Goal: Transaction & Acquisition: Purchase product/service

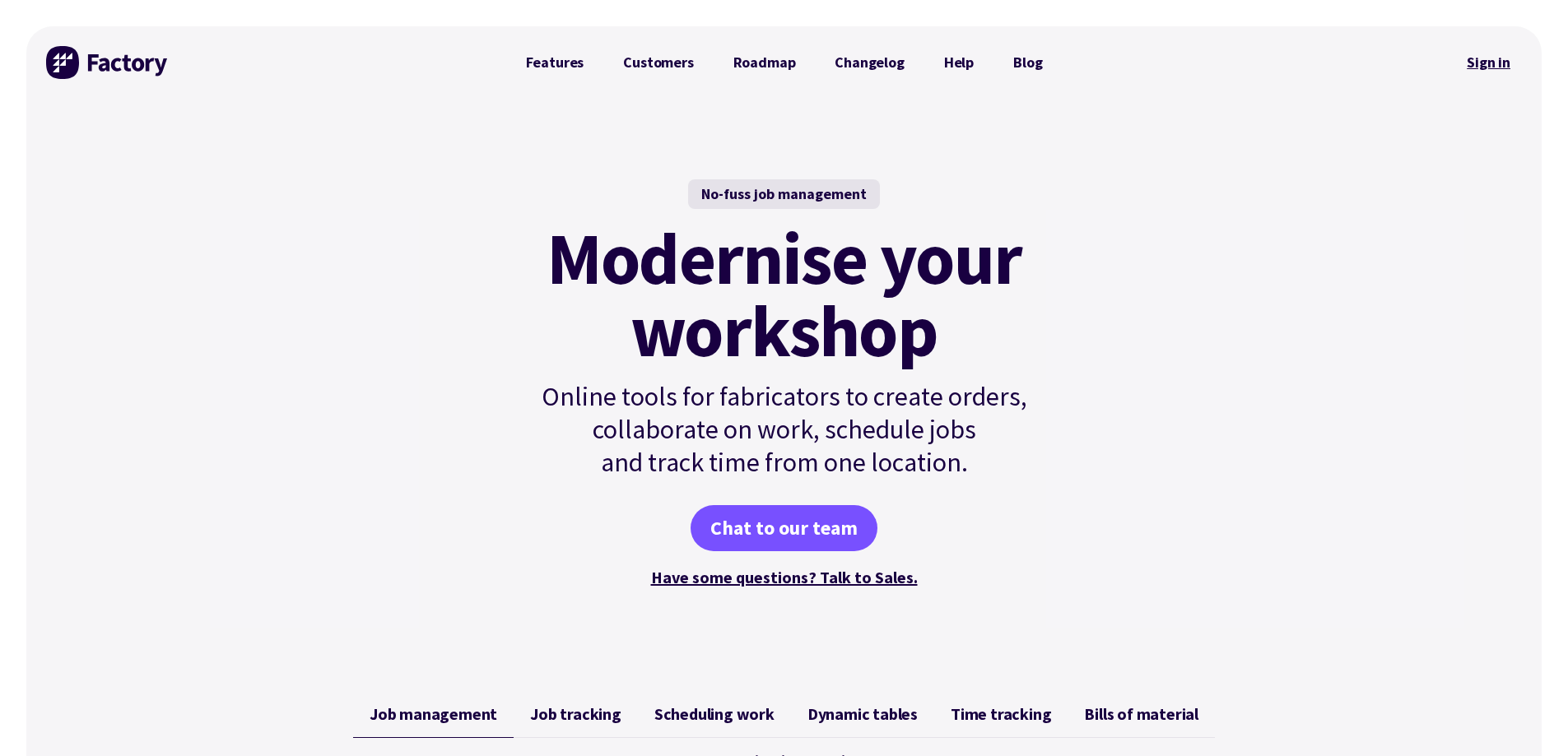
click at [1497, 56] on link "Sign in" at bounding box center [1488, 62] width 67 height 38
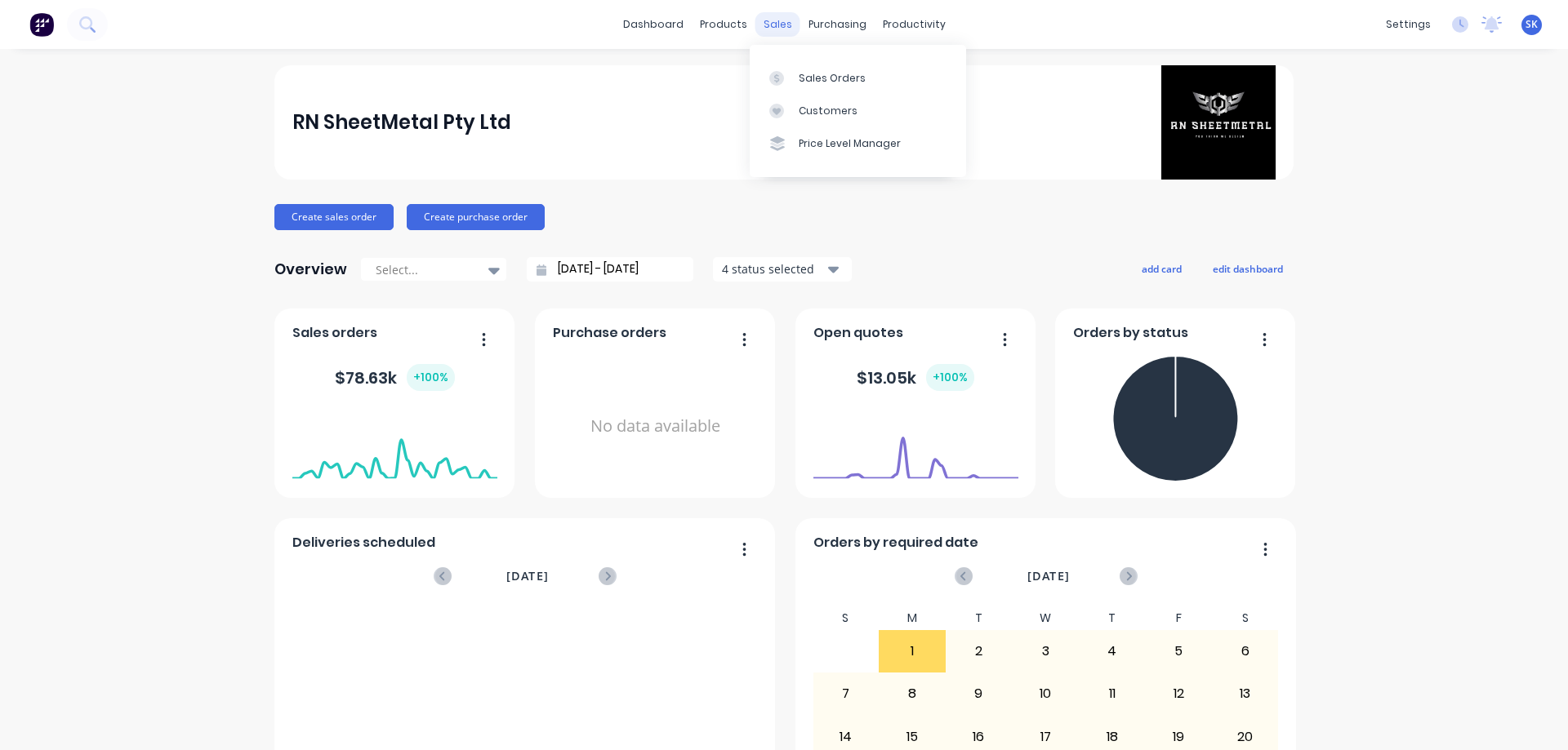
click at [756, 23] on div "sales" at bounding box center [778, 24] width 45 height 24
click at [812, 80] on div "Sales Orders" at bounding box center [832, 78] width 67 height 15
click at [794, 67] on link "Sales Orders" at bounding box center [858, 77] width 217 height 33
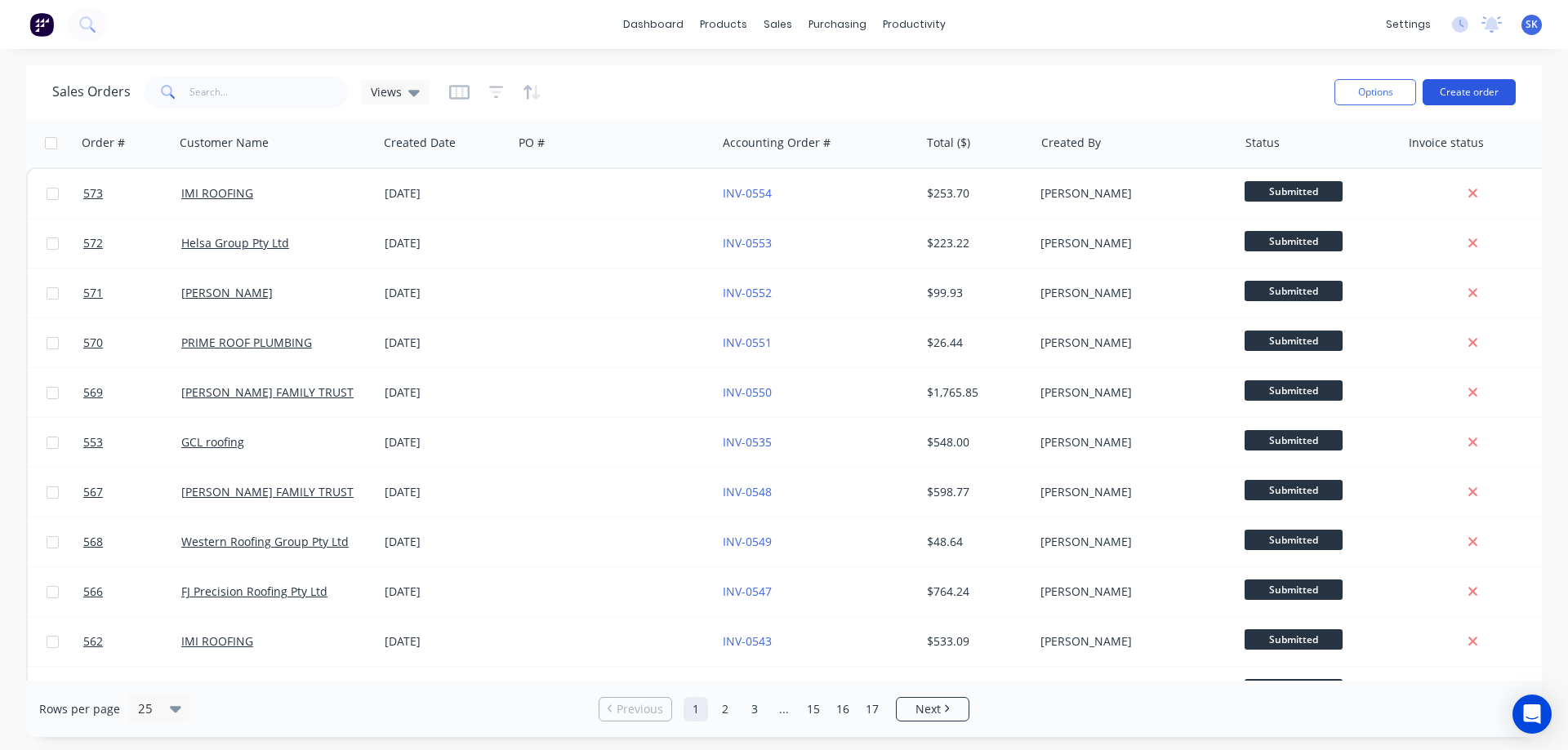
click at [1465, 89] on button "Create order" at bounding box center [1469, 92] width 93 height 26
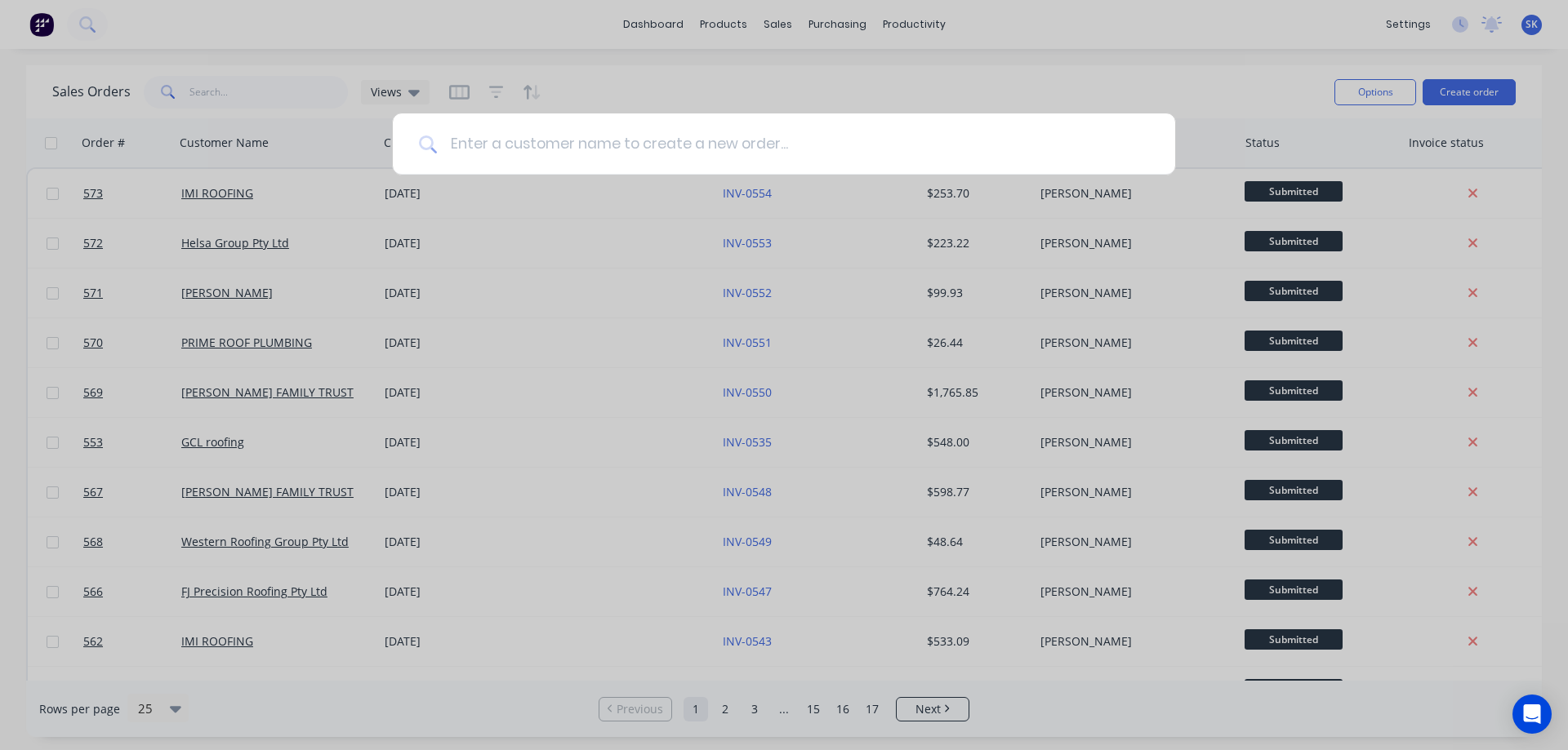
click at [570, 161] on input at bounding box center [793, 144] width 713 height 61
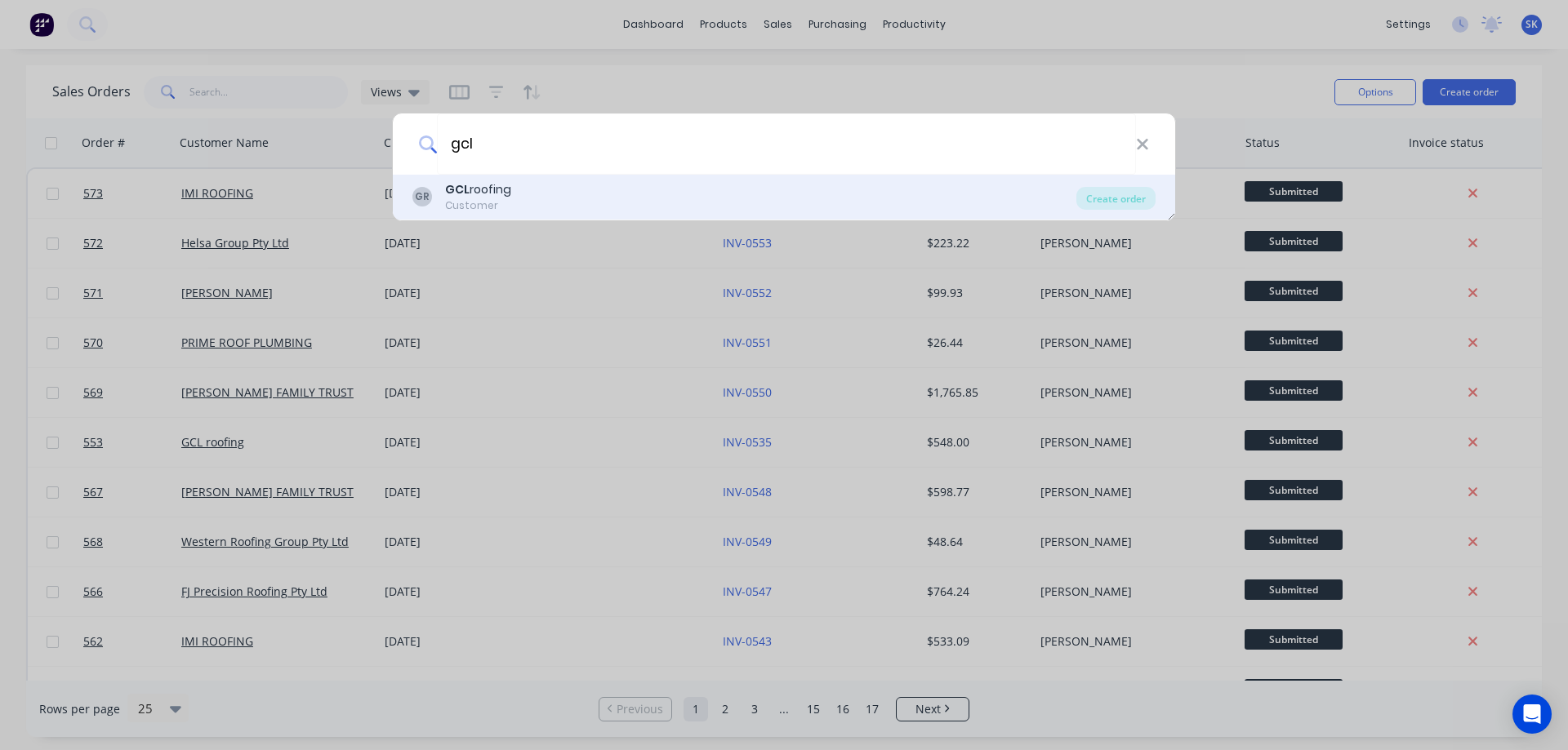
type input "gcl"
click at [551, 207] on div "GR GCL roofing Customer" at bounding box center [744, 197] width 664 height 32
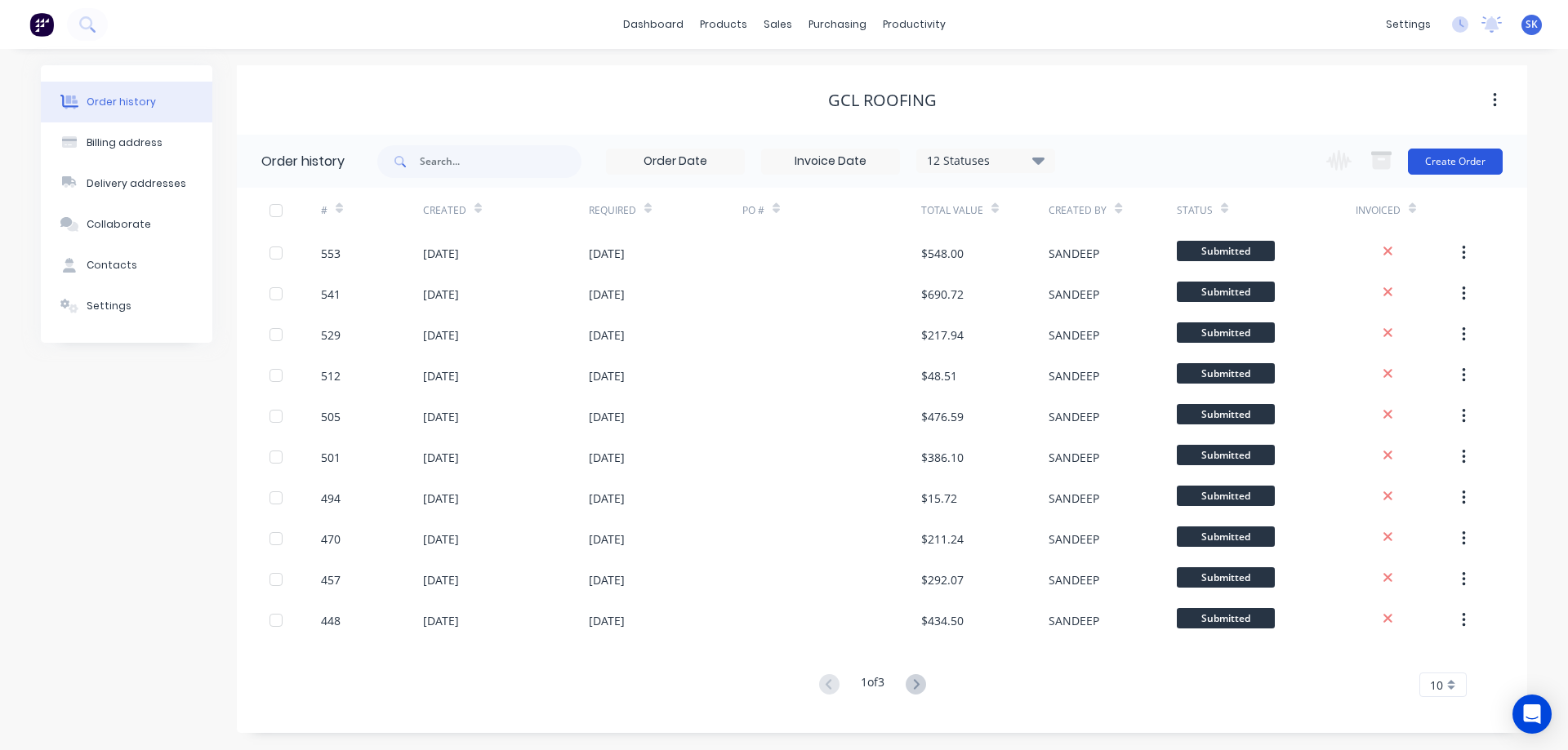
click at [1463, 158] on button "Create Order" at bounding box center [1455, 162] width 95 height 26
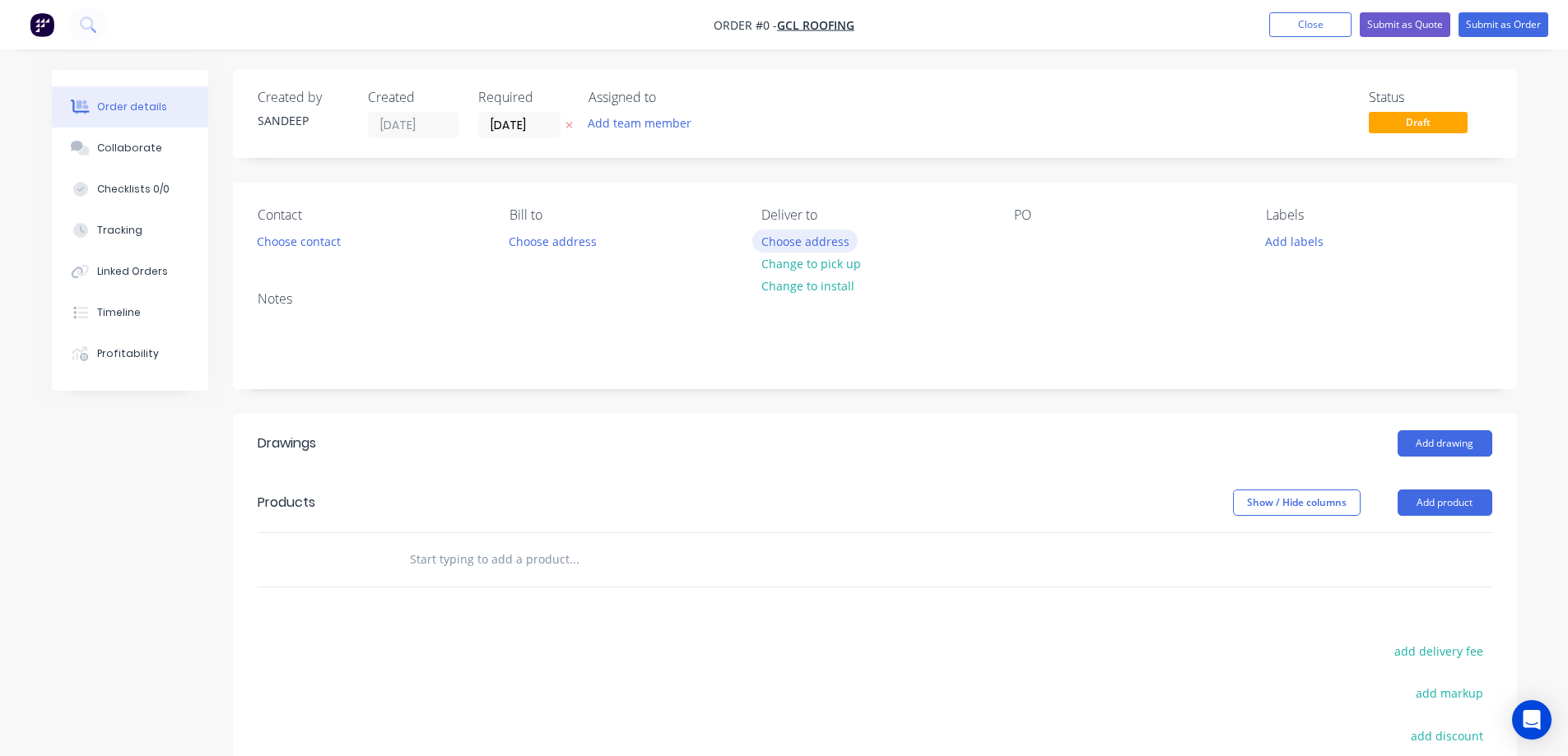
click at [789, 238] on button "Choose address" at bounding box center [804, 241] width 105 height 23
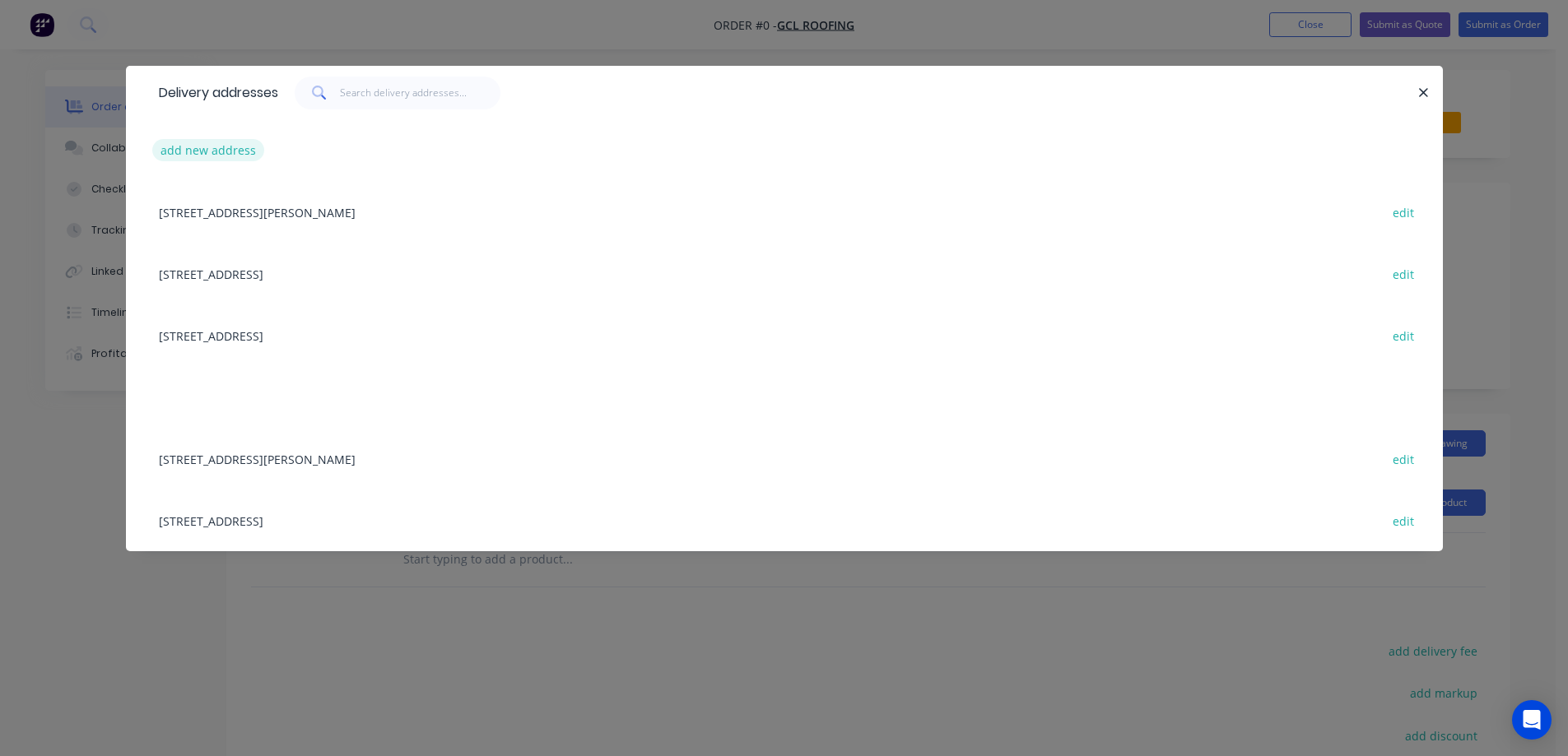
click at [219, 153] on button "add new address" at bounding box center [209, 150] width 113 height 23
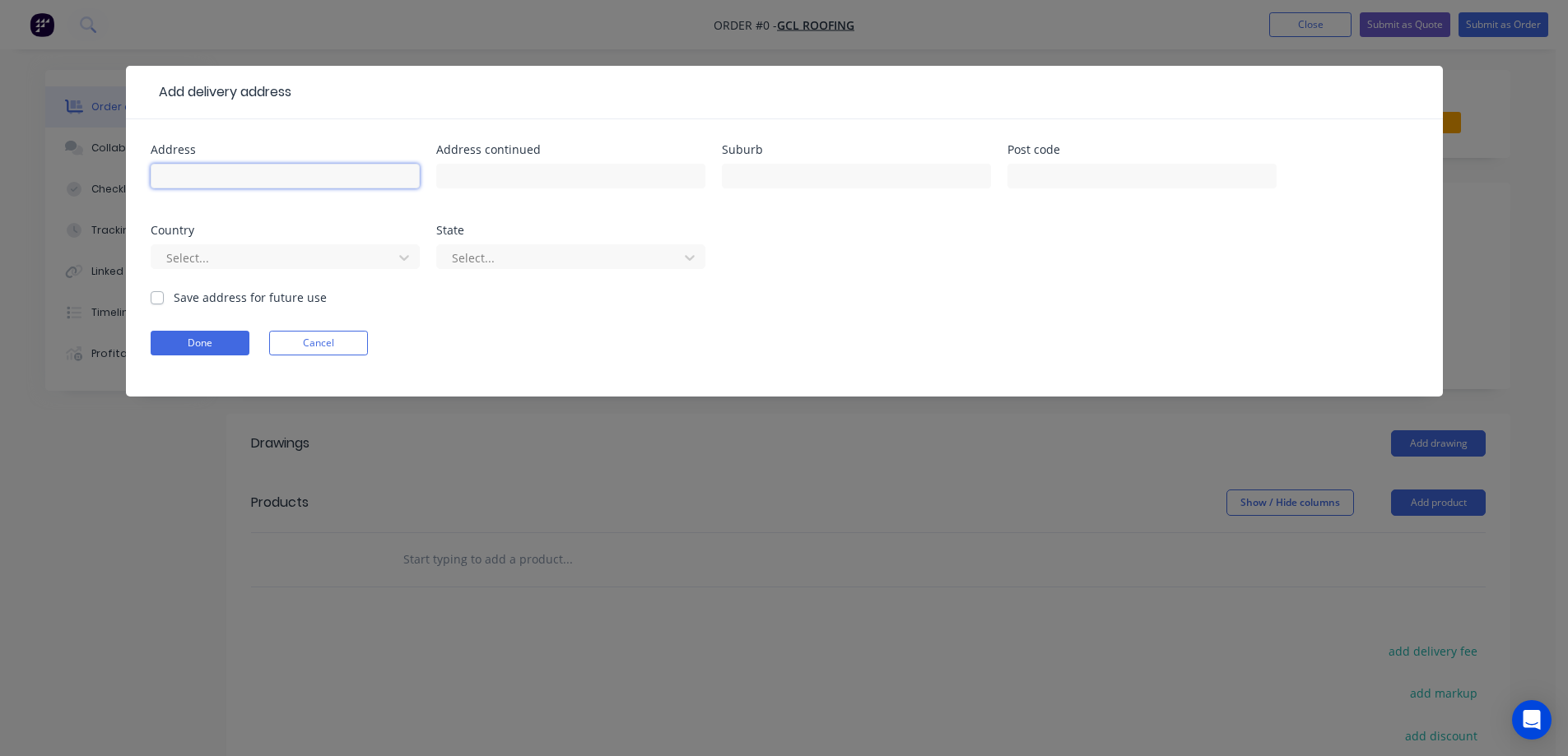
click at [331, 179] on input "text" at bounding box center [285, 176] width 269 height 24
paste input "330 Larter St"
type input "330 Larter St"
click at [771, 172] on input "text" at bounding box center [856, 176] width 269 height 24
paste input "GOLDEN POINT"
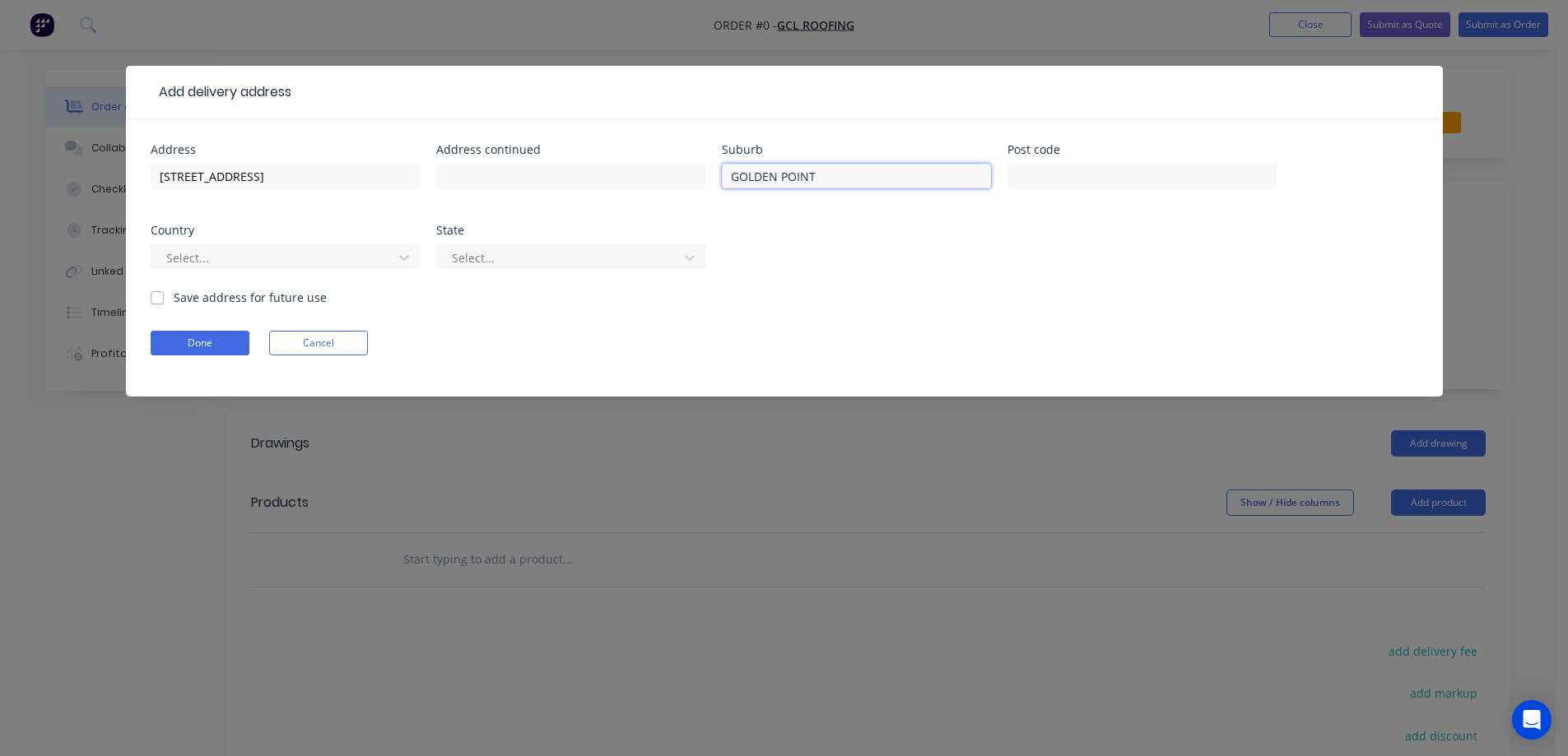
type input "GOLDEN POINT"
click at [1071, 187] on input "text" at bounding box center [1142, 176] width 269 height 24
paste input "3350"
type input "3350"
click at [342, 265] on div at bounding box center [274, 258] width 219 height 21
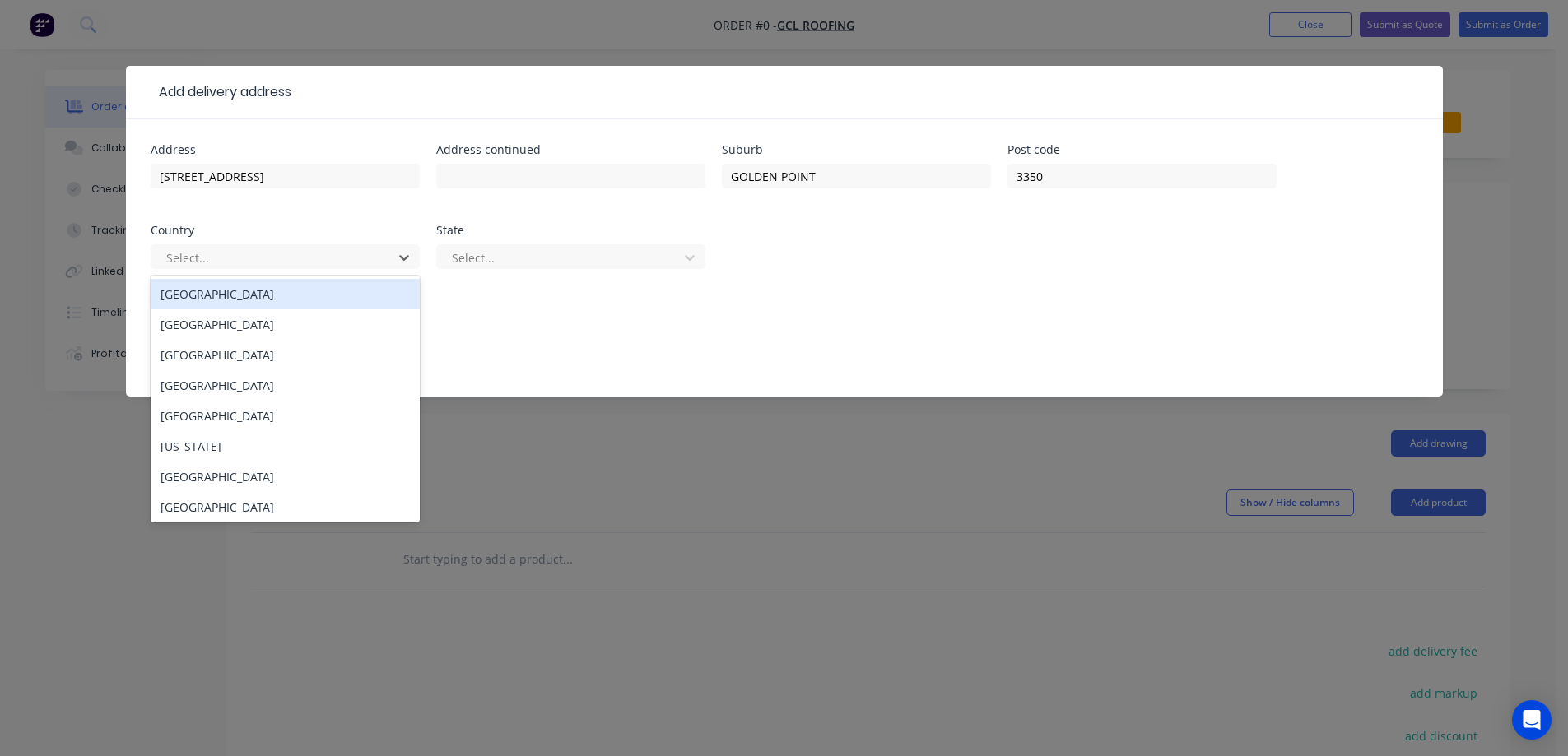
click at [325, 299] on div "Australia" at bounding box center [285, 294] width 269 height 30
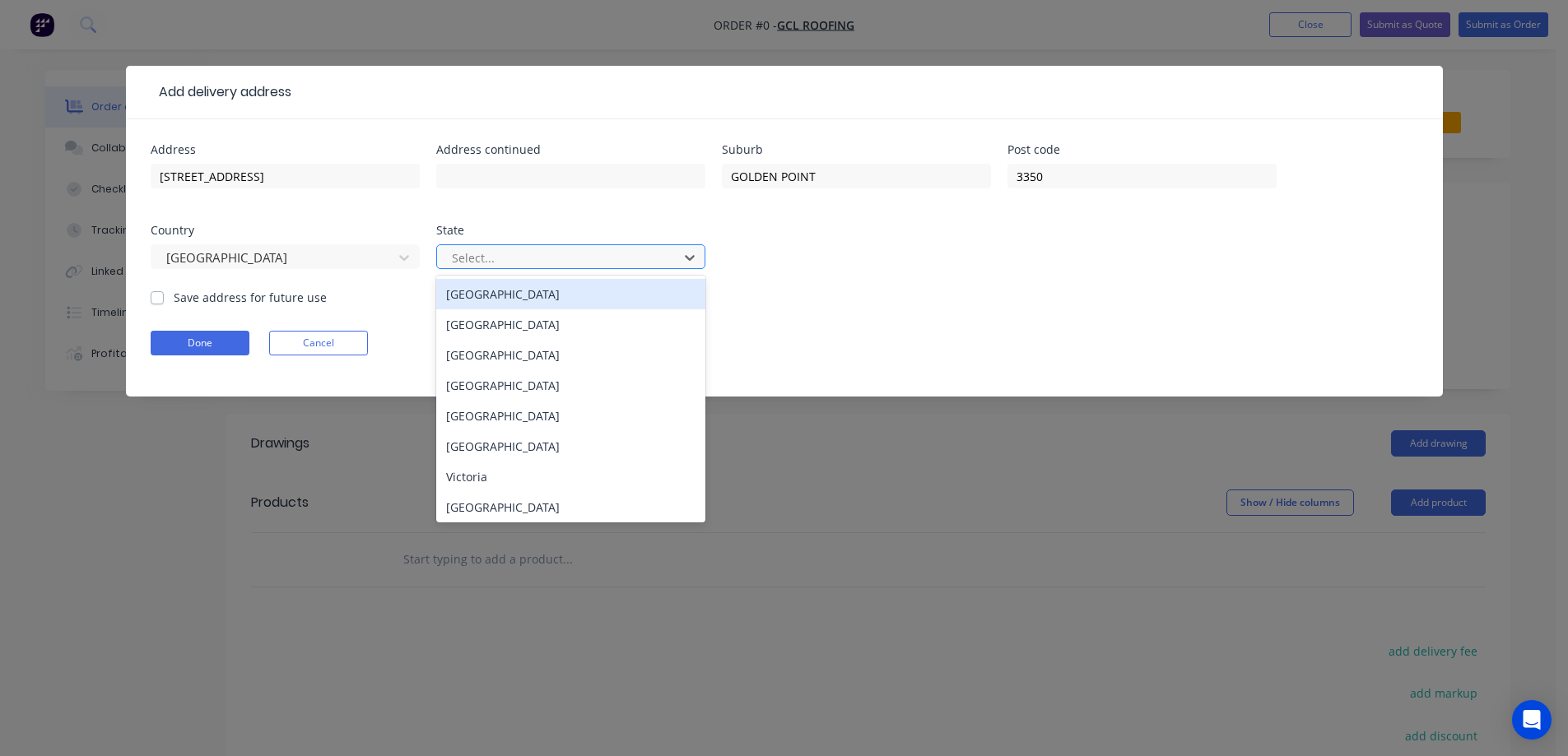
click at [480, 257] on div at bounding box center [559, 258] width 219 height 21
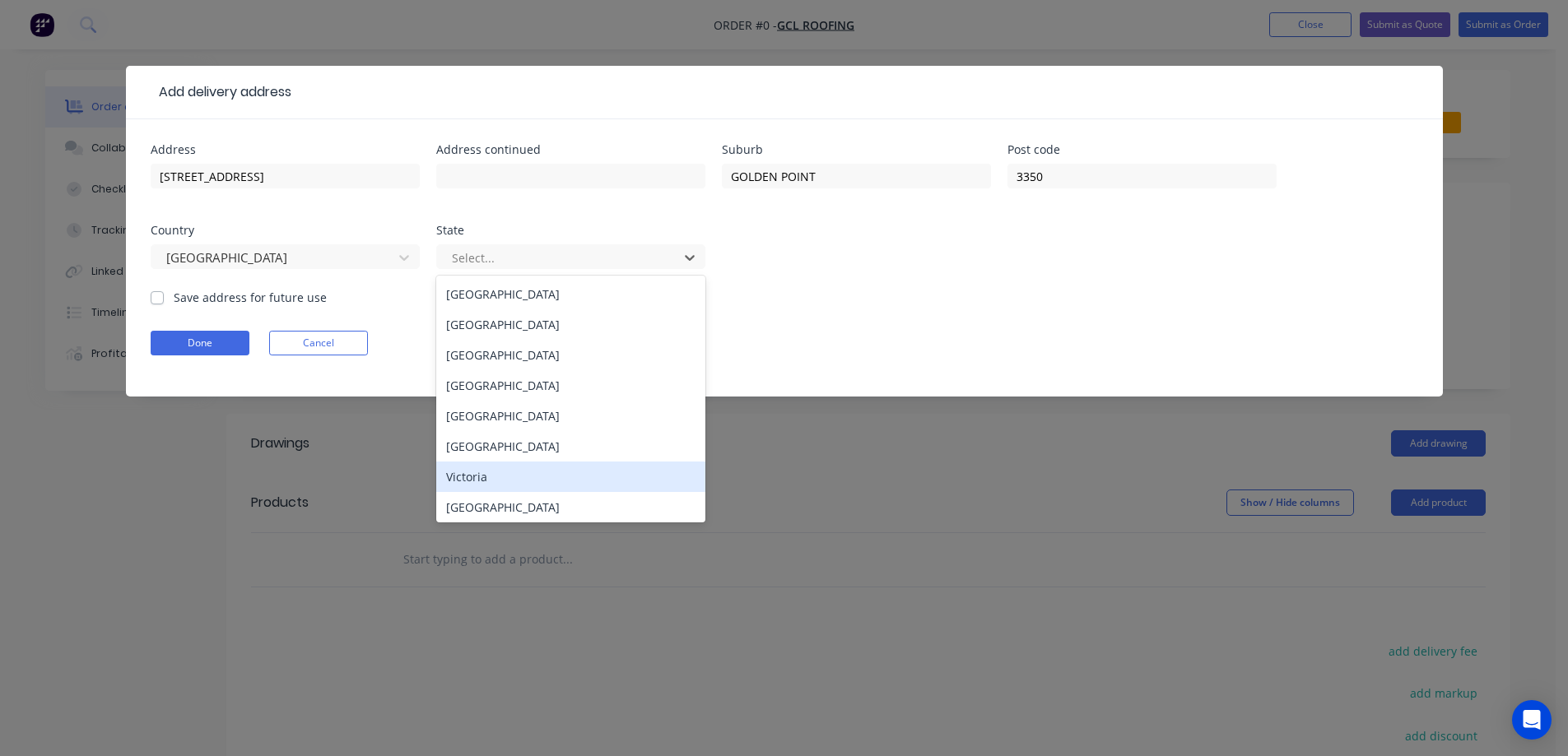
click at [498, 468] on div "Victoria" at bounding box center [571, 476] width 269 height 30
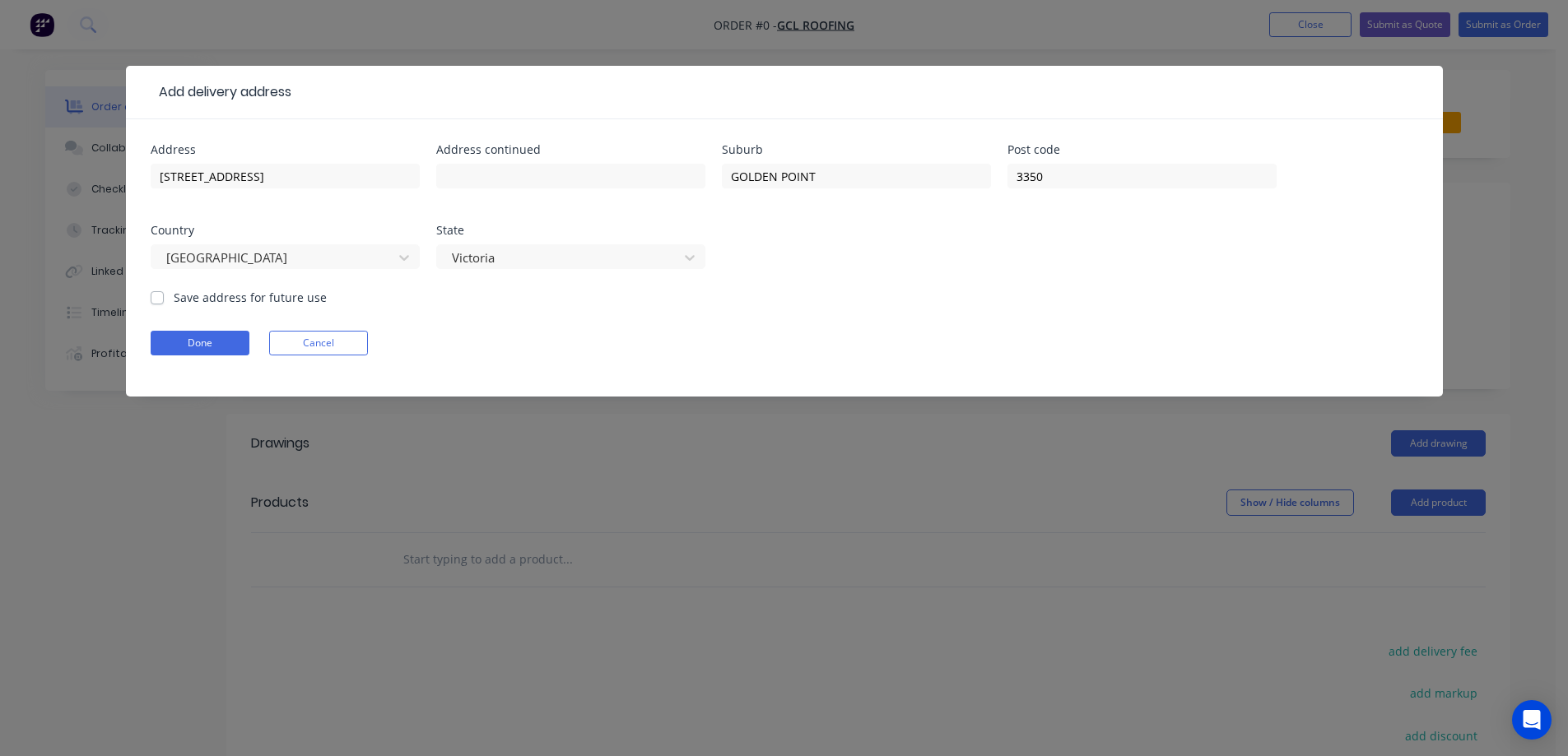
click at [237, 293] on label "Save address for future use" at bounding box center [250, 297] width 154 height 17
click at [164, 293] on input "Save address for future use" at bounding box center [157, 297] width 13 height 16
checkbox input "true"
click at [219, 337] on button "Done" at bounding box center [200, 343] width 99 height 24
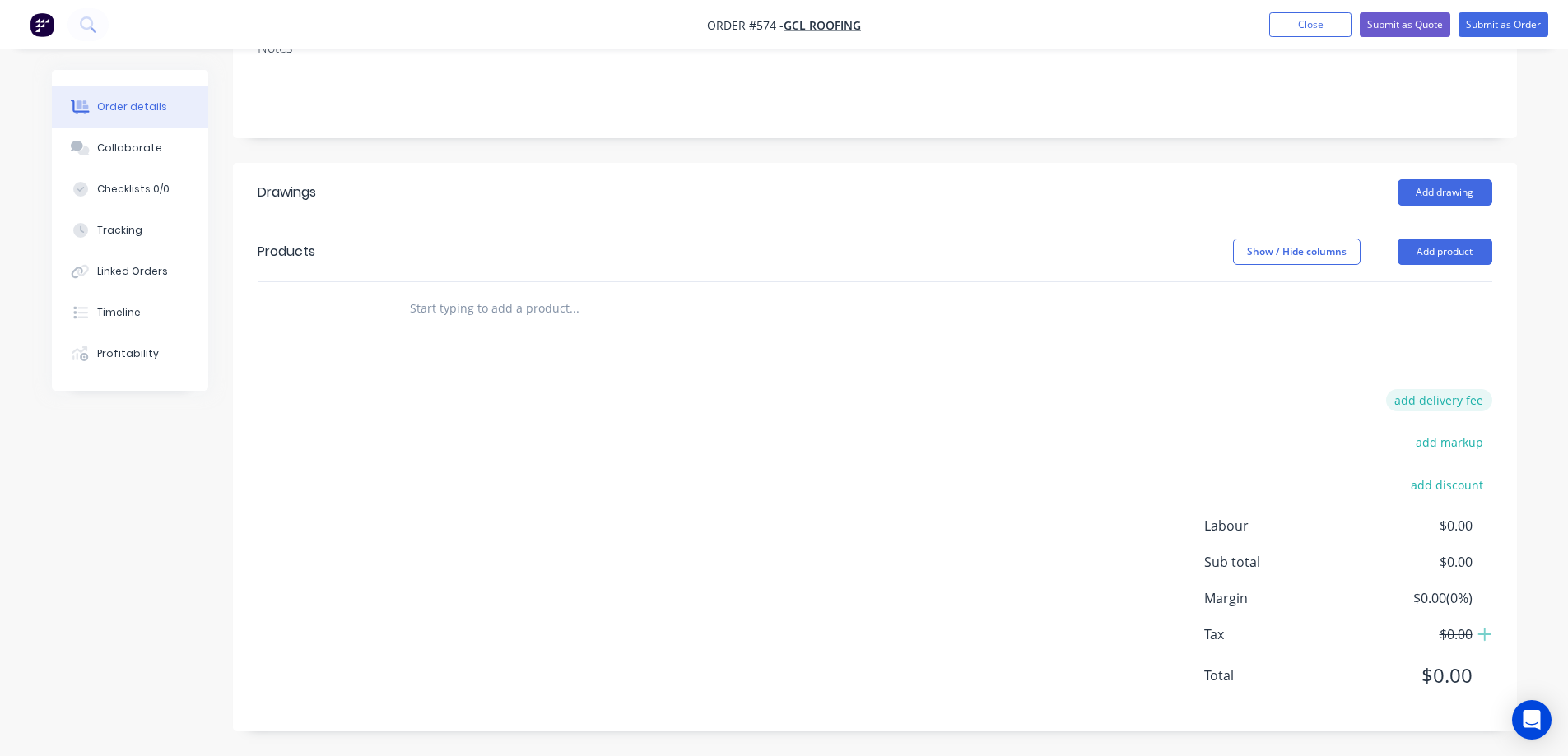
click at [1421, 404] on button "add delivery fee" at bounding box center [1439, 401] width 106 height 23
type input "250"
click at [1017, 478] on div "Delivery fee Delivery fee Delivery fee name (Optional) 250 250 $0 add markup ad…" at bounding box center [875, 551] width 1235 height 314
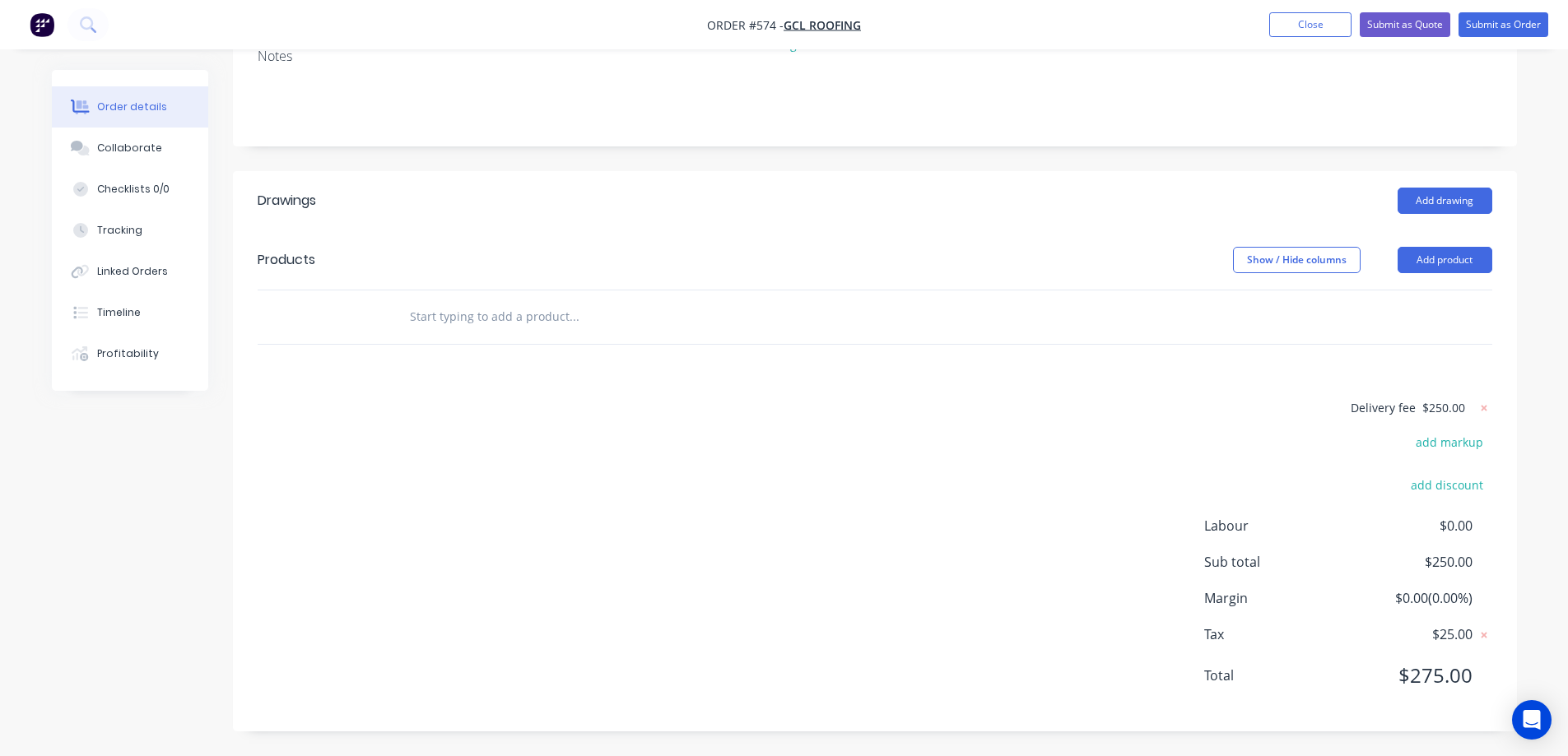
scroll to position [290, 0]
click at [489, 308] on input "text" at bounding box center [574, 316] width 330 height 33
click at [542, 323] on input "text" at bounding box center [574, 316] width 330 height 33
type input "r"
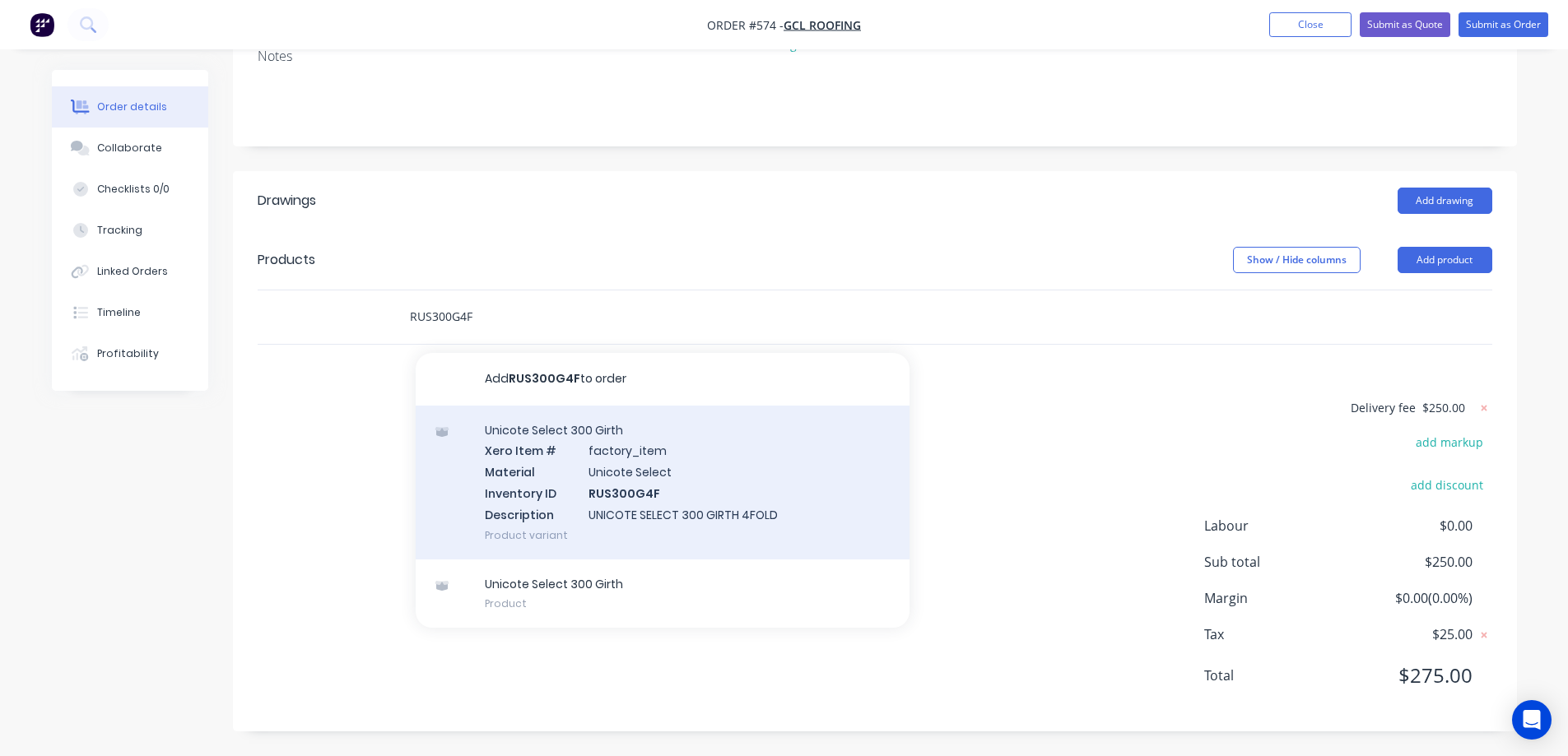
type input "RUS300G4F"
click at [578, 466] on div "Unicote Select 300 Girth Xero Item # factory_item Material Unicote Select Inven…" at bounding box center [662, 482] width 493 height 153
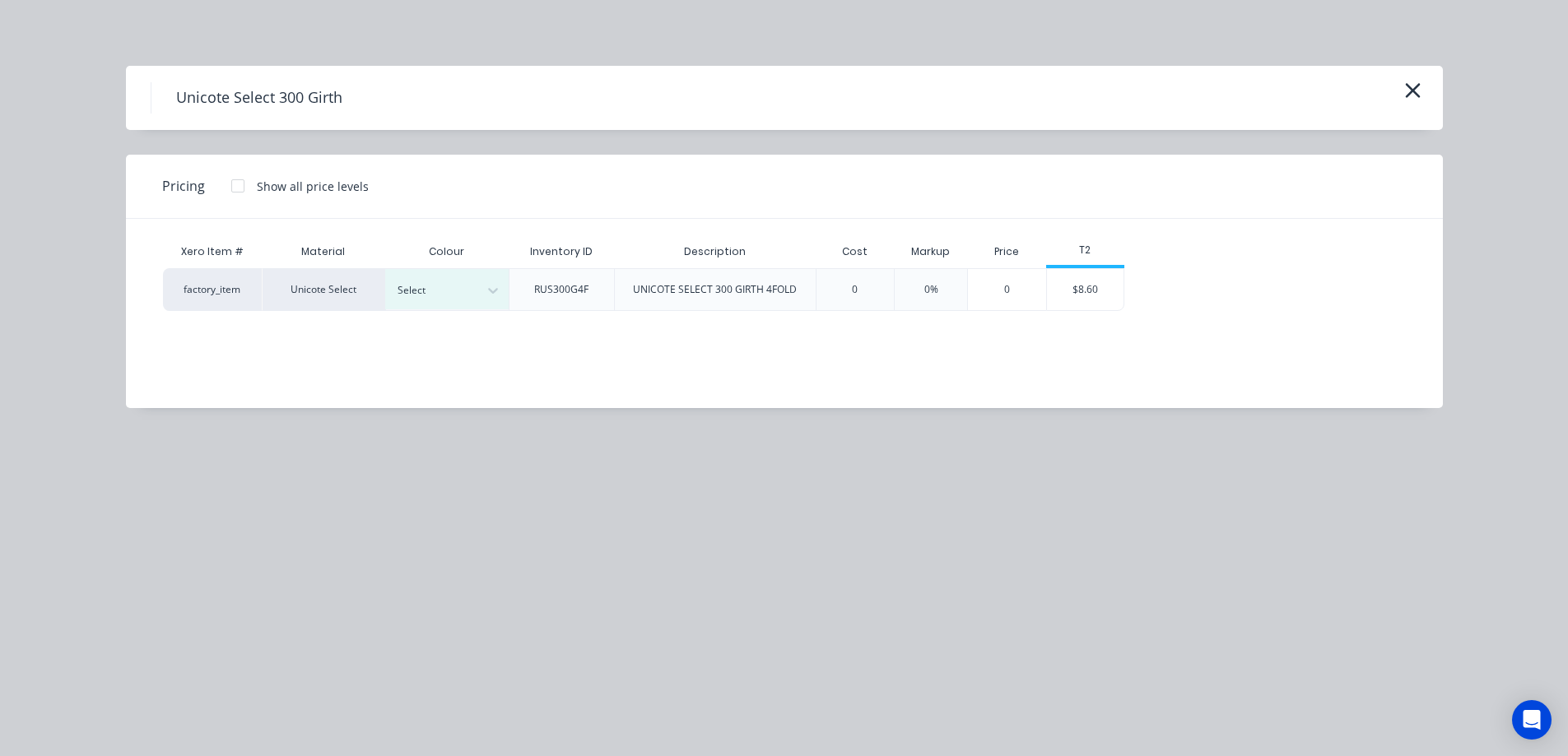
click at [436, 268] on div "Select" at bounding box center [447, 289] width 123 height 42
click at [471, 301] on div "Select" at bounding box center [447, 289] width 123 height 41
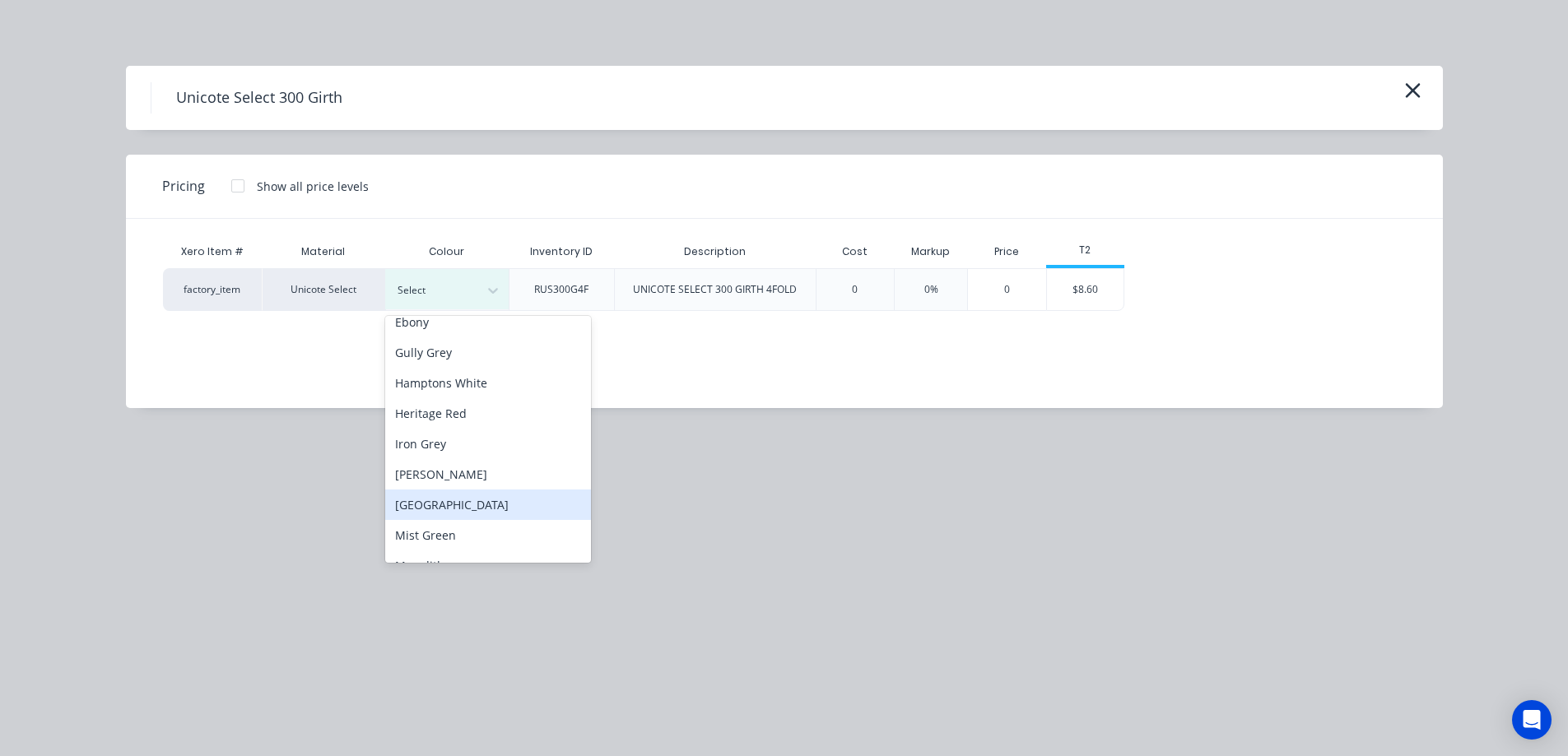
scroll to position [329, 0]
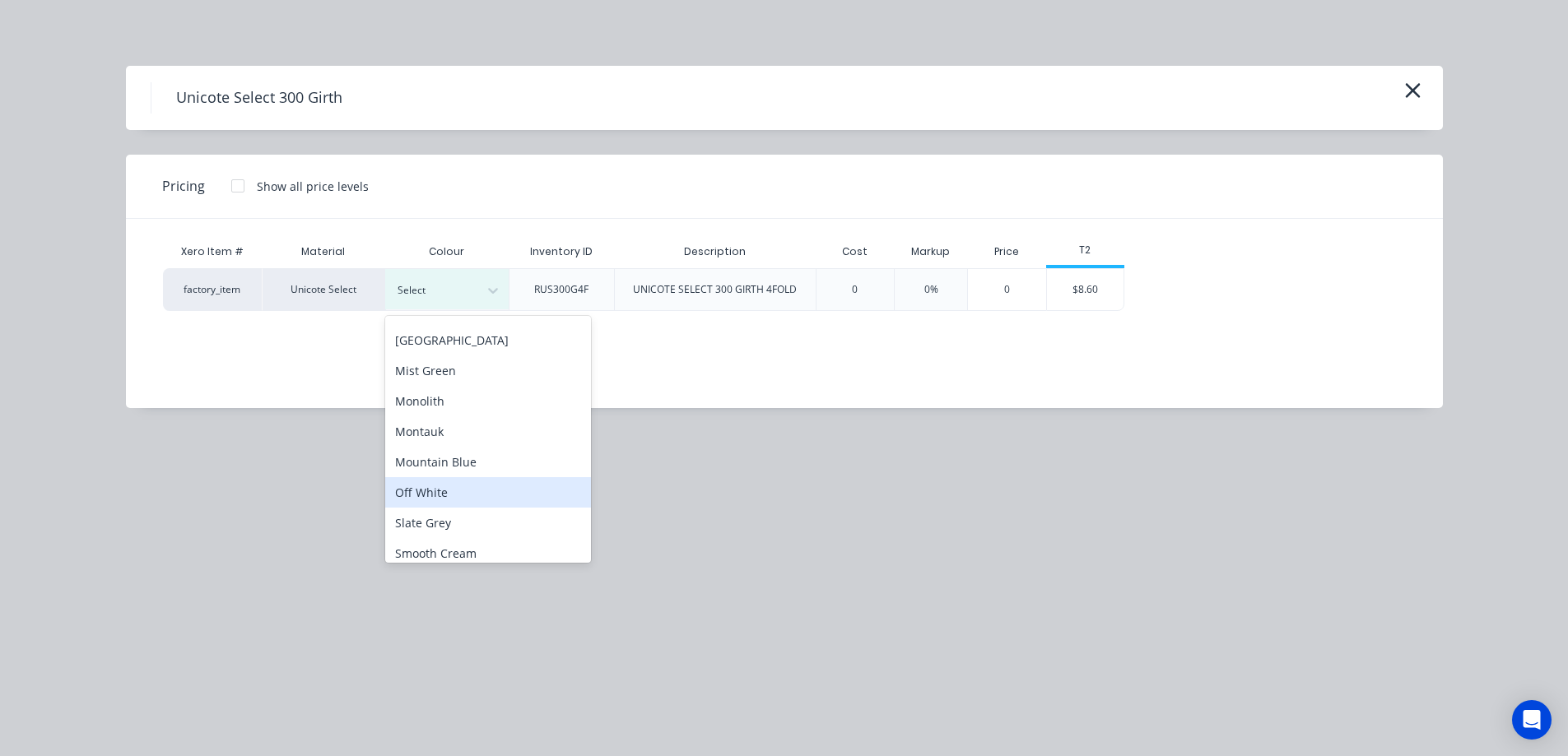
click at [435, 494] on div "Off White" at bounding box center [487, 492] width 206 height 30
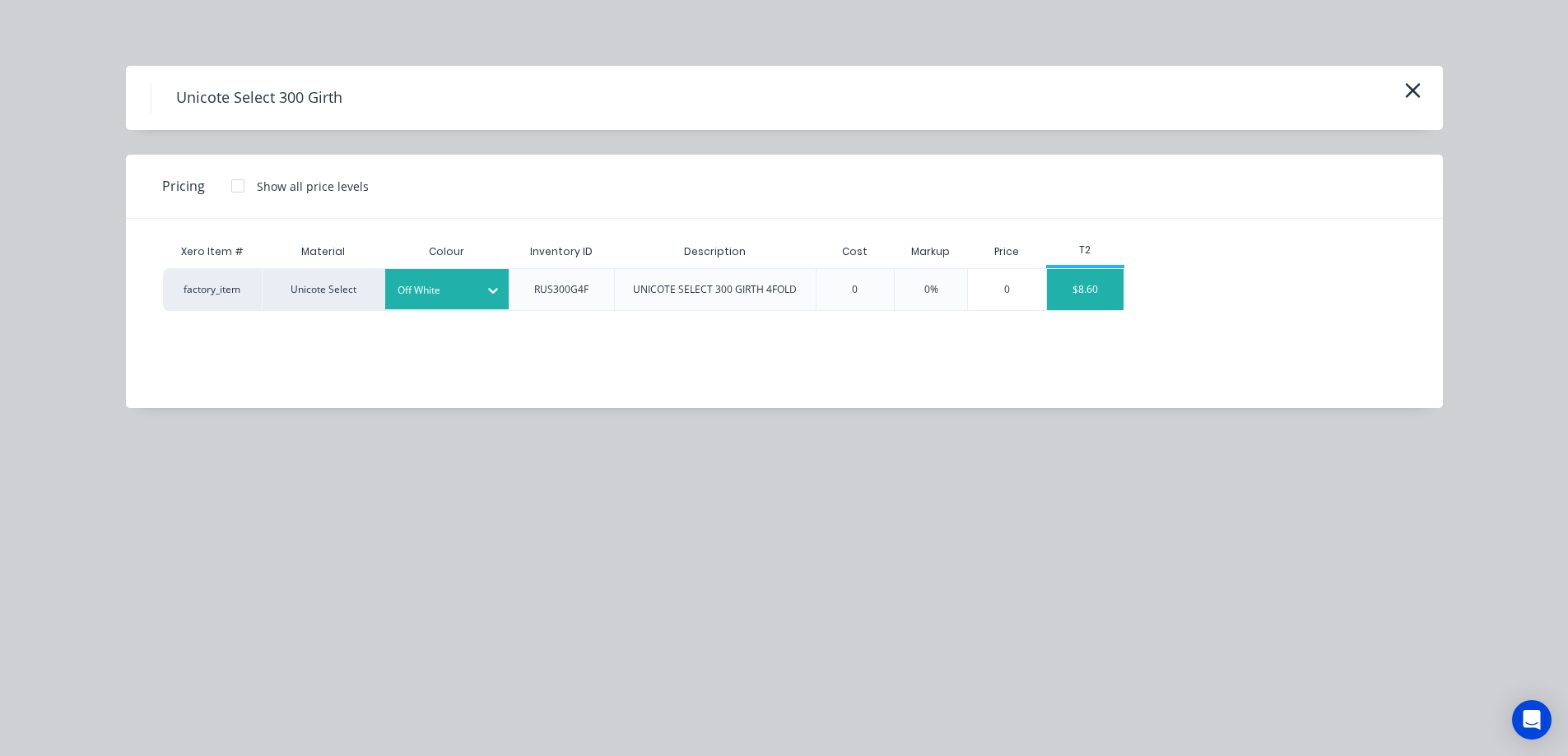
click at [1073, 298] on div "$8.60" at bounding box center [1085, 289] width 77 height 41
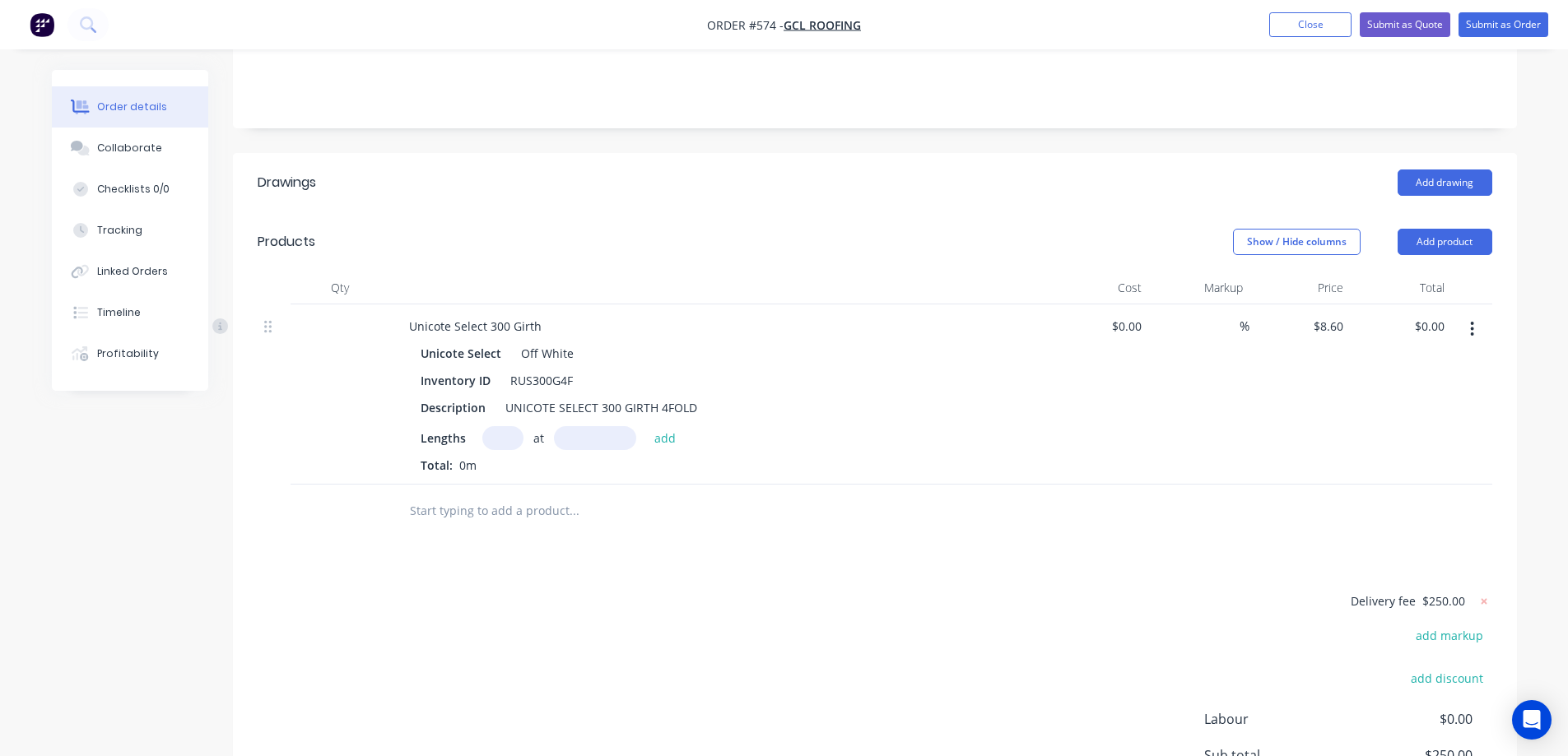
click at [500, 450] on input "text" at bounding box center [502, 439] width 41 height 24
type input "2"
type input "3100mm"
click at [675, 448] on button "add" at bounding box center [665, 438] width 39 height 23
type input "$53.32"
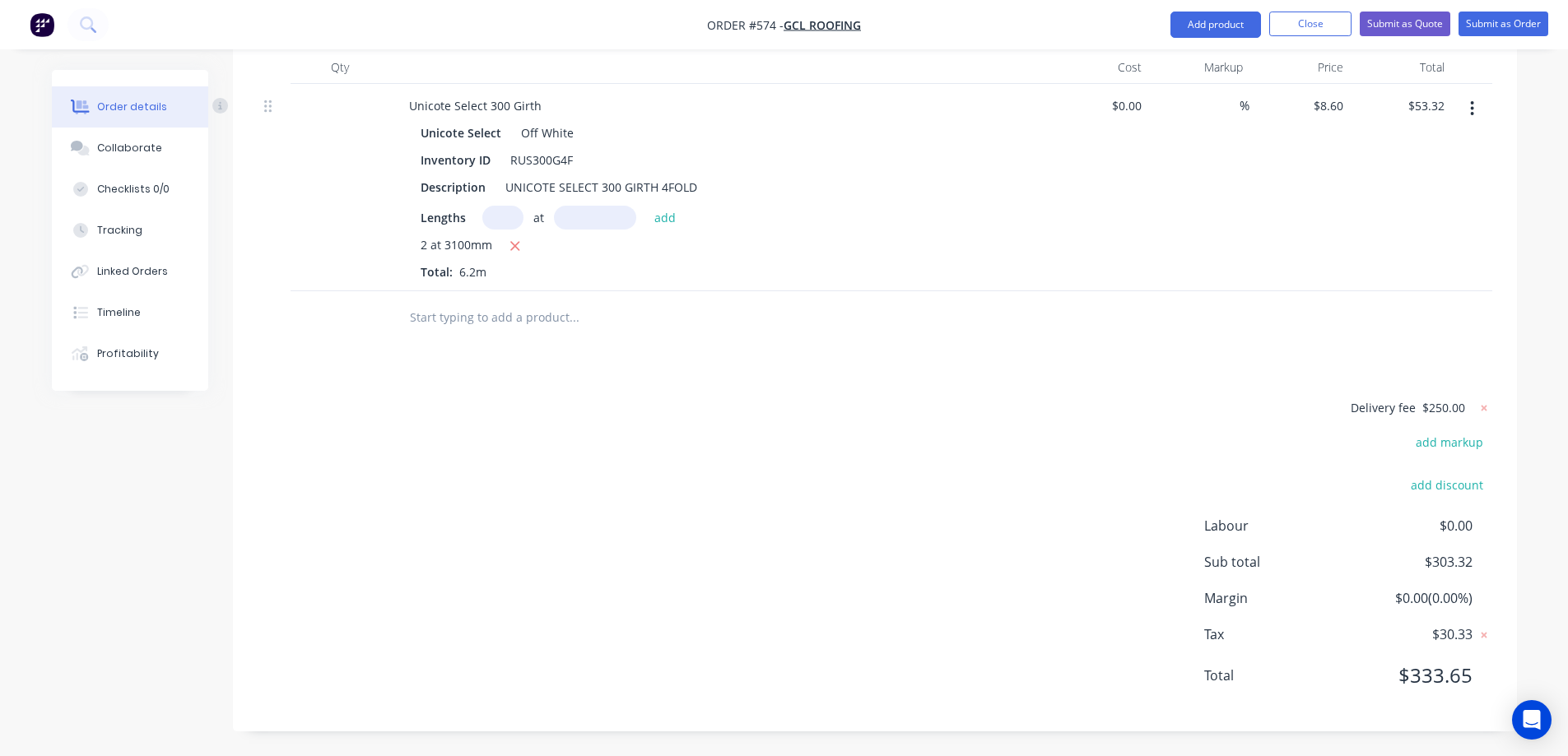
scroll to position [528, 0]
click at [448, 314] on input "text" at bounding box center [574, 317] width 330 height 33
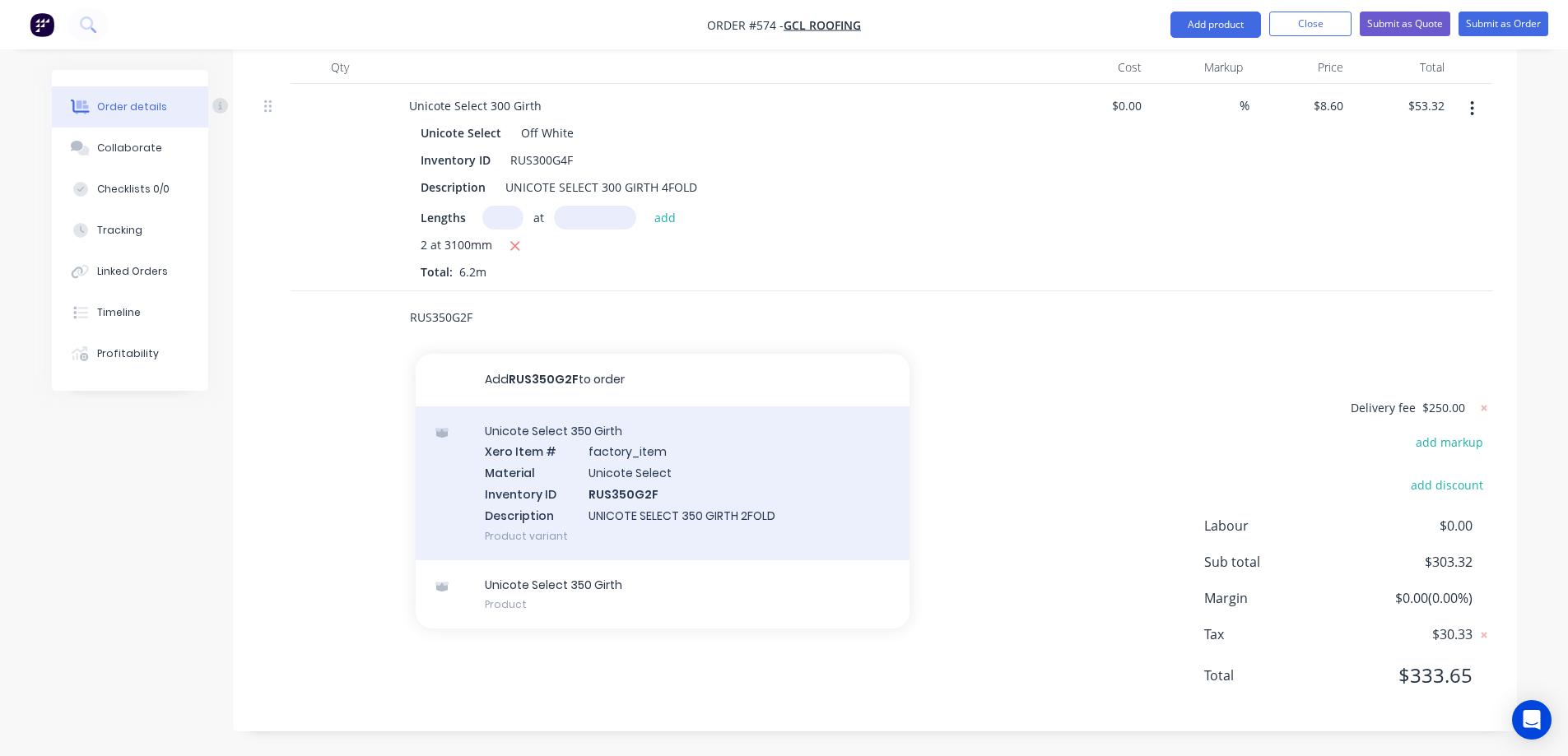
type input "RUS350G2F"
click at [537, 492] on div "Unicote Select 350 Girth Xero Item # factory_item Material Unicote Select Inven…" at bounding box center [662, 483] width 493 height 153
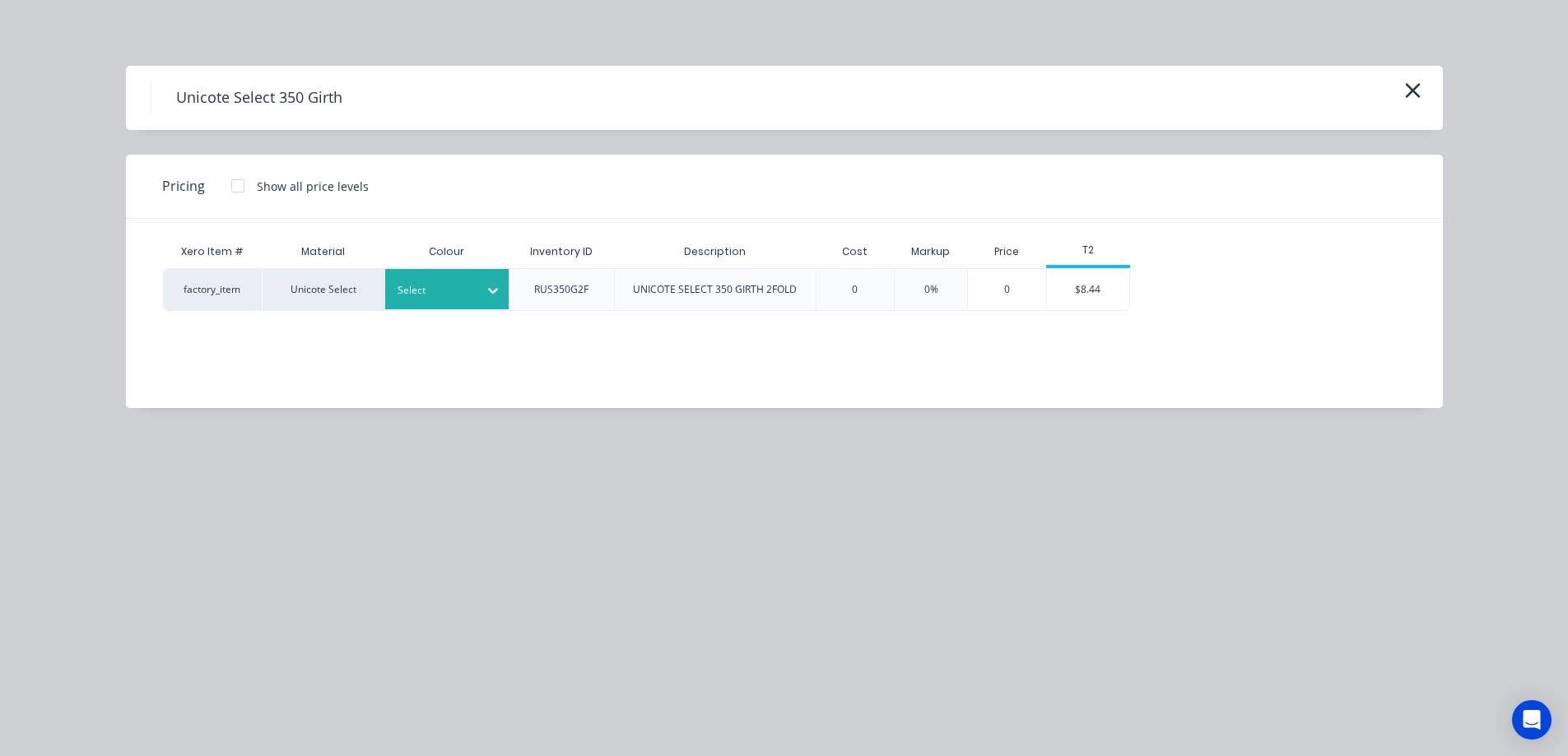
click at [482, 296] on div at bounding box center [493, 290] width 29 height 26
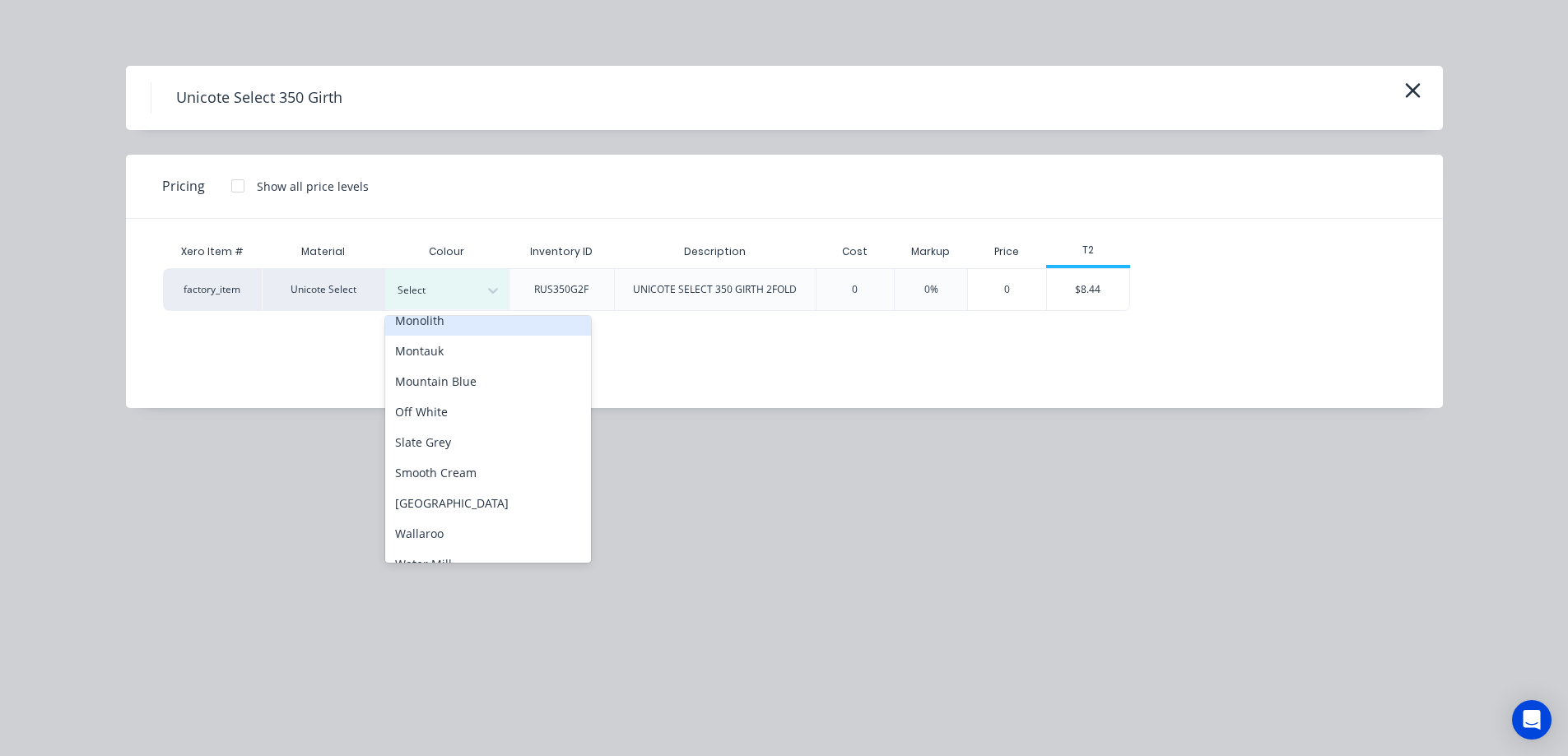
scroll to position [412, 0]
click at [461, 412] on div "Off White" at bounding box center [487, 410] width 206 height 30
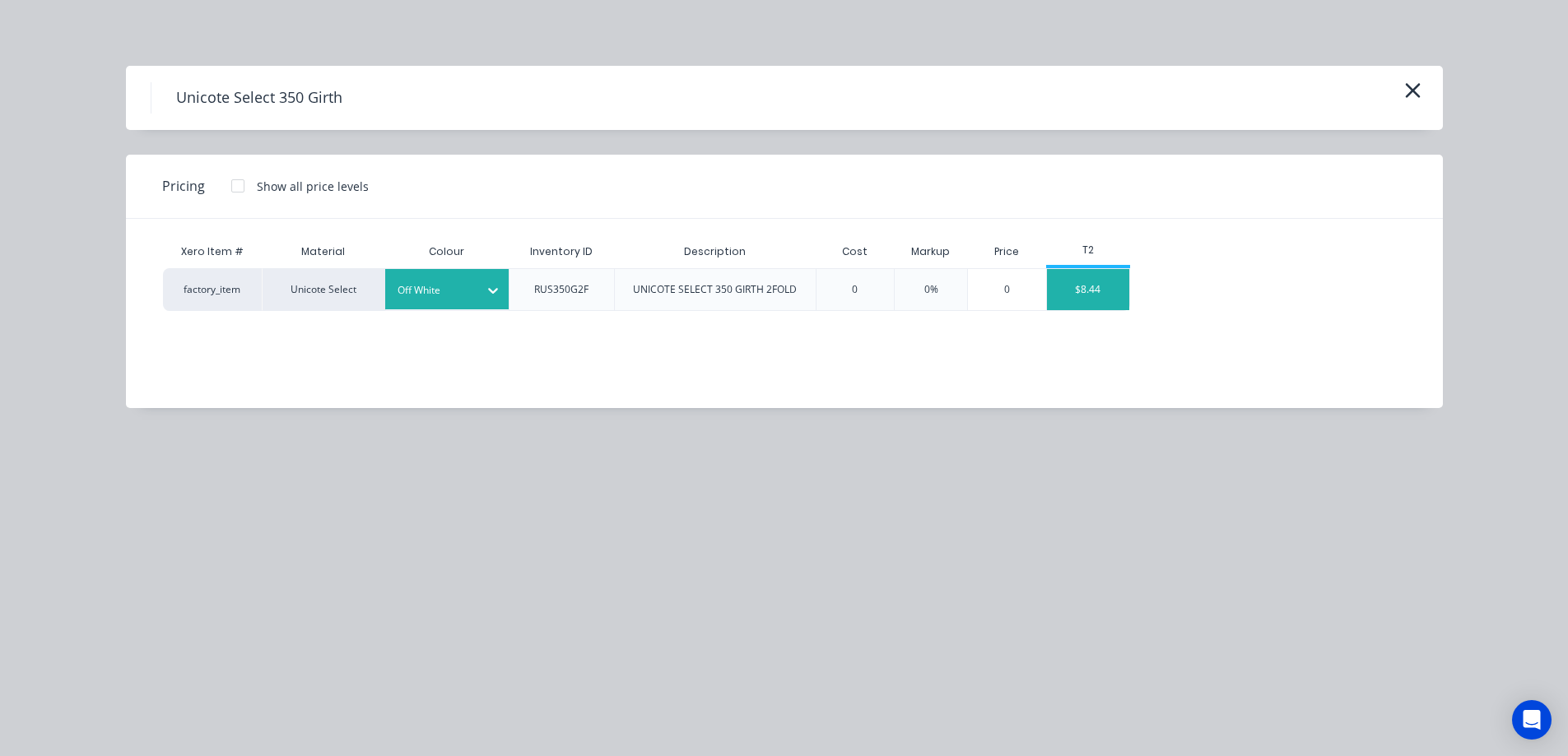
click at [1114, 298] on div "$8.44" at bounding box center [1088, 289] width 82 height 41
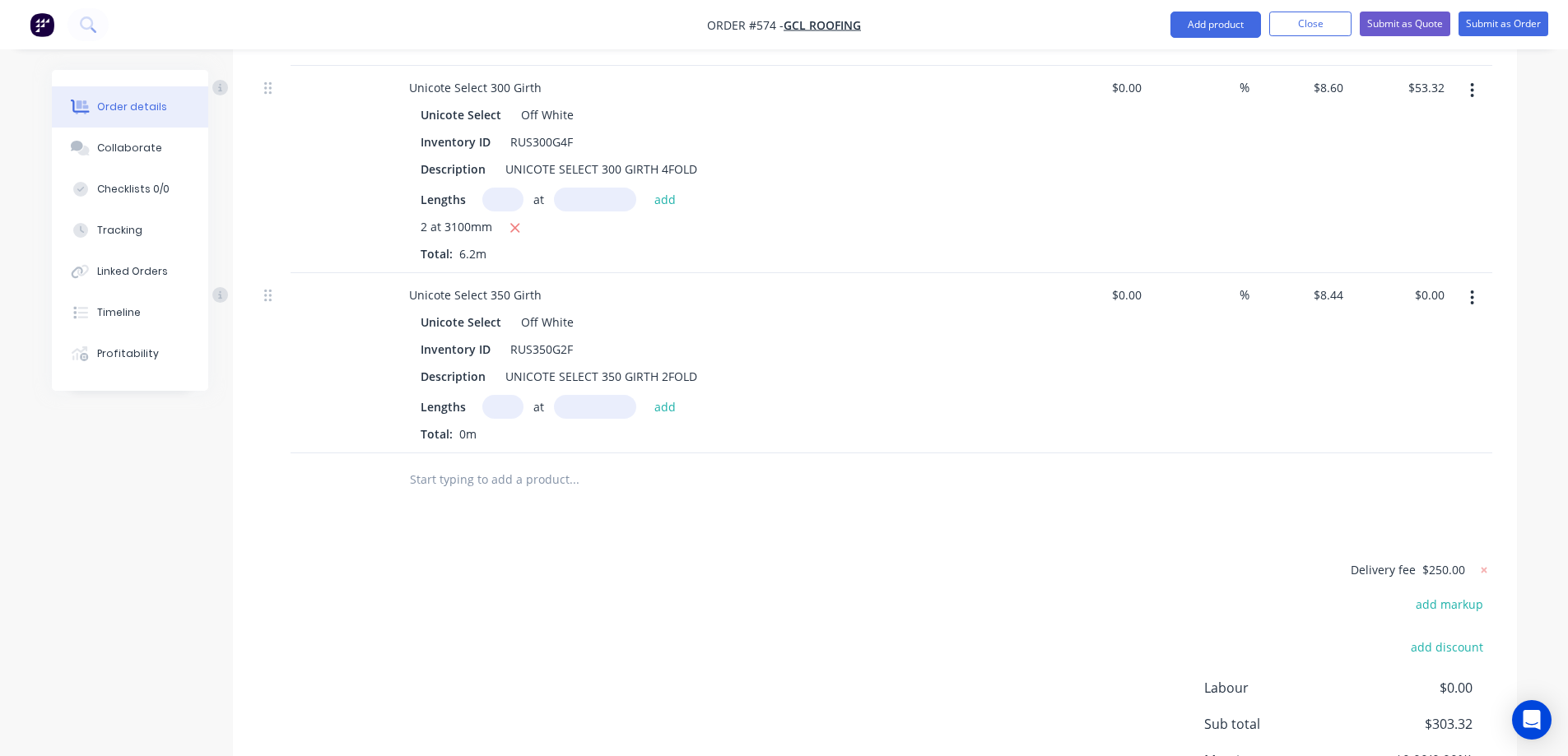
click at [503, 418] on input "text" at bounding box center [502, 407] width 41 height 24
type input "1"
type input "5200mm"
click at [655, 417] on button "add" at bounding box center [665, 407] width 39 height 23
type input "$43.89"
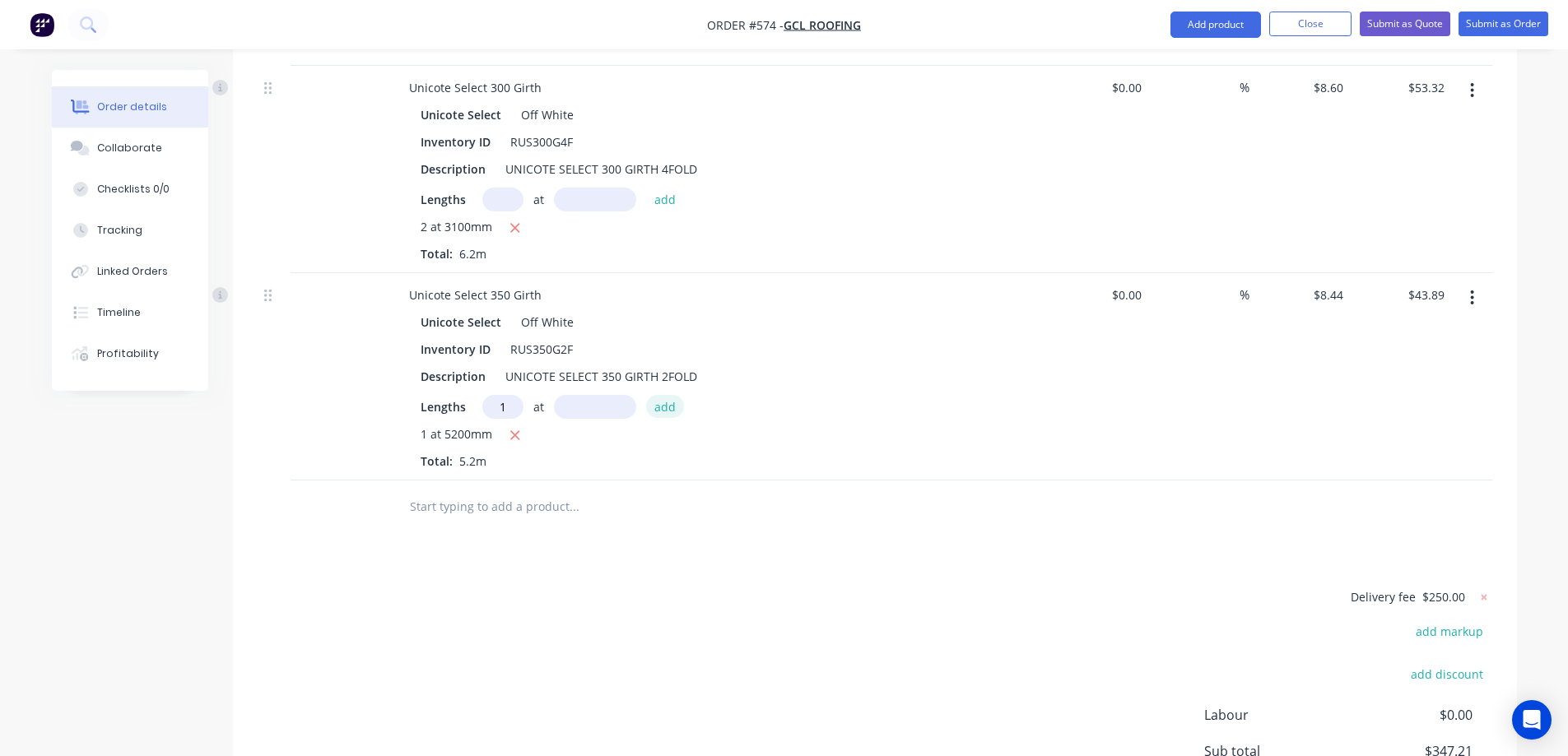
type input "1"
type input "2000mm"
click at [655, 417] on button "add" at bounding box center [665, 407] width 39 height 23
type input "$60.77"
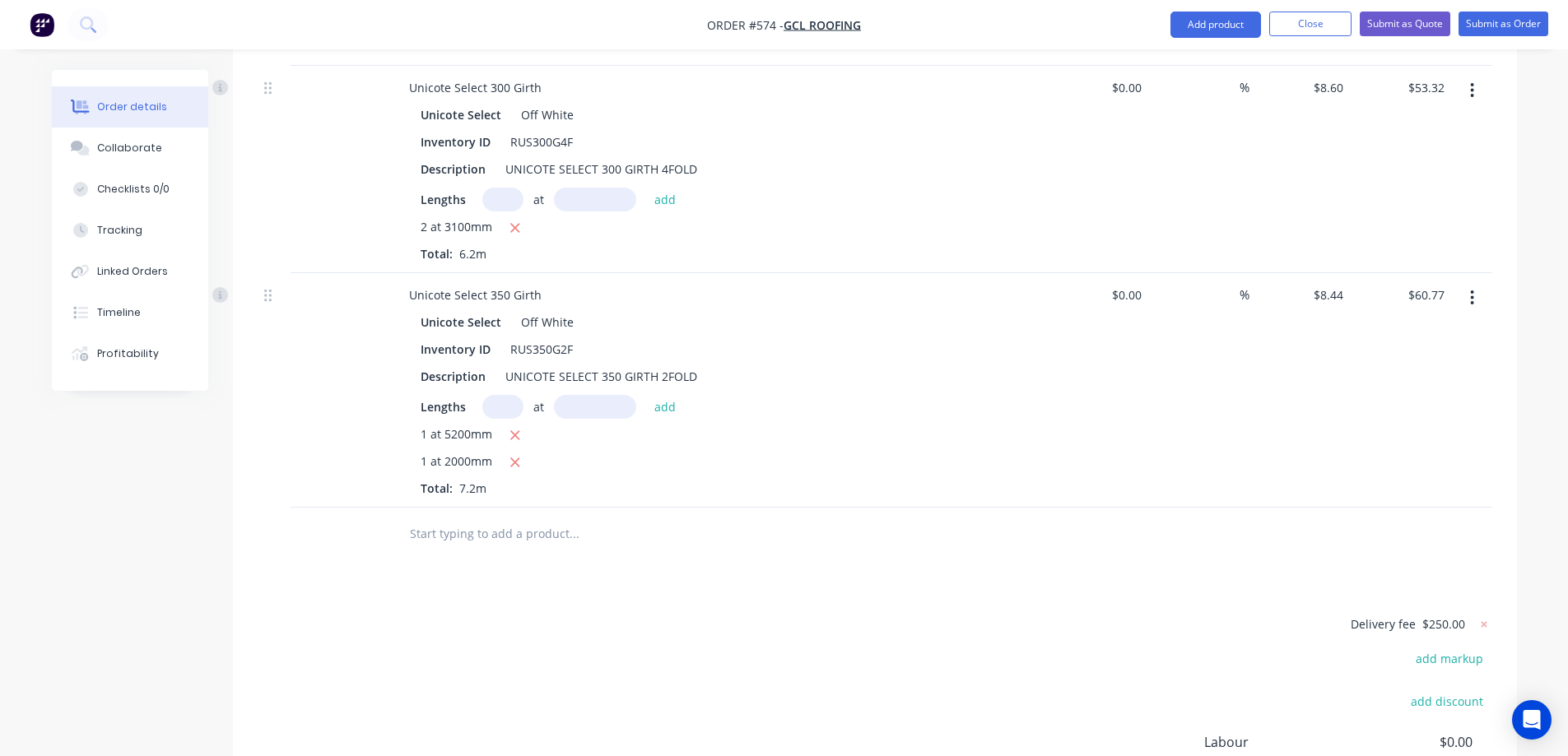
scroll to position [763, 0]
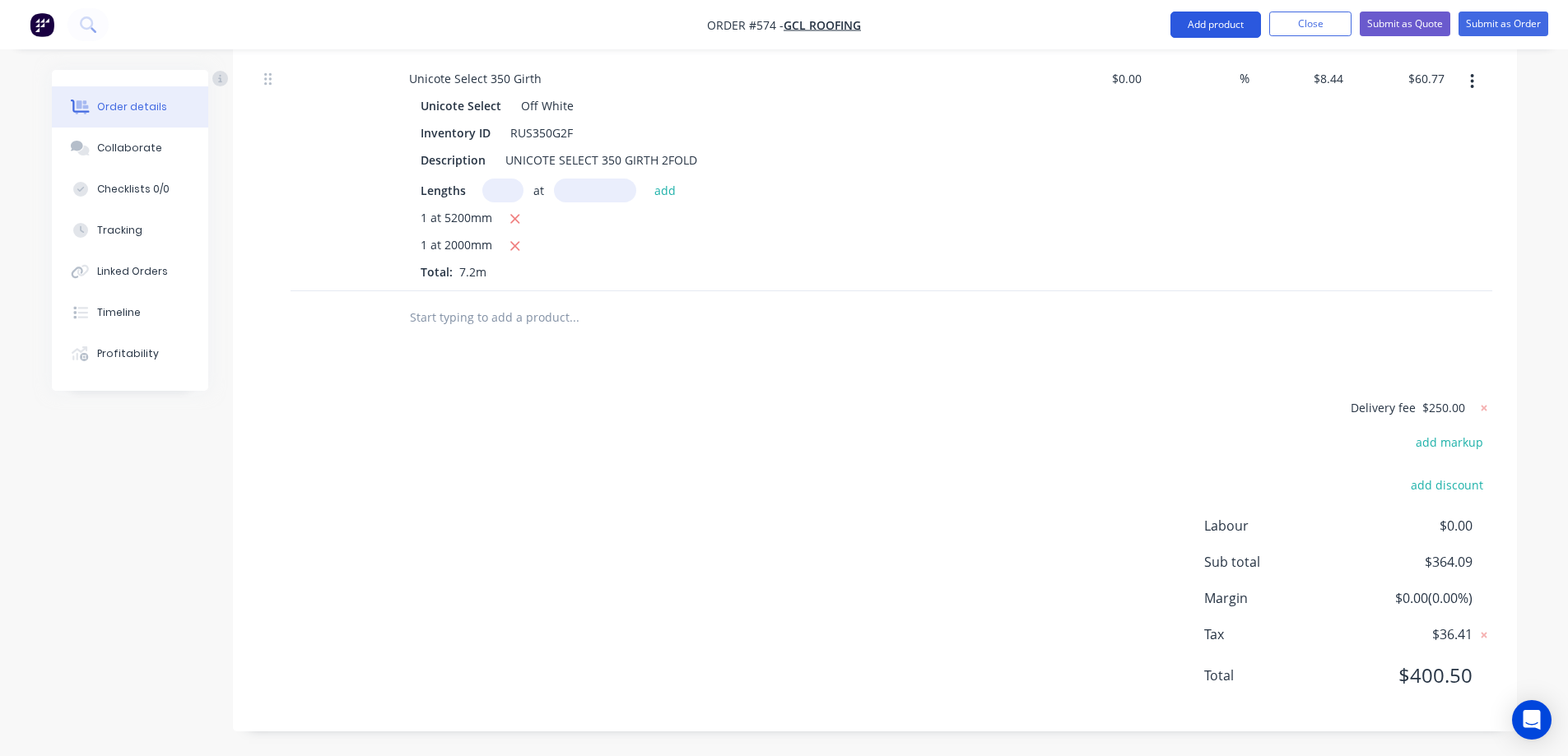
click at [1232, 15] on button "Add product" at bounding box center [1216, 24] width 90 height 26
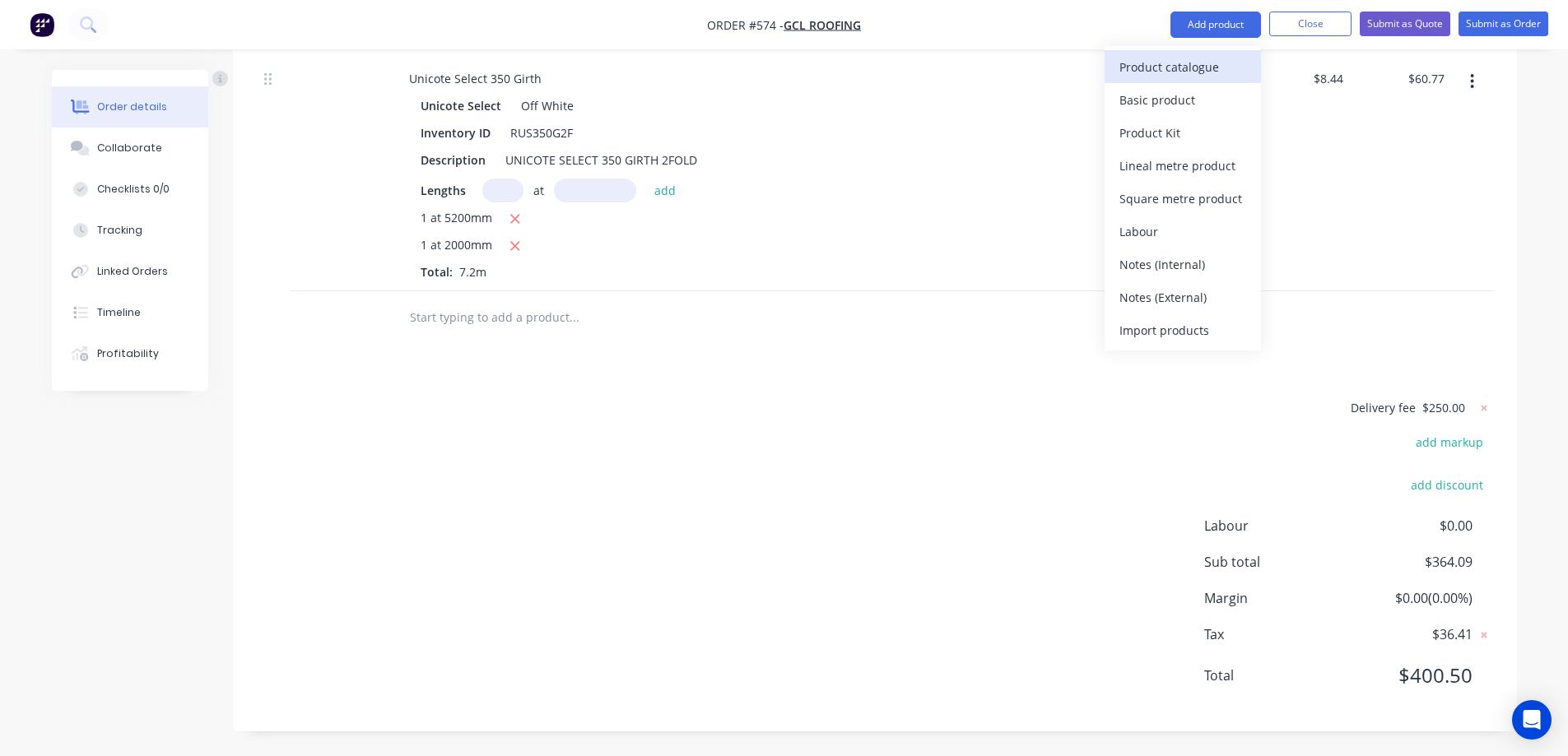
click at [1168, 53] on button "Product catalogue" at bounding box center [1183, 67] width 156 height 33
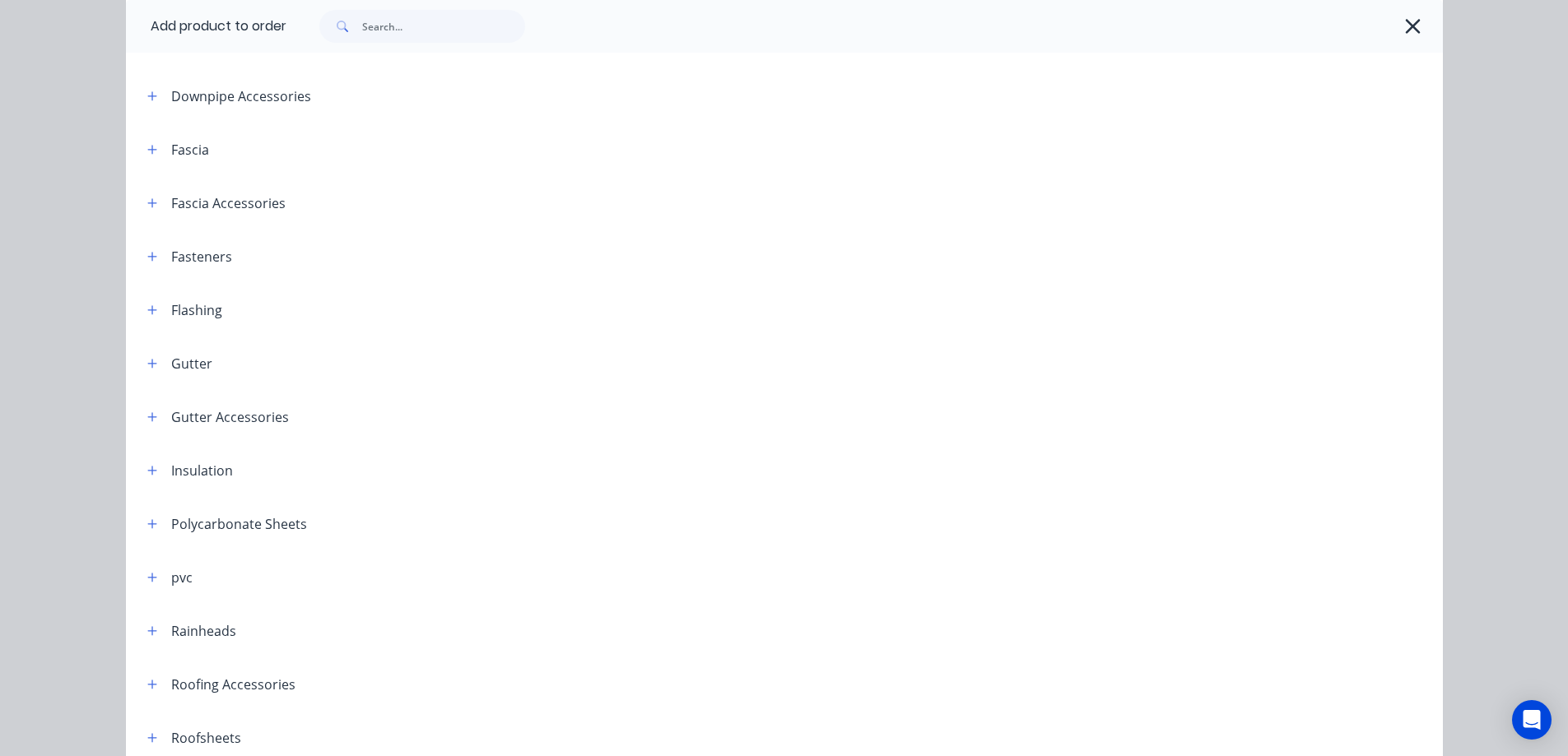
scroll to position [247, 0]
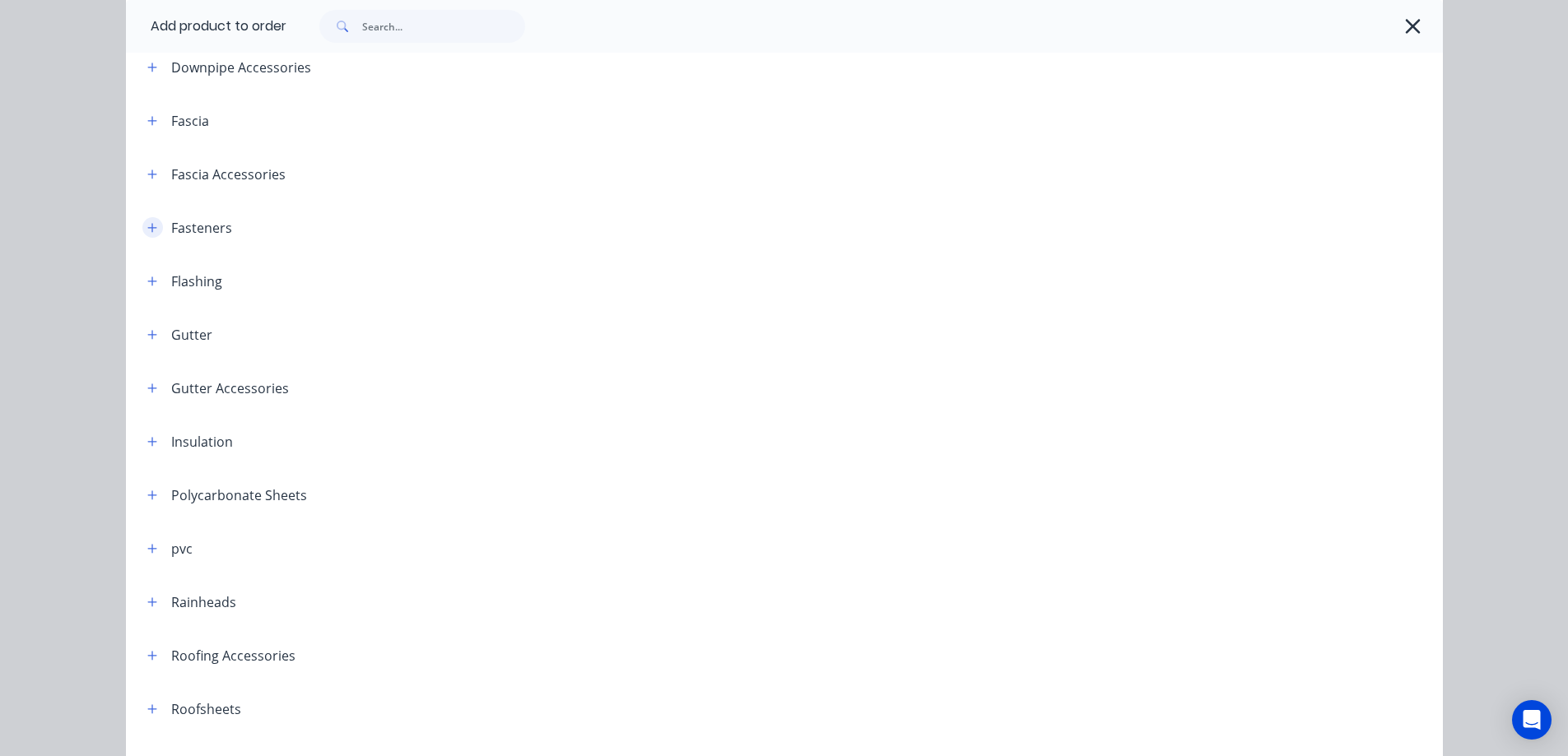
click at [147, 226] on icon "button" at bounding box center [152, 227] width 10 height 11
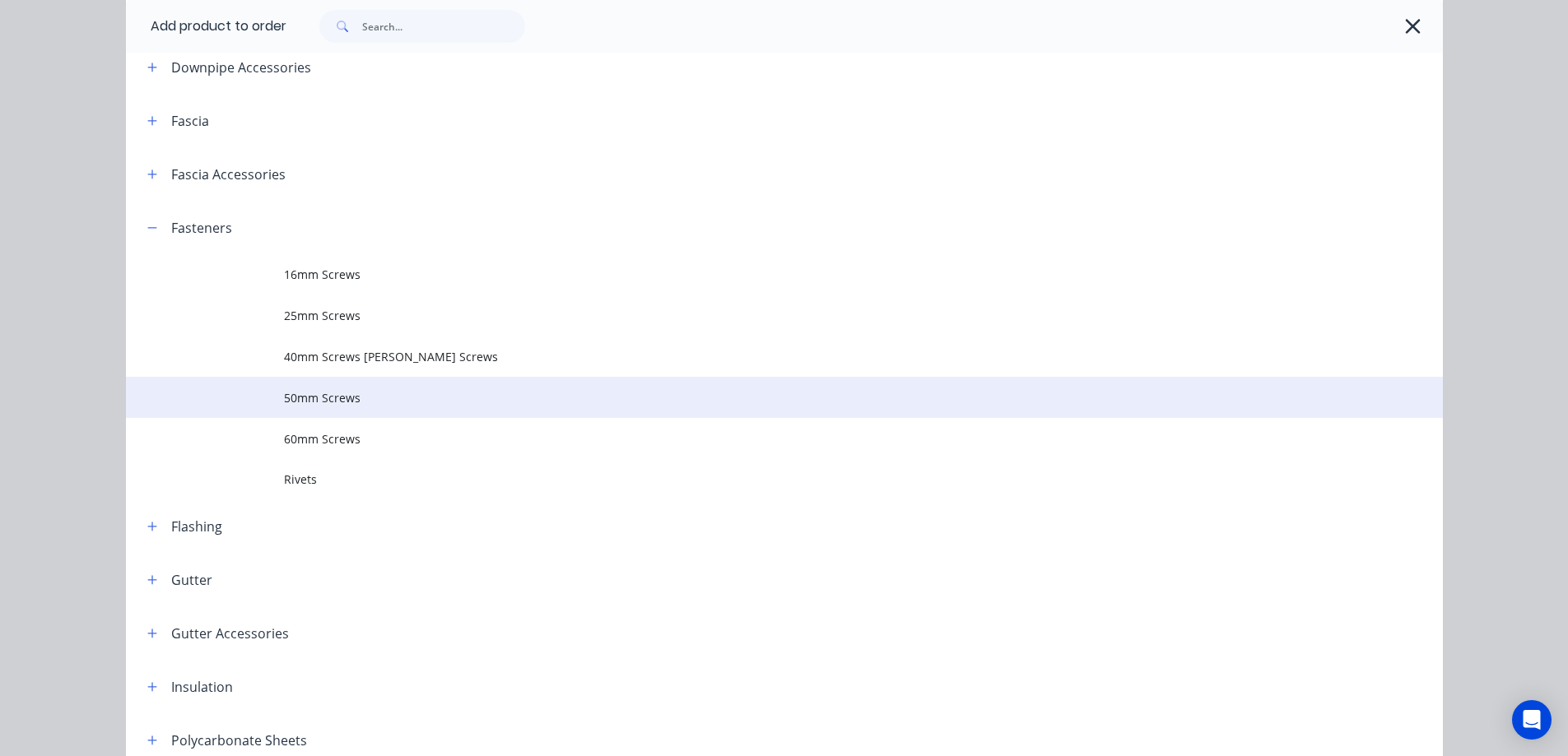
click at [323, 393] on span "50mm Screws" at bounding box center [747, 398] width 927 height 17
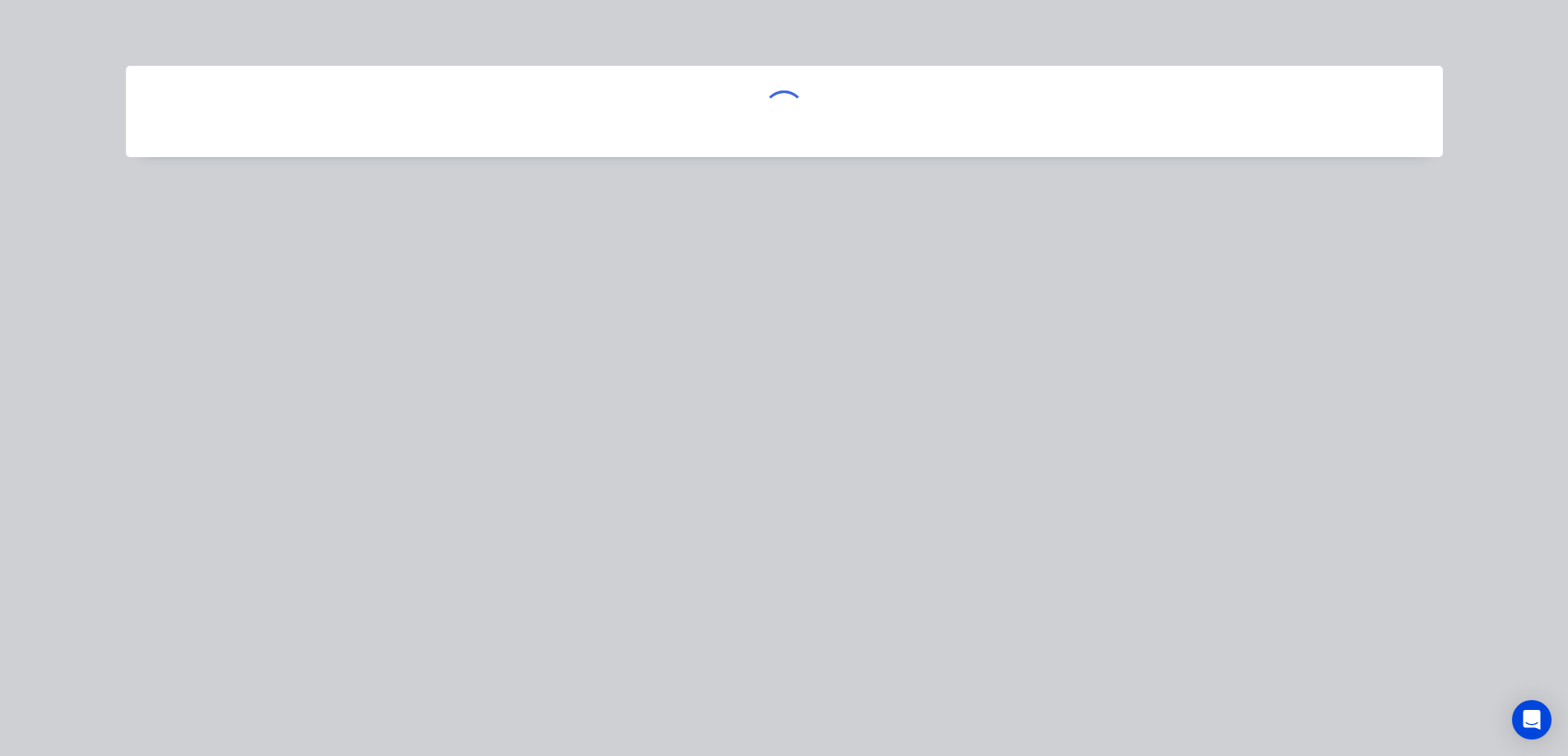
scroll to position [0, 0]
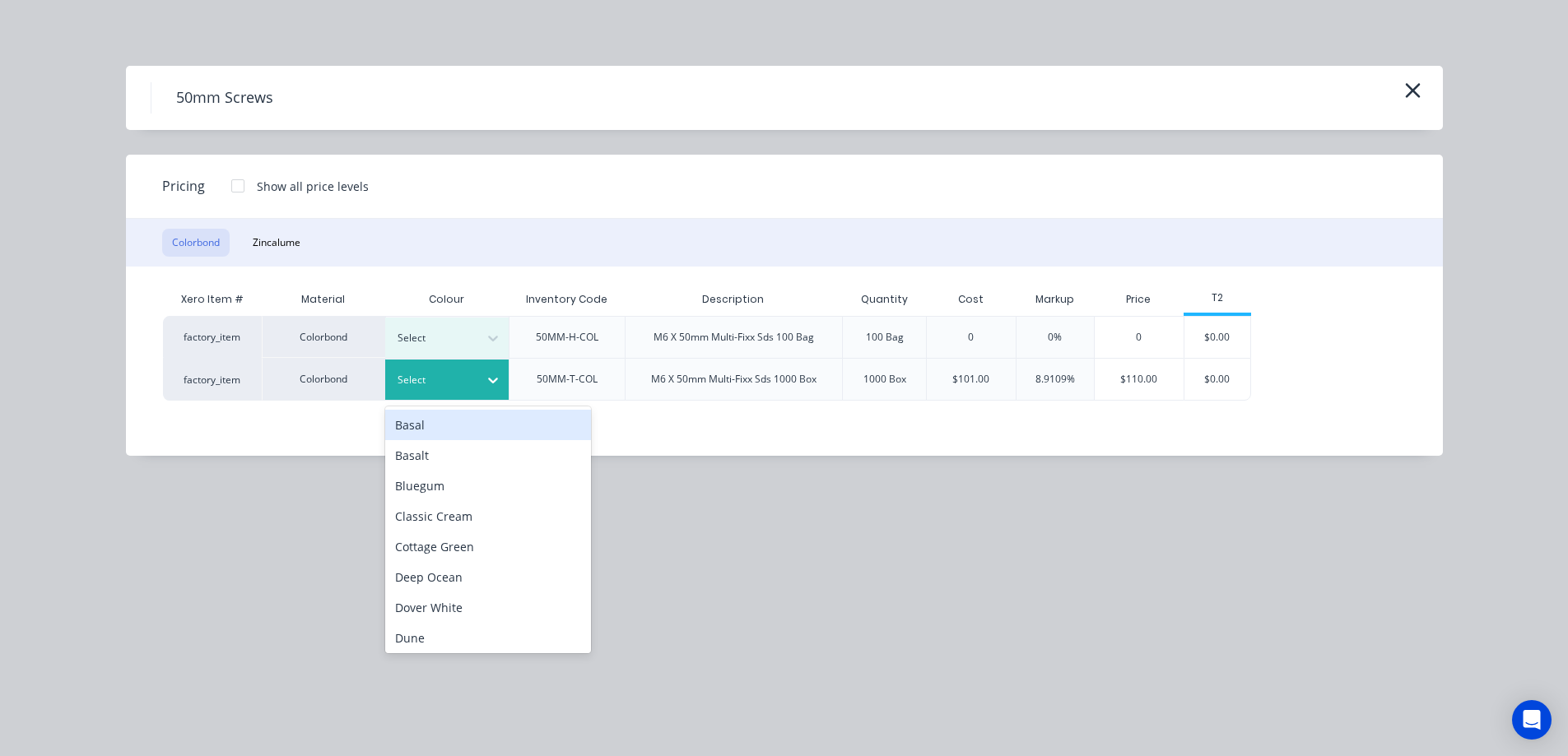
click at [450, 390] on div "Select" at bounding box center [432, 380] width 92 height 22
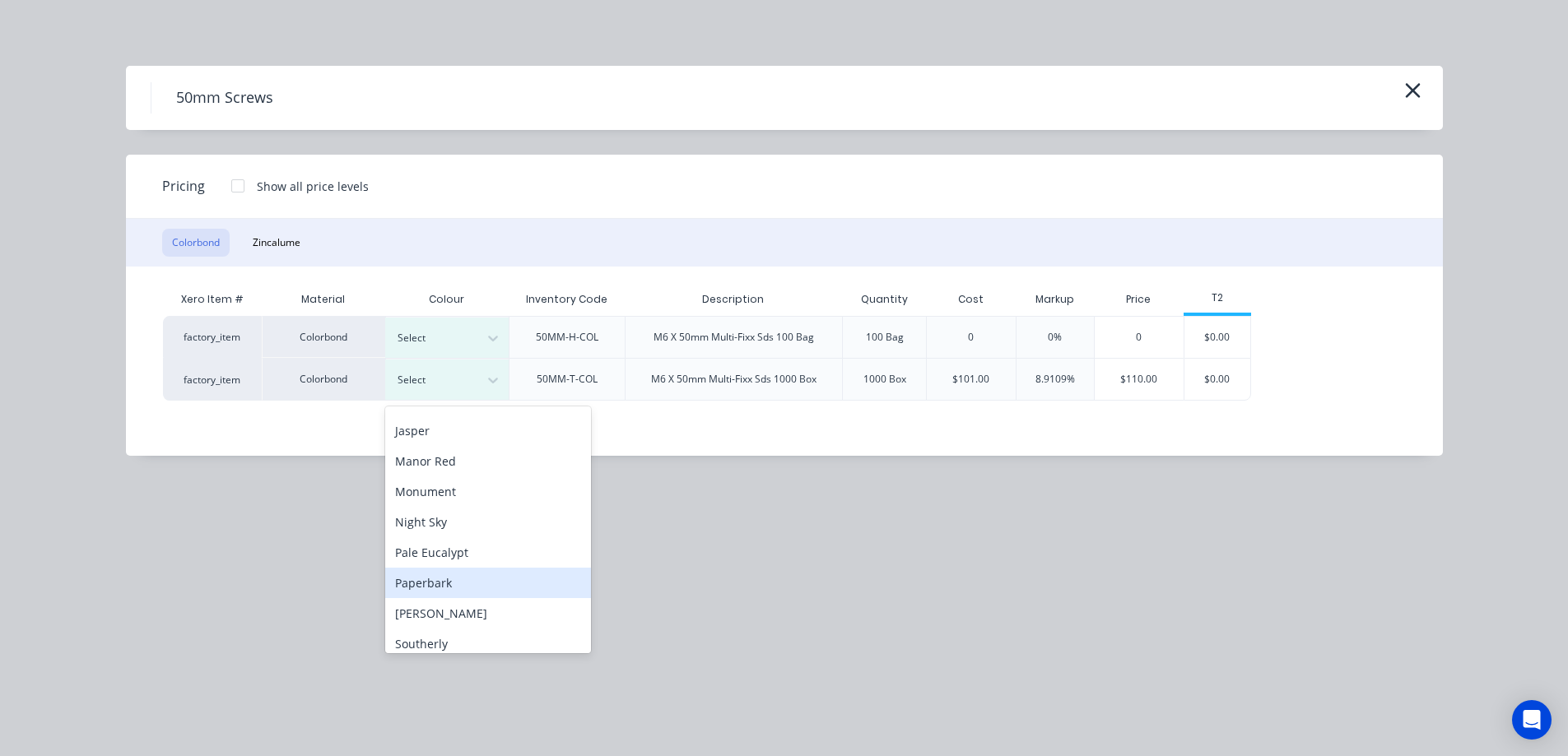
scroll to position [412, 0]
click at [439, 586] on div "Surfmist" at bounding box center [487, 591] width 206 height 30
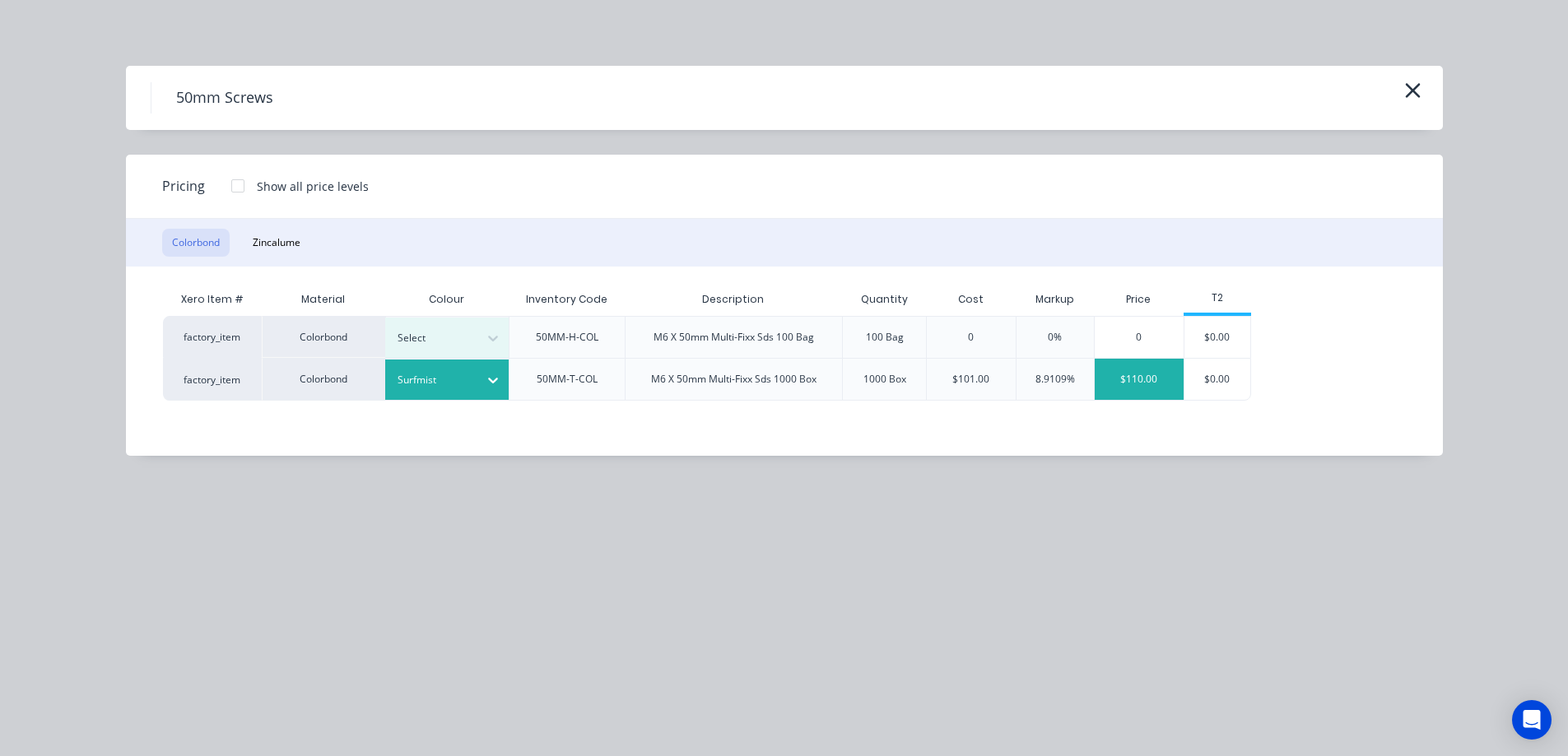
click at [1138, 383] on div "$110.00" at bounding box center [1139, 379] width 89 height 41
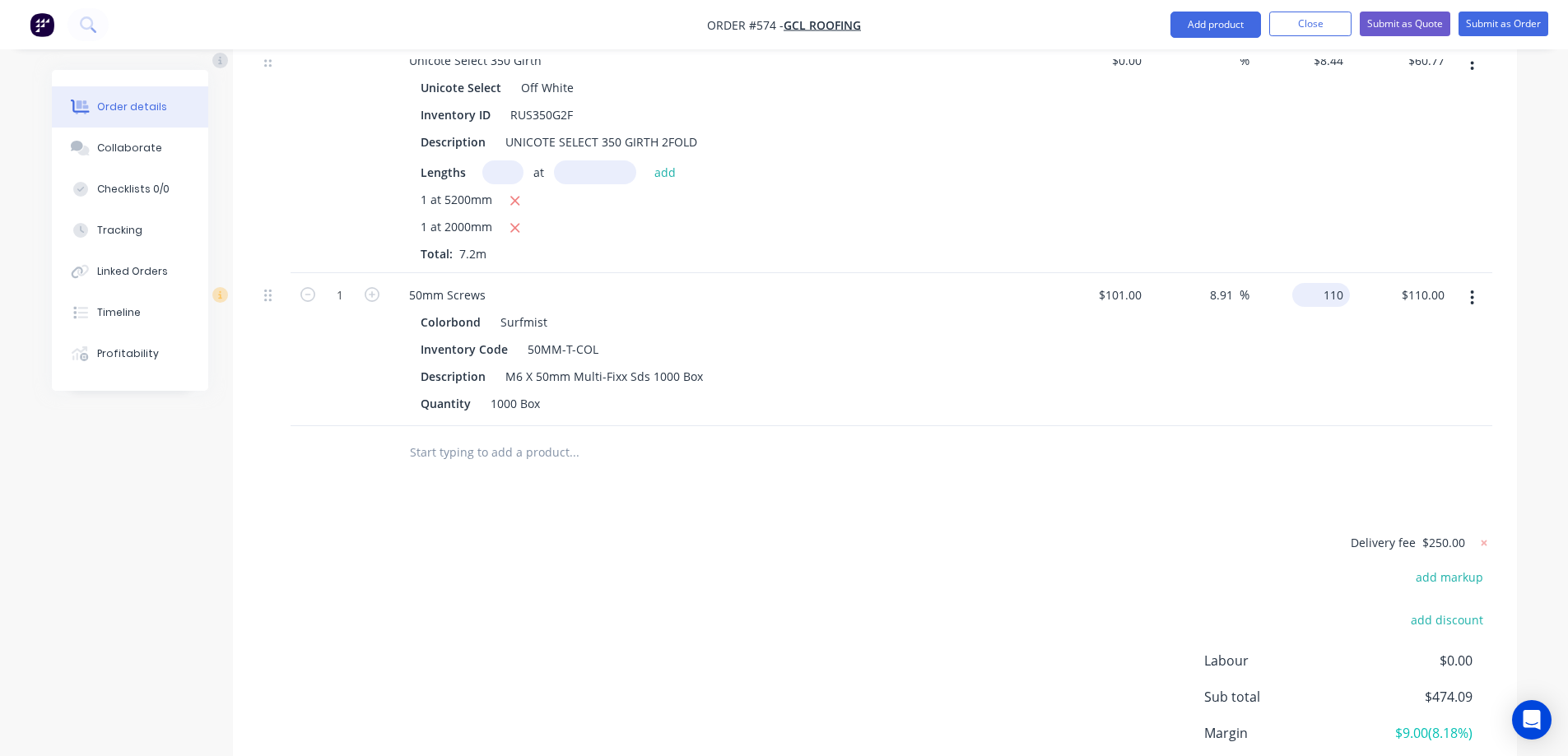
click at [1330, 307] on input "110" at bounding box center [1324, 295] width 51 height 24
type input "125"
type input "23.76"
type input "$125.00"
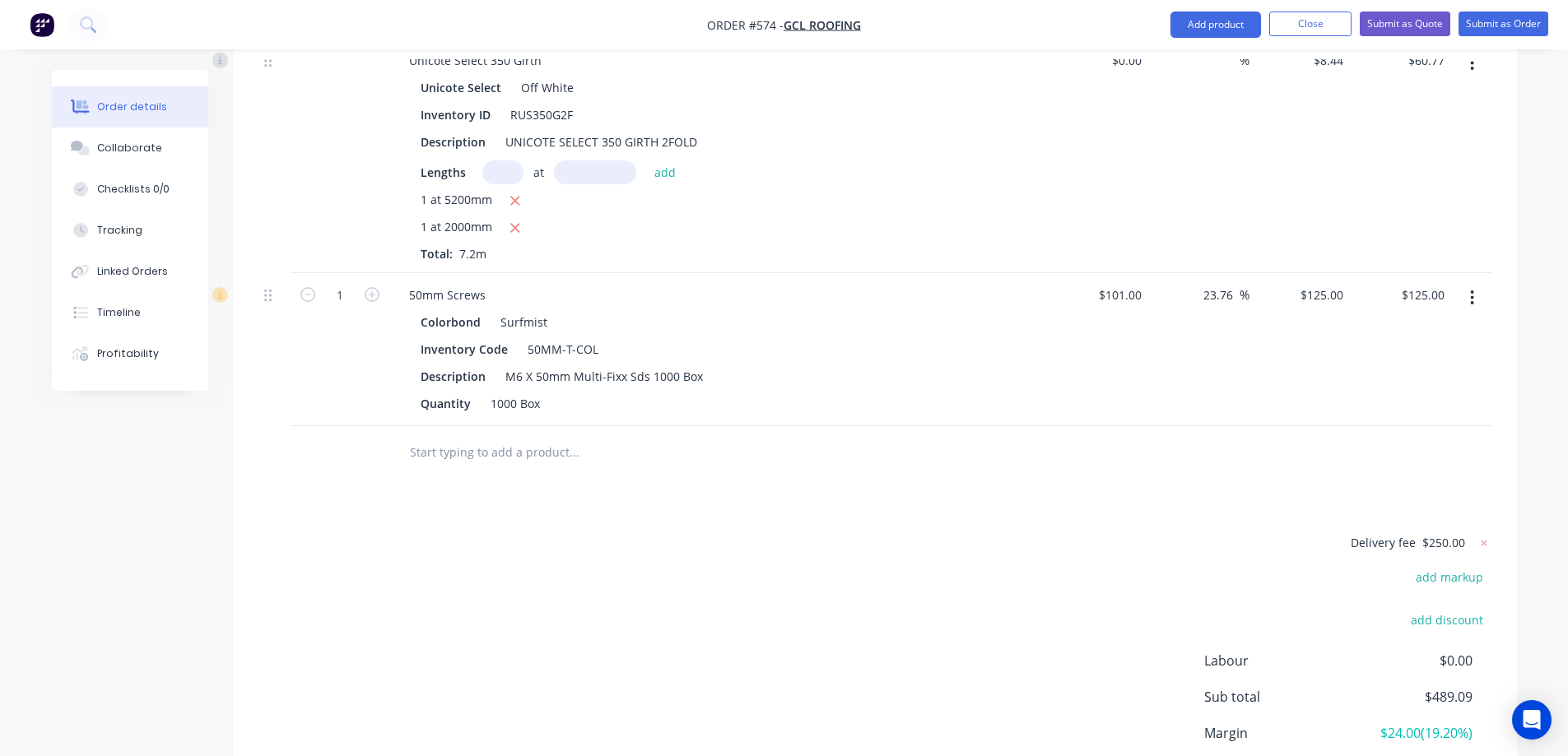
click at [1180, 477] on div at bounding box center [875, 453] width 1235 height 54
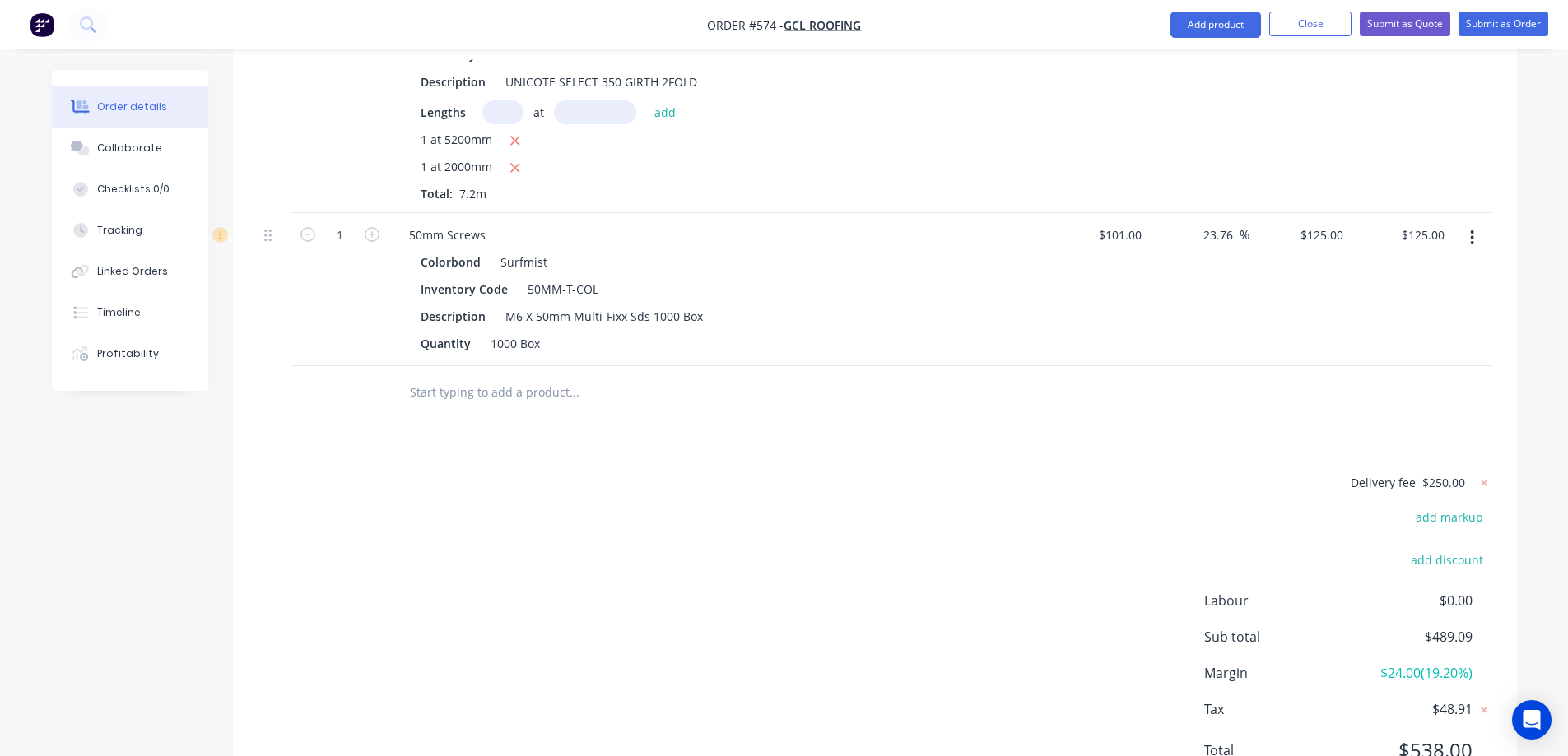
scroll to position [916, 0]
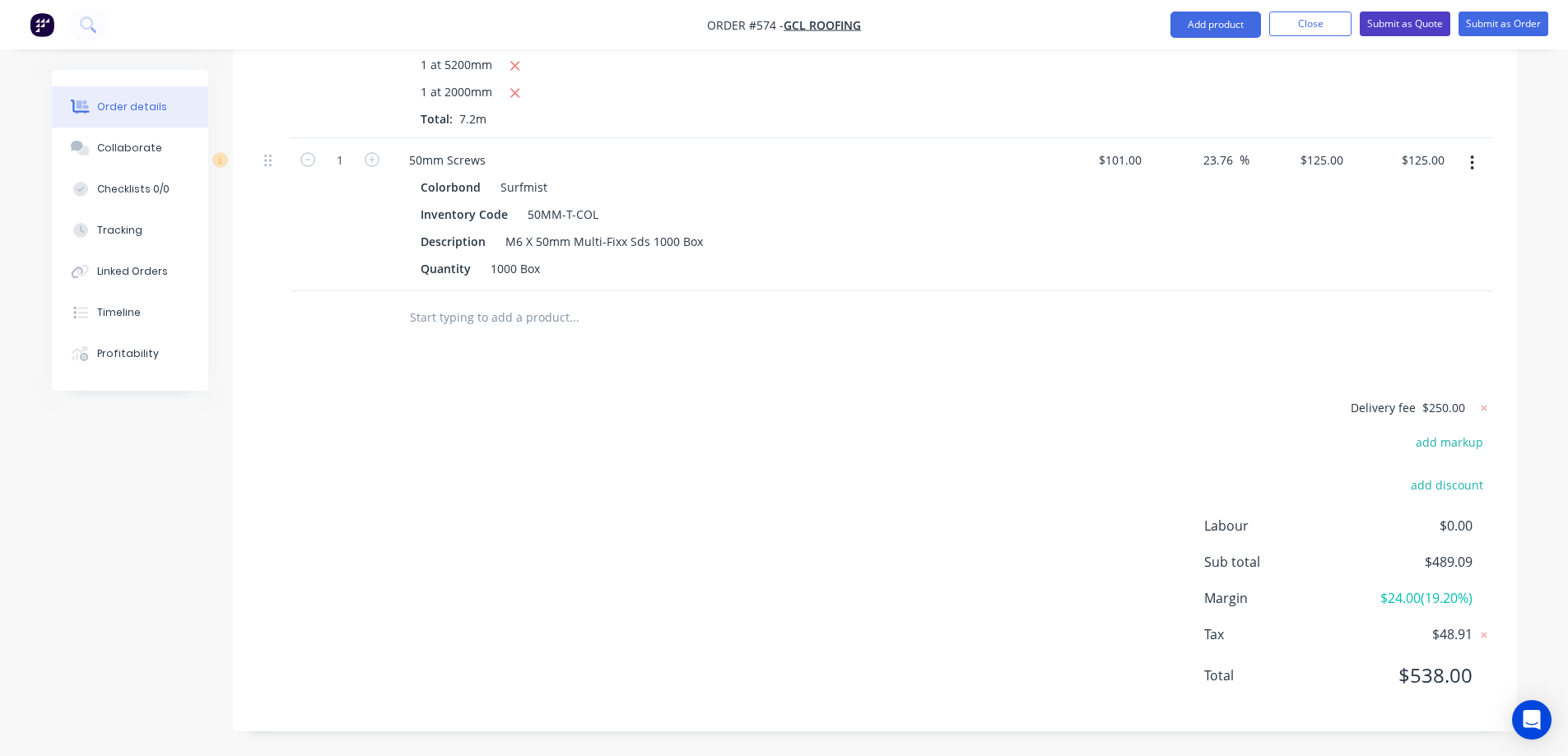
click at [1373, 24] on button "Submit as Quote" at bounding box center [1405, 23] width 90 height 24
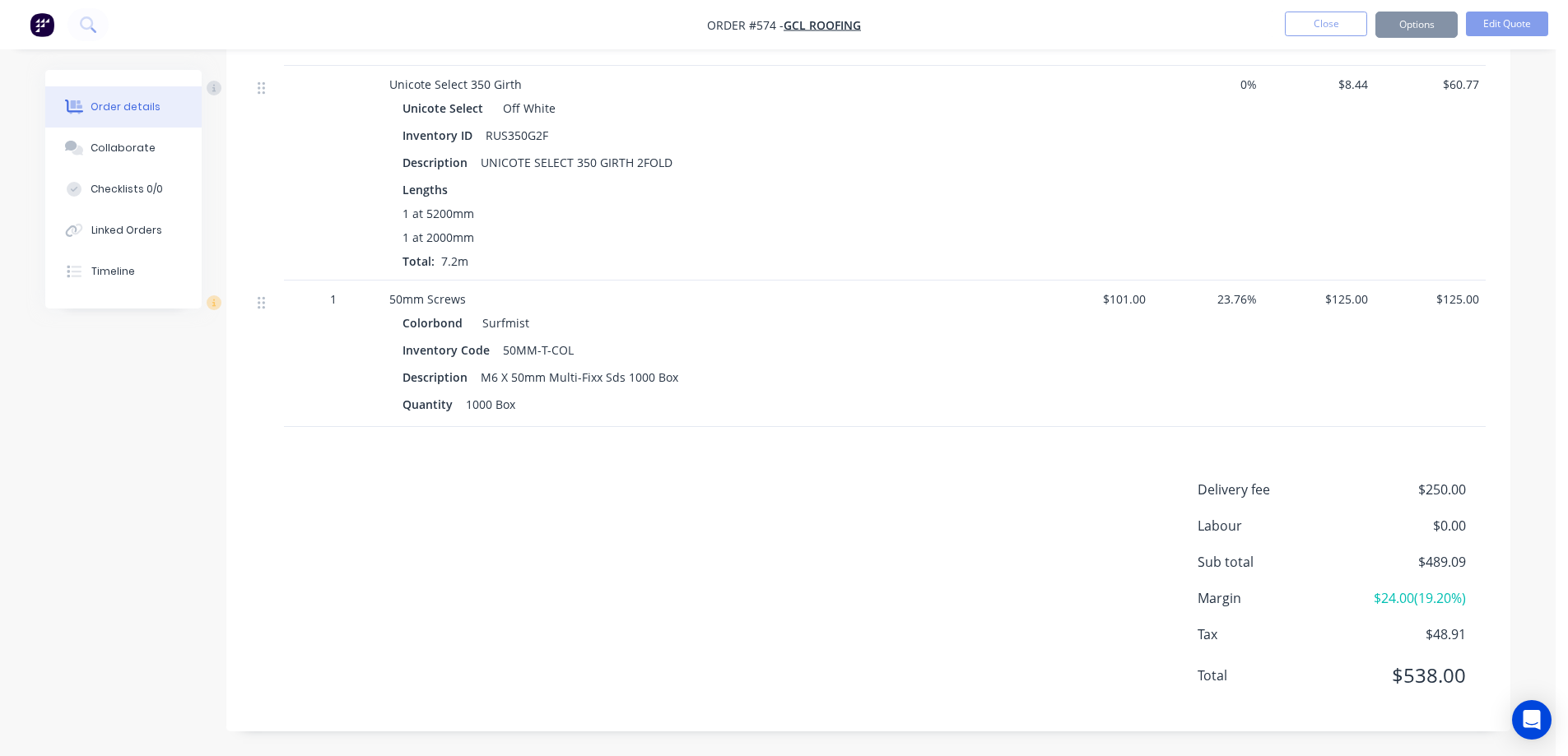
scroll to position [0, 0]
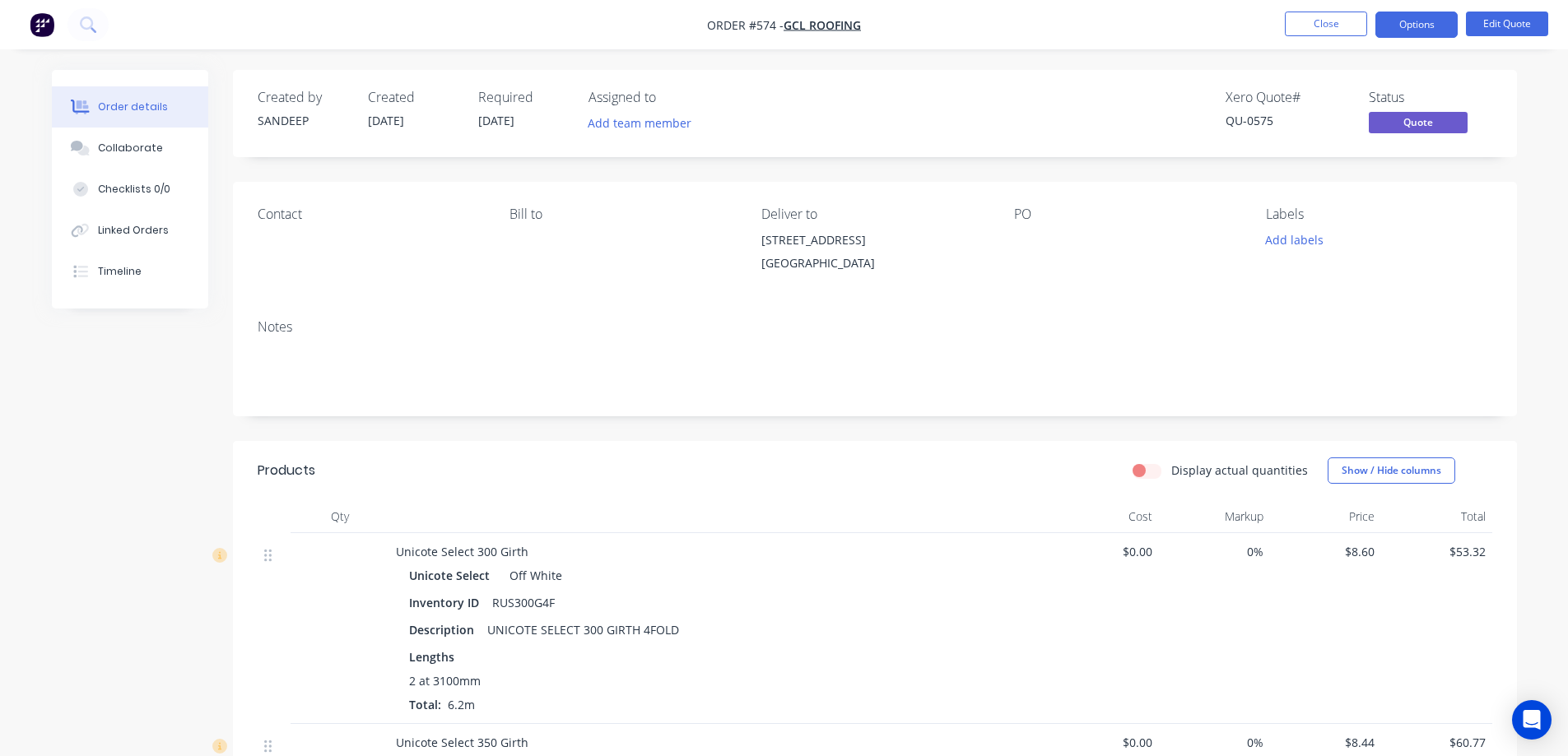
click at [1405, 26] on button "Options" at bounding box center [1416, 24] width 82 height 26
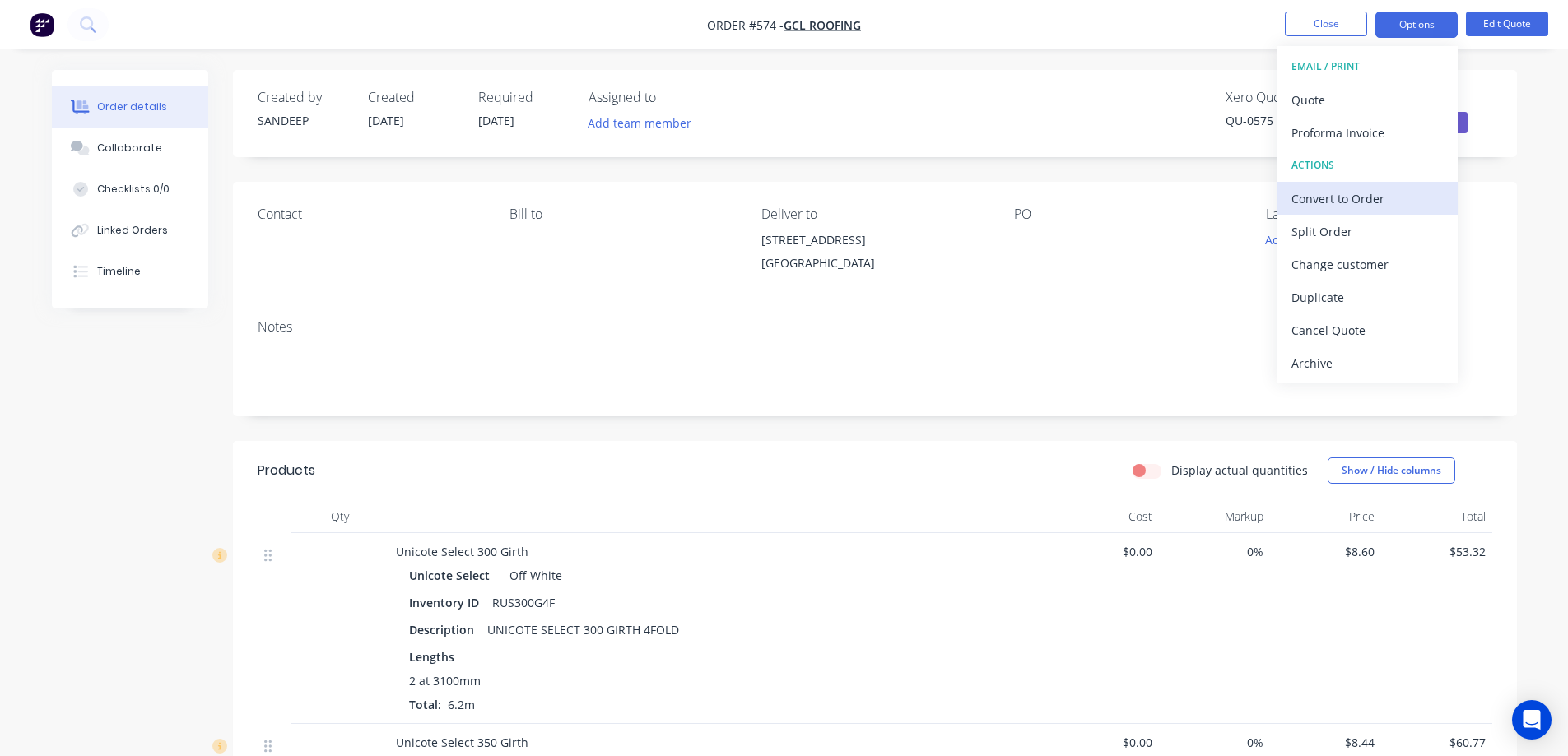
click at [1316, 185] on button "Convert to Order" at bounding box center [1367, 199] width 181 height 33
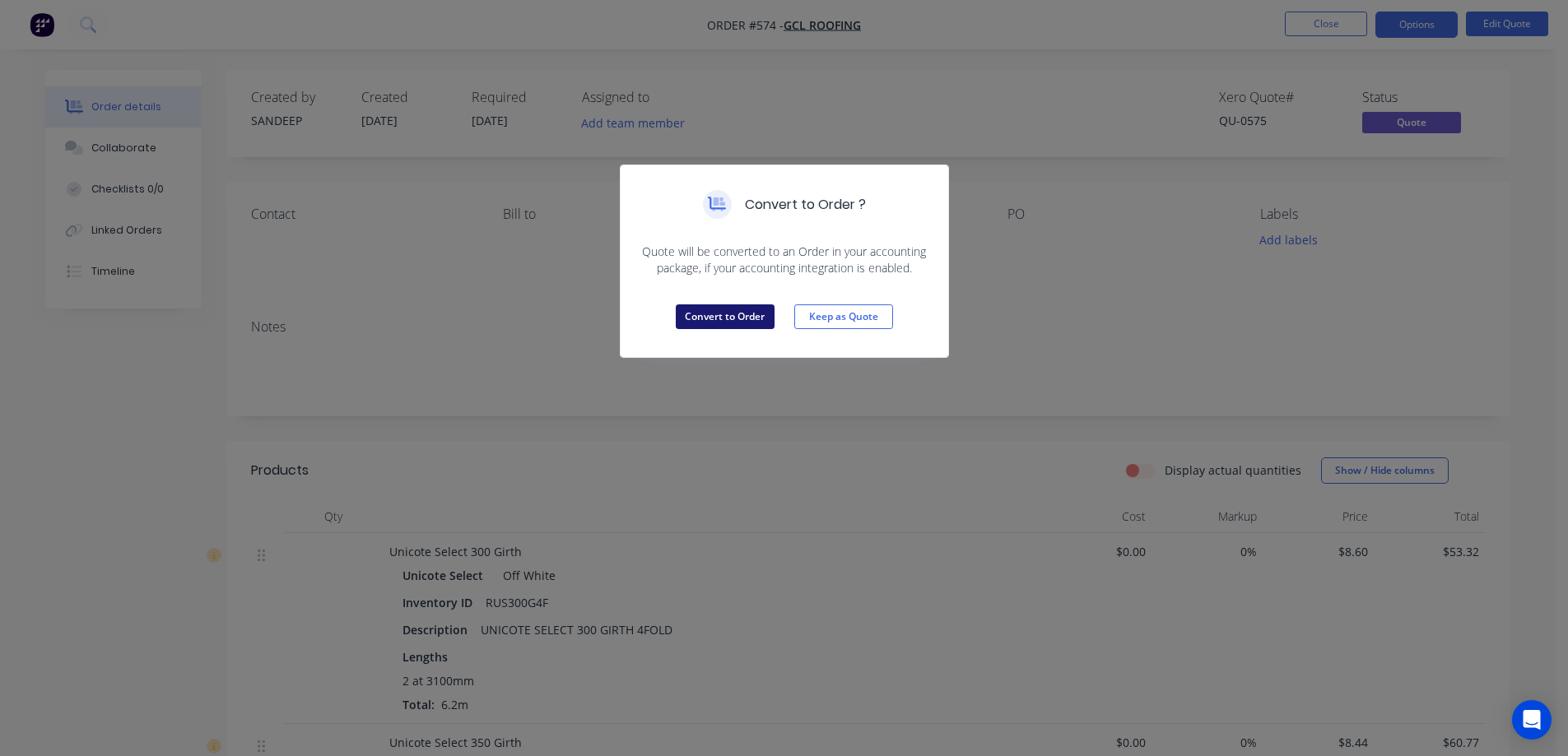
click at [759, 315] on button "Convert to Order" at bounding box center [725, 316] width 99 height 24
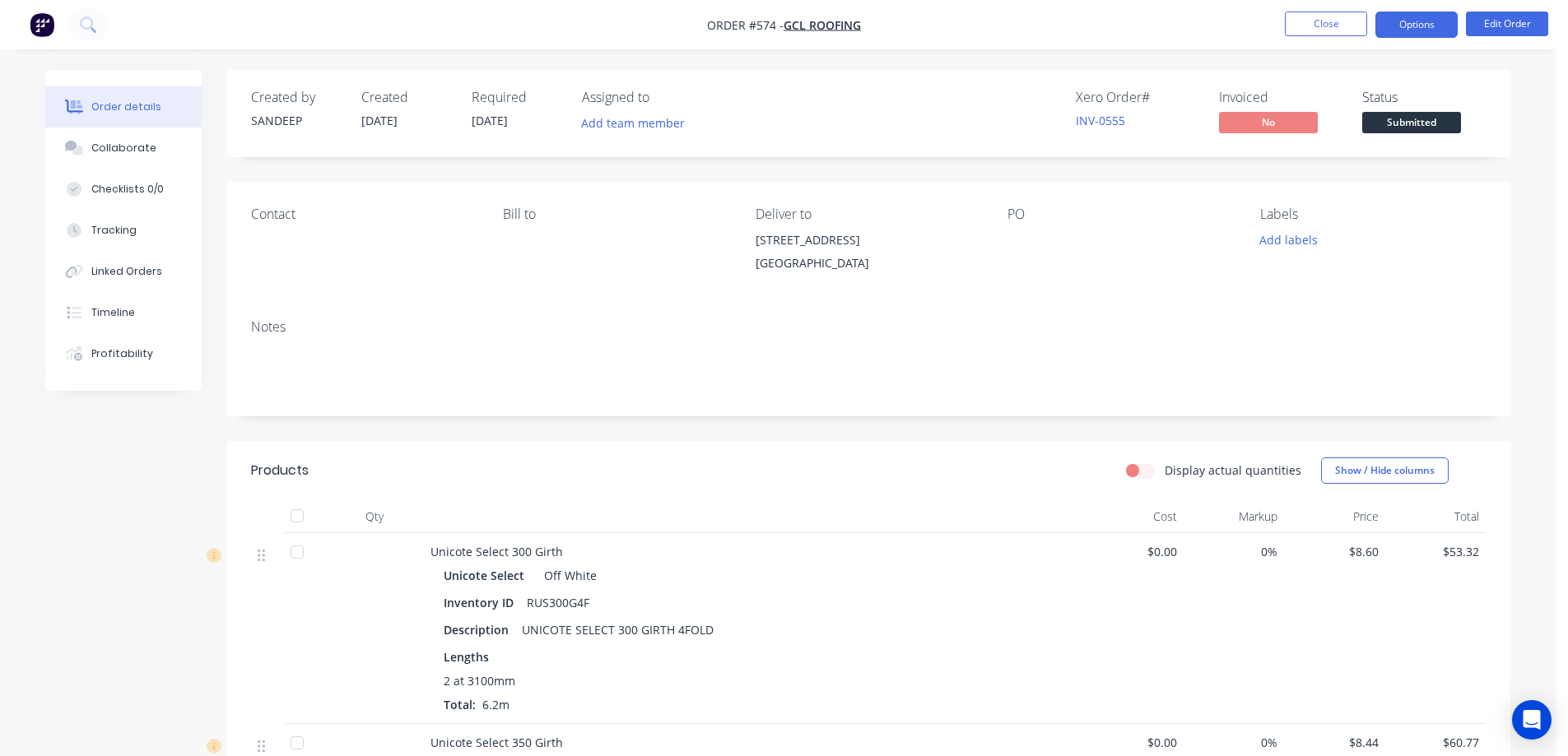
click at [1398, 28] on button "Options" at bounding box center [1416, 24] width 82 height 26
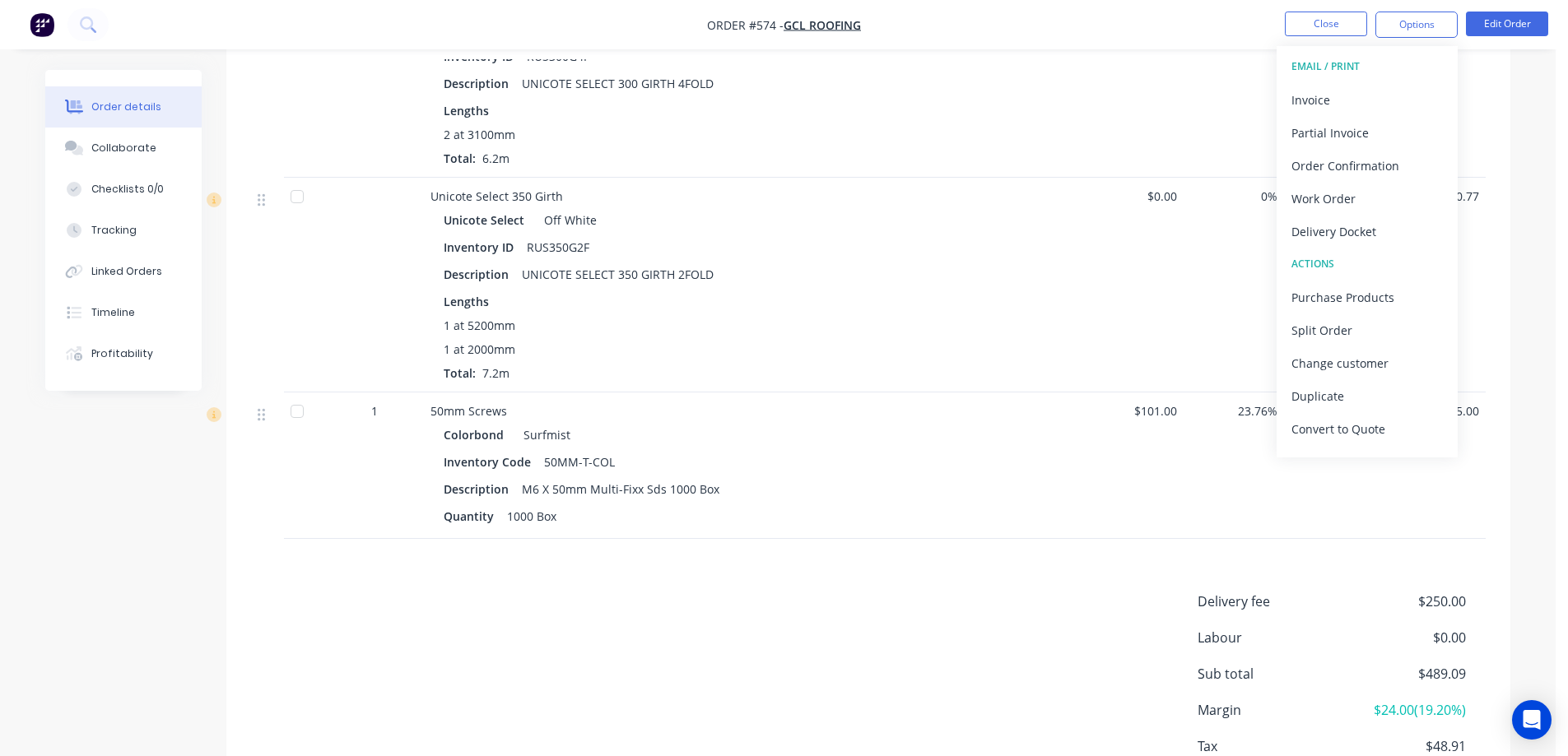
scroll to position [576, 0]
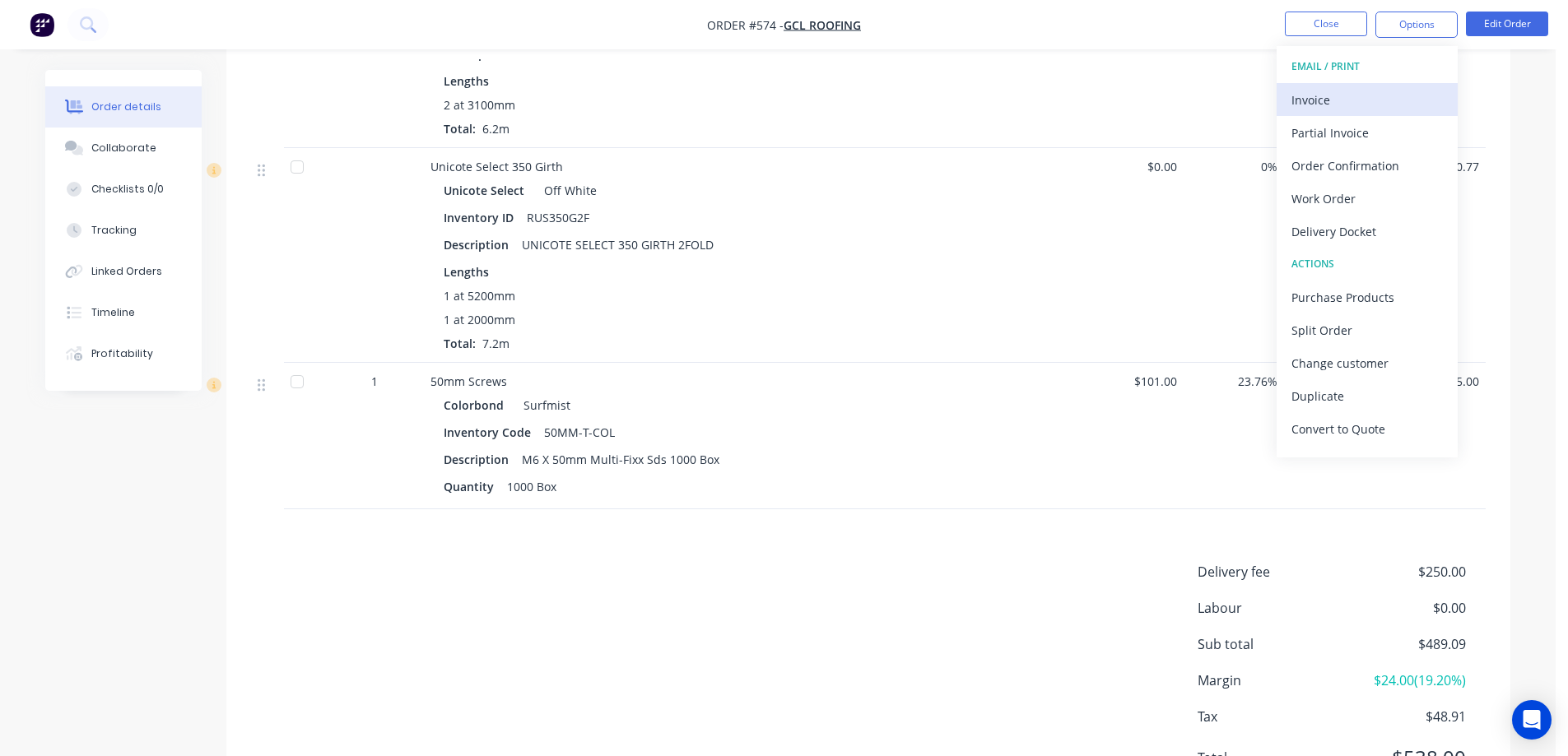
click at [1320, 103] on div "Invoice" at bounding box center [1367, 101] width 152 height 24
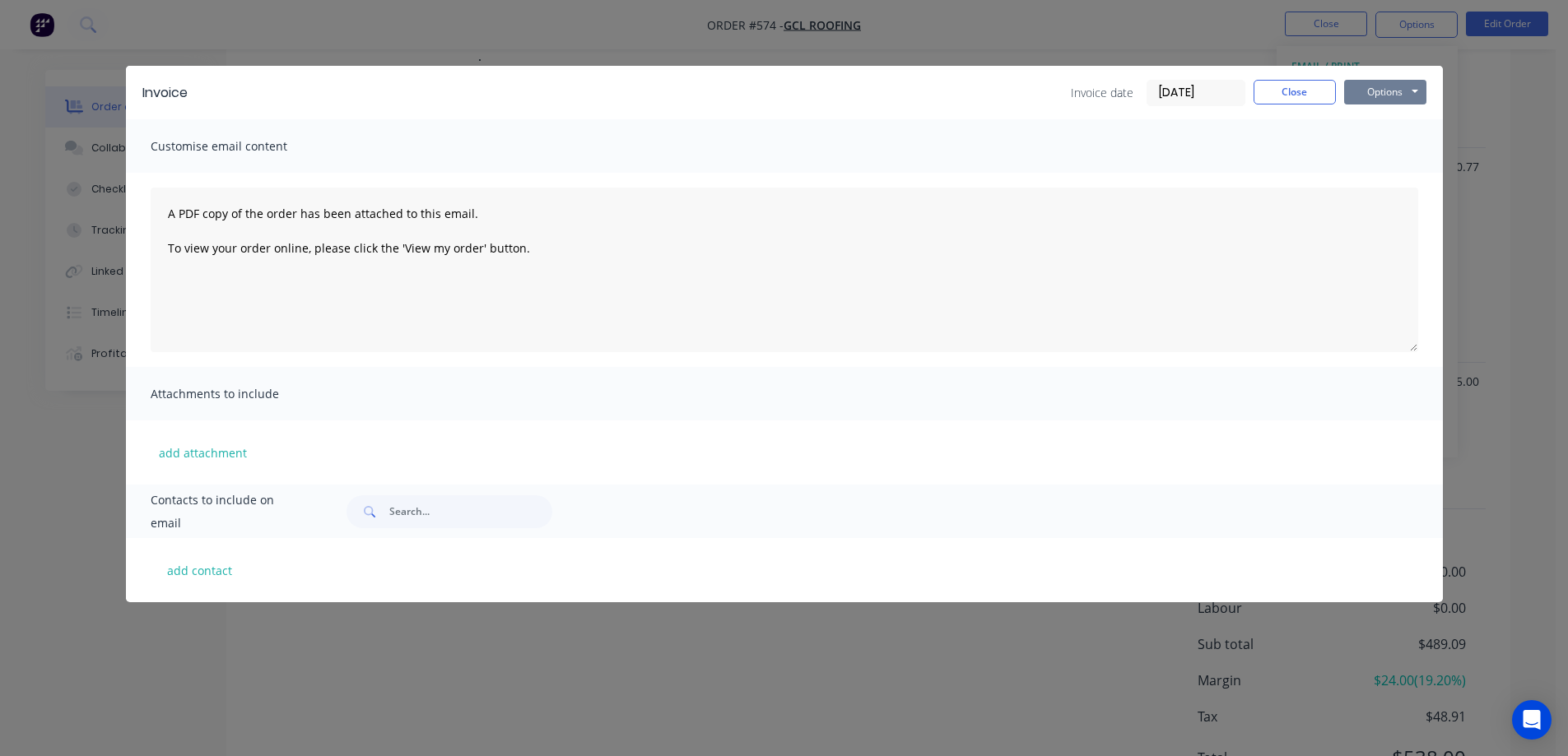
click at [1377, 83] on button "Options" at bounding box center [1385, 92] width 82 height 24
click at [1377, 125] on button "Preview" at bounding box center [1396, 121] width 105 height 27
click at [1308, 94] on button "Close" at bounding box center [1294, 92] width 82 height 24
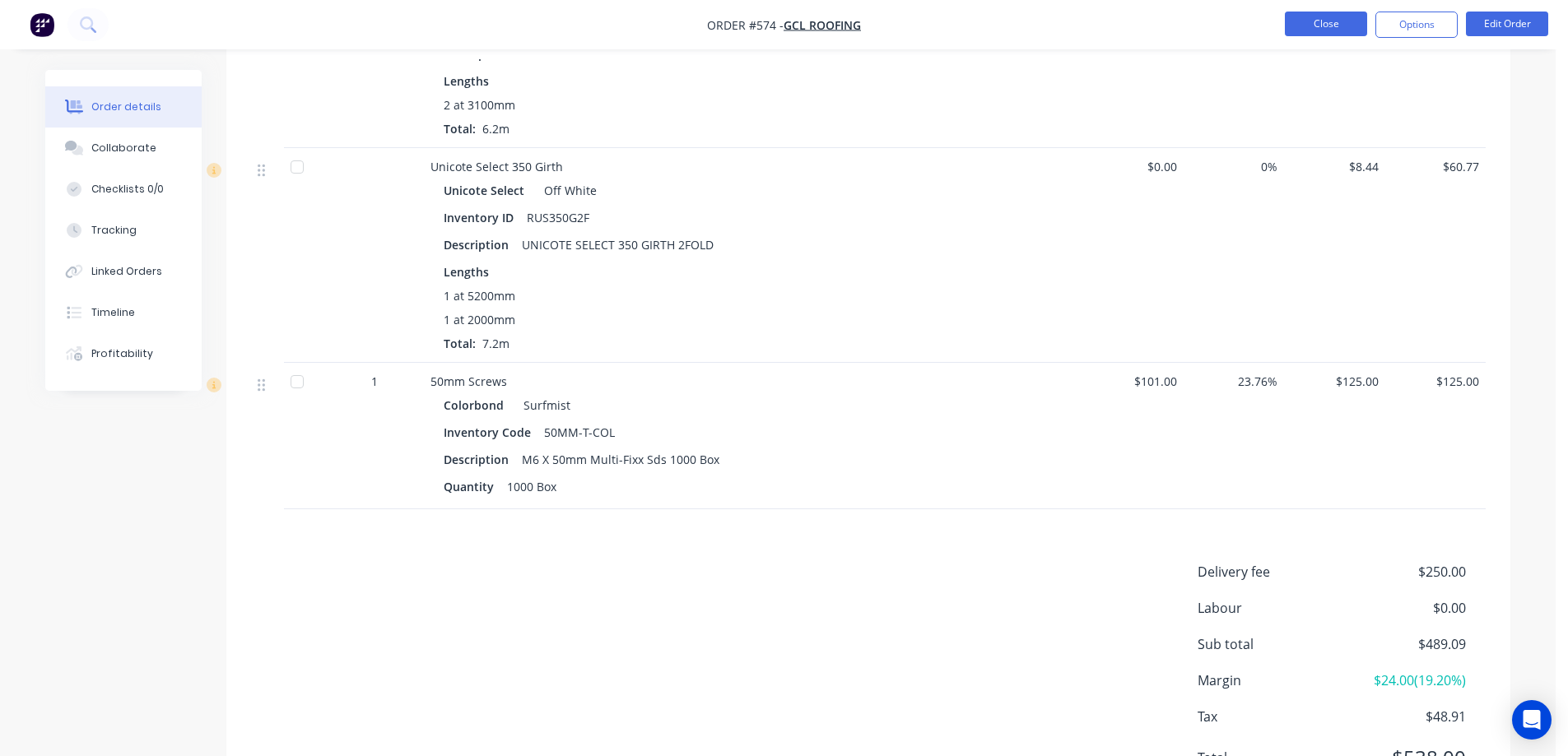
click at [1309, 29] on button "Close" at bounding box center [1326, 23] width 82 height 24
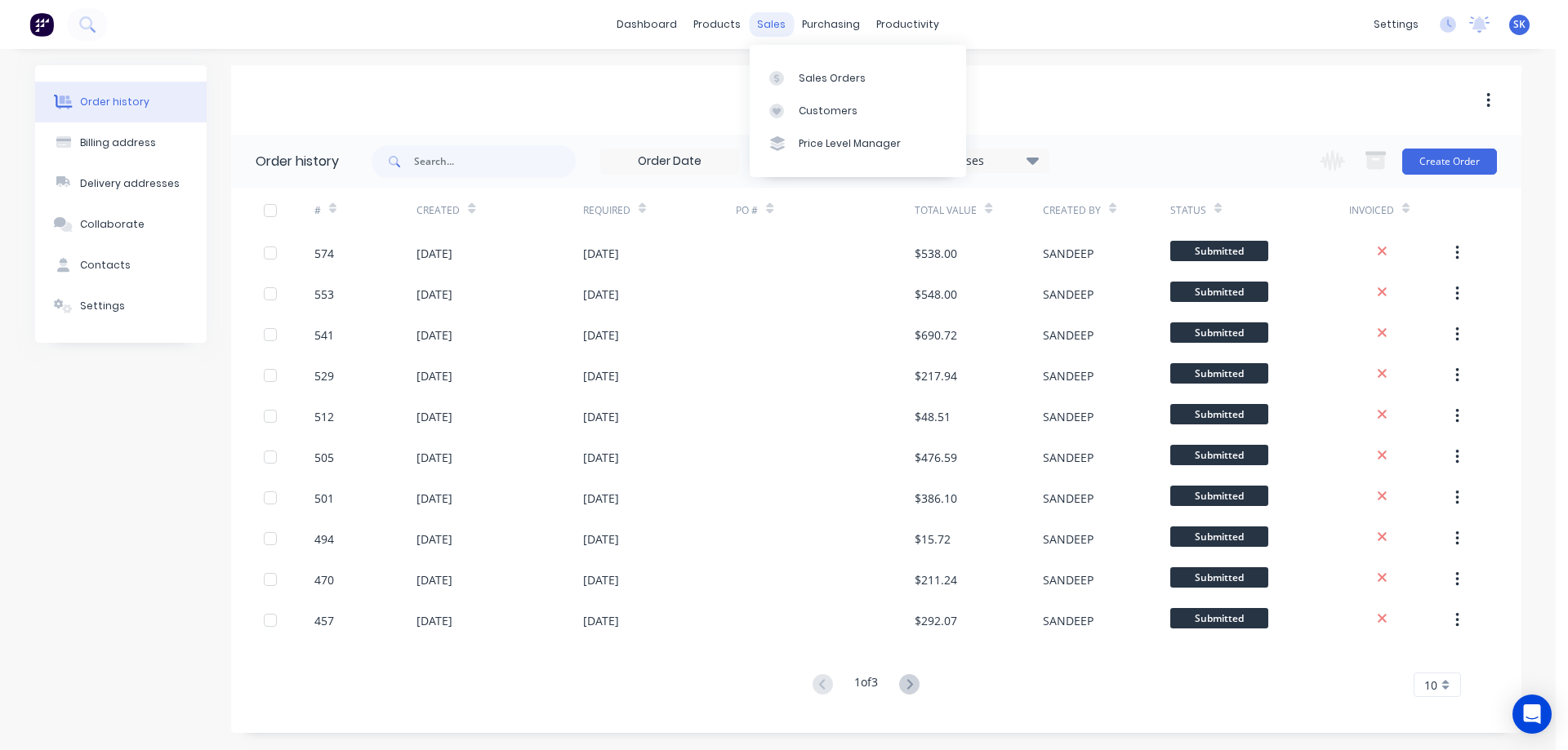
click at [769, 22] on div "sales" at bounding box center [771, 24] width 45 height 24
click at [795, 65] on link "Sales Orders" at bounding box center [858, 77] width 217 height 33
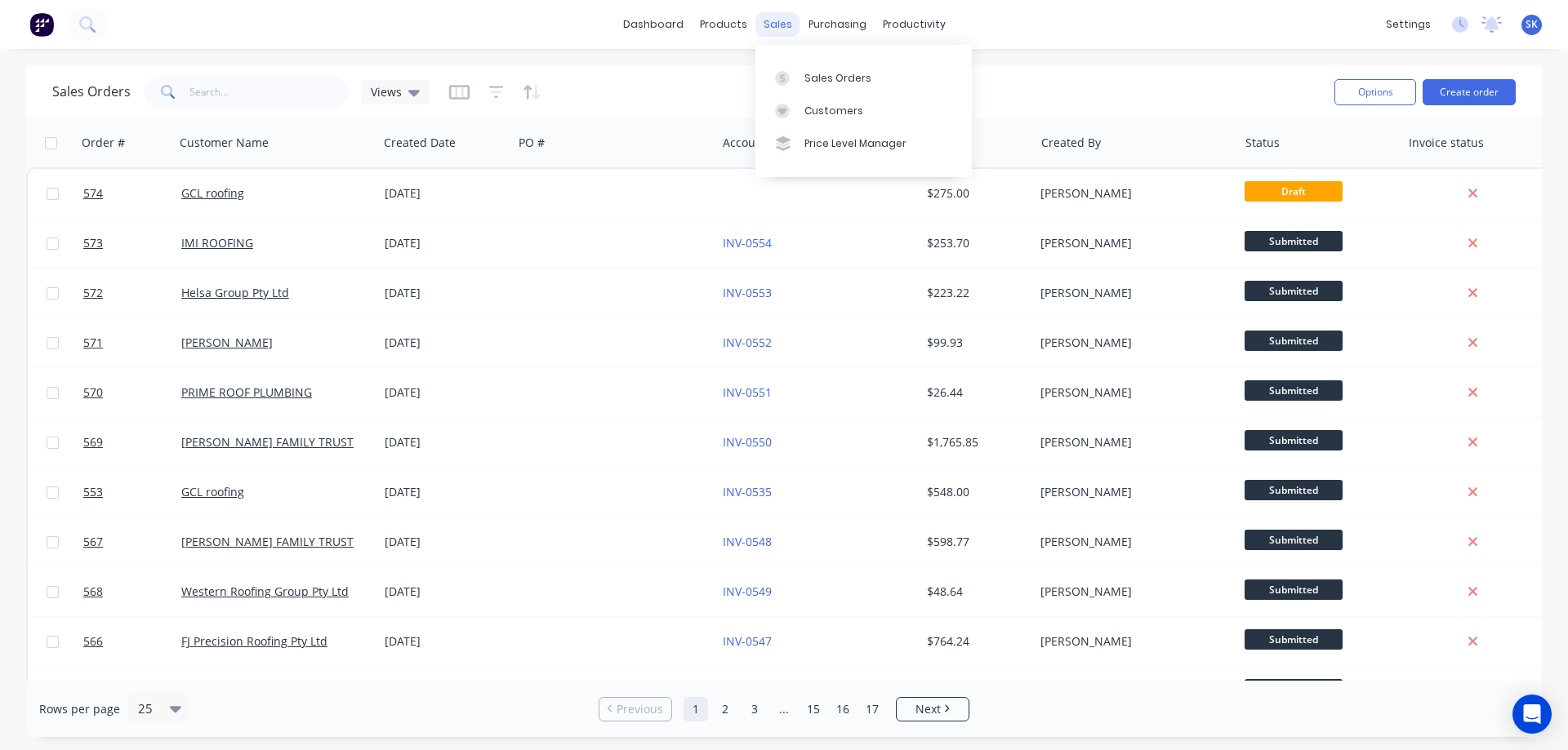
click at [769, 33] on div "sales" at bounding box center [778, 24] width 45 height 24
click at [812, 68] on link "Sales Orders" at bounding box center [864, 77] width 217 height 33
click at [1466, 83] on button "Create order" at bounding box center [1469, 92] width 93 height 26
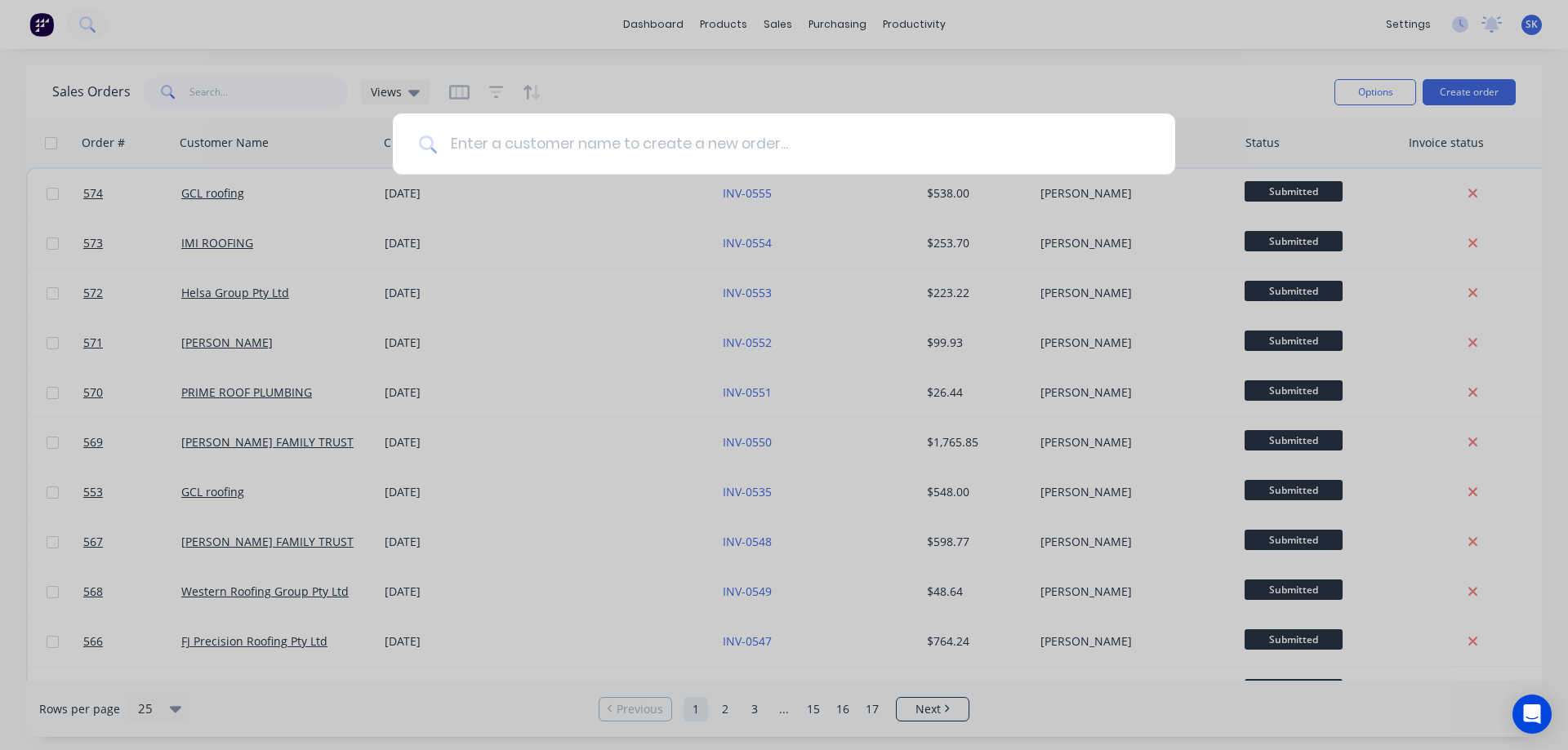
click at [640, 156] on input at bounding box center [793, 144] width 713 height 61
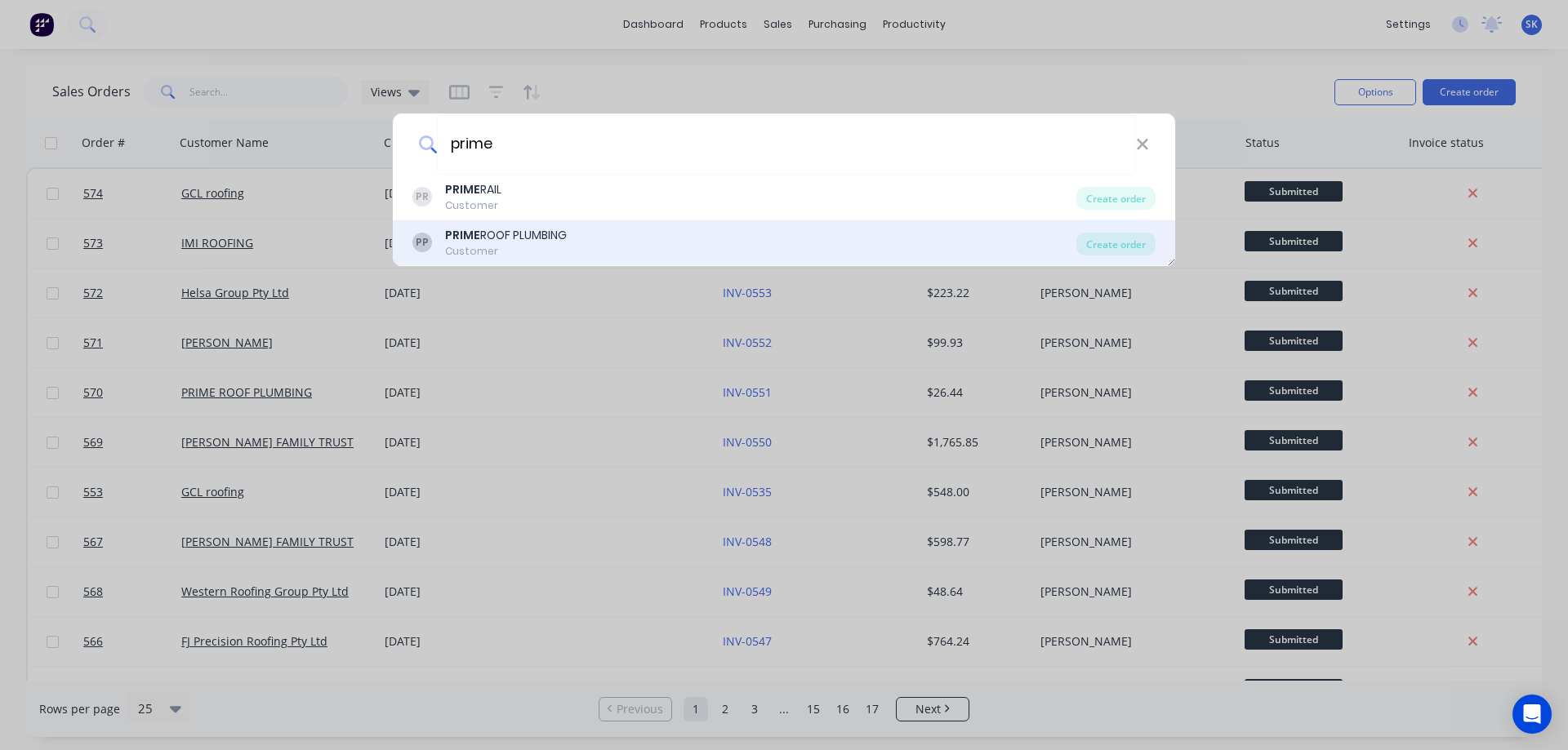
type input "prime"
click at [575, 232] on div "PP PRIME ROOF PLUMBING Customer" at bounding box center [744, 243] width 664 height 32
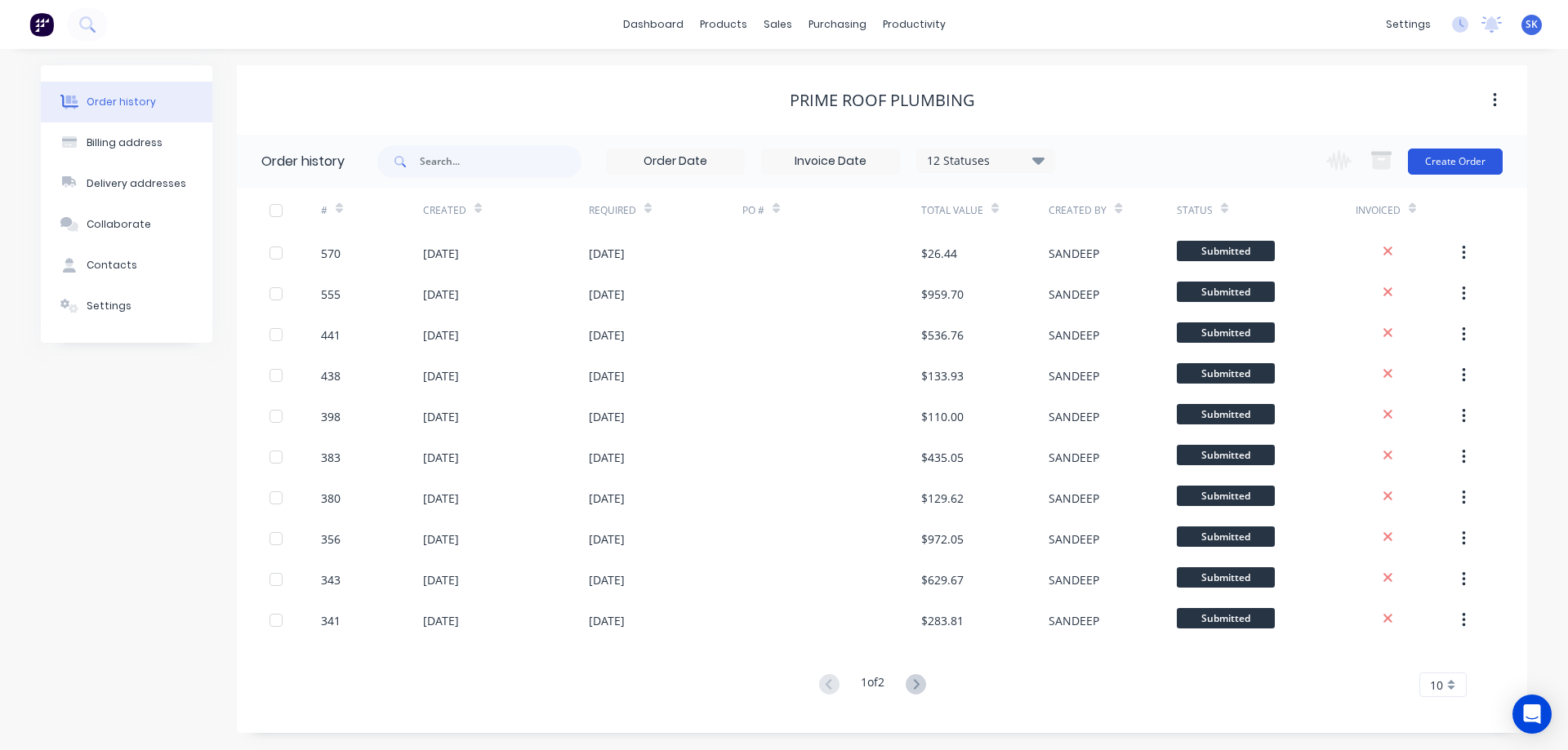
click at [1458, 160] on button "Create Order" at bounding box center [1455, 162] width 95 height 26
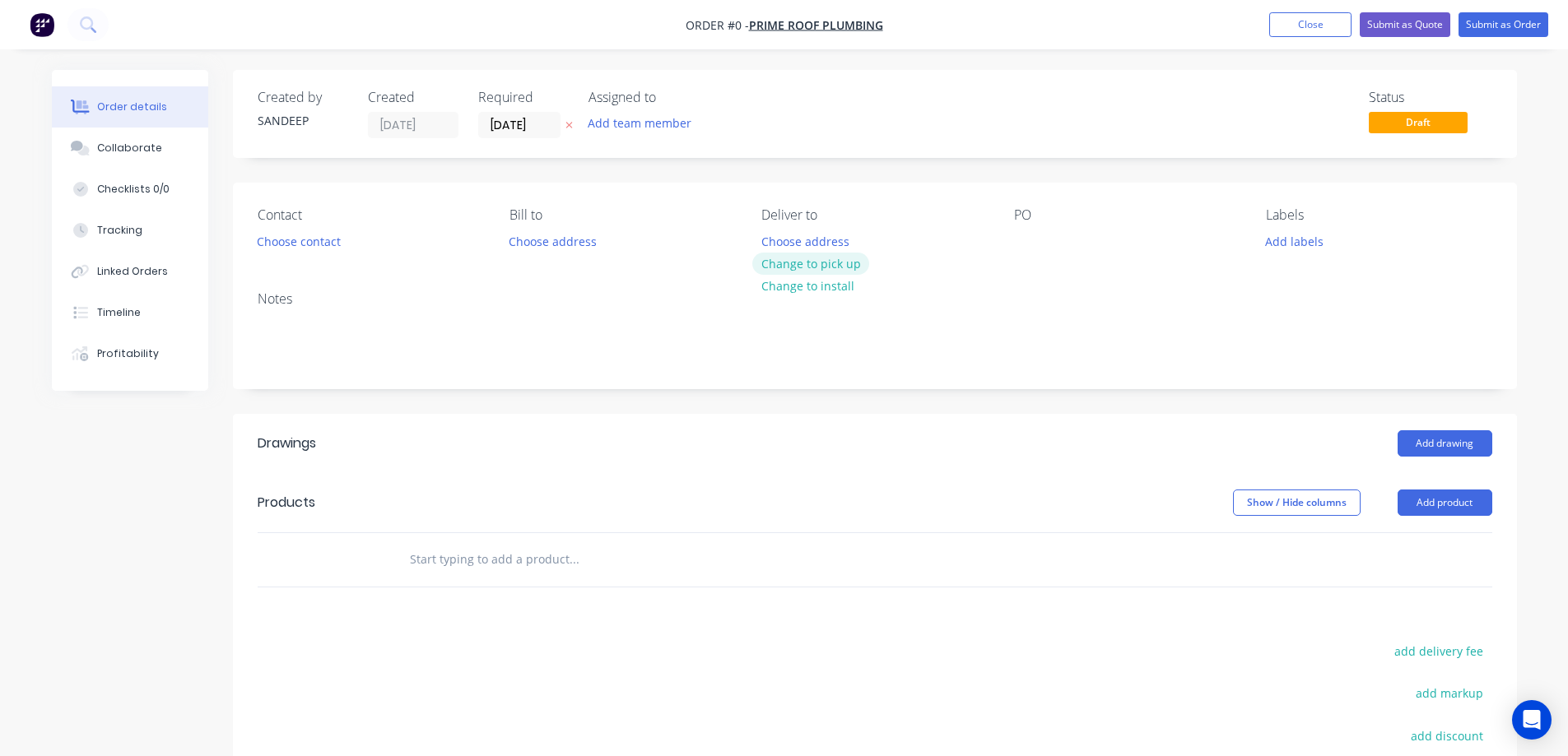
click at [790, 259] on button "Change to pick up" at bounding box center [810, 264] width 117 height 23
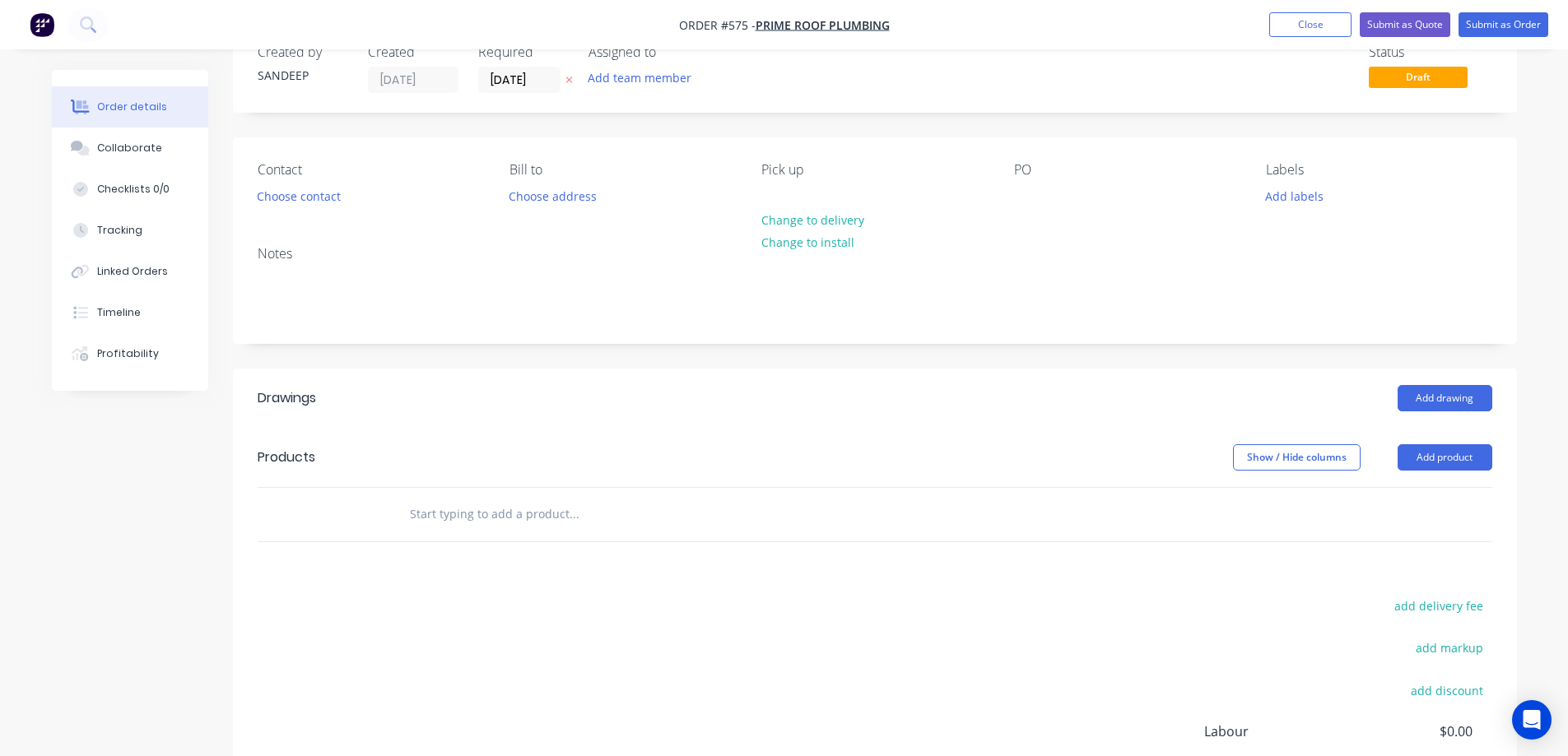
scroll to position [82, 0]
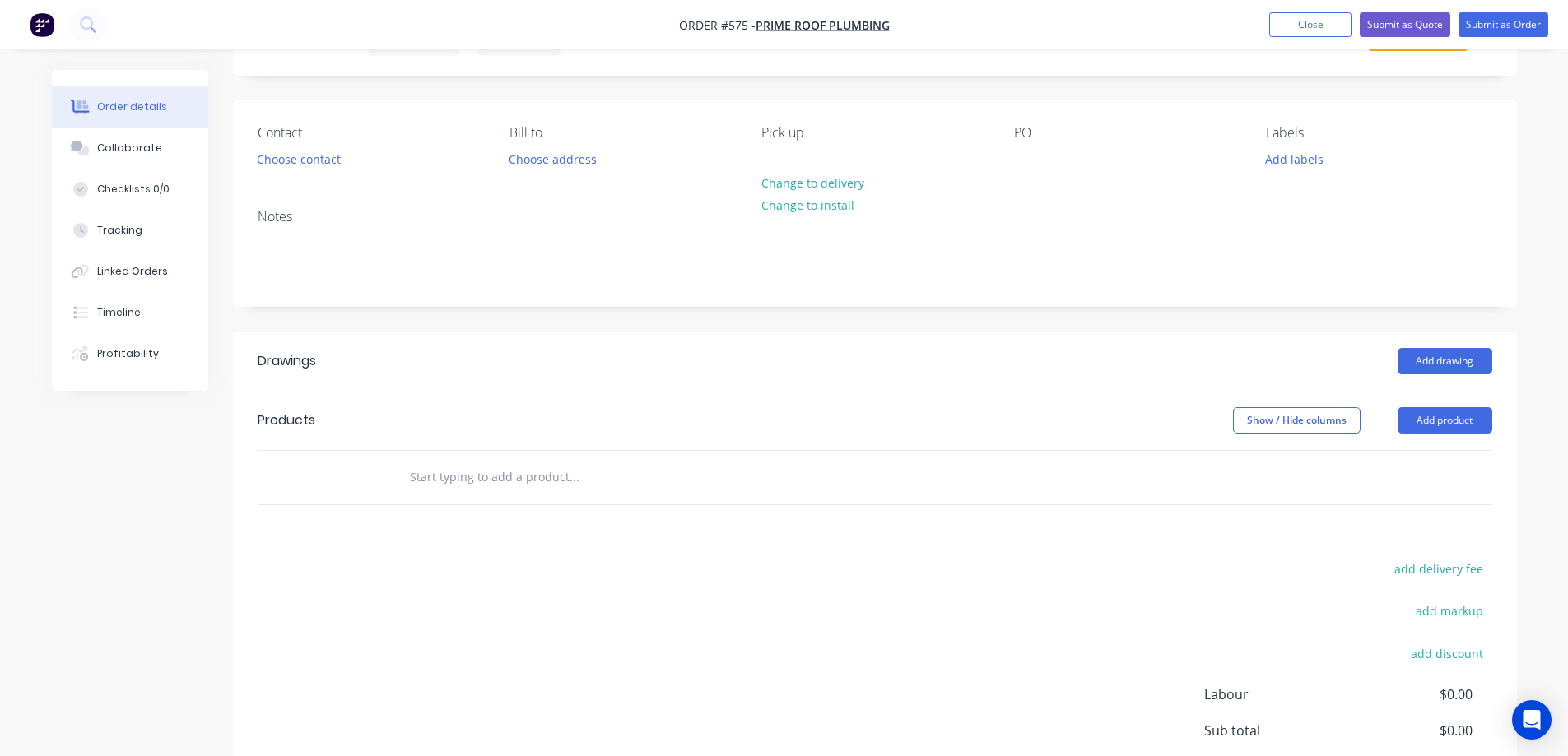
click at [467, 481] on input "text" at bounding box center [574, 477] width 330 height 33
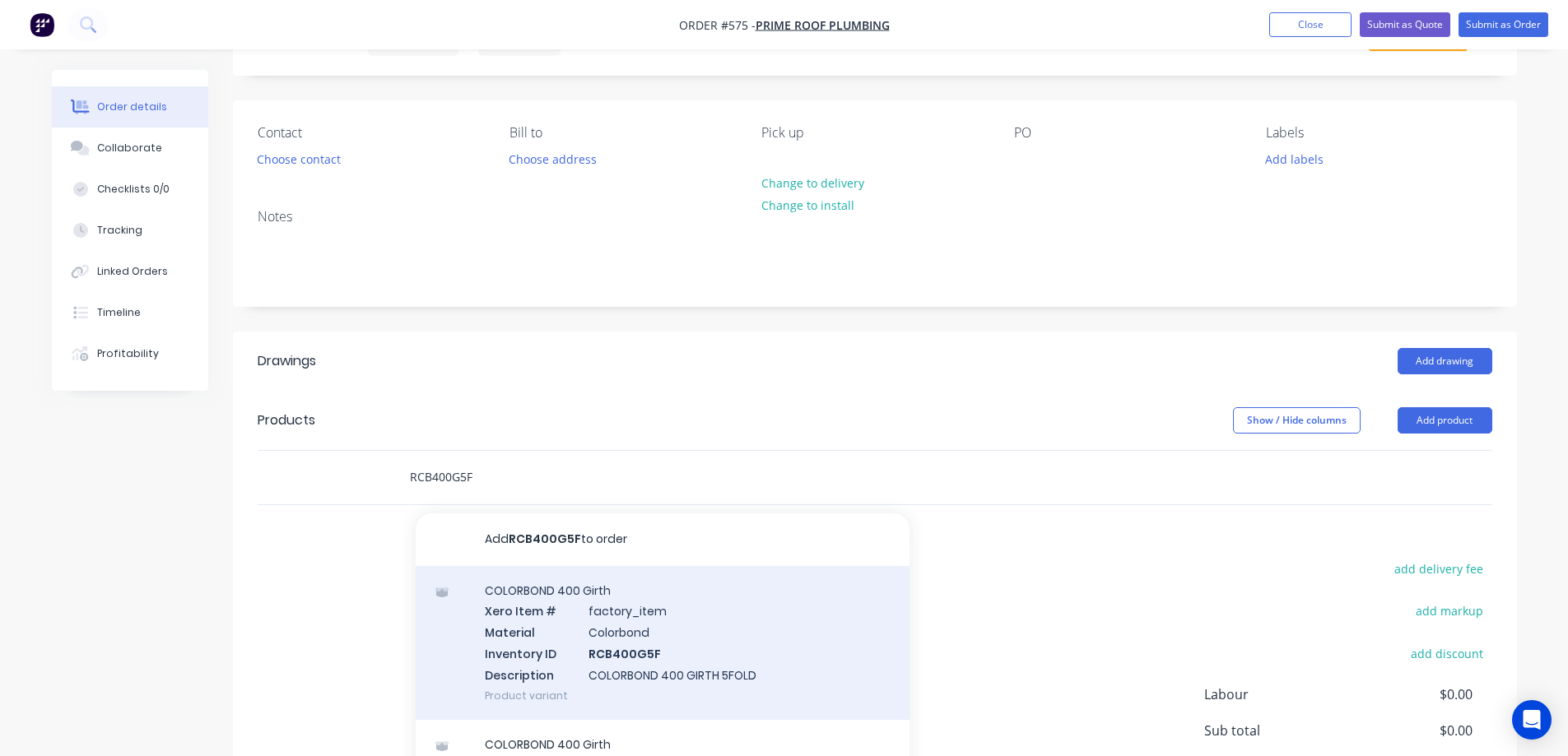
type input "RCB400G5F"
click at [610, 685] on div "COLORBOND 400 Girth Xero Item # factory_item Material Colorbond Inventory ID RC…" at bounding box center [662, 642] width 493 height 153
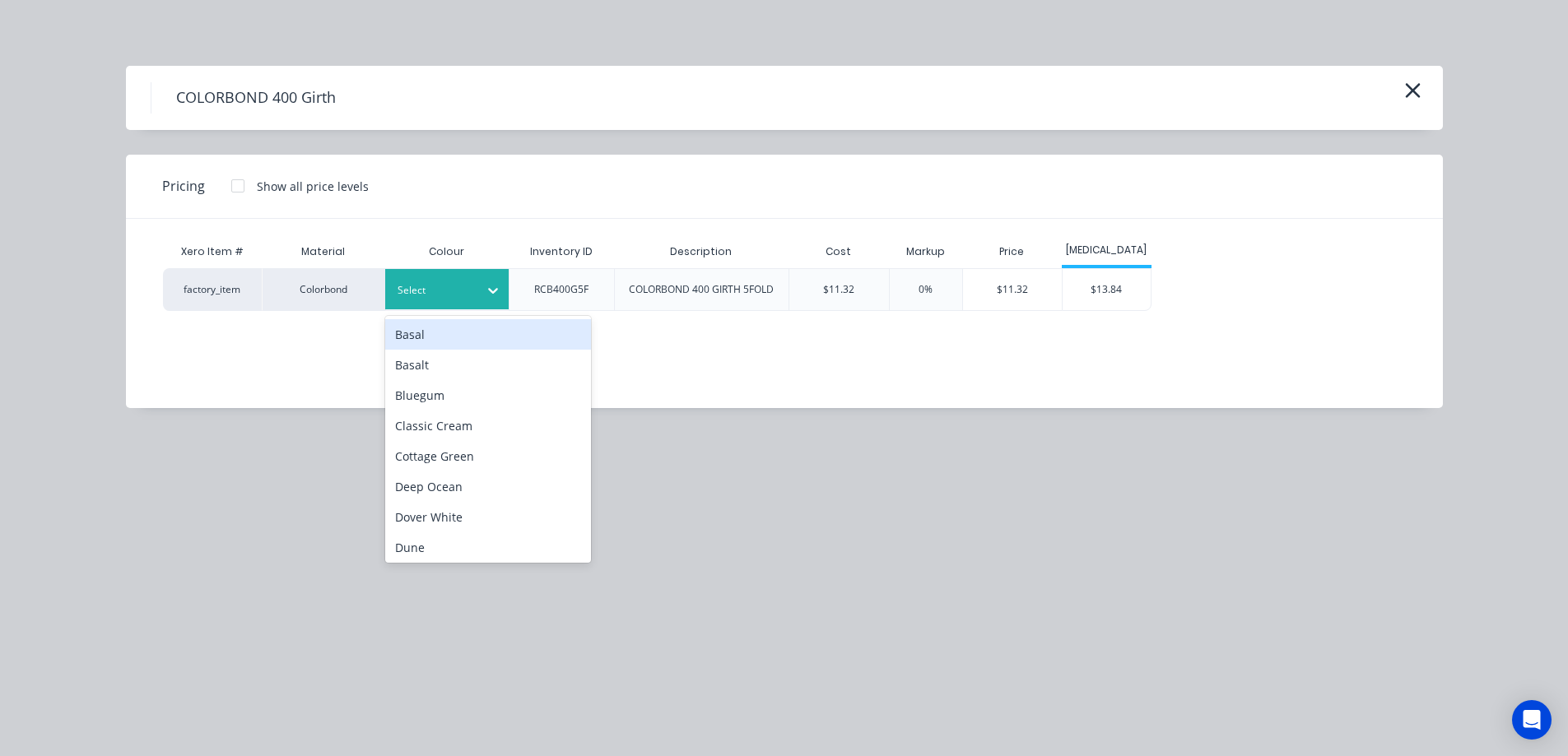
click at [440, 305] on div "Select" at bounding box center [447, 289] width 123 height 41
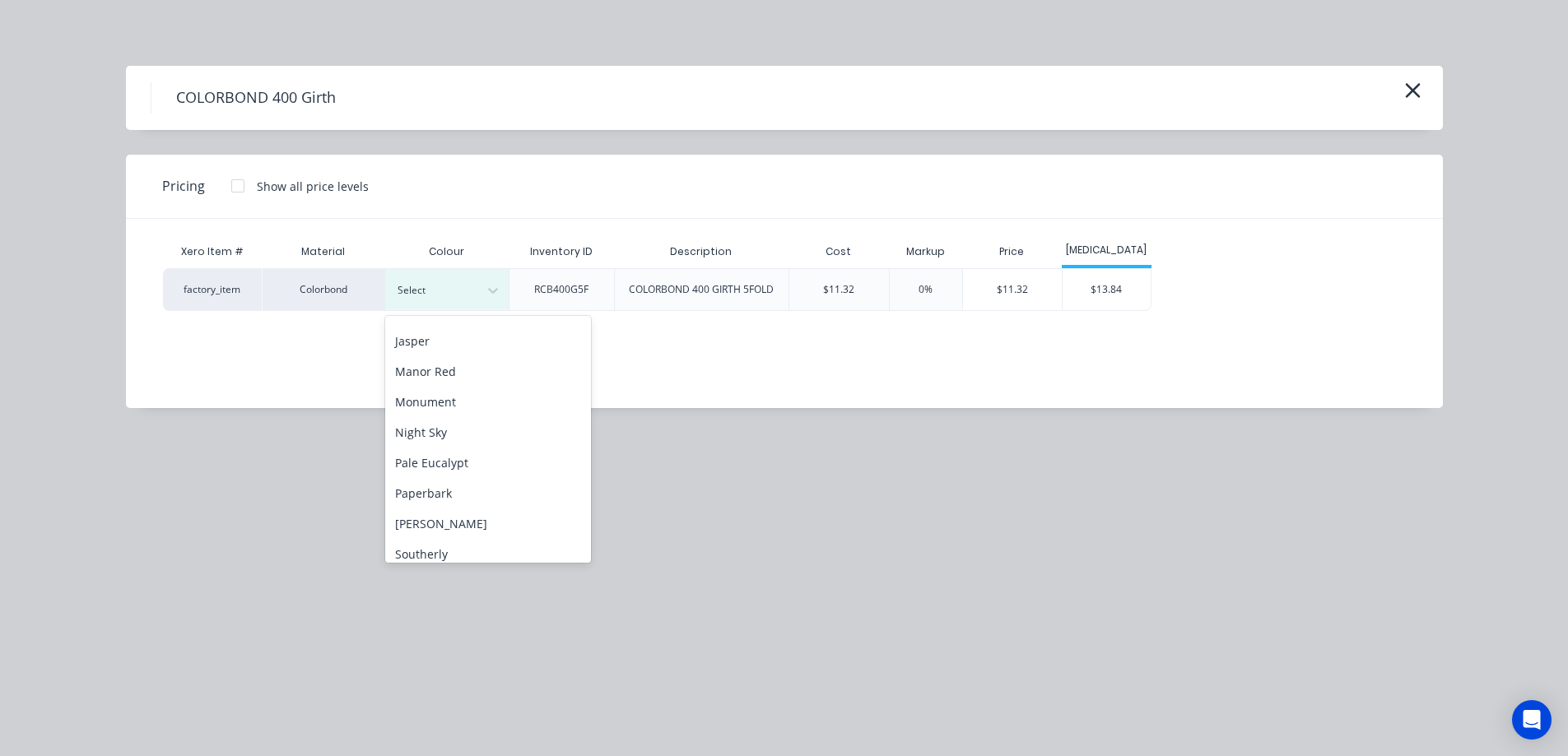
scroll to position [329, 0]
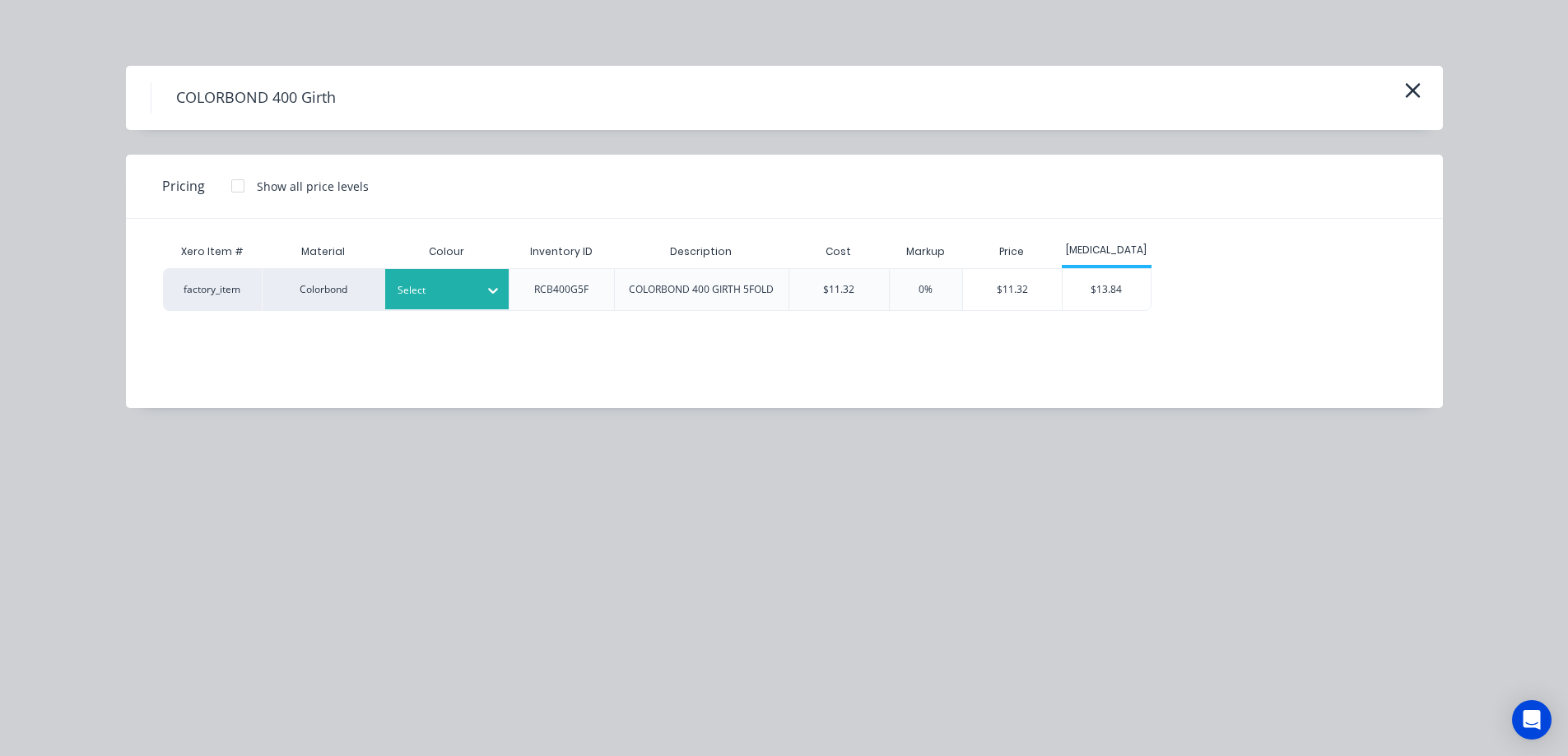
click at [445, 298] on div at bounding box center [434, 290] width 74 height 18
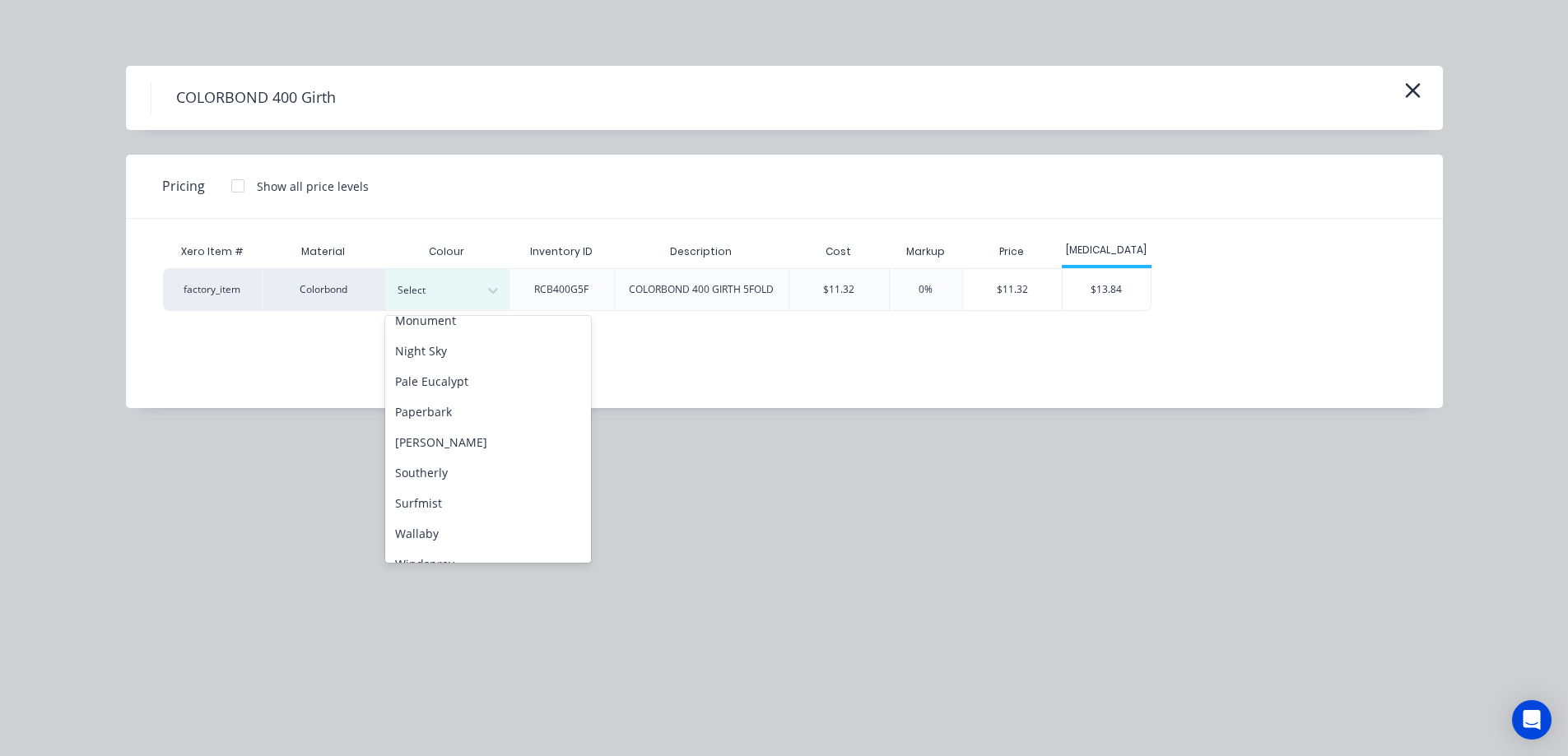
scroll to position [412, 0]
click at [437, 355] on div "Night Sky" at bounding box center [487, 349] width 206 height 30
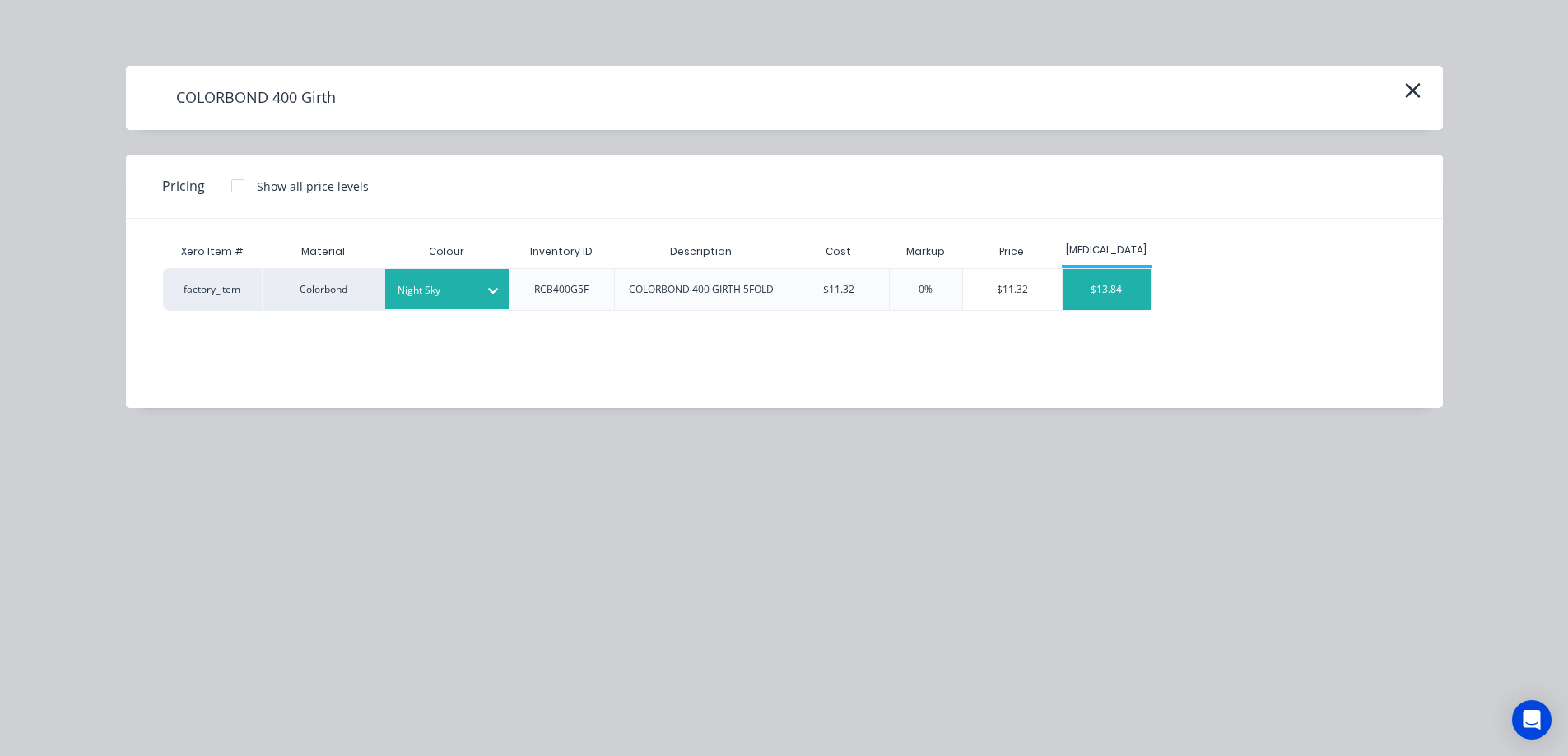
click at [1117, 285] on div "$13.84" at bounding box center [1107, 289] width 88 height 41
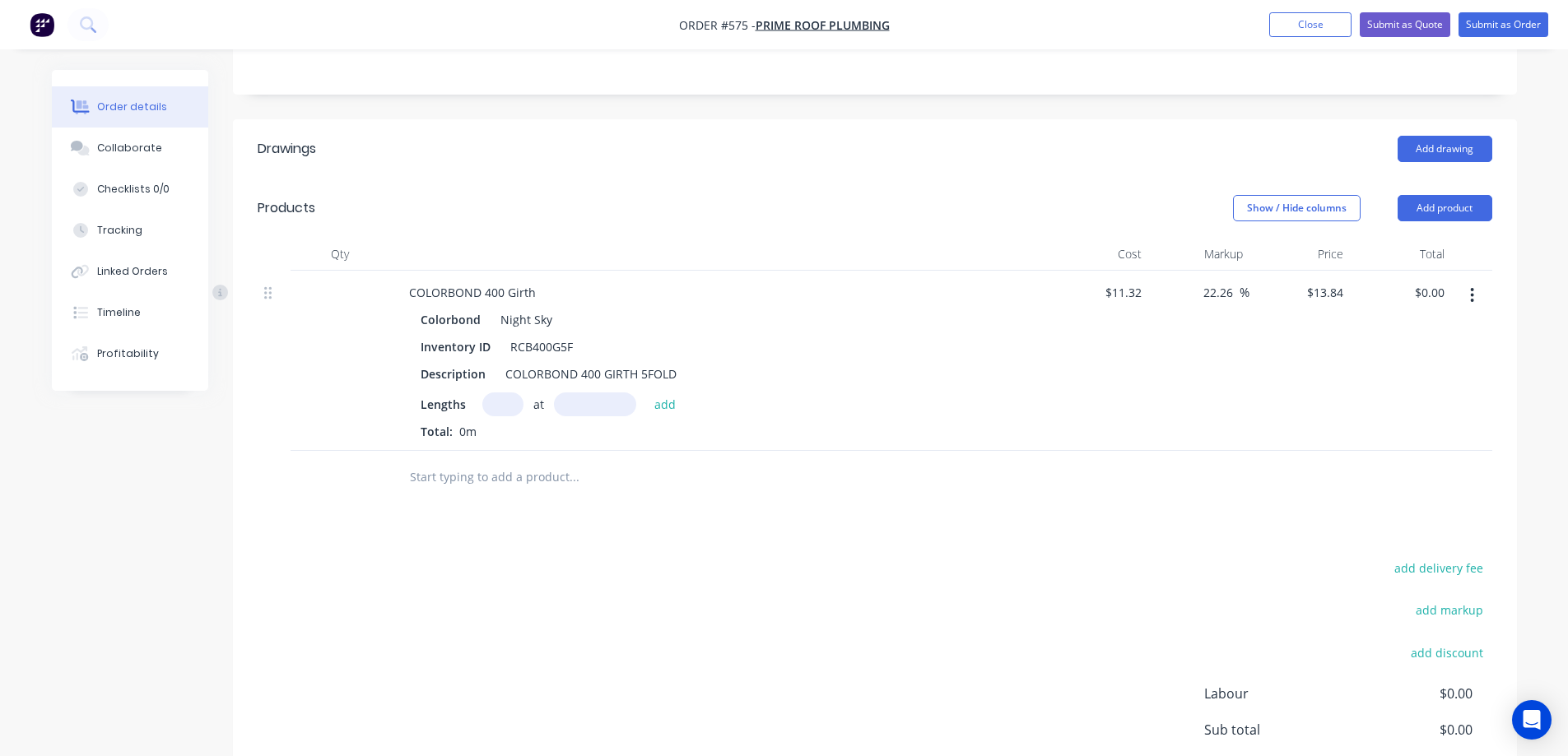
scroll to position [329, 0]
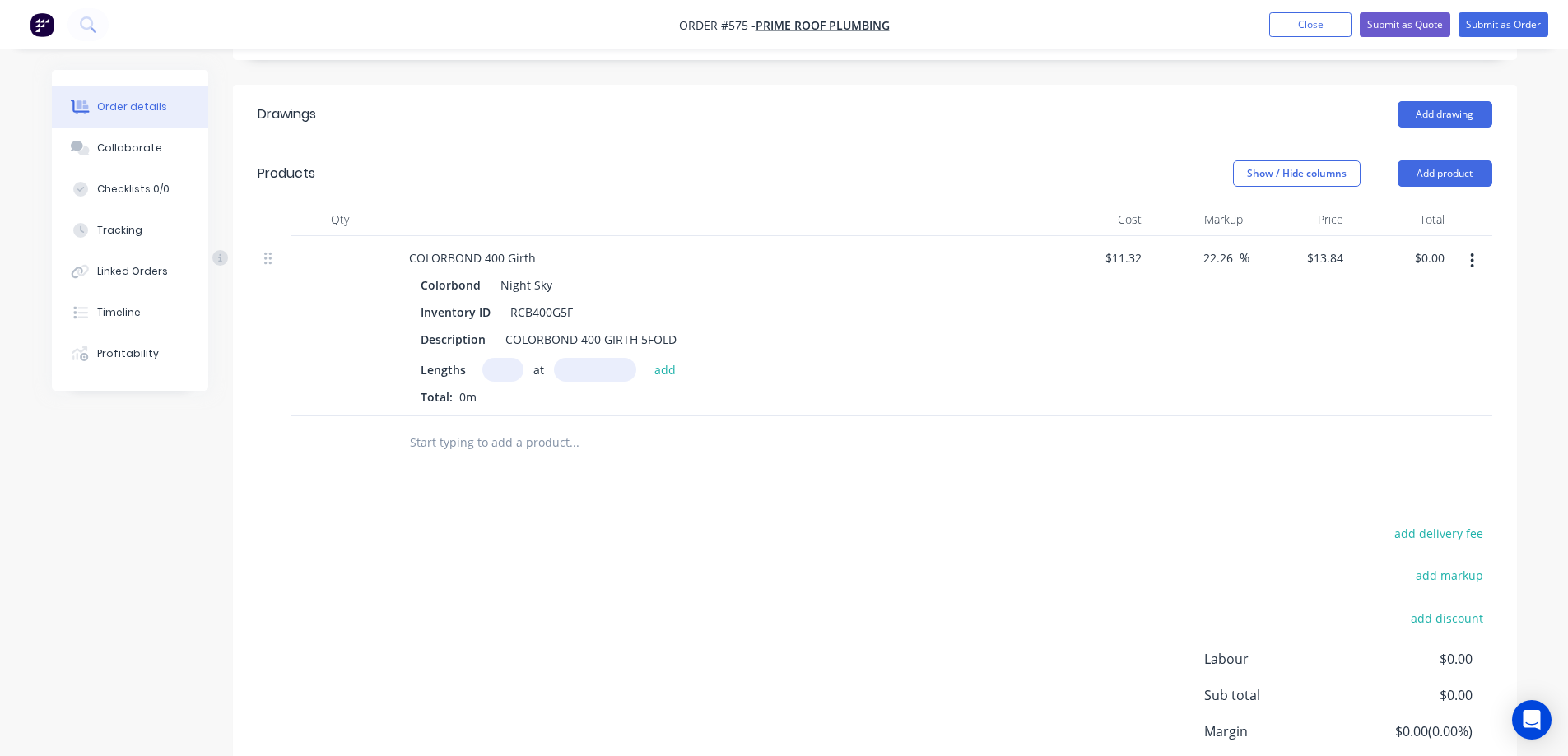
click at [499, 372] on input "text" at bounding box center [502, 370] width 41 height 24
type input "1"
type input "2100mm"
click at [671, 370] on button "add" at bounding box center [665, 369] width 39 height 23
type input "$29.06"
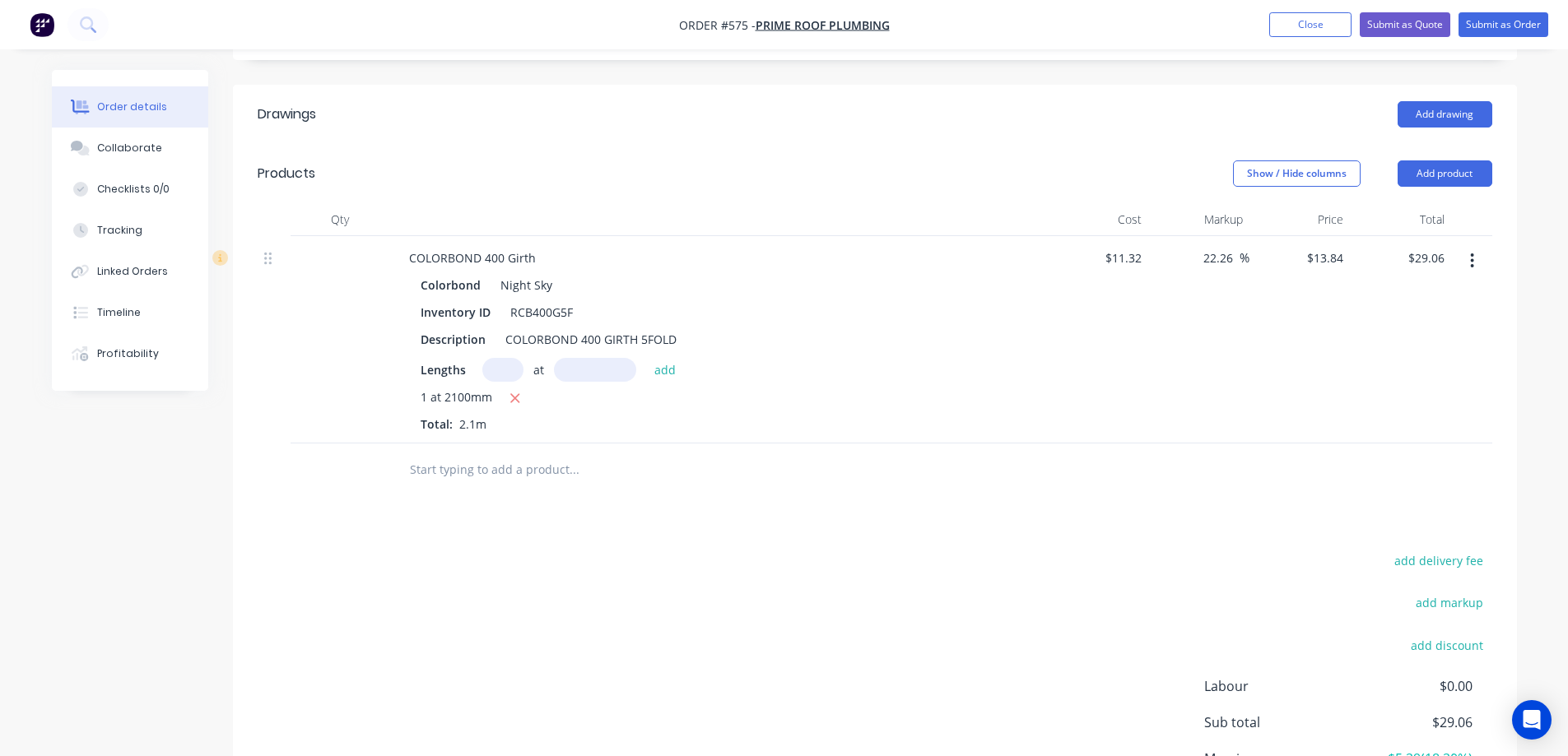
click at [525, 475] on input "text" at bounding box center [574, 470] width 330 height 33
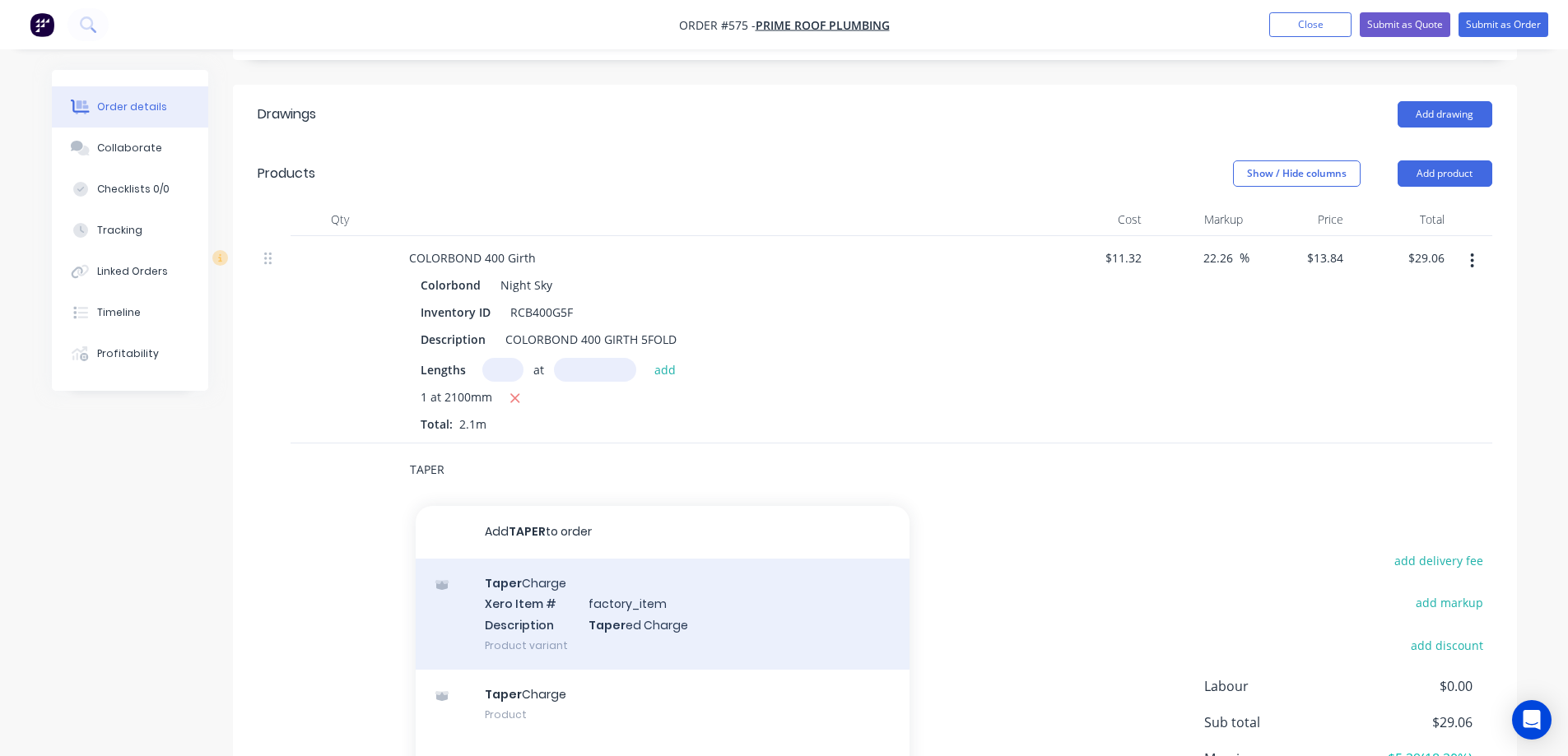
type input "TAPER"
click at [529, 607] on div "Taper Charge Xero Item # factory_item Description Taper ed Charge Product varia…" at bounding box center [662, 614] width 493 height 111
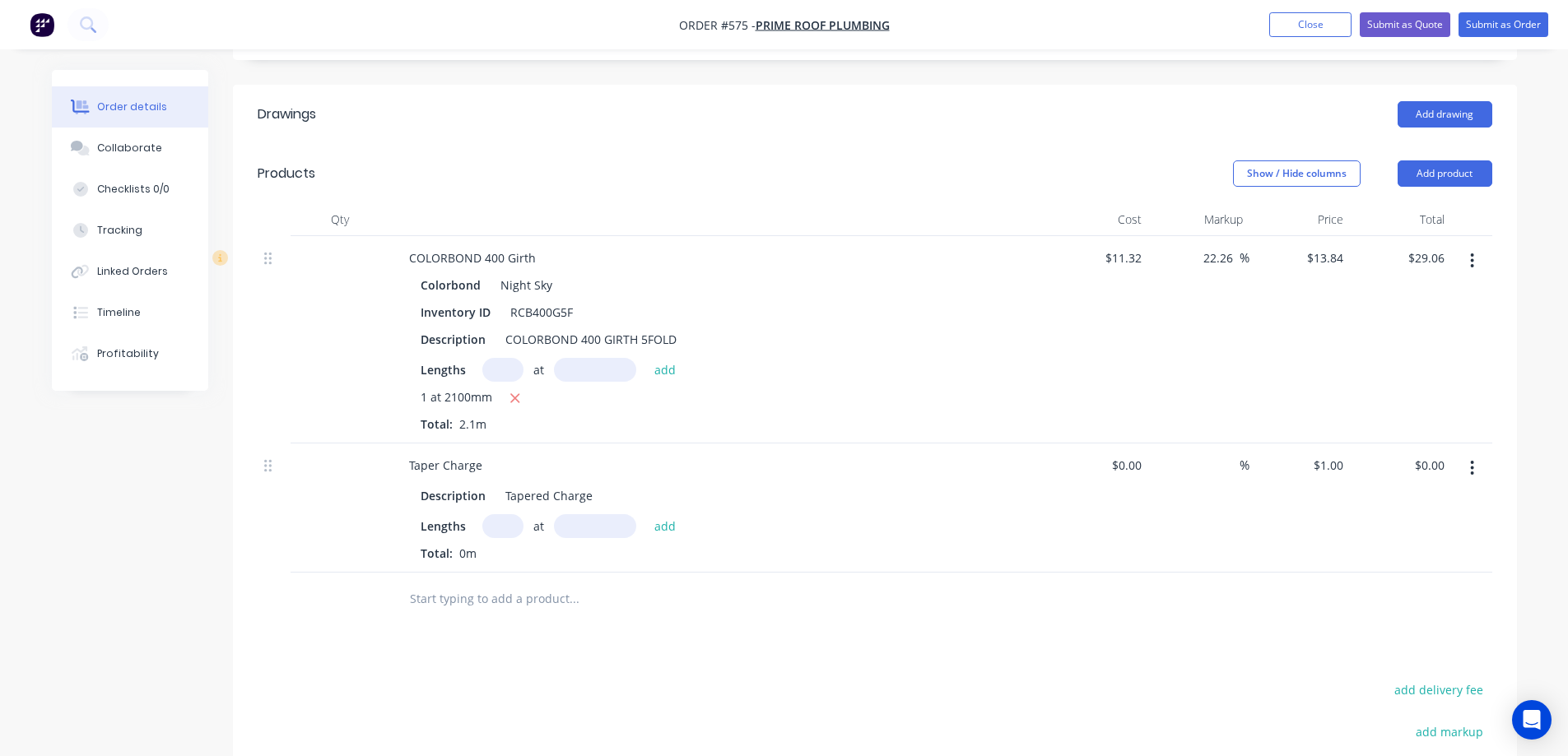
click at [494, 526] on input "text" at bounding box center [502, 526] width 41 height 24
type input "1"
type input "2100mm"
click at [679, 527] on button "add" at bounding box center [665, 525] width 39 height 23
type input "$2.10"
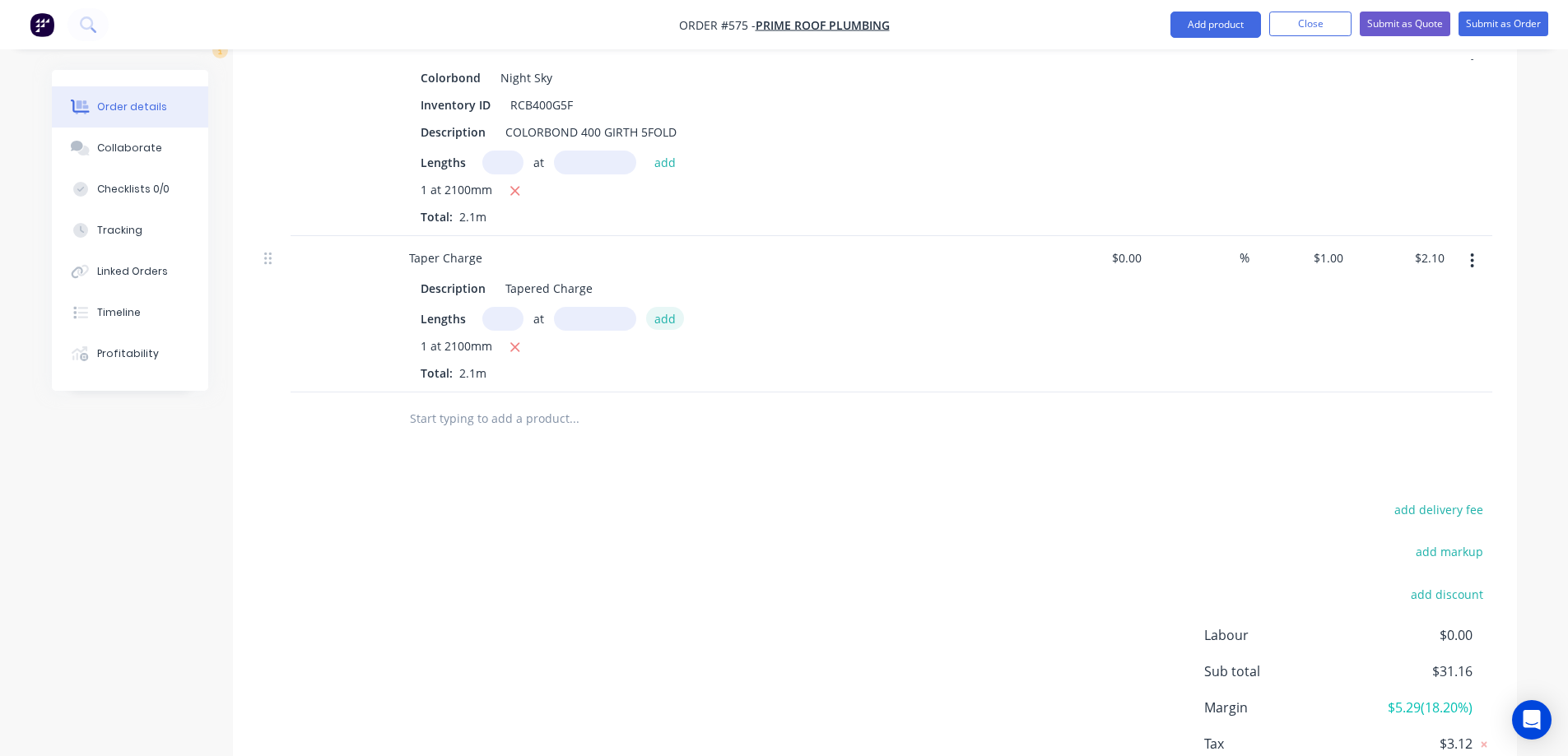
scroll to position [576, 0]
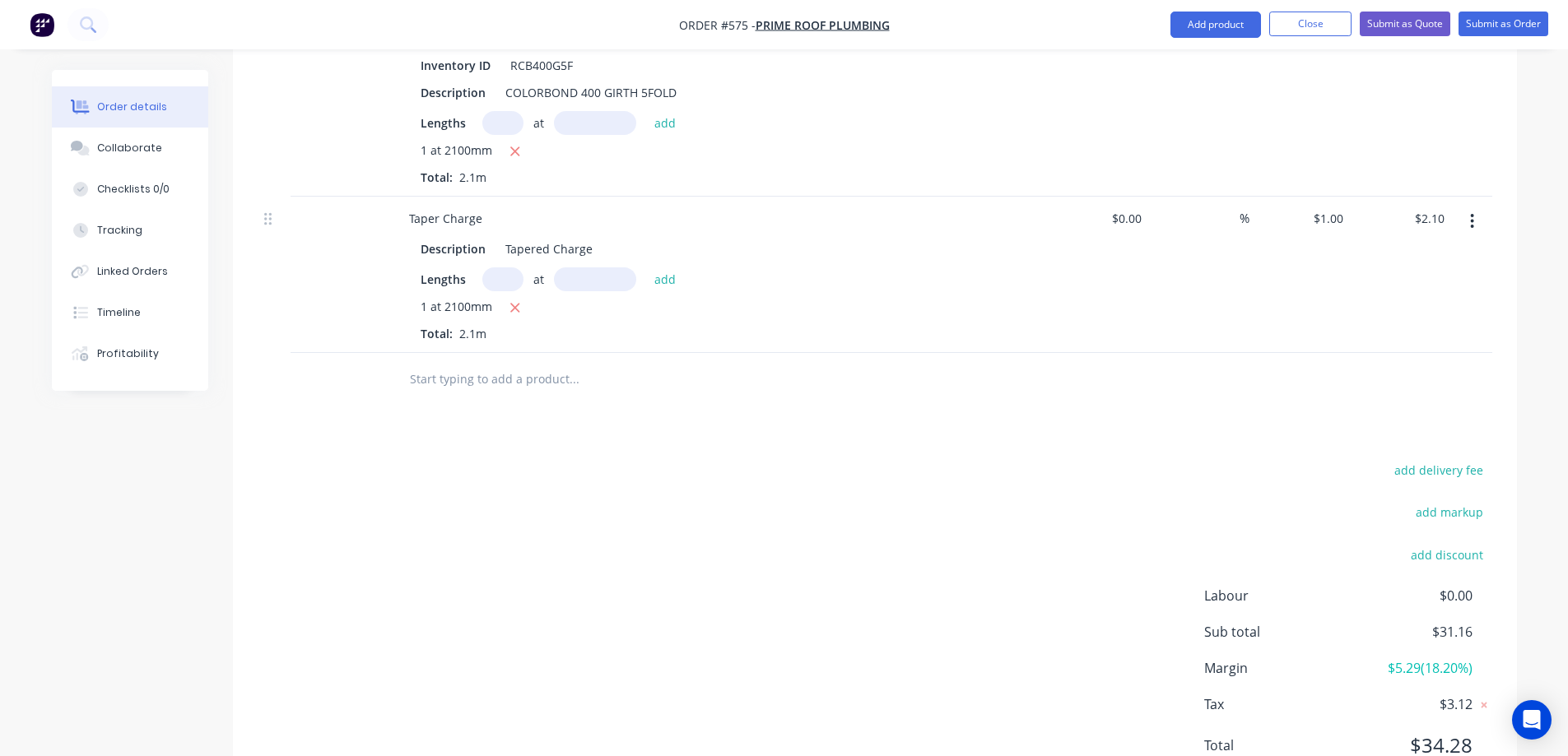
click at [521, 388] on input "text" at bounding box center [574, 380] width 330 height 33
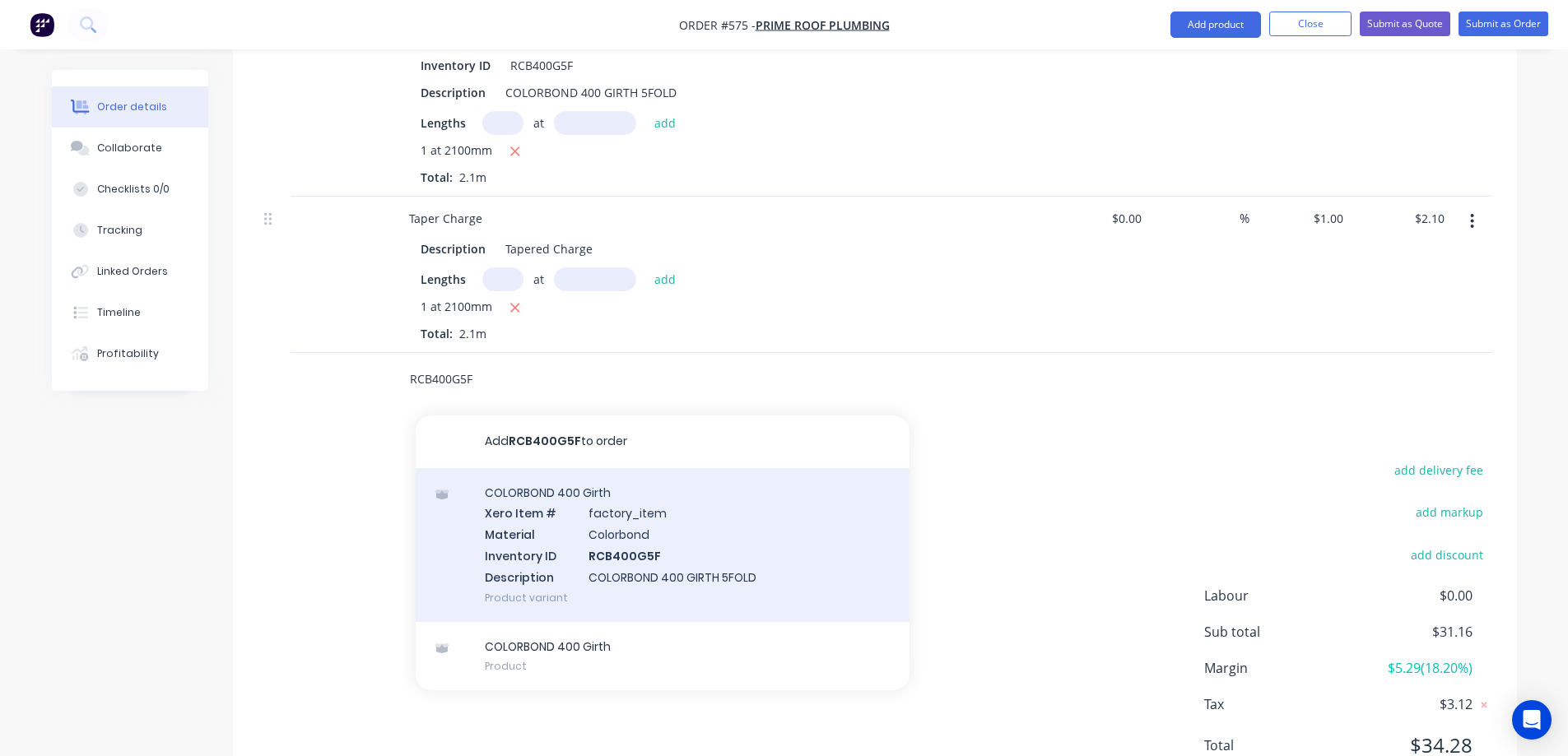
type input "RCB400G5F"
click at [544, 538] on div "COLORBOND 400 Girth Xero Item # factory_item Material Colorbond Inventory ID RC…" at bounding box center [662, 544] width 493 height 153
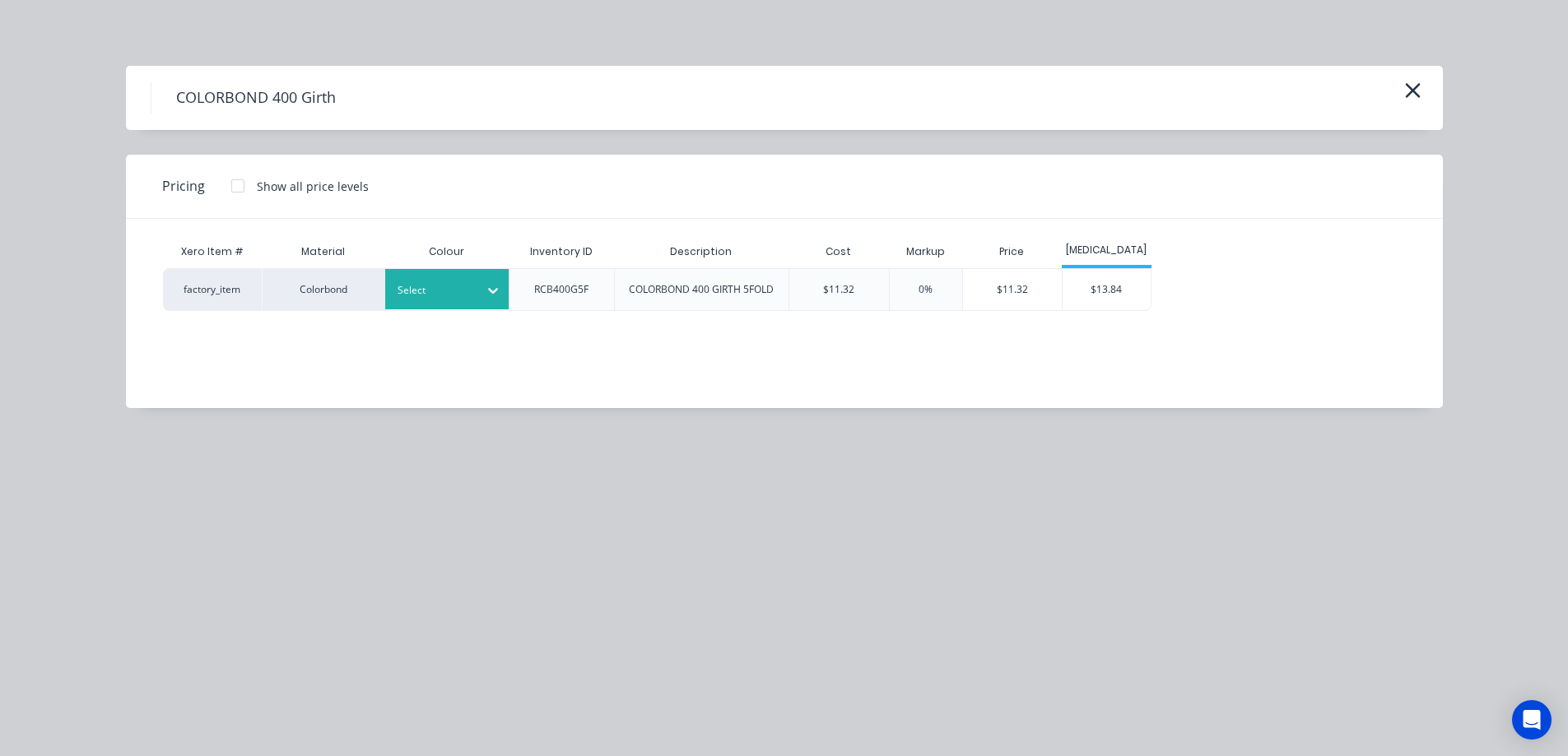
click at [507, 294] on div at bounding box center [493, 290] width 29 height 26
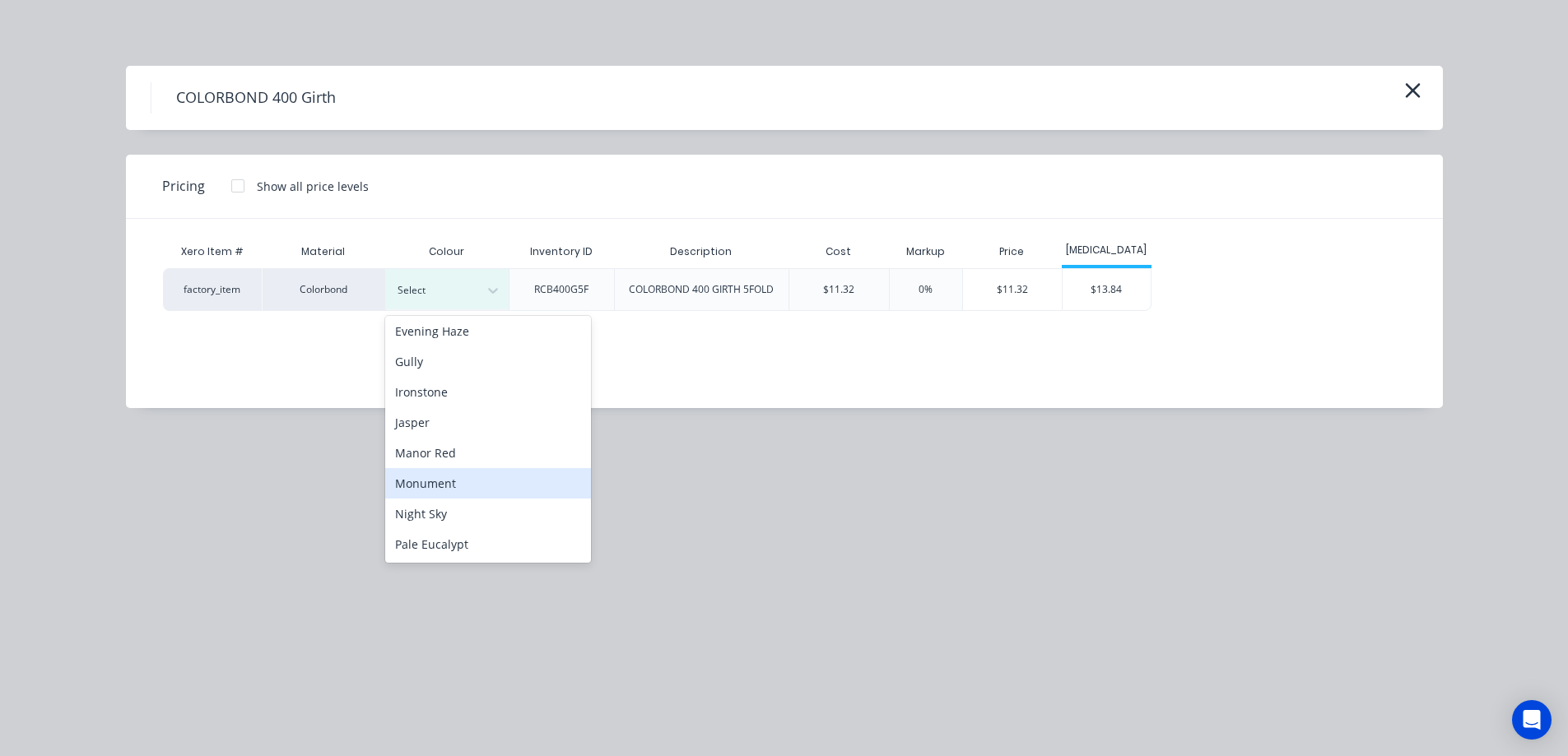
scroll to position [329, 0]
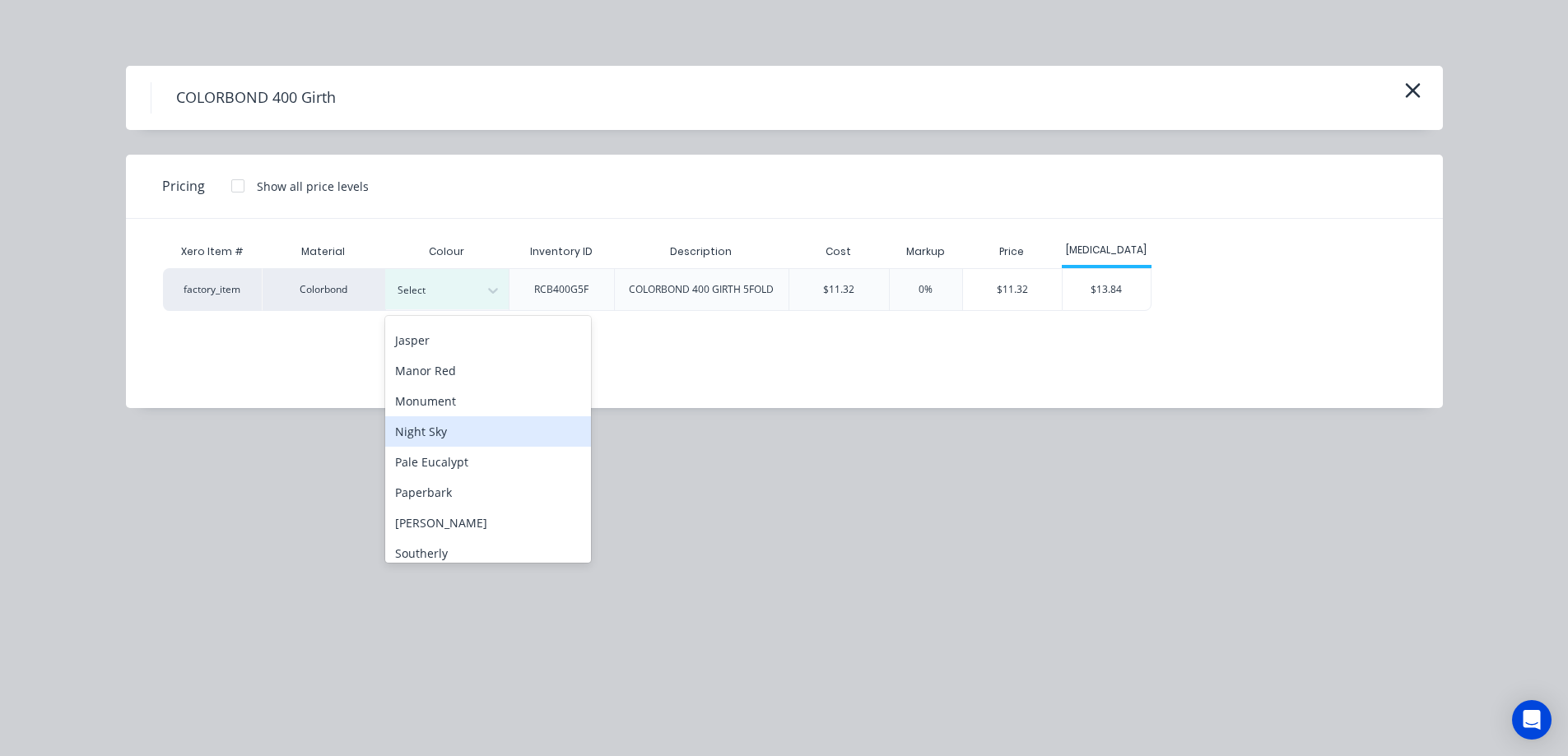
click at [463, 433] on div "Night Sky" at bounding box center [487, 431] width 206 height 30
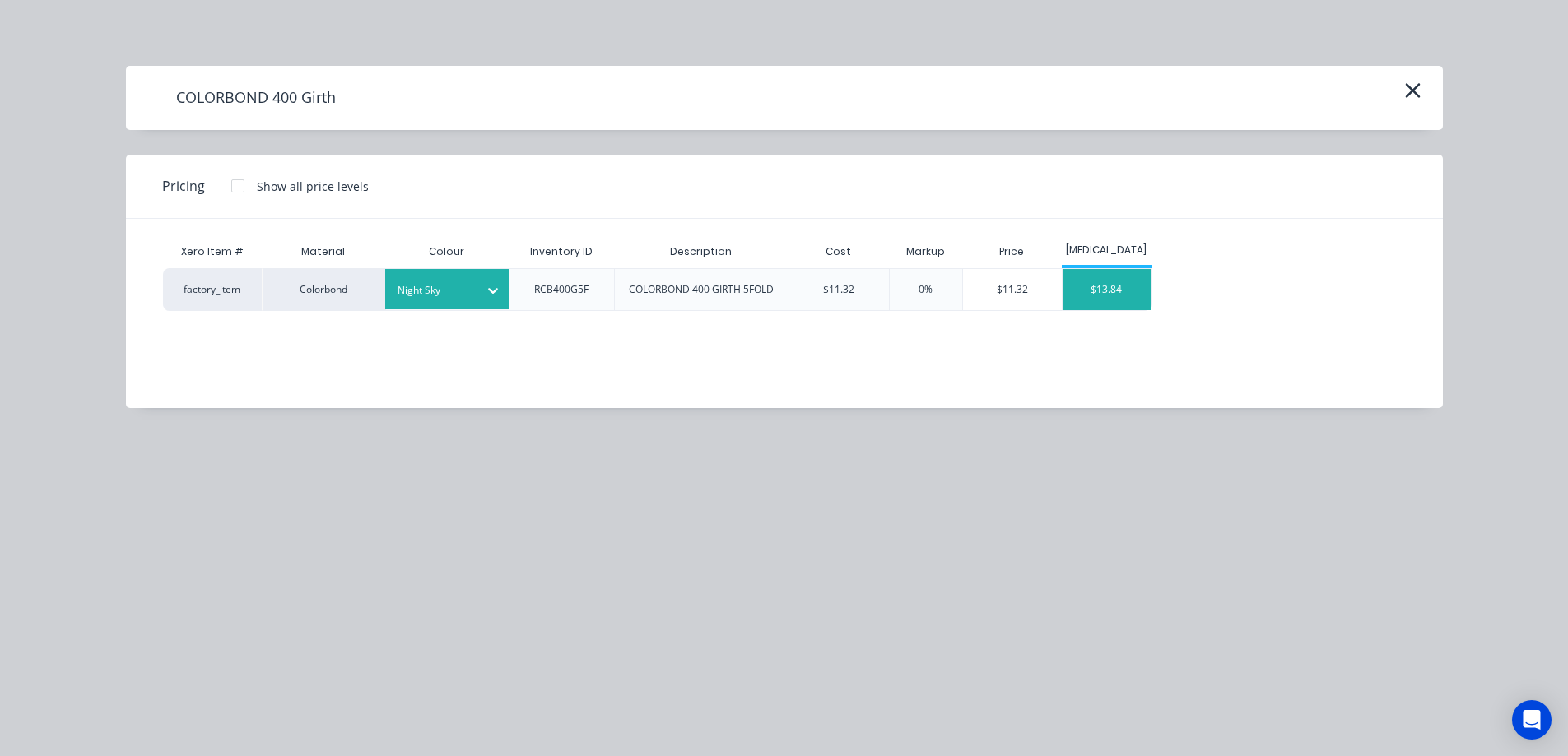
click at [1128, 298] on div "$13.84" at bounding box center [1107, 289] width 88 height 41
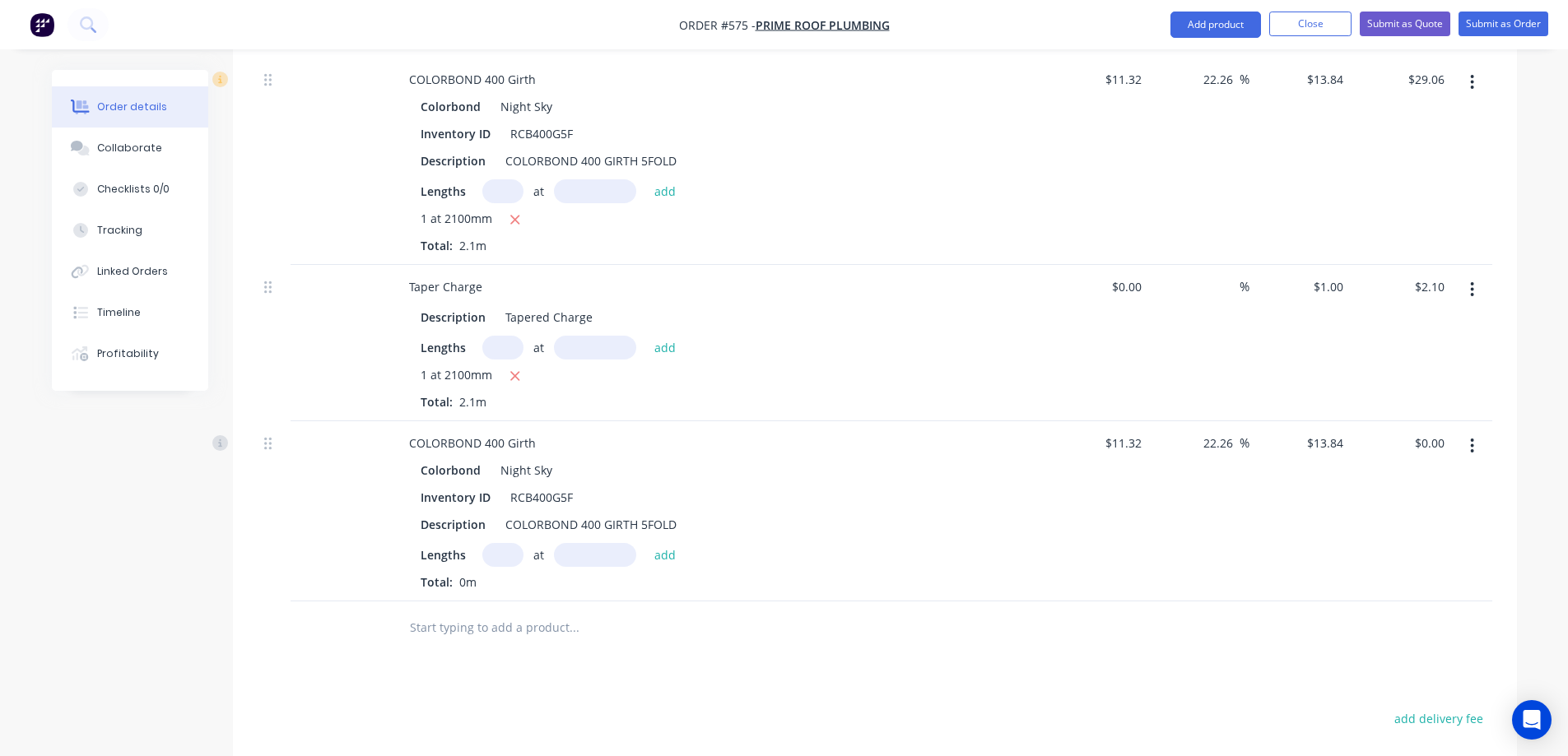
scroll to position [658, 0]
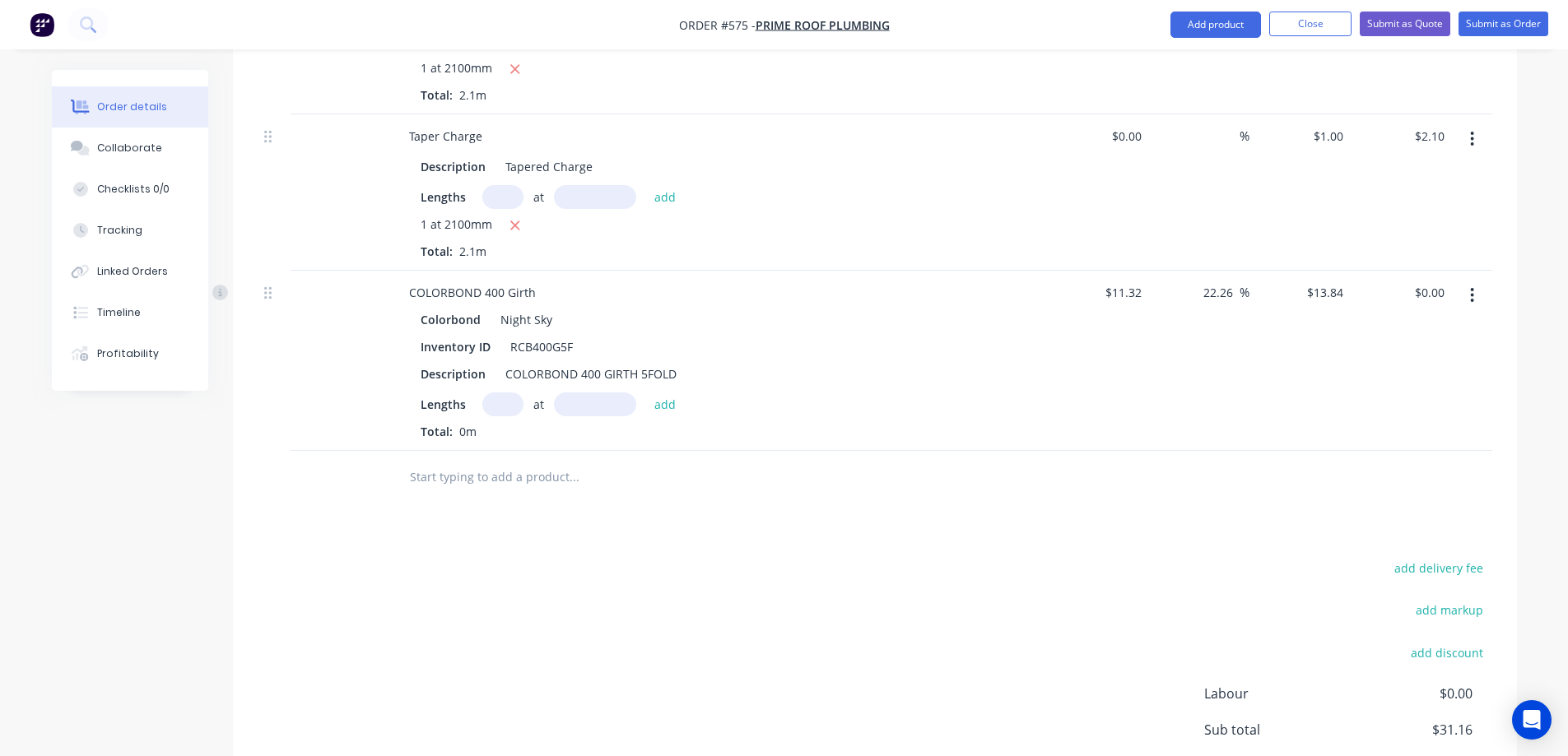
click at [504, 412] on input "text" at bounding box center [502, 405] width 41 height 24
type input "1"
type input "2200mm"
click at [661, 408] on button "add" at bounding box center [665, 404] width 39 height 23
type input "$30.45"
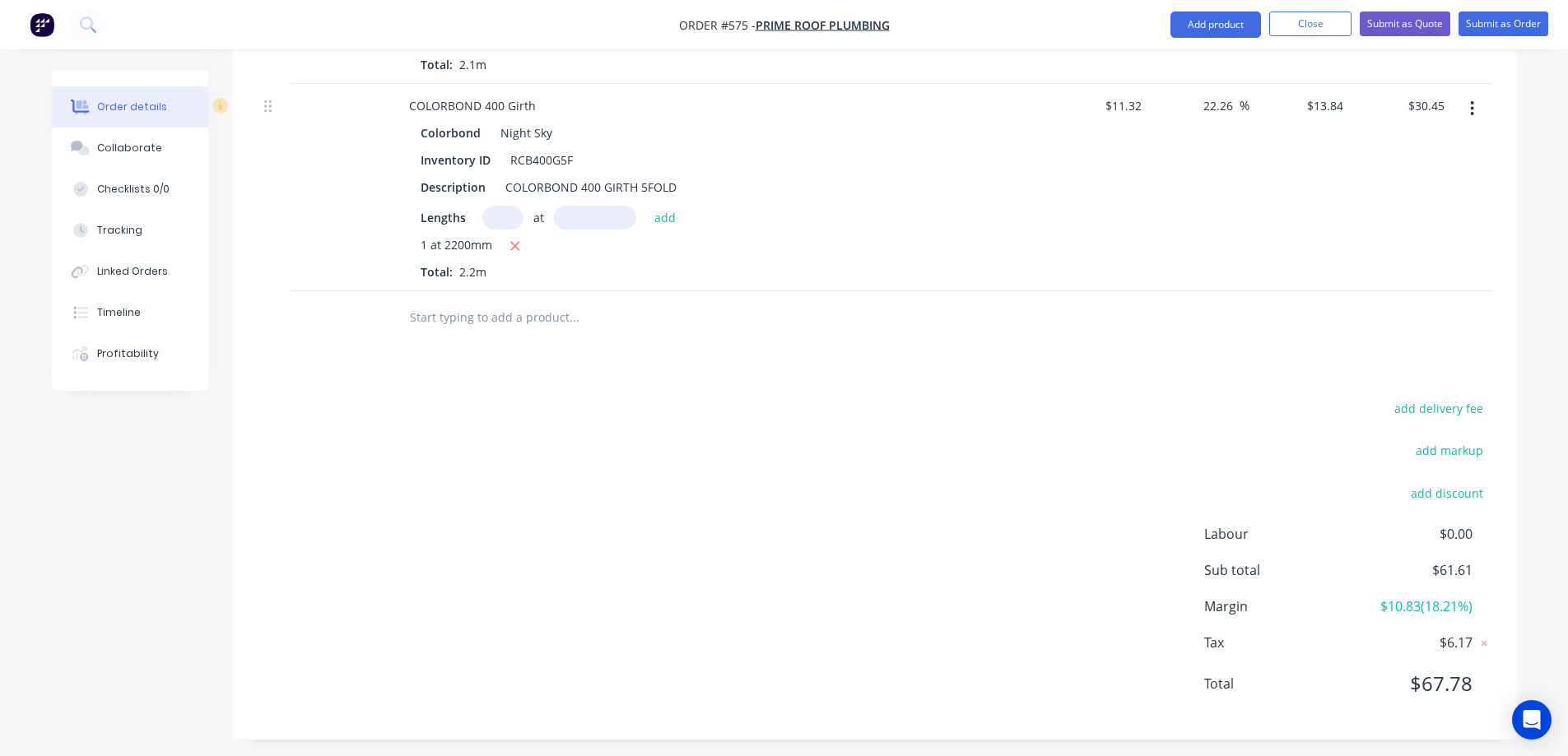
scroll to position [853, 0]
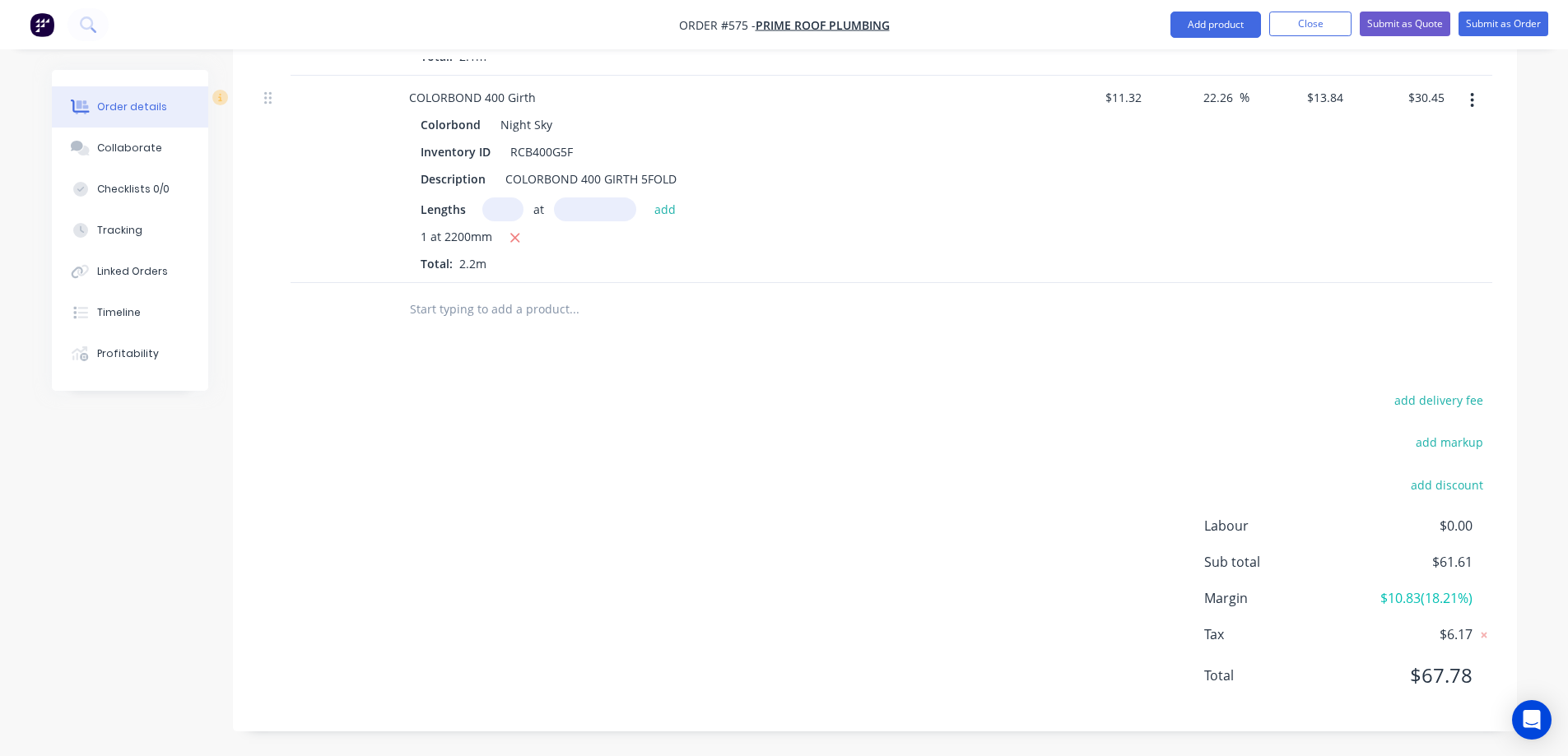
click at [477, 307] on input "text" at bounding box center [574, 310] width 330 height 33
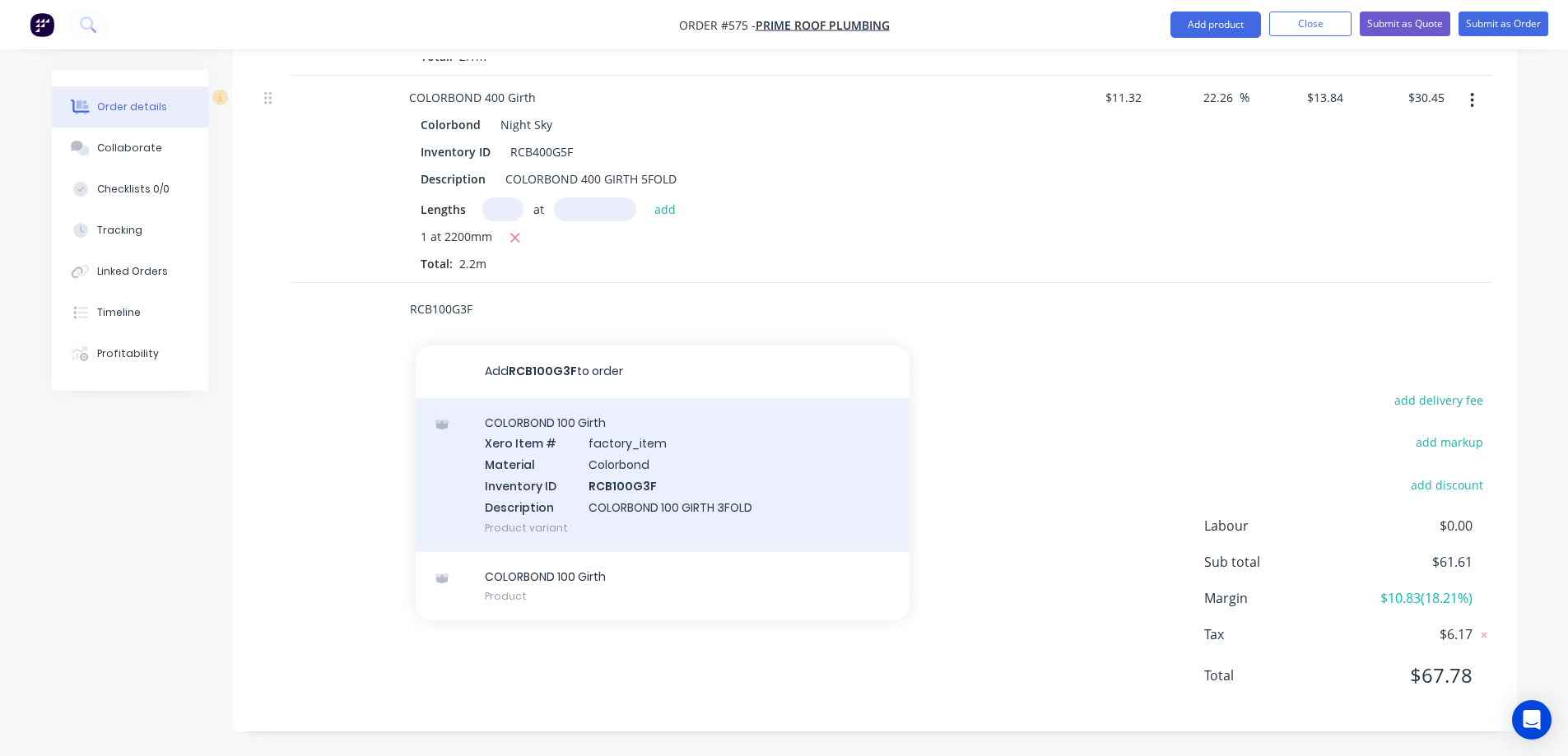
type input "RCB100G3F"
click at [520, 463] on div "COLORBOND 100 Girth Xero Item # factory_item Material Colorbond Inventory ID RC…" at bounding box center [662, 474] width 493 height 153
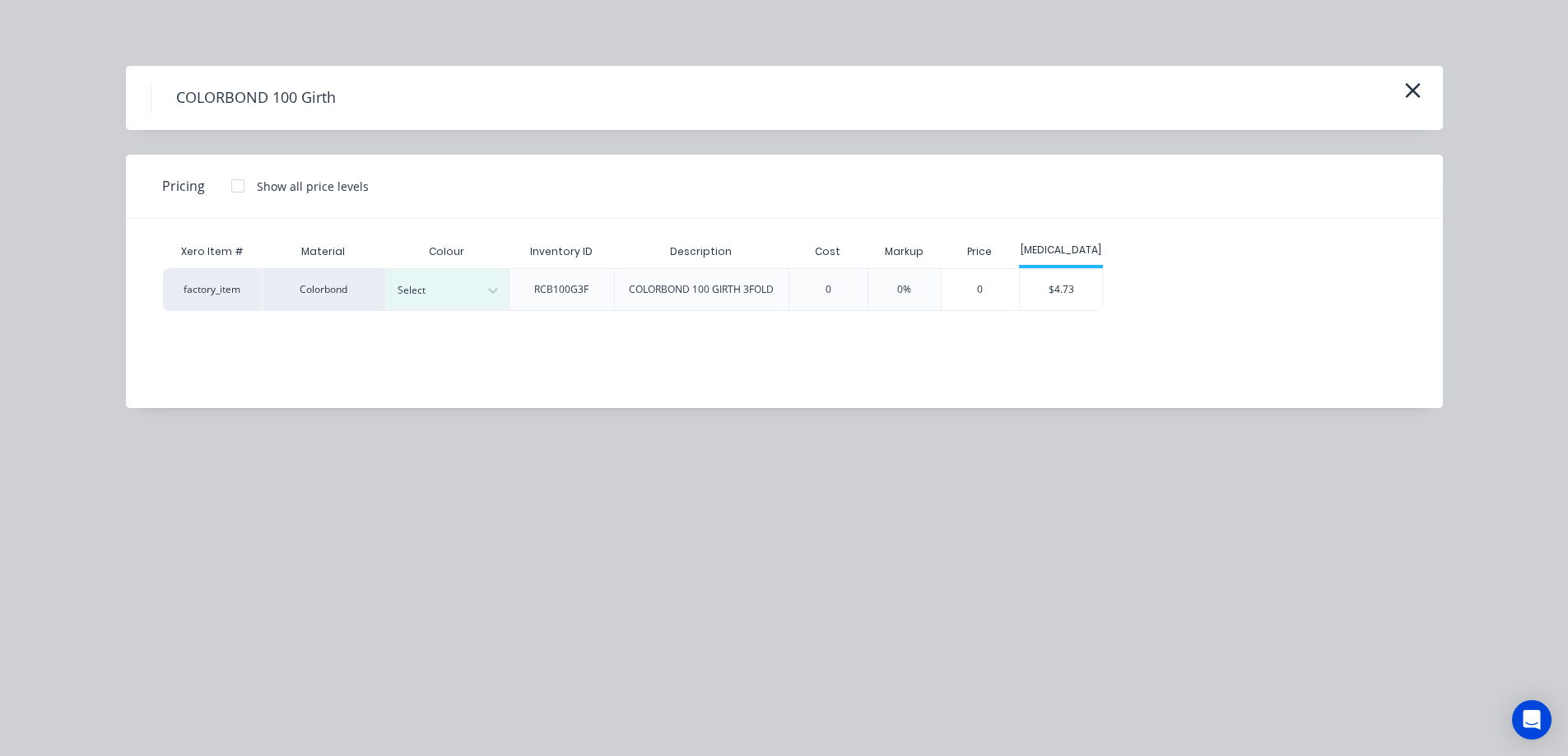
click at [460, 286] on div at bounding box center [434, 290] width 74 height 18
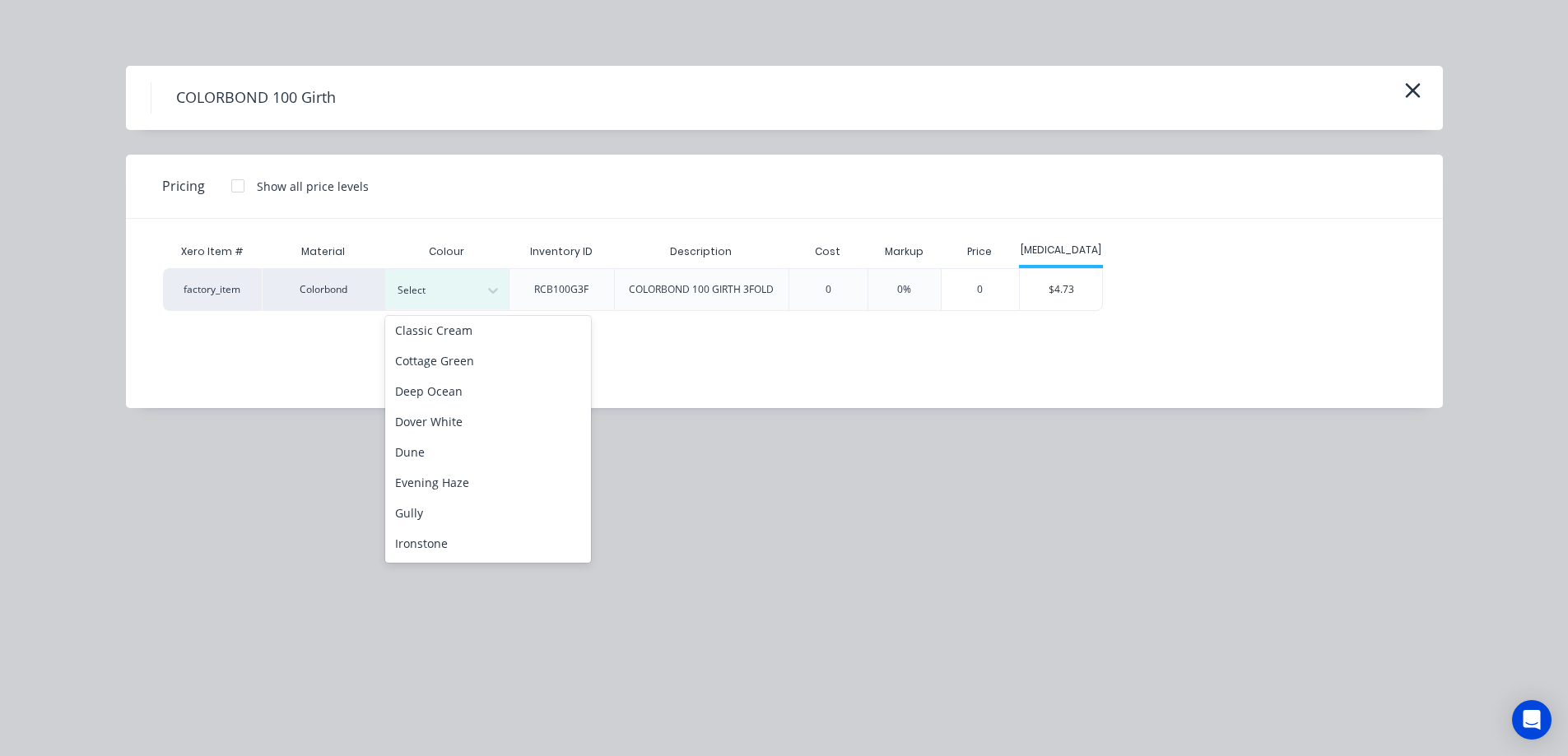
scroll to position [329, 0]
click at [445, 435] on div "Night Sky" at bounding box center [487, 431] width 206 height 30
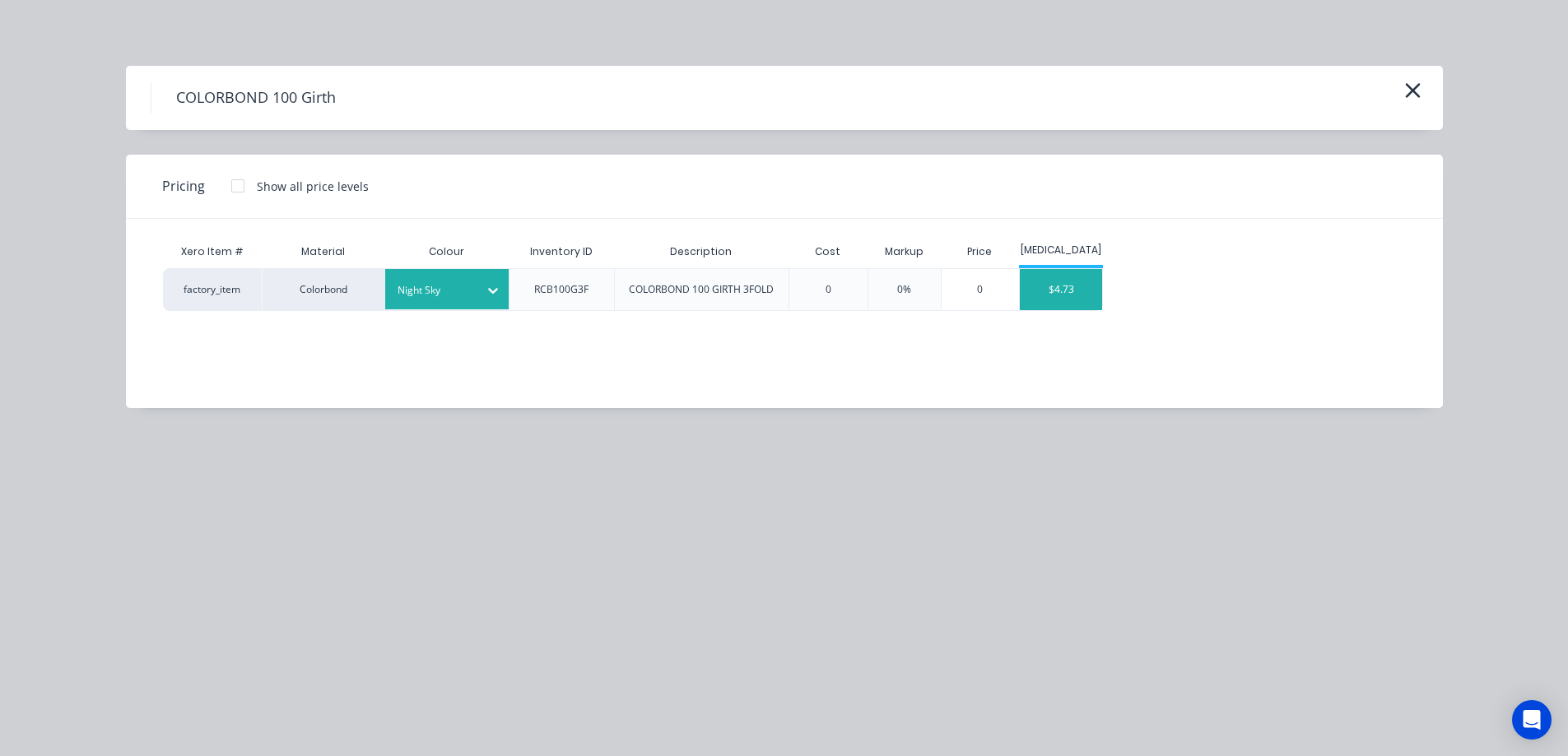
click at [1056, 277] on div "$4.73" at bounding box center [1061, 289] width 82 height 41
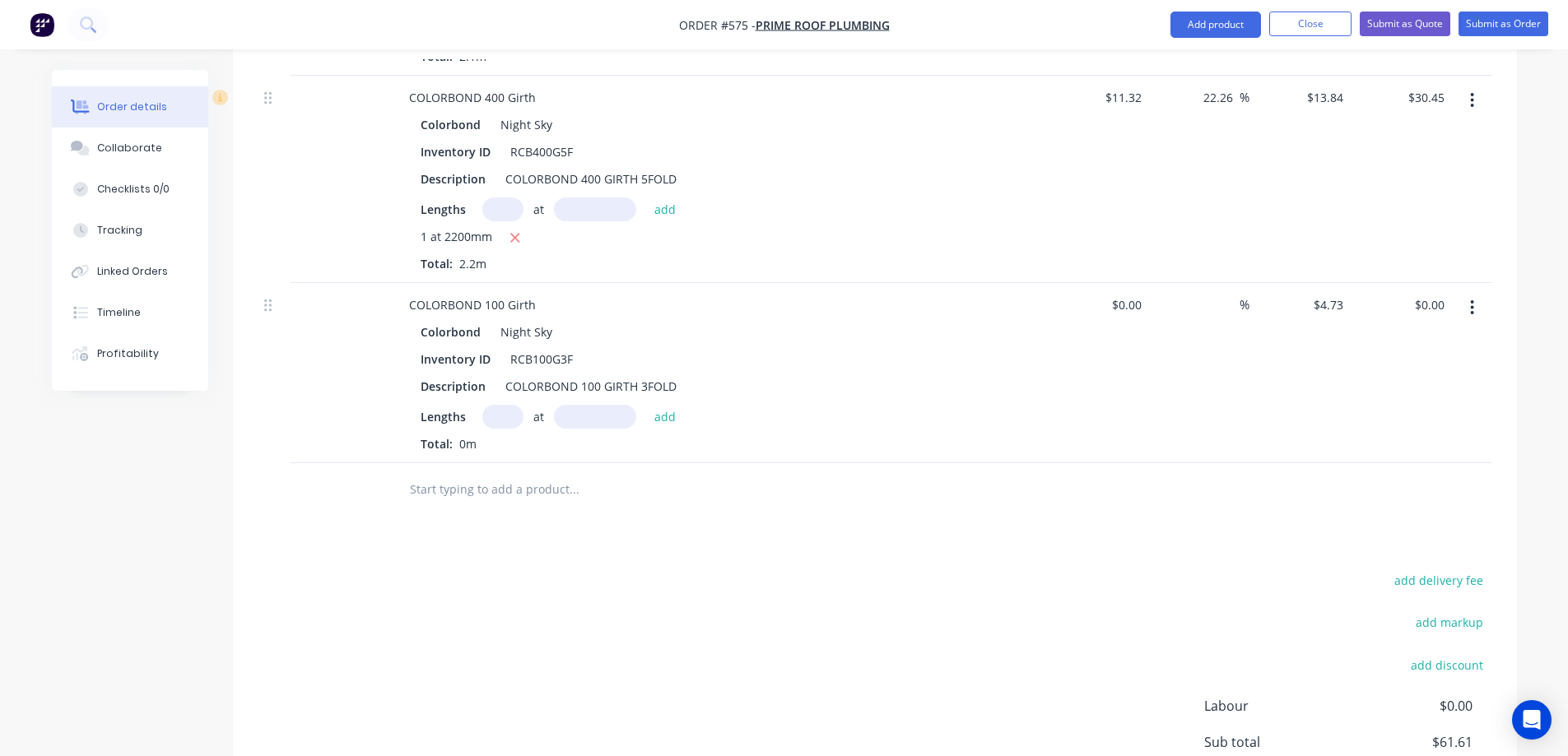
click at [497, 427] on input "text" at bounding box center [502, 417] width 41 height 24
type input "1"
type input "2700mm"
click at [667, 421] on button "add" at bounding box center [665, 416] width 39 height 23
type input "$12.77"
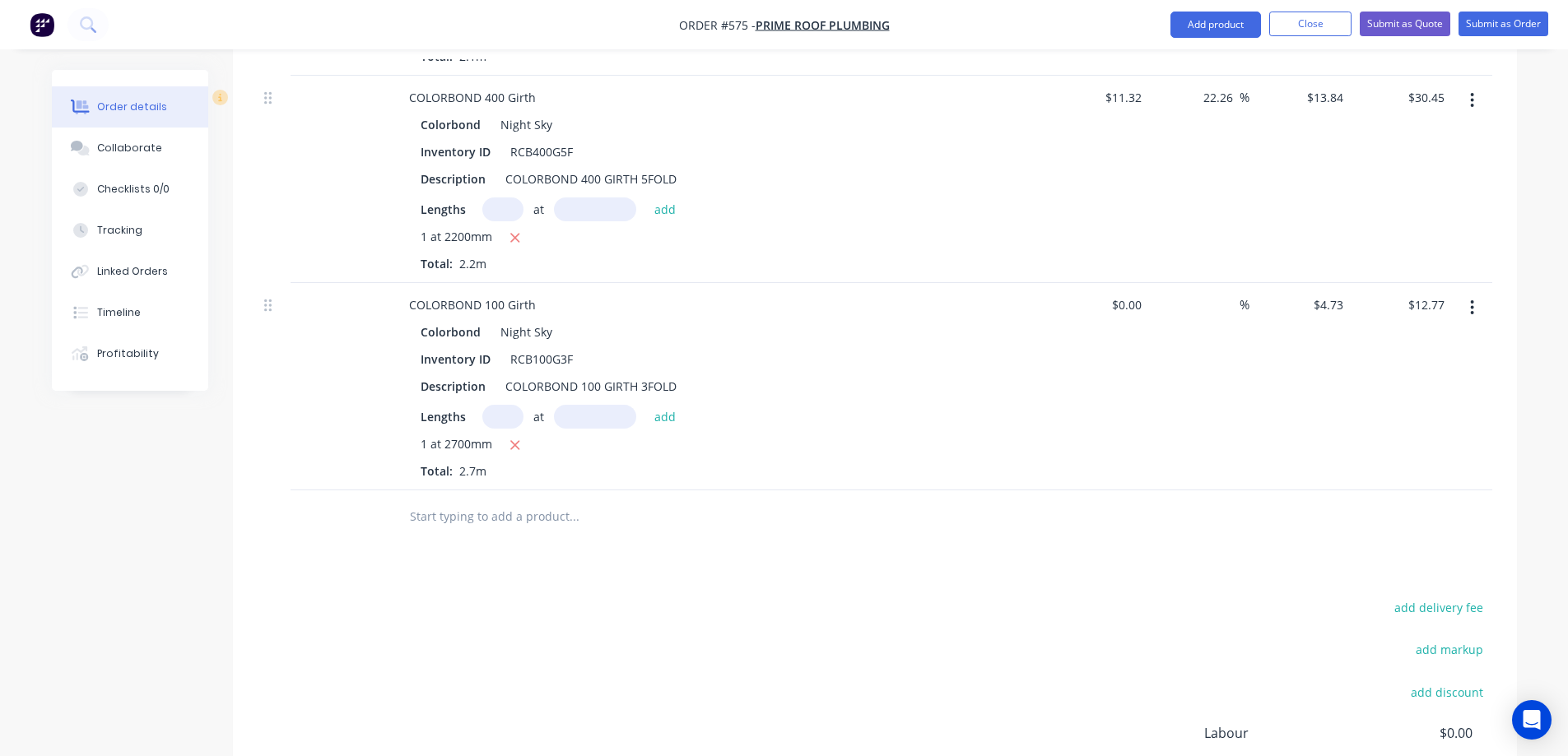
click at [534, 508] on input "text" at bounding box center [574, 517] width 330 height 33
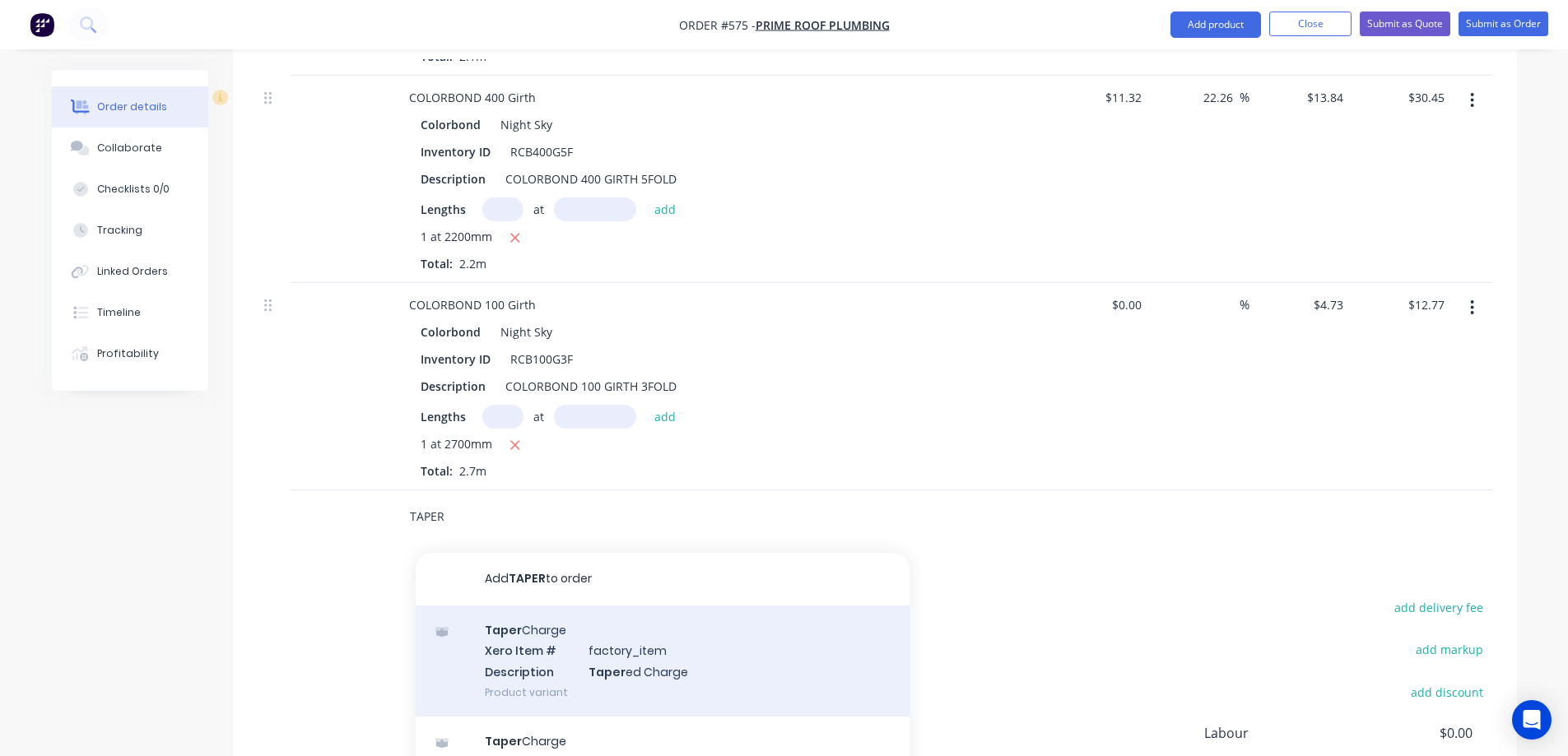
type input "TAPER"
click at [526, 648] on div "Taper Charge Xero Item # factory_item Description Taper ed Charge Product varia…" at bounding box center [662, 662] width 493 height 111
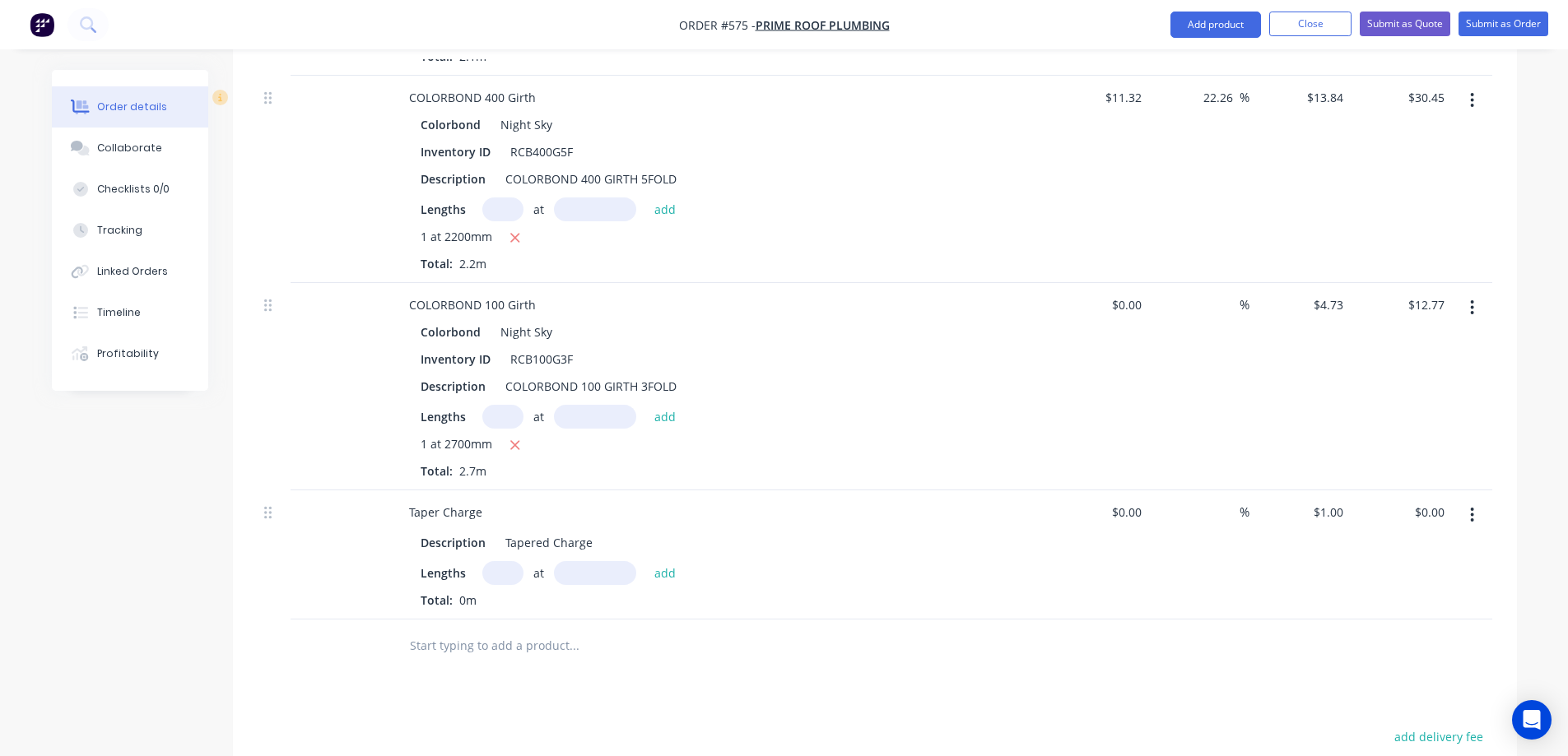
click at [490, 574] on input "text" at bounding box center [502, 573] width 41 height 24
type input "1"
type input "2700mm"
click at [666, 576] on button "add" at bounding box center [665, 572] width 39 height 23
type input "$2.70"
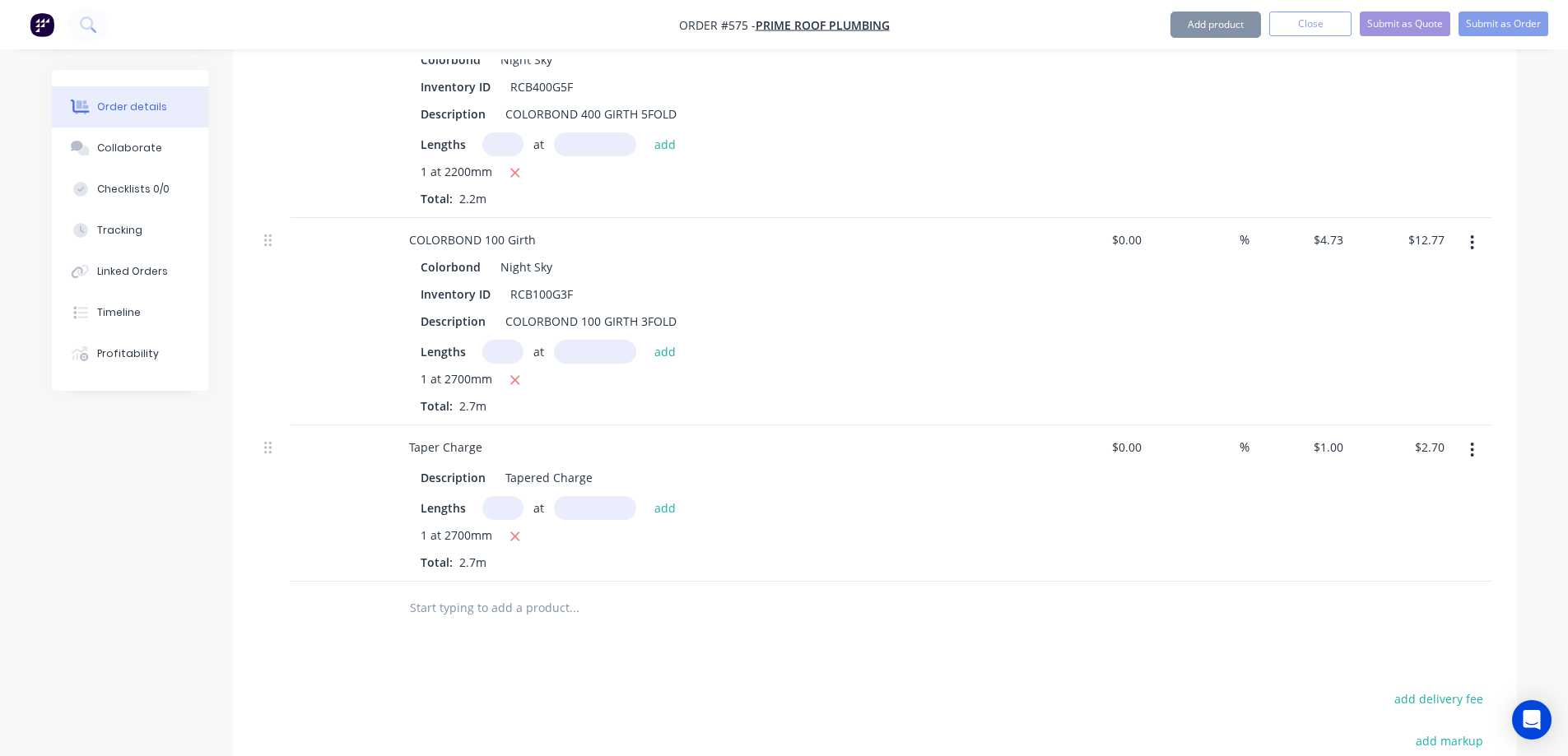
scroll to position [1018, 0]
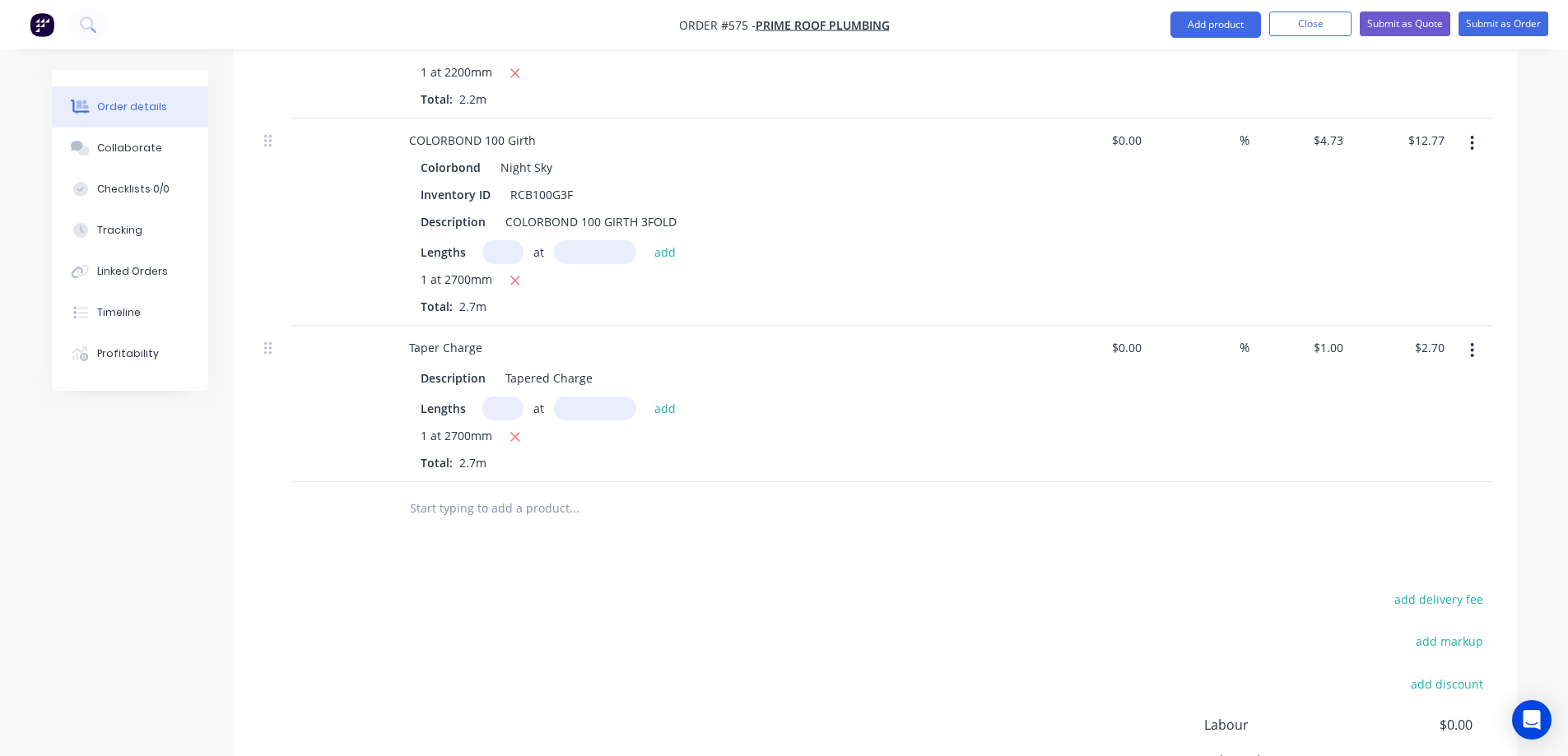
click at [517, 512] on input "text" at bounding box center [574, 509] width 330 height 33
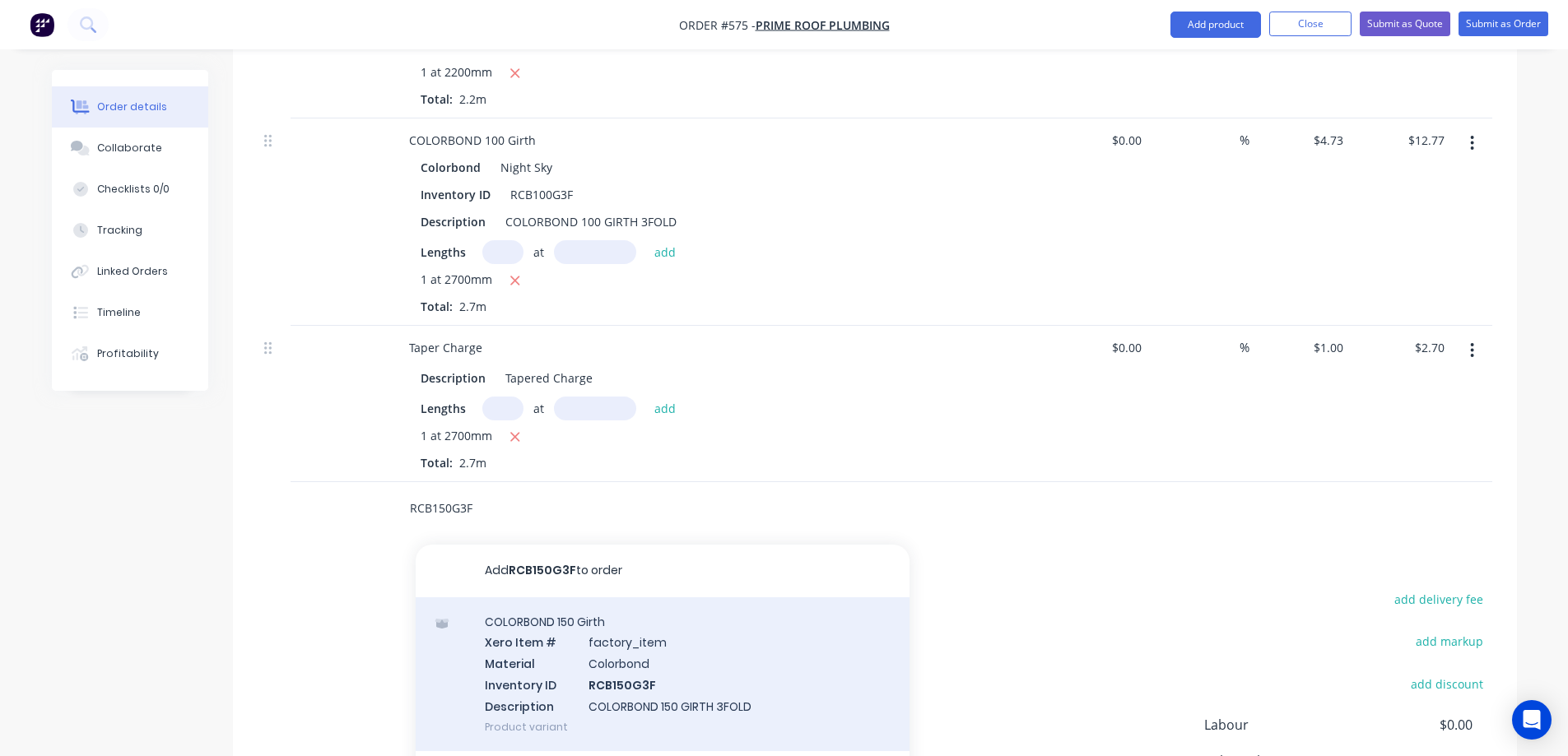
type input "RCB150G3F"
click at [567, 639] on div "COLORBOND 150 Girth Xero Item # factory_item Material Colorbond Inventory ID RC…" at bounding box center [662, 674] width 493 height 153
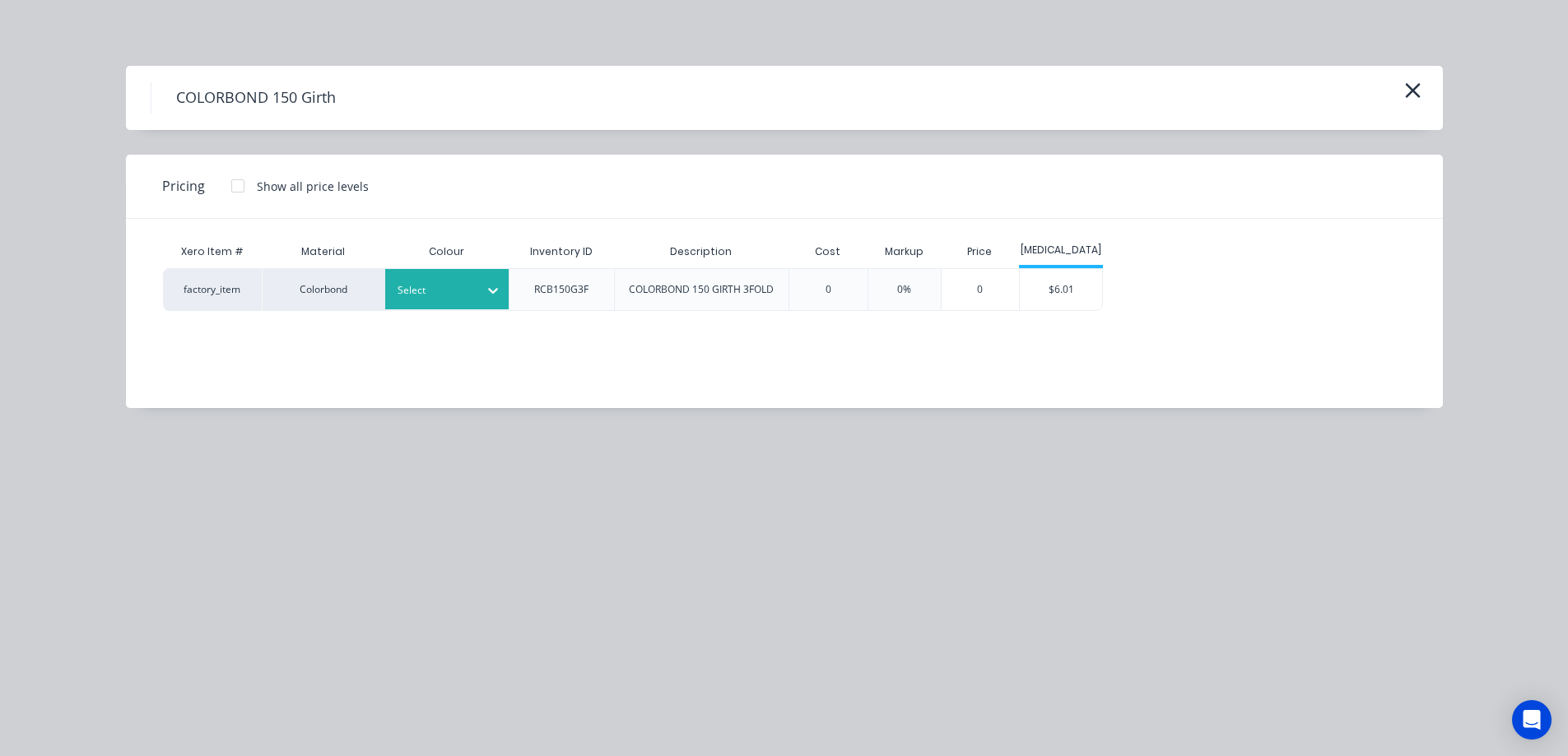
click at [459, 284] on div at bounding box center [434, 290] width 74 height 18
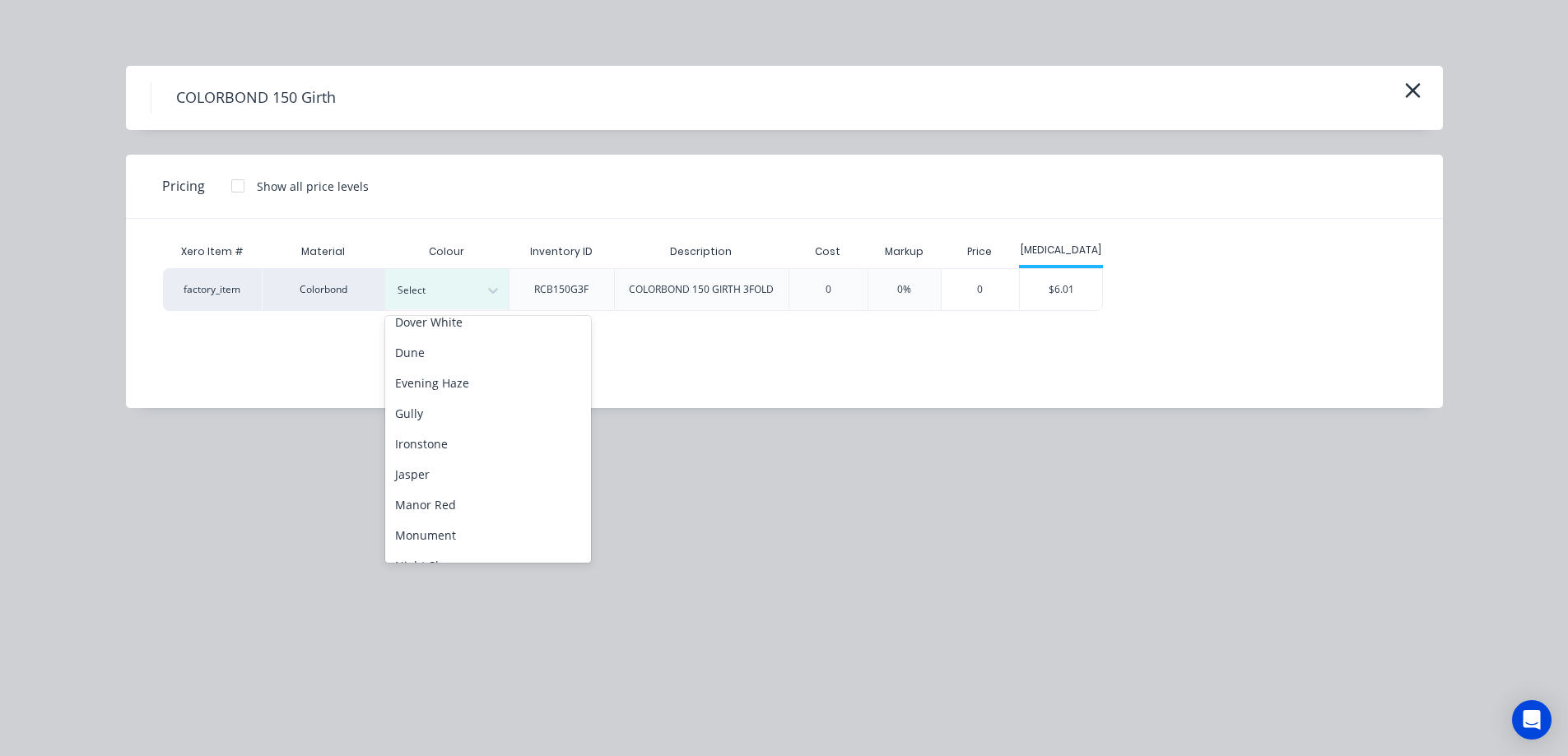
scroll to position [247, 0]
click at [451, 512] on div "Night Sky" at bounding box center [487, 513] width 206 height 30
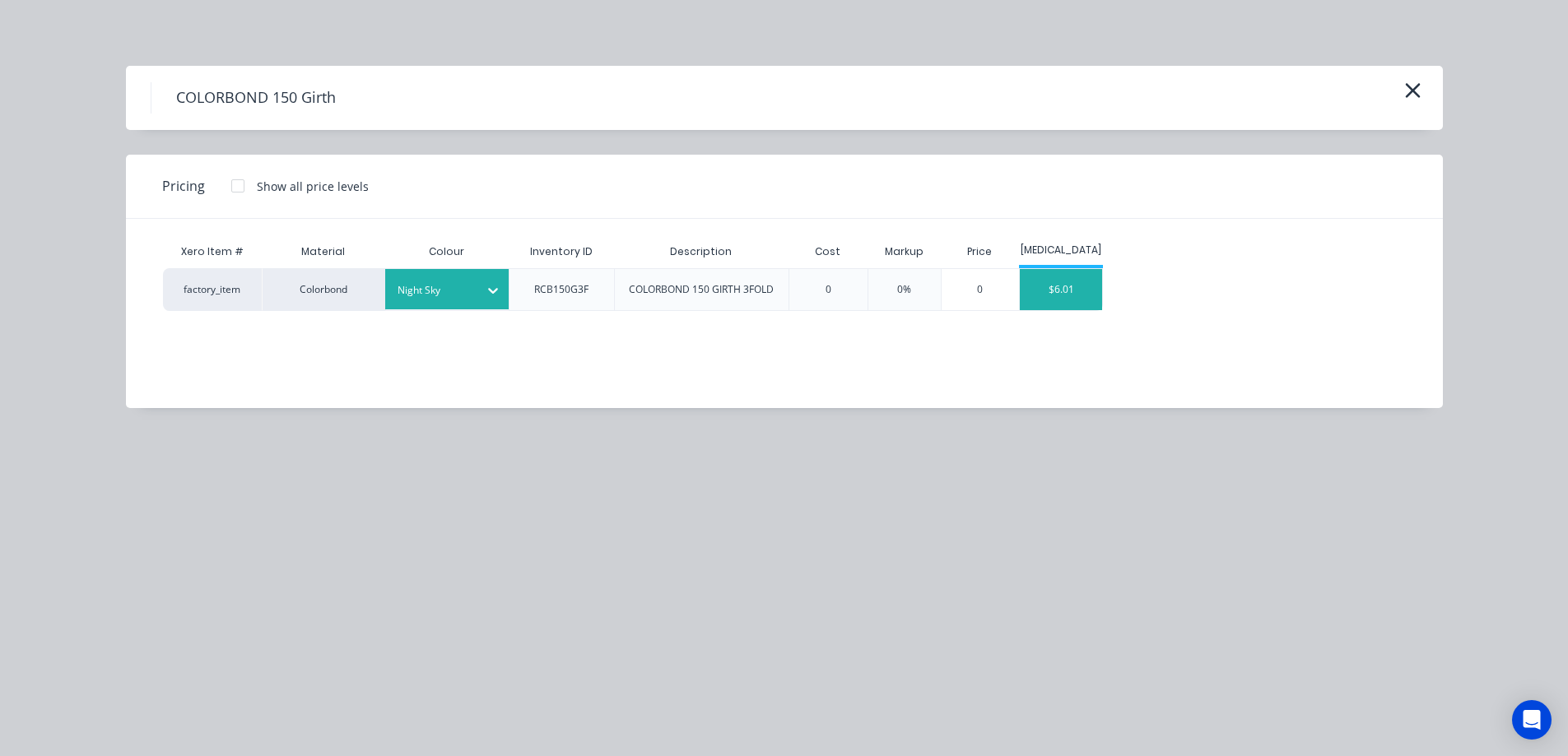
click at [1085, 299] on div "$6.01" at bounding box center [1061, 289] width 82 height 41
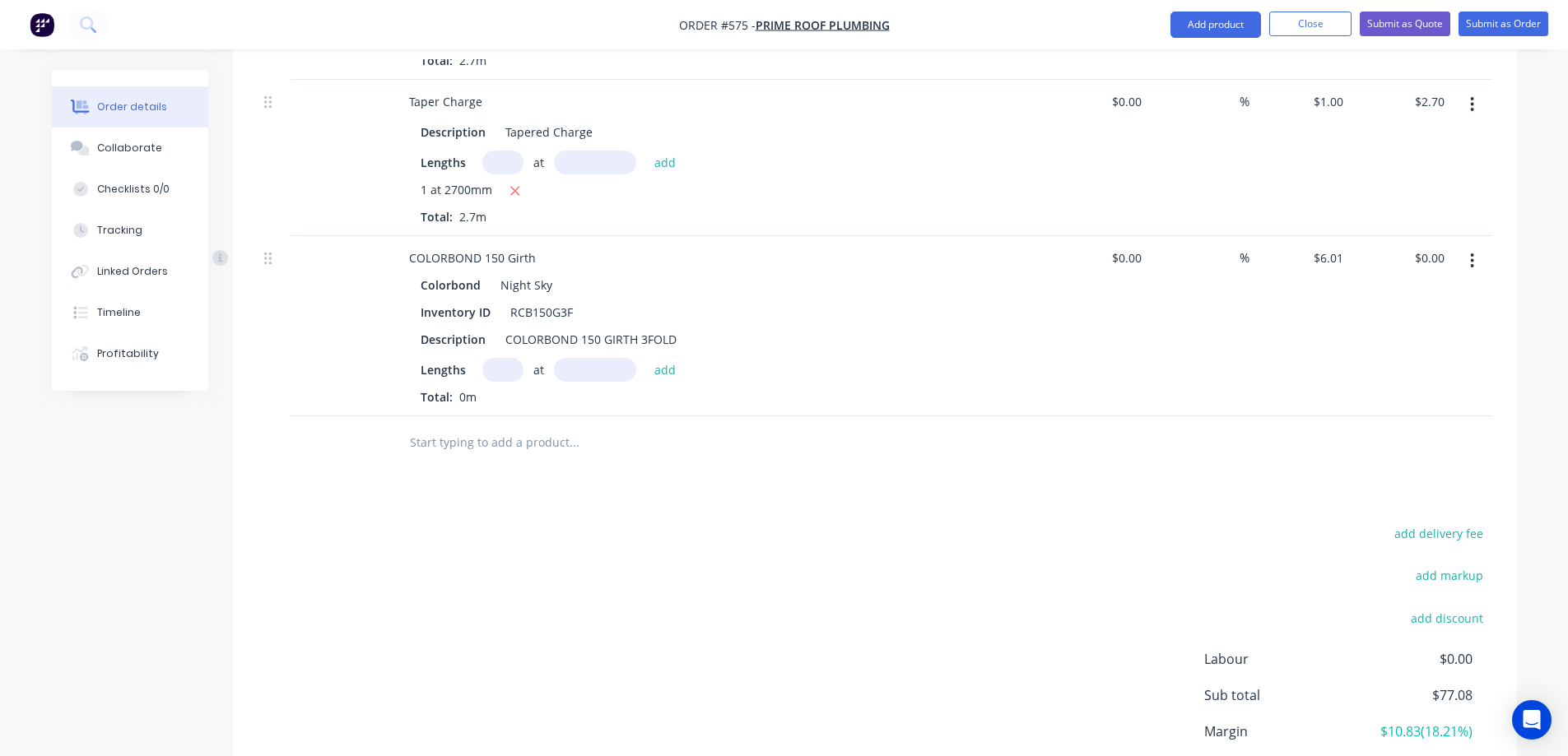
scroll to position [1265, 0]
click at [505, 368] on input "text" at bounding box center [502, 369] width 41 height 24
type input "1"
type input "1000mm"
click at [662, 363] on button "add" at bounding box center [665, 368] width 39 height 23
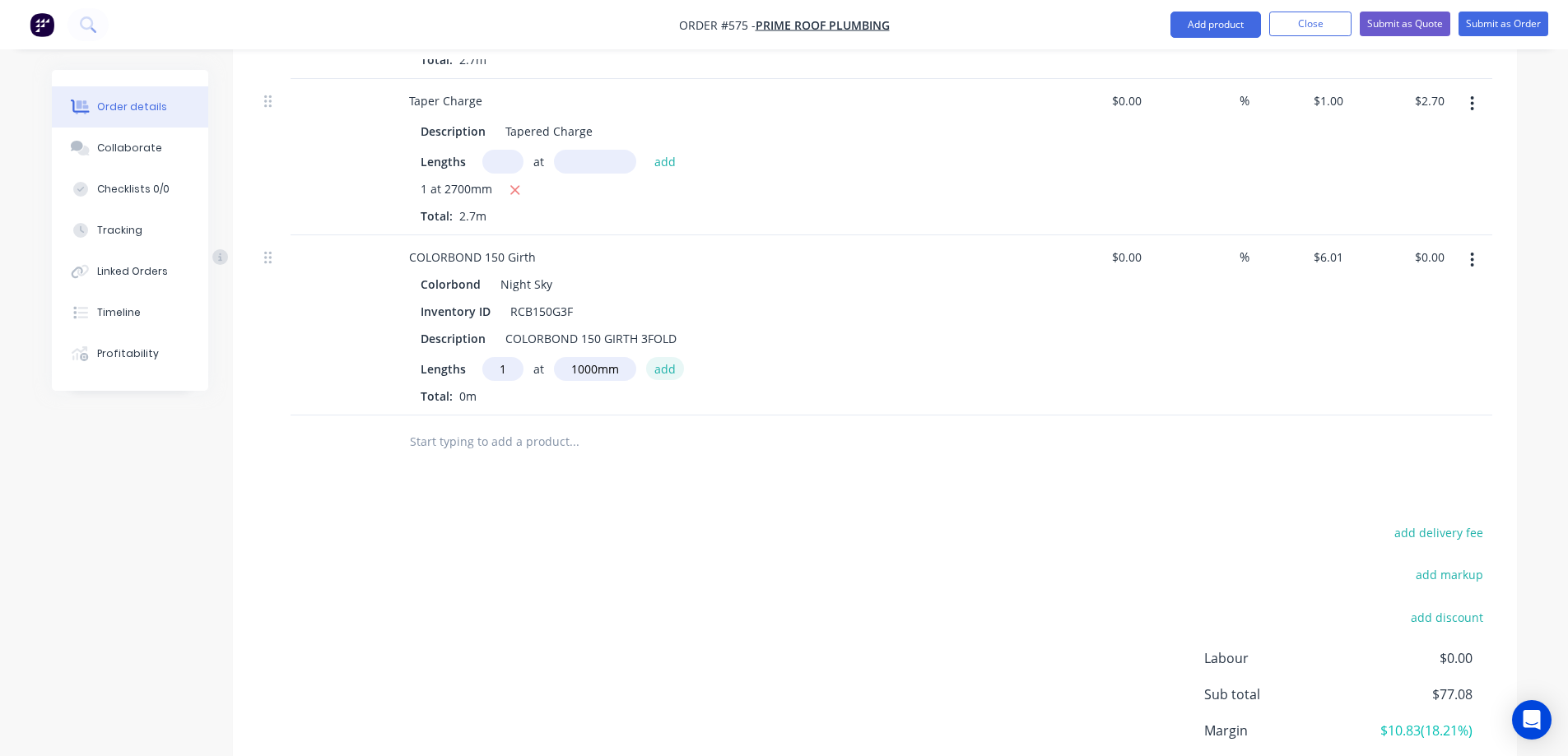
type input "$6.01"
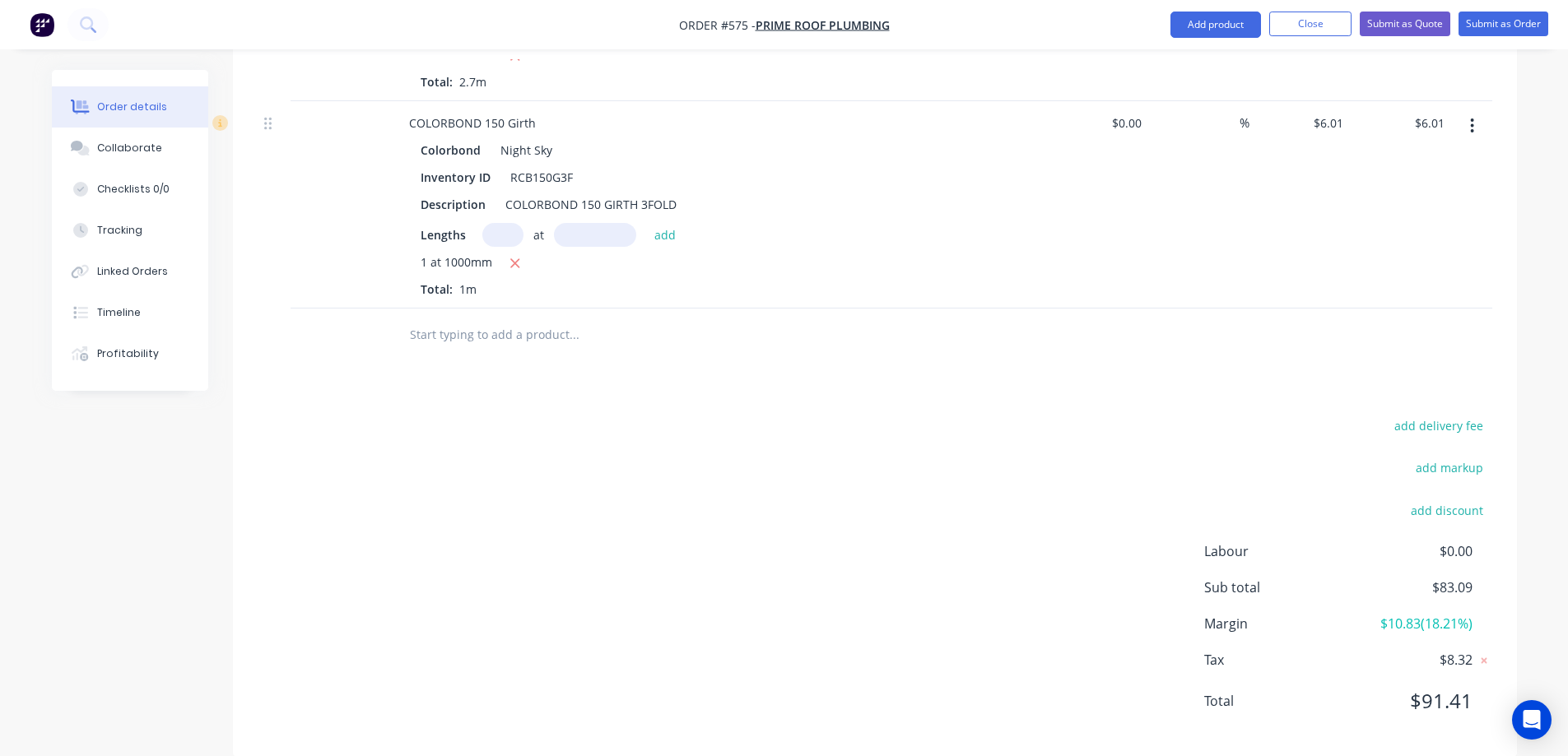
scroll to position [1424, 0]
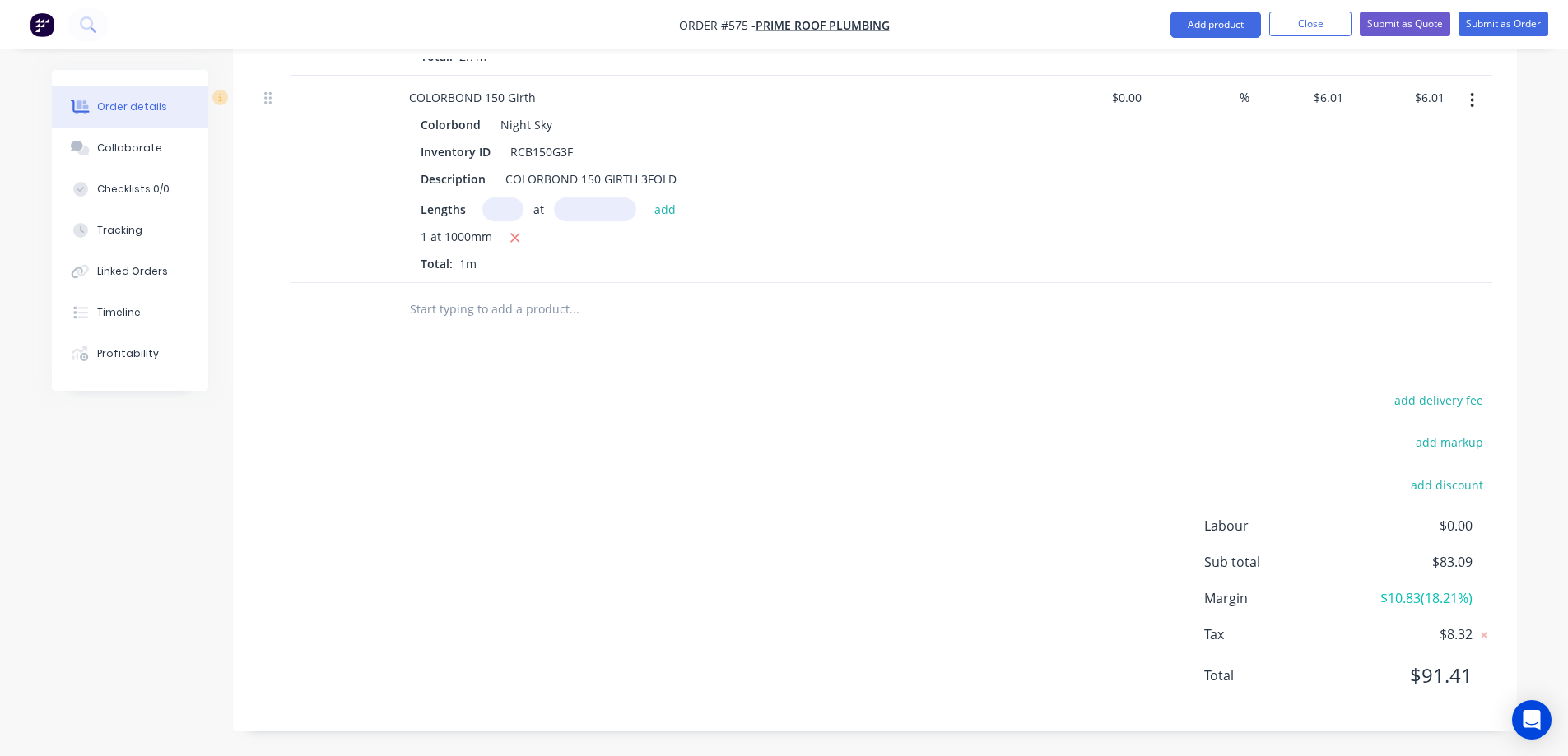
click at [463, 317] on input "text" at bounding box center [574, 310] width 330 height 33
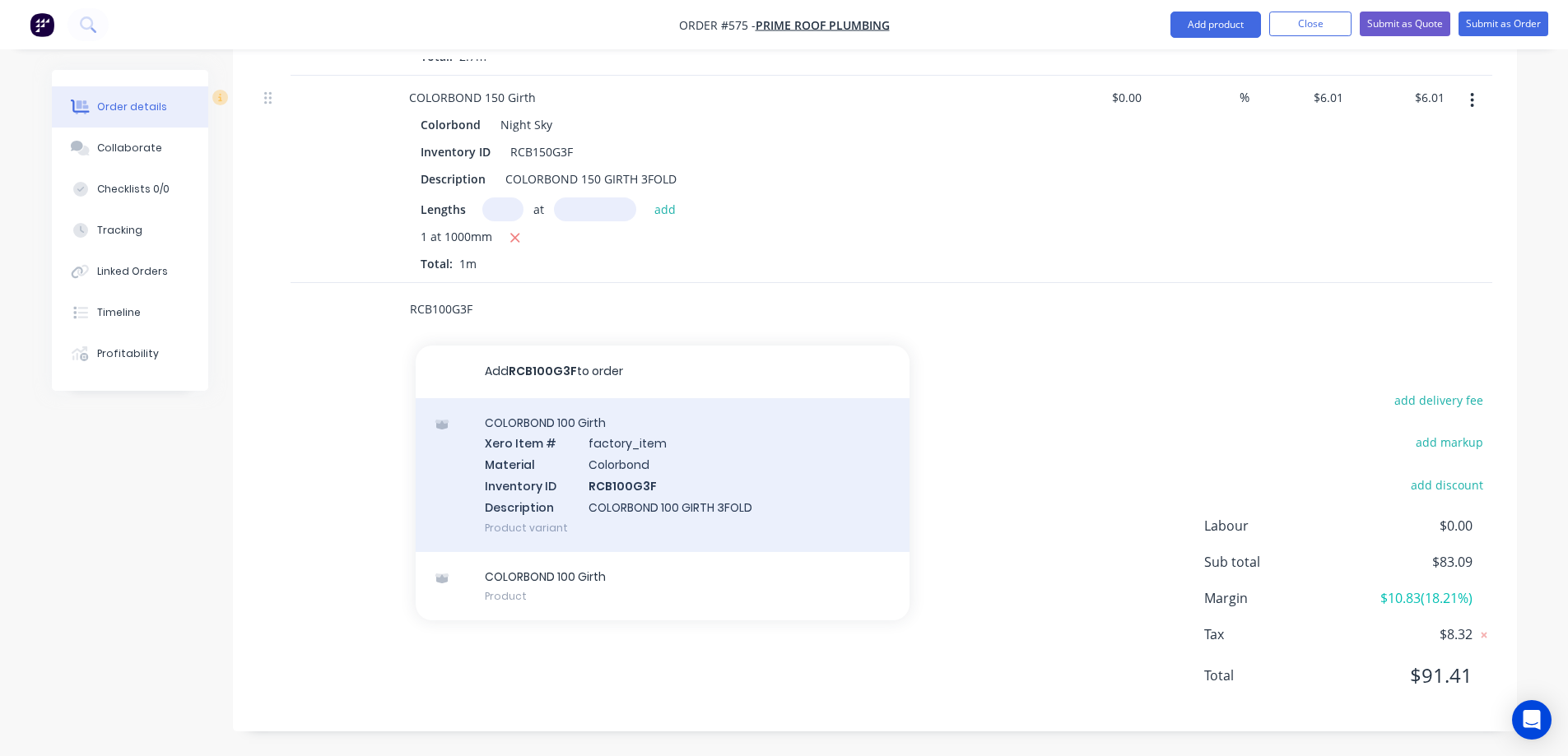
type input "RCB100G3F"
click at [526, 454] on div "COLORBOND 100 Girth Xero Item # factory_item Material Colorbond Inventory ID RC…" at bounding box center [662, 474] width 493 height 153
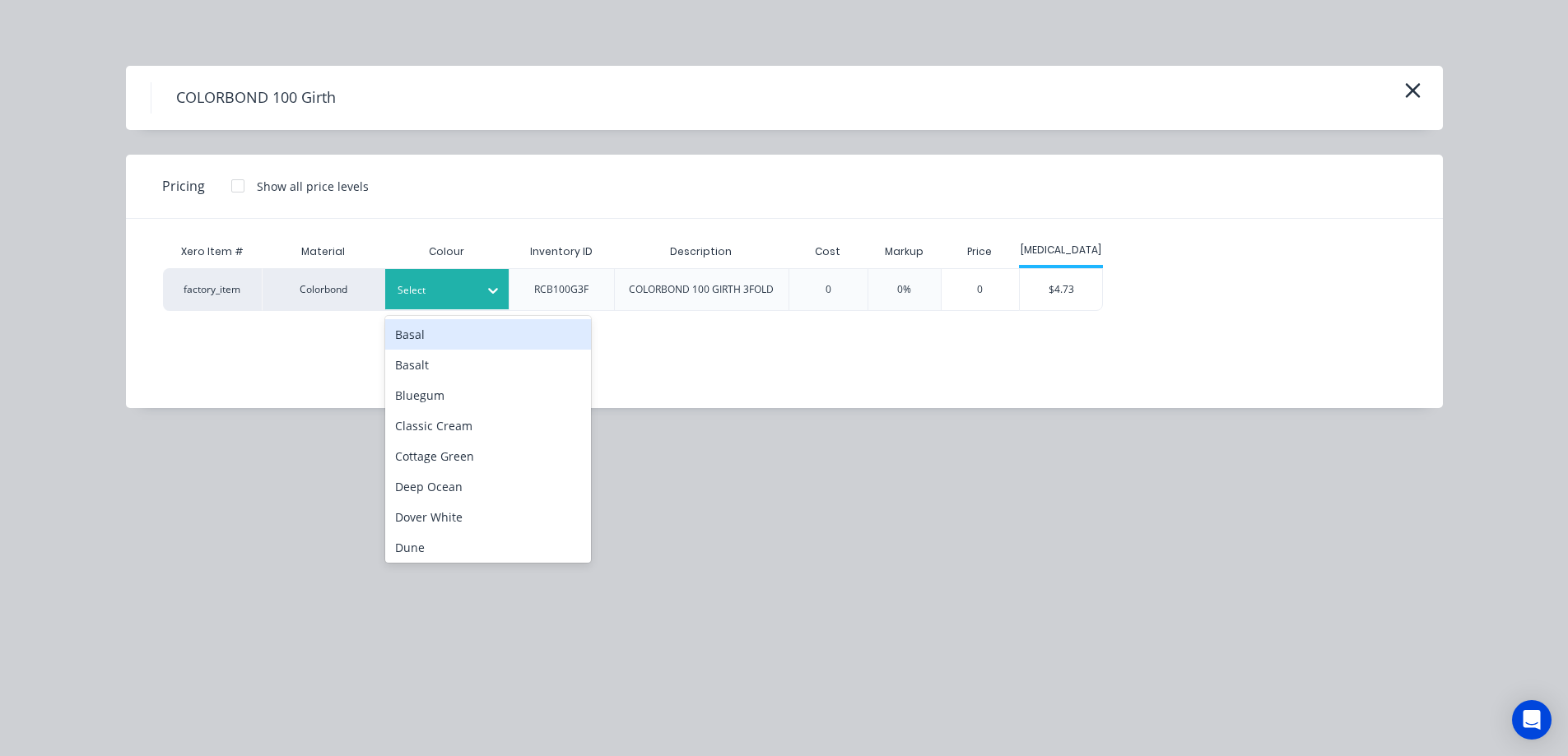
click at [490, 281] on div at bounding box center [493, 290] width 29 height 26
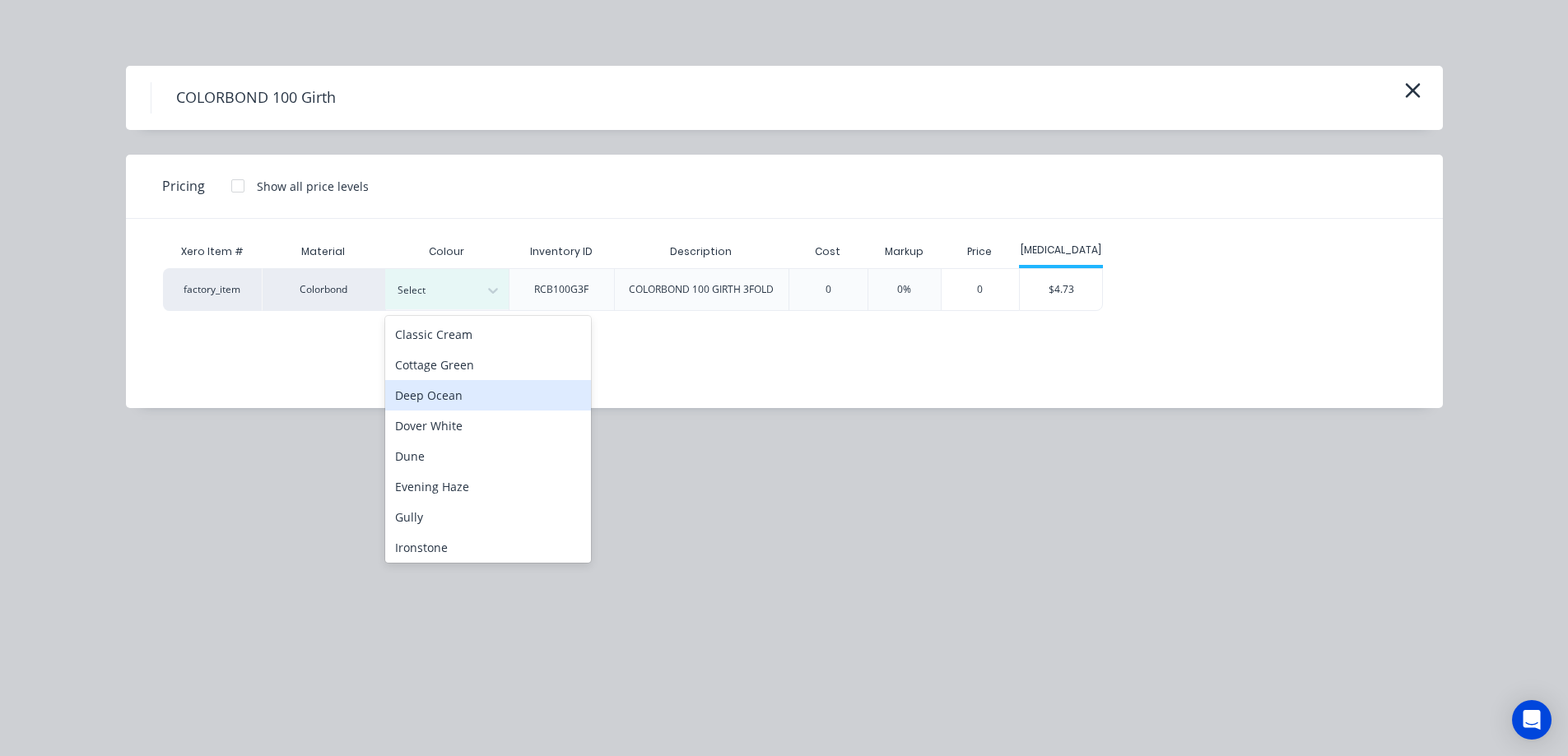
scroll to position [247, 0]
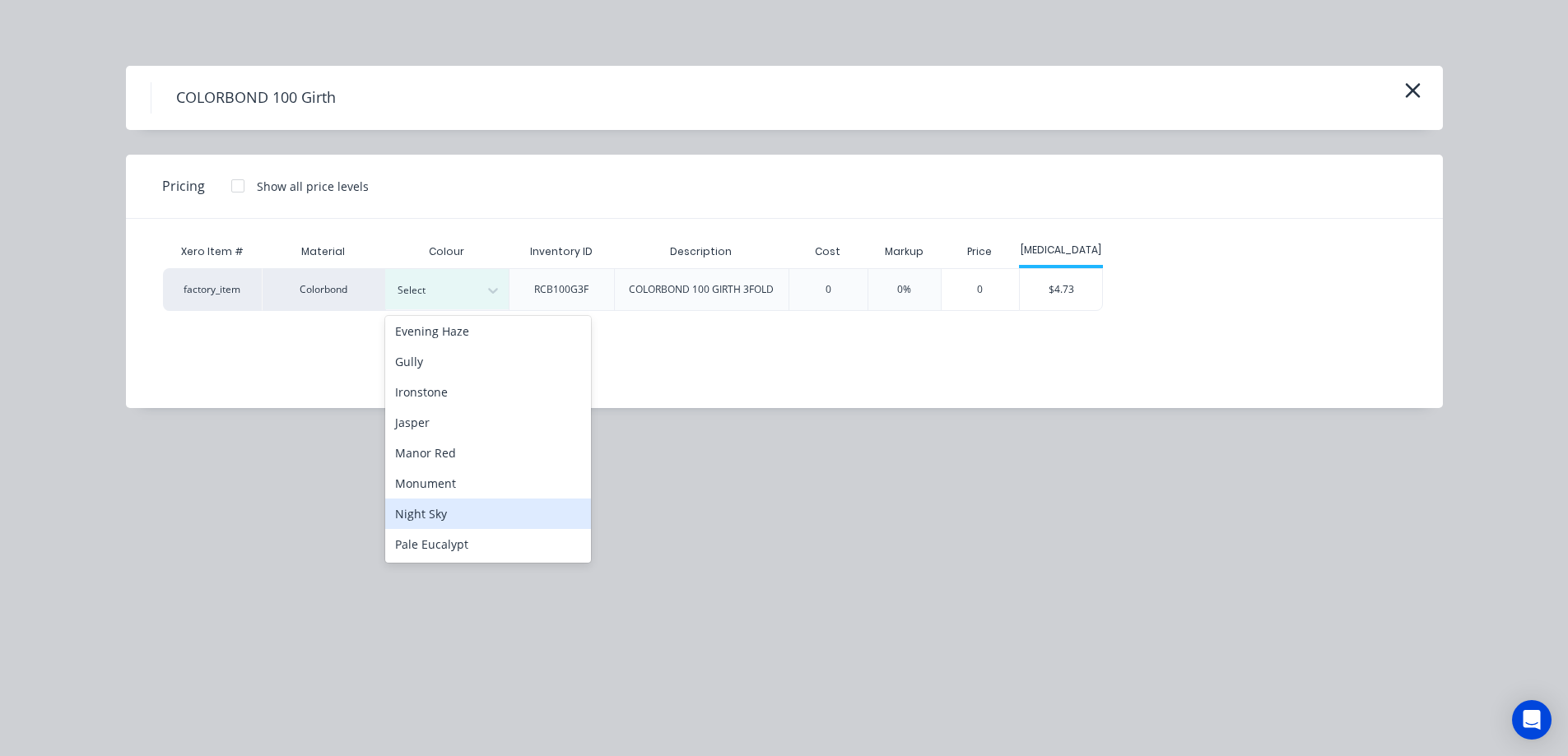
click at [473, 506] on div "Night Sky" at bounding box center [487, 513] width 206 height 30
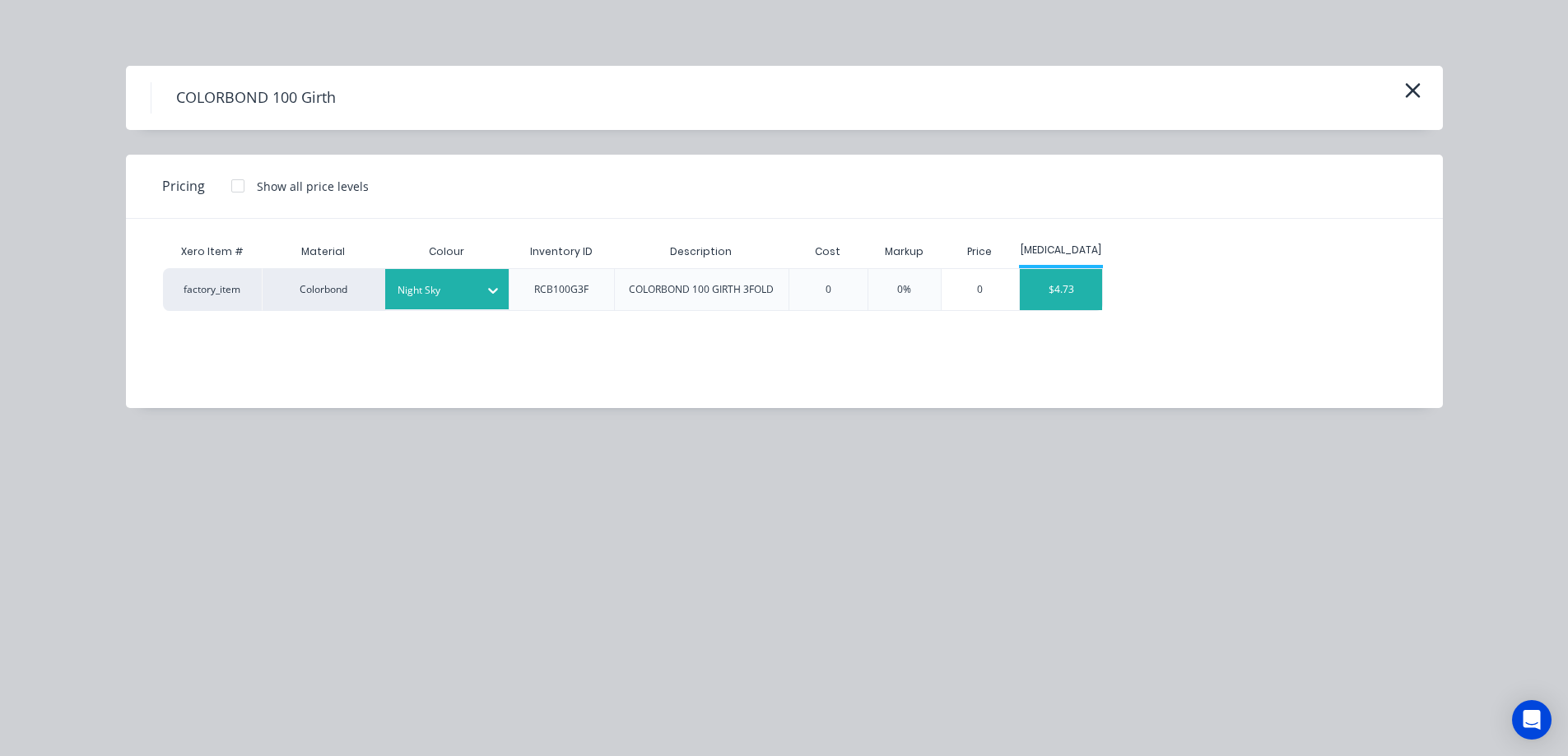
click at [1065, 283] on div "$4.73" at bounding box center [1061, 289] width 82 height 41
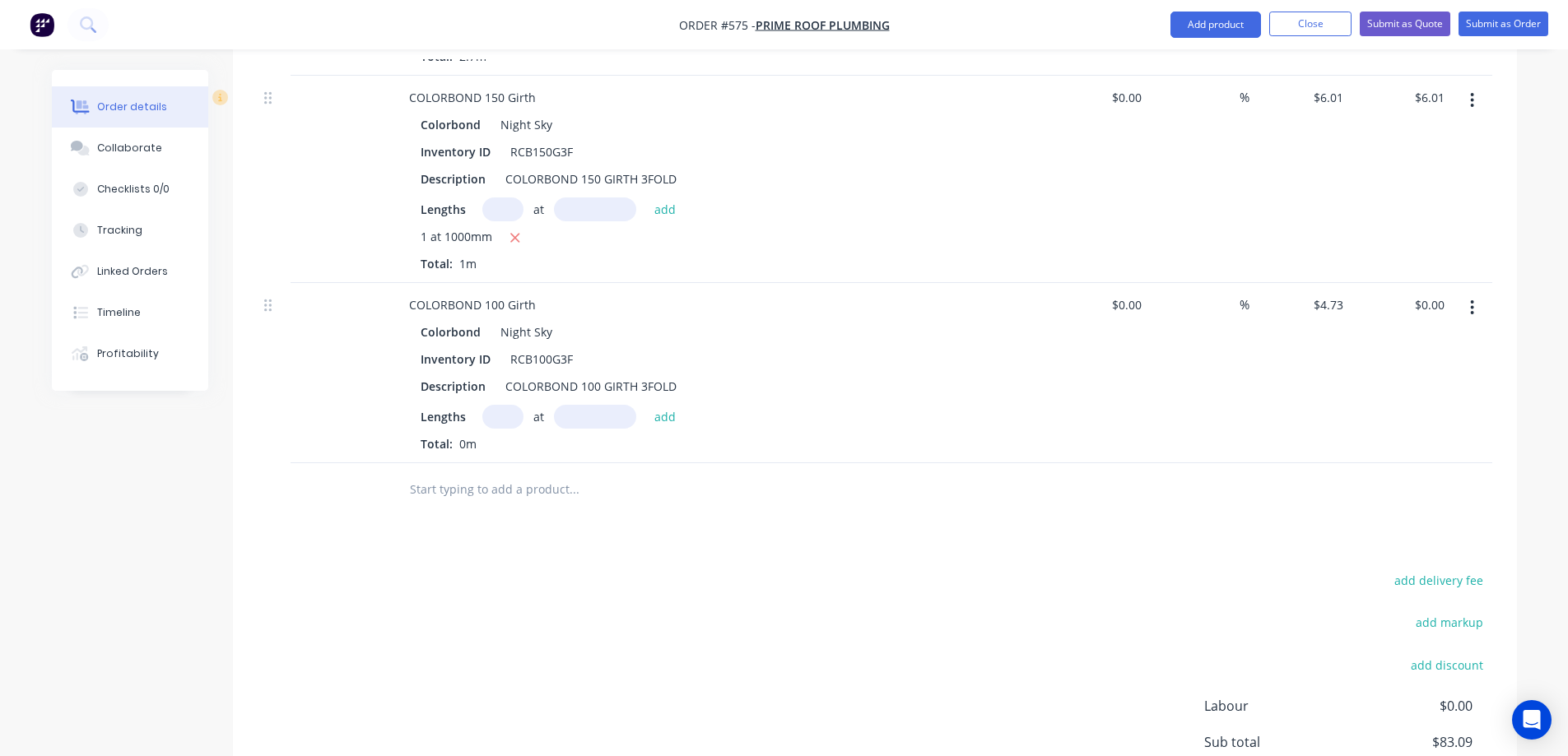
click at [513, 414] on input "text" at bounding box center [502, 417] width 41 height 24
type input "1"
type input "650mm"
click at [683, 421] on div "Lengths 1 at 650mm add" at bounding box center [718, 417] width 596 height 24
click at [662, 416] on button "add" at bounding box center [665, 416] width 39 height 23
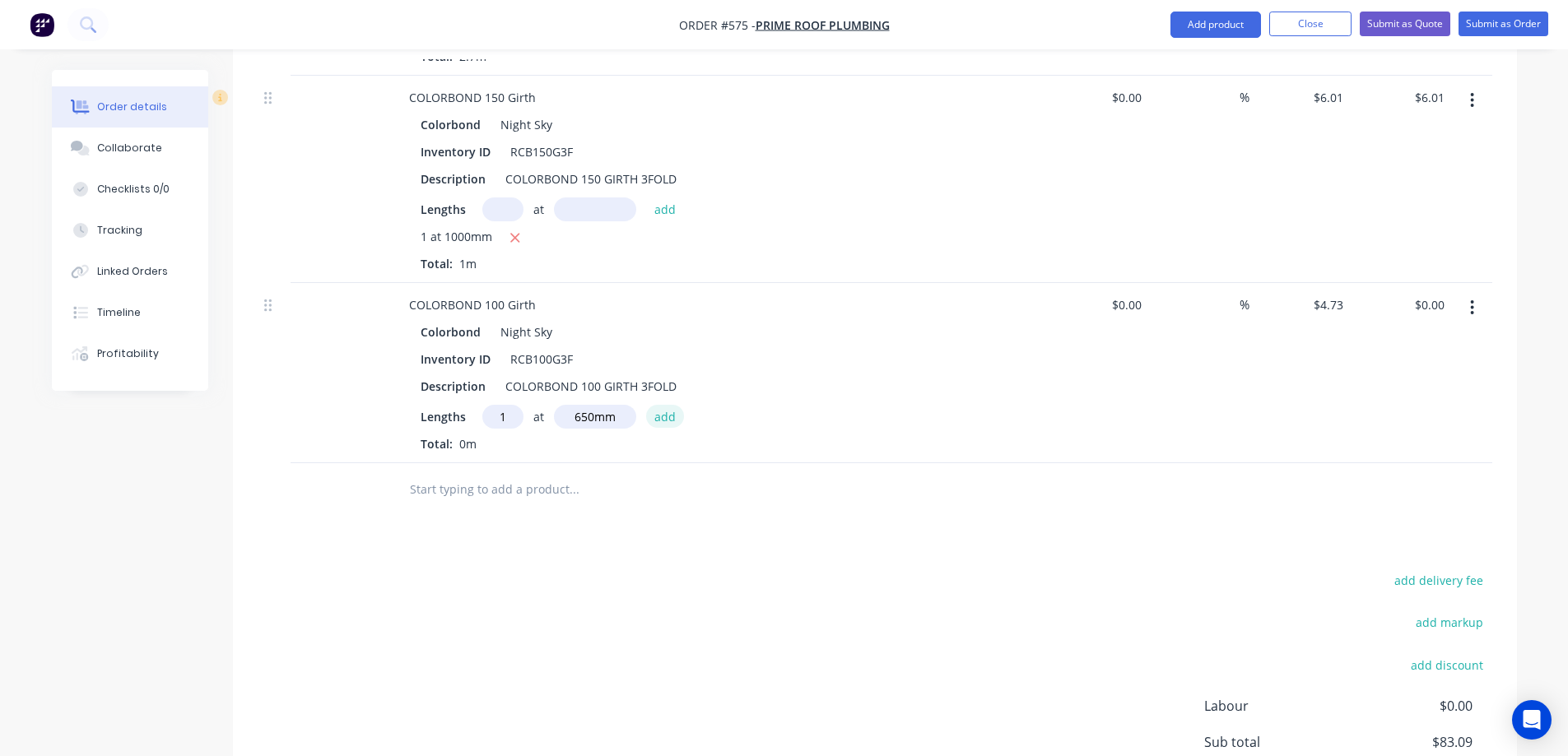
type input "$3.07"
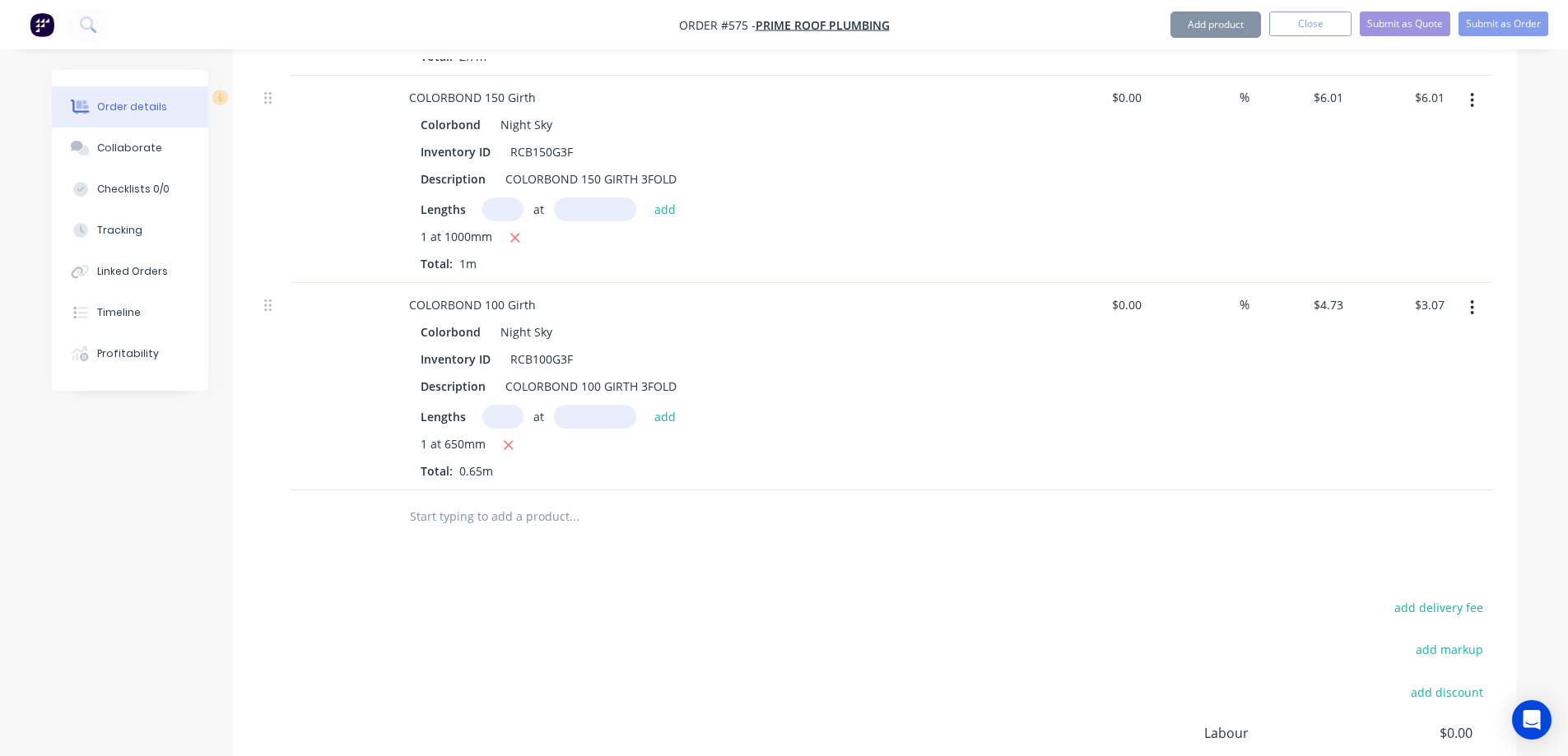
click at [493, 516] on input "text" at bounding box center [574, 517] width 330 height 33
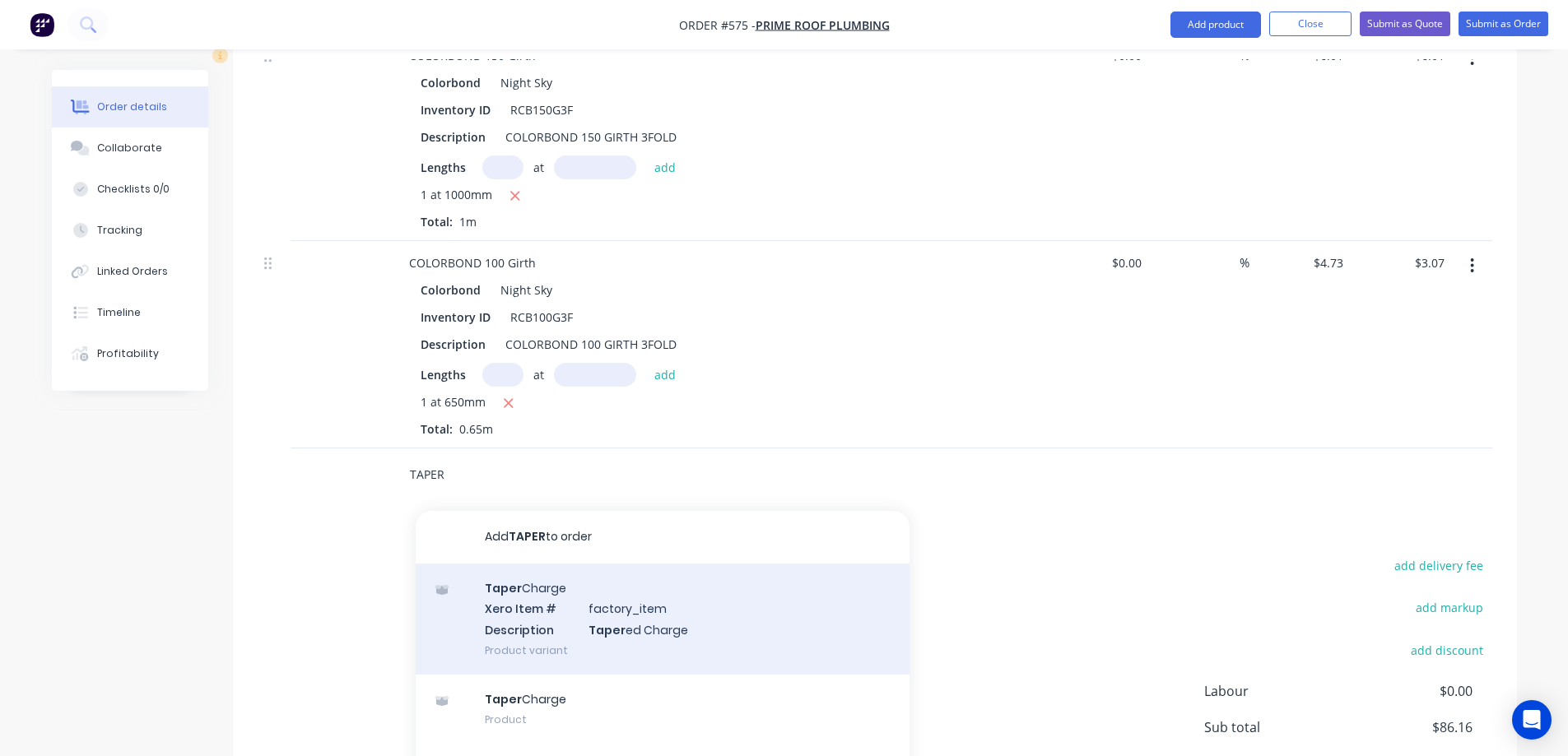
scroll to position [1507, 0]
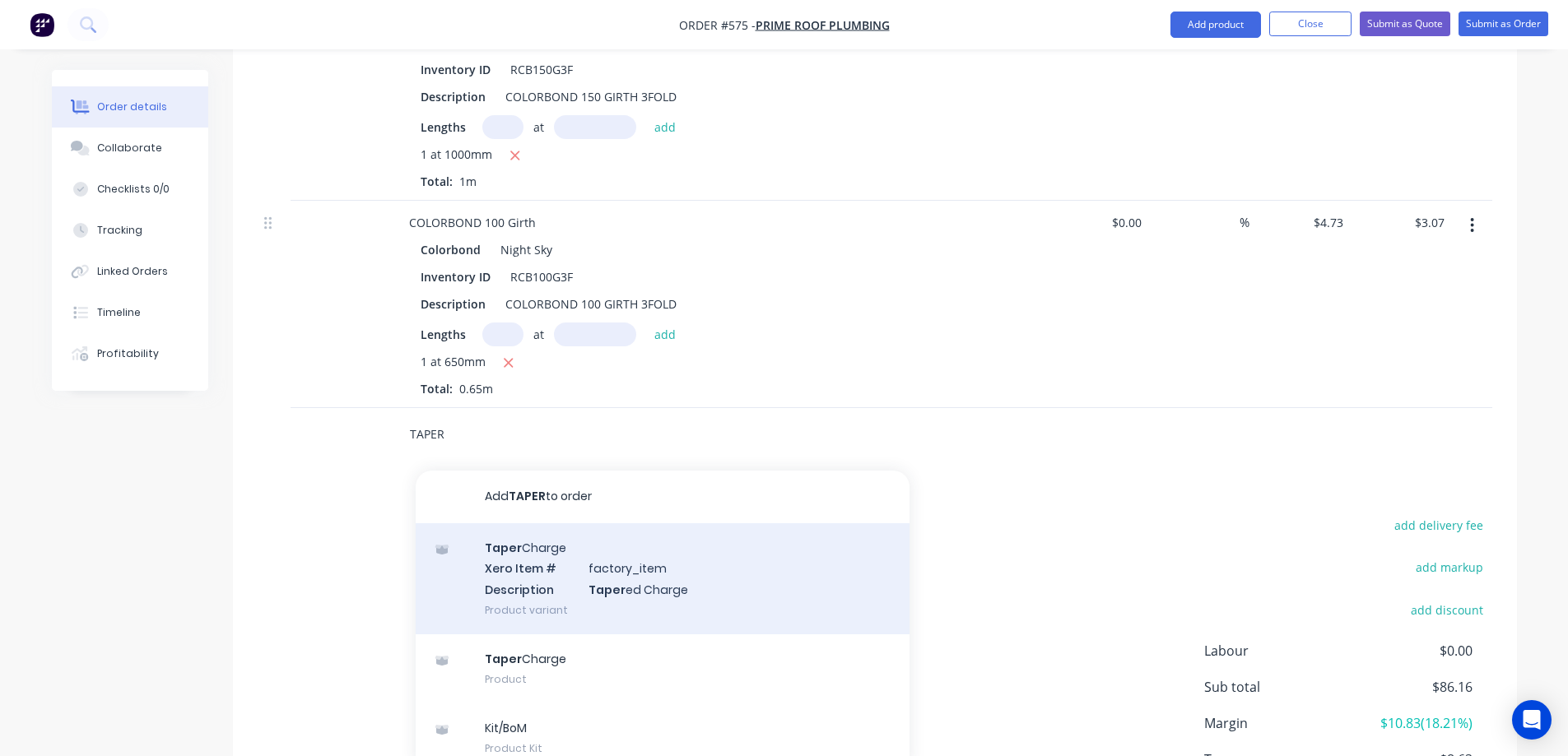
type input "TAPER"
click at [548, 570] on div "Taper Charge Xero Item # factory_item Description Taper ed Charge Product varia…" at bounding box center [662, 579] width 493 height 111
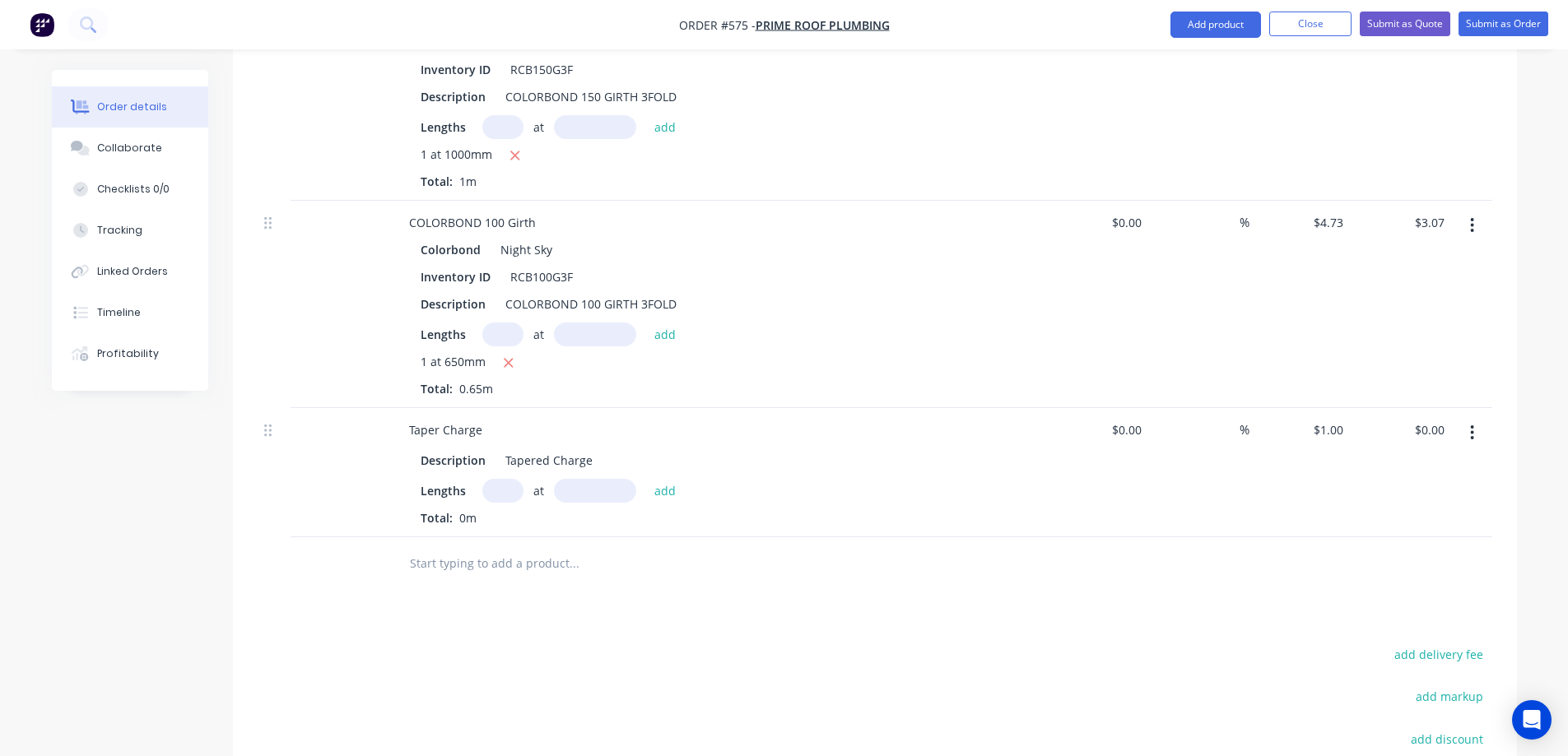
click at [494, 490] on input "text" at bounding box center [502, 491] width 41 height 24
type input "1"
type input "650mm"
click at [664, 481] on button "add" at bounding box center [665, 490] width 39 height 23
type input "$0.65"
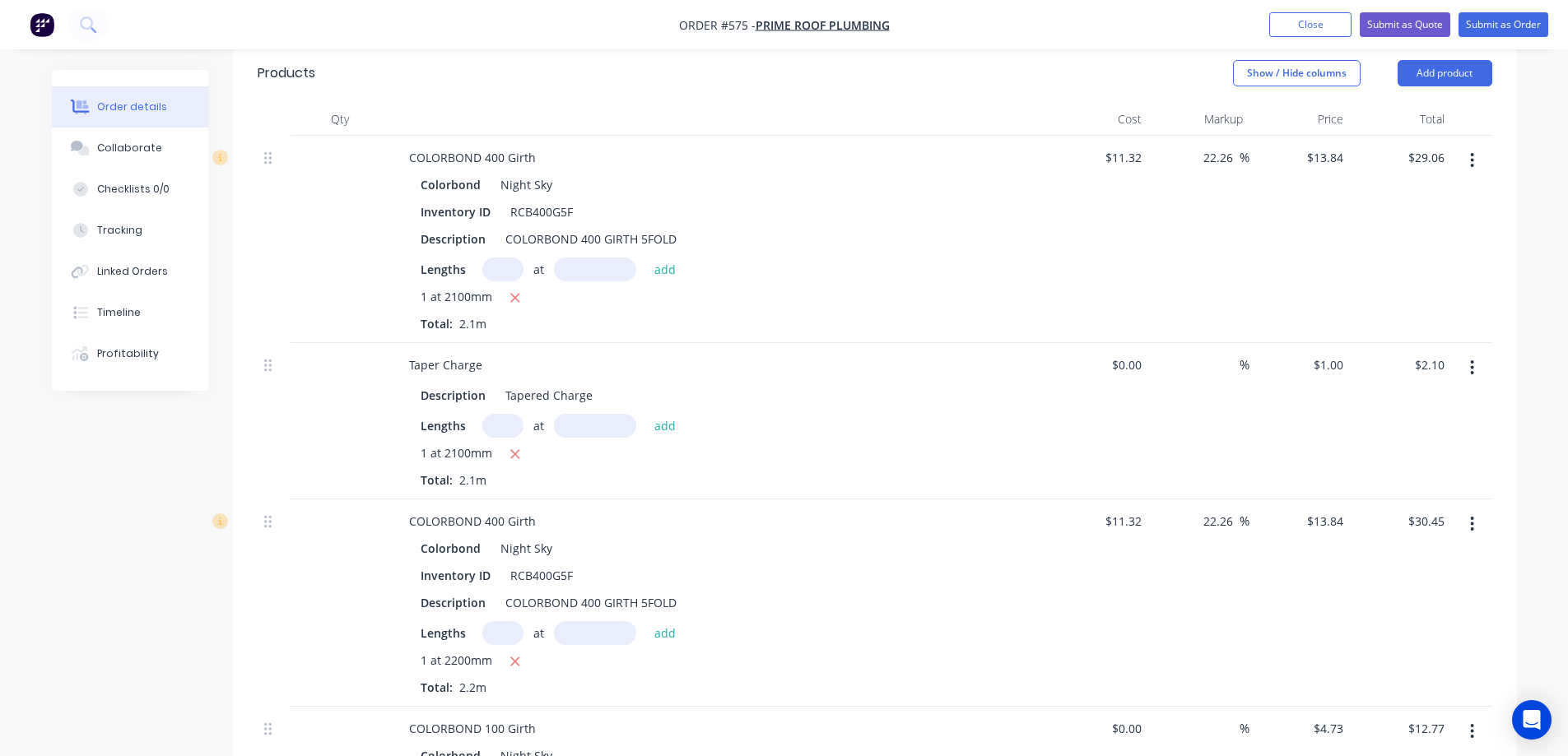
scroll to position [247, 0]
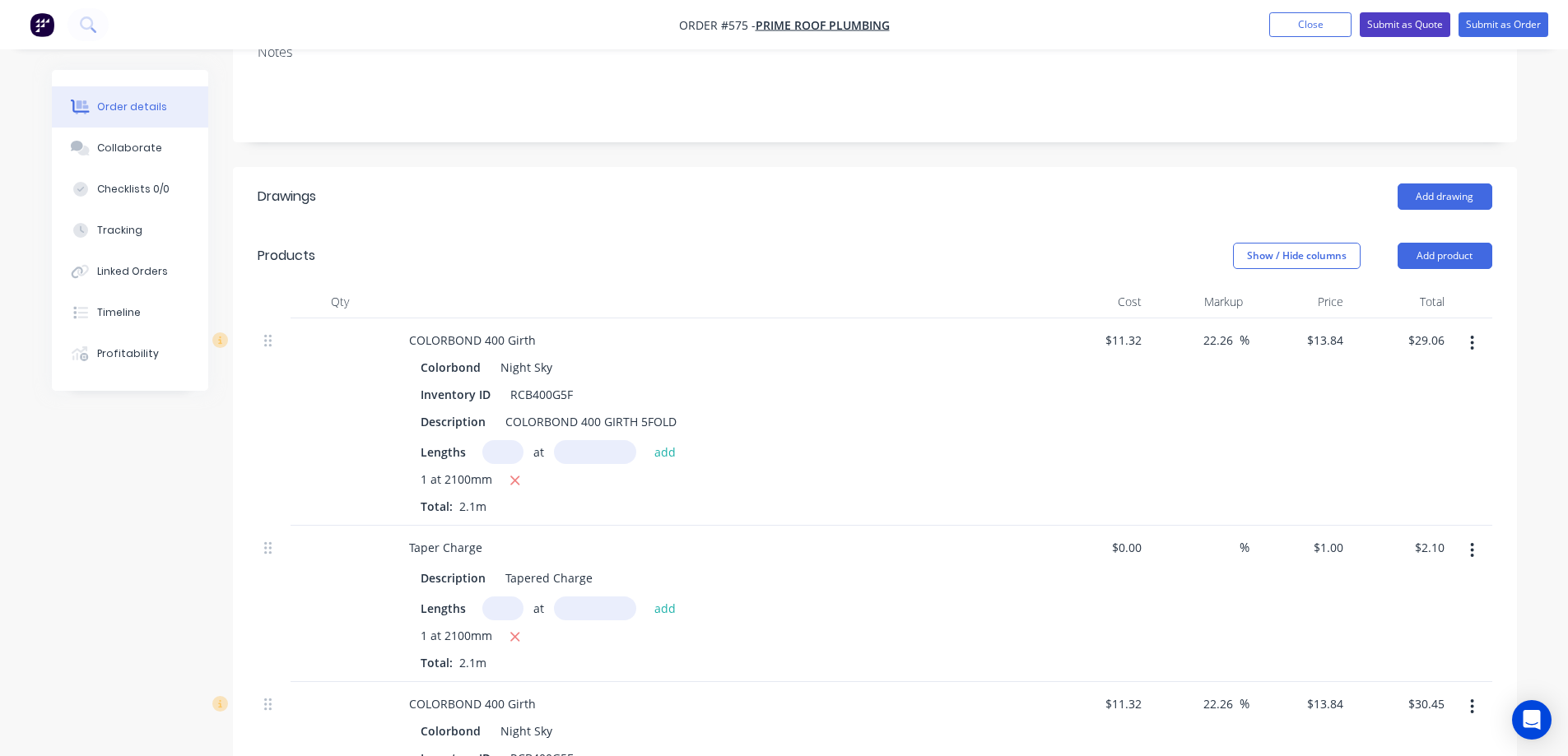
click at [1388, 26] on button "Submit as Quote" at bounding box center [1405, 24] width 90 height 24
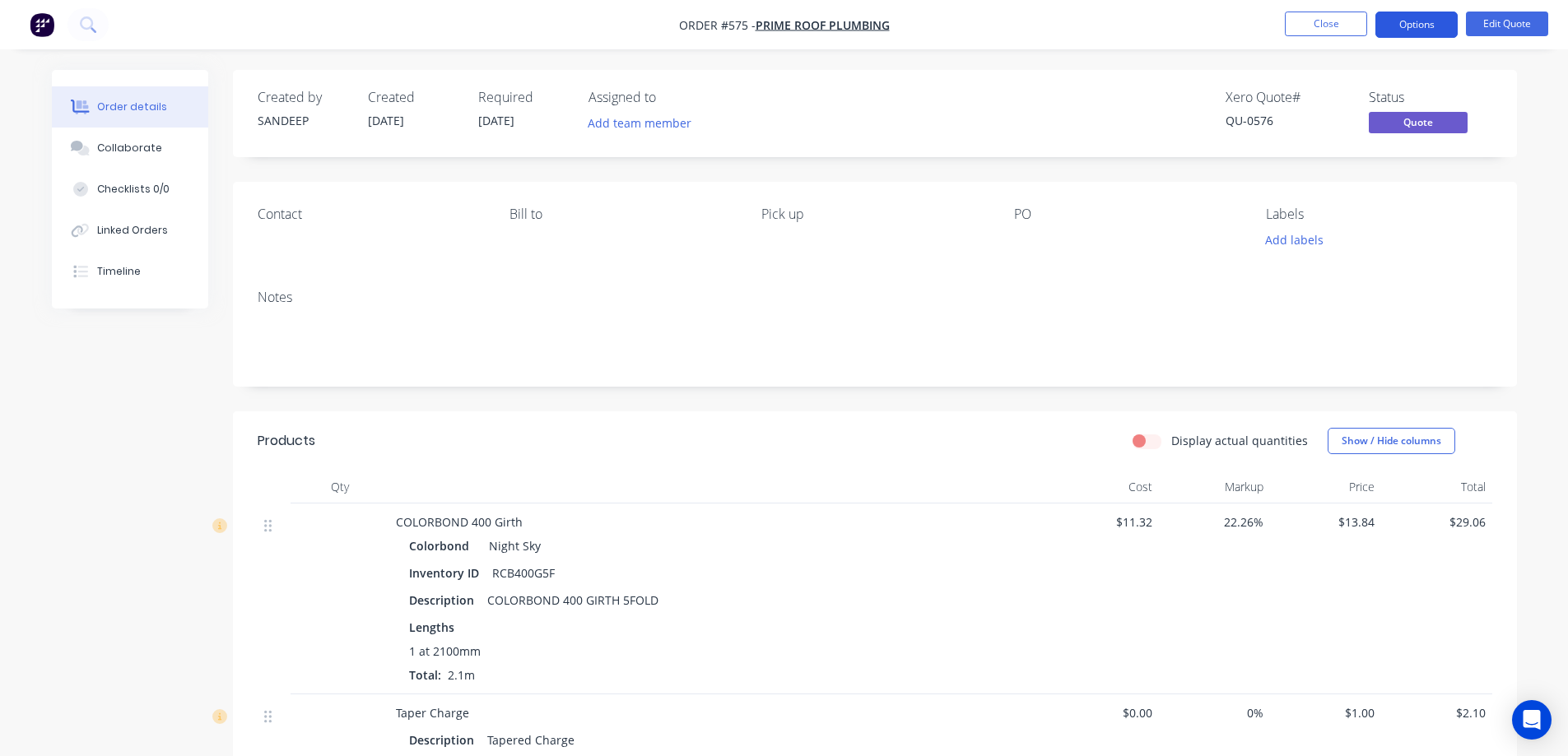
click at [1405, 27] on button "Options" at bounding box center [1416, 24] width 82 height 26
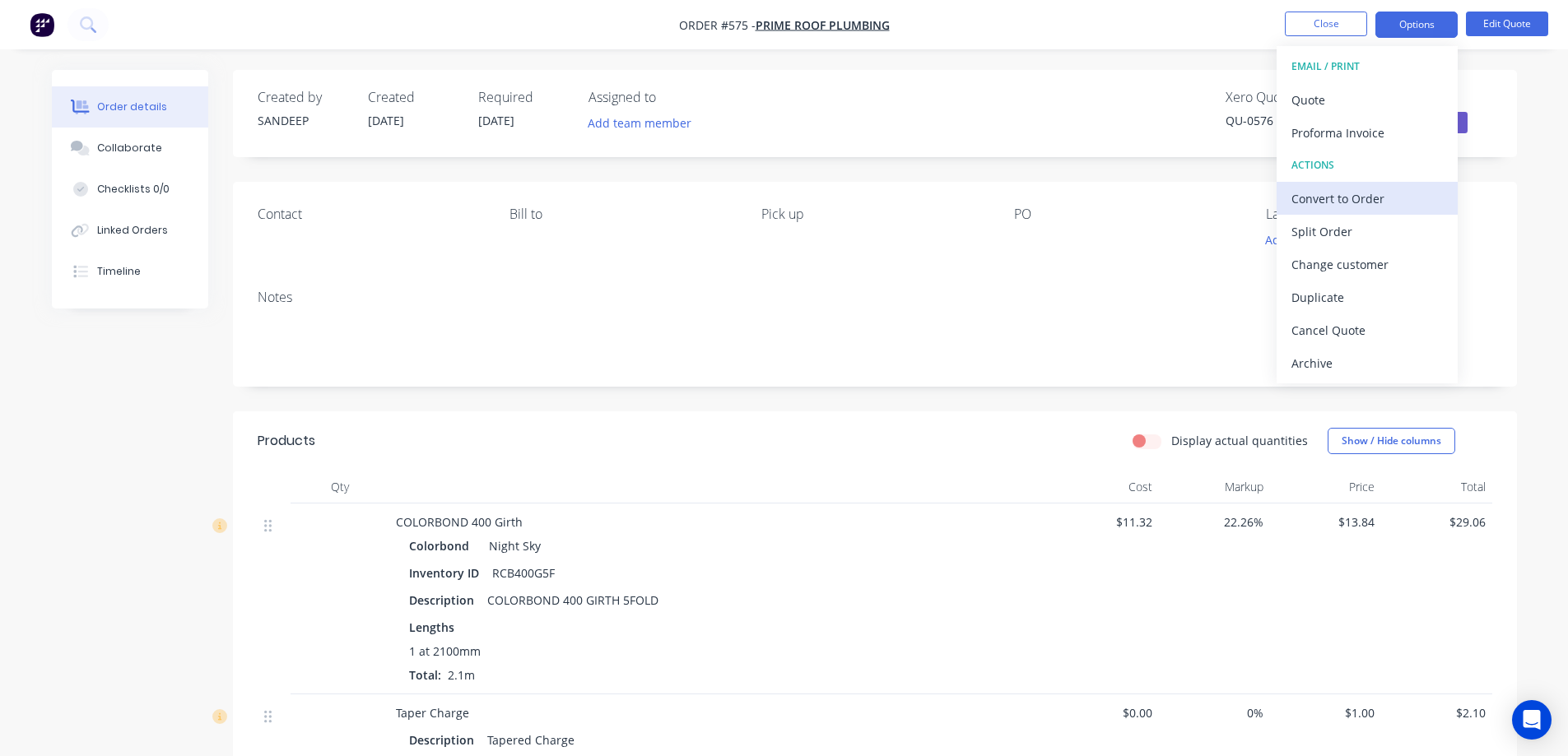
click at [1322, 208] on div "Convert to Order" at bounding box center [1367, 199] width 152 height 24
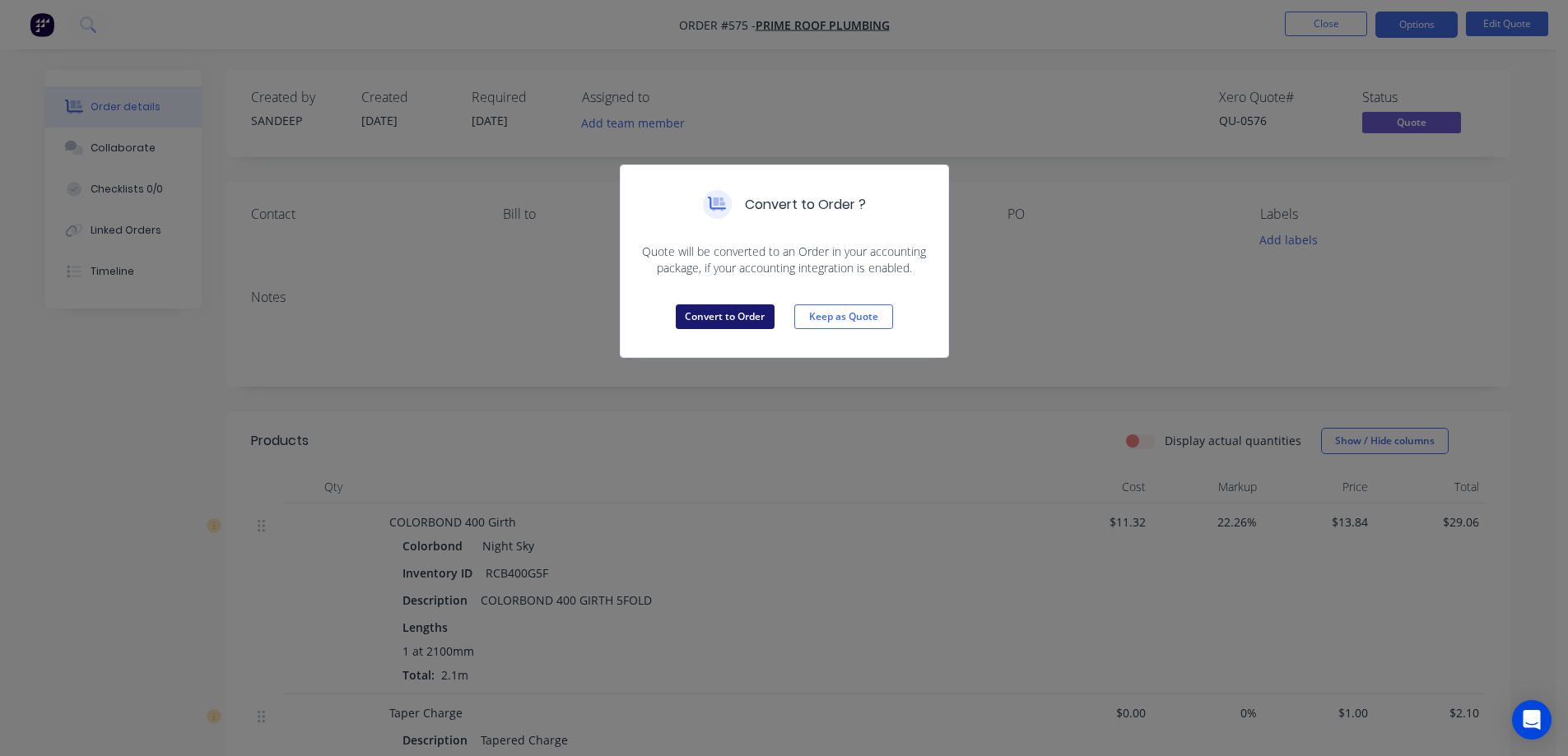
click at [708, 313] on button "Convert to Order" at bounding box center [725, 316] width 99 height 24
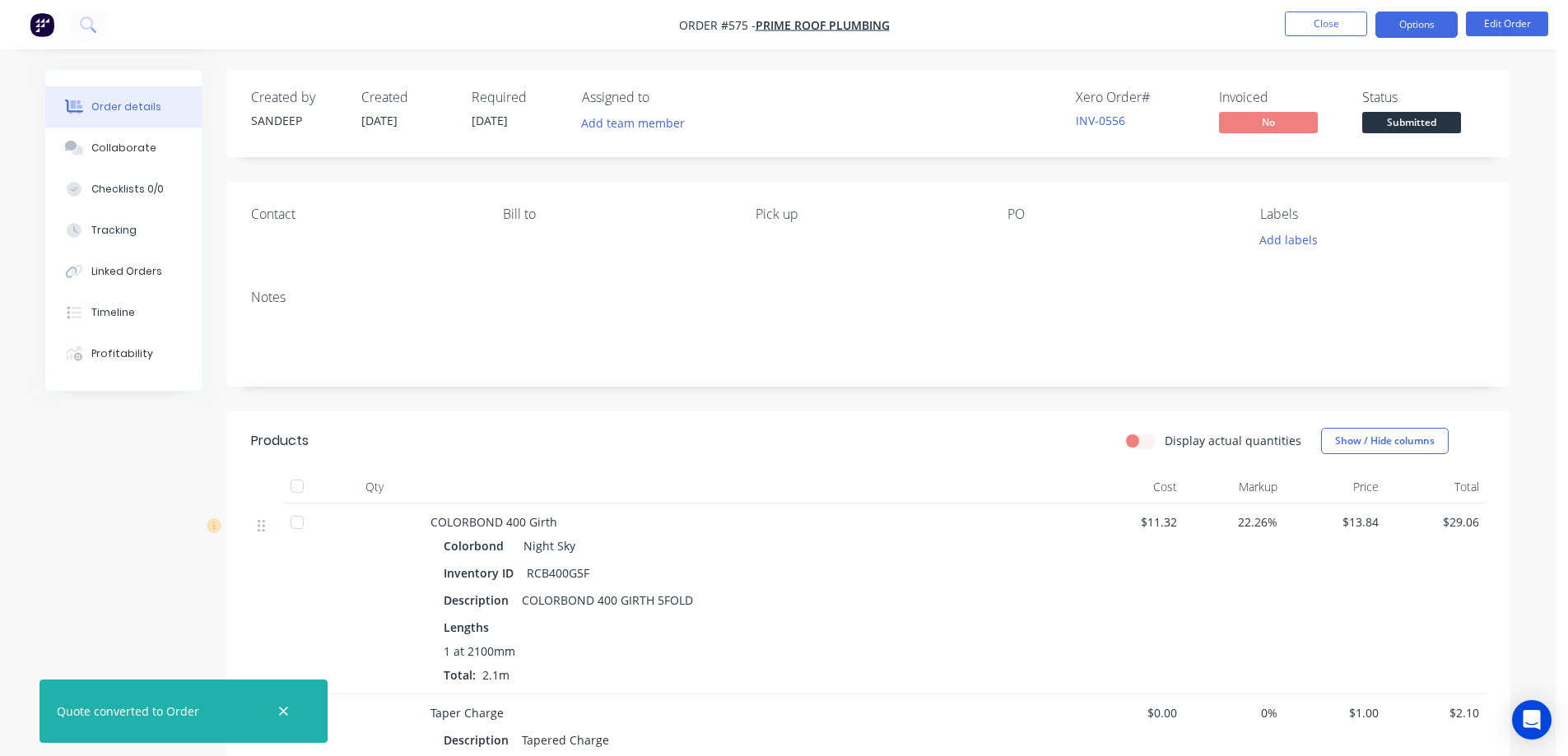
click at [1419, 32] on button "Options" at bounding box center [1416, 24] width 82 height 26
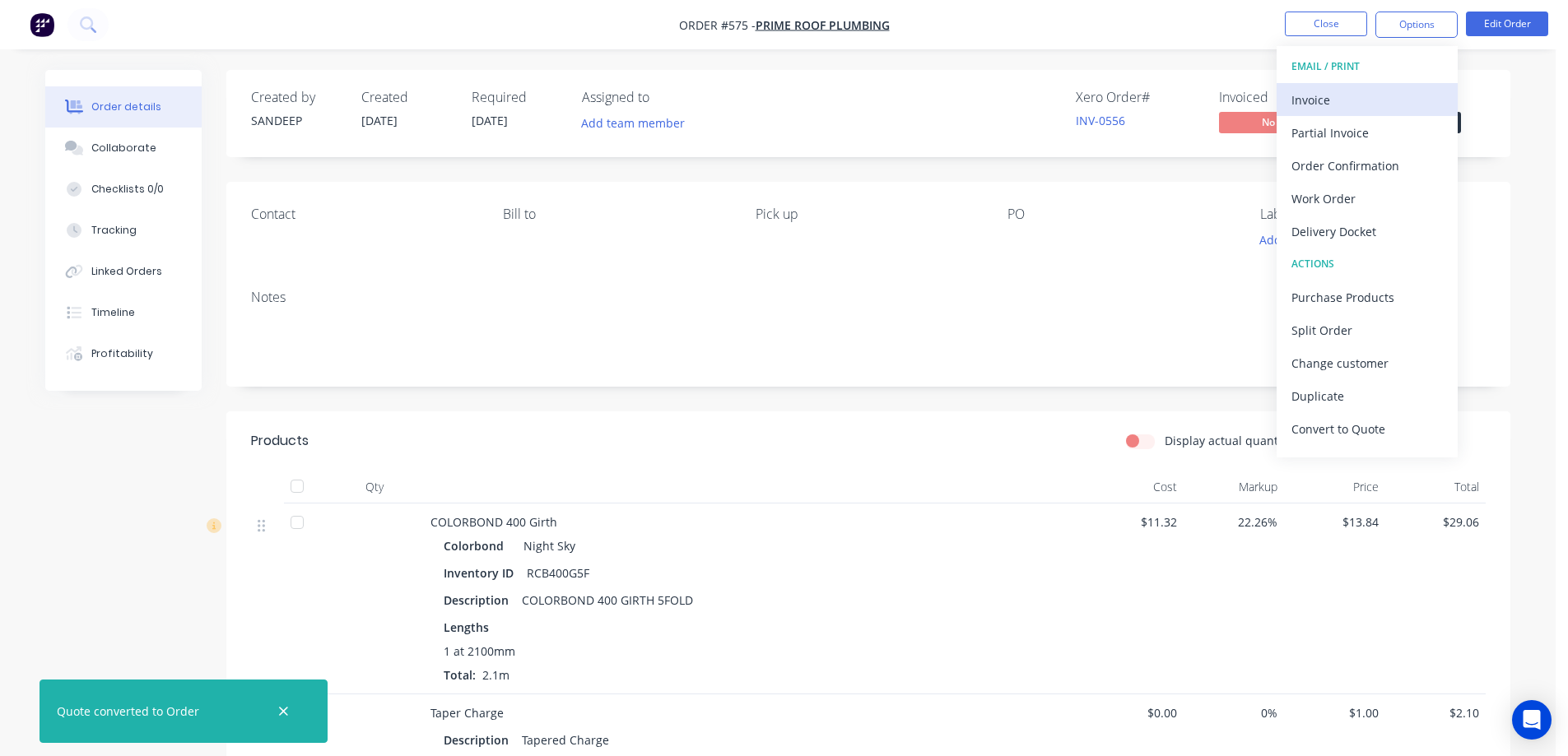
click at [1347, 105] on div "Invoice" at bounding box center [1367, 101] width 152 height 24
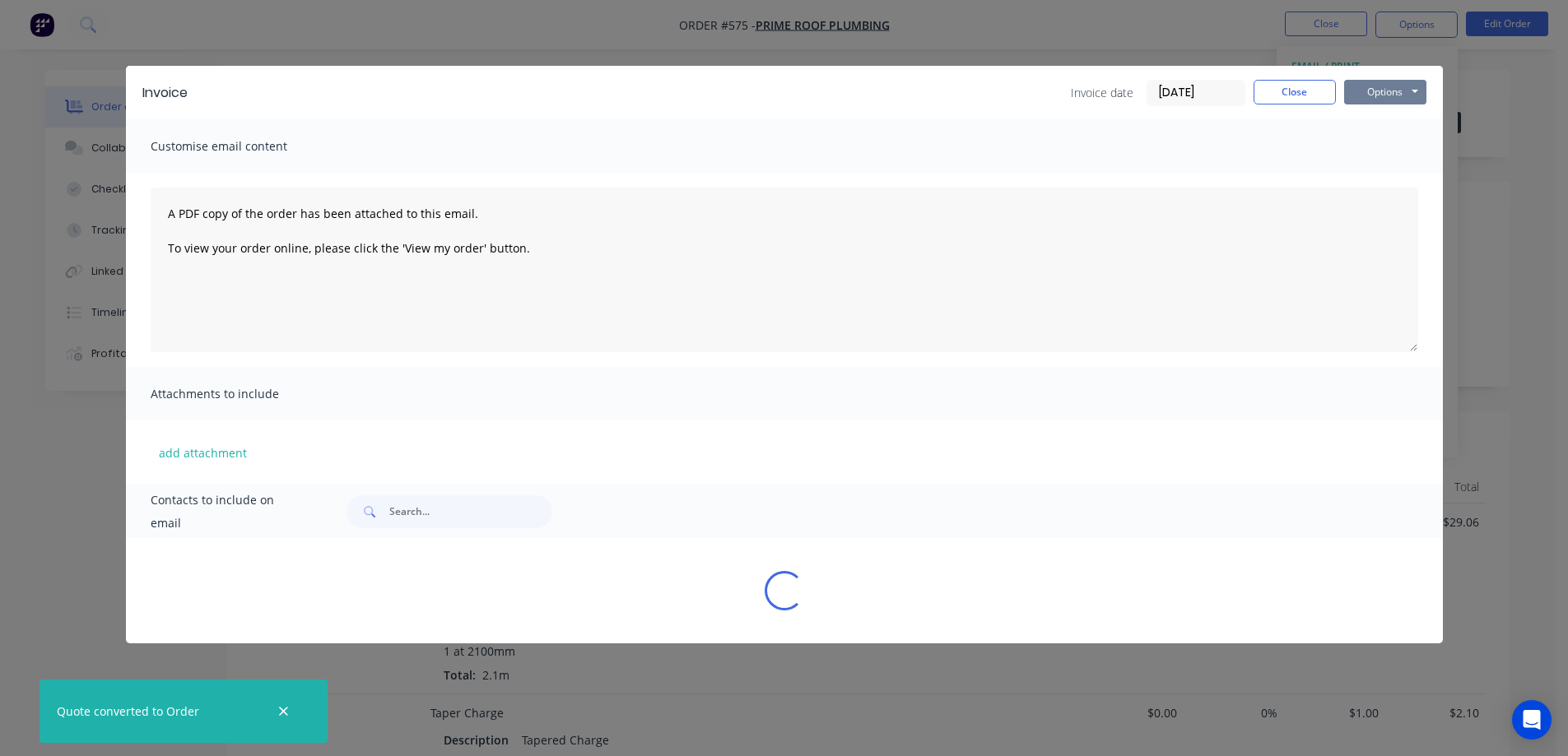
click at [1375, 94] on button "Options" at bounding box center [1385, 92] width 82 height 24
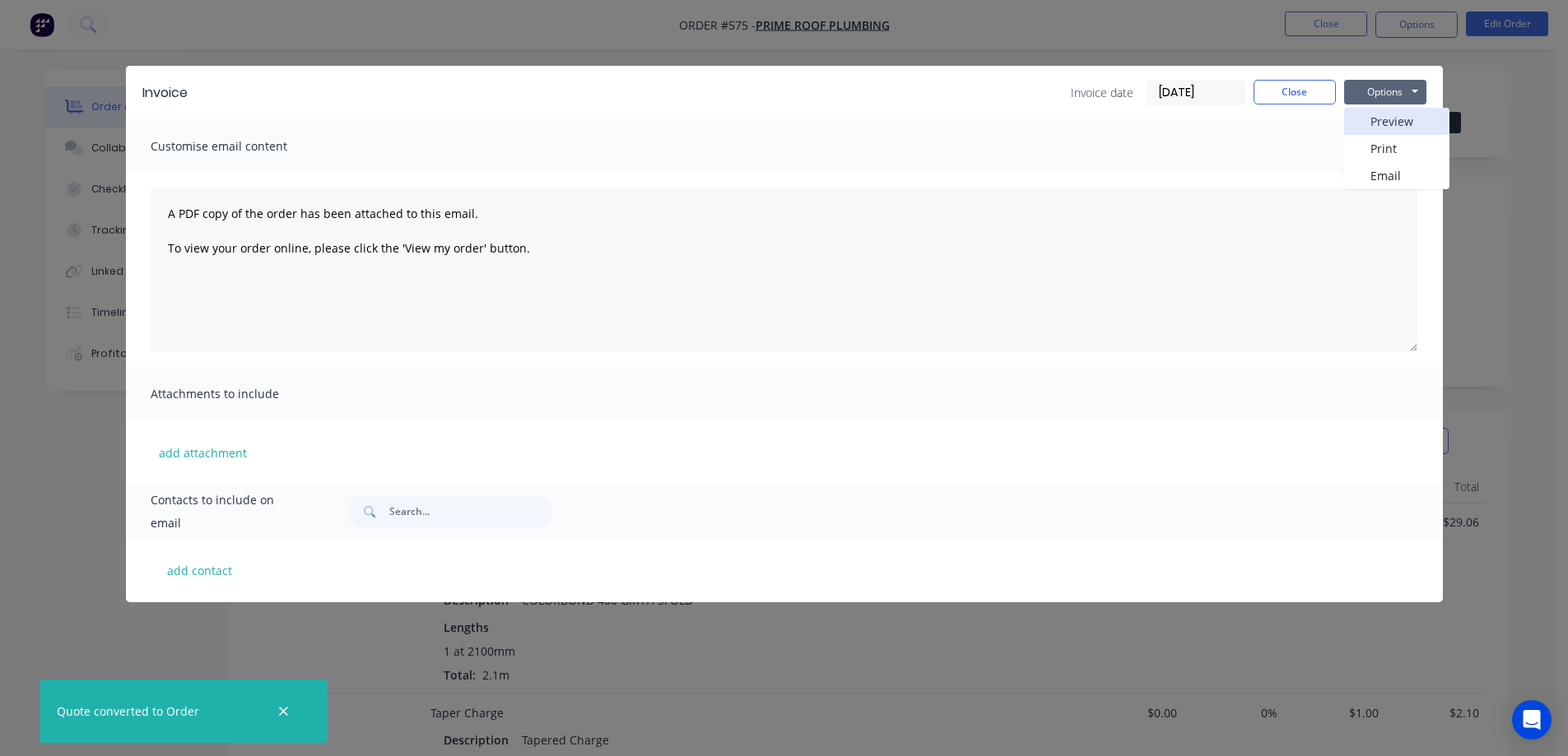
click at [1377, 124] on button "Preview" at bounding box center [1396, 121] width 105 height 27
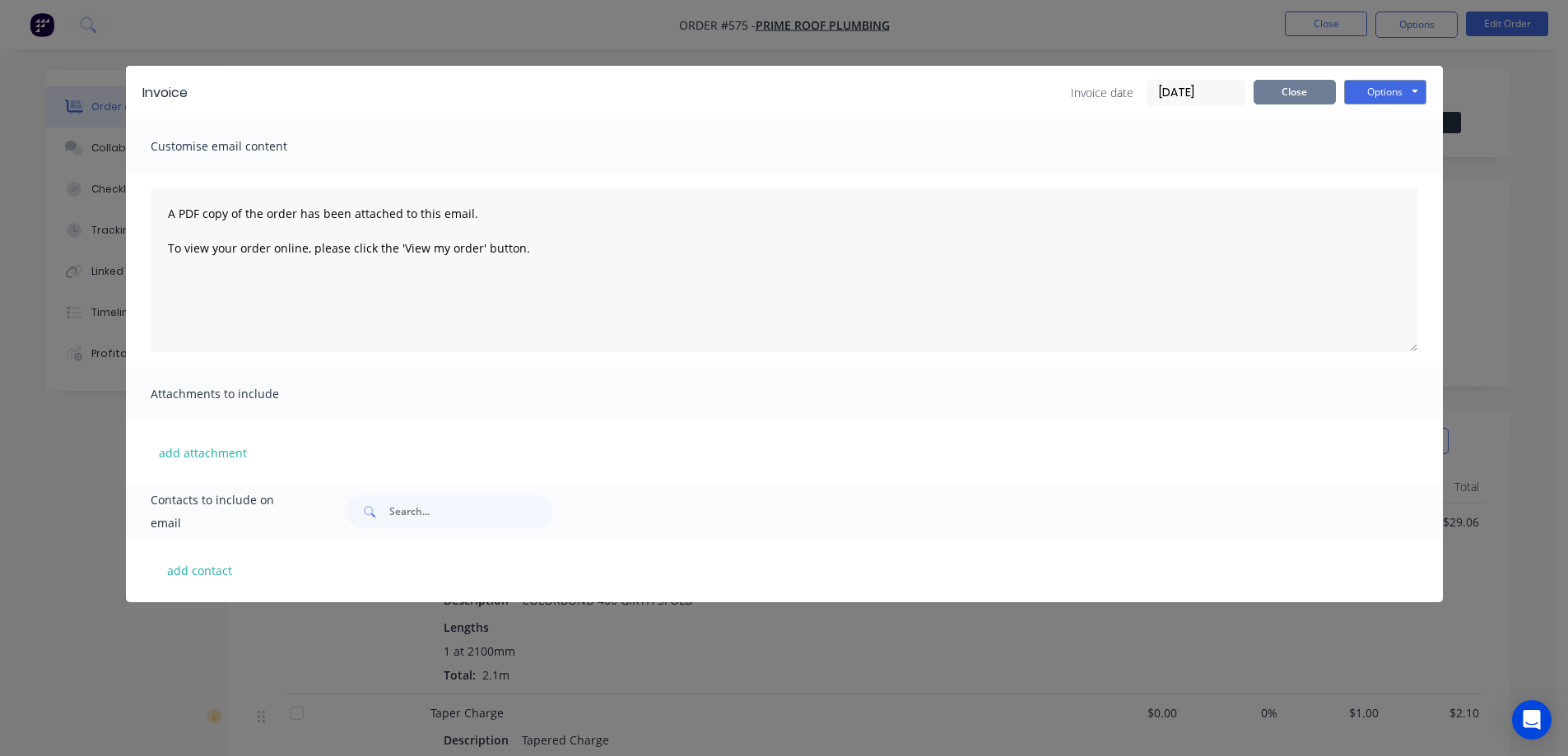
click at [1311, 94] on button "Close" at bounding box center [1294, 92] width 82 height 24
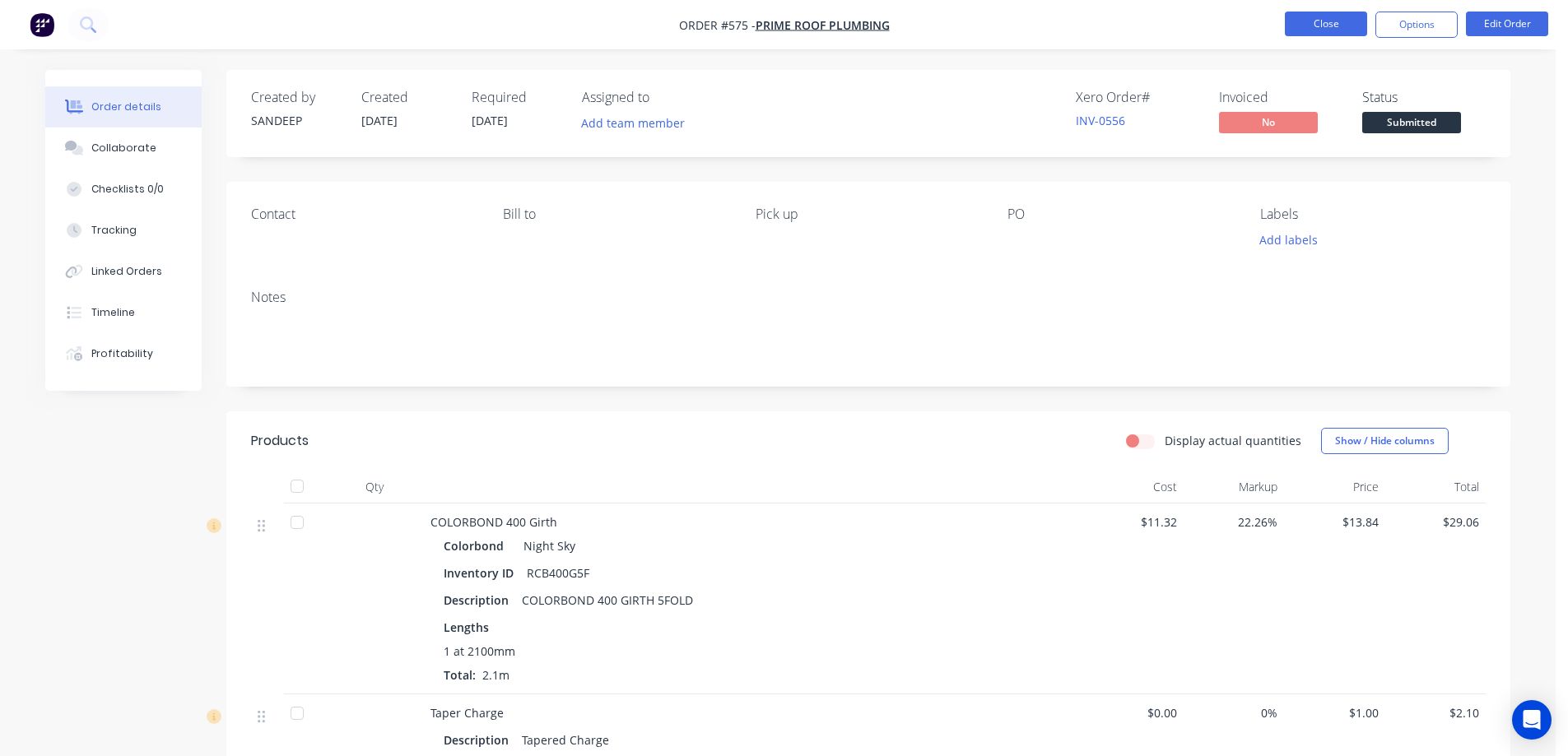
click at [1314, 22] on button "Close" at bounding box center [1326, 23] width 82 height 24
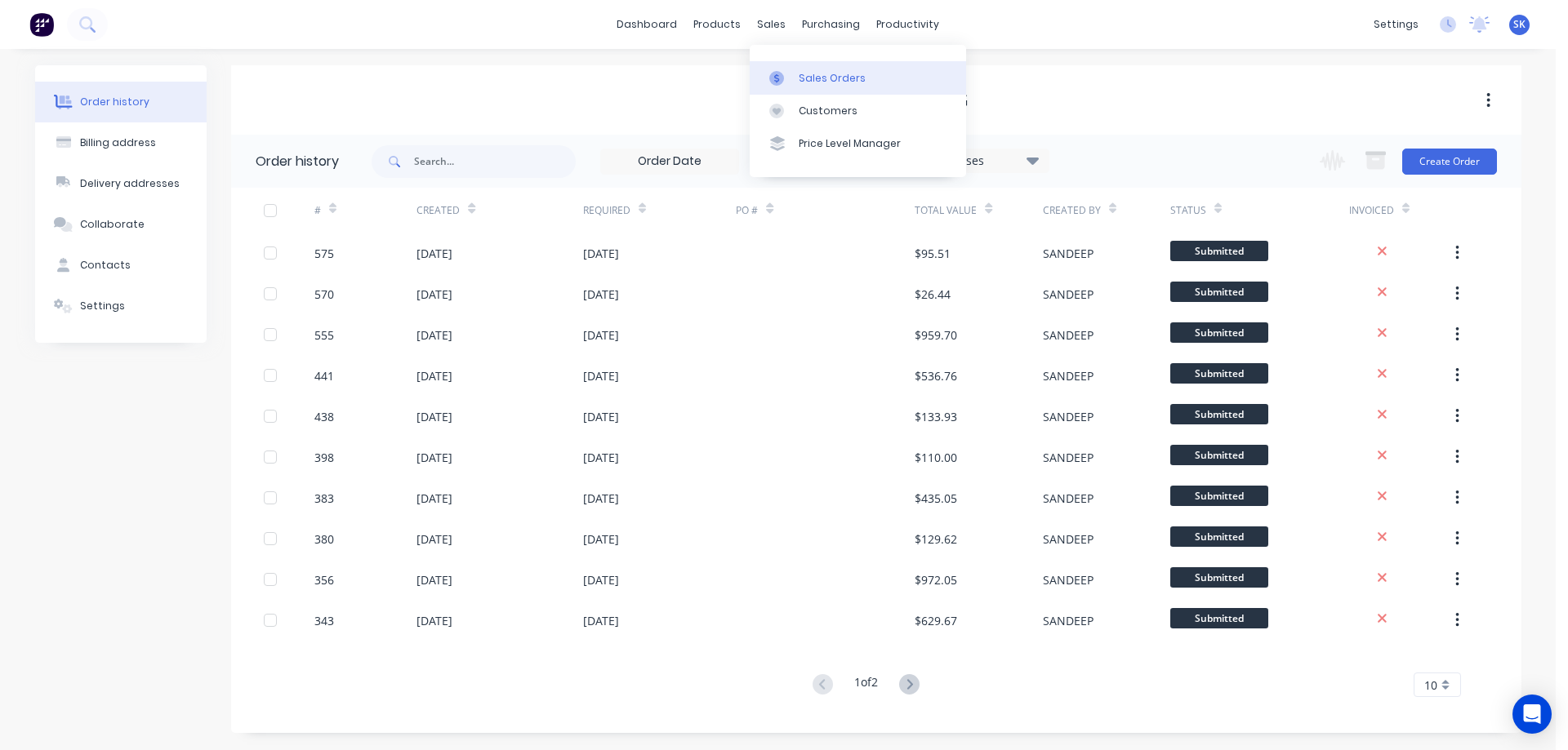
click at [818, 85] on div "Sales Orders" at bounding box center [832, 78] width 67 height 15
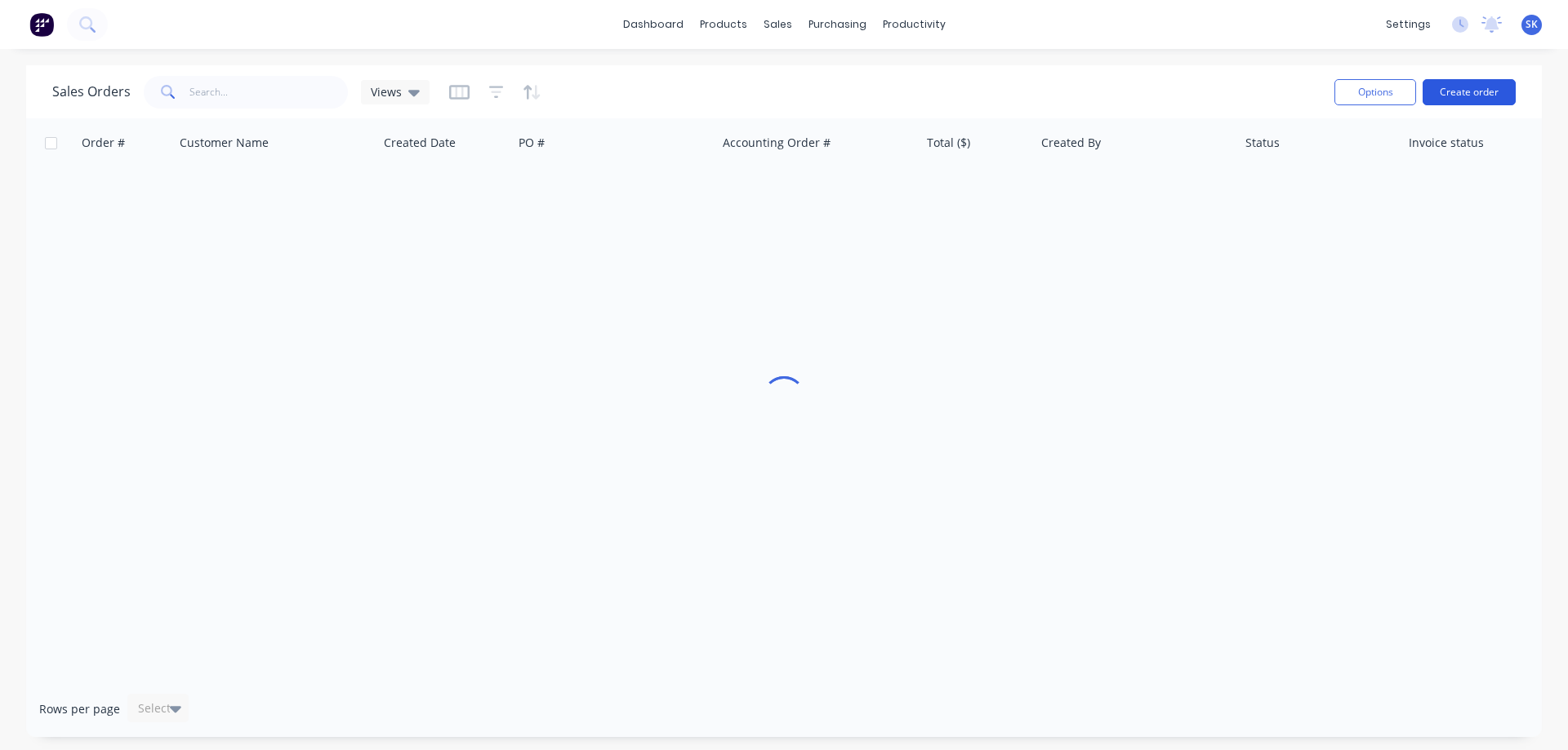
click at [1458, 91] on button "Create order" at bounding box center [1469, 92] width 93 height 26
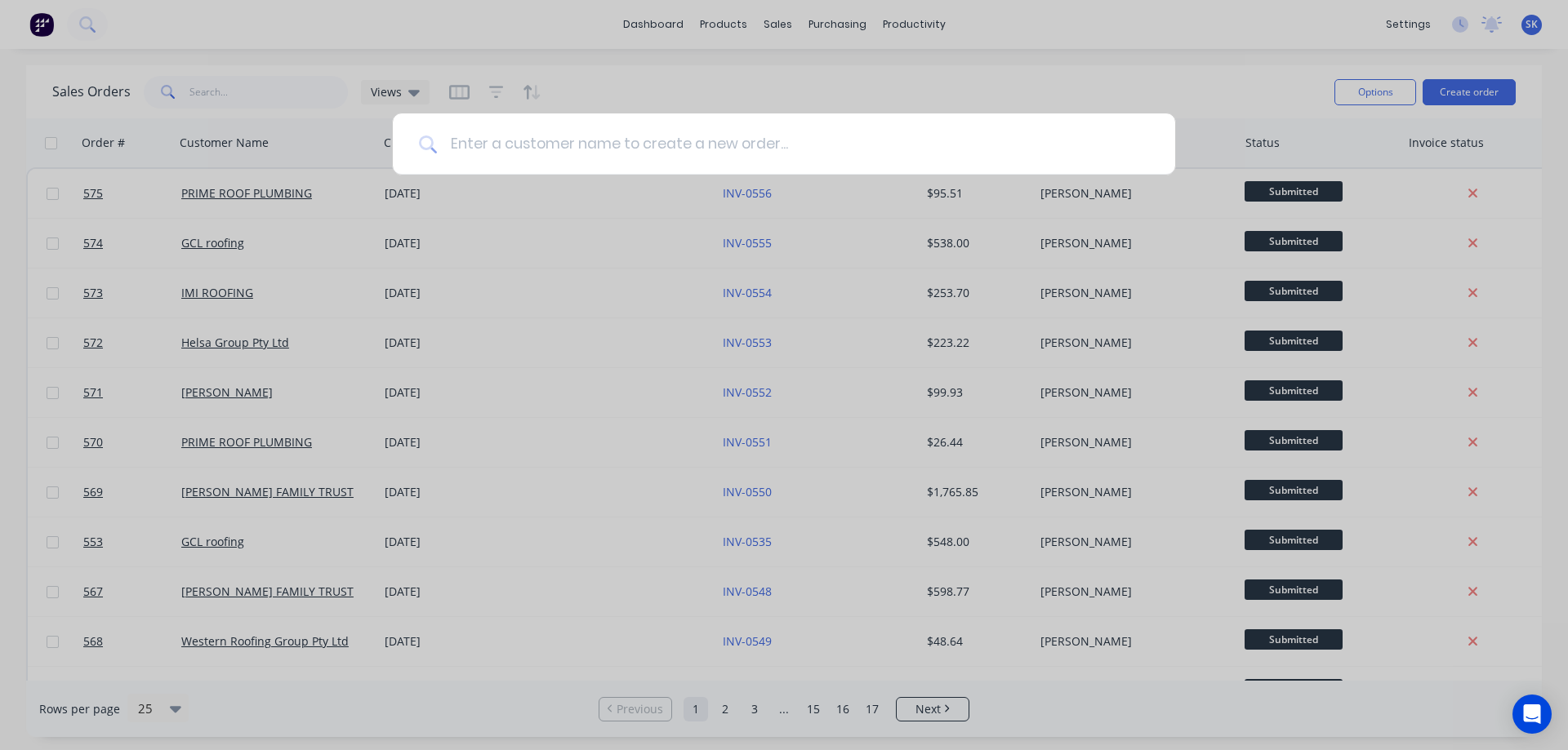
click at [900, 145] on input at bounding box center [793, 144] width 713 height 61
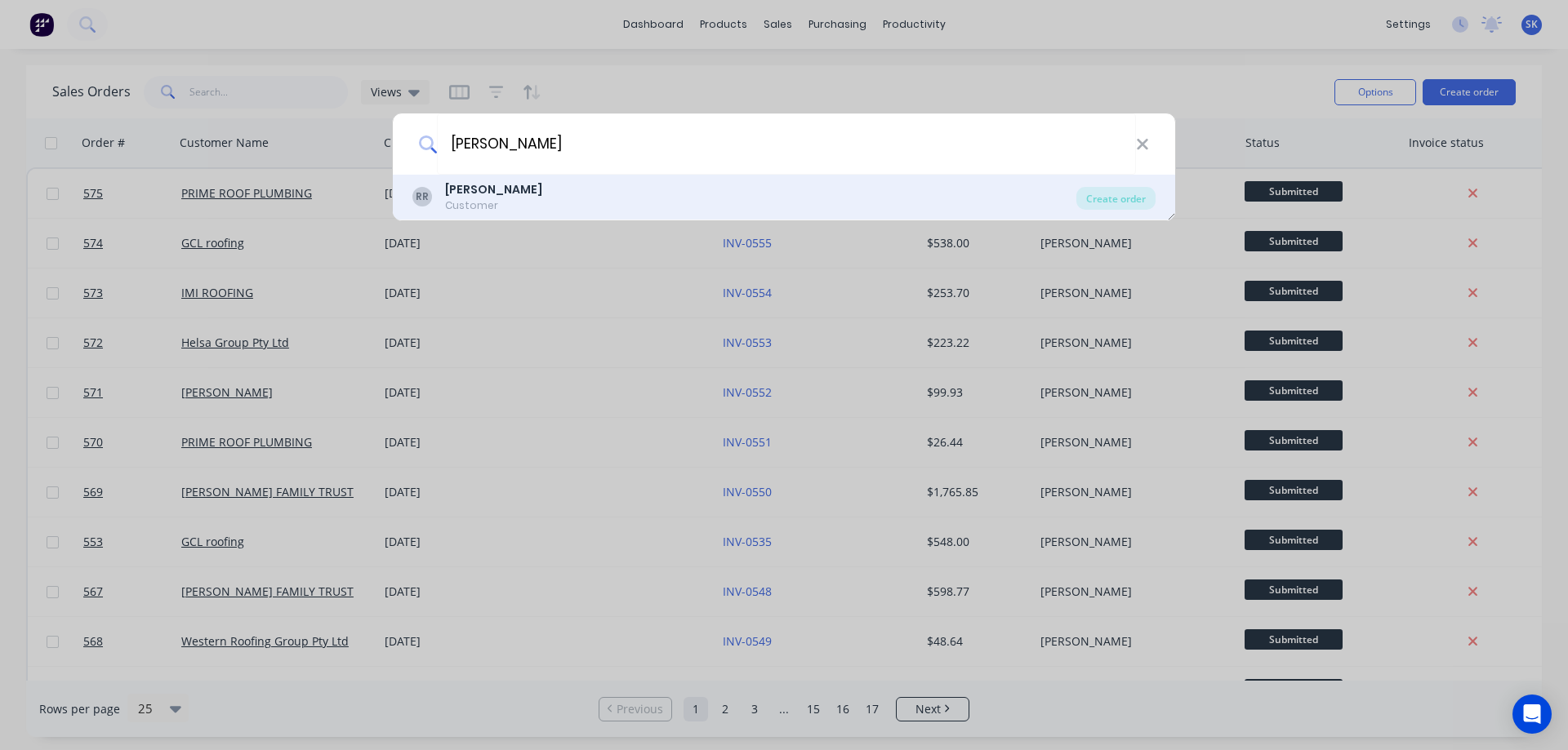
type input "[PERSON_NAME]"
click at [635, 194] on div "[PERSON_NAME] Customer" at bounding box center [744, 197] width 664 height 32
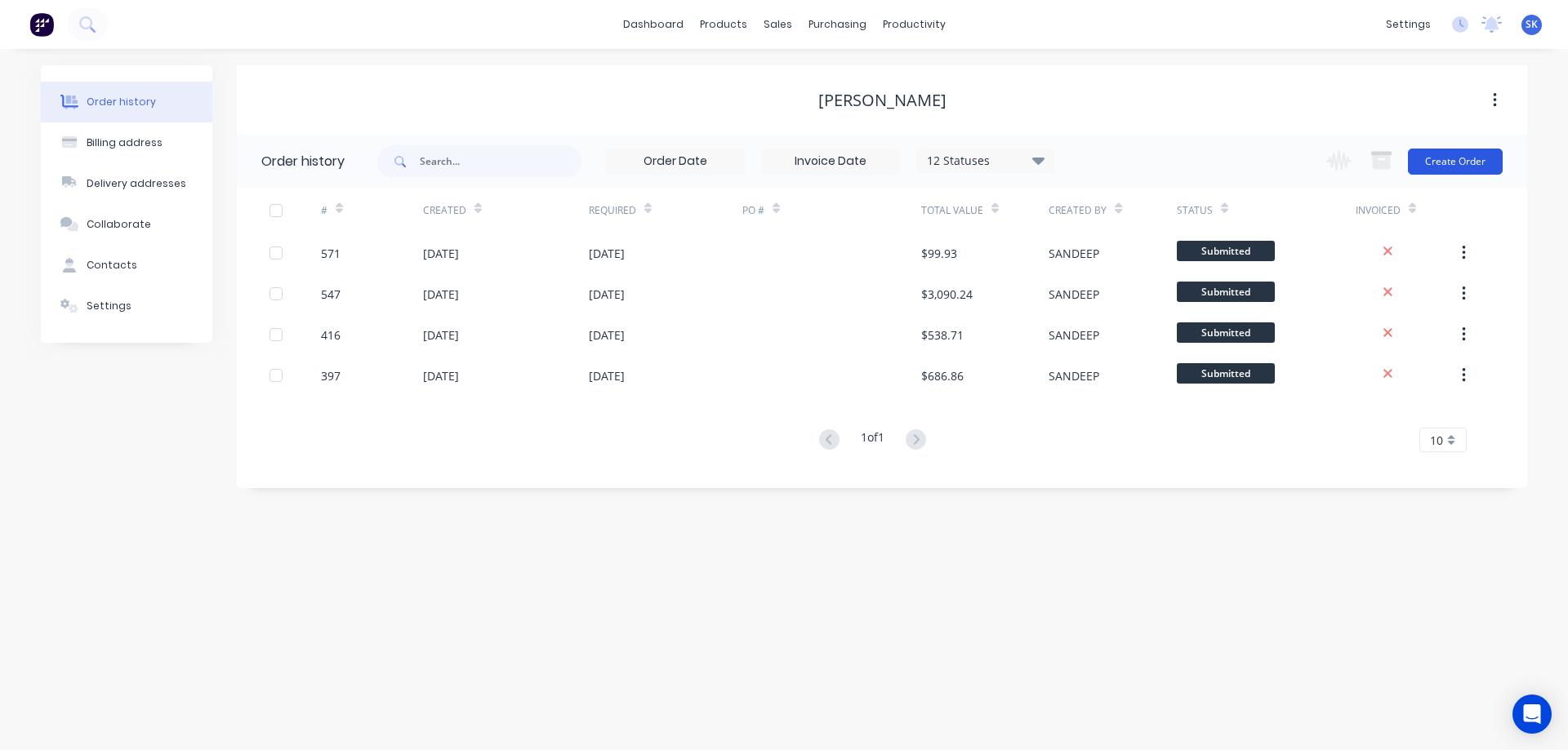
click at [1451, 163] on button "Create Order" at bounding box center [1455, 162] width 95 height 26
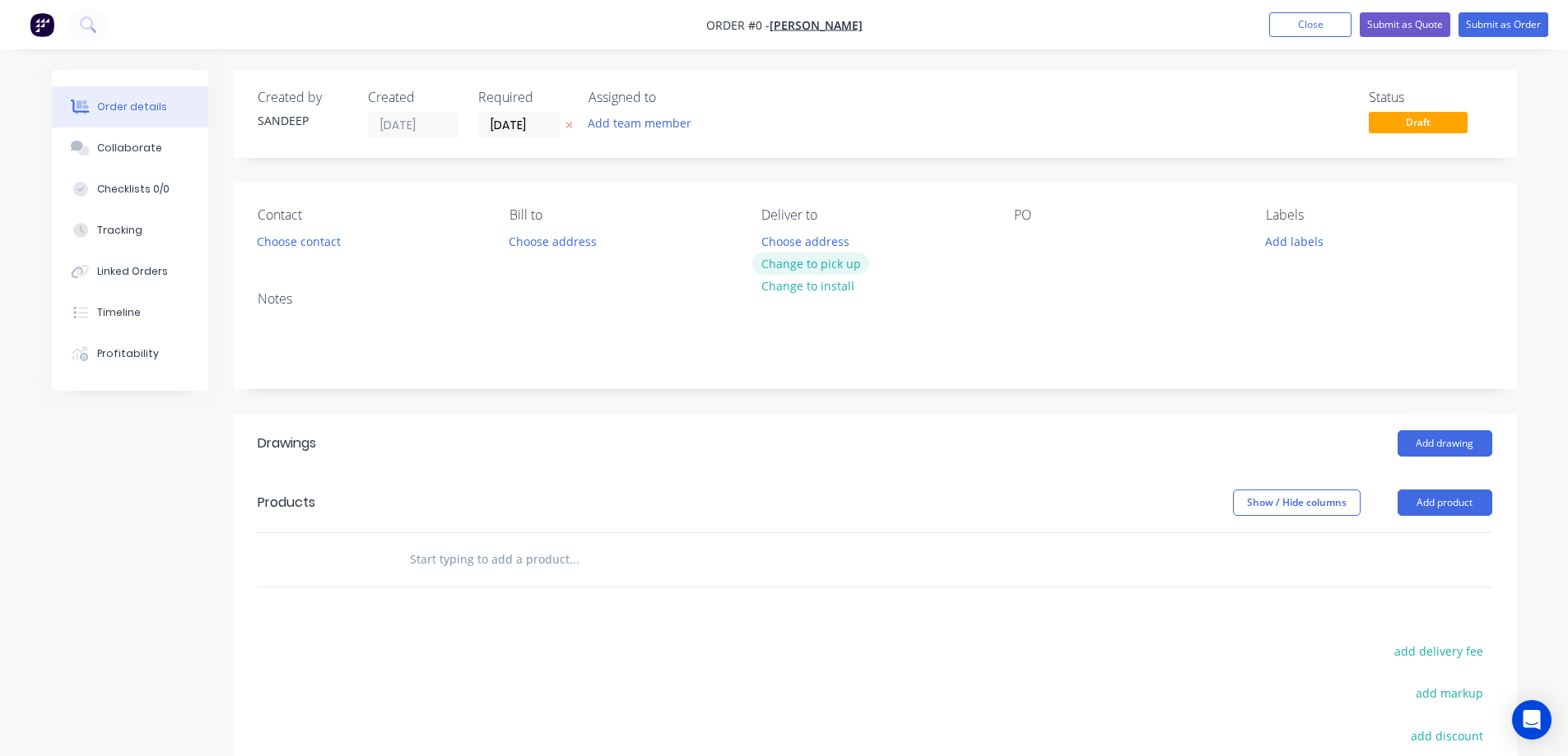
click at [788, 261] on button "Change to pick up" at bounding box center [810, 264] width 117 height 23
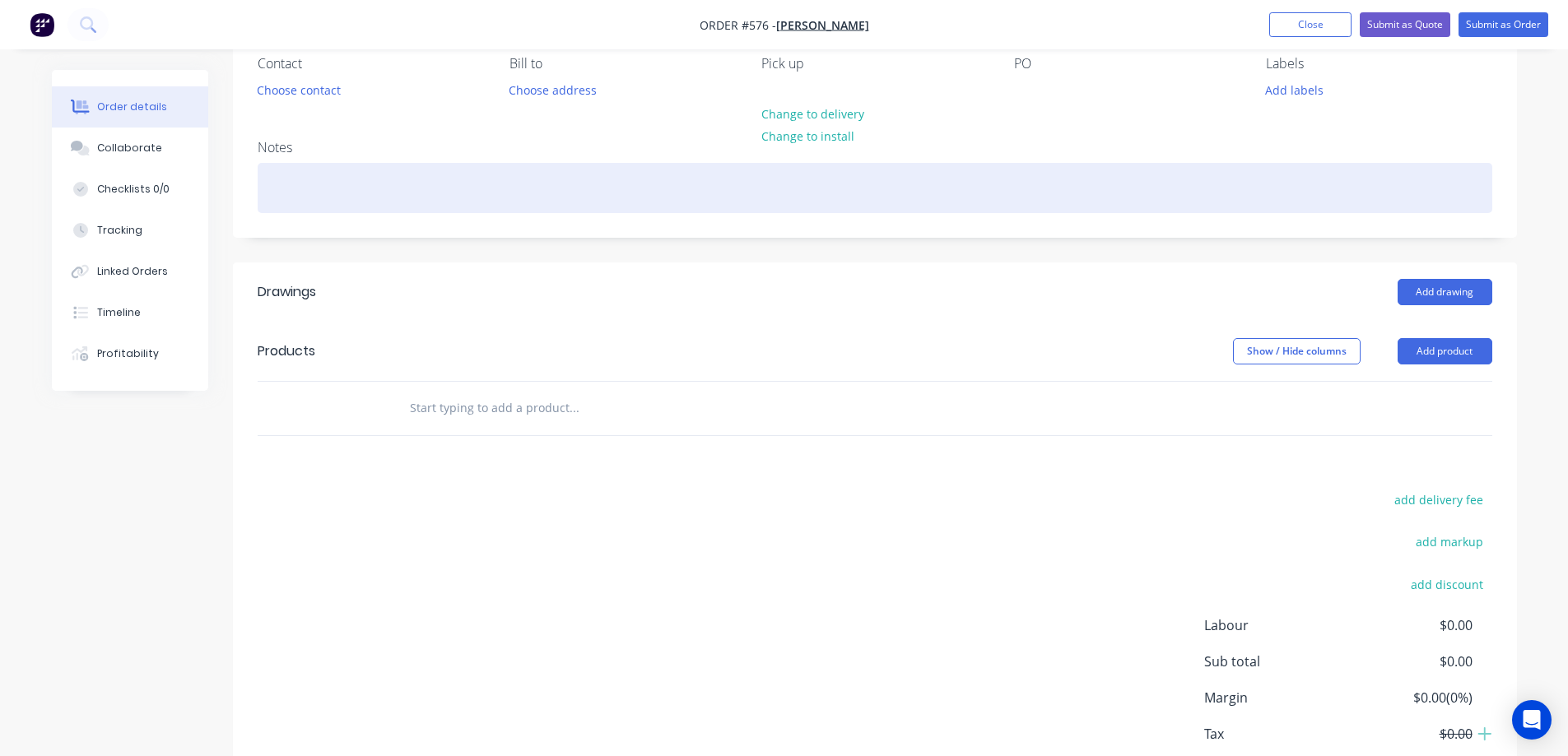
scroll to position [165, 0]
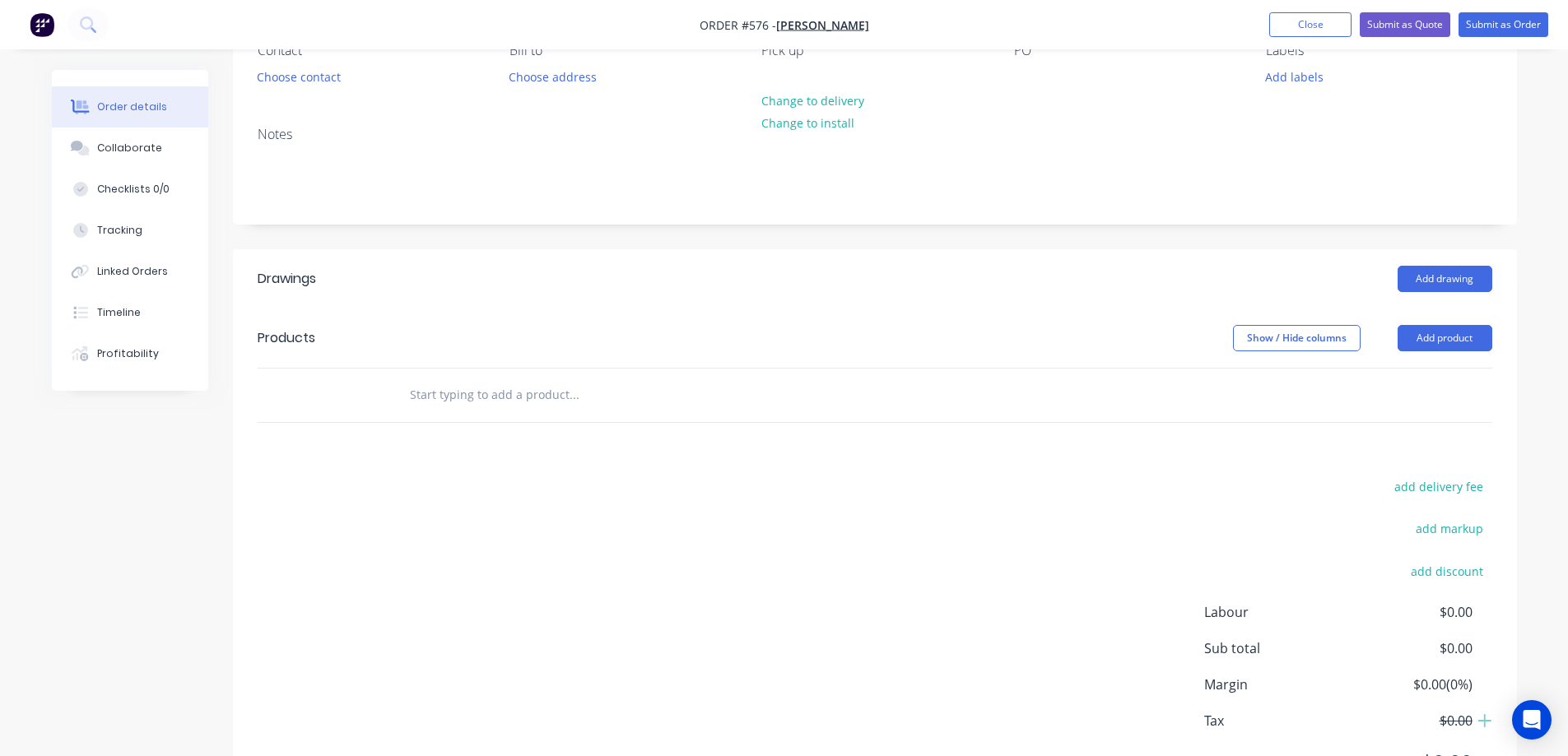
click at [453, 402] on input "text" at bounding box center [574, 395] width 330 height 33
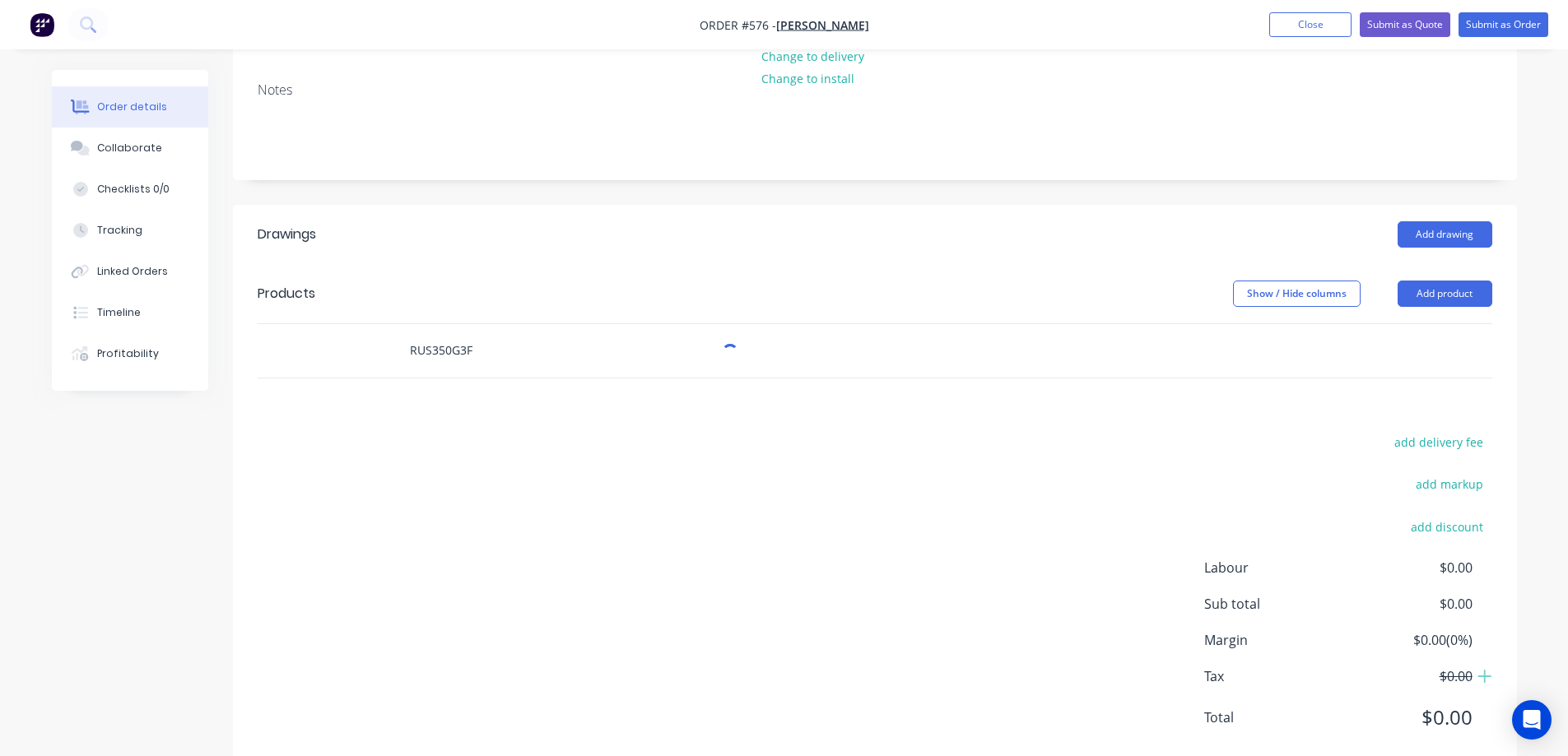
scroll to position [251, 0]
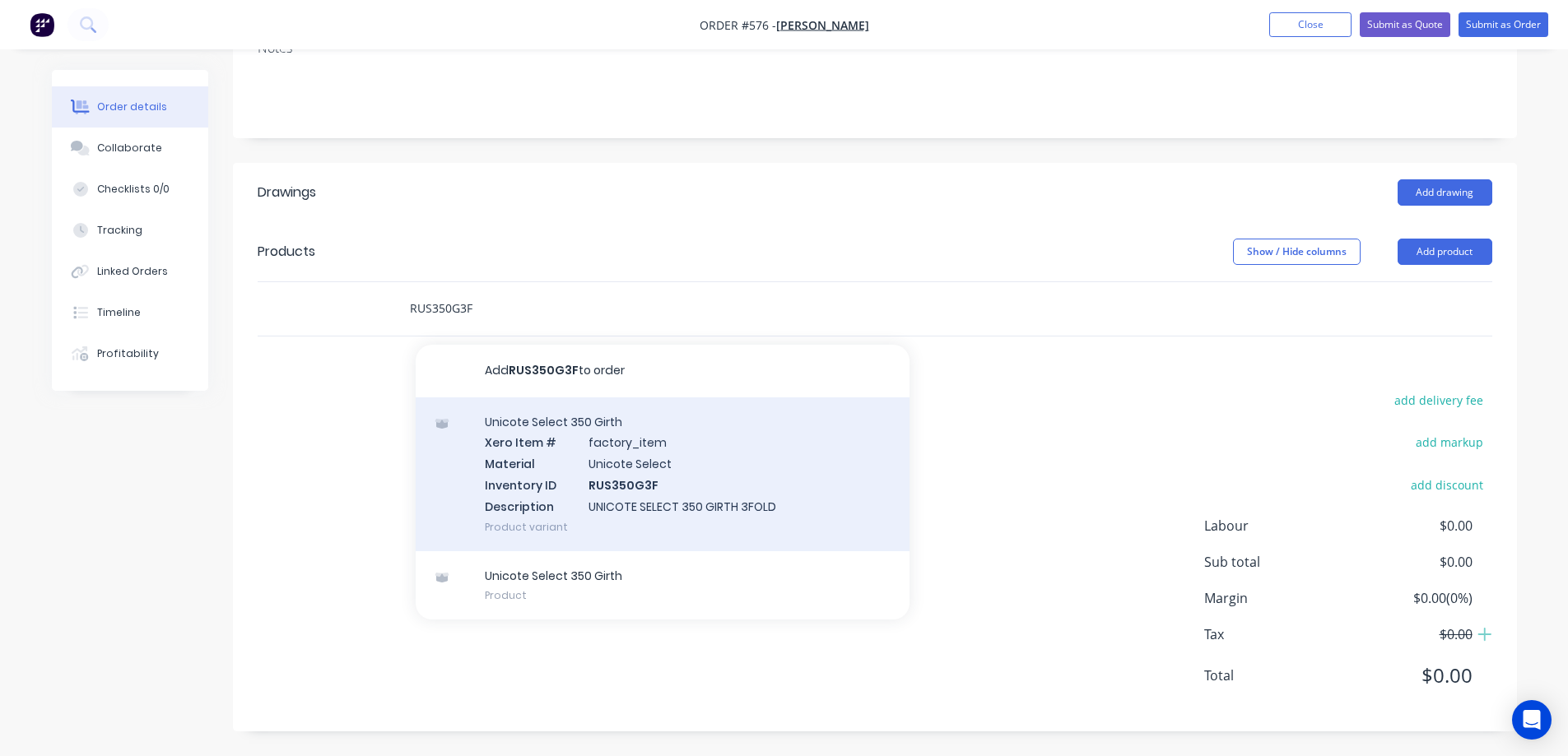
type input "RUS350G3F"
click at [600, 465] on div "Unicote Select 350 Girth Xero Item # factory_item Material Unicote Select Inven…" at bounding box center [662, 473] width 493 height 153
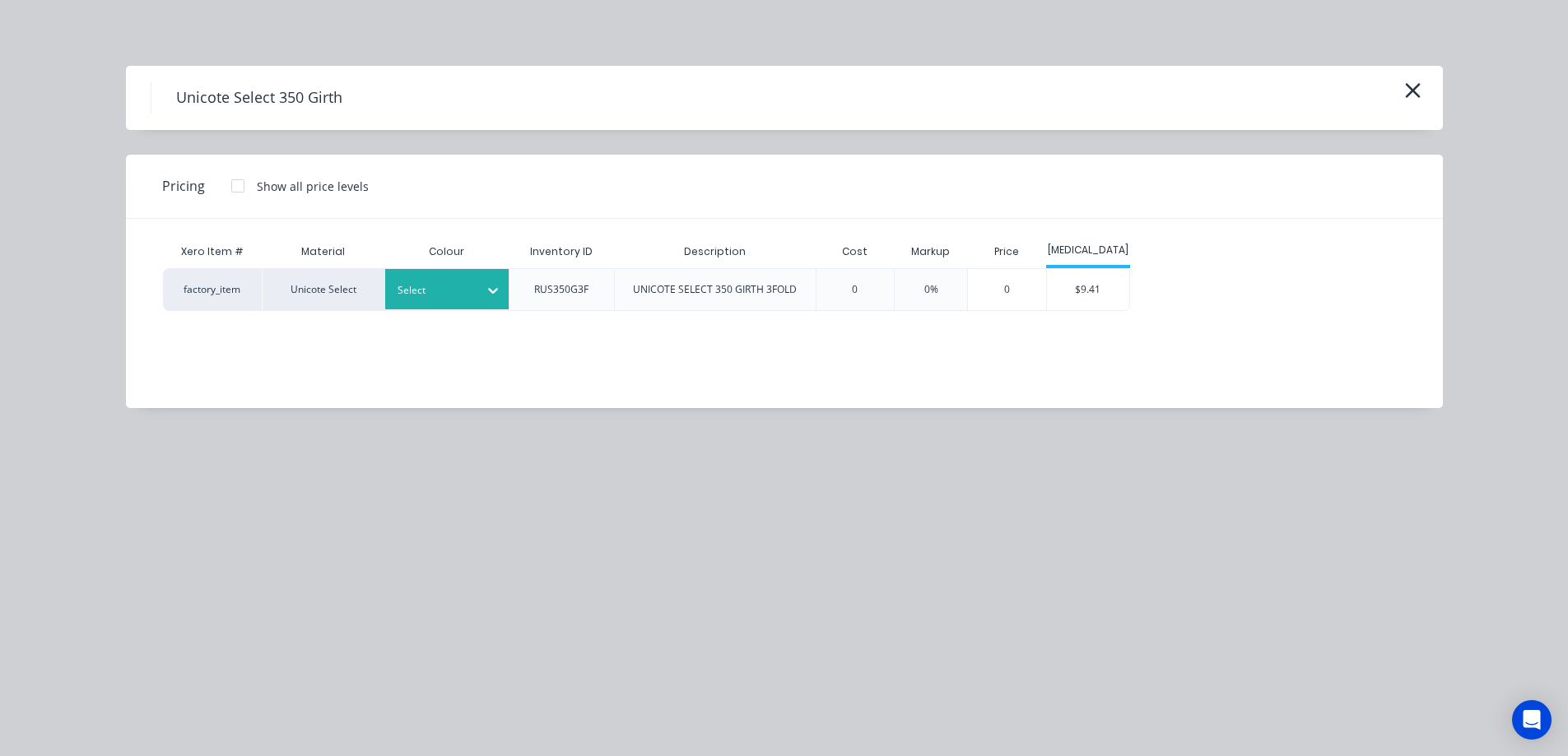
click at [444, 301] on div "Select" at bounding box center [447, 289] width 123 height 41
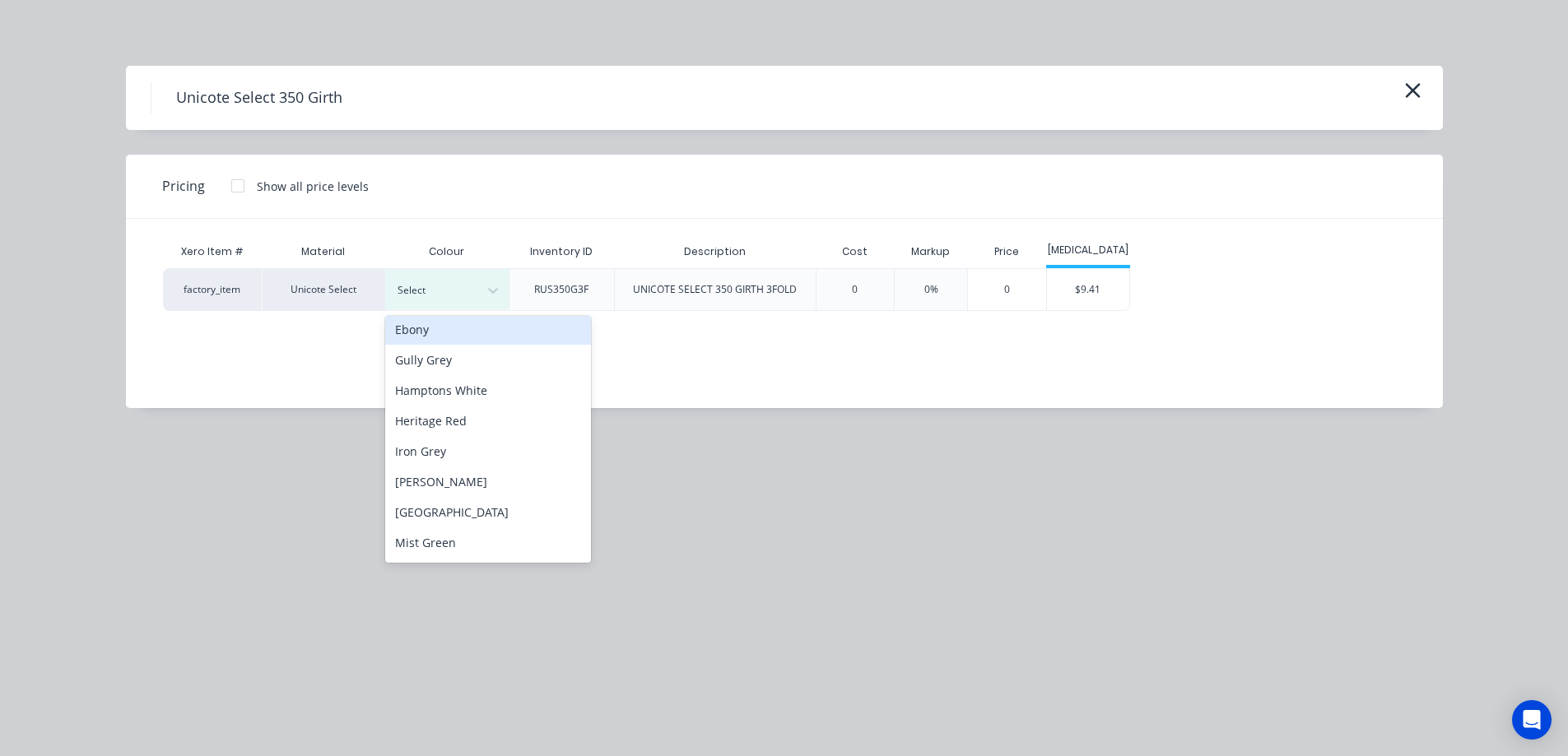
scroll to position [165, 0]
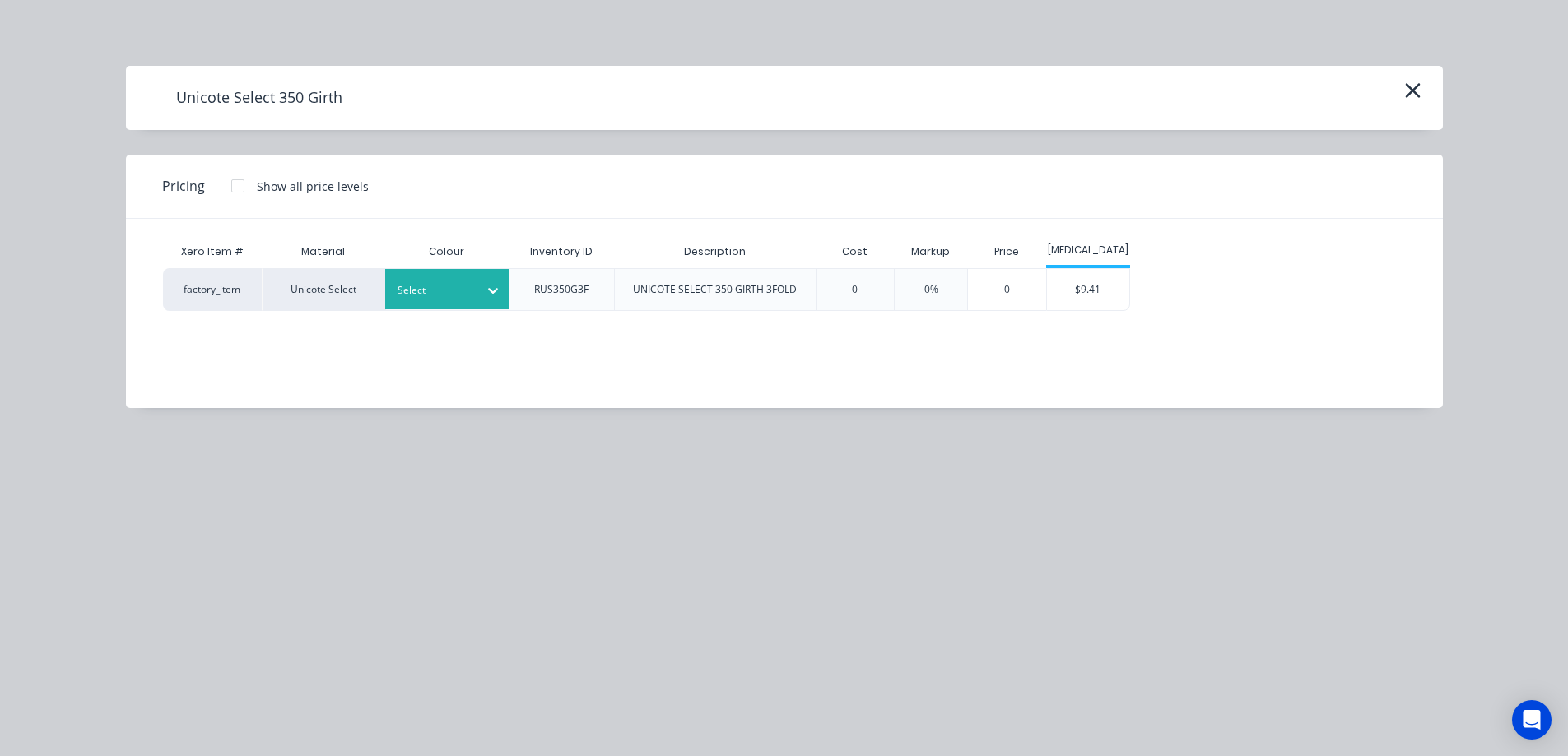
click at [446, 296] on div at bounding box center [434, 290] width 74 height 18
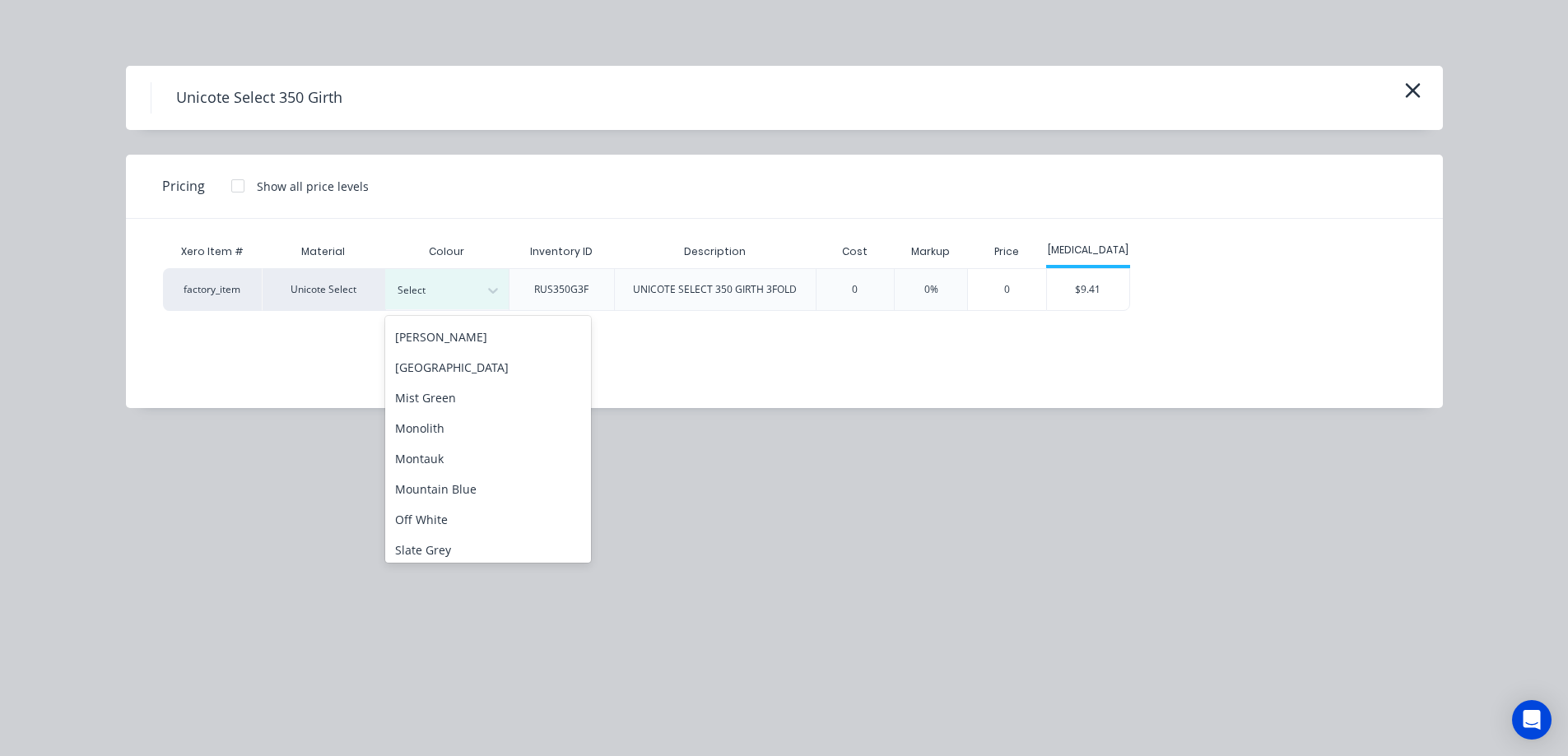
scroll to position [329, 0]
click at [452, 493] on div "Off White" at bounding box center [487, 492] width 206 height 30
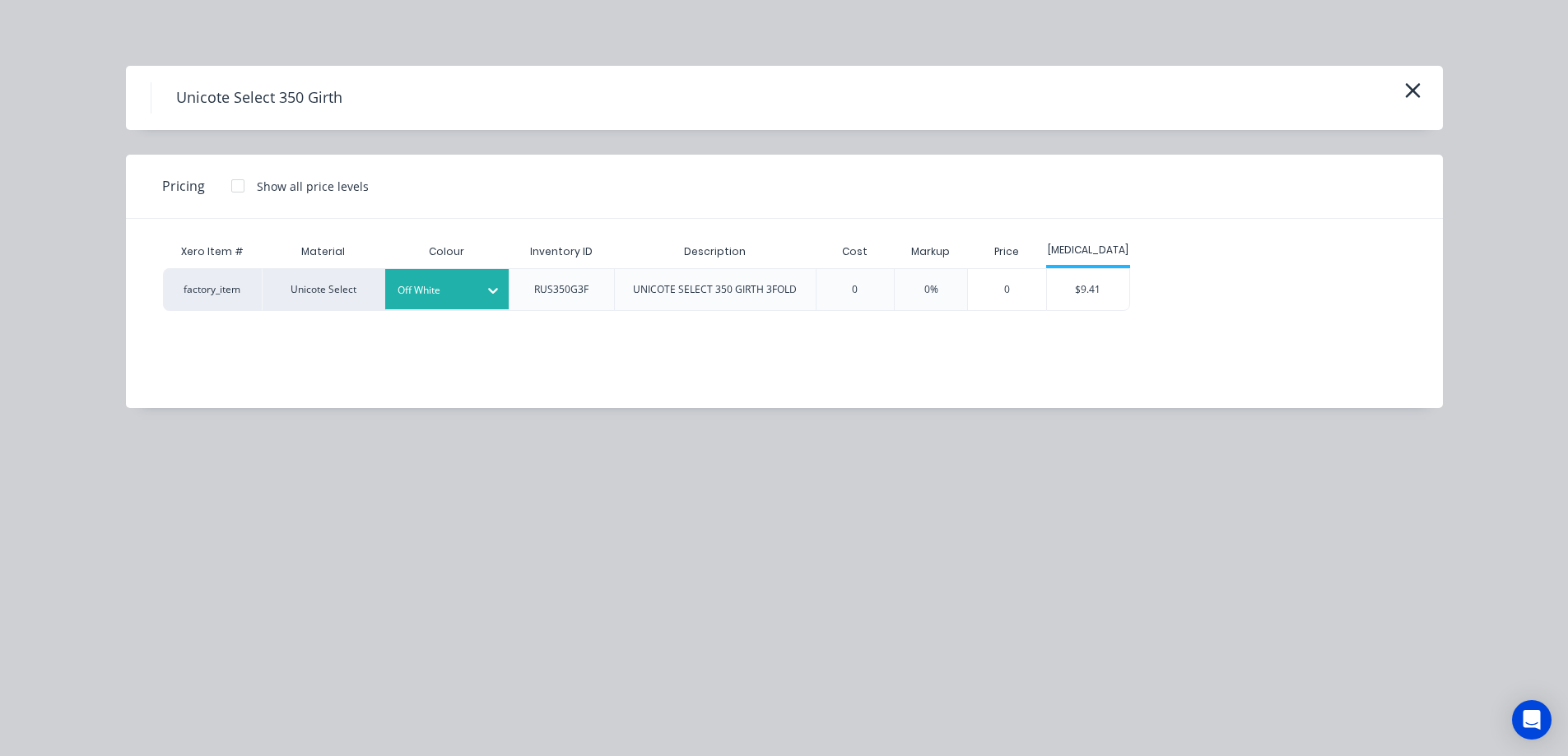
click at [1133, 280] on div "factory_item Unicote Select Off White RUS350G3F UNICOTE SELECT 350 GIRTH 3FOLD …" at bounding box center [772, 289] width 1218 height 42
click at [1123, 286] on div "$9.41" at bounding box center [1088, 289] width 82 height 41
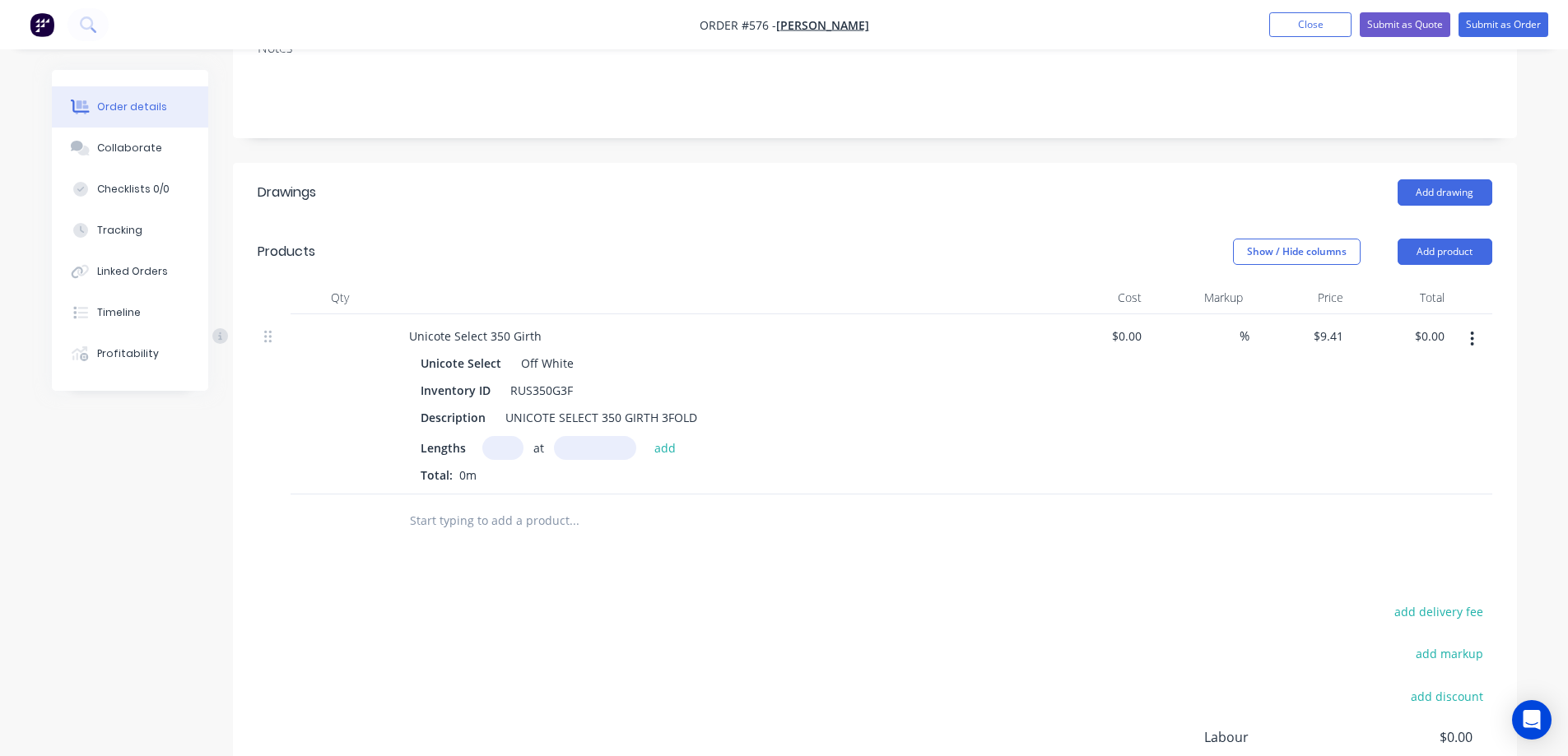
click at [510, 446] on input "text" at bounding box center [502, 448] width 41 height 24
type input "2"
type input "3400mm"
click at [665, 442] on button "add" at bounding box center [665, 447] width 39 height 23
type input "$63.99"
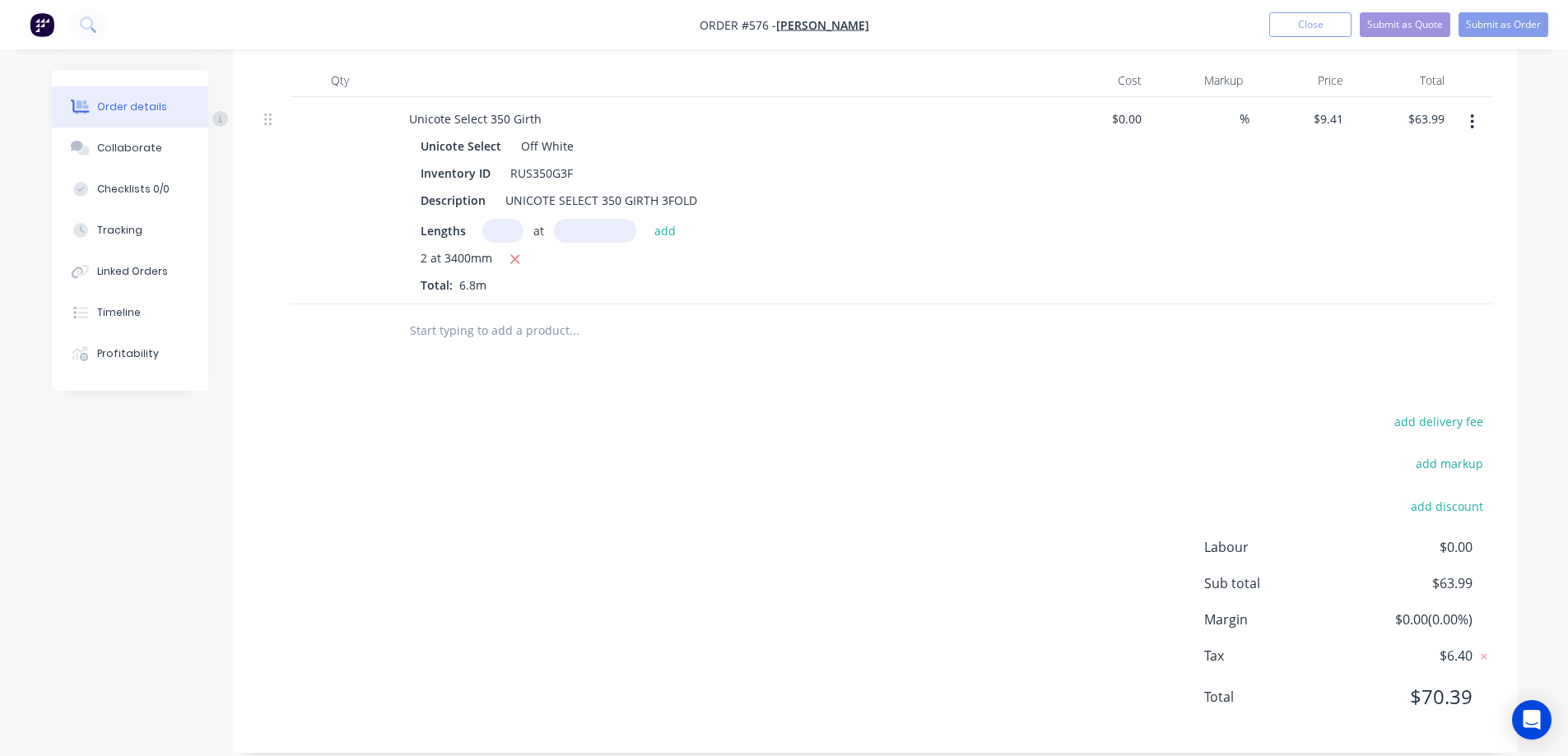
scroll to position [490, 0]
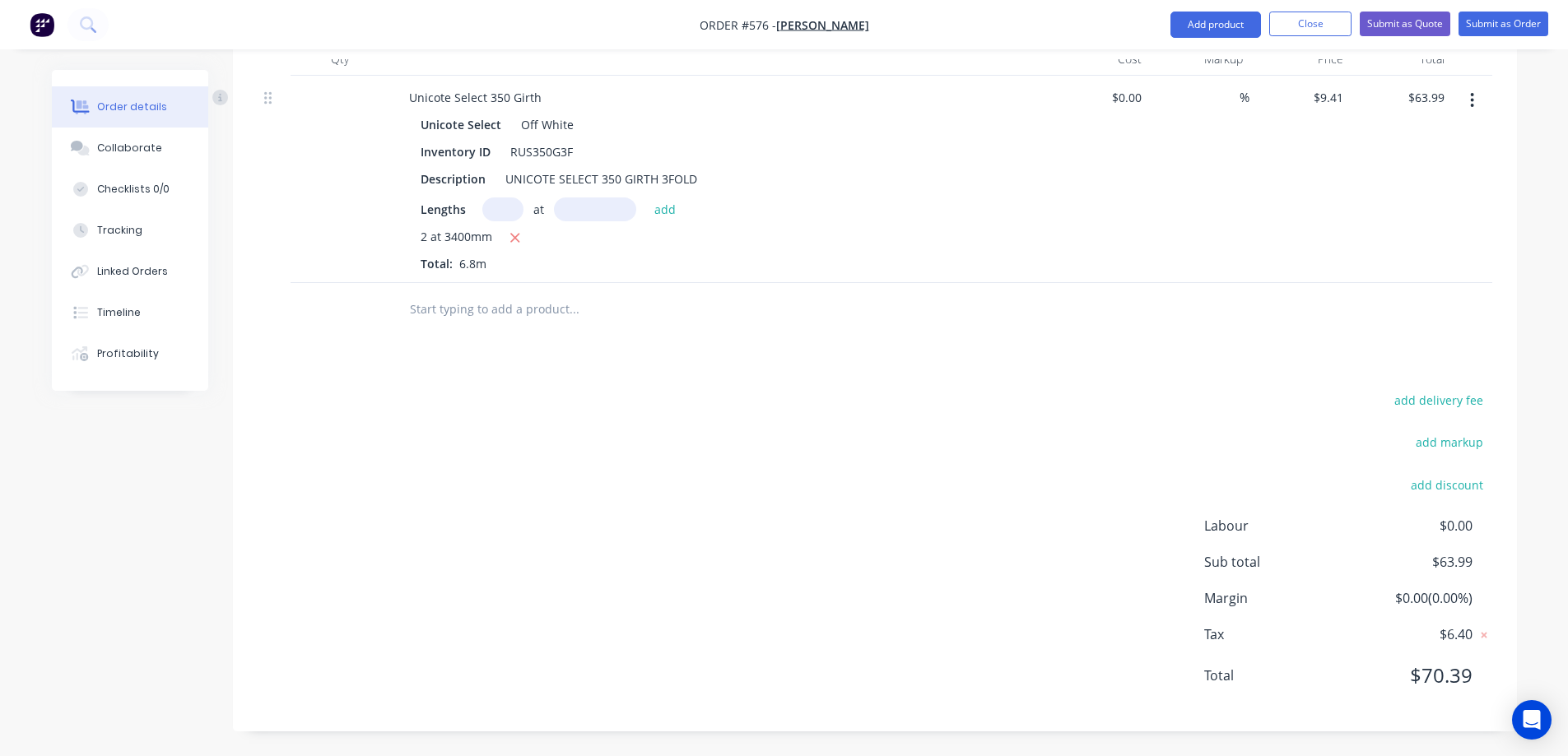
click at [506, 319] on input "text" at bounding box center [574, 310] width 330 height 33
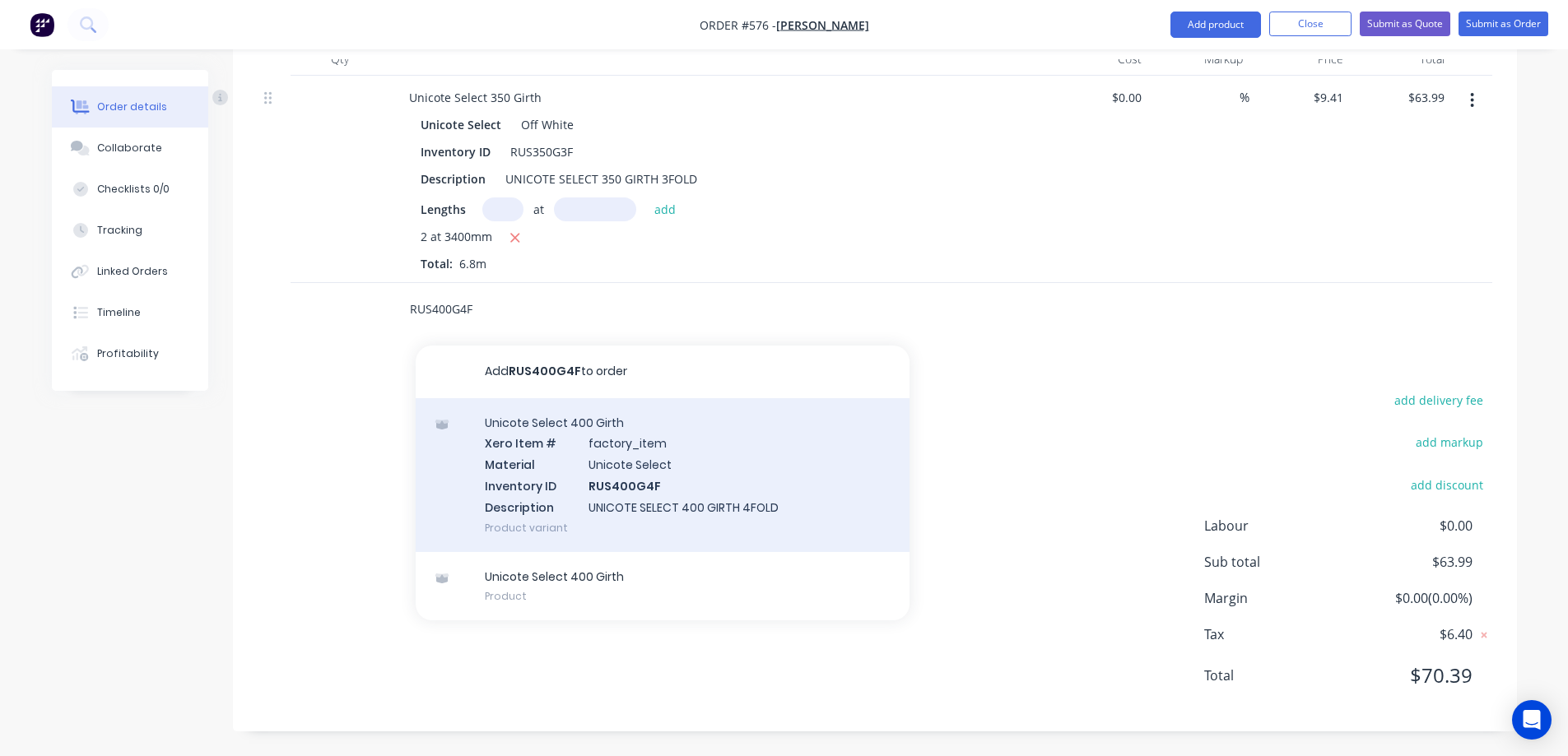
type input "RUS400G4F"
click at [589, 464] on div "Unicote Select 400 Girth Xero Item # factory_item Material Unicote Select Inven…" at bounding box center [662, 474] width 493 height 153
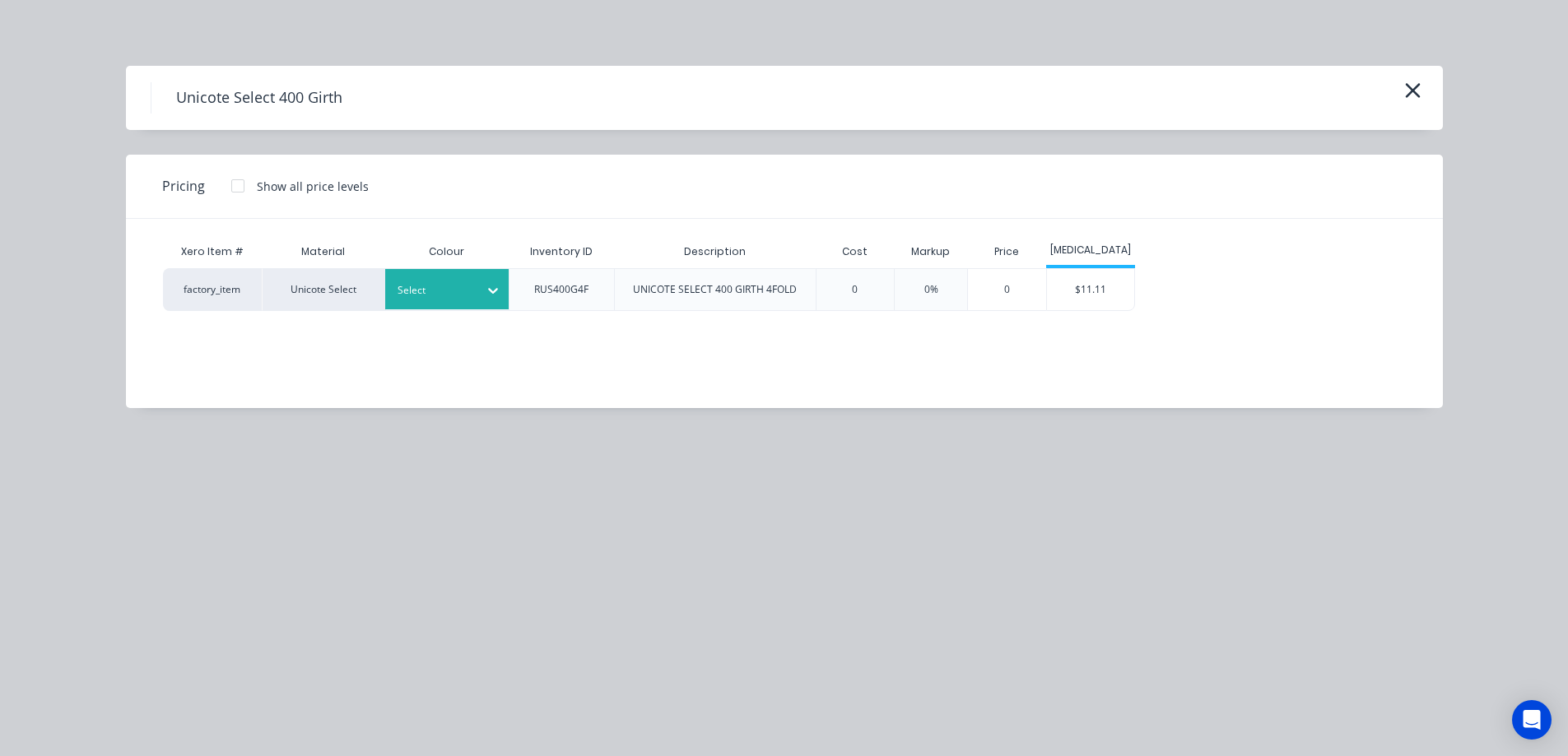
click at [463, 288] on div at bounding box center [434, 290] width 74 height 18
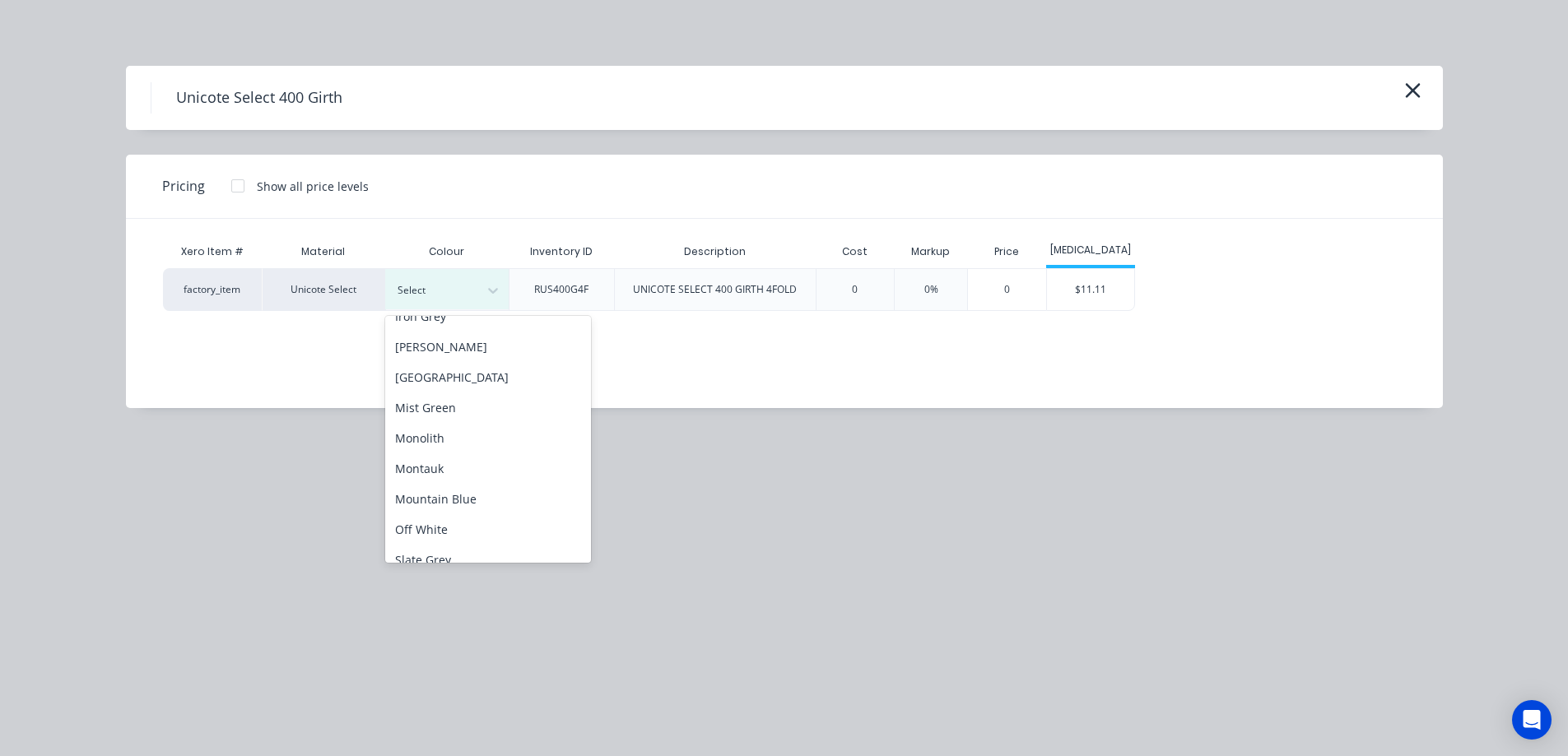
scroll to position [329, 0]
click at [456, 481] on div "Off White" at bounding box center [487, 492] width 206 height 30
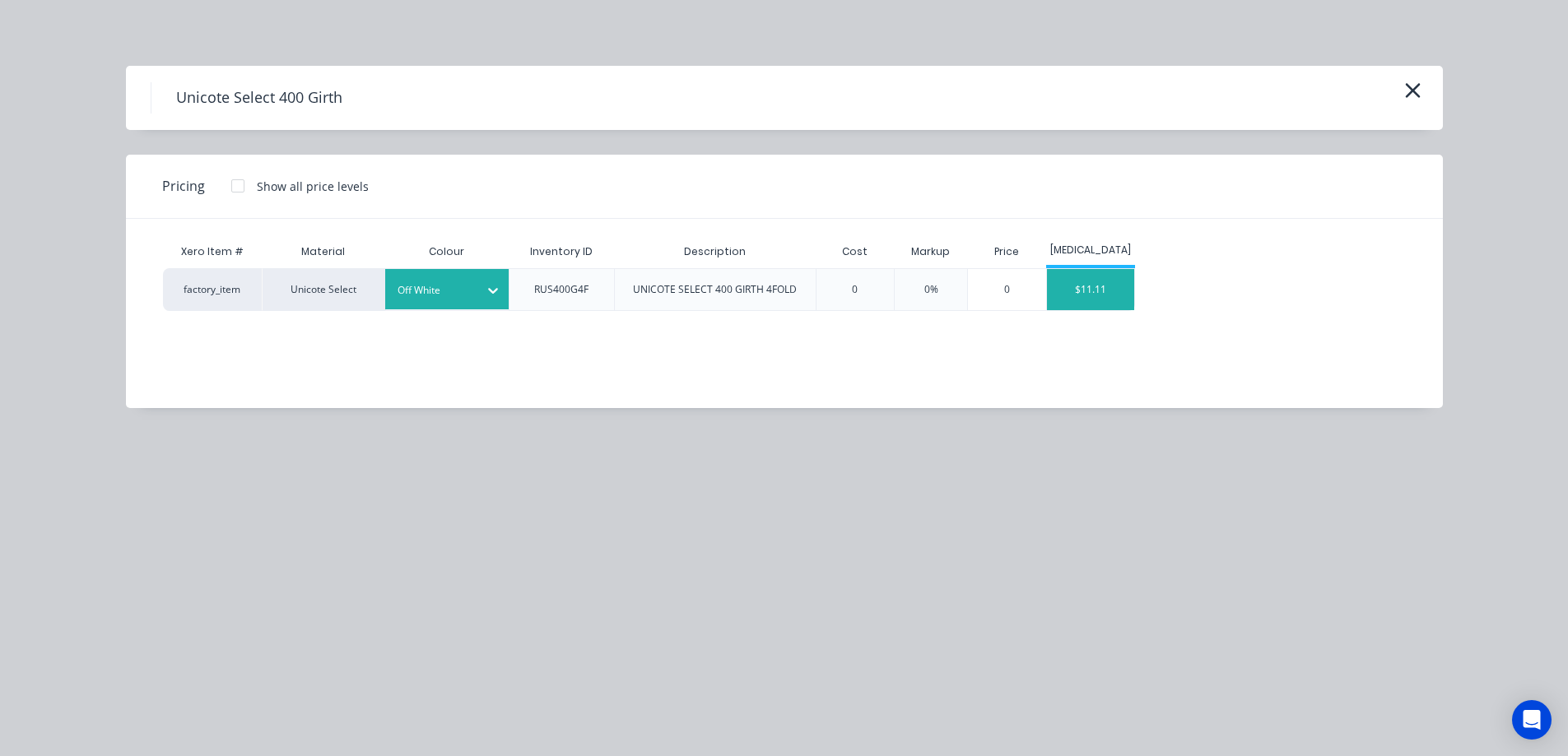
click at [1073, 293] on div "$11.11" at bounding box center [1091, 289] width 88 height 41
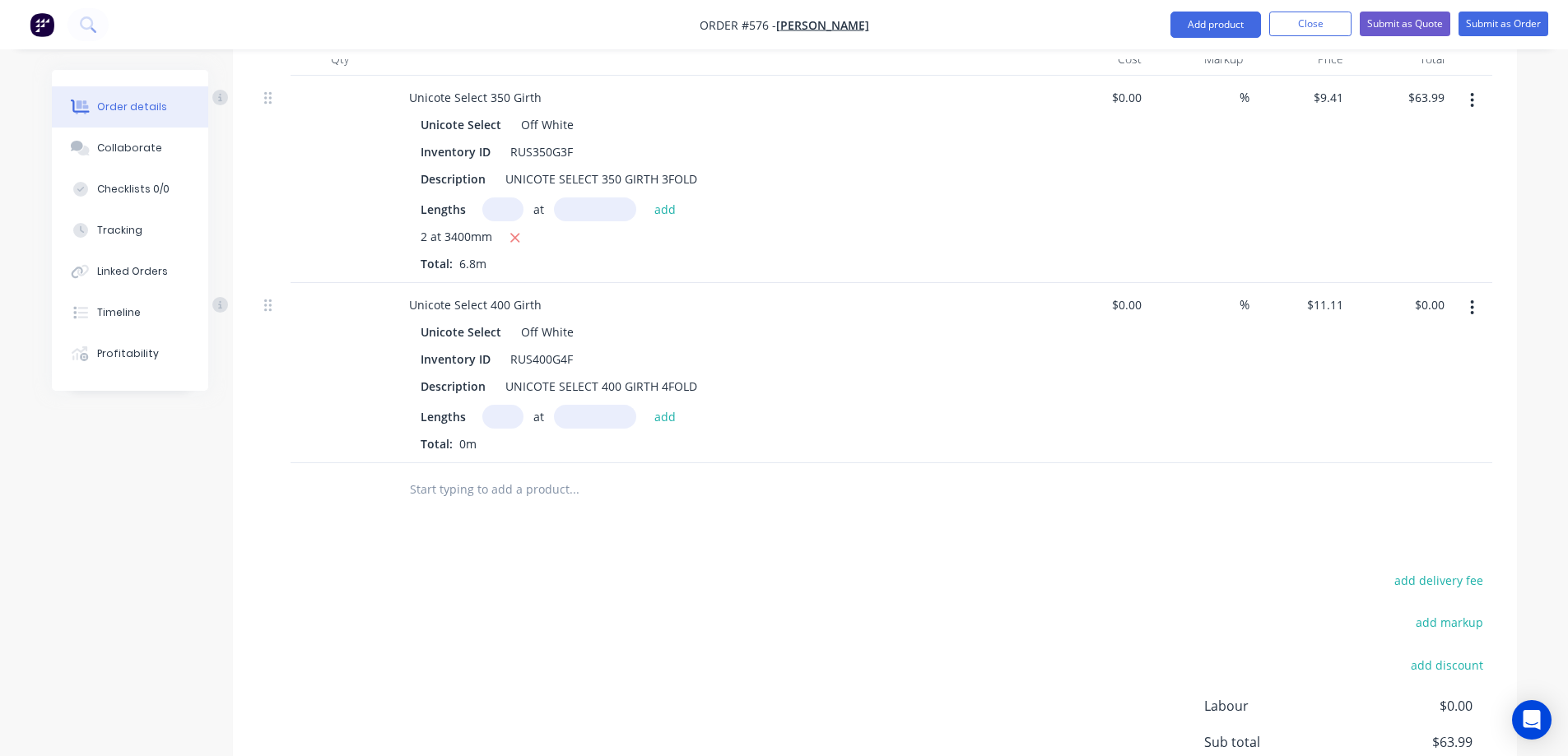
click at [488, 415] on input "text" at bounding box center [502, 417] width 41 height 24
type input "2"
type input "3400mm"
click at [663, 408] on button "add" at bounding box center [665, 416] width 39 height 23
type input "$75.55"
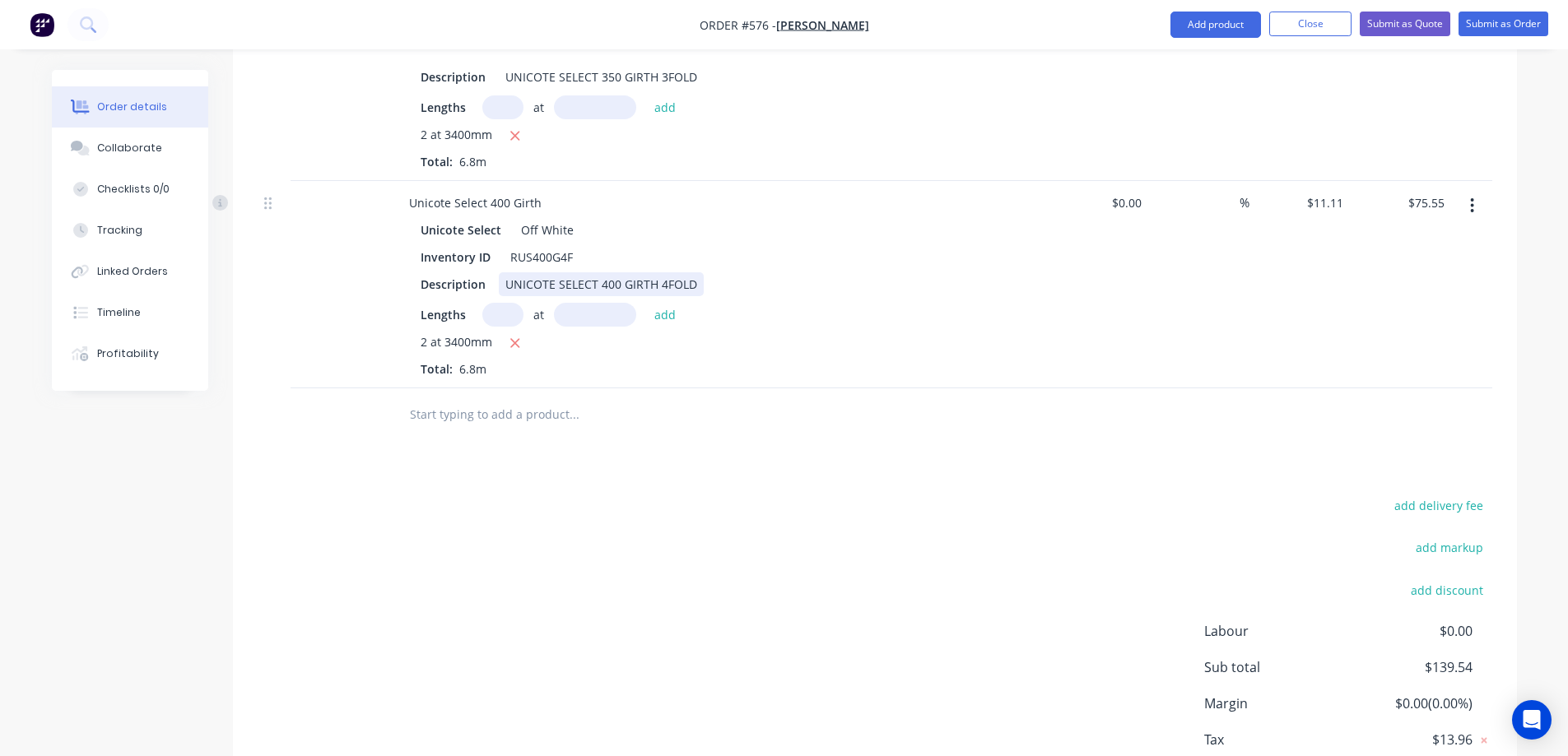
scroll to position [655, 0]
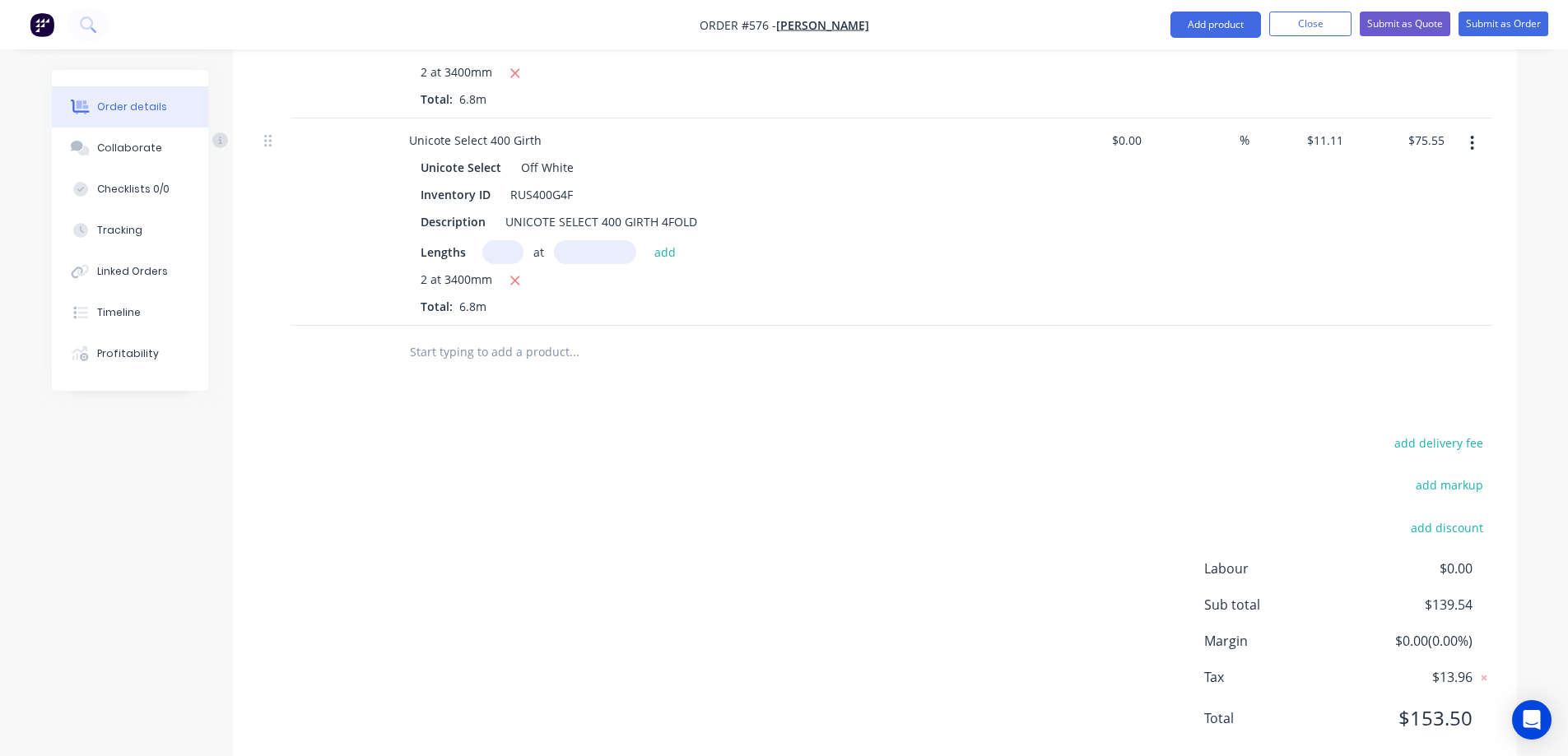
click at [518, 363] on input "text" at bounding box center [574, 352] width 330 height 33
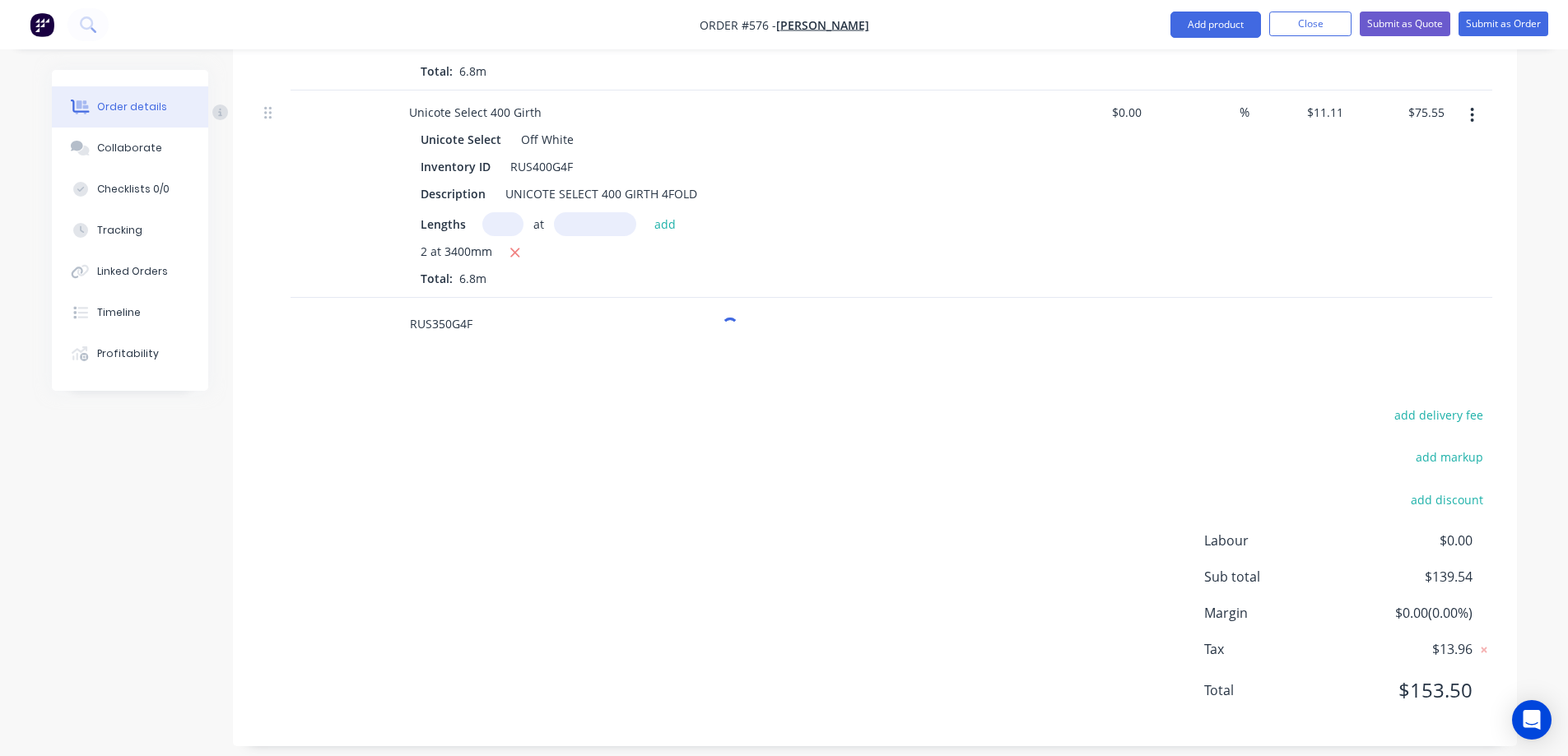
scroll to position [697, 0]
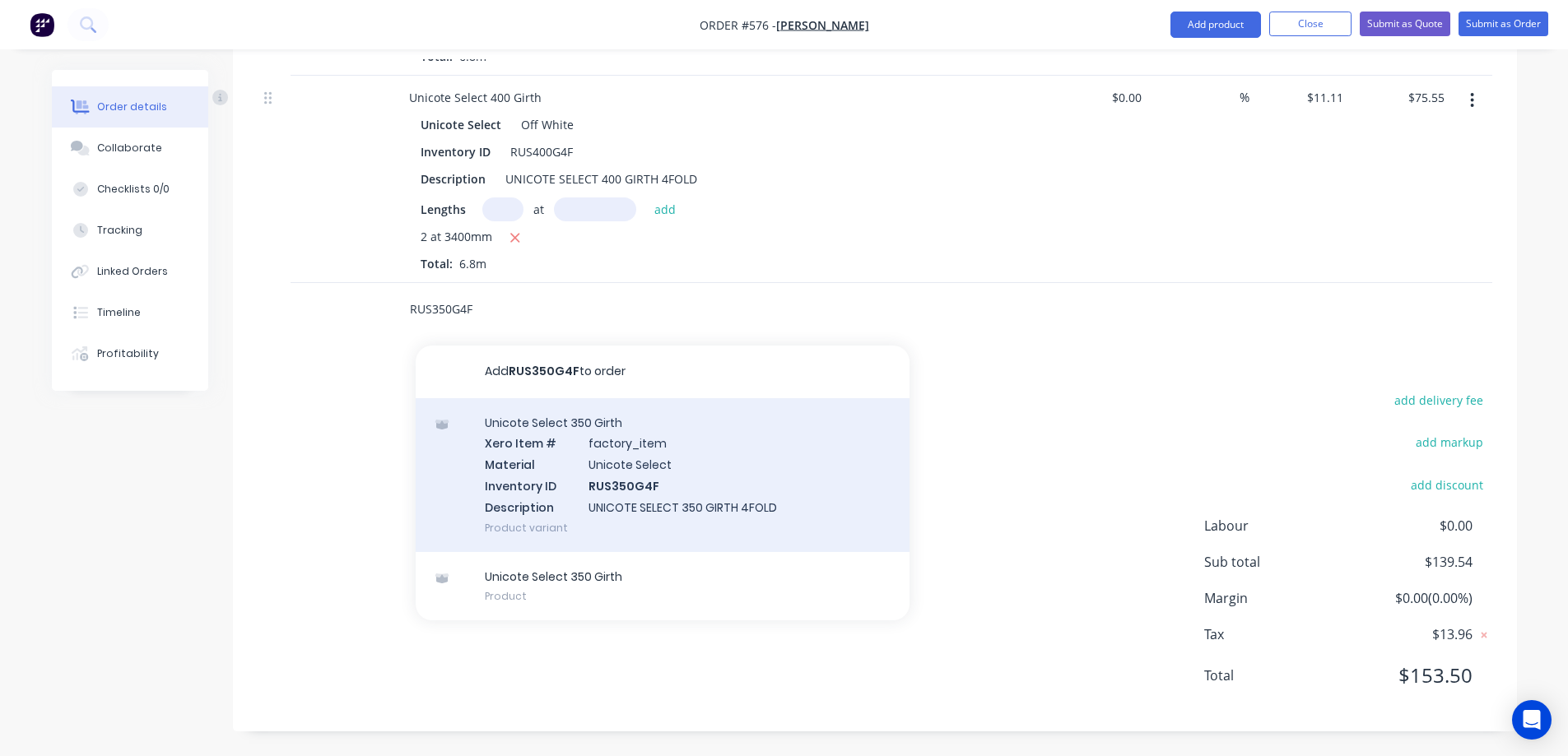
type input "RUS350G4F"
click at [575, 525] on div "Unicote Select 350 Girth Xero Item # factory_item Material Unicote Select Inven…" at bounding box center [662, 474] width 493 height 153
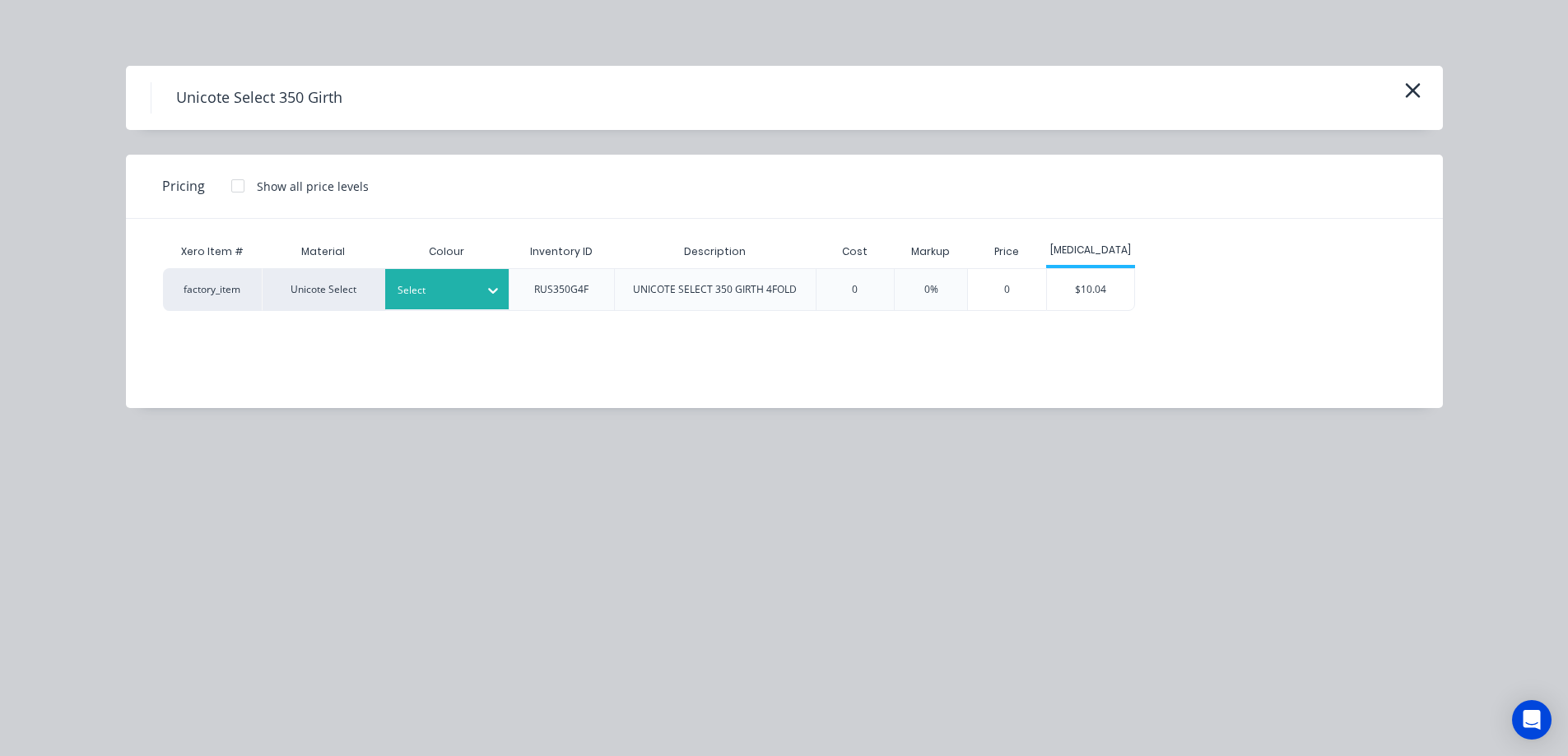
click at [466, 302] on div "Select" at bounding box center [447, 289] width 123 height 41
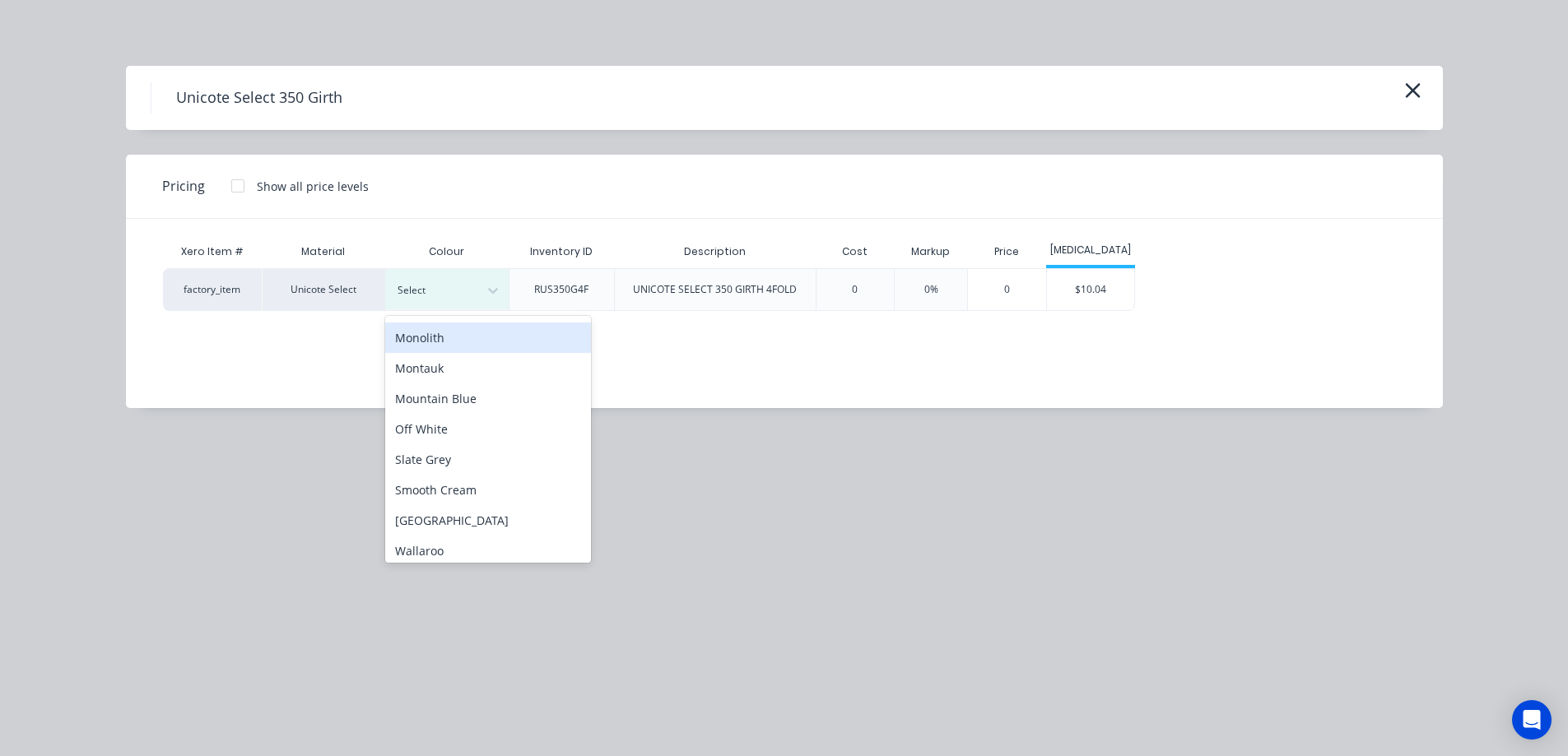
scroll to position [412, 0]
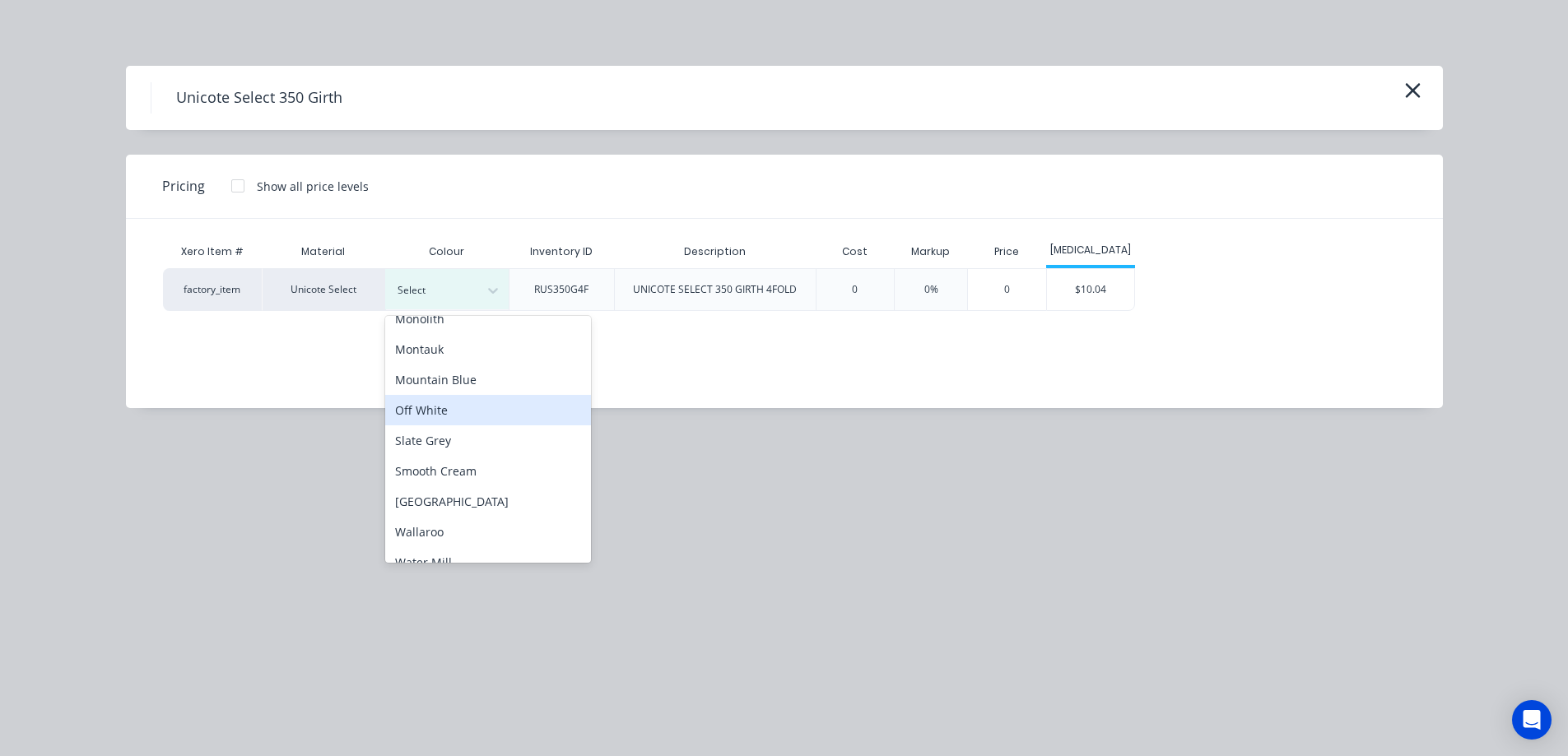
click at [453, 412] on div "Off White" at bounding box center [487, 410] width 206 height 30
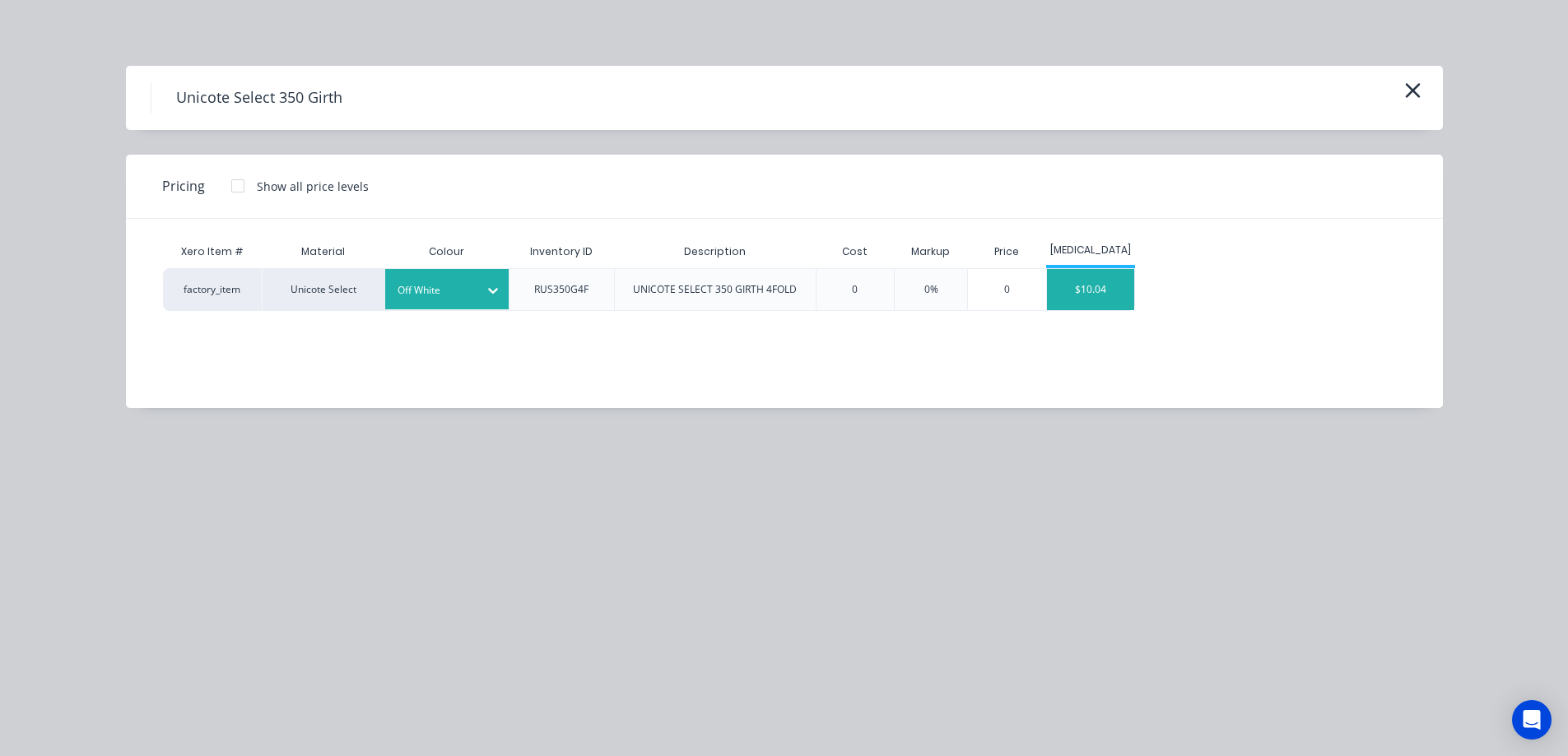
click at [1087, 299] on div "$10.04" at bounding box center [1091, 289] width 88 height 41
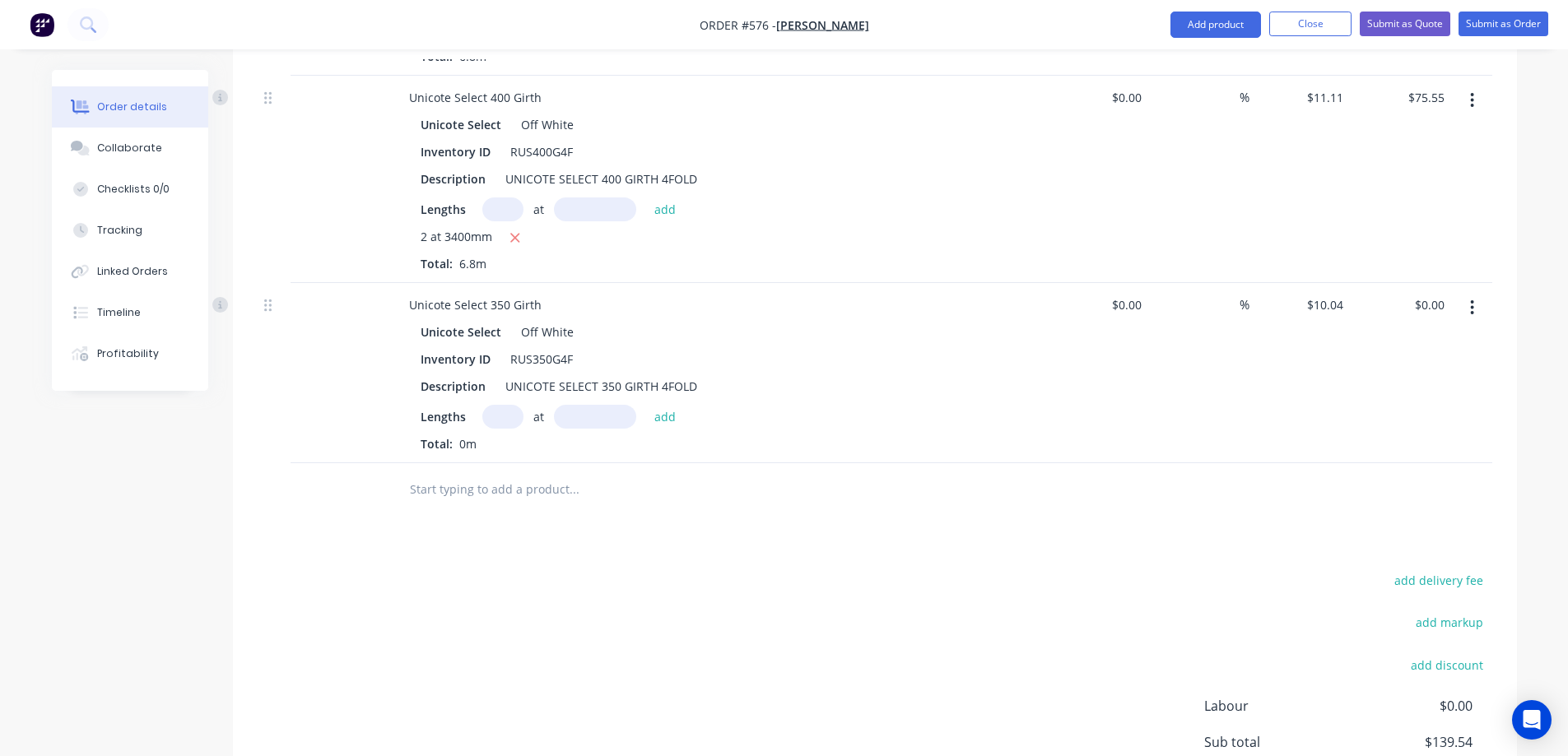
click at [492, 413] on input "text" at bounding box center [502, 417] width 41 height 24
type input "4"
type input "1500mm"
click at [671, 421] on button "add" at bounding box center [665, 416] width 39 height 23
type input "$60.24"
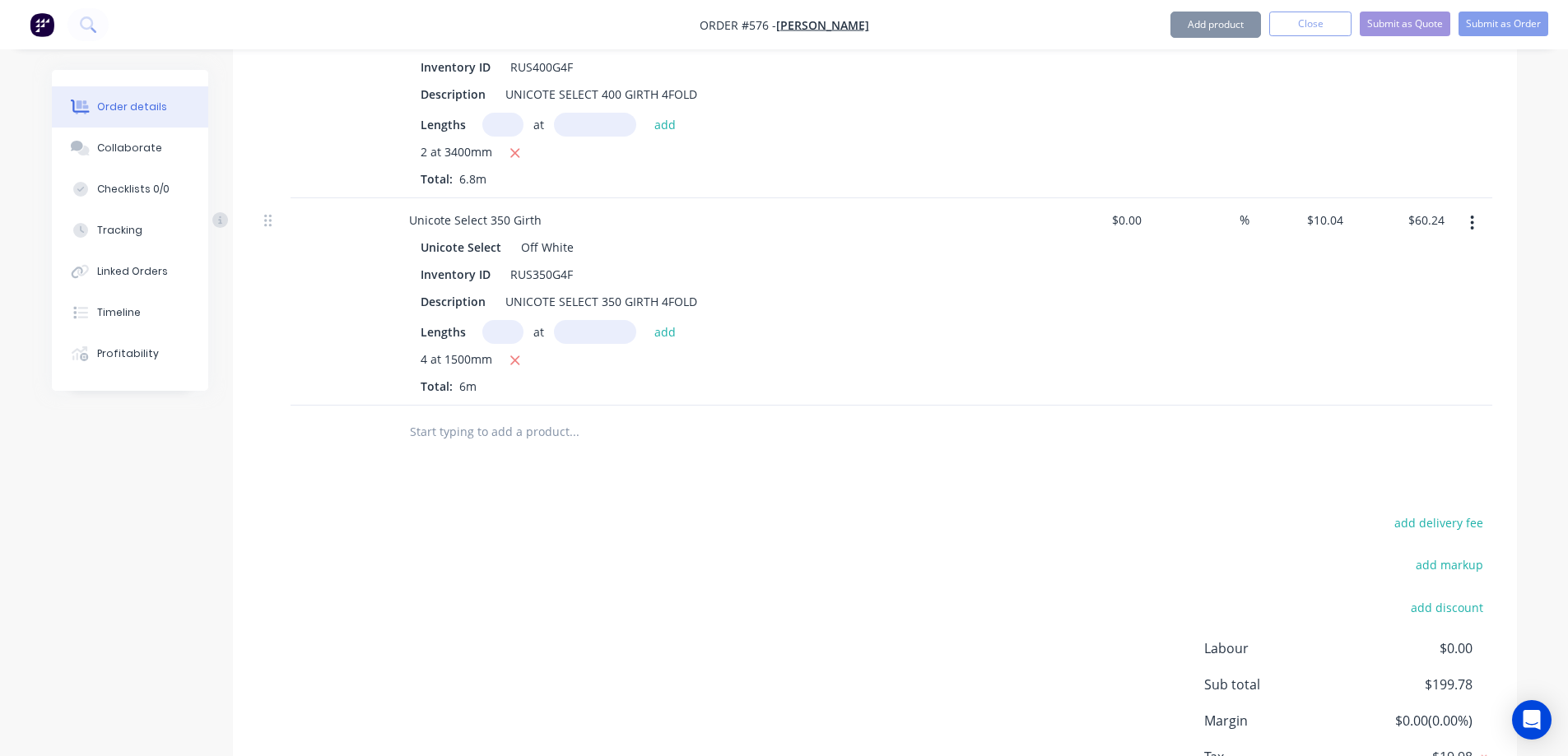
scroll to position [904, 0]
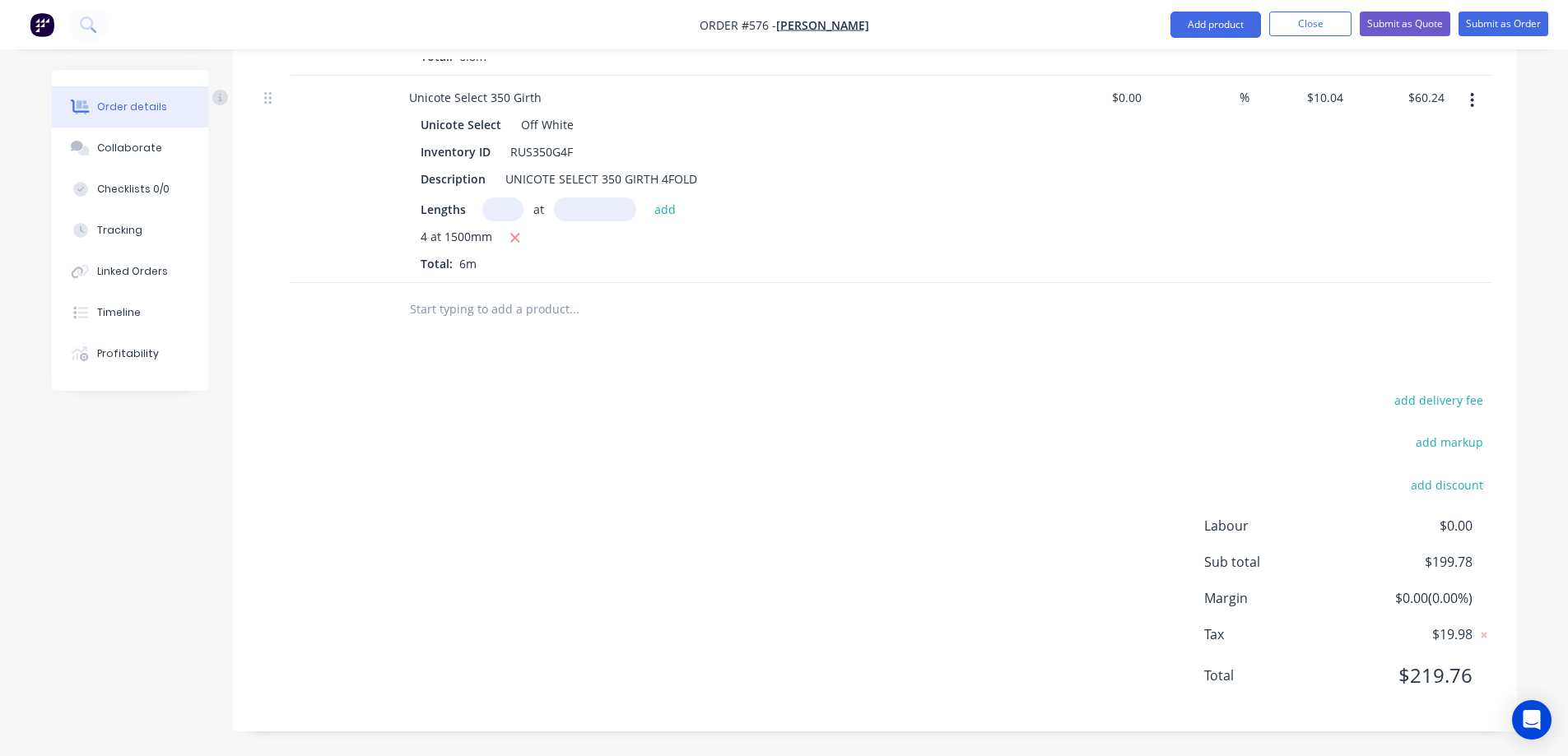
click at [503, 310] on input "text" at bounding box center [574, 310] width 330 height 33
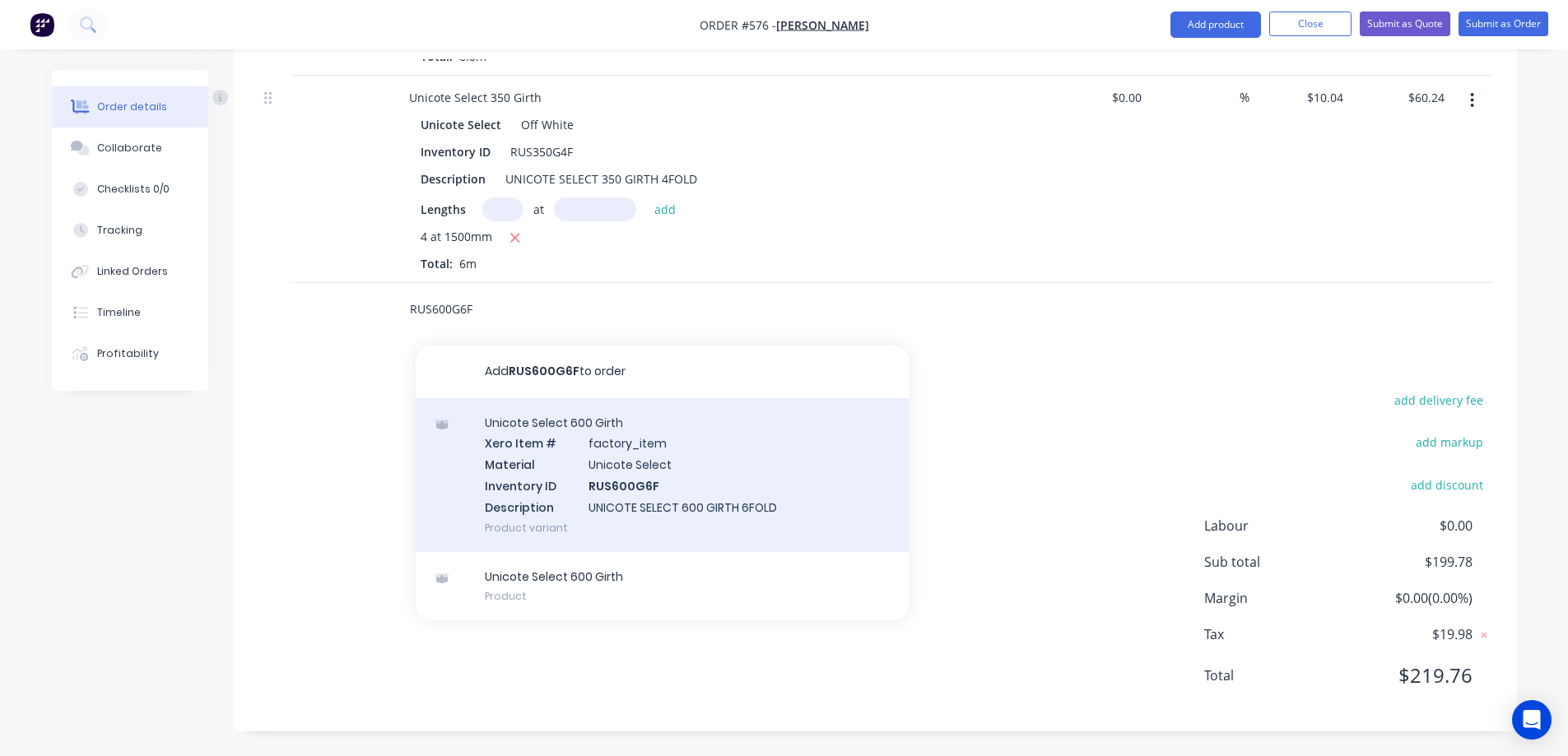
type input "RUS600G6F"
click at [595, 454] on div "Unicote Select 600 Girth Xero Item # factory_item Material Unicote Select Inven…" at bounding box center [662, 474] width 493 height 153
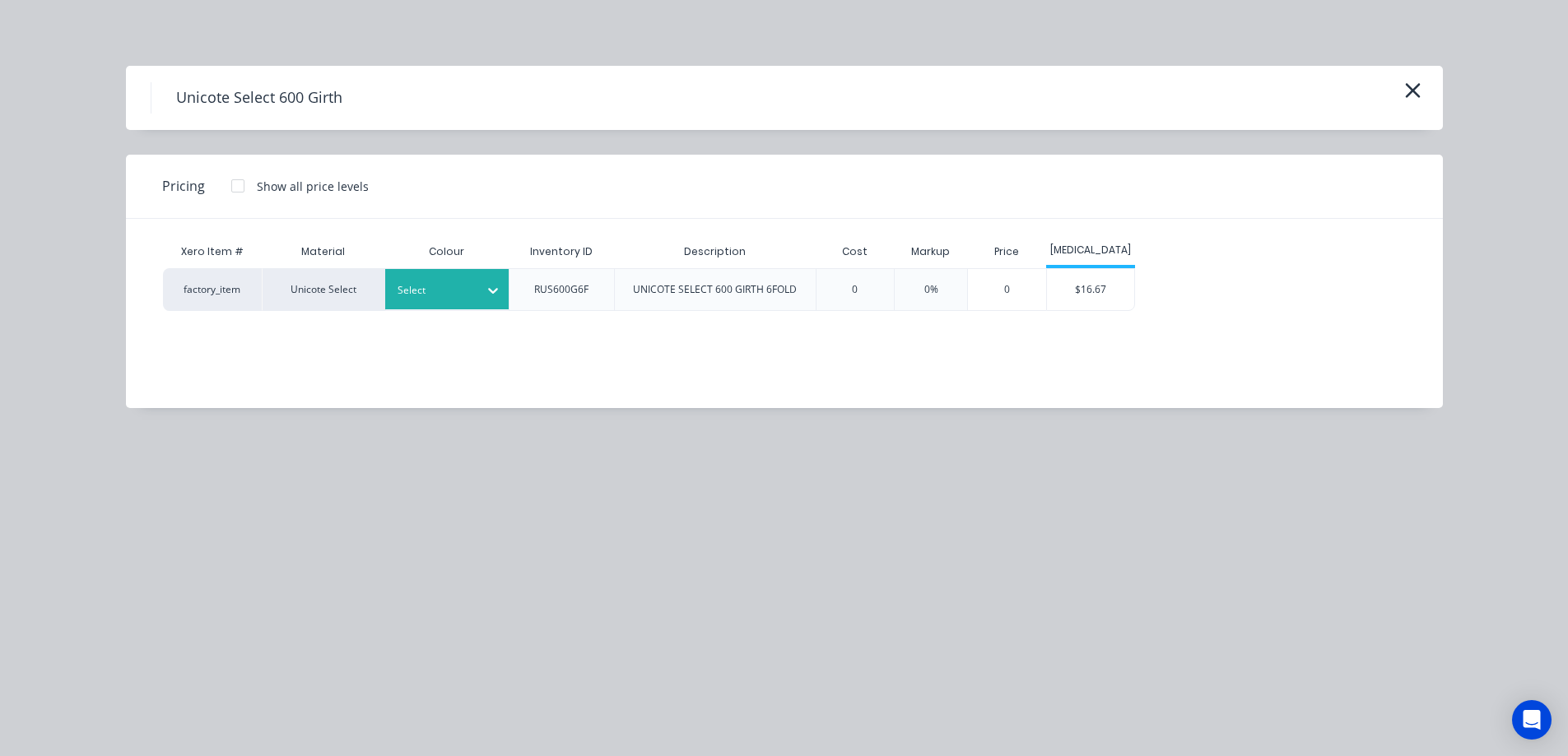
click at [467, 296] on div at bounding box center [434, 290] width 74 height 18
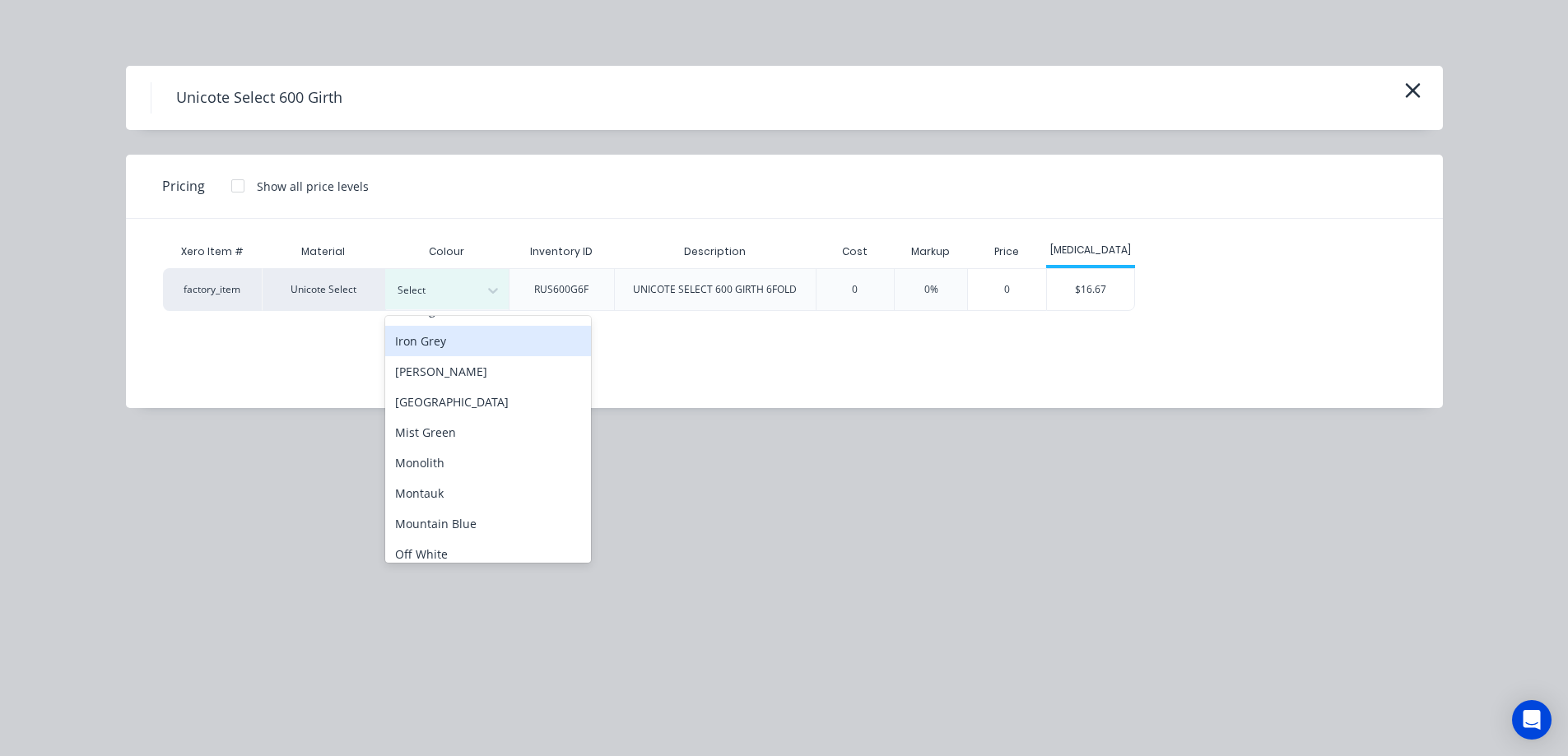
scroll to position [329, 0]
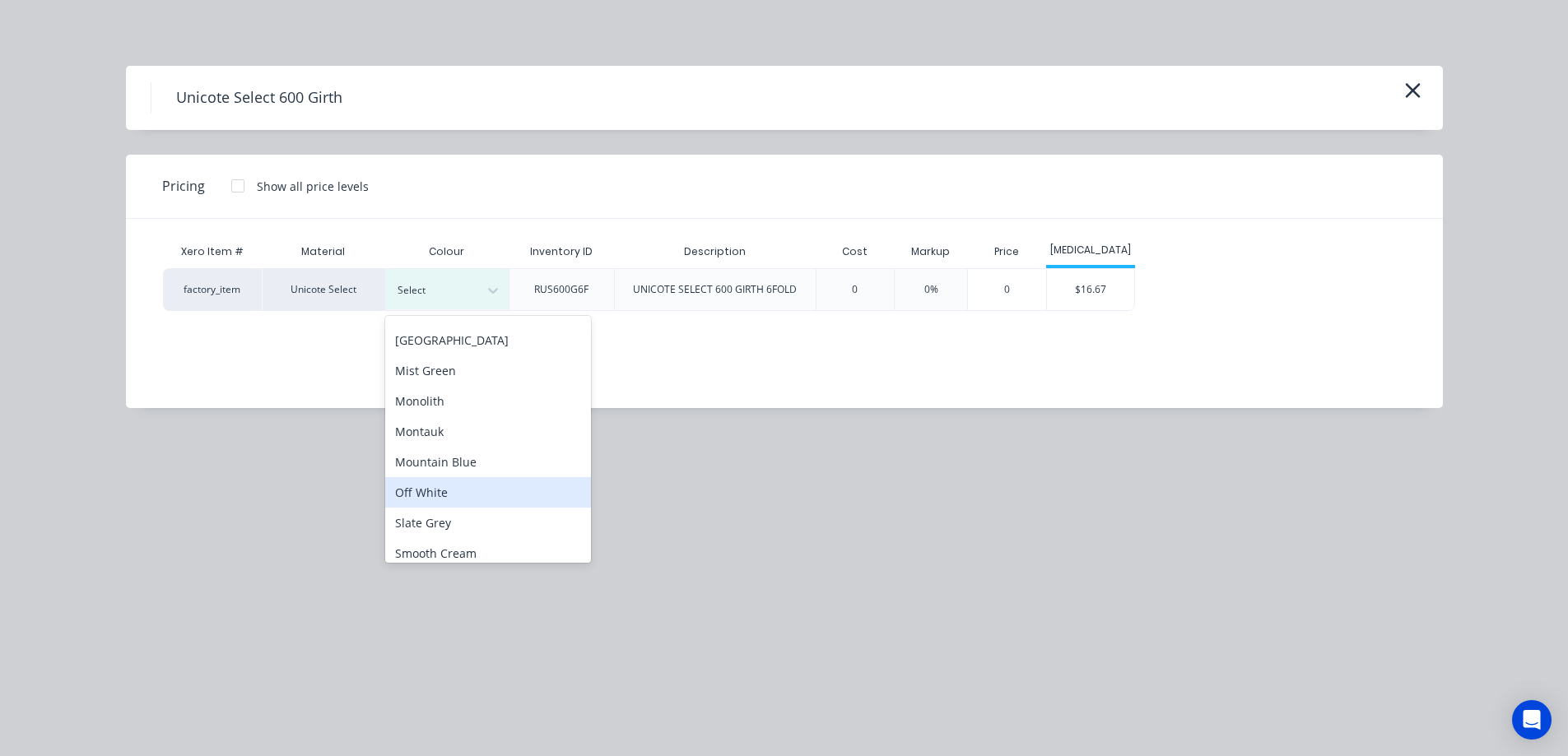
click at [458, 485] on div "Off White" at bounding box center [487, 492] width 206 height 30
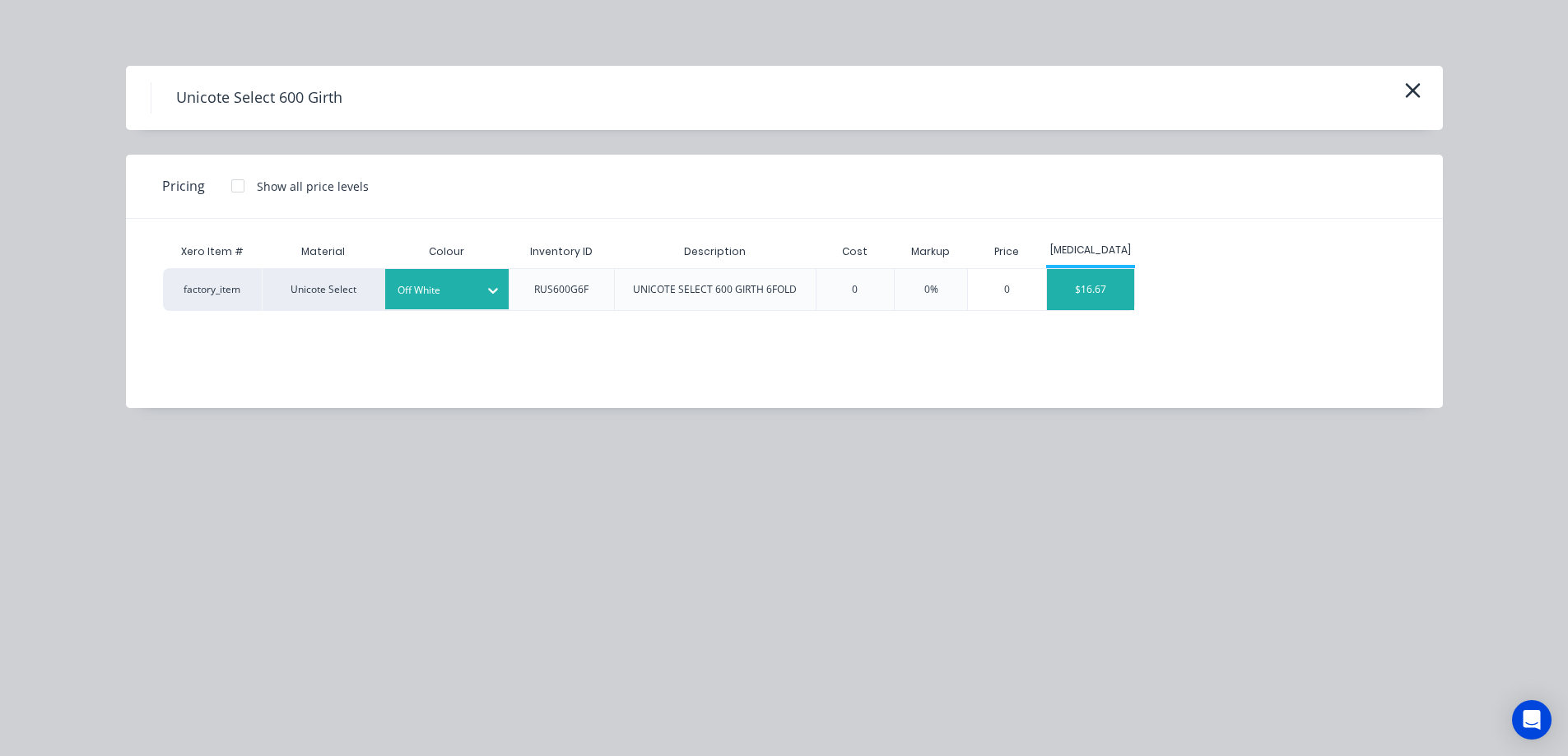
click at [1110, 287] on div "$16.67" at bounding box center [1091, 289] width 88 height 41
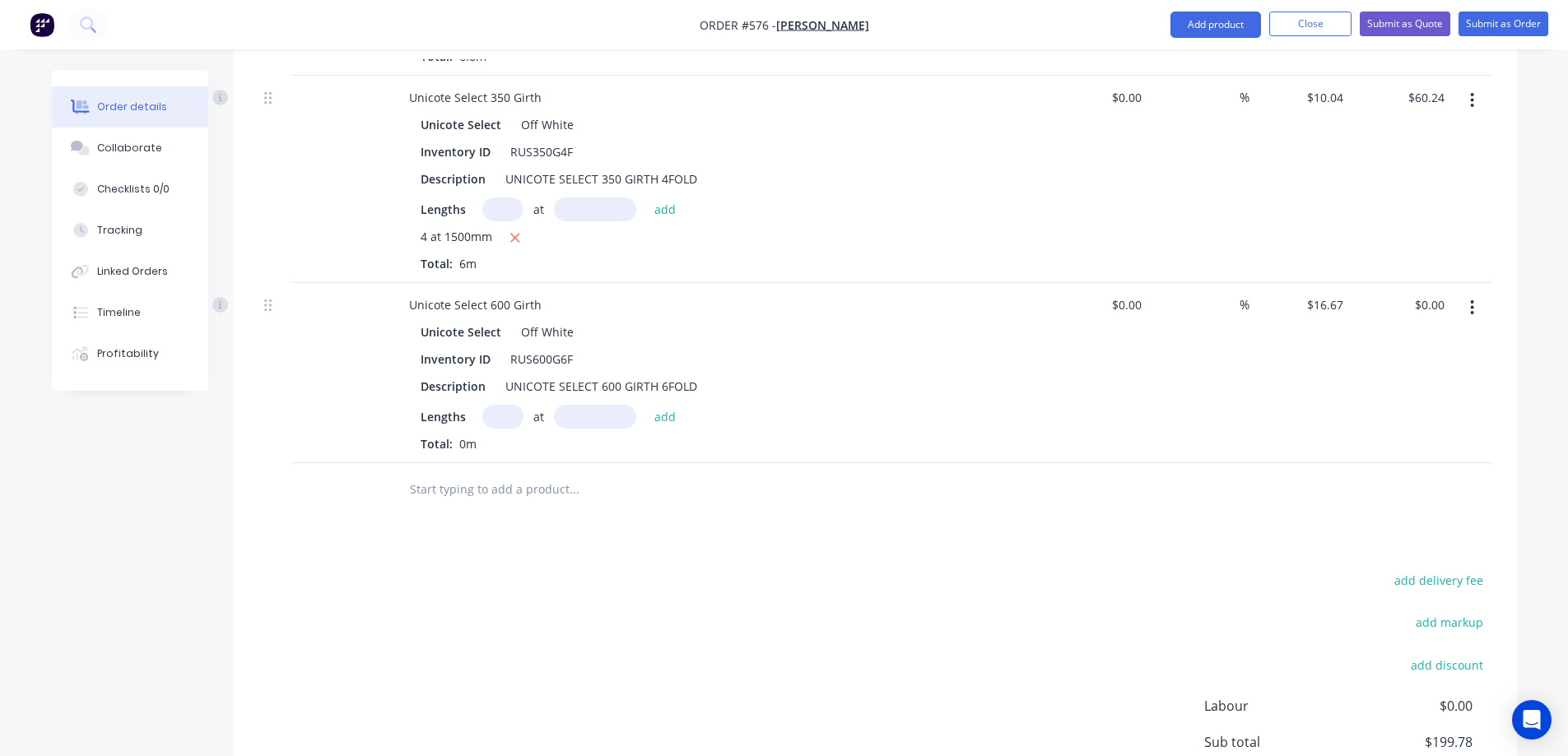
click at [498, 420] on input "text" at bounding box center [502, 417] width 41 height 24
type input "2"
type input "1100mm"
click at [671, 424] on button "add" at bounding box center [665, 416] width 39 height 23
type input "$36.67"
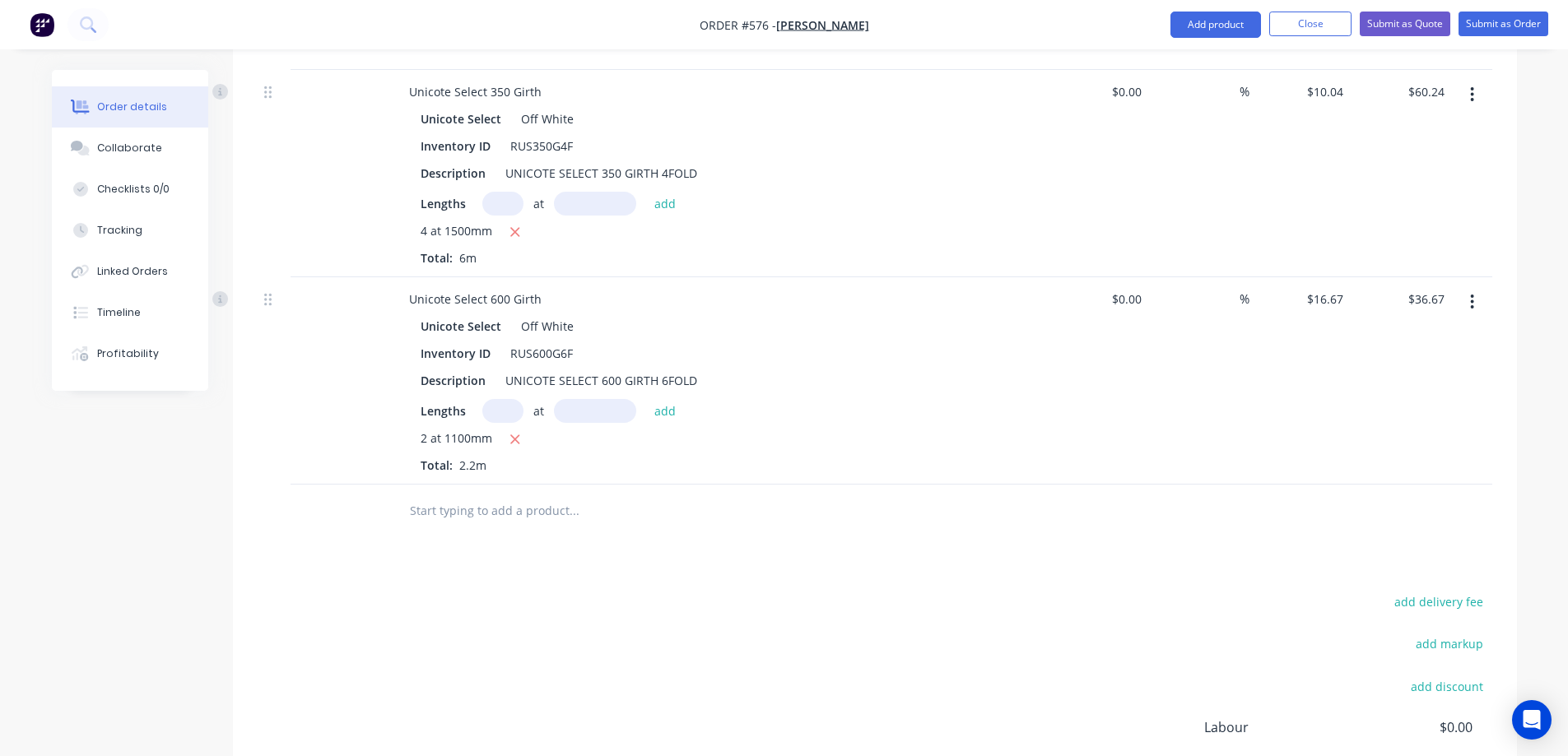
scroll to position [947, 0]
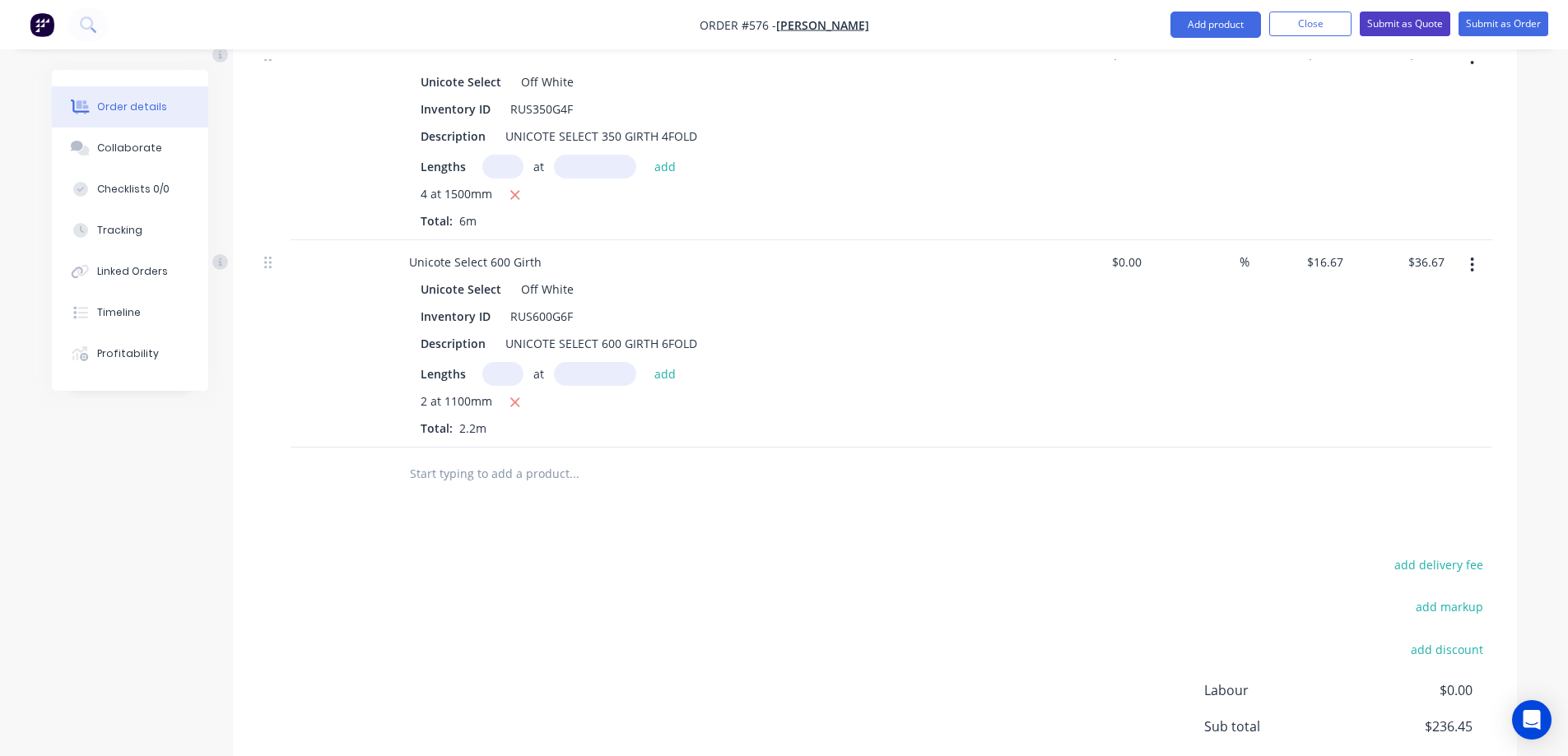
click at [1388, 22] on button "Submit as Quote" at bounding box center [1405, 23] width 90 height 24
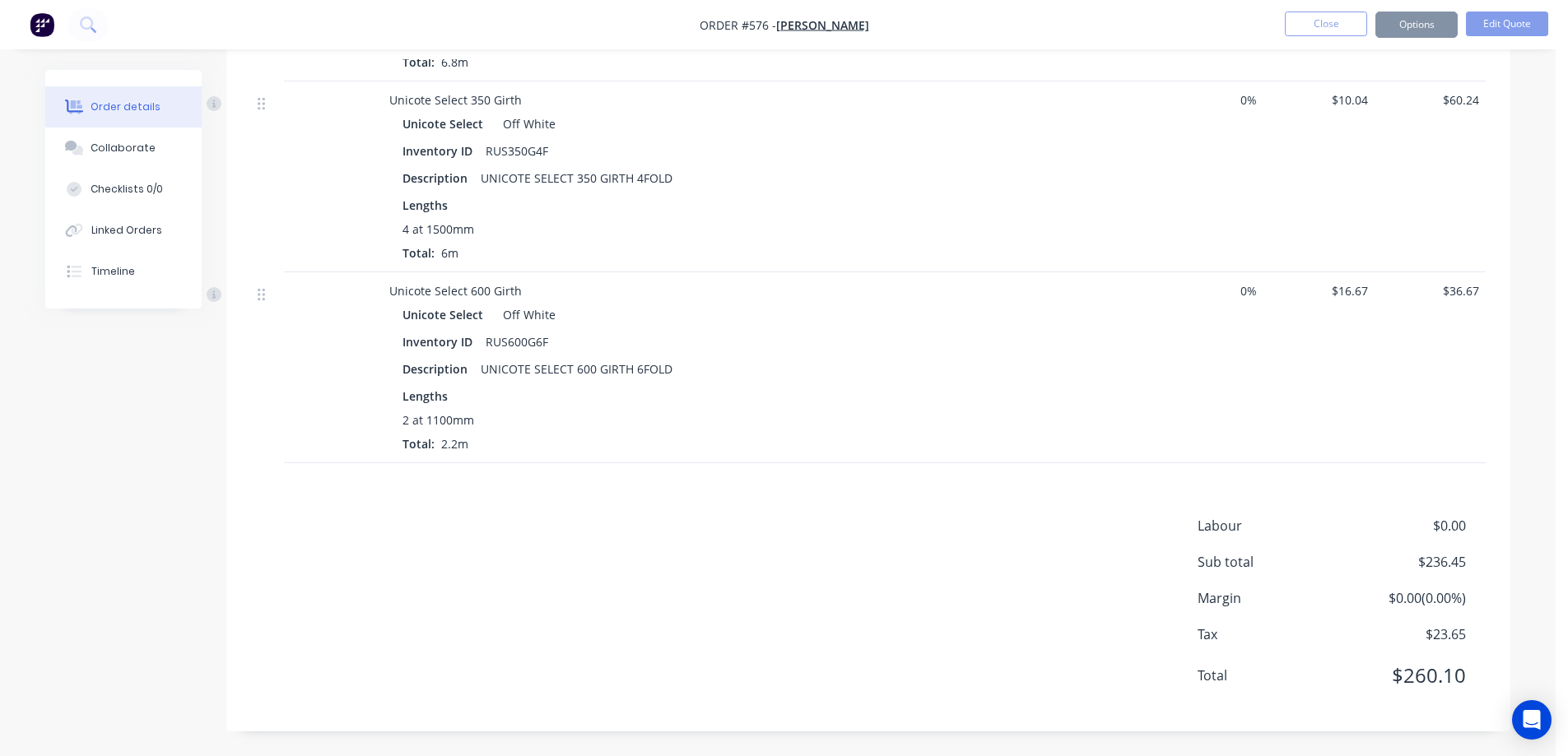
scroll to position [0, 0]
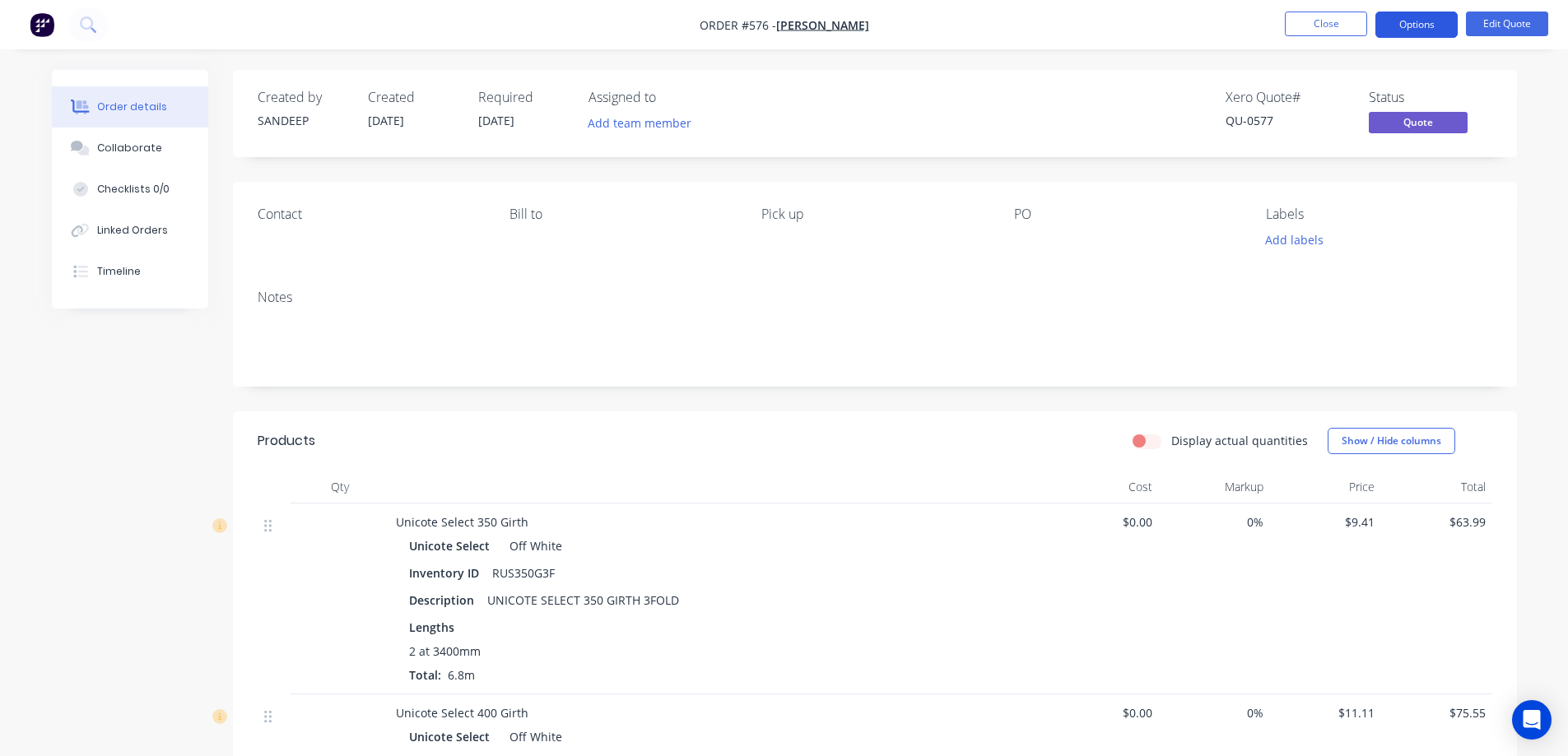
click at [1402, 27] on button "Options" at bounding box center [1416, 24] width 82 height 26
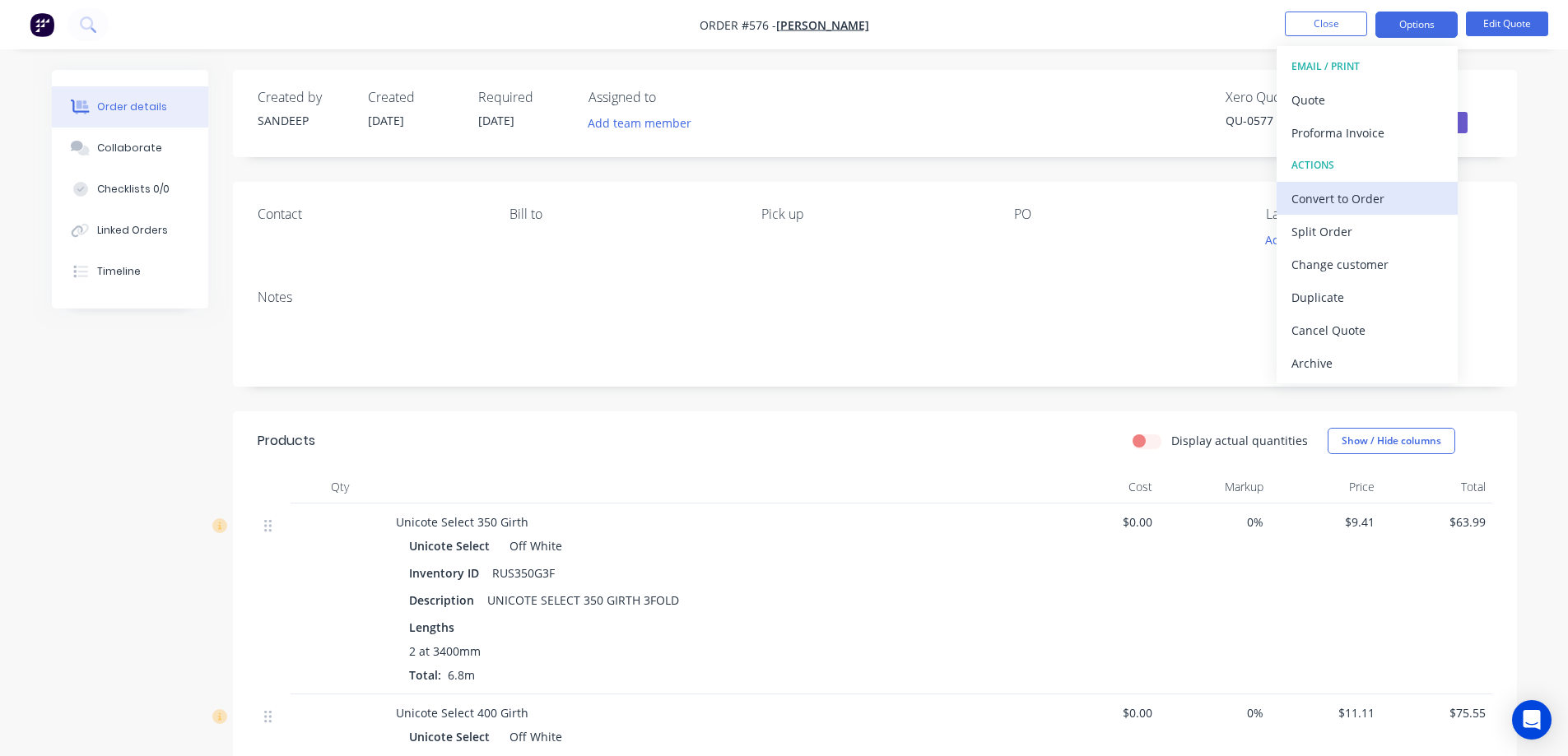
click at [1335, 193] on div "Convert to Order" at bounding box center [1367, 199] width 152 height 24
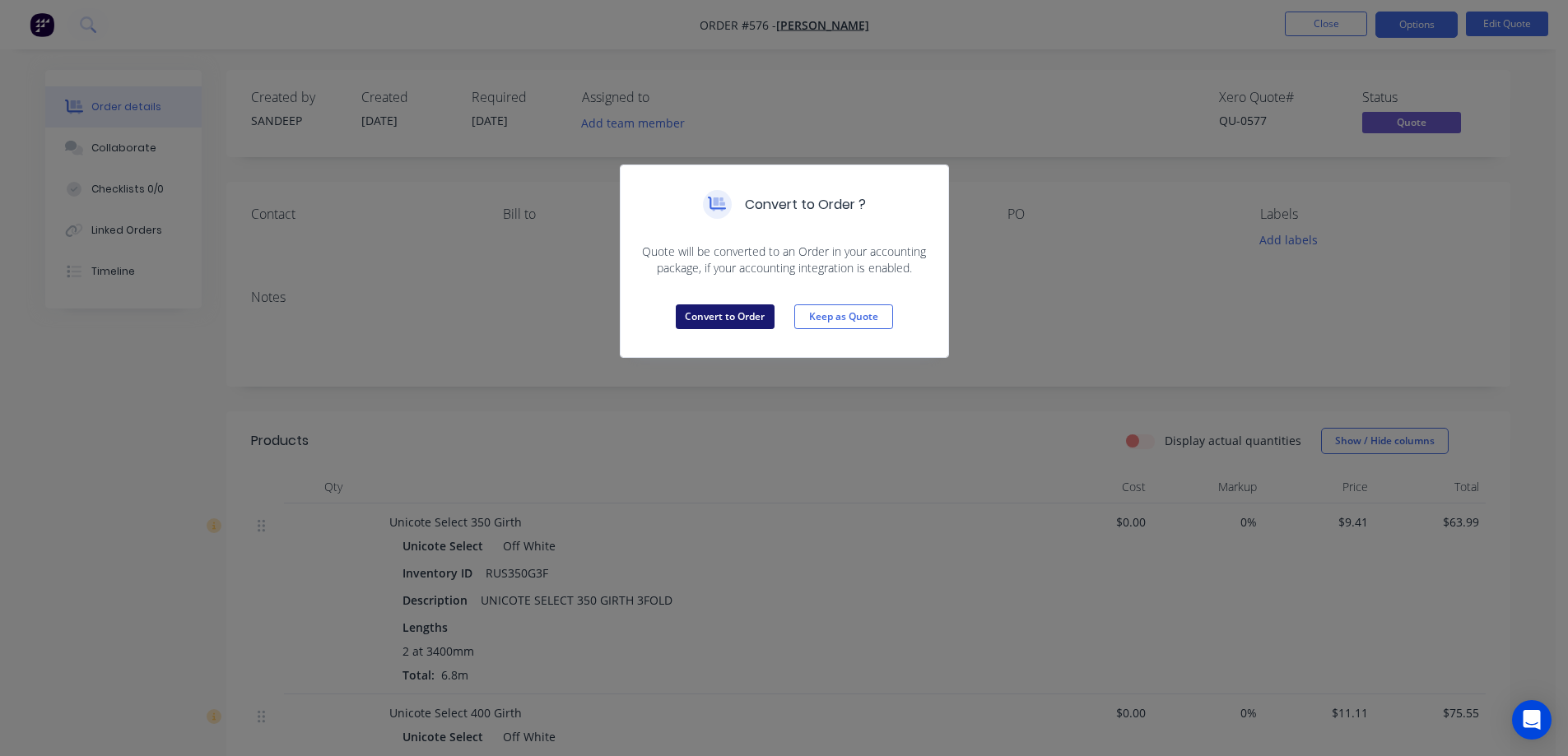
click at [703, 320] on button "Convert to Order" at bounding box center [725, 316] width 99 height 24
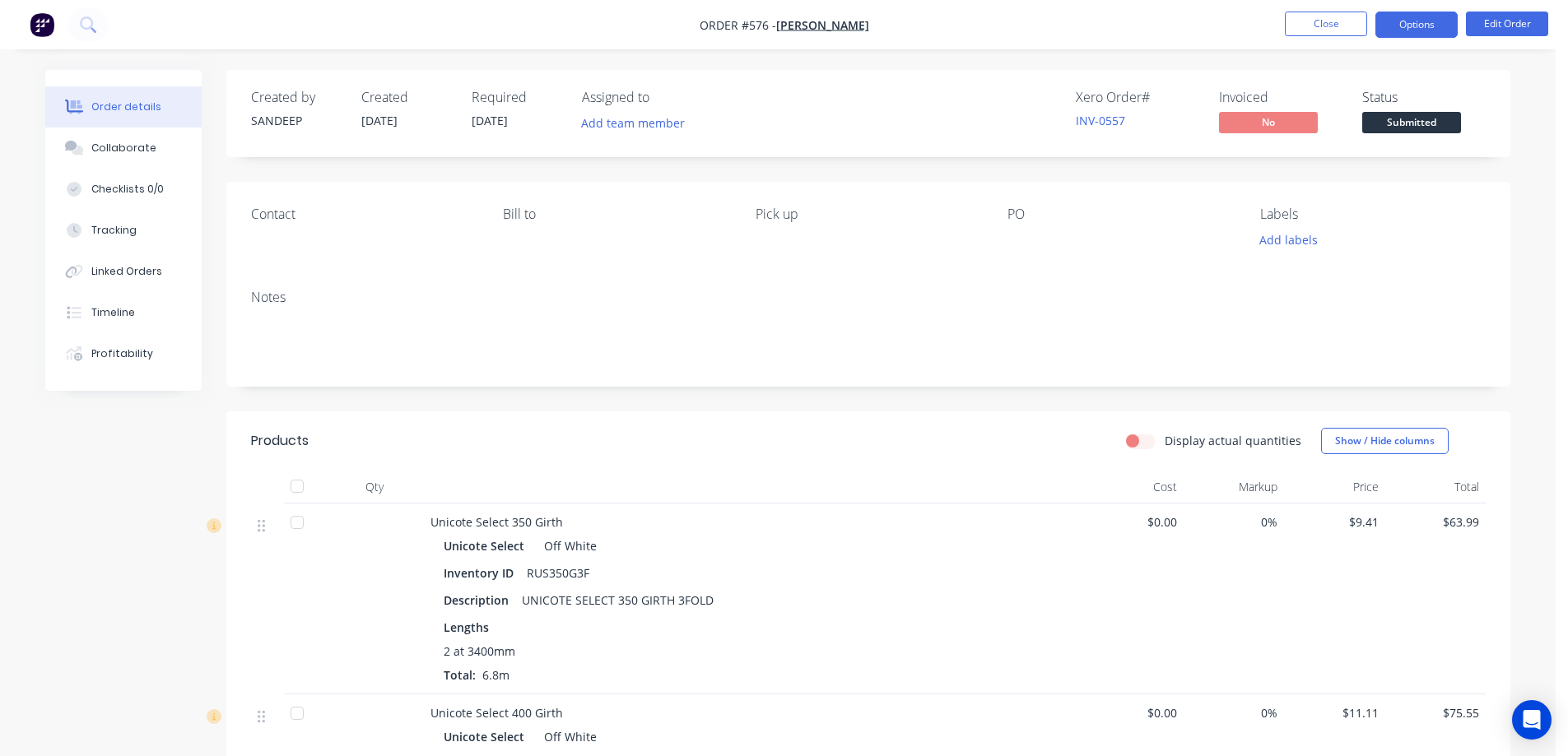
click at [1432, 28] on button "Options" at bounding box center [1416, 24] width 82 height 26
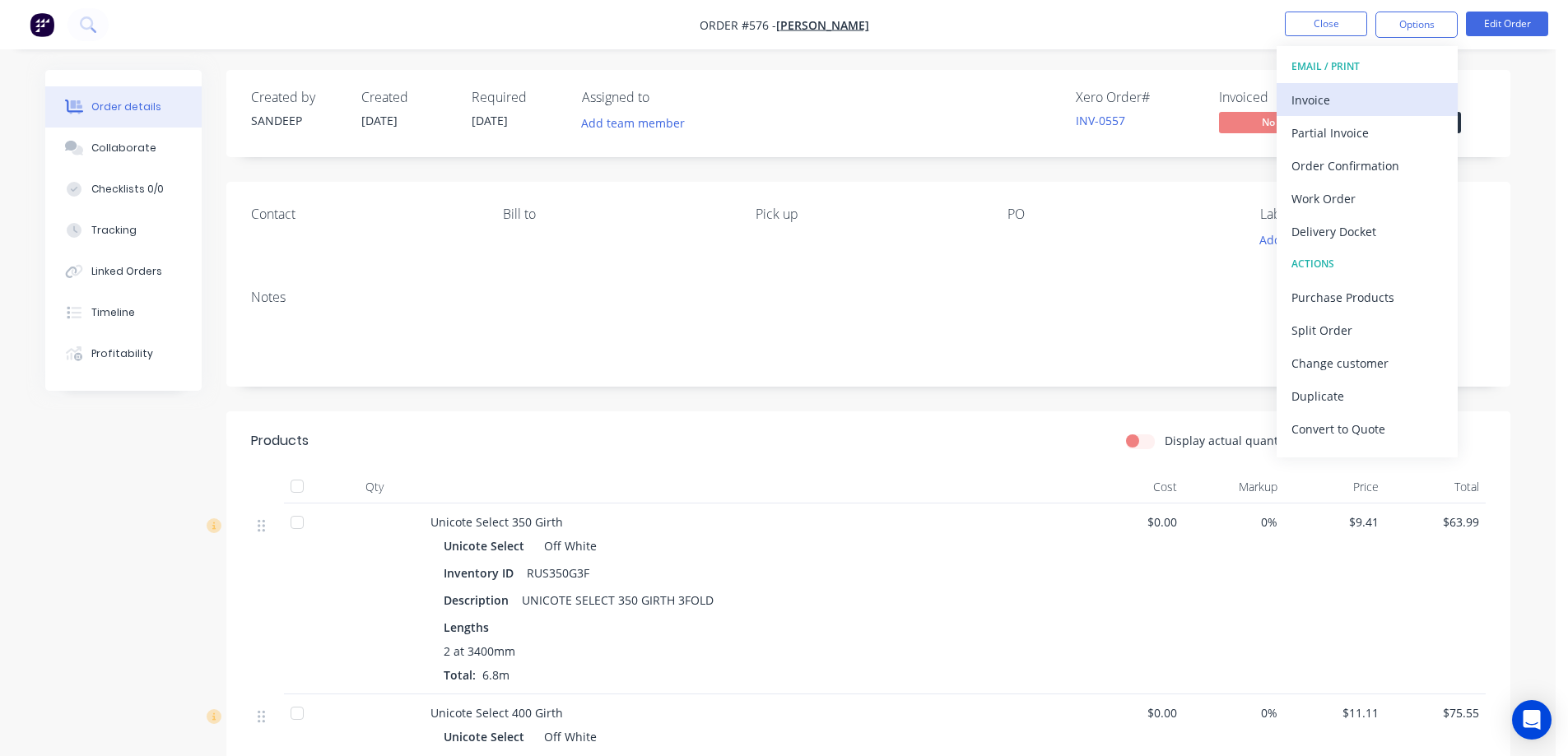
click at [1314, 96] on div "Invoice" at bounding box center [1367, 101] width 152 height 24
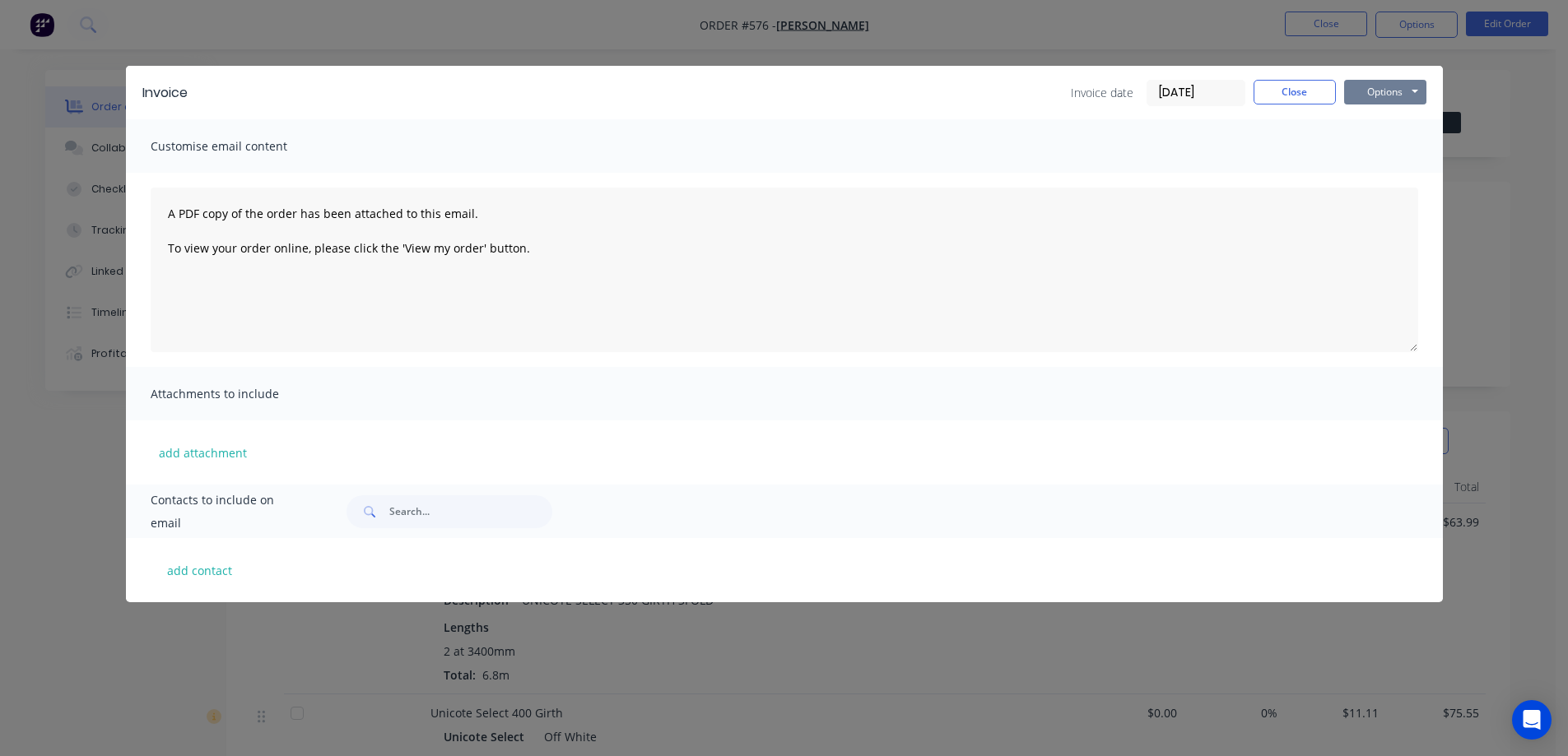
click at [1380, 88] on button "Options" at bounding box center [1385, 92] width 82 height 24
click at [1385, 121] on button "Preview" at bounding box center [1396, 121] width 105 height 27
click at [1274, 94] on button "Close" at bounding box center [1294, 92] width 82 height 24
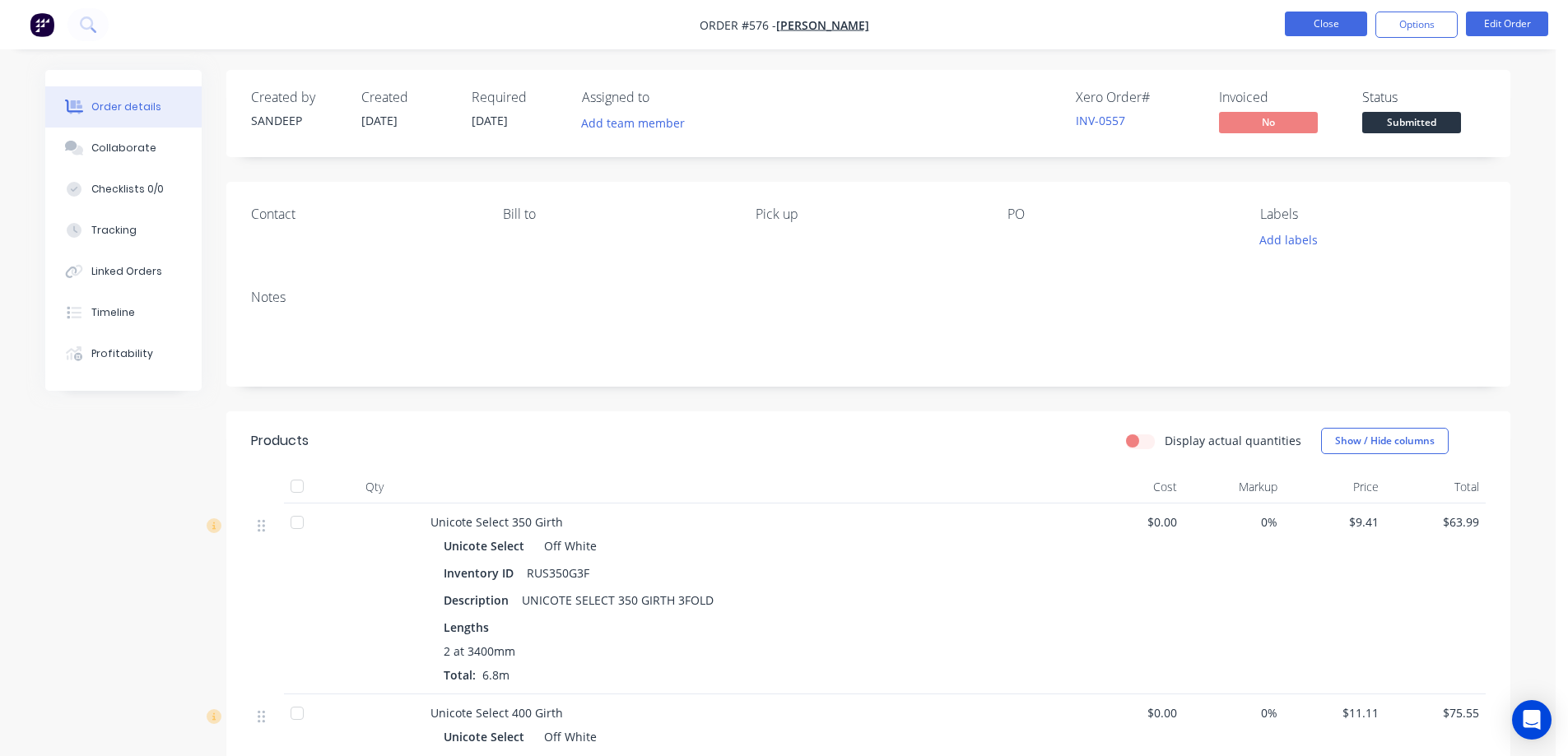
click at [1296, 27] on button "Close" at bounding box center [1326, 23] width 82 height 24
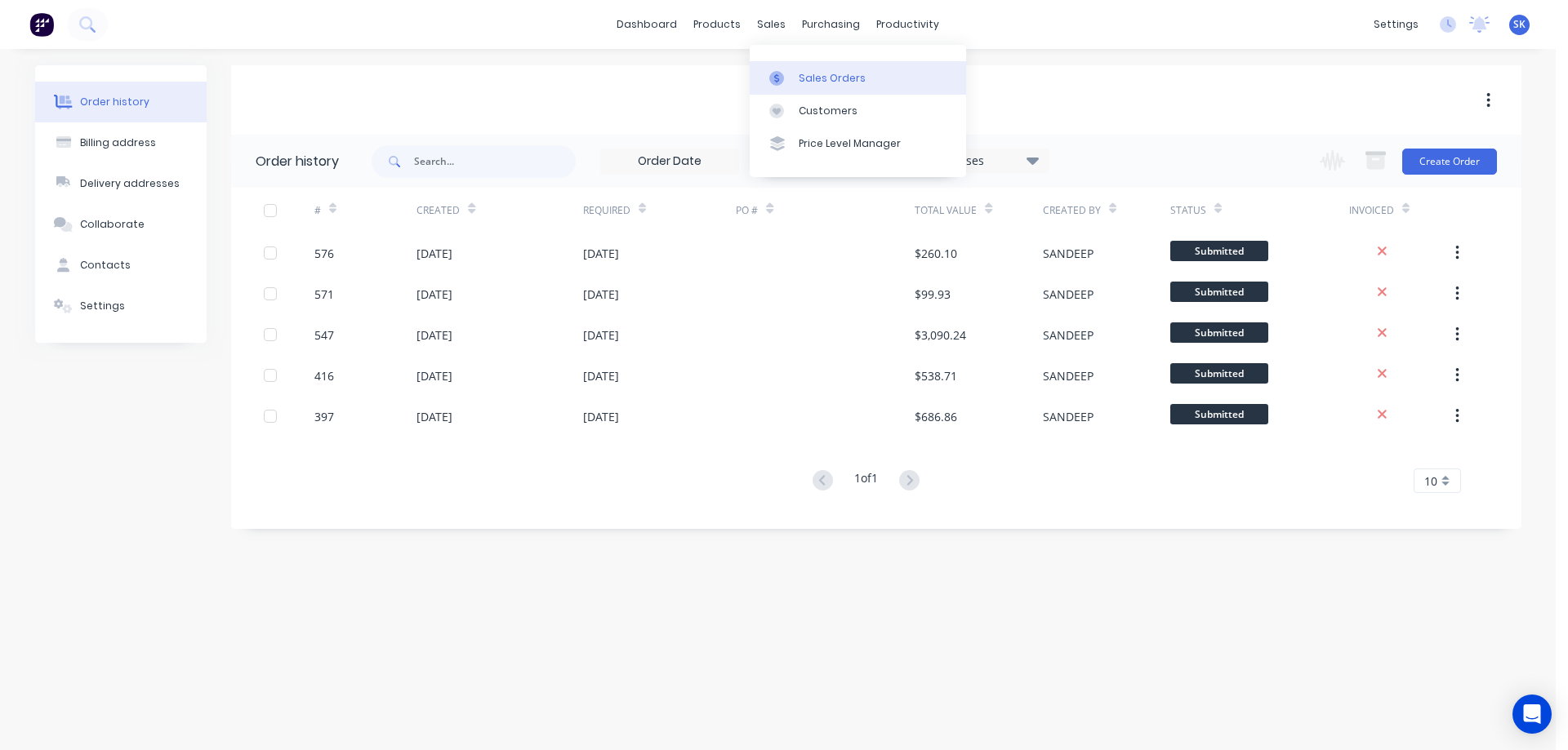
click at [809, 84] on div "Sales Orders" at bounding box center [832, 78] width 67 height 15
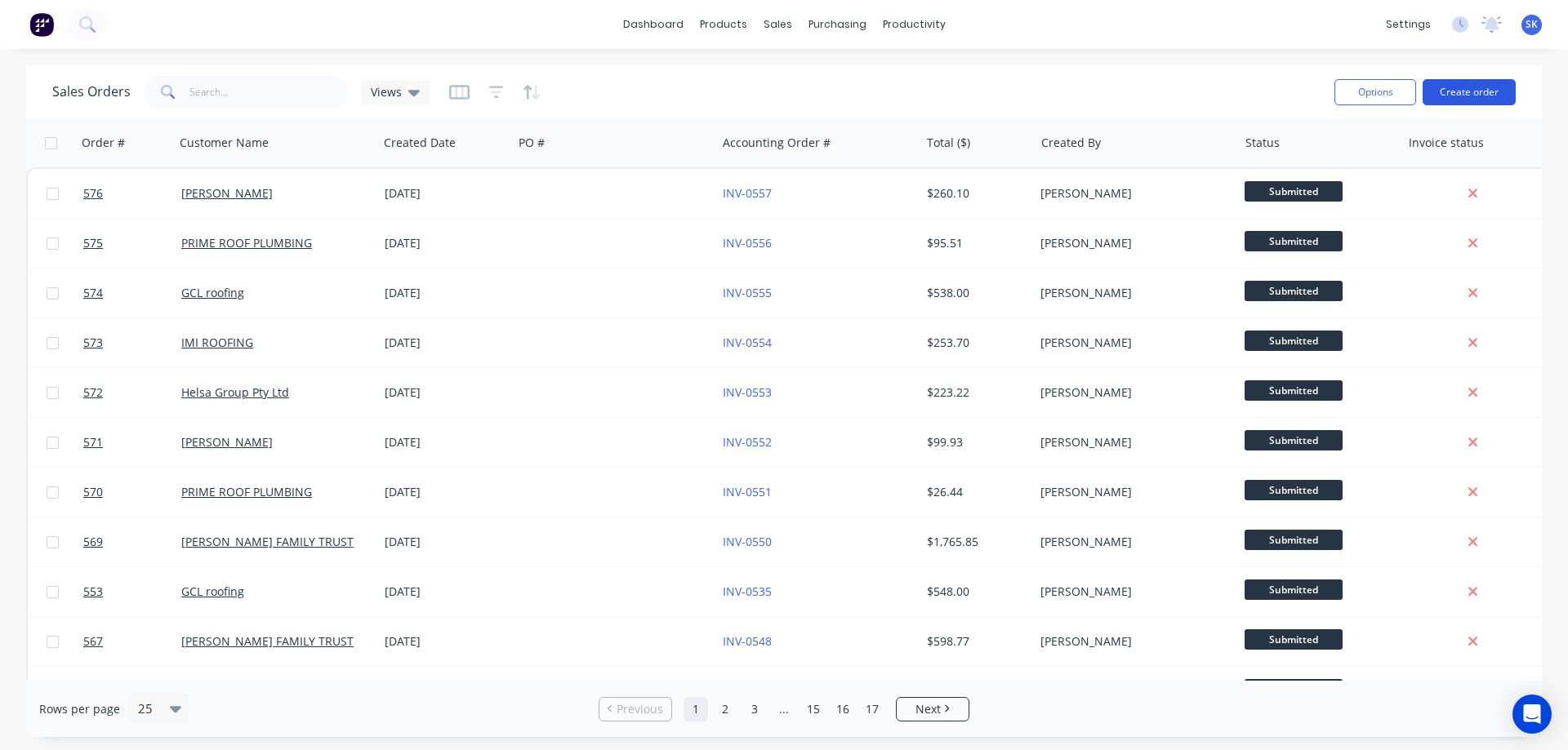
click at [1456, 91] on button "Create order" at bounding box center [1469, 92] width 93 height 26
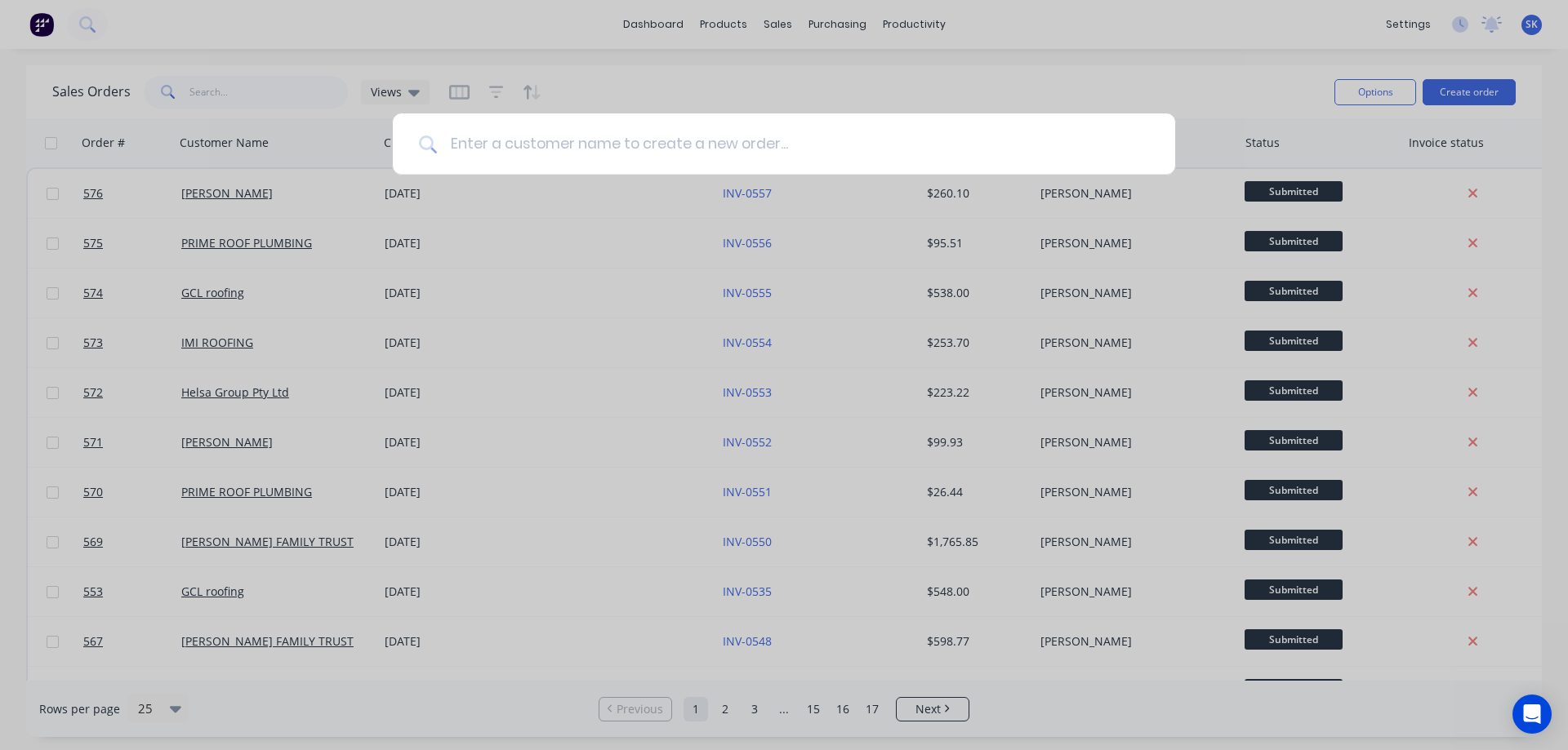
click at [658, 130] on input at bounding box center [793, 144] width 713 height 61
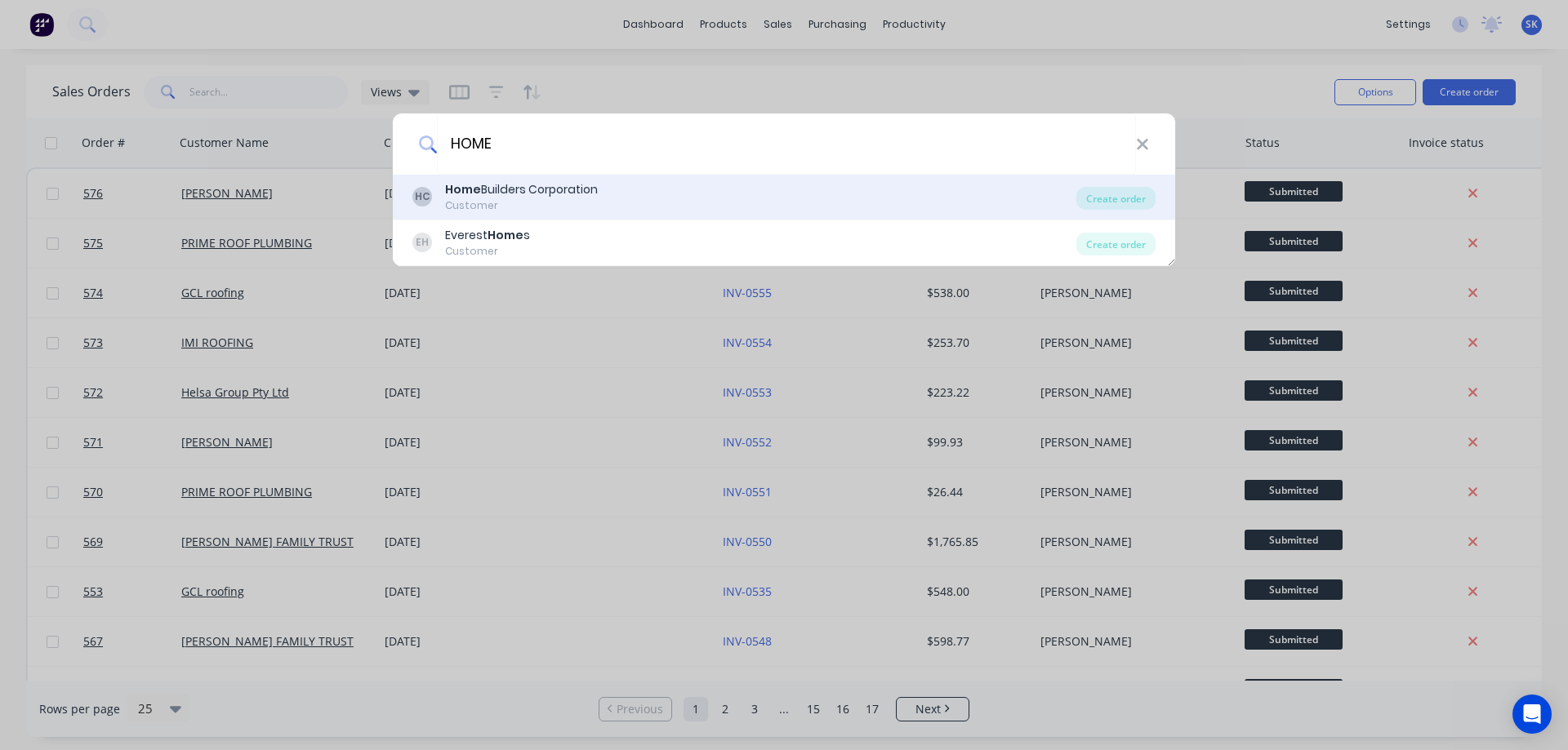
type input "HOME"
click at [616, 189] on div "HC Home Builders Corporation Customer" at bounding box center [744, 197] width 664 height 32
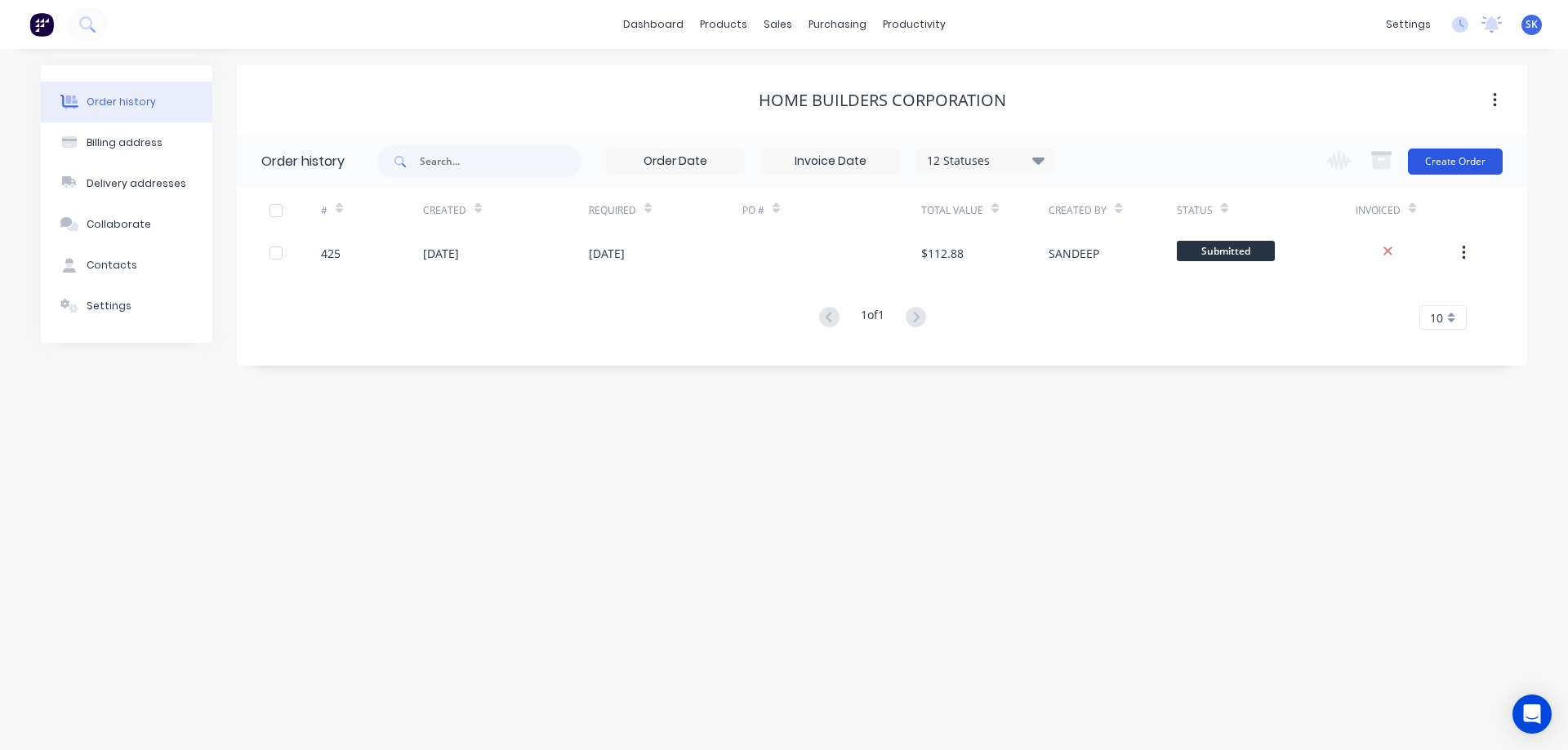
click at [1436, 161] on button "Create Order" at bounding box center [1455, 162] width 95 height 26
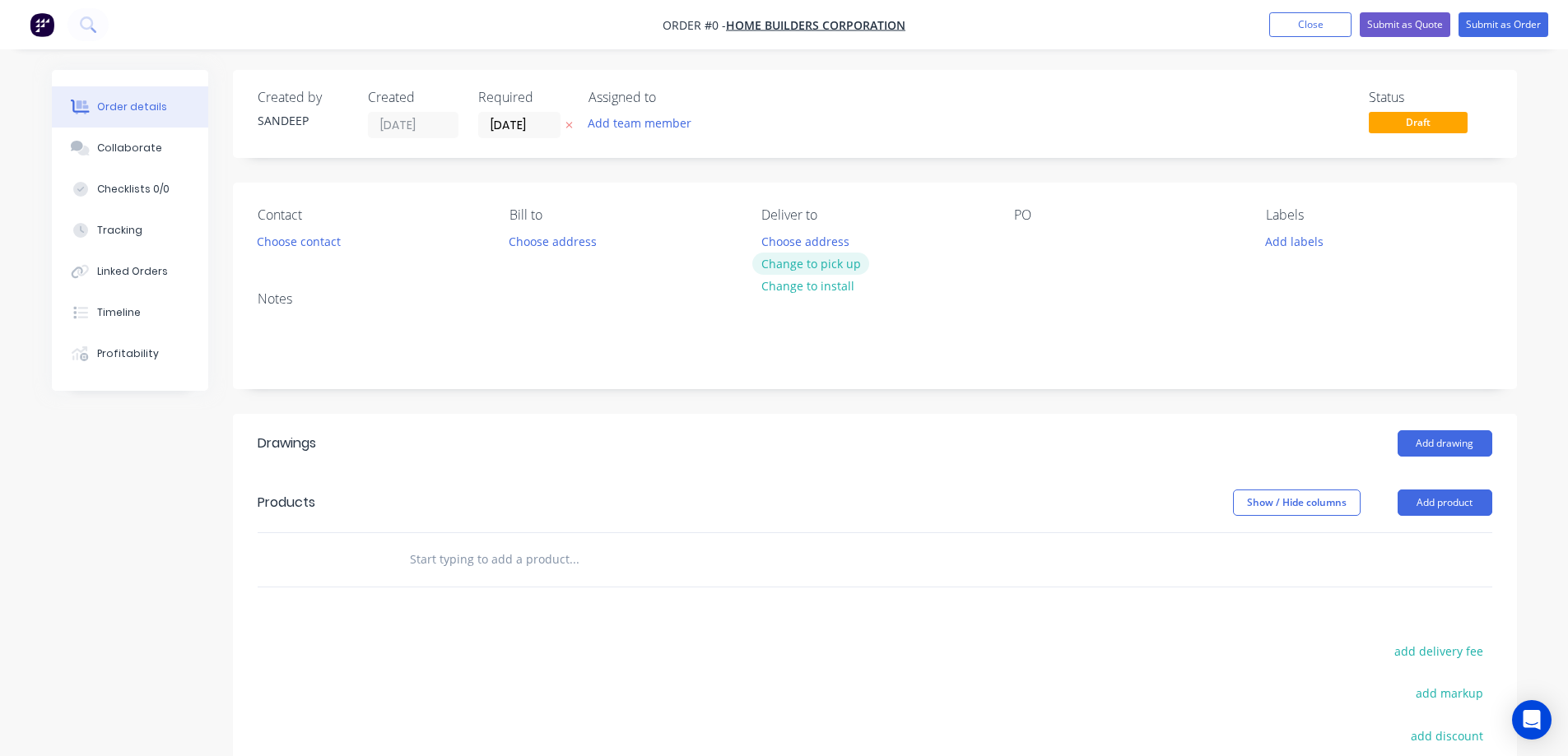
click at [822, 263] on button "Change to pick up" at bounding box center [810, 264] width 117 height 23
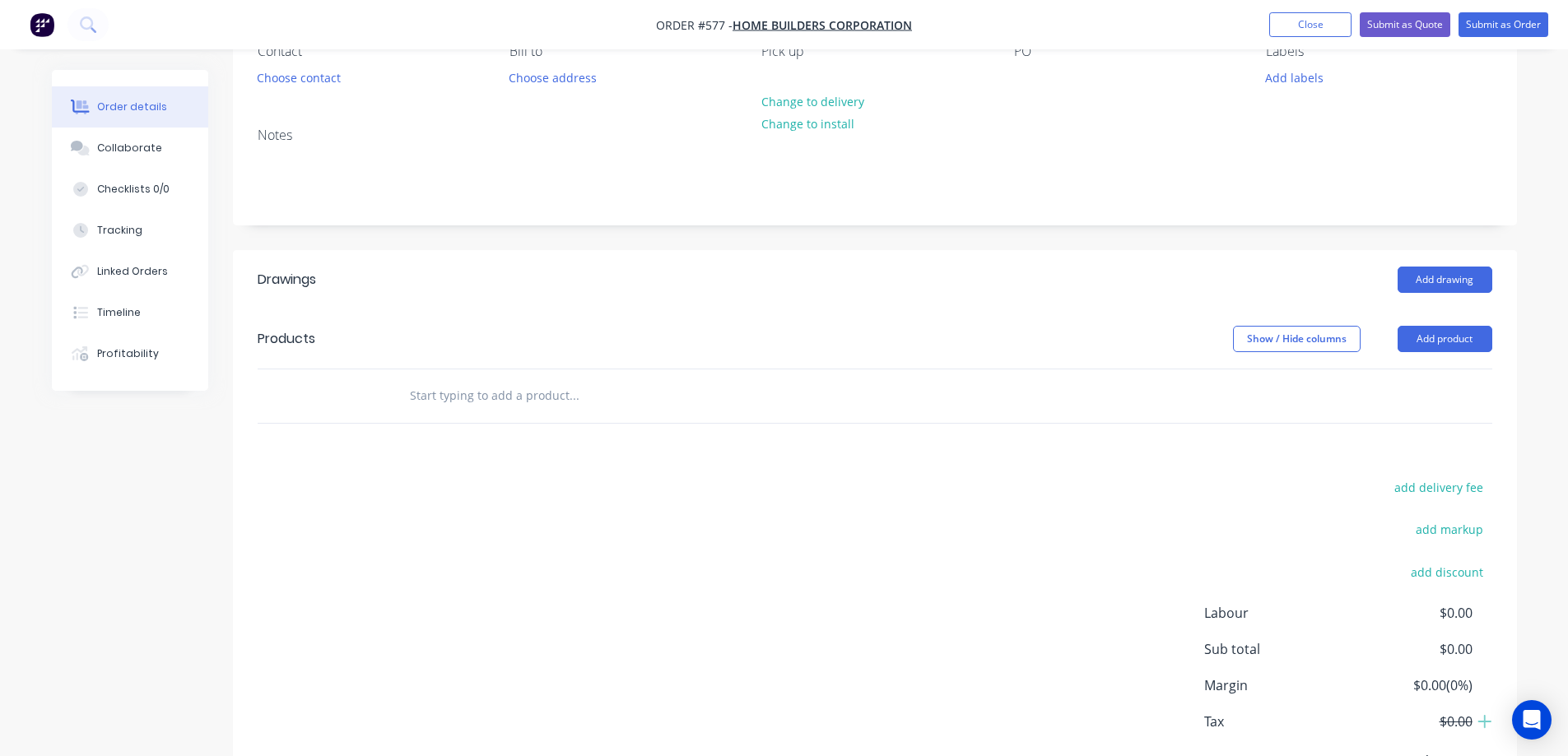
scroll to position [165, 0]
click at [532, 382] on input "text" at bounding box center [574, 395] width 330 height 33
click at [541, 407] on input "text" at bounding box center [574, 395] width 330 height 33
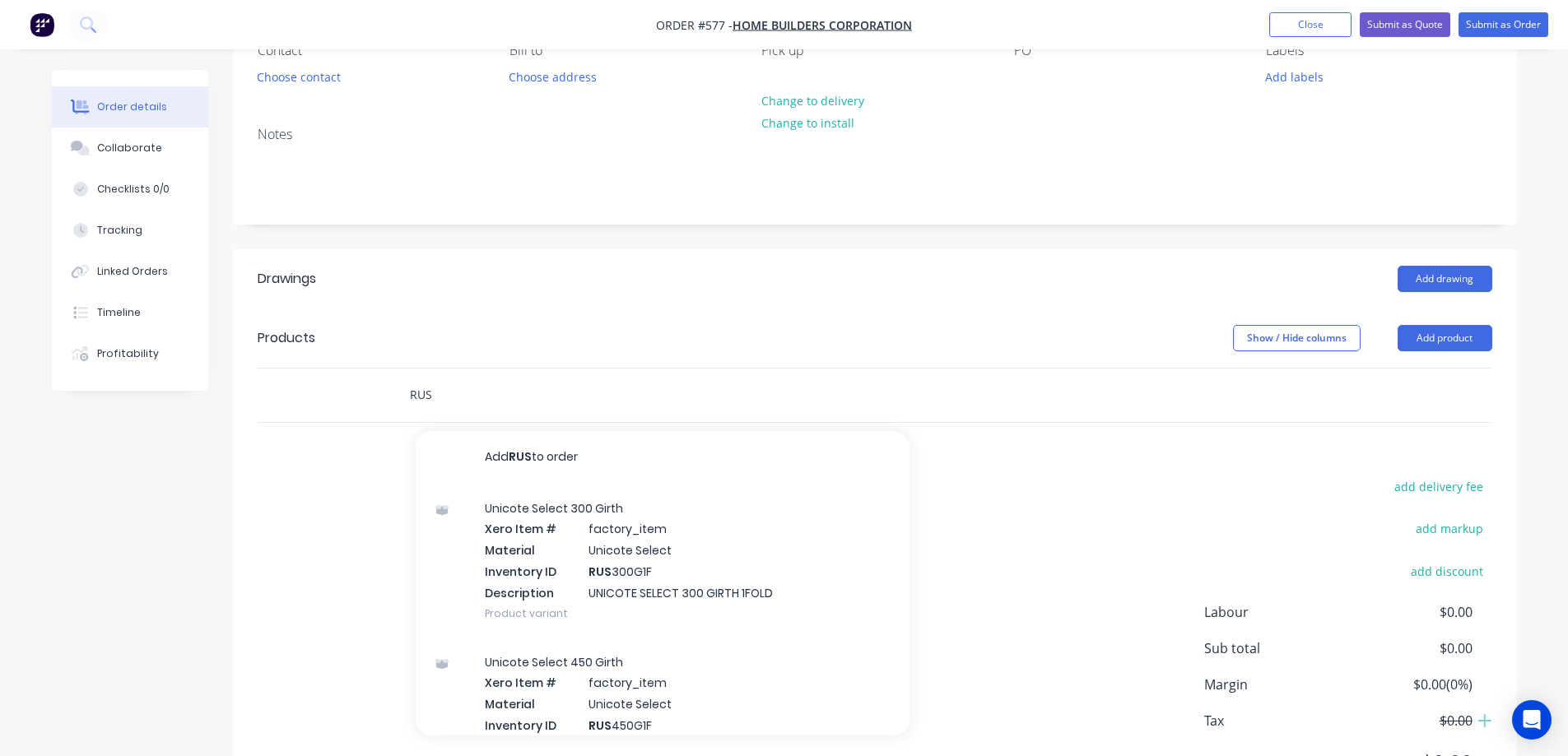
click at [467, 386] on input "RUS" at bounding box center [574, 395] width 330 height 33
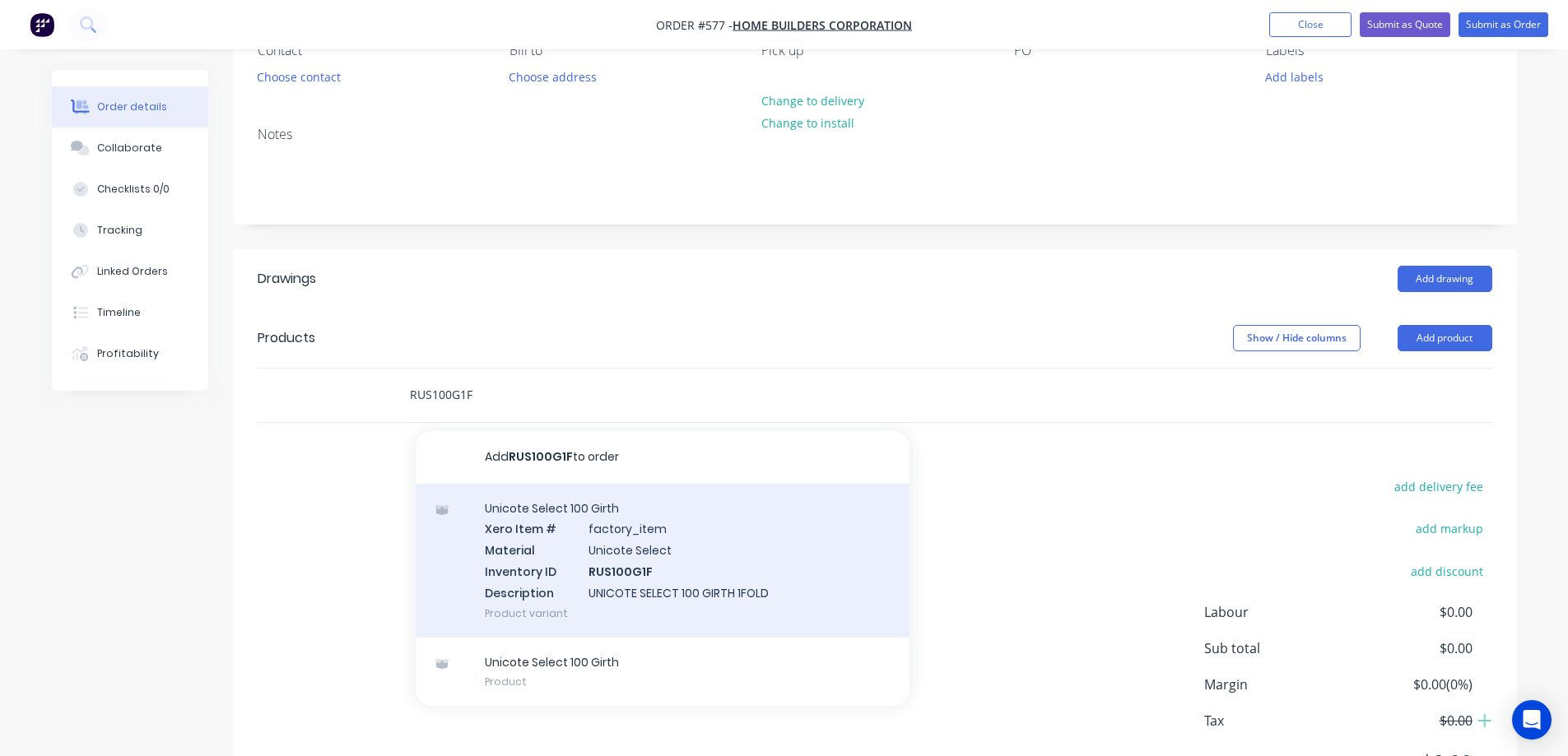
type input "RUS100G1F"
click at [590, 541] on div "Unicote Select 100 Girth Xero Item # factory_item Material Unicote Select Inven…" at bounding box center [662, 560] width 493 height 153
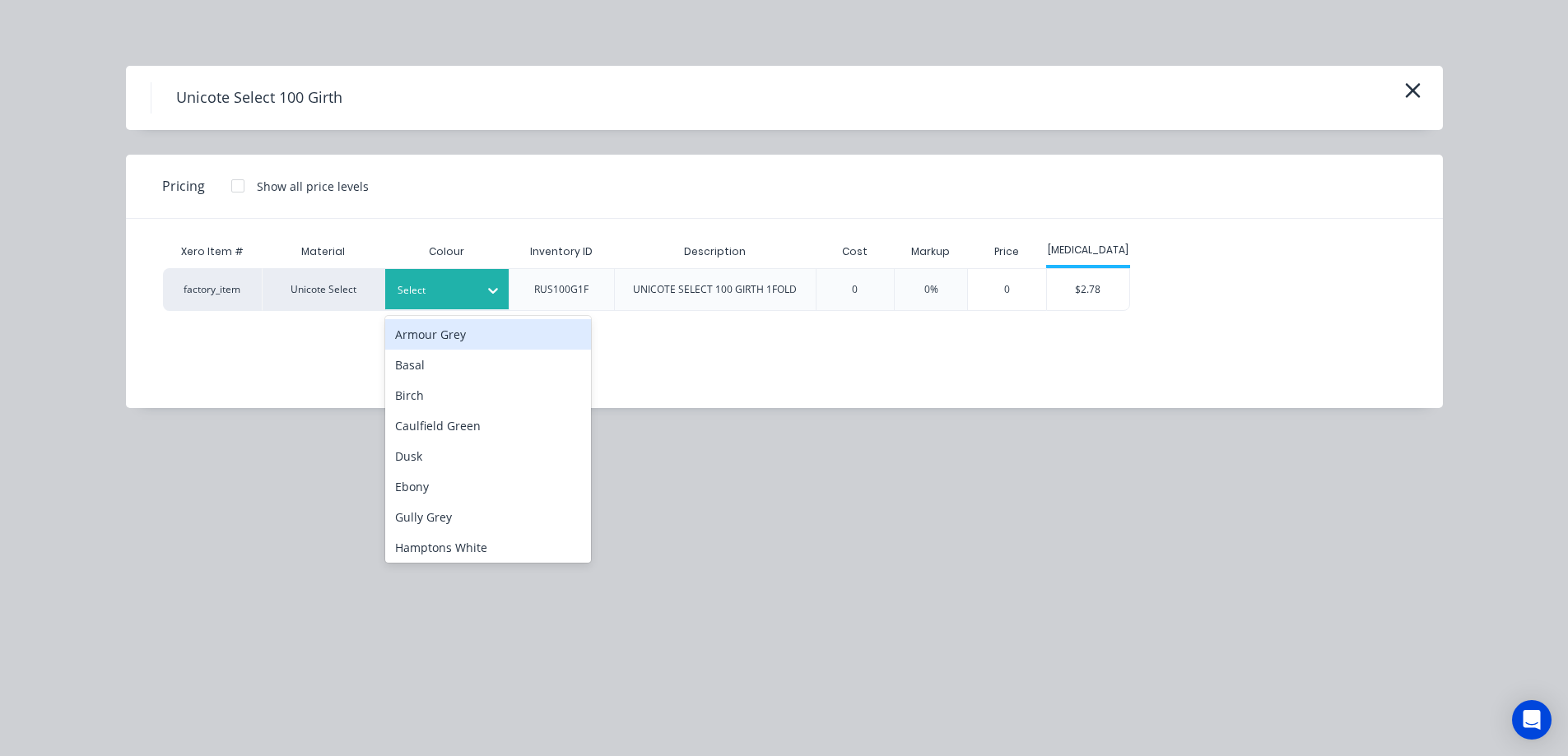
click at [445, 292] on div at bounding box center [434, 290] width 74 height 18
click at [469, 299] on div "Select" at bounding box center [432, 290] width 92 height 22
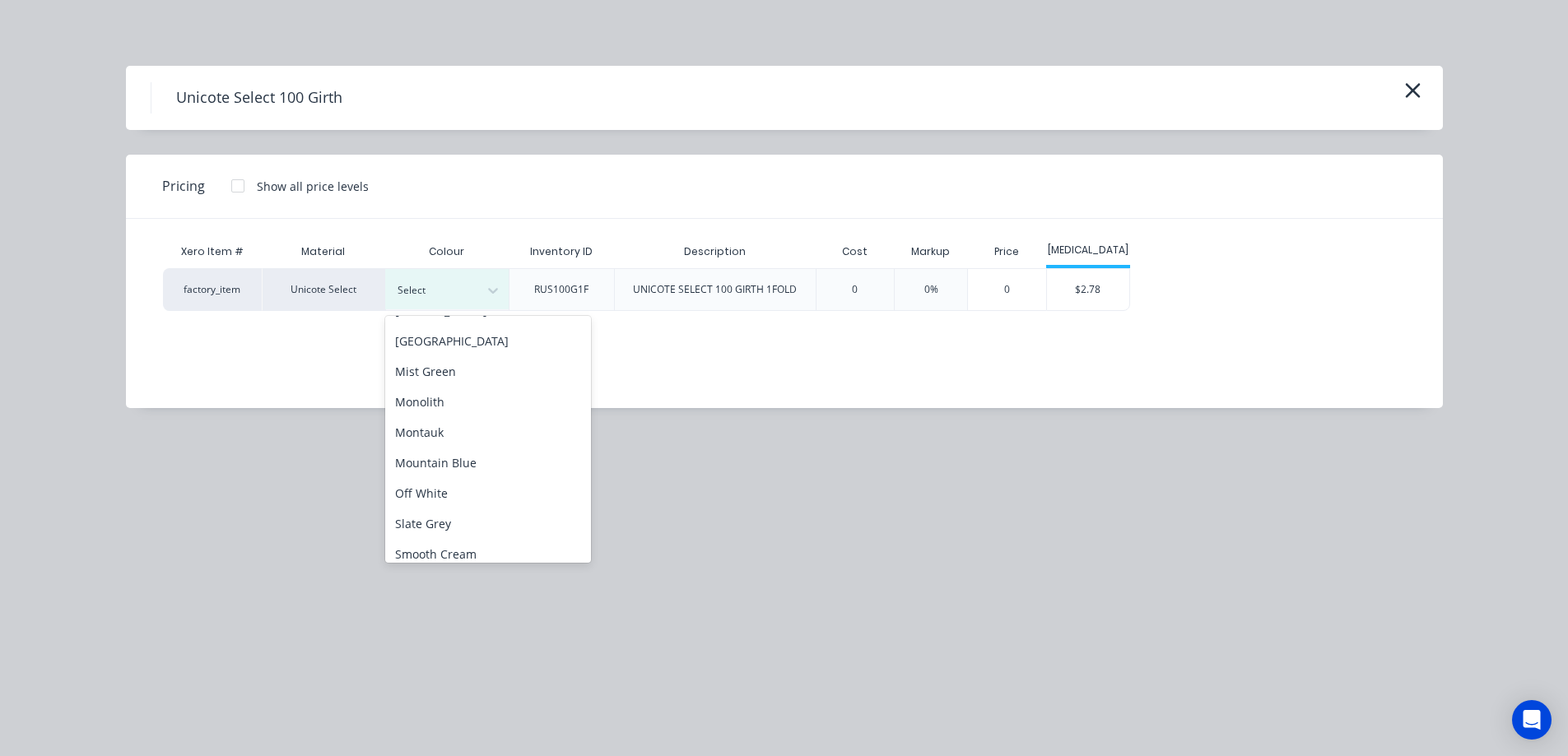
scroll to position [329, 0]
click at [435, 412] on div "Monolith" at bounding box center [487, 401] width 206 height 30
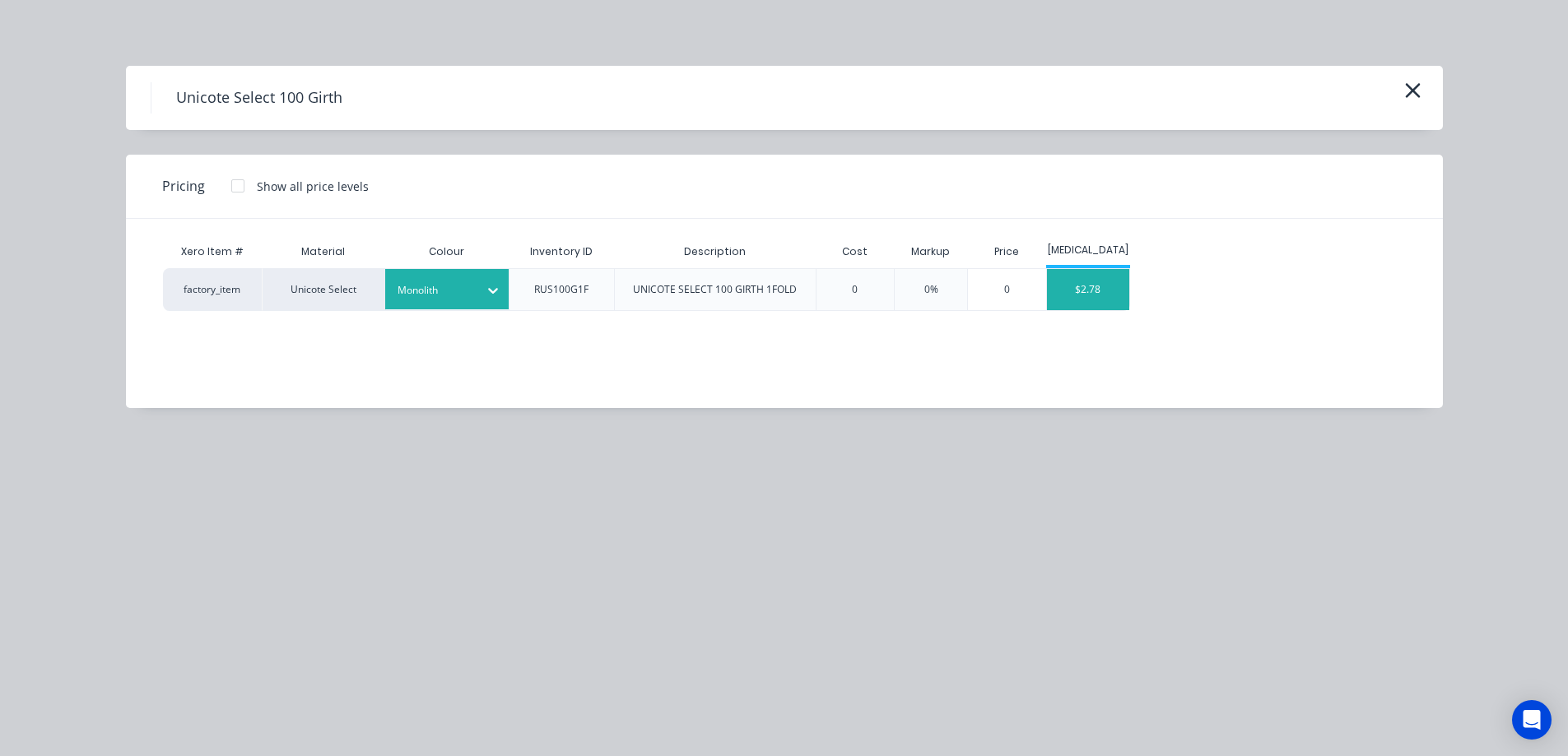
click at [1091, 299] on div "$2.78" at bounding box center [1088, 289] width 82 height 41
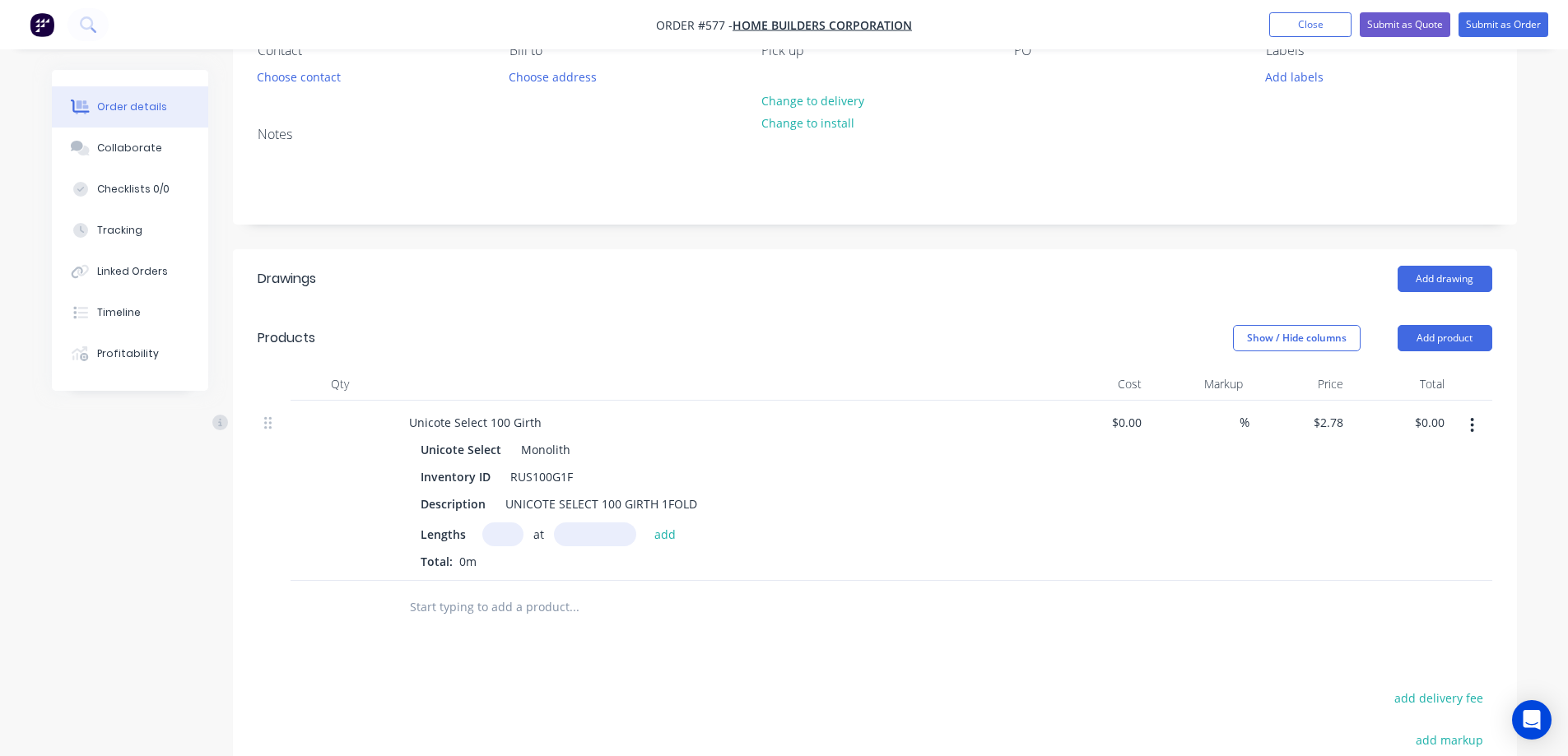
click at [503, 543] on input "text" at bounding box center [502, 535] width 41 height 24
type input "1"
type input "1800mm"
click at [664, 541] on button "add" at bounding box center [665, 534] width 39 height 23
type input "$5.00"
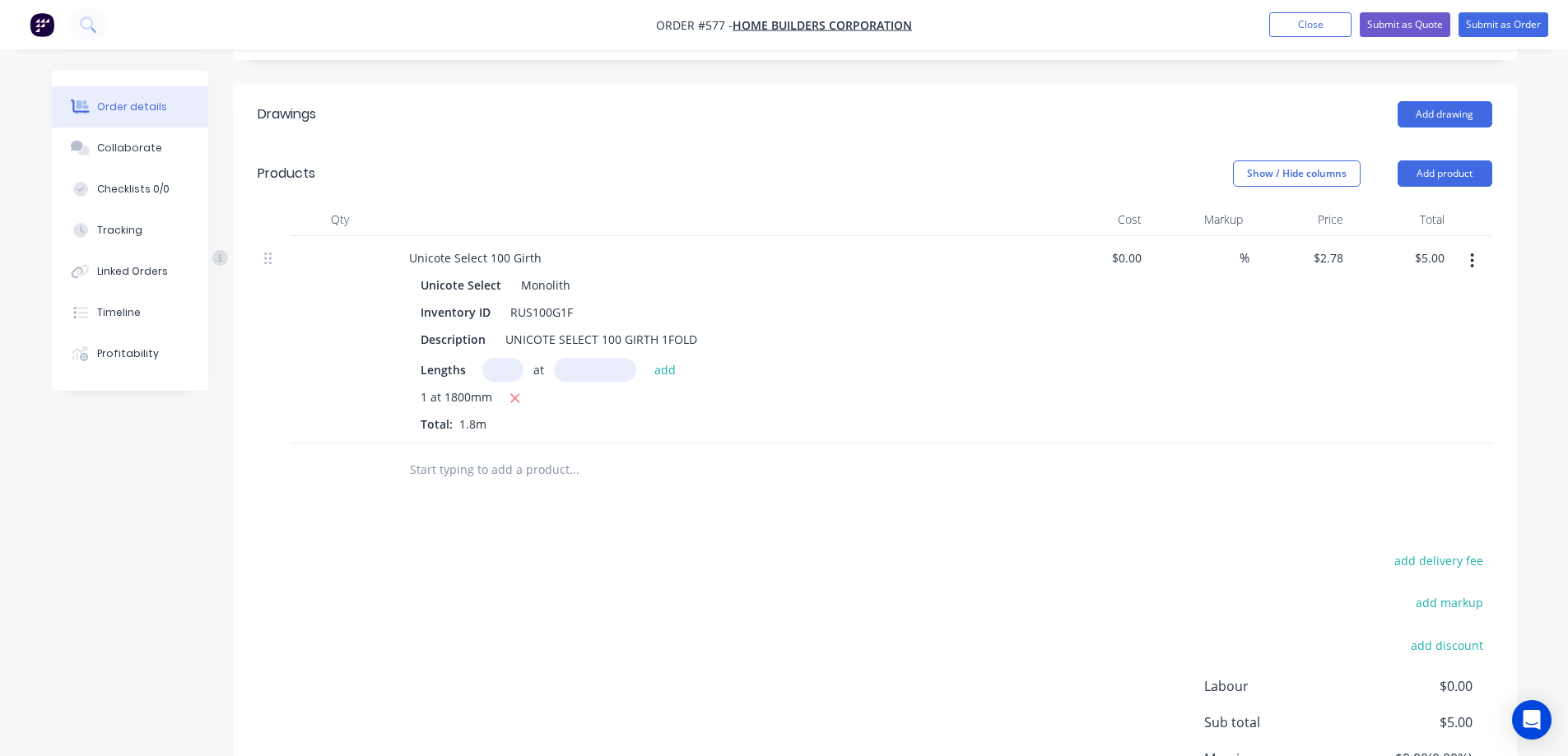
click at [478, 474] on input "text" at bounding box center [574, 470] width 330 height 33
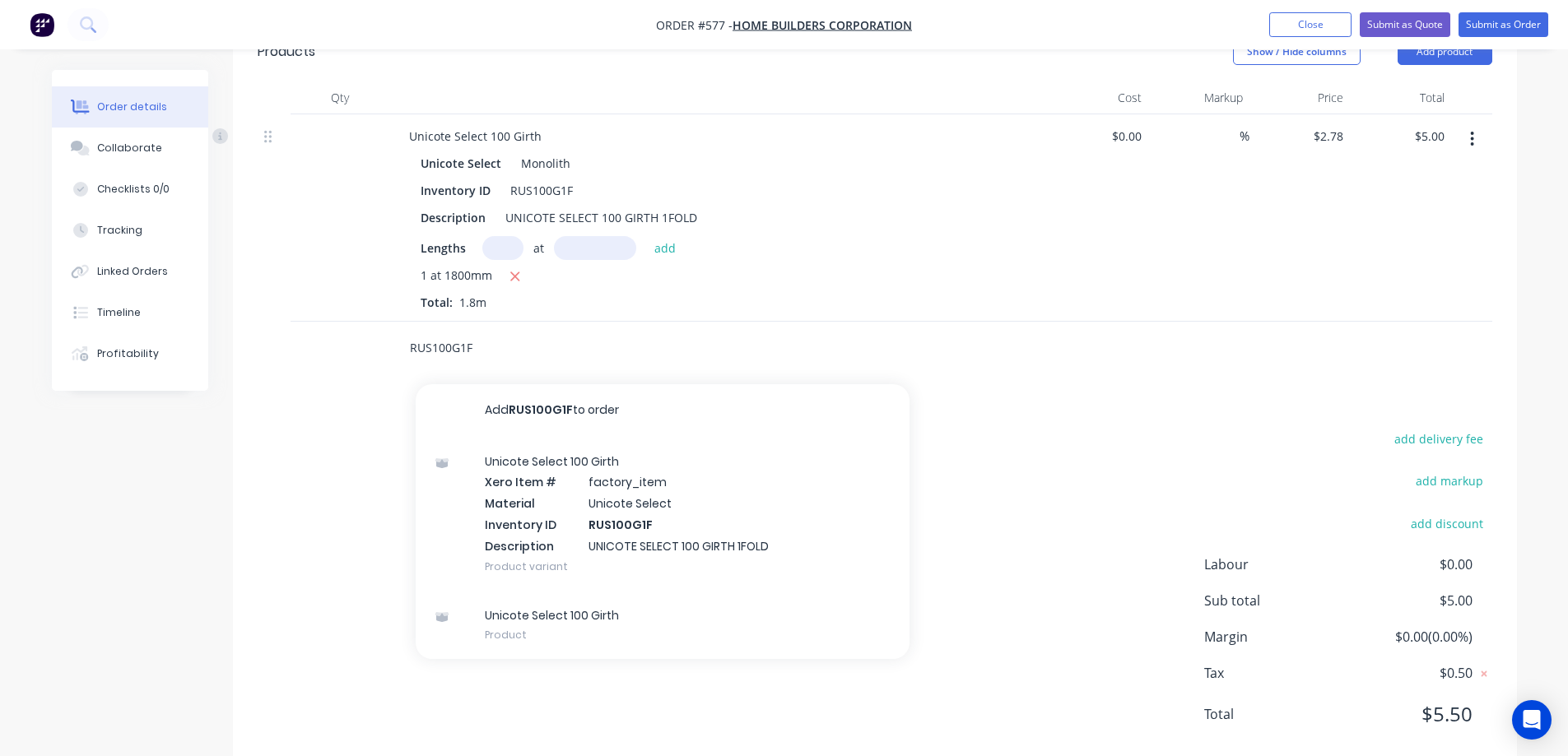
scroll to position [490, 0]
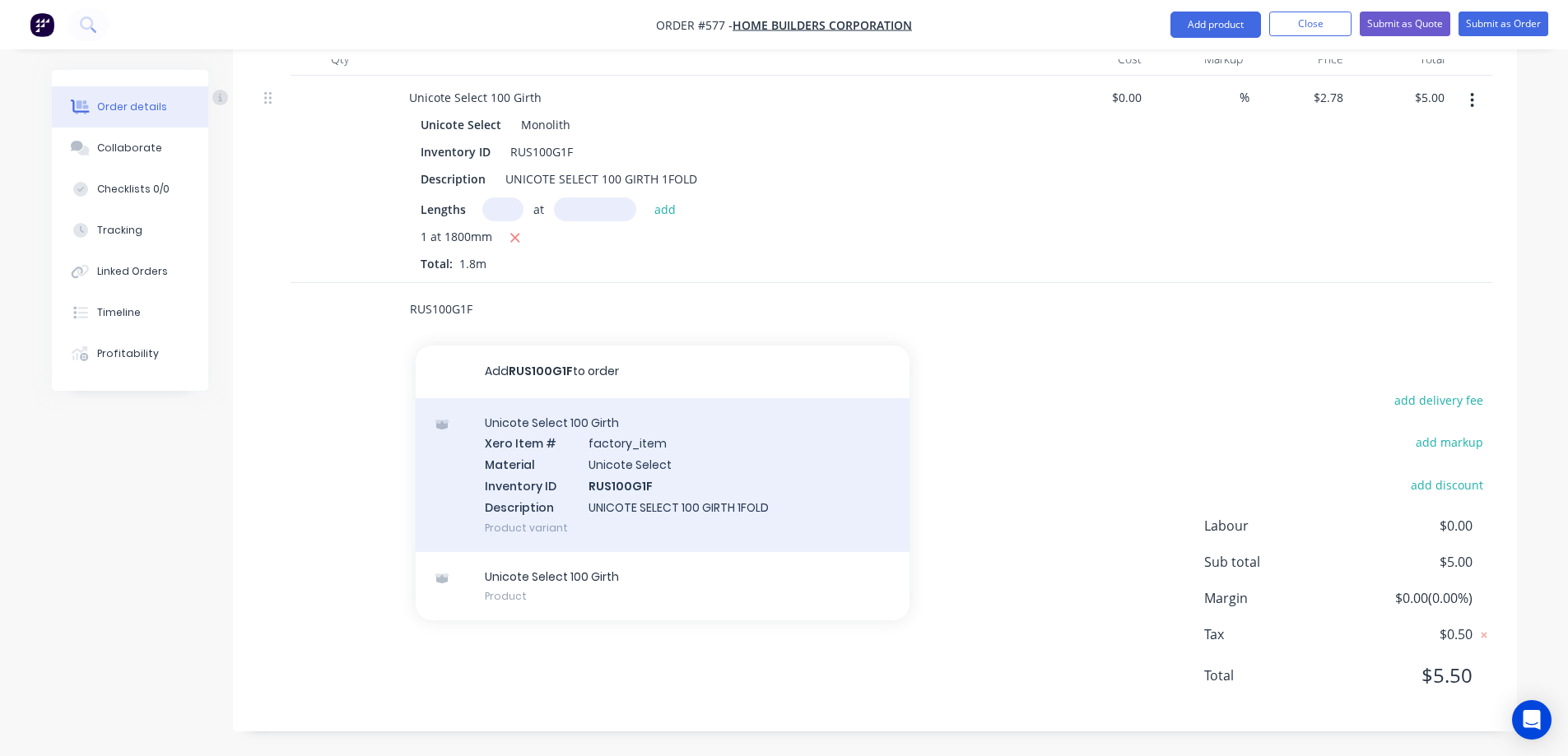
type input "RUS100G1F"
click at [582, 464] on div "Unicote Select 100 Girth Xero Item # factory_item Material Unicote Select Inven…" at bounding box center [662, 474] width 493 height 153
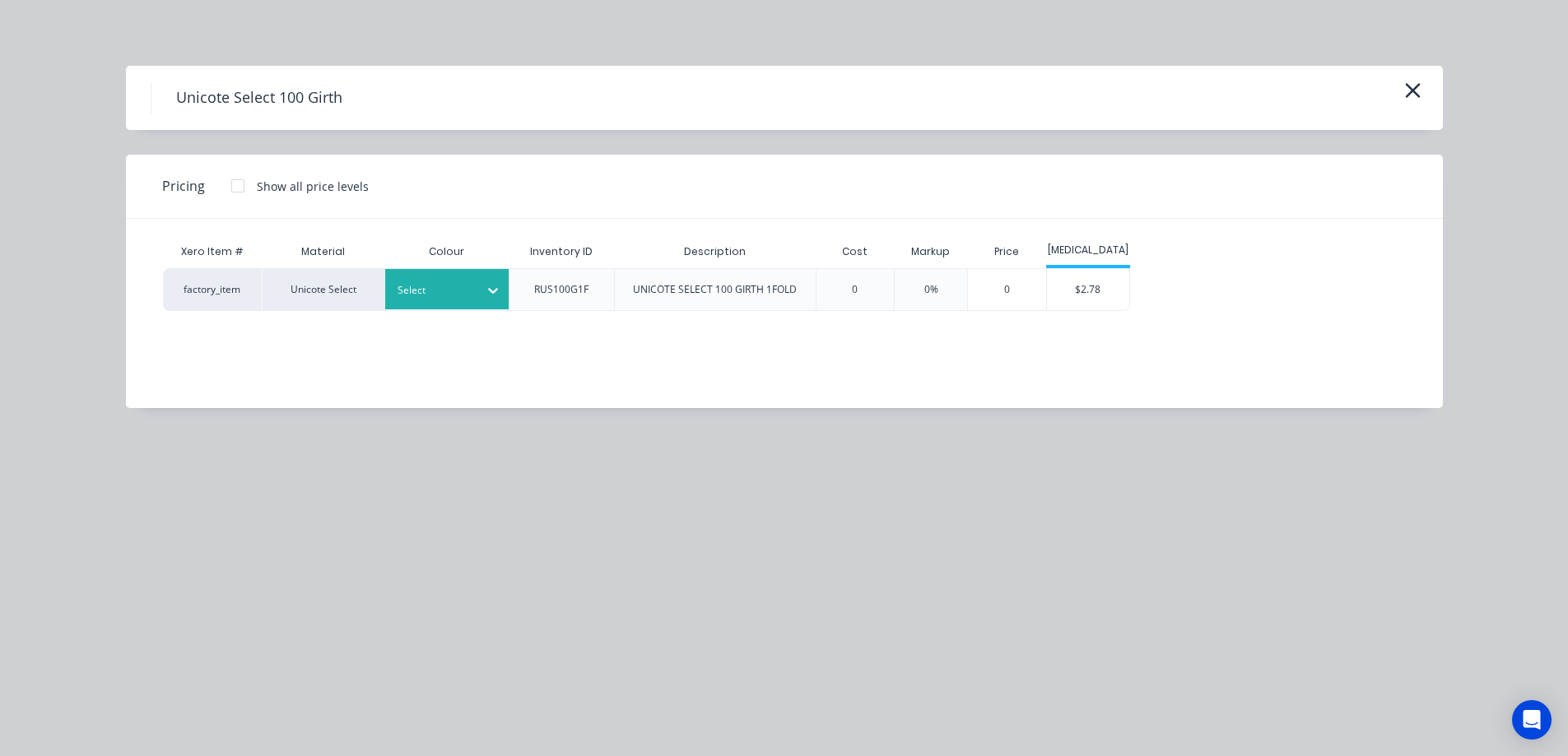
click at [489, 292] on icon at bounding box center [493, 290] width 16 height 16
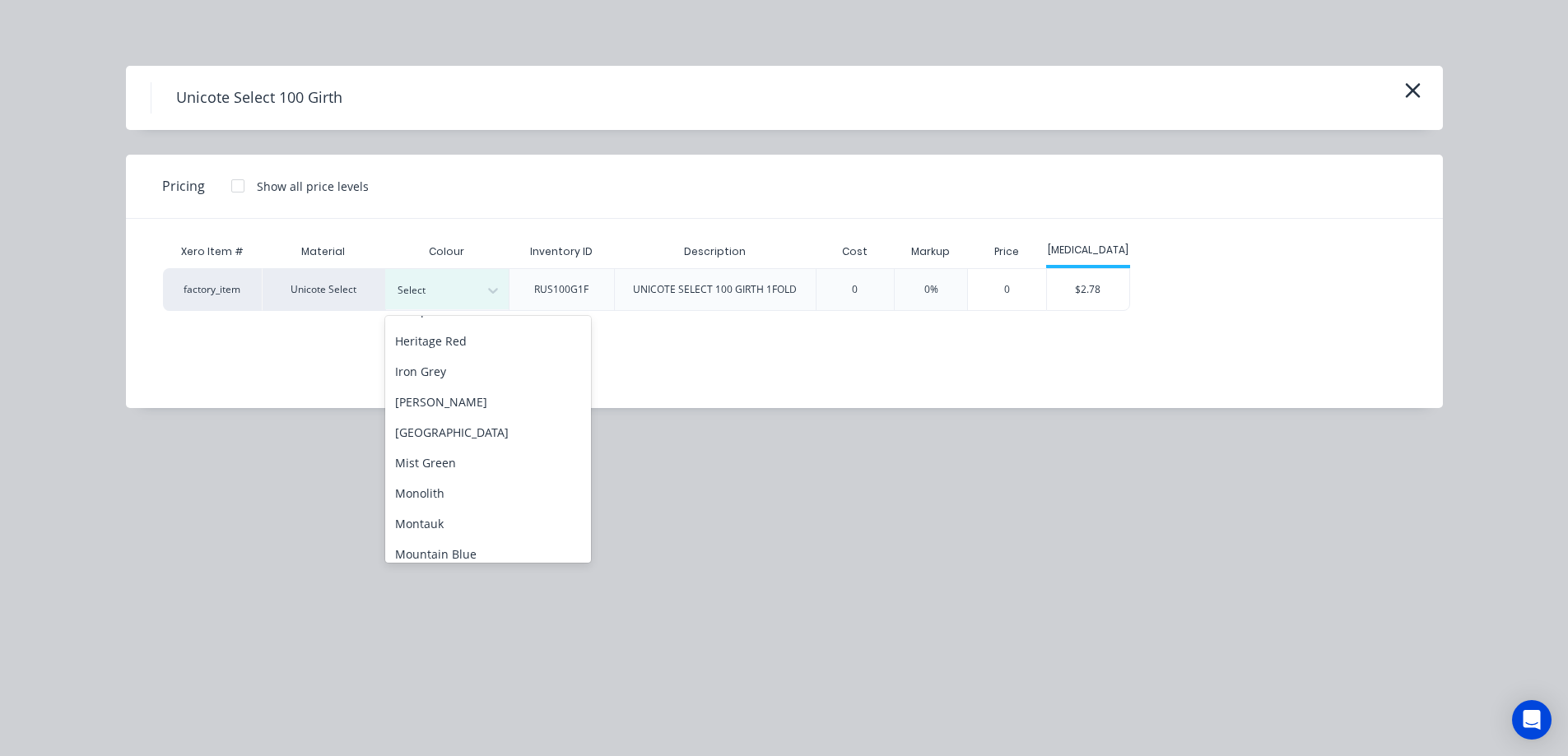
scroll to position [247, 0]
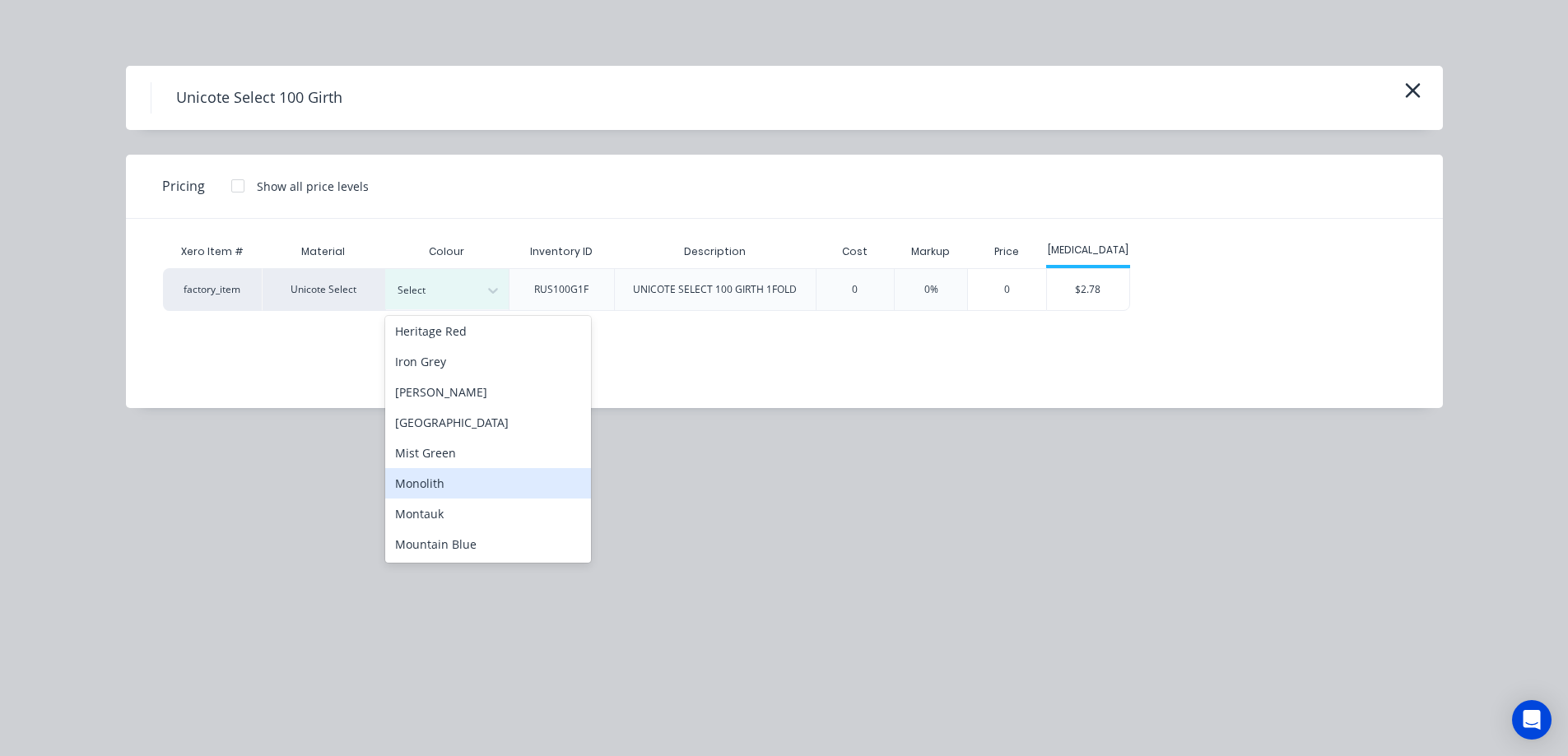
click at [460, 486] on div "Monolith" at bounding box center [487, 483] width 206 height 30
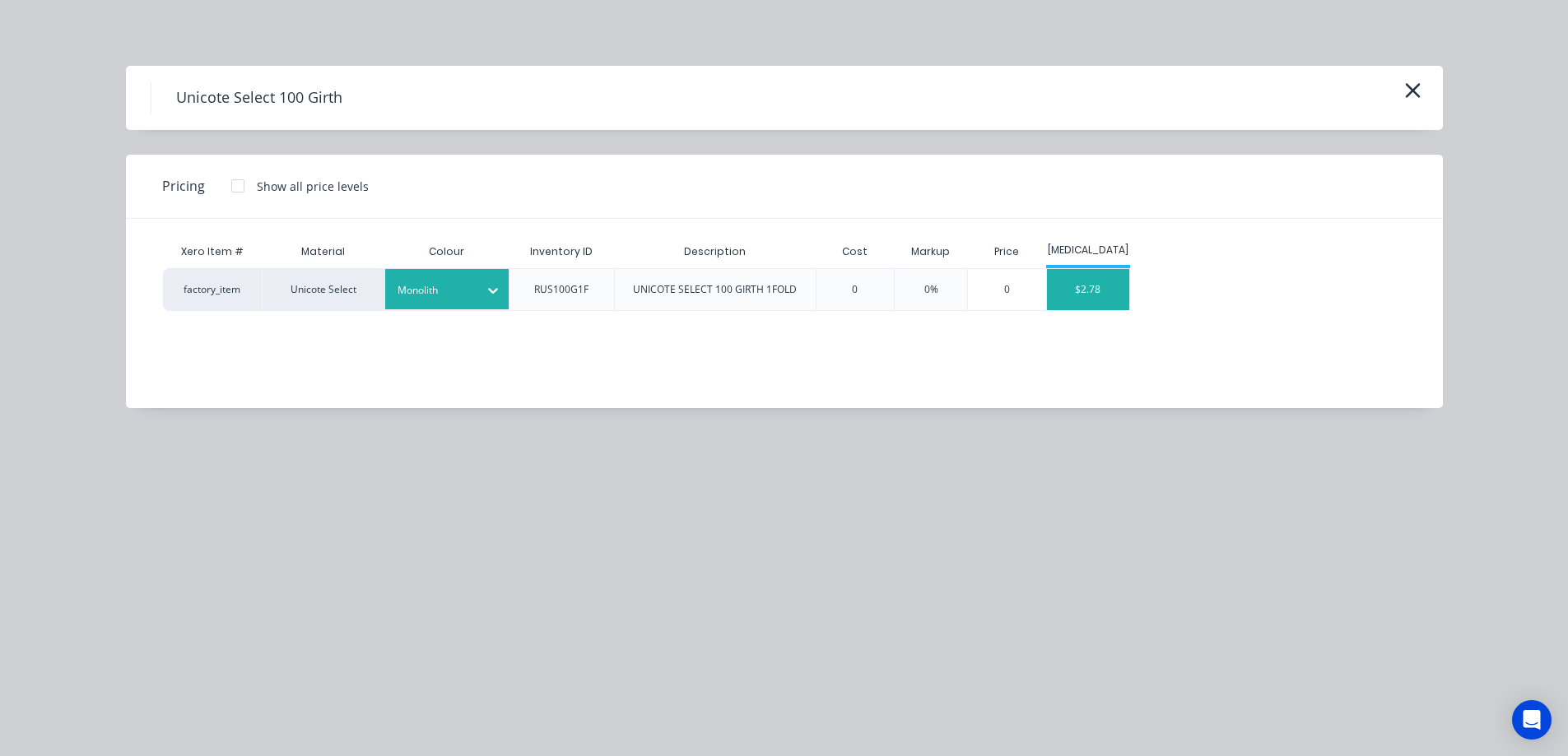
click at [1082, 279] on div "$2.78" at bounding box center [1088, 289] width 82 height 41
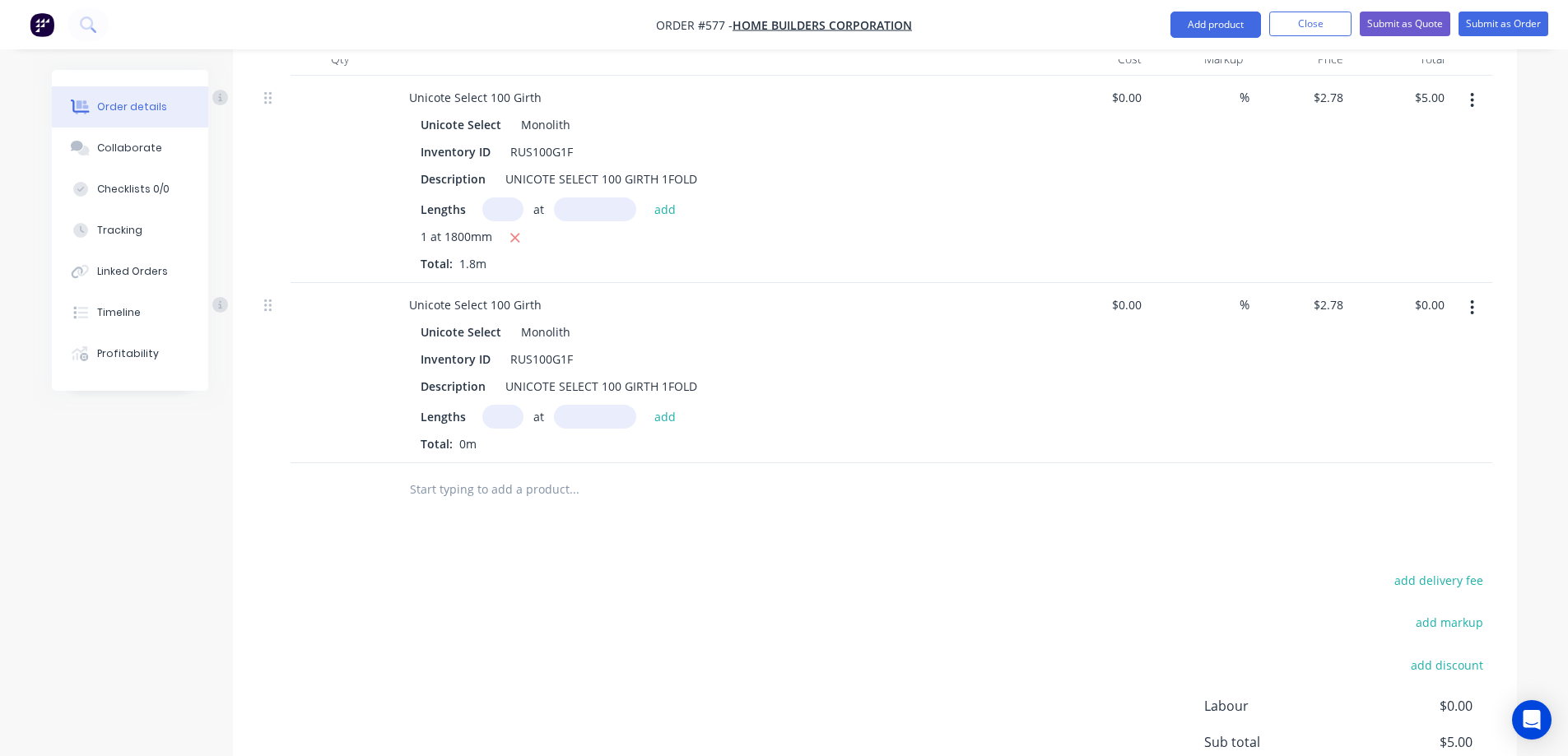
click at [501, 414] on input "text" at bounding box center [502, 417] width 41 height 24
type input "1"
type input "2700mm"
click at [663, 413] on button "add" at bounding box center [665, 416] width 39 height 23
type input "$7.51"
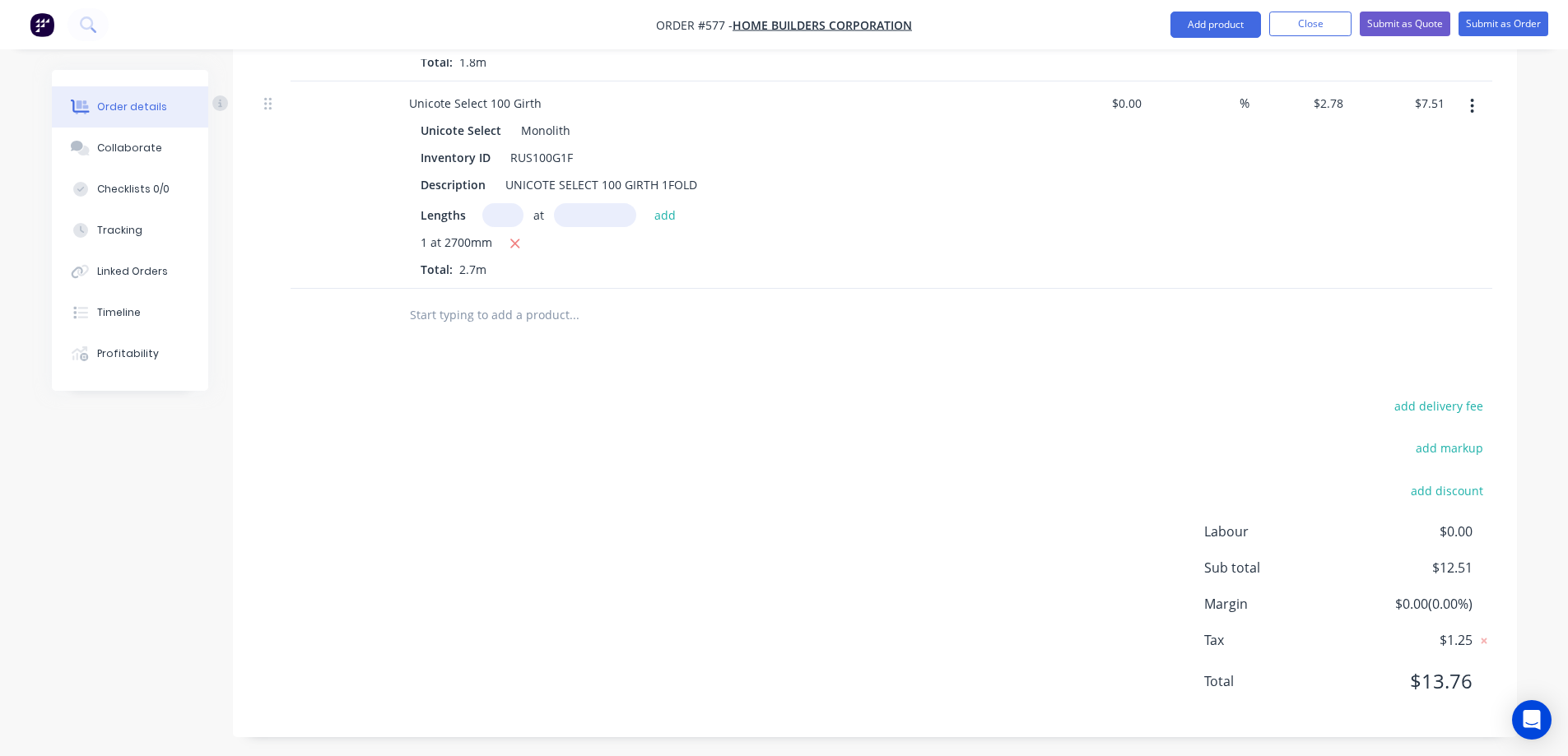
scroll to position [697, 0]
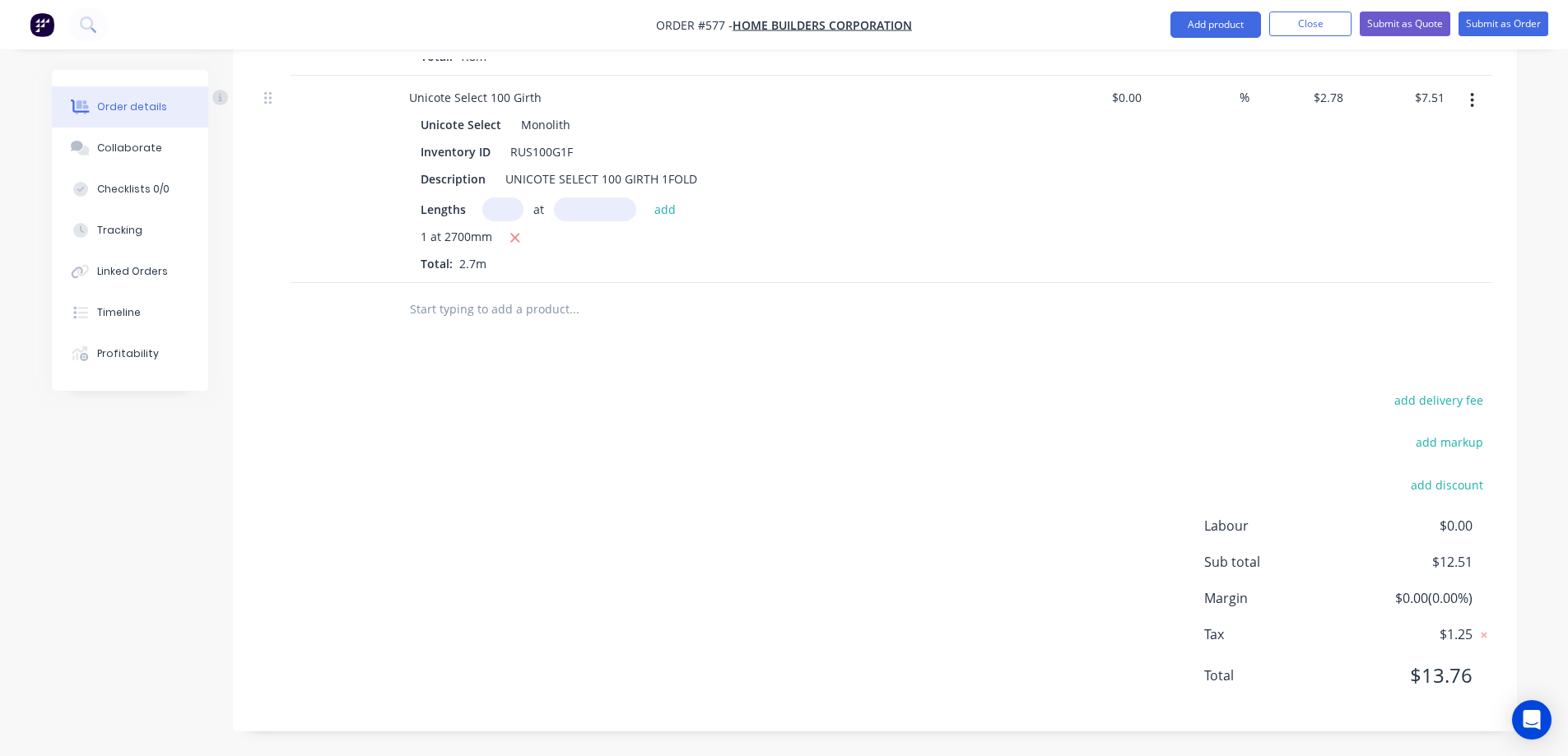
click at [493, 303] on input "text" at bounding box center [574, 310] width 330 height 33
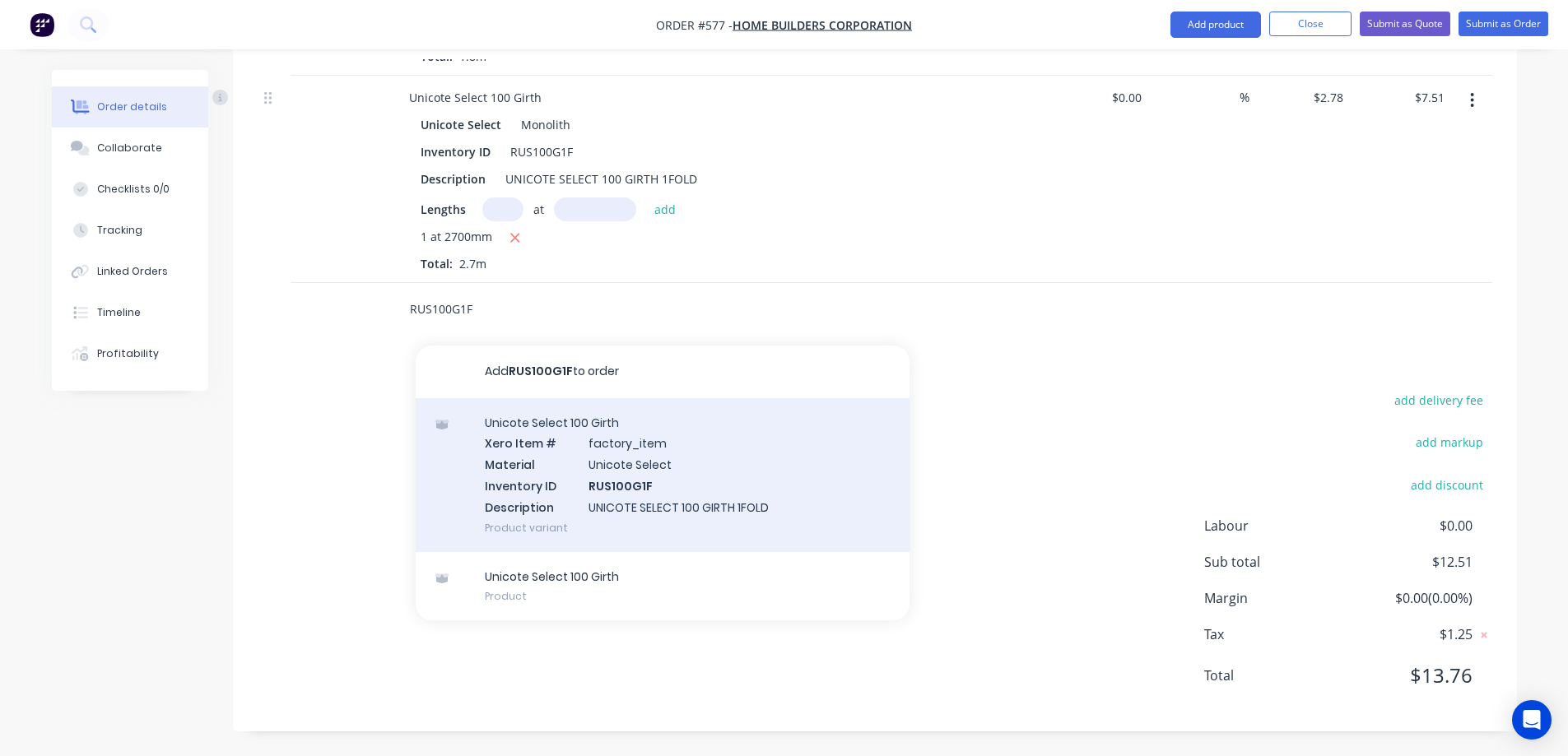
type input "RUS100G1F"
click at [557, 440] on div "Unicote Select 100 Girth Xero Item # factory_item Material Unicote Select Inven…" at bounding box center [662, 474] width 493 height 153
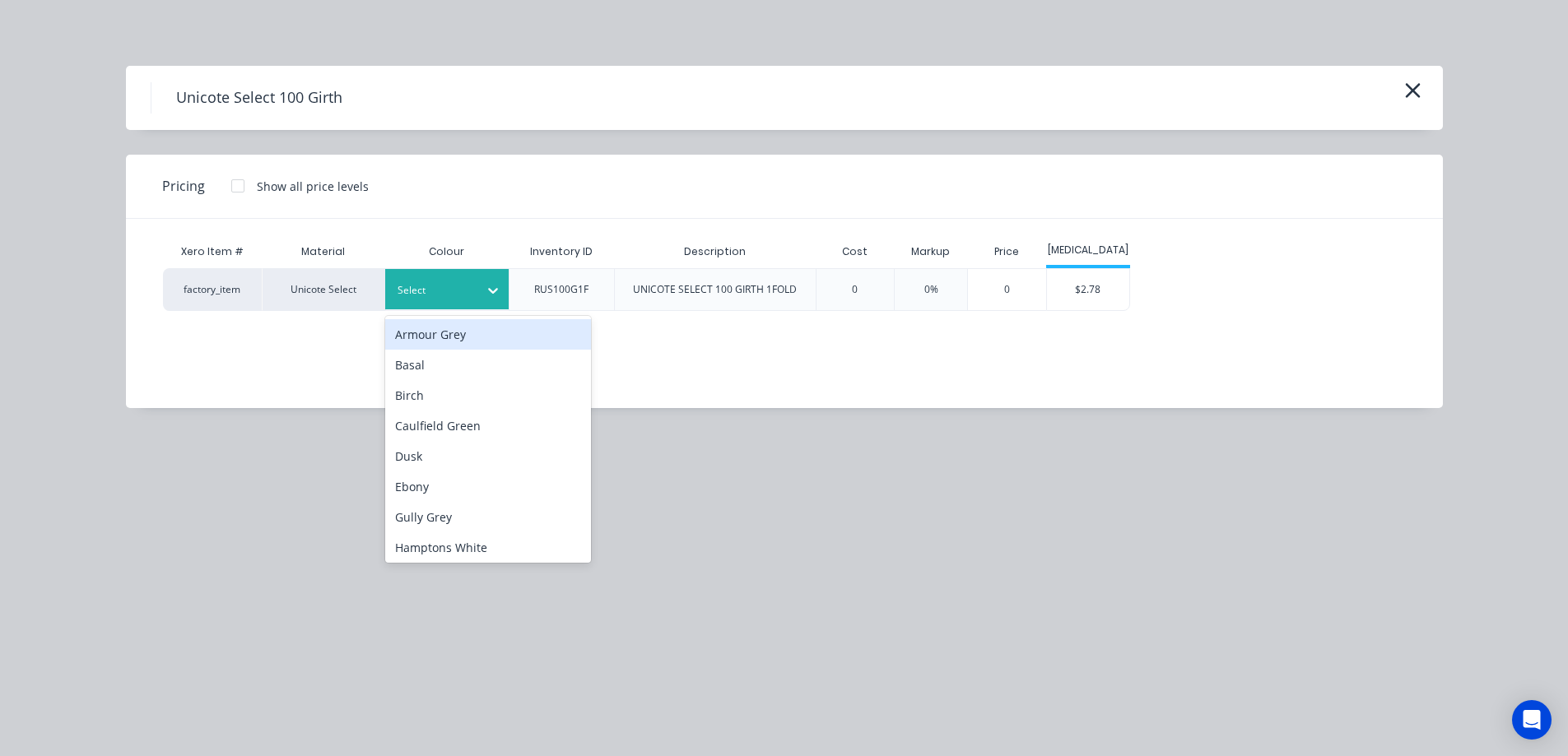
click at [492, 290] on icon at bounding box center [493, 290] width 10 height 6
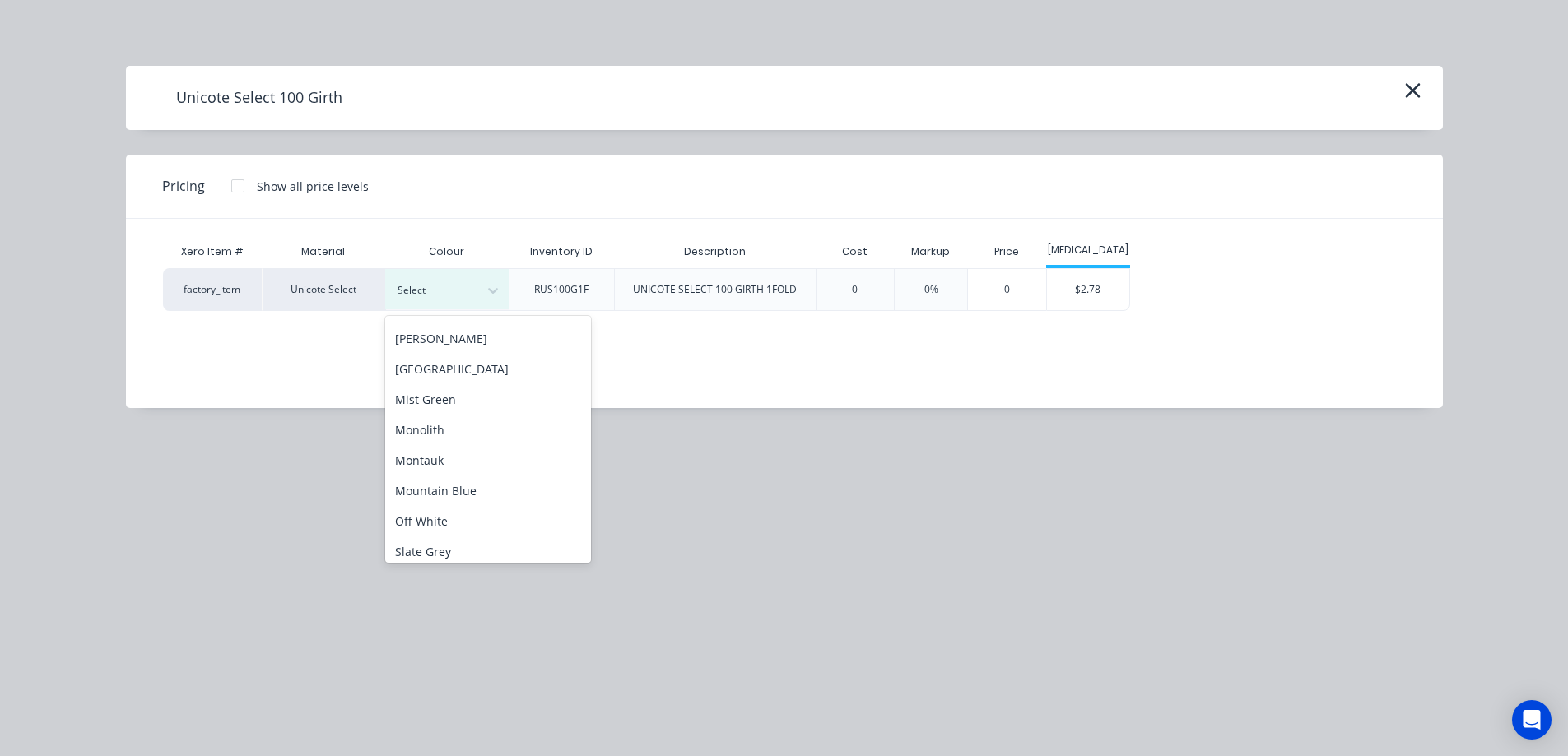
scroll to position [329, 0]
click at [454, 408] on div "Monolith" at bounding box center [487, 401] width 206 height 30
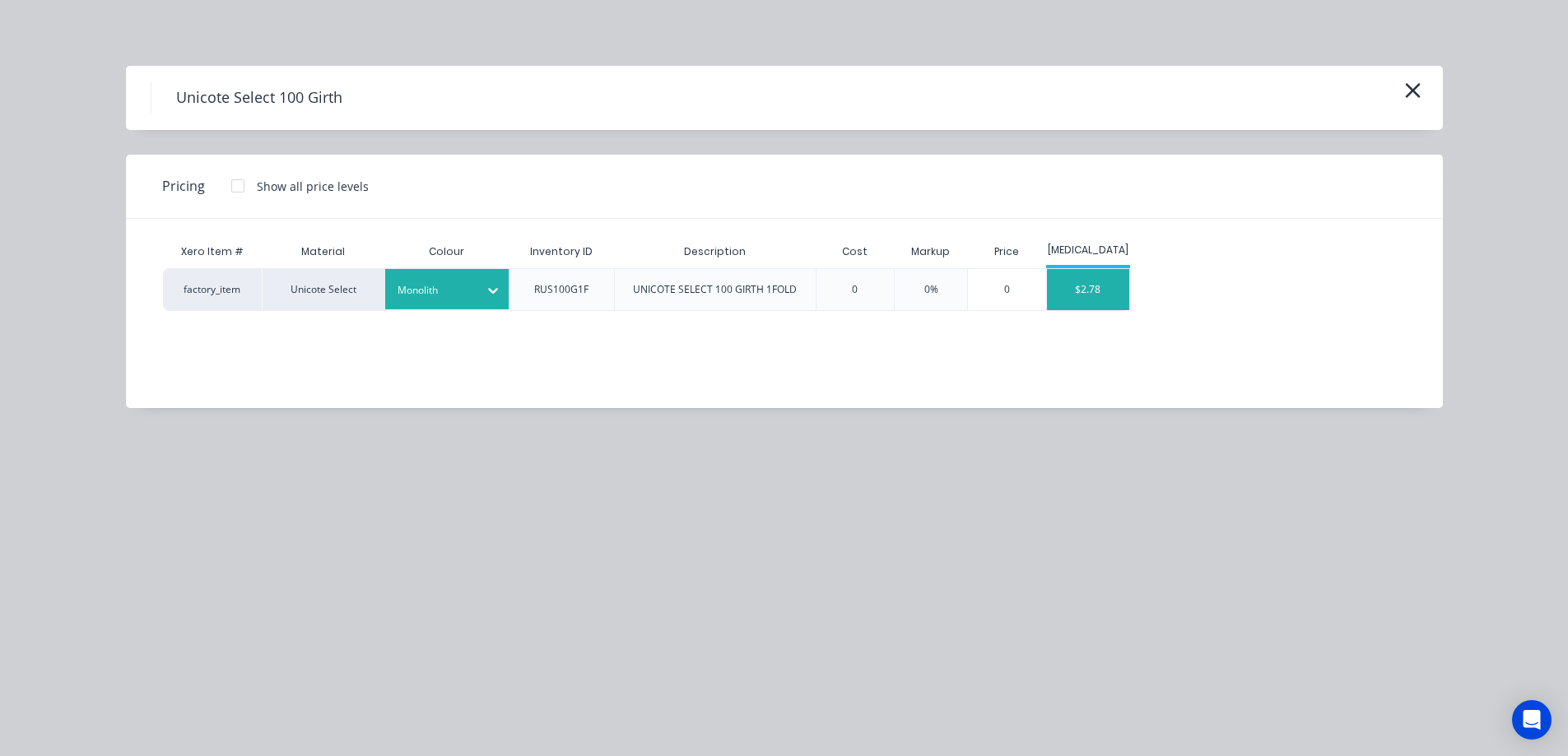
click at [1096, 298] on div "$2.78" at bounding box center [1088, 289] width 82 height 41
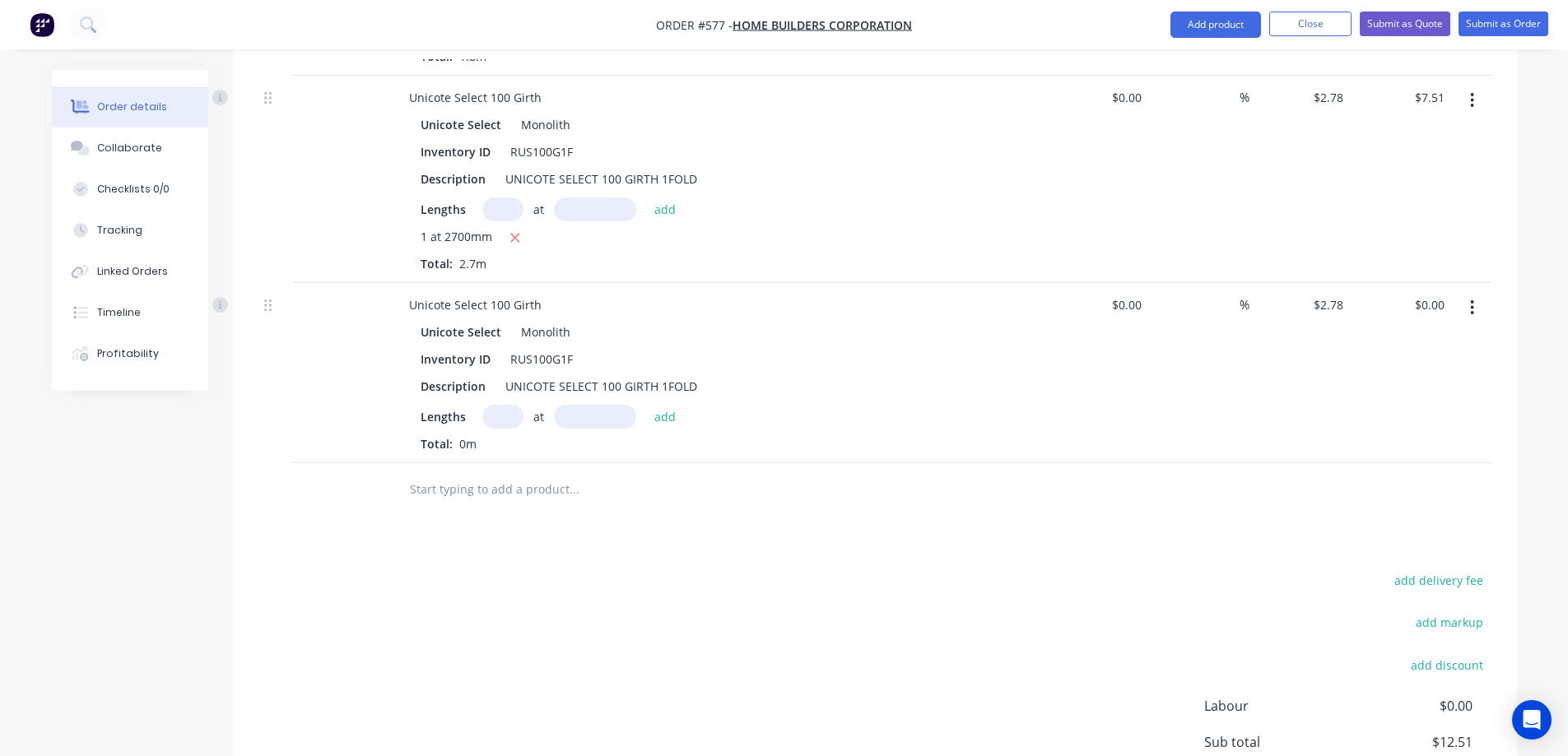
click at [506, 415] on input "text" at bounding box center [502, 417] width 41 height 24
type input "1"
type input "885mm"
click at [658, 418] on button "add" at bounding box center [665, 416] width 39 height 23
type input "$2.46"
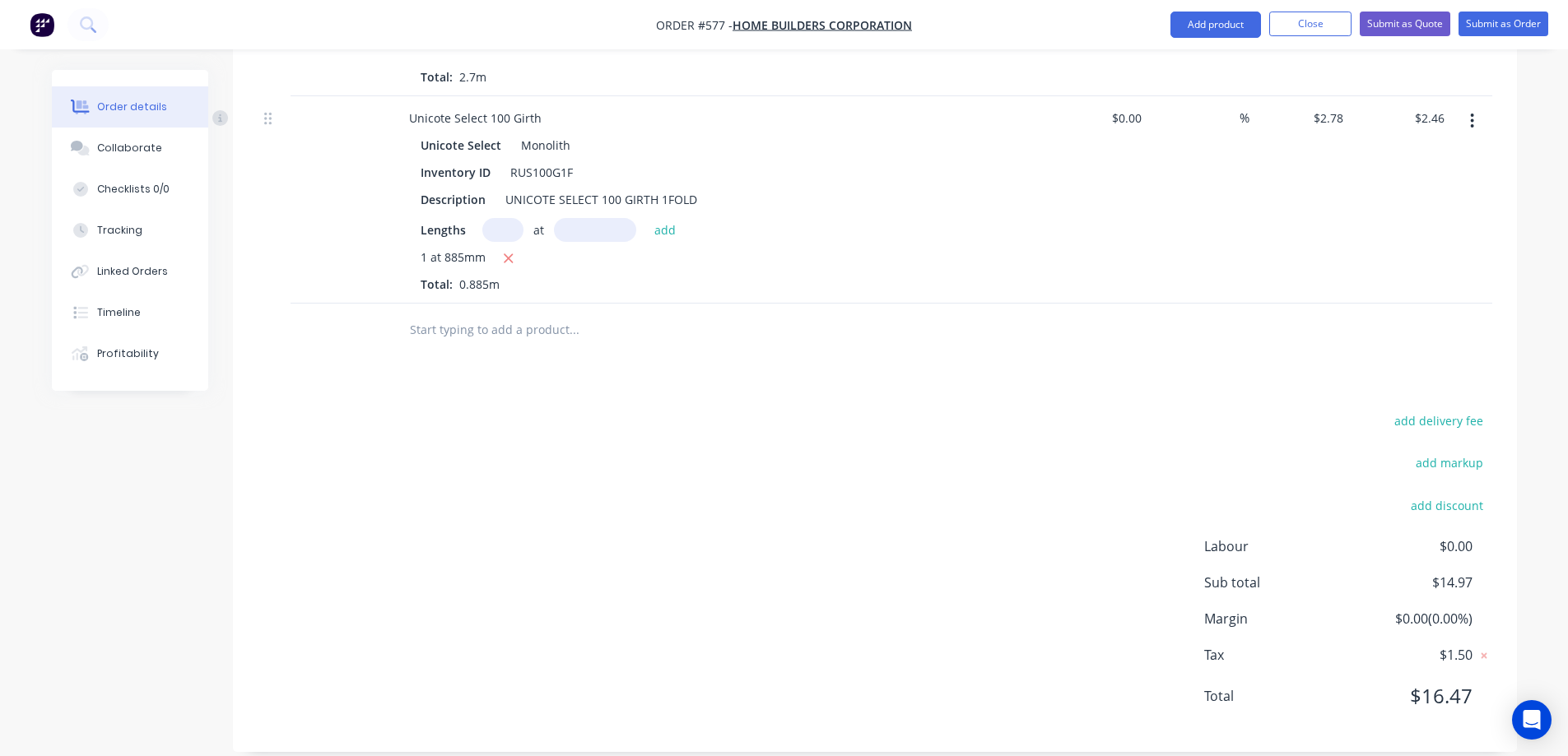
scroll to position [904, 0]
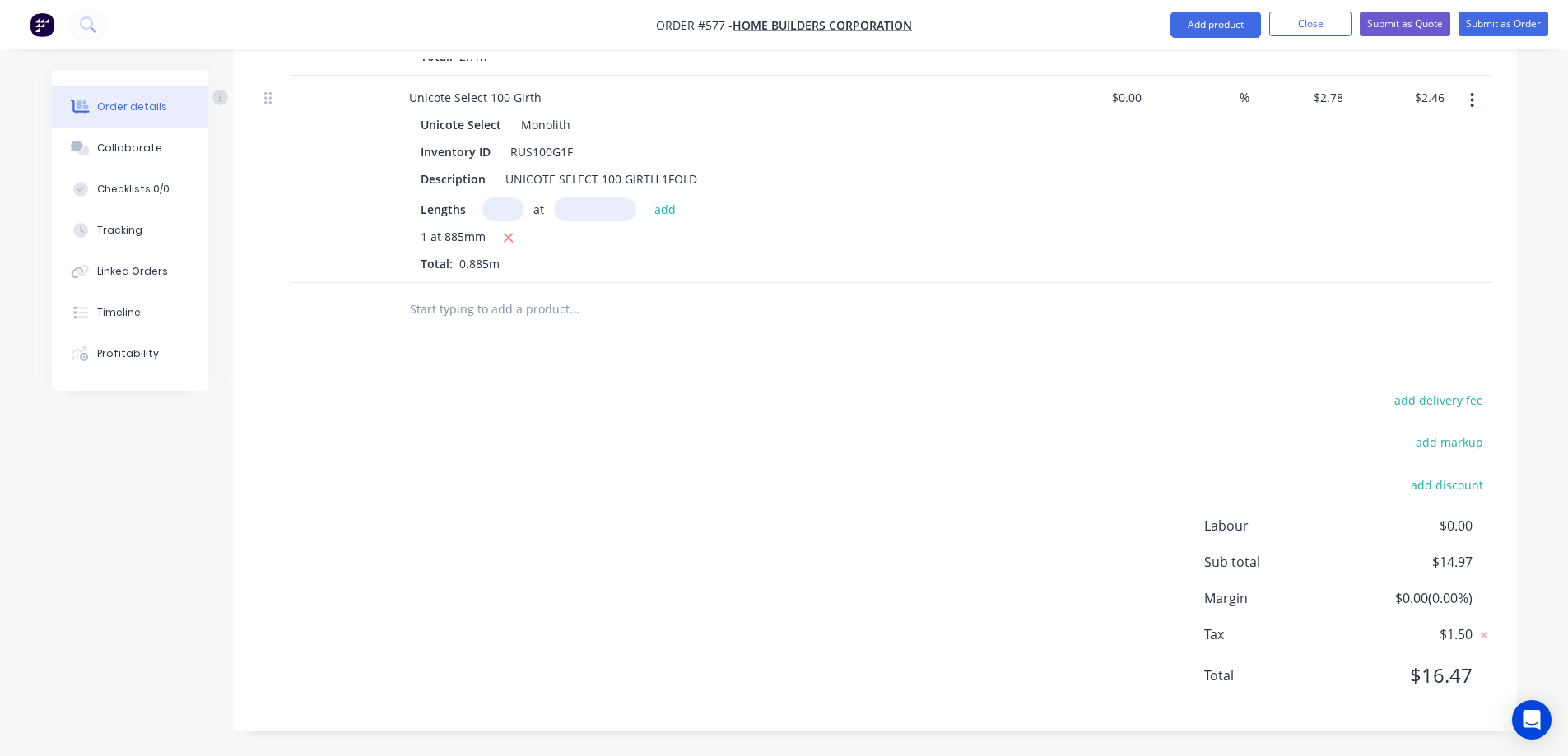
click at [464, 308] on input "text" at bounding box center [574, 310] width 330 height 33
type input "1"
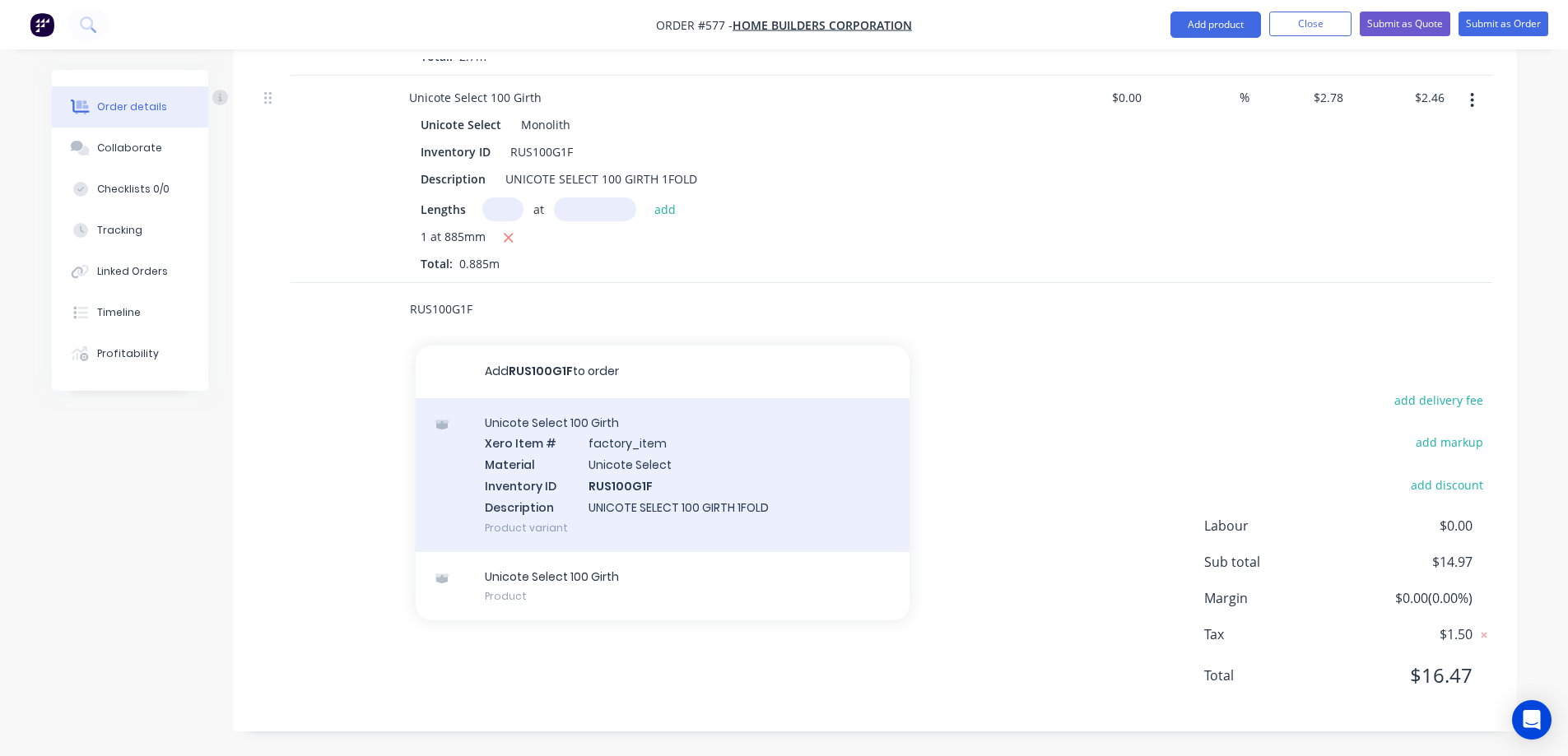
type input "RUS100G1F"
click at [583, 480] on div "Unicote Select 100 Girth Xero Item # factory_item Material Unicote Select Inven…" at bounding box center [662, 474] width 493 height 153
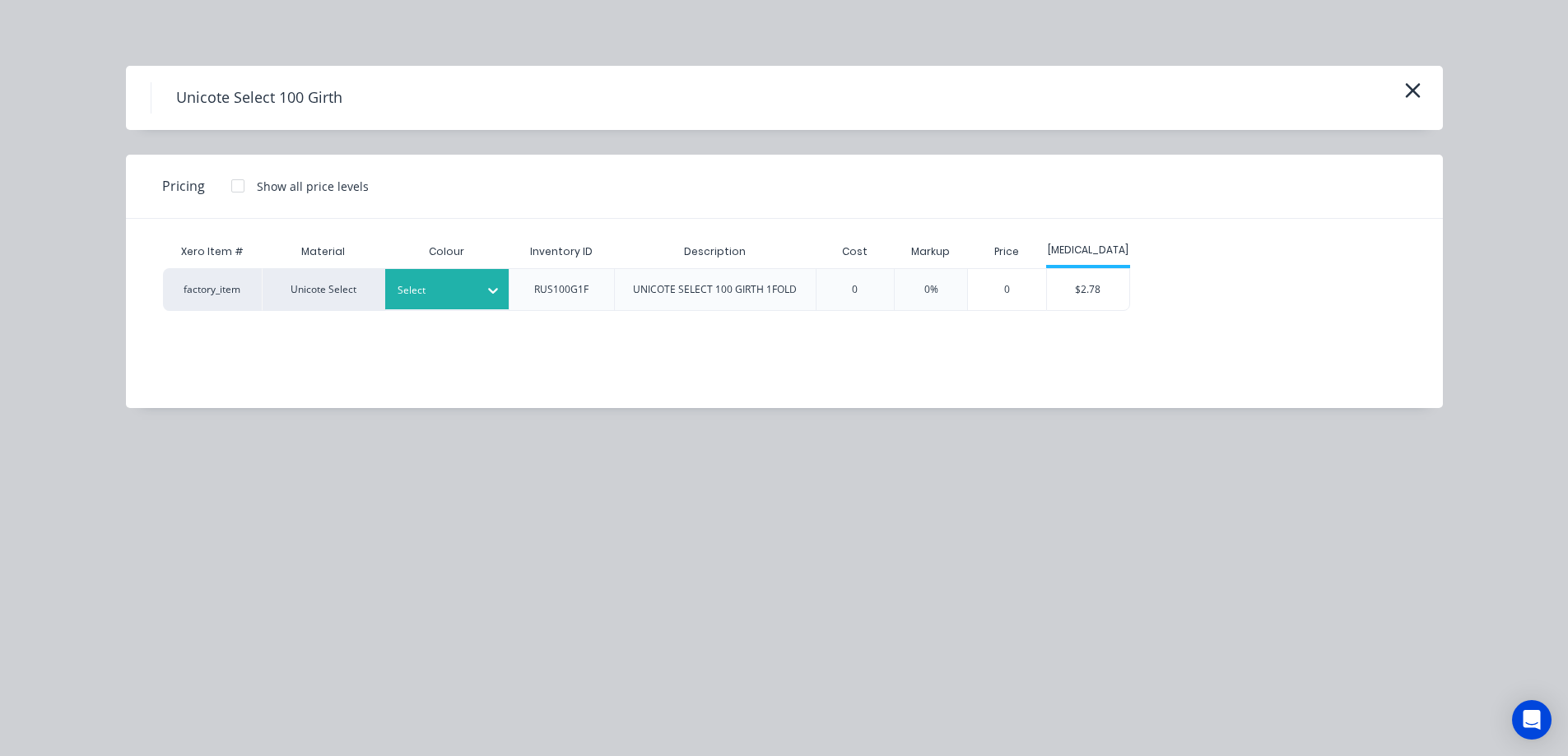
click at [441, 282] on div at bounding box center [434, 290] width 74 height 18
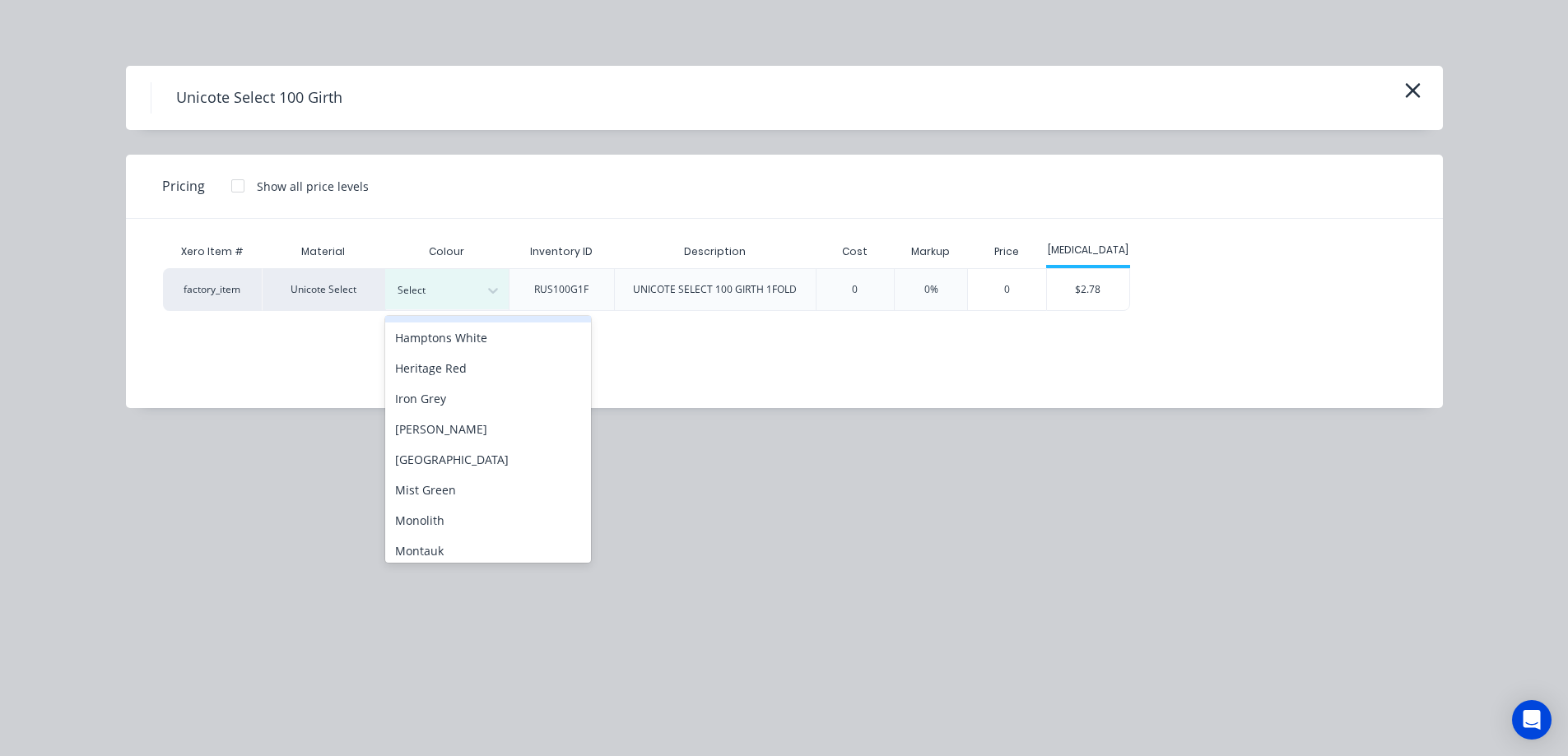
scroll to position [247, 0]
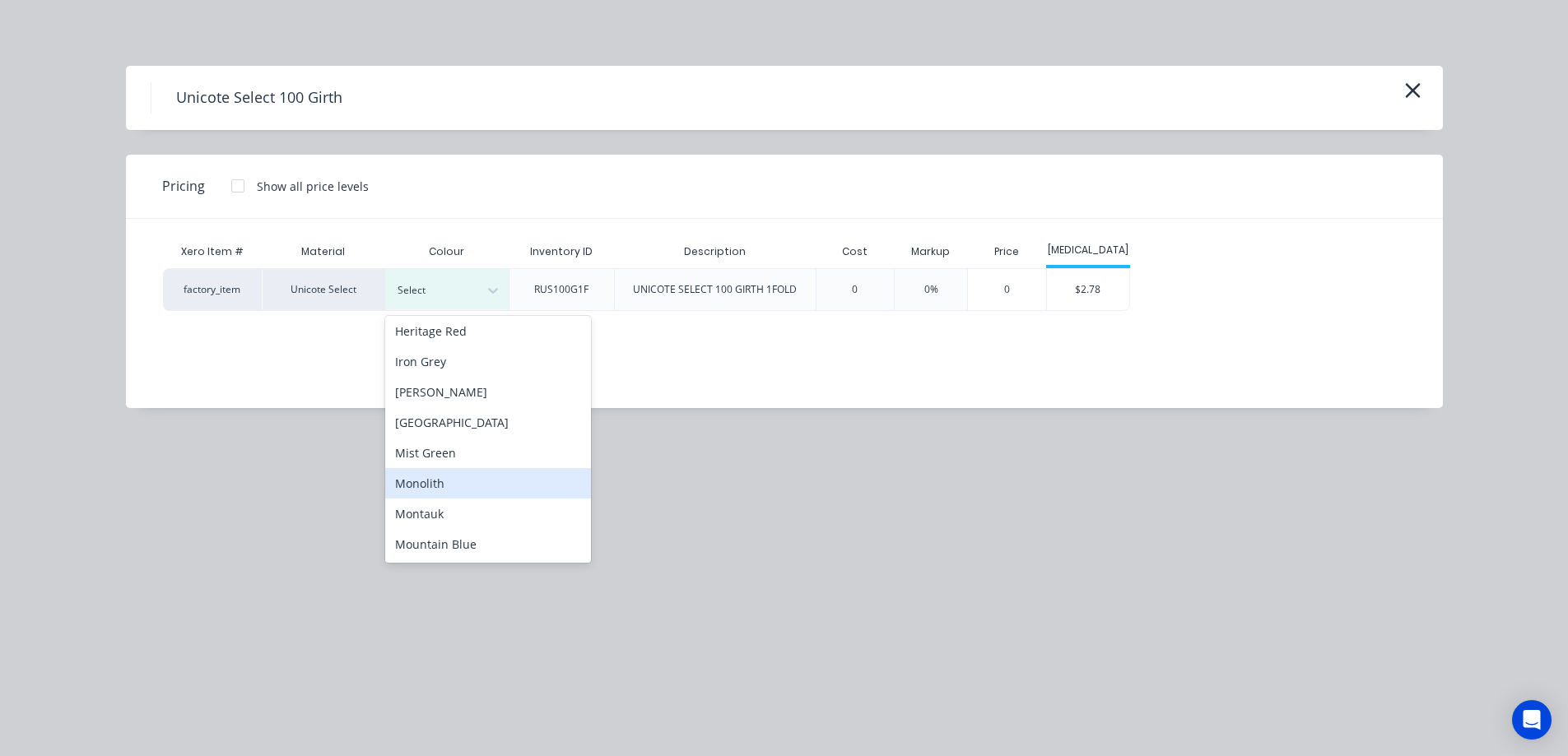
click at [448, 482] on div "Monolith" at bounding box center [487, 483] width 206 height 30
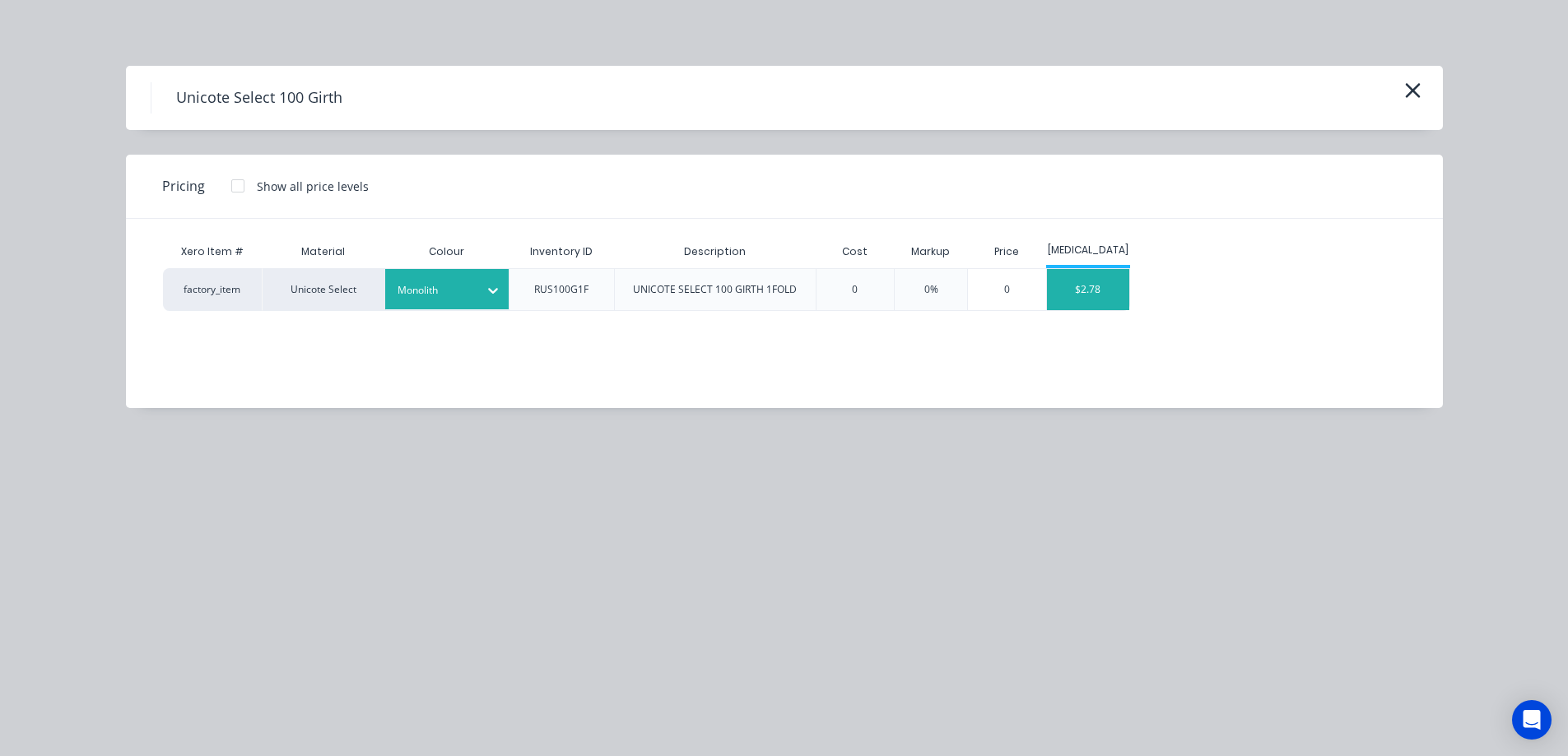
click at [1077, 299] on div "$2.78" at bounding box center [1088, 289] width 82 height 41
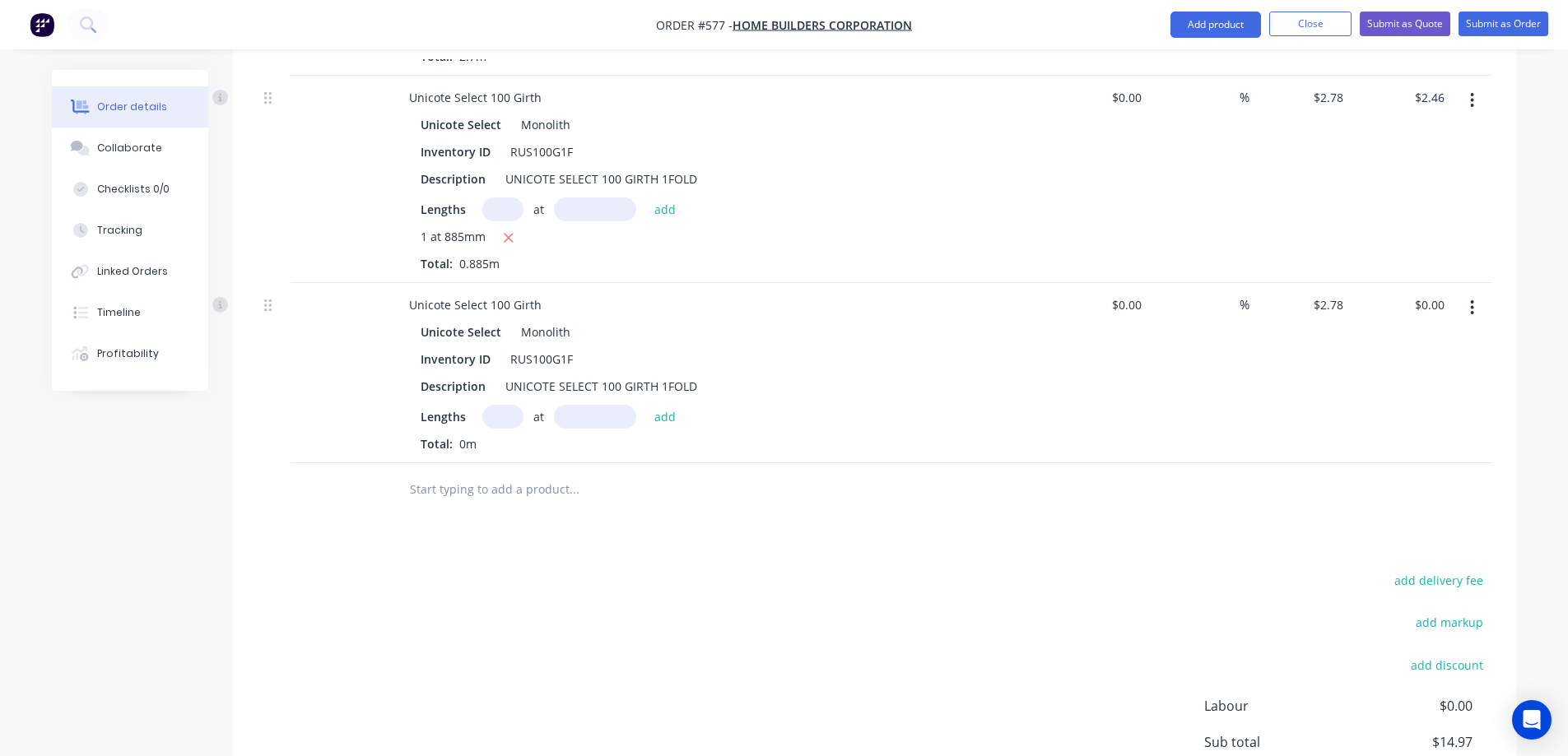
click at [497, 427] on input "text" at bounding box center [502, 417] width 41 height 24
type input "1"
type input "2700mm"
click at [663, 413] on button "add" at bounding box center [665, 416] width 39 height 23
type input "$7.51"
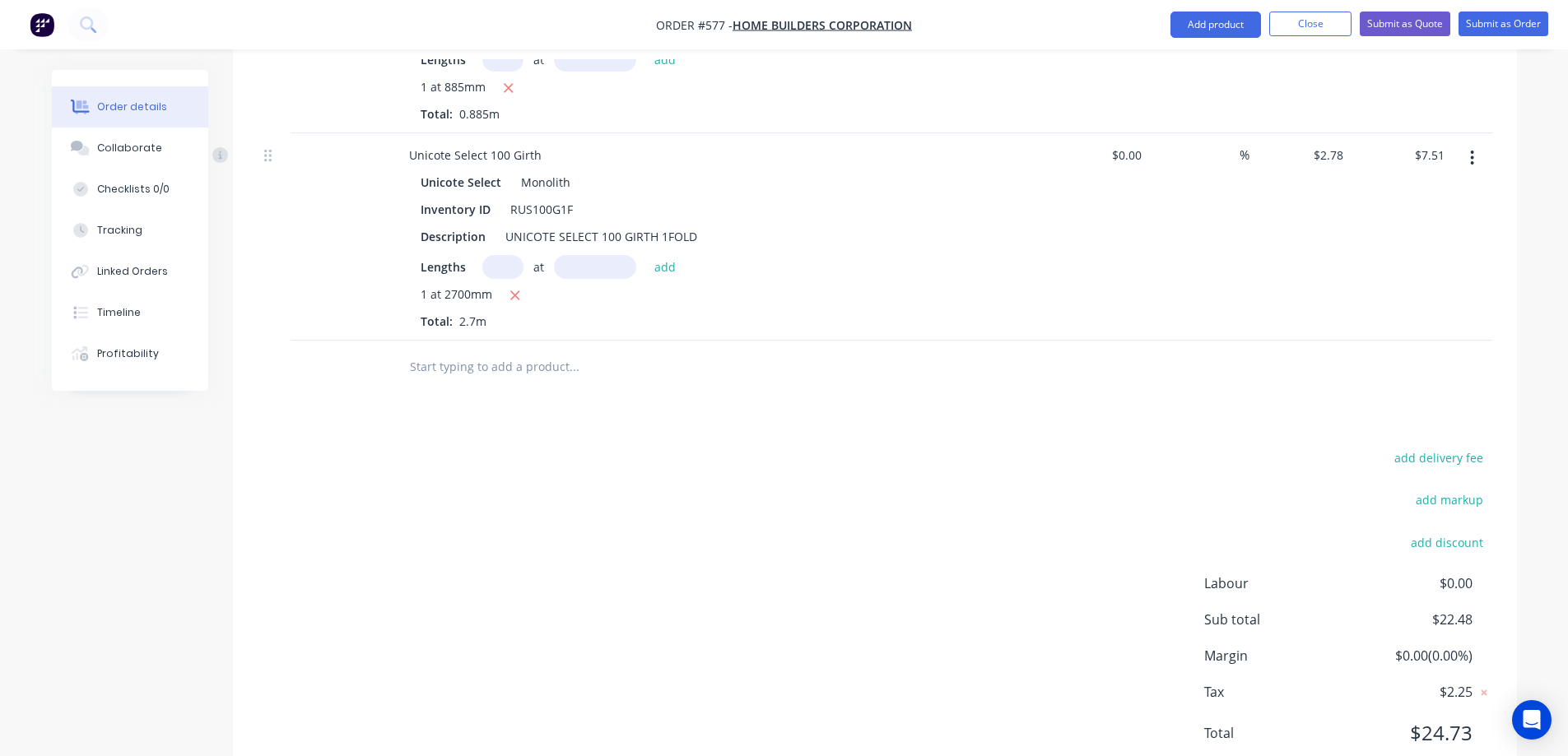
scroll to position [1069, 0]
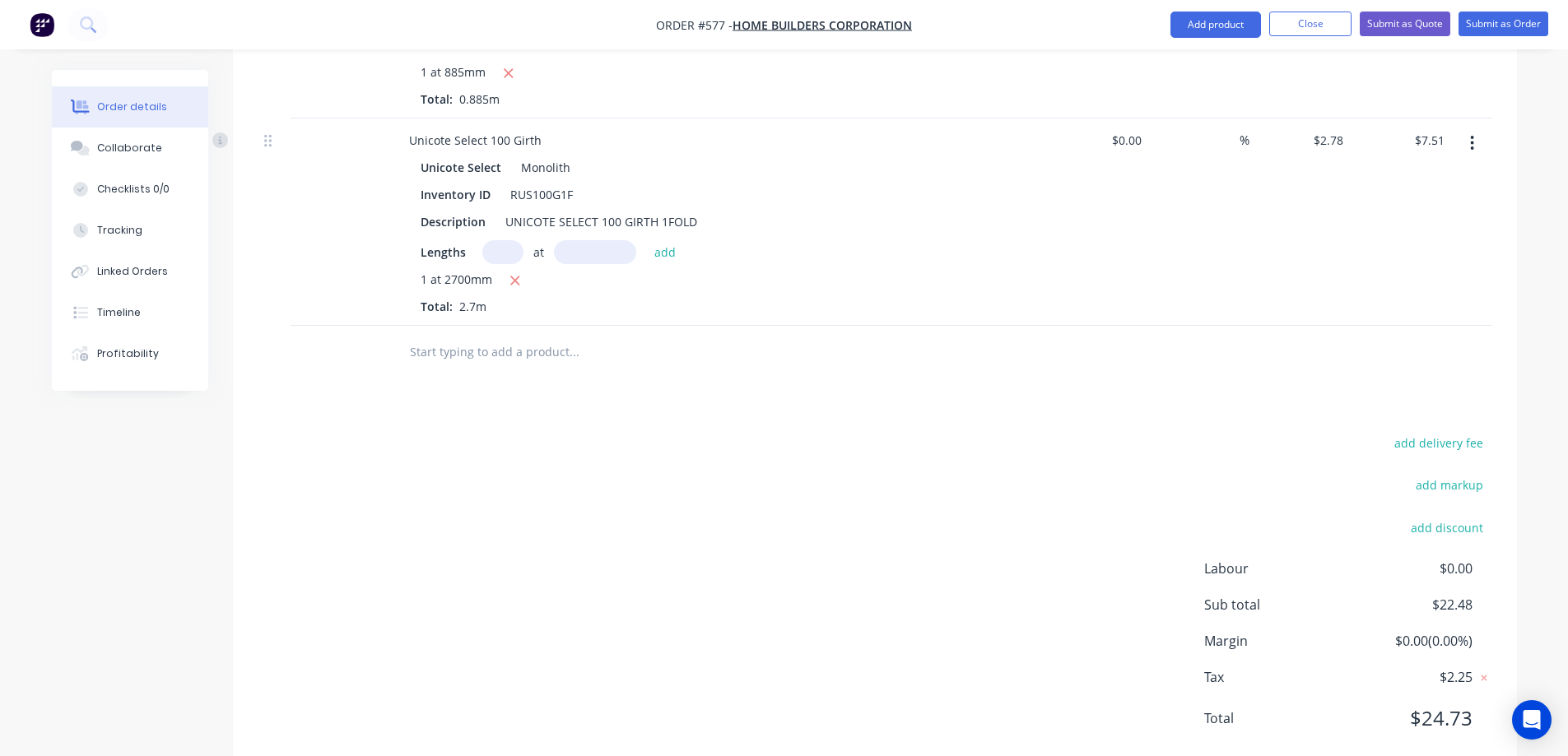
click at [454, 339] on input "text" at bounding box center [574, 352] width 330 height 33
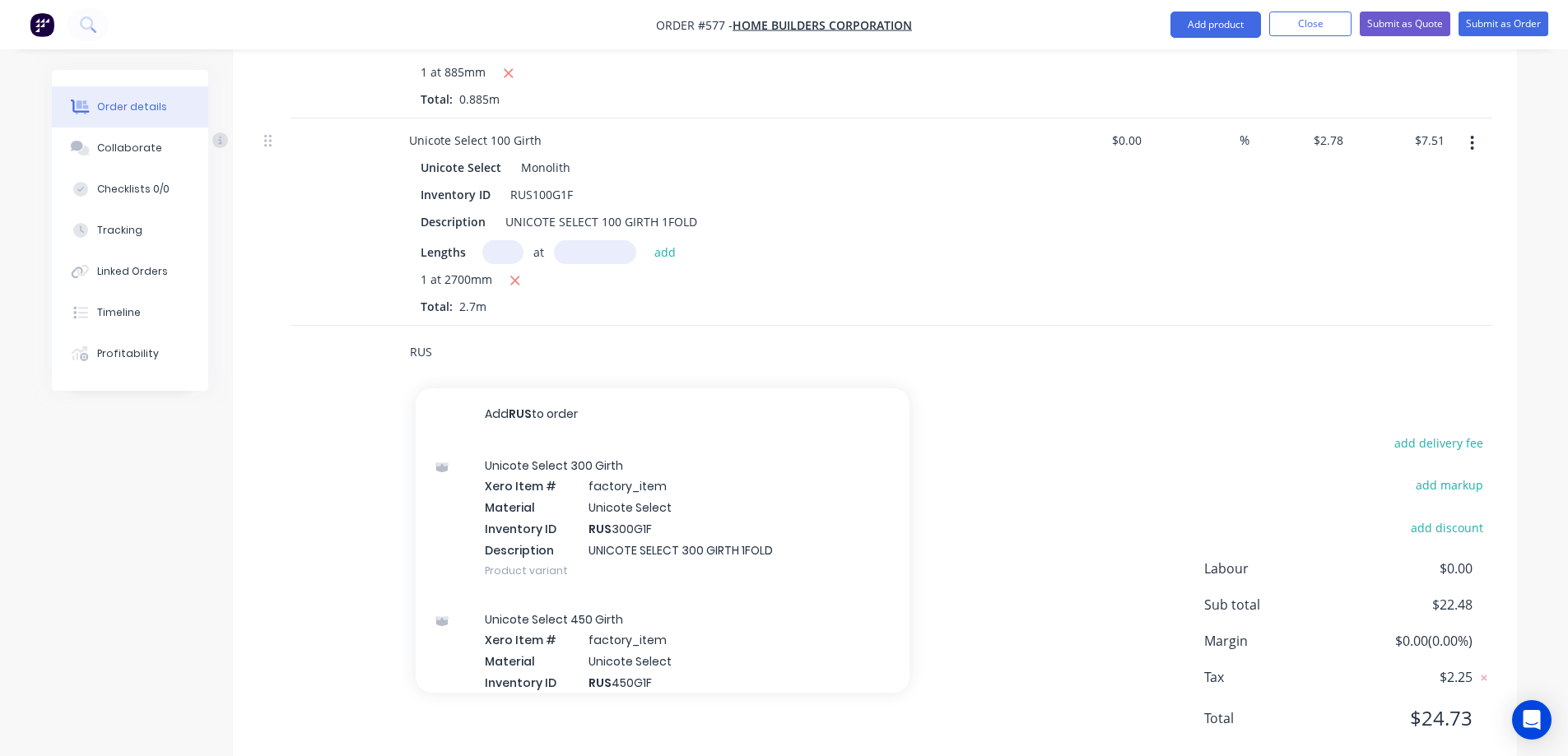
click at [460, 360] on input "RUS" at bounding box center [574, 352] width 330 height 33
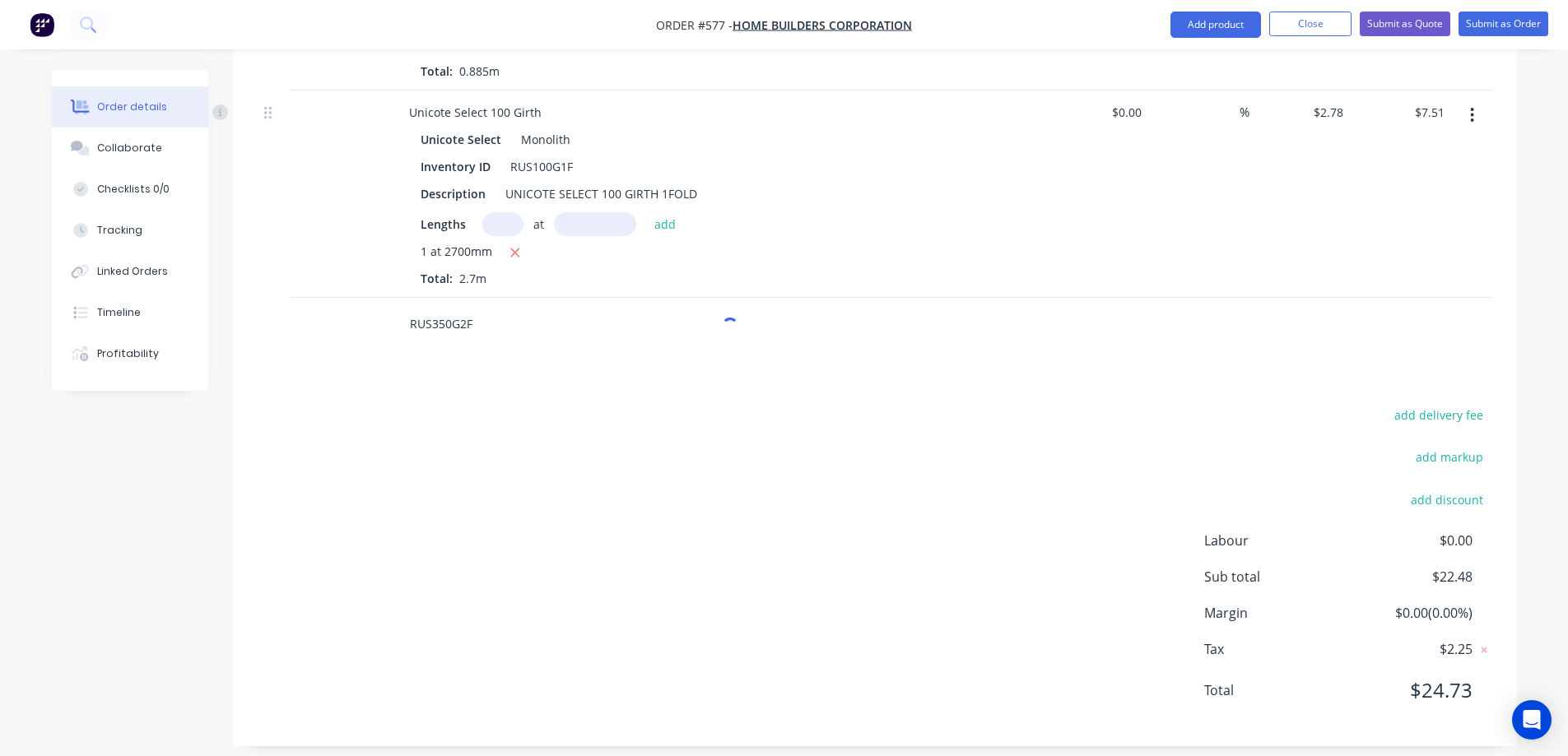
scroll to position [1111, 0]
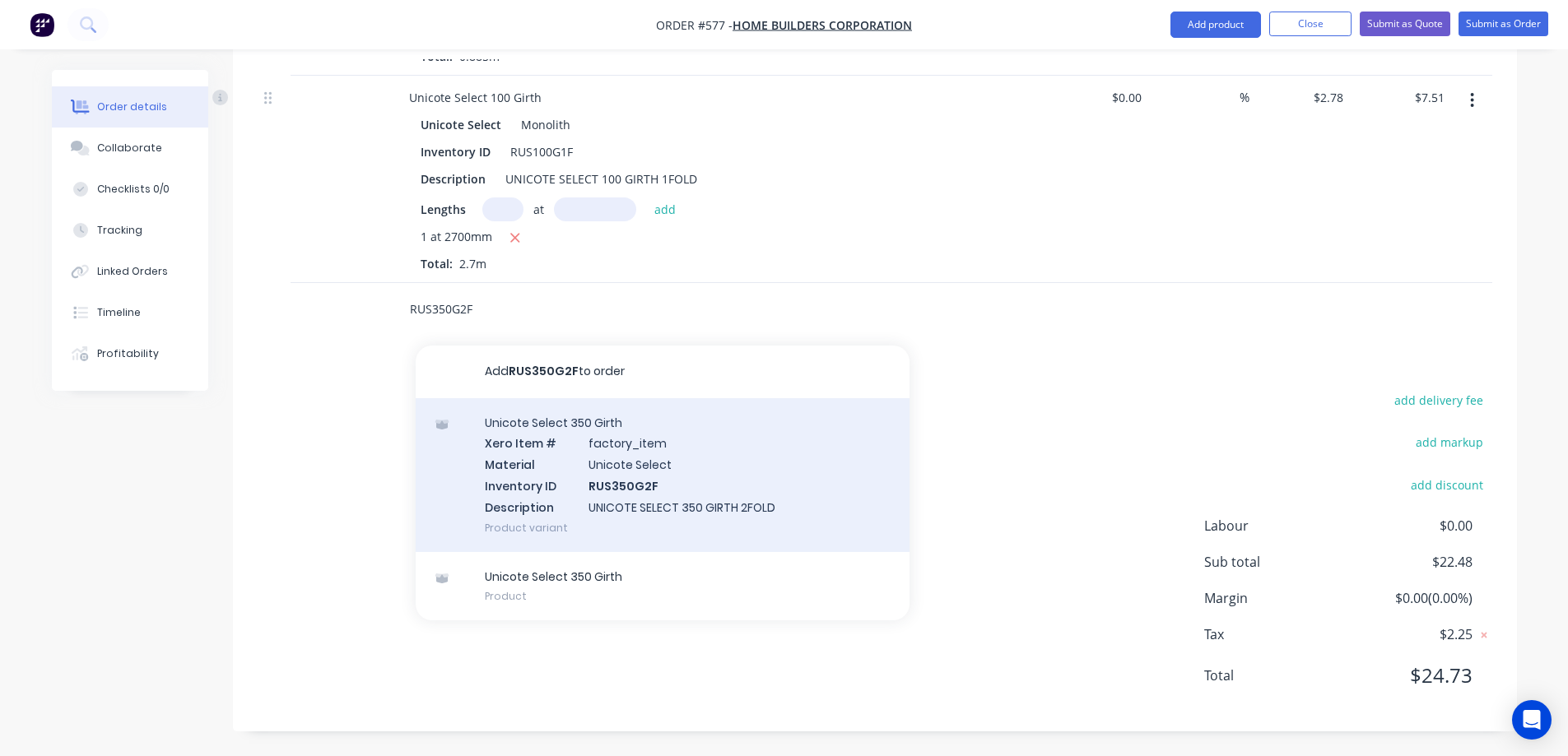
type input "RUS350G2F"
click at [571, 452] on div "Unicote Select 350 Girth Xero Item # factory_item Material Unicote Select Inven…" at bounding box center [662, 474] width 493 height 153
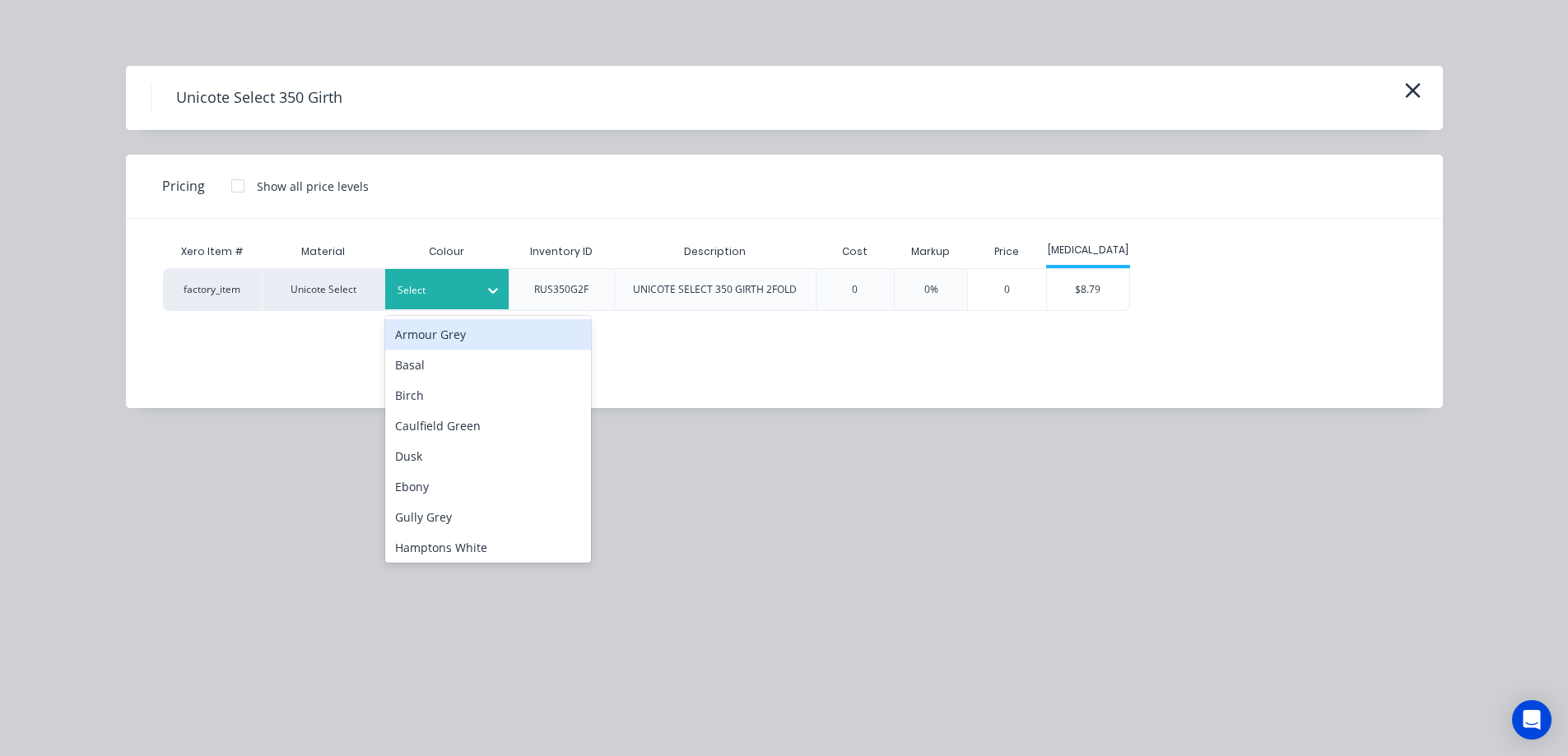
click at [487, 290] on icon at bounding box center [493, 290] width 16 height 16
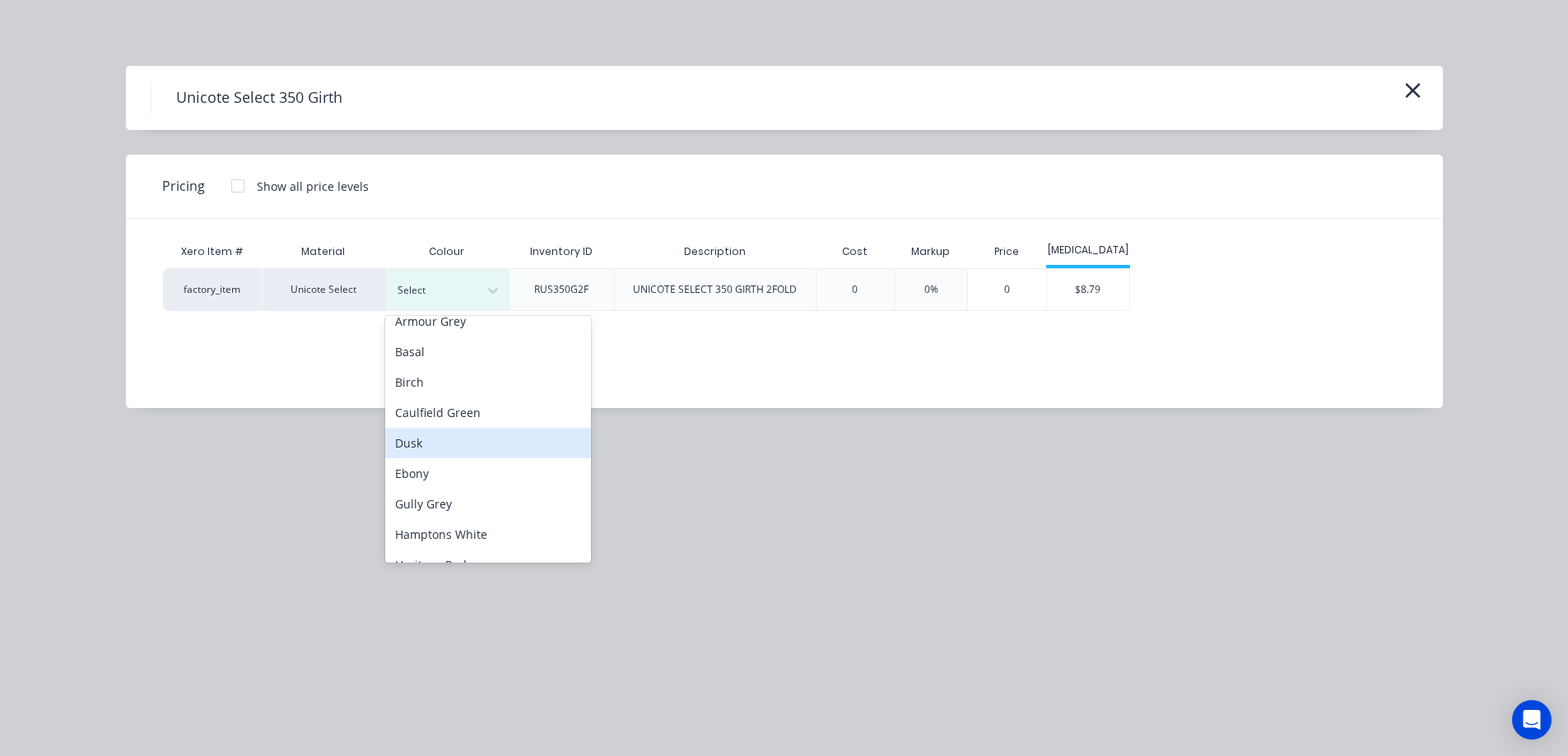
scroll to position [0, 0]
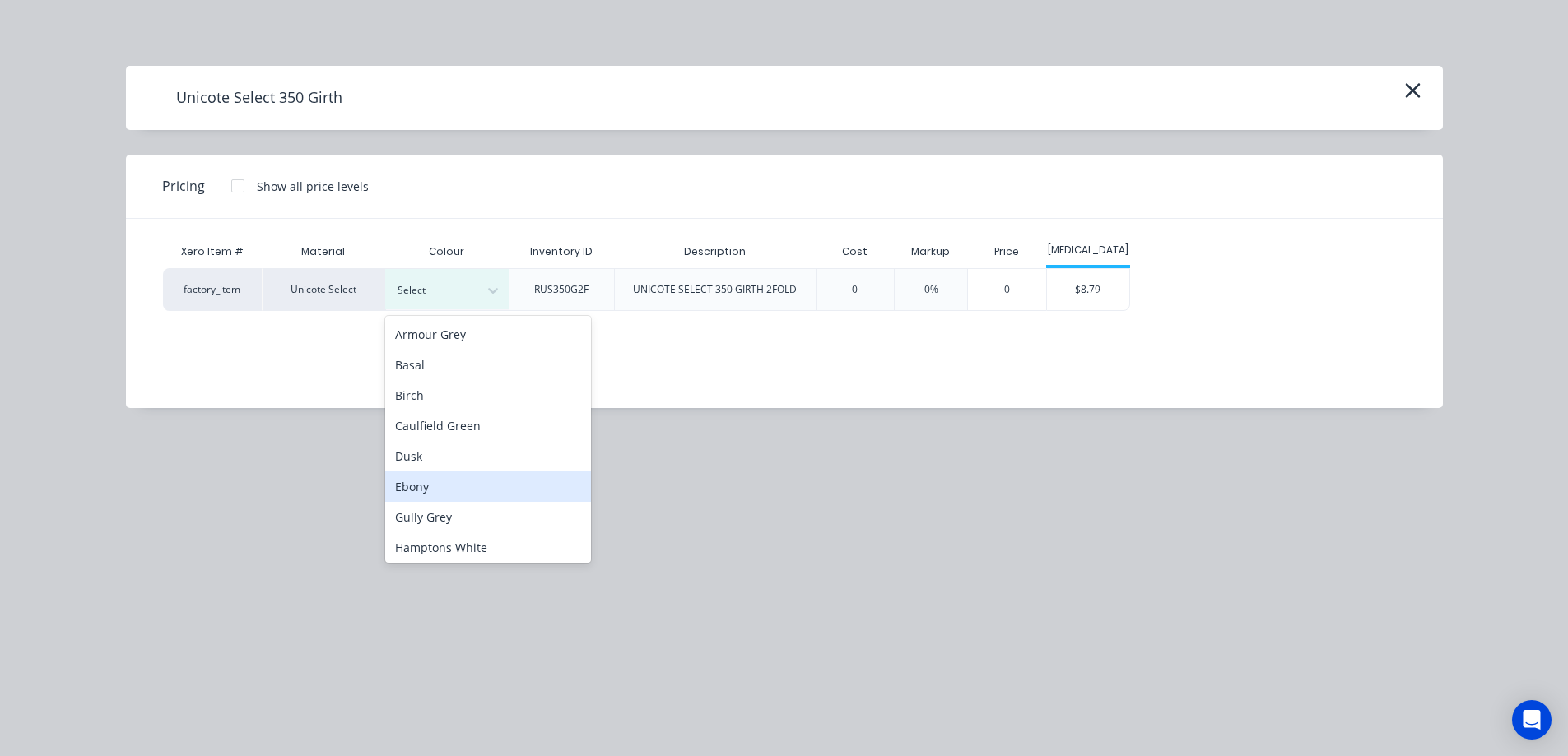
click at [447, 490] on div "Ebony" at bounding box center [487, 486] width 206 height 30
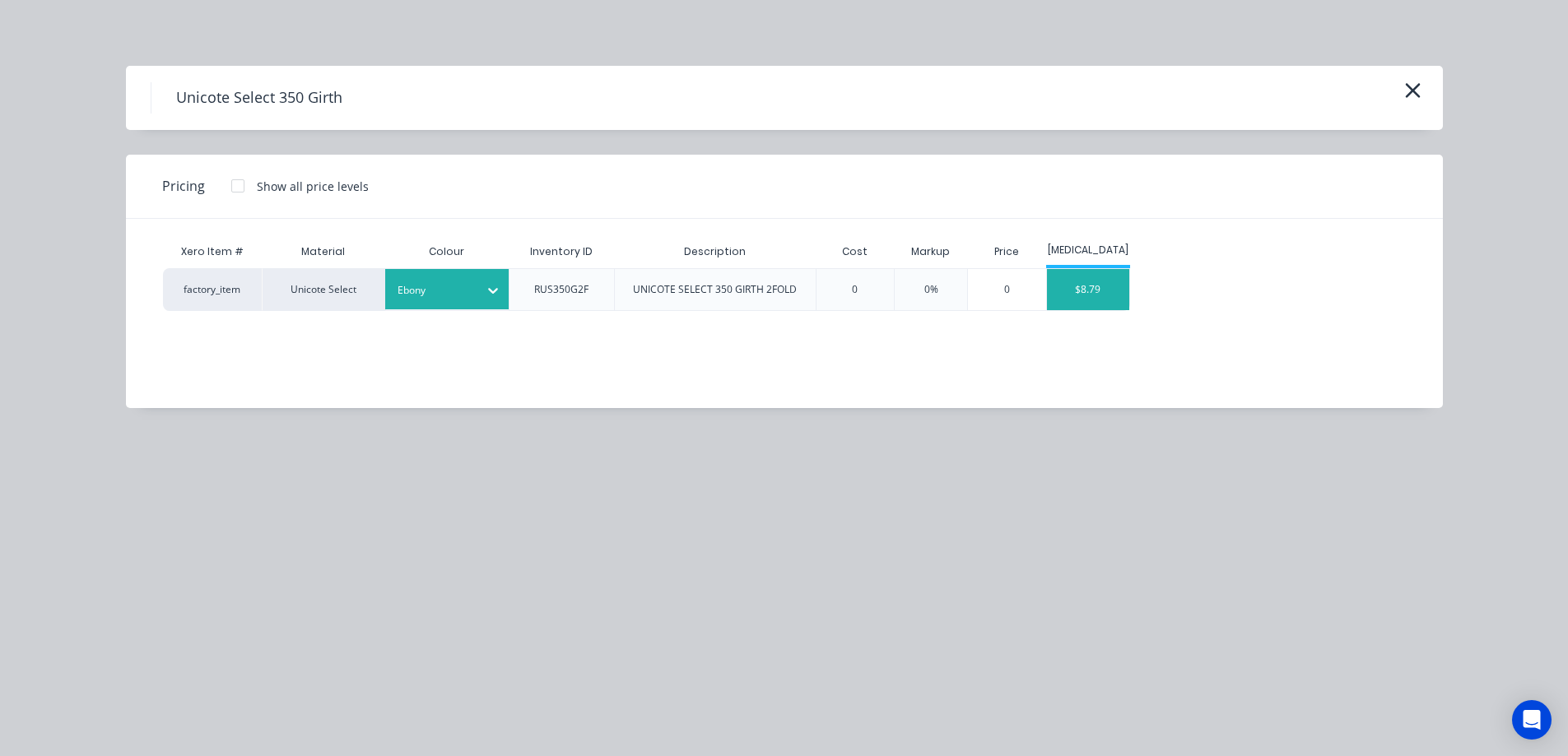
click at [1105, 287] on div "$8.79" at bounding box center [1088, 289] width 82 height 41
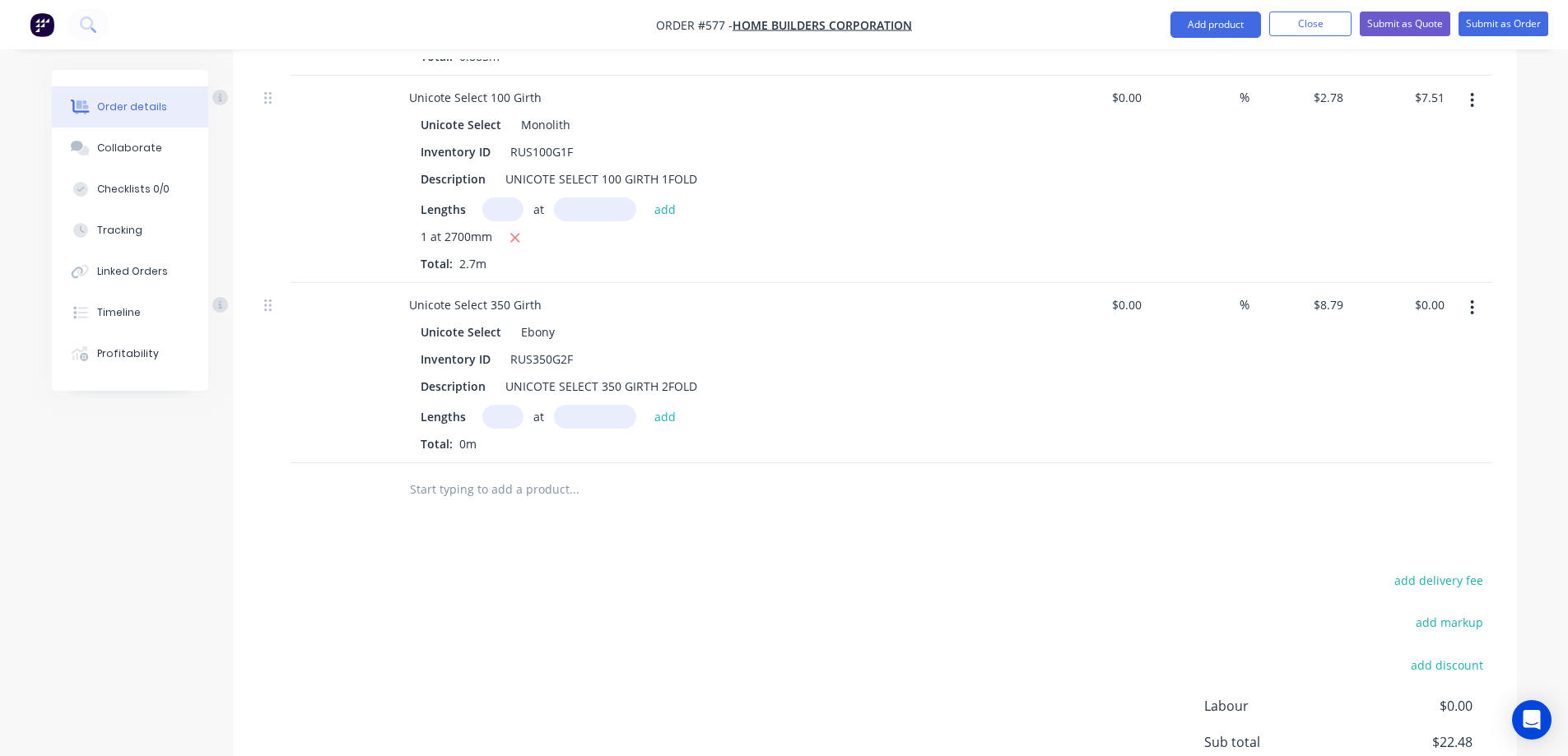
click at [500, 423] on input "text" at bounding box center [502, 417] width 41 height 24
type input "4"
type input "2400mm"
click at [670, 415] on button "add" at bounding box center [665, 416] width 39 height 23
type input "$84.38"
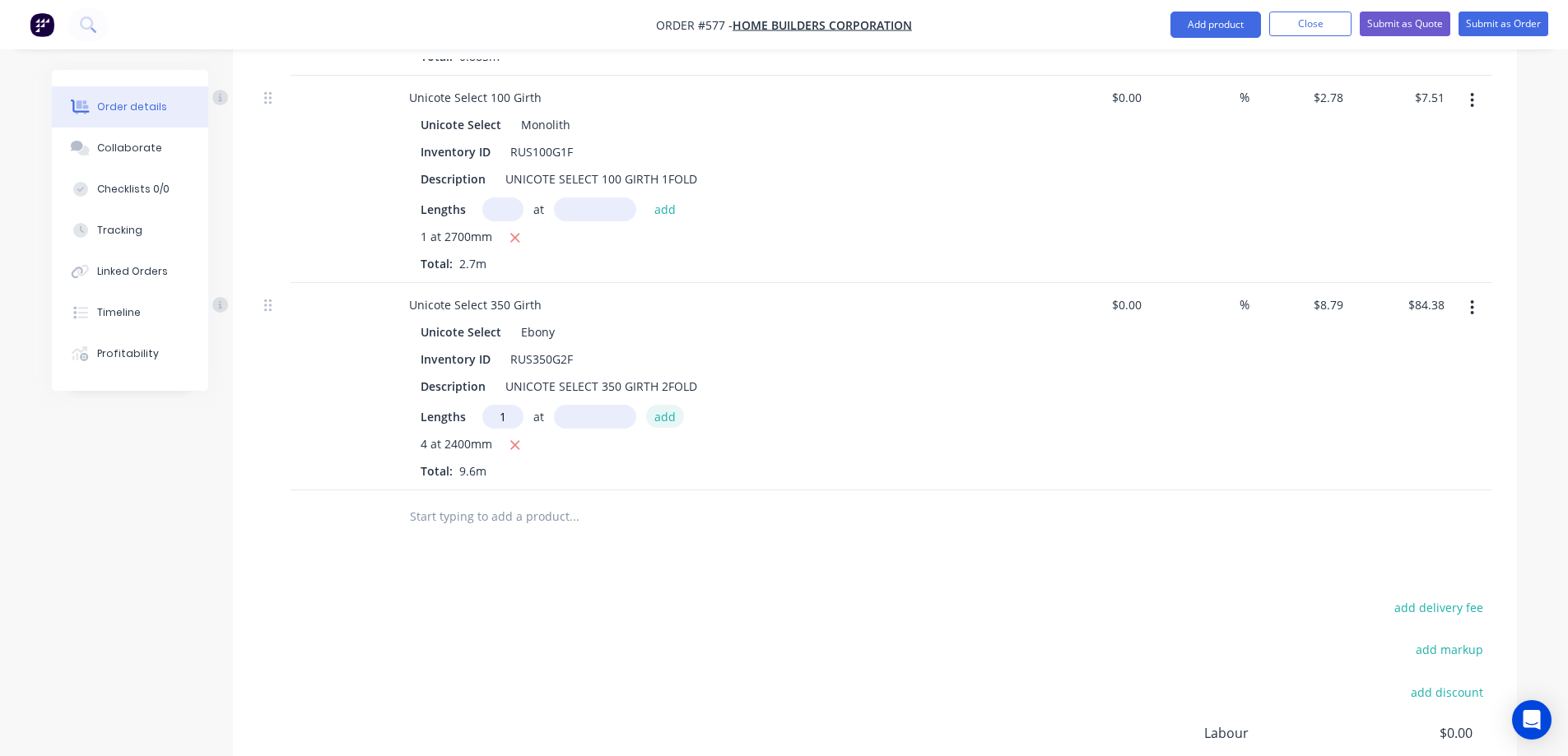
type input "1"
type input "5580mm"
click at [670, 415] on button "add" at bounding box center [665, 416] width 39 height 23
type input "$133.43"
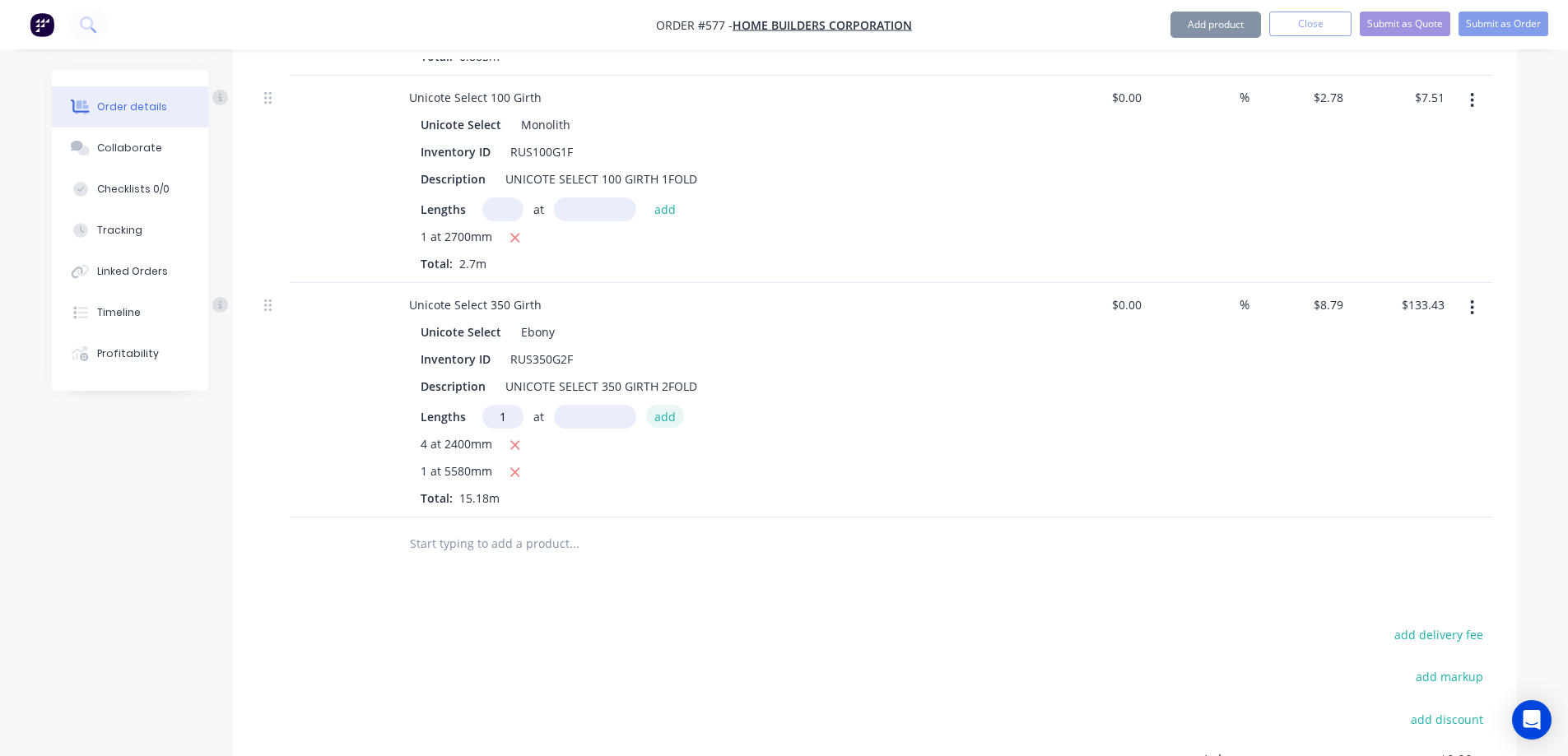
type input "1"
type input "3000mm"
click at [670, 415] on button "add" at bounding box center [665, 416] width 39 height 23
type input "$159.80"
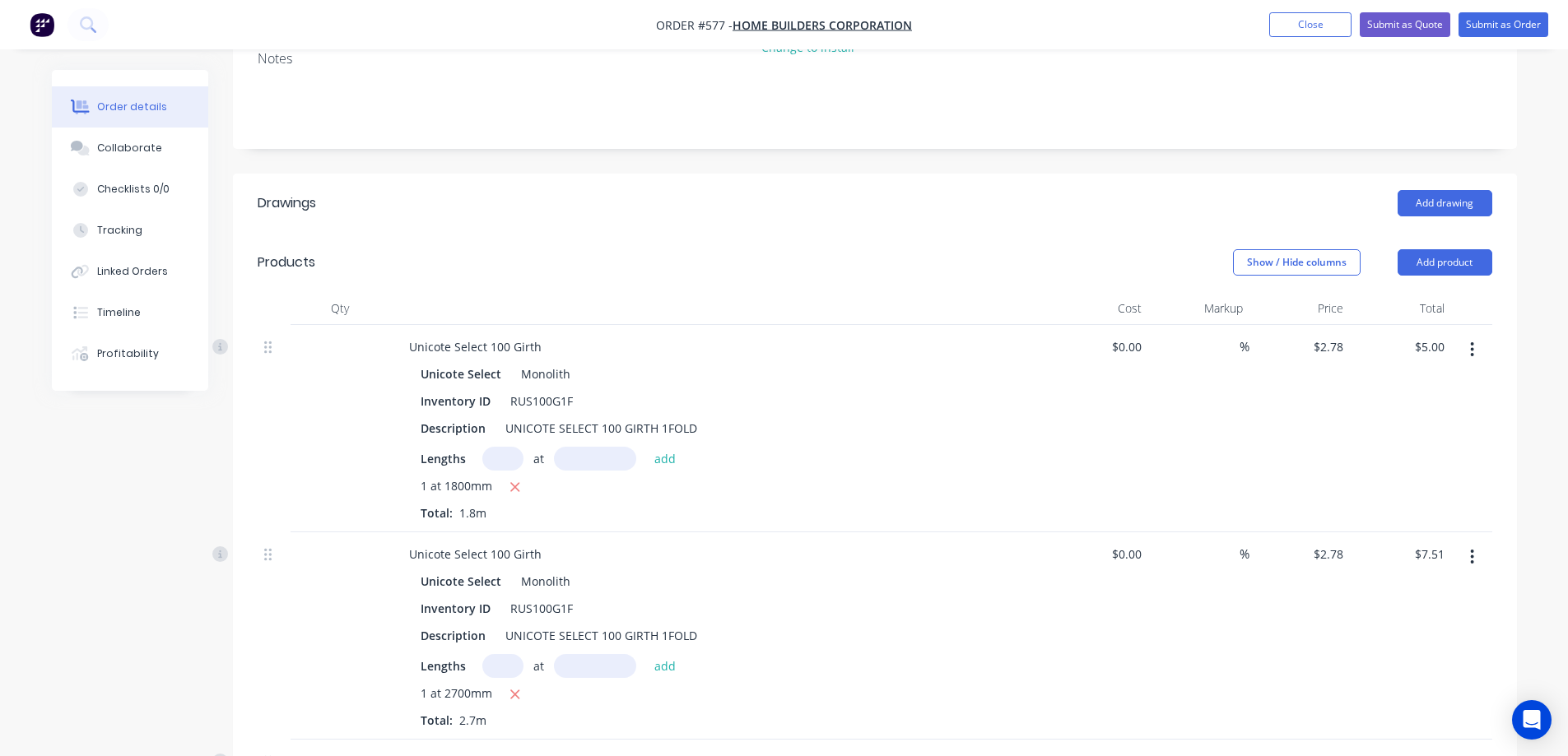
scroll to position [247, 0]
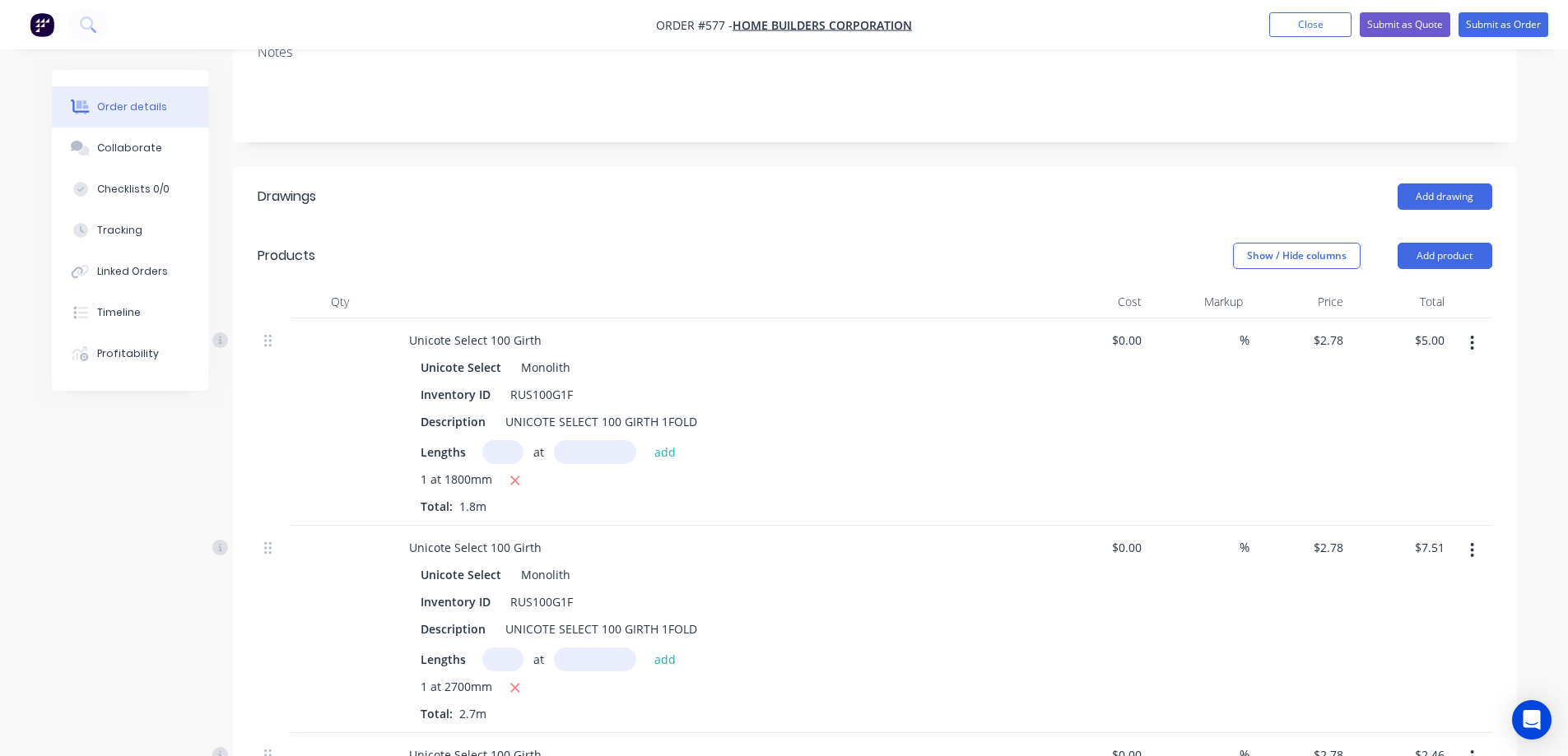
click at [1473, 345] on icon "button" at bounding box center [1472, 342] width 4 height 18
click at [1385, 477] on div "Delete" at bounding box center [1414, 486] width 127 height 24
click at [1473, 339] on icon "button" at bounding box center [1472, 342] width 4 height 18
click at [1377, 479] on div "Delete" at bounding box center [1414, 486] width 127 height 24
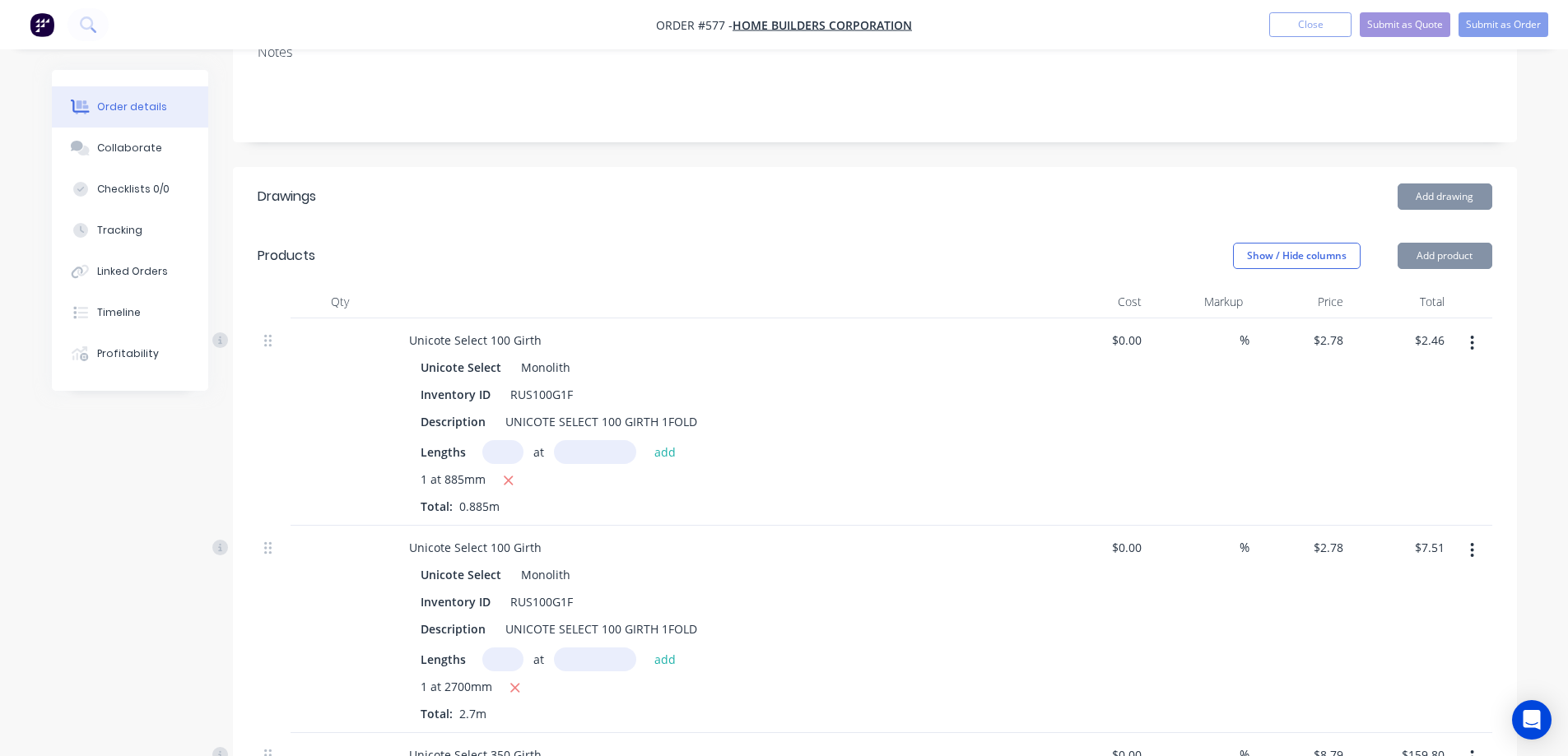
click at [1472, 342] on icon "button" at bounding box center [1473, 342] width 3 height 15
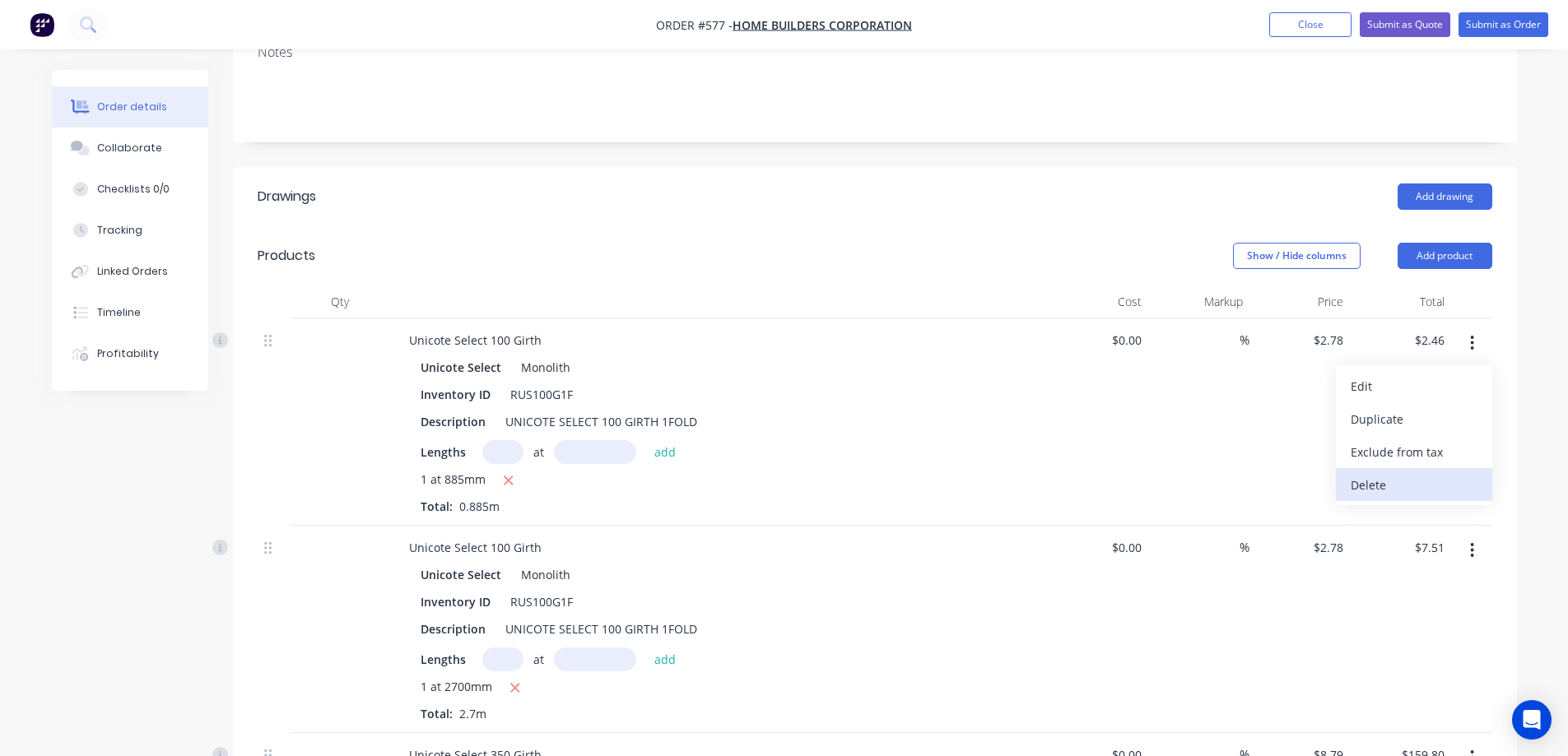
click at [1402, 479] on div "Delete" at bounding box center [1414, 486] width 127 height 24
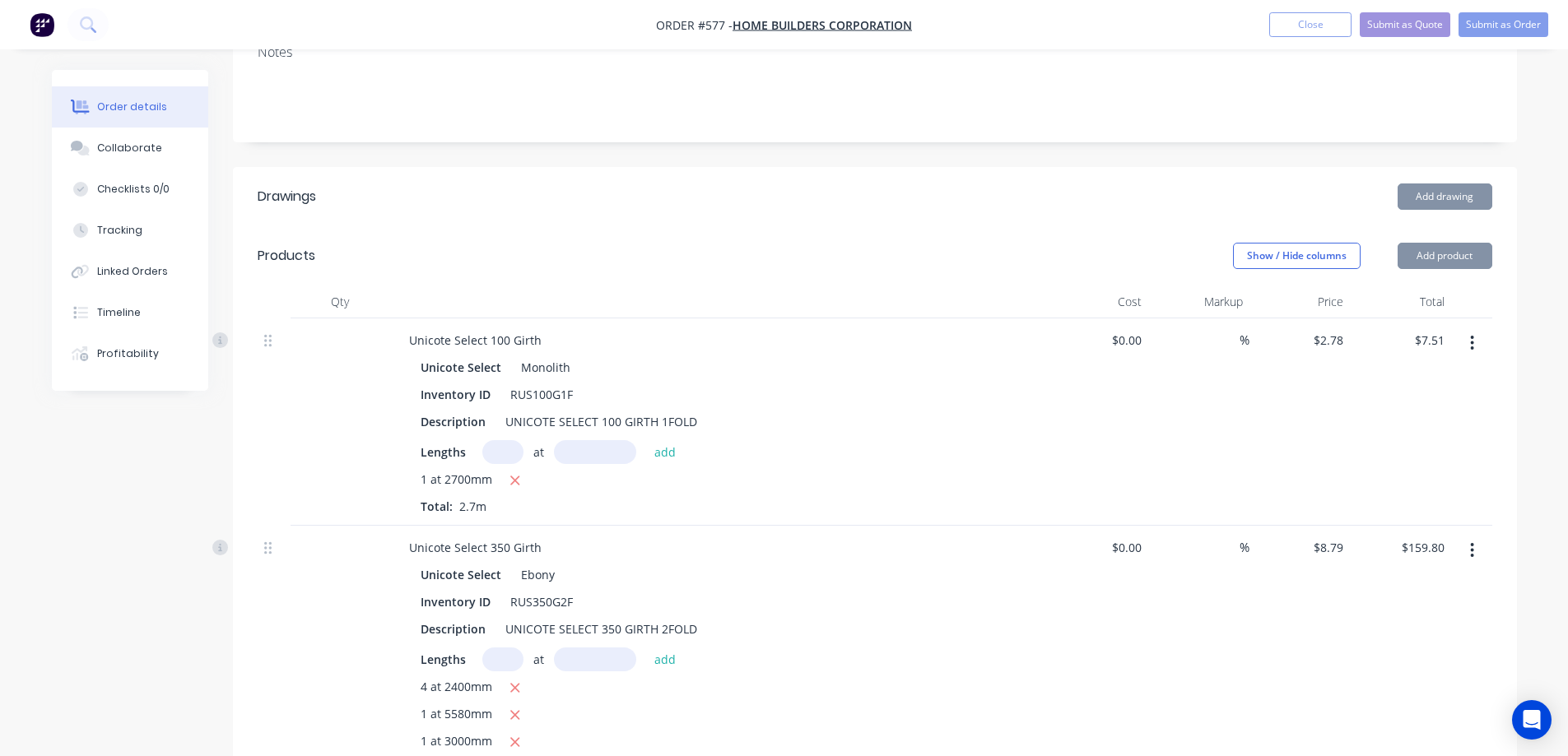
click at [1469, 350] on button "button" at bounding box center [1472, 343] width 39 height 29
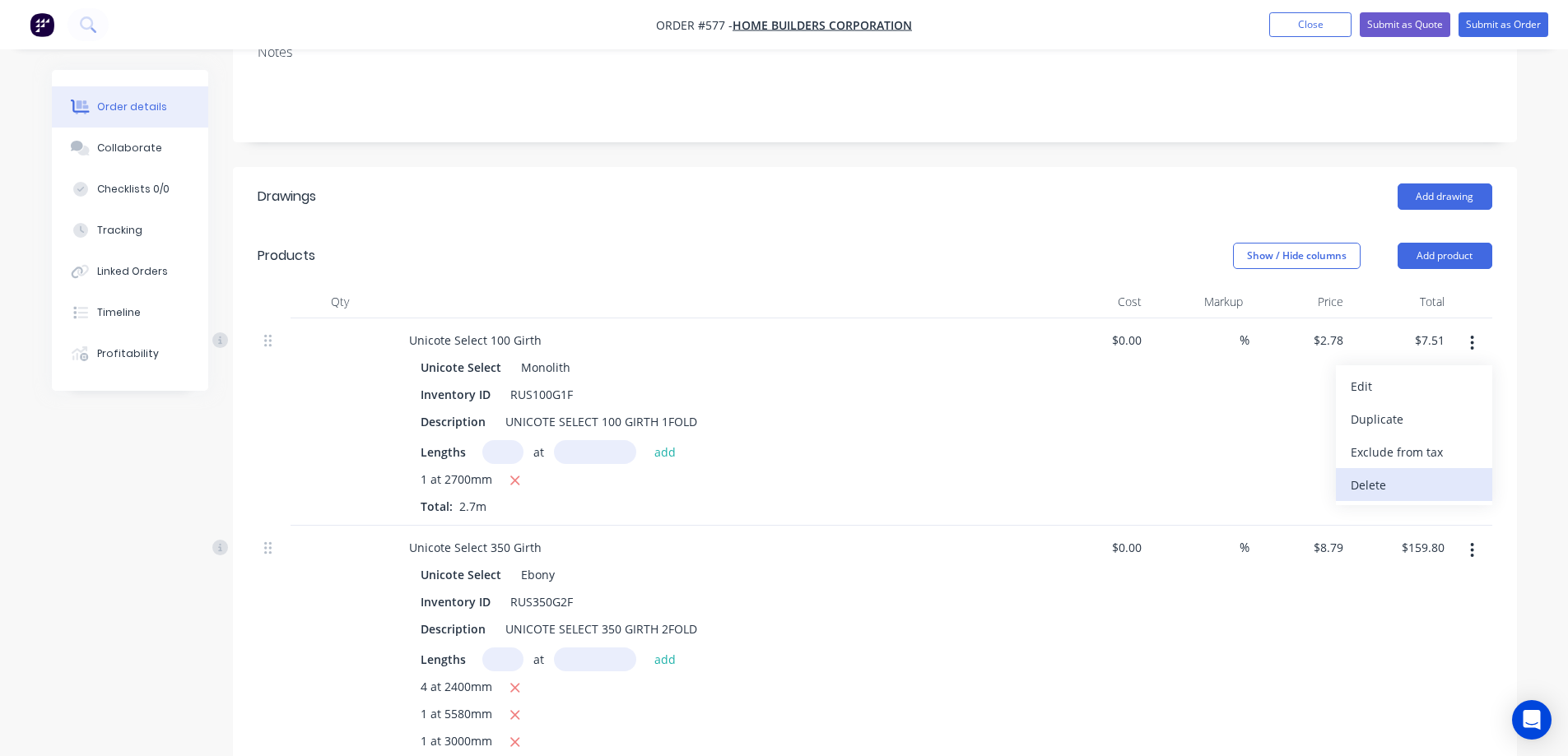
click at [1411, 478] on div "Delete" at bounding box center [1414, 486] width 127 height 24
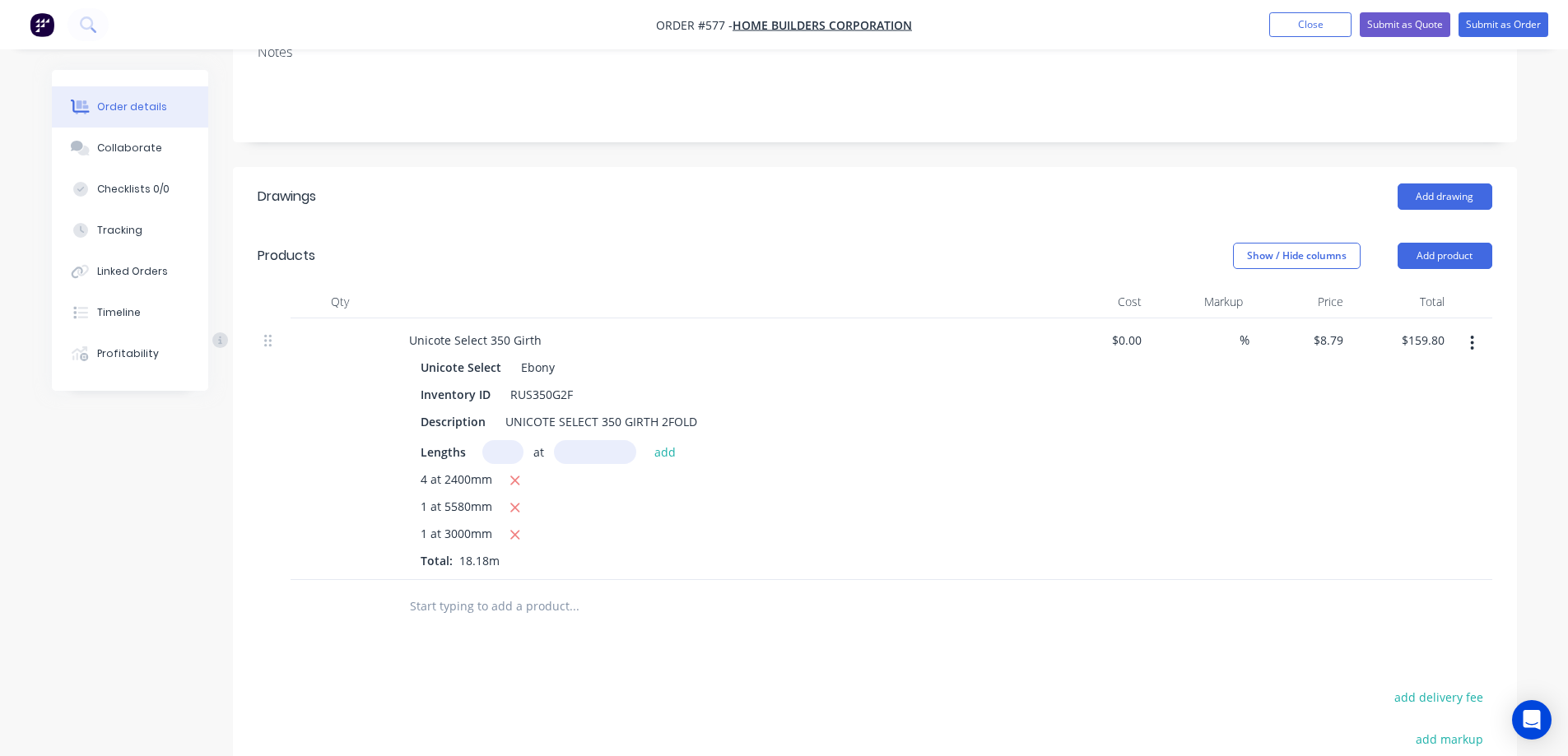
click at [1473, 348] on icon "button" at bounding box center [1473, 342] width 3 height 15
click at [1408, 479] on div "Delete" at bounding box center [1414, 486] width 127 height 24
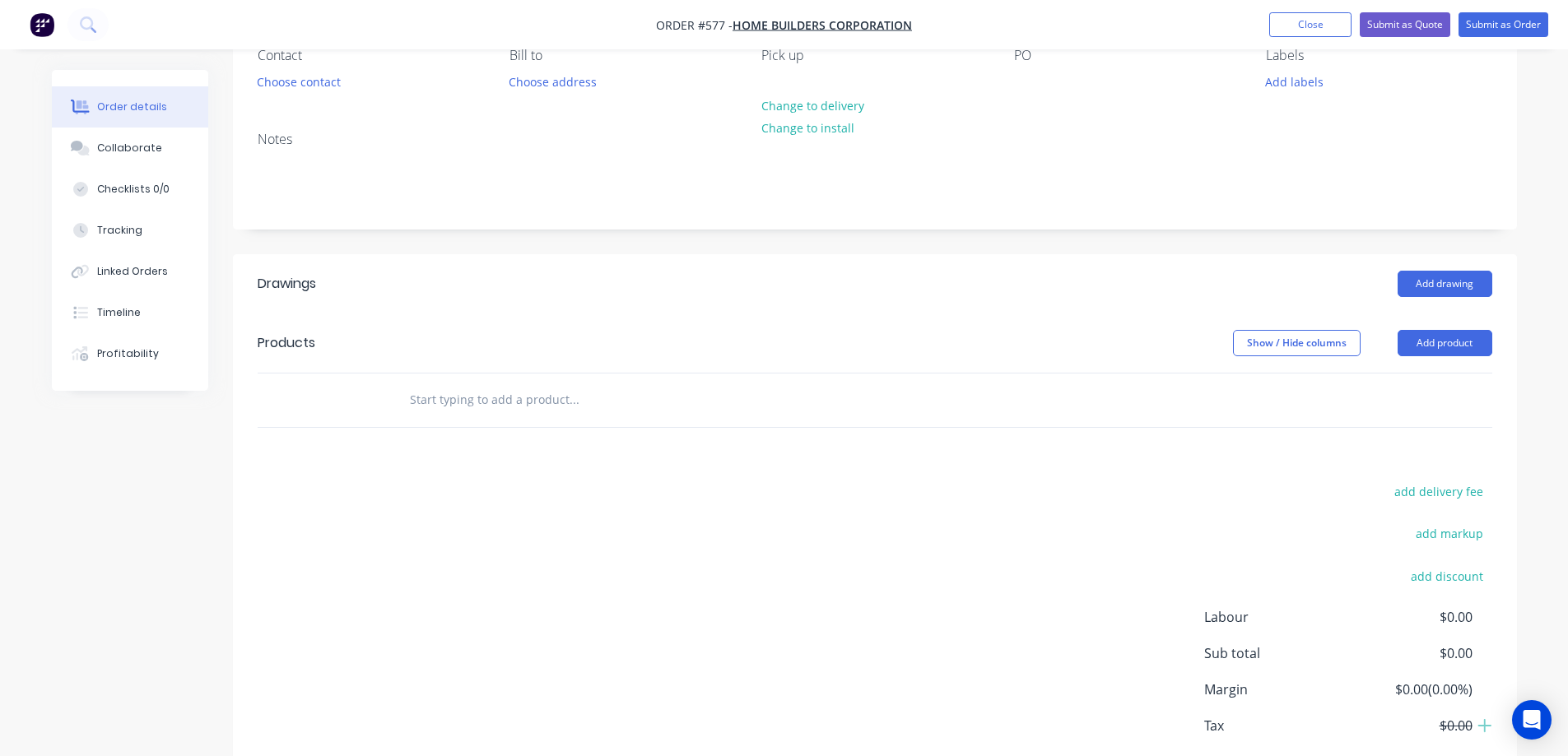
scroll to position [165, 0]
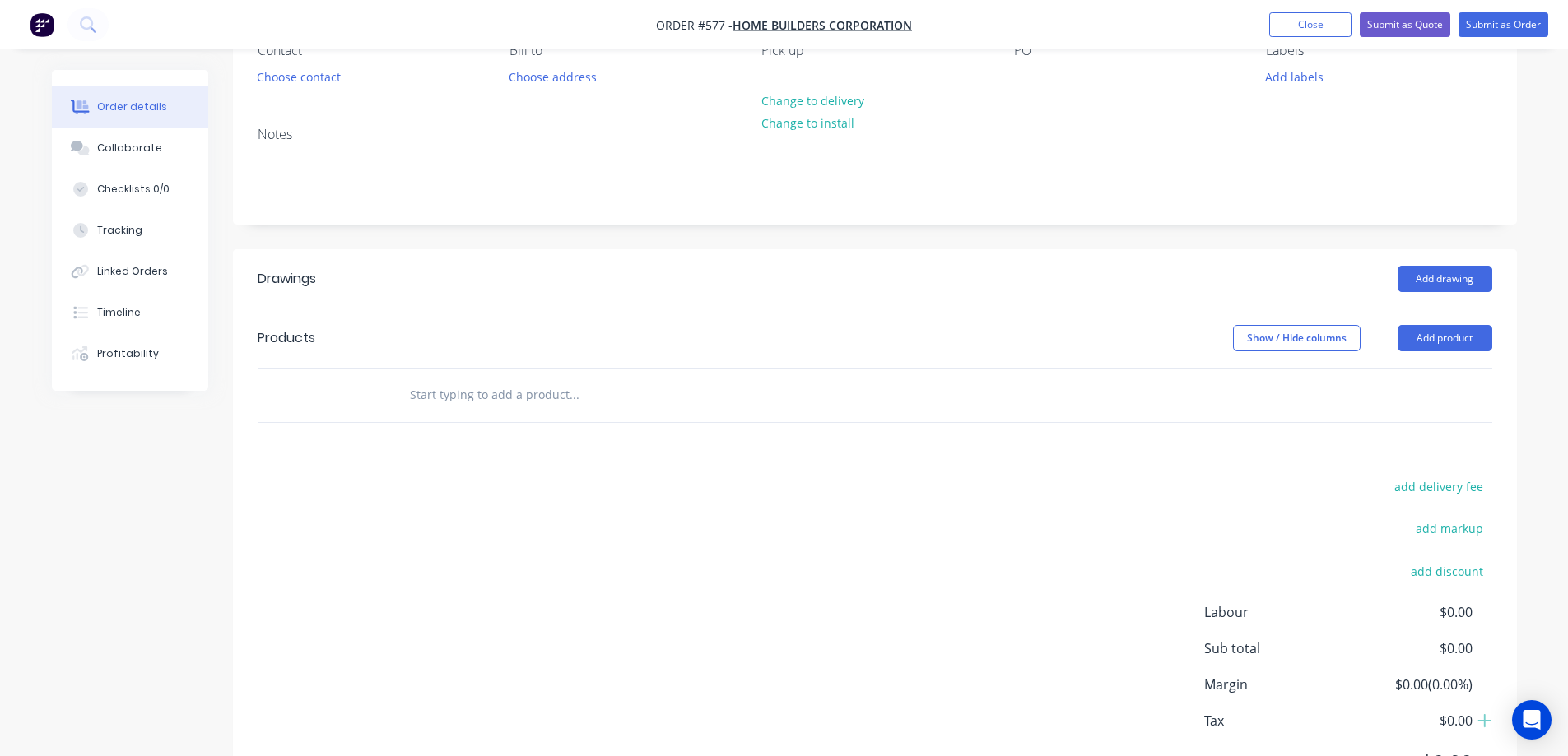
click at [510, 401] on input "text" at bounding box center [574, 395] width 330 height 33
click at [479, 398] on input "text" at bounding box center [574, 395] width 330 height 33
type input "r"
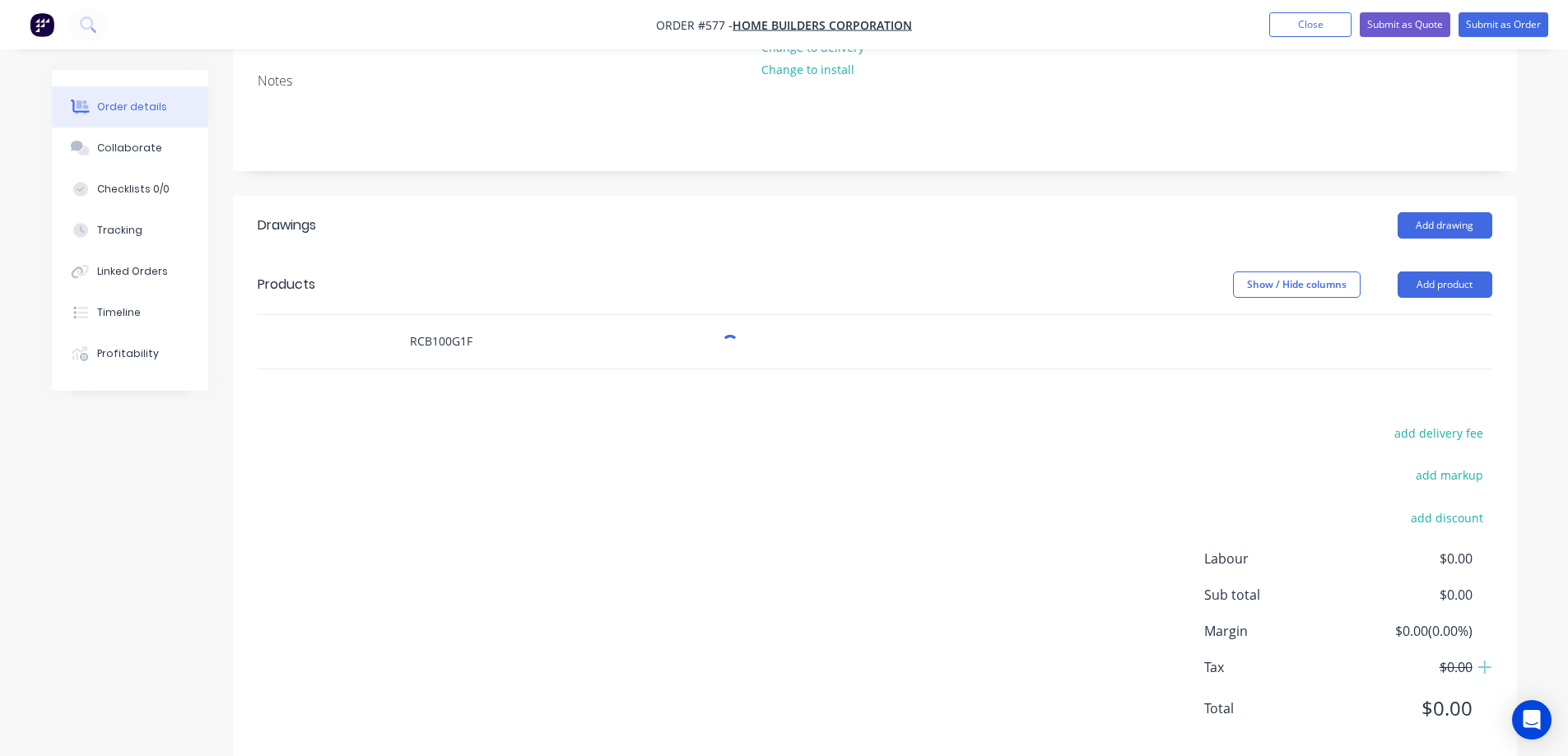
scroll to position [251, 0]
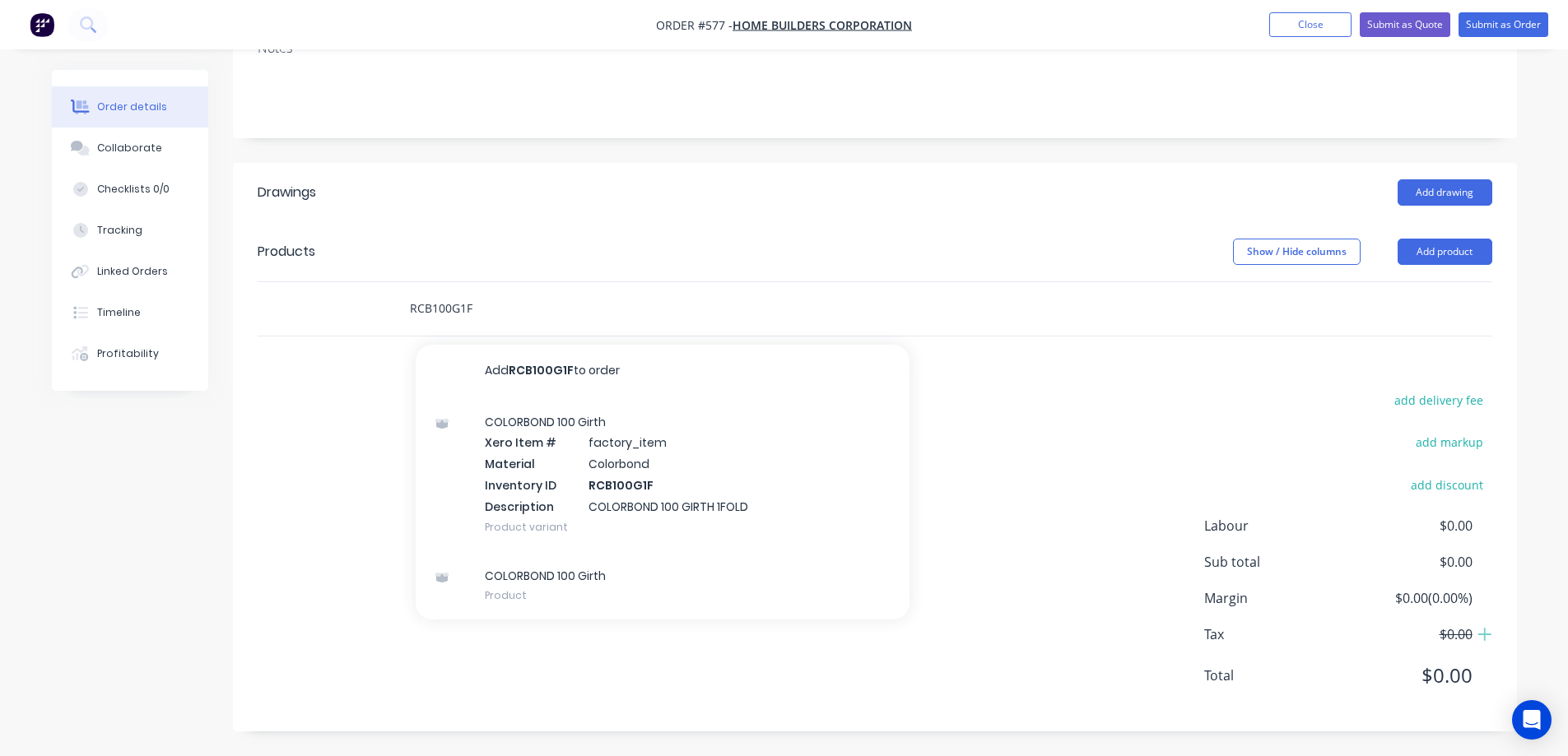
type input "RCB100G1F"
click at [563, 442] on div "COLORBOND 100 Girth Xero Item # factory_item Material Colorbond Inventory ID RC…" at bounding box center [662, 473] width 493 height 153
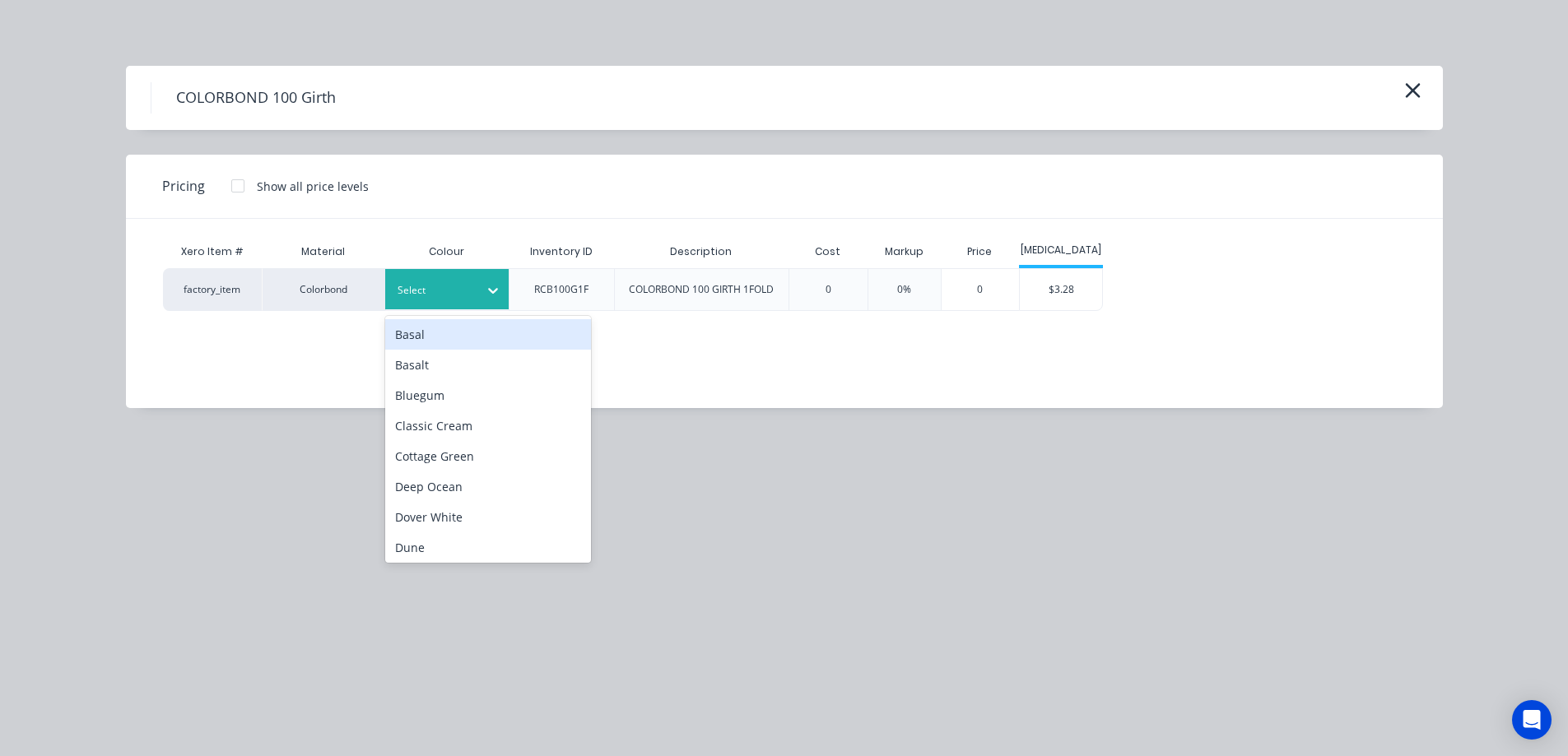
click at [460, 293] on div at bounding box center [434, 290] width 74 height 18
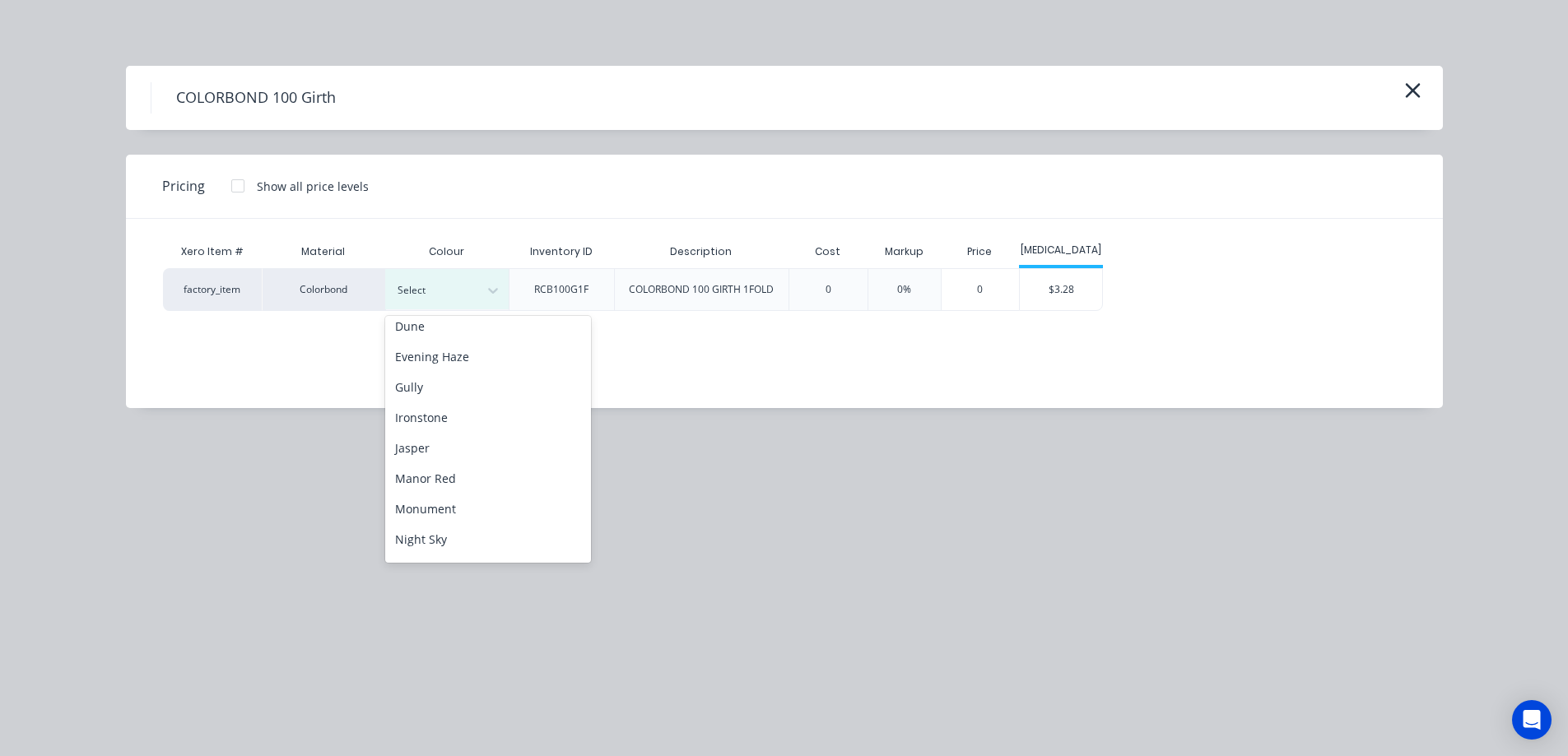
scroll to position [247, 0]
click at [435, 492] on div "Monument" at bounding box center [487, 483] width 206 height 30
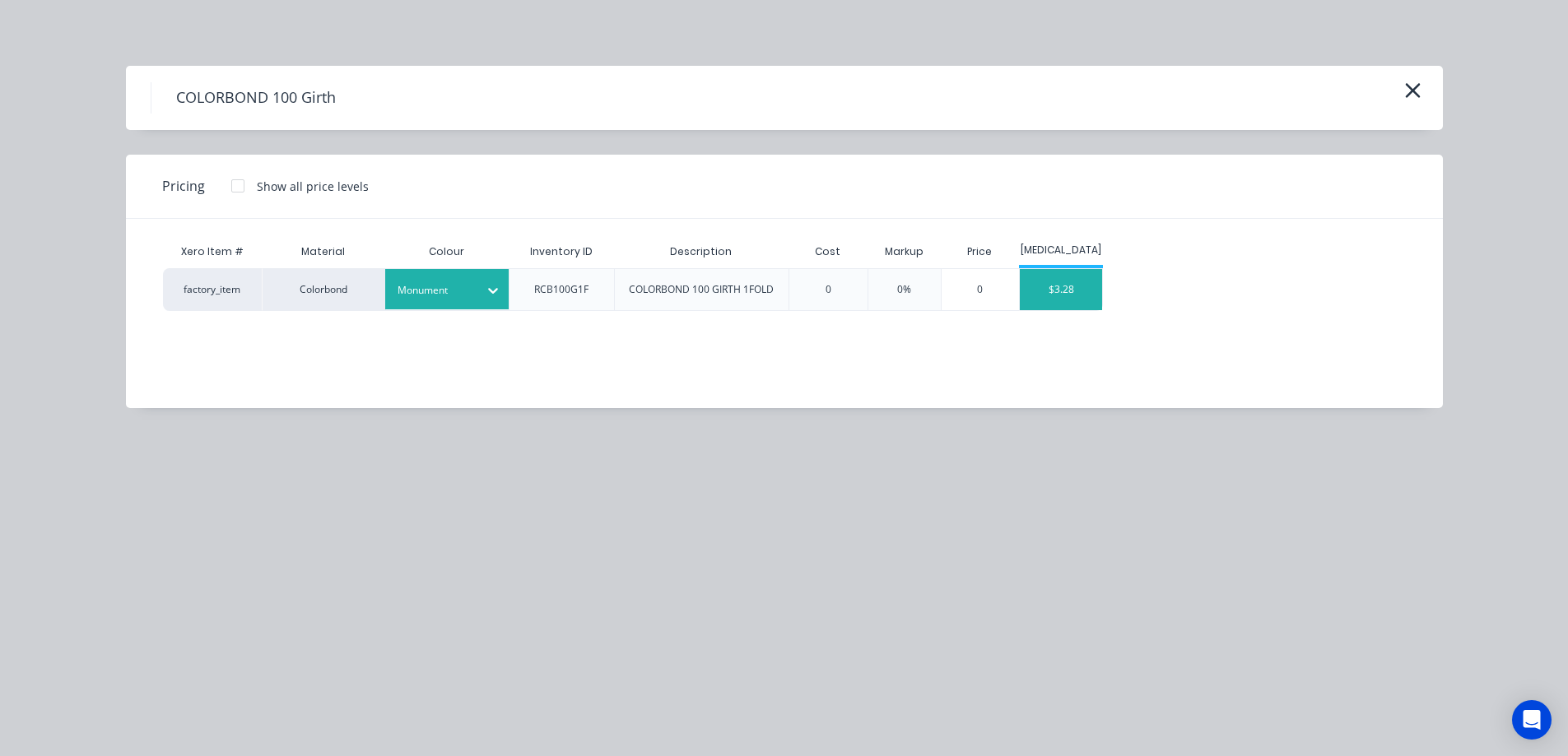
click at [1063, 303] on div "$3.28" at bounding box center [1061, 289] width 82 height 41
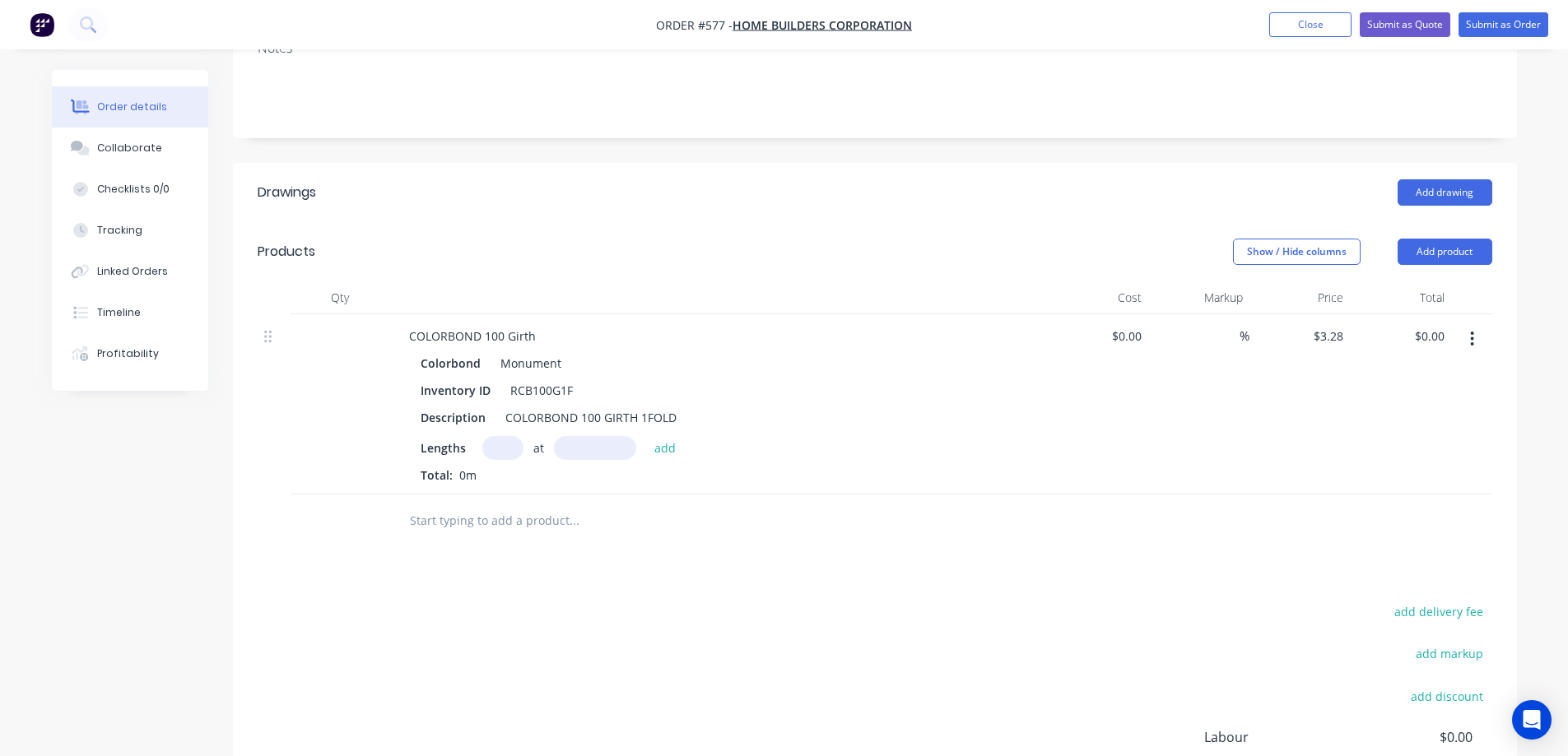
click at [493, 450] on input "text" at bounding box center [502, 448] width 41 height 24
type input "1"
type input "1800mm"
click at [679, 447] on button "add" at bounding box center [665, 447] width 39 height 23
type input "$5.90"
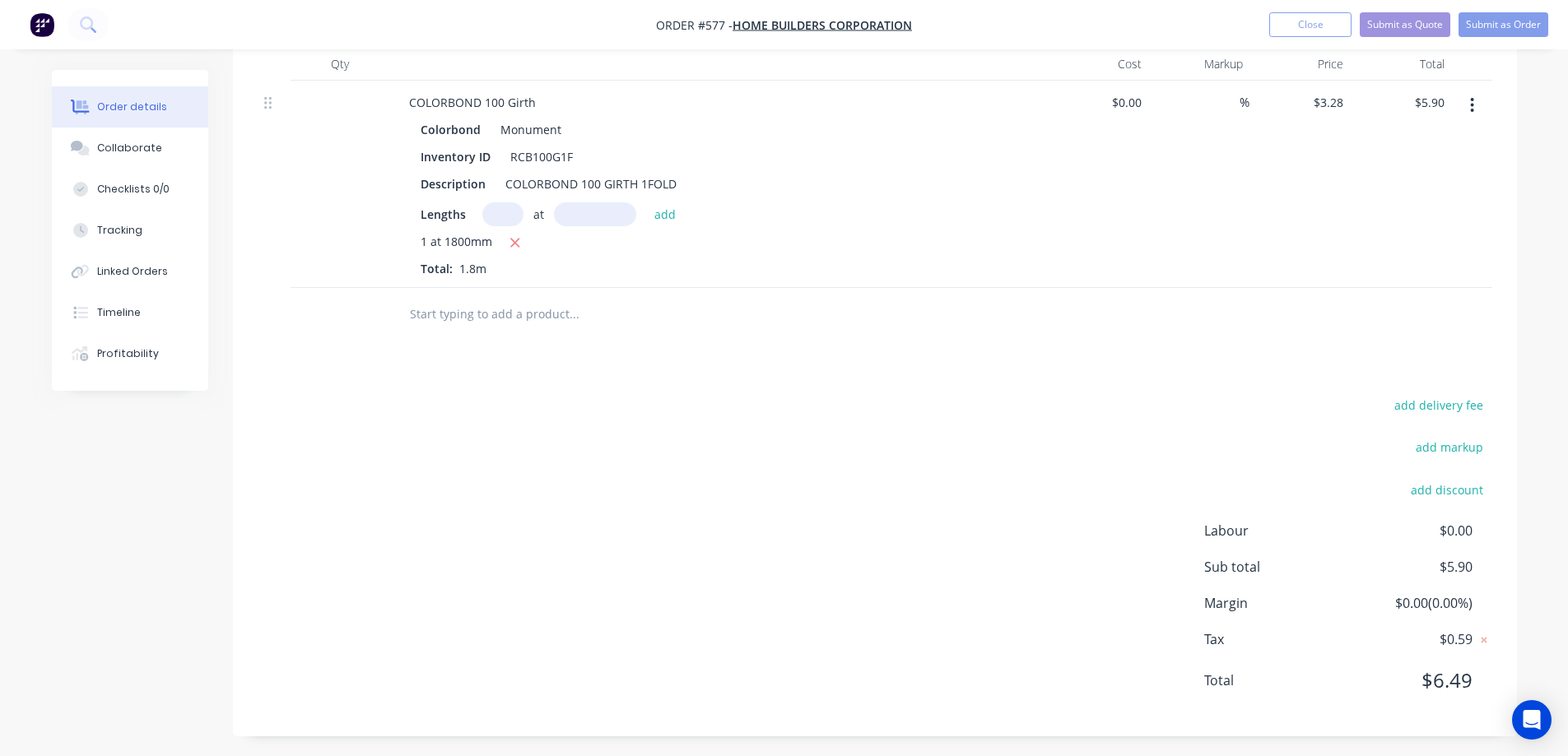
scroll to position [490, 0]
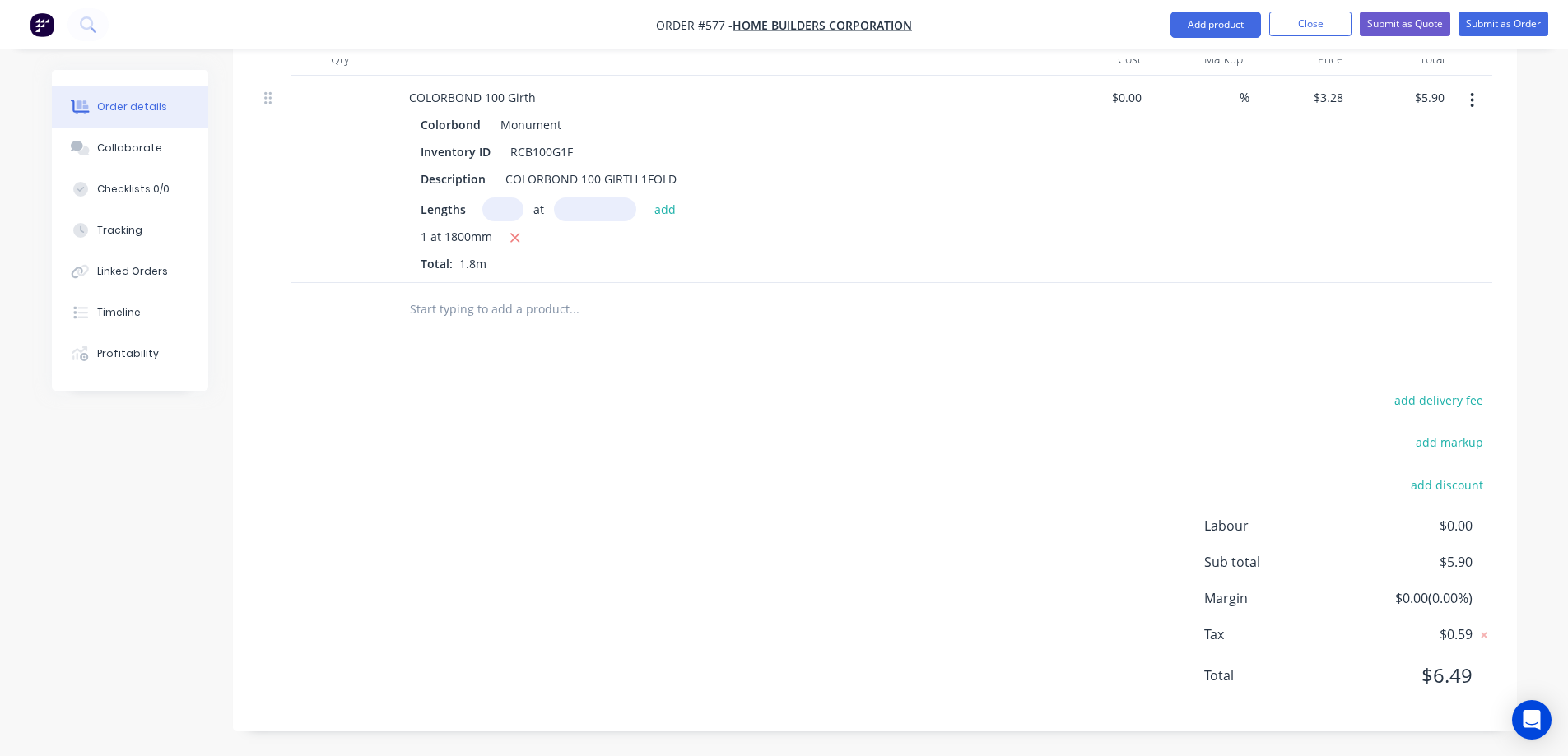
click at [461, 310] on input "text" at bounding box center [574, 310] width 330 height 33
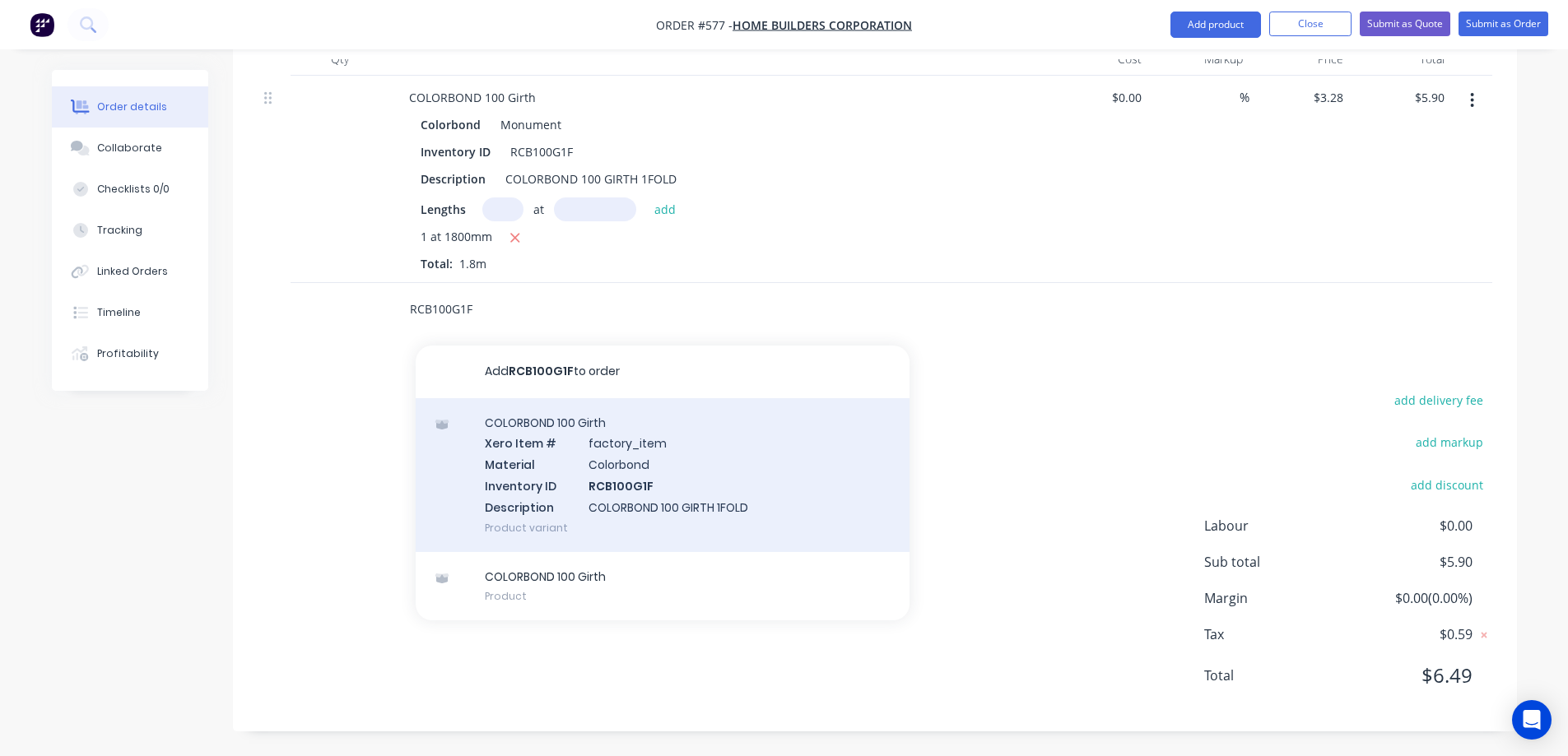
type input "RCB100G1F"
click at [565, 466] on div "COLORBOND 100 Girth Xero Item # factory_item Material Colorbond Inventory ID RC…" at bounding box center [662, 474] width 493 height 153
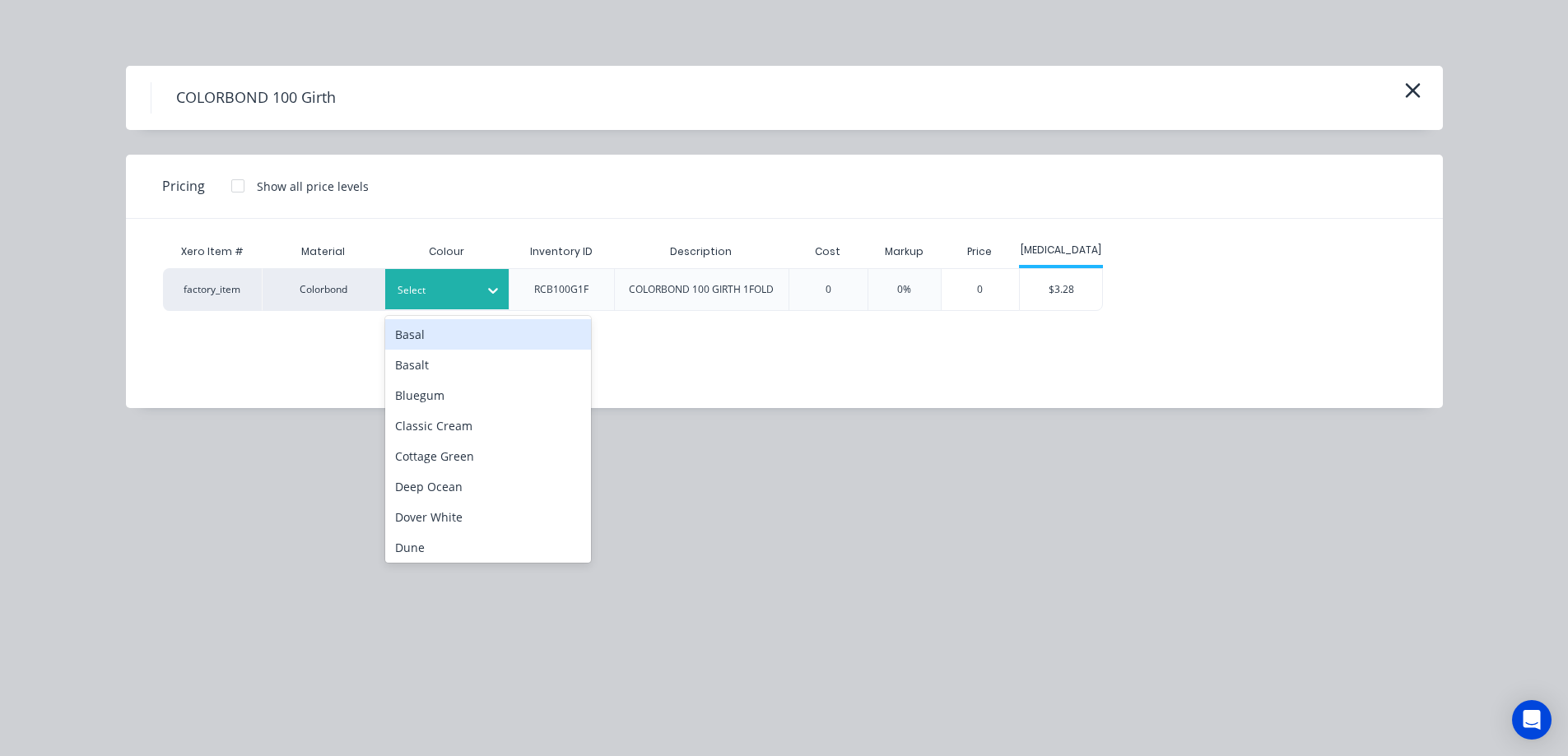
click at [465, 289] on div at bounding box center [434, 290] width 74 height 18
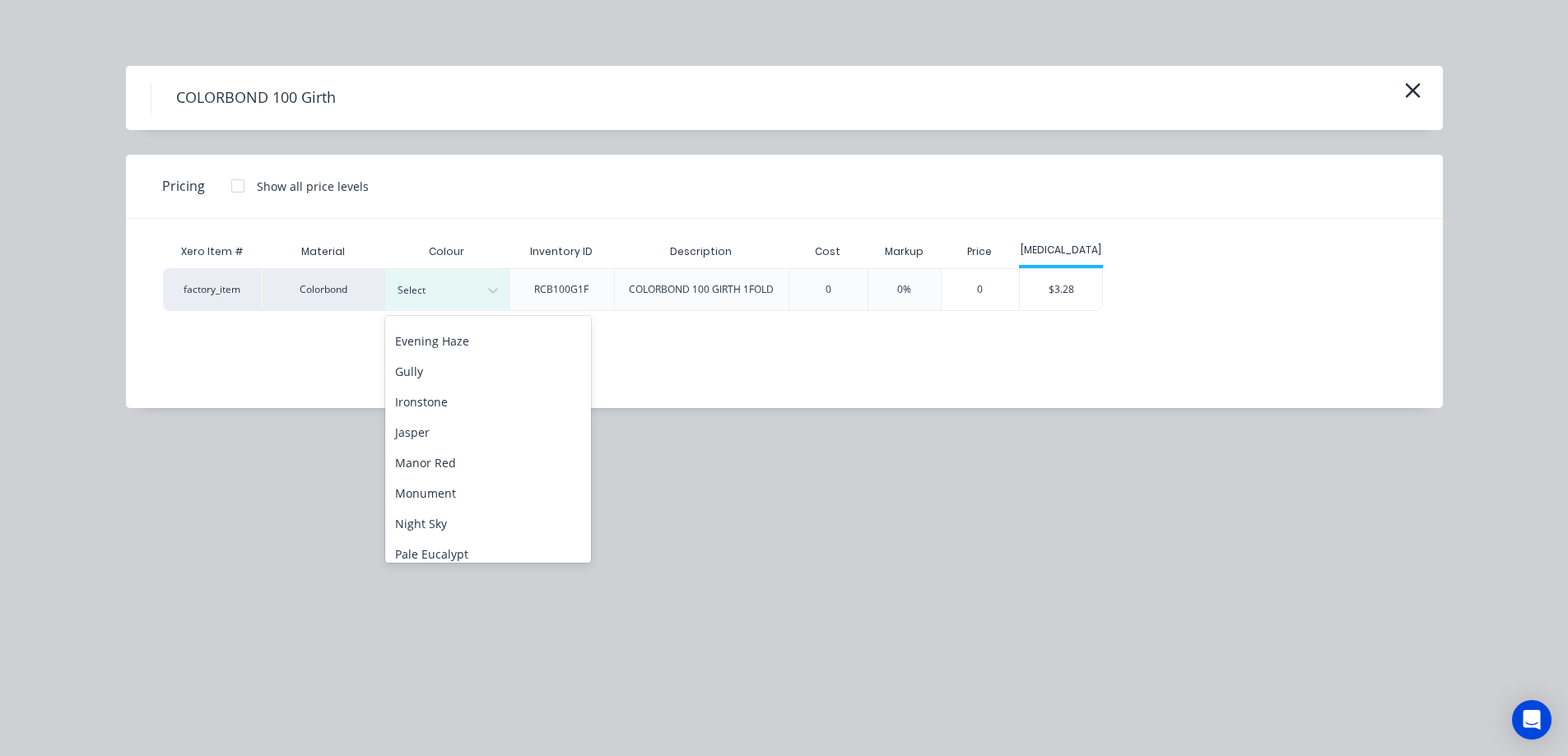
scroll to position [329, 0]
click at [447, 390] on div "Monument" at bounding box center [487, 401] width 206 height 30
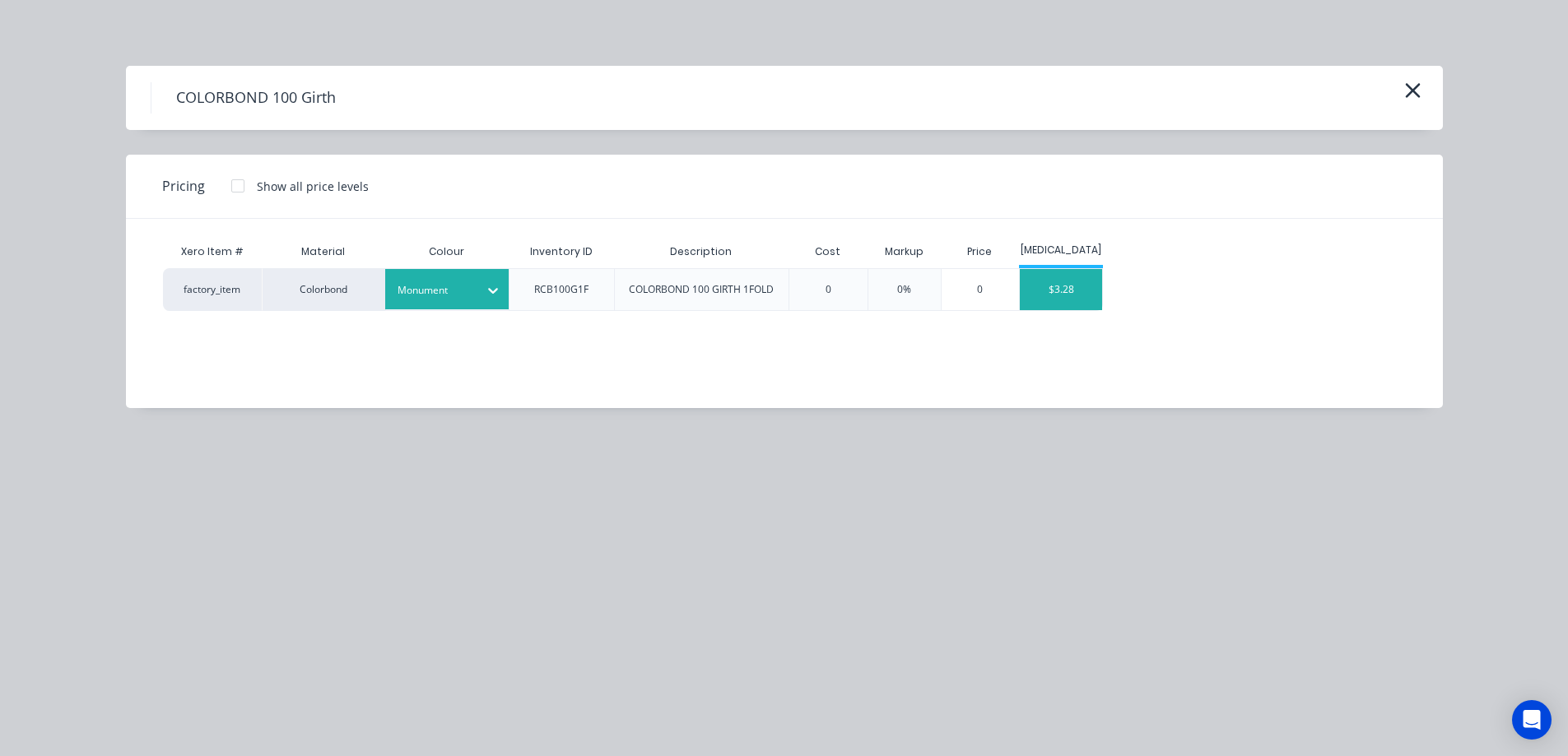
click at [1089, 288] on div "$3.28" at bounding box center [1061, 289] width 82 height 41
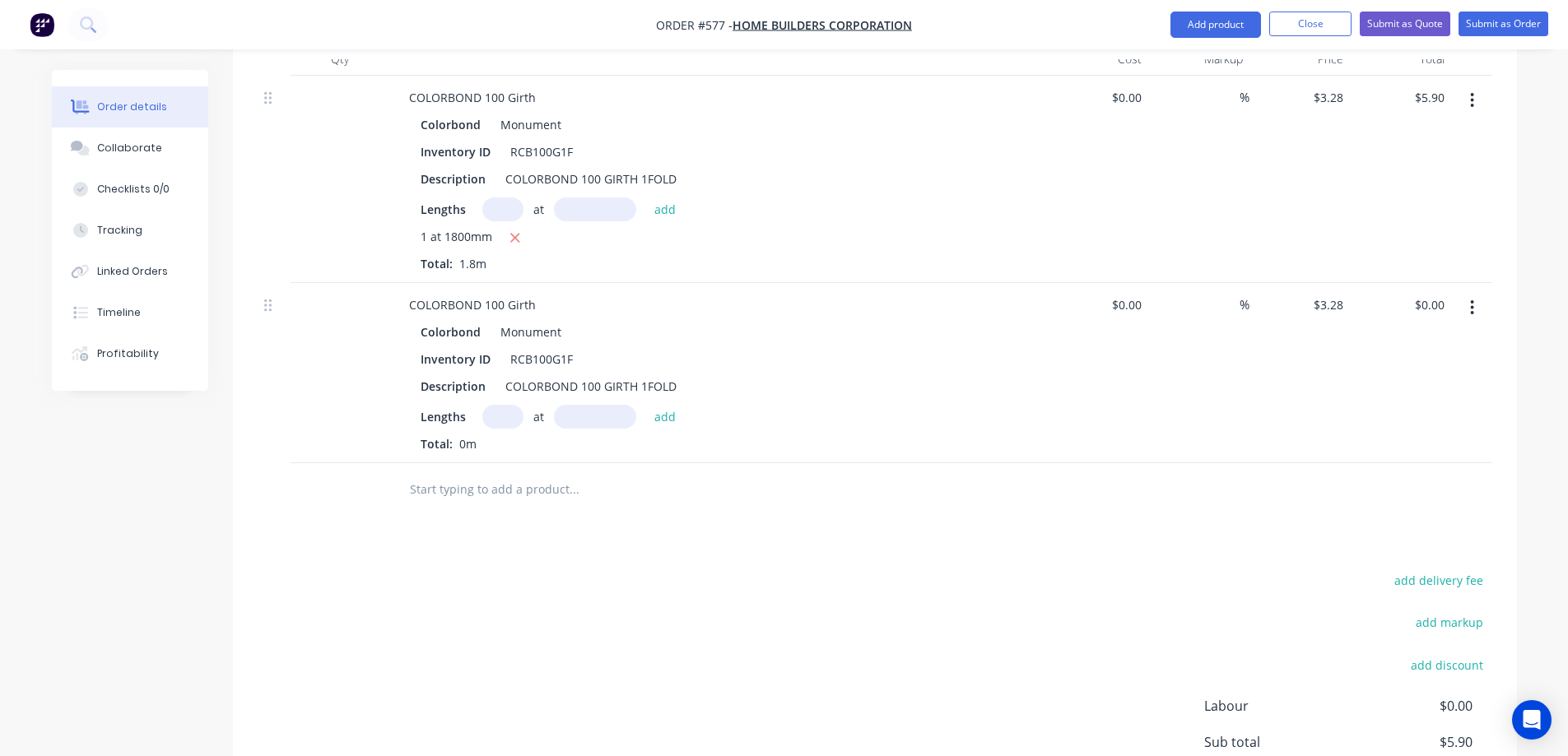
click at [491, 422] on input "text" at bounding box center [502, 417] width 41 height 24
type input "1"
type input "2700mm"
click at [655, 426] on button "add" at bounding box center [665, 416] width 39 height 23
type input "$8.86"
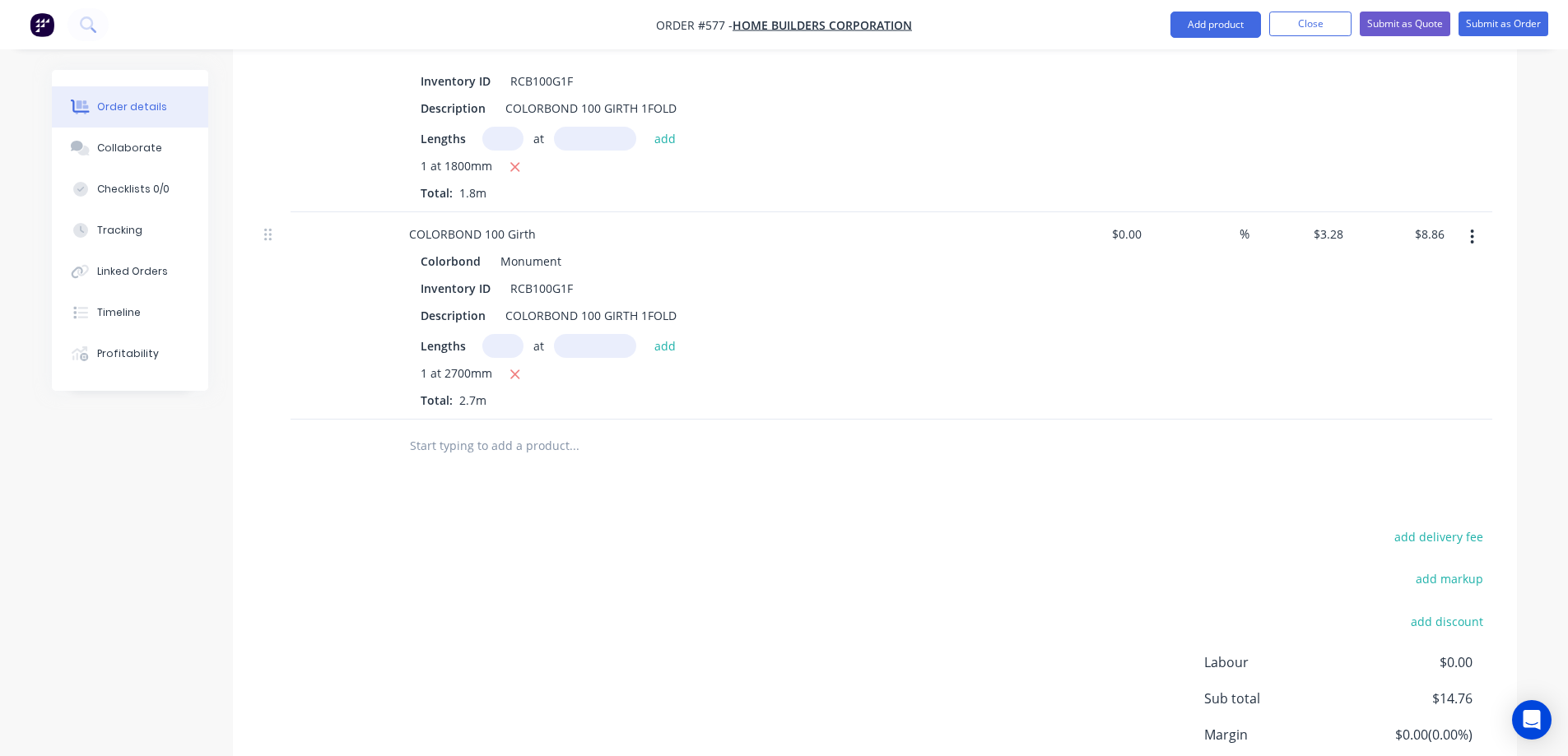
scroll to position [697, 0]
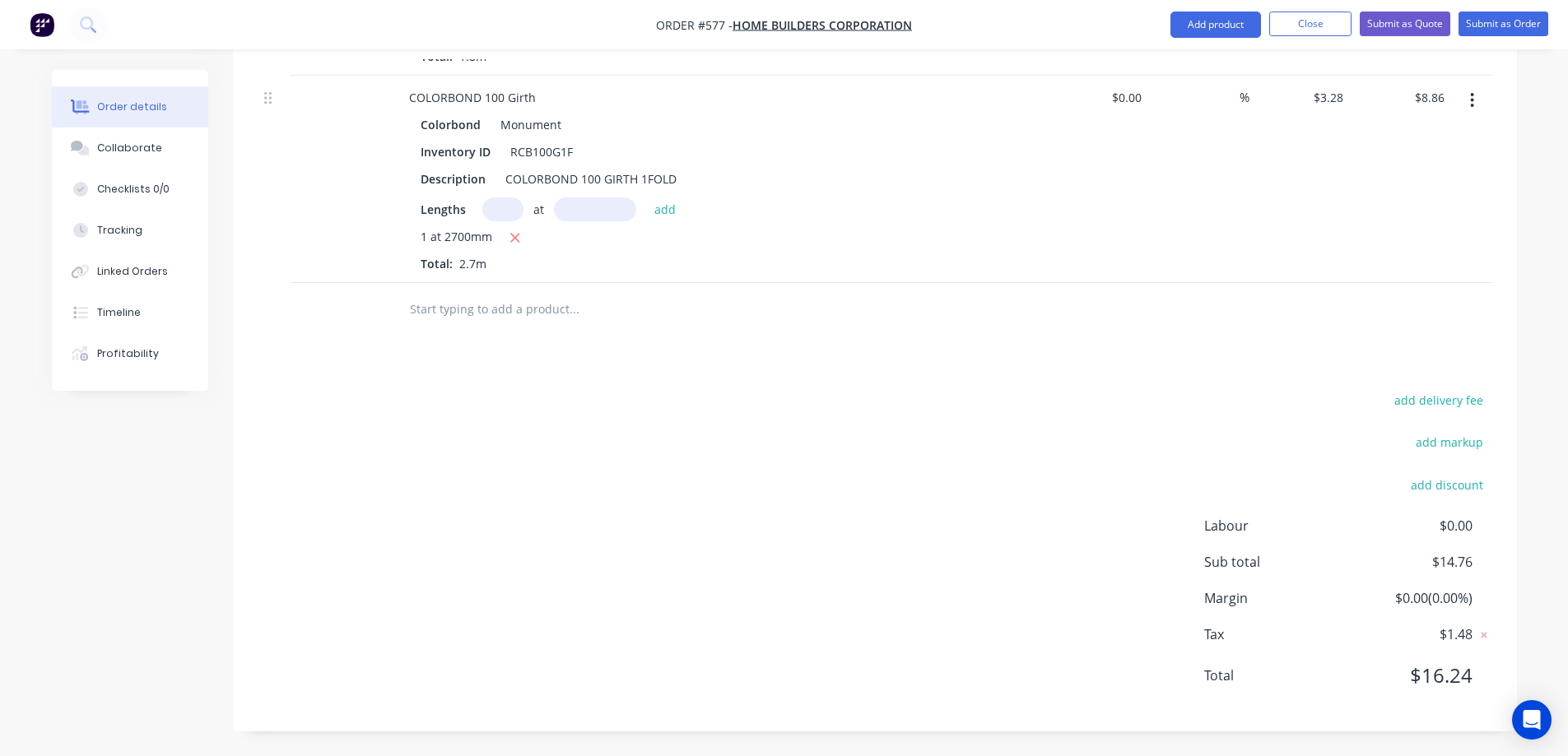
click at [495, 323] on input "text" at bounding box center [574, 310] width 330 height 33
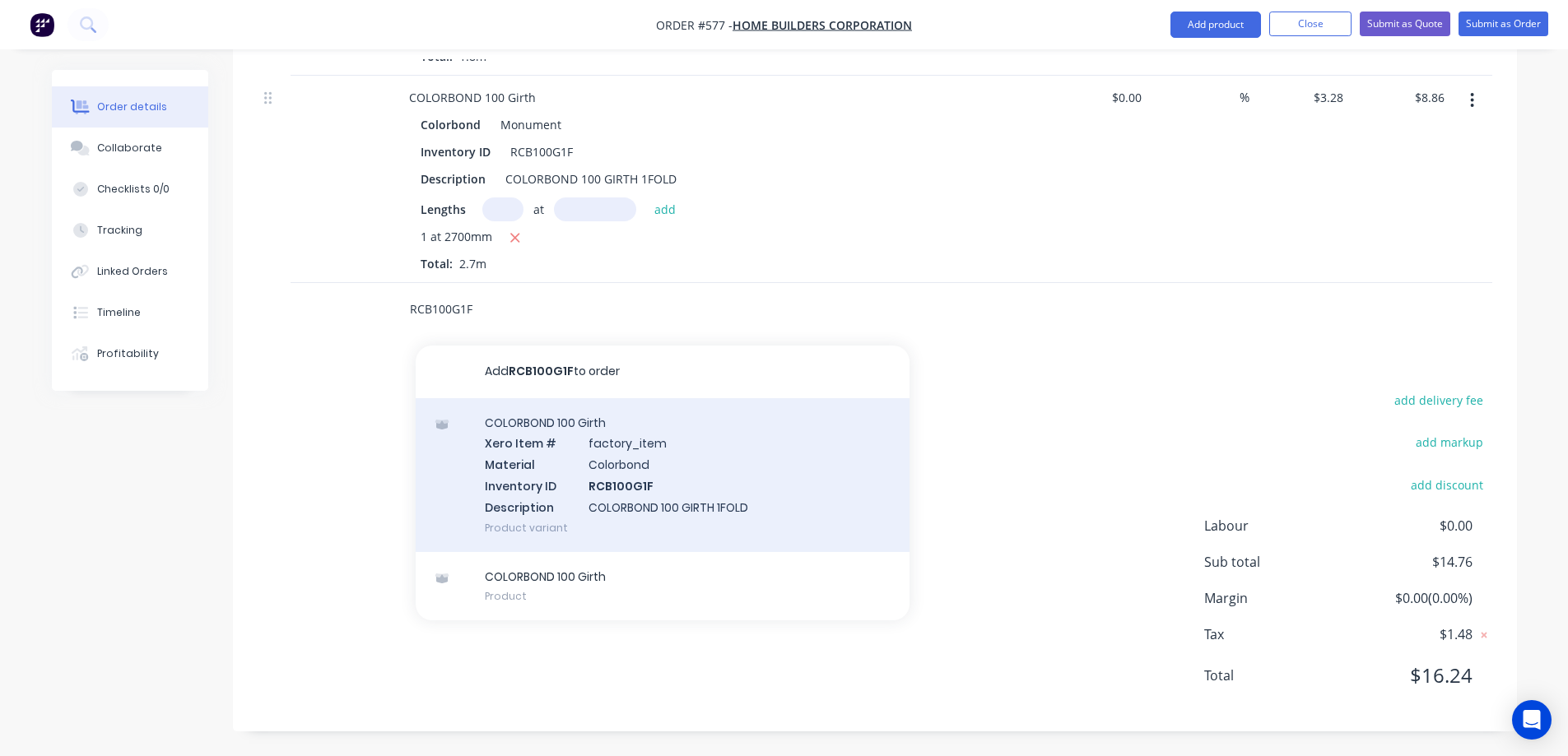
type input "RCB100G1F"
click at [559, 480] on div "COLORBOND 100 Girth Xero Item # factory_item Material Colorbond Inventory ID RC…" at bounding box center [662, 474] width 493 height 153
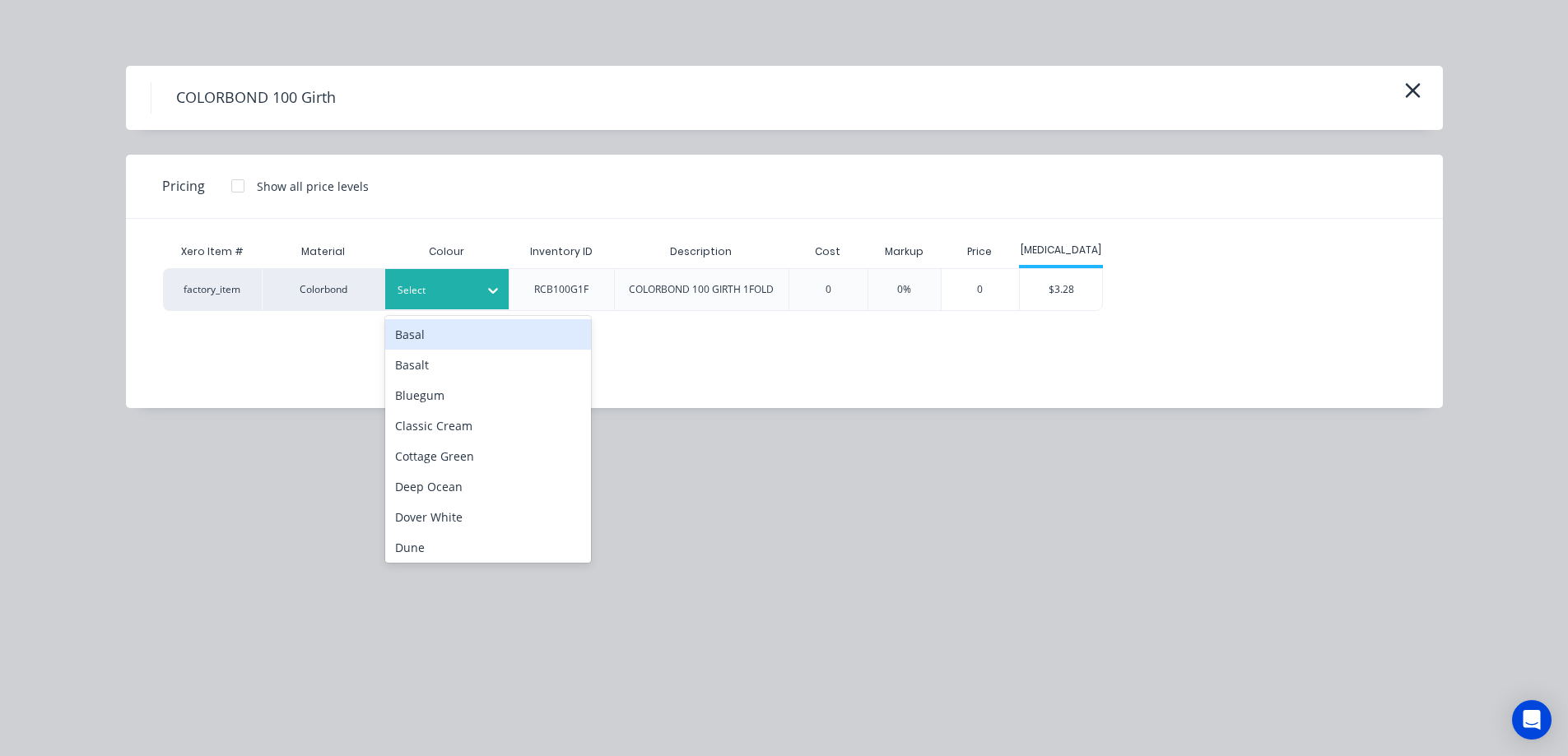
click at [448, 297] on div at bounding box center [434, 290] width 74 height 18
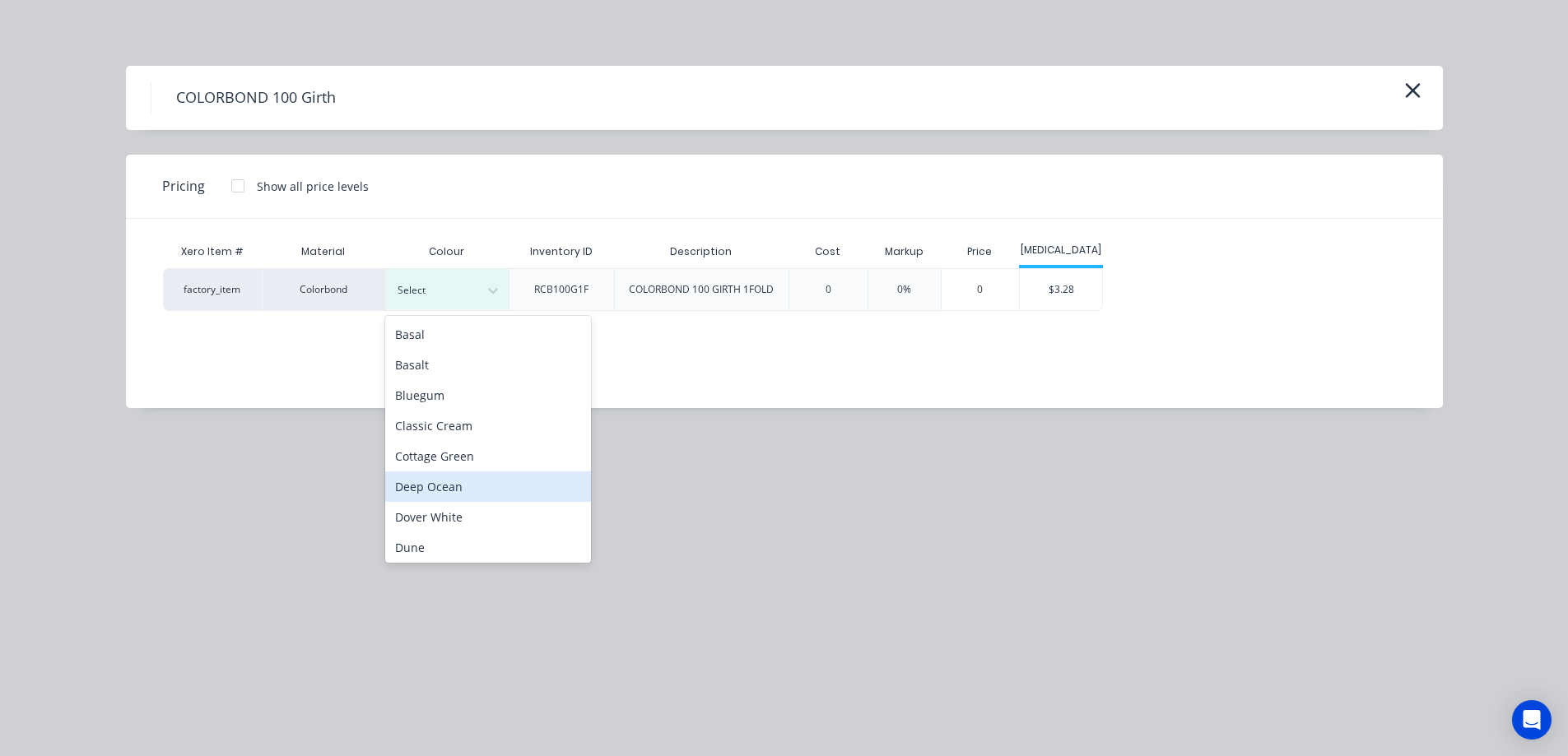
scroll to position [247, 0]
click at [442, 473] on div "Monument" at bounding box center [487, 483] width 206 height 30
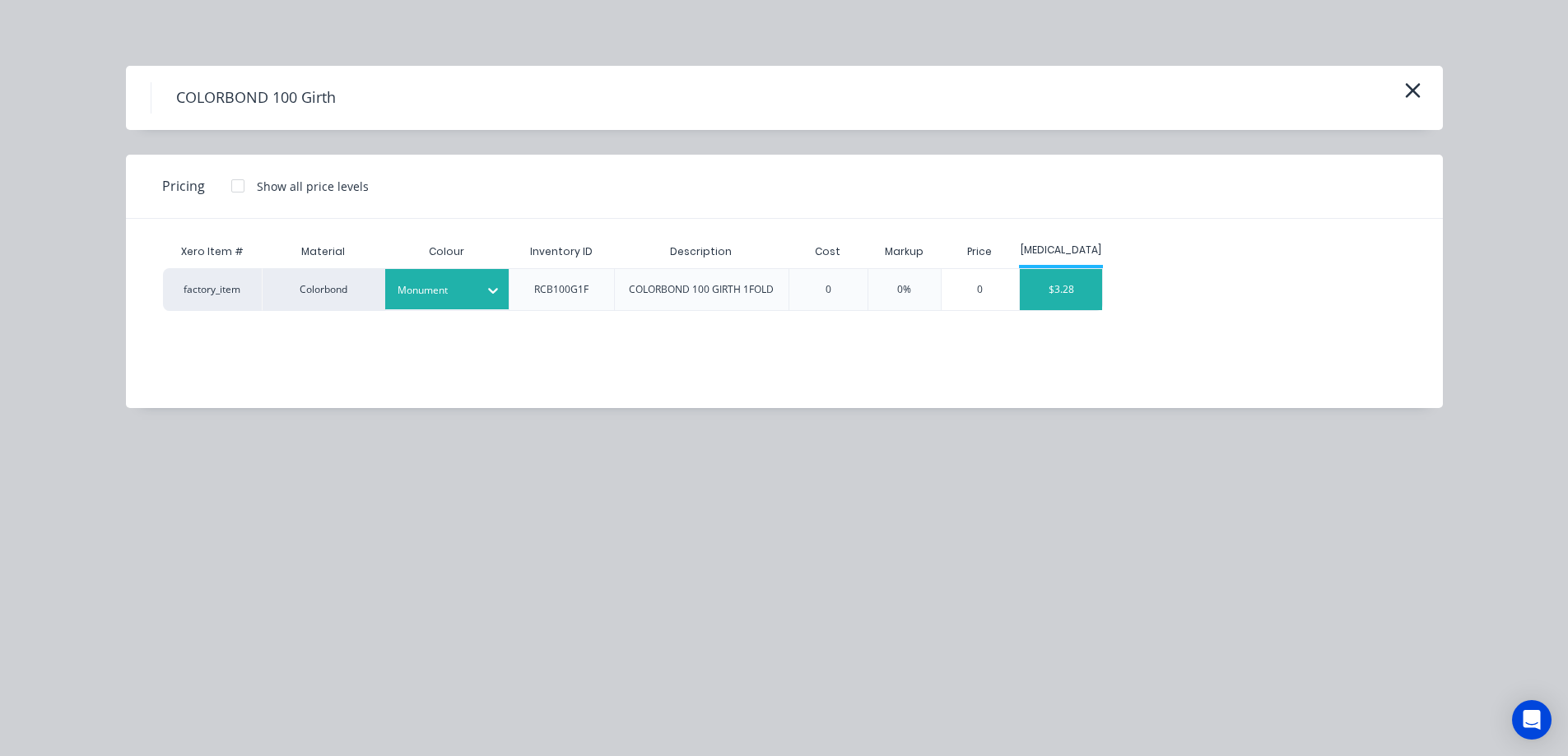
click at [1084, 280] on div "$3.28" at bounding box center [1061, 289] width 82 height 41
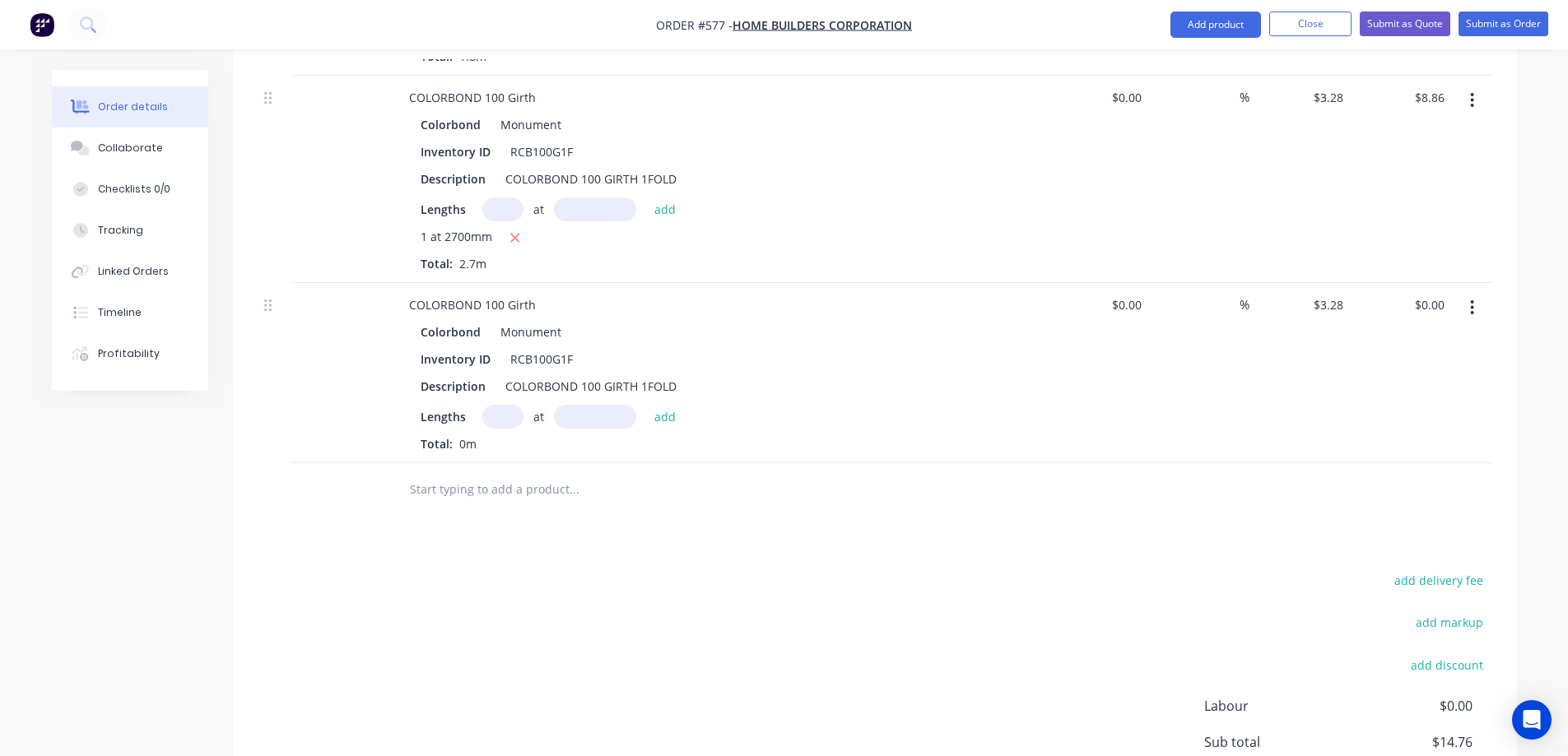
click at [503, 419] on input "text" at bounding box center [502, 417] width 41 height 24
type input "1"
type input "885mm"
click at [675, 423] on button "add" at bounding box center [665, 416] width 39 height 23
type input "$2.90"
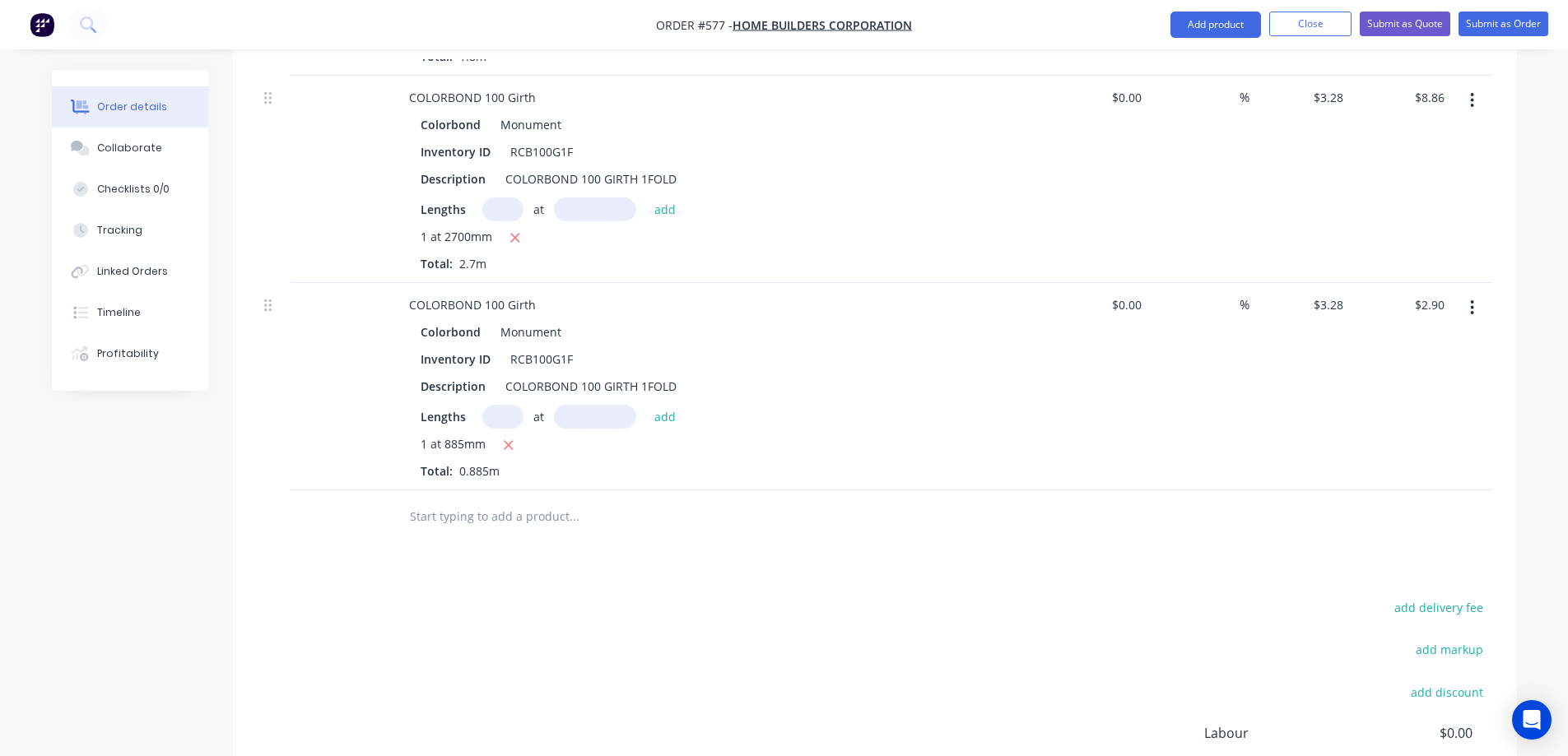
click at [468, 518] on input "text" at bounding box center [574, 517] width 330 height 33
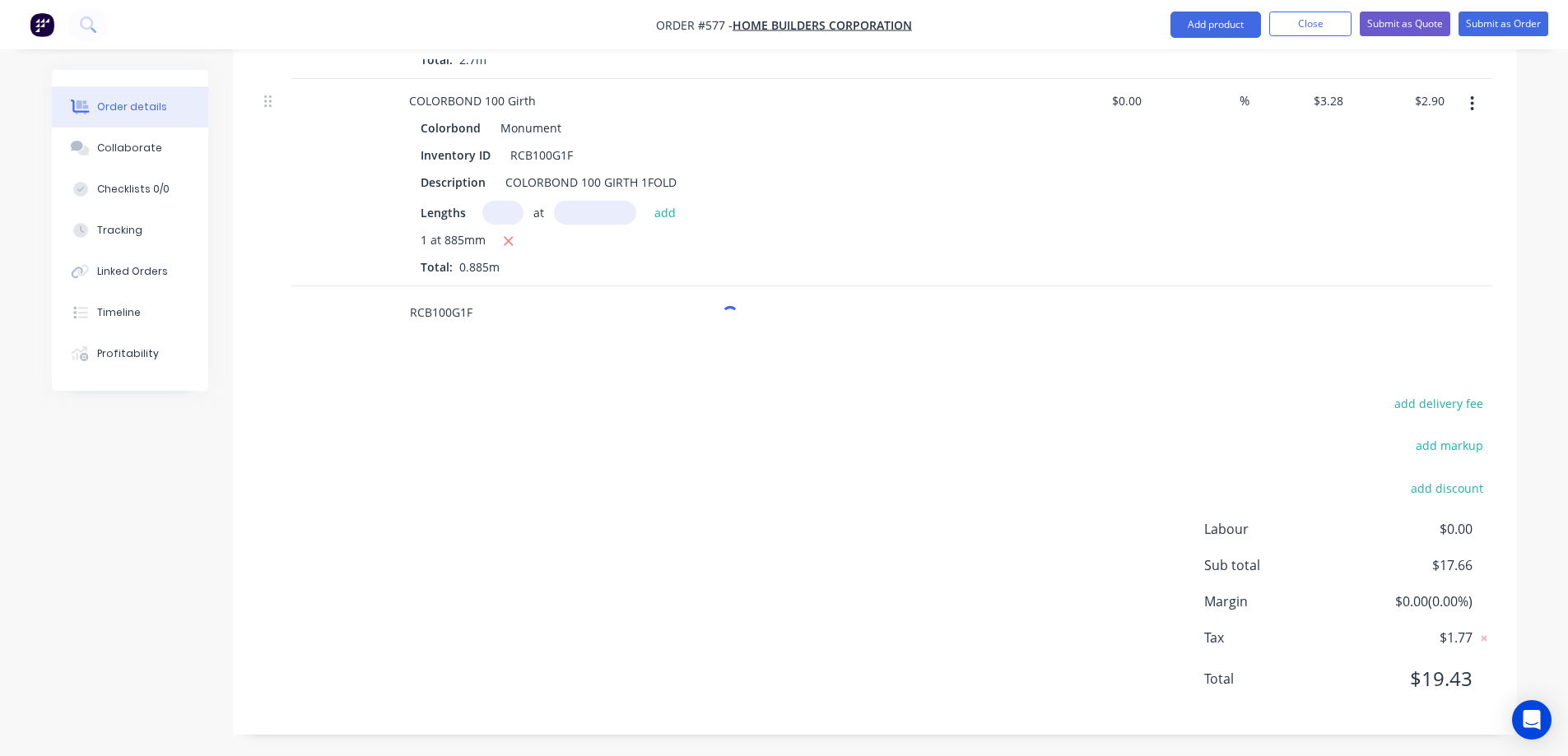
scroll to position [904, 0]
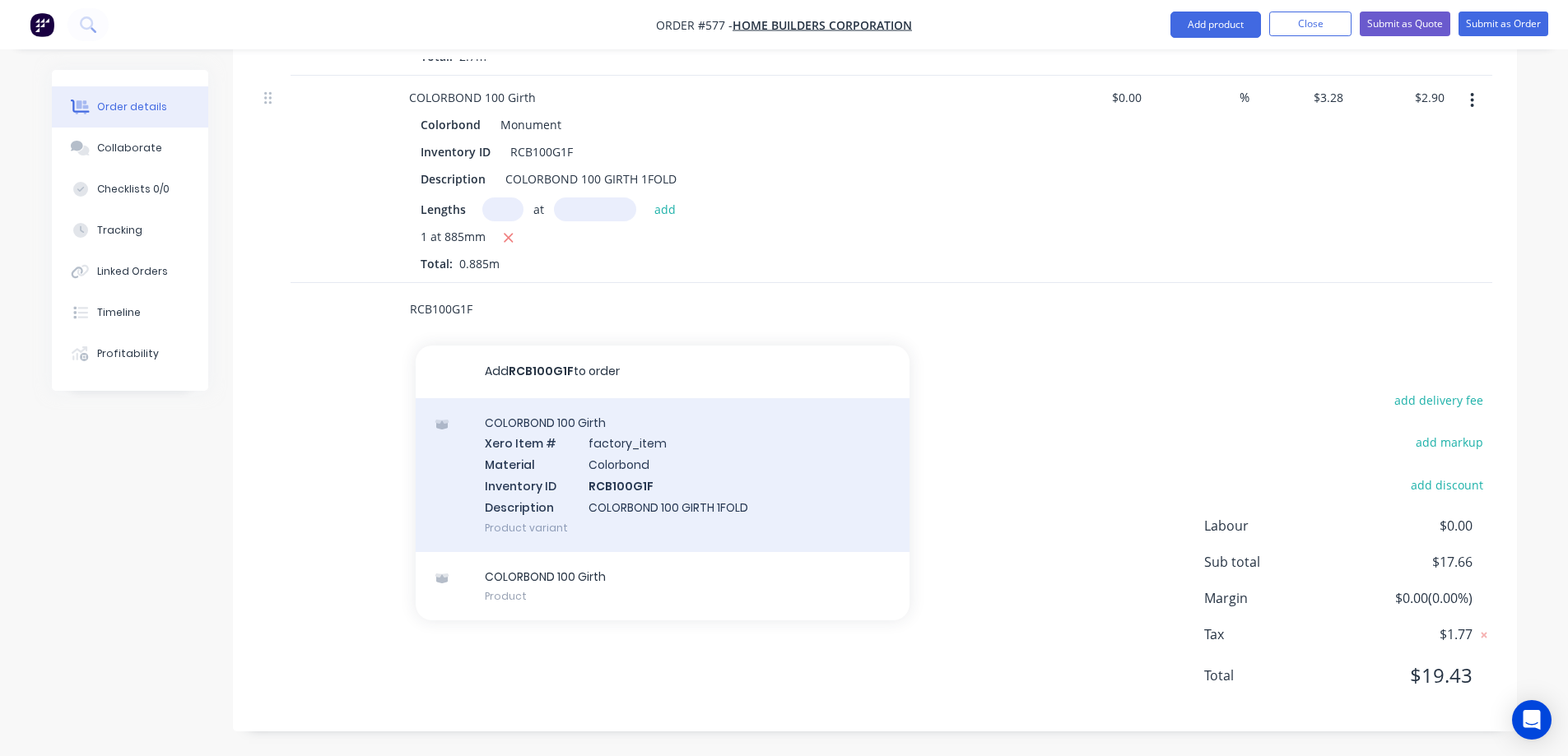
type input "RCB100G1F"
click at [563, 457] on div "COLORBOND 100 Girth Xero Item # factory_item Material Colorbond Inventory ID RC…" at bounding box center [662, 474] width 493 height 153
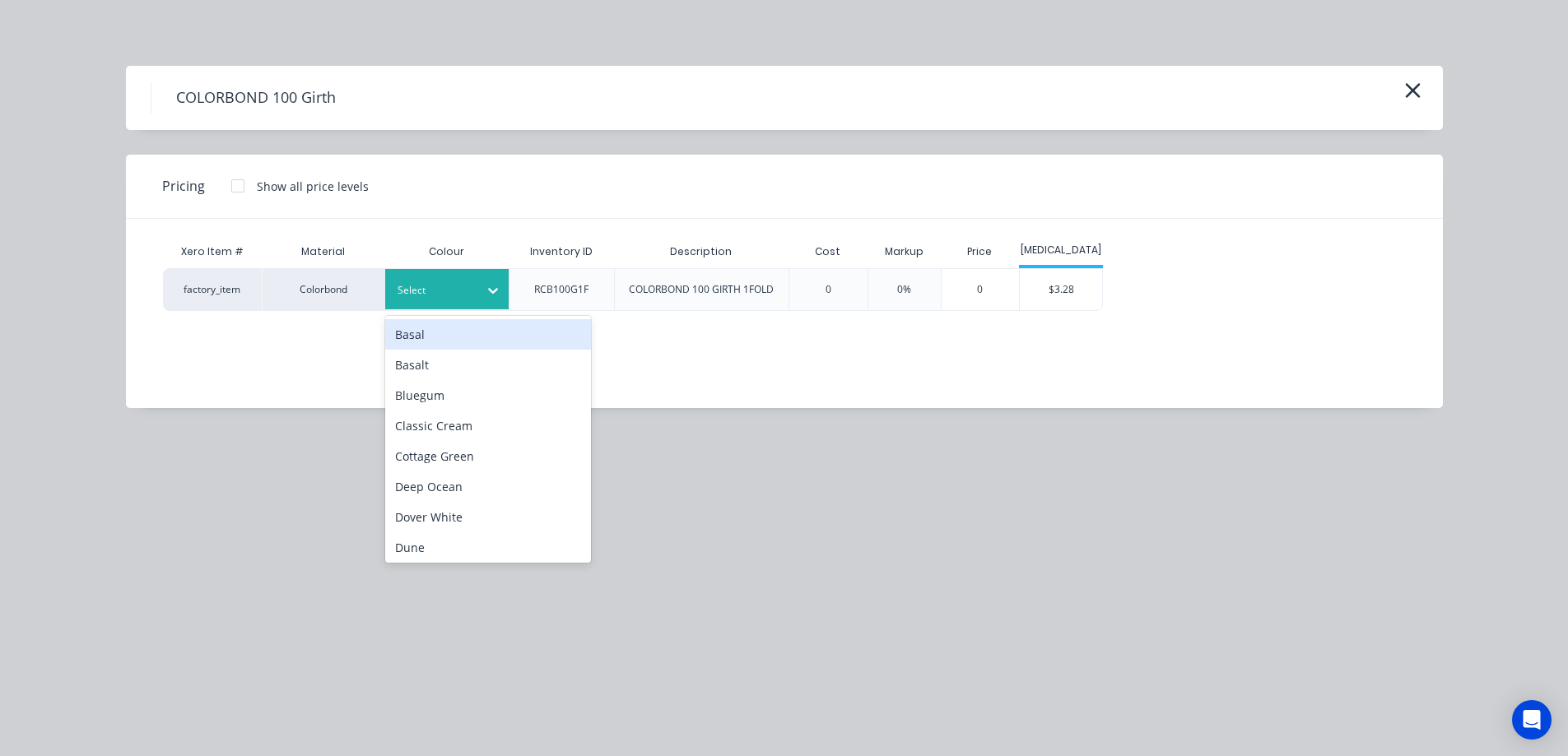
click at [457, 308] on div "Select" at bounding box center [447, 289] width 123 height 41
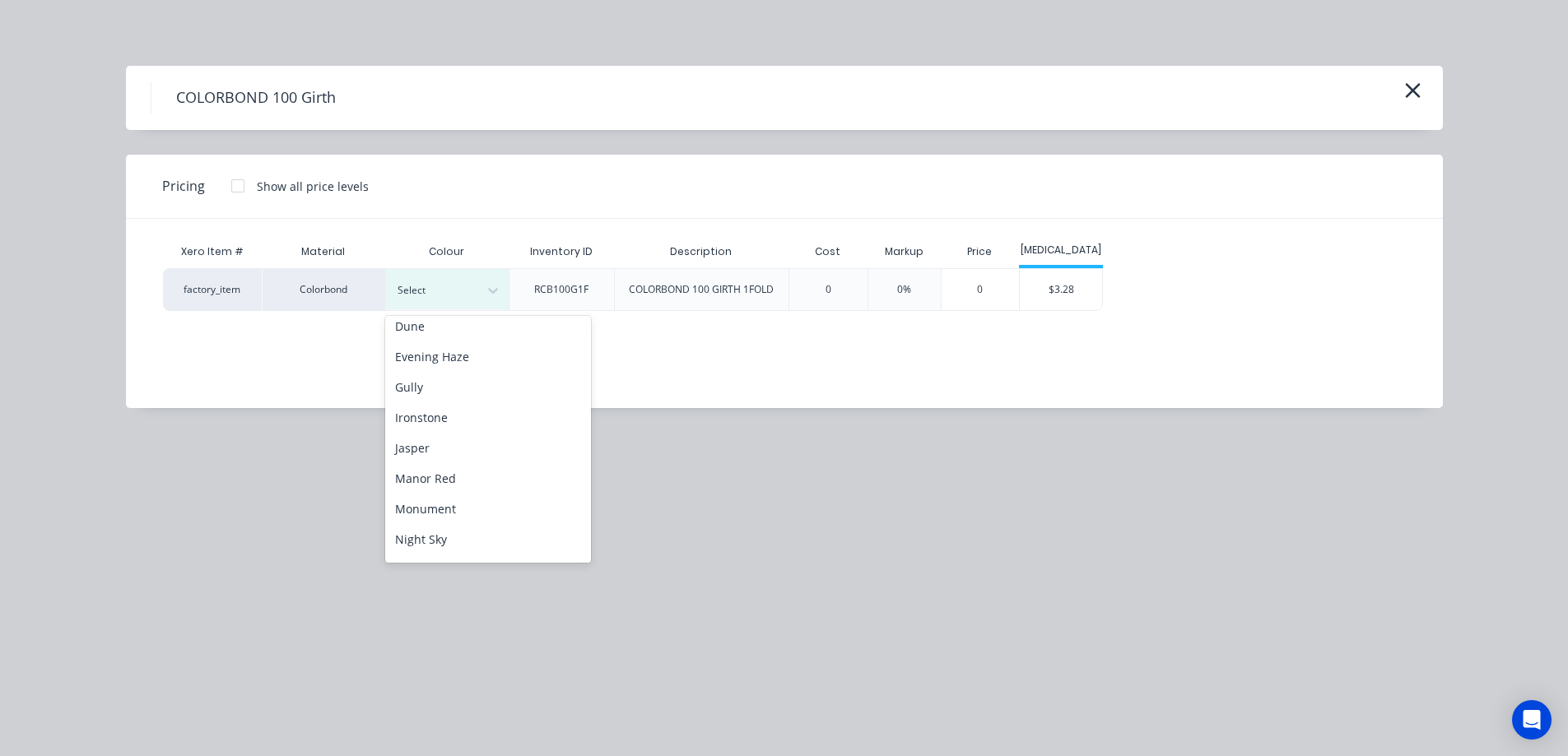
scroll to position [247, 0]
click at [467, 479] on div "Monument" at bounding box center [487, 483] width 206 height 30
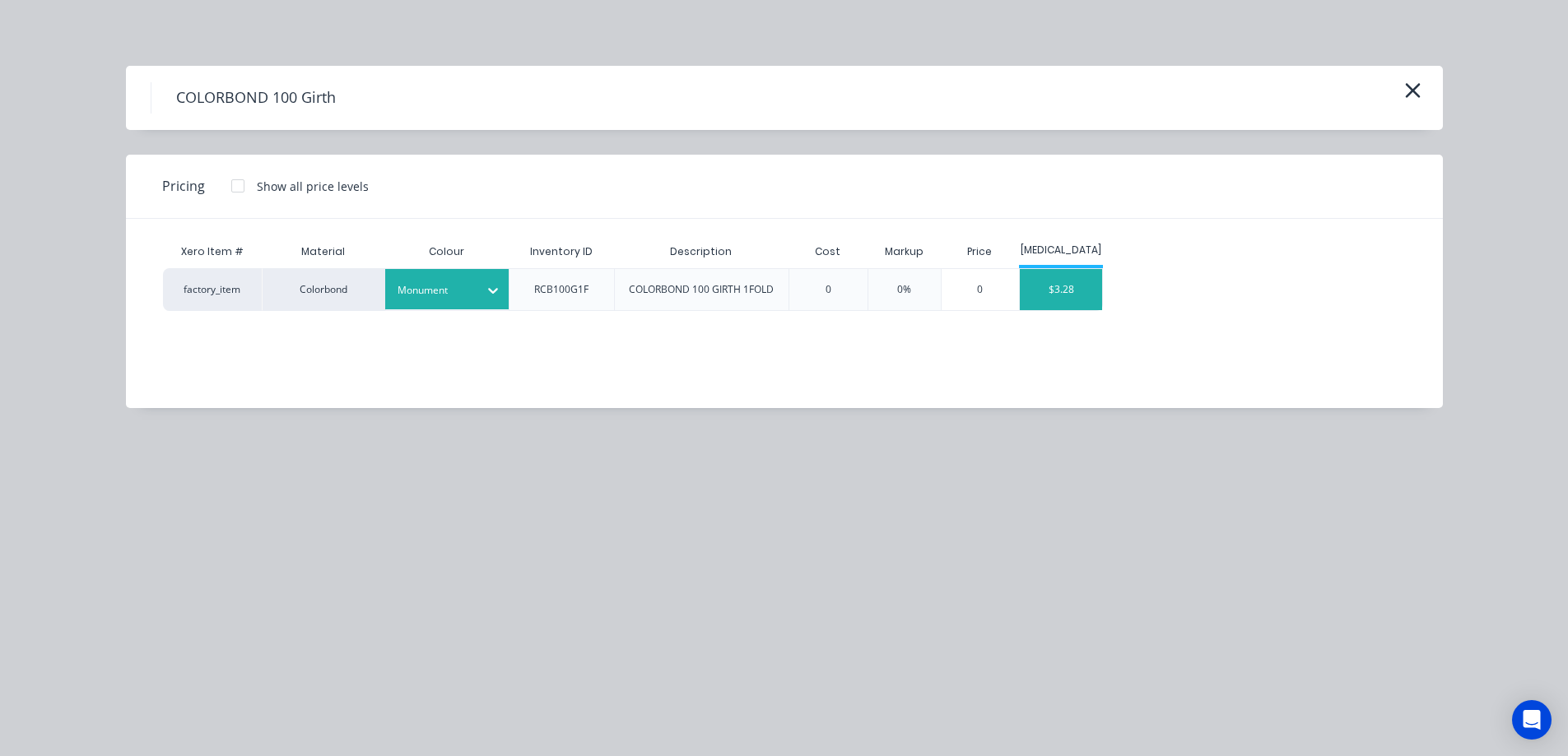
click at [1061, 299] on div "$3.28" at bounding box center [1061, 289] width 82 height 41
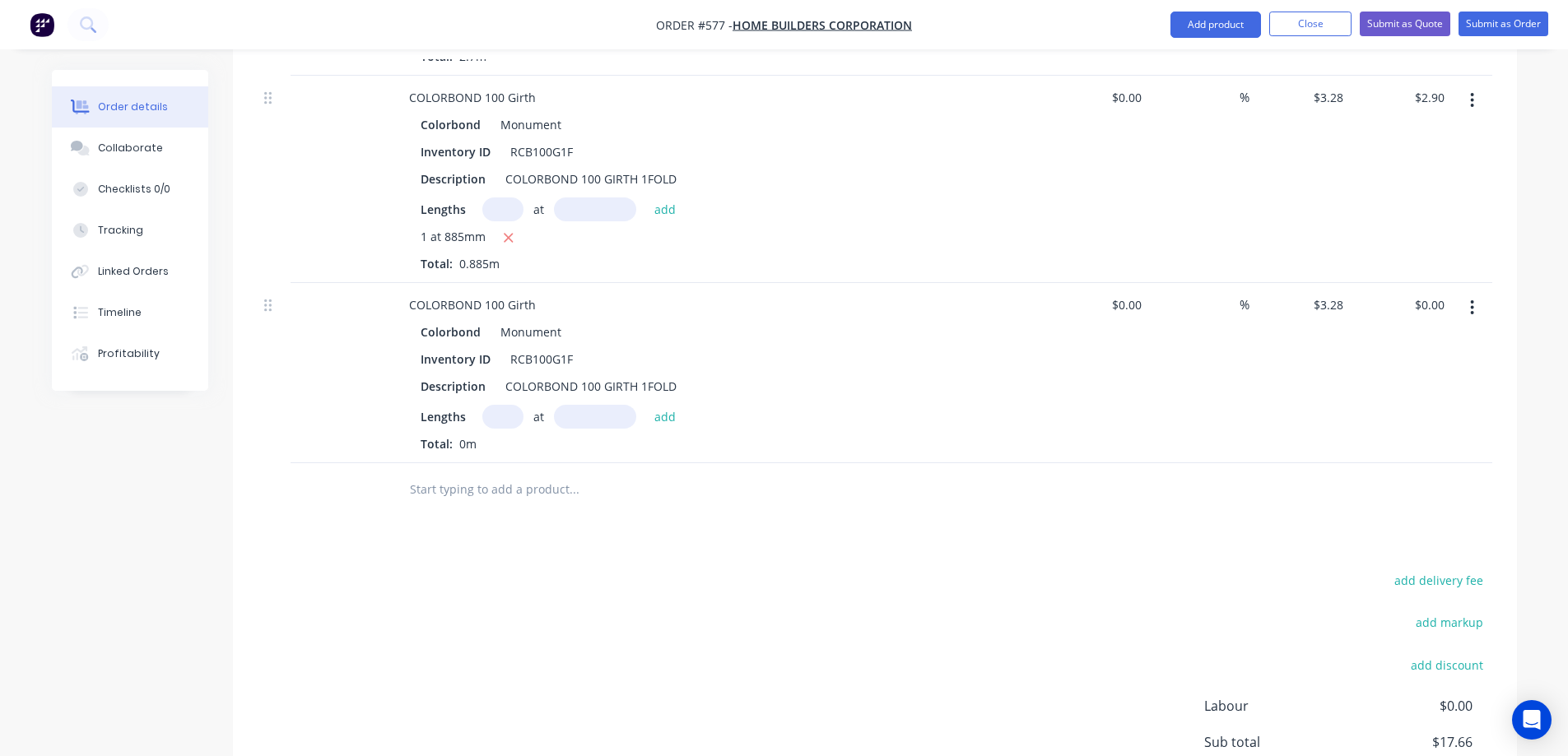
click at [486, 418] on input "text" at bounding box center [502, 417] width 41 height 24
type input "1"
type input "2700mm"
click at [657, 411] on button "add" at bounding box center [665, 416] width 39 height 23
type input "$8.86"
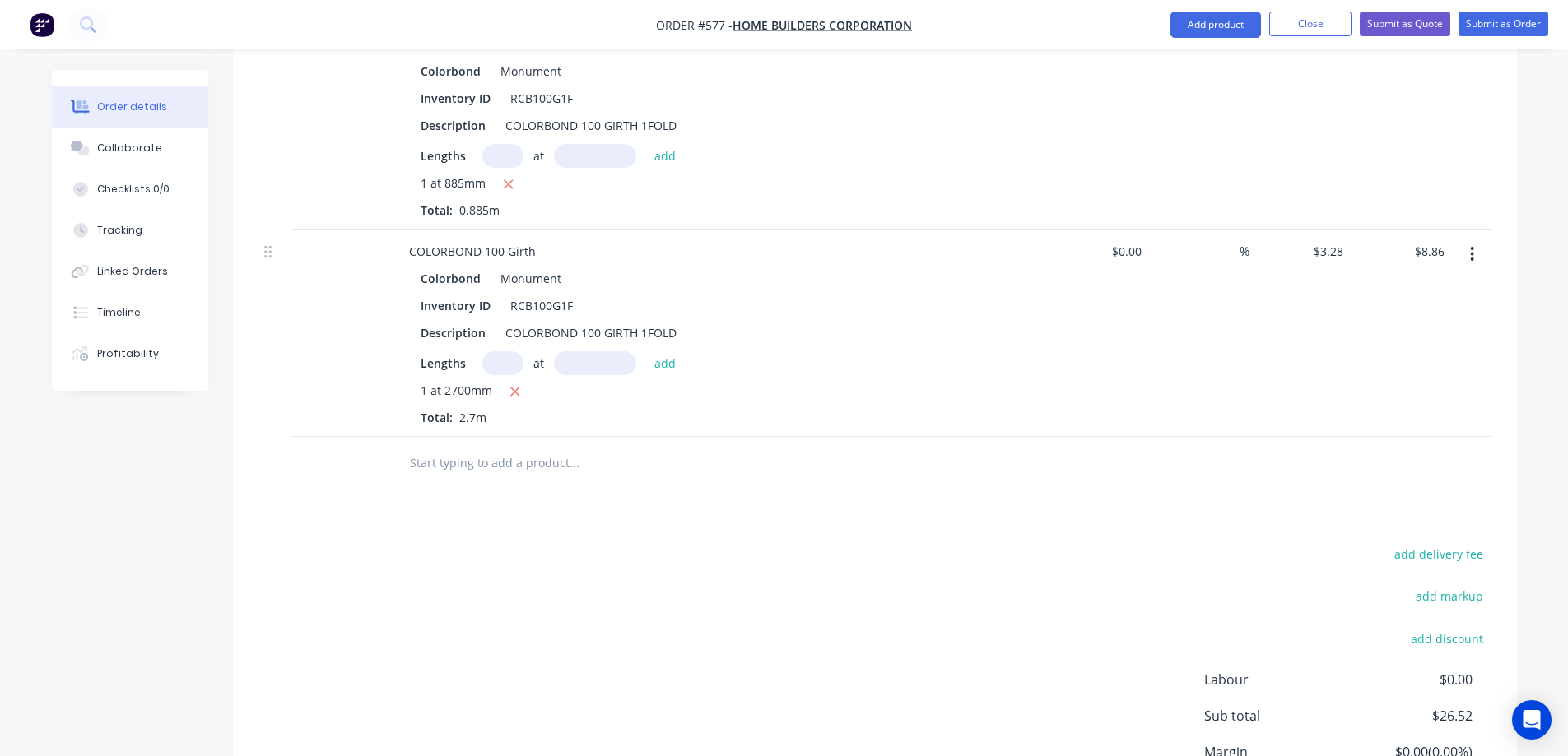
scroll to position [987, 0]
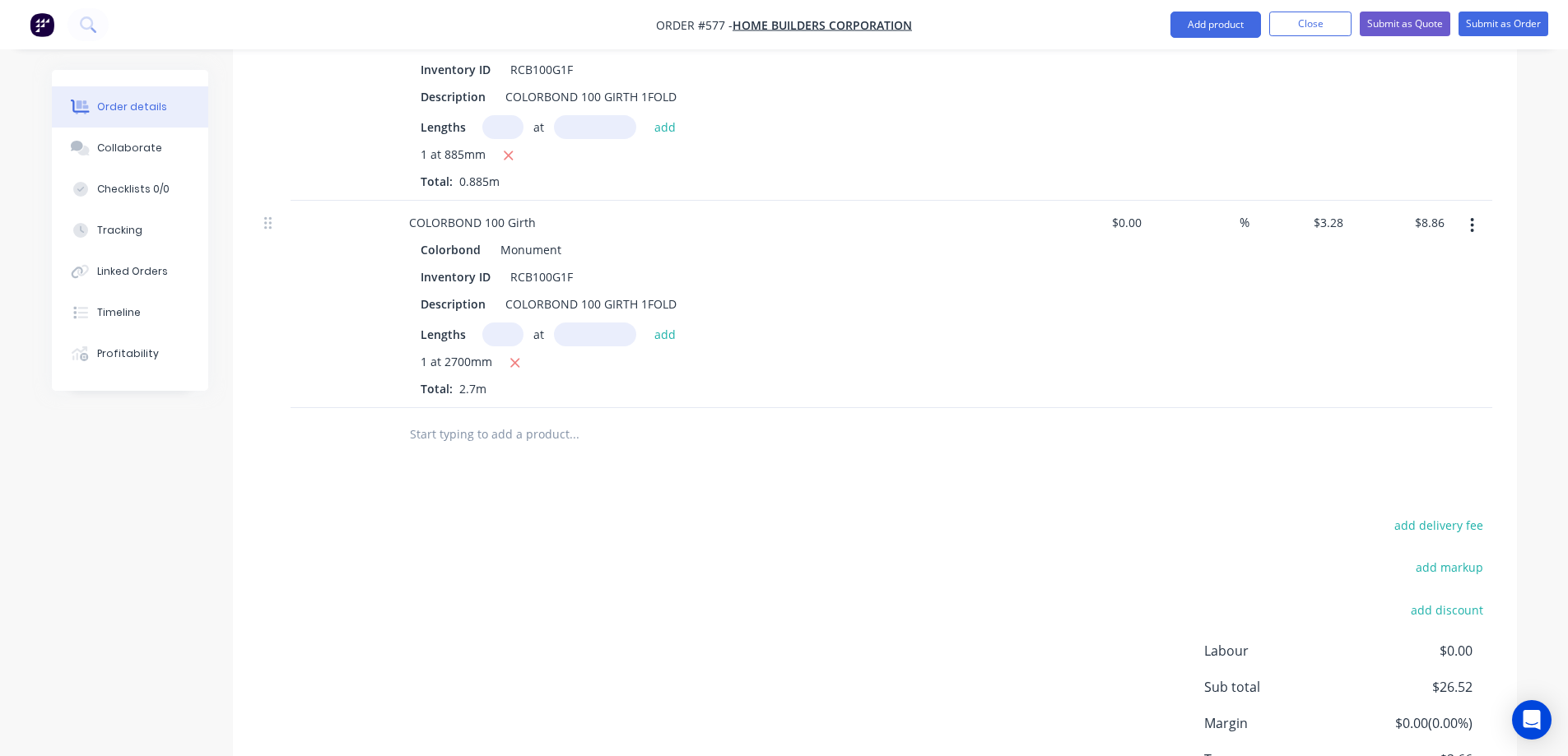
click at [461, 436] on input "text" at bounding box center [574, 434] width 330 height 33
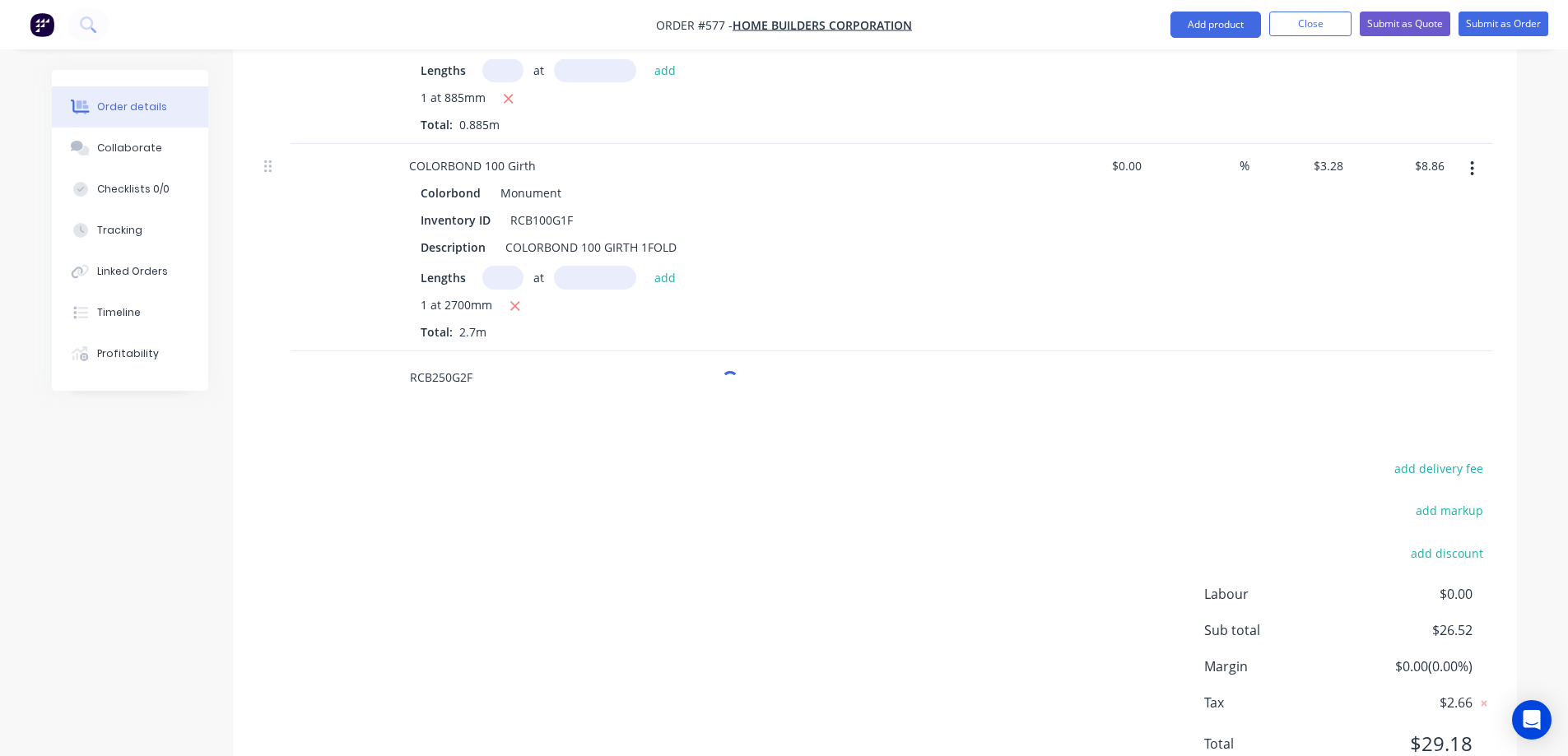
scroll to position [1111, 0]
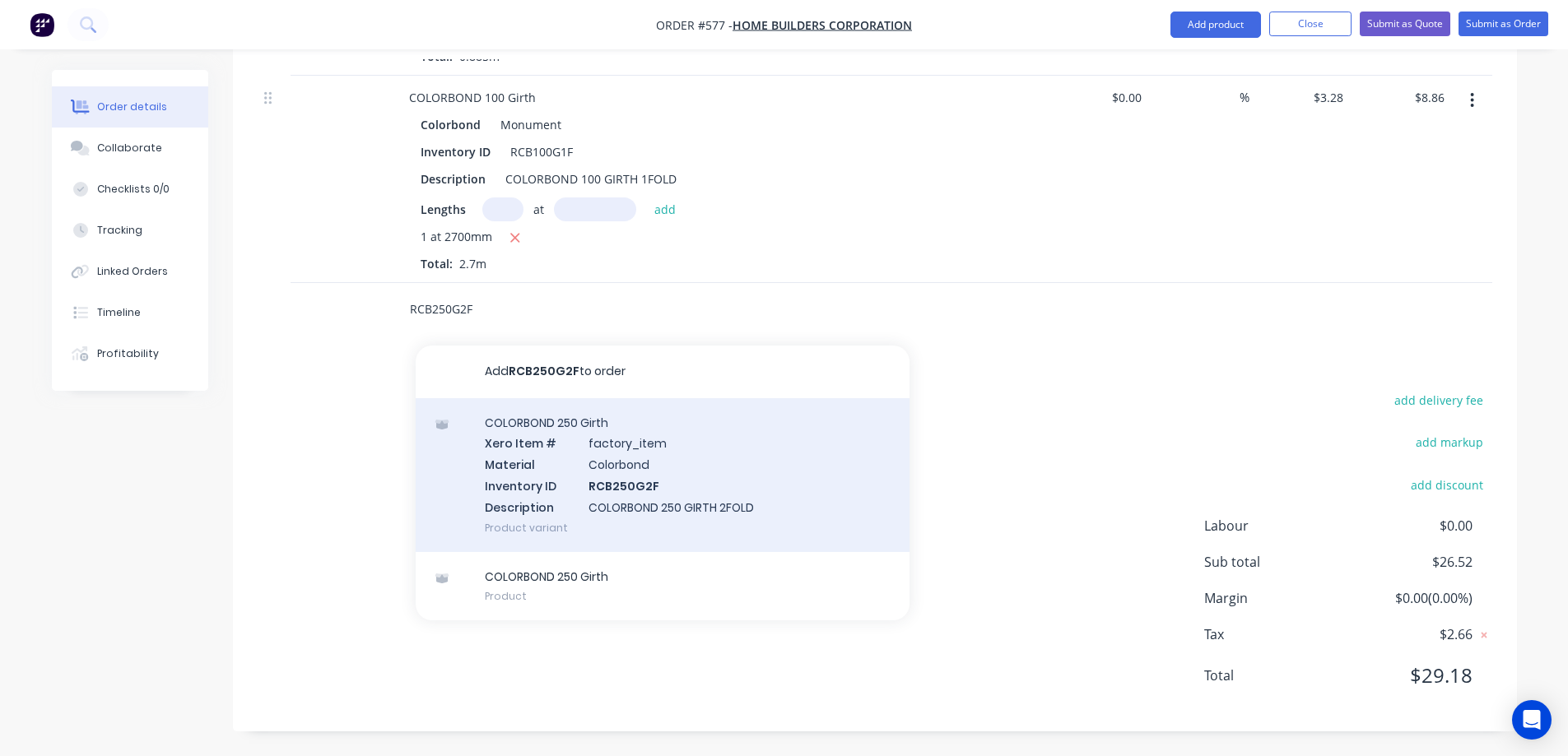
type input "RCB250G2F"
click at [572, 452] on div "COLORBOND 250 Girth Xero Item # factory_item Material Colorbond Inventory ID RC…" at bounding box center [662, 474] width 493 height 153
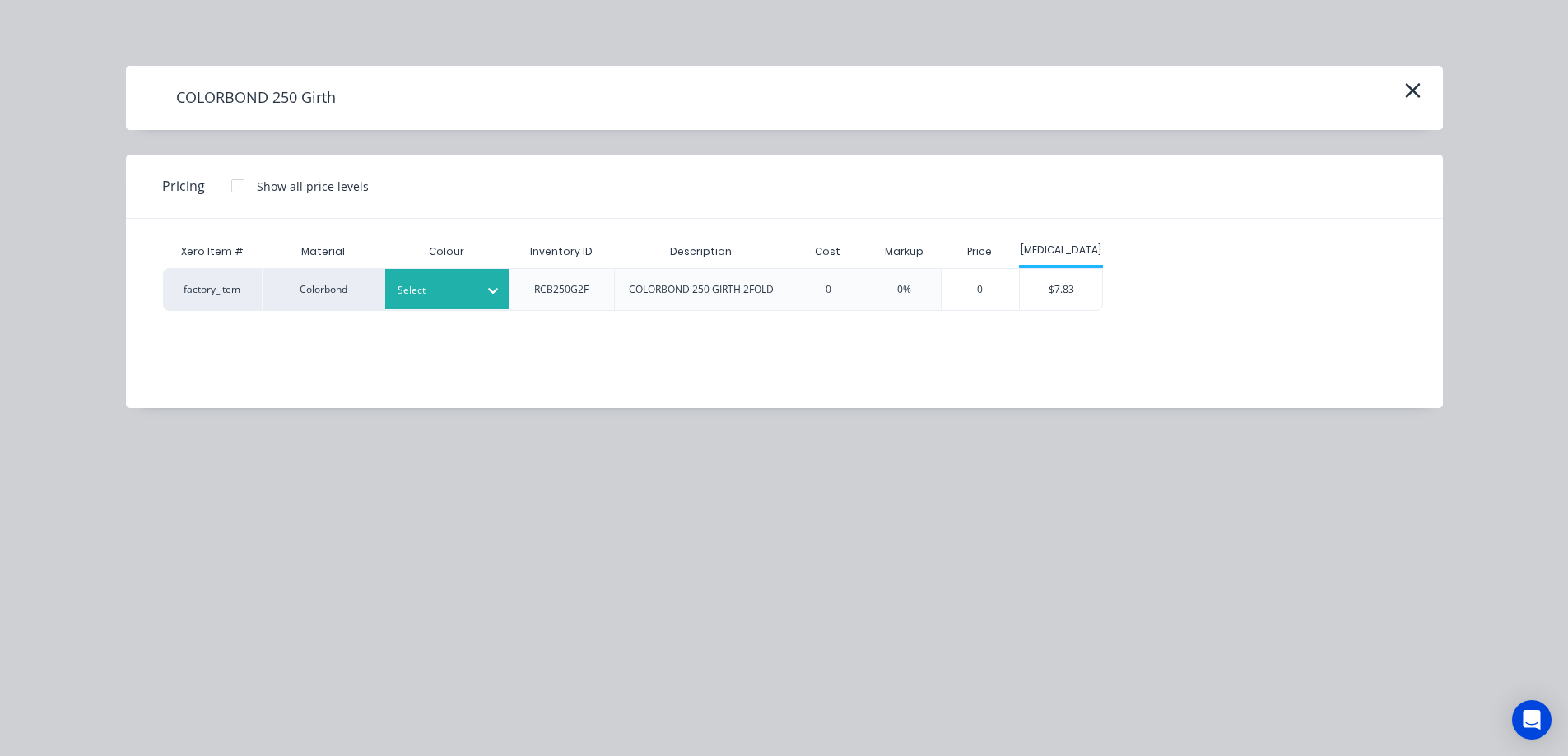
click at [435, 296] on div at bounding box center [434, 290] width 74 height 18
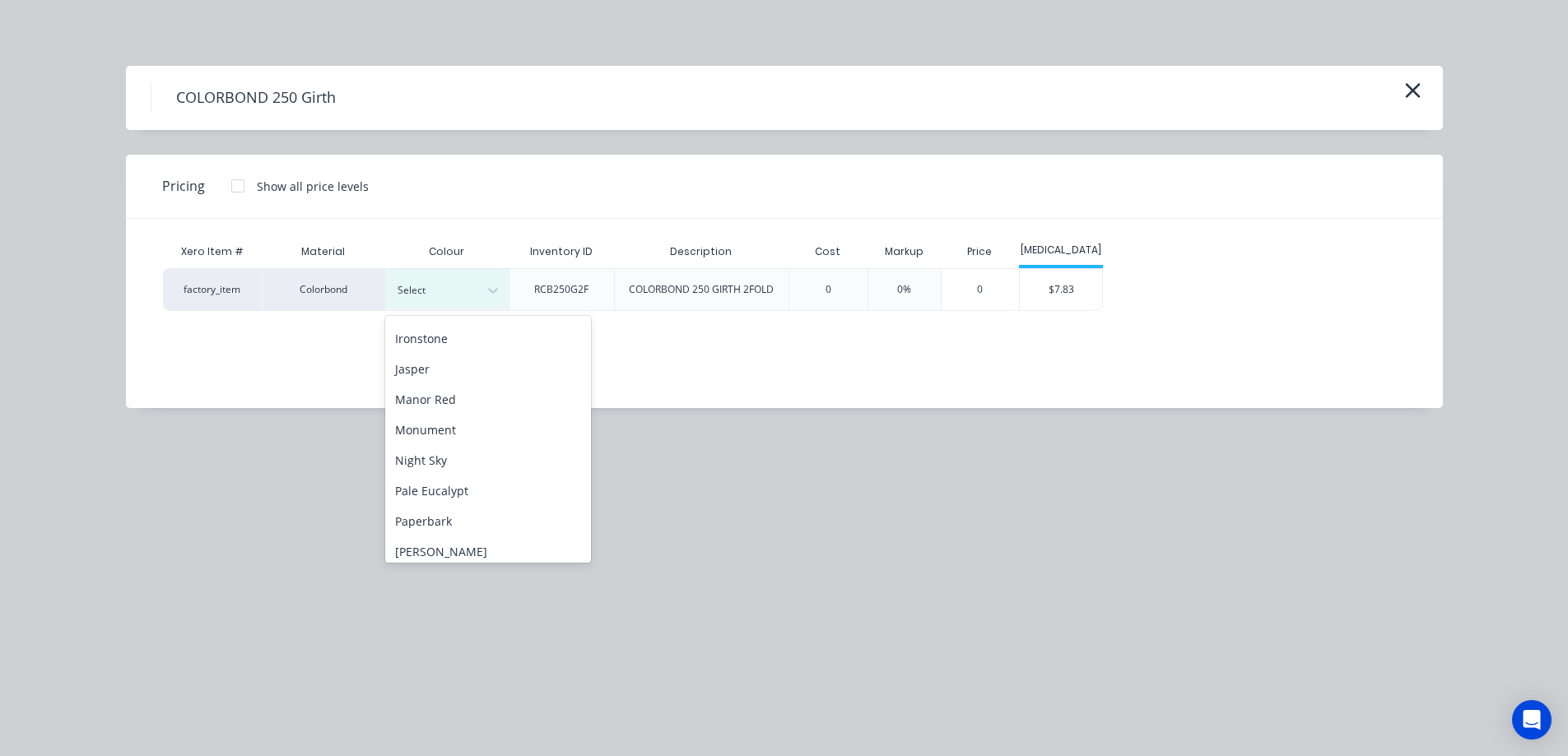
scroll to position [329, 0]
click at [453, 406] on div "Monument" at bounding box center [487, 401] width 206 height 30
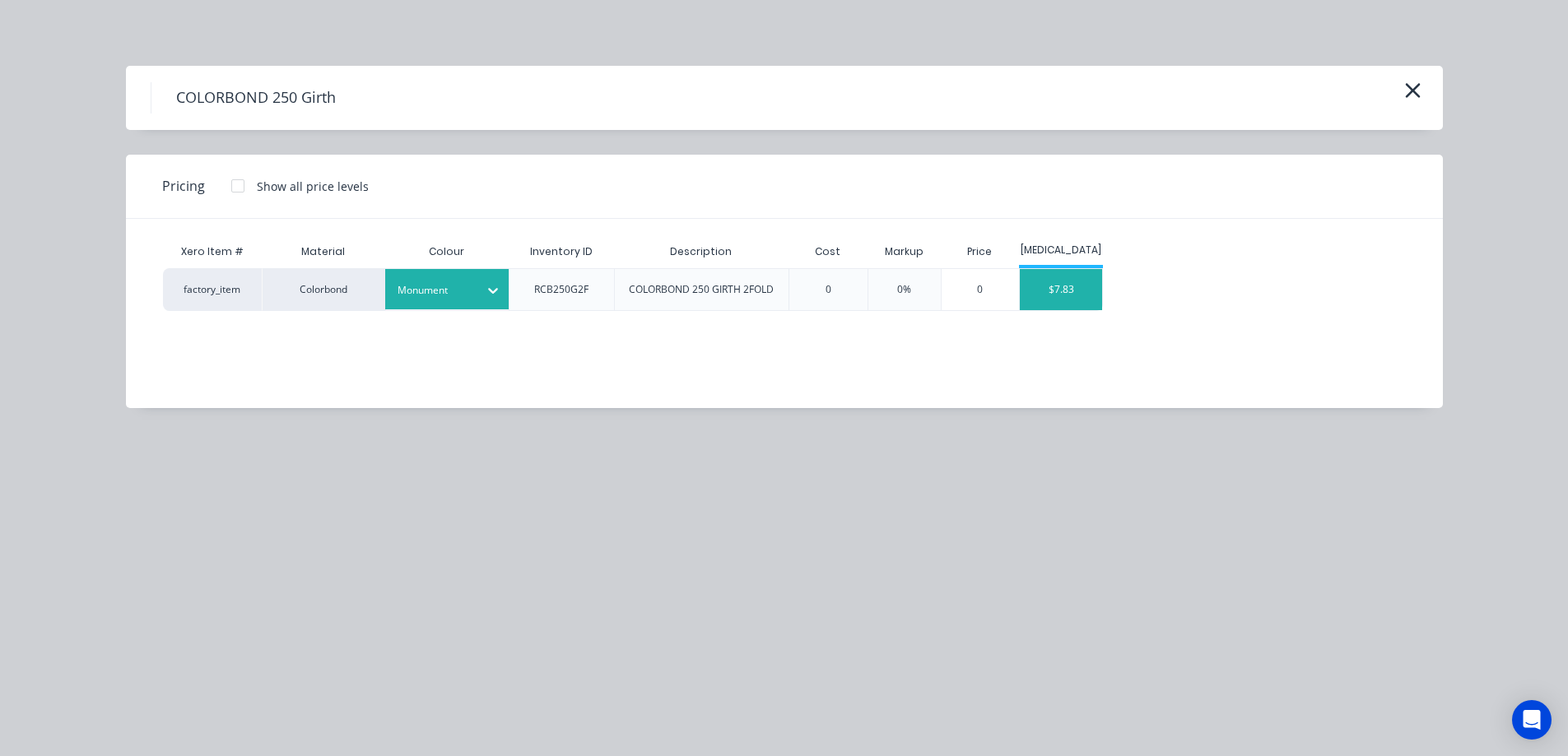
click at [1084, 276] on div "$7.83" at bounding box center [1061, 289] width 82 height 41
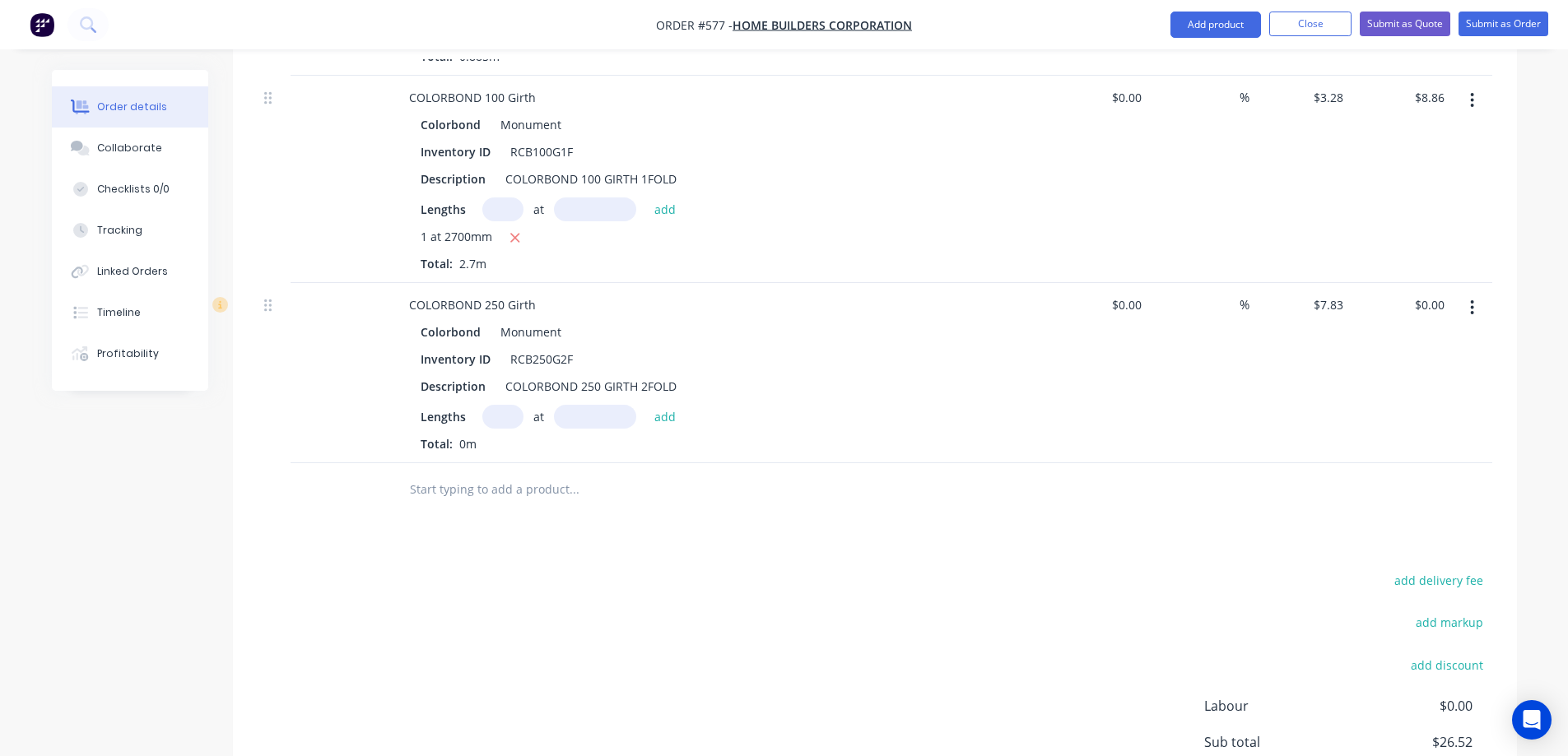
click at [508, 415] on input "text" at bounding box center [502, 417] width 41 height 24
type input "4"
type input "2400mm"
click at [673, 416] on button "add" at bounding box center [665, 416] width 39 height 23
type input "$75.17"
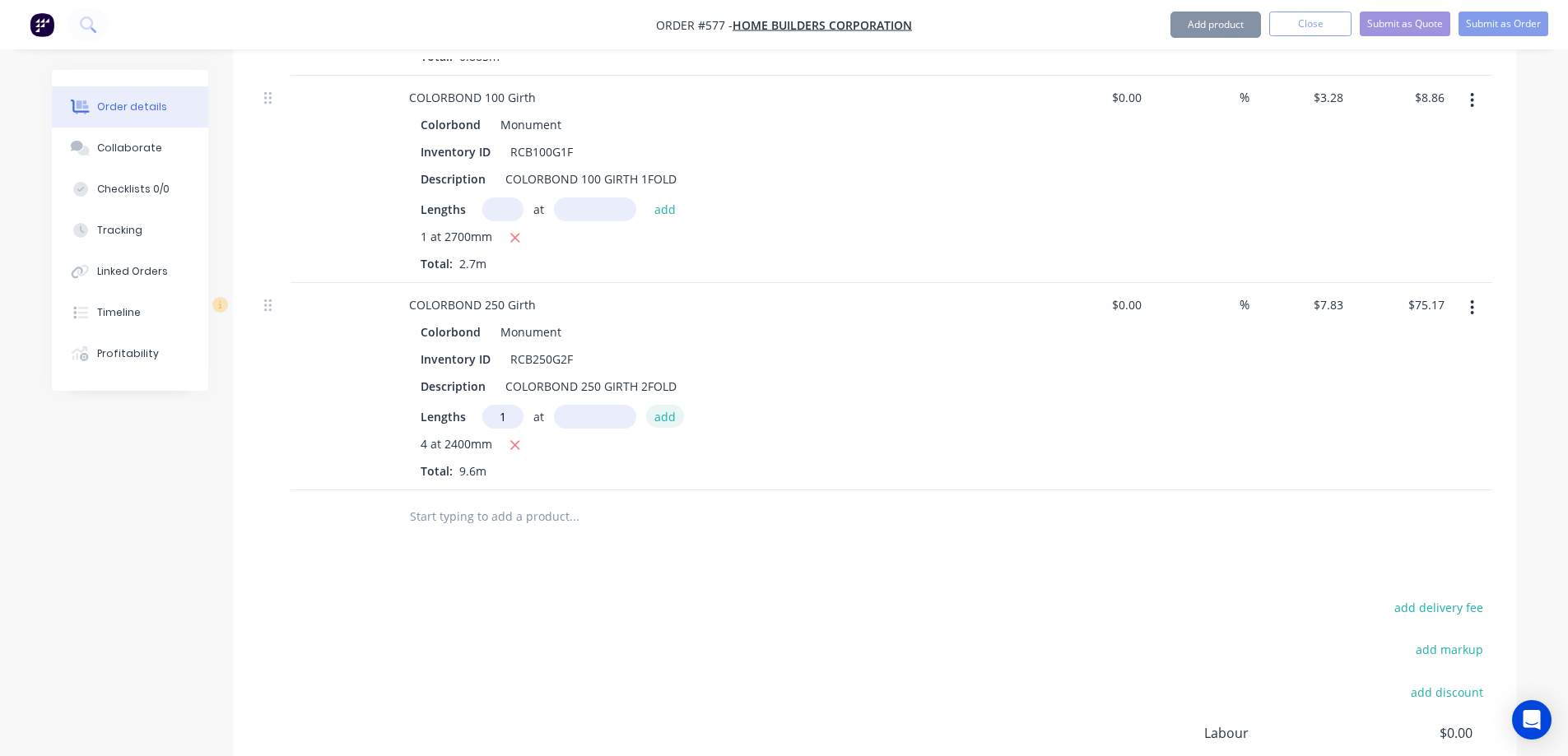
type input "1"
type input "5580mm"
click at [673, 416] on button "add" at bounding box center [665, 416] width 39 height 23
type input "$118.86"
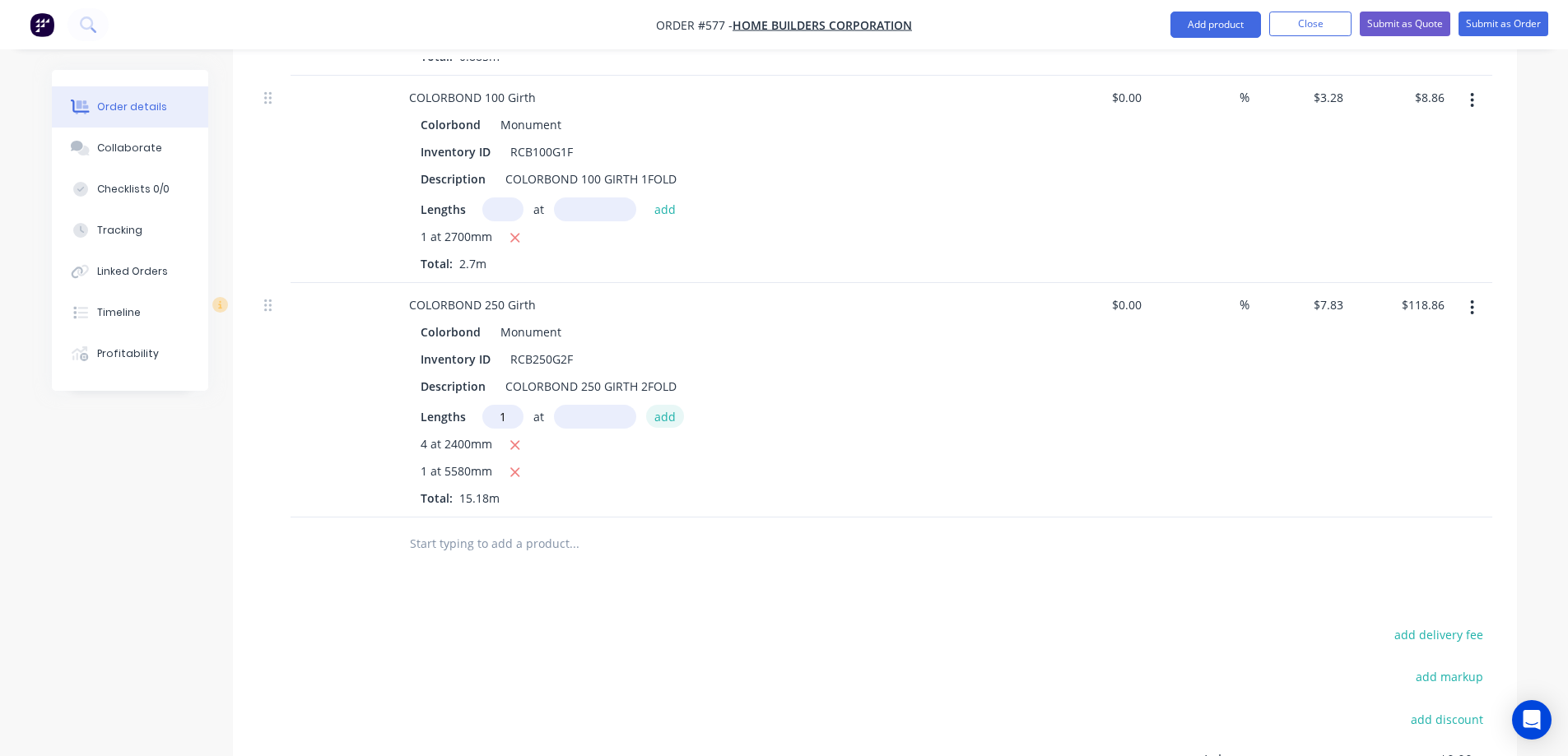
type input "1"
type input "3000mm"
click at [673, 416] on button "add" at bounding box center [665, 416] width 39 height 23
type input "$142.35"
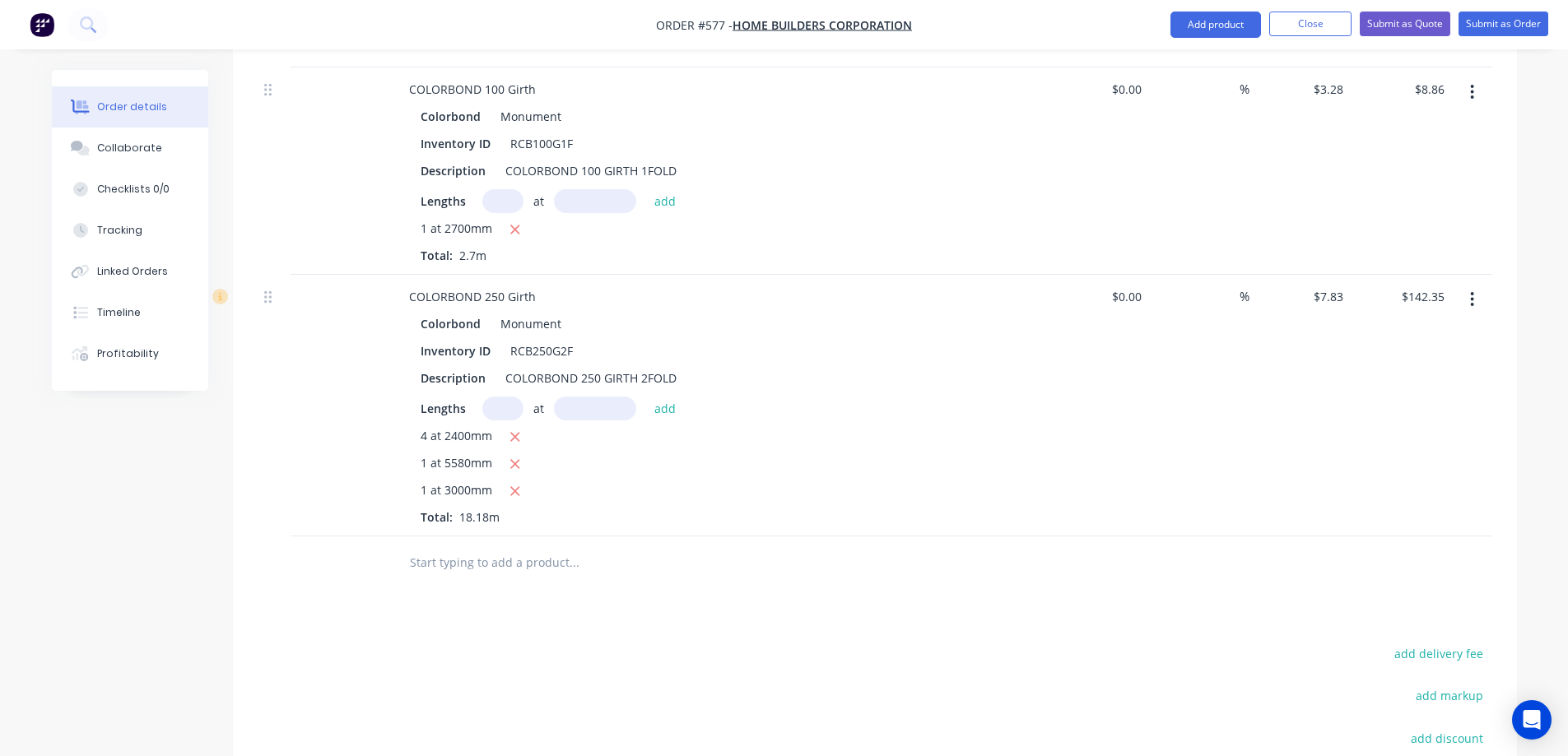
scroll to position [1126, 0]
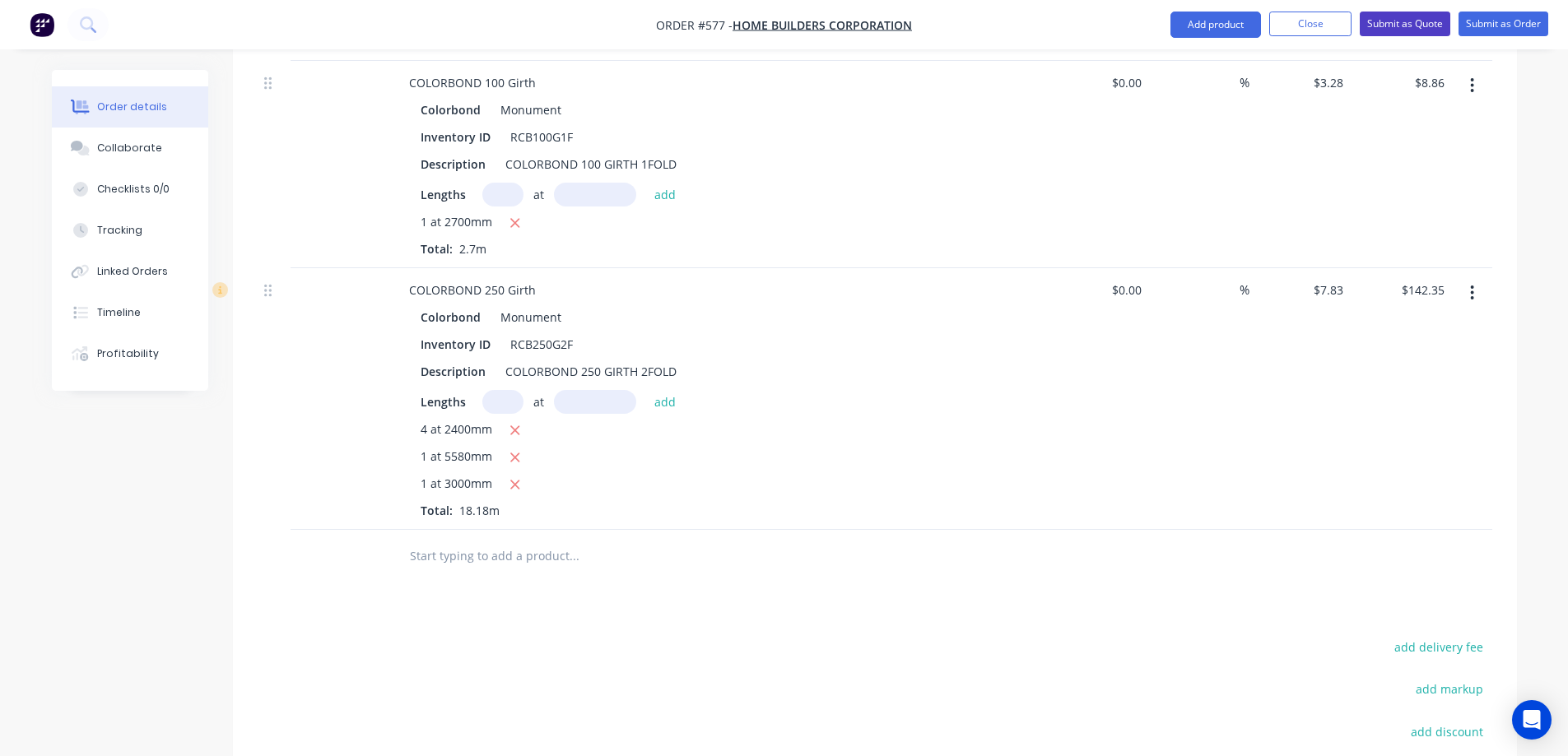
click at [1393, 13] on button "Submit as Quote" at bounding box center [1405, 23] width 90 height 24
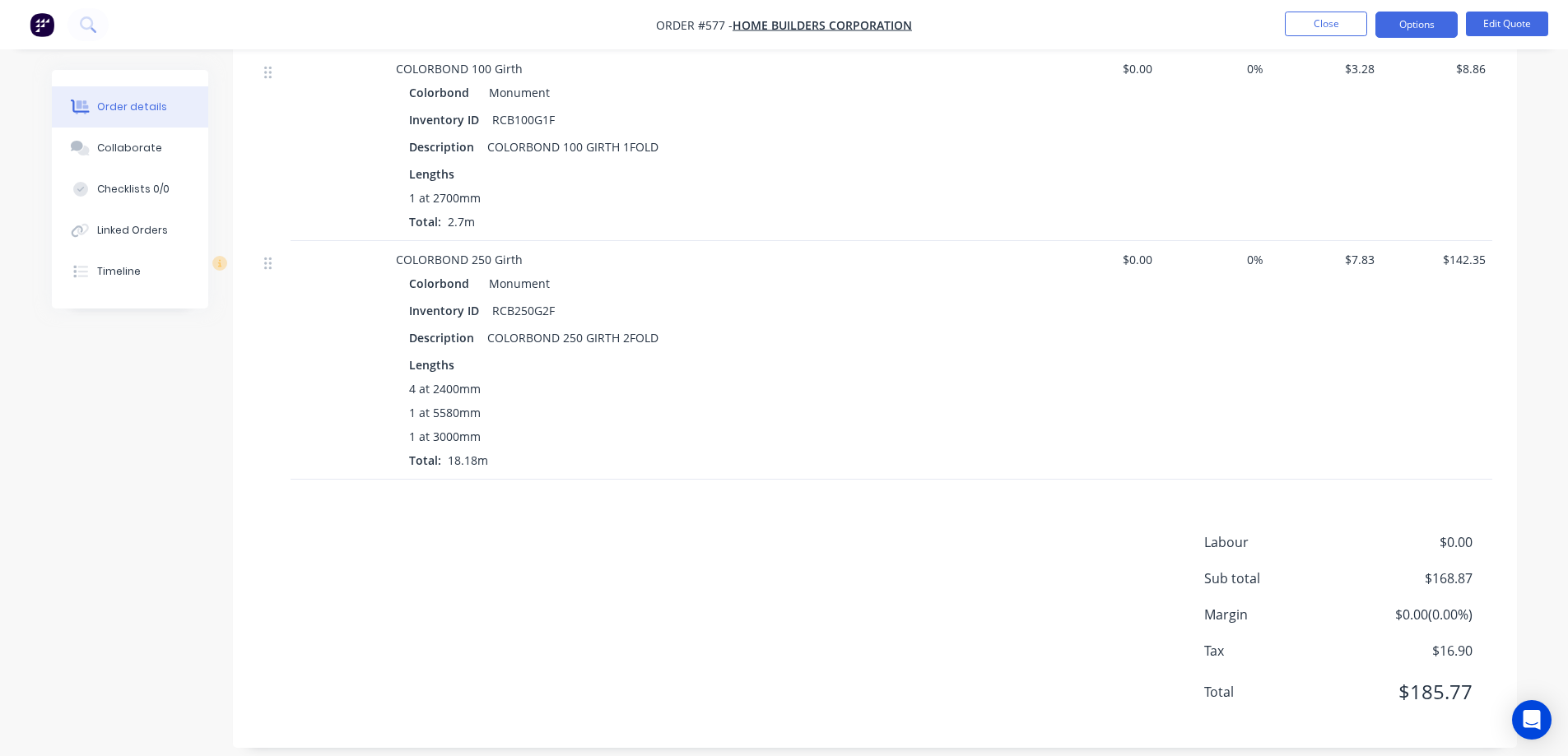
scroll to position [1042, 0]
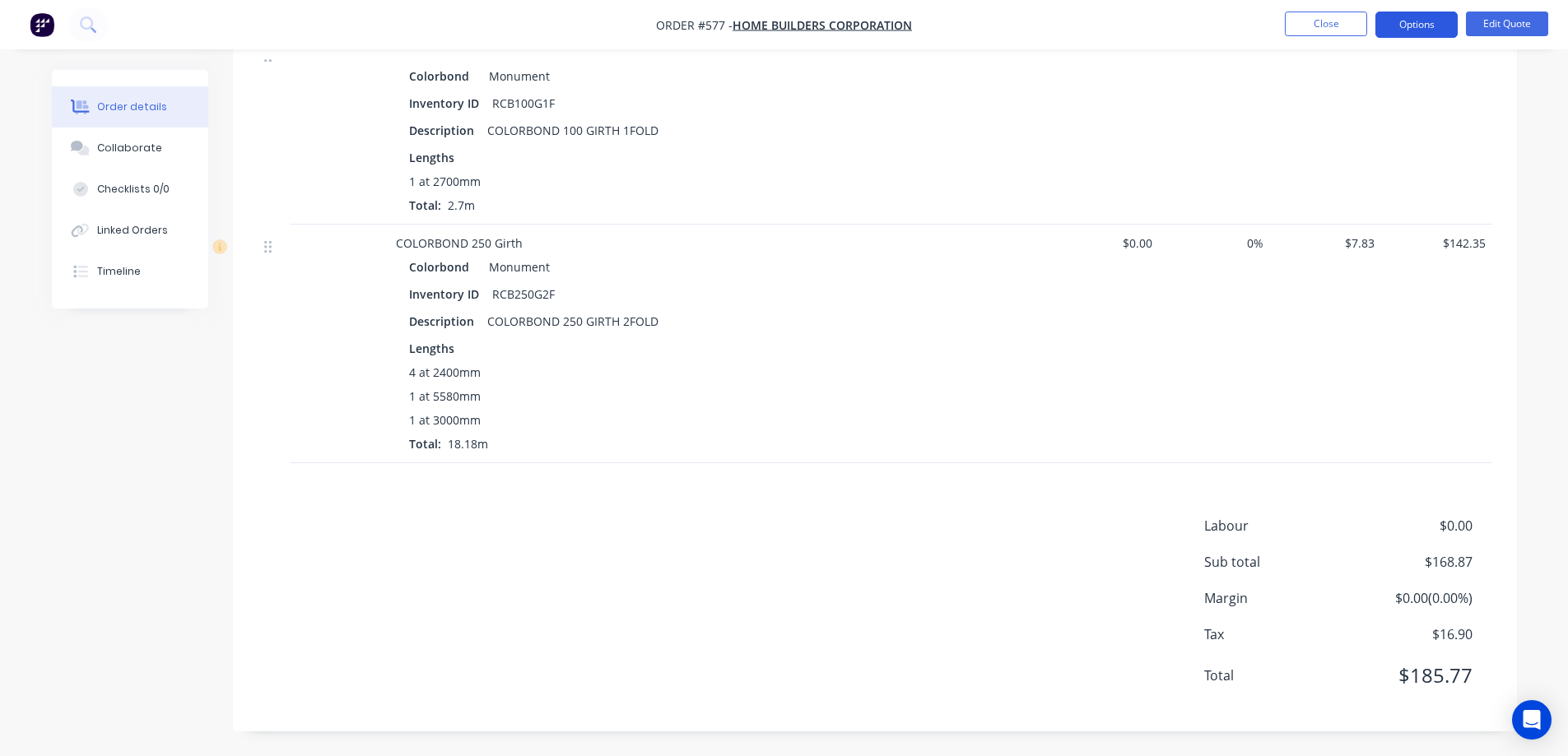
click at [1404, 24] on button "Options" at bounding box center [1416, 24] width 82 height 26
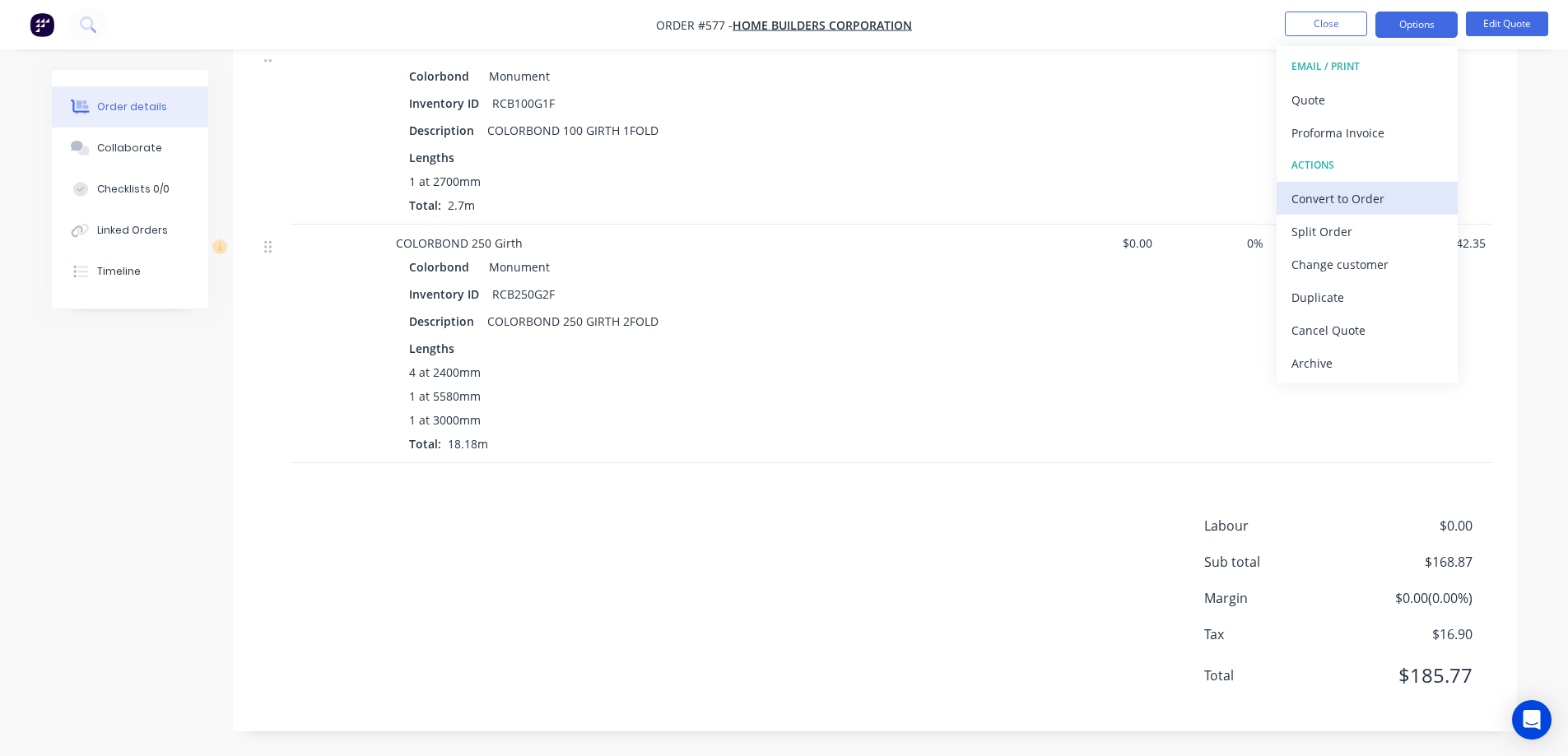
click at [1320, 194] on div "Convert to Order" at bounding box center [1367, 199] width 152 height 24
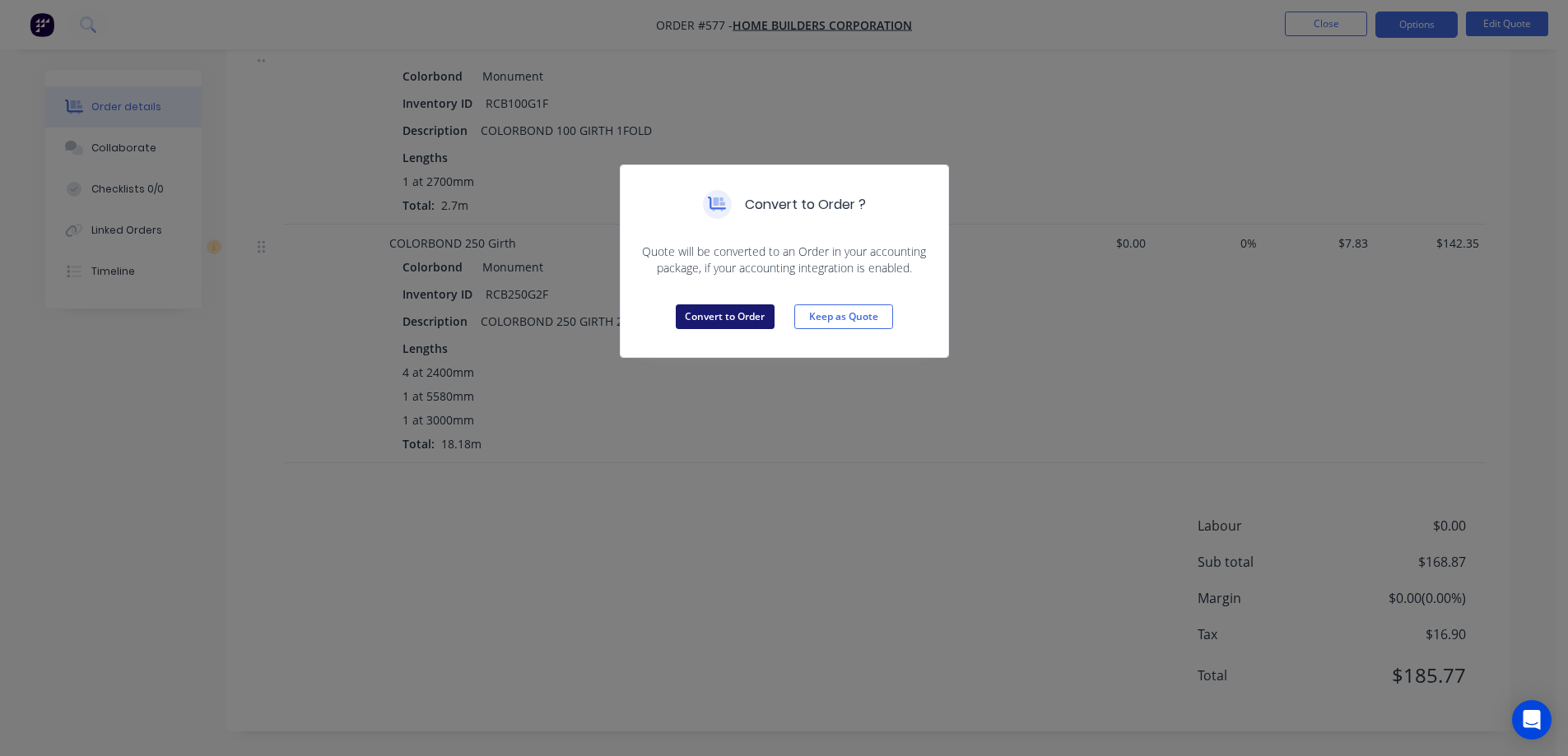
click at [716, 318] on button "Convert to Order" at bounding box center [725, 316] width 99 height 24
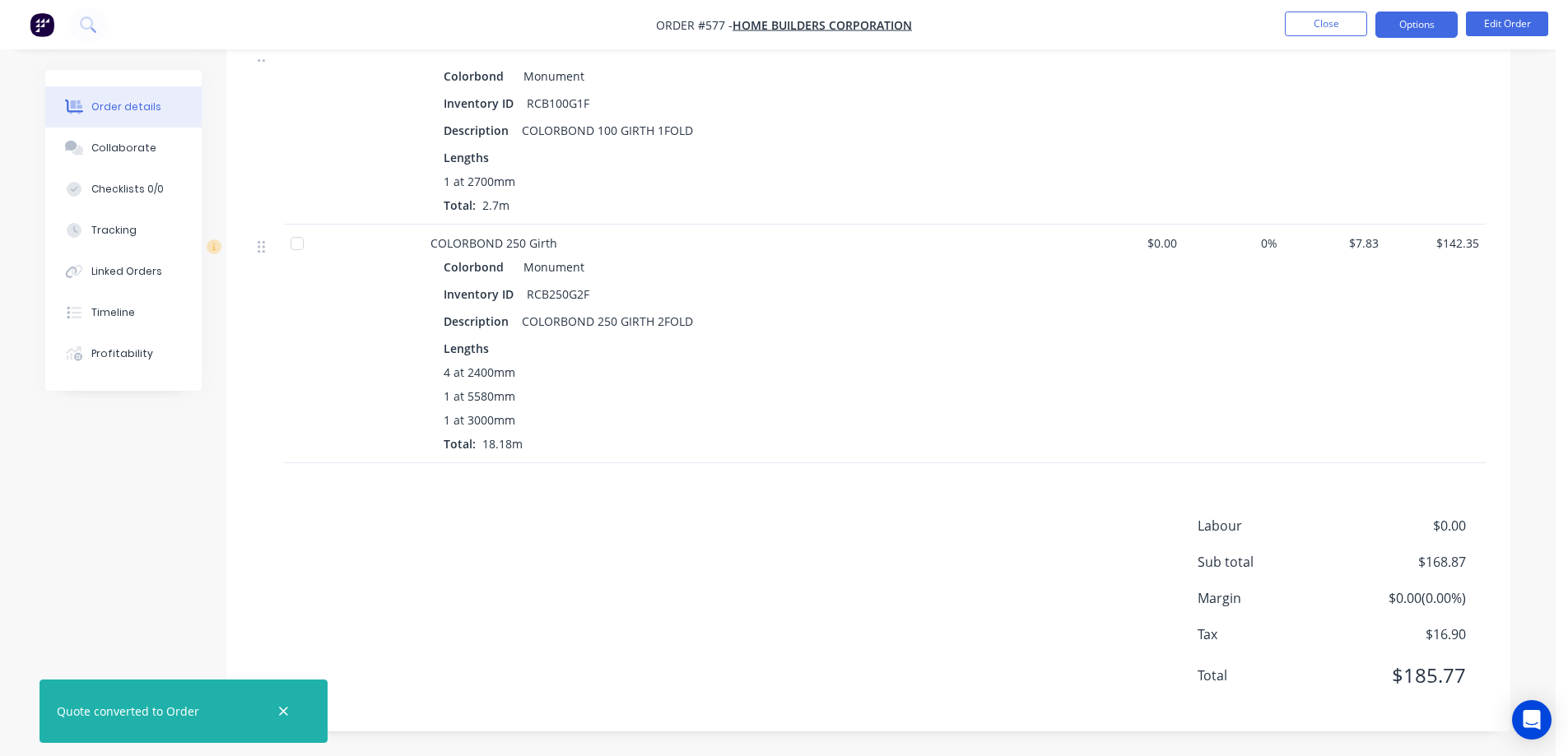
click at [1428, 34] on button "Options" at bounding box center [1416, 24] width 82 height 26
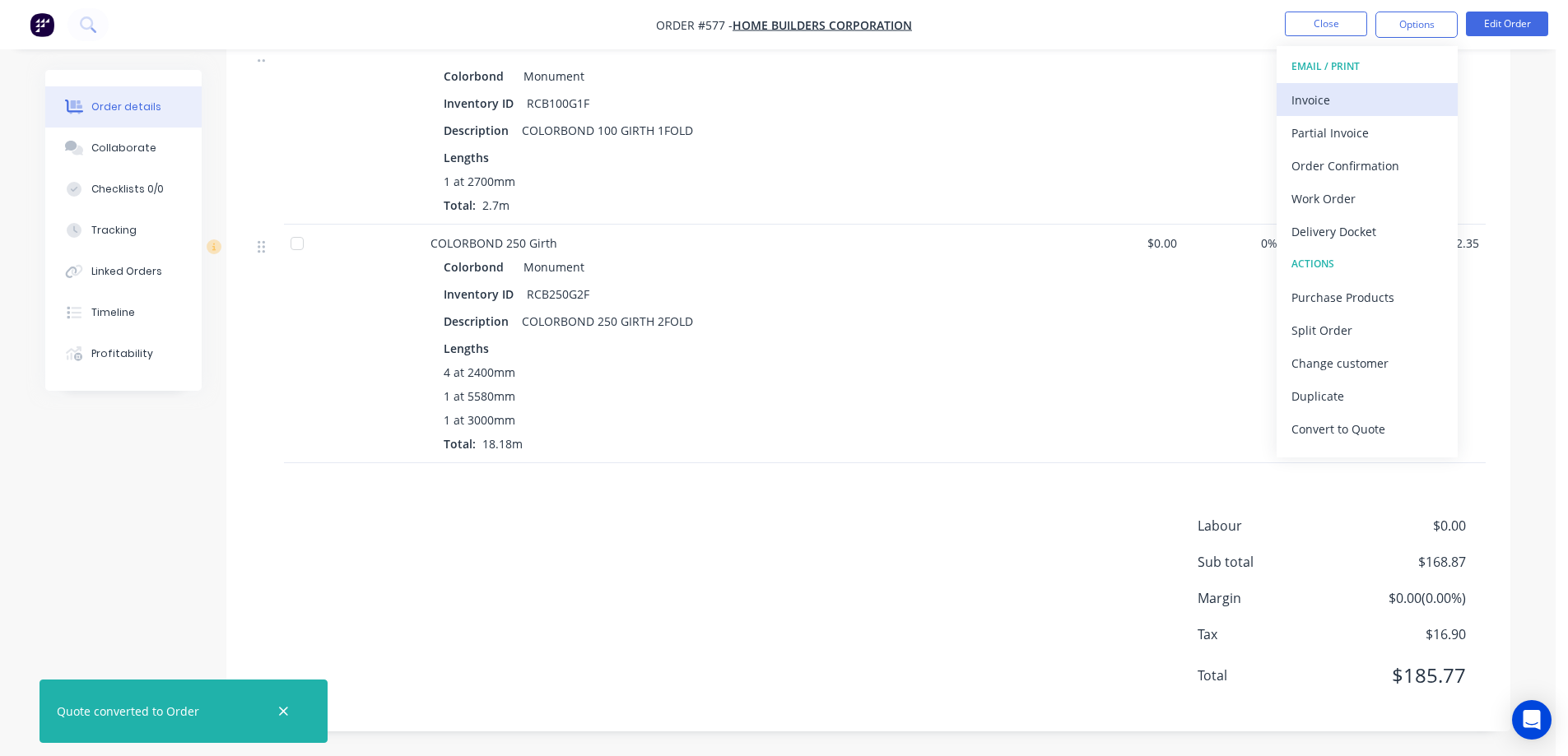
click at [1357, 92] on div "Invoice" at bounding box center [1367, 101] width 152 height 24
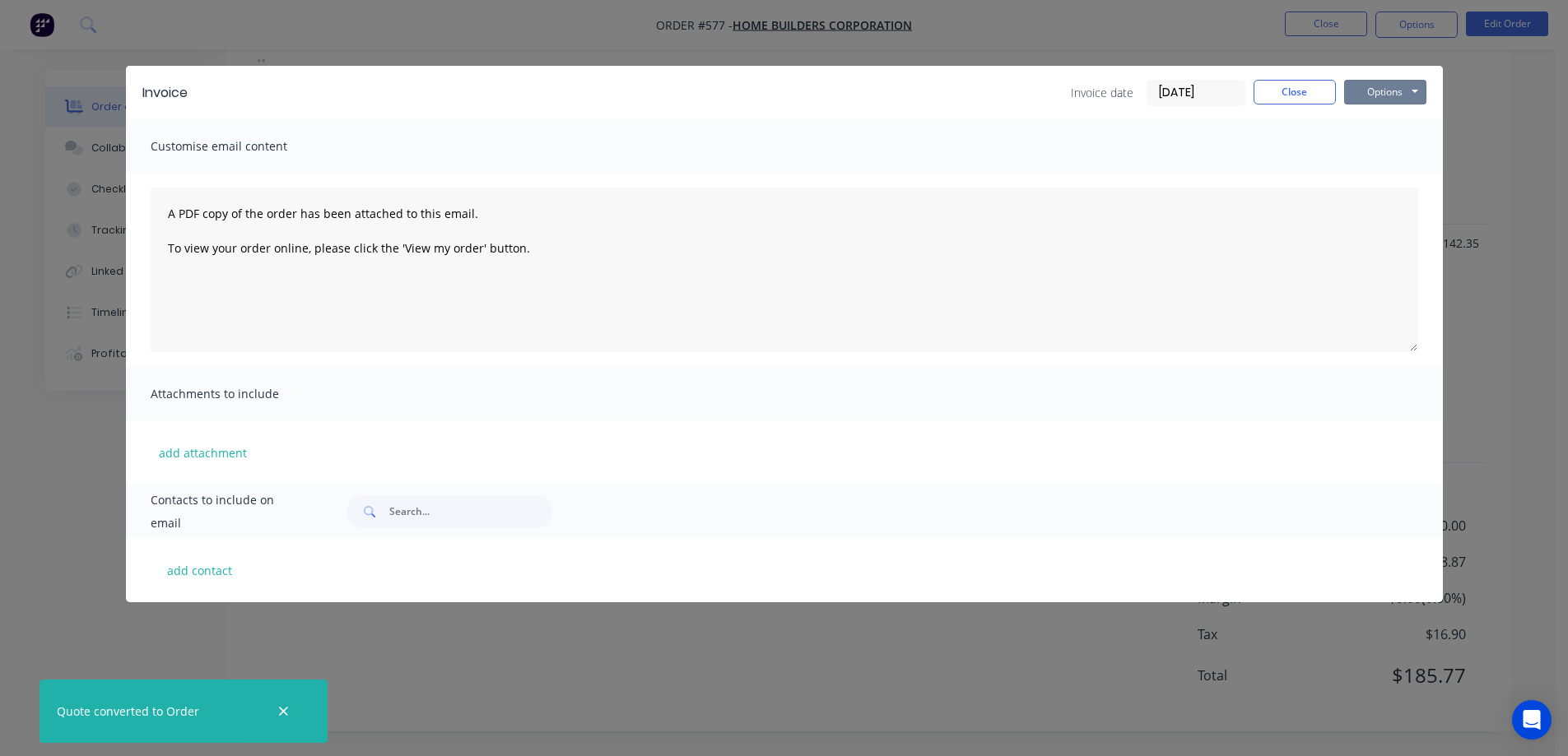
click at [1357, 92] on button "Options" at bounding box center [1385, 92] width 82 height 24
click at [1363, 118] on button "Preview" at bounding box center [1396, 121] width 105 height 27
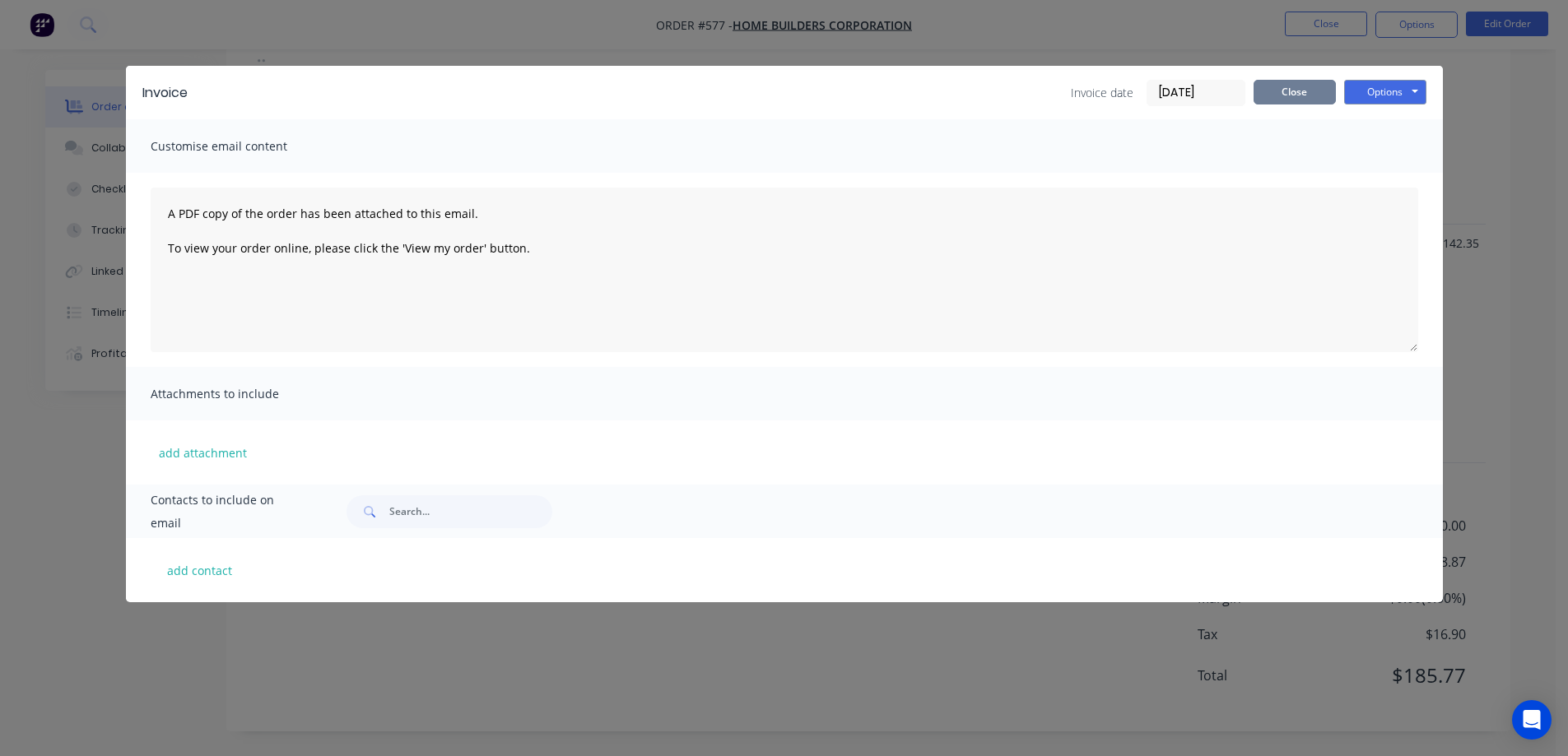
click at [1290, 102] on button "Close" at bounding box center [1294, 92] width 82 height 24
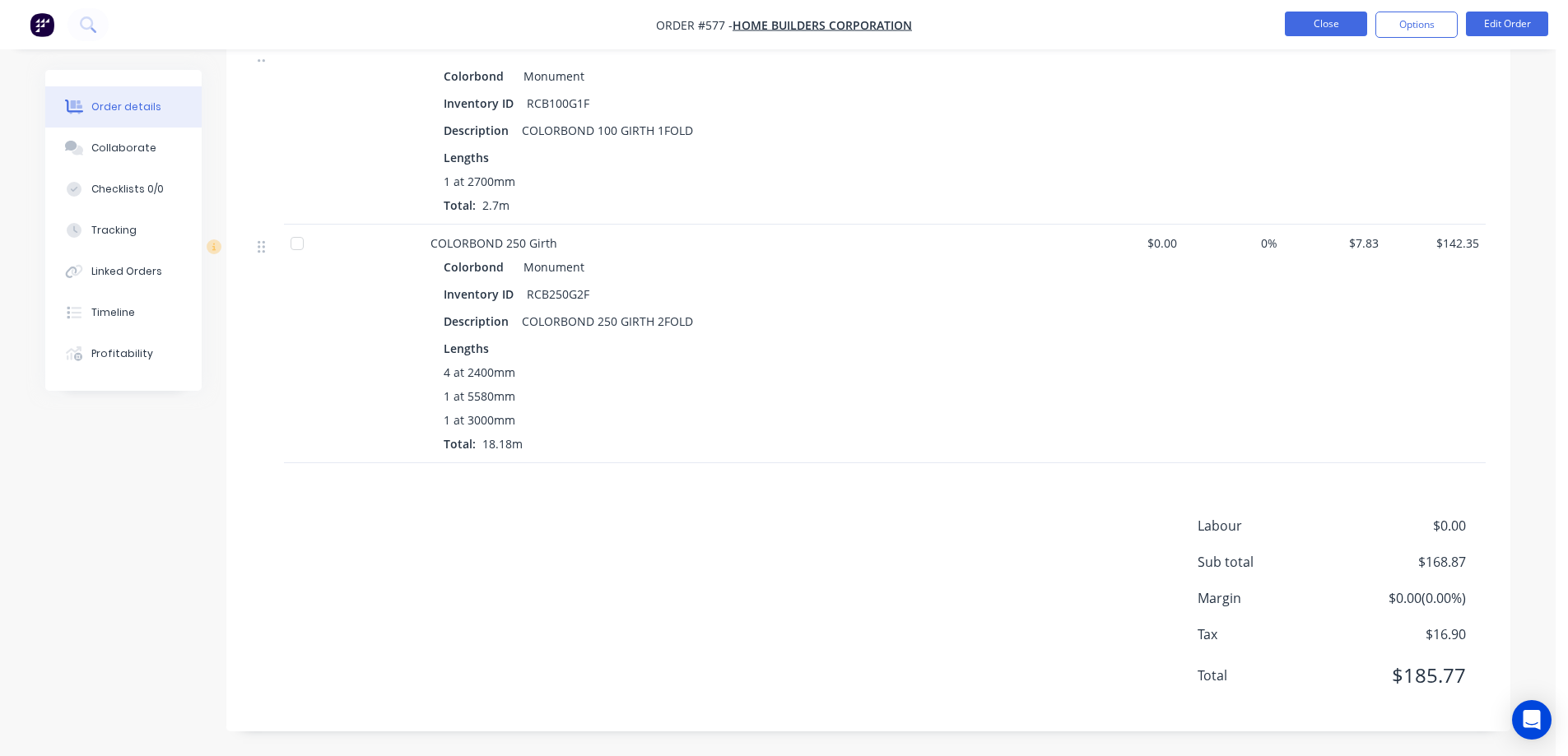
click at [1319, 29] on button "Close" at bounding box center [1326, 23] width 82 height 24
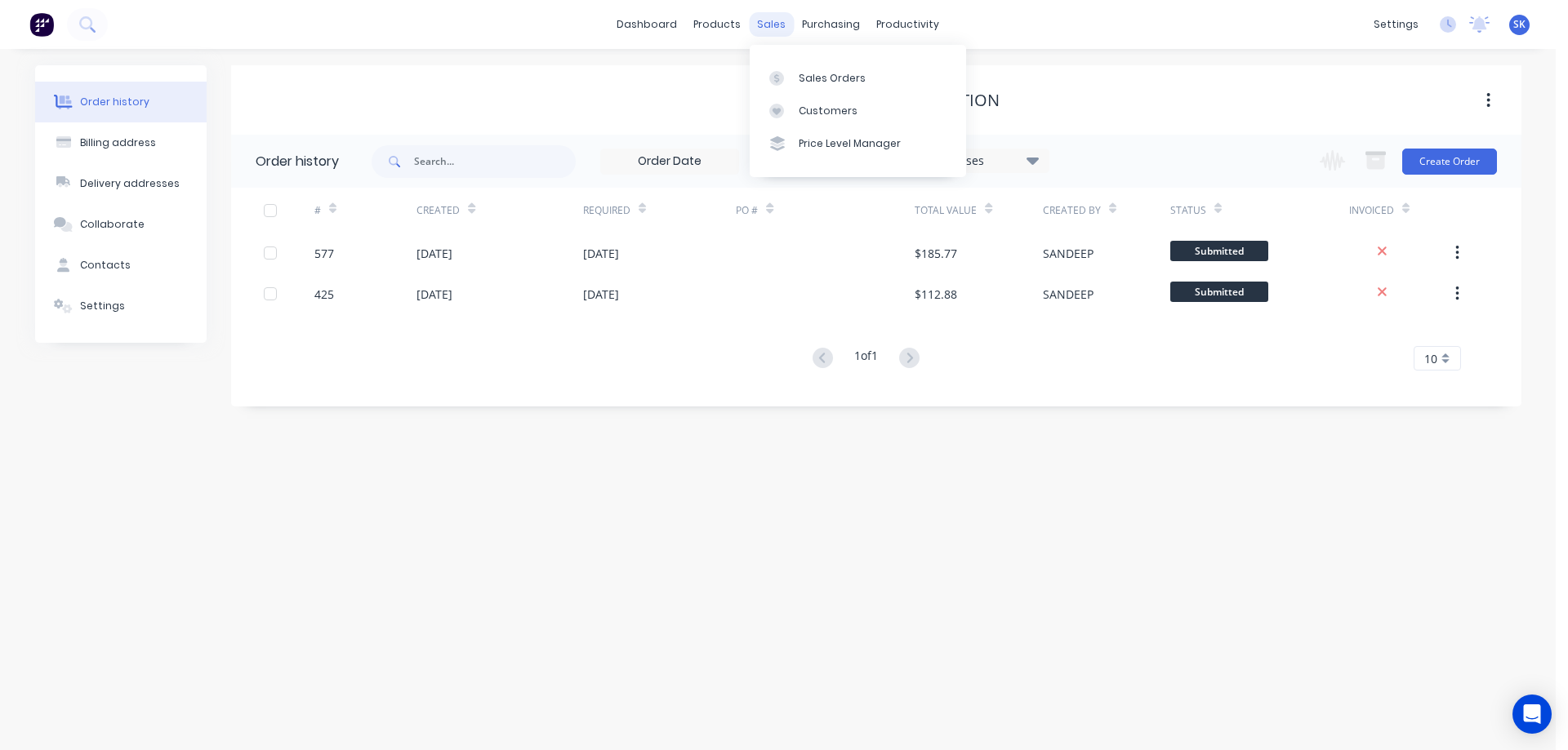
click at [770, 27] on div "sales" at bounding box center [771, 24] width 45 height 24
click at [802, 72] on div "Sales Orders" at bounding box center [832, 78] width 67 height 15
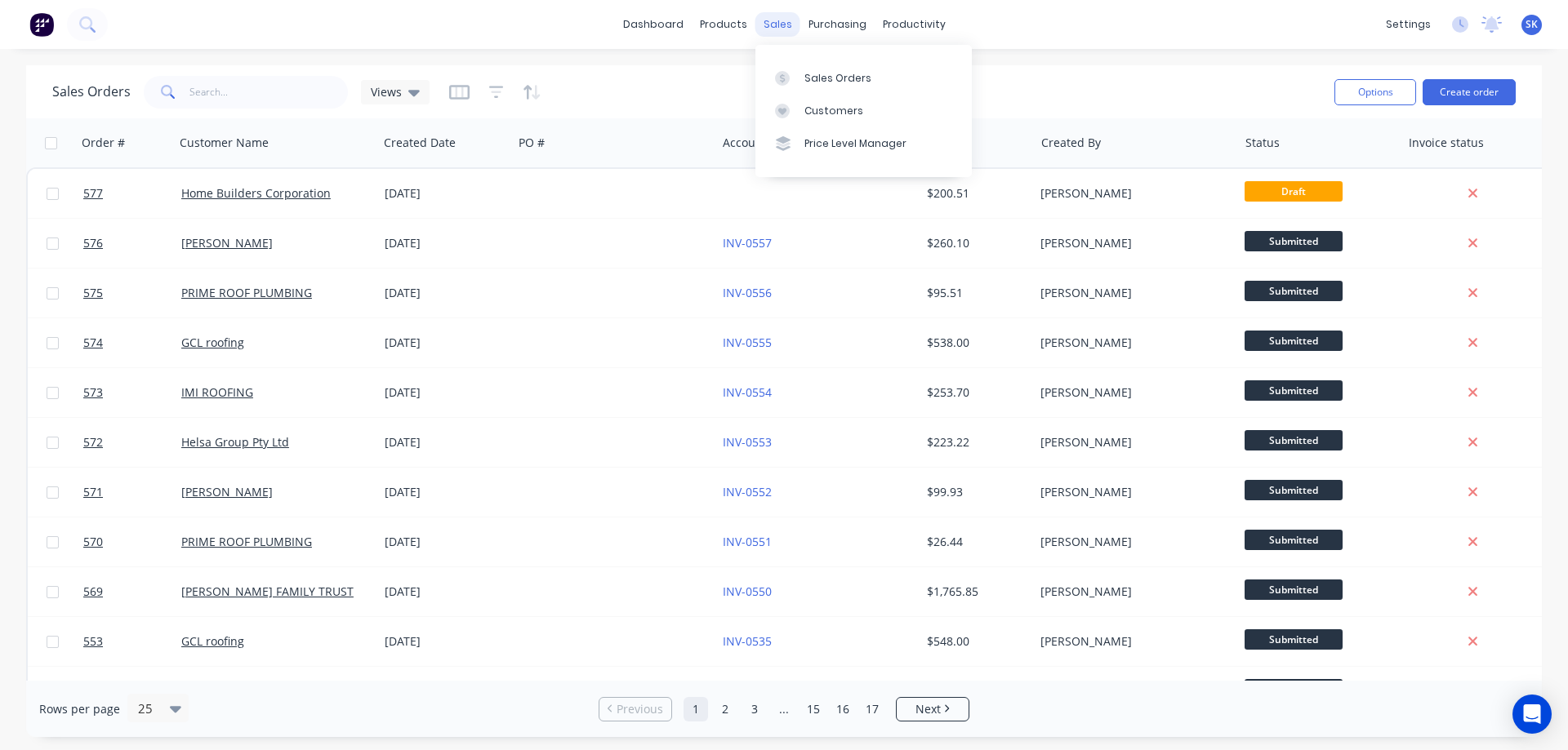
click at [790, 34] on div "sales" at bounding box center [778, 24] width 45 height 24
click at [810, 77] on div "Sales Orders" at bounding box center [838, 78] width 67 height 15
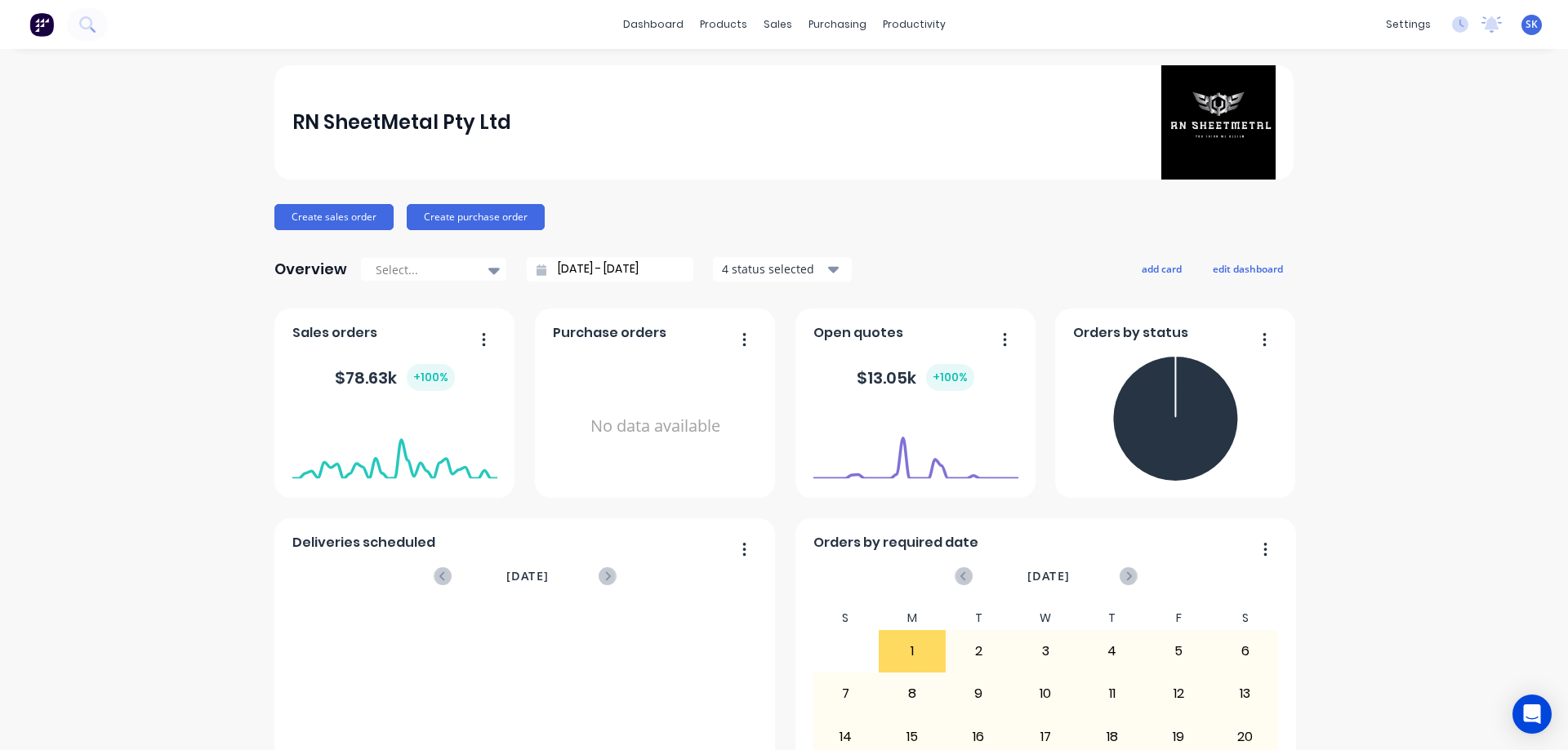
click at [618, 274] on input "[DATE] - [DATE]" at bounding box center [616, 269] width 140 height 24
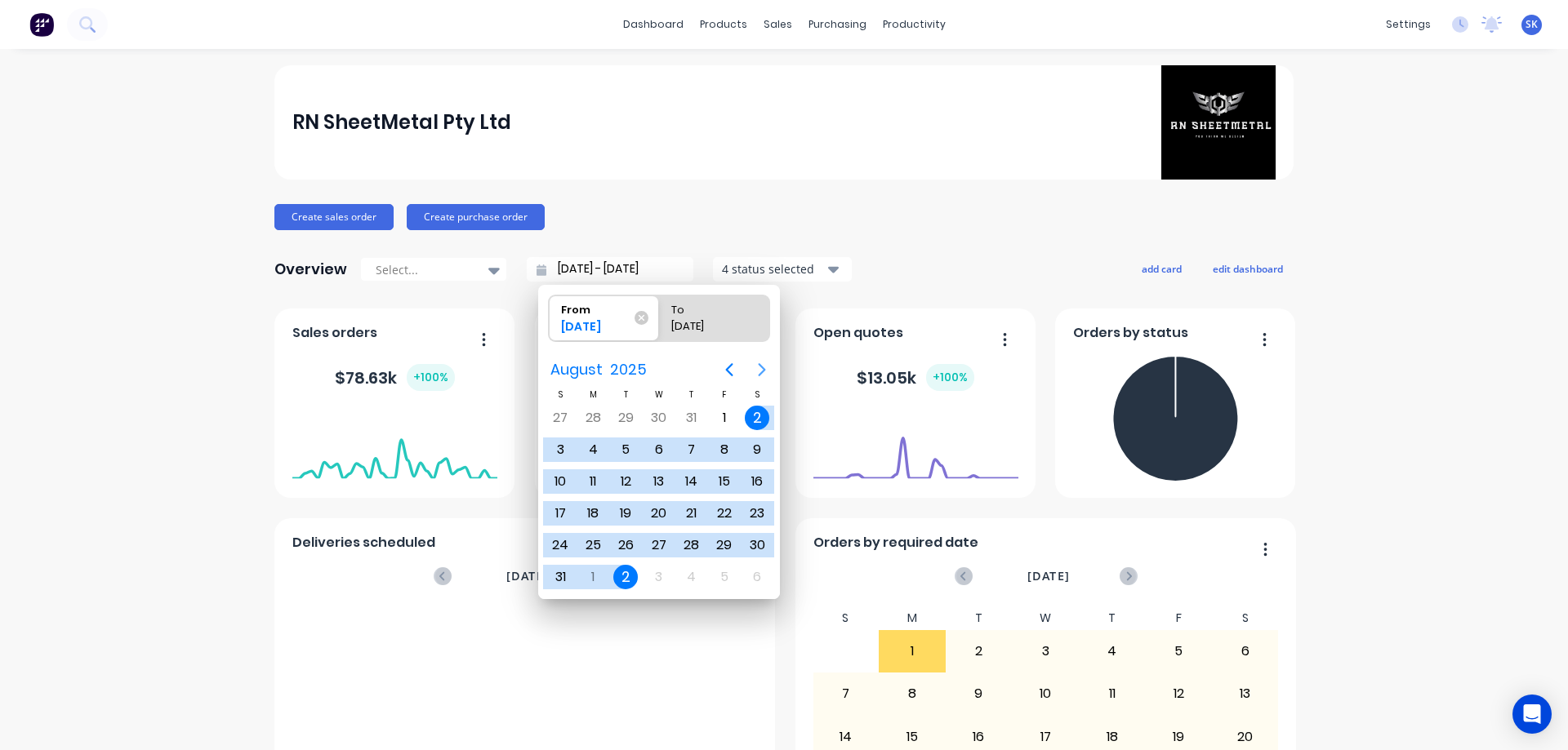
click at [769, 366] on icon "Next page" at bounding box center [762, 370] width 20 height 20
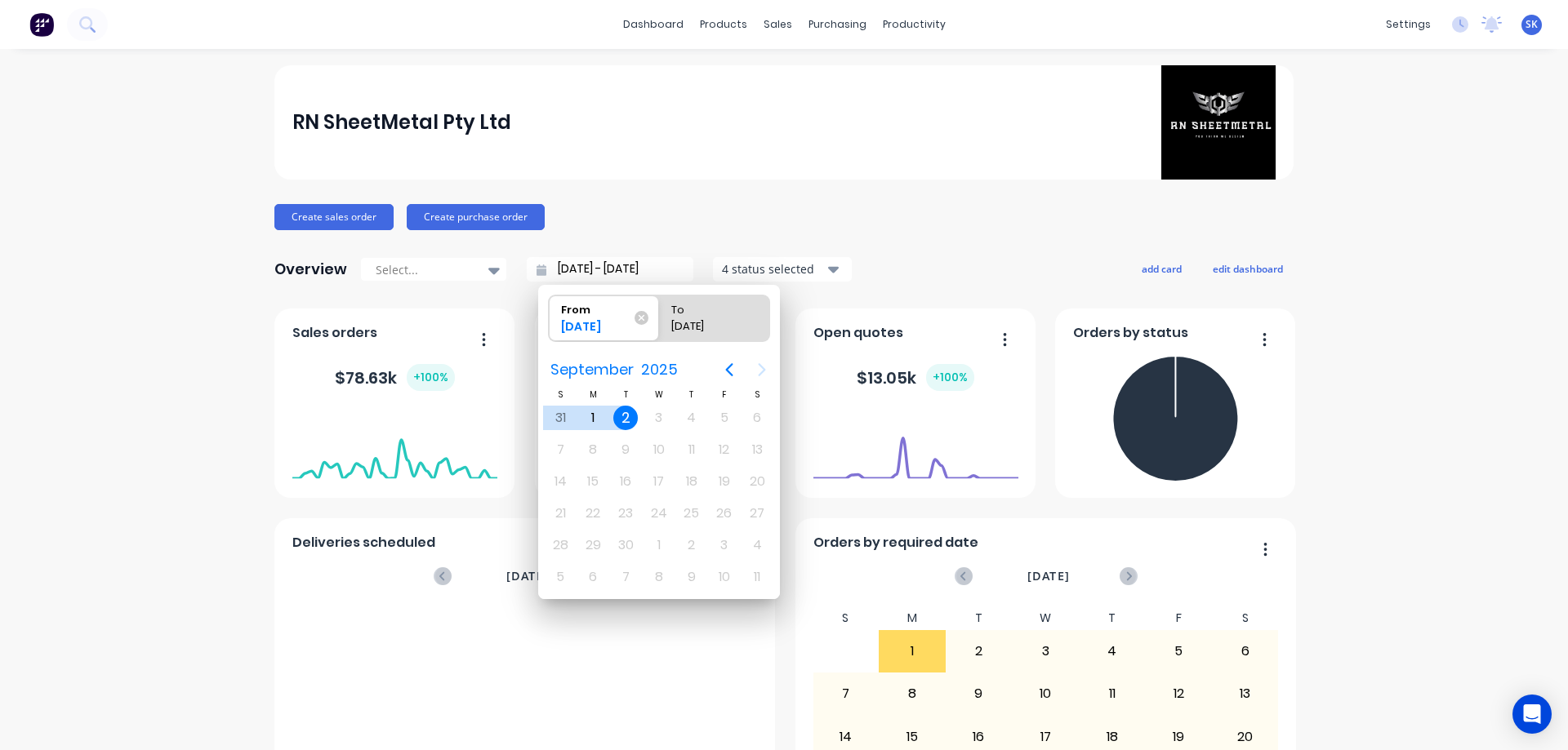
click at [629, 409] on div "2" at bounding box center [626, 418] width 24 height 24
type input "[DATE] - [DATE]"
radio input "false"
radio input "true"
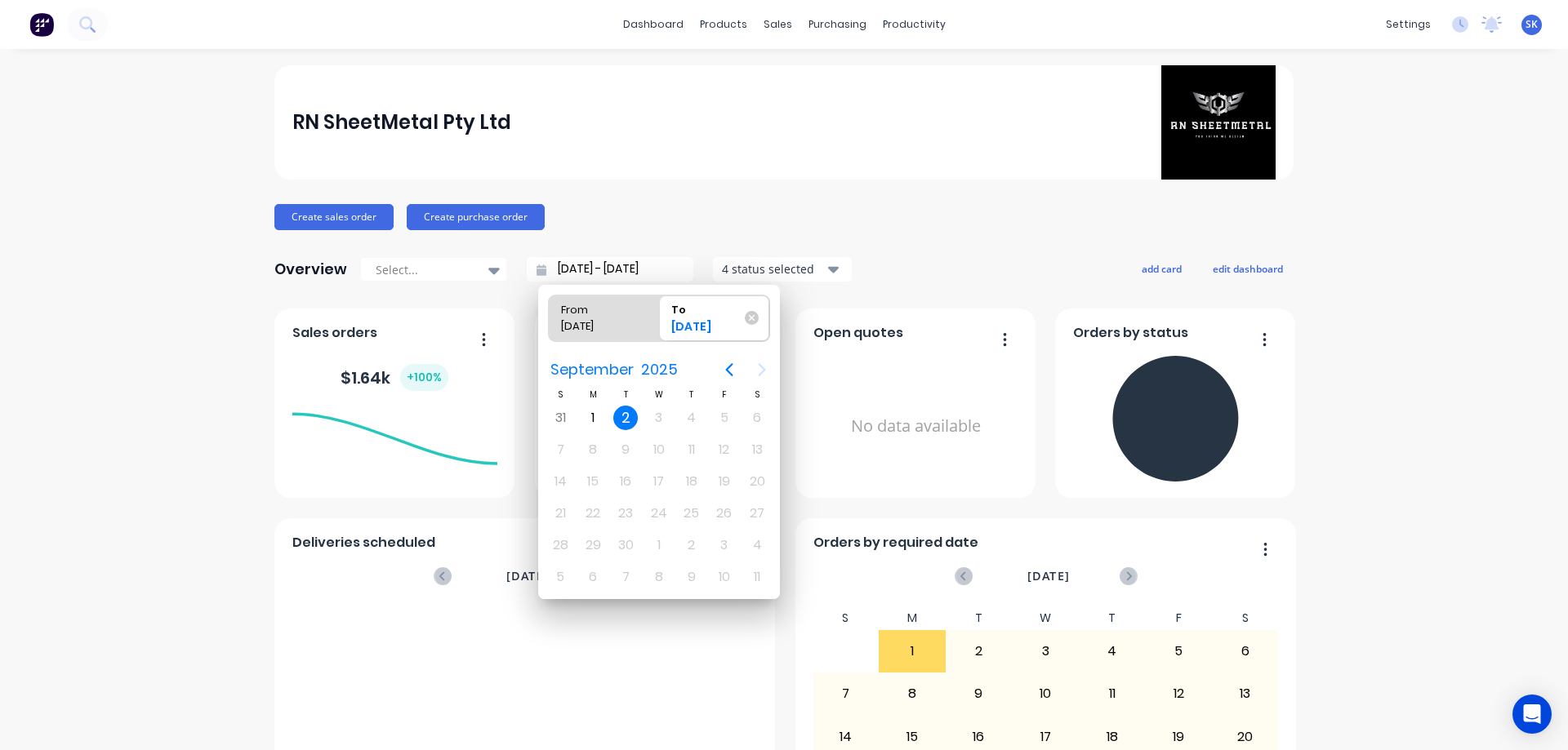
click at [629, 409] on div "2" at bounding box center [626, 418] width 24 height 24
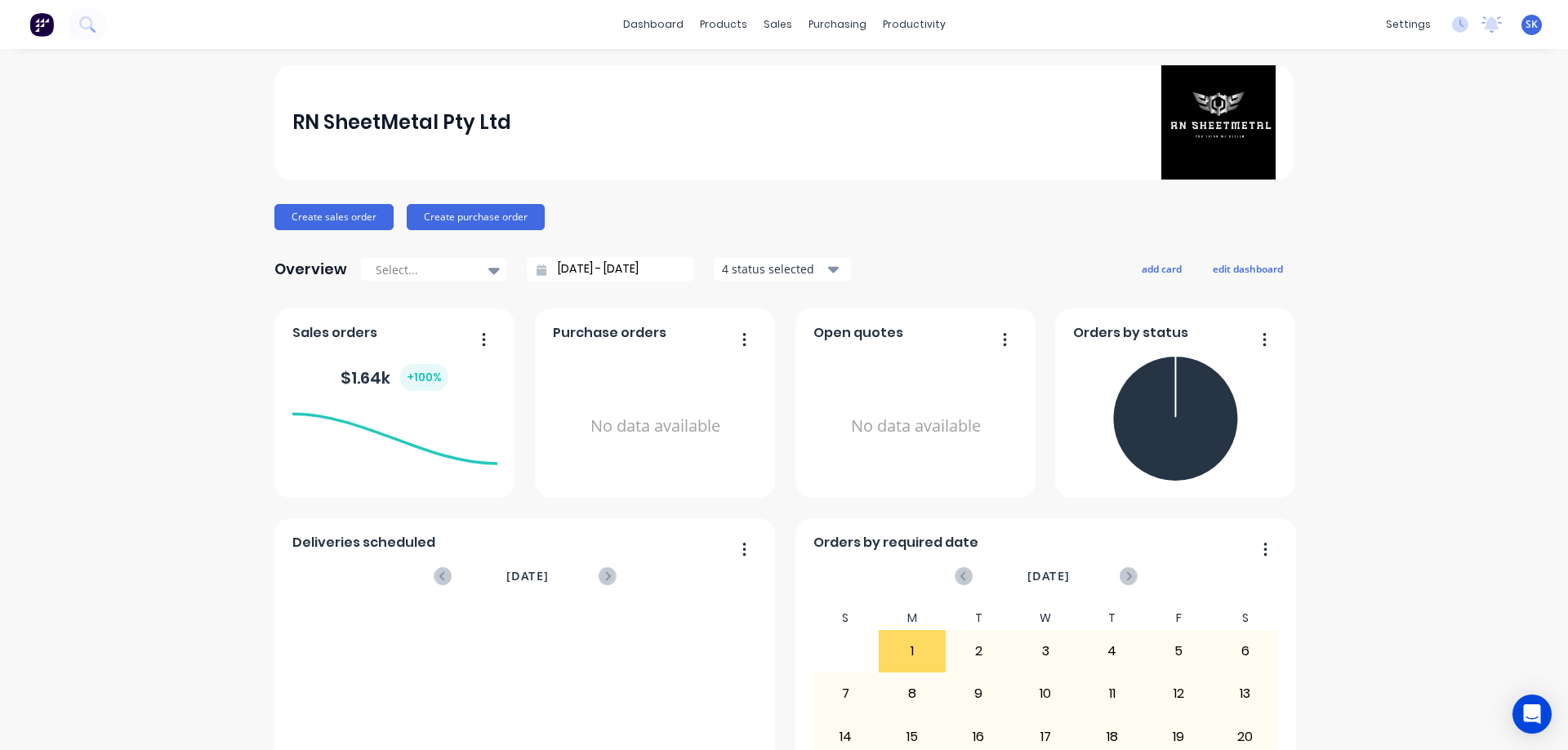
click at [756, 257] on button "4 status selected" at bounding box center [782, 269] width 139 height 24
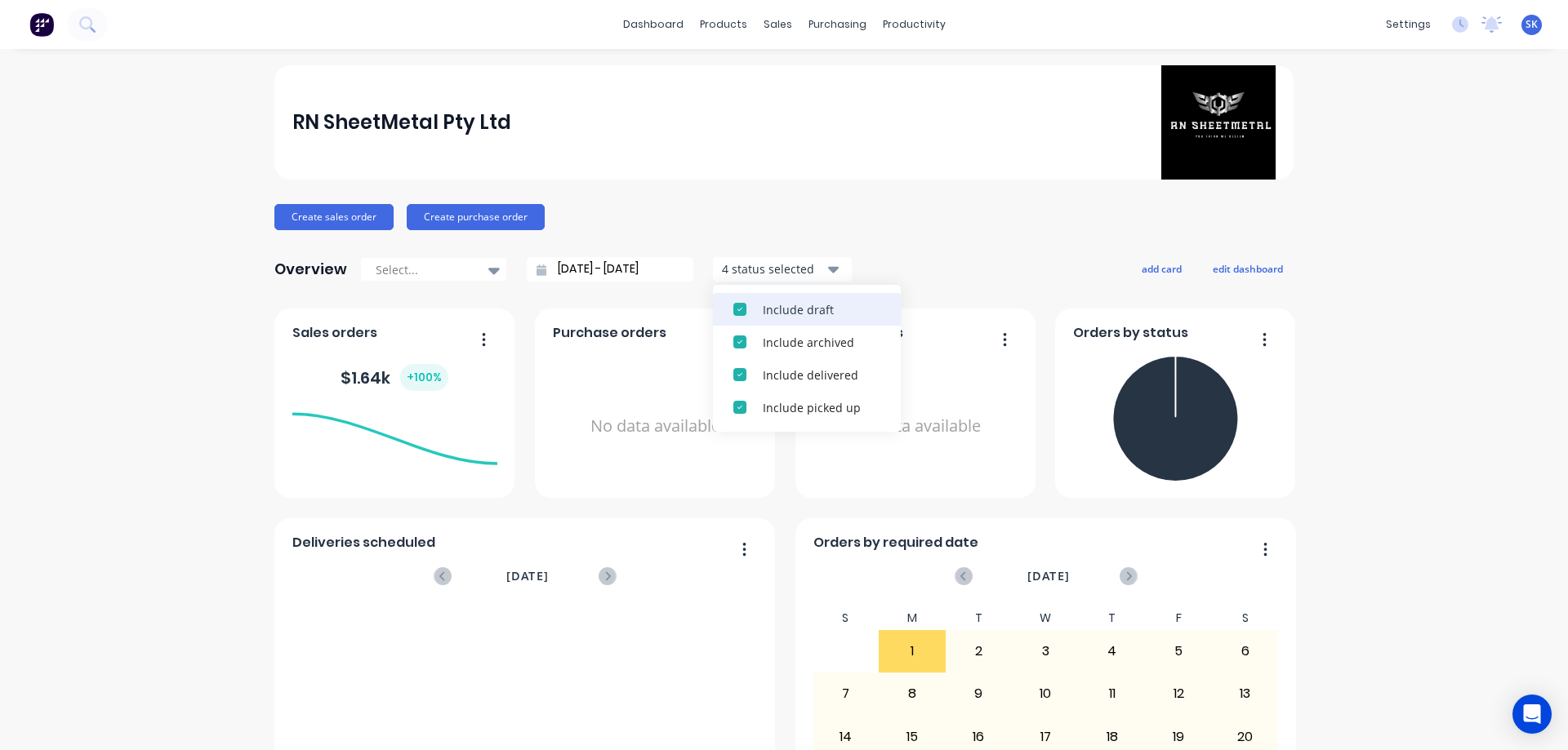
click at [763, 305] on div "Include draft" at bounding box center [821, 310] width 118 height 17
click at [763, 305] on div "Include archived" at bounding box center [821, 310] width 118 height 17
click at [957, 232] on div "RN SheetMetal Pty Ltd Create sales order Create purchase order Overview Select.…" at bounding box center [784, 701] width 1019 height 1272
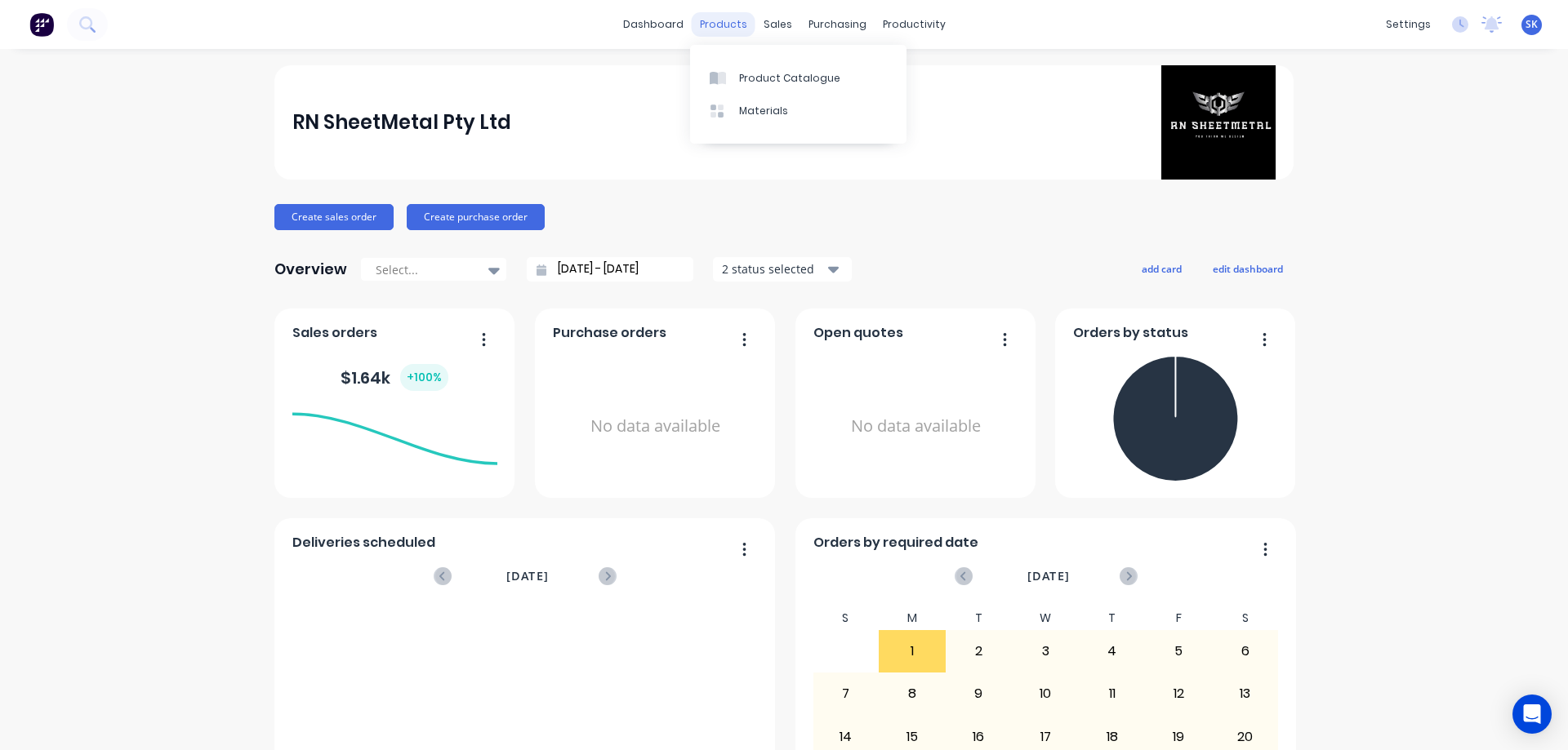
click at [735, 25] on div "products" at bounding box center [724, 24] width 64 height 24
click at [847, 72] on div "Purchase Orders" at bounding box center [884, 78] width 87 height 15
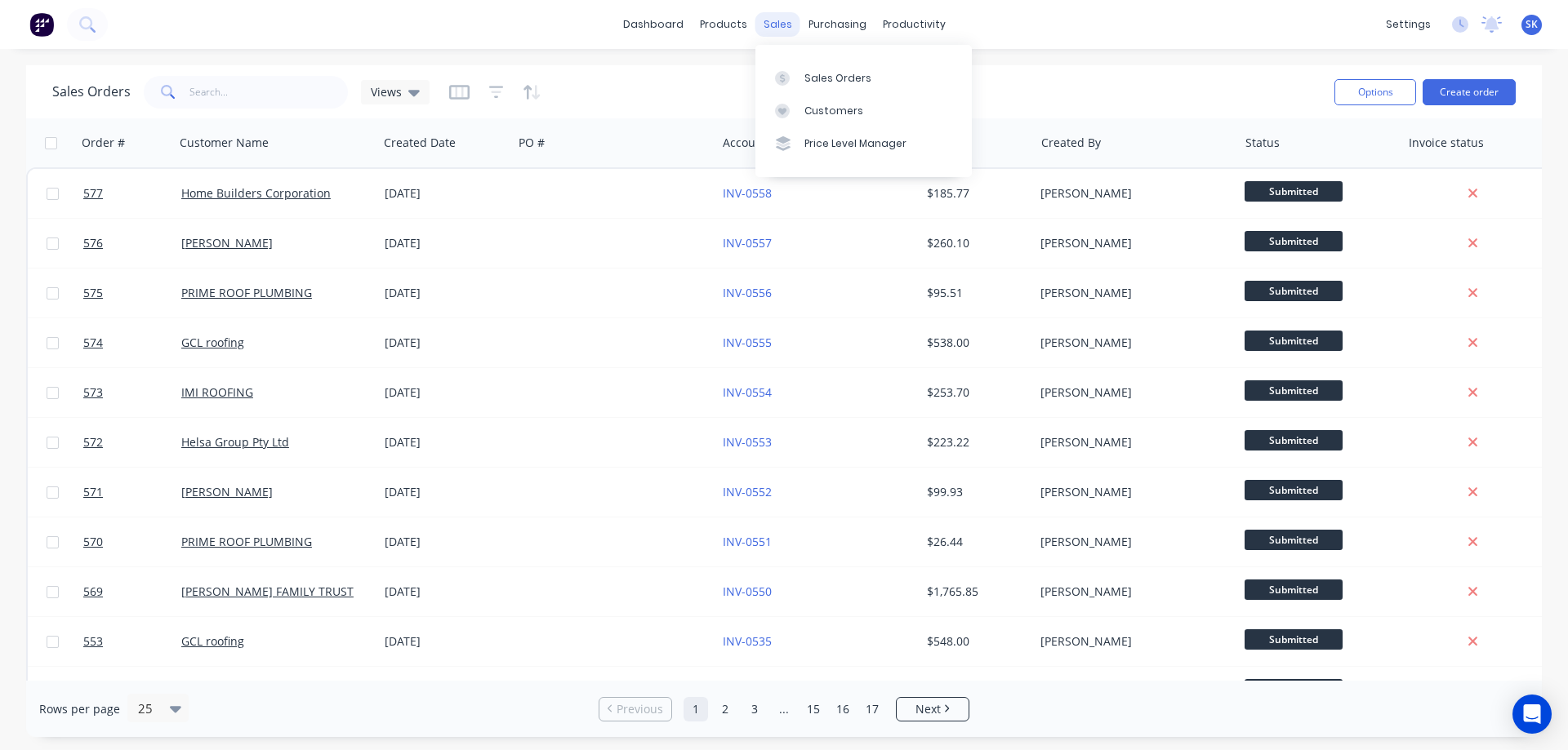
click at [780, 30] on div "sales" at bounding box center [778, 24] width 45 height 24
click at [813, 63] on link "Sales Orders" at bounding box center [864, 77] width 217 height 33
click at [1469, 89] on button "Create order" at bounding box center [1469, 92] width 93 height 26
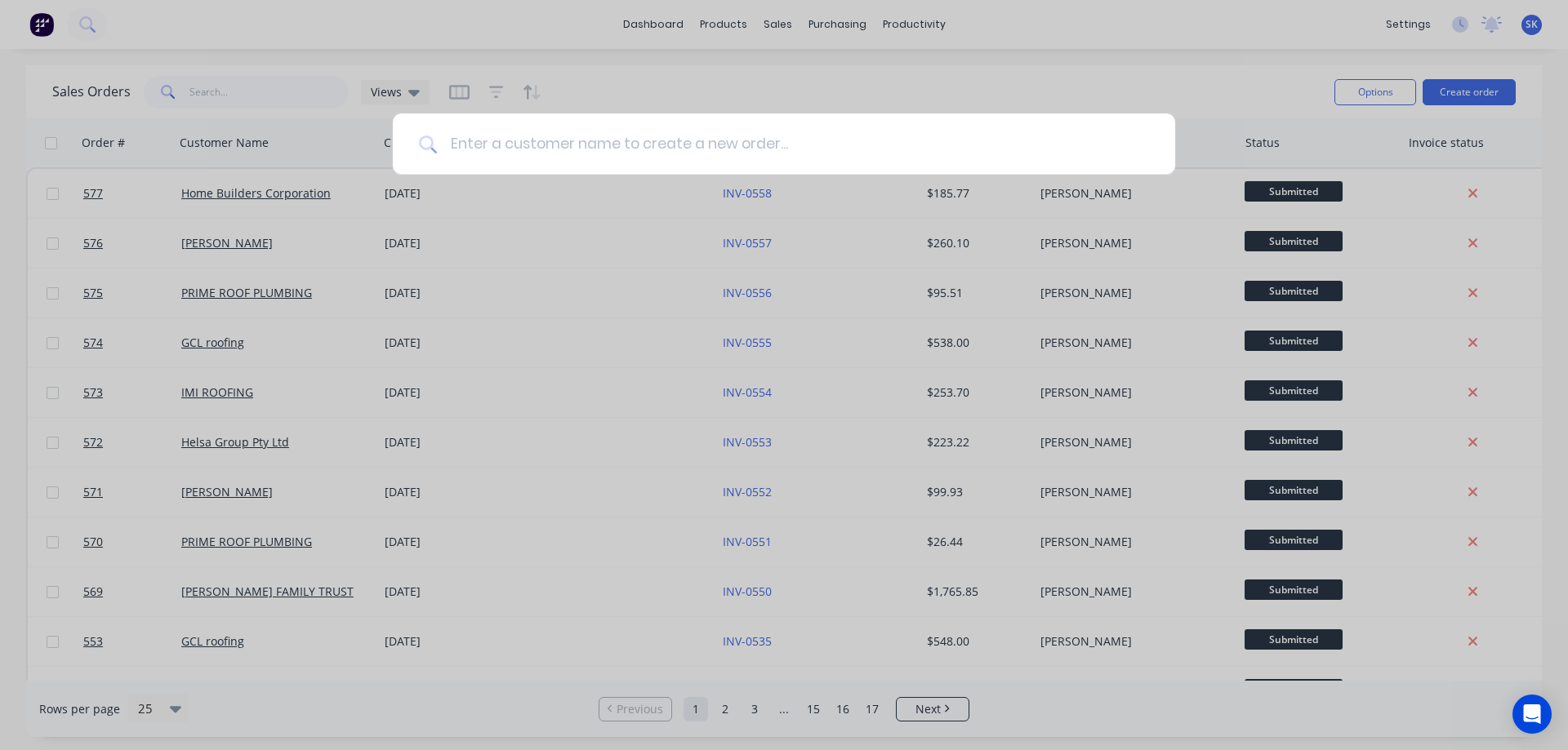
click at [541, 143] on input at bounding box center [793, 144] width 713 height 61
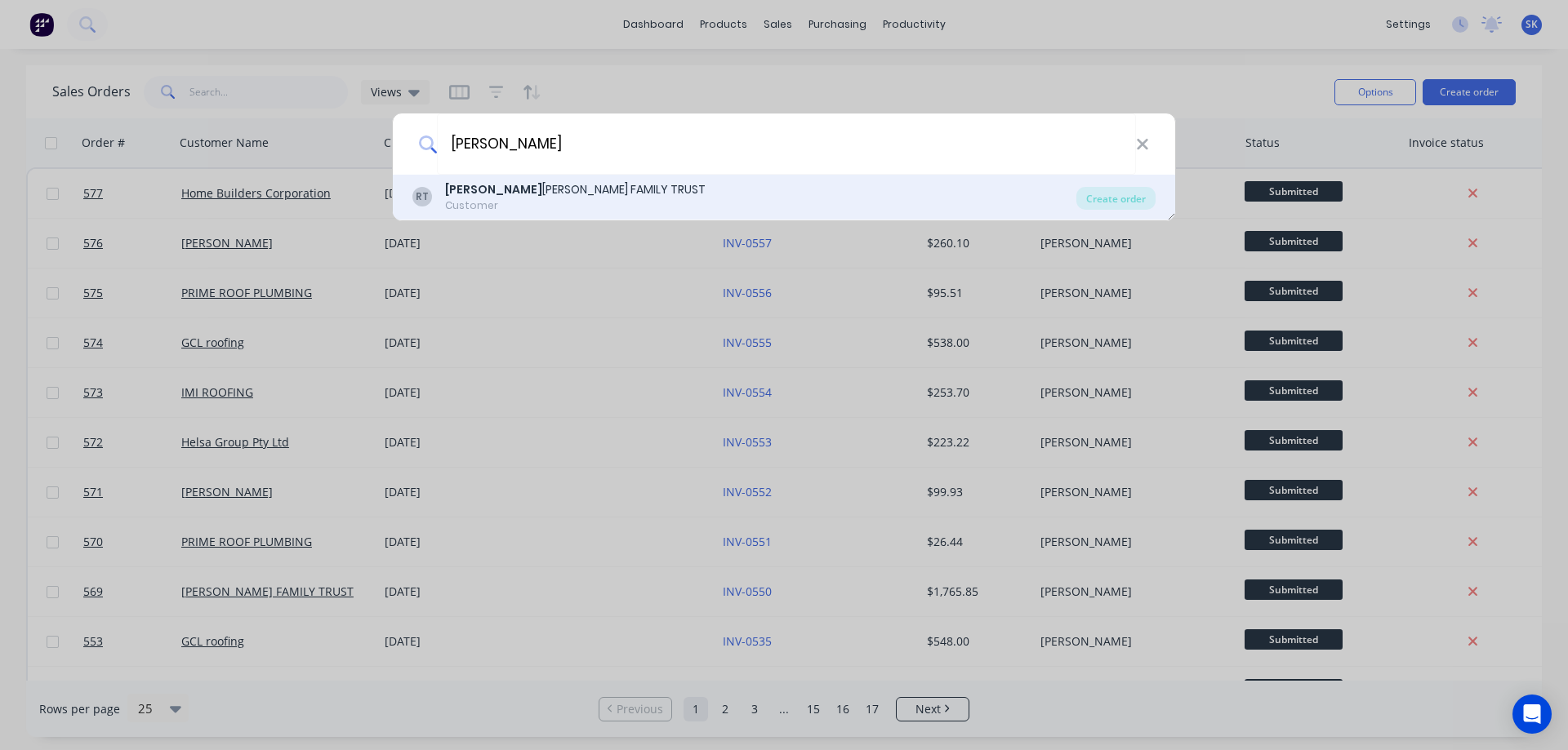
type input "ROB"
click at [536, 180] on div "RT ROB ERT JONES FAMILY TRUST Customer Create order" at bounding box center [784, 197] width 782 height 46
click at [501, 197] on div "ROB ERT JONES FAMILY TRUST" at bounding box center [575, 190] width 261 height 17
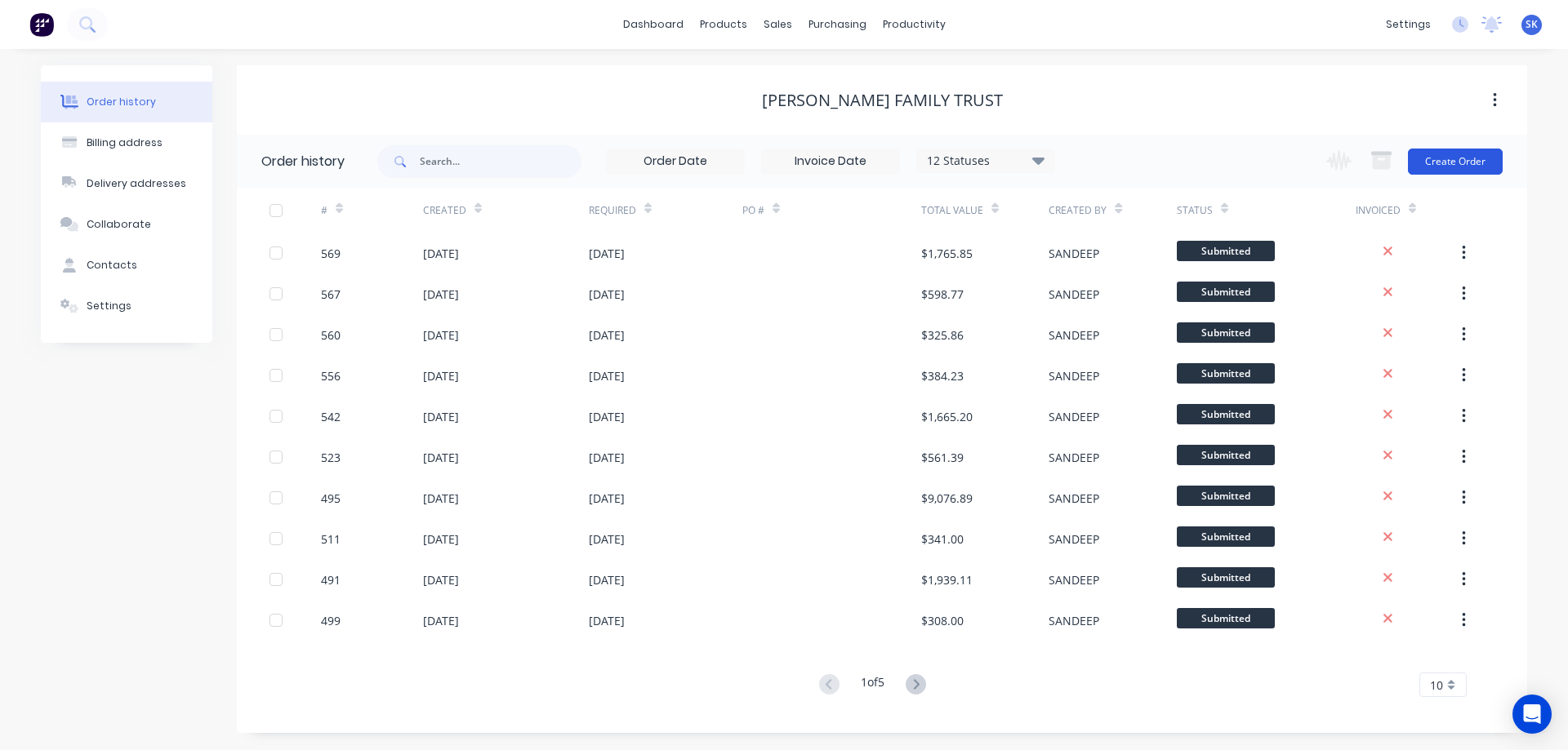
click at [1464, 163] on button "Create Order" at bounding box center [1455, 162] width 95 height 26
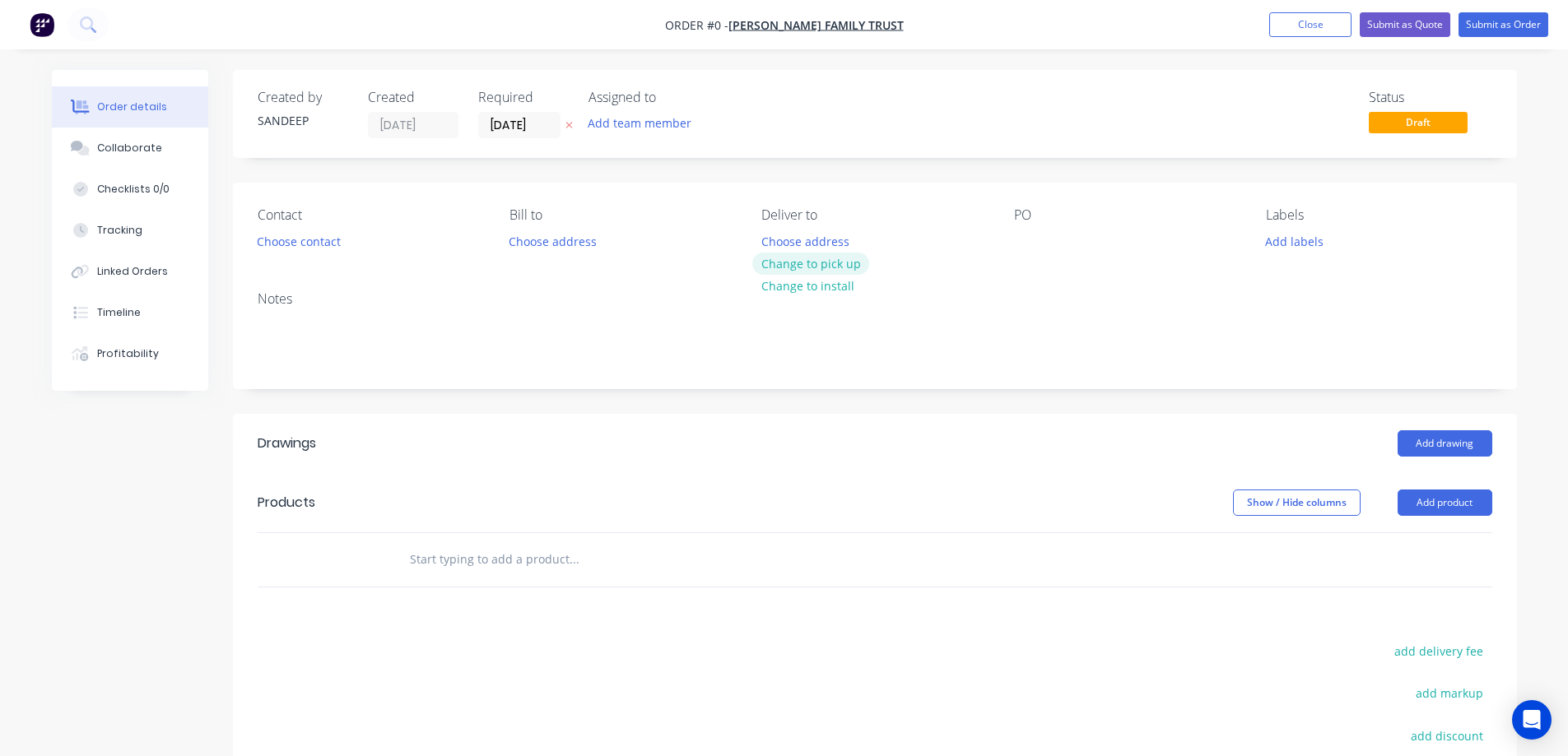
click at [787, 265] on button "Change to pick up" at bounding box center [810, 264] width 117 height 23
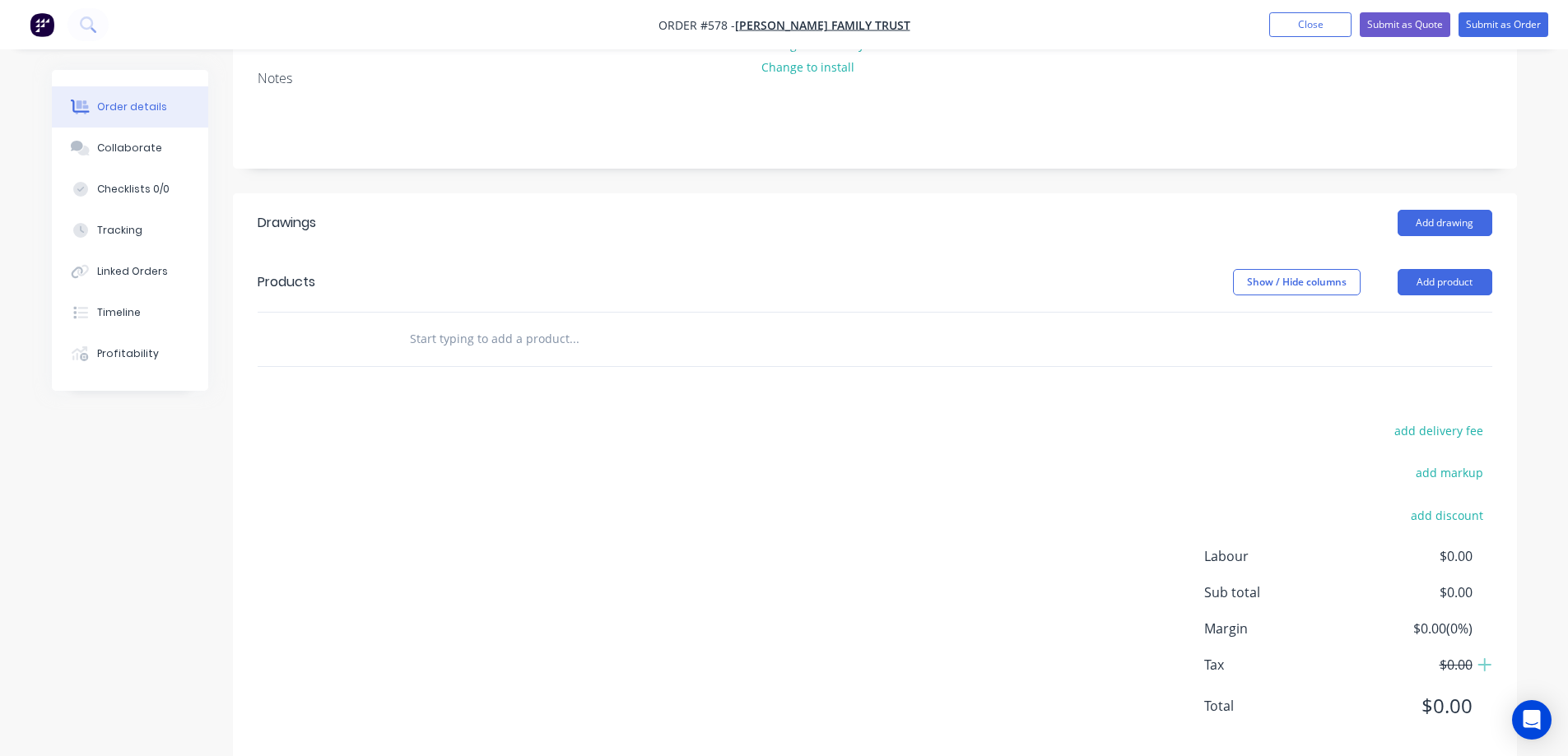
scroll to position [251, 0]
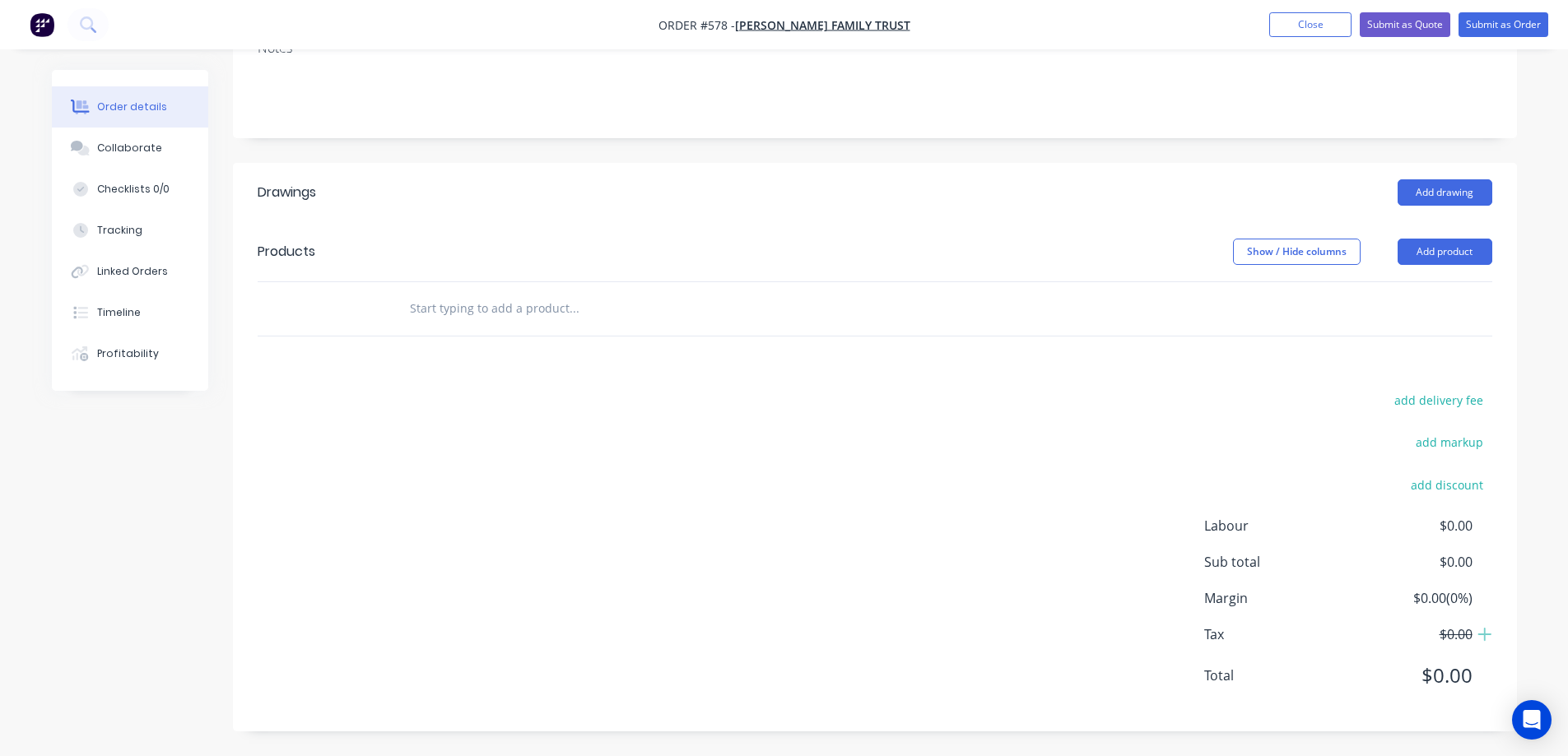
click at [505, 311] on input "text" at bounding box center [574, 309] width 330 height 33
click at [1407, 245] on button "Add product" at bounding box center [1445, 251] width 95 height 26
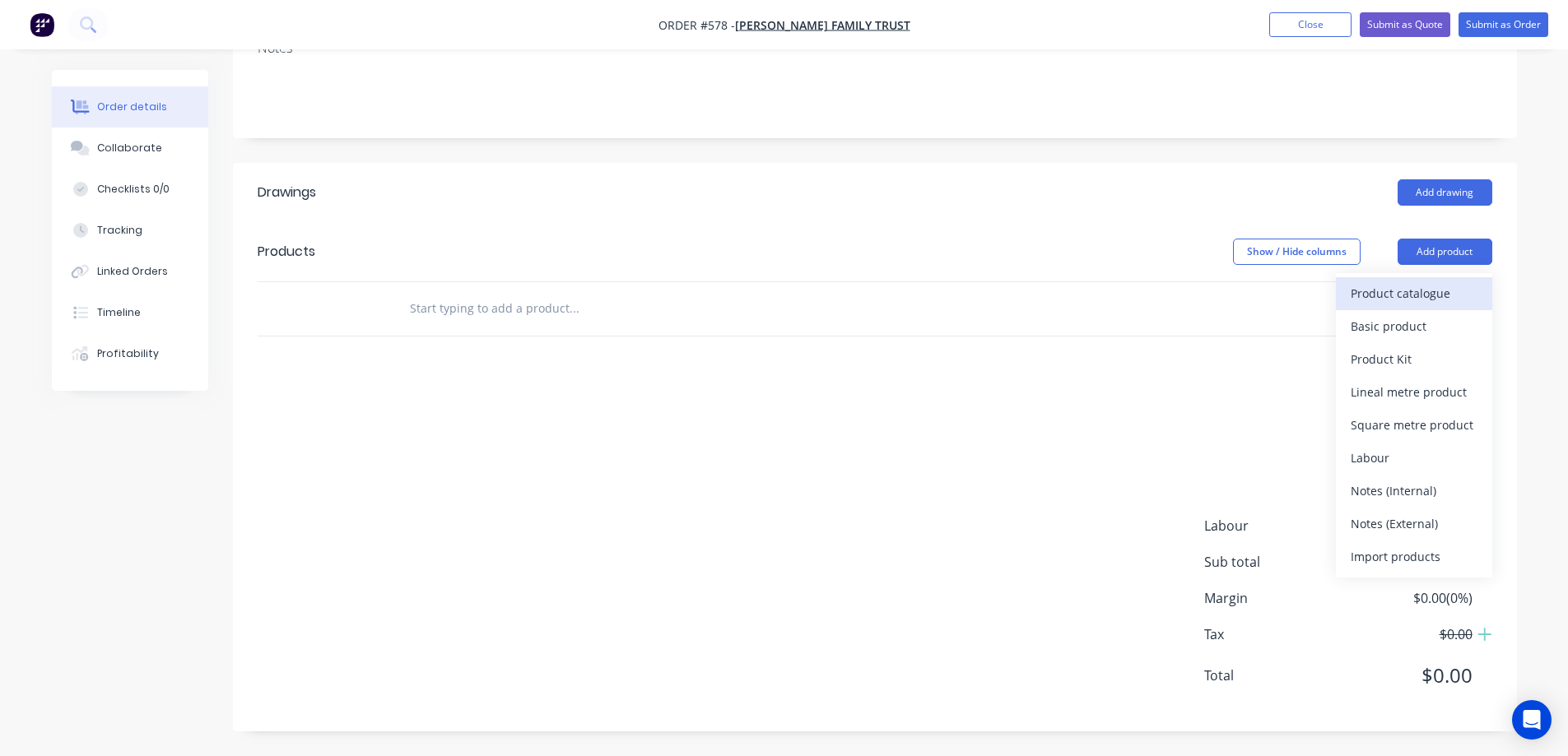
click at [1373, 284] on div "Product catalogue" at bounding box center [1414, 294] width 127 height 24
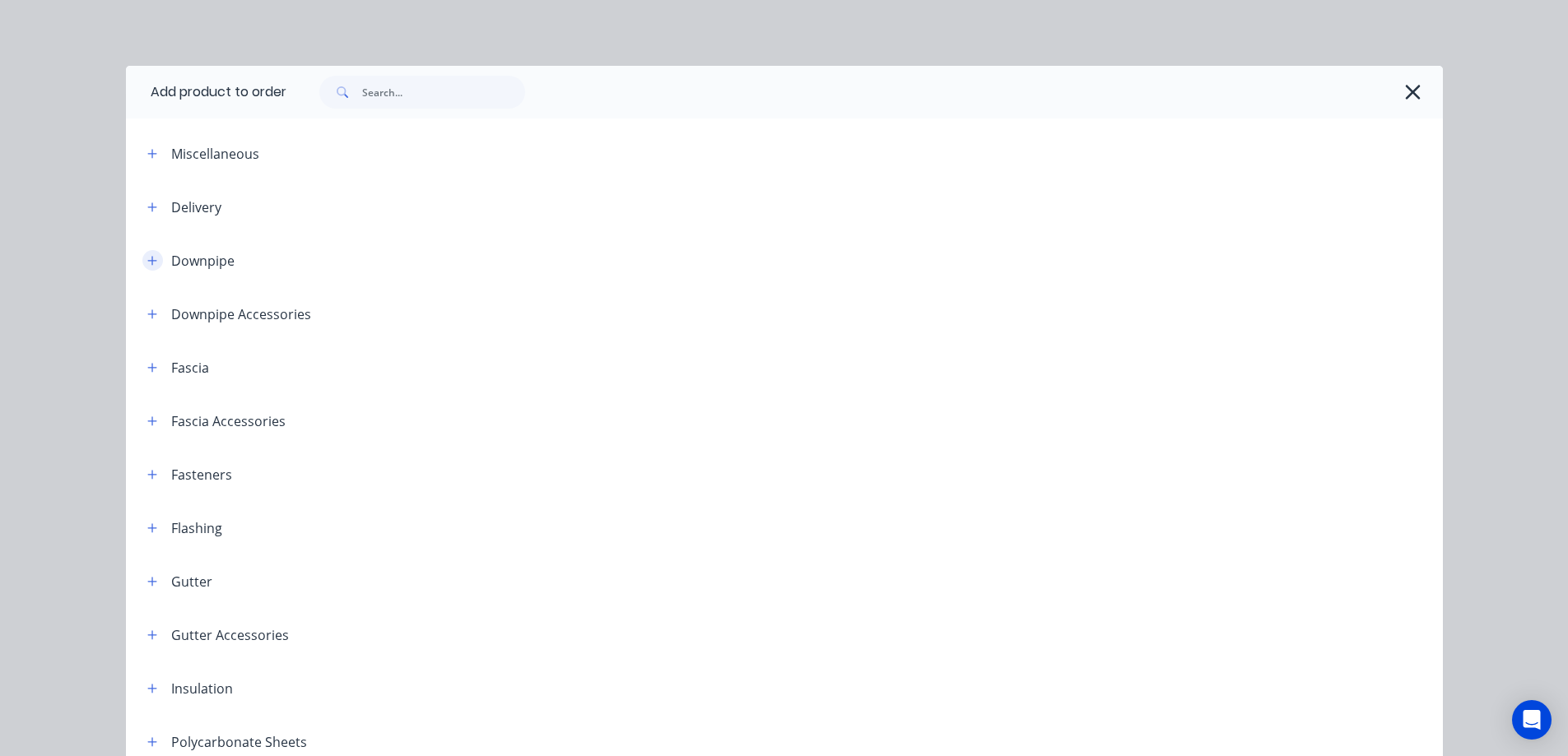
click at [147, 258] on icon "button" at bounding box center [152, 260] width 10 height 11
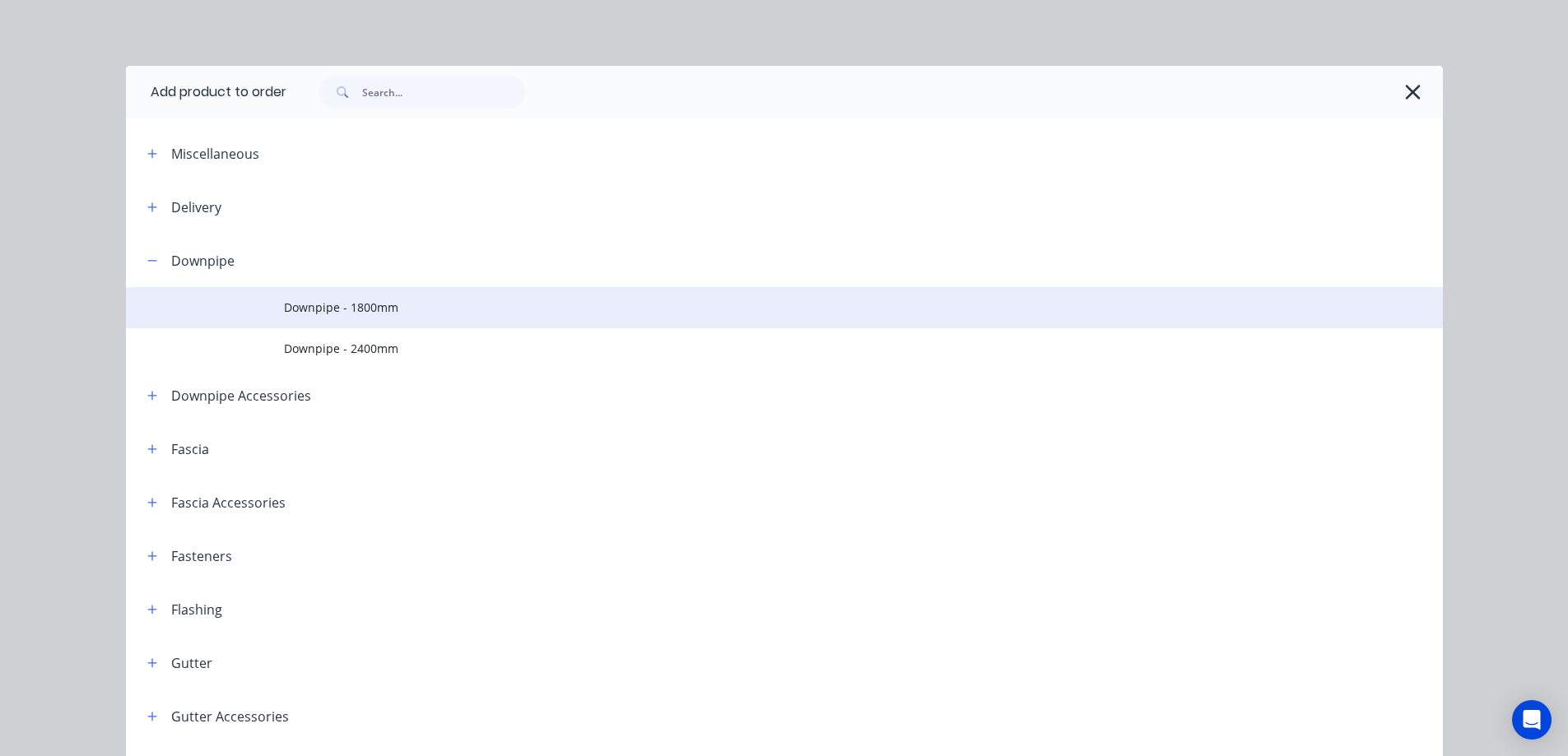
click at [331, 323] on td "Downpipe - 1800mm" at bounding box center [863, 307] width 1159 height 41
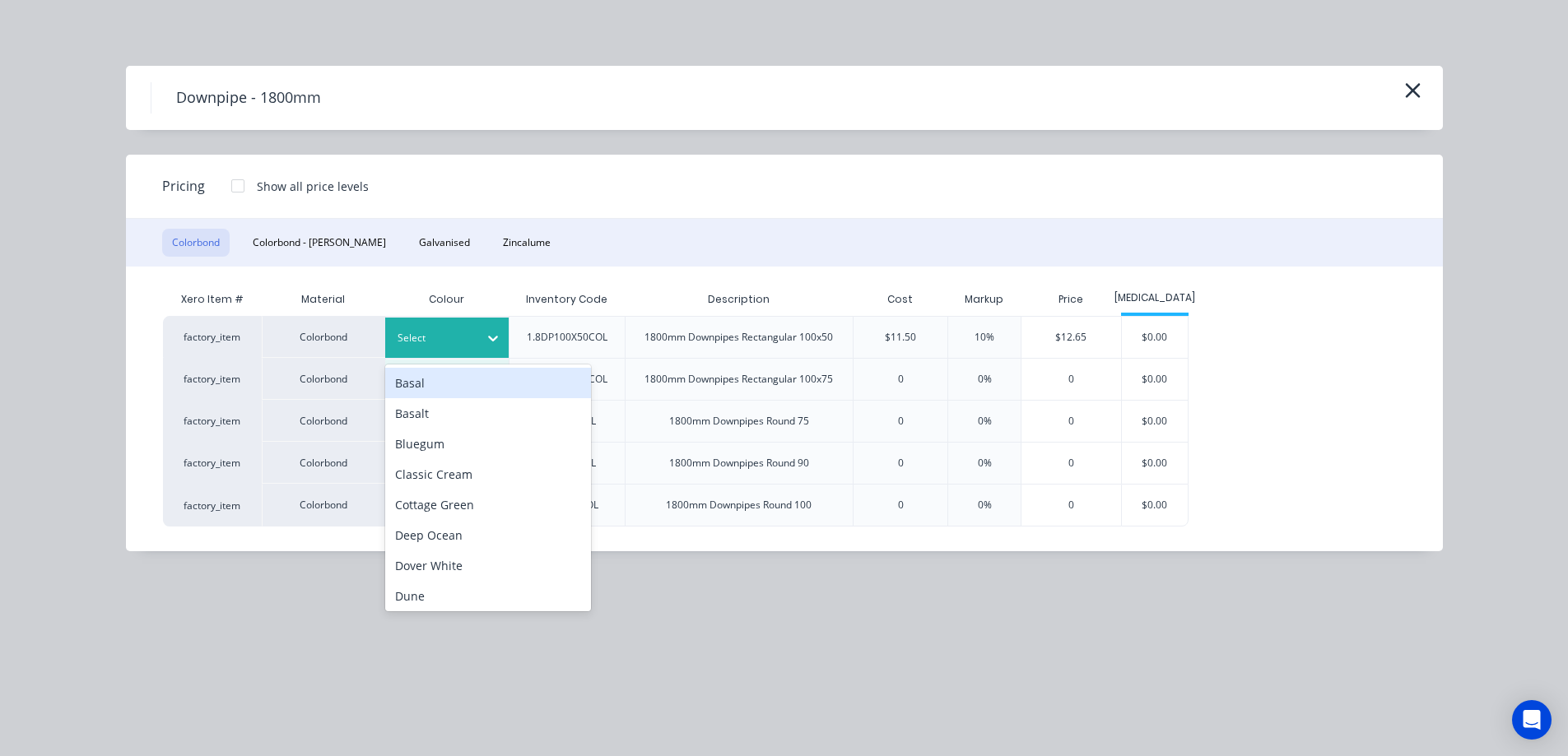
click at [469, 339] on div at bounding box center [434, 338] width 74 height 18
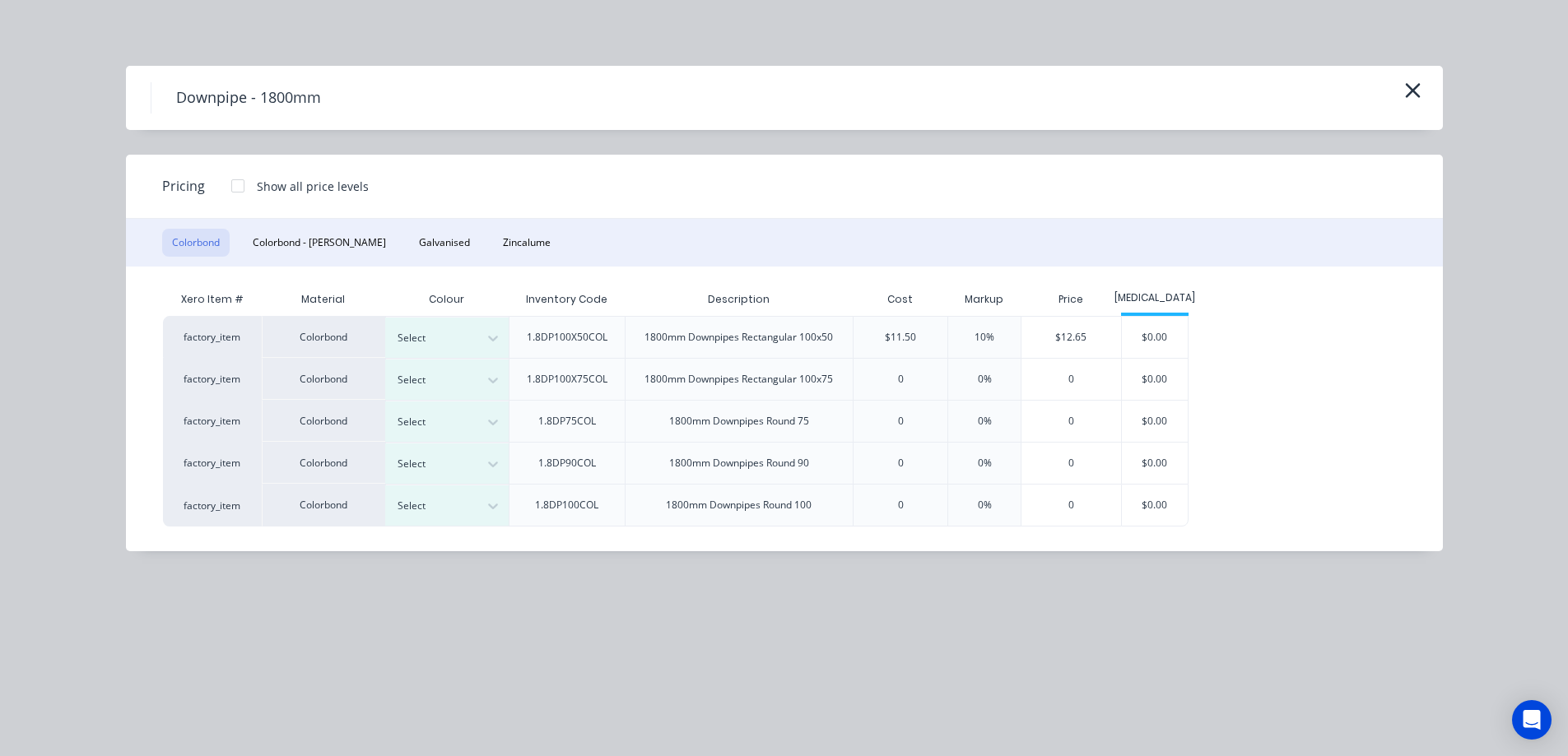
scroll to position [274, 0]
click at [473, 342] on div "Select" at bounding box center [432, 338] width 92 height 22
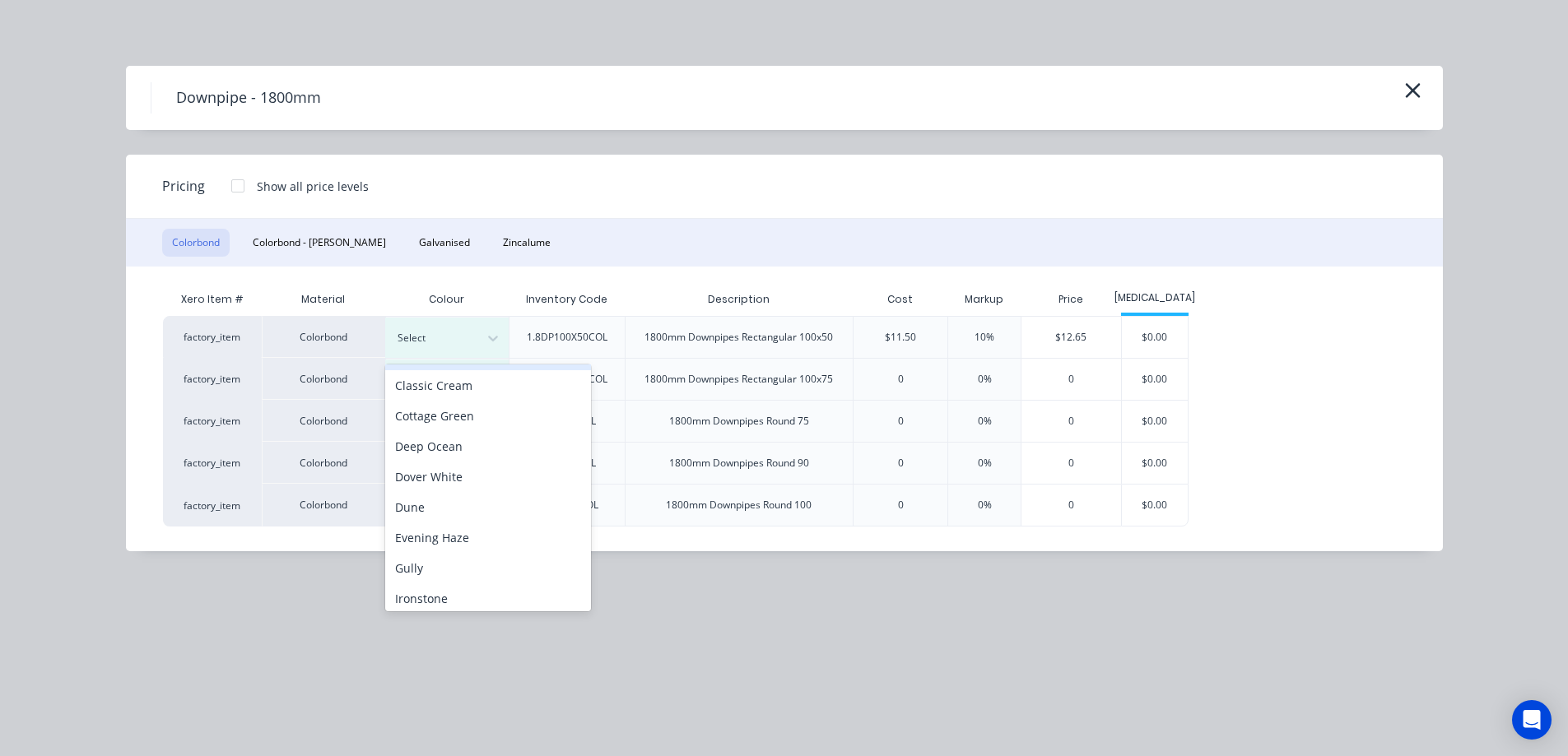
scroll to position [247, 0]
click at [441, 542] on div "Monument" at bounding box center [487, 531] width 206 height 30
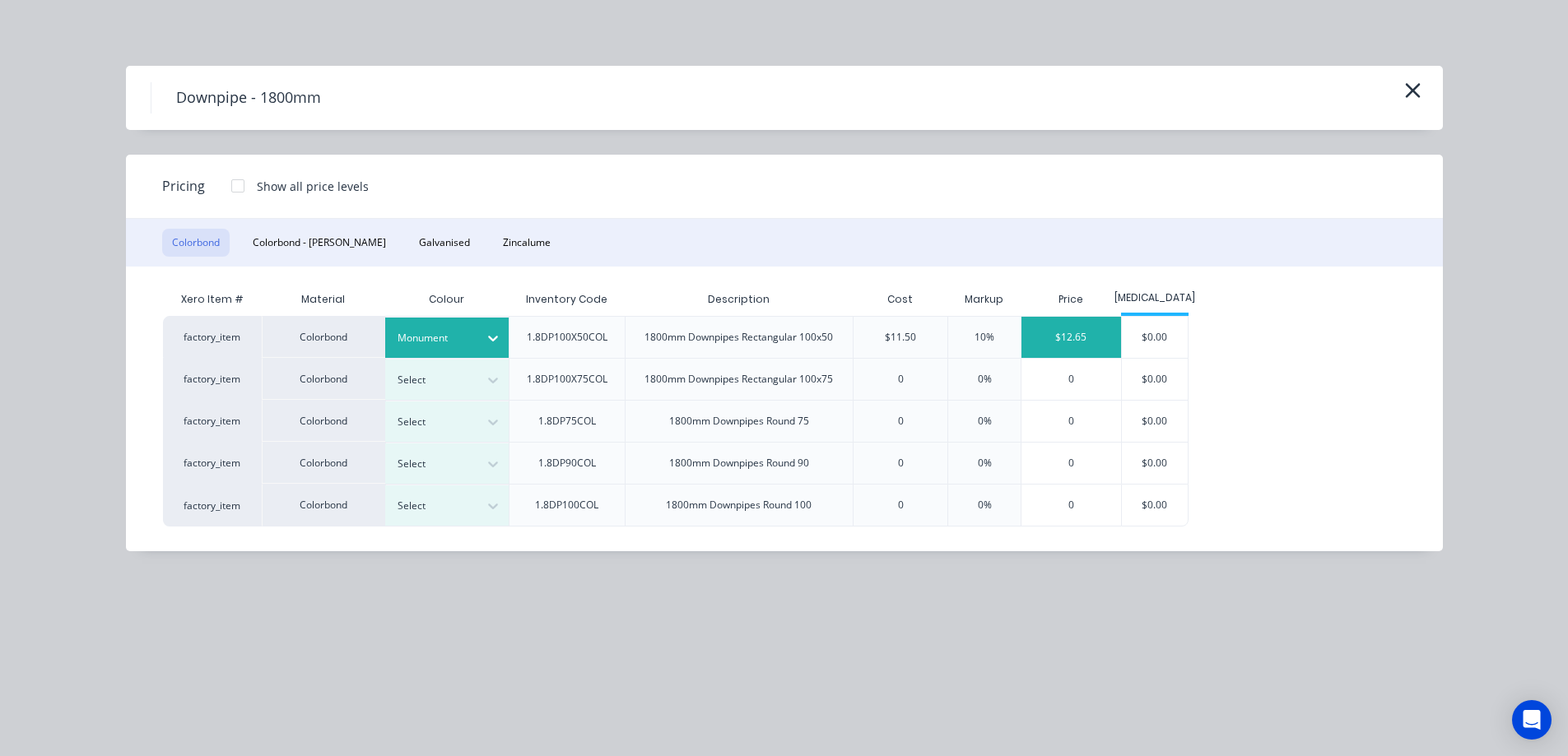
click at [1117, 337] on div "$12.65" at bounding box center [1071, 336] width 100 height 41
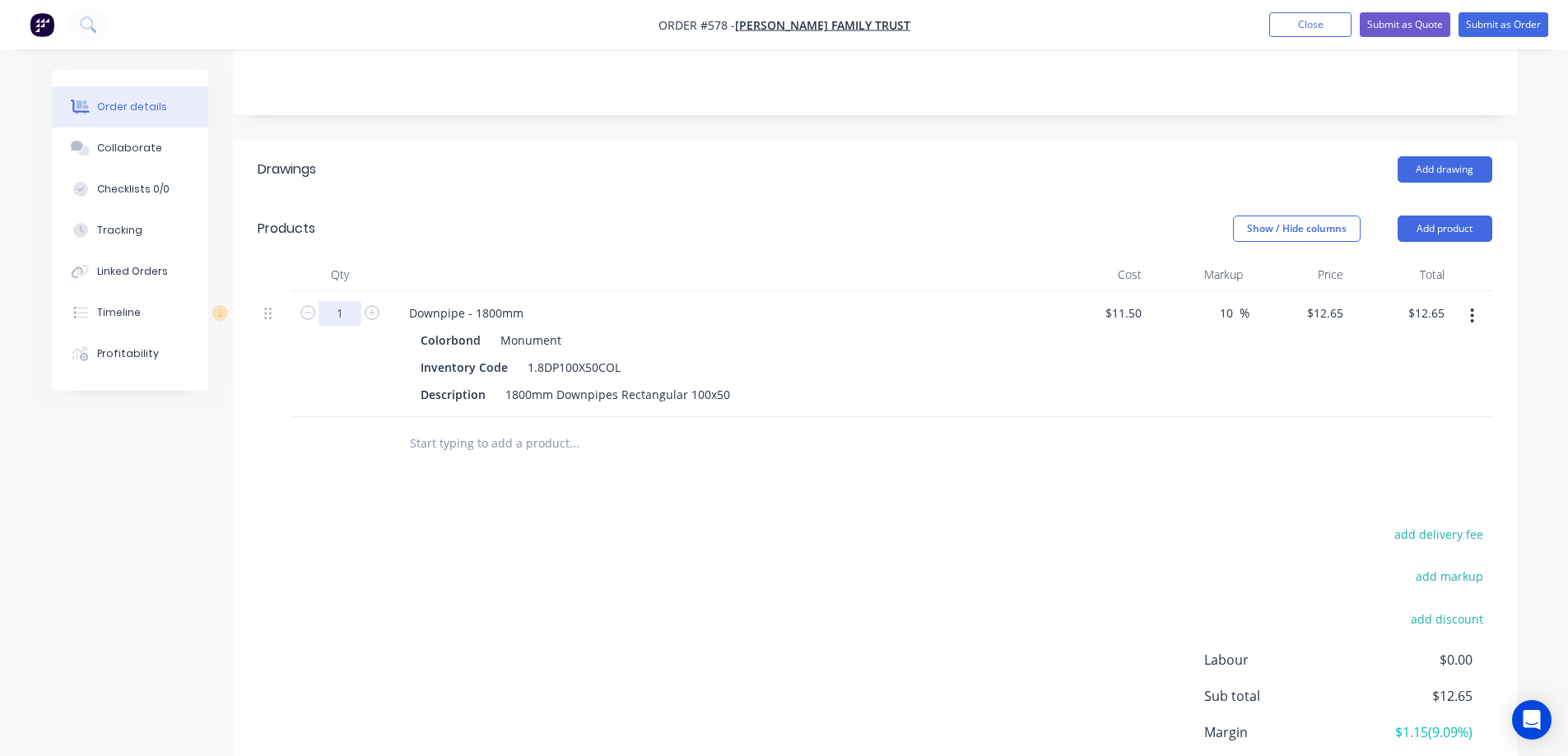
click at [358, 321] on input "1" at bounding box center [339, 313] width 42 height 24
type input "20"
type input "$253.00"
drag, startPoint x: 386, startPoint y: 473, endPoint x: 461, endPoint y: 441, distance: 81.5
click at [387, 473] on div "Drawings Add drawing Products Show / Hide columns Add product Qty Cost Markup P…" at bounding box center [875, 502] width 1284 height 726
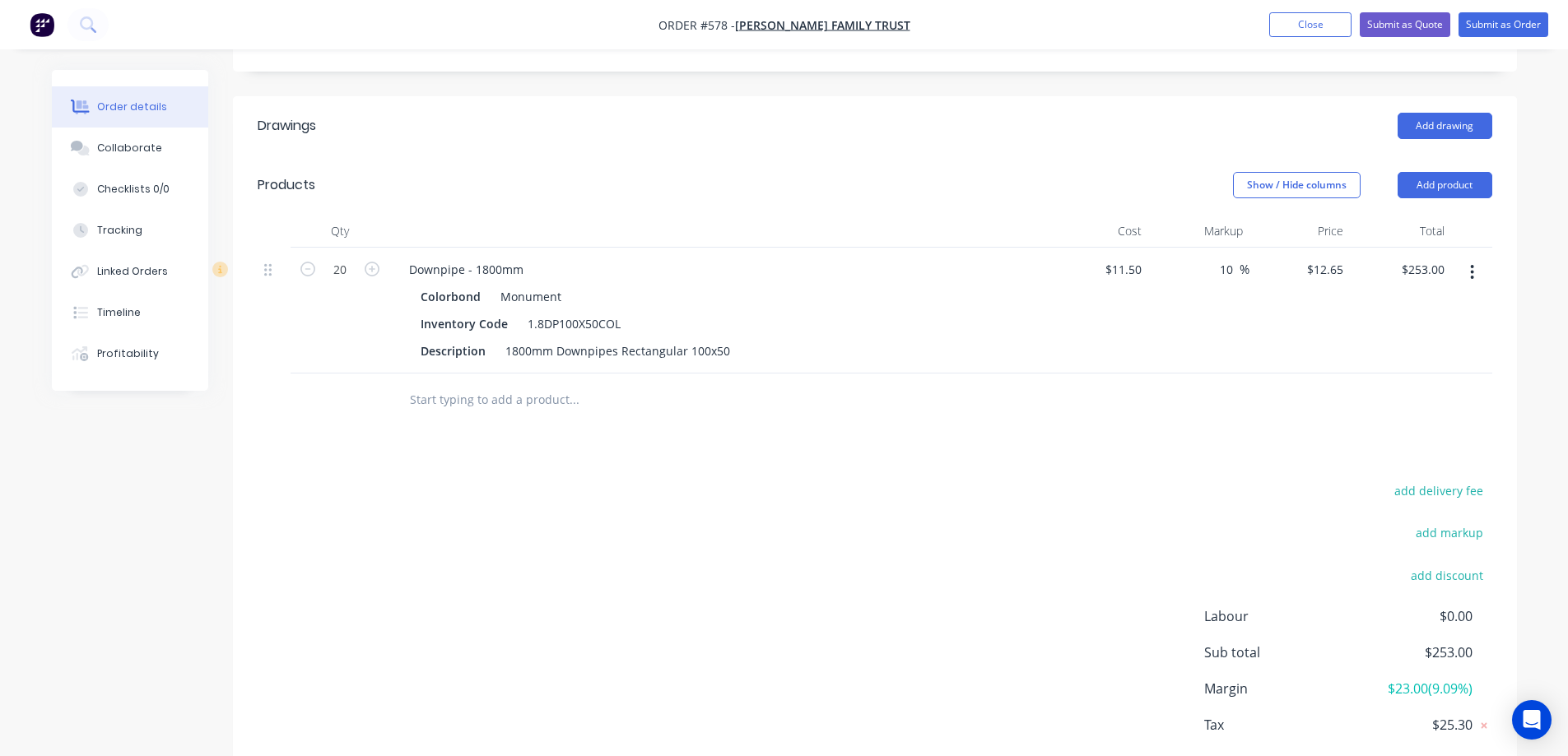
scroll to position [356, 0]
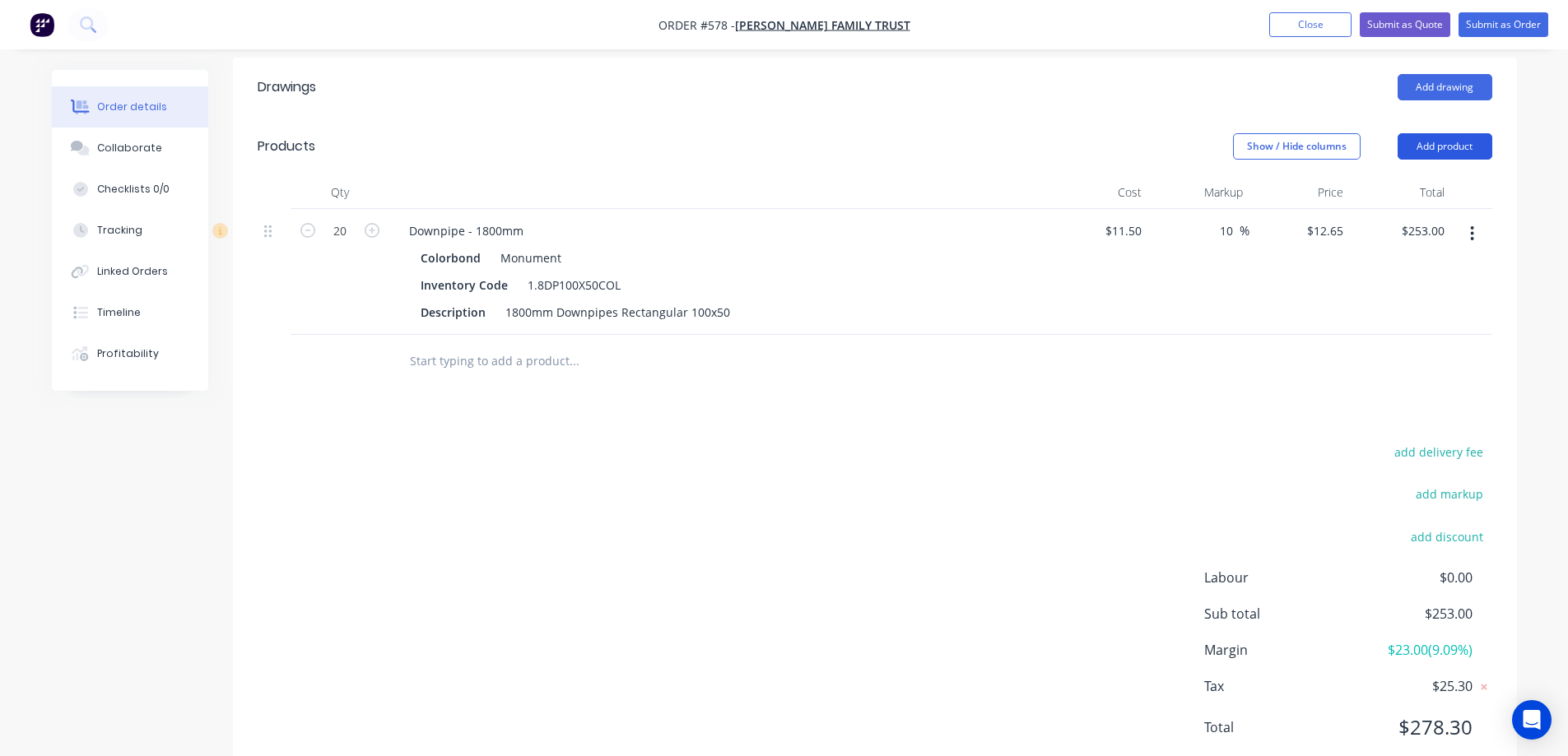
click at [1448, 154] on button "Add product" at bounding box center [1445, 147] width 95 height 26
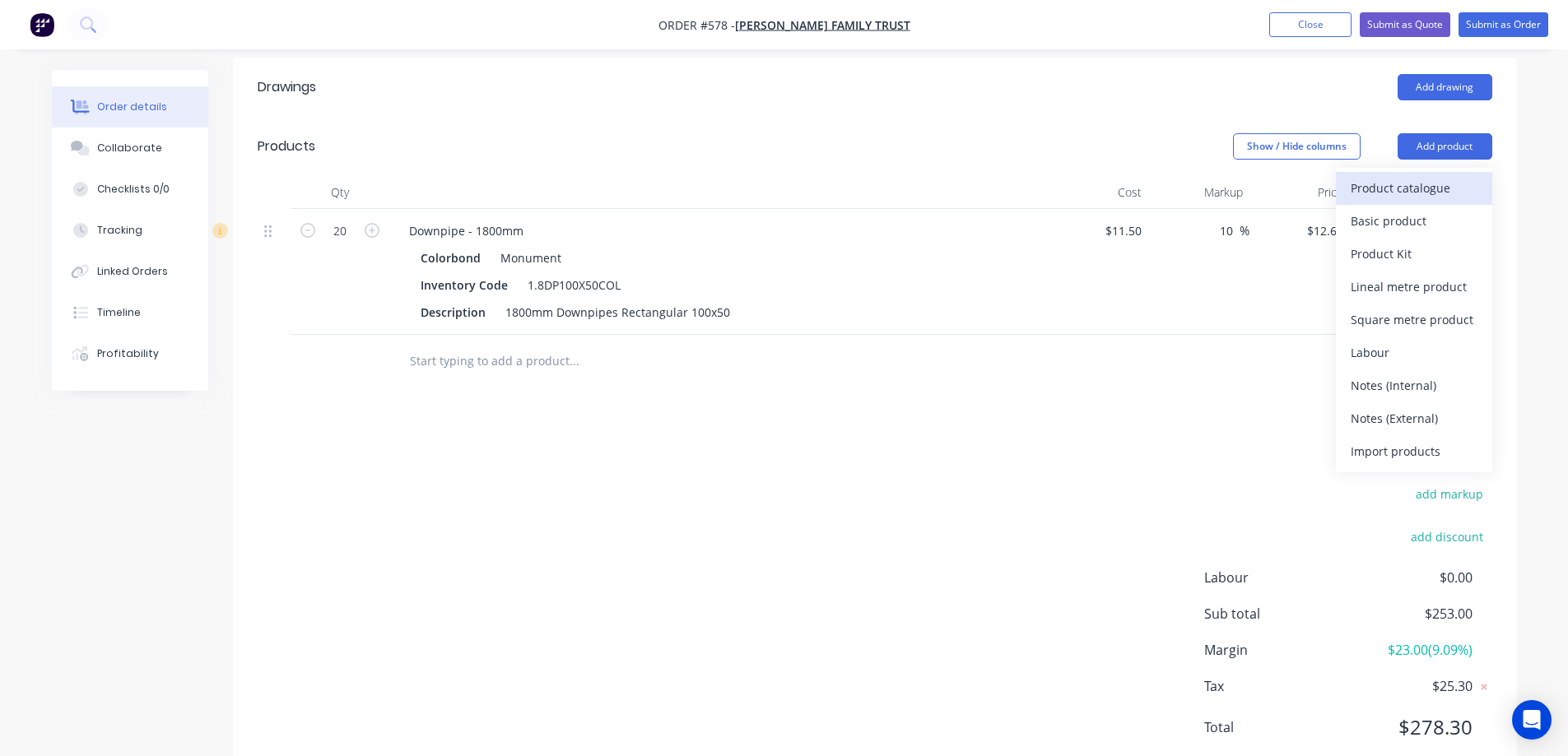
click at [1396, 185] on div "Product catalogue" at bounding box center [1414, 188] width 127 height 24
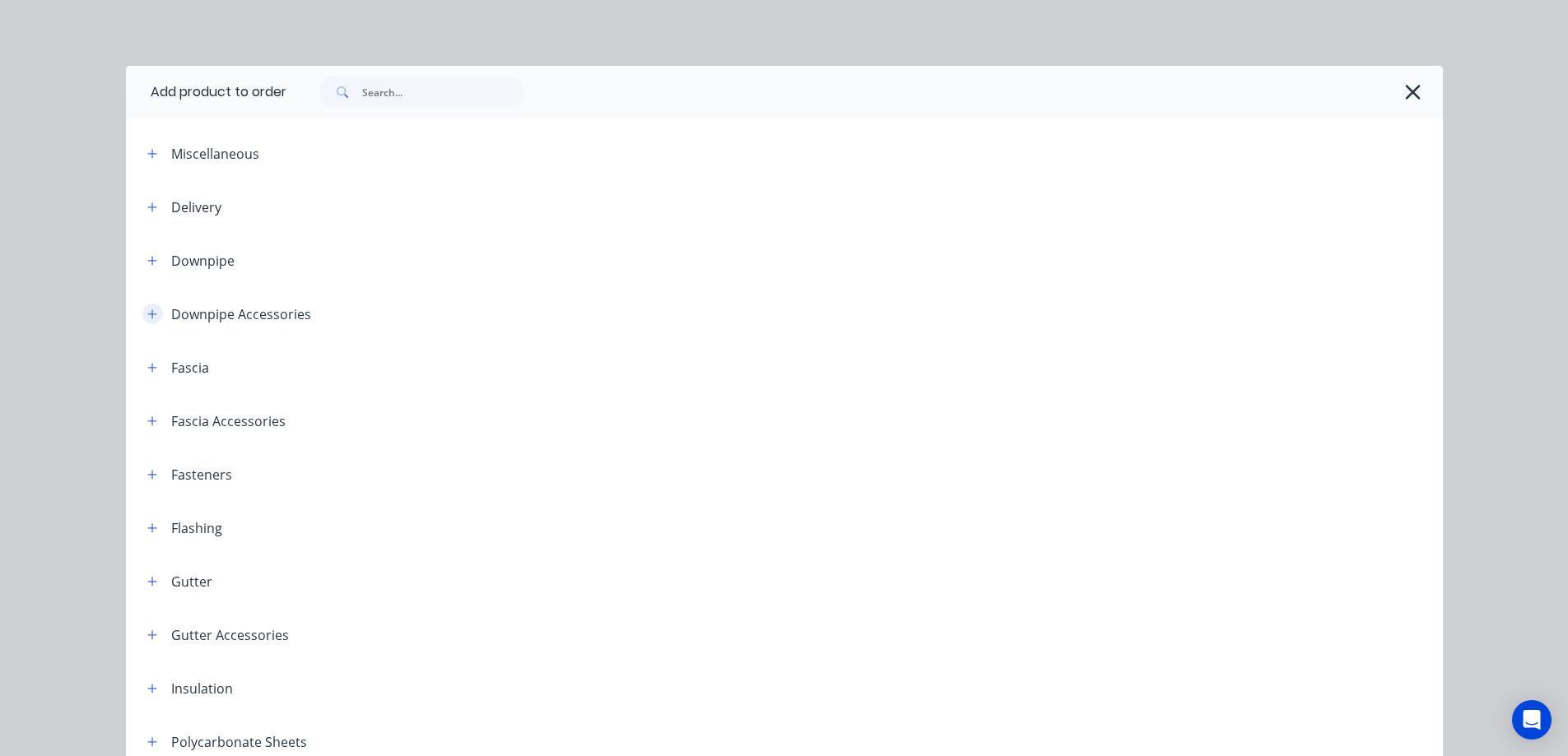
click at [151, 316] on icon "button" at bounding box center [152, 314] width 10 height 11
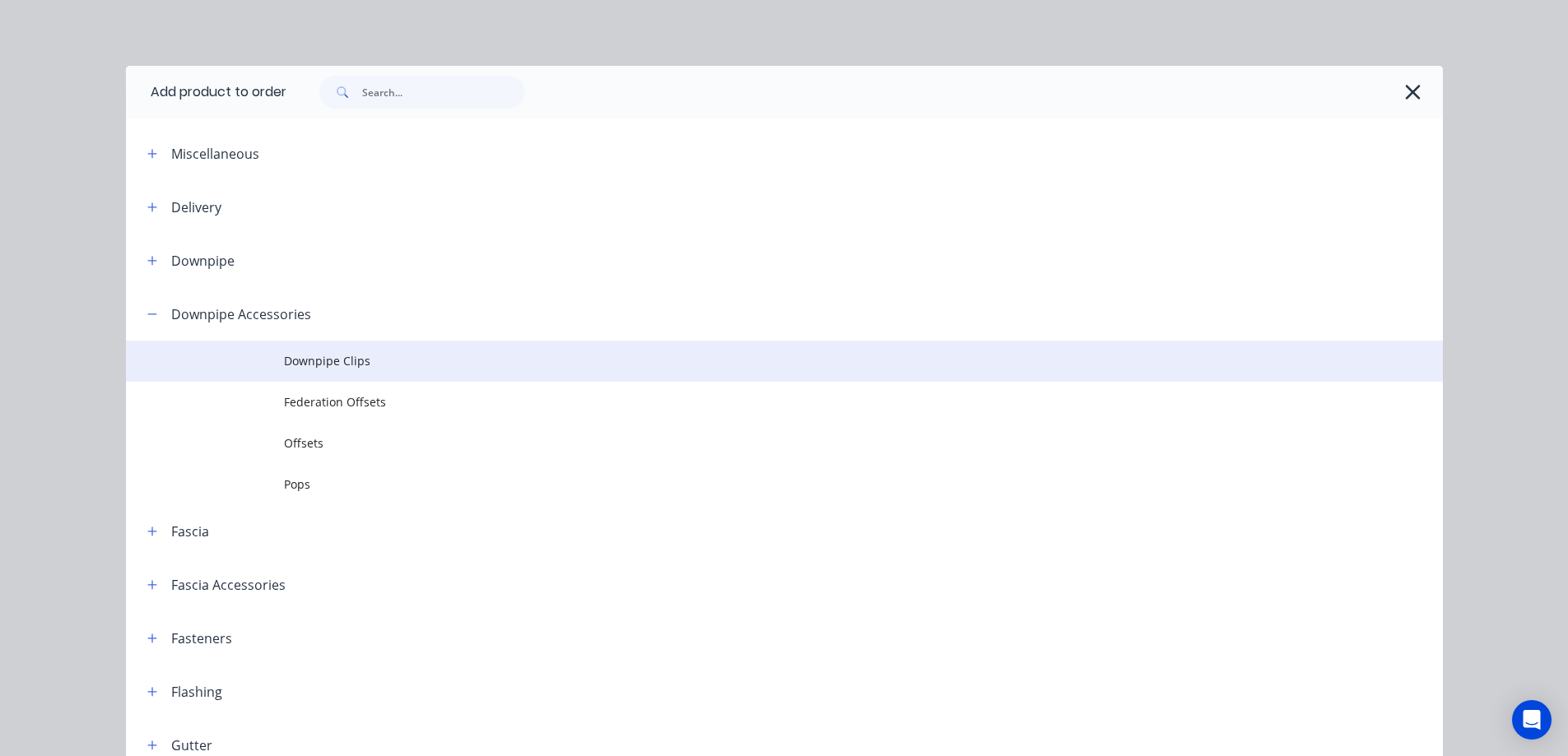
click at [309, 370] on td "Downpipe Clips" at bounding box center [863, 361] width 1159 height 41
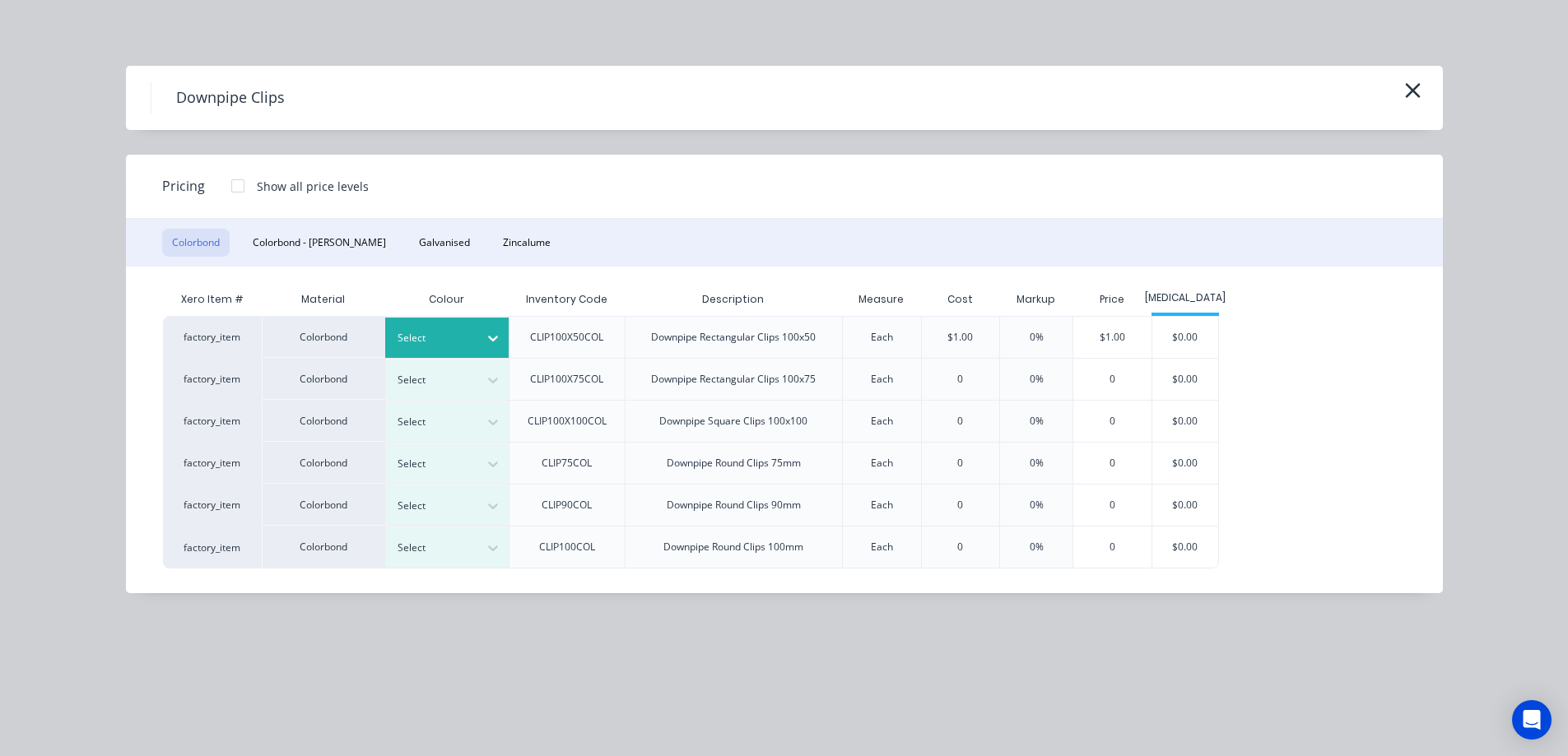
click at [462, 337] on div at bounding box center [434, 338] width 74 height 18
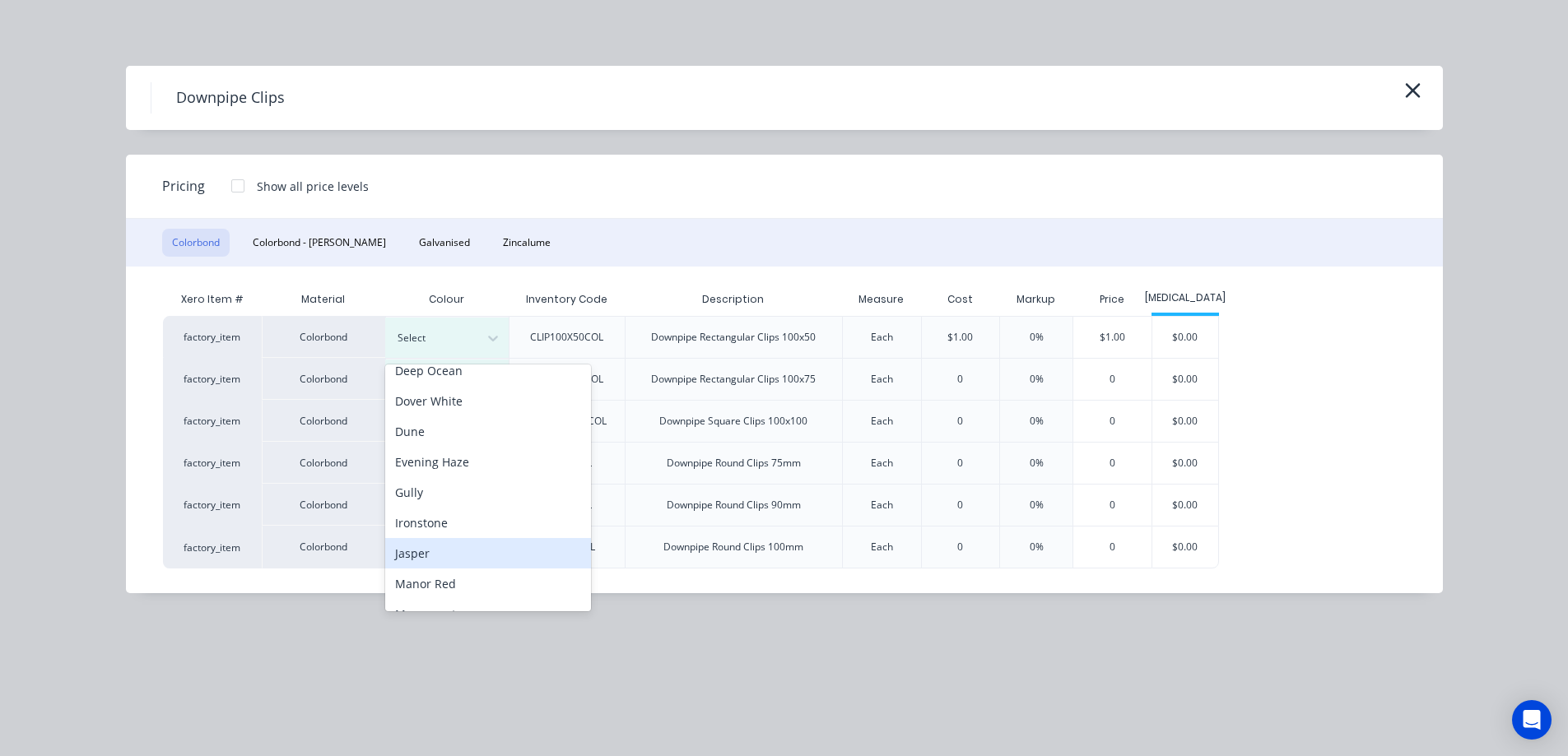
scroll to position [247, 0]
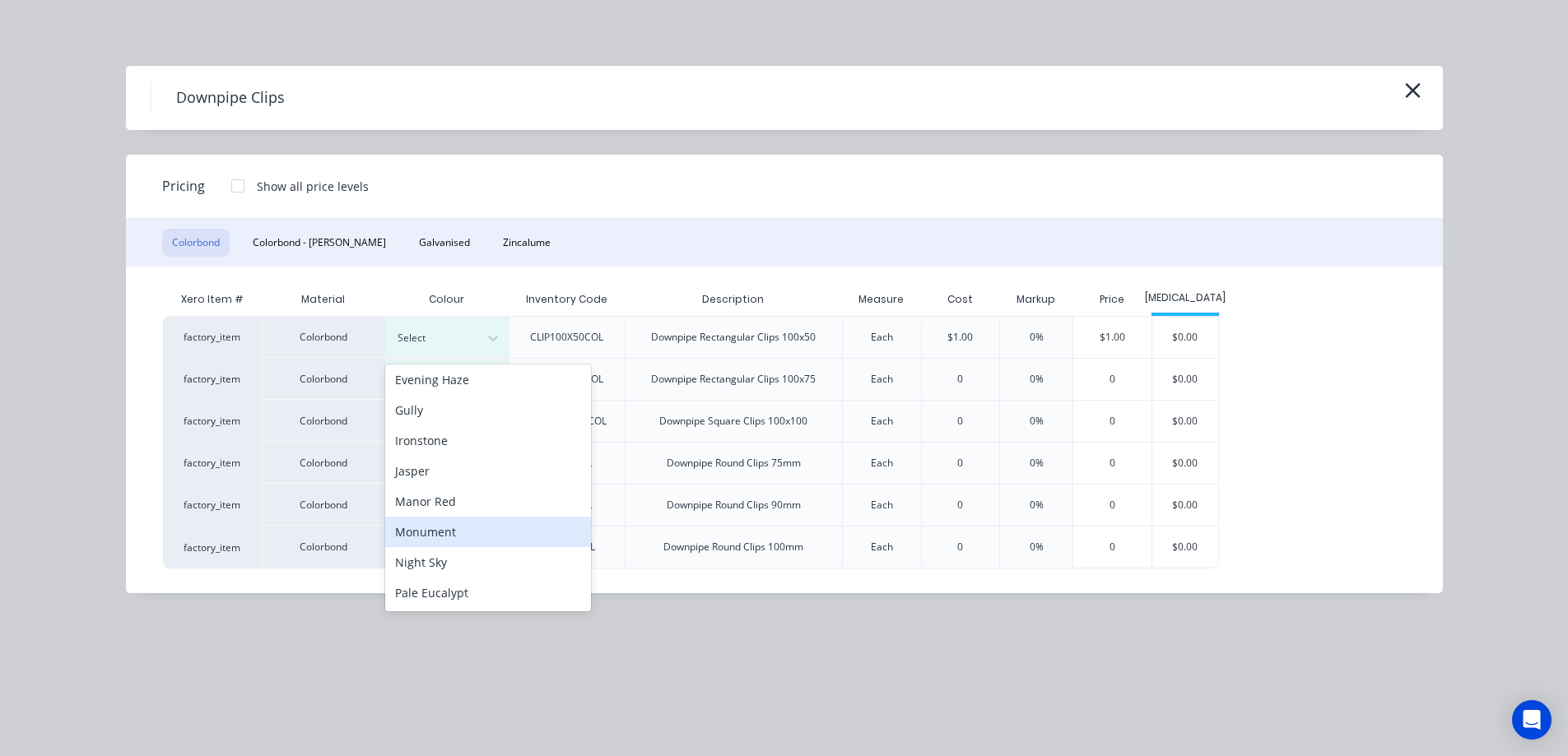
click at [429, 540] on div "Monument" at bounding box center [487, 531] width 206 height 30
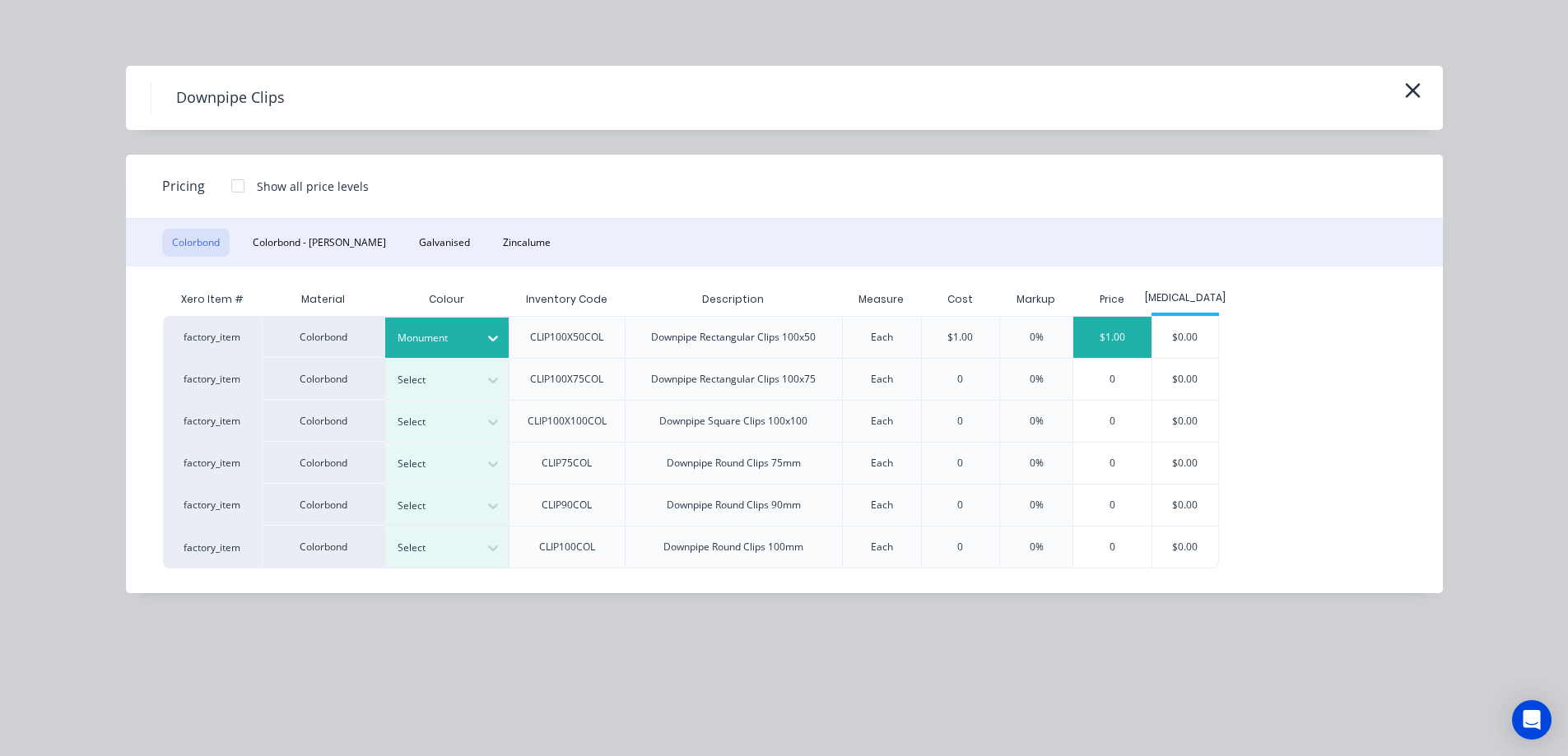
click at [1132, 351] on div "$1.00" at bounding box center [1113, 336] width 78 height 41
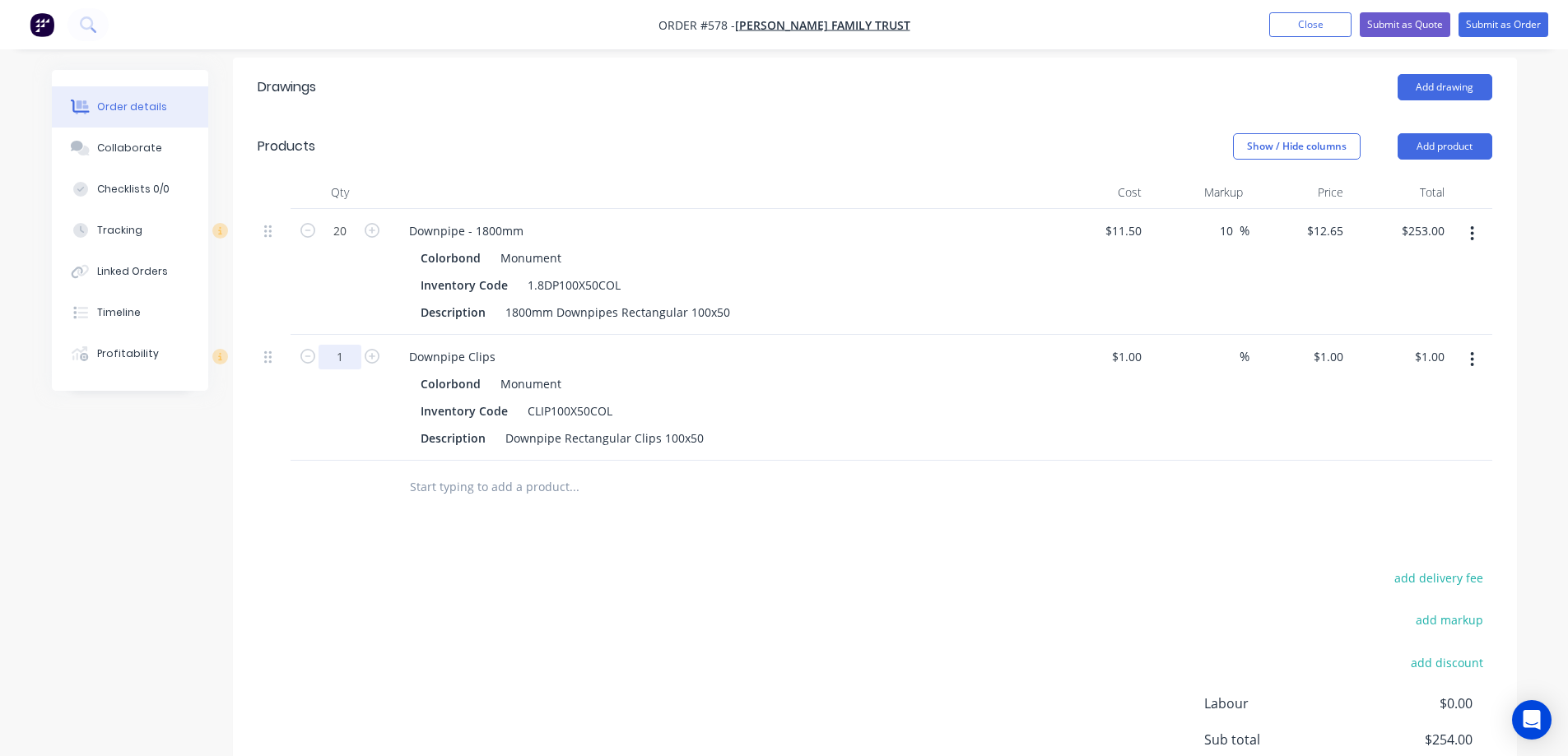
click at [352, 244] on input "1" at bounding box center [339, 231] width 42 height 24
type input "20"
click at [327, 502] on div at bounding box center [340, 487] width 99 height 54
type input "$20.00"
click at [1322, 229] on input "12.65" at bounding box center [1327, 231] width 44 height 24
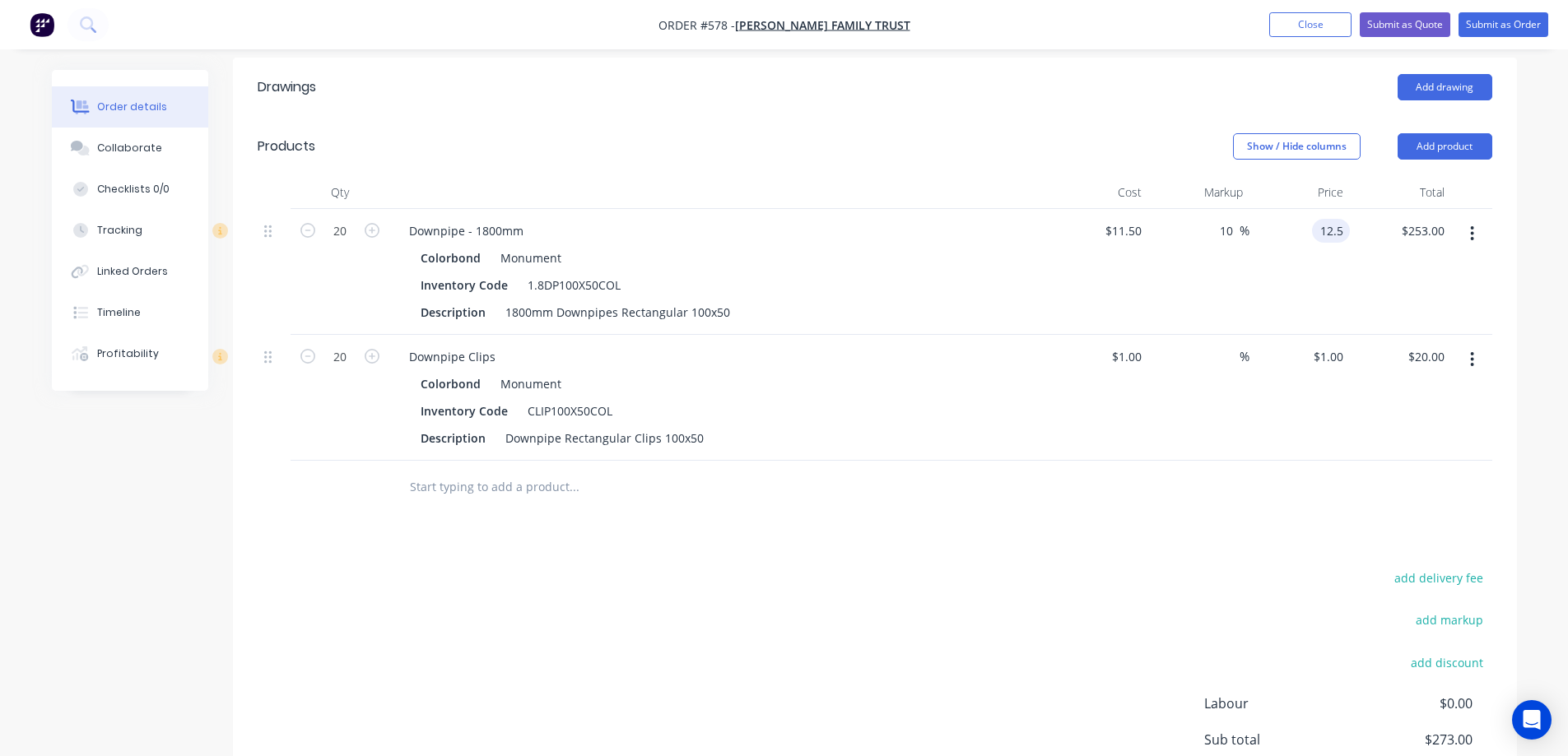
type input "12.5"
type input "8.7"
type input "$12.50"
type input "$250.00"
click at [1168, 458] on div "%" at bounding box center [1199, 397] width 101 height 126
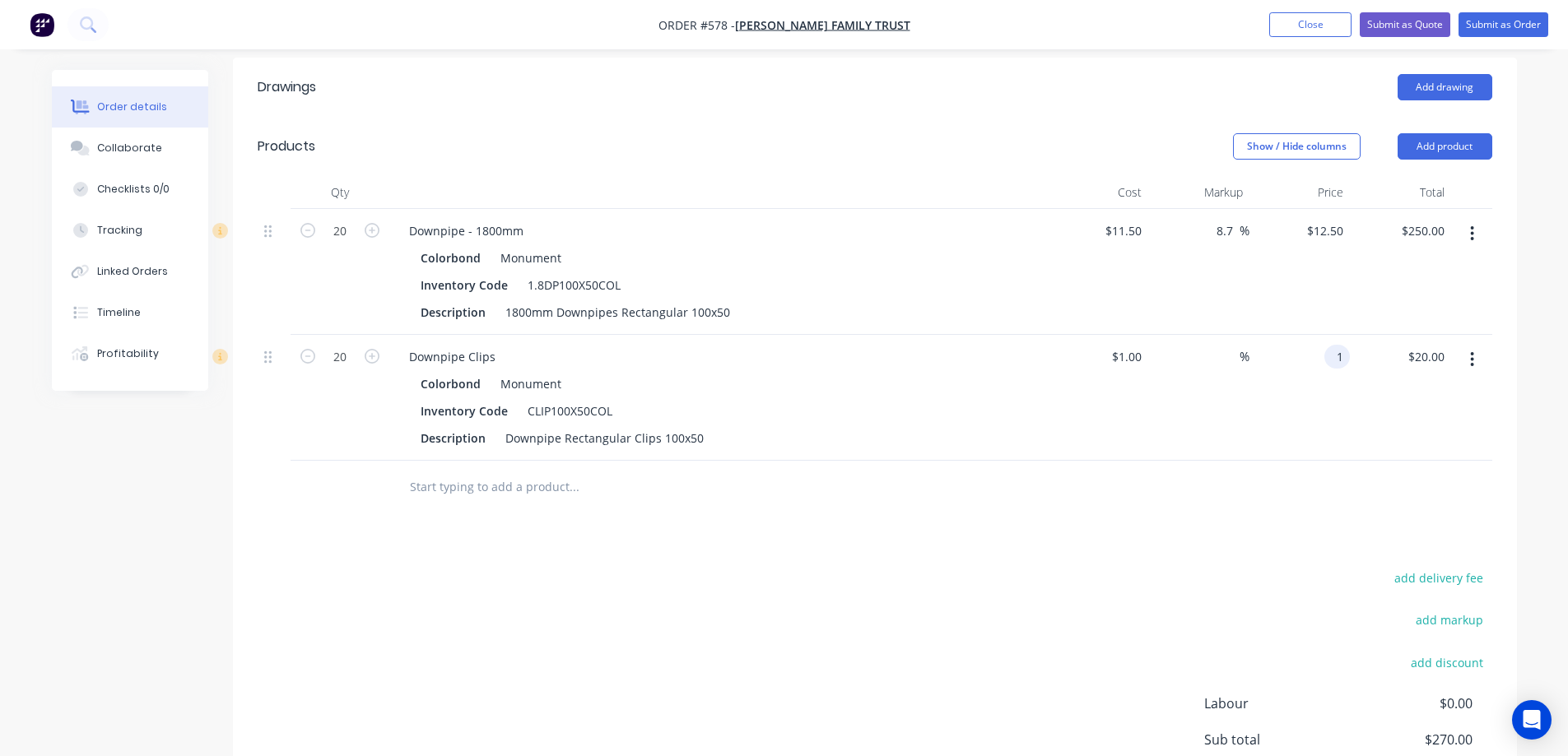
click at [1334, 359] on input "1" at bounding box center [1341, 357] width 19 height 24
type input "1.5"
type input "50"
type input "$1.50"
type input "$30.00"
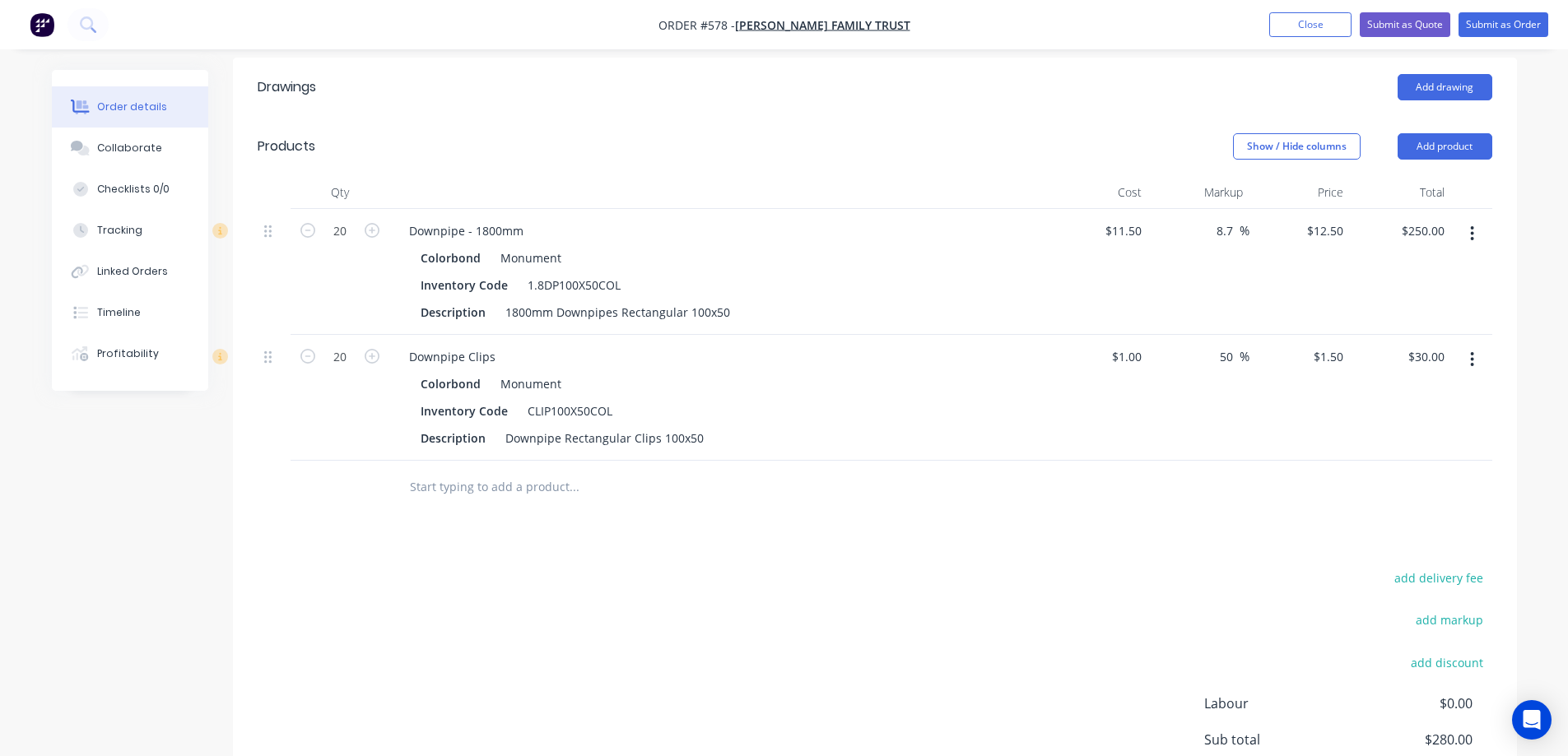
click at [1140, 492] on div at bounding box center [875, 487] width 1235 height 54
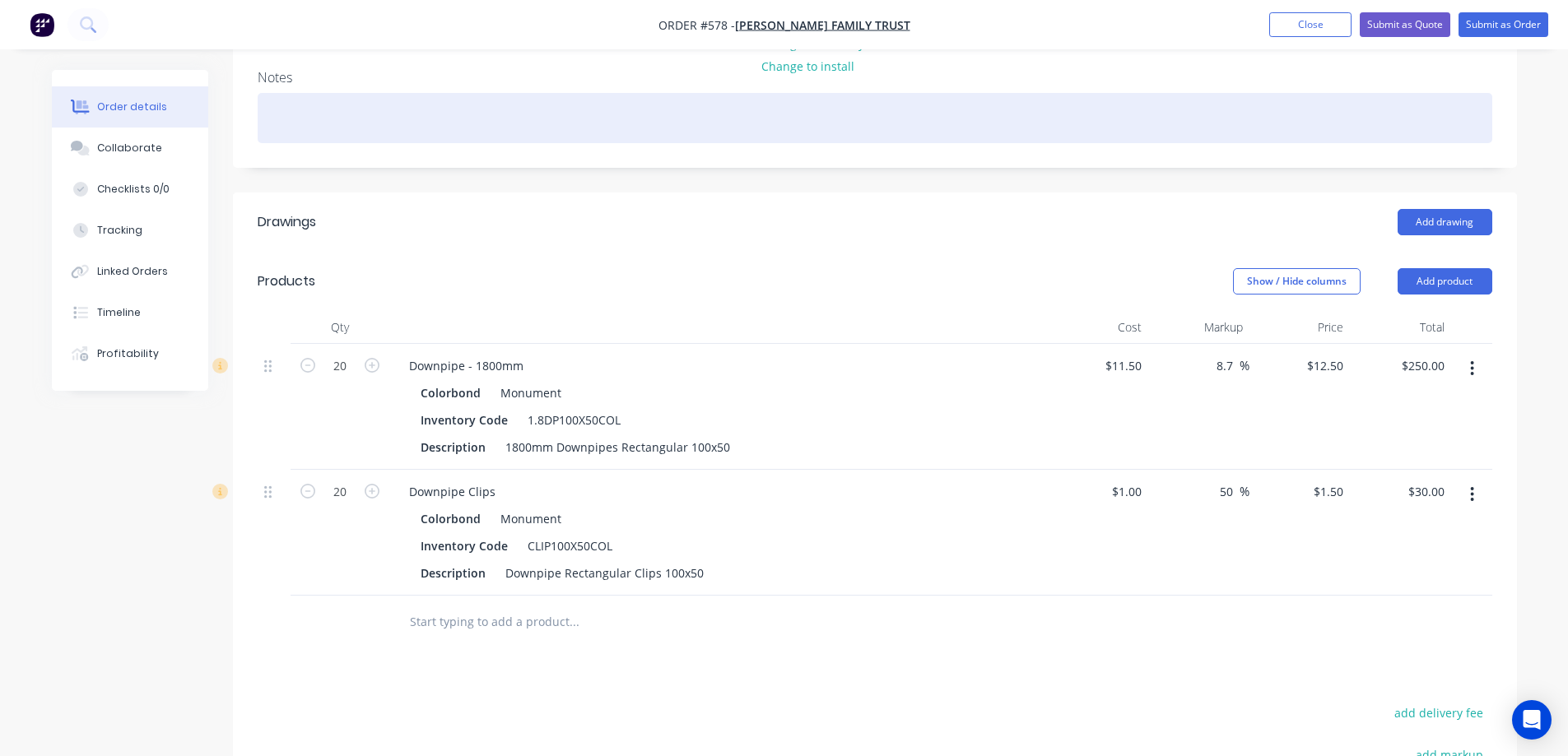
scroll to position [122, 0]
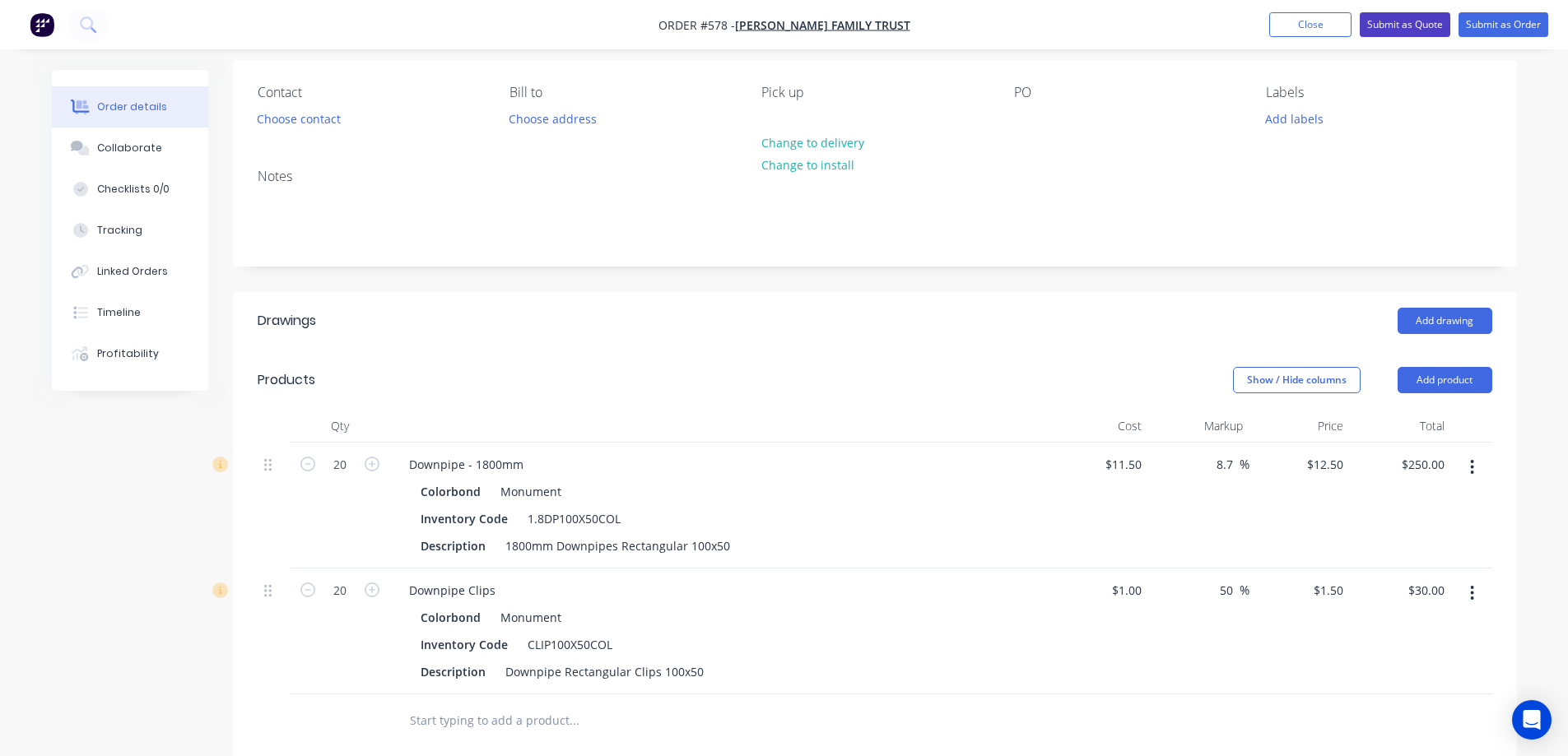
click at [1391, 24] on button "Submit as Quote" at bounding box center [1405, 24] width 90 height 24
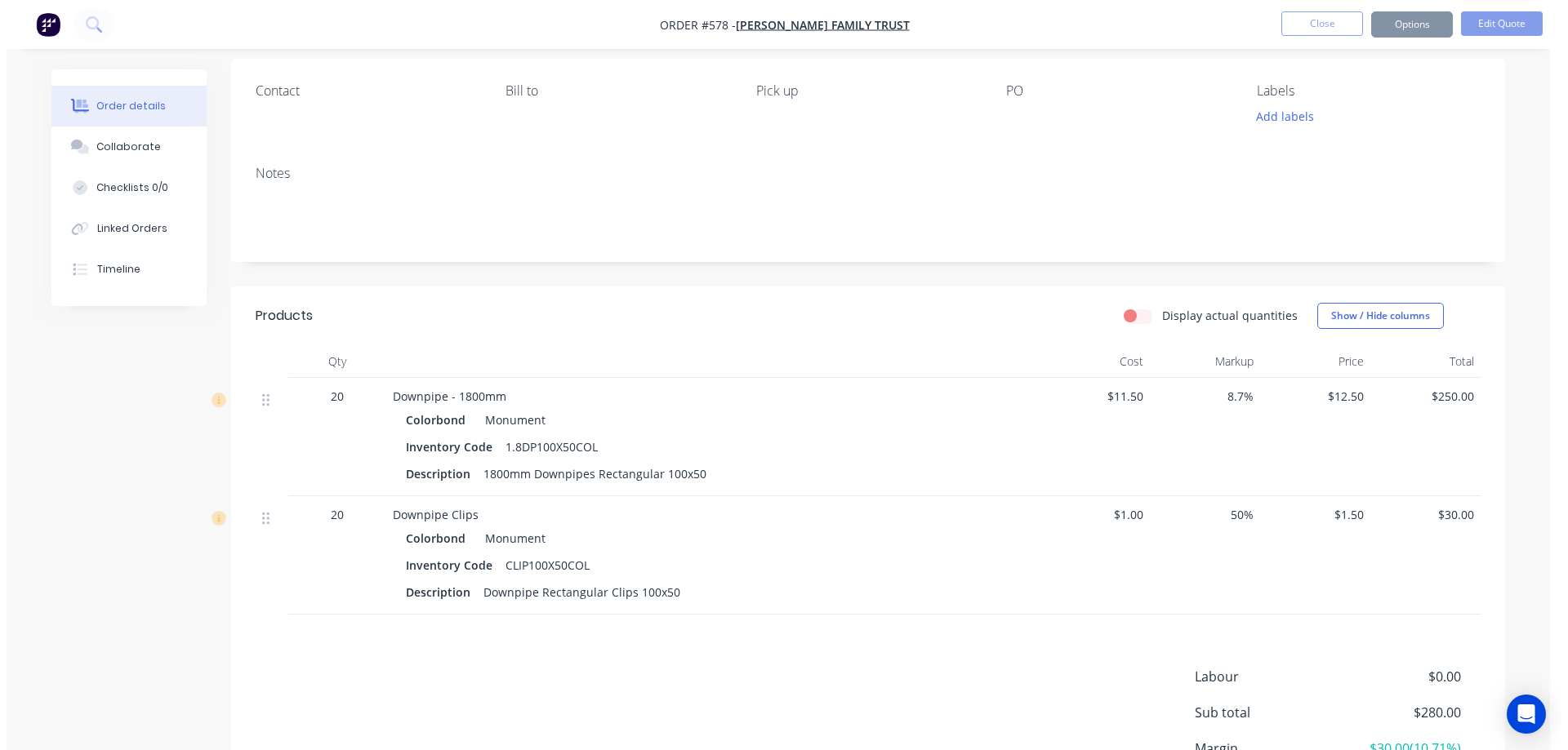
scroll to position [0, 0]
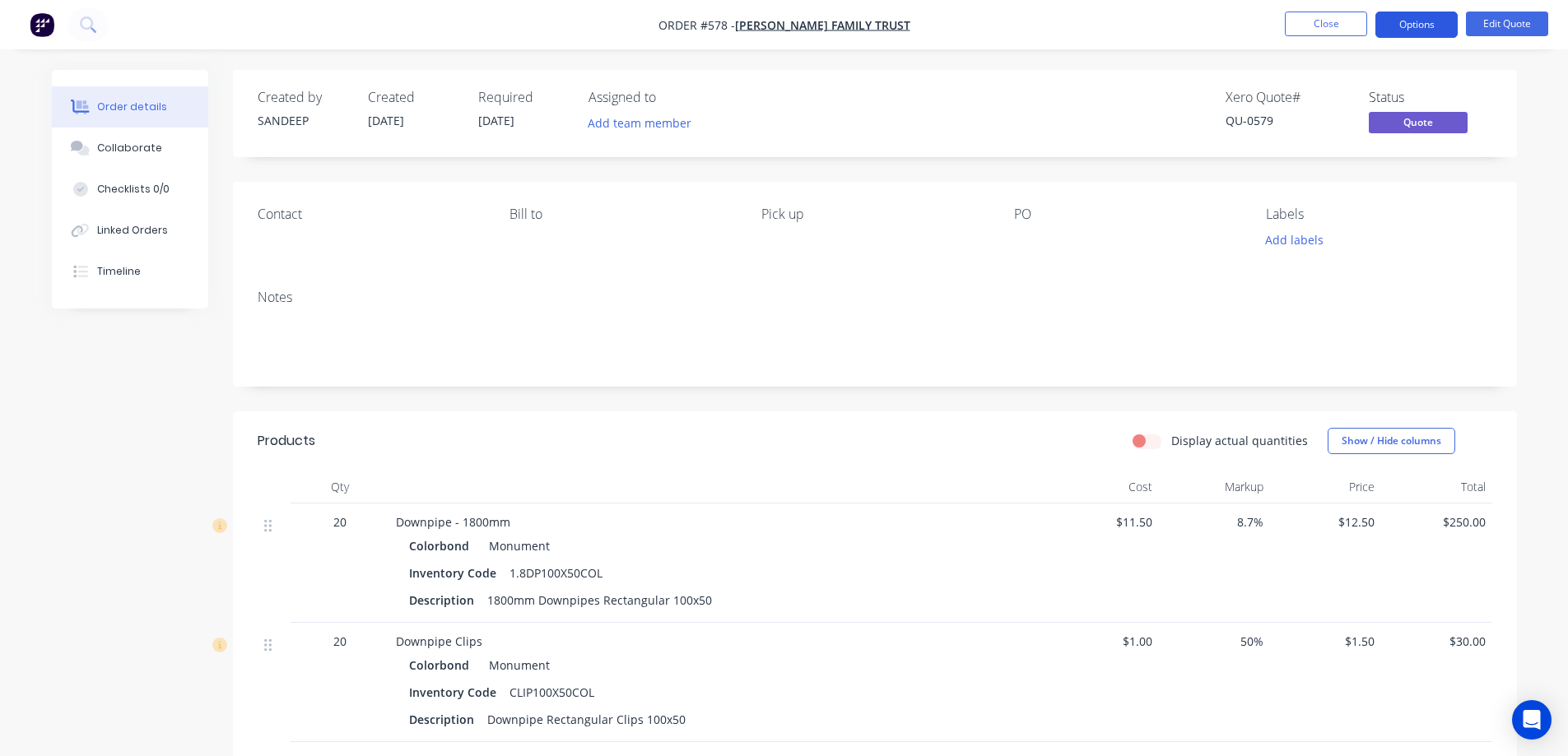
click at [1428, 16] on button "Options" at bounding box center [1416, 24] width 82 height 26
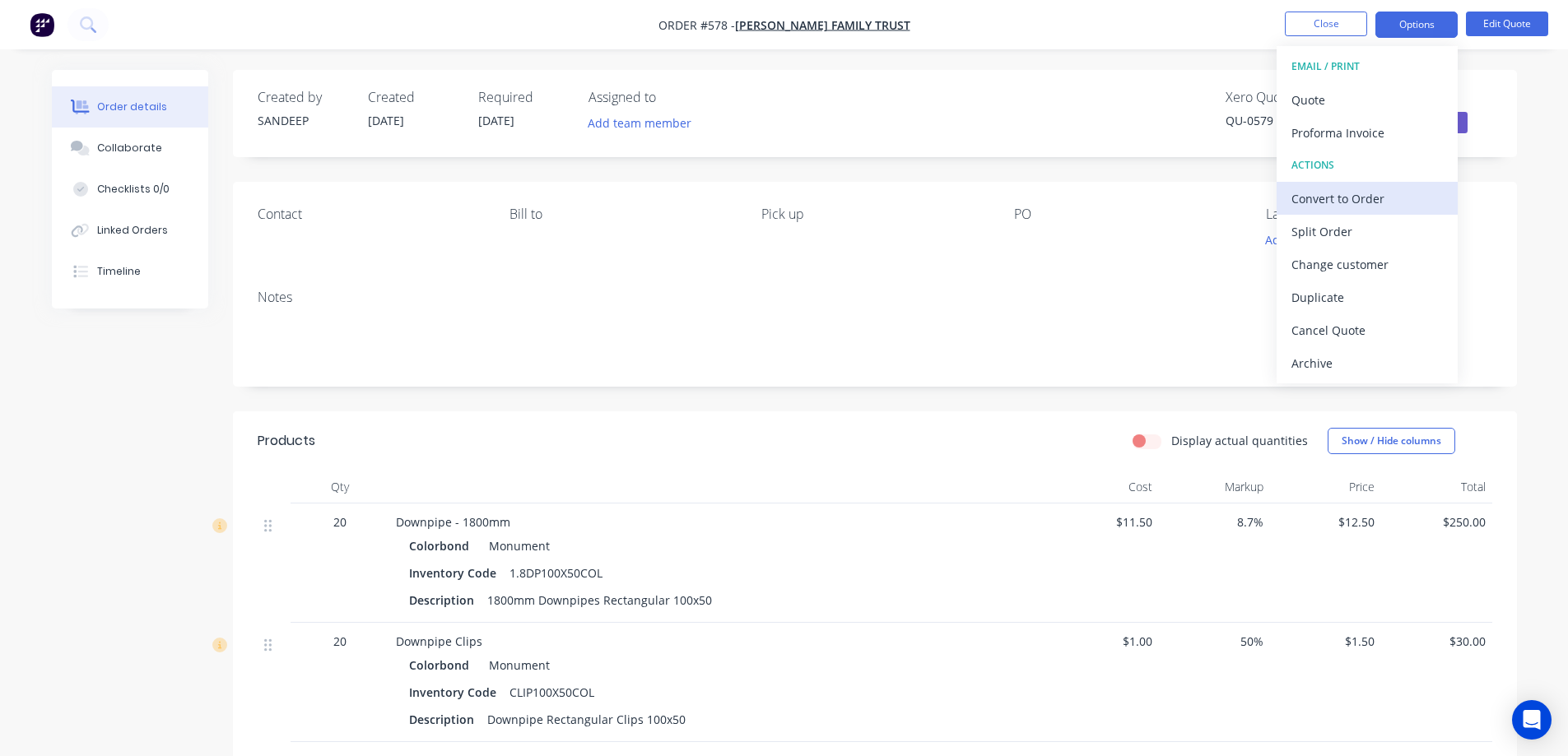
click at [1360, 189] on div "Convert to Order" at bounding box center [1367, 199] width 152 height 24
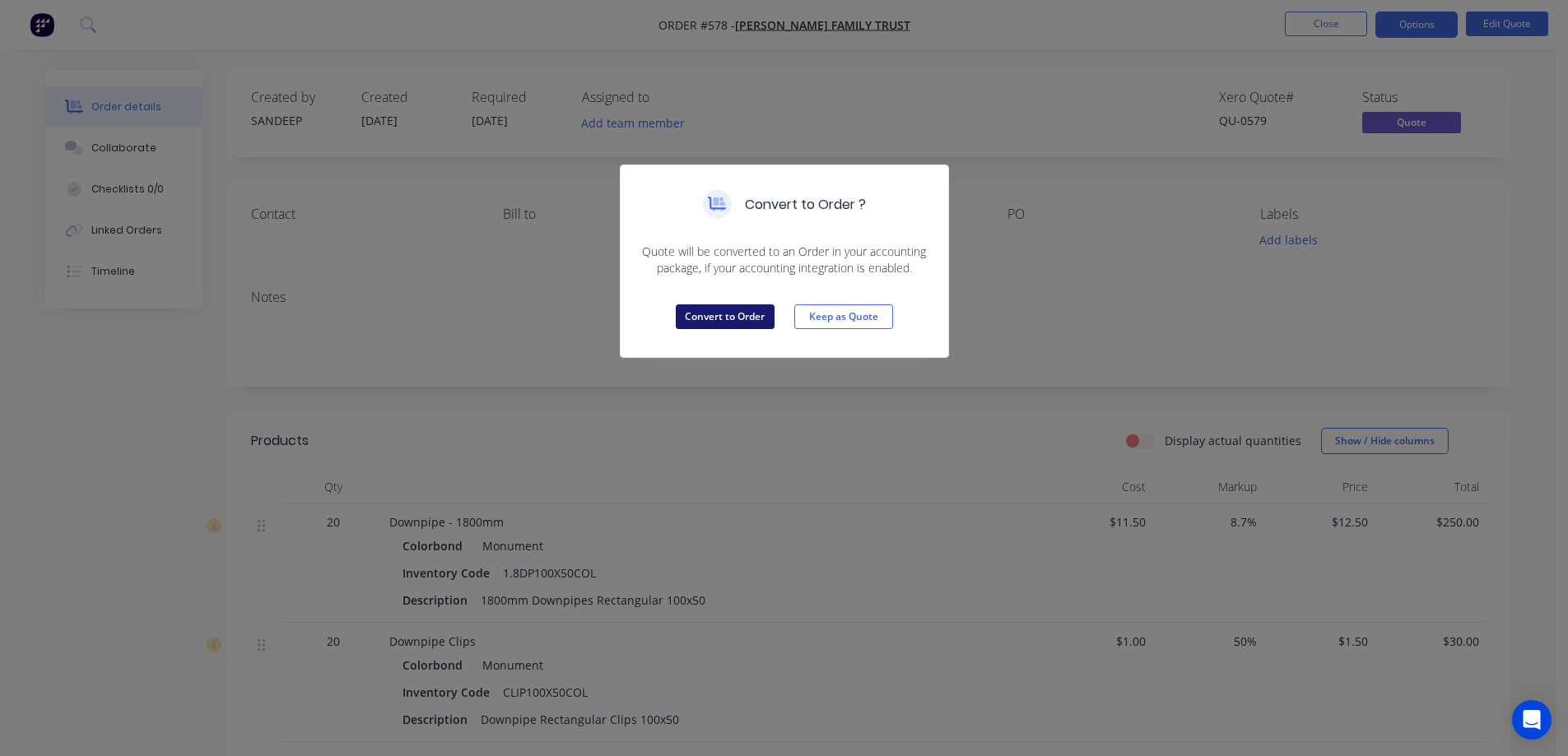
click at [700, 315] on button "Convert to Order" at bounding box center [725, 316] width 99 height 24
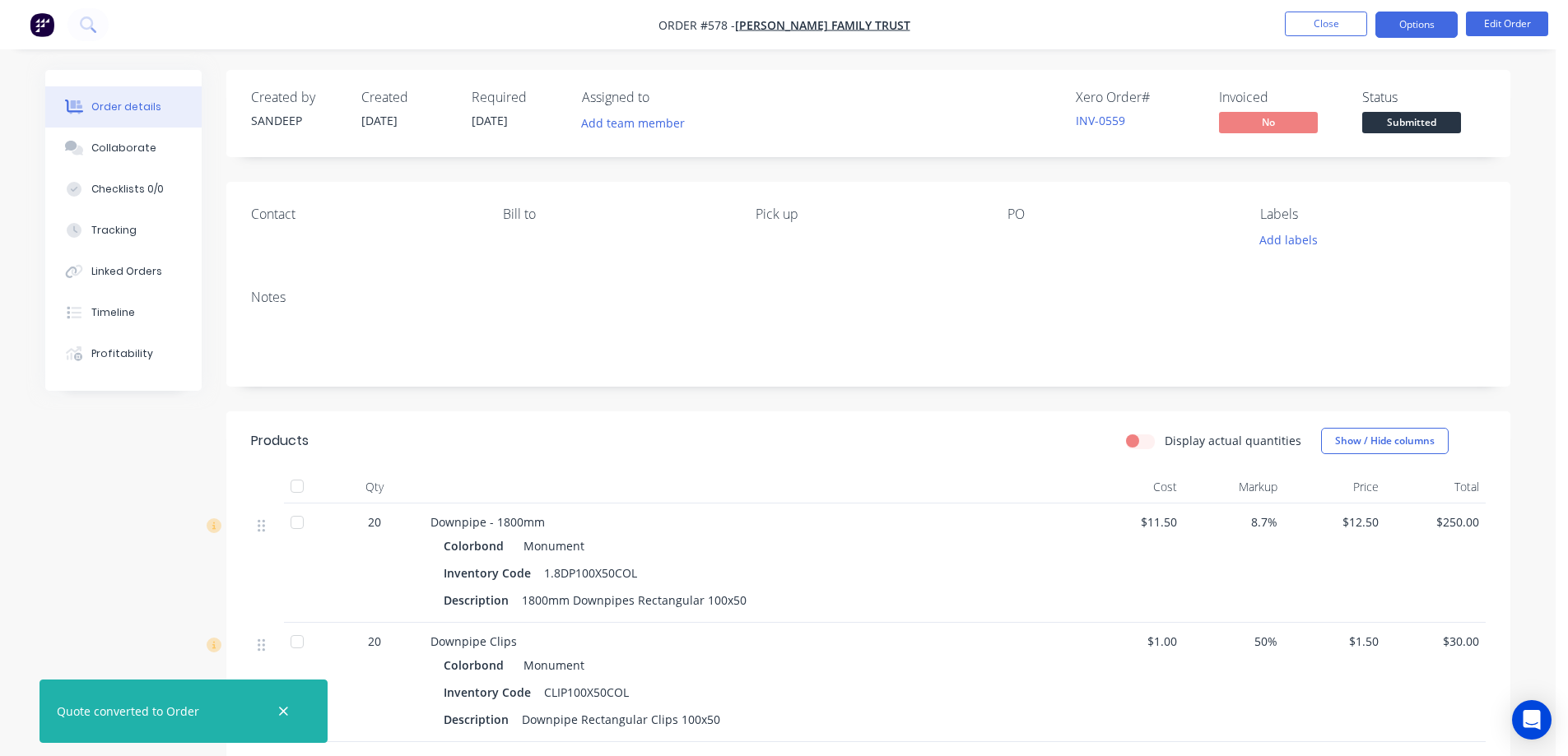
click at [1428, 17] on button "Options" at bounding box center [1416, 24] width 82 height 26
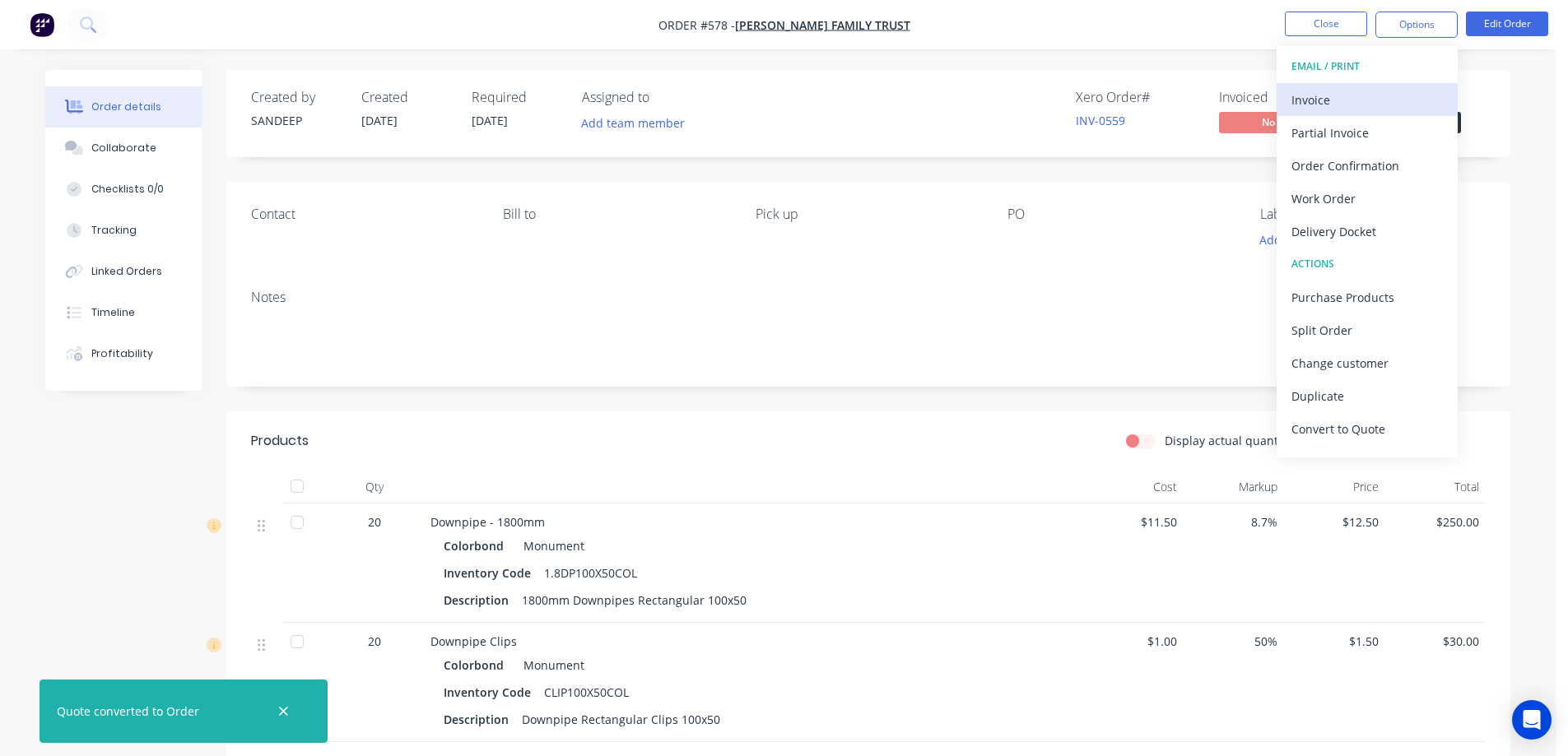
click at [1327, 92] on div "Invoice" at bounding box center [1367, 101] width 152 height 24
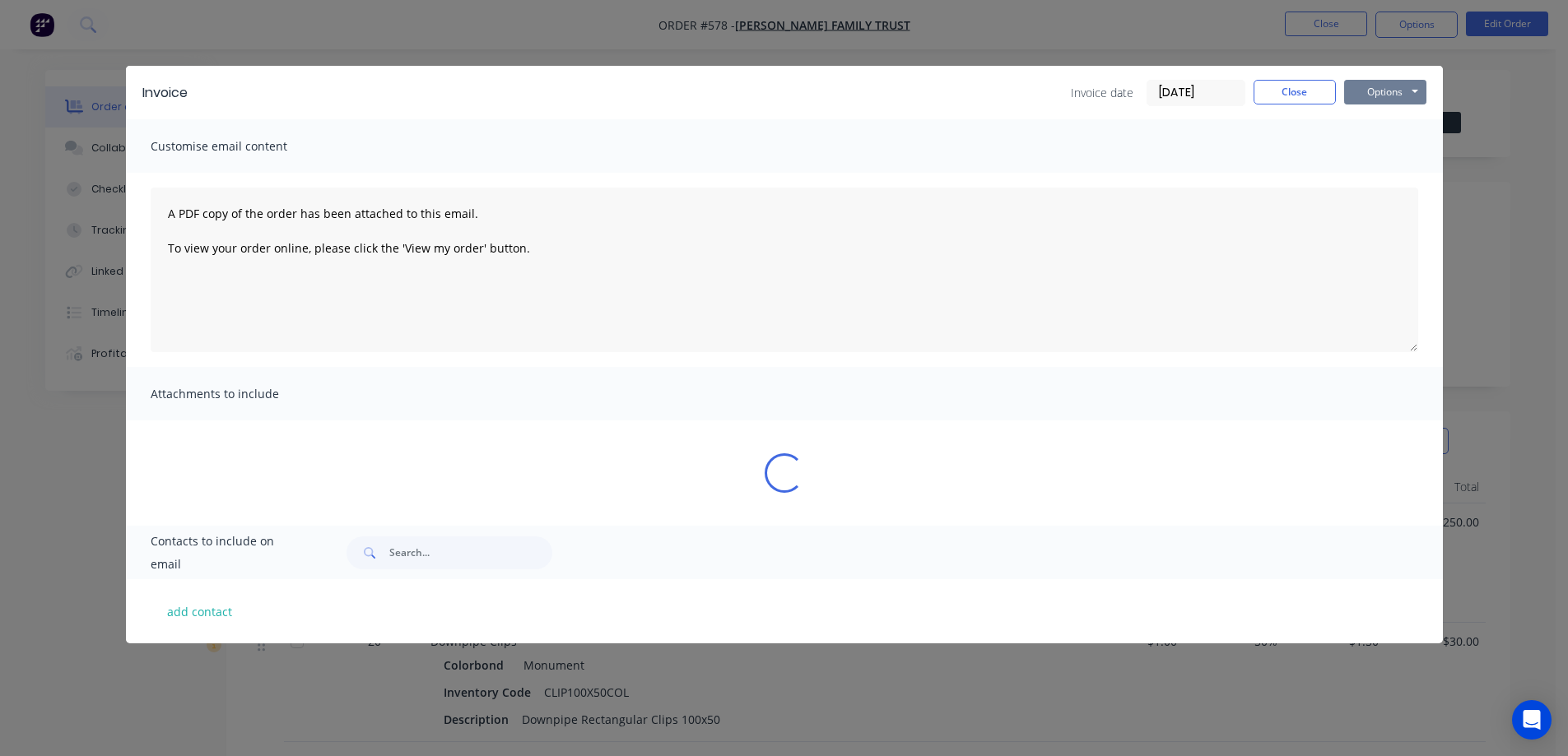
click at [1412, 87] on button "Options" at bounding box center [1385, 92] width 82 height 24
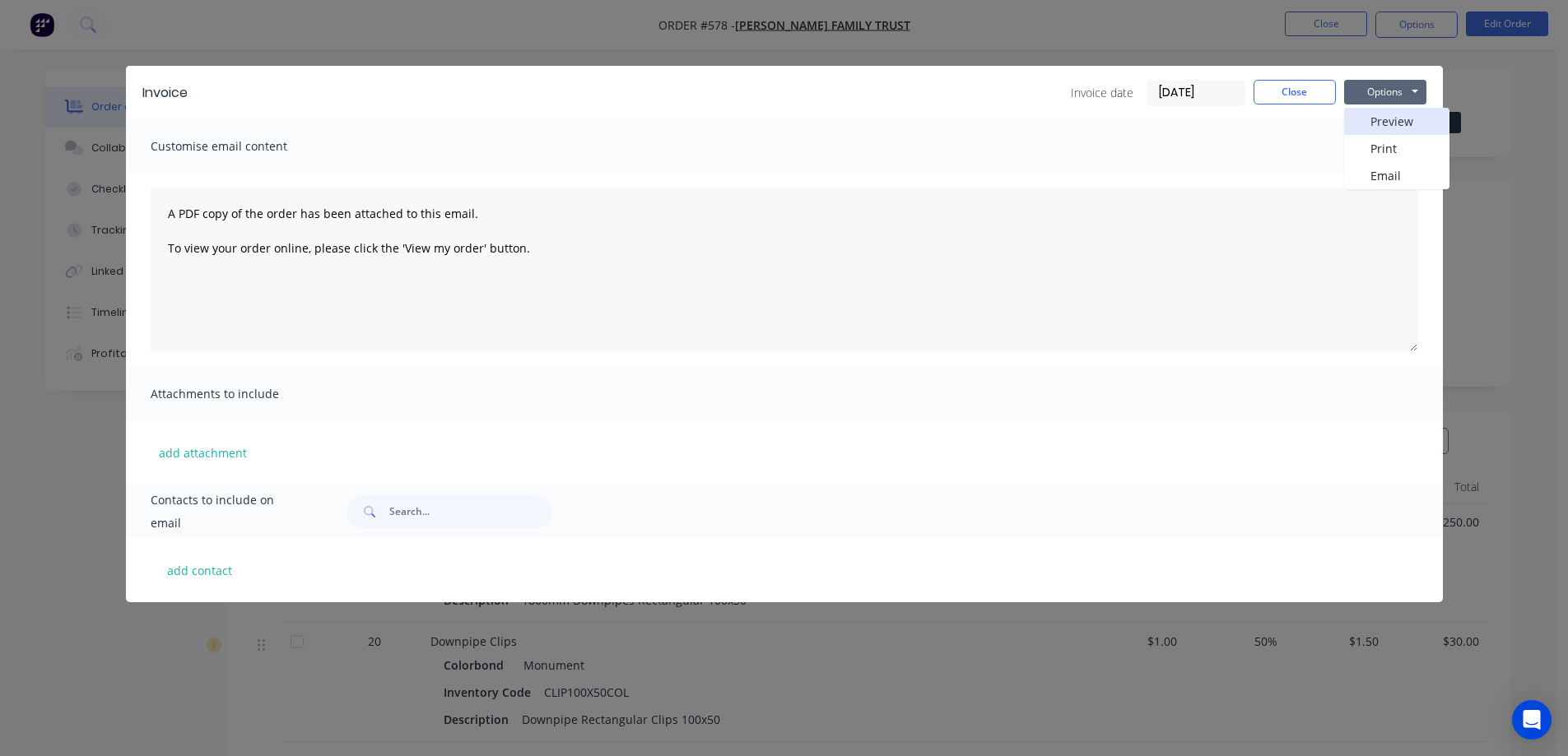
click at [1390, 125] on button "Preview" at bounding box center [1396, 121] width 105 height 27
click at [1277, 89] on button "Close" at bounding box center [1294, 92] width 82 height 24
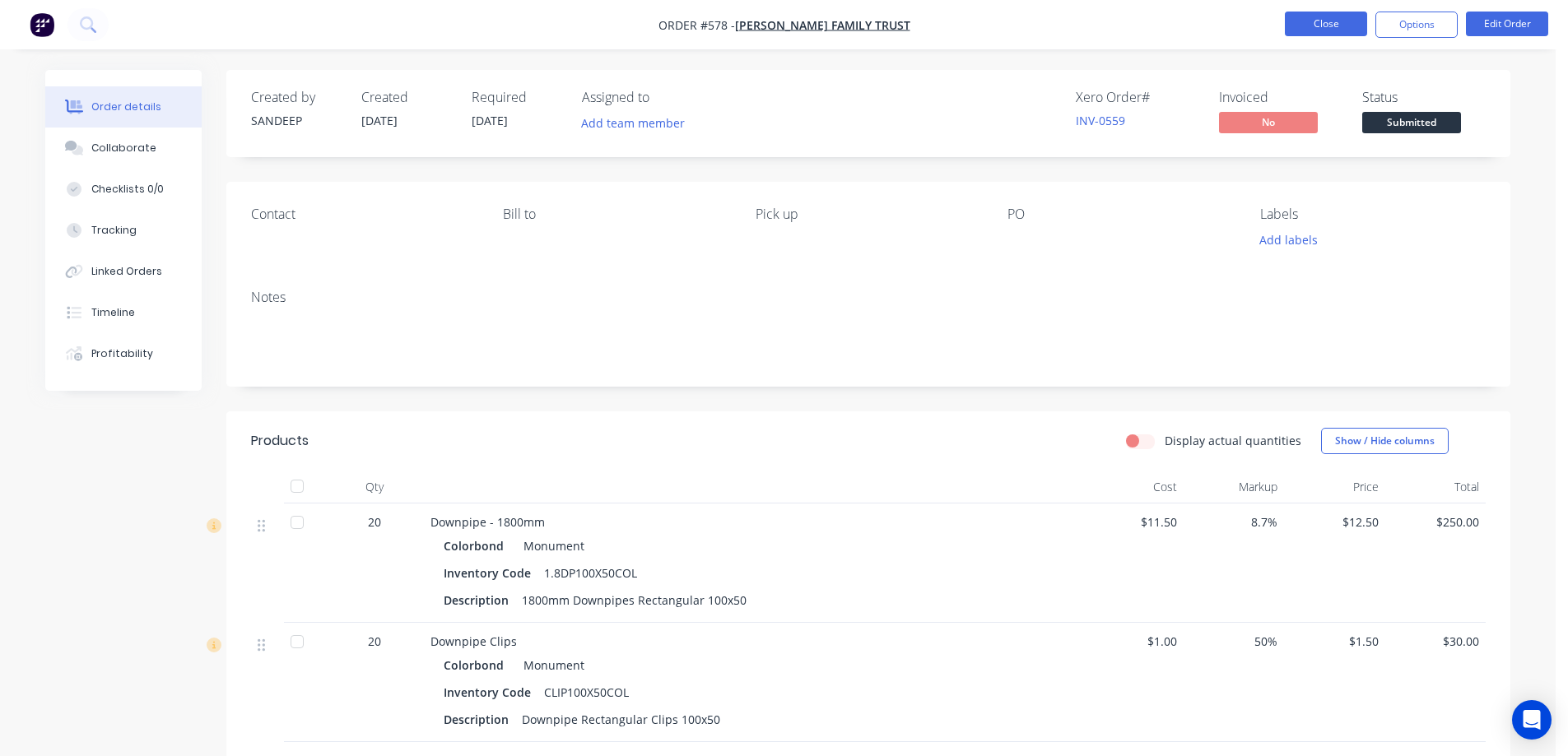
click at [1314, 19] on button "Close" at bounding box center [1326, 23] width 82 height 24
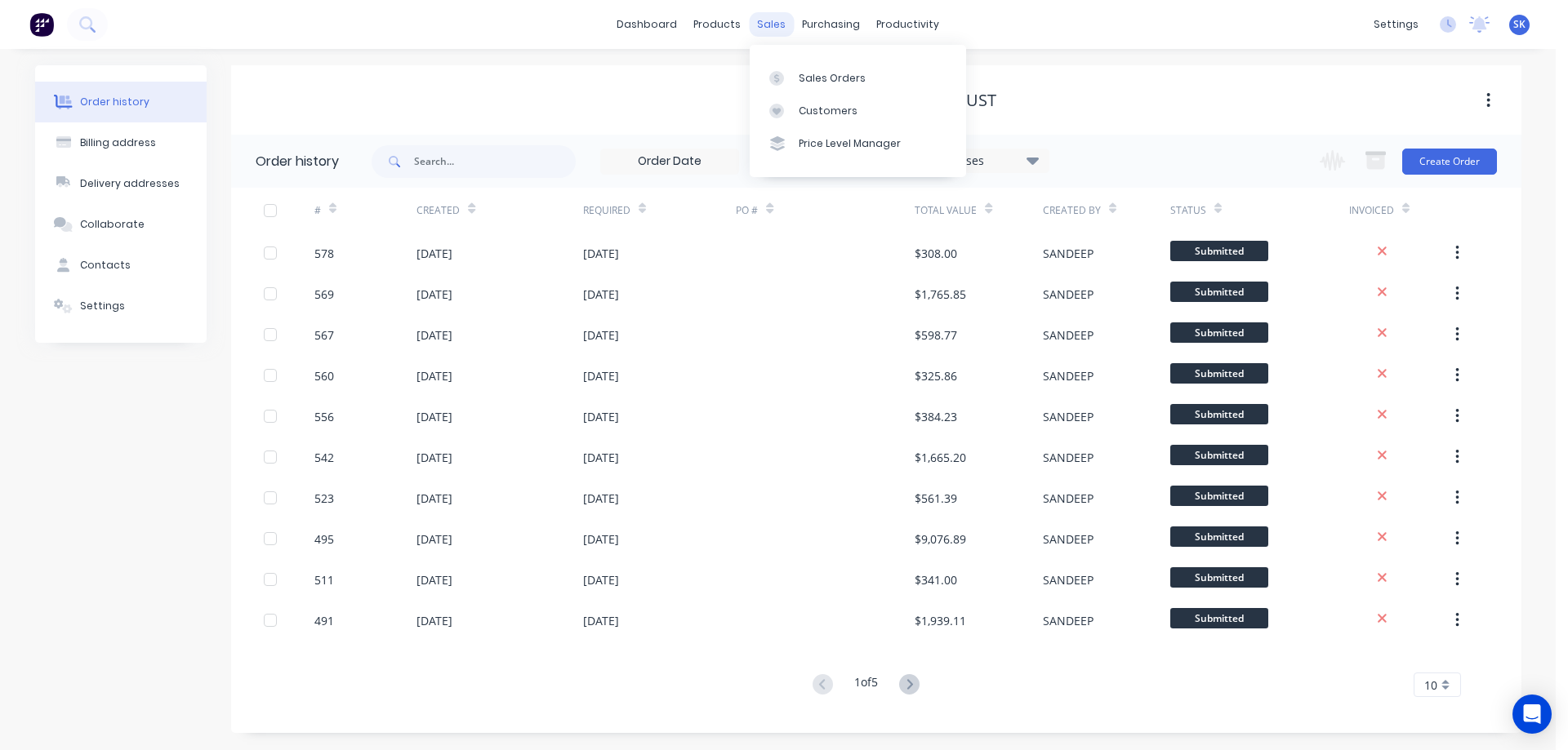
click at [766, 22] on div "sales" at bounding box center [771, 24] width 45 height 24
click at [812, 67] on link "Sales Orders" at bounding box center [858, 77] width 217 height 33
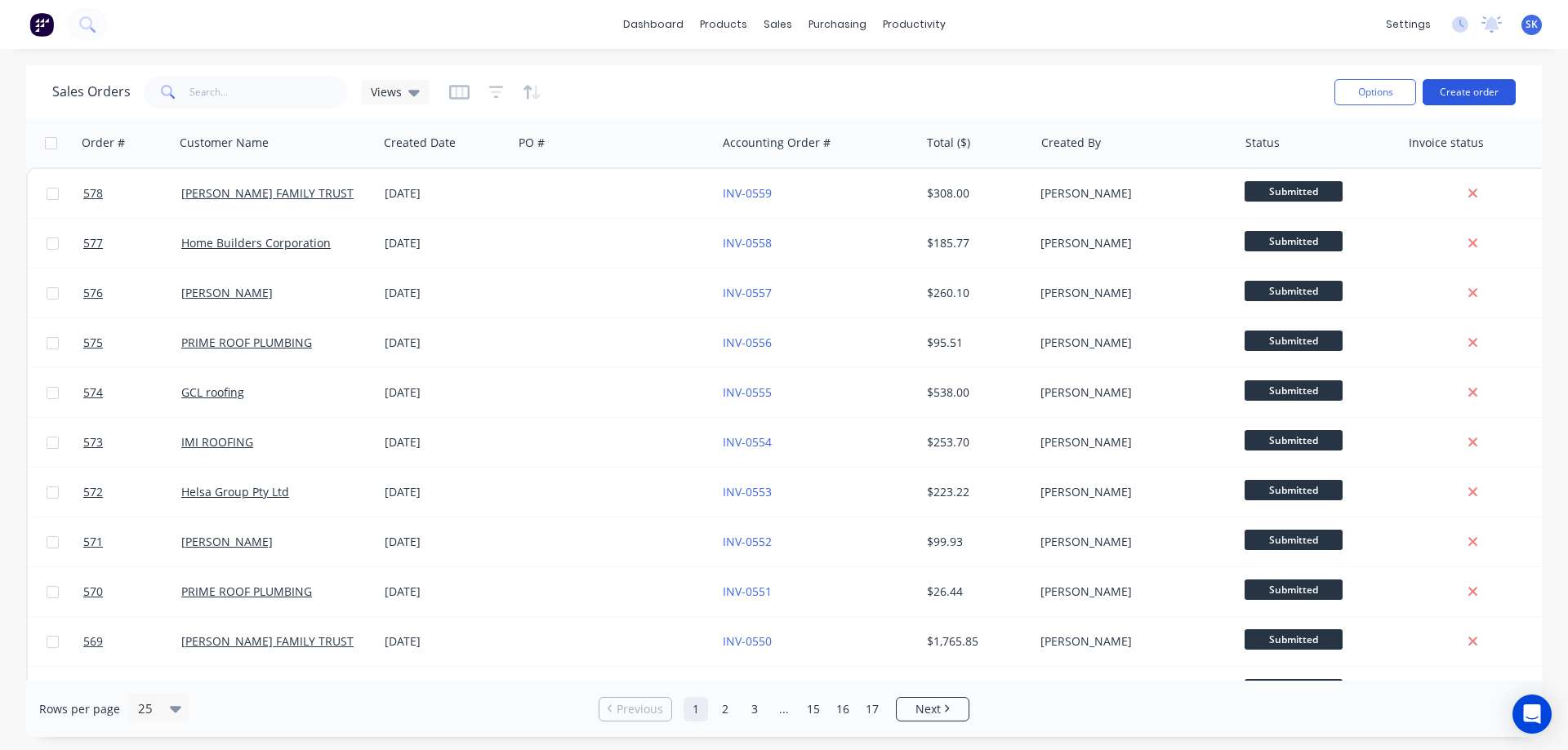
click at [1455, 87] on button "Create order" at bounding box center [1469, 92] width 93 height 26
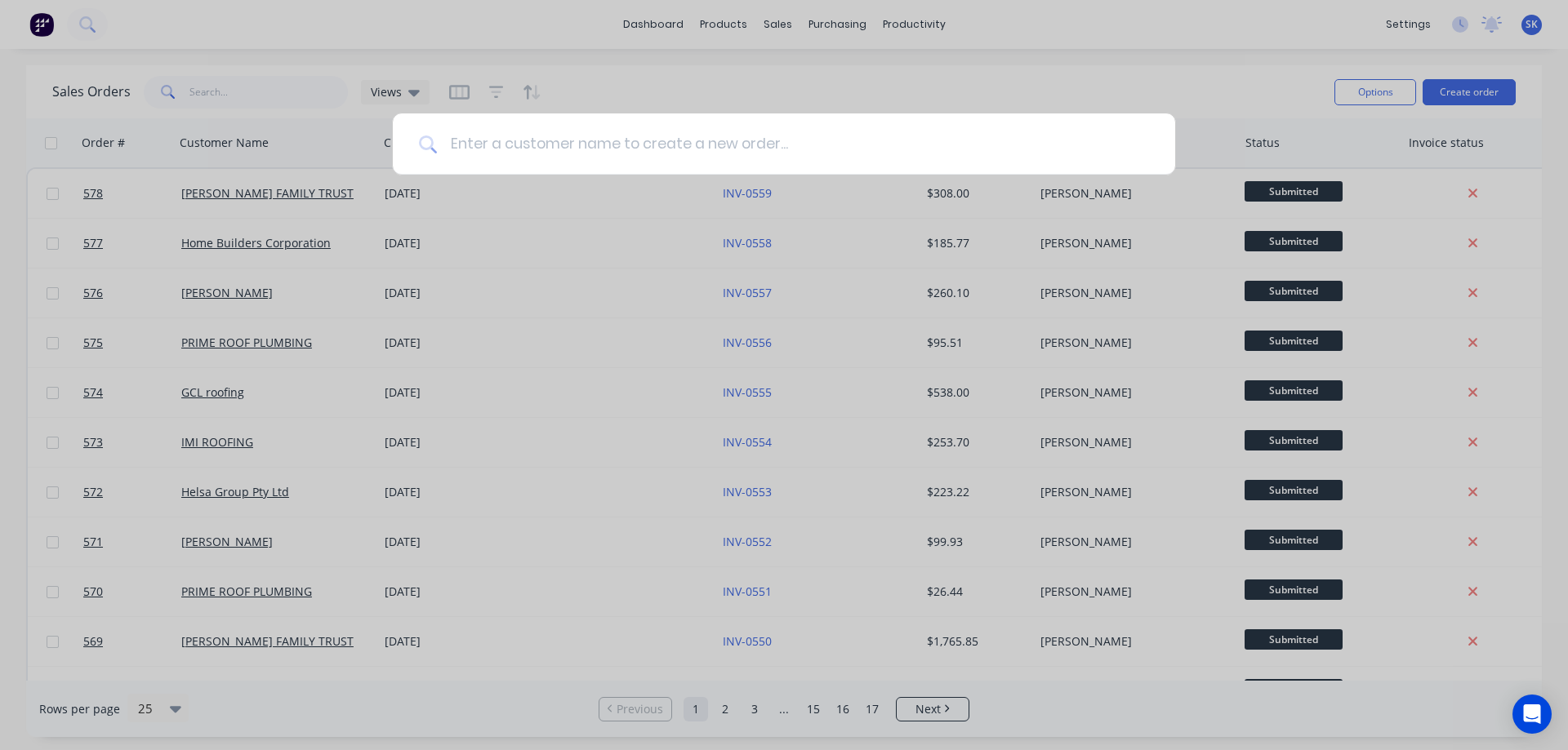
click at [633, 145] on input at bounding box center [793, 144] width 713 height 61
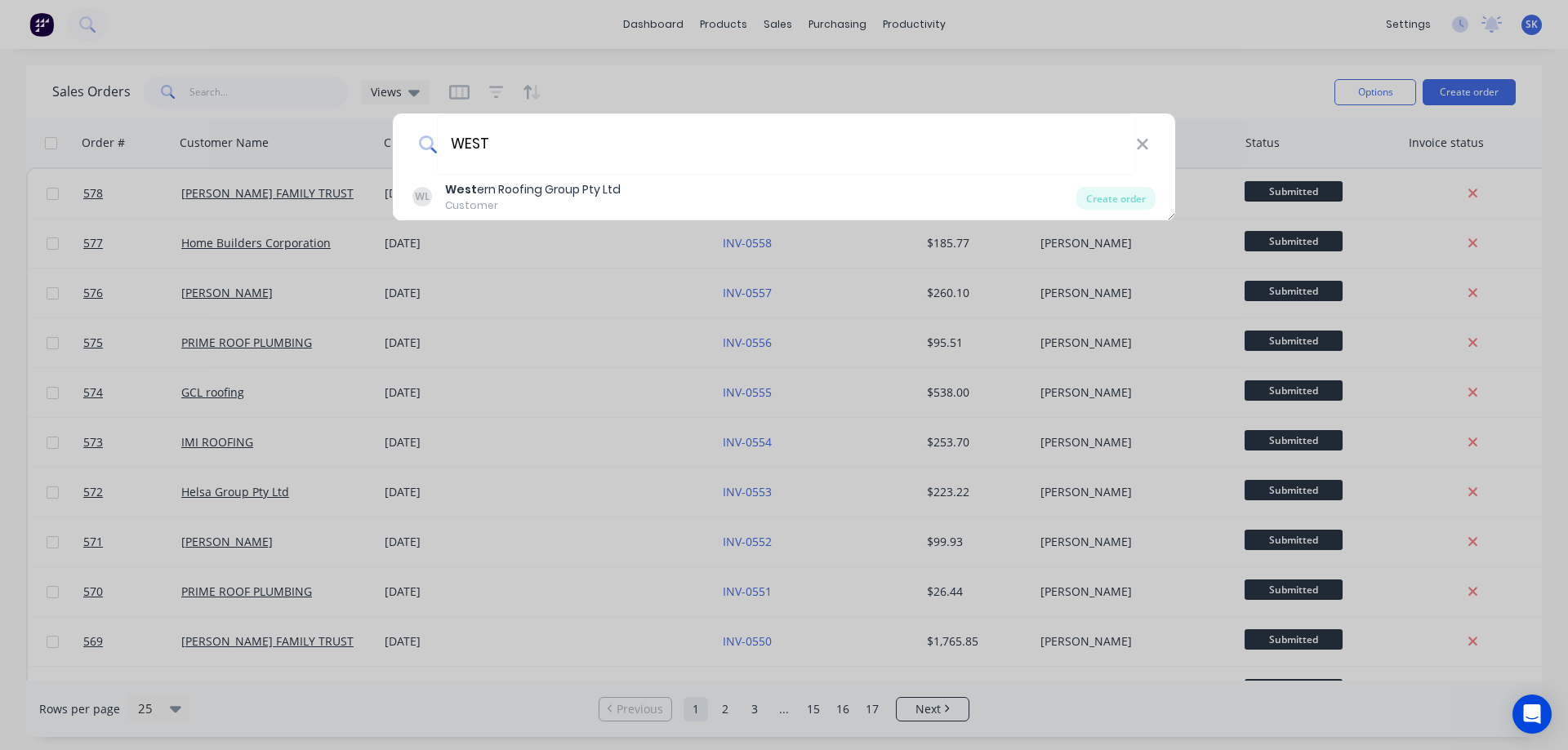
type input "WEST"
click at [608, 191] on div "West ern Roofing Group Pty Ltd" at bounding box center [533, 190] width 176 height 17
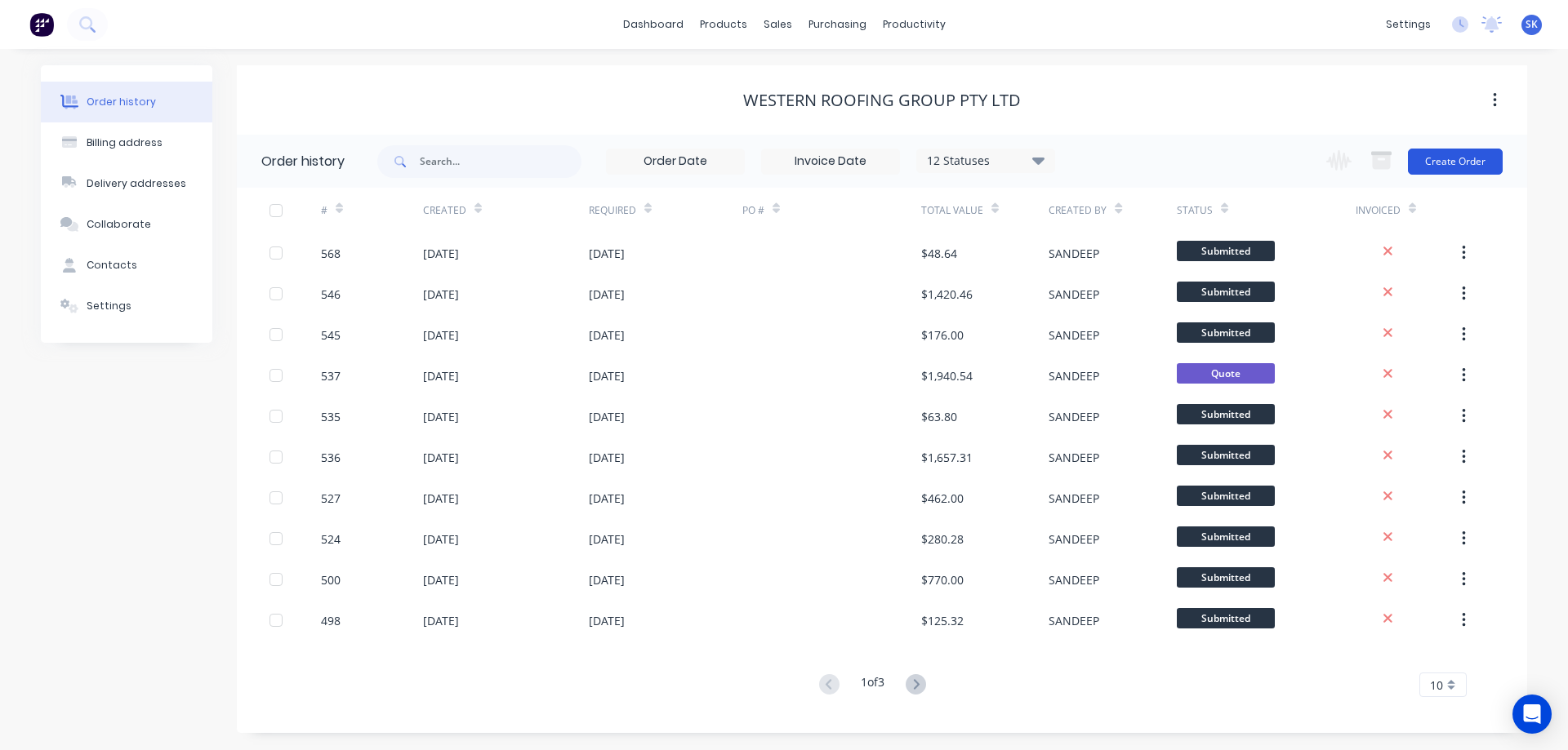
click at [1429, 163] on button "Create Order" at bounding box center [1455, 162] width 95 height 26
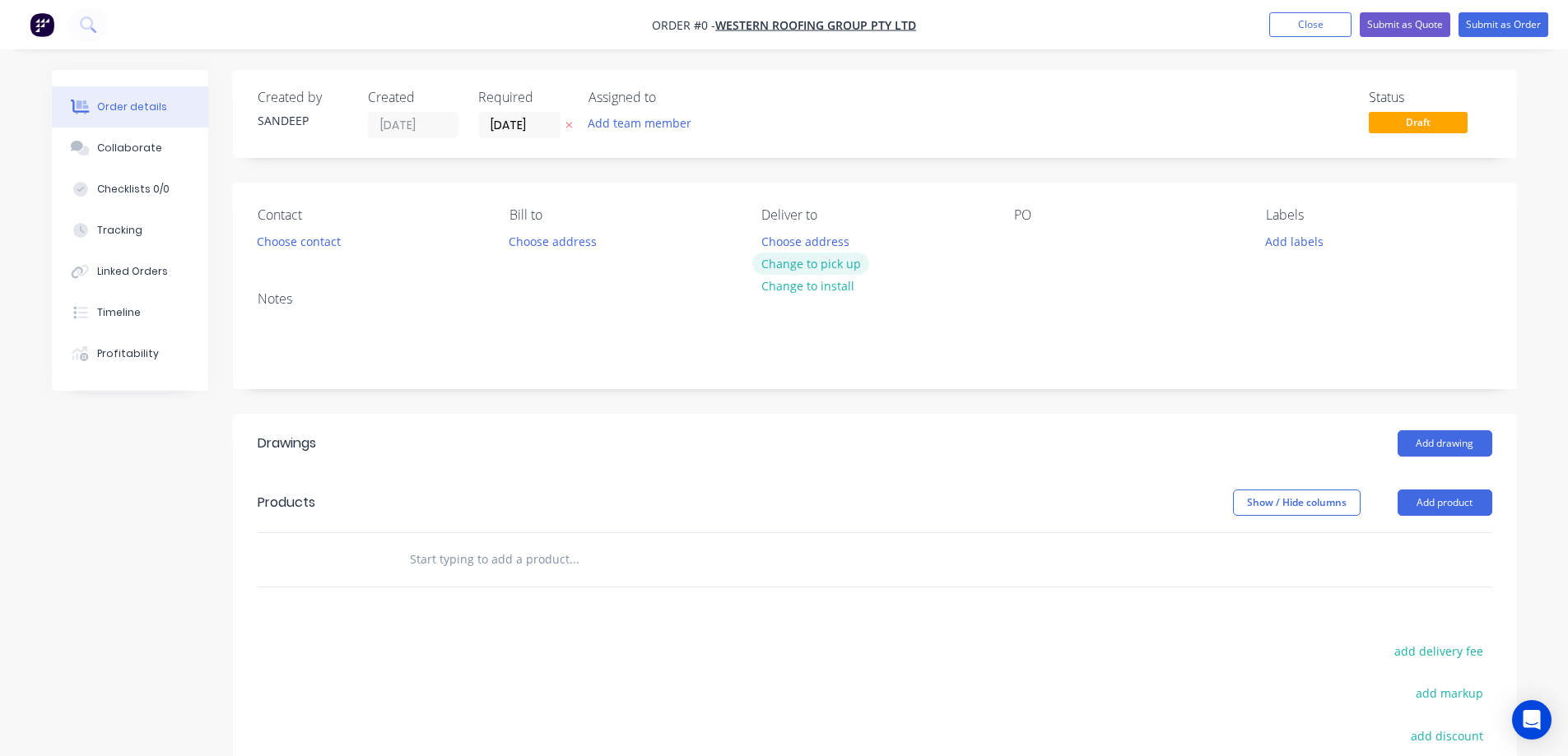
click at [788, 265] on button "Change to pick up" at bounding box center [810, 264] width 117 height 23
click at [503, 552] on input "text" at bounding box center [574, 559] width 330 height 33
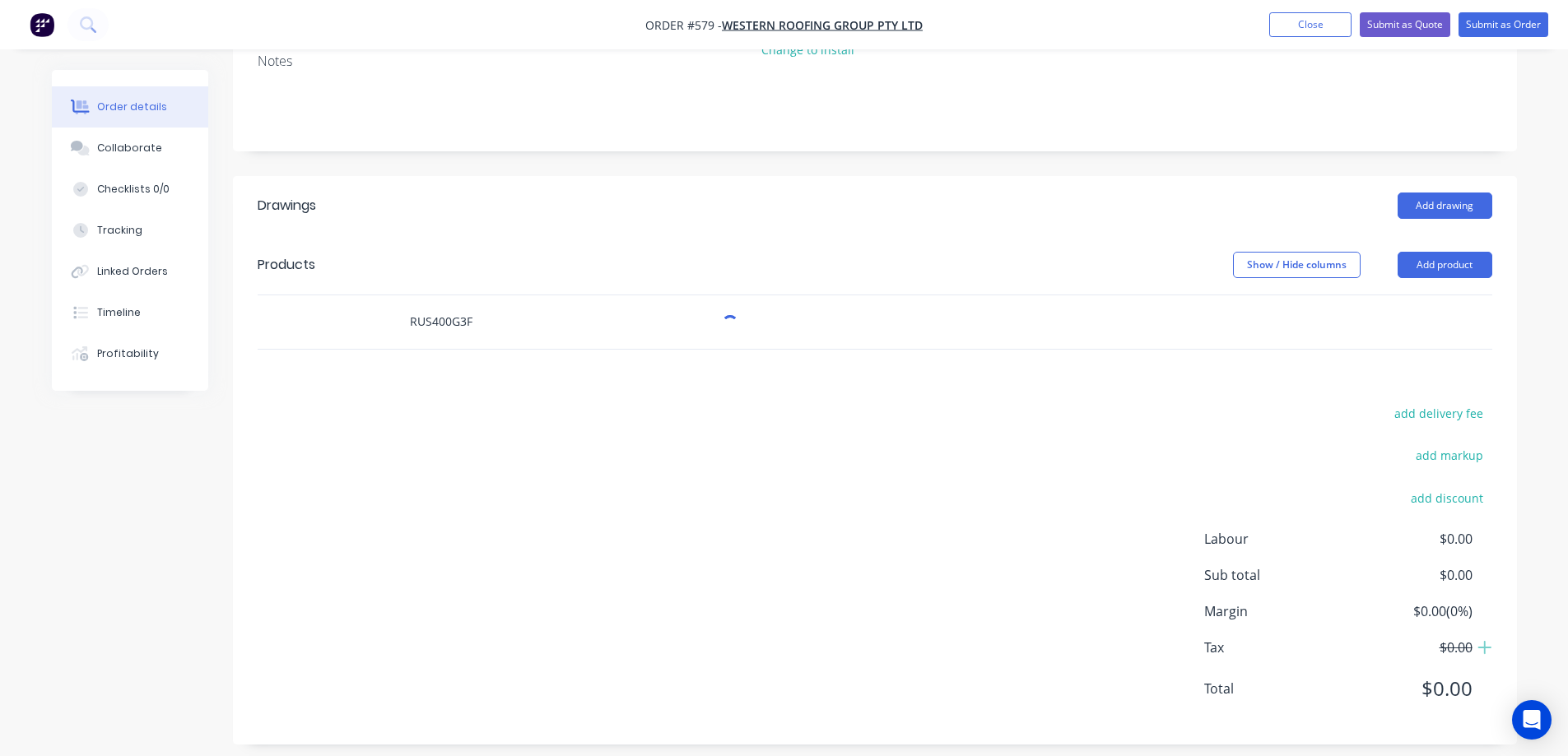
scroll to position [247, 0]
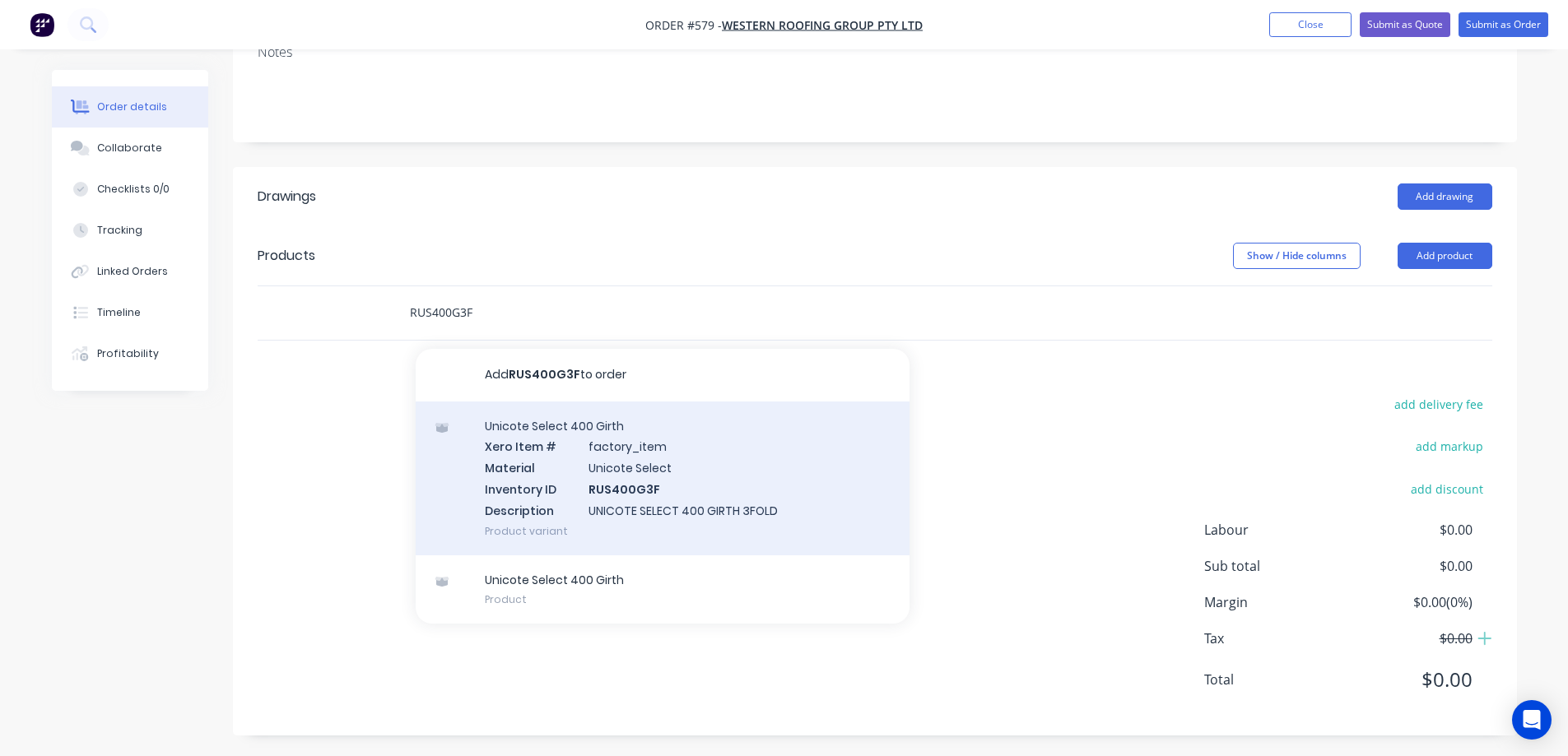
type input "RUS400G3F"
click at [527, 486] on div "Unicote Select 400 Girth Xero Item # factory_item Material Unicote Select Inven…" at bounding box center [662, 478] width 493 height 153
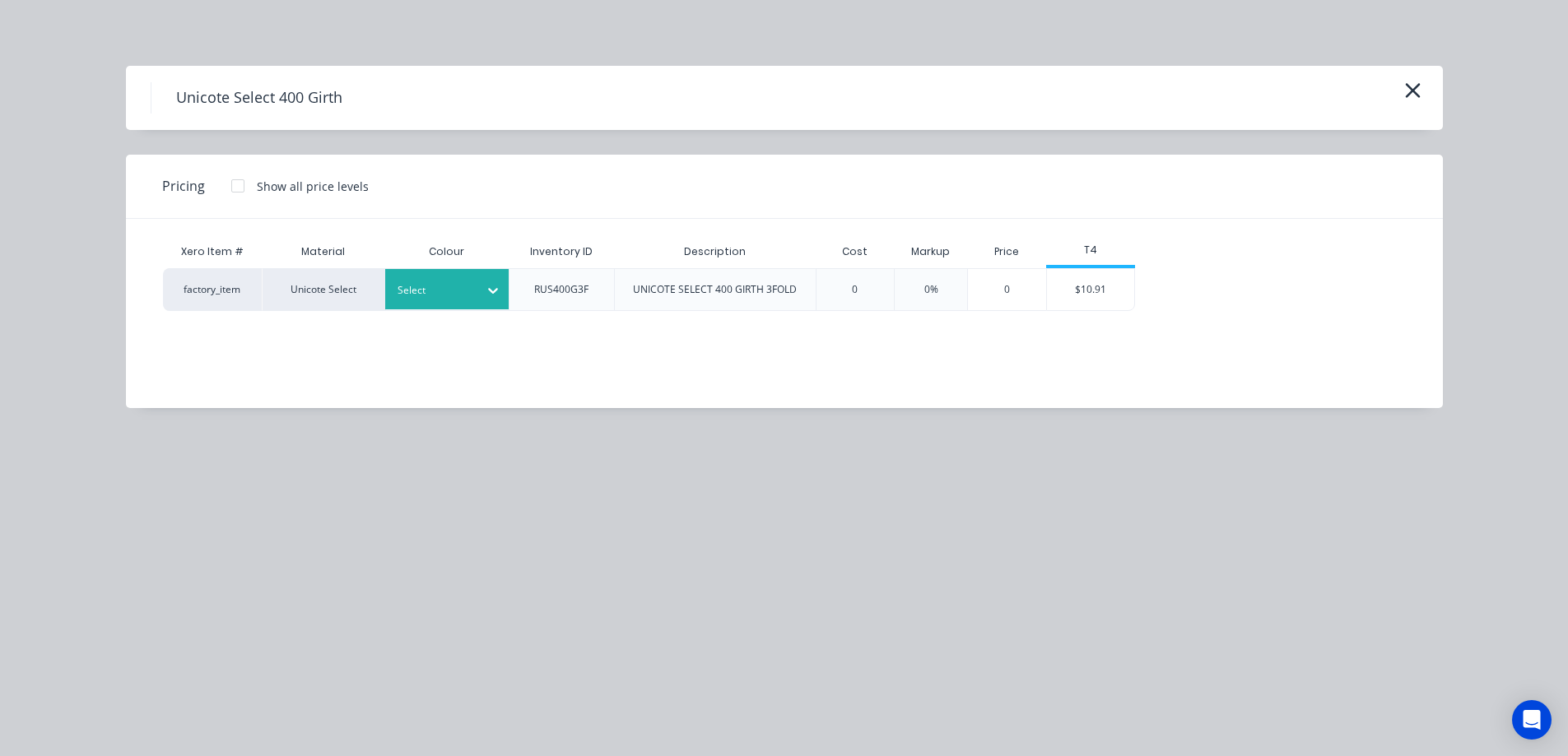
click at [450, 294] on div at bounding box center [434, 290] width 74 height 18
click at [439, 291] on div at bounding box center [434, 290] width 74 height 18
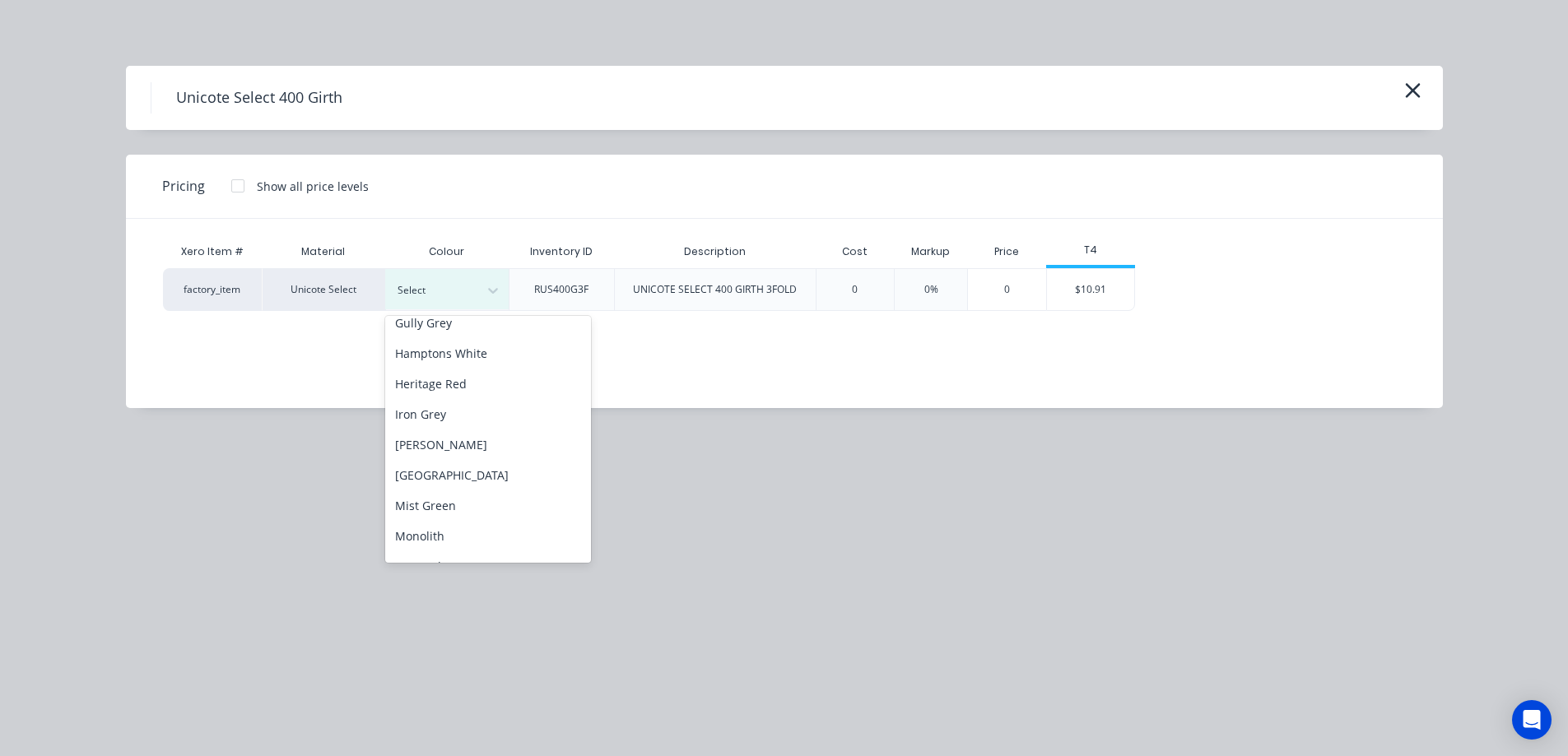
scroll to position [165, 0]
click at [435, 449] on div "Iron Grey" at bounding box center [487, 443] width 206 height 30
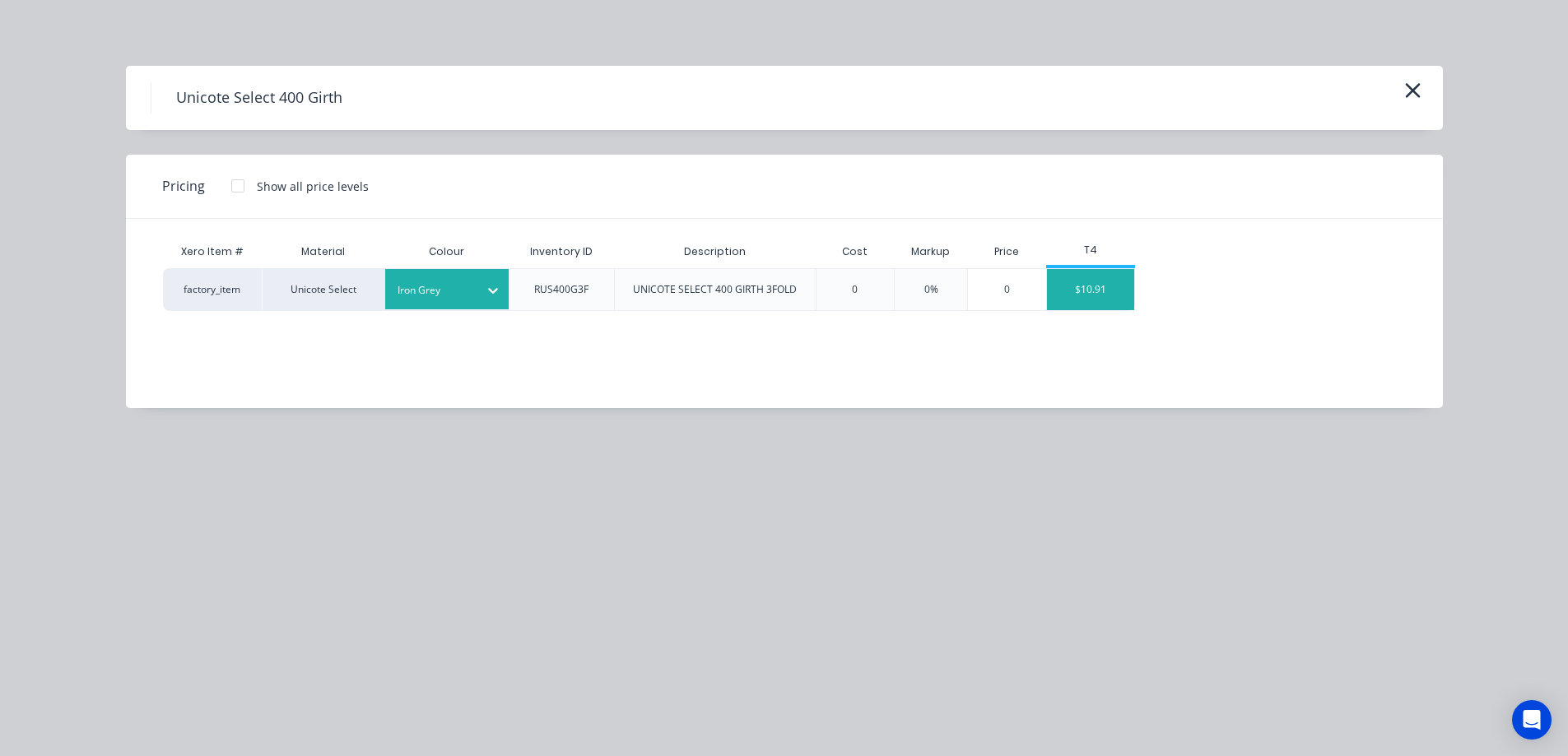
click at [1121, 296] on div "$10.91" at bounding box center [1091, 289] width 88 height 41
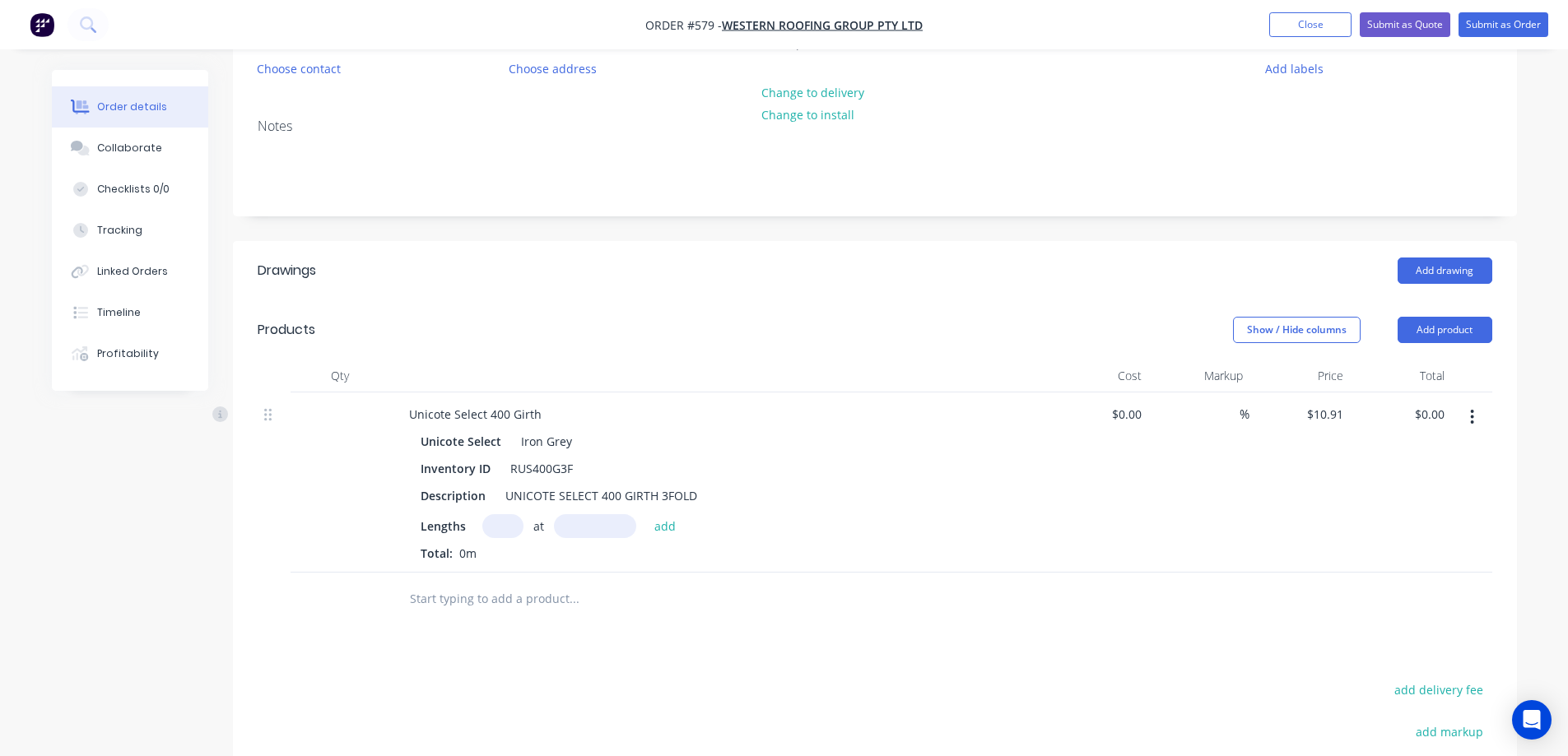
scroll to position [329, 0]
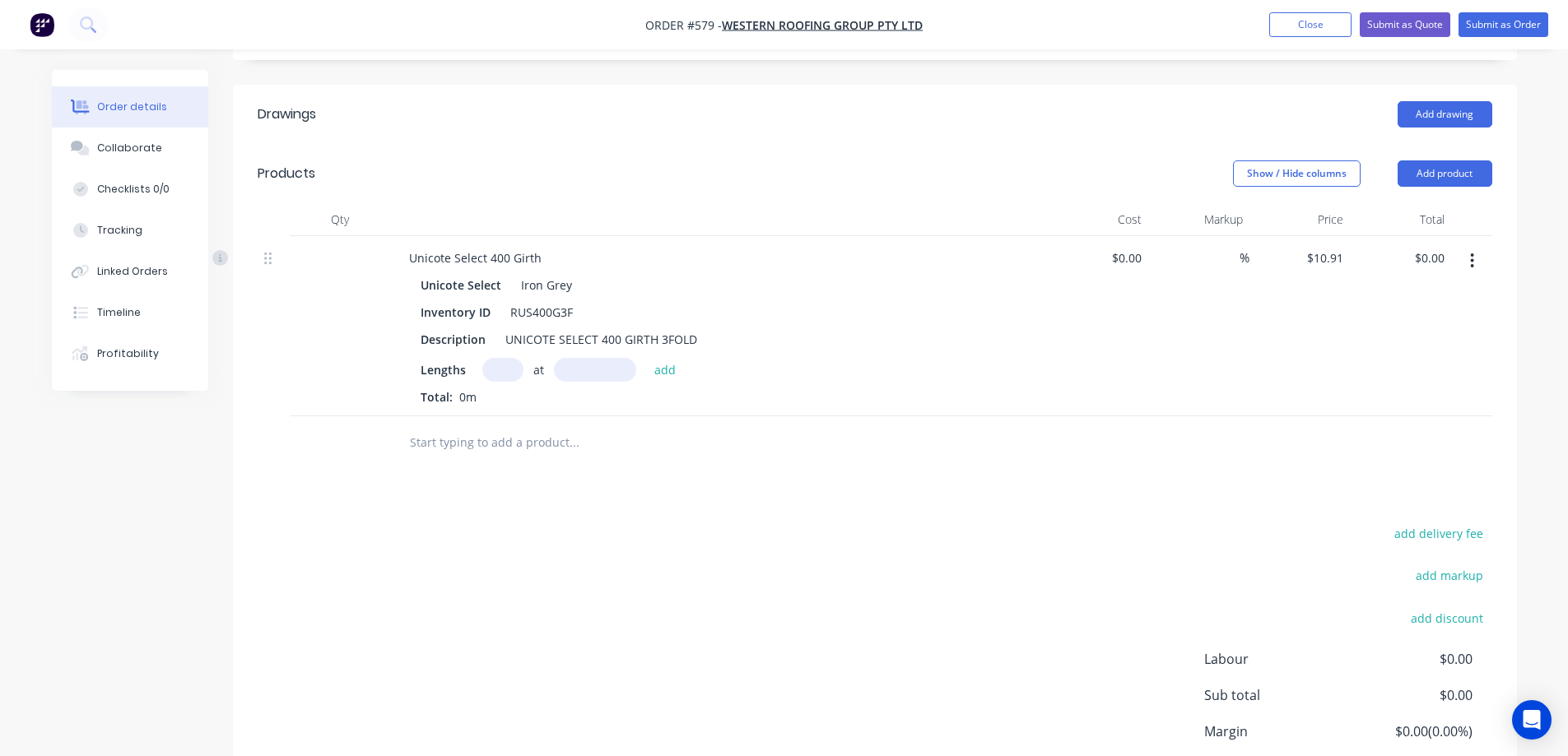
click at [511, 375] on input "text" at bounding box center [502, 370] width 41 height 24
type input "1"
type input "2400mm"
click at [670, 367] on button "add" at bounding box center [665, 369] width 39 height 23
type input "$26.18"
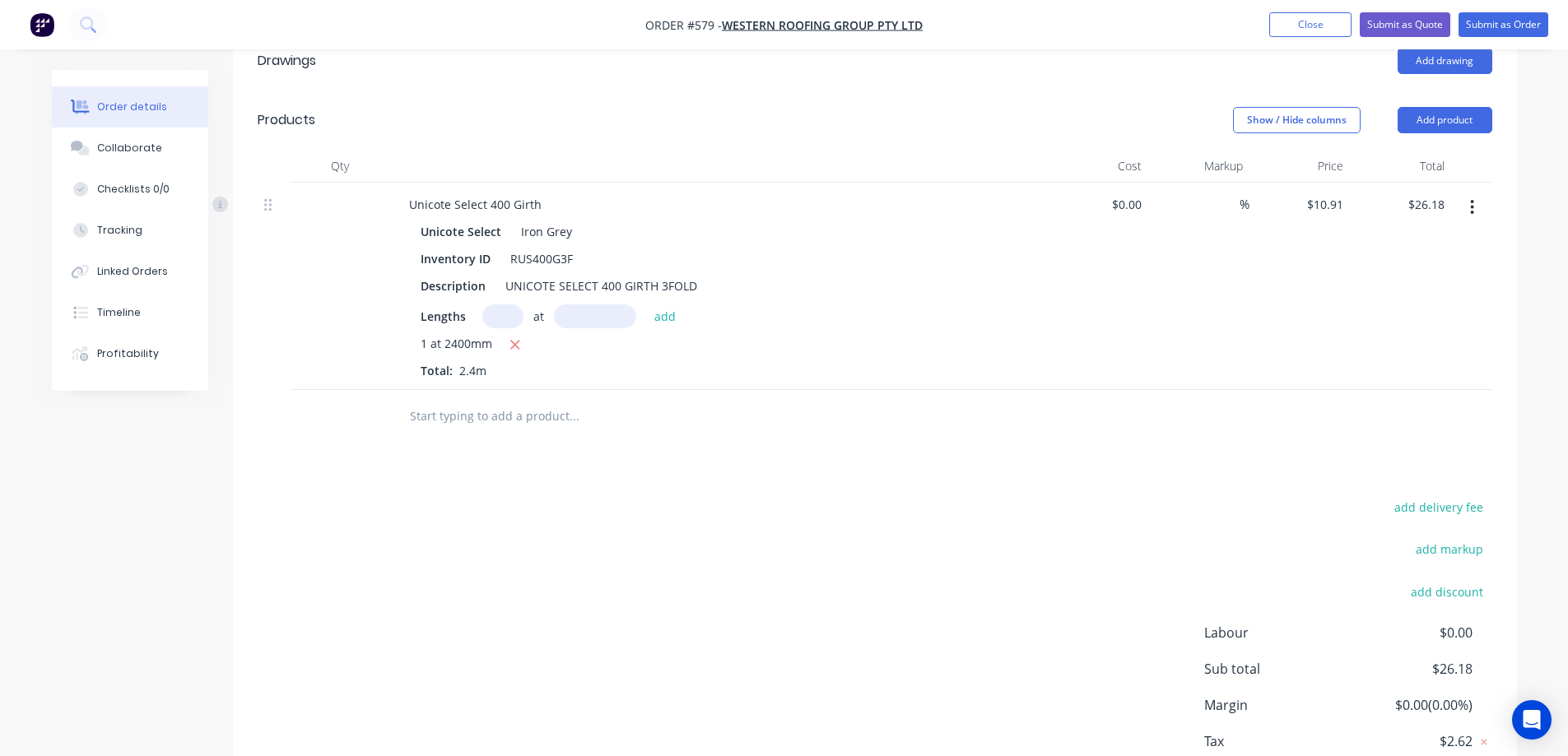
scroll to position [412, 0]
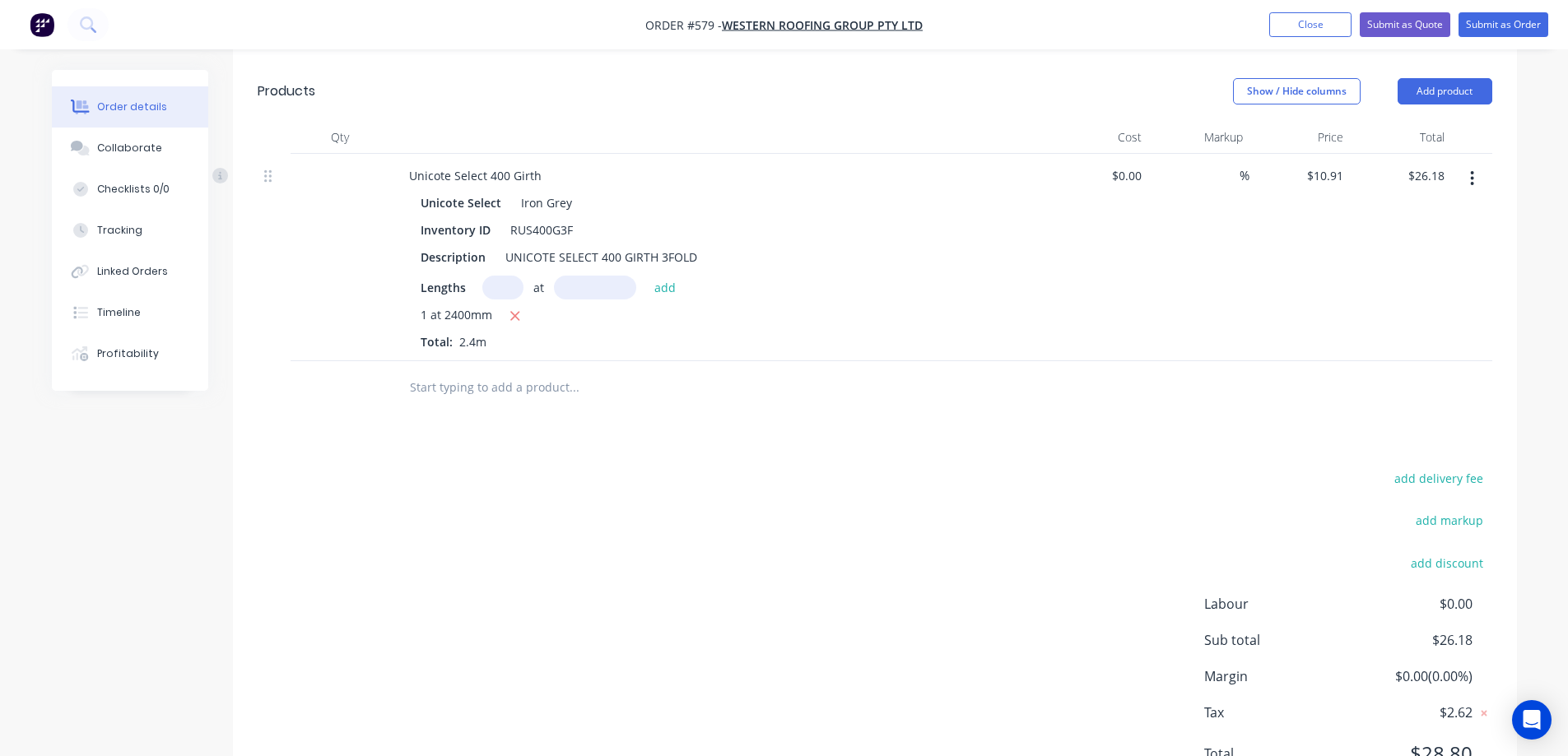
click at [501, 382] on input "text" at bounding box center [574, 388] width 330 height 33
click at [1422, 88] on button "Add product" at bounding box center [1445, 91] width 95 height 26
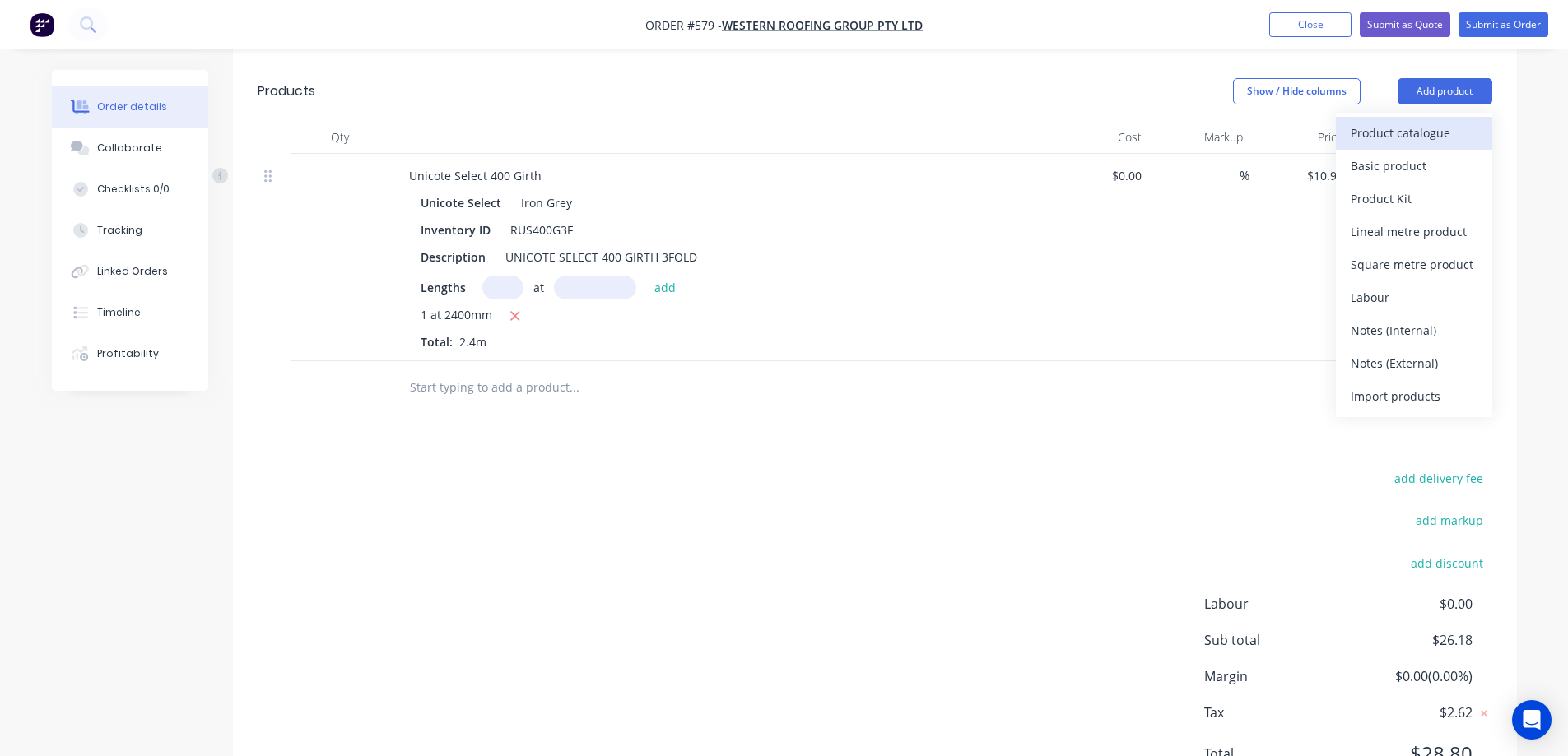
click at [1400, 129] on div "Product catalogue" at bounding box center [1414, 134] width 127 height 24
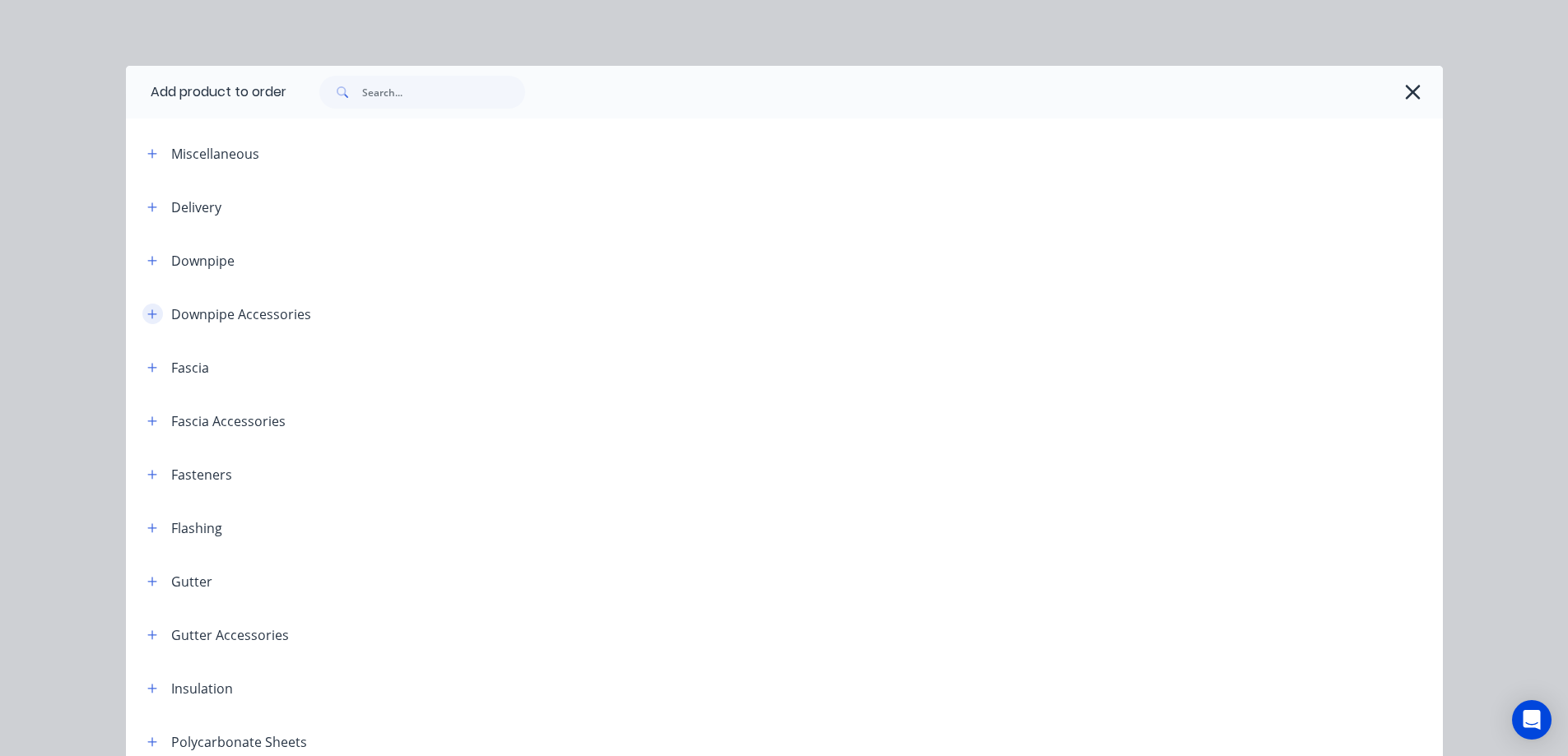
click at [150, 319] on icon "button" at bounding box center [152, 314] width 10 height 11
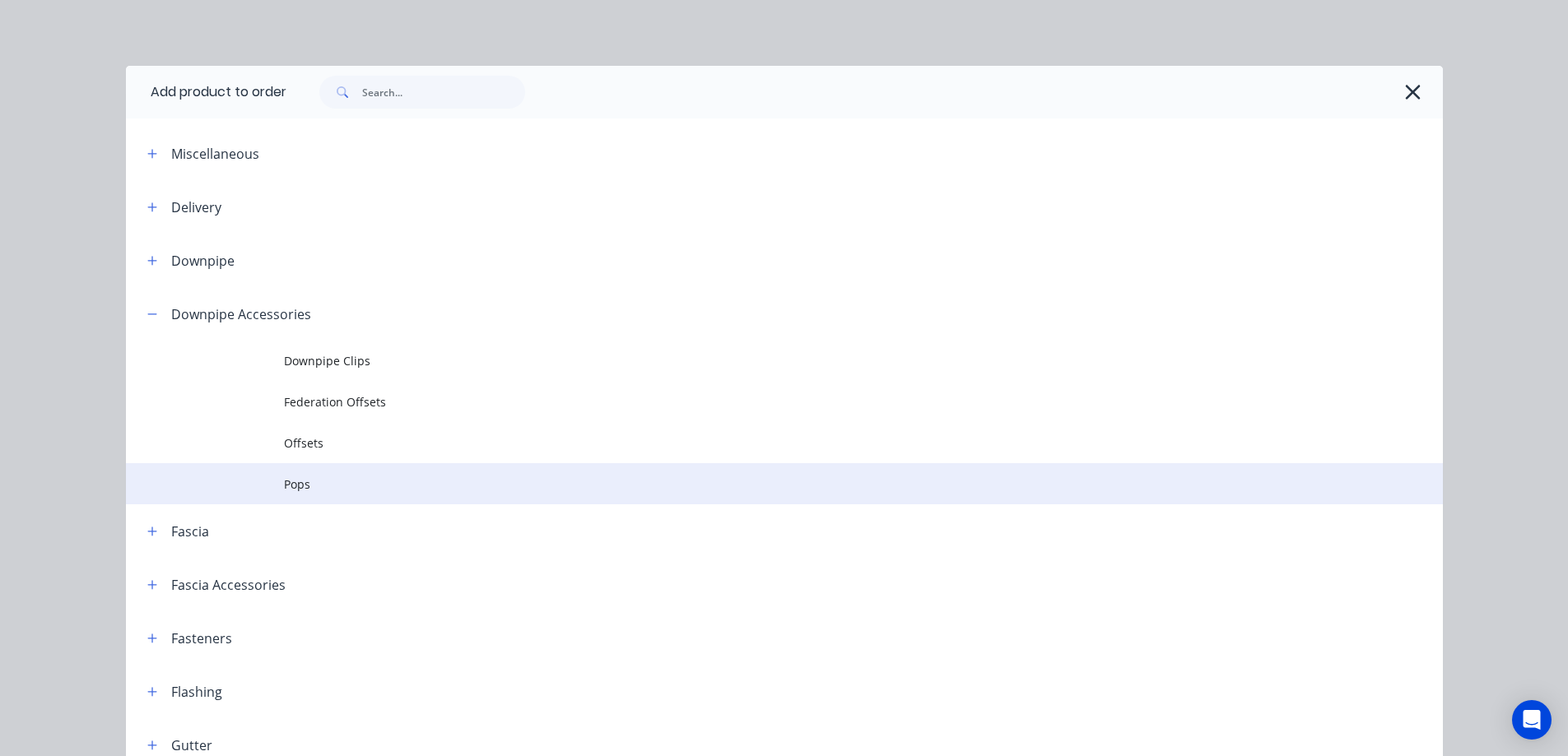
click at [315, 493] on td "Pops" at bounding box center [863, 483] width 1159 height 41
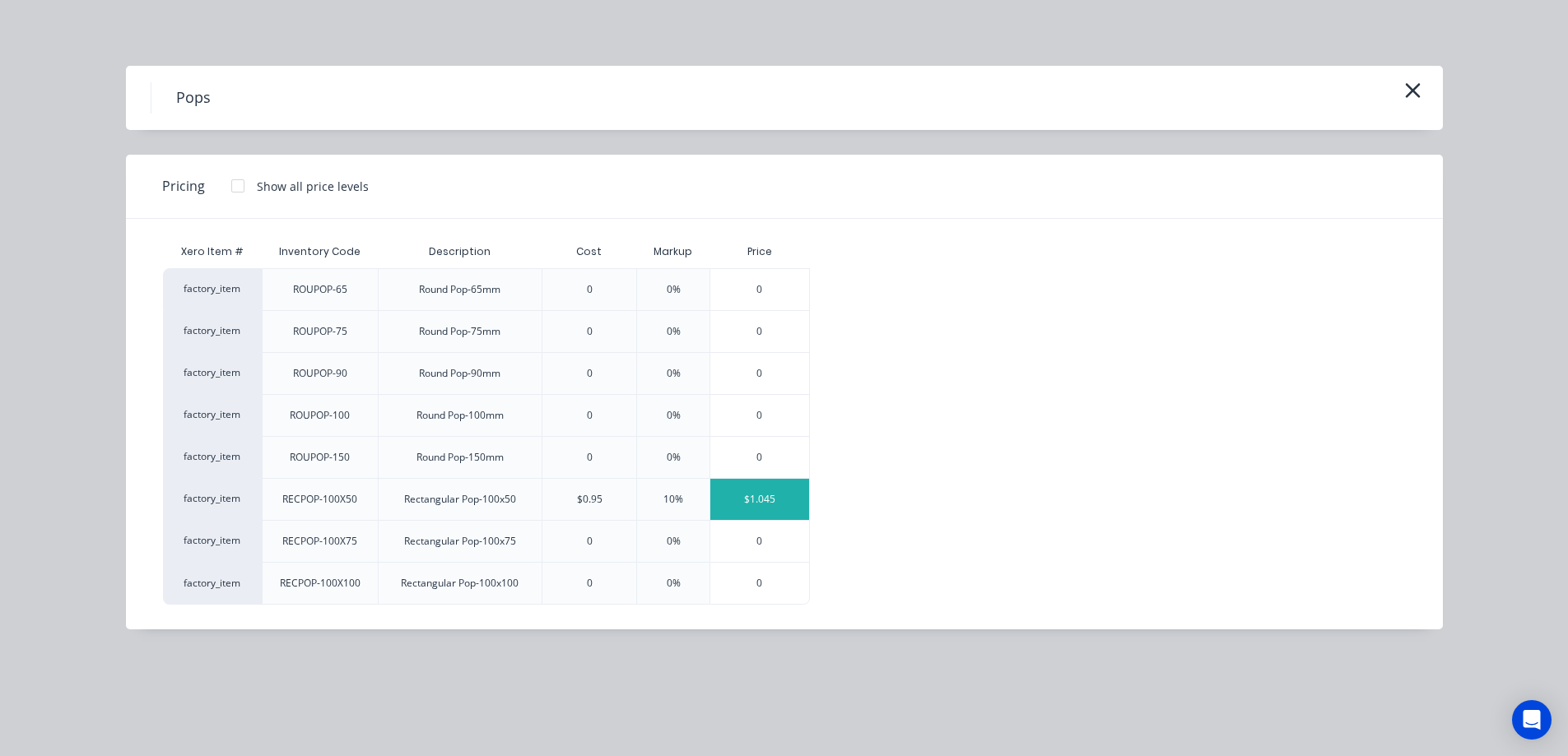
click at [787, 507] on div "$1.045" at bounding box center [760, 499] width 99 height 41
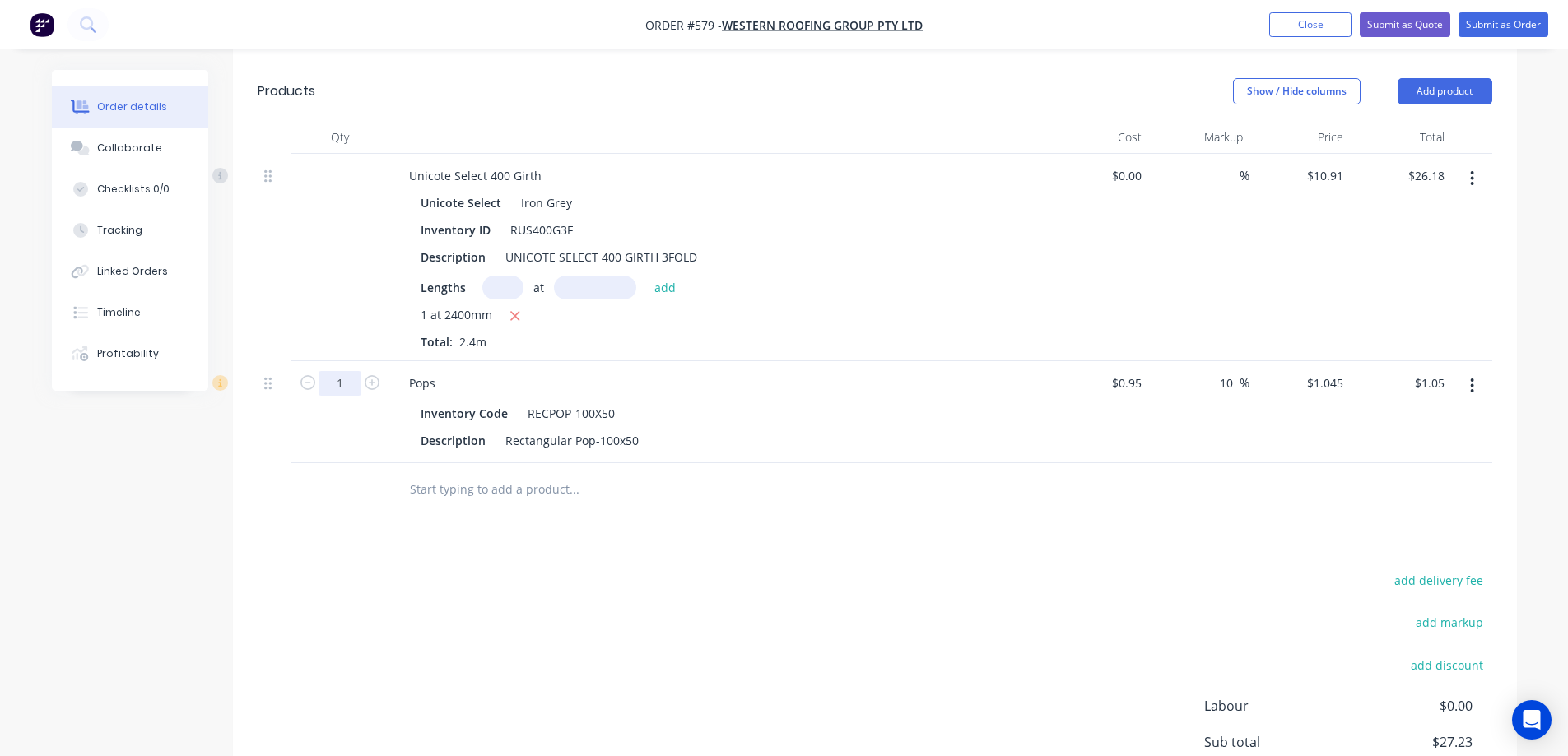
click at [352, 393] on input "1" at bounding box center [339, 383] width 42 height 24
type input "50"
type input "$52.25"
click at [376, 519] on div "Drawings Add drawing Products Show / Hide columns Add product Qty Cost Markup P…" at bounding box center [875, 457] width 1284 height 909
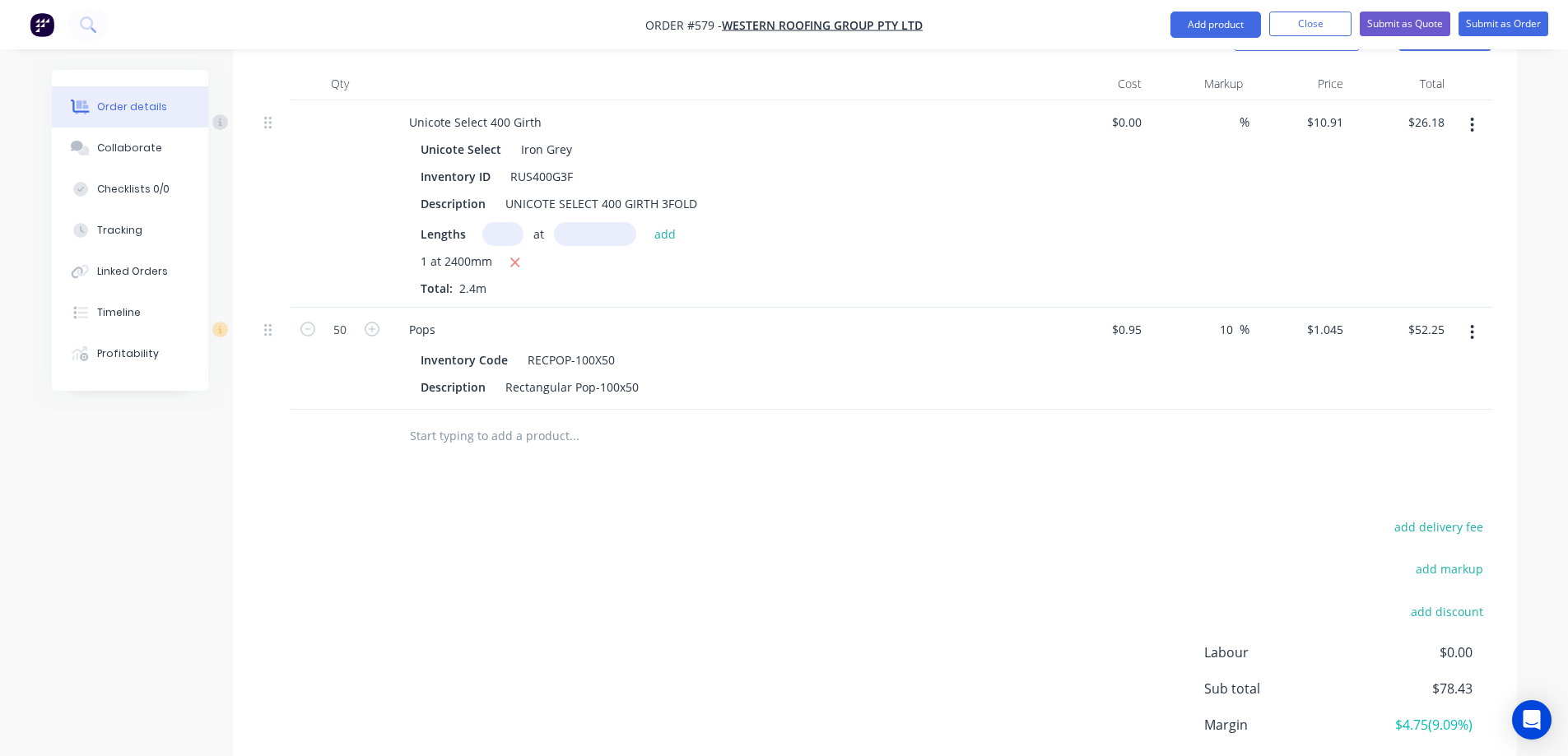
scroll to position [493, 0]
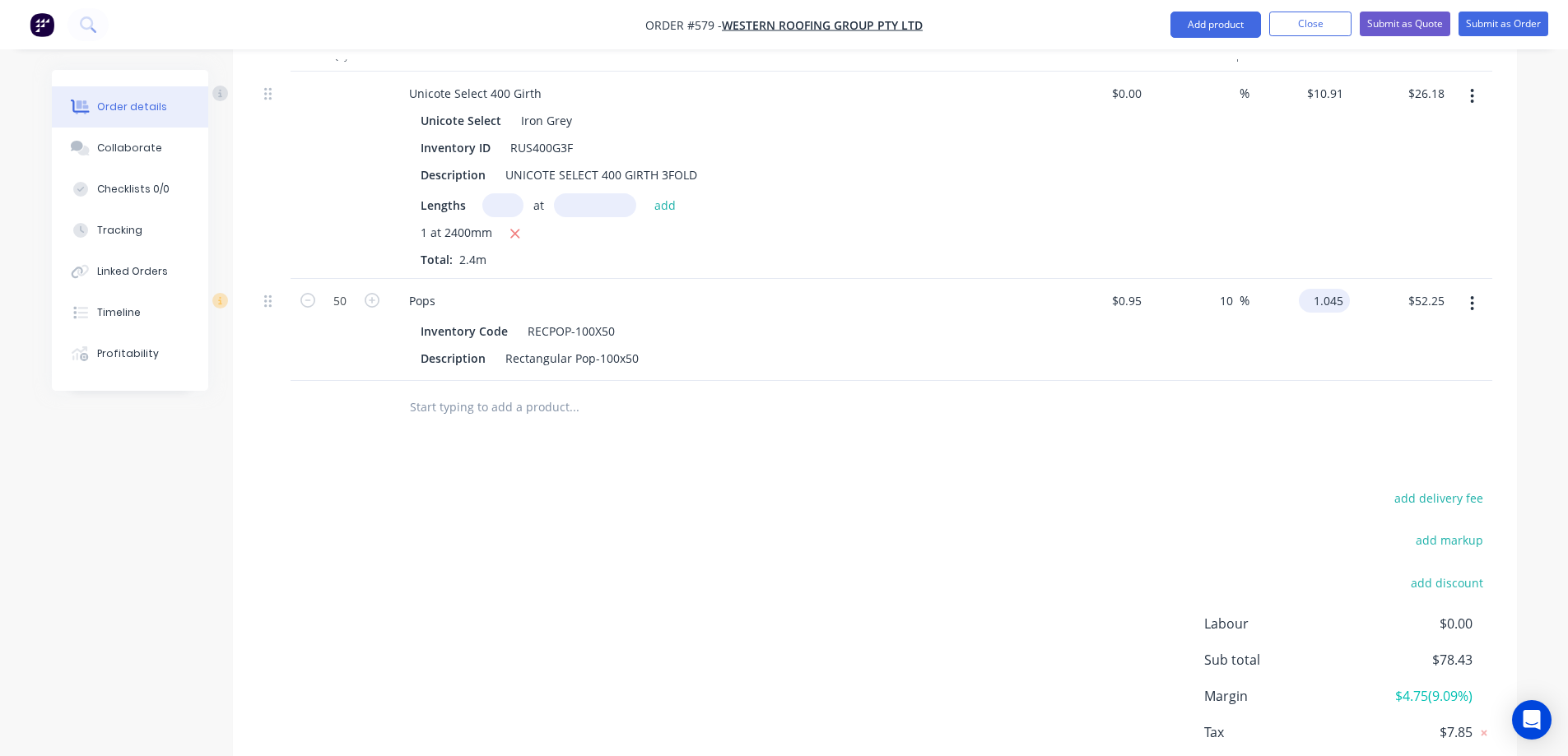
click at [1316, 299] on input "1.045" at bounding box center [1327, 301] width 44 height 24
type input "1.24"
type input "30.53"
type input "$1.24"
type input "$62.00"
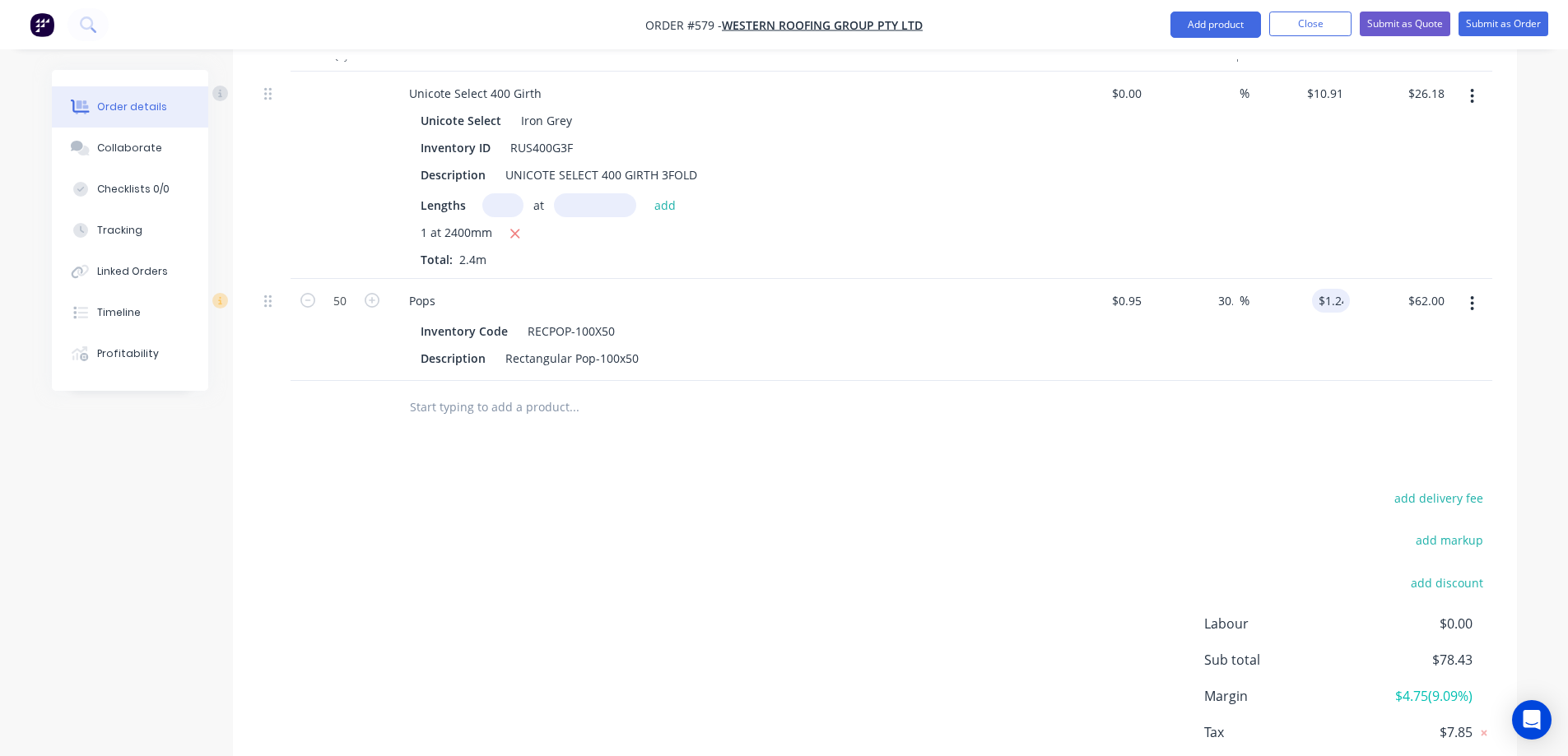
click at [1297, 384] on div at bounding box center [875, 407] width 1235 height 54
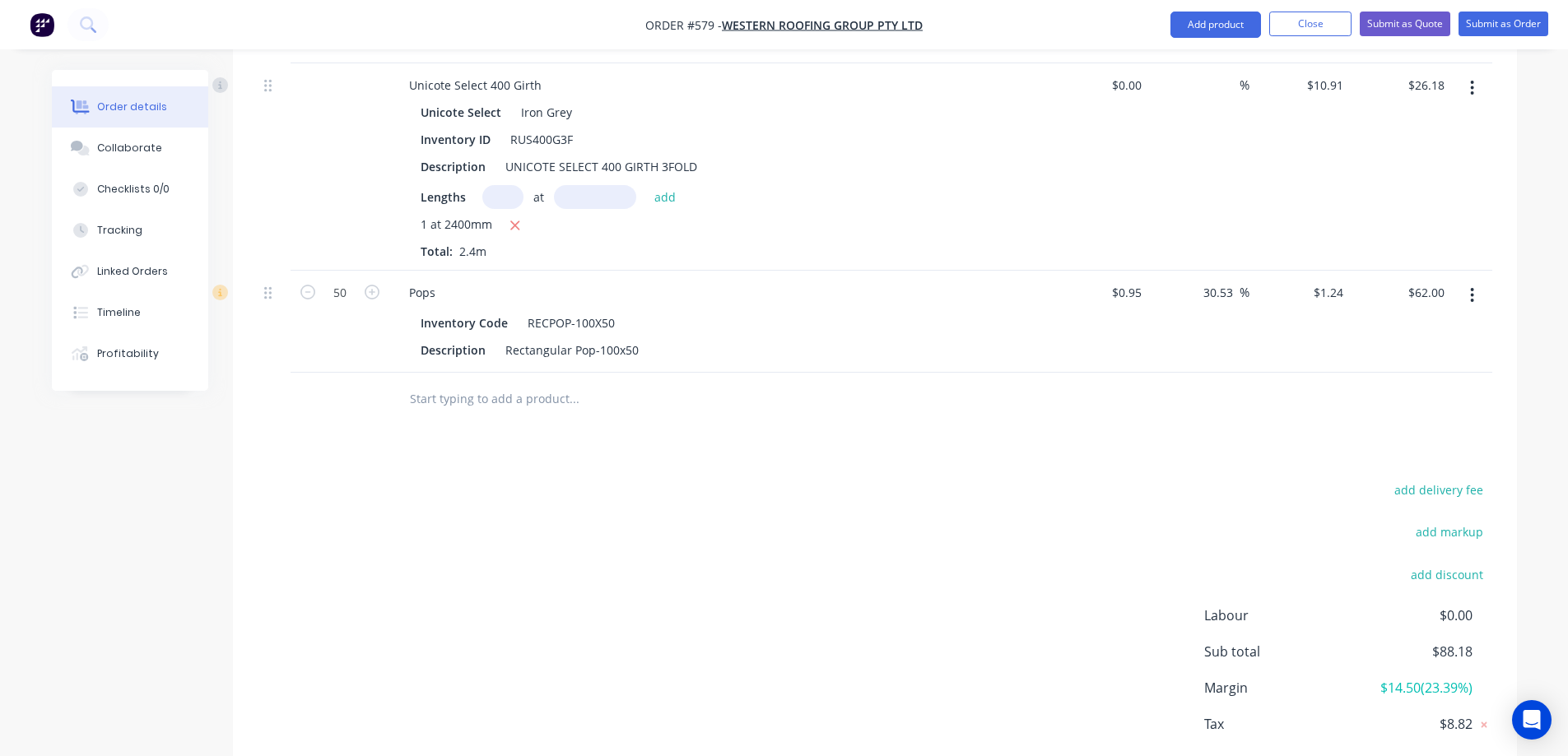
scroll to position [345, 0]
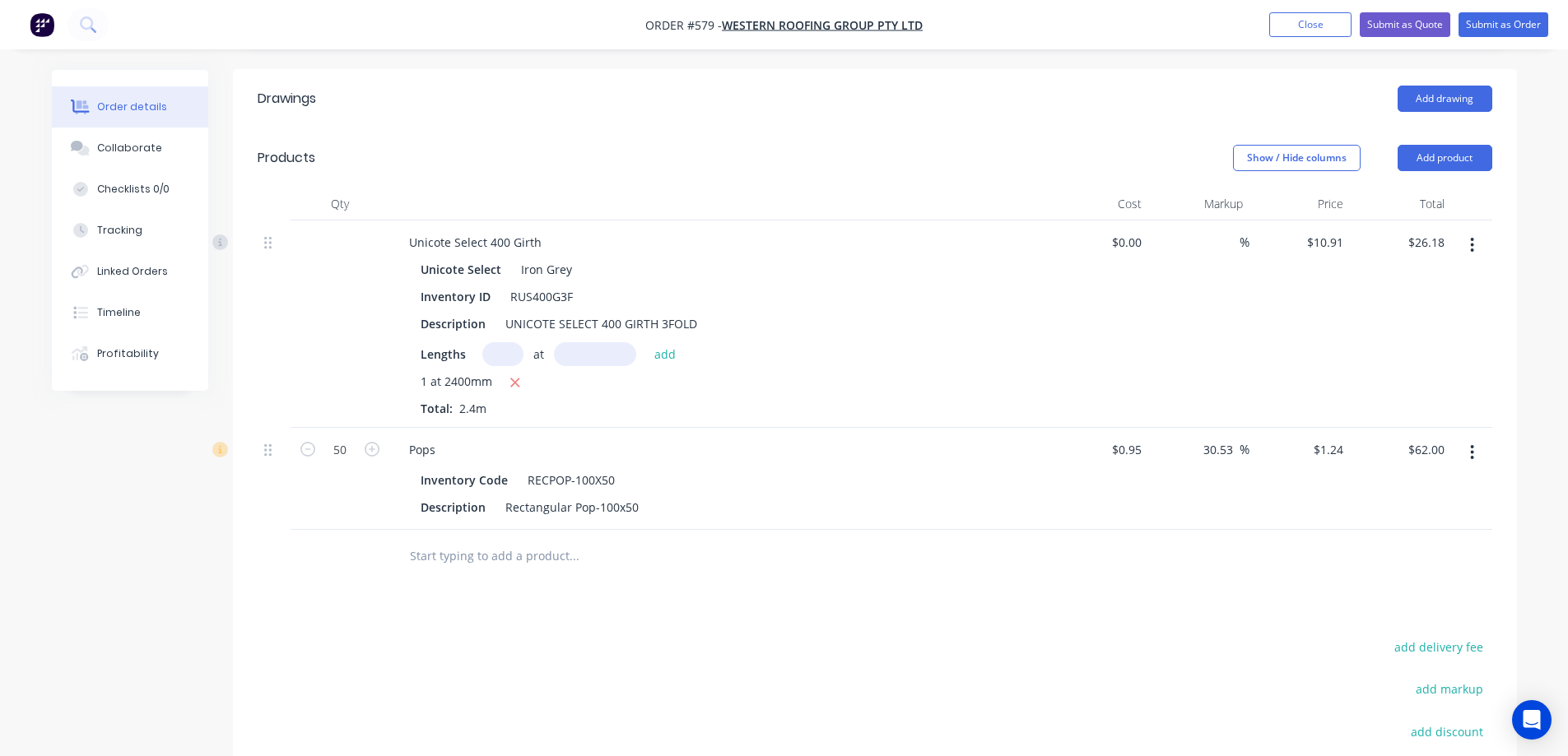
click at [477, 567] on input "text" at bounding box center [574, 557] width 330 height 33
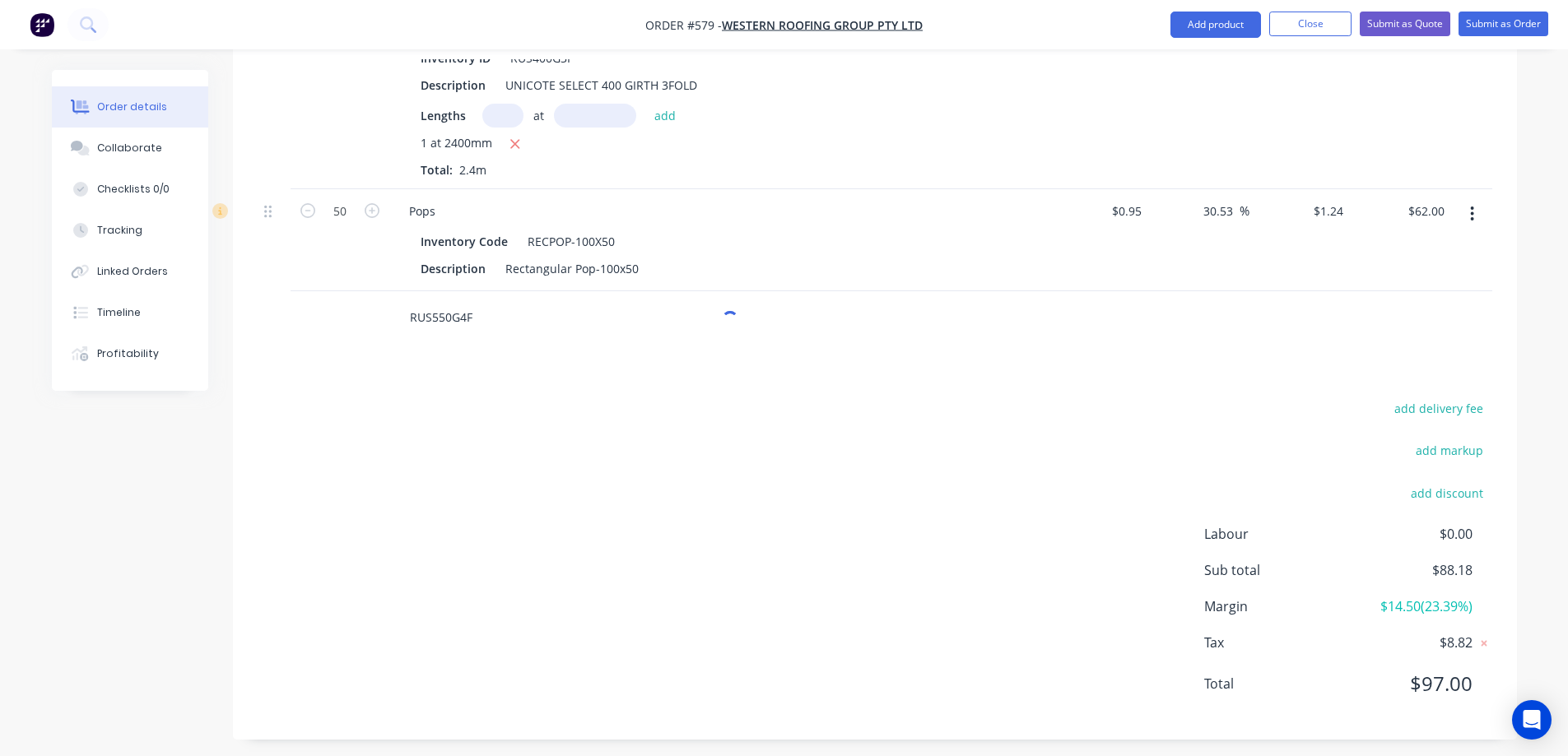
scroll to position [591, 0]
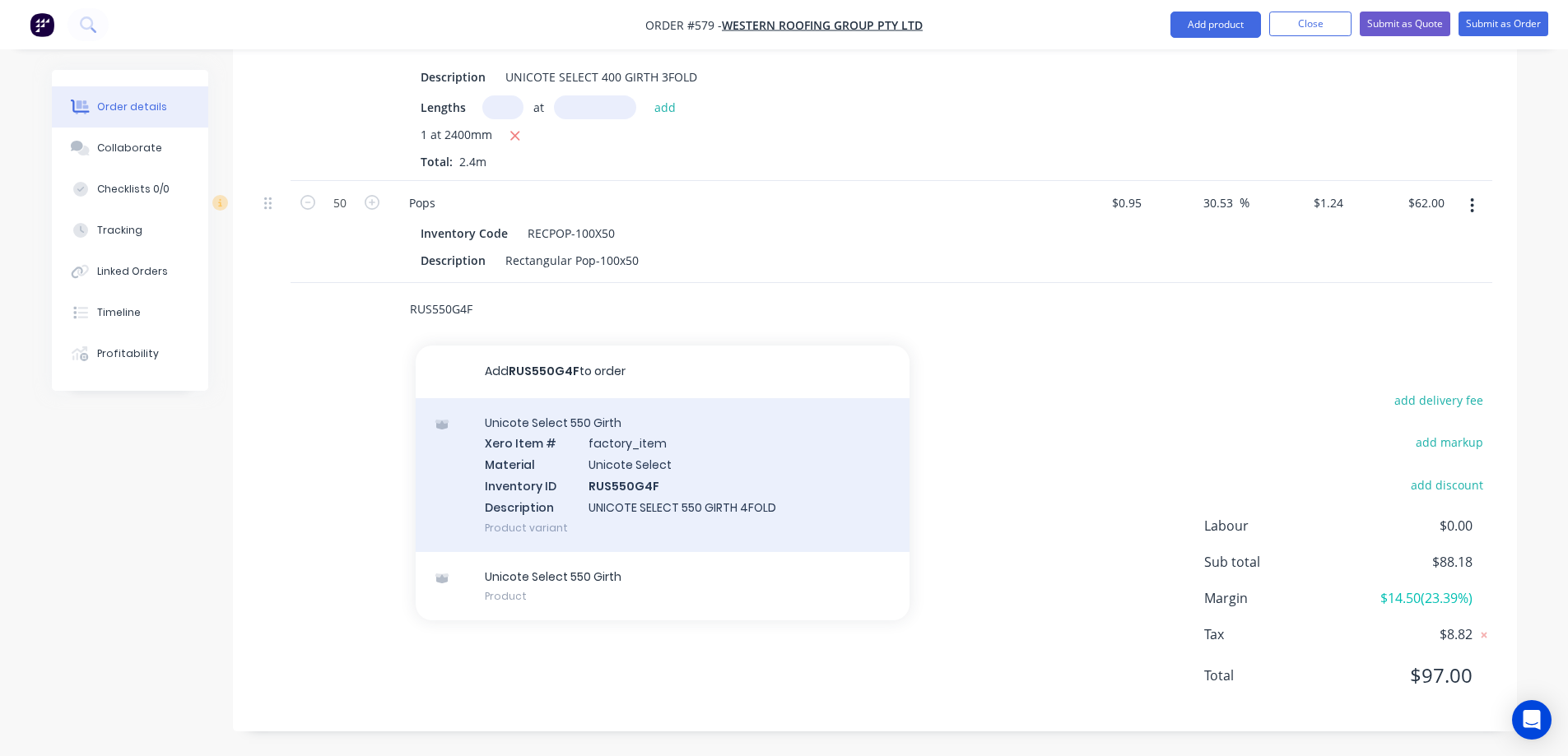
type input "RUS550G4F"
click at [580, 492] on div "Unicote Select 550 Girth Xero Item # factory_item Material Unicote Select Inven…" at bounding box center [662, 474] width 493 height 153
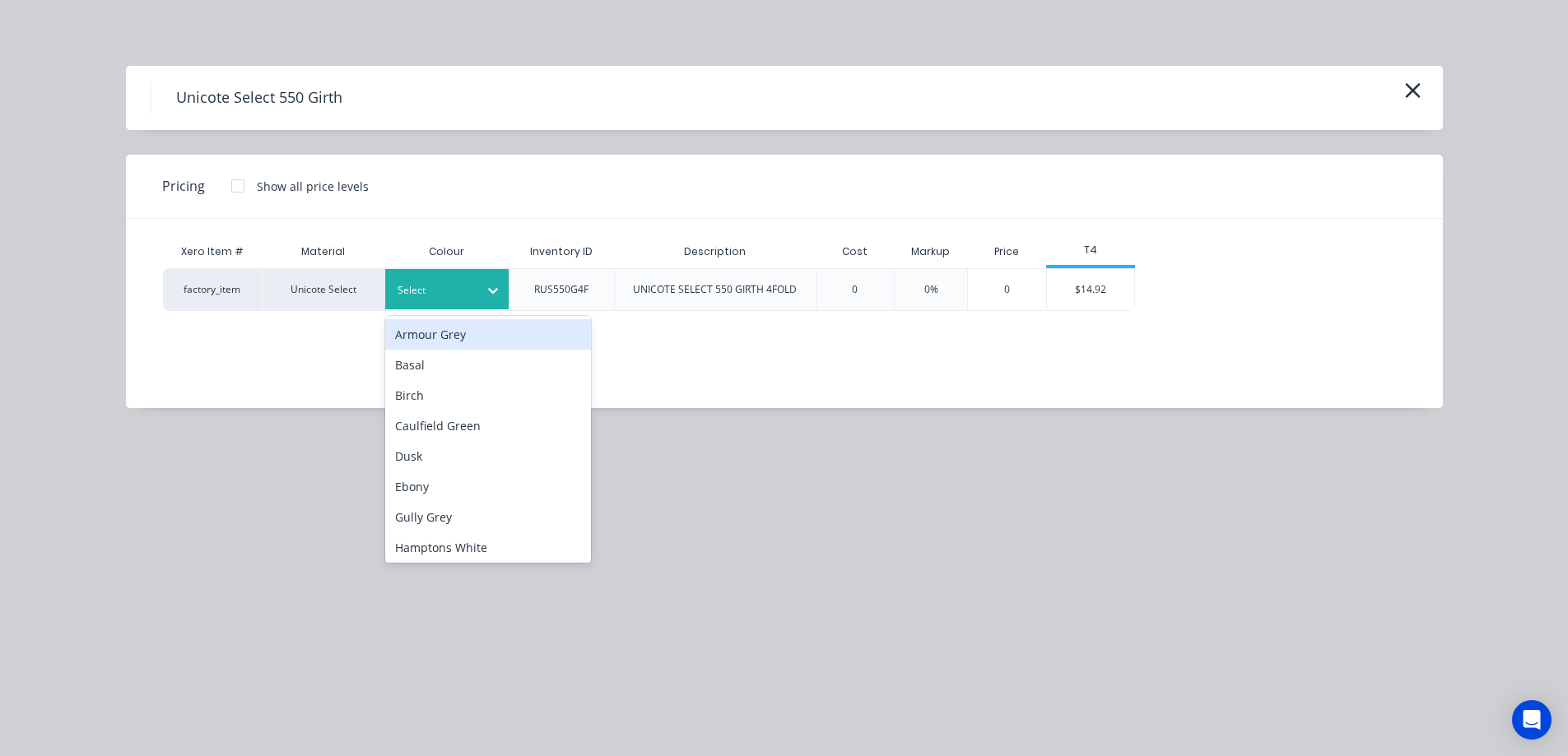
click at [415, 294] on div at bounding box center [434, 290] width 74 height 18
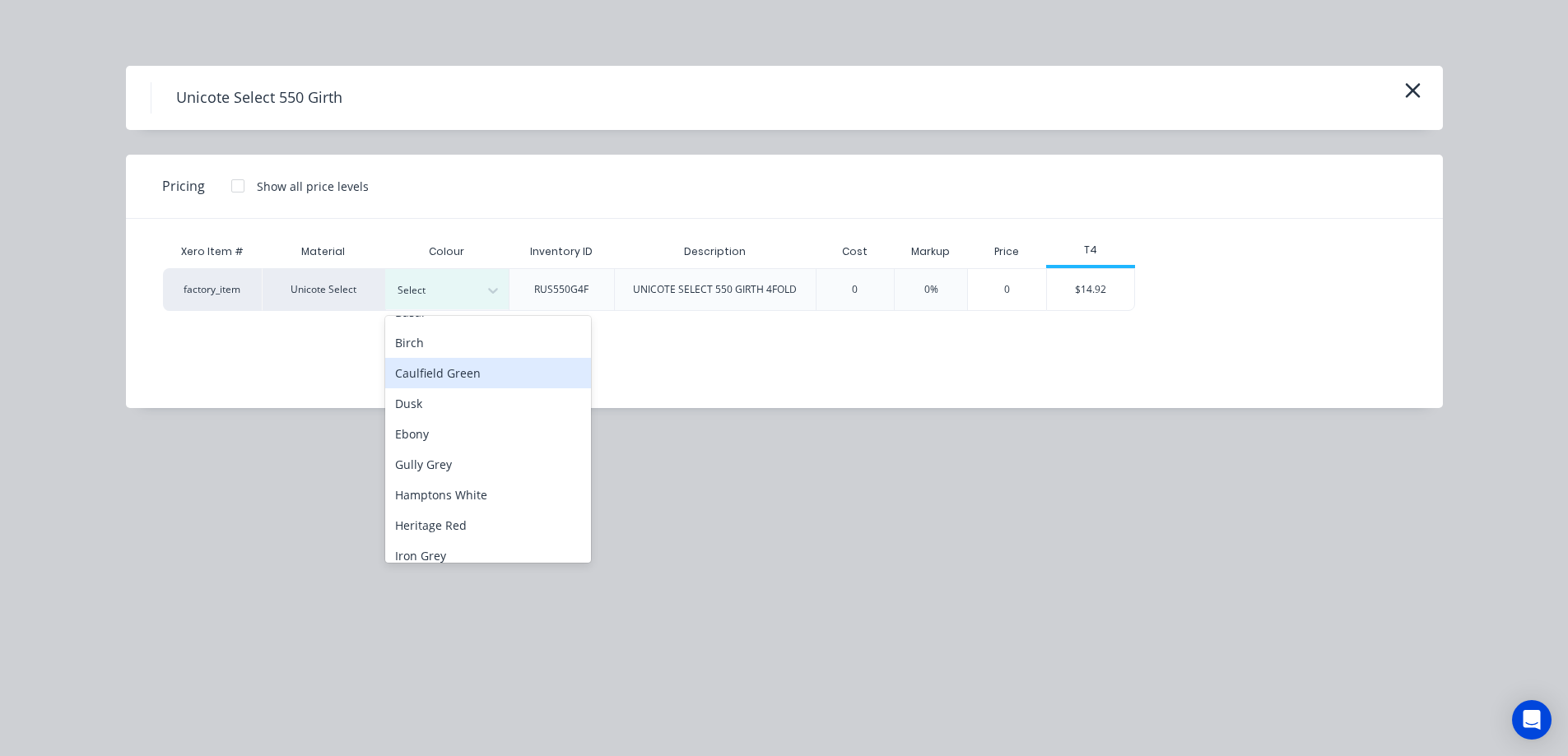
scroll to position [82, 0]
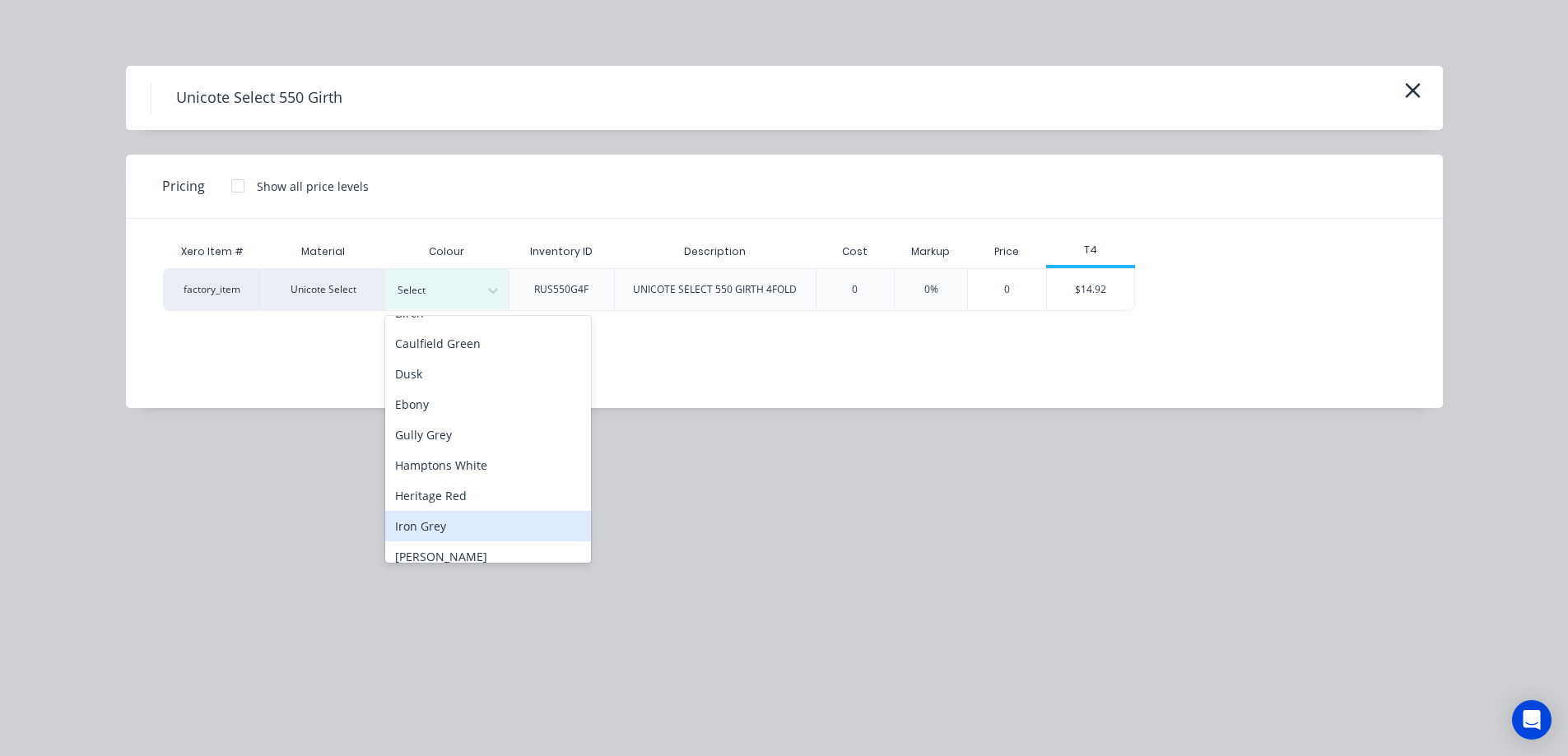
click at [455, 522] on div "Iron Grey" at bounding box center [487, 525] width 206 height 30
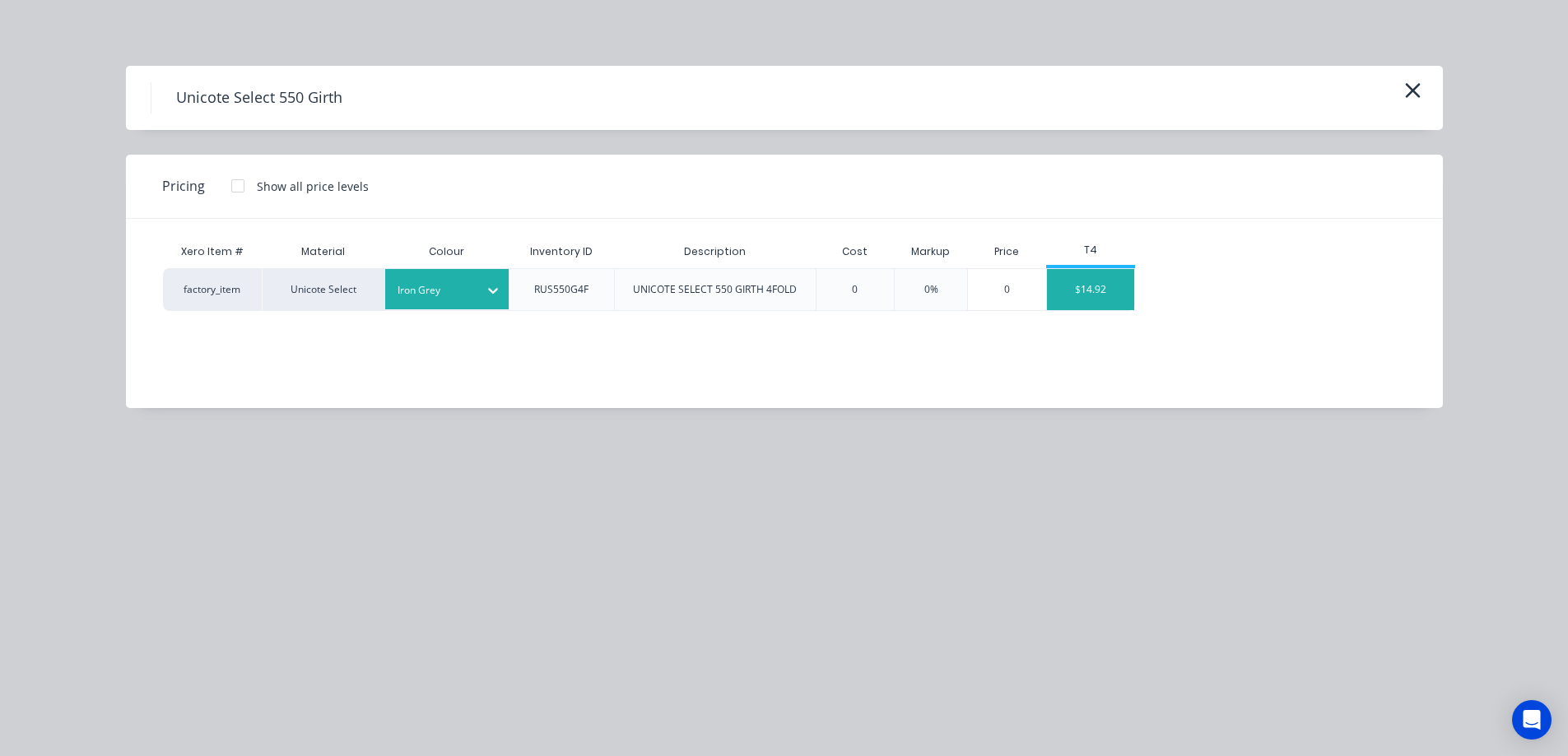
click at [1122, 299] on div "$14.92" at bounding box center [1091, 289] width 88 height 41
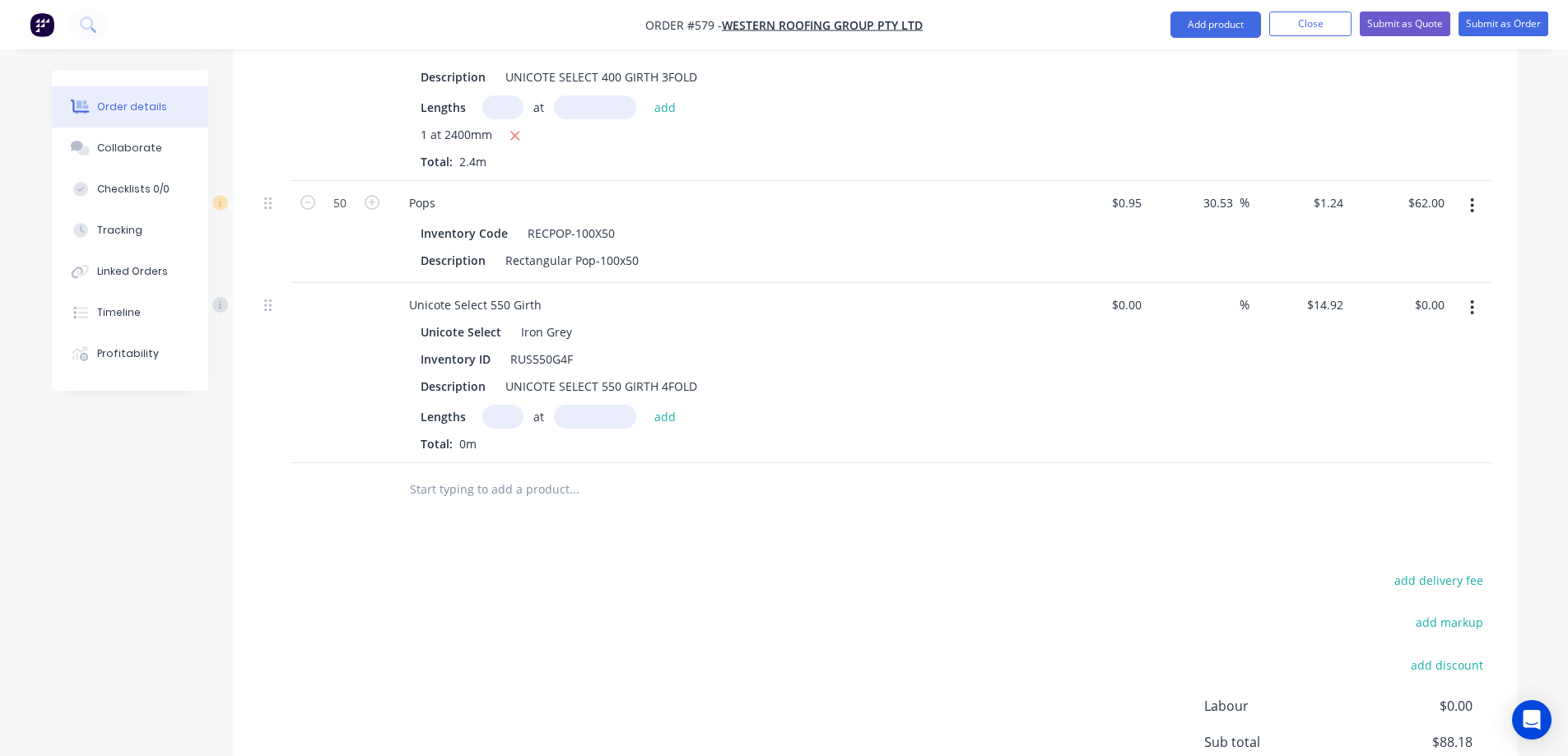
click at [510, 417] on input "text" at bounding box center [502, 417] width 41 height 24
type input "1"
type input "1000mm"
click at [668, 417] on button "add" at bounding box center [665, 416] width 39 height 23
type input "$14.92"
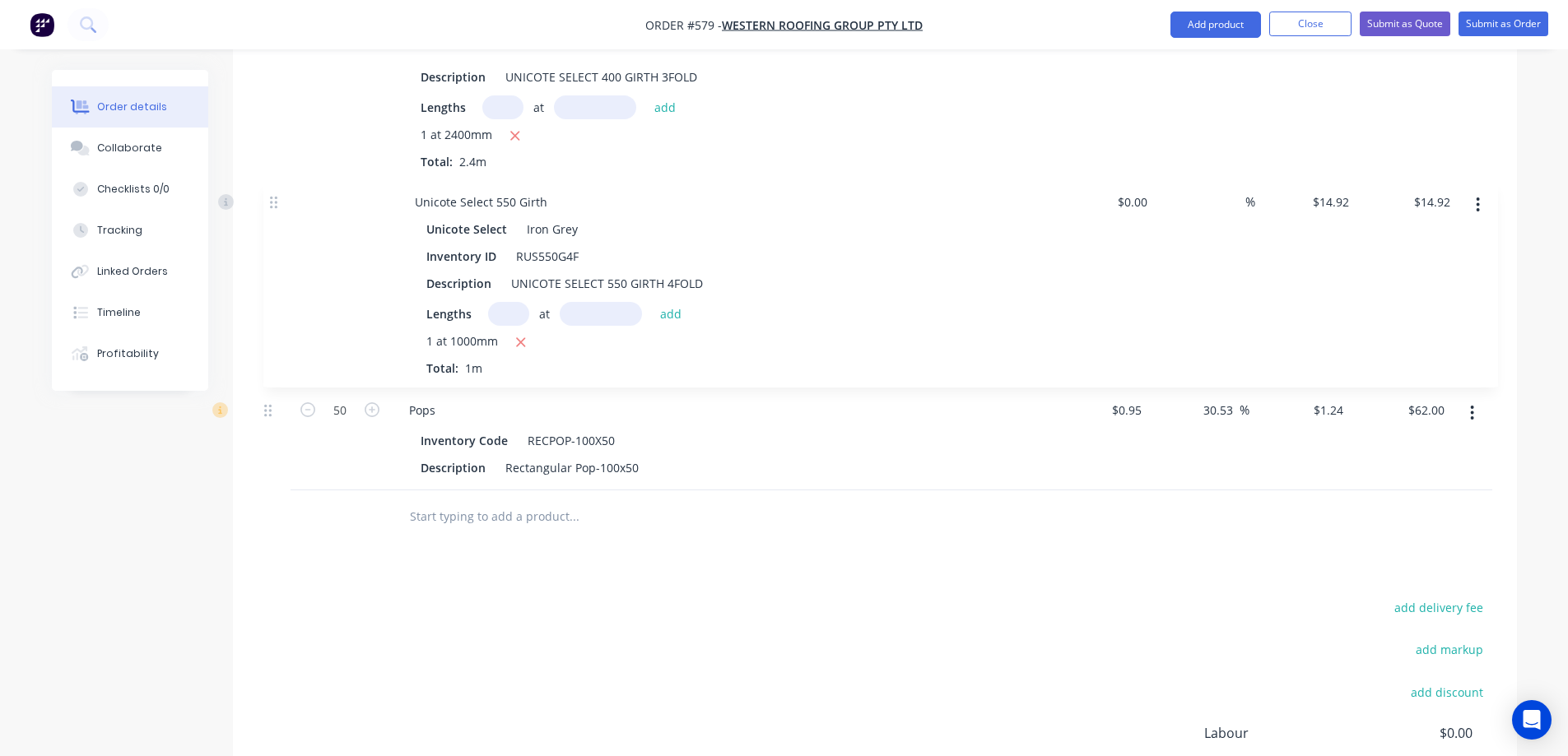
drag, startPoint x: 267, startPoint y: 301, endPoint x: 272, endPoint y: 189, distance: 112.1
click at [272, 189] on div "Unicote Select 400 Girth Unicote Select Iron Grey Inventory ID RUS400G3F Descri…" at bounding box center [875, 232] width 1235 height 517
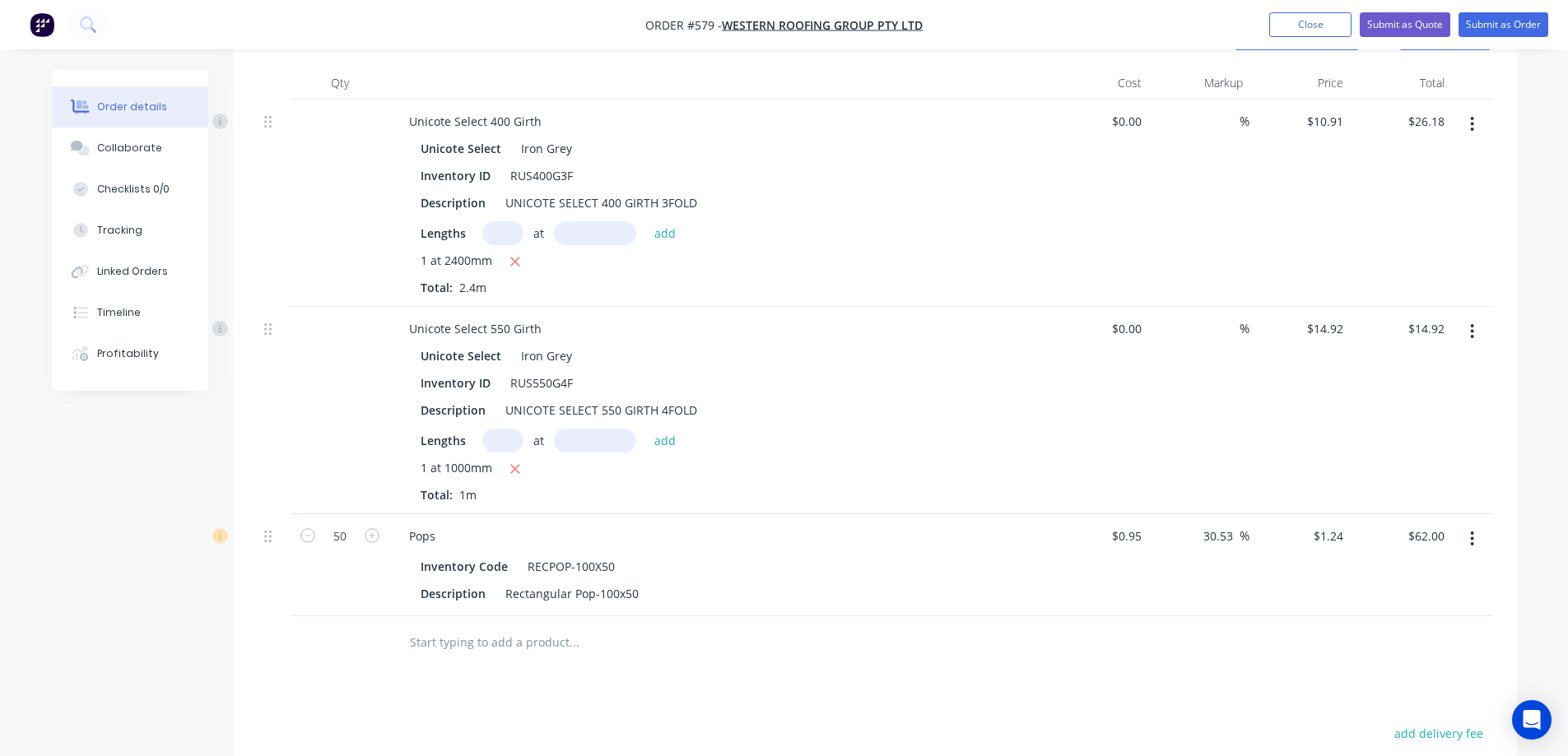
scroll to position [427, 0]
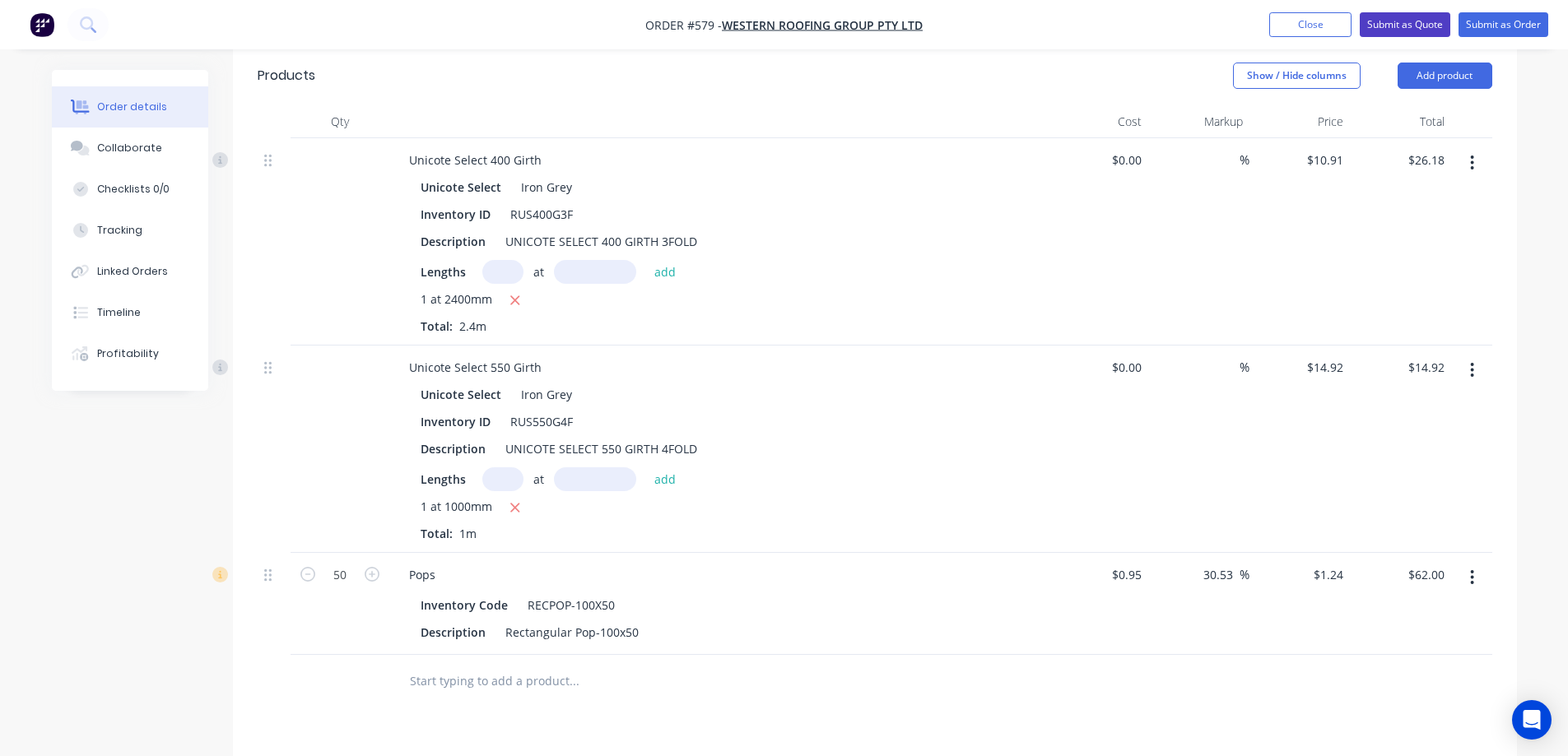
click at [1401, 22] on button "Submit as Quote" at bounding box center [1405, 24] width 90 height 24
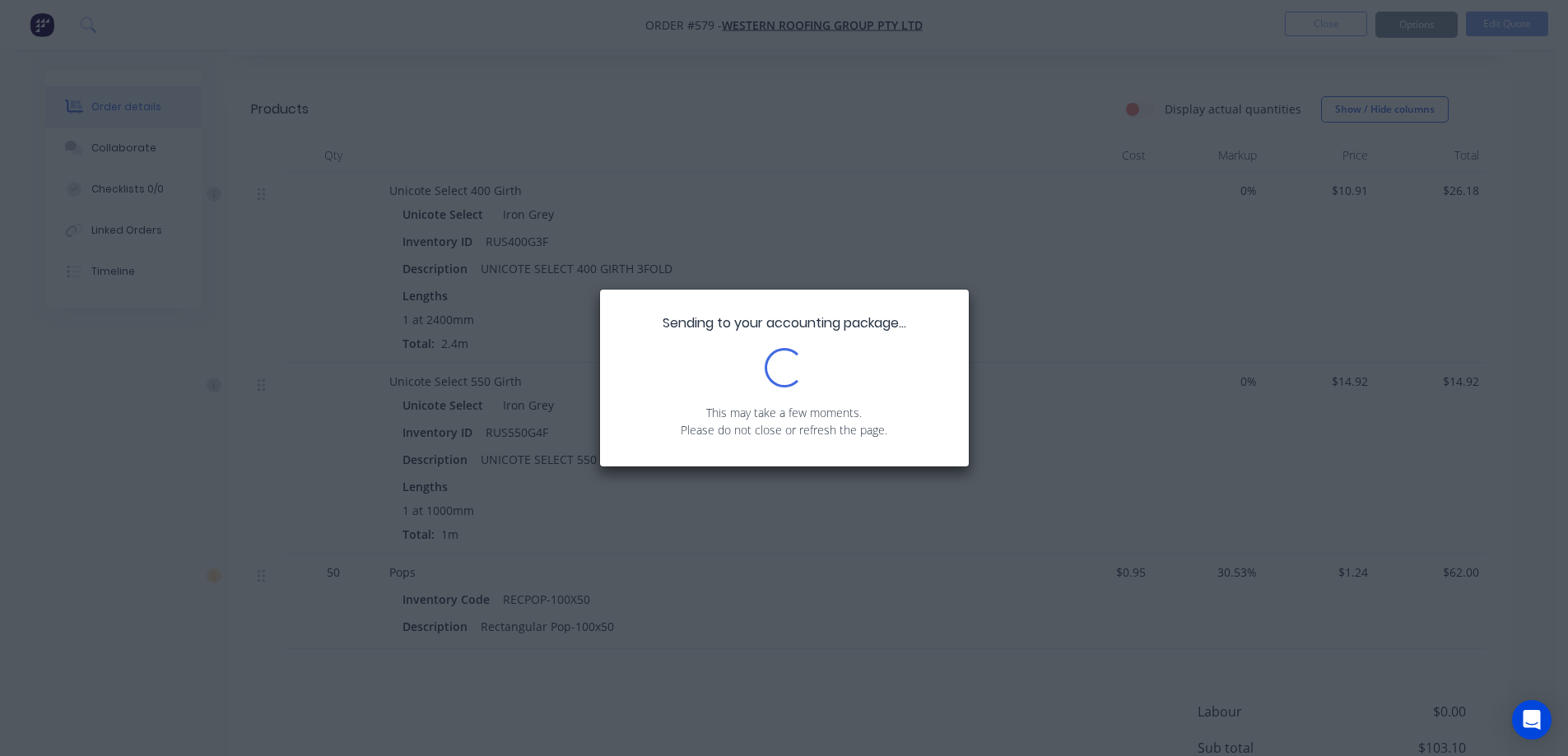
scroll to position [412, 0]
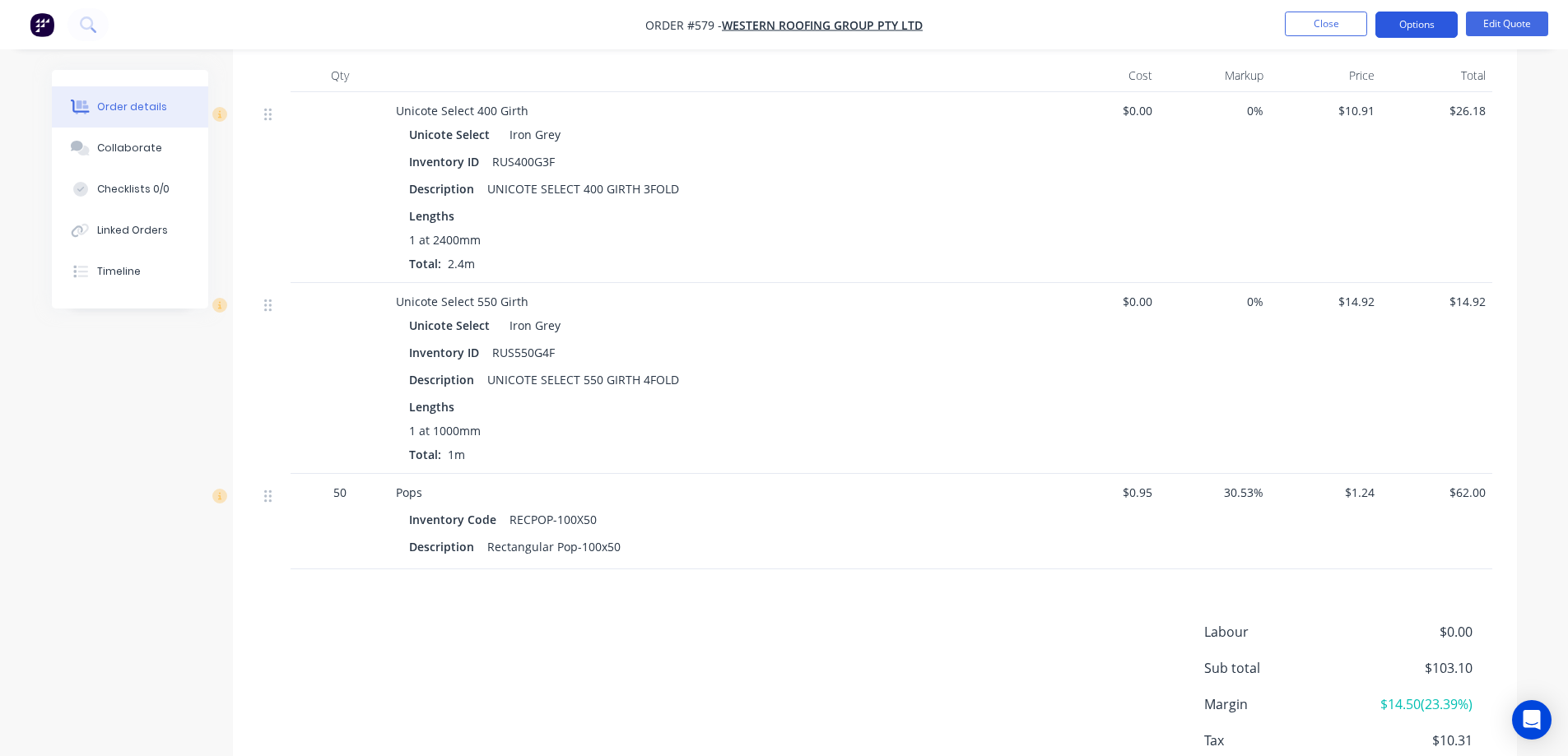
click at [1402, 29] on button "Options" at bounding box center [1416, 24] width 82 height 26
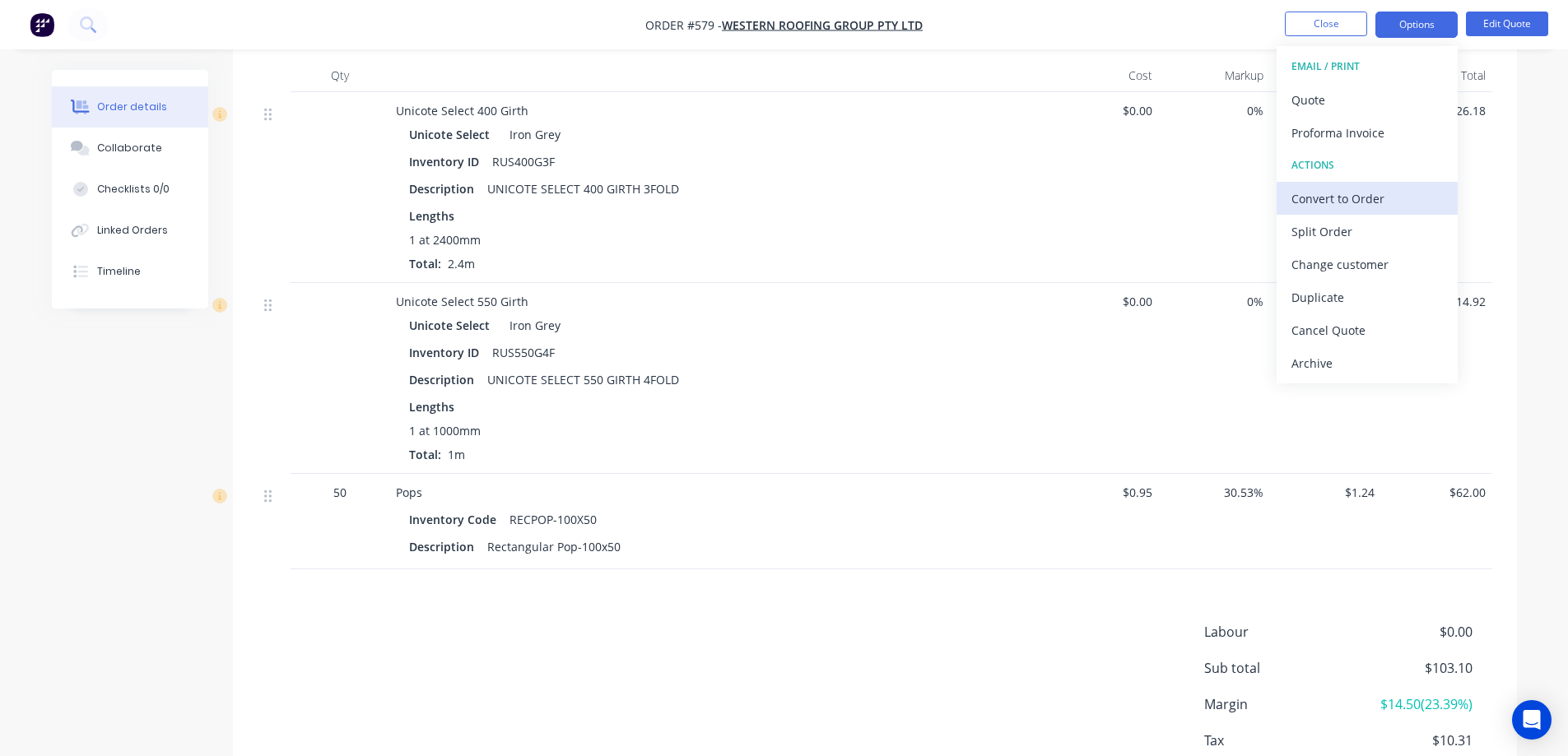
click at [1317, 194] on div "Convert to Order" at bounding box center [1367, 199] width 152 height 24
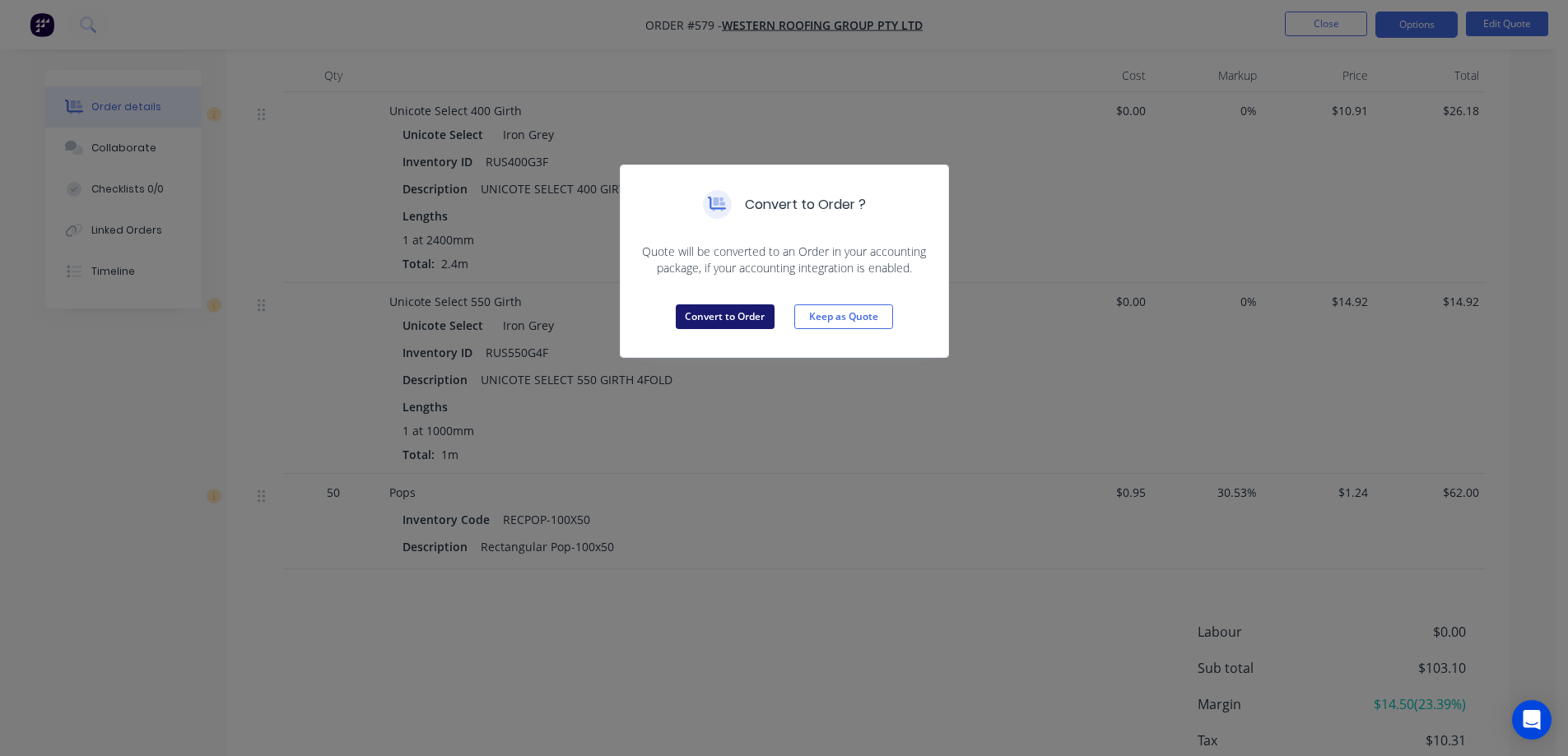
click at [749, 316] on button "Convert to Order" at bounding box center [725, 316] width 99 height 24
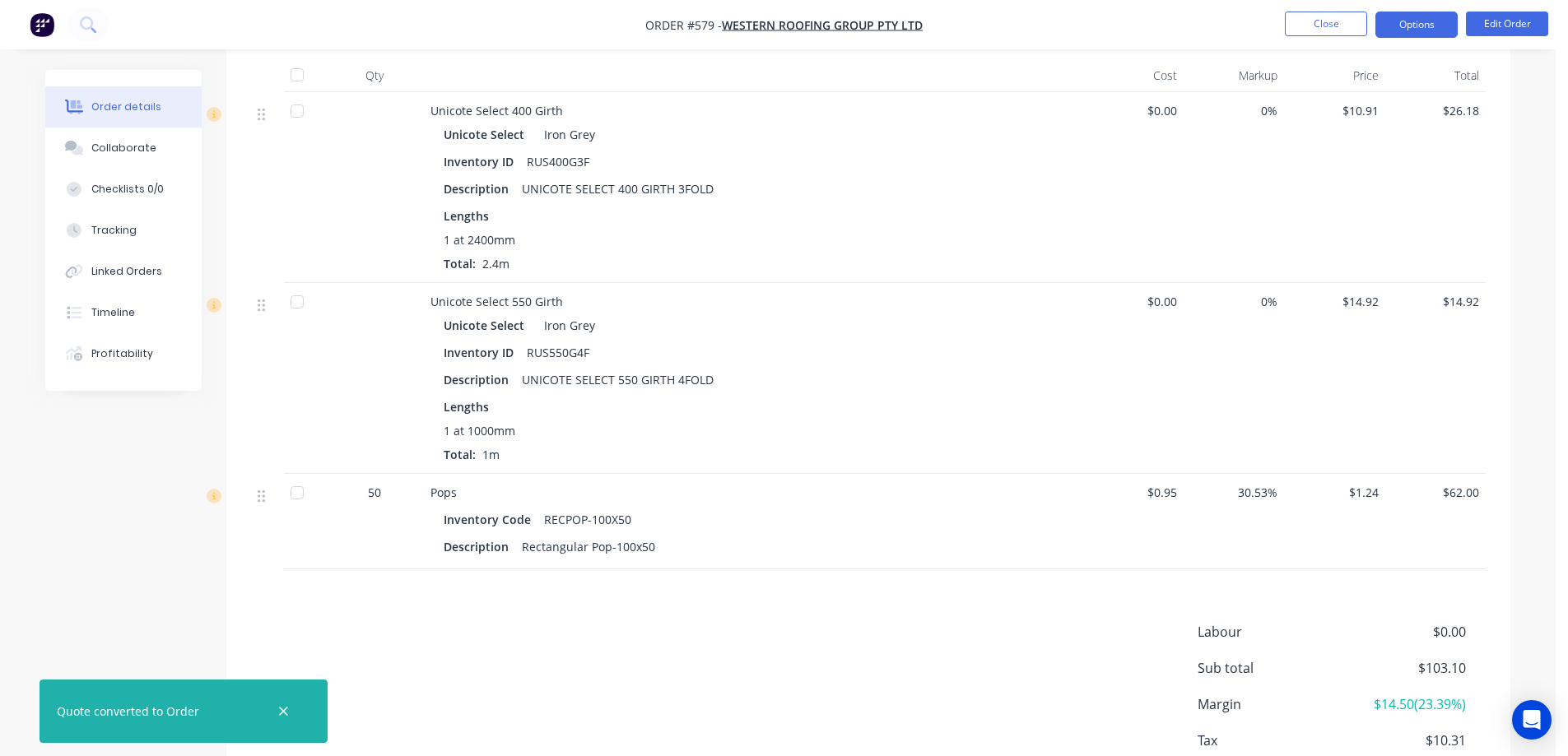
drag, startPoint x: 1415, startPoint y: 20, endPoint x: 1404, endPoint y: 36, distance: 19.4
click at [1415, 21] on button "Options" at bounding box center [1416, 24] width 82 height 26
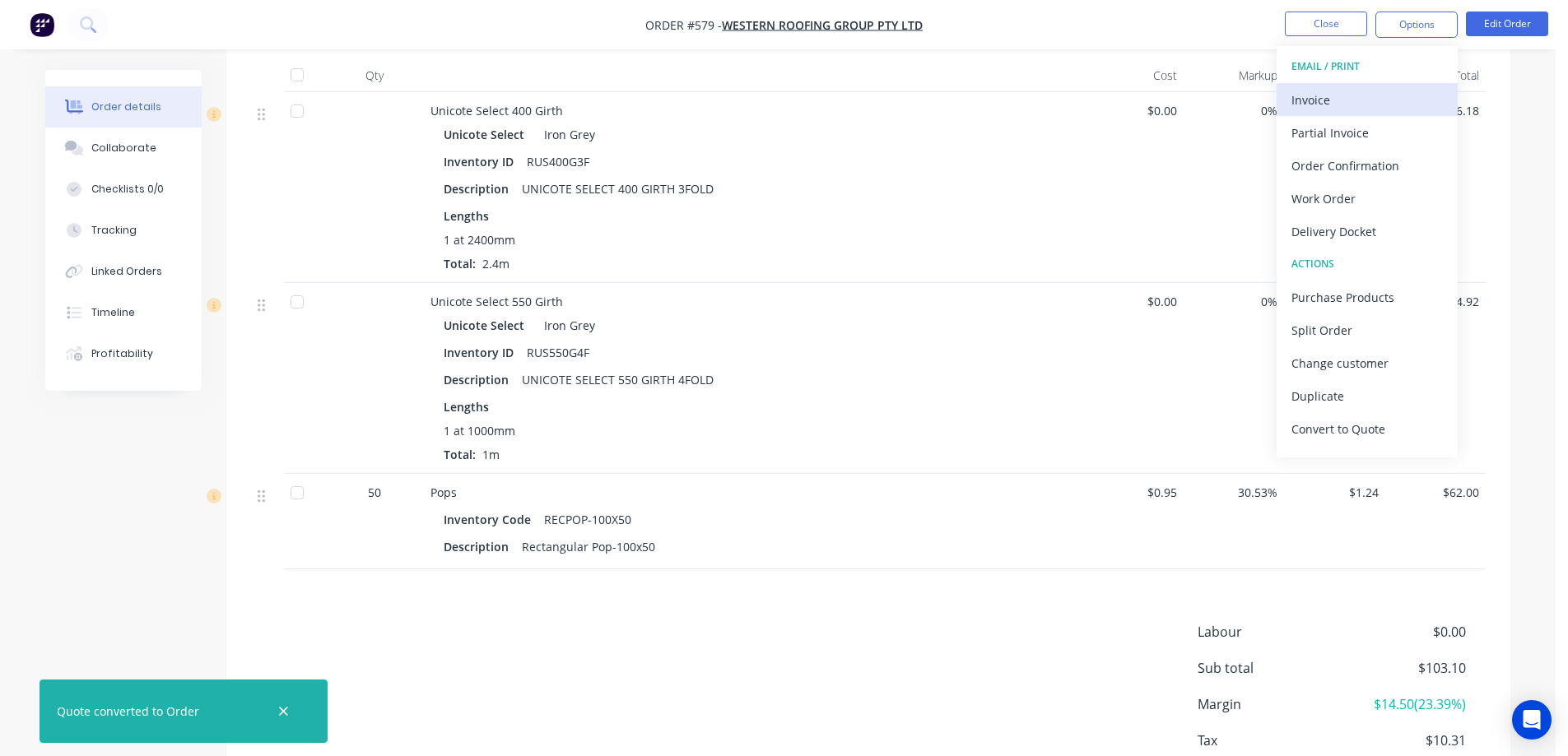
click at [1364, 104] on div "Invoice" at bounding box center [1367, 101] width 152 height 24
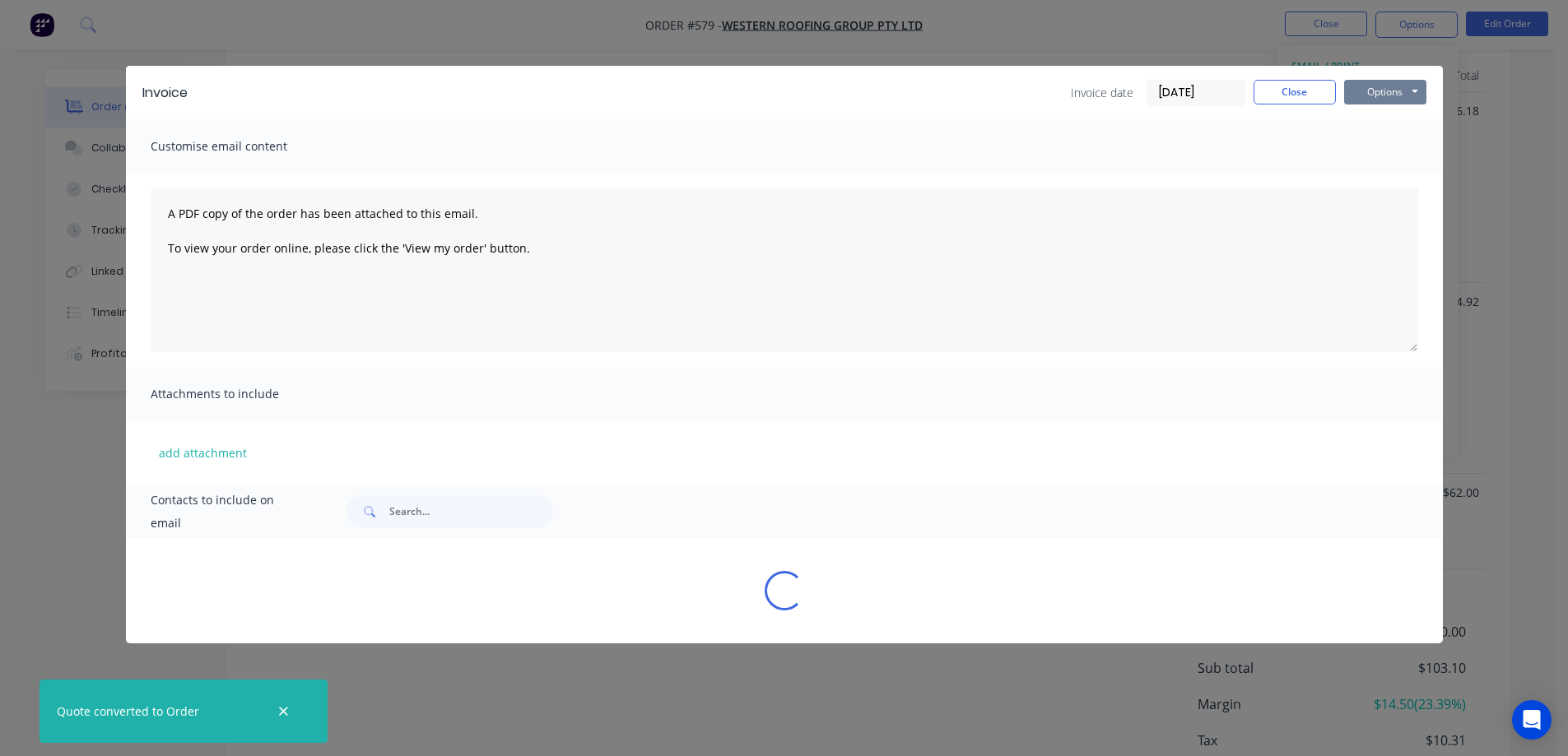
click at [1403, 91] on button "Options" at bounding box center [1385, 92] width 82 height 24
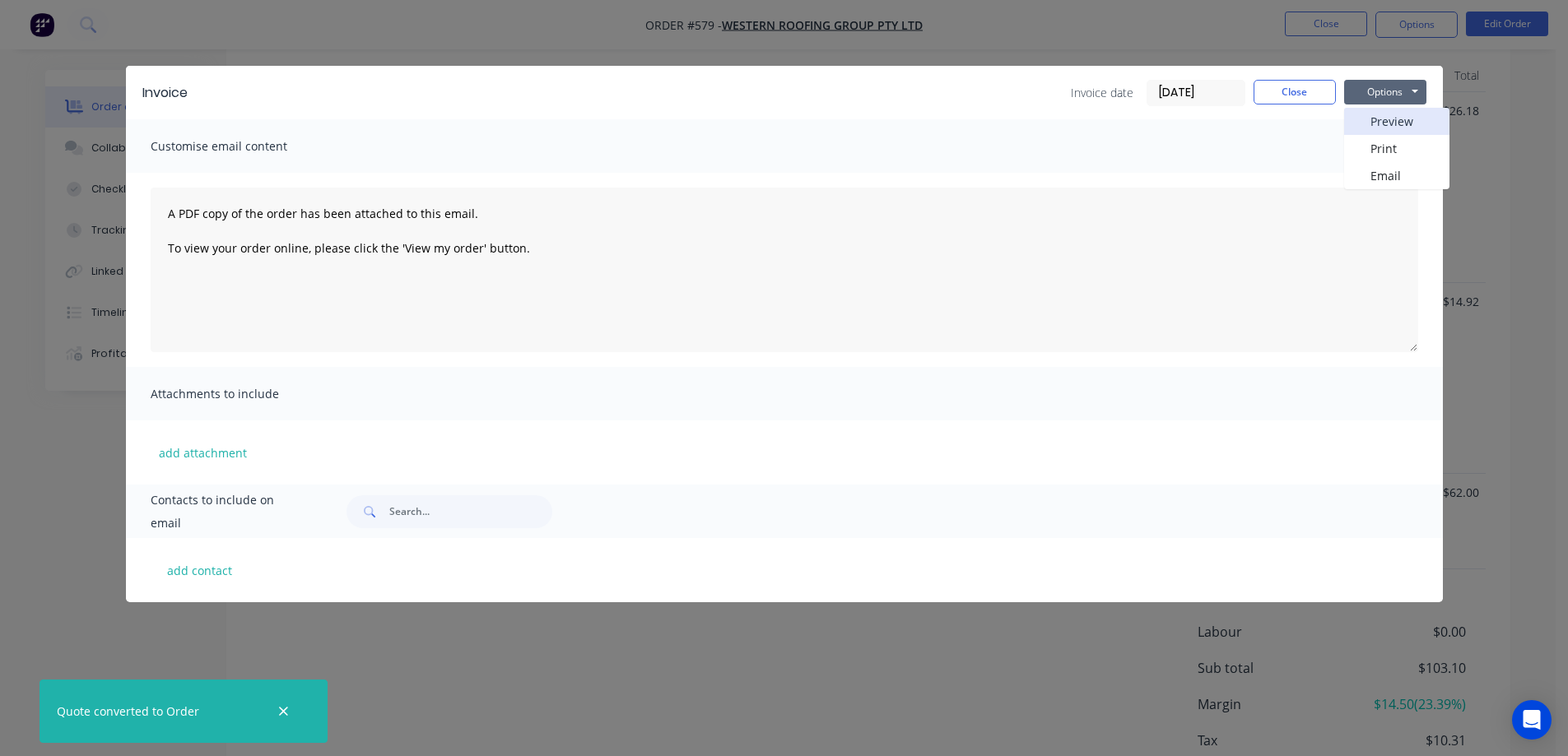
click at [1386, 125] on button "Preview" at bounding box center [1396, 121] width 105 height 27
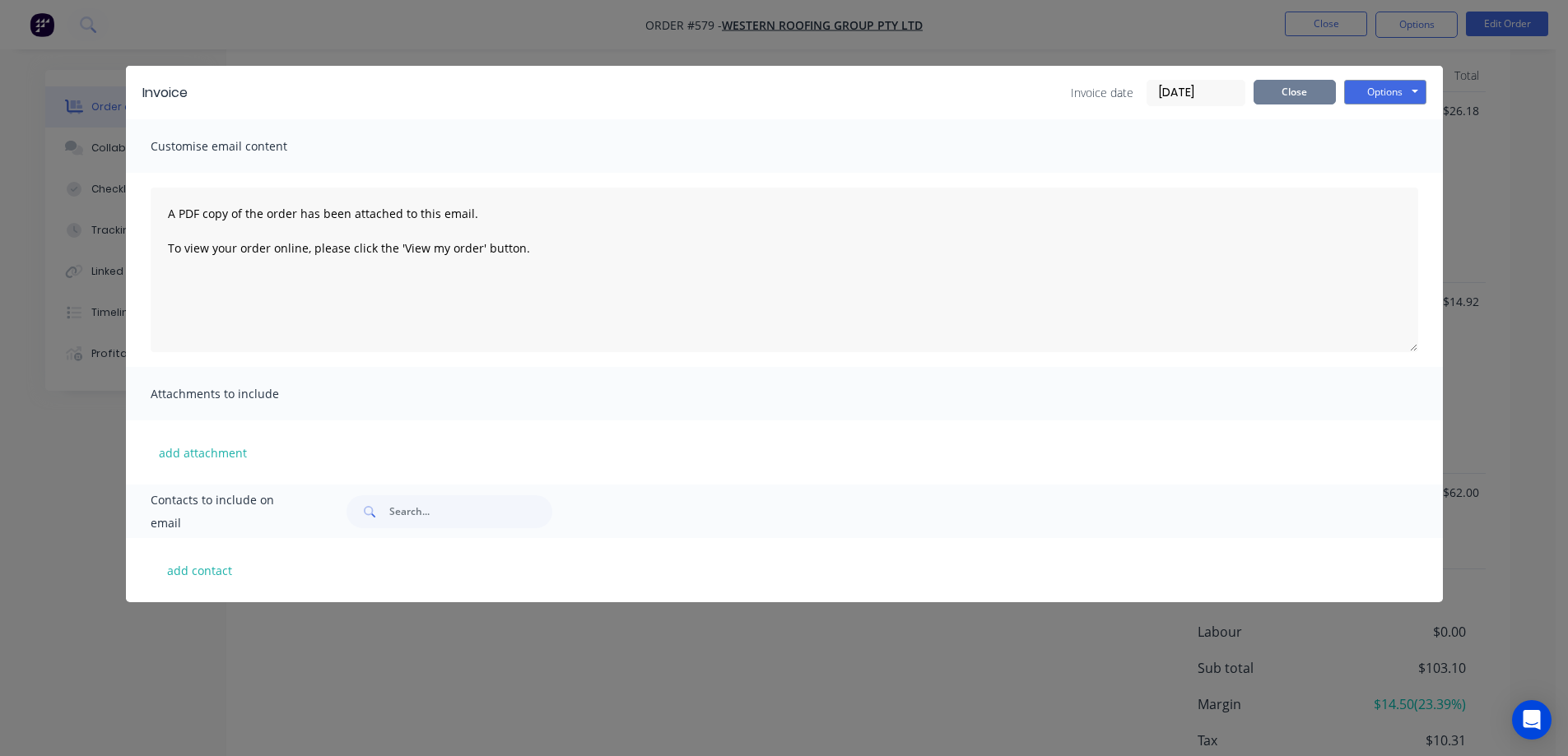
click at [1321, 89] on button "Close" at bounding box center [1294, 92] width 82 height 24
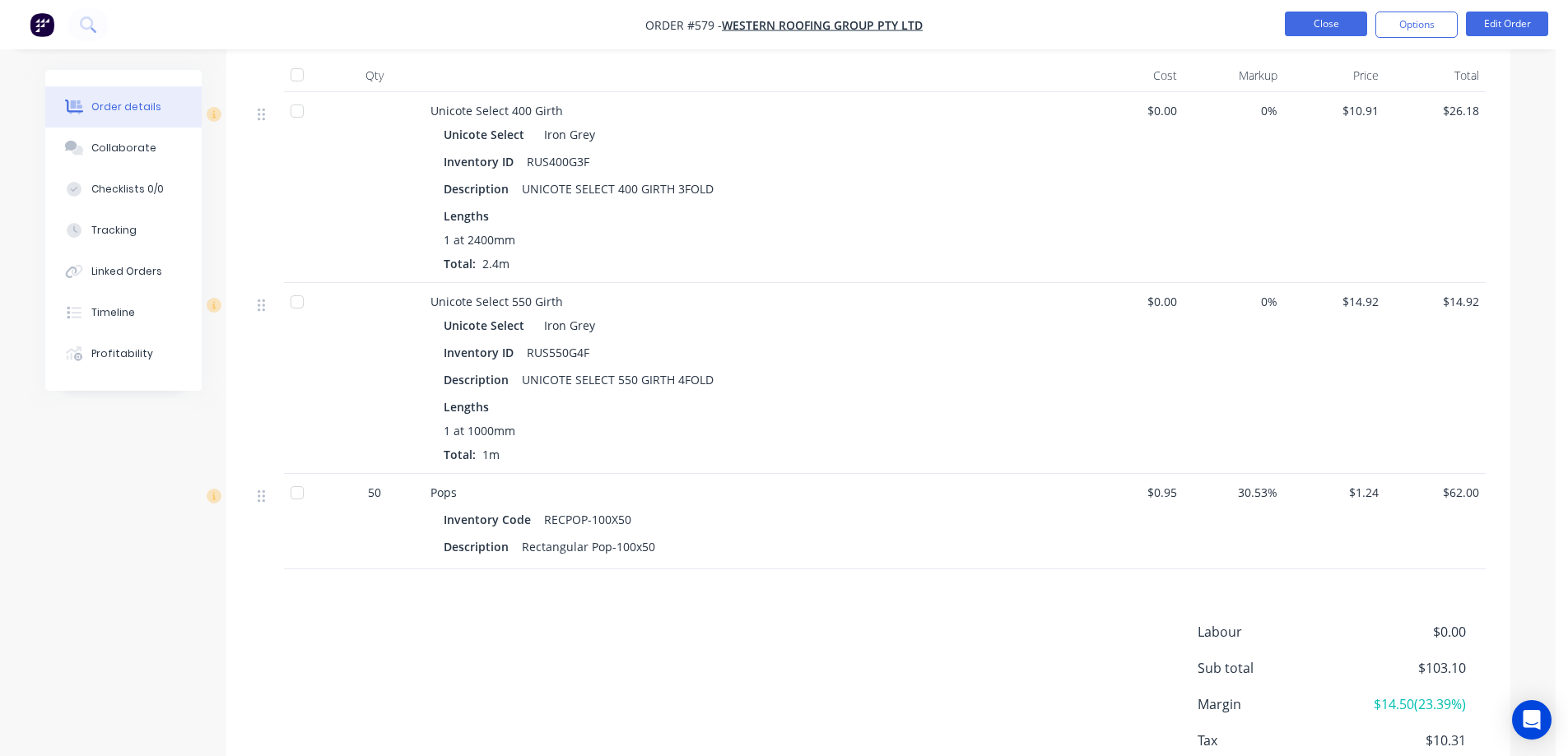
click at [1328, 23] on button "Close" at bounding box center [1326, 23] width 82 height 24
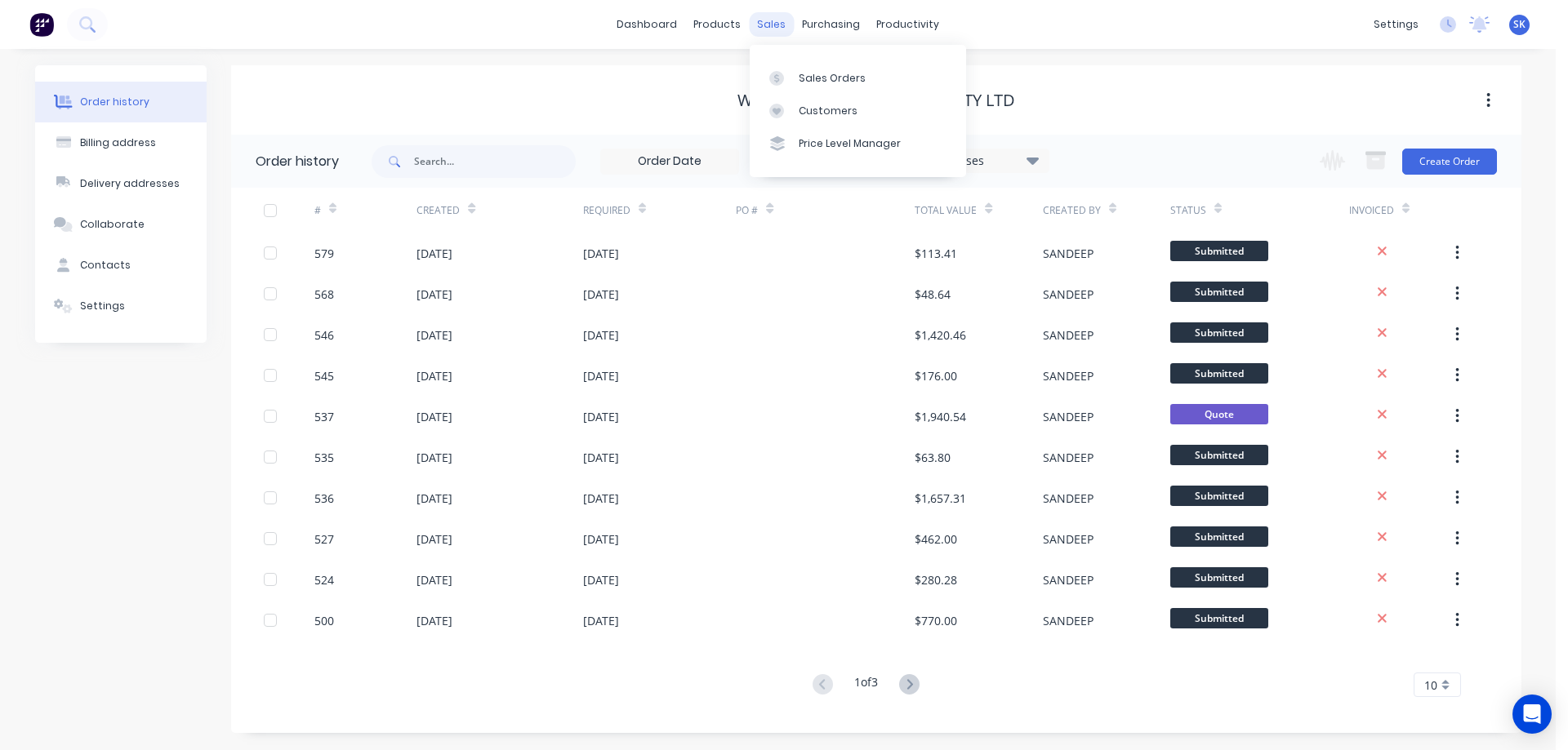
click at [775, 24] on div "sales" at bounding box center [771, 24] width 45 height 24
click at [827, 83] on div "Sales Orders" at bounding box center [832, 78] width 67 height 15
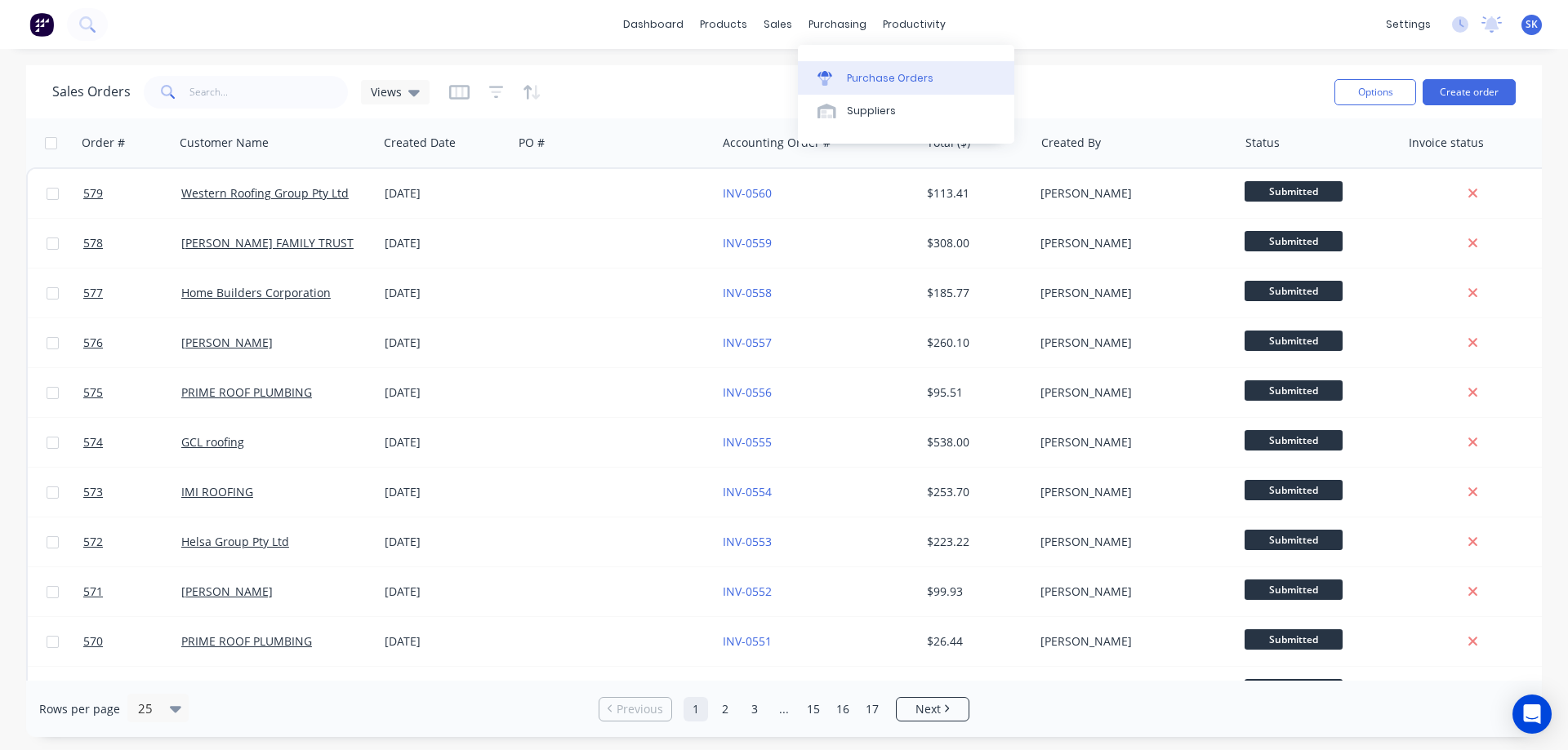
click at [850, 68] on link "Purchase Orders" at bounding box center [906, 77] width 217 height 33
click at [1455, 97] on button "Create order" at bounding box center [1469, 92] width 93 height 26
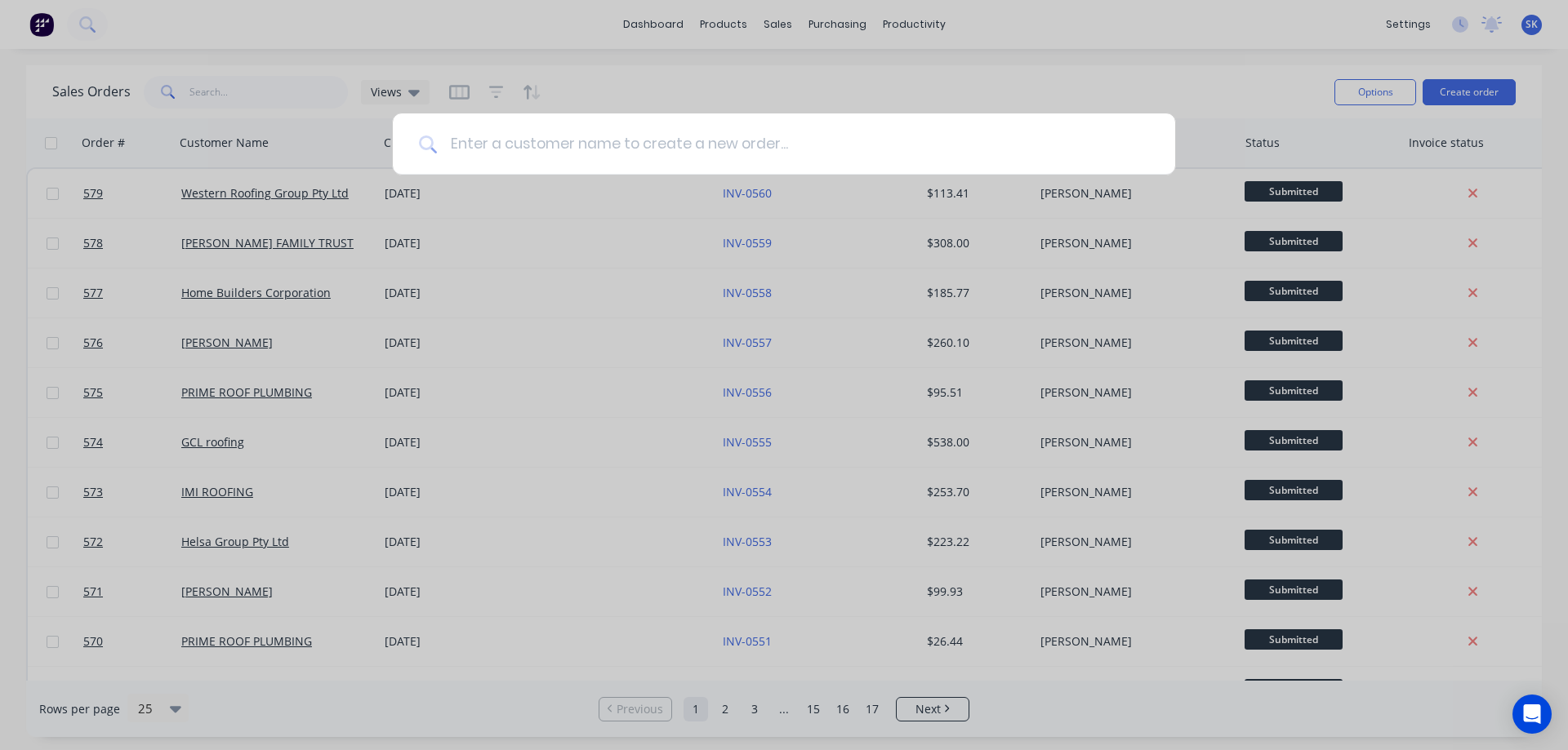
click at [772, 153] on input at bounding box center [793, 144] width 713 height 61
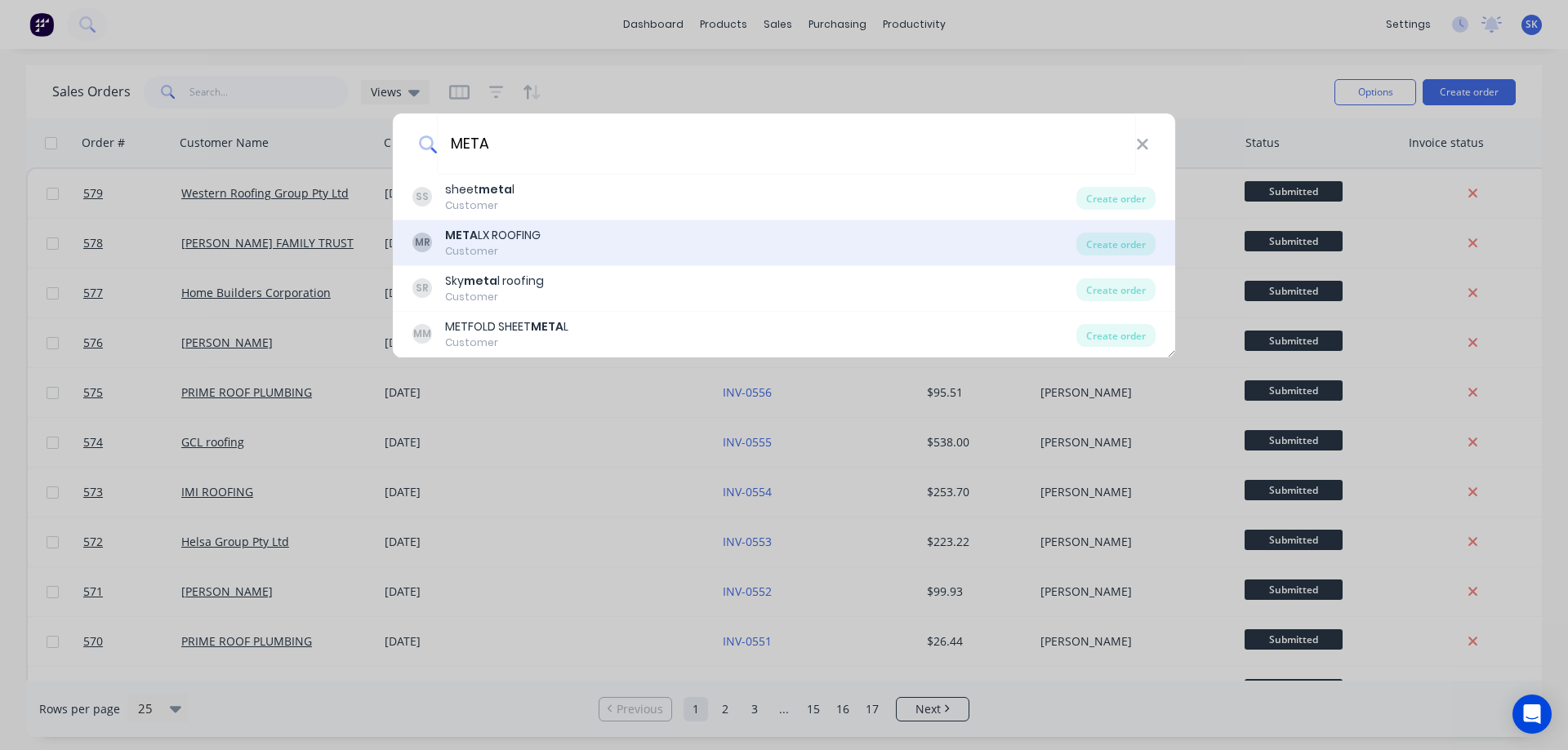
type input "META"
click at [585, 238] on div "MR META LX ROOFING Customer" at bounding box center [744, 243] width 664 height 32
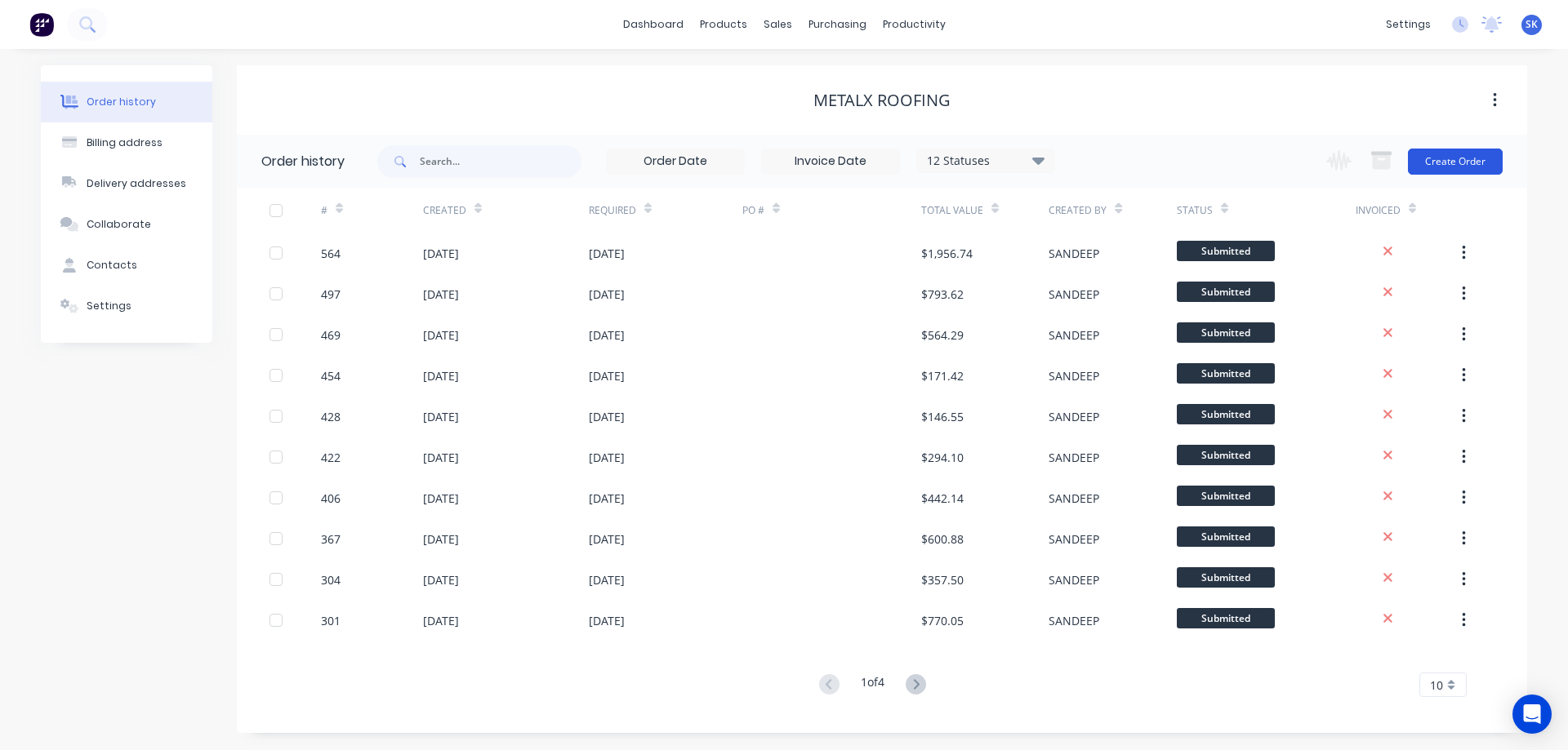
click at [1445, 166] on button "Create Order" at bounding box center [1455, 162] width 95 height 26
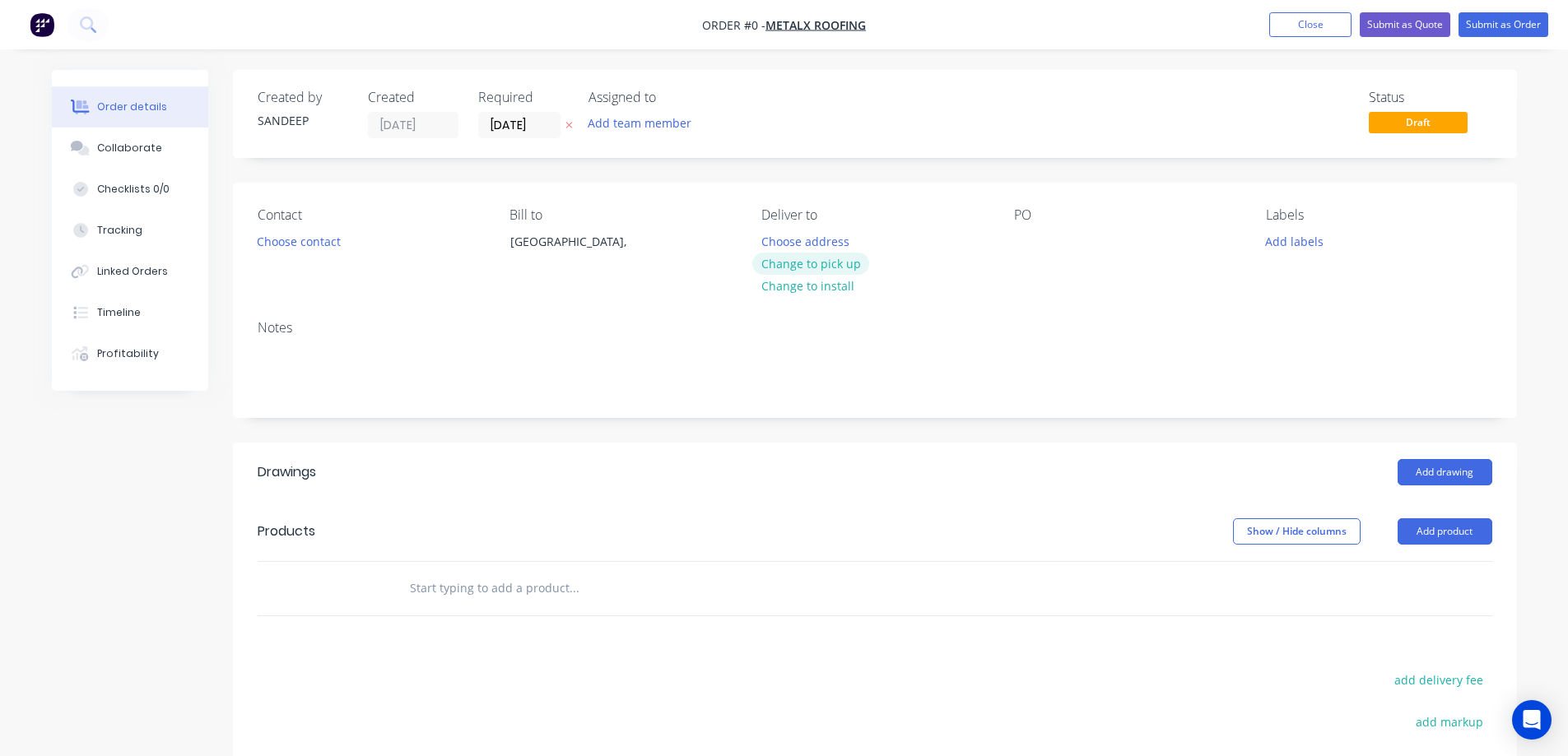
click at [794, 261] on button "Change to pick up" at bounding box center [810, 264] width 117 height 23
click at [508, 586] on input "text" at bounding box center [574, 589] width 330 height 33
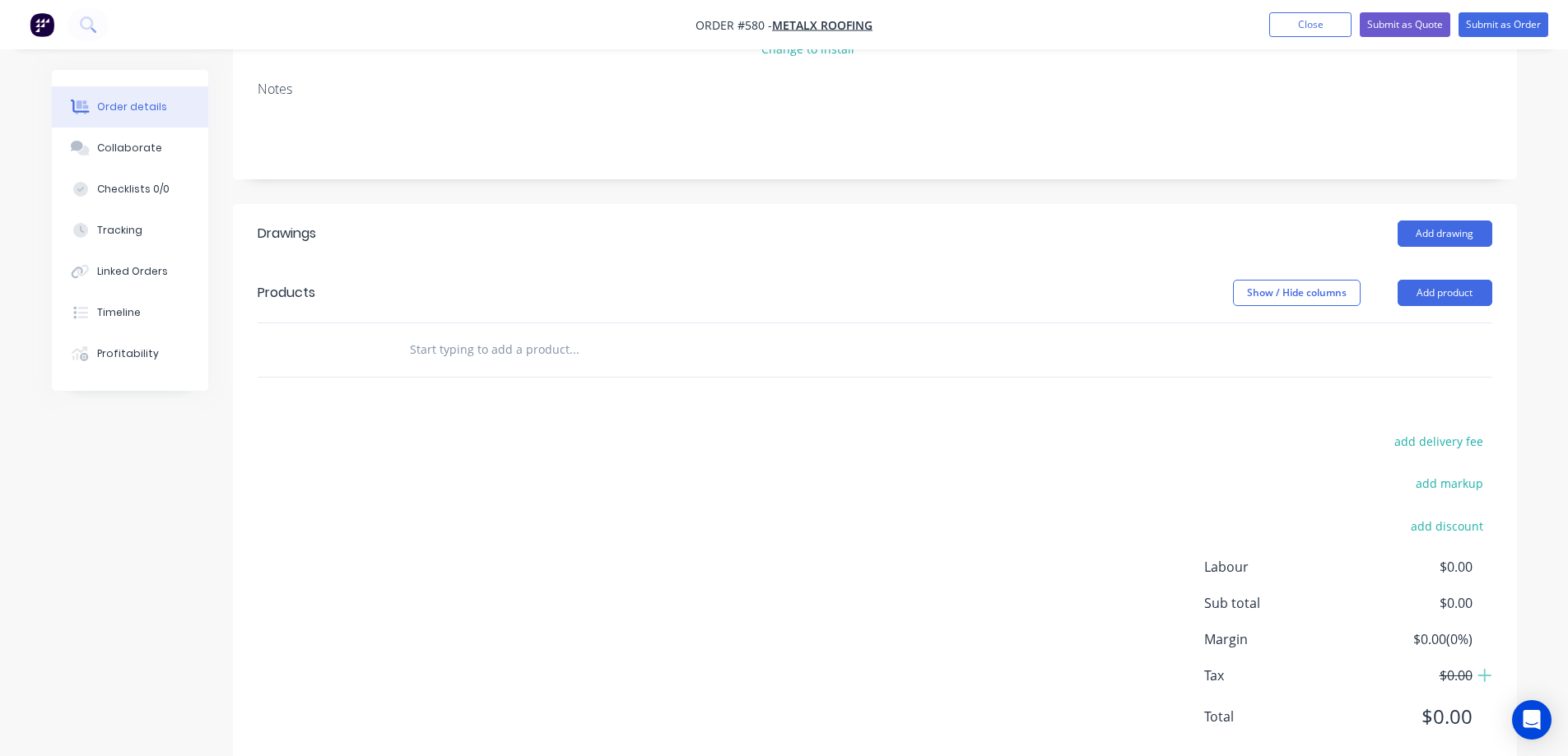
scroll to position [247, 0]
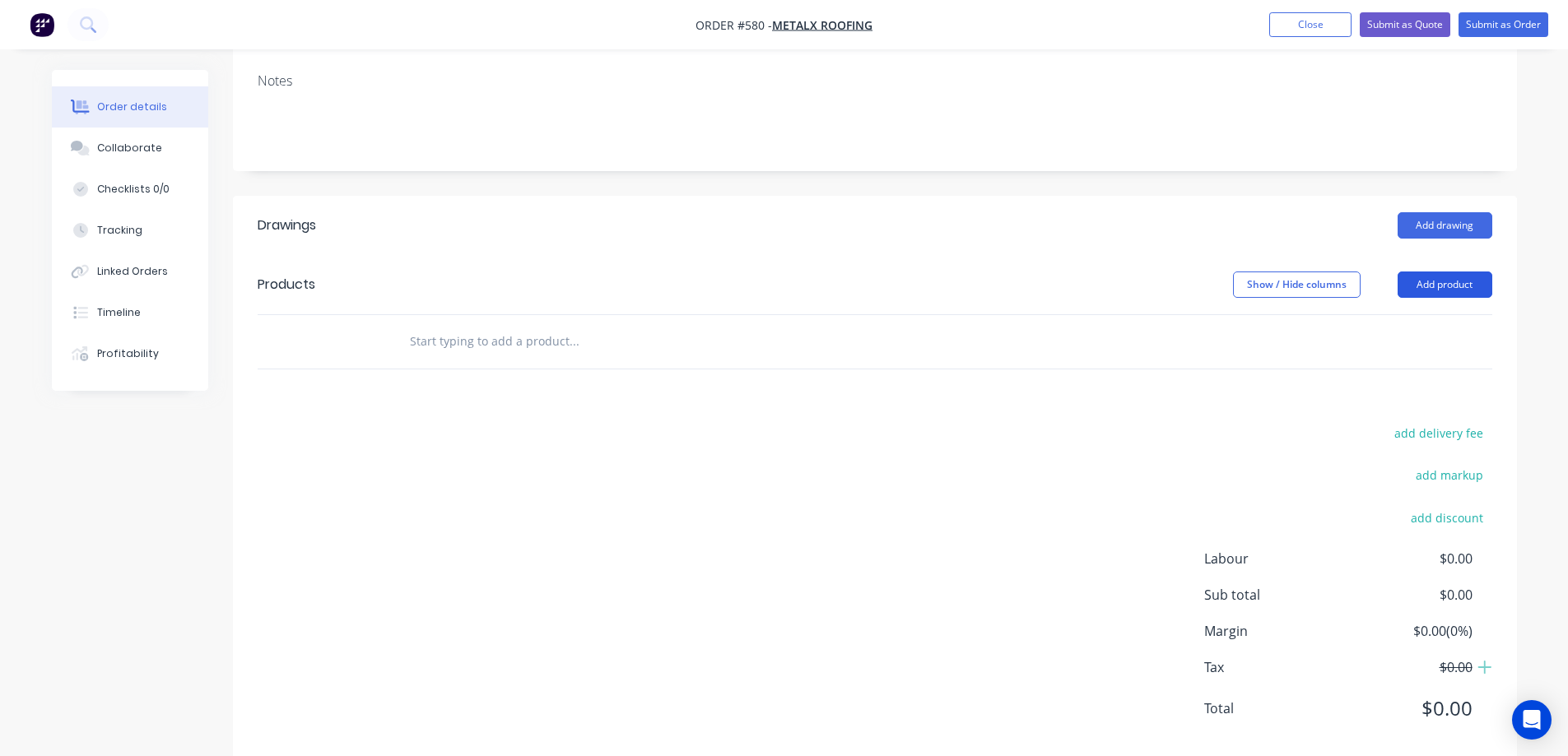
click at [1414, 288] on button "Add product" at bounding box center [1445, 284] width 95 height 26
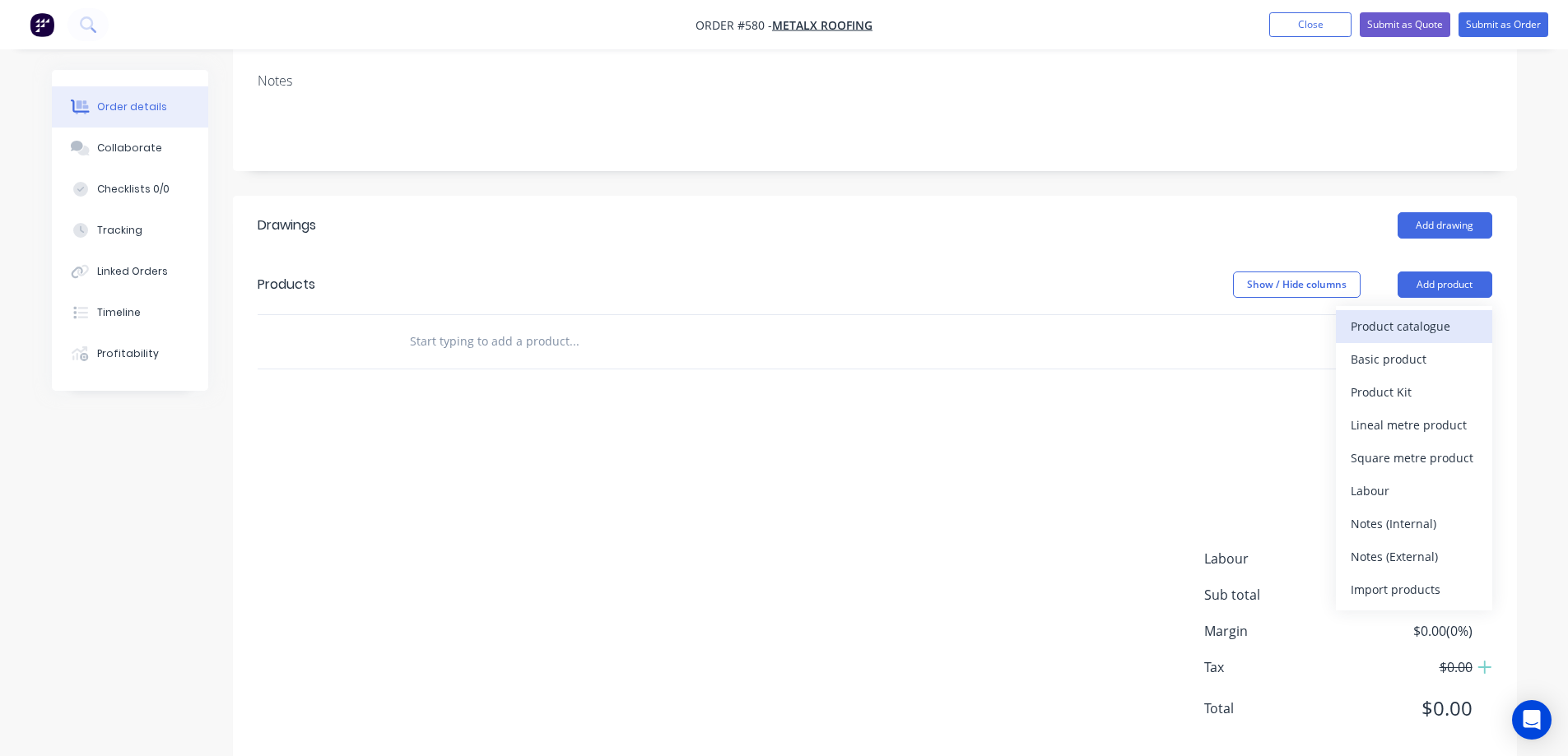
click at [1398, 316] on div "Product catalogue" at bounding box center [1414, 327] width 127 height 24
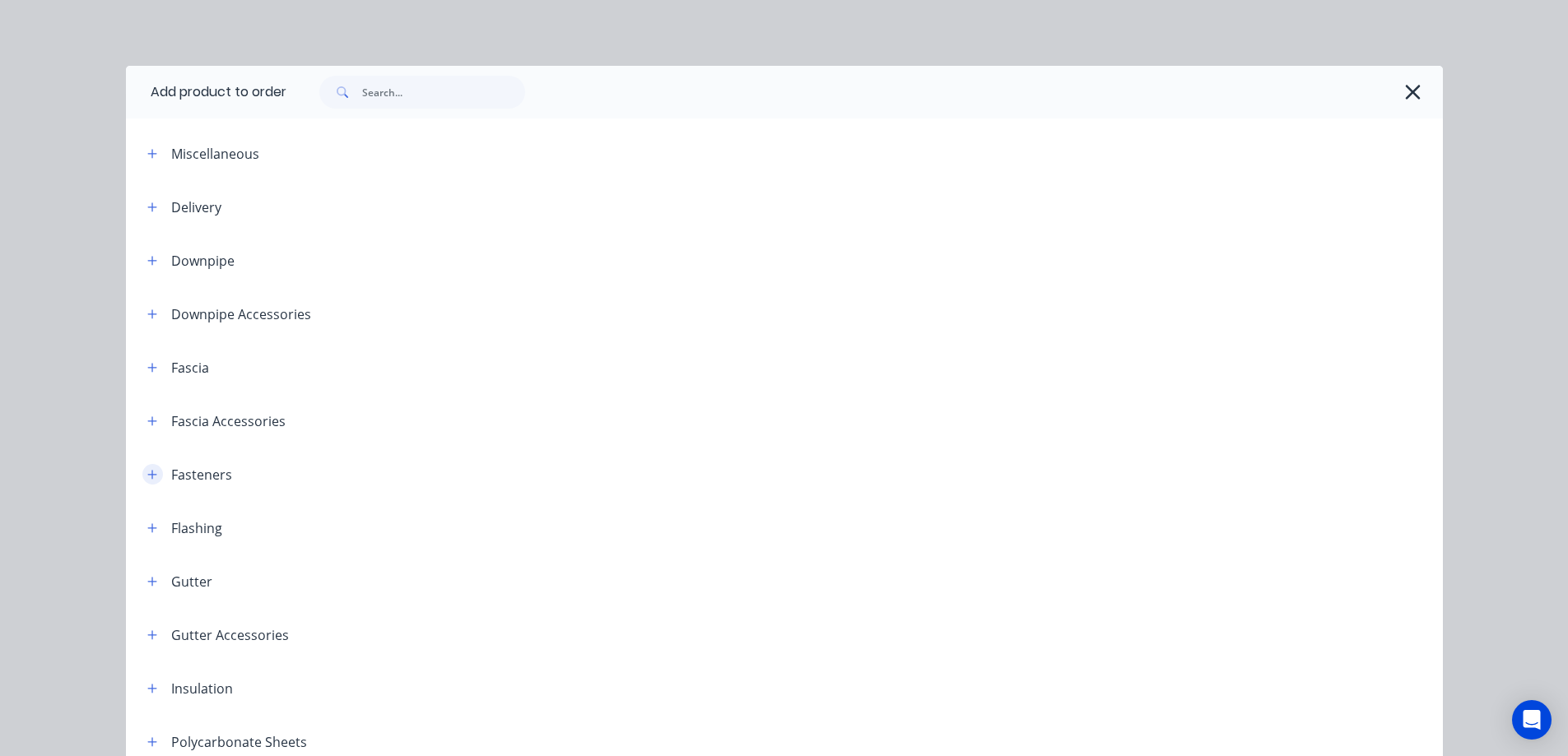
click at [147, 479] on icon "button" at bounding box center [152, 474] width 10 height 11
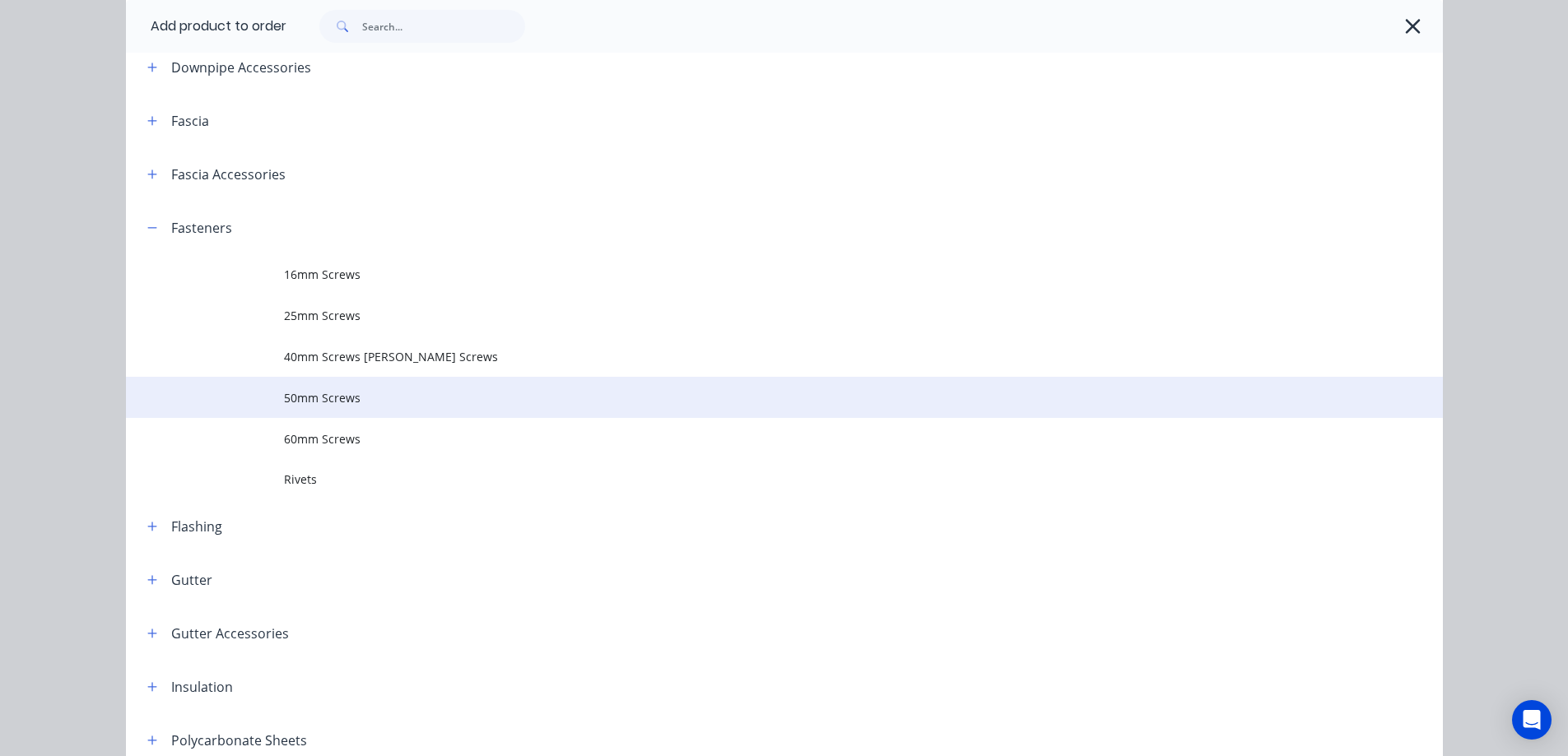
click at [310, 407] on td "50mm Screws" at bounding box center [863, 397] width 1159 height 41
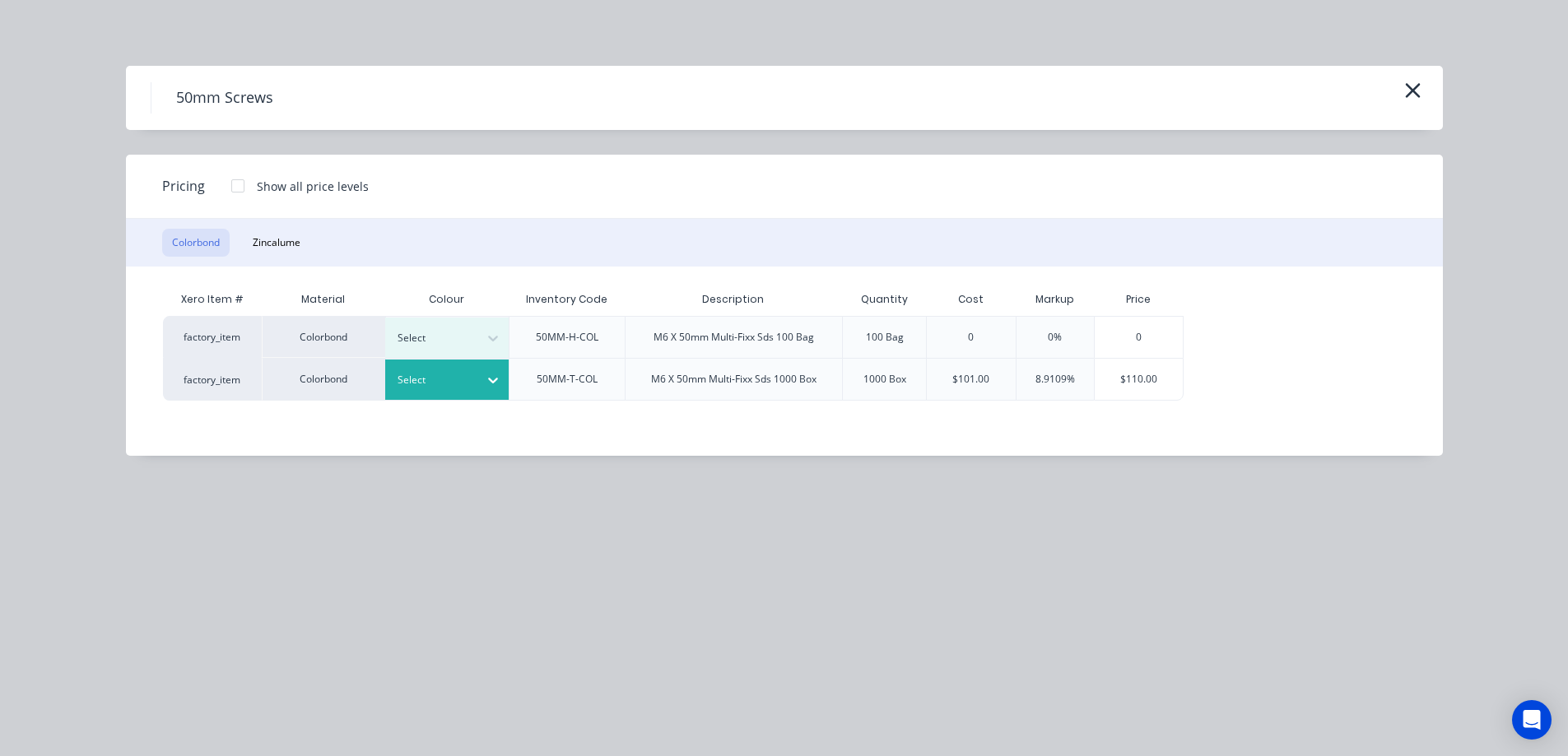
click at [492, 378] on icon at bounding box center [493, 380] width 16 height 16
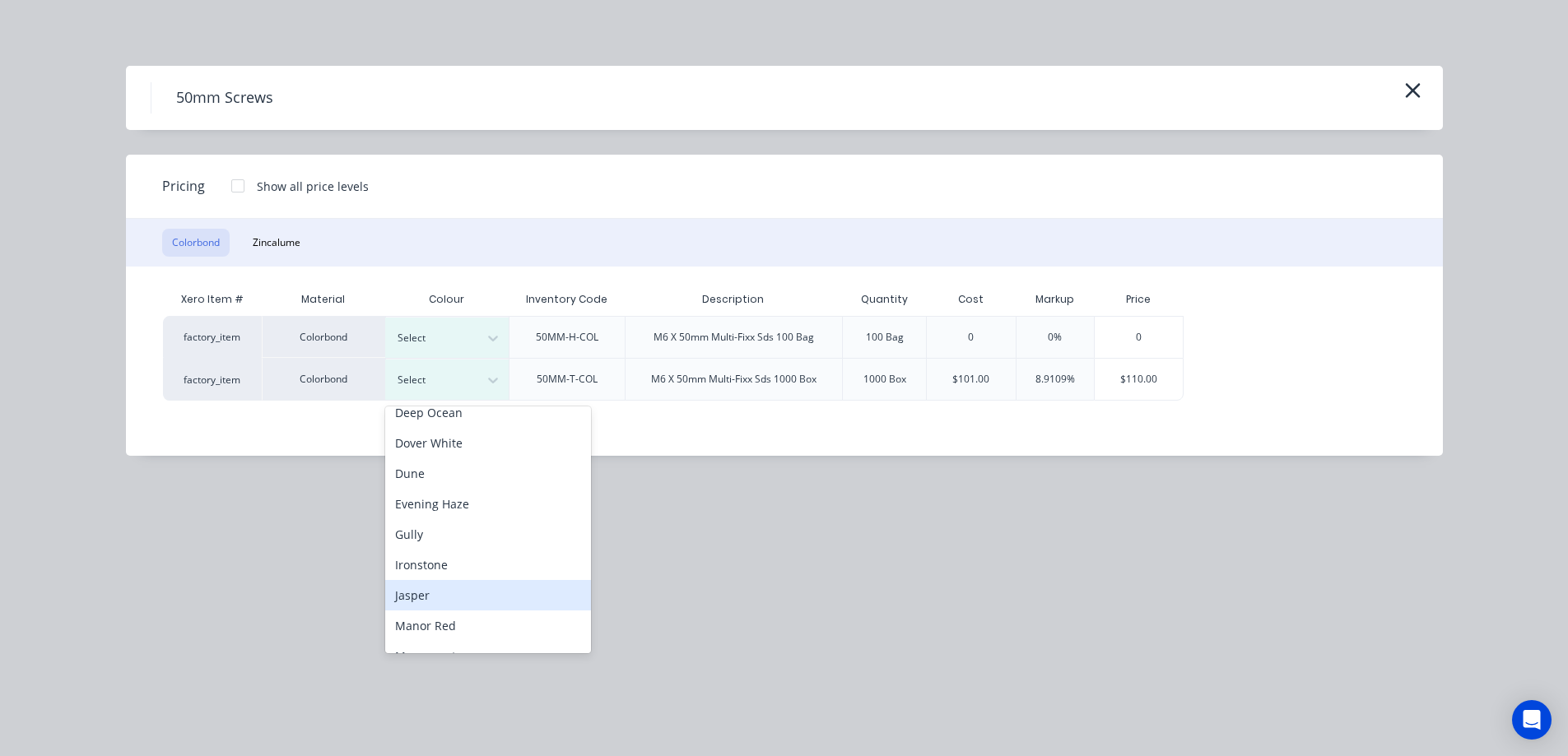
scroll to position [247, 0]
click at [441, 581] on div "Monument" at bounding box center [487, 573] width 206 height 30
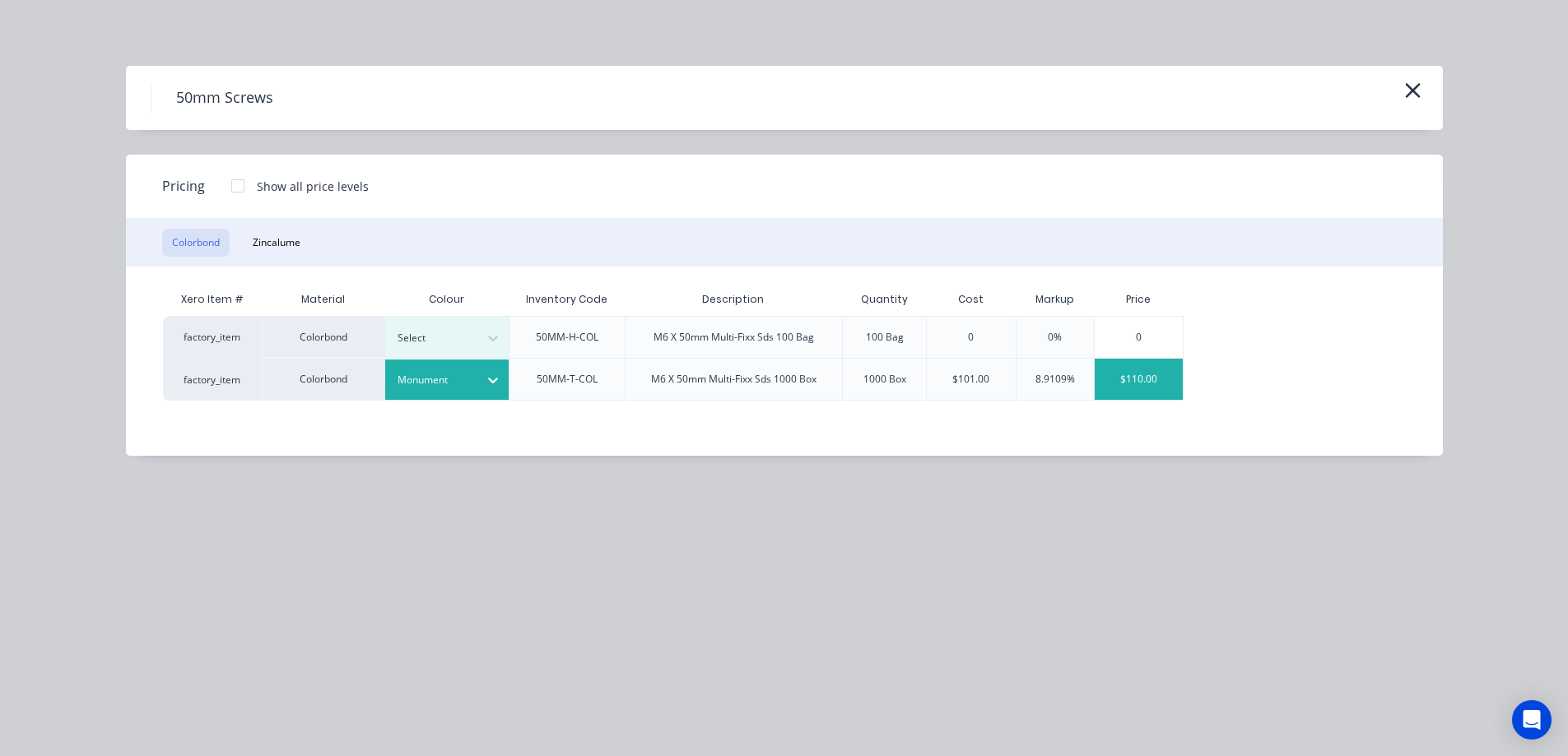
click at [1120, 386] on div "$110.00" at bounding box center [1139, 379] width 88 height 41
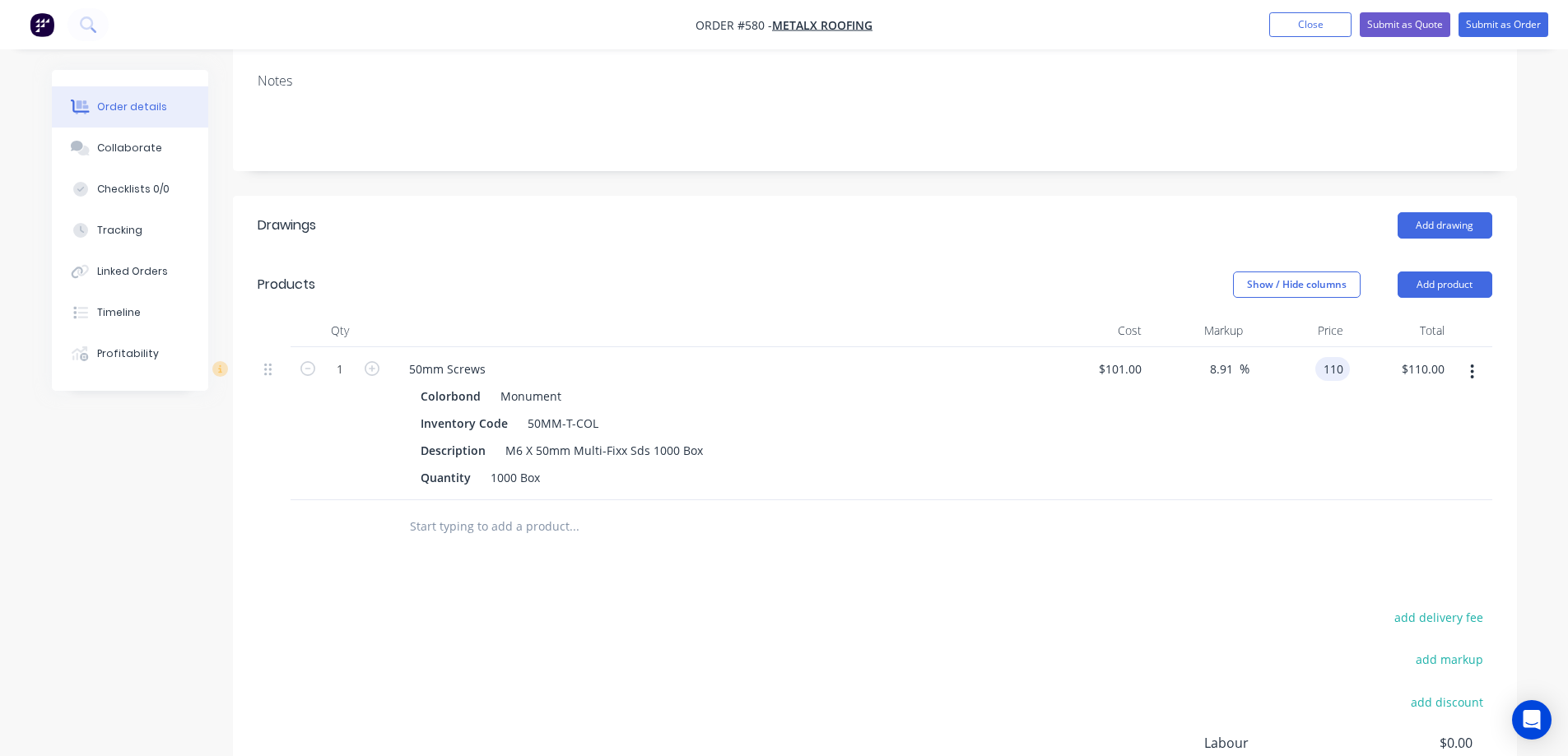
click at [1303, 359] on div "110 110" at bounding box center [1300, 424] width 101 height 153
type input "125"
type input "23.76"
type input "$125.00"
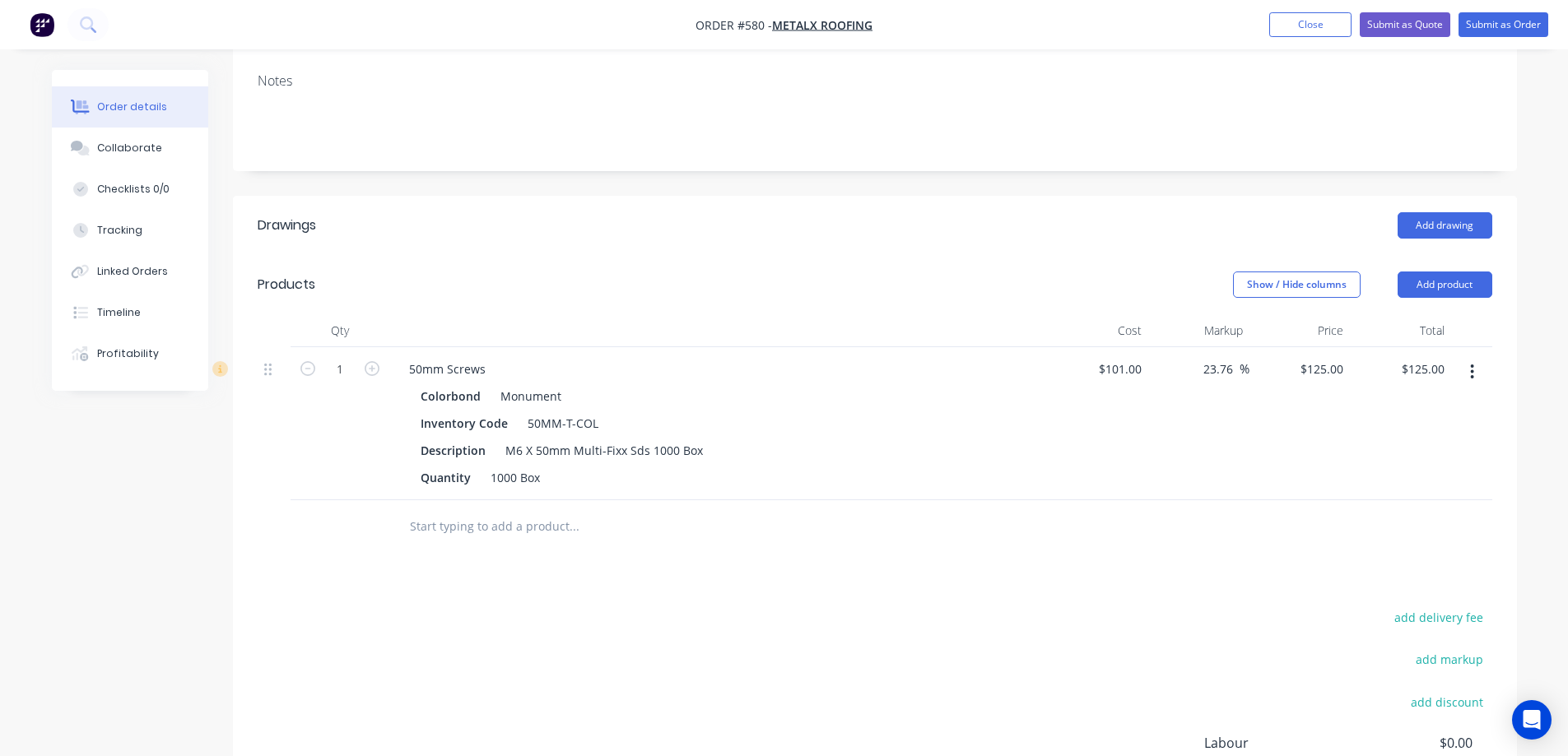
click at [1290, 424] on div "$125.00 $125.00" at bounding box center [1300, 424] width 101 height 153
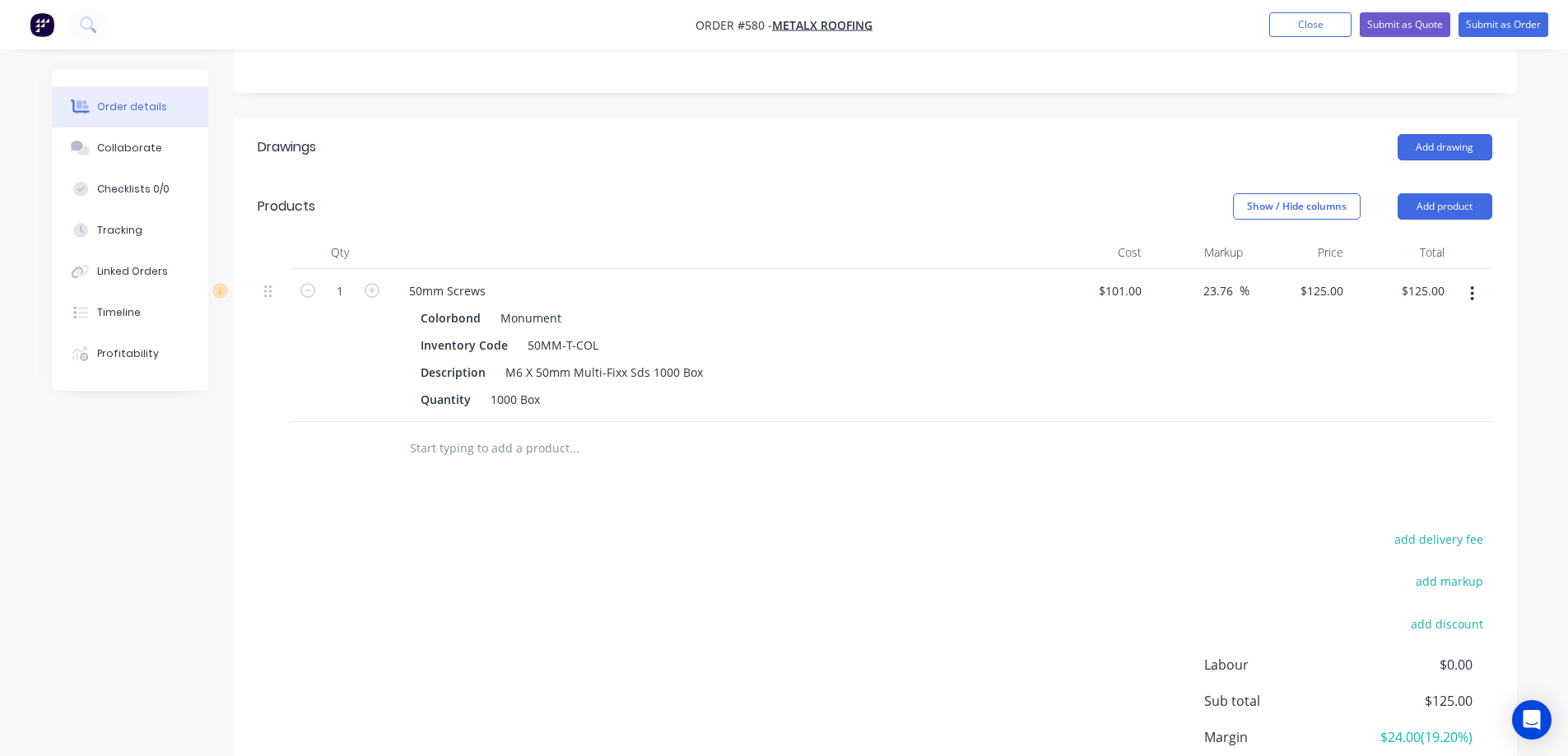
scroll to position [464, 0]
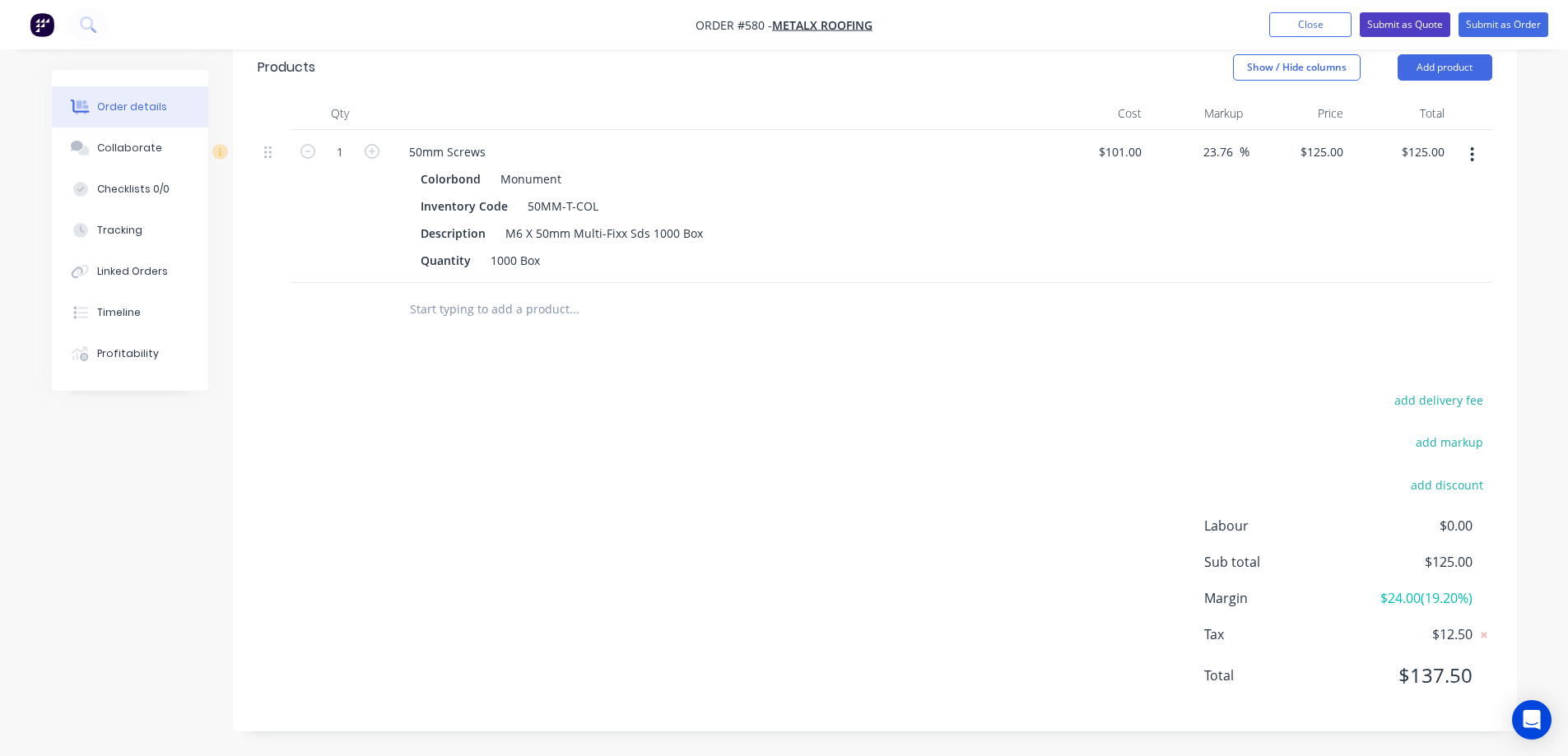
click at [1412, 19] on button "Submit as Quote" at bounding box center [1405, 24] width 90 height 24
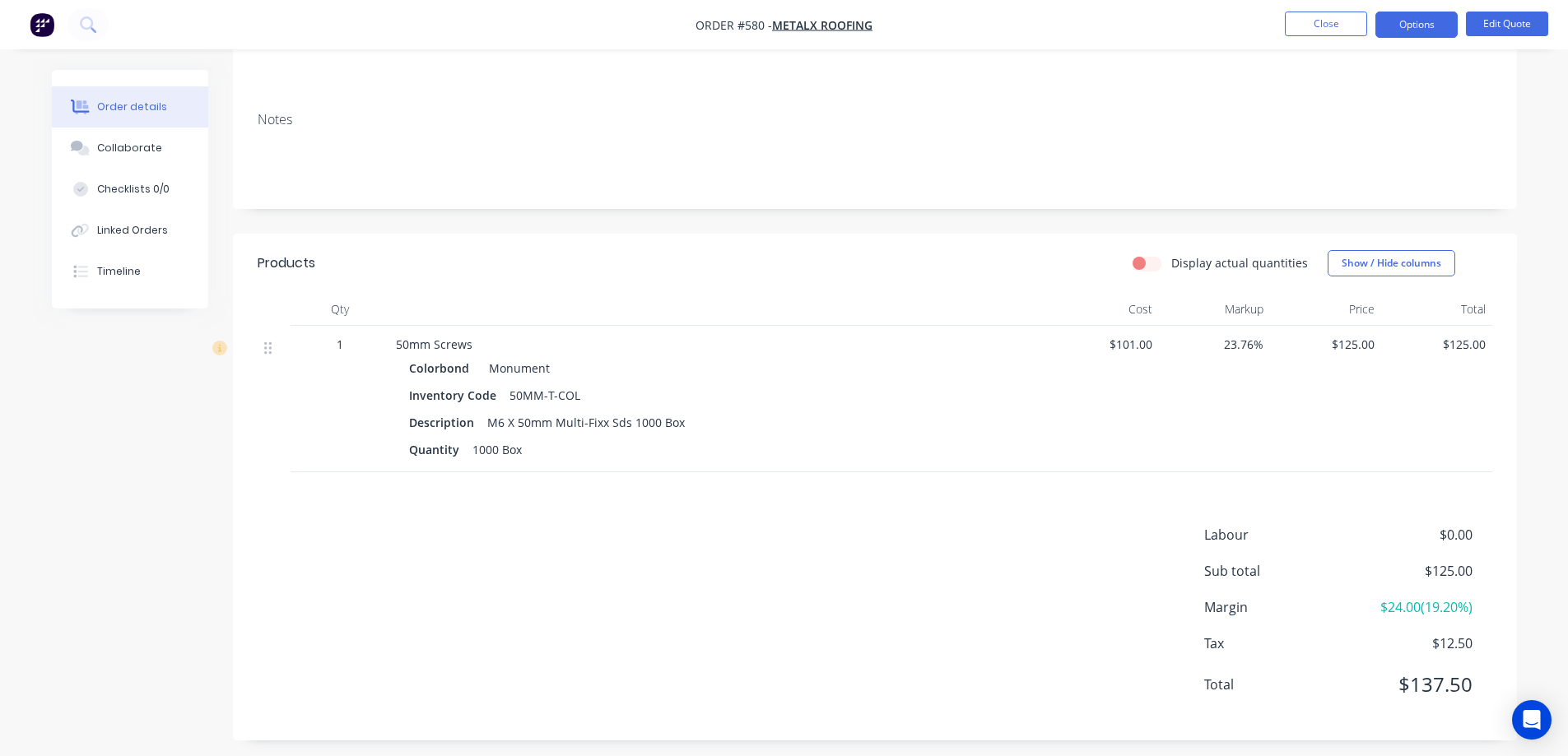
scroll to position [217, 0]
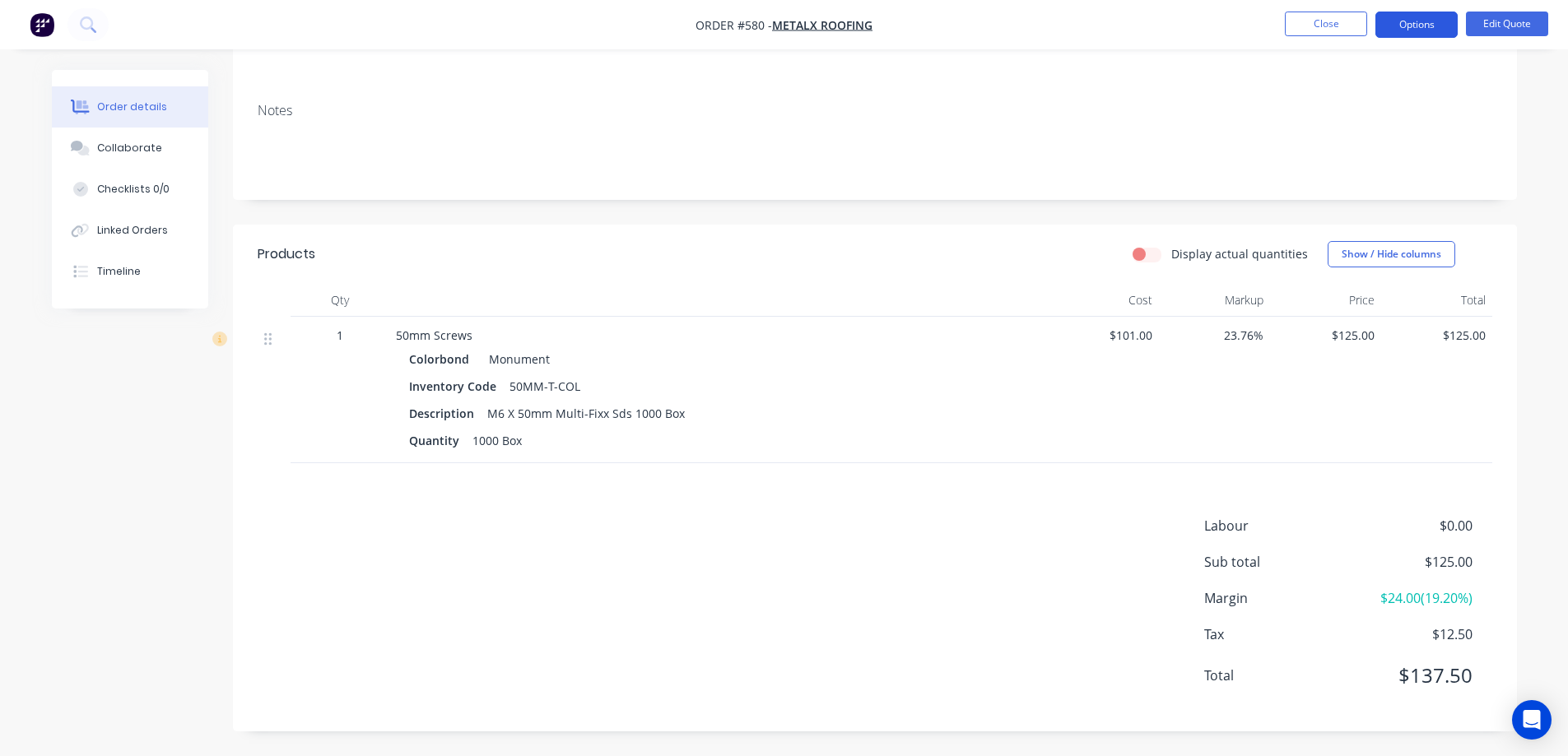
click at [1422, 33] on button "Options" at bounding box center [1416, 24] width 82 height 26
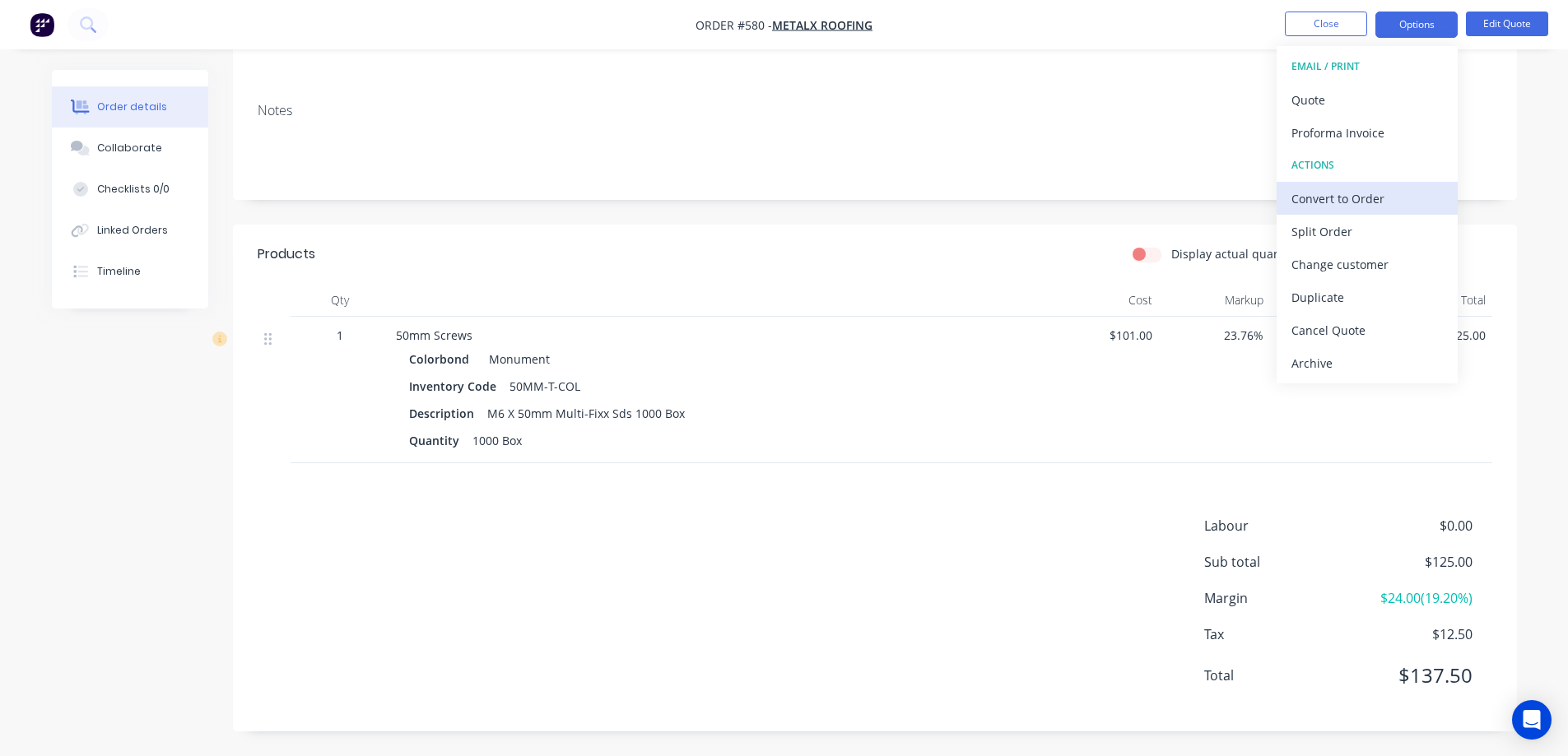
click at [1363, 190] on div "Convert to Order" at bounding box center [1367, 199] width 152 height 24
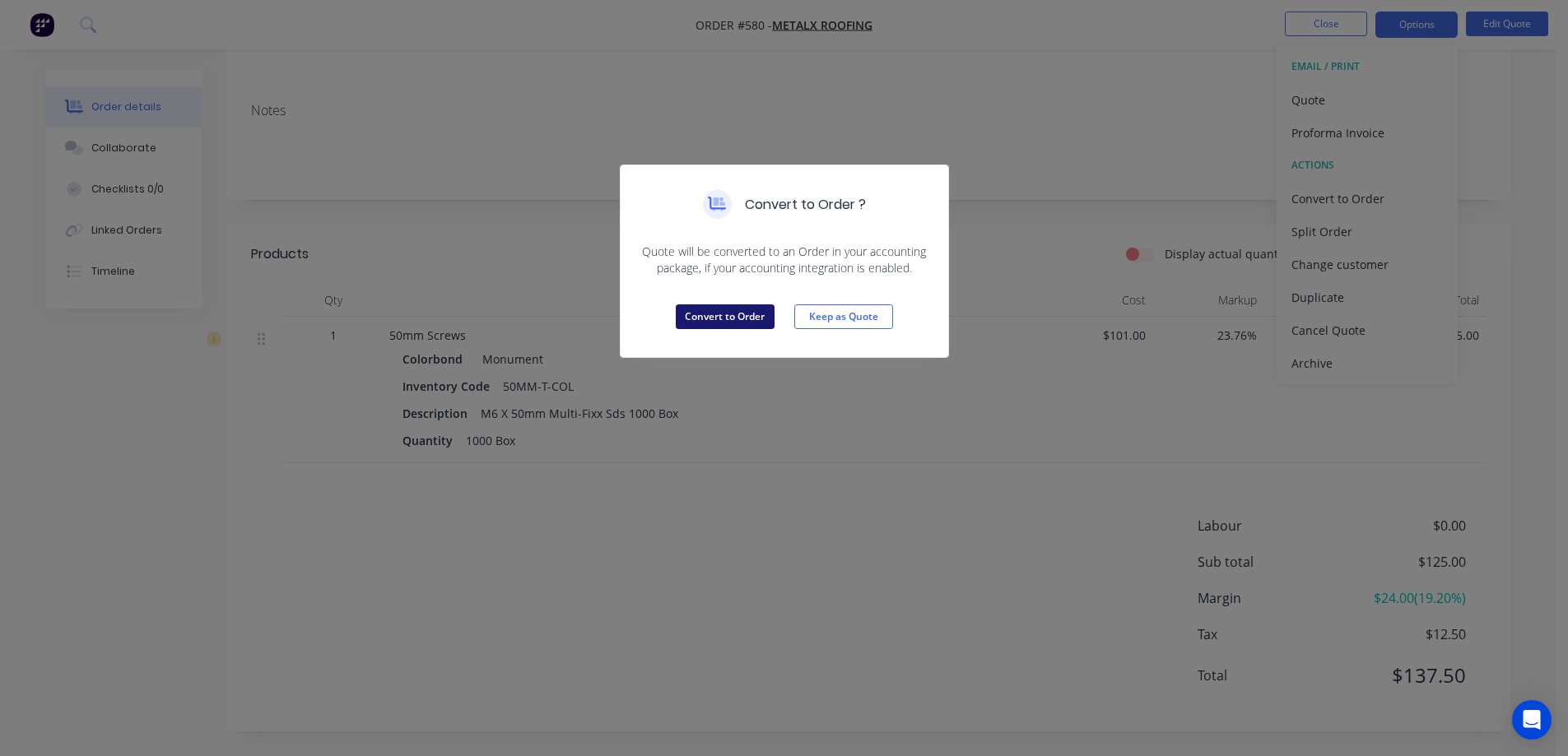
click at [696, 323] on button "Convert to Order" at bounding box center [725, 316] width 99 height 24
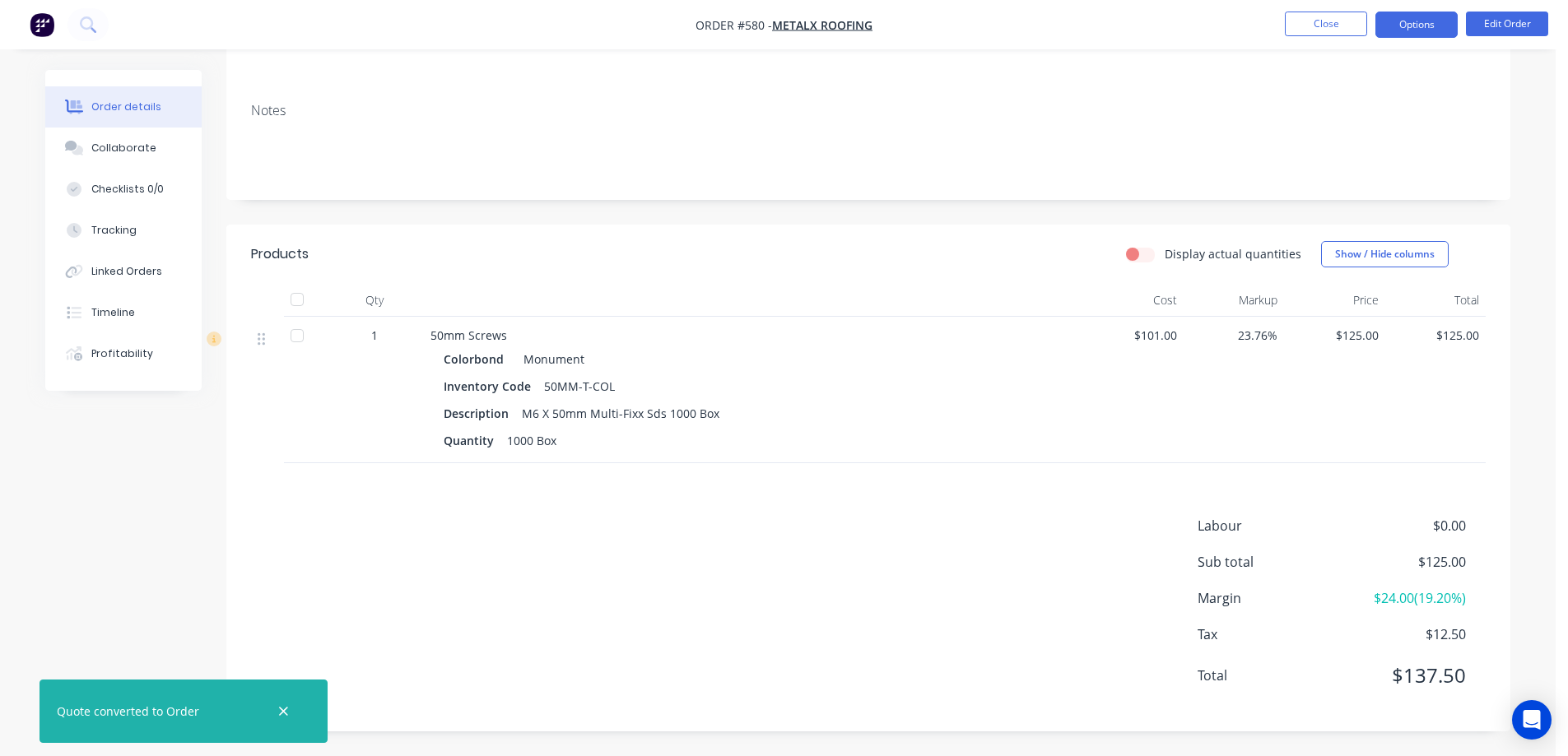
click at [1420, 21] on button "Options" at bounding box center [1416, 24] width 82 height 26
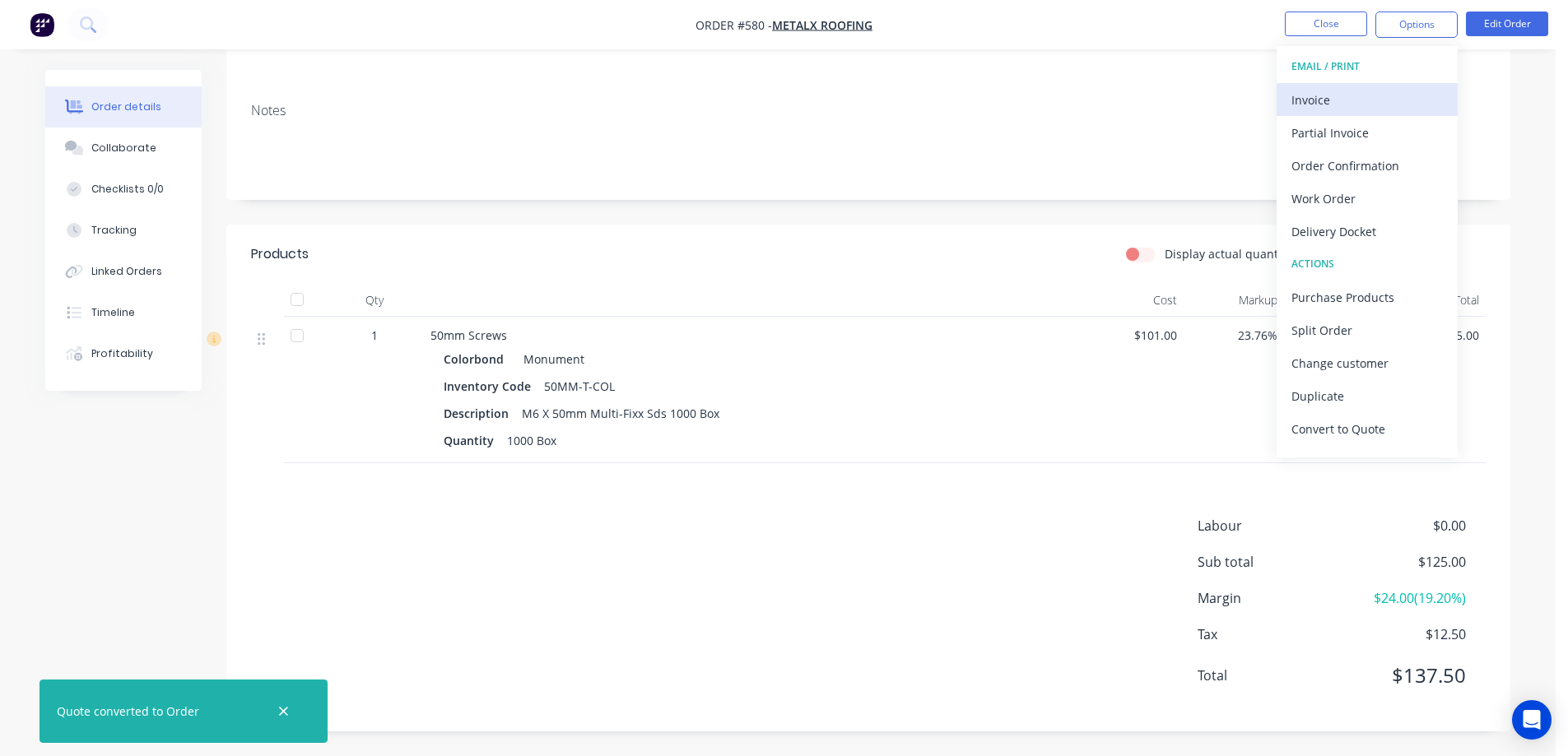
click at [1366, 92] on div "Invoice" at bounding box center [1367, 101] width 152 height 24
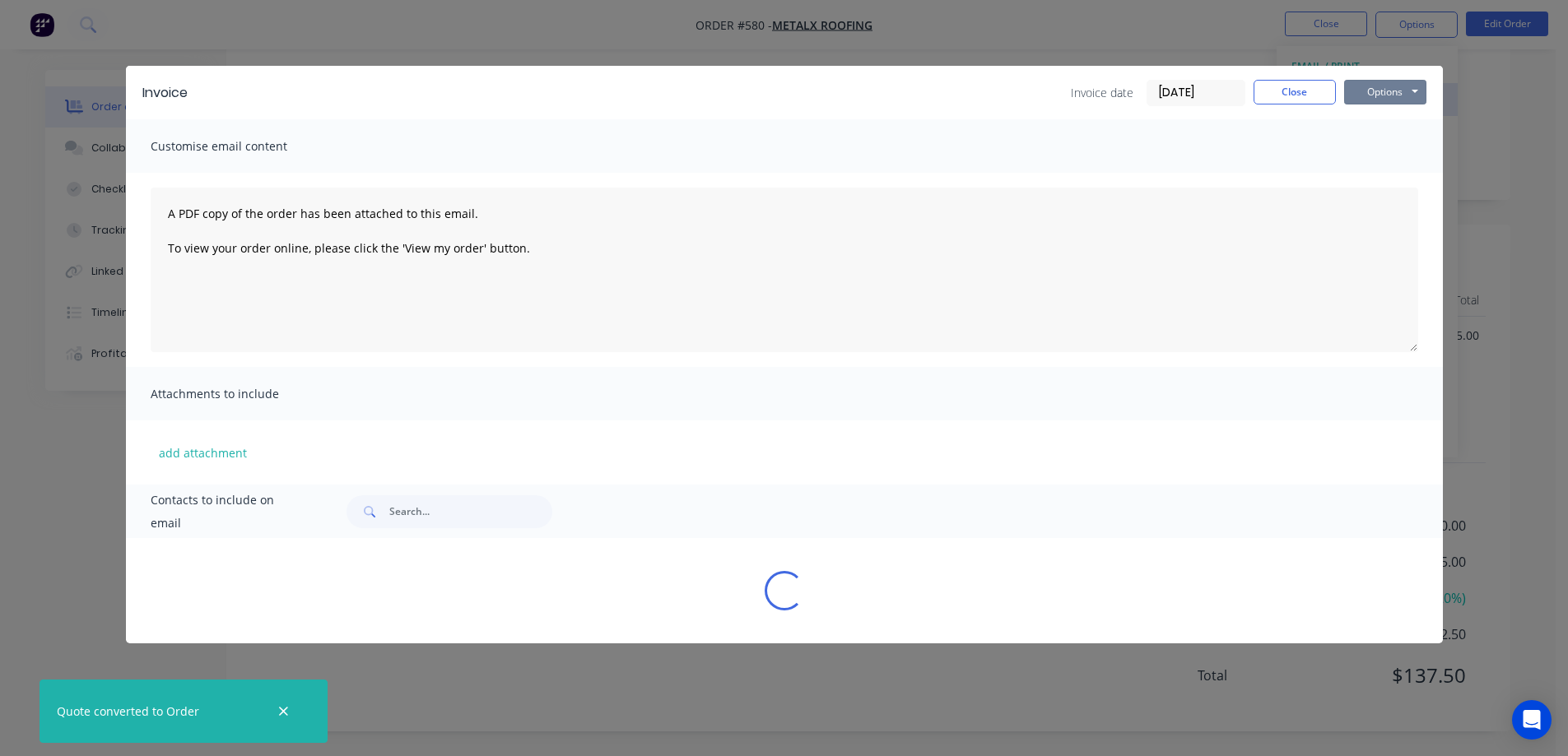
click at [1390, 93] on button "Options" at bounding box center [1385, 92] width 82 height 24
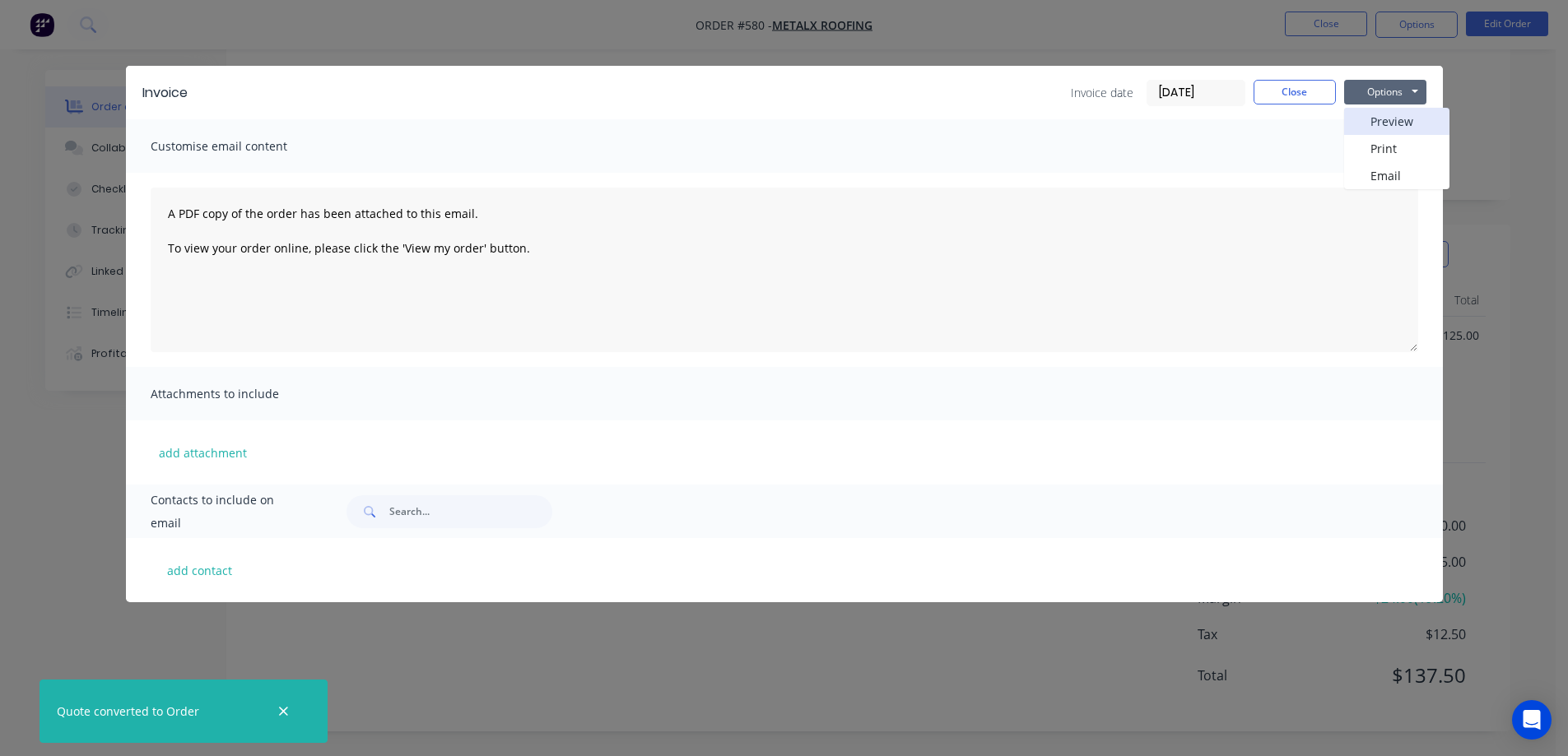
click at [1384, 119] on button "Preview" at bounding box center [1396, 121] width 105 height 27
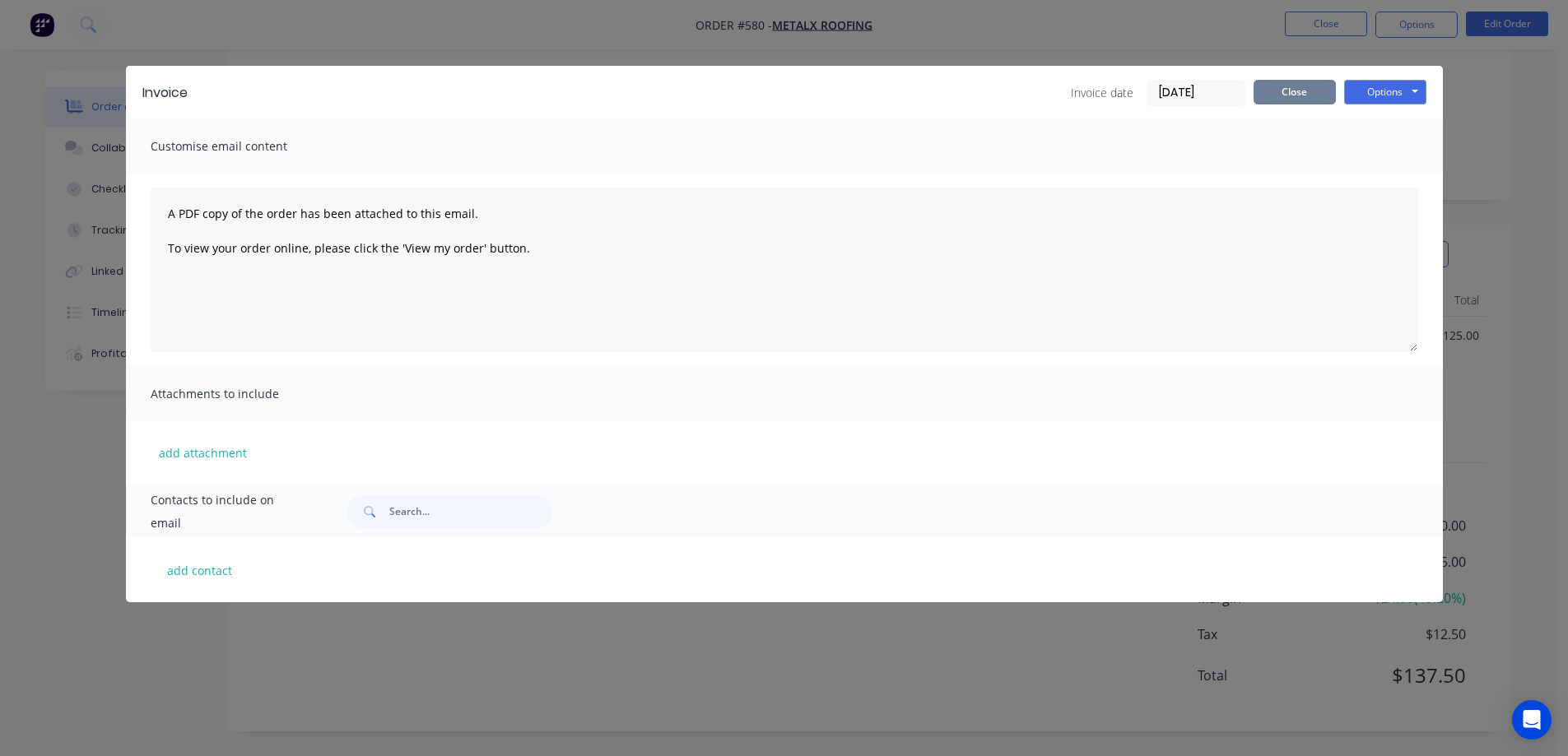
click at [1316, 101] on button "Close" at bounding box center [1294, 92] width 82 height 24
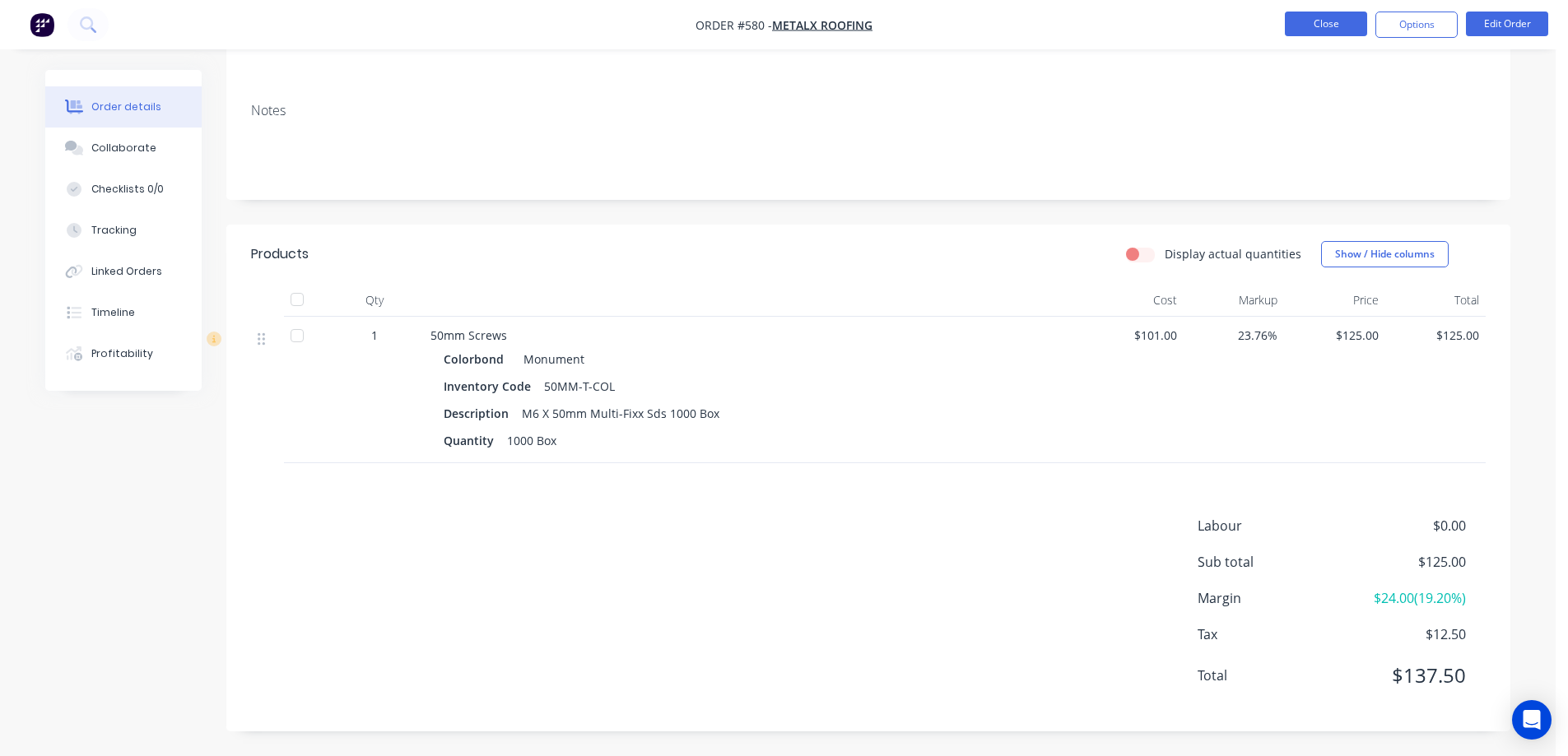
click at [1320, 31] on button "Close" at bounding box center [1326, 23] width 82 height 24
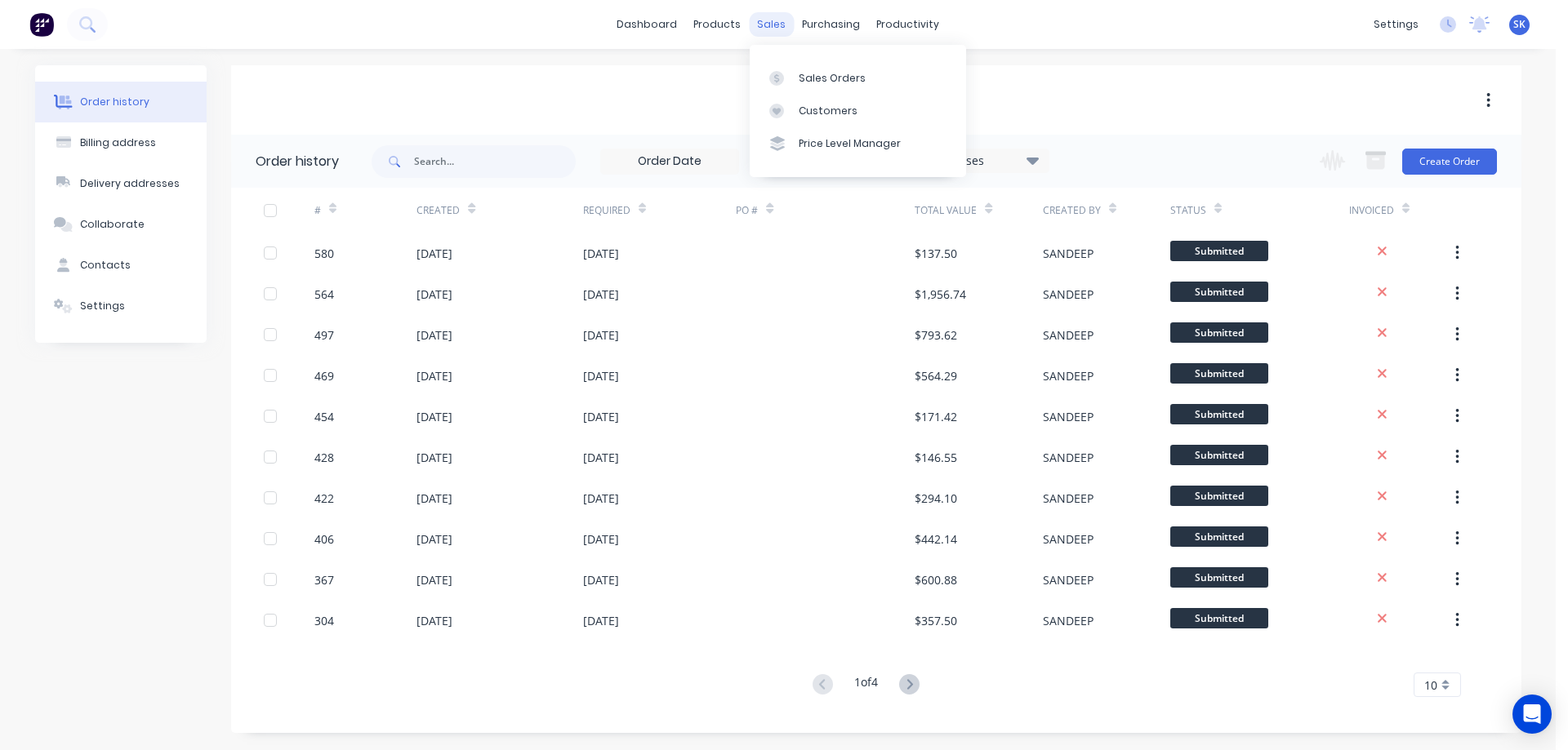
click at [761, 14] on div "sales" at bounding box center [771, 24] width 45 height 24
click at [812, 71] on div "Sales Orders" at bounding box center [832, 78] width 67 height 15
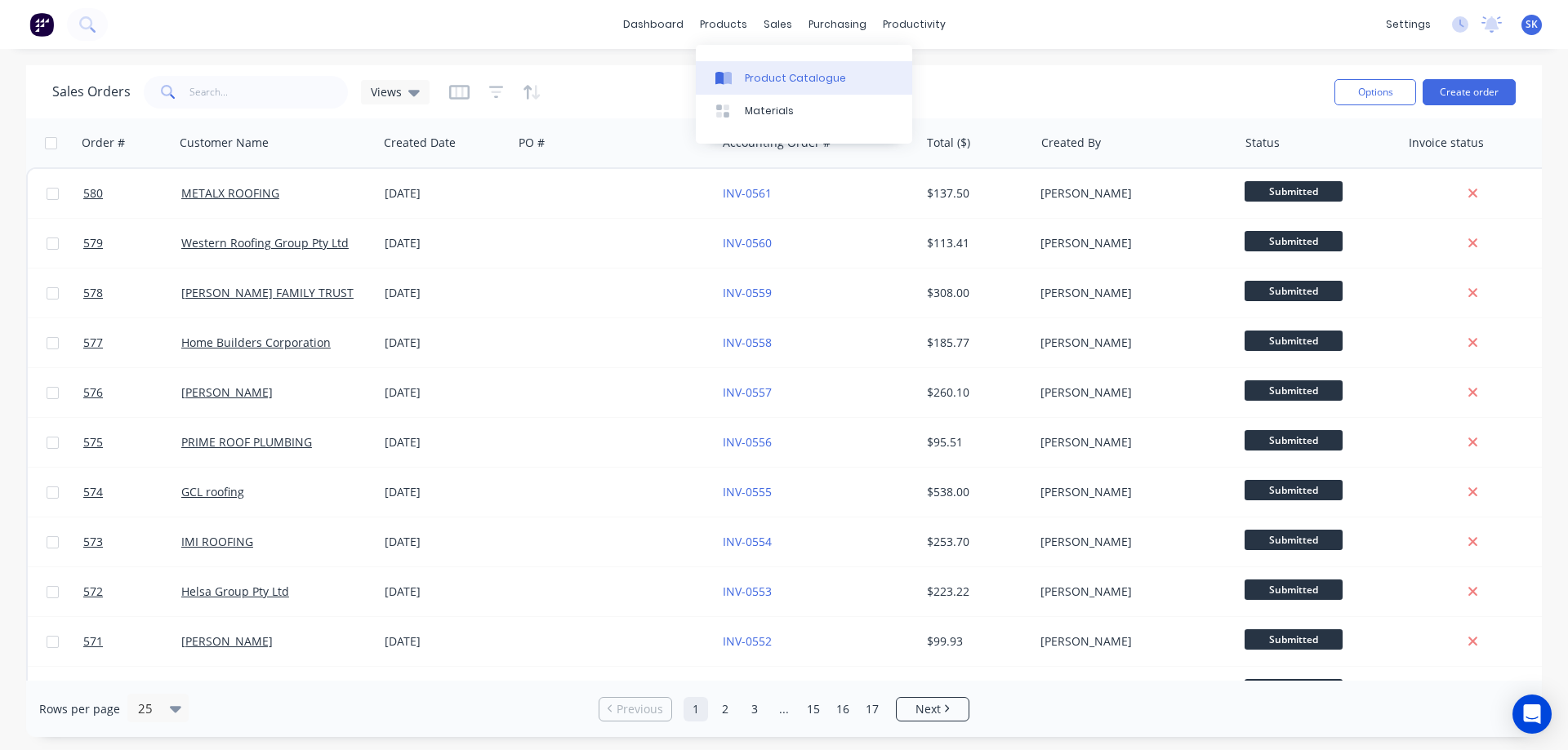
click at [744, 91] on link "Product Catalogue" at bounding box center [805, 77] width 217 height 33
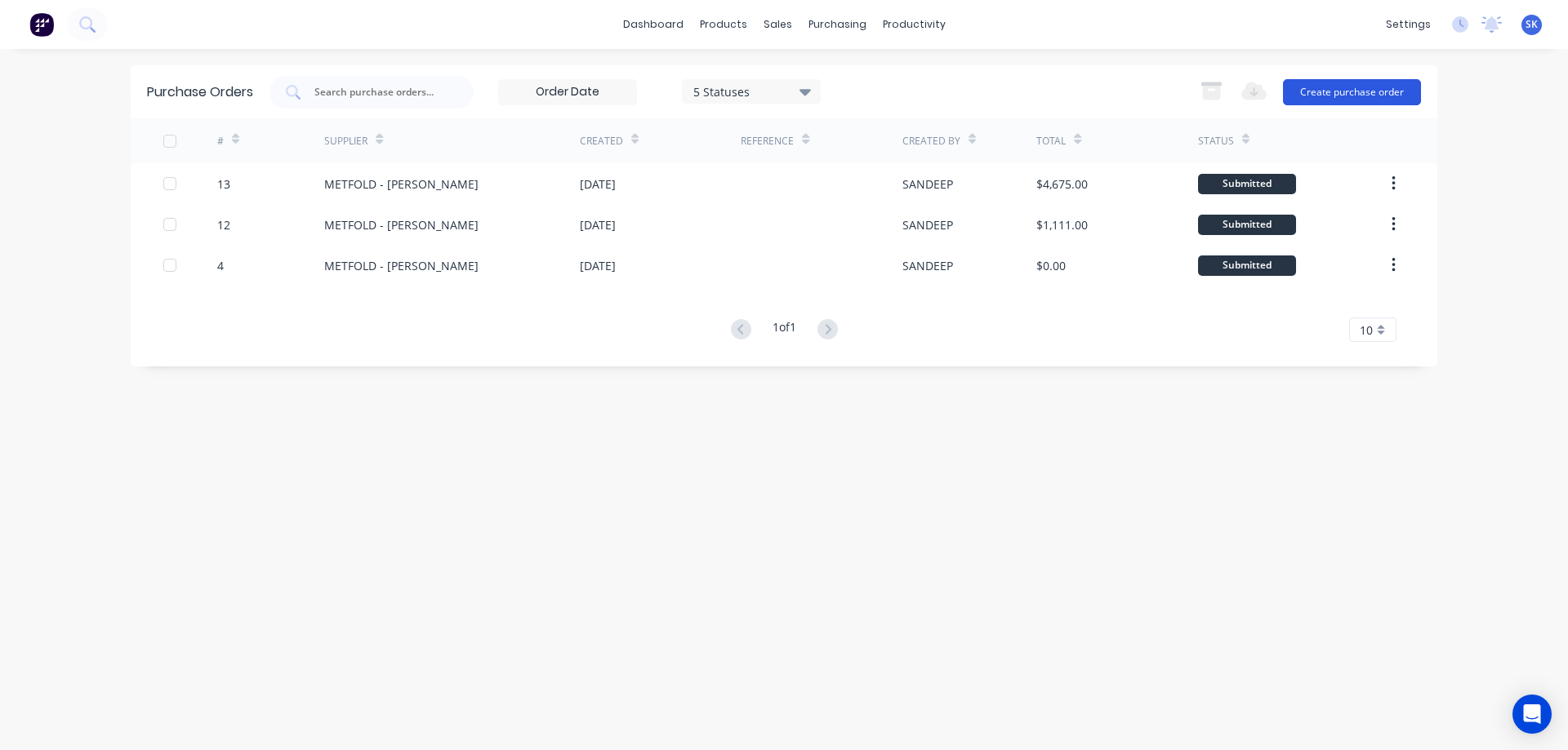
click at [1308, 92] on button "Create purchase order" at bounding box center [1352, 92] width 138 height 26
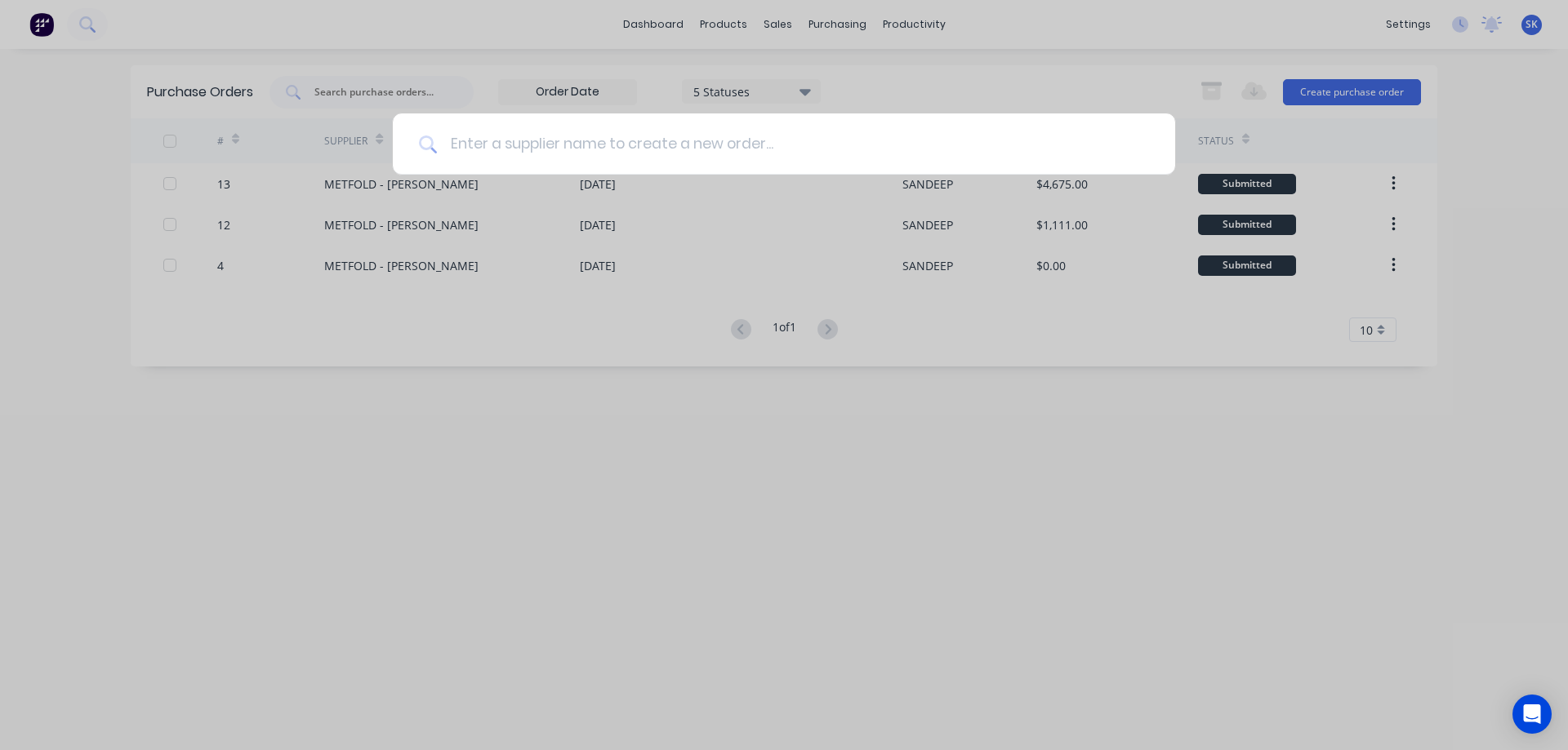
click at [682, 144] on input at bounding box center [793, 144] width 713 height 61
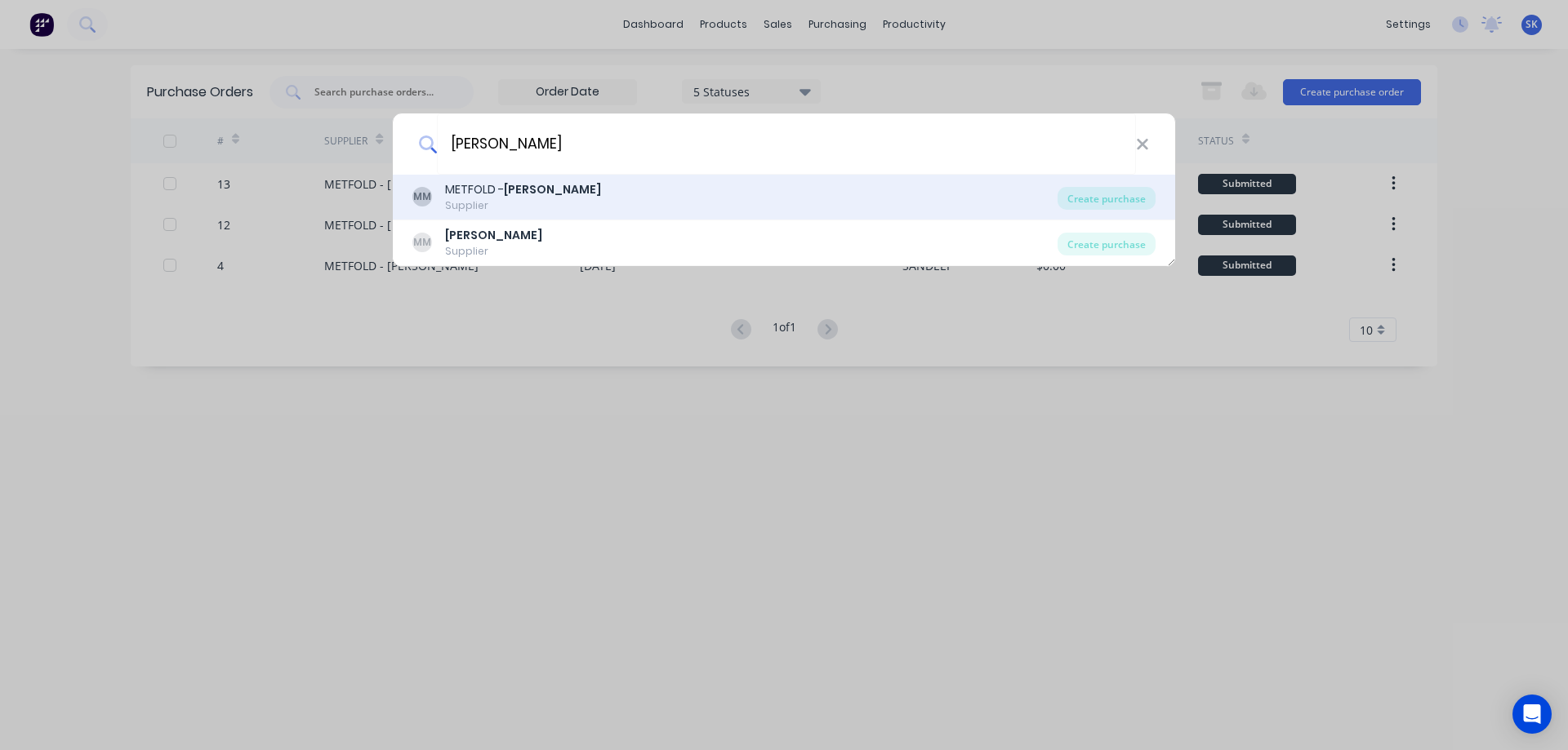
type input "[PERSON_NAME]"
click at [664, 184] on div "MM METFOLD - MELTON Supplier" at bounding box center [735, 197] width 645 height 32
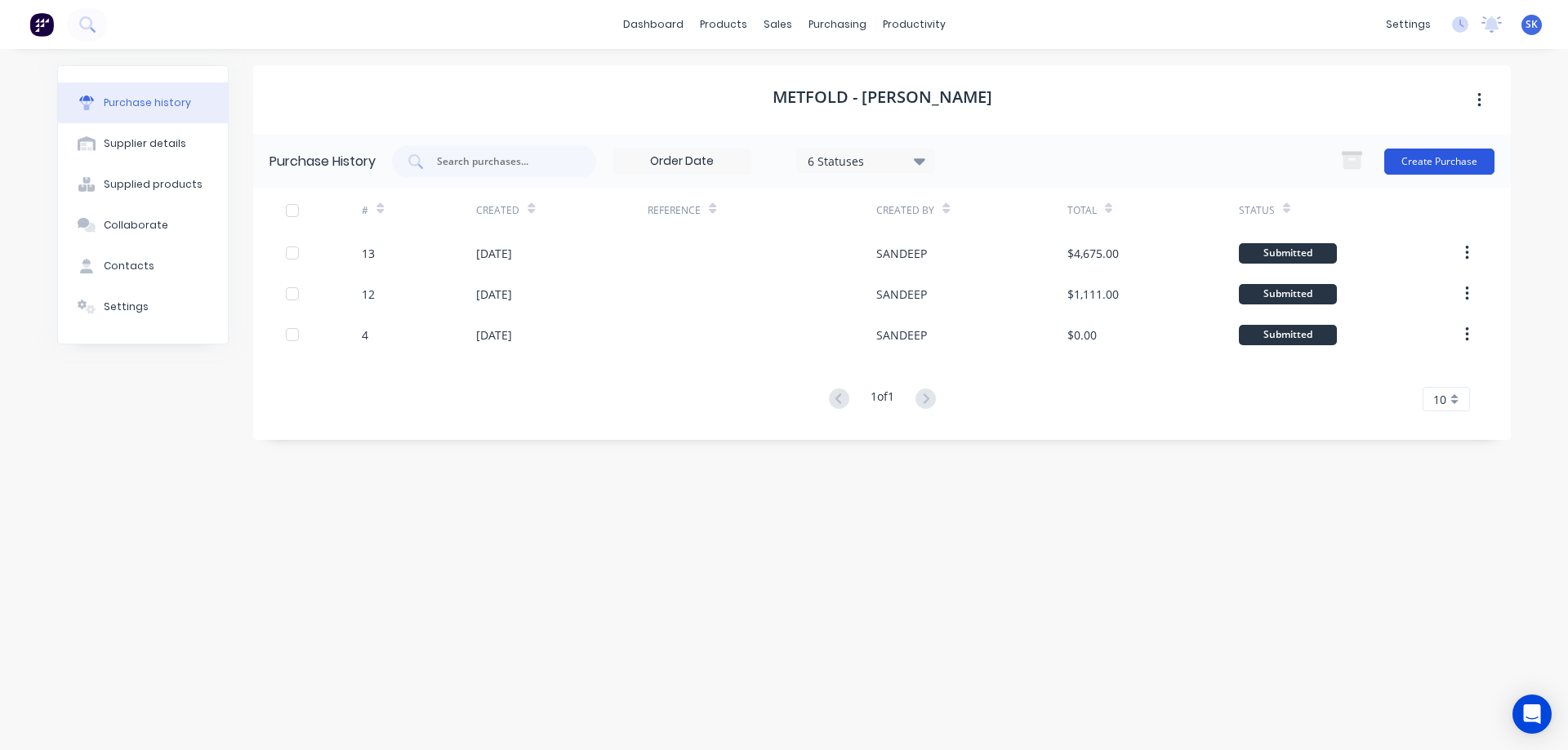
click at [1423, 166] on button "Create Purchase" at bounding box center [1440, 162] width 110 height 26
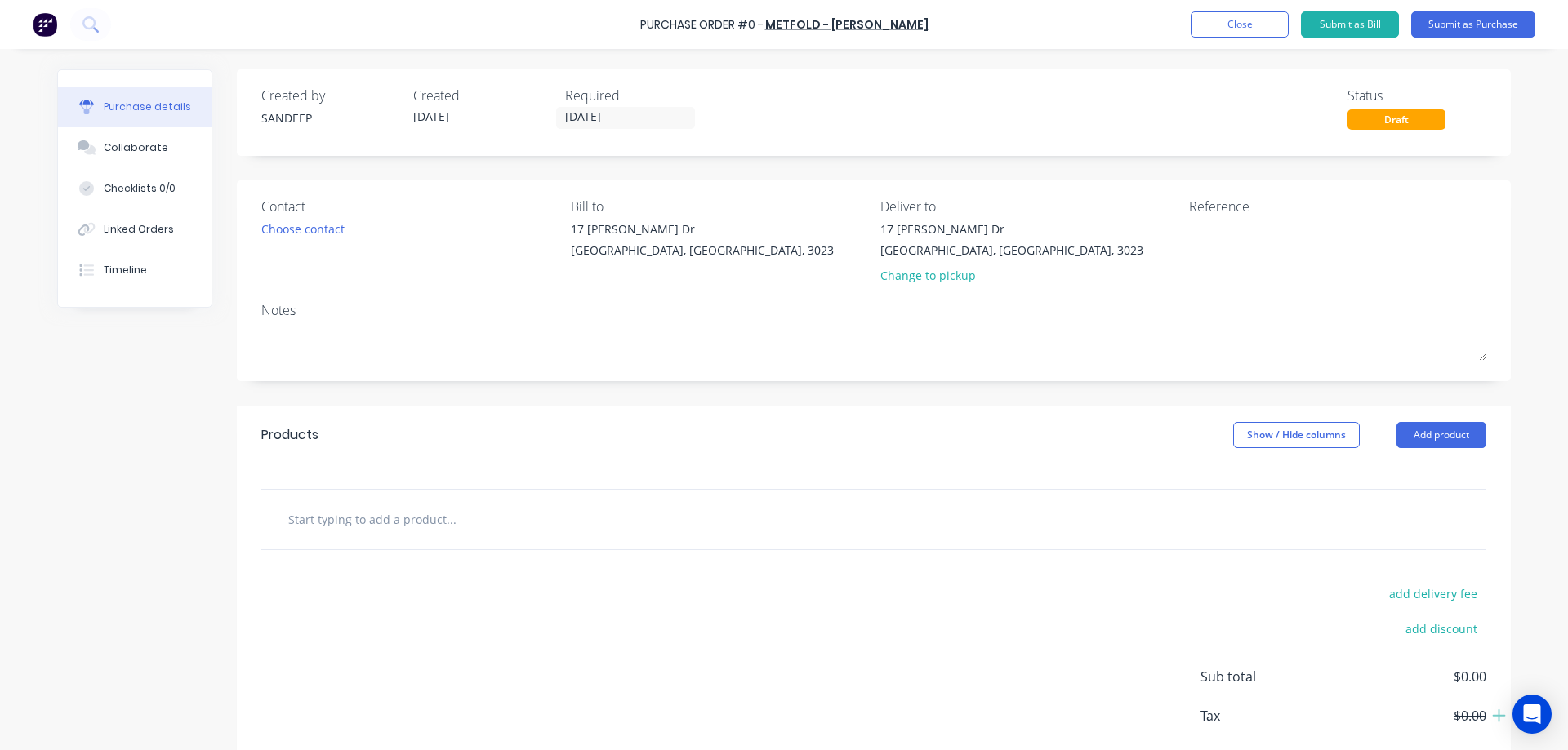
click at [522, 521] on input "text" at bounding box center [451, 519] width 327 height 33
click at [1440, 442] on button "Add product" at bounding box center [1441, 435] width 90 height 26
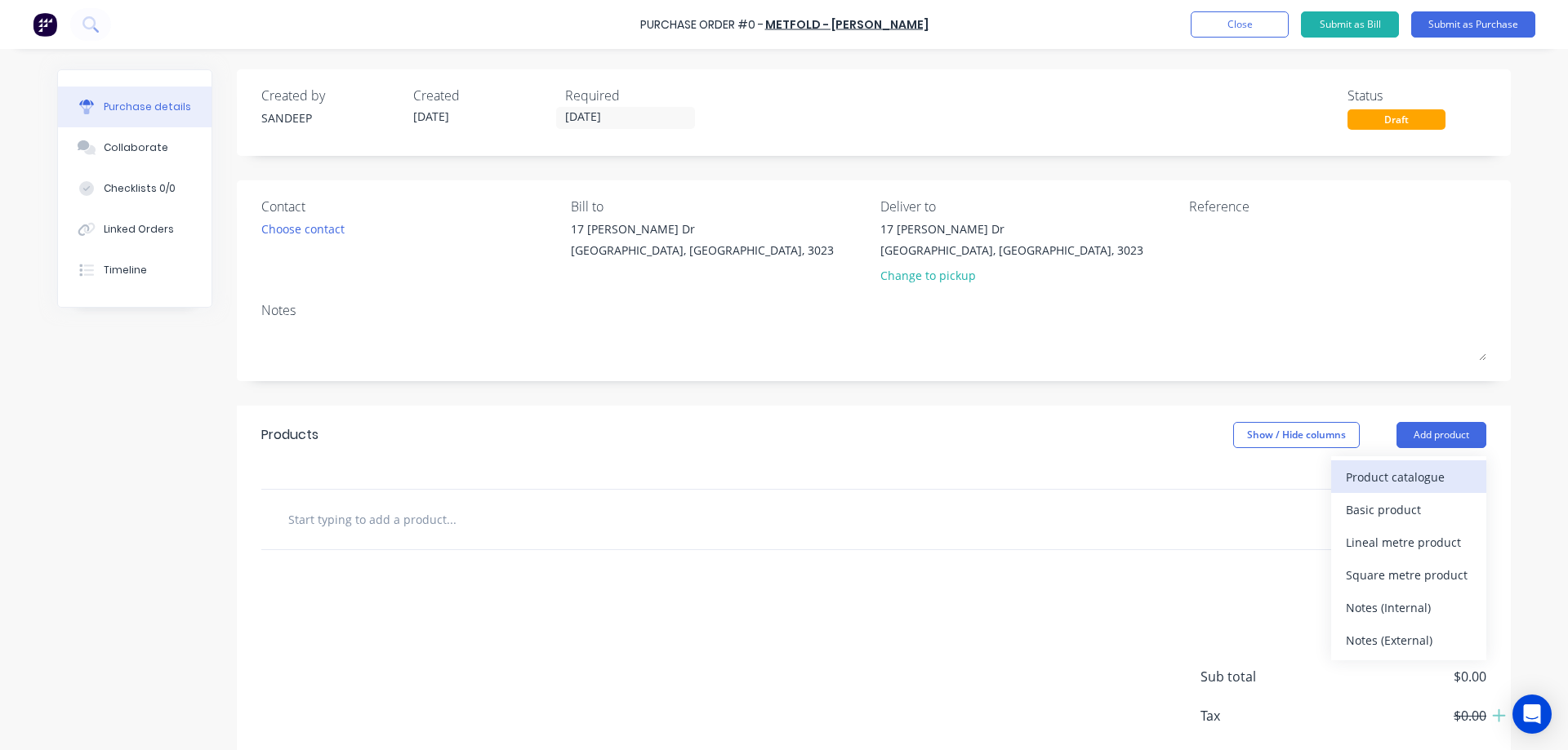
click at [1362, 480] on div "Product catalogue" at bounding box center [1409, 477] width 126 height 24
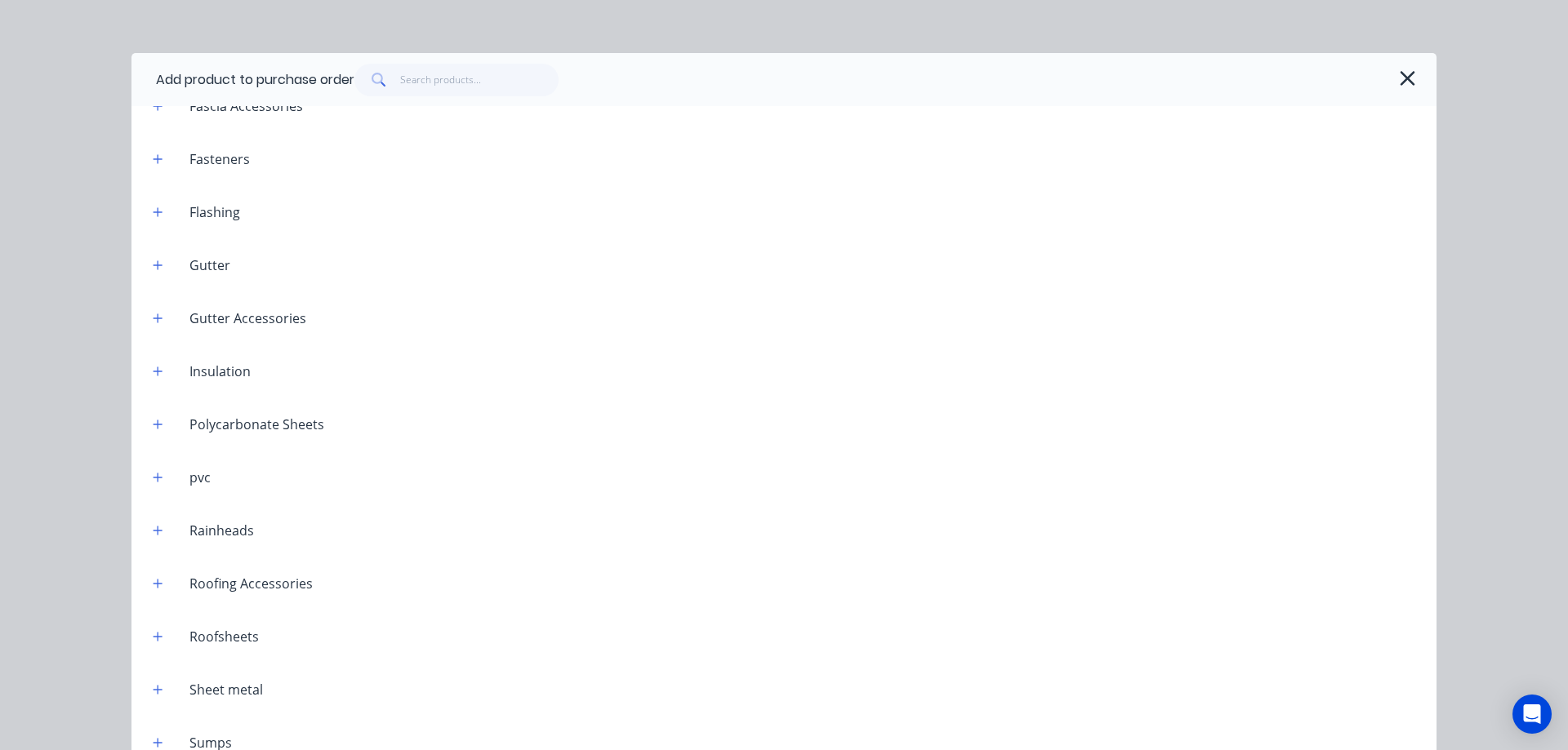
scroll to position [355, 0]
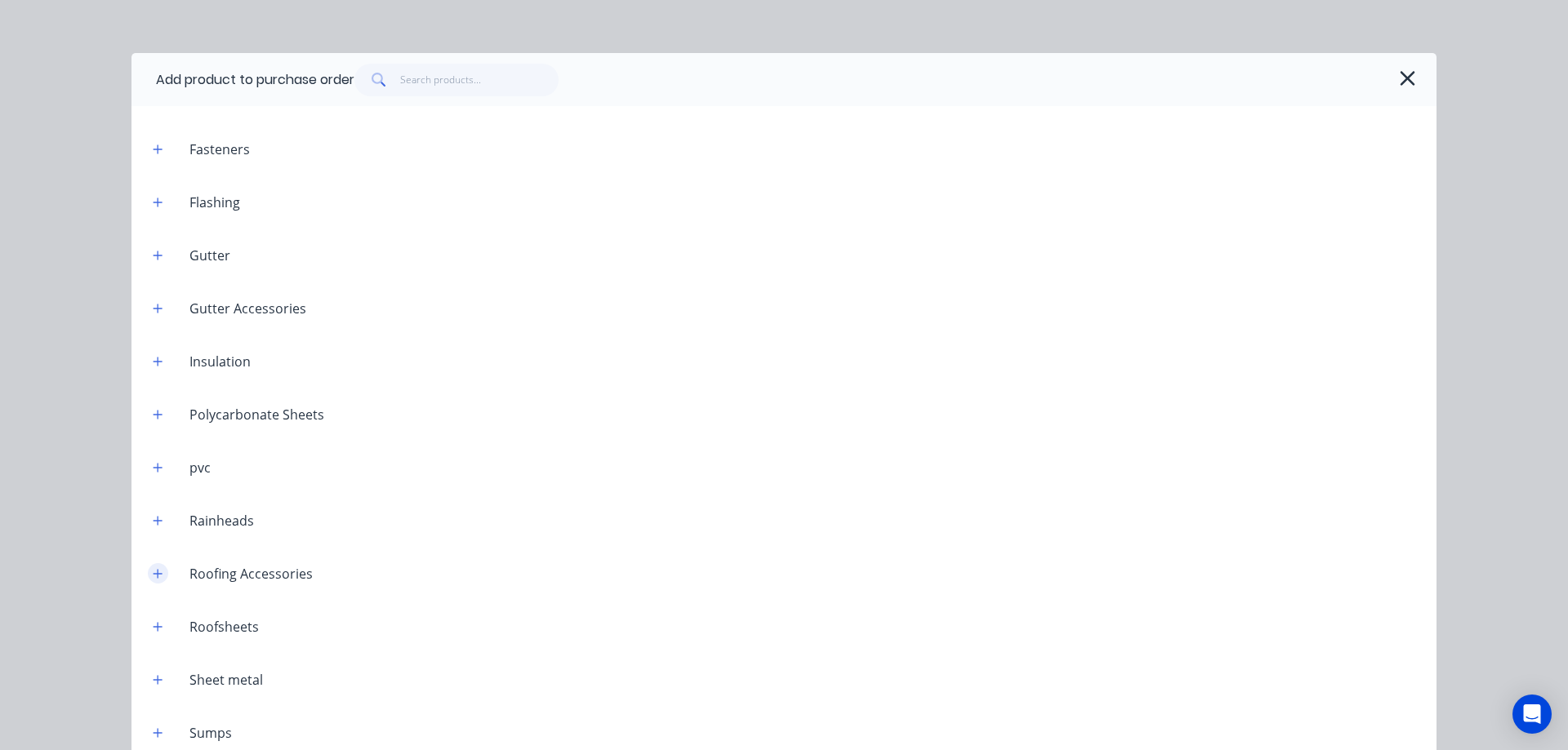
click at [157, 578] on button "button" at bounding box center [158, 574] width 21 height 21
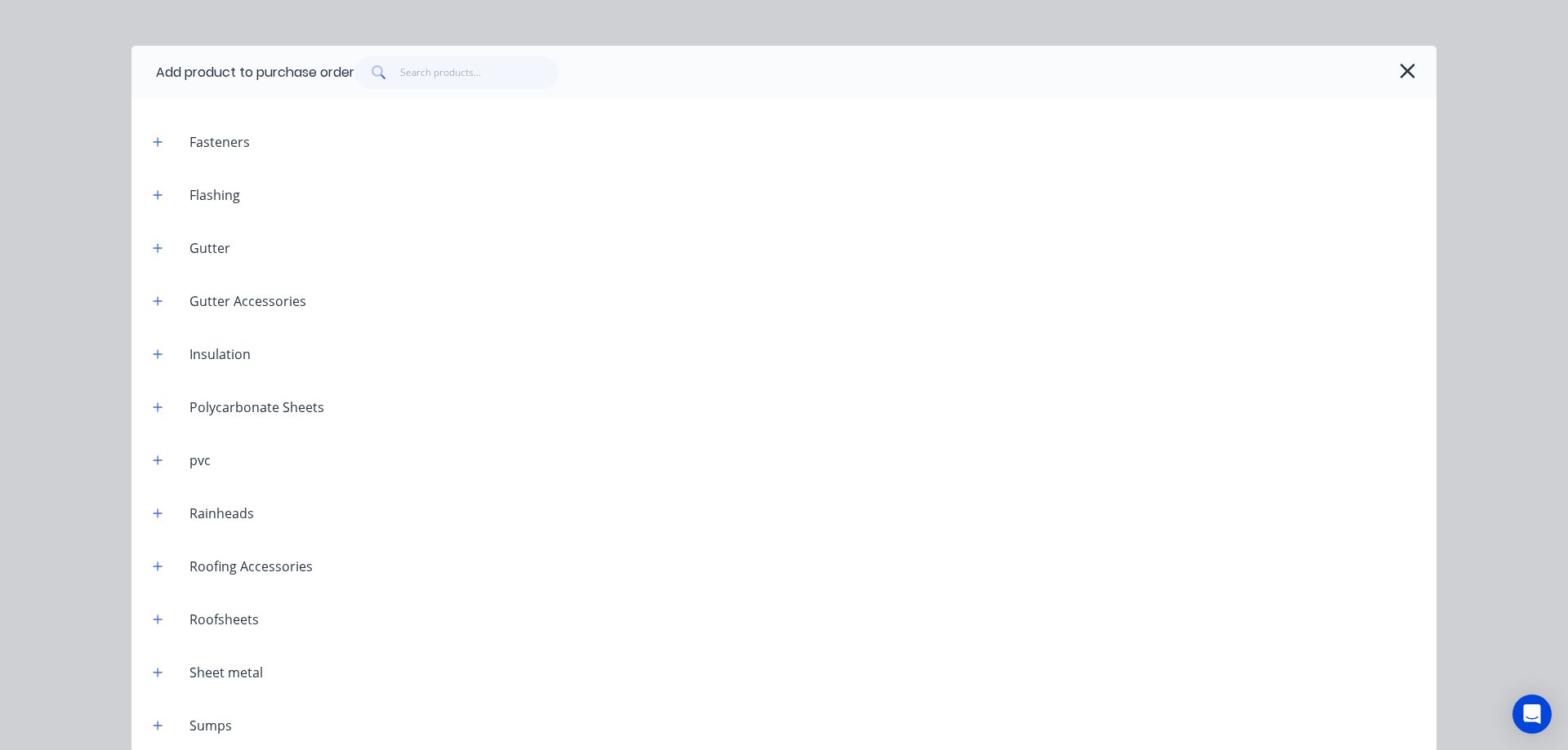
scroll to position [9, 0]
click at [164, 617] on div "Roofsheets" at bounding box center [206, 617] width 133 height 21
click at [157, 618] on icon "button" at bounding box center [157, 617] width 9 height 11
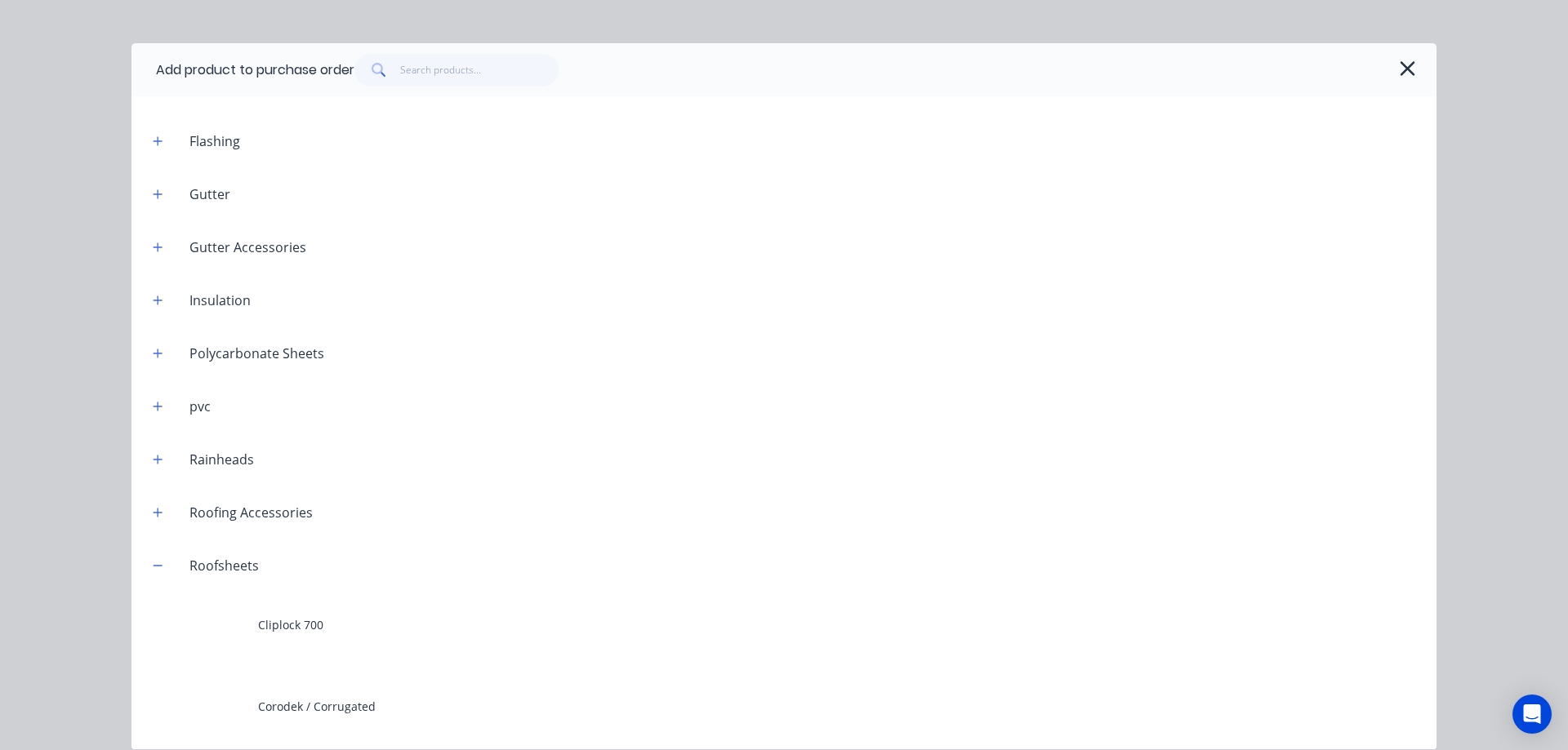
scroll to position [600, 0]
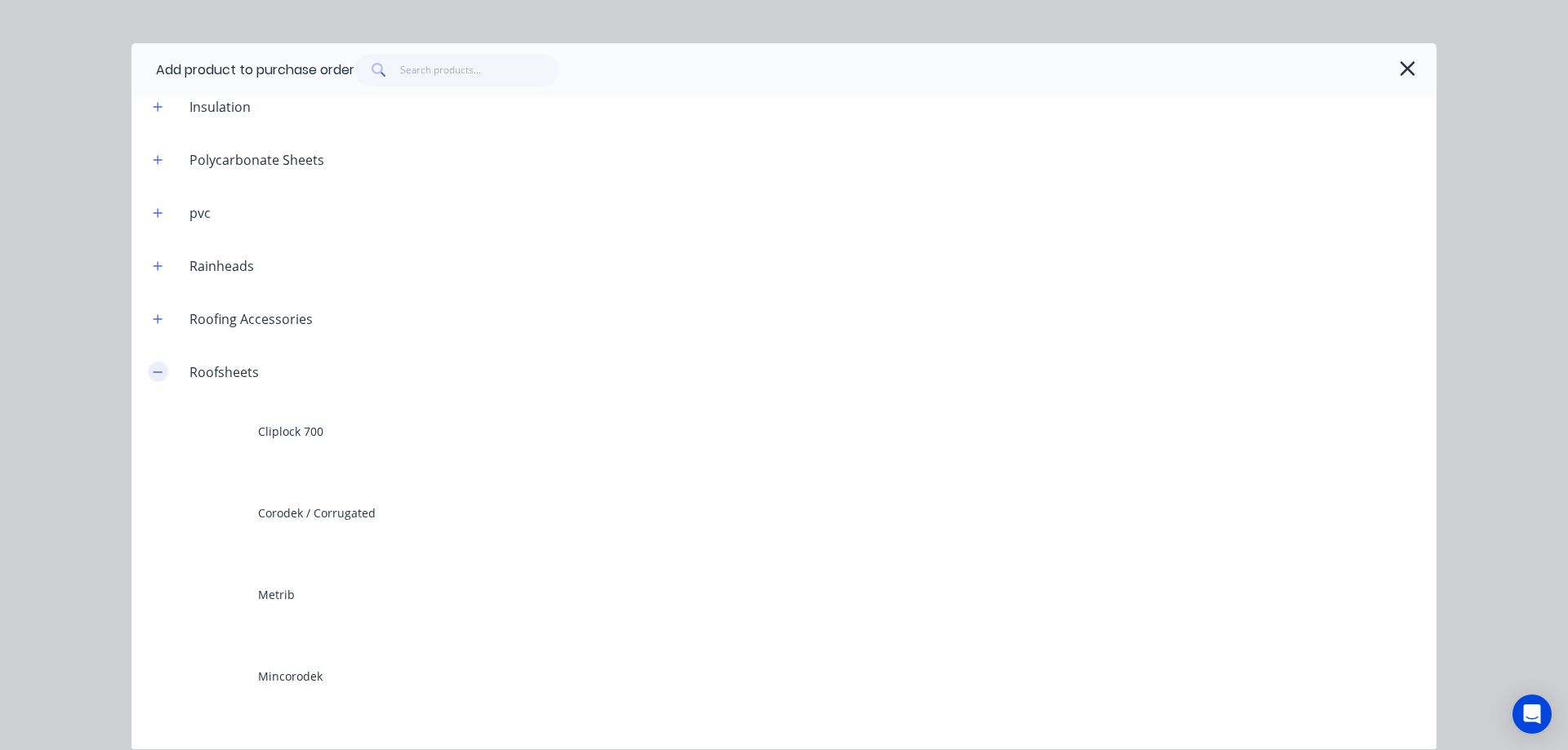
click at [153, 373] on icon "button" at bounding box center [157, 372] width 9 height 11
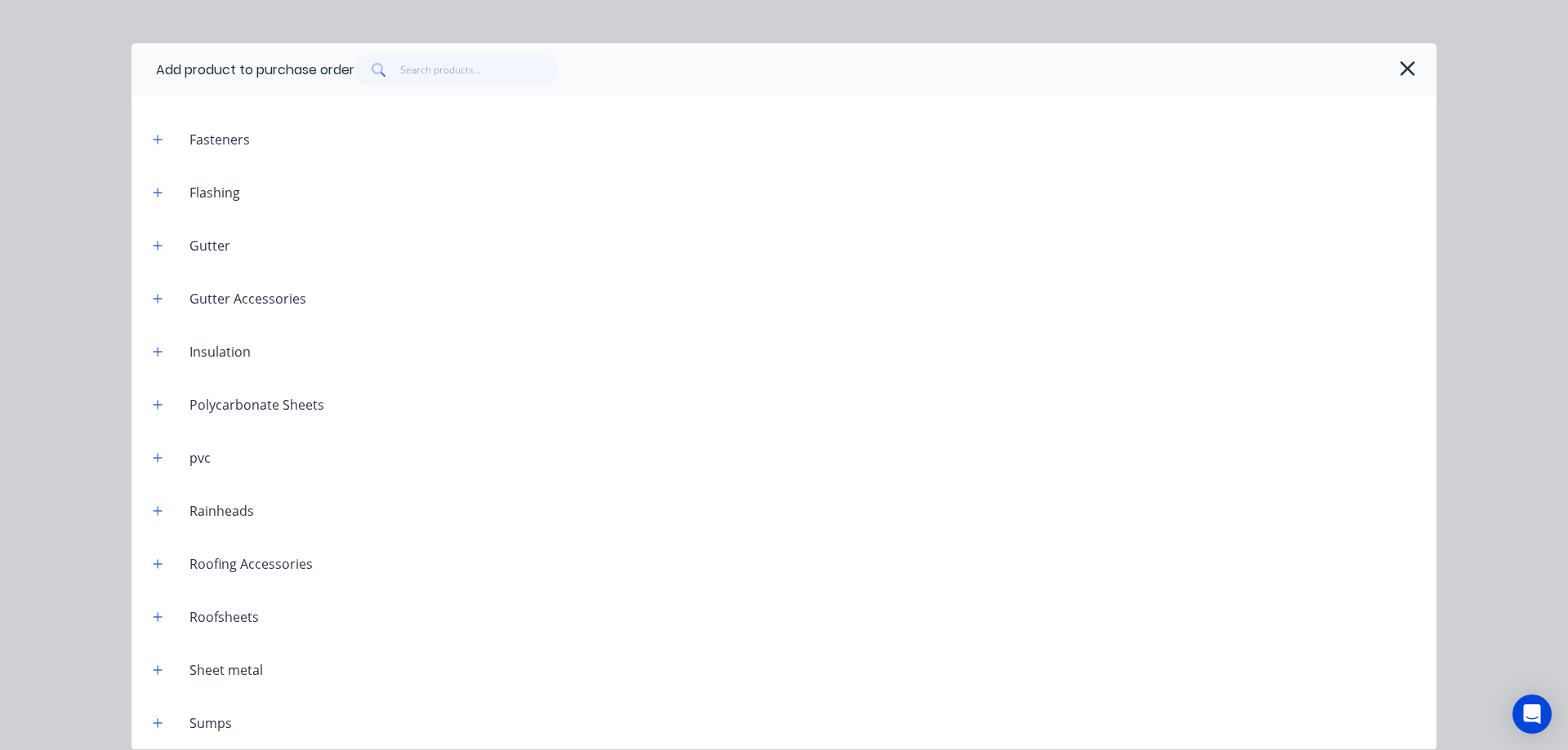
scroll to position [355, 0]
click at [148, 571] on button "button" at bounding box center [158, 563] width 21 height 21
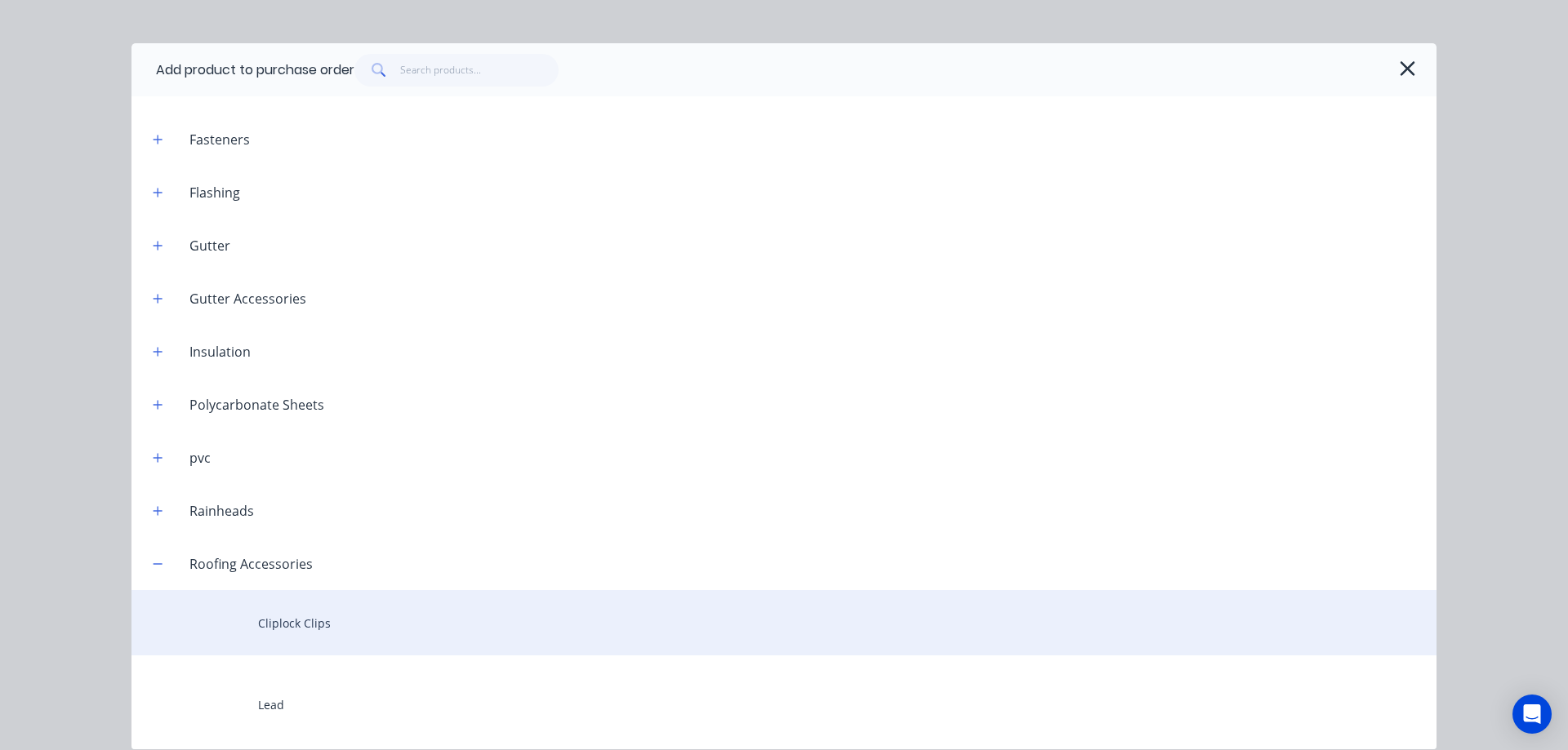
scroll to position [763, 0]
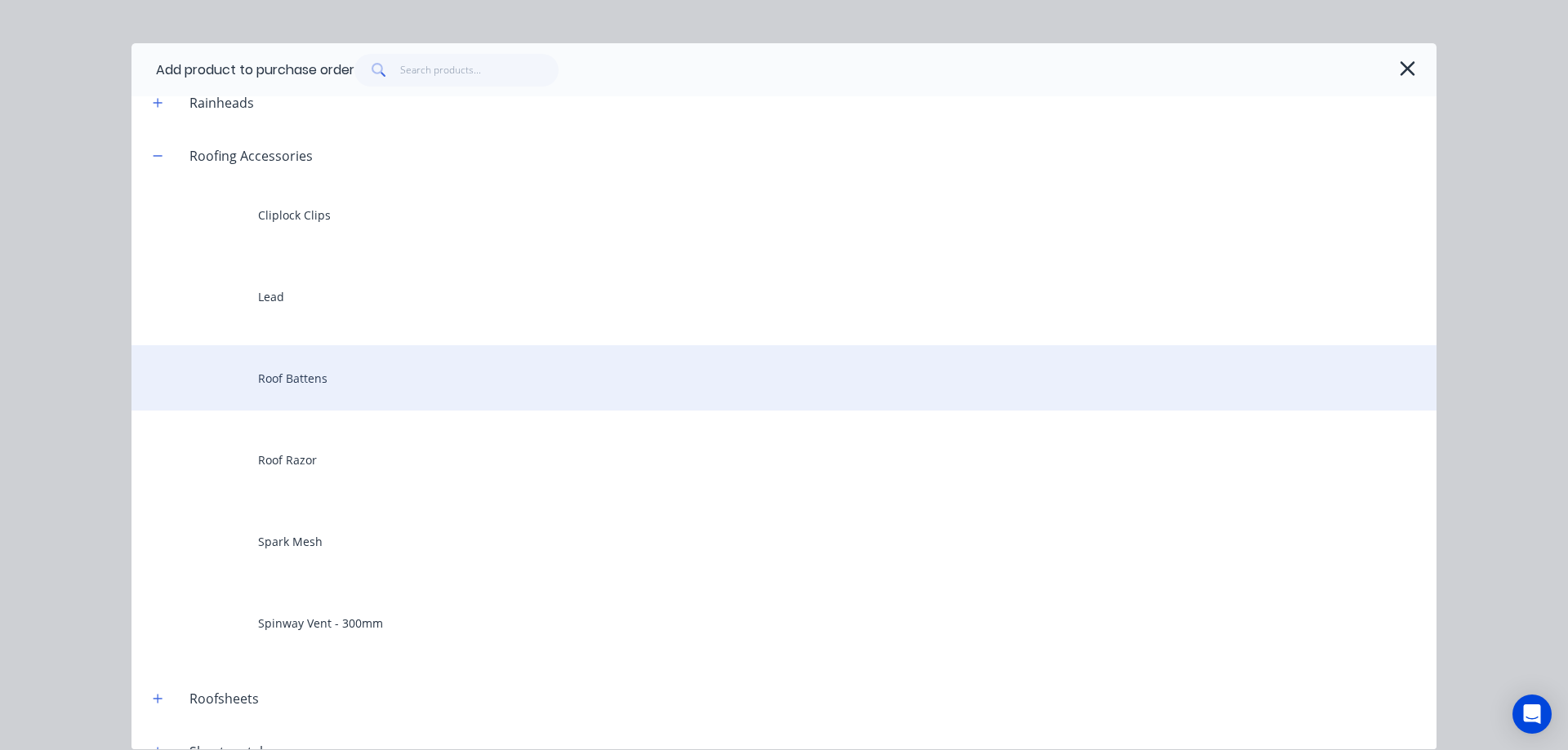
click at [297, 393] on div "Roof Battens" at bounding box center [784, 378] width 1306 height 65
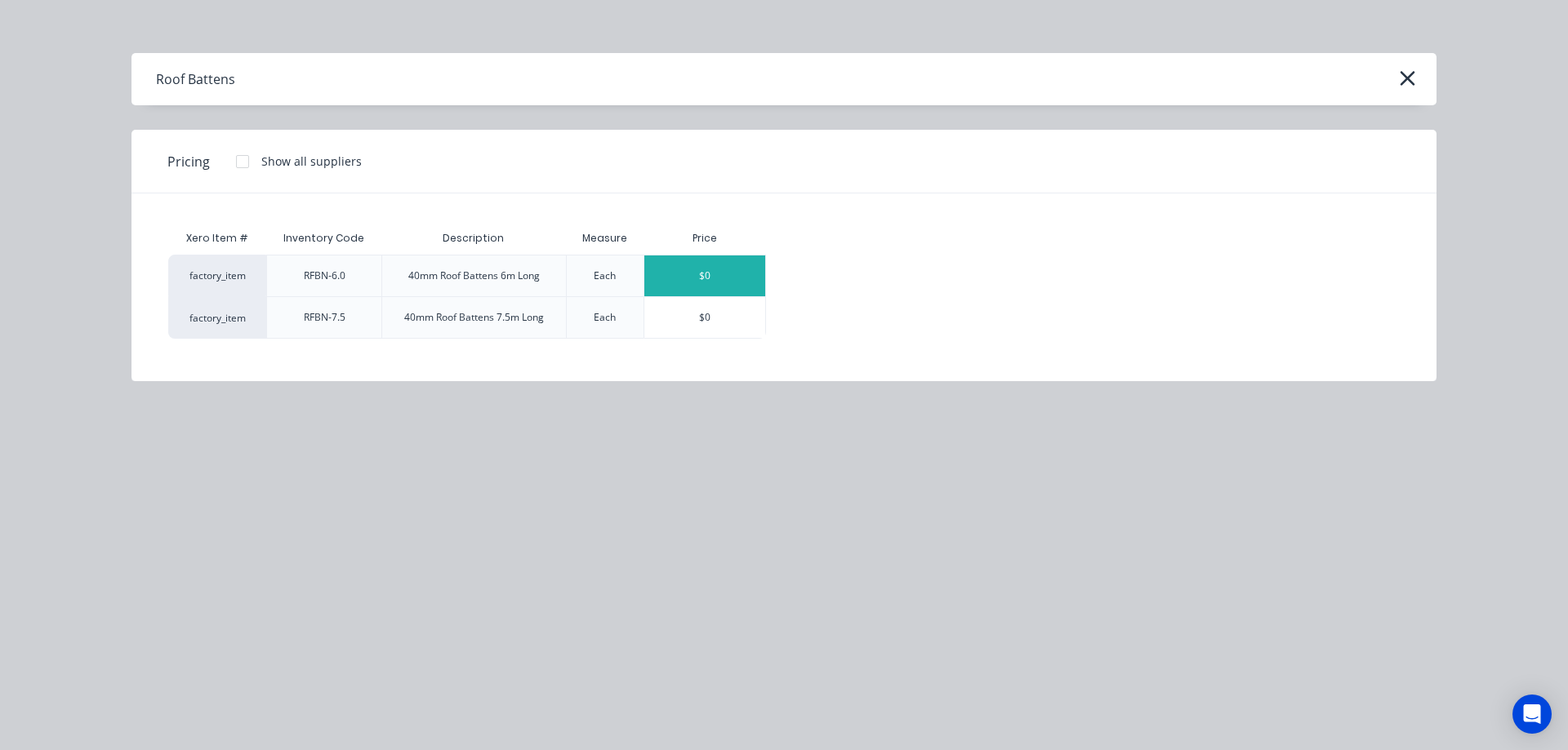
click at [714, 273] on div "$0" at bounding box center [705, 275] width 120 height 40
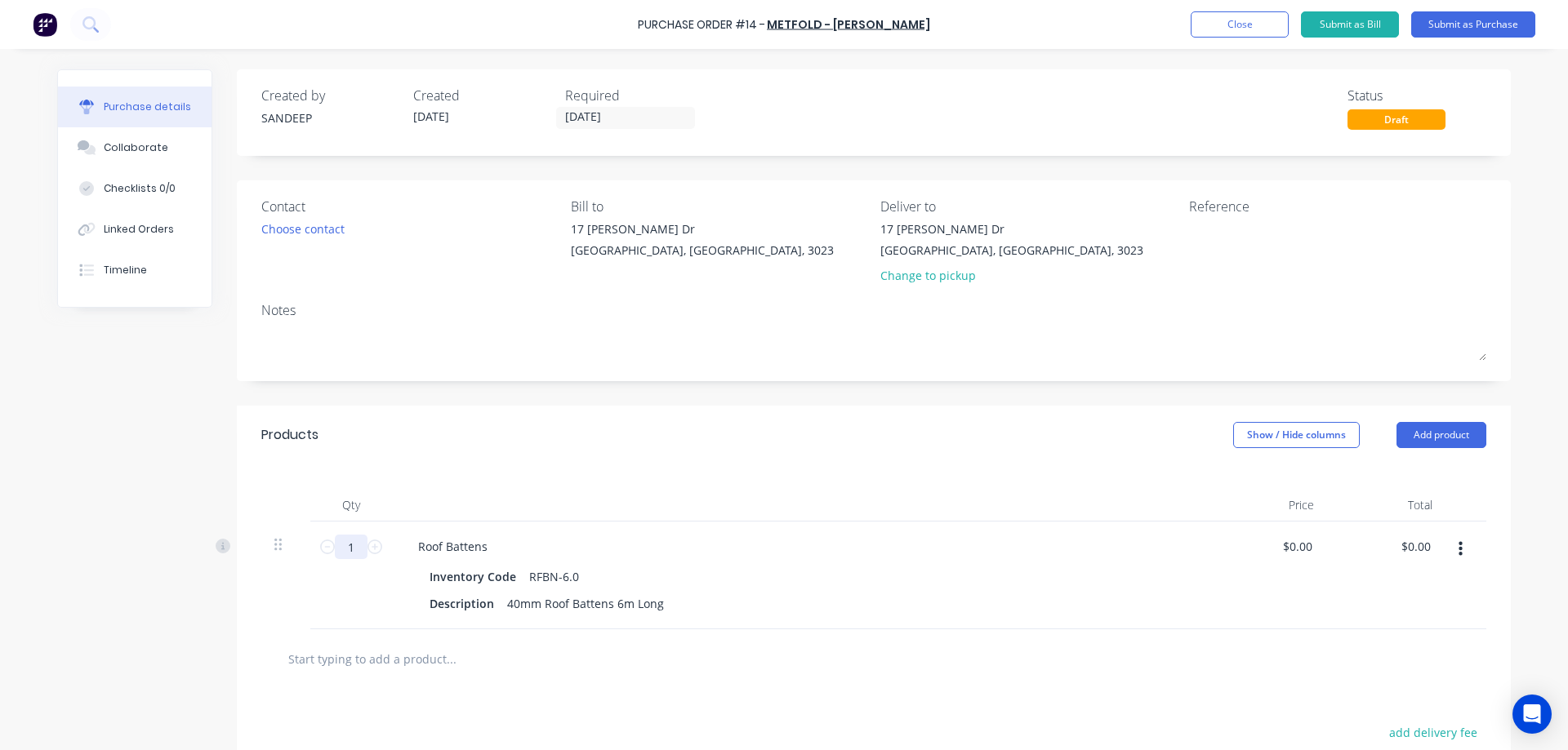
click at [336, 548] on input "1" at bounding box center [351, 547] width 33 height 24
type input "300"
click at [344, 599] on div "300 300" at bounding box center [351, 575] width 82 height 108
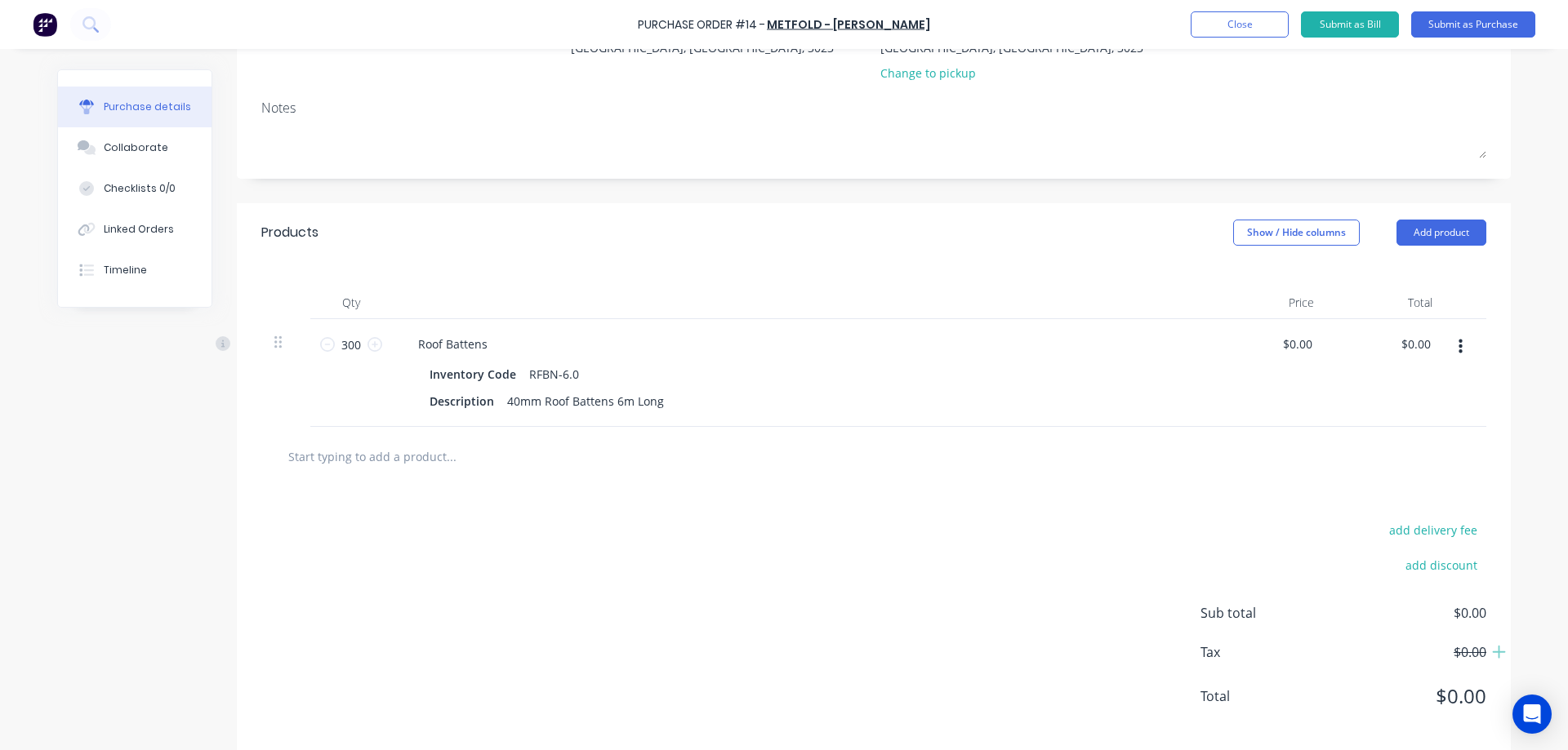
scroll to position [224, 0]
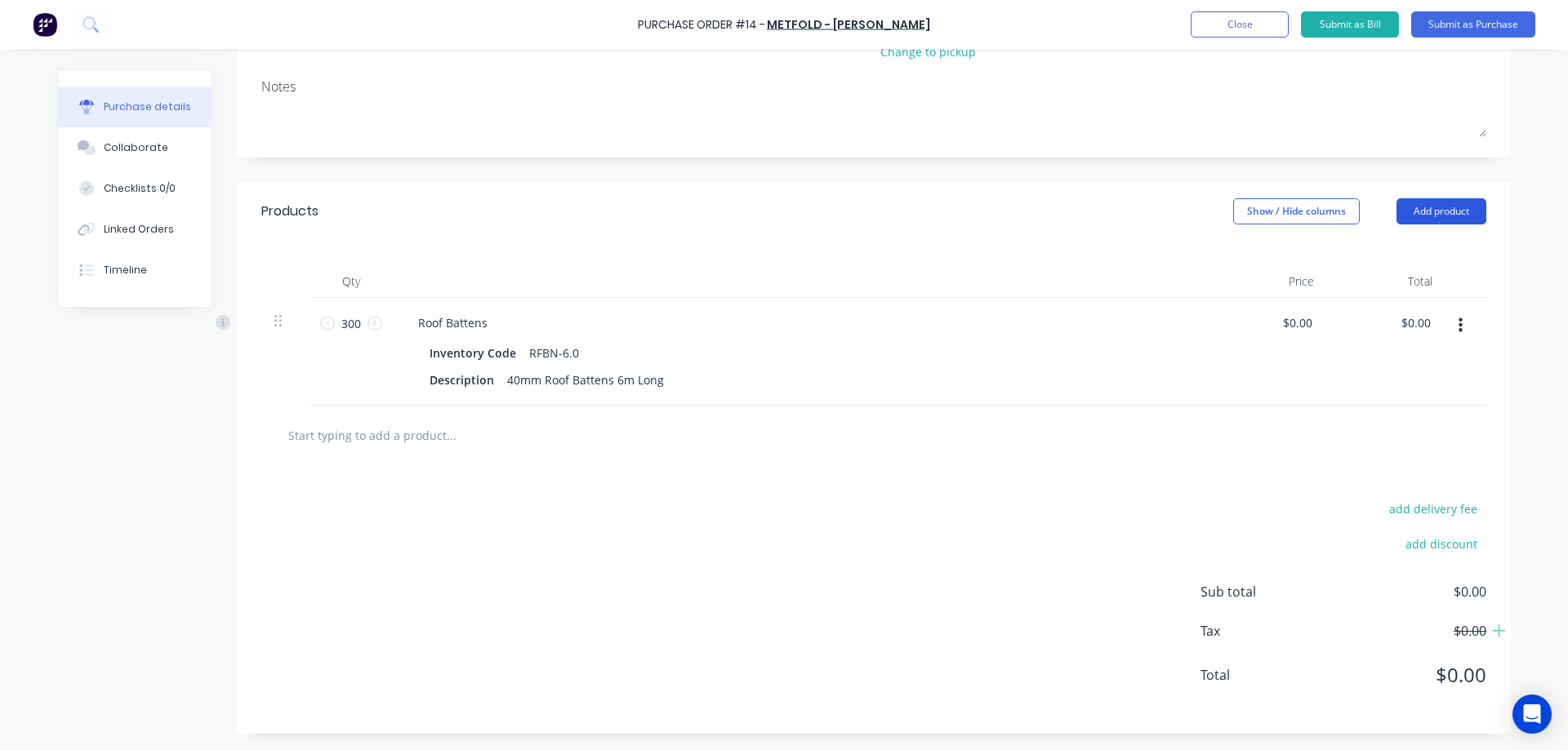
click at [1441, 213] on button "Add product" at bounding box center [1441, 212] width 90 height 26
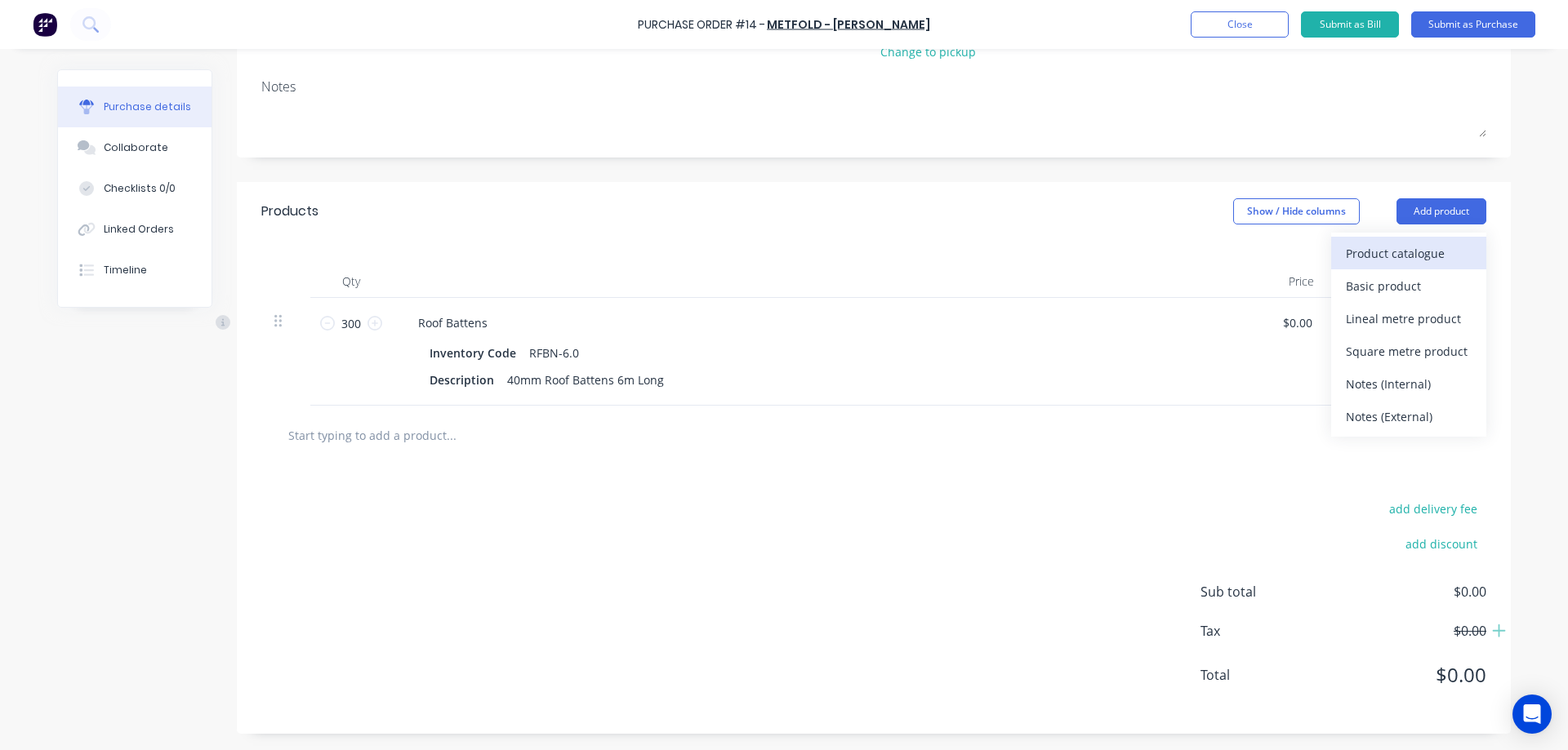
click at [1402, 252] on div "Product catalogue" at bounding box center [1409, 254] width 126 height 24
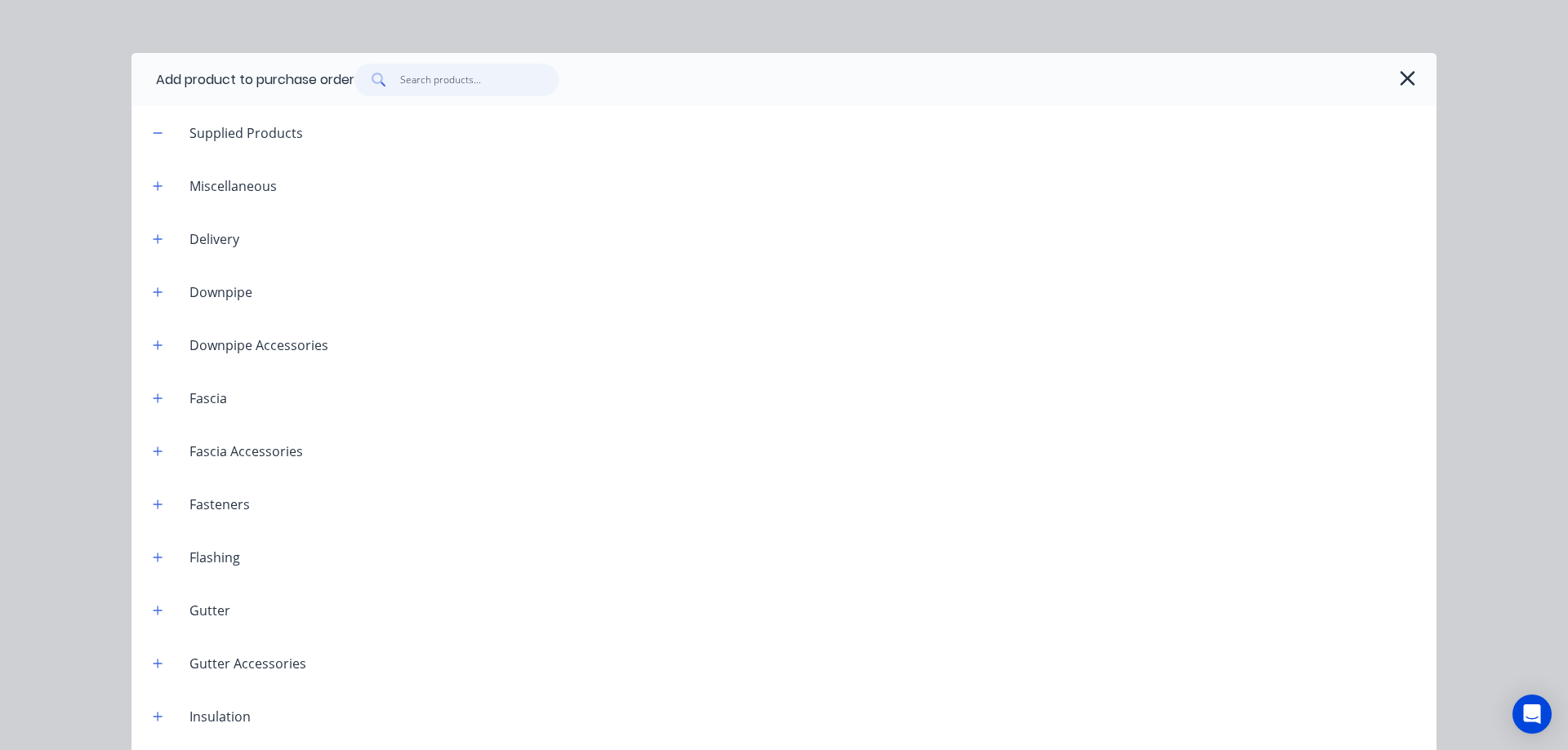
click at [443, 87] on input "text" at bounding box center [479, 80] width 159 height 33
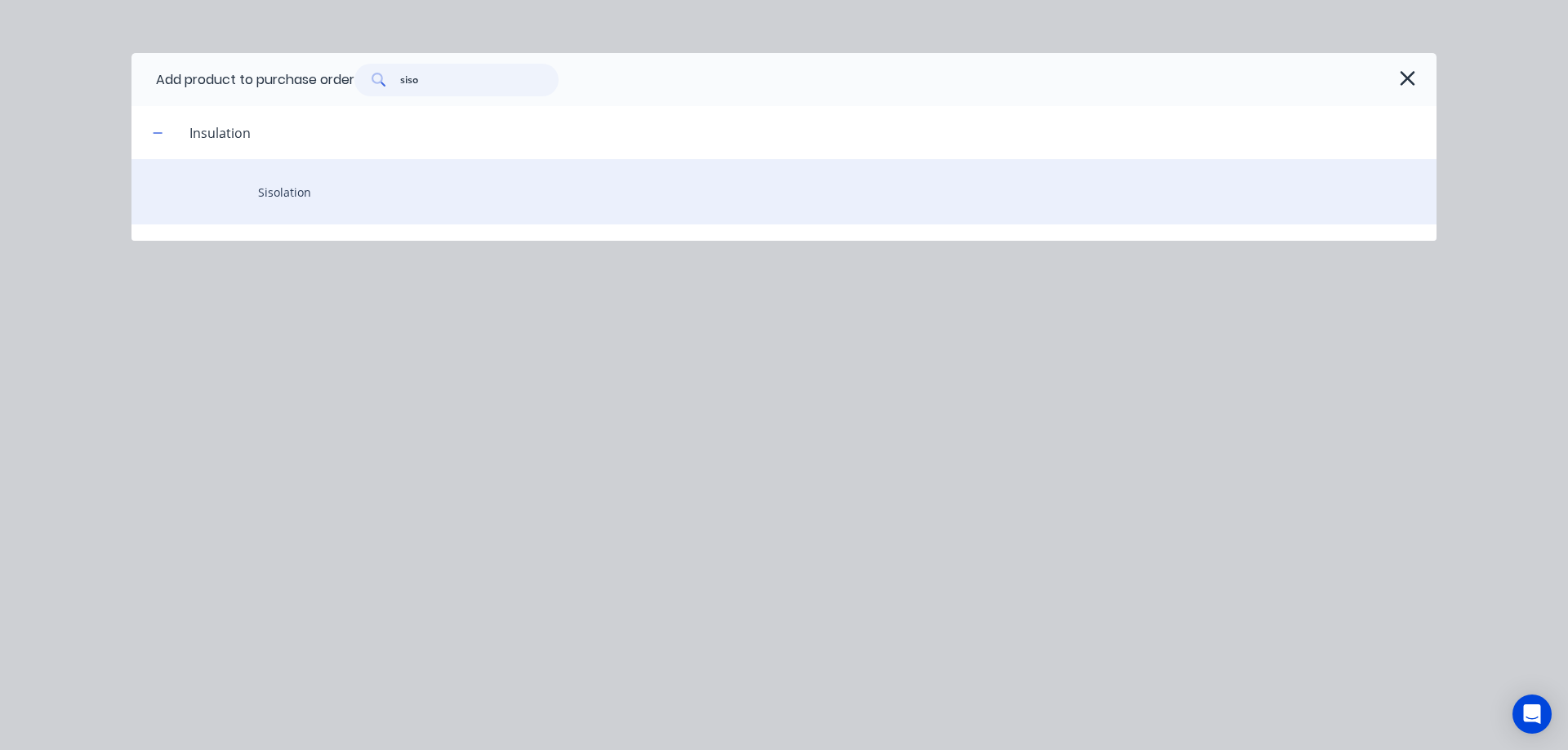
type input "siso"
click at [279, 200] on div "Sisolation" at bounding box center [784, 192] width 1306 height 65
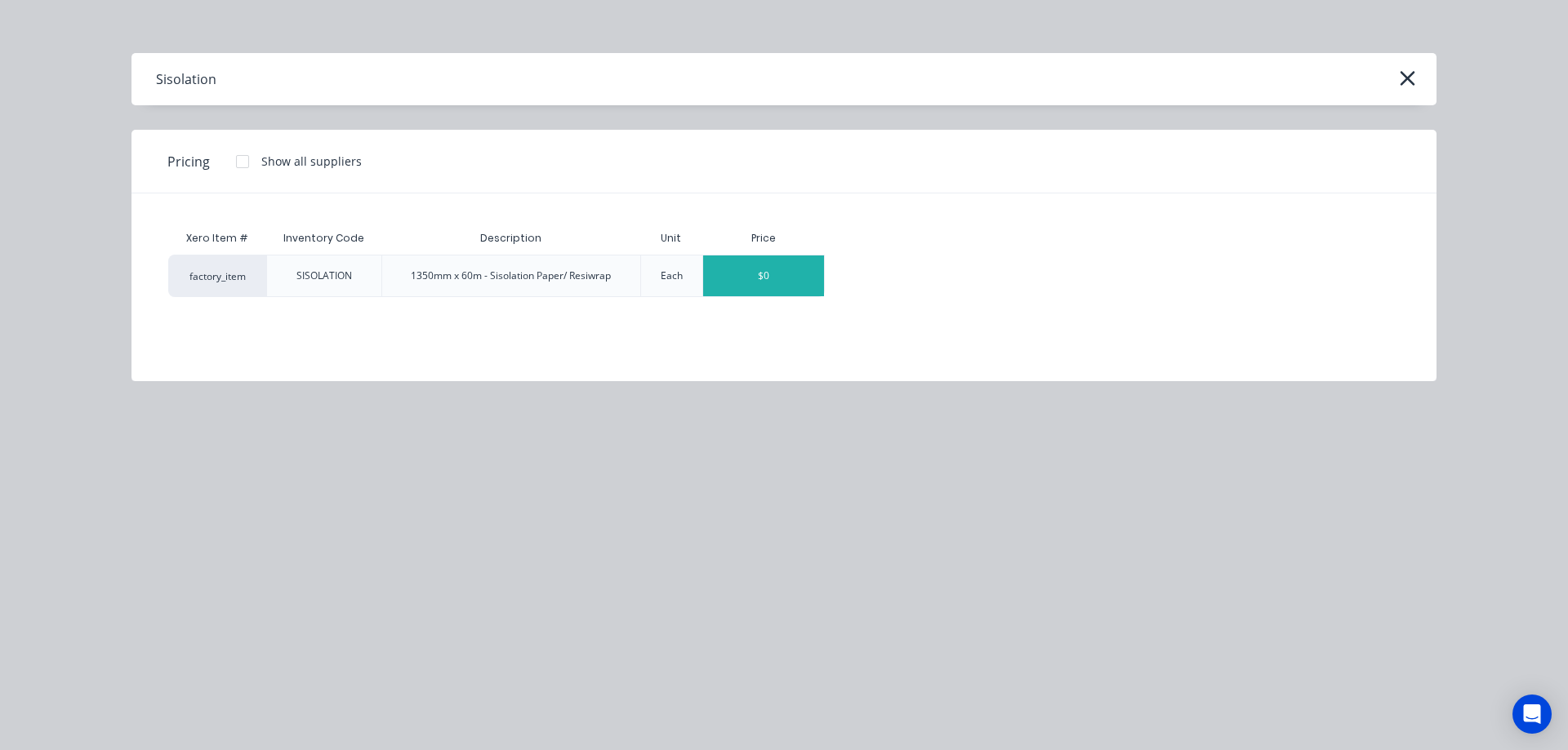
click at [759, 277] on div "$0" at bounding box center [763, 275] width 120 height 40
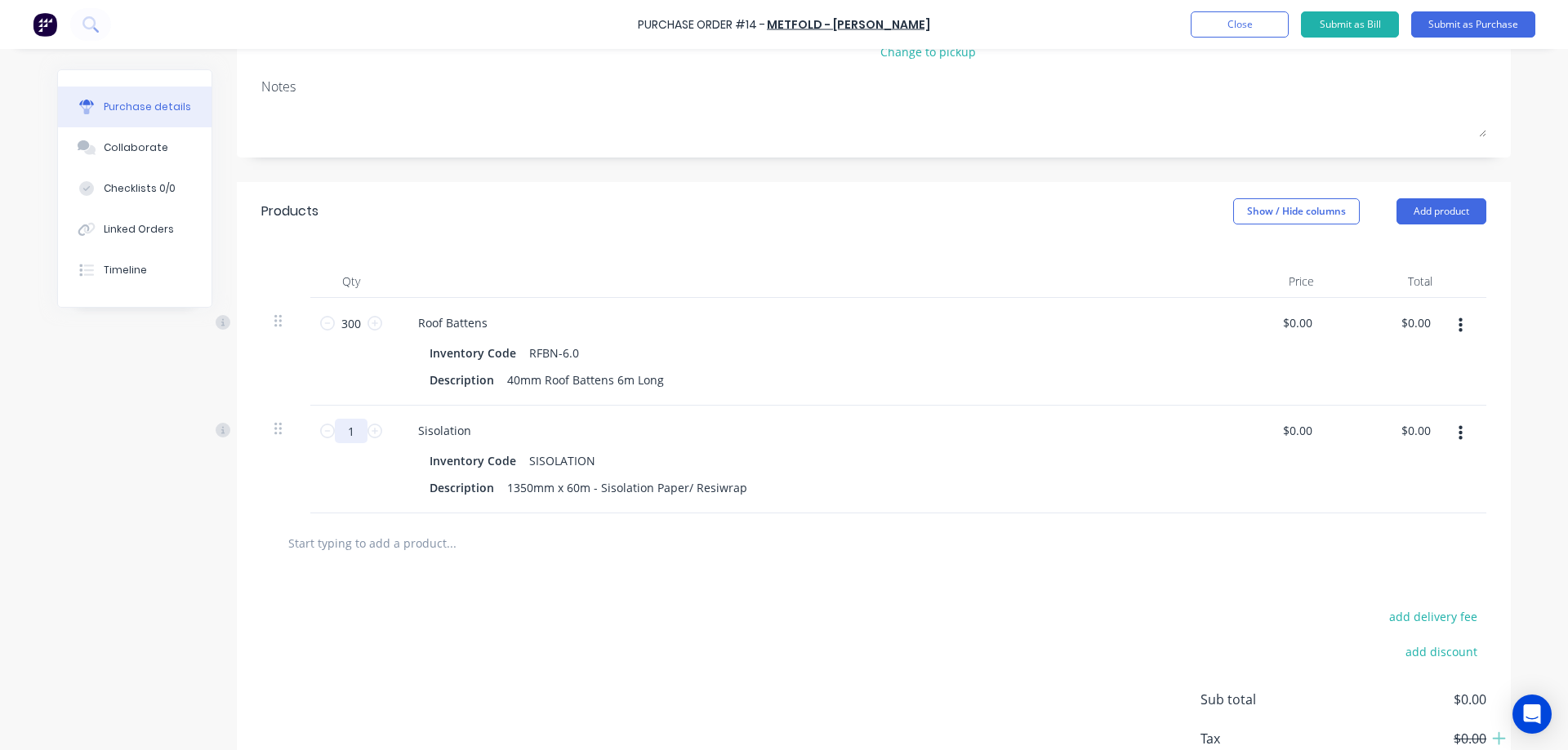
click at [343, 434] on input "1" at bounding box center [351, 431] width 33 height 24
type input "10"
click at [472, 593] on div "add delivery fee add discount Sub total $0.00 Tax $0.00 Total $0.00" at bounding box center [874, 707] width 1275 height 268
click at [1415, 216] on button "Add product" at bounding box center [1441, 212] width 90 height 26
click at [1374, 249] on div "Product catalogue" at bounding box center [1409, 254] width 126 height 24
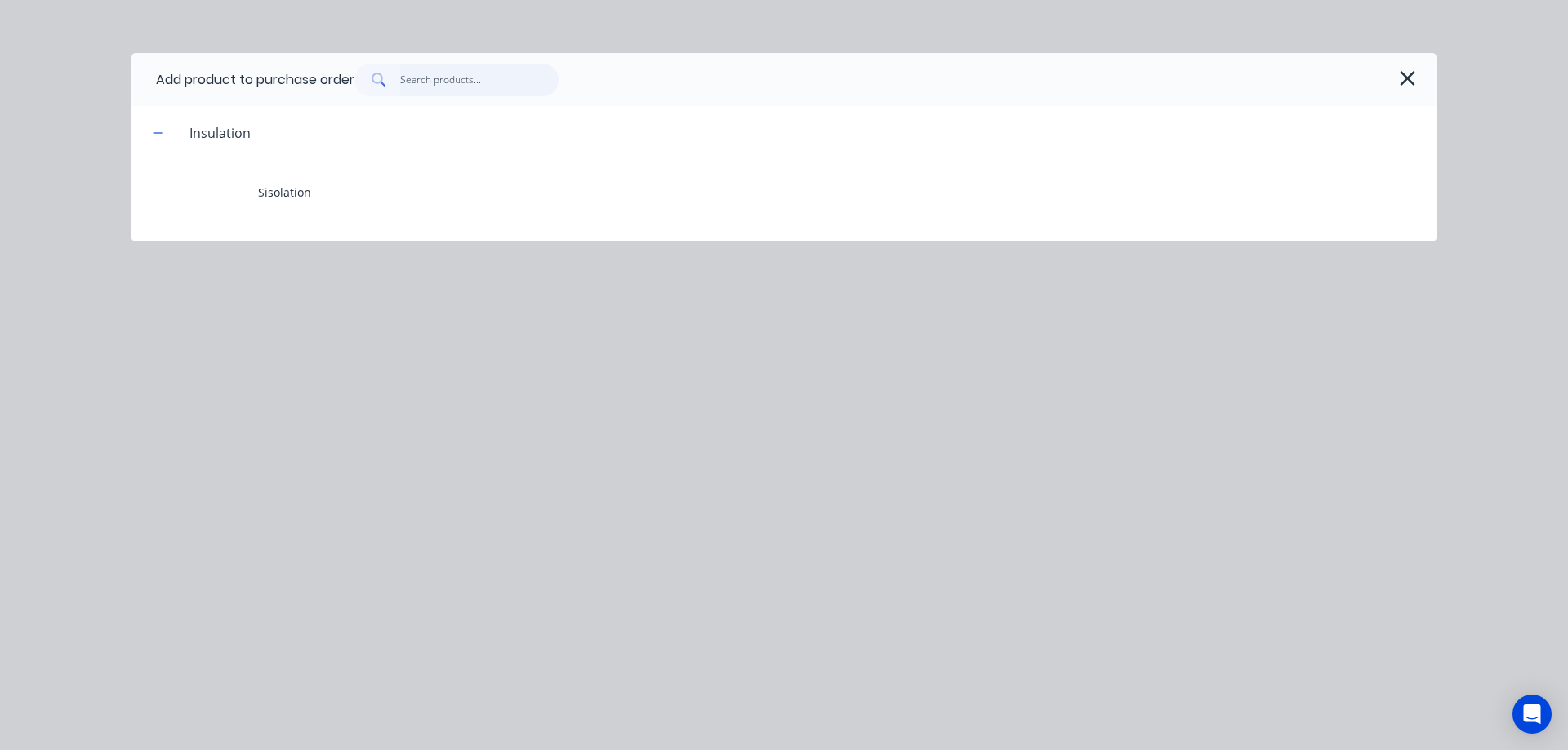
click at [429, 73] on input "text" at bounding box center [479, 80] width 159 height 33
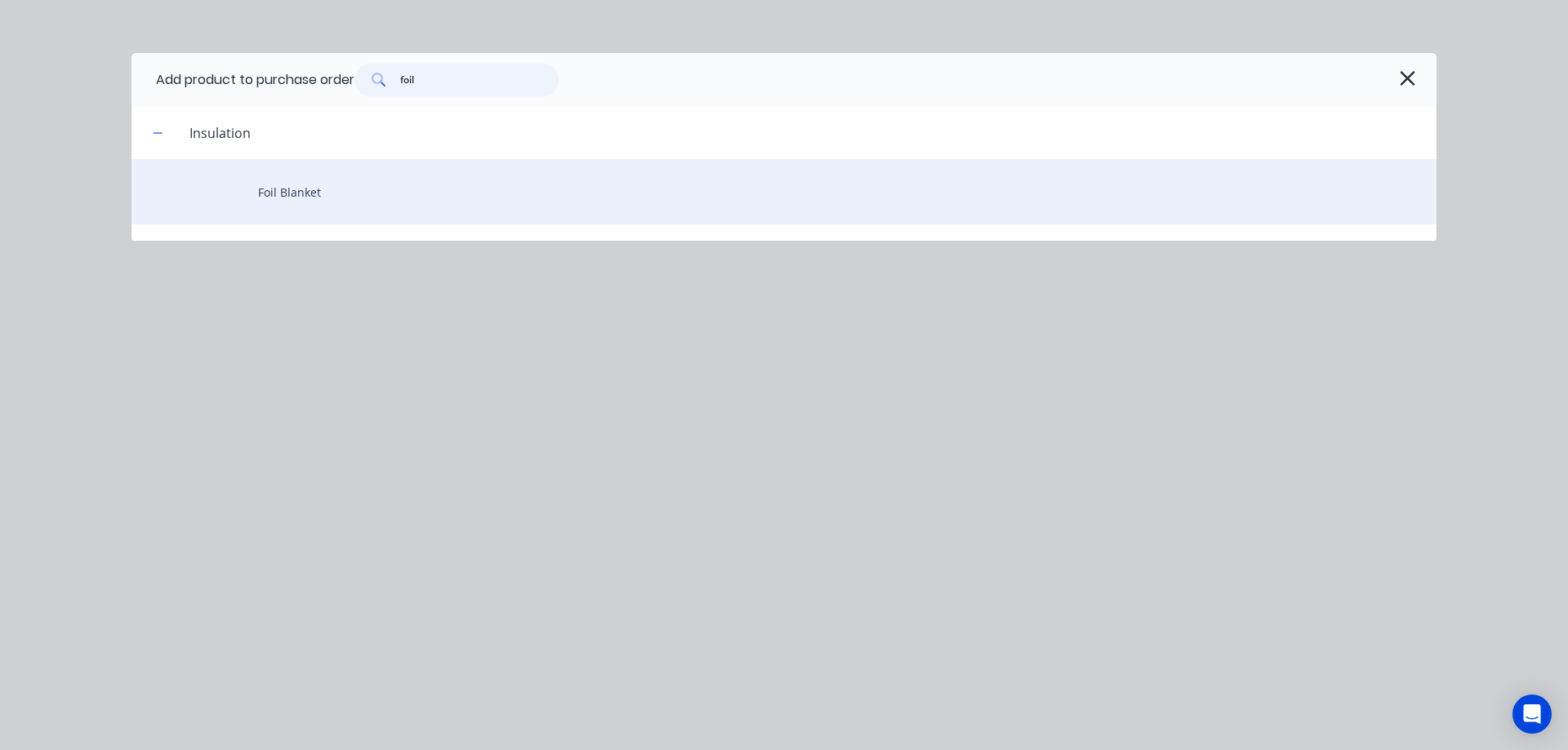
type input "foil"
click at [300, 188] on div "Foil Blanket" at bounding box center [784, 192] width 1306 height 65
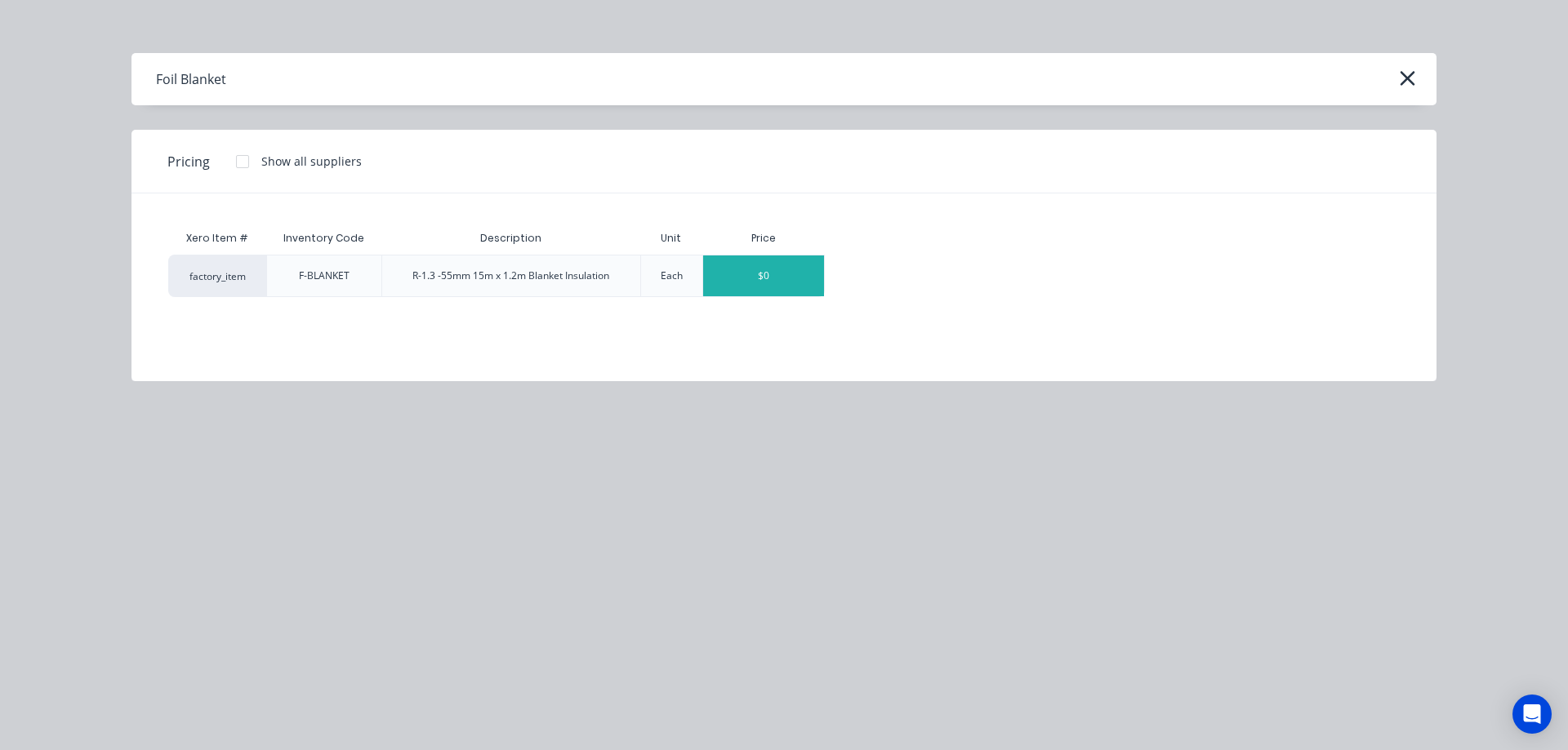
click at [781, 280] on div "$0" at bounding box center [763, 275] width 120 height 40
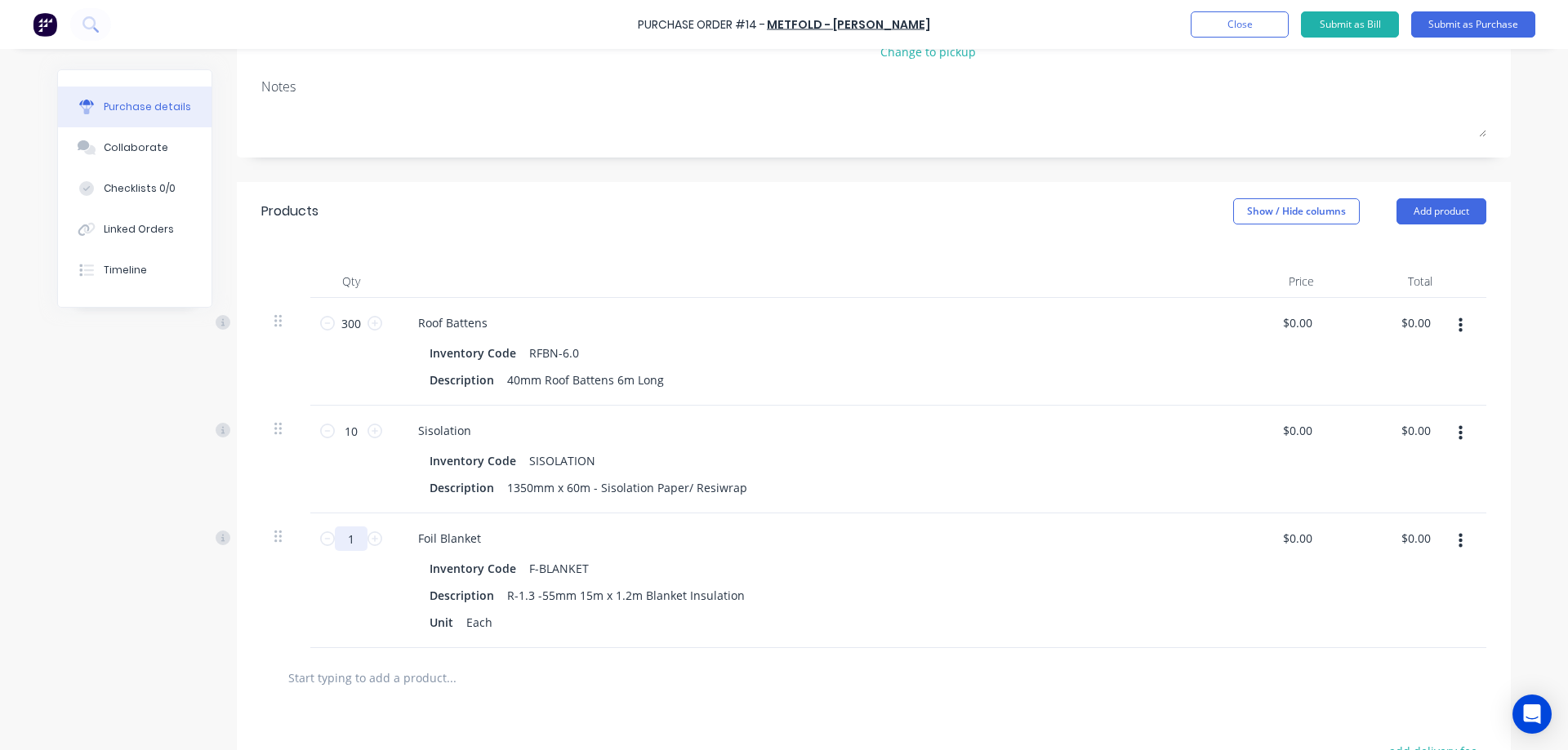
click at [355, 533] on input "1" at bounding box center [351, 538] width 33 height 24
type input "15"
click at [508, 655] on div at bounding box center [874, 678] width 1225 height 59
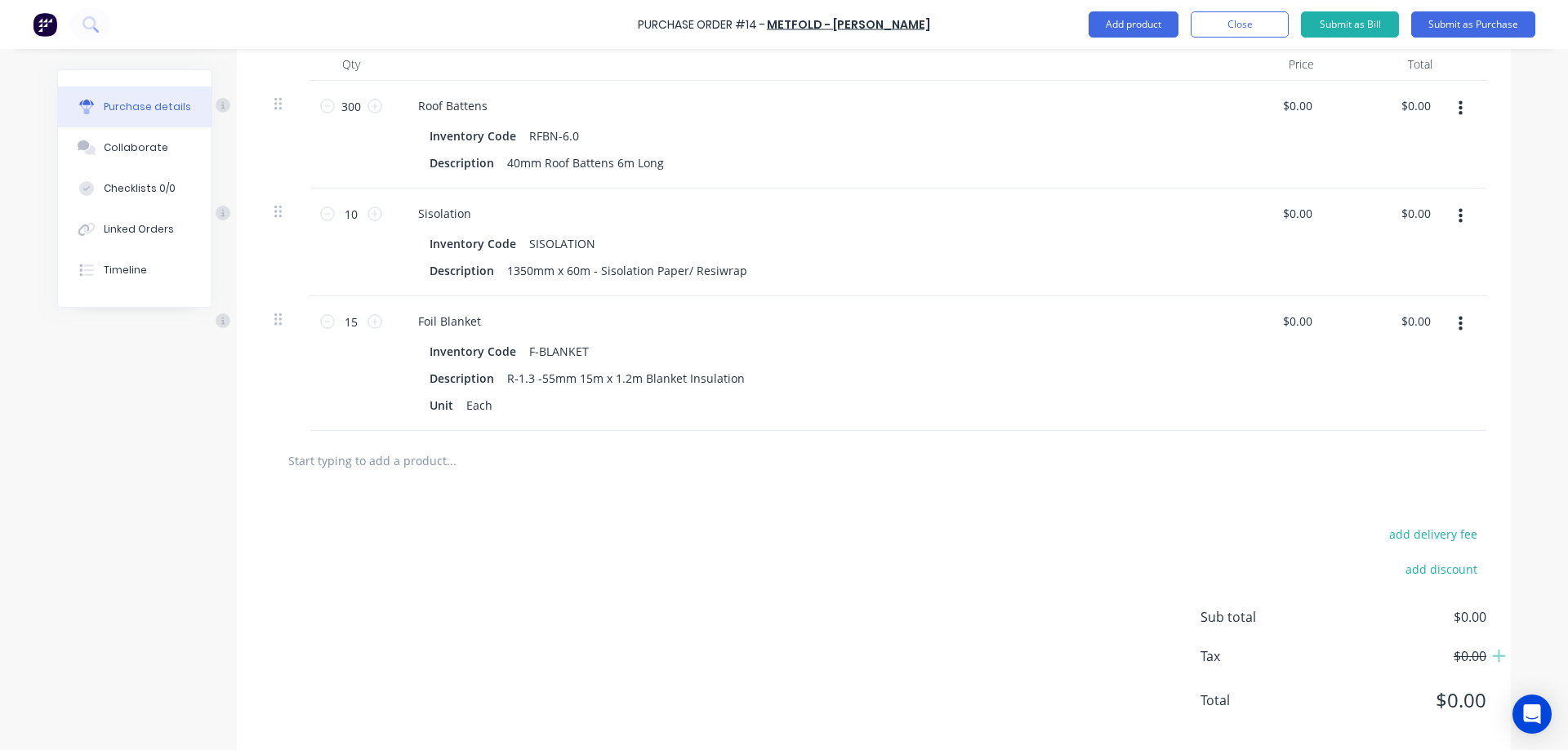
scroll to position [466, 0]
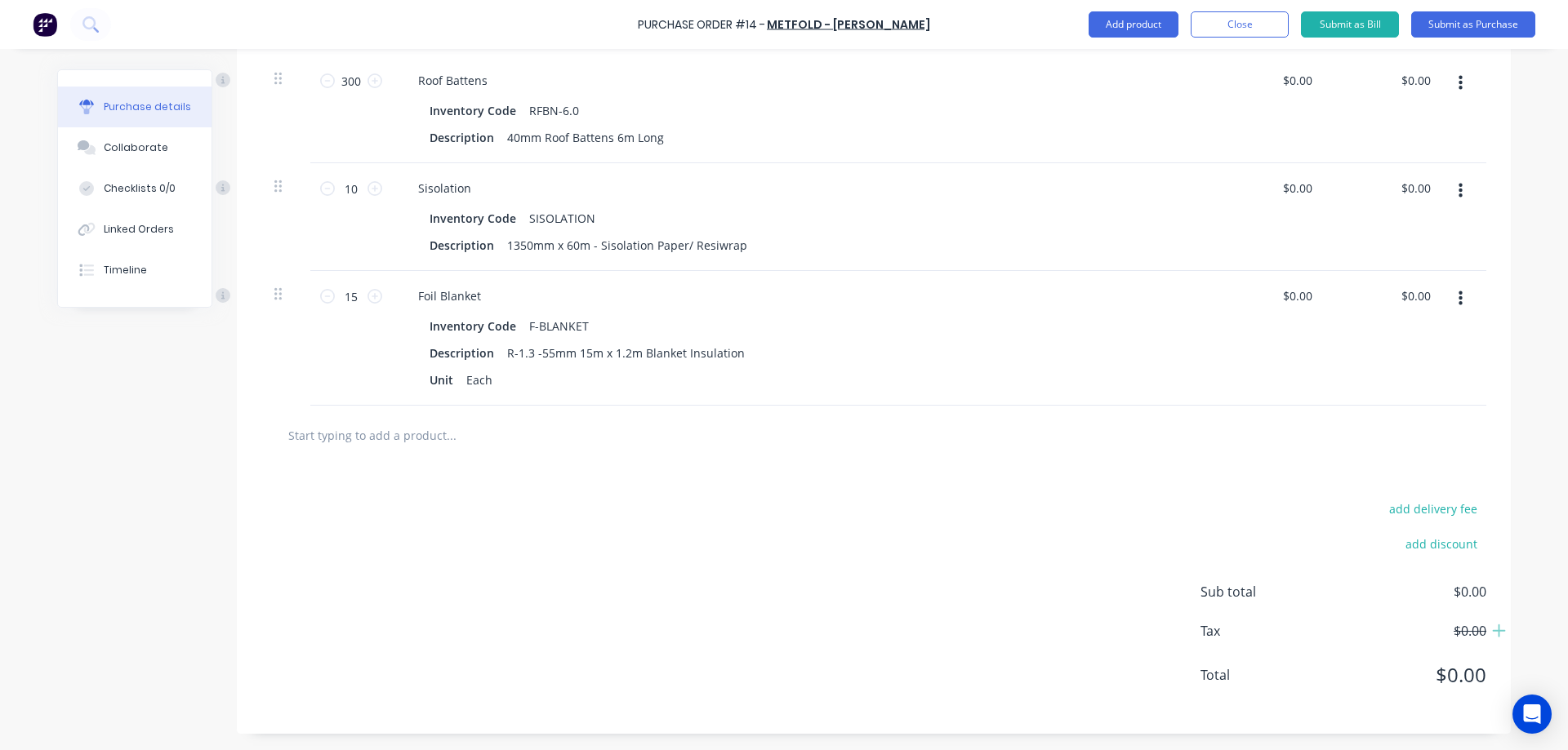
click at [479, 445] on input "text" at bounding box center [451, 435] width 327 height 33
click at [1155, 29] on button "Add product" at bounding box center [1133, 24] width 90 height 26
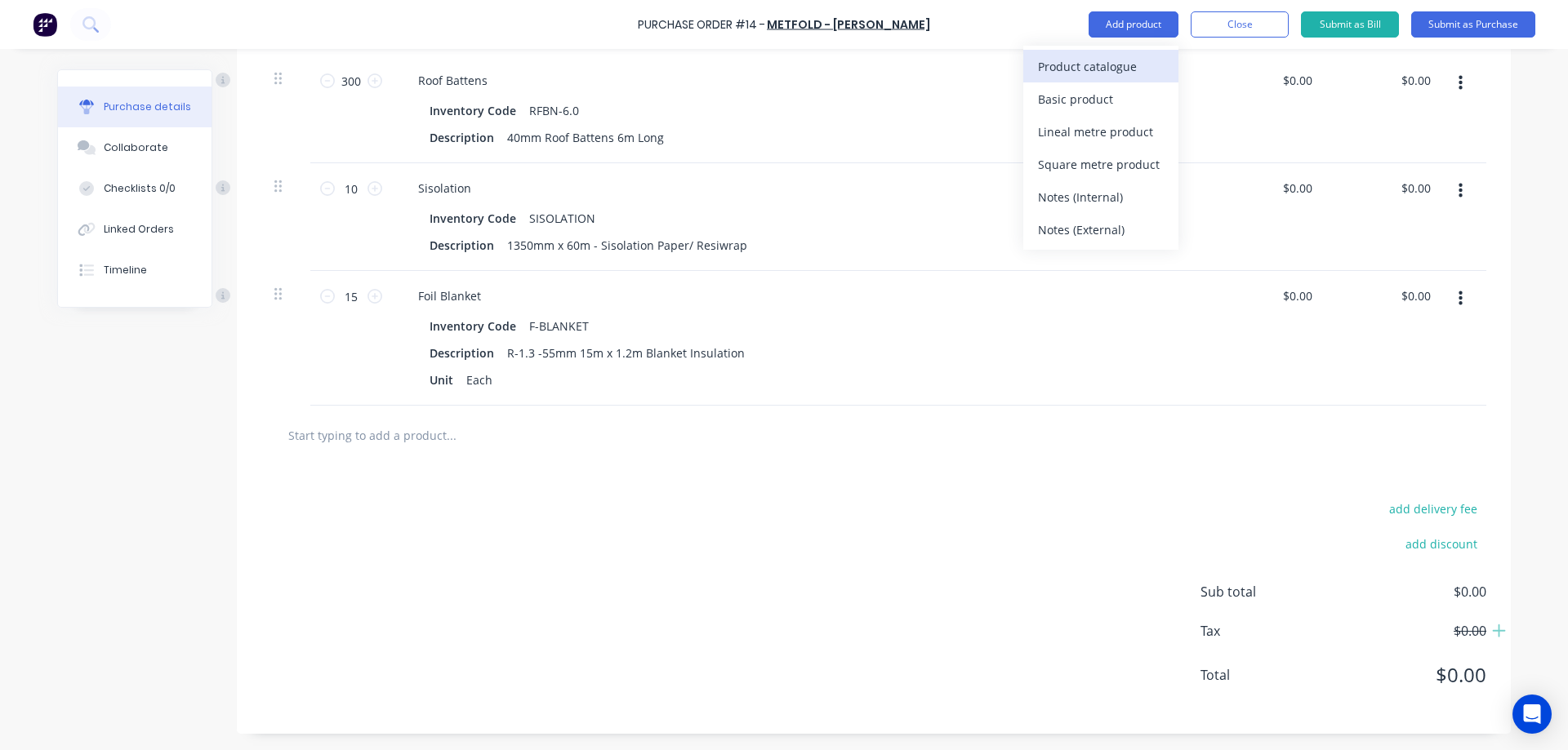
click at [1146, 57] on div "Product catalogue" at bounding box center [1101, 67] width 126 height 24
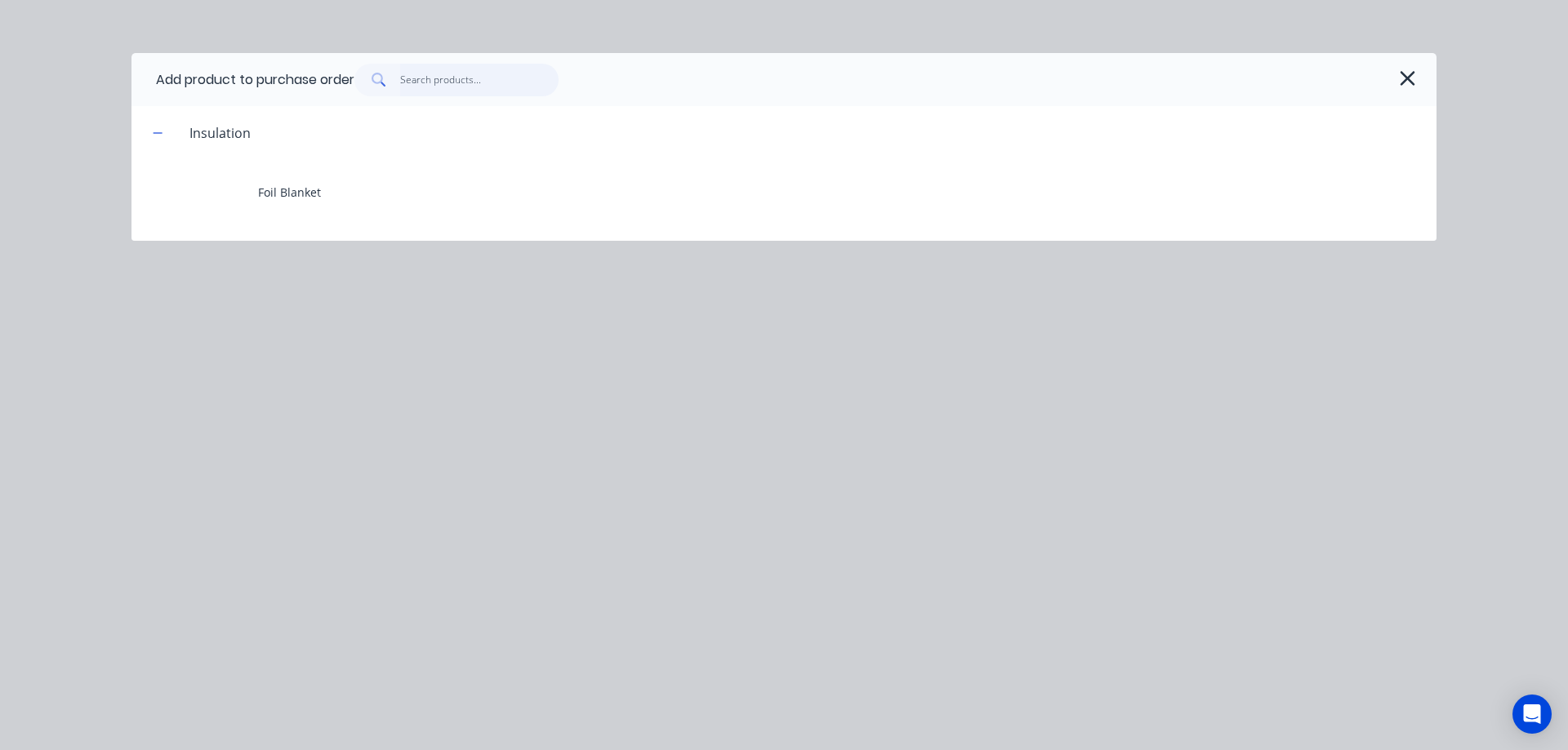
click at [409, 78] on input "text" at bounding box center [479, 80] width 159 height 33
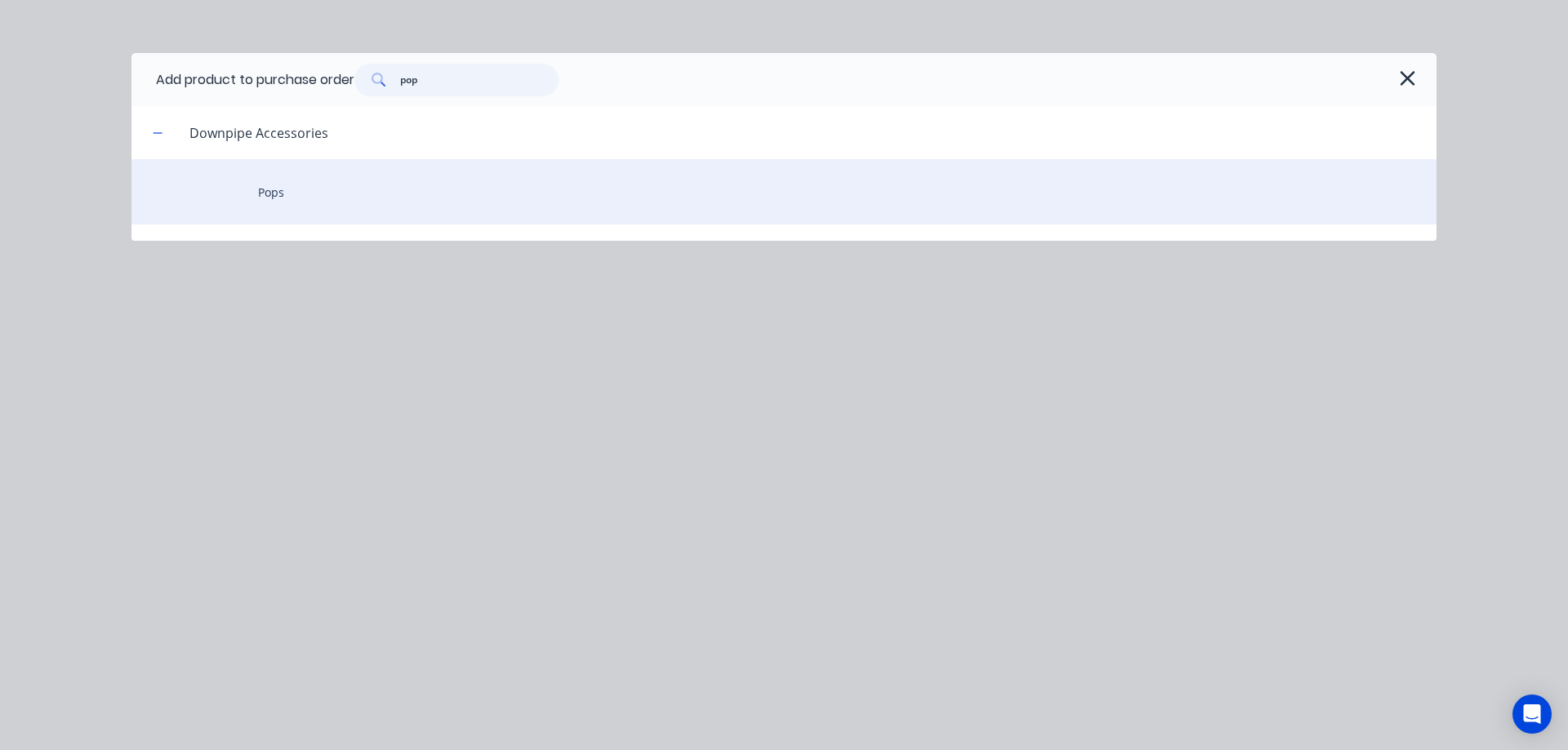
type input "pop"
click at [293, 188] on div "Pops" at bounding box center [784, 192] width 1306 height 65
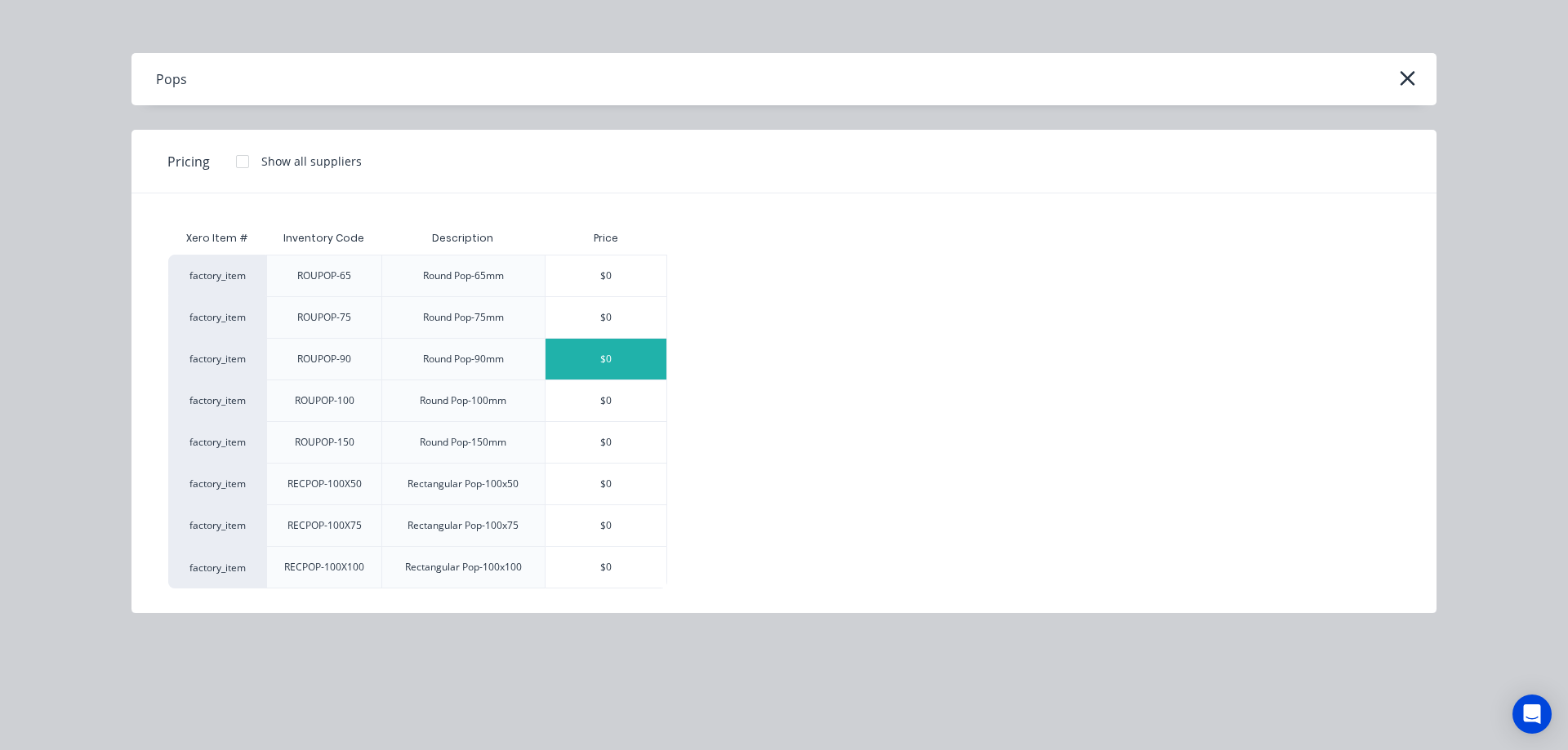
click at [596, 366] on div "$0" at bounding box center [606, 359] width 120 height 40
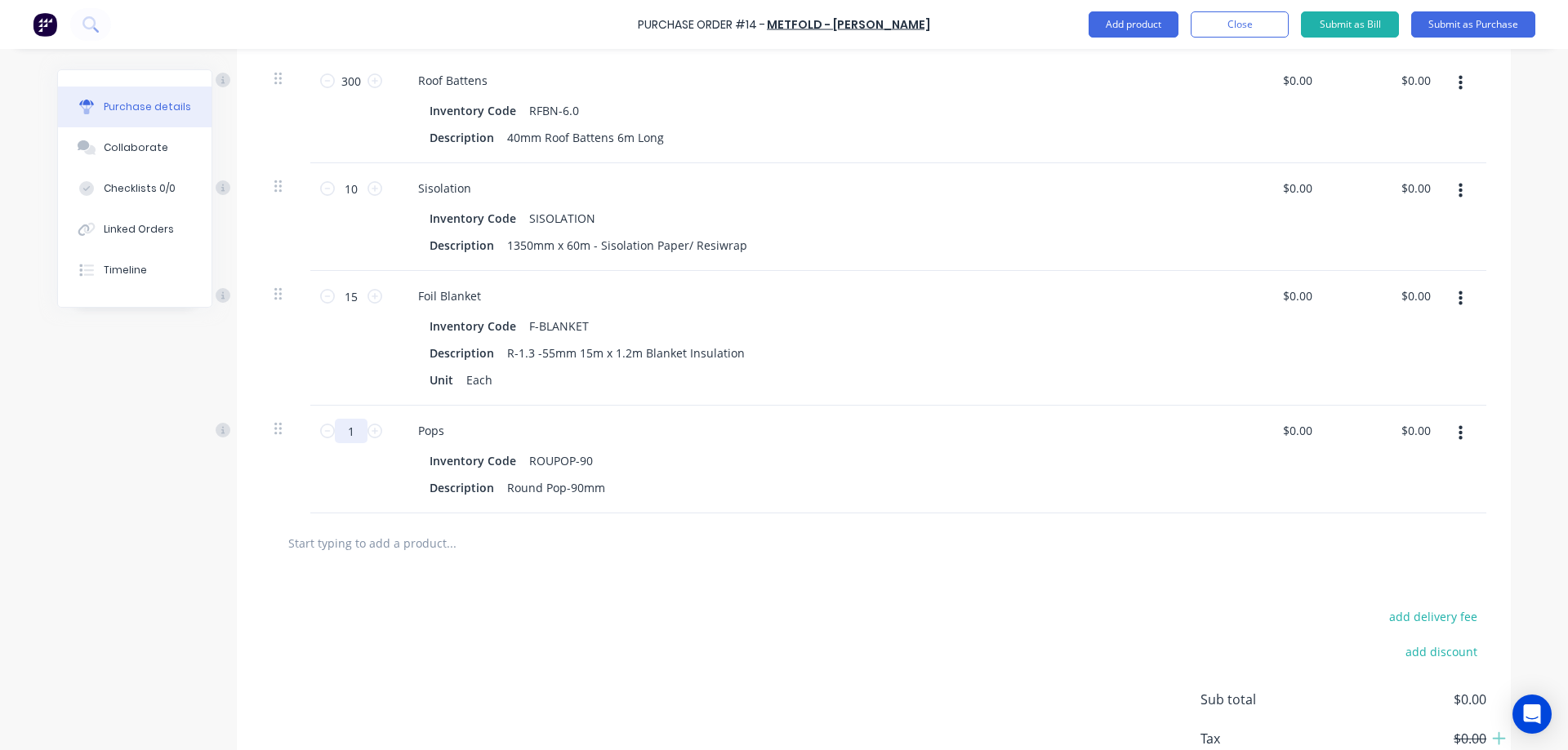
click at [352, 433] on input "1" at bounding box center [351, 431] width 33 height 24
type input "100"
click at [534, 579] on div "add delivery fee add discount Sub total $0.00 Tax $0.00 Total $0.00" at bounding box center [874, 707] width 1275 height 268
click at [1145, 23] on button "Add product" at bounding box center [1133, 24] width 90 height 26
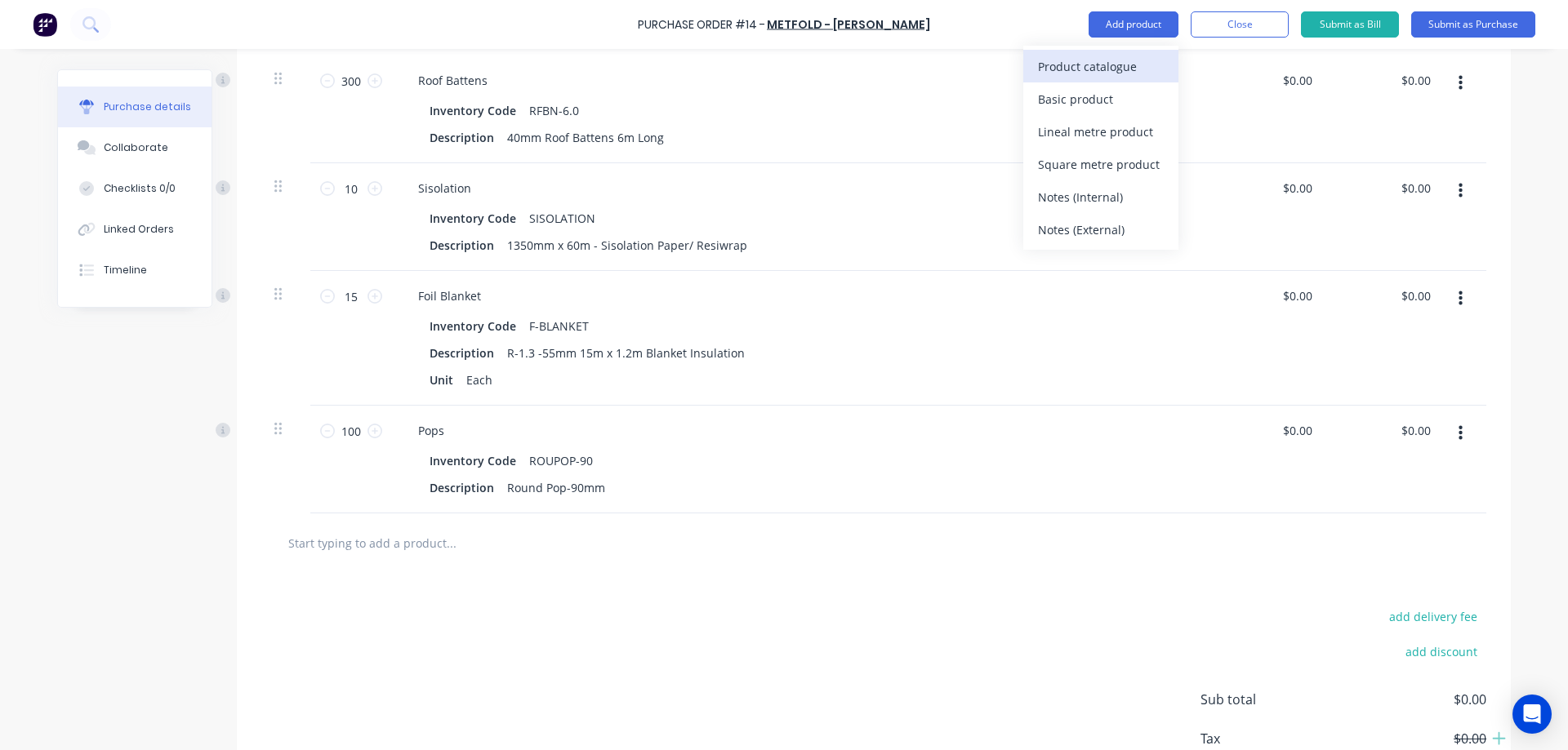
click at [1111, 66] on div "Product catalogue" at bounding box center [1101, 67] width 126 height 24
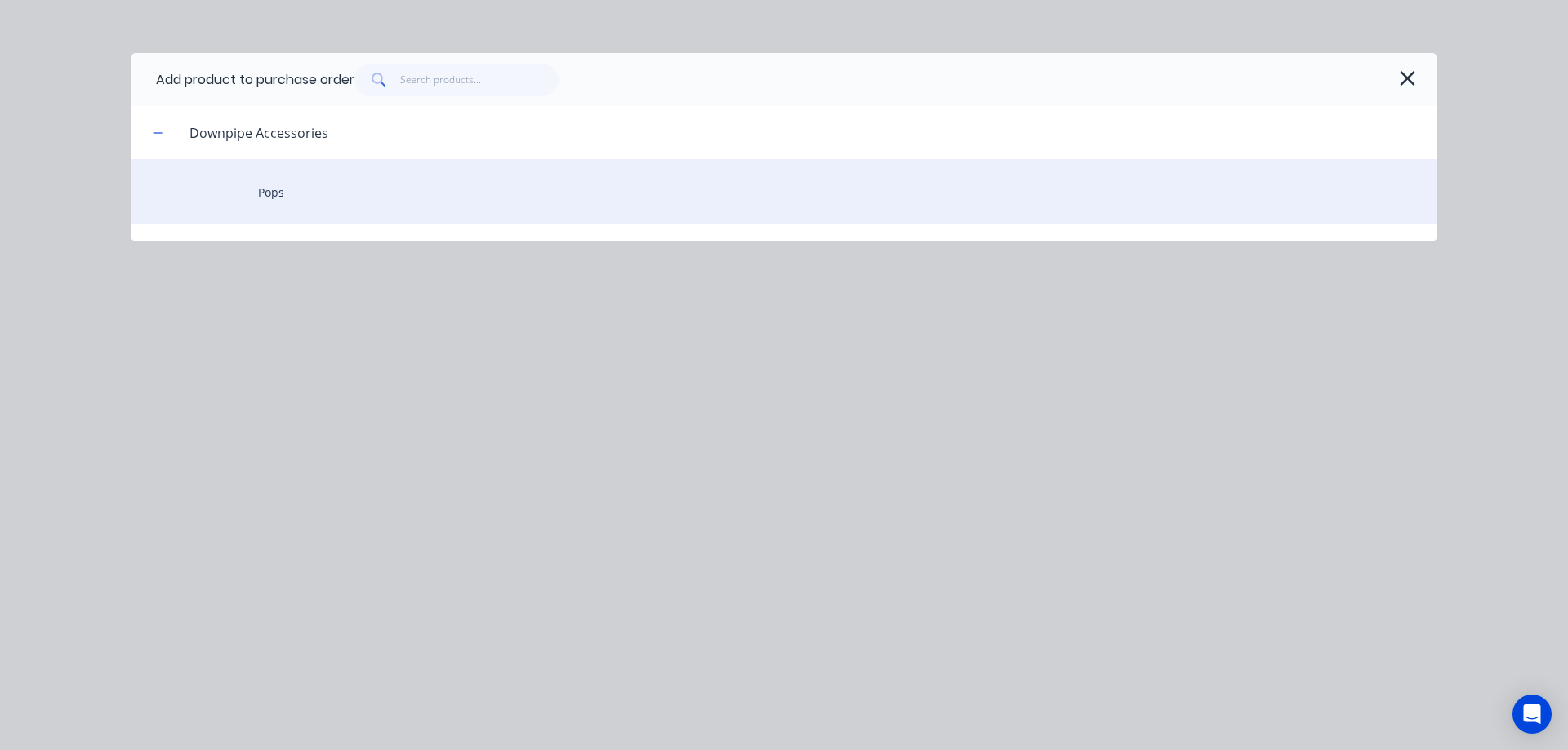
click at [294, 187] on div "Pops" at bounding box center [784, 192] width 1306 height 65
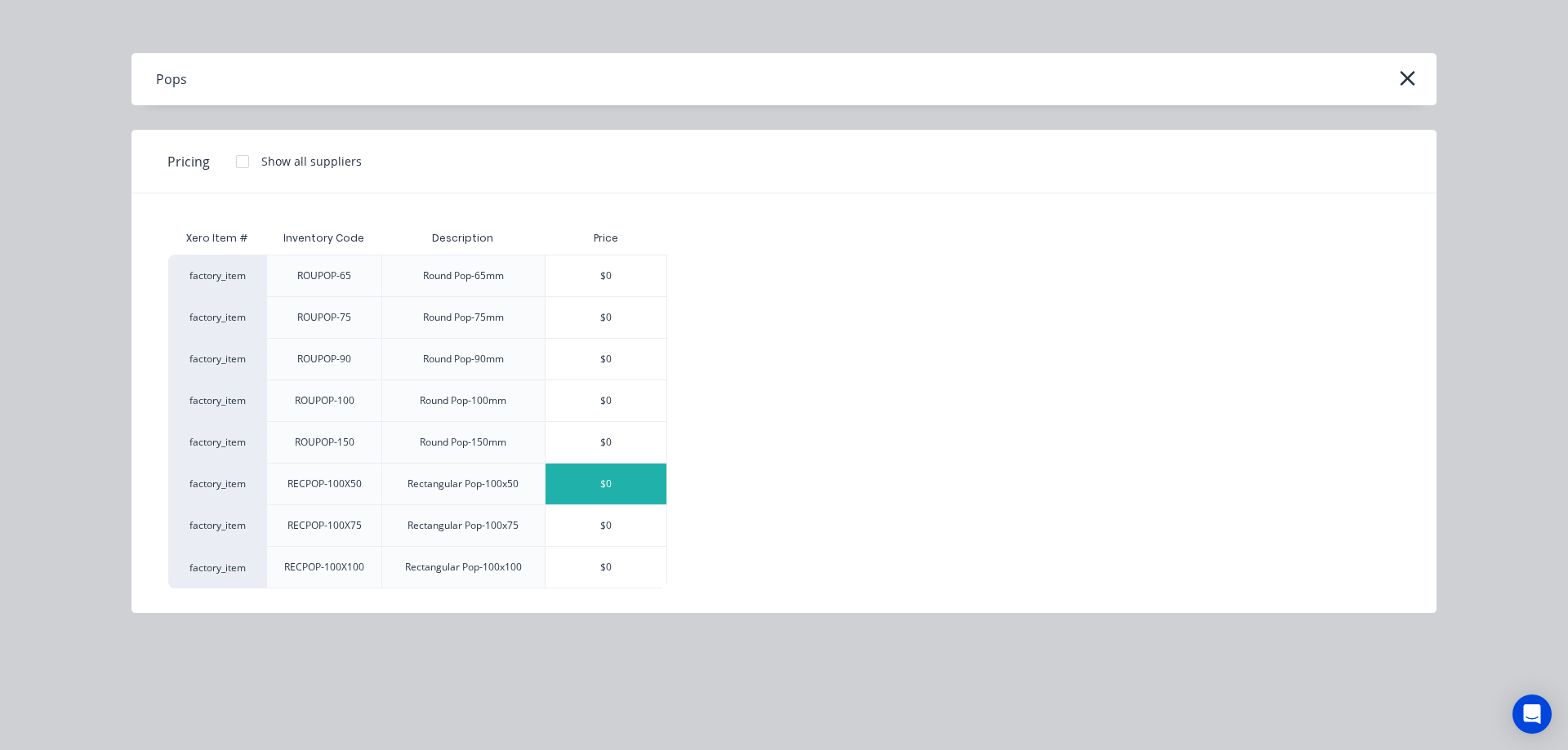
click at [576, 483] on div "$0" at bounding box center [606, 483] width 120 height 40
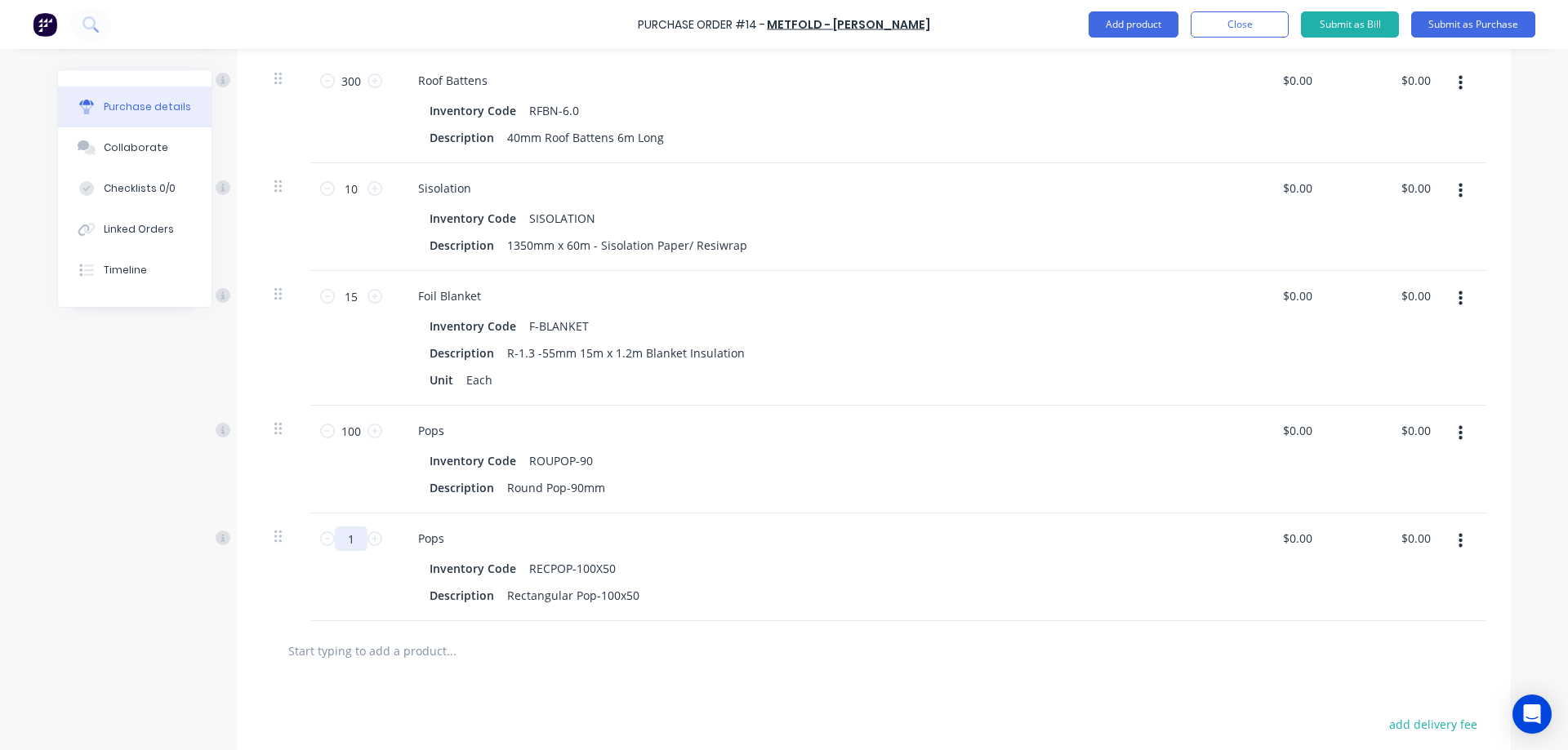
click at [345, 536] on input "1" at bounding box center [351, 538] width 33 height 24
type input "100"
click at [615, 661] on div at bounding box center [519, 650] width 490 height 33
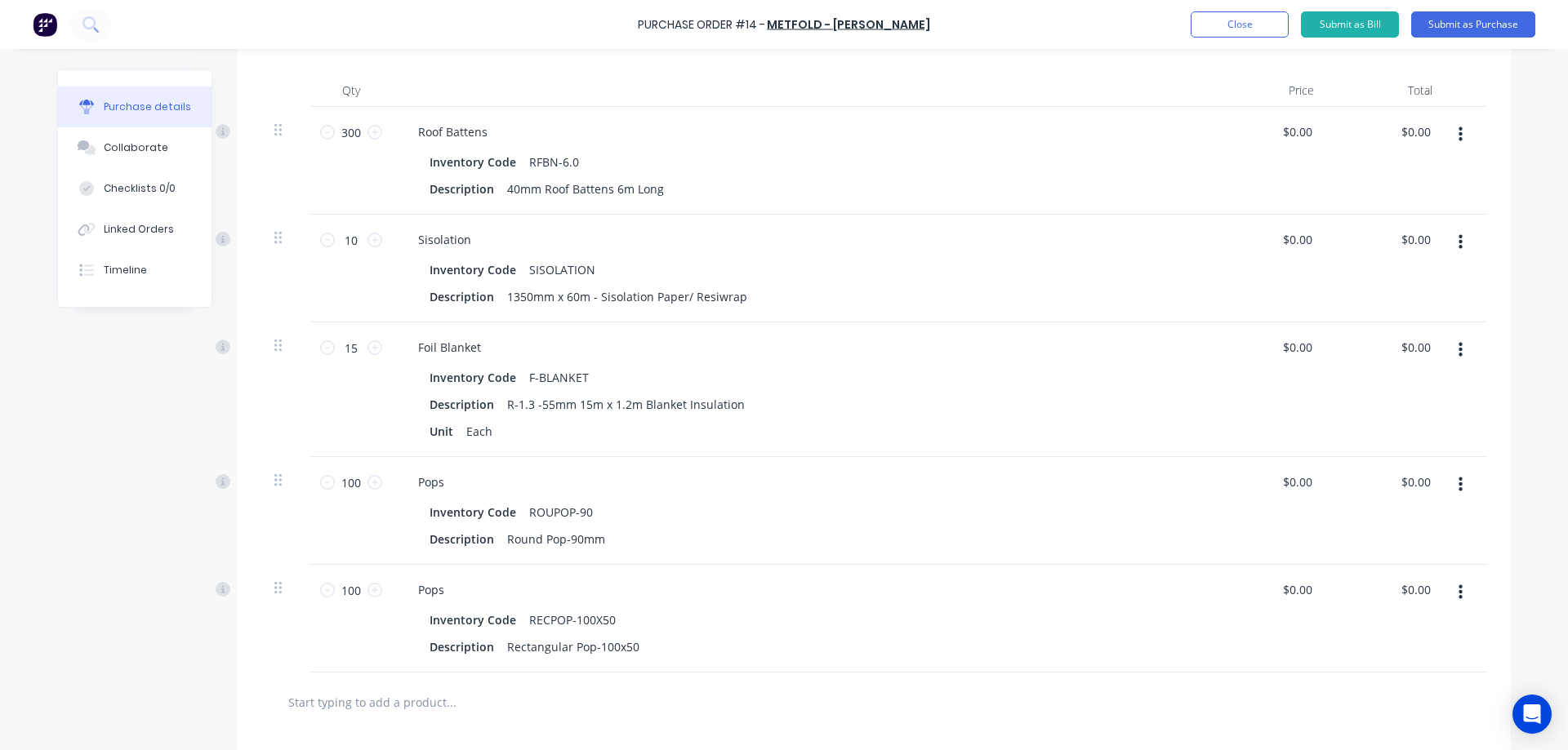
scroll to position [274, 0]
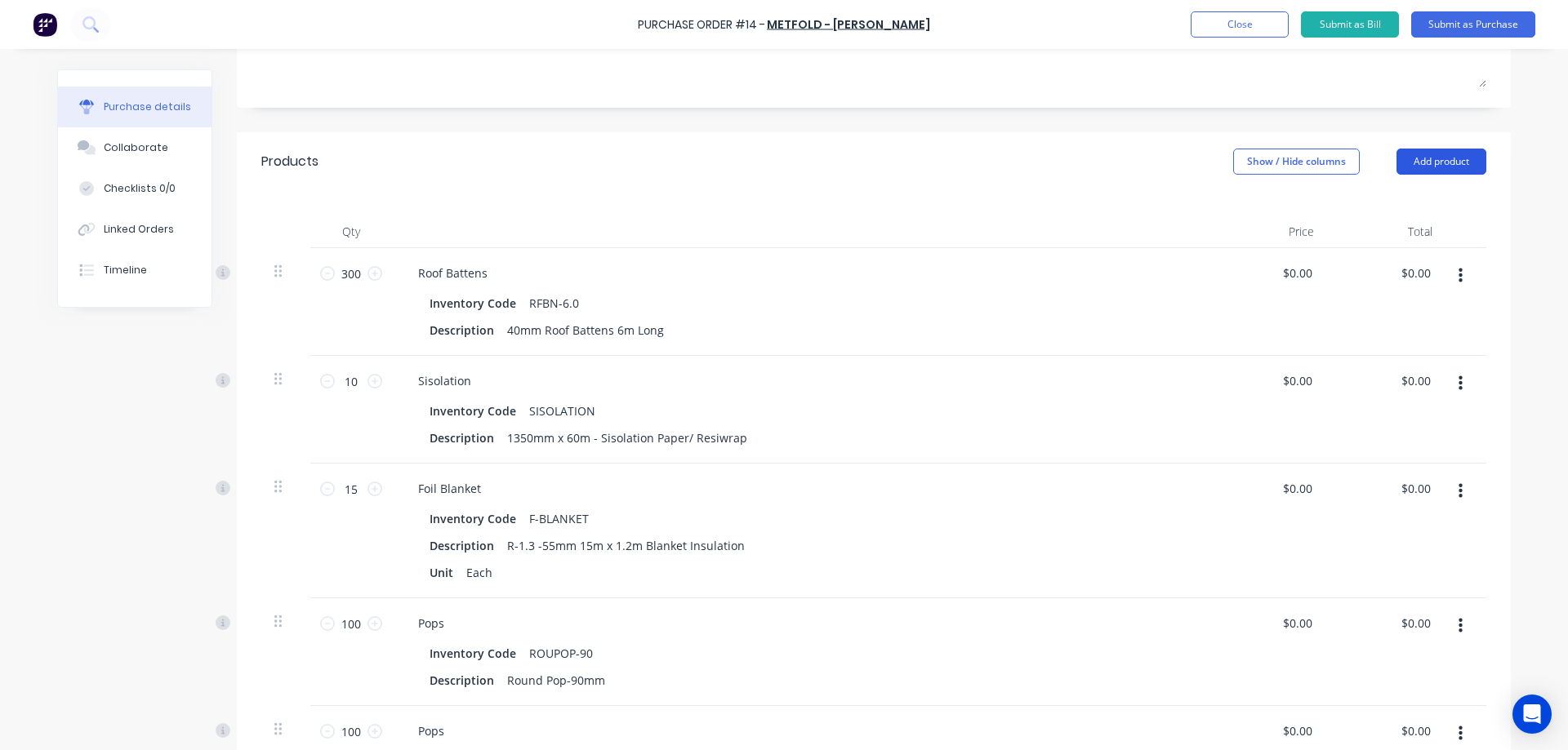
click at [1411, 153] on button "Add product" at bounding box center [1441, 162] width 90 height 26
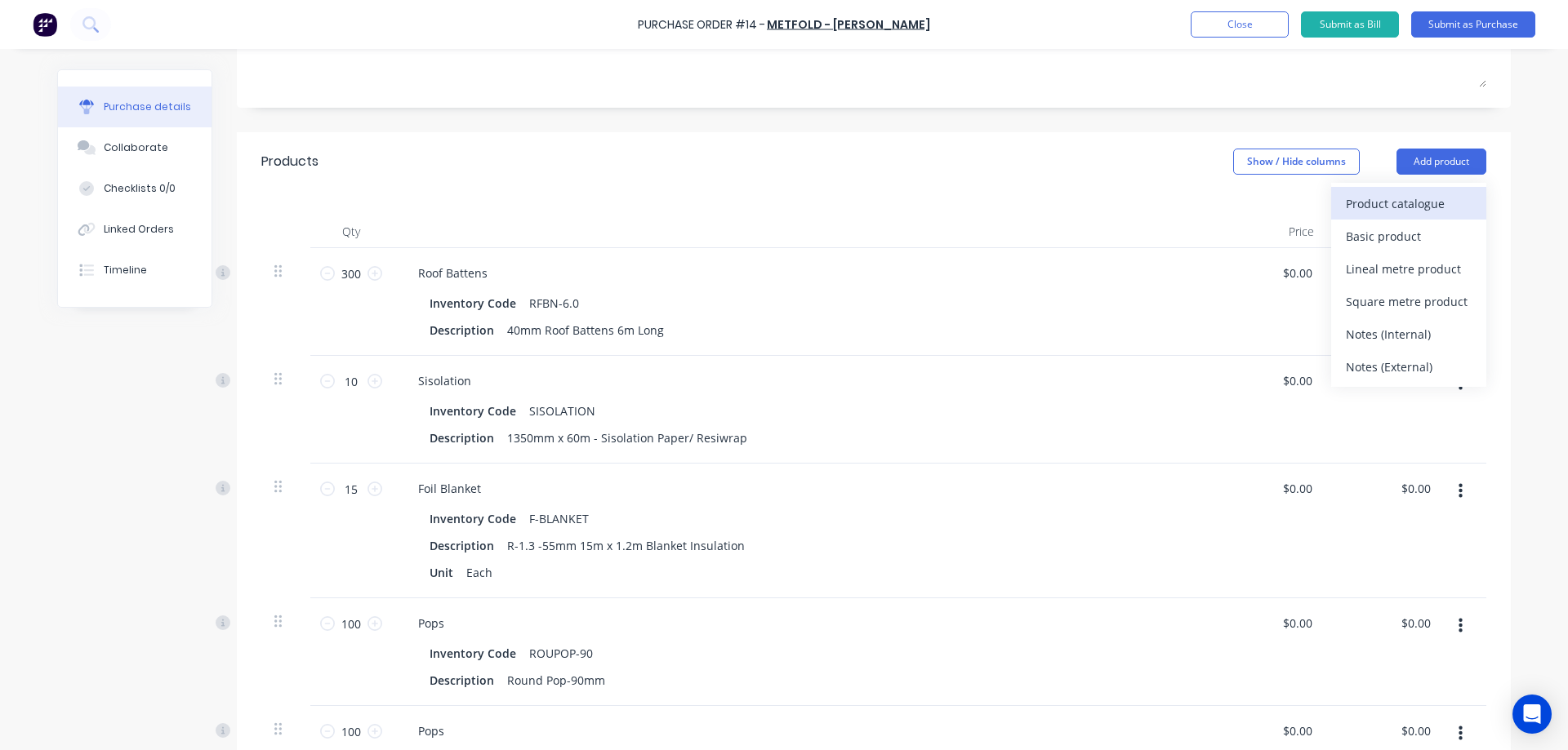
click at [1331, 194] on button "Product catalogue" at bounding box center [1409, 203] width 155 height 33
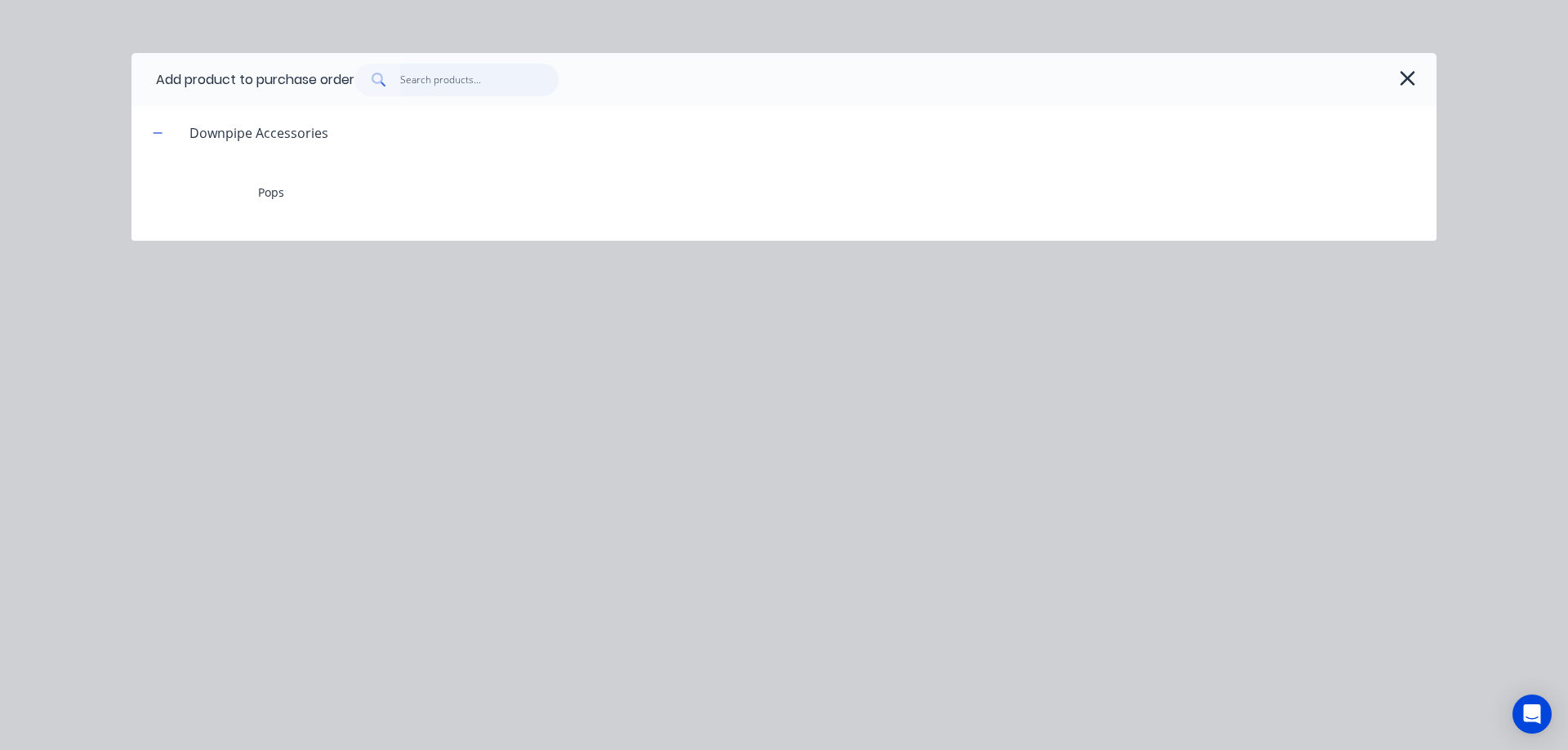
click at [415, 80] on input "text" at bounding box center [479, 80] width 159 height 33
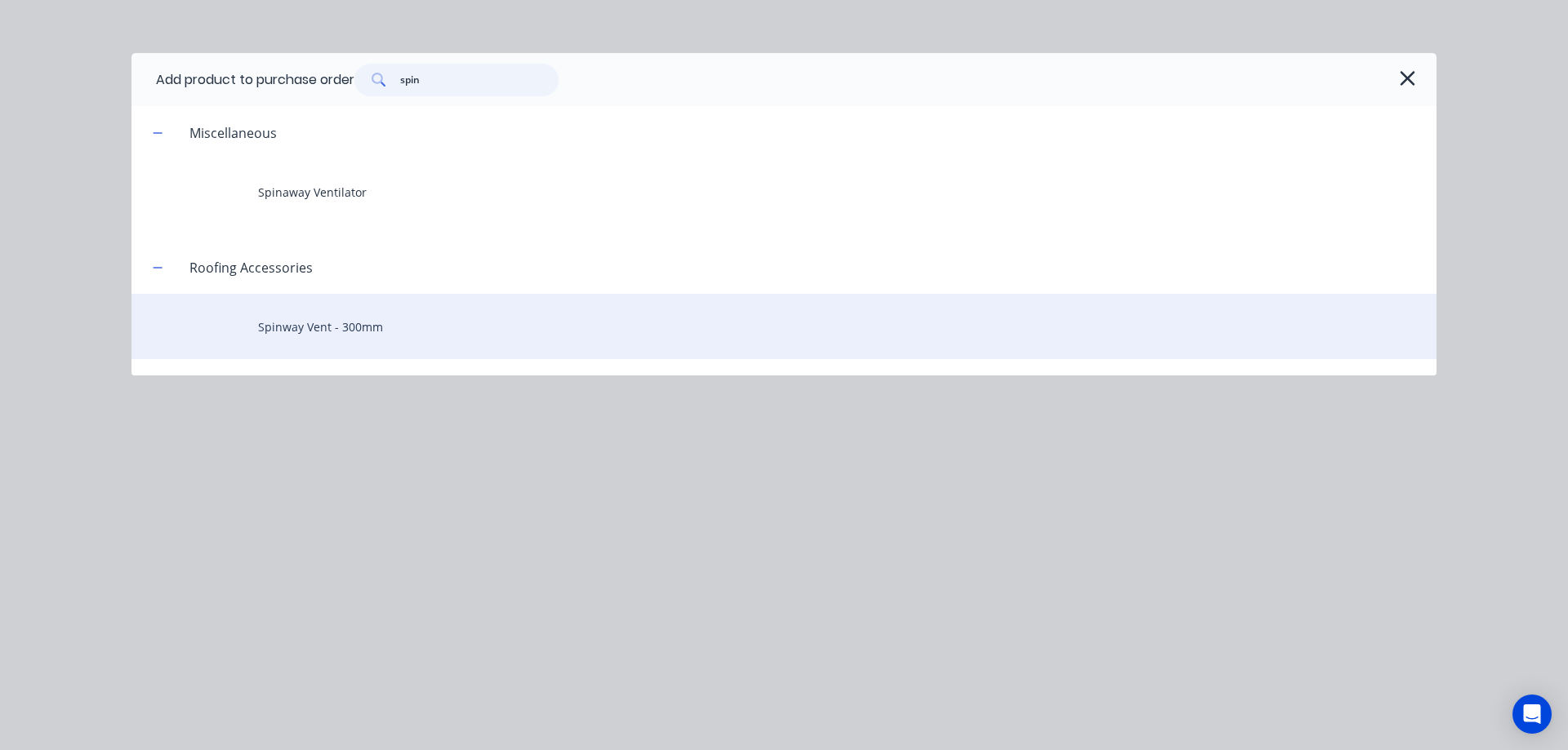
type input "spin"
click at [288, 332] on div "Spinway Vent - 300mm" at bounding box center [784, 327] width 1306 height 65
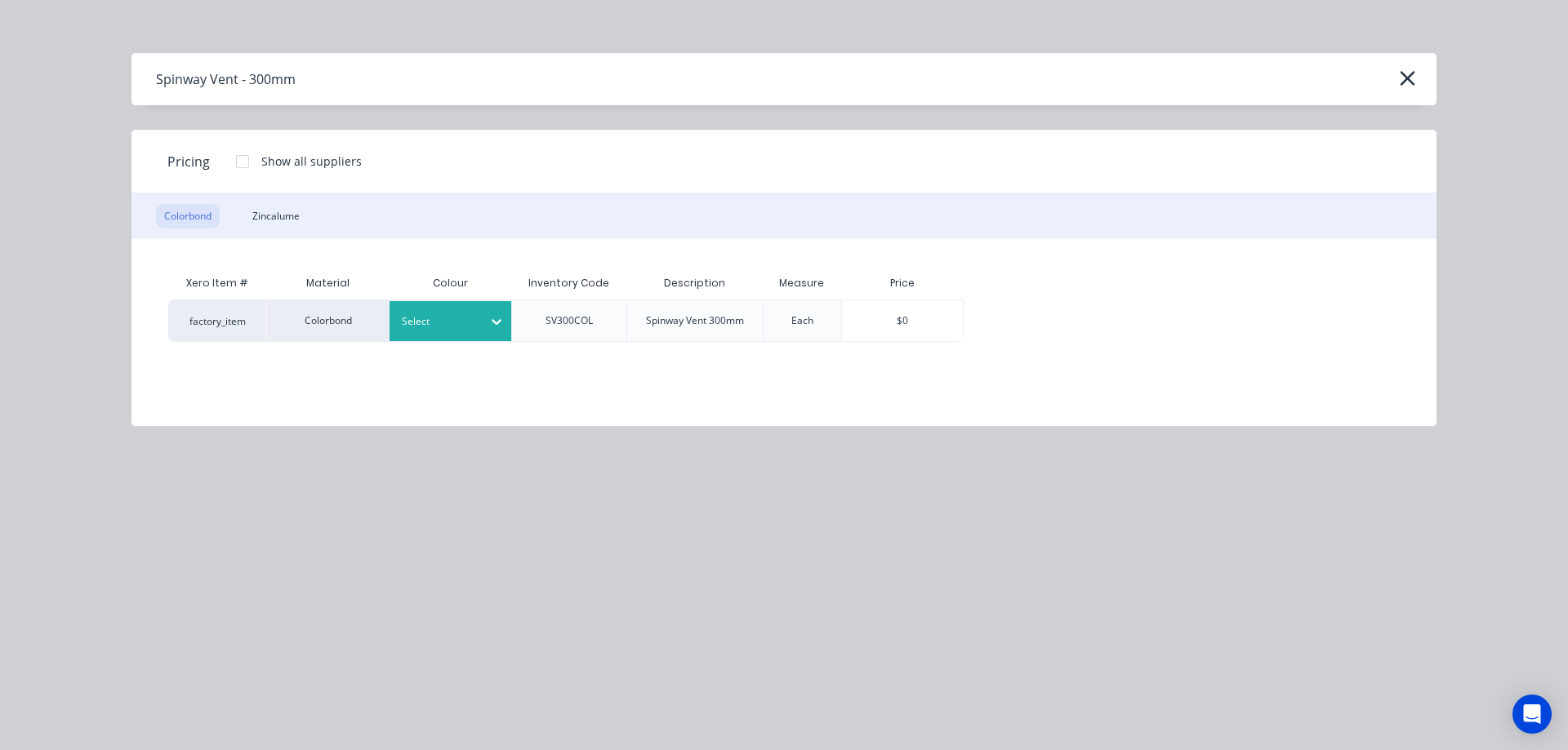
click at [427, 319] on div at bounding box center [438, 321] width 73 height 18
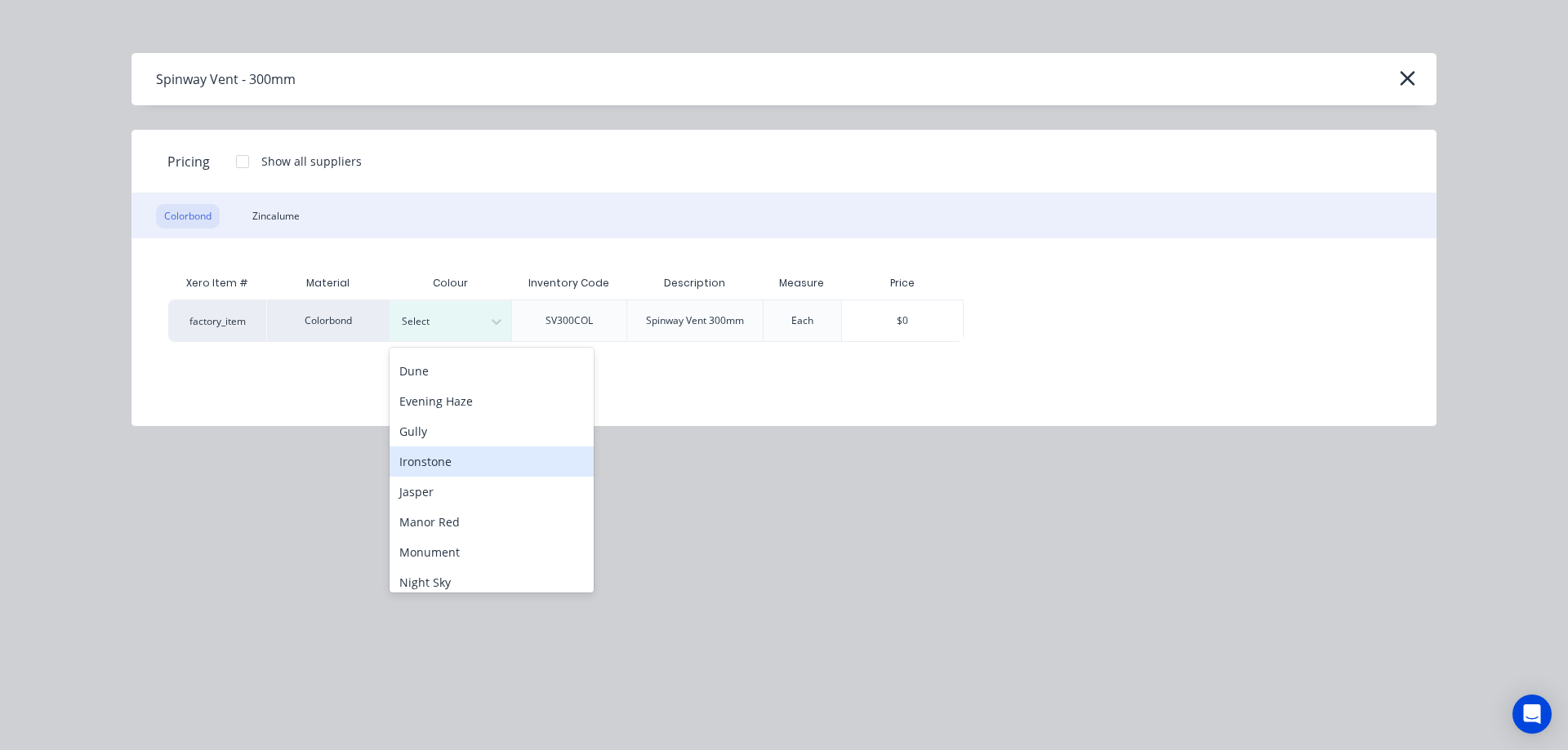
scroll to position [245, 0]
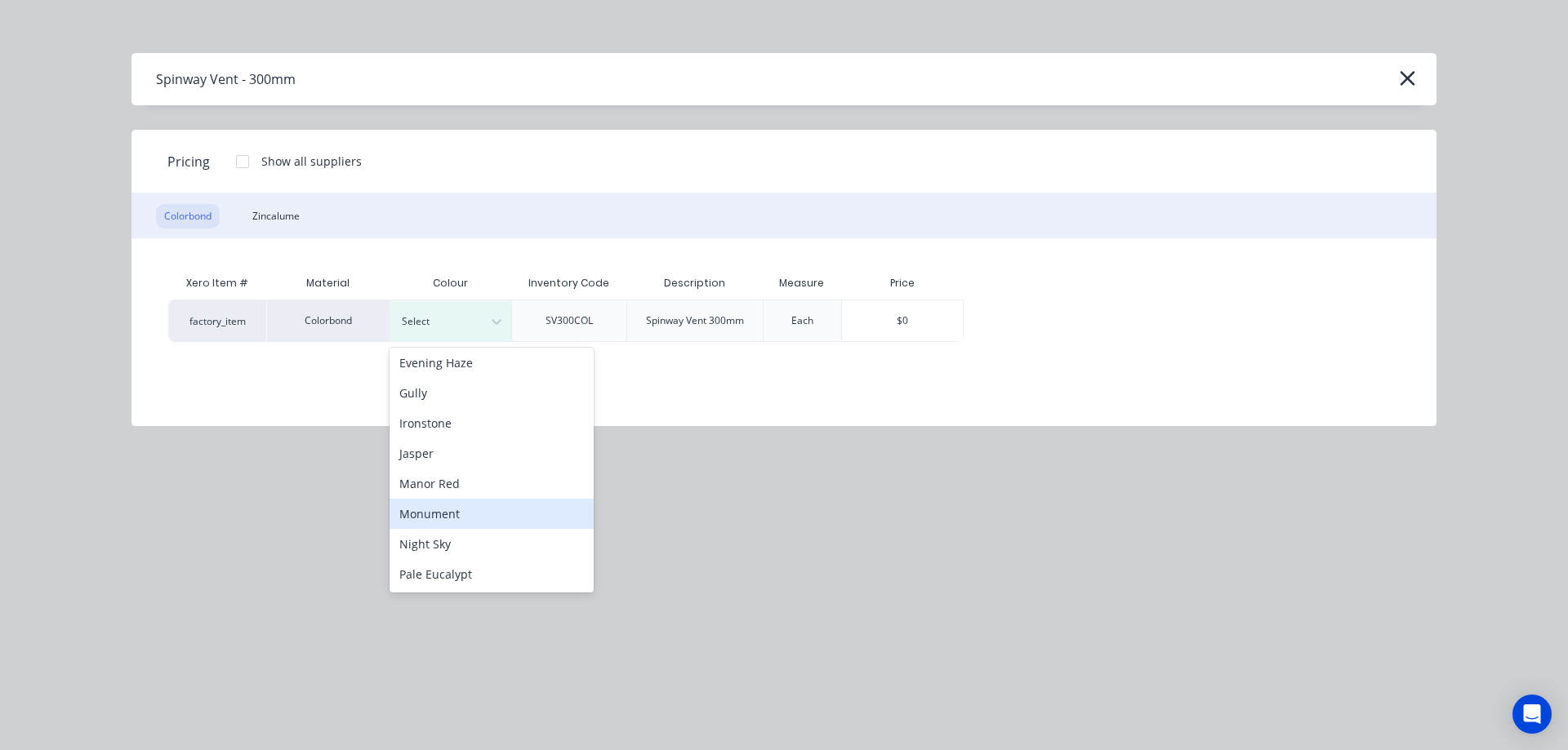
click at [432, 507] on div "Monument" at bounding box center [491, 513] width 204 height 30
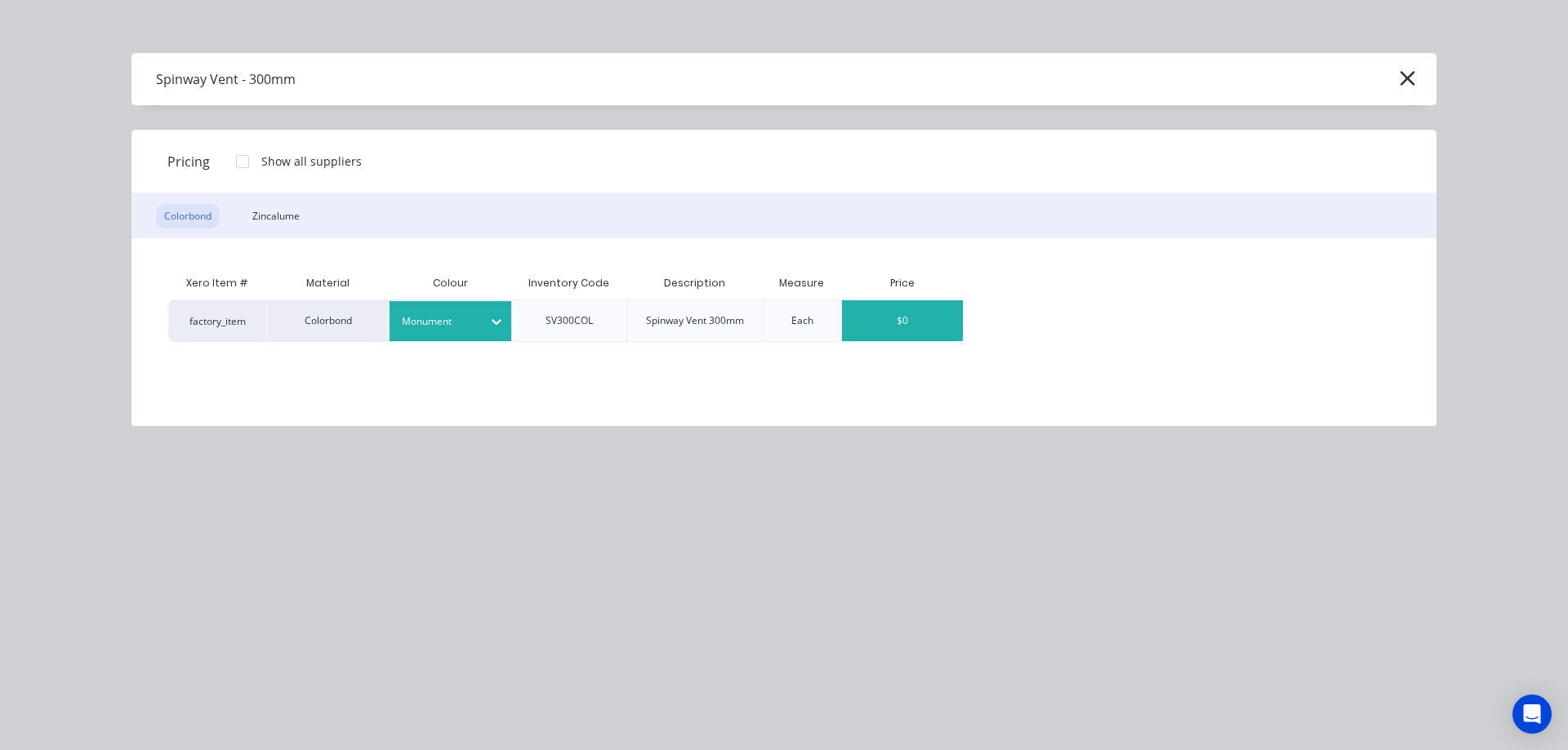
click at [902, 332] on div "$0" at bounding box center [903, 320] width 120 height 40
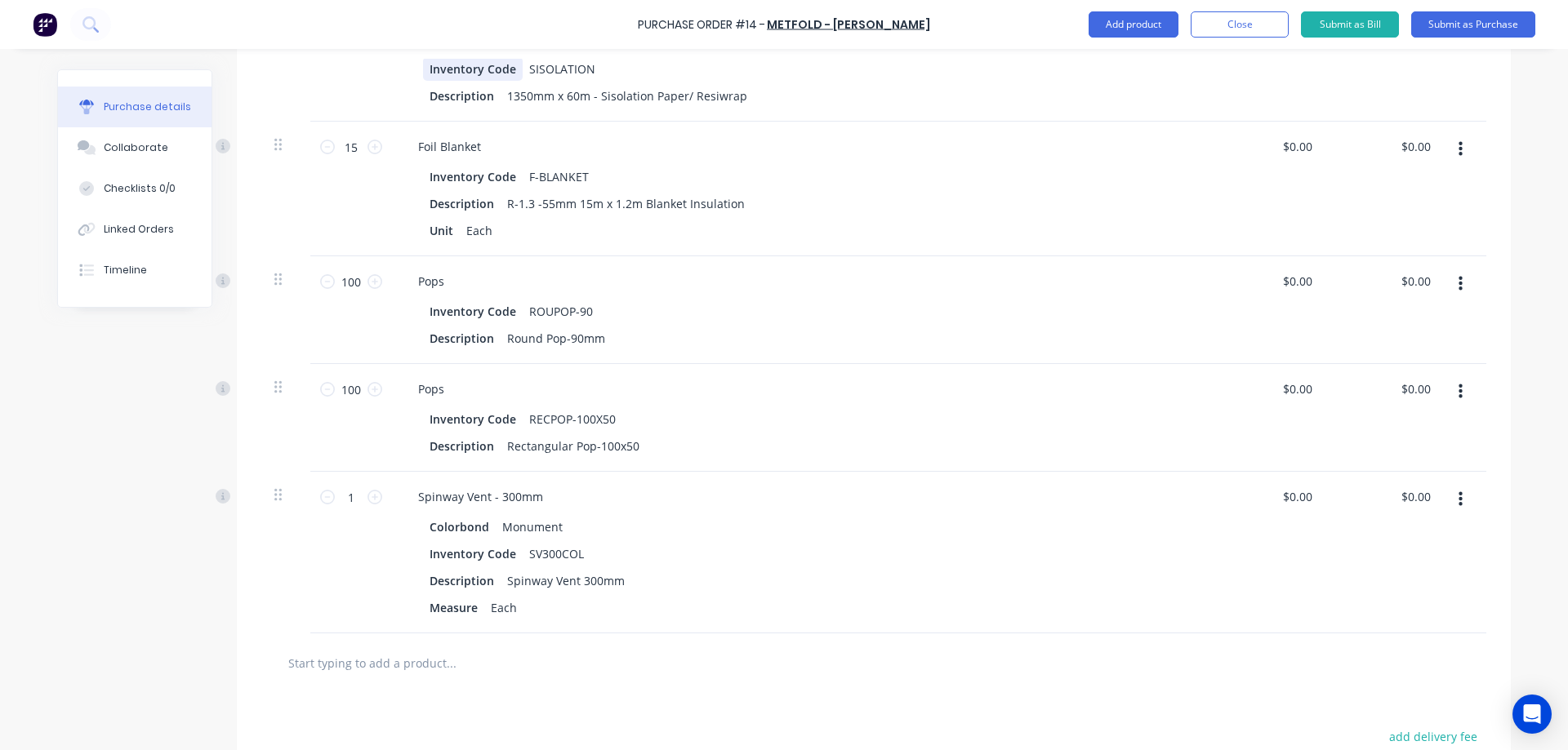
scroll to position [681, 0]
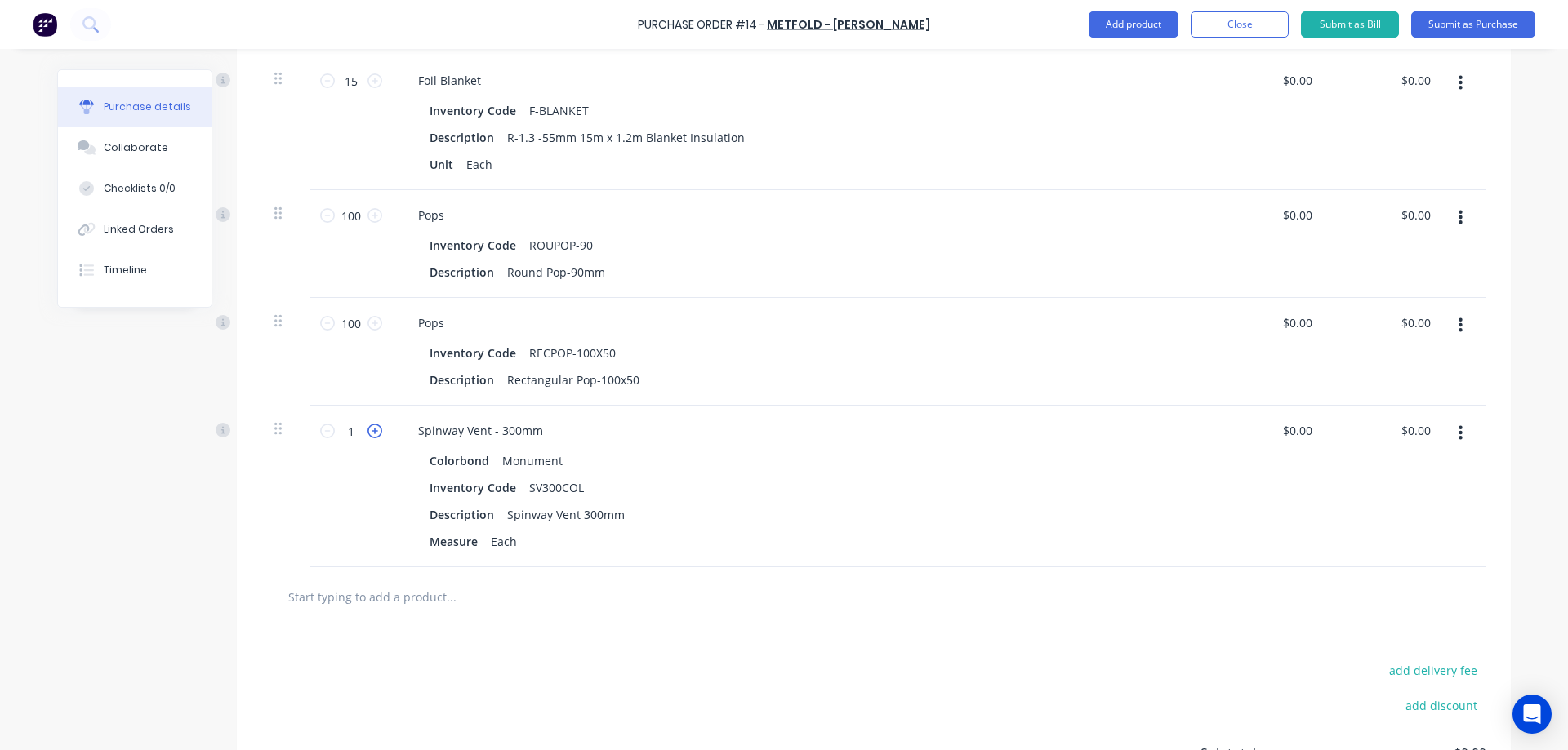
click at [369, 430] on icon at bounding box center [374, 431] width 15 height 15
type input "3"
click at [637, 609] on div at bounding box center [519, 597] width 490 height 33
click at [1128, 21] on button "Add product" at bounding box center [1133, 24] width 90 height 26
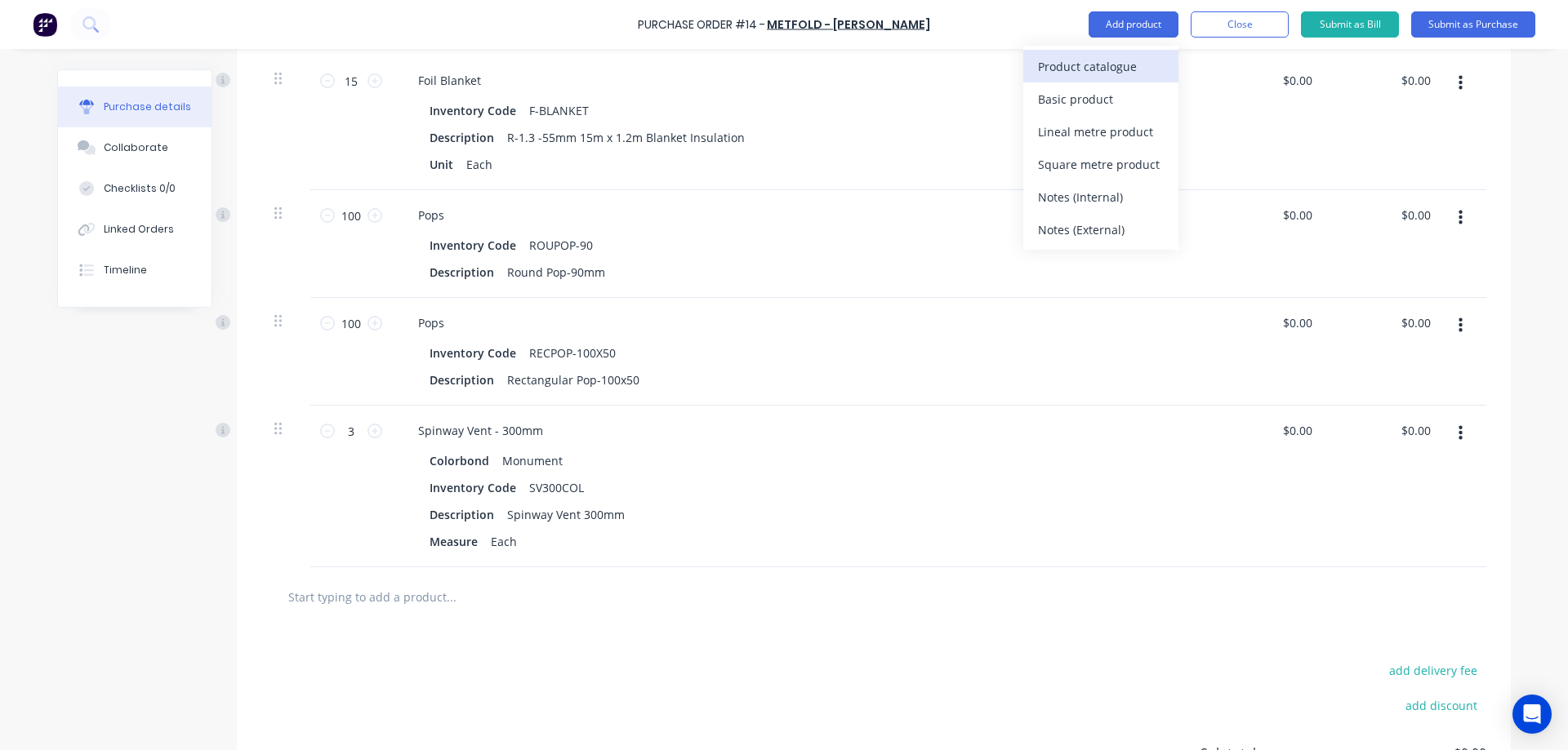
click at [1125, 62] on div "Product catalogue" at bounding box center [1101, 67] width 126 height 24
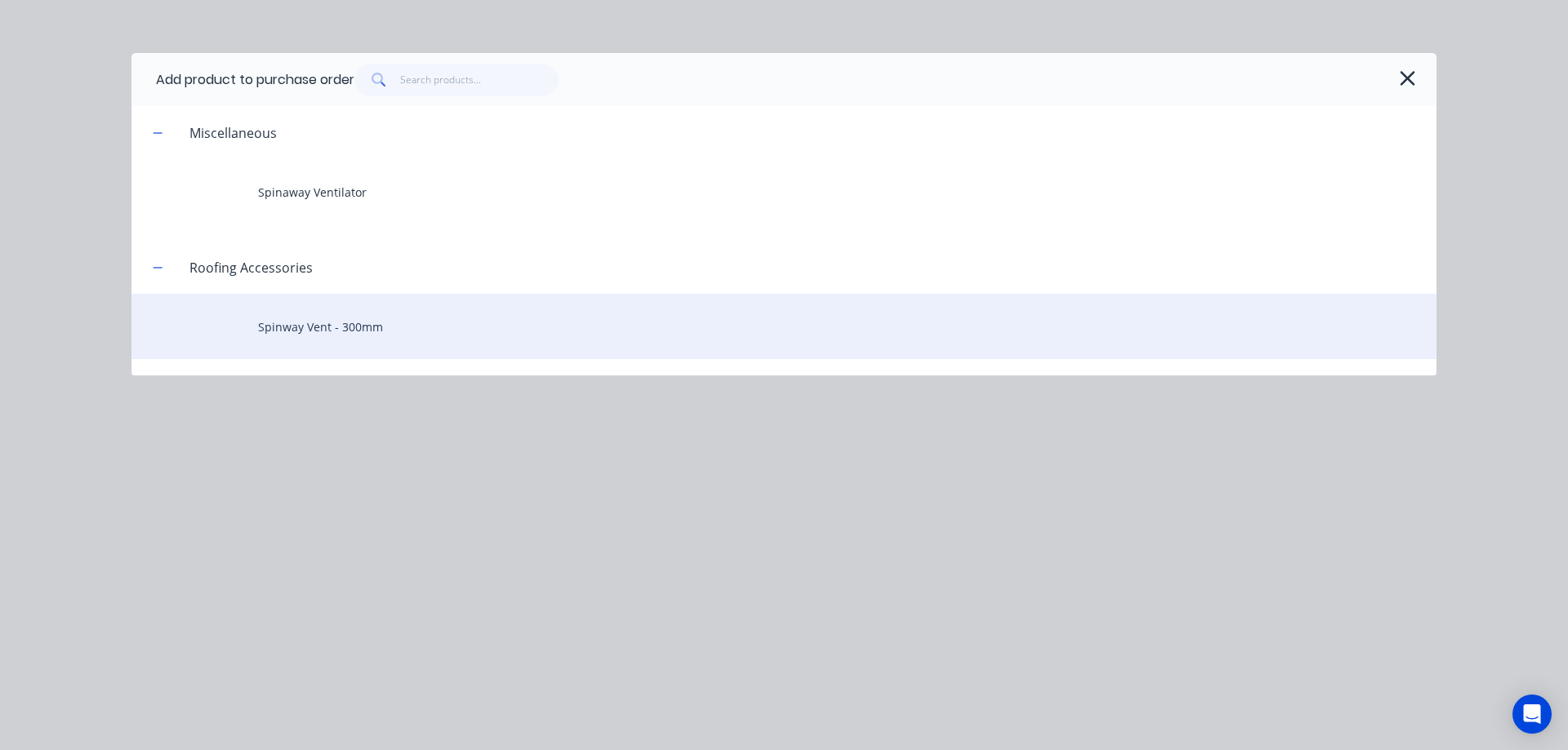
click at [348, 315] on div "Spinway Vent - 300mm" at bounding box center [784, 327] width 1306 height 65
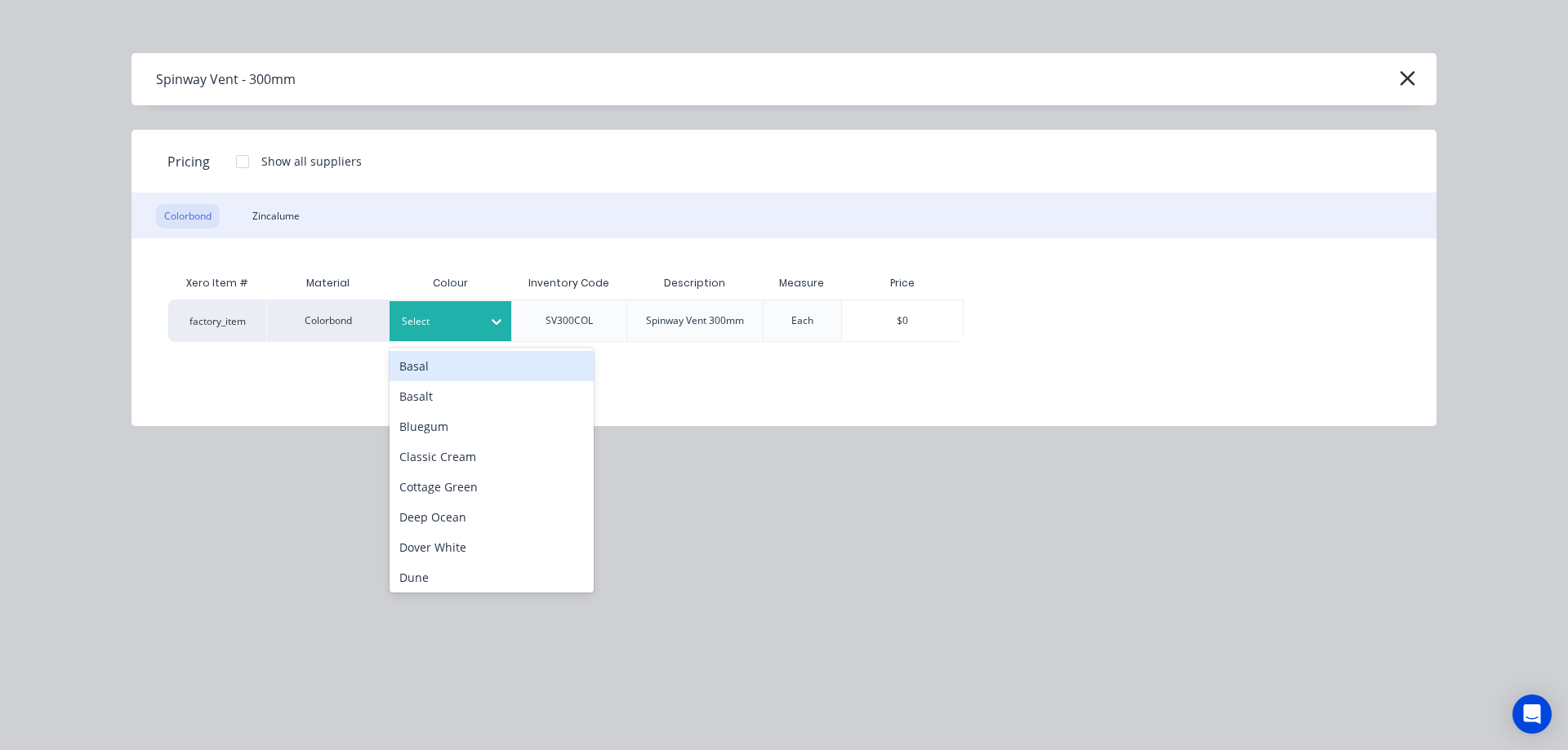
click at [425, 320] on div at bounding box center [438, 321] width 73 height 18
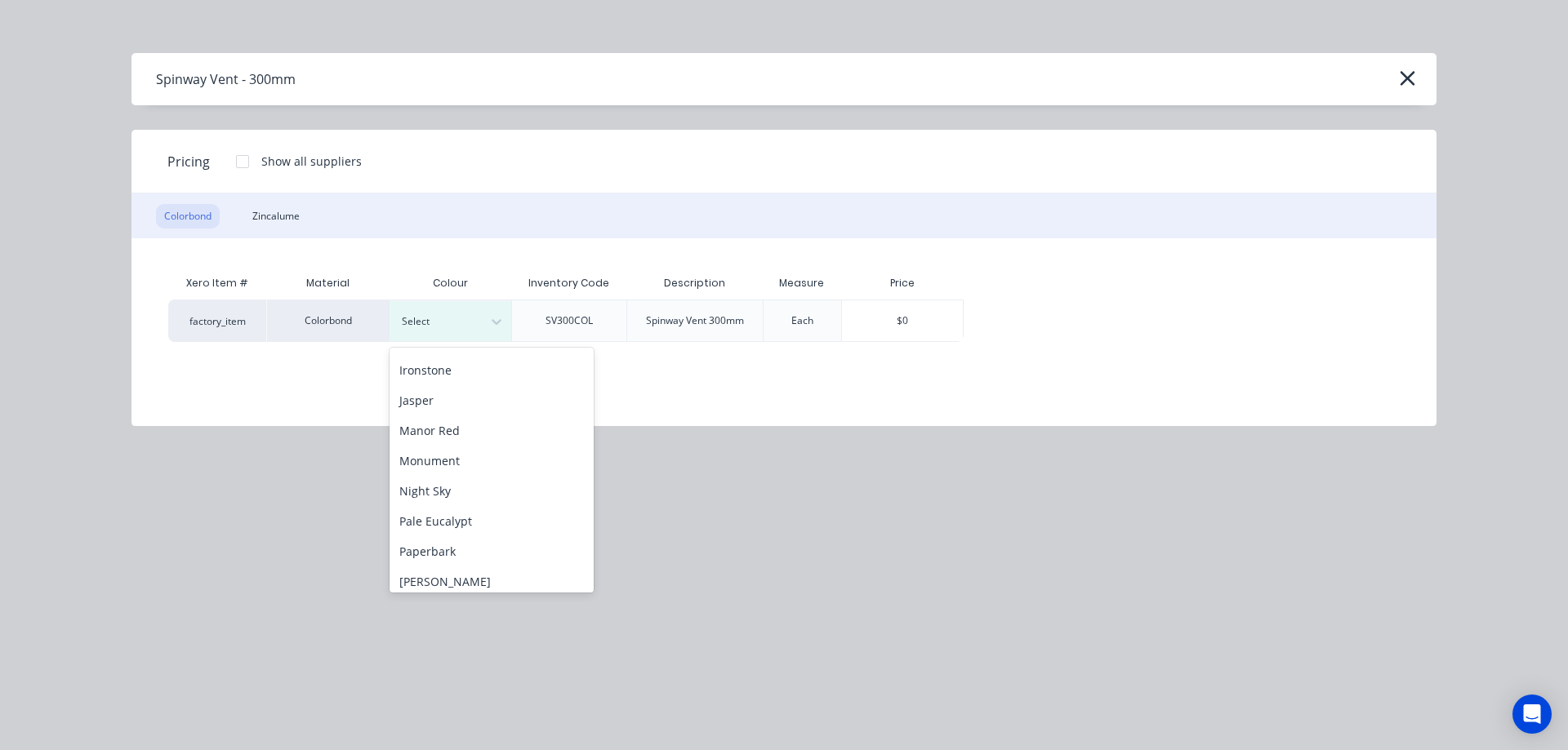
scroll to position [327, 0]
click at [441, 461] on div "Night Sky" at bounding box center [491, 462] width 204 height 30
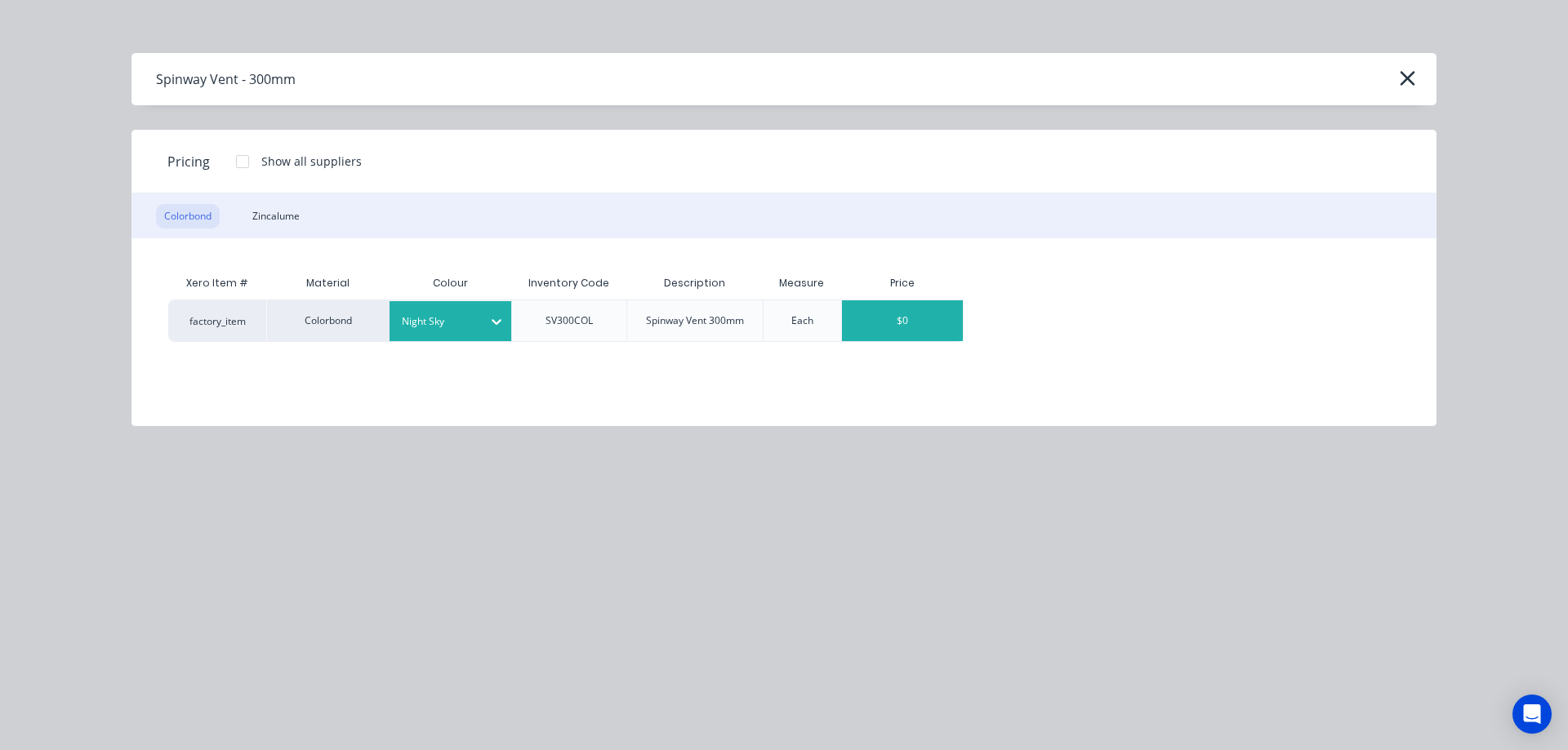
click at [872, 333] on div "$0" at bounding box center [903, 320] width 120 height 40
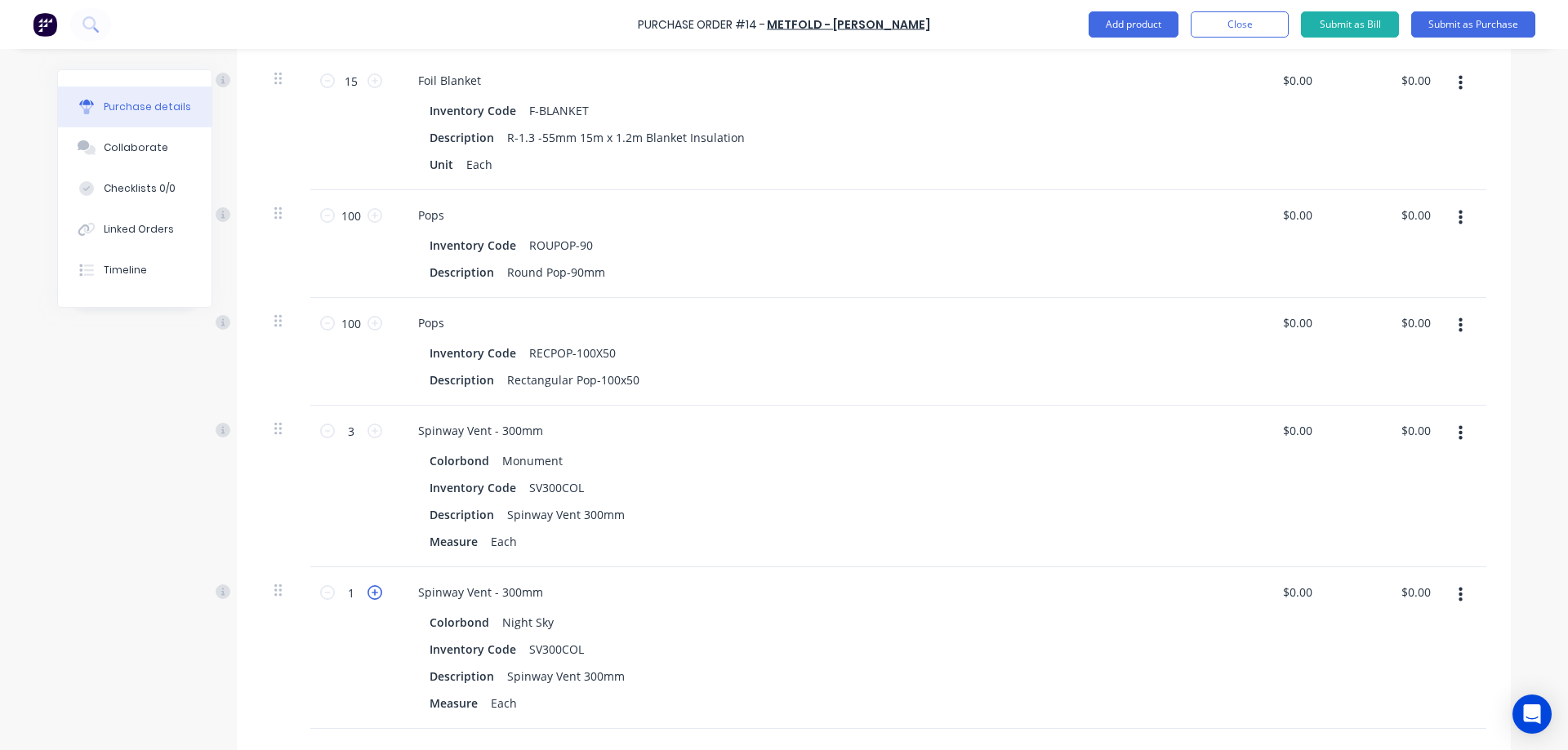
click at [368, 587] on icon at bounding box center [374, 592] width 15 height 15
type input "3"
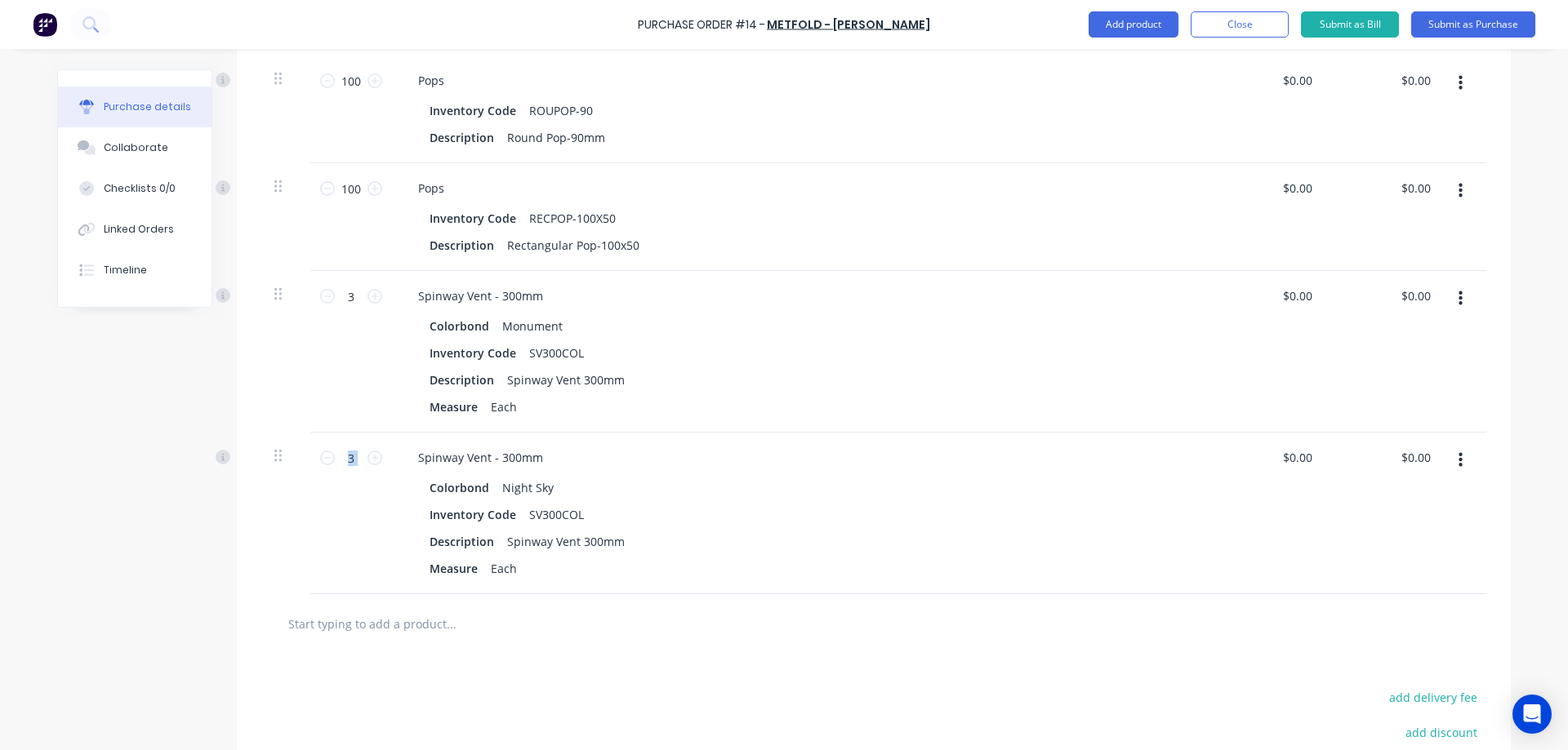
scroll to position [1005, 0]
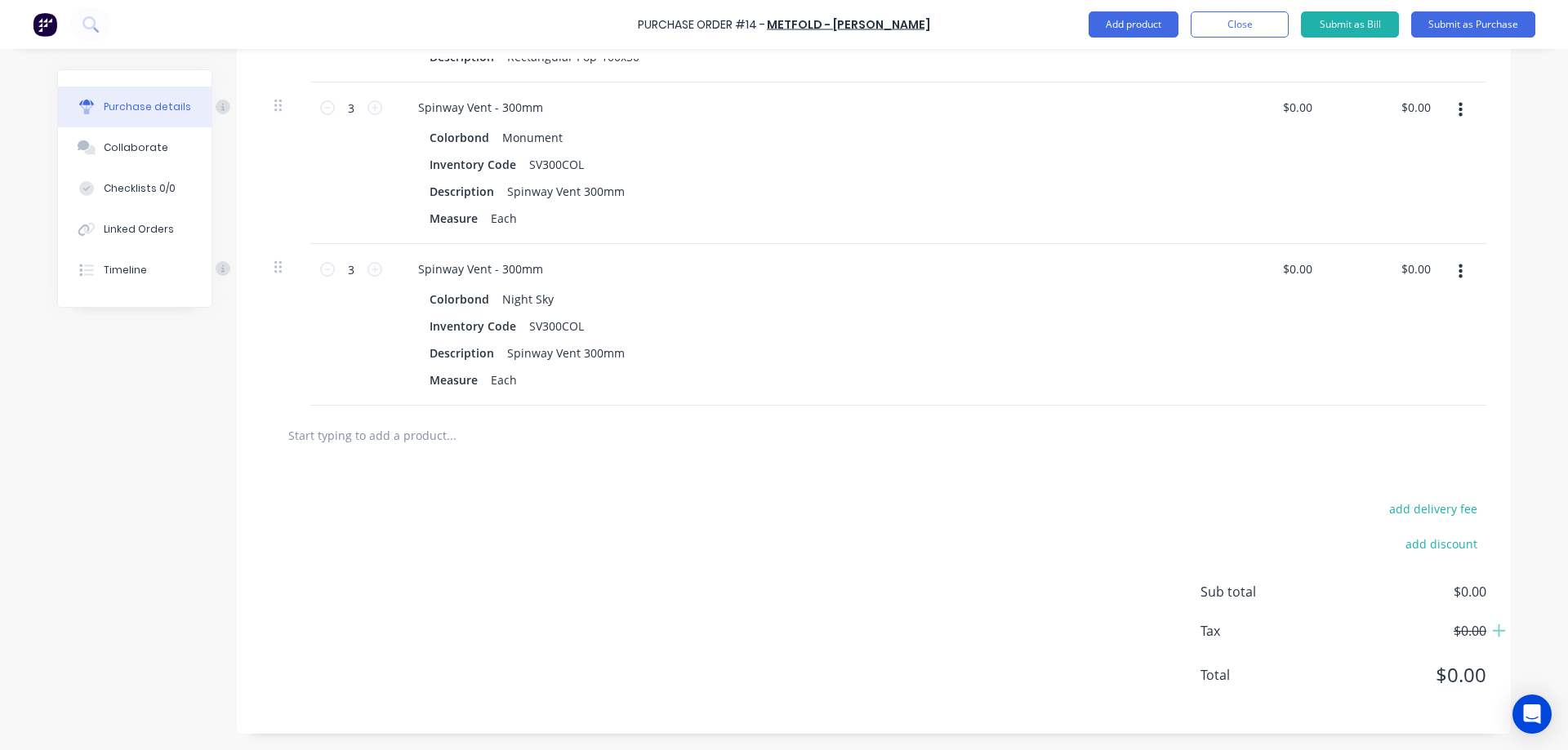
click at [497, 430] on input "text" at bounding box center [451, 435] width 327 height 33
click at [1113, 16] on button "Add product" at bounding box center [1133, 24] width 90 height 26
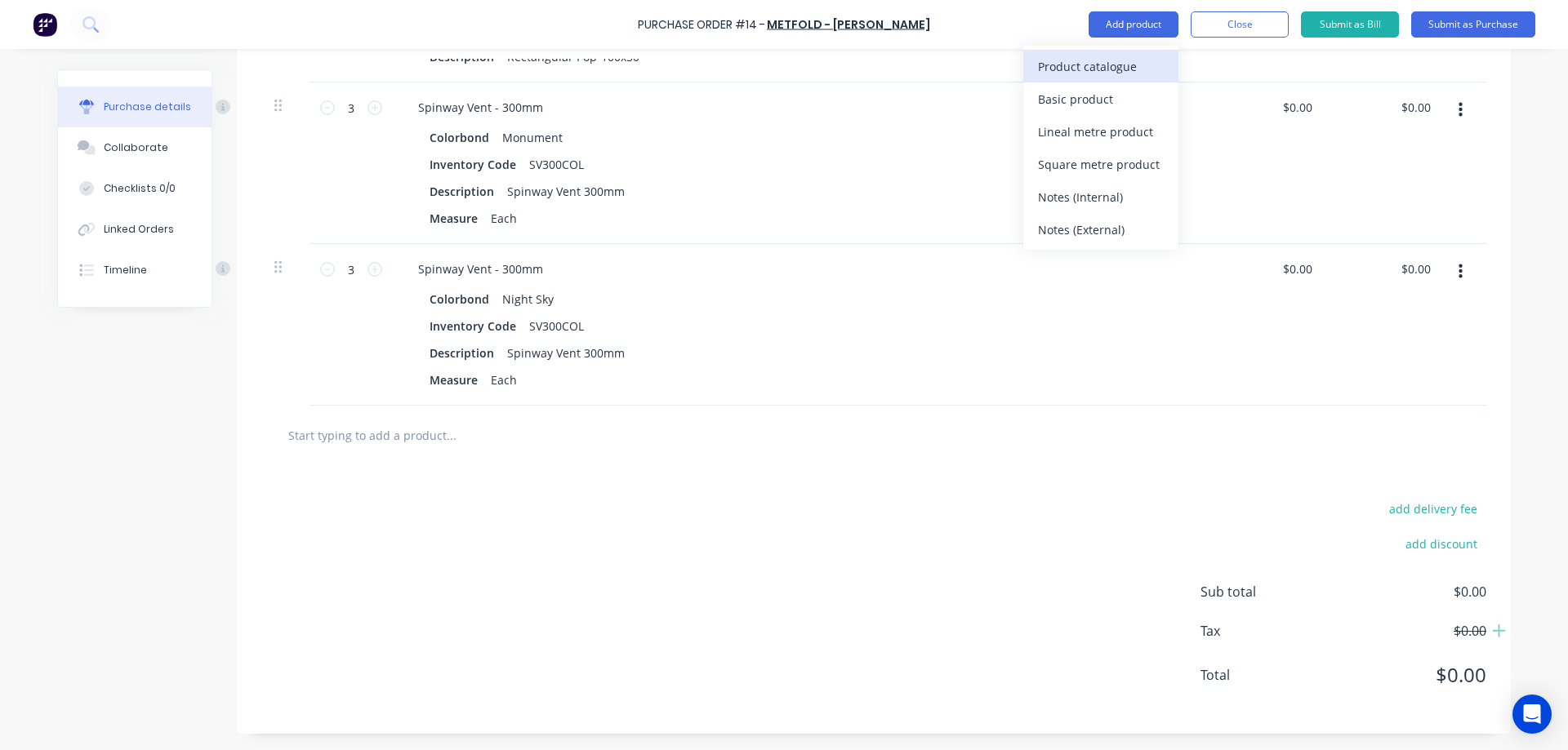
click at [1090, 64] on div "Product catalogue" at bounding box center [1101, 67] width 126 height 24
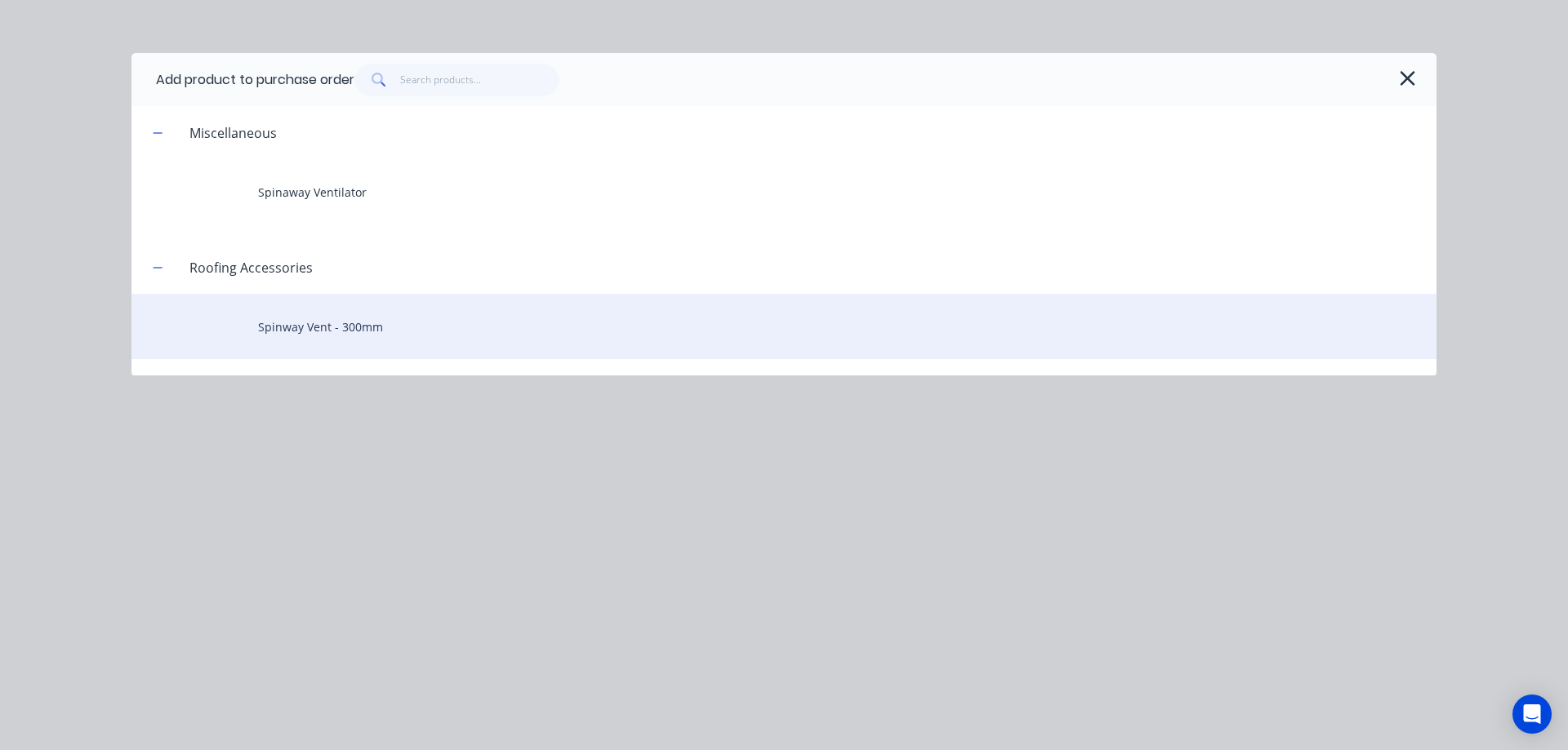
click at [270, 349] on div "Spinway Vent - 300mm" at bounding box center [784, 327] width 1306 height 65
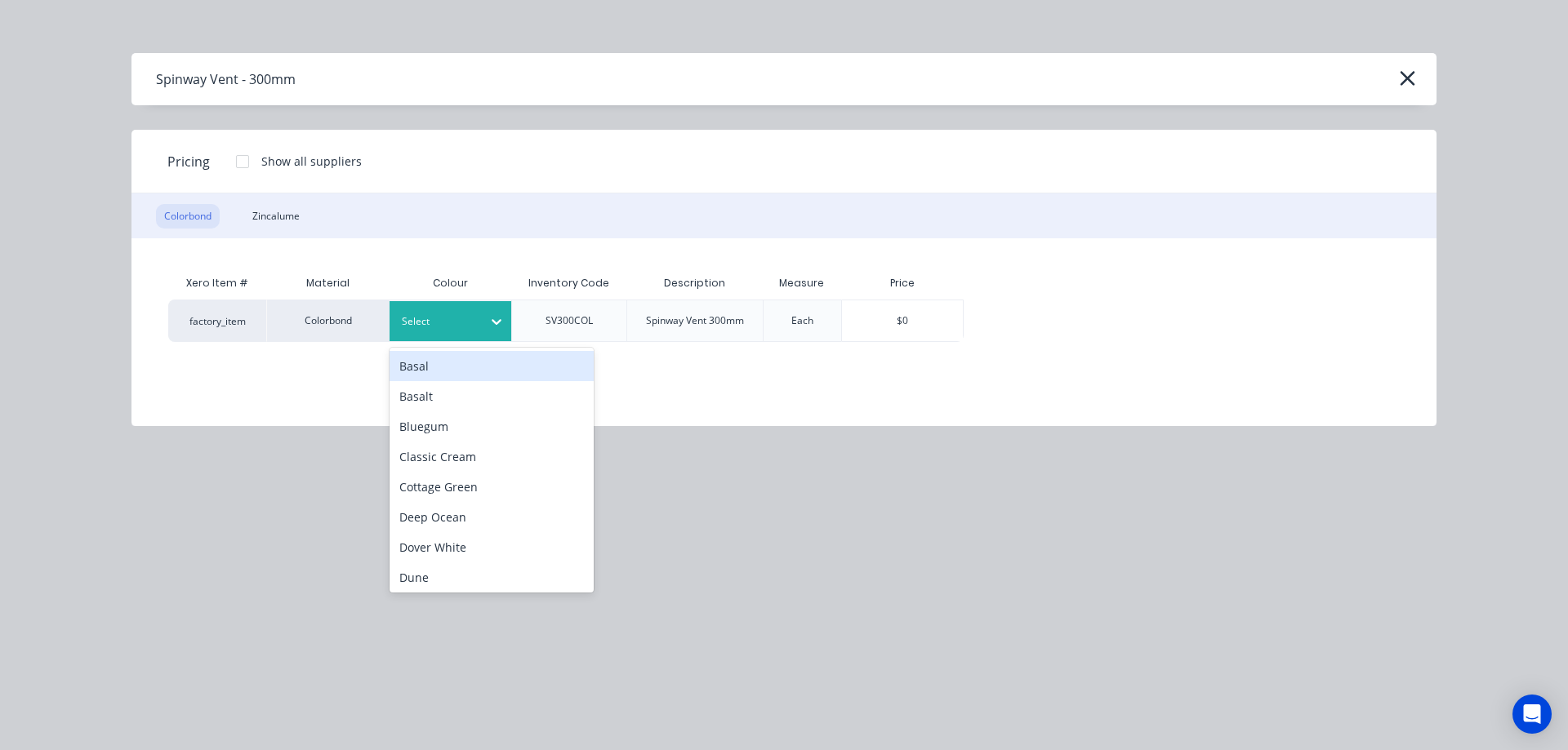
click at [446, 324] on div at bounding box center [438, 321] width 73 height 18
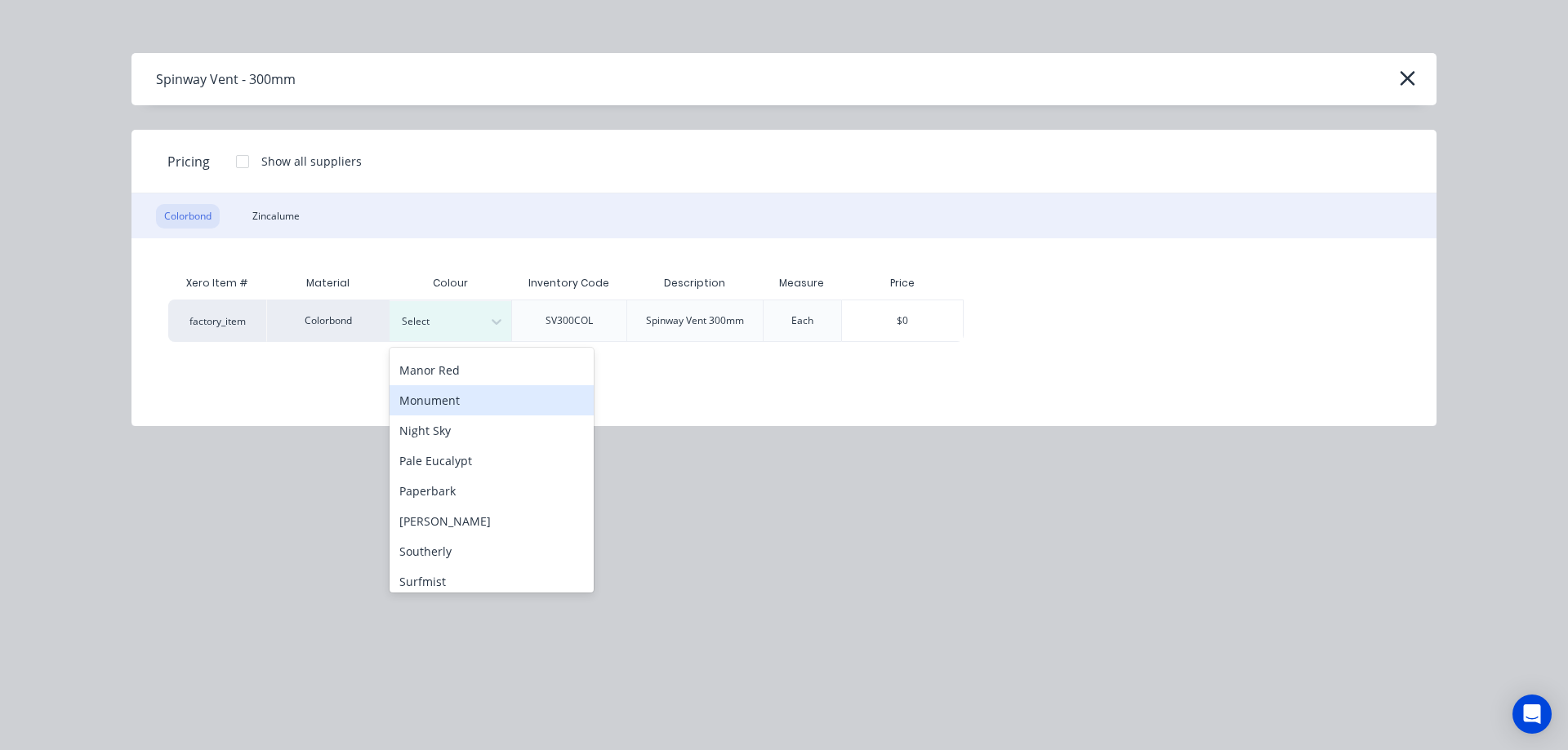
scroll to position [409, 0]
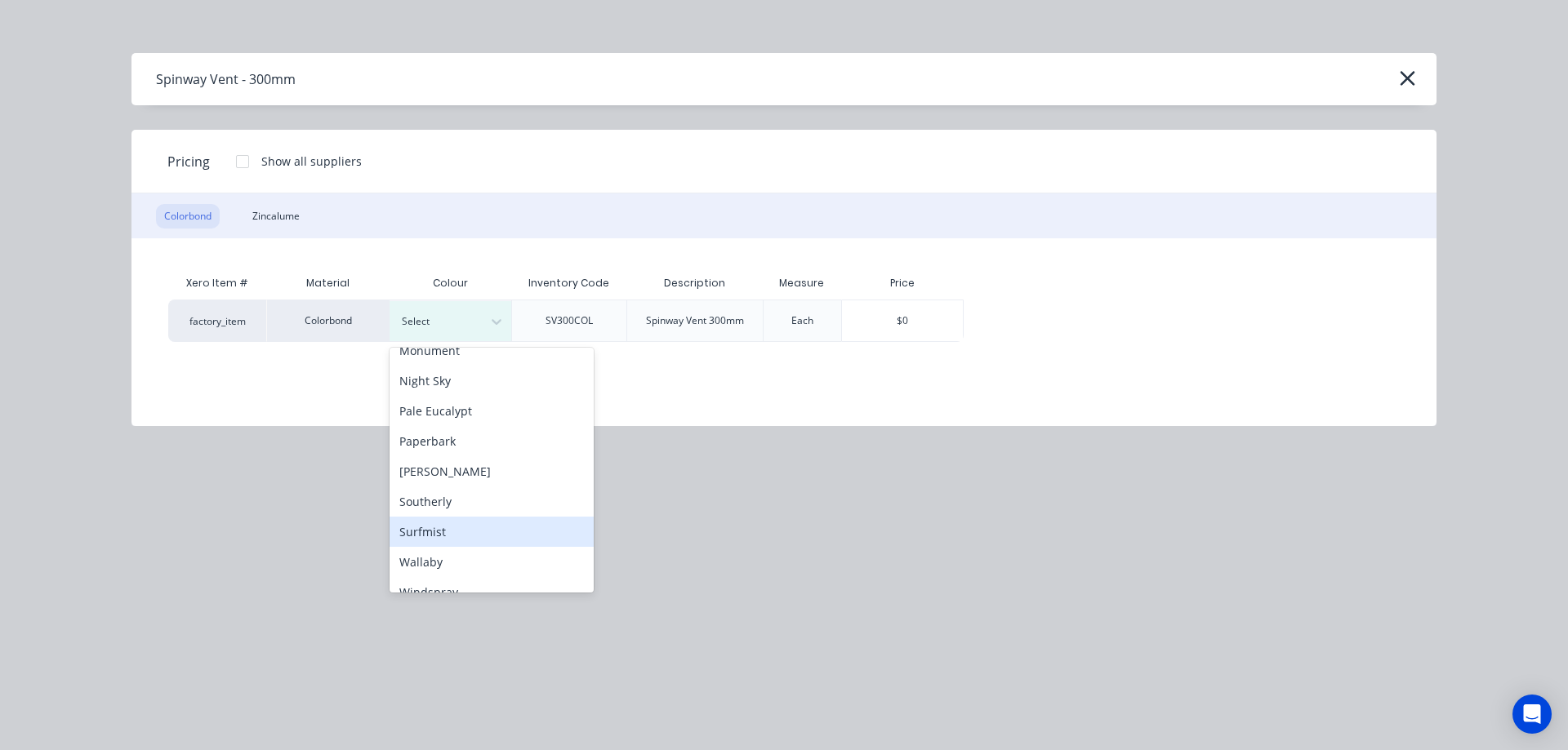
click at [441, 536] on div "Surfmist" at bounding box center [491, 532] width 204 height 30
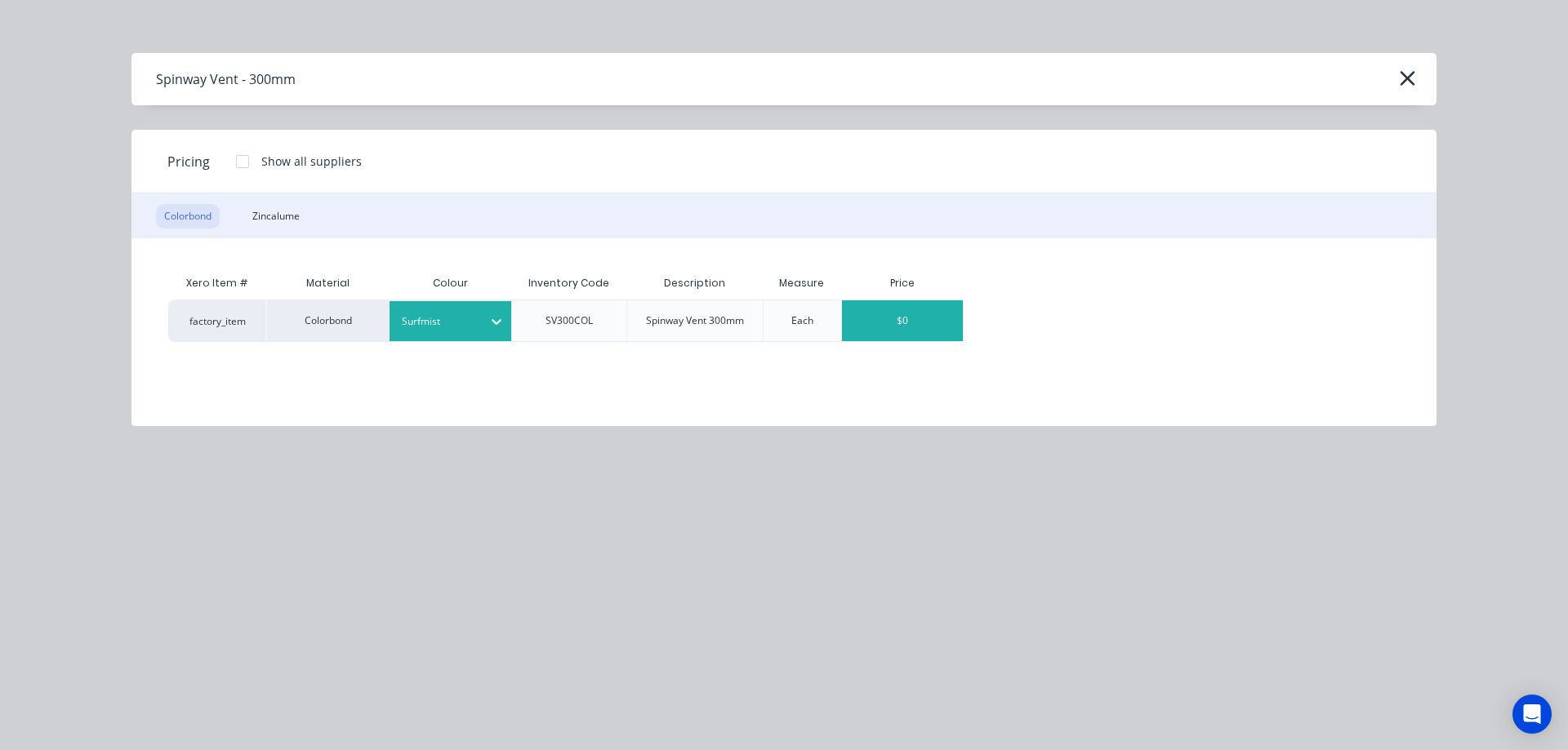
click at [851, 330] on div "$0" at bounding box center [903, 320] width 120 height 40
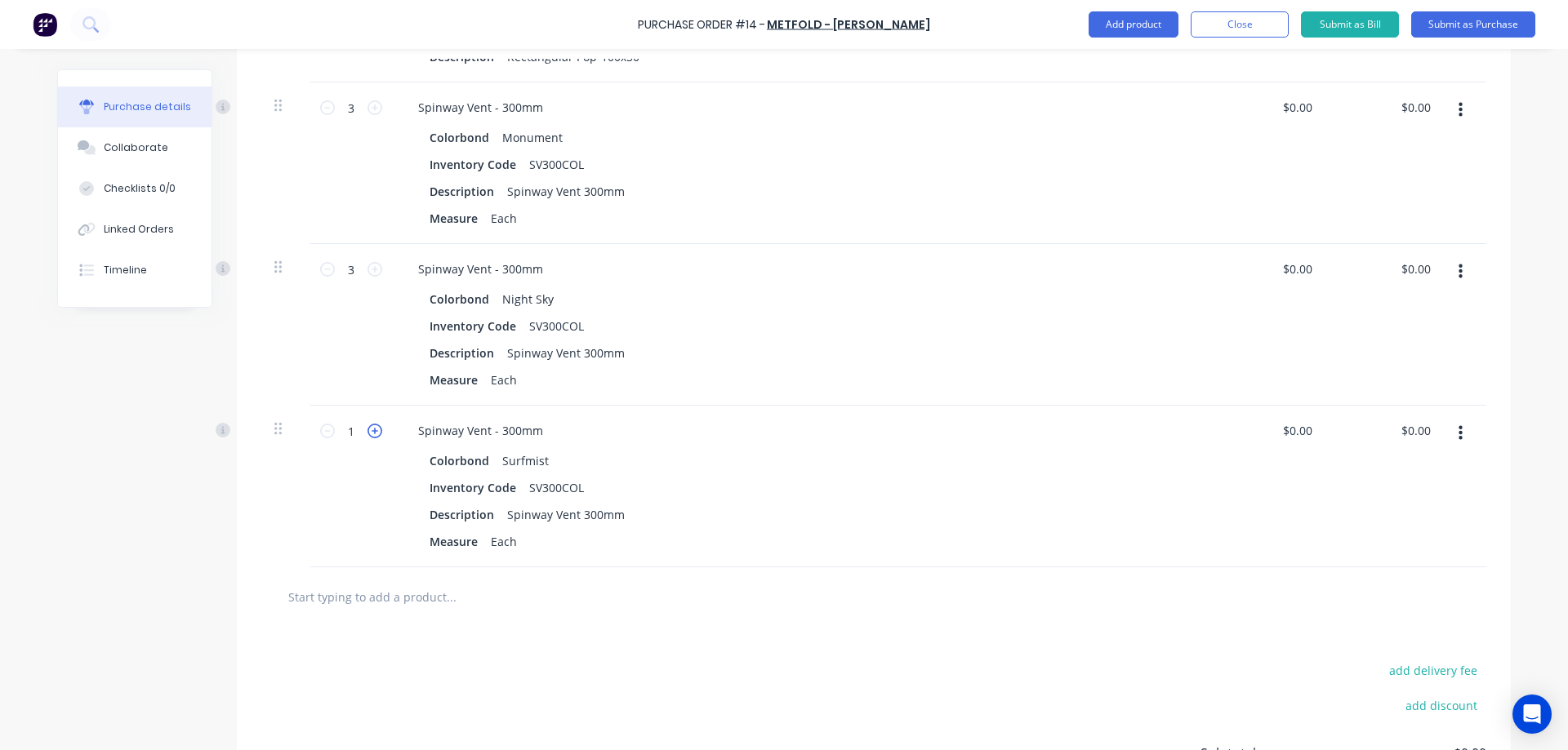
click at [369, 434] on icon at bounding box center [374, 431] width 15 height 15
type input "3"
click at [556, 638] on div "add delivery fee add discount Sub total $0.00 Tax $0.00 Total $0.00" at bounding box center [874, 761] width 1275 height 268
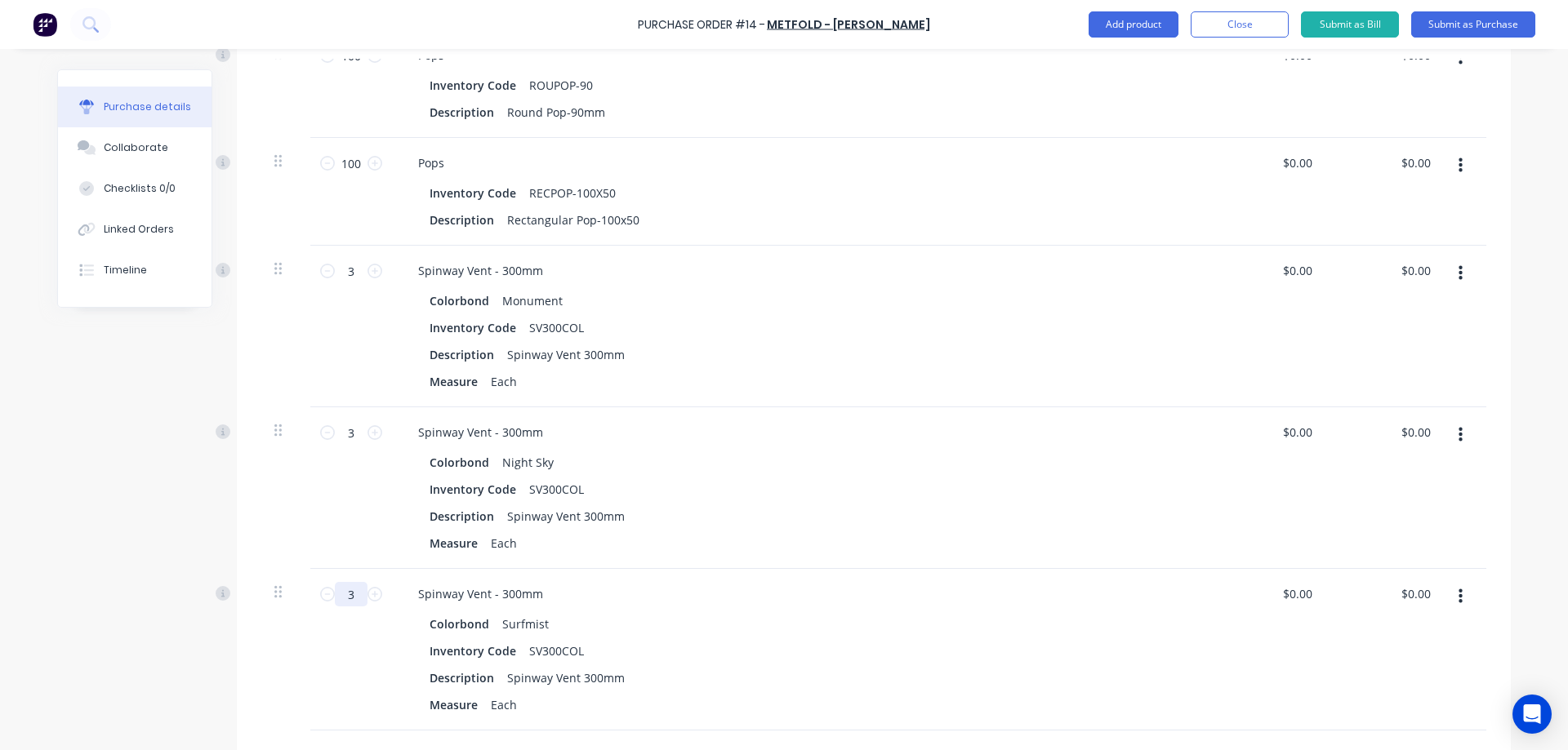
scroll to position [679, 0]
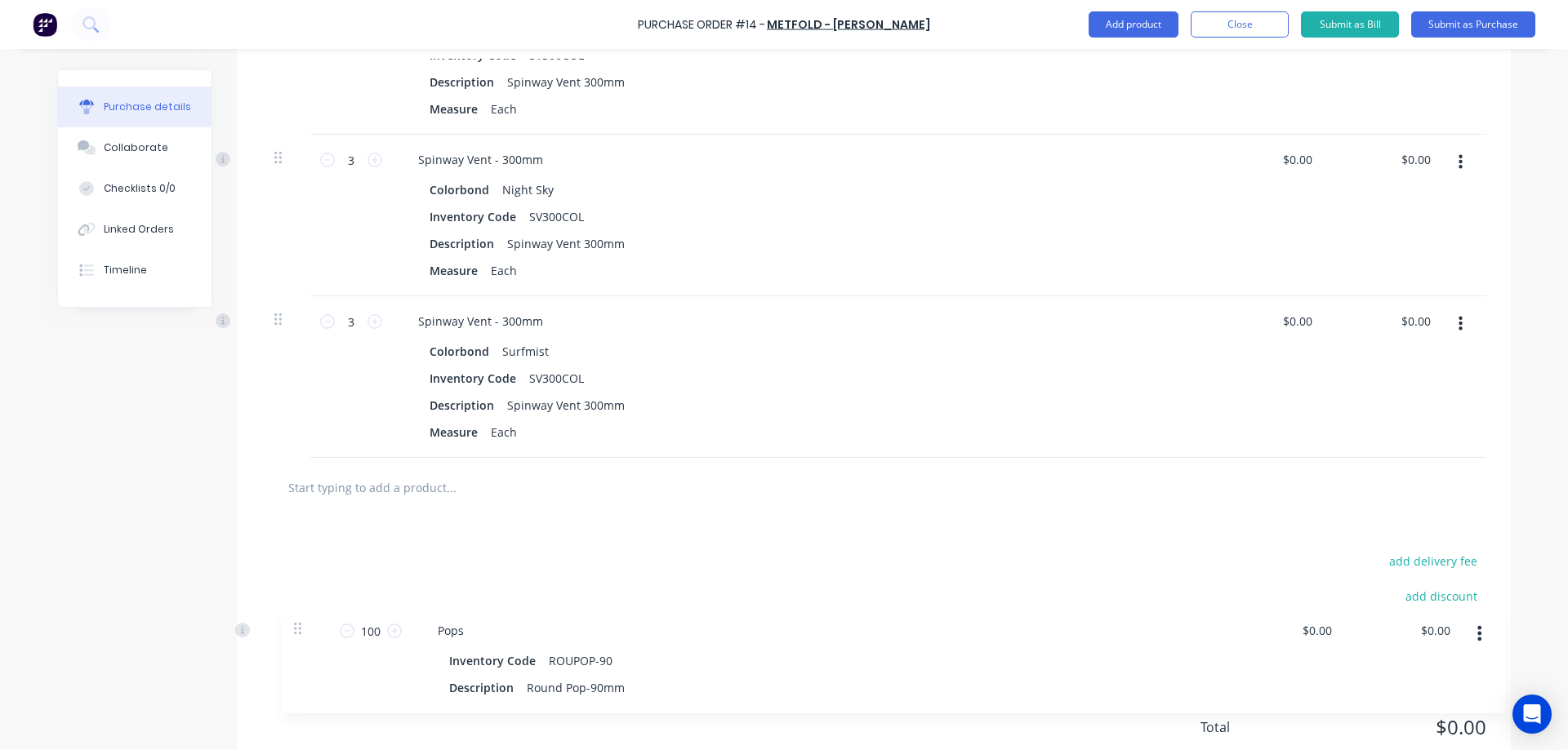
drag, startPoint x: 276, startPoint y: 217, endPoint x: 304, endPoint y: 618, distance: 402.0
click at [302, 630] on div "Products Show / Hide columns Add product Qty Price Total 300 300 Roof Battens I…" at bounding box center [874, 92] width 1275 height 1386
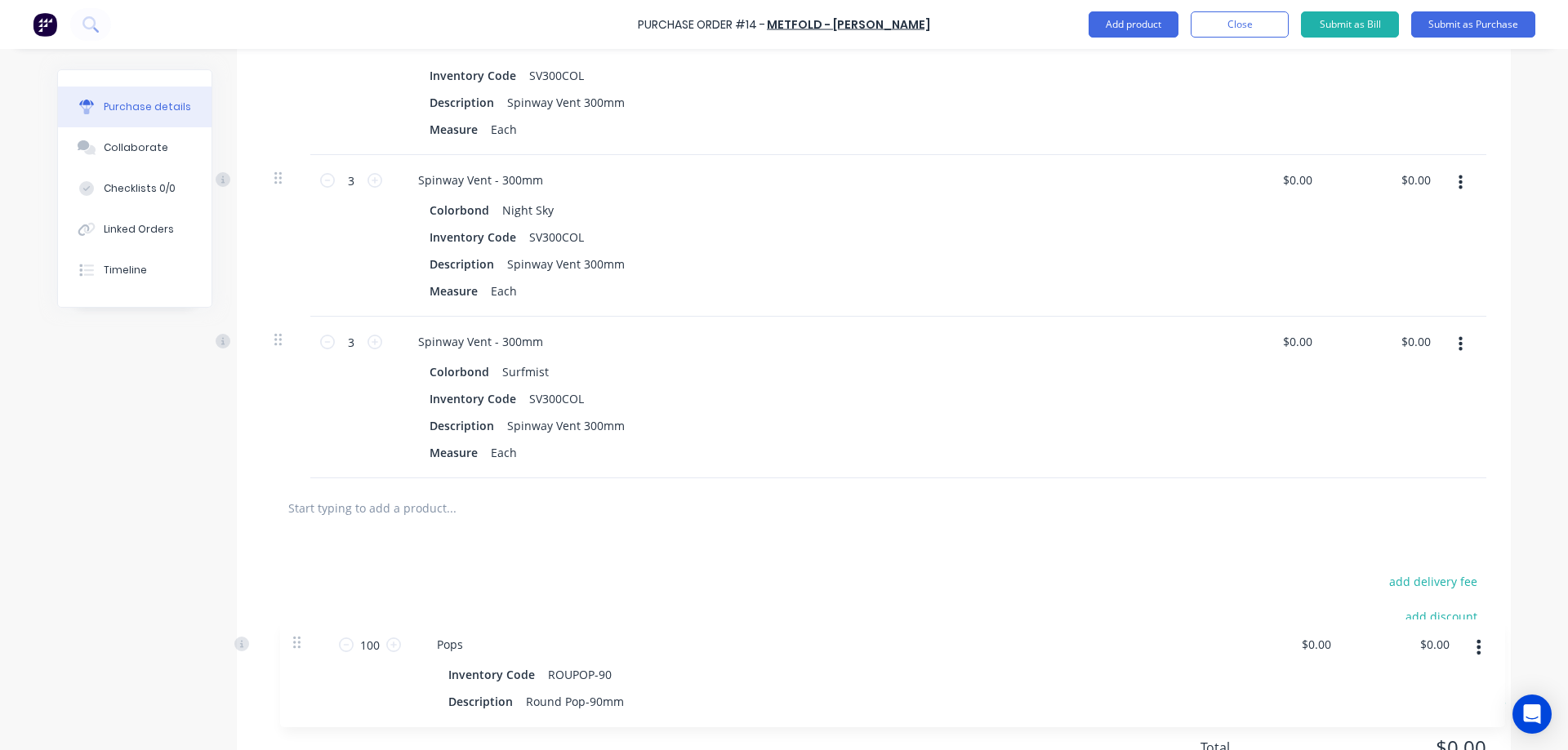
scroll to position [1059, 0]
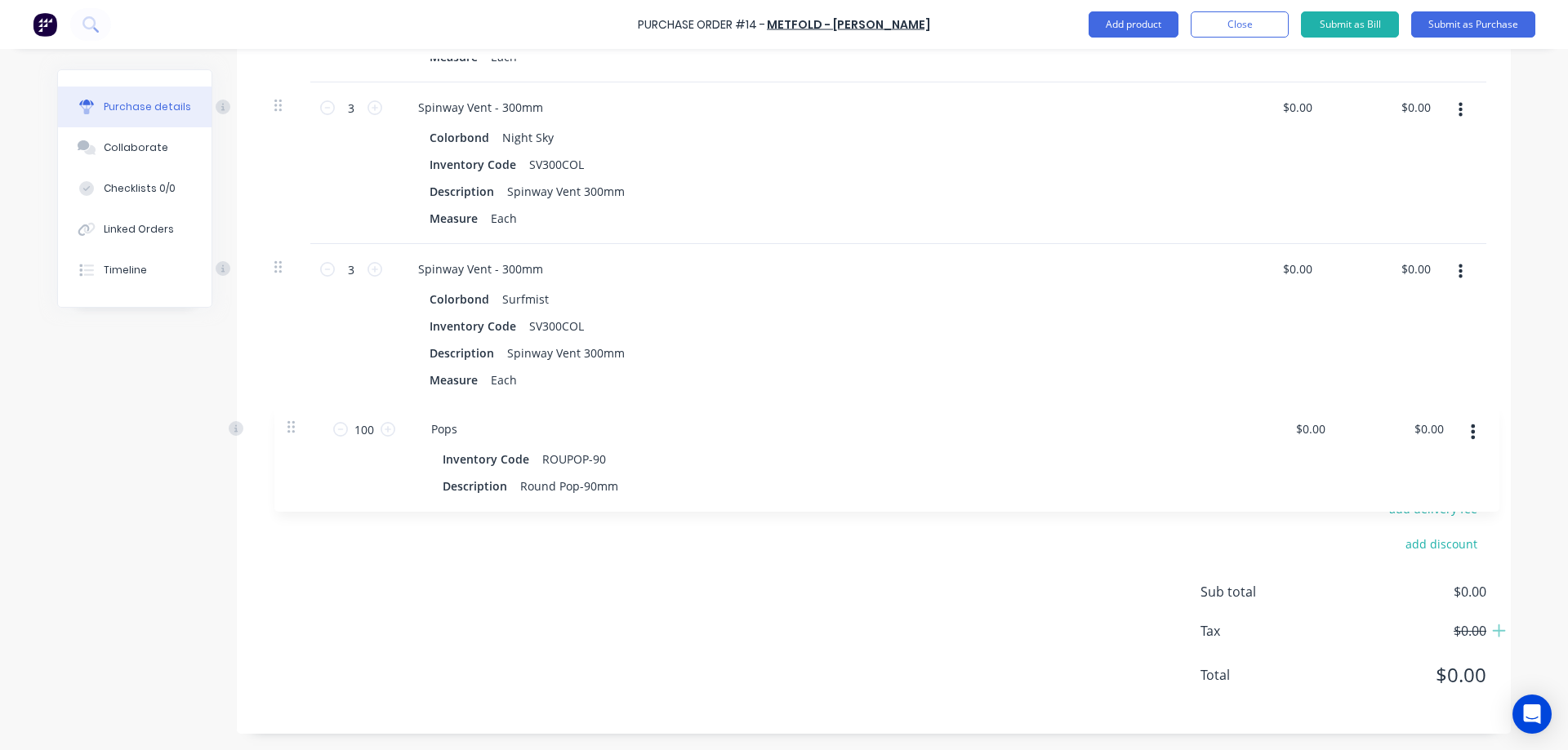
drag, startPoint x: 274, startPoint y: 165, endPoint x: 296, endPoint y: 444, distance: 279.9
click at [296, 444] on div "Products Show / Hide columns Add product Qty Price Total 300 300 Roof Battens I…" at bounding box center [874, 40] width 1275 height 1386
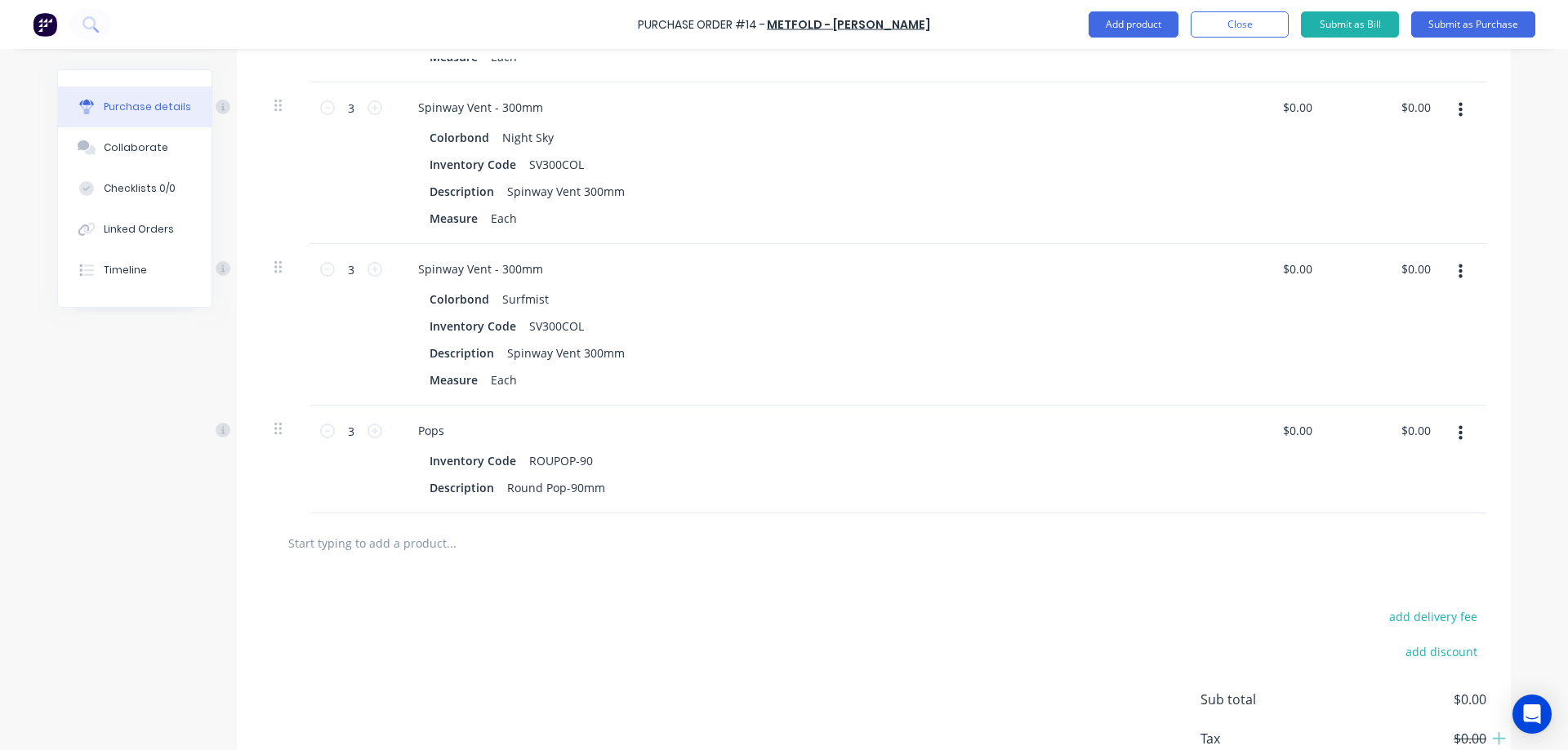
type input "3"
type input "100"
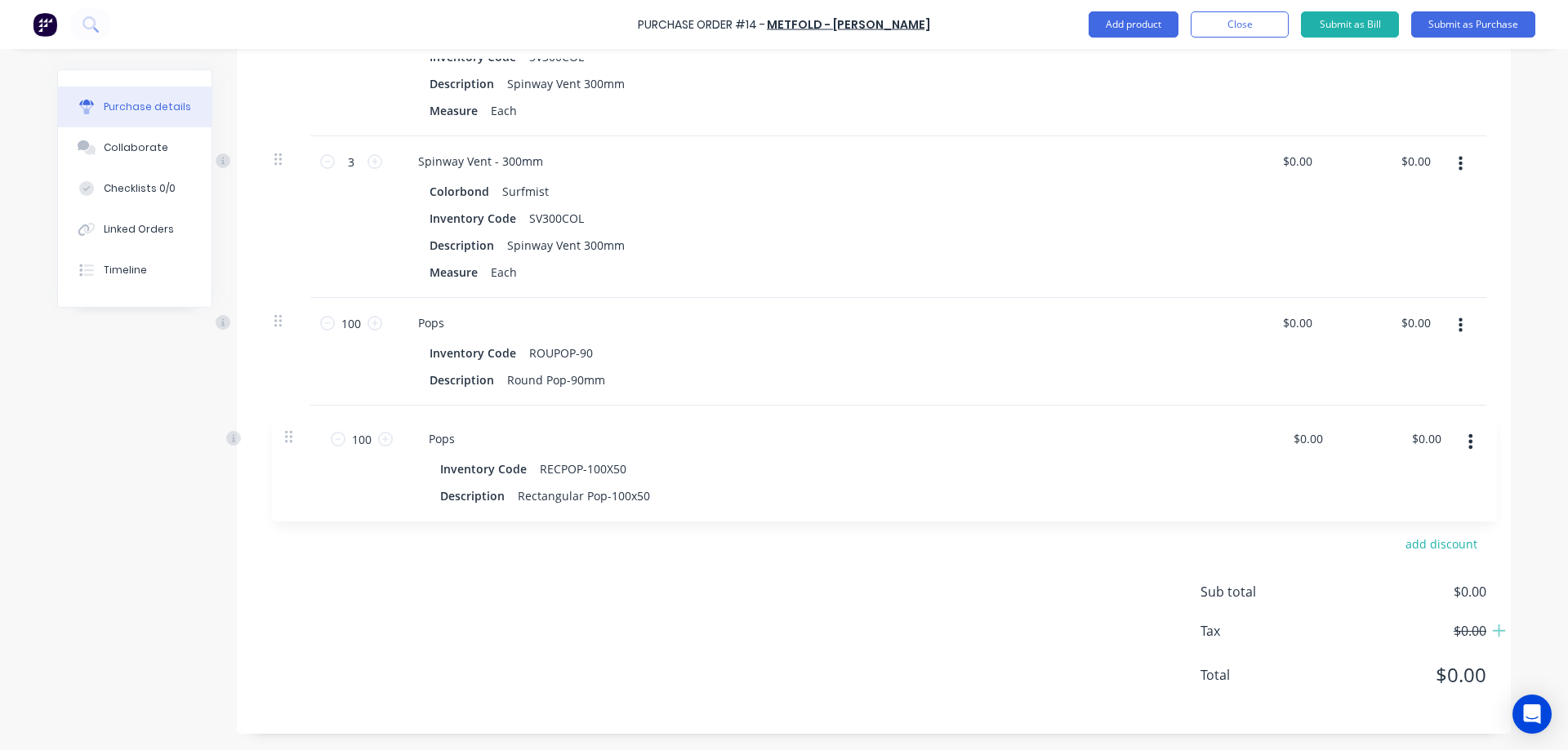
drag, startPoint x: 272, startPoint y: 241, endPoint x: 290, endPoint y: 445, distance: 204.8
click at [290, 445] on div "Products Show / Hide columns Add product Qty Price Total 300 300 Roof Battens I…" at bounding box center [874, 40] width 1275 height 1386
type input "3"
type input "100"
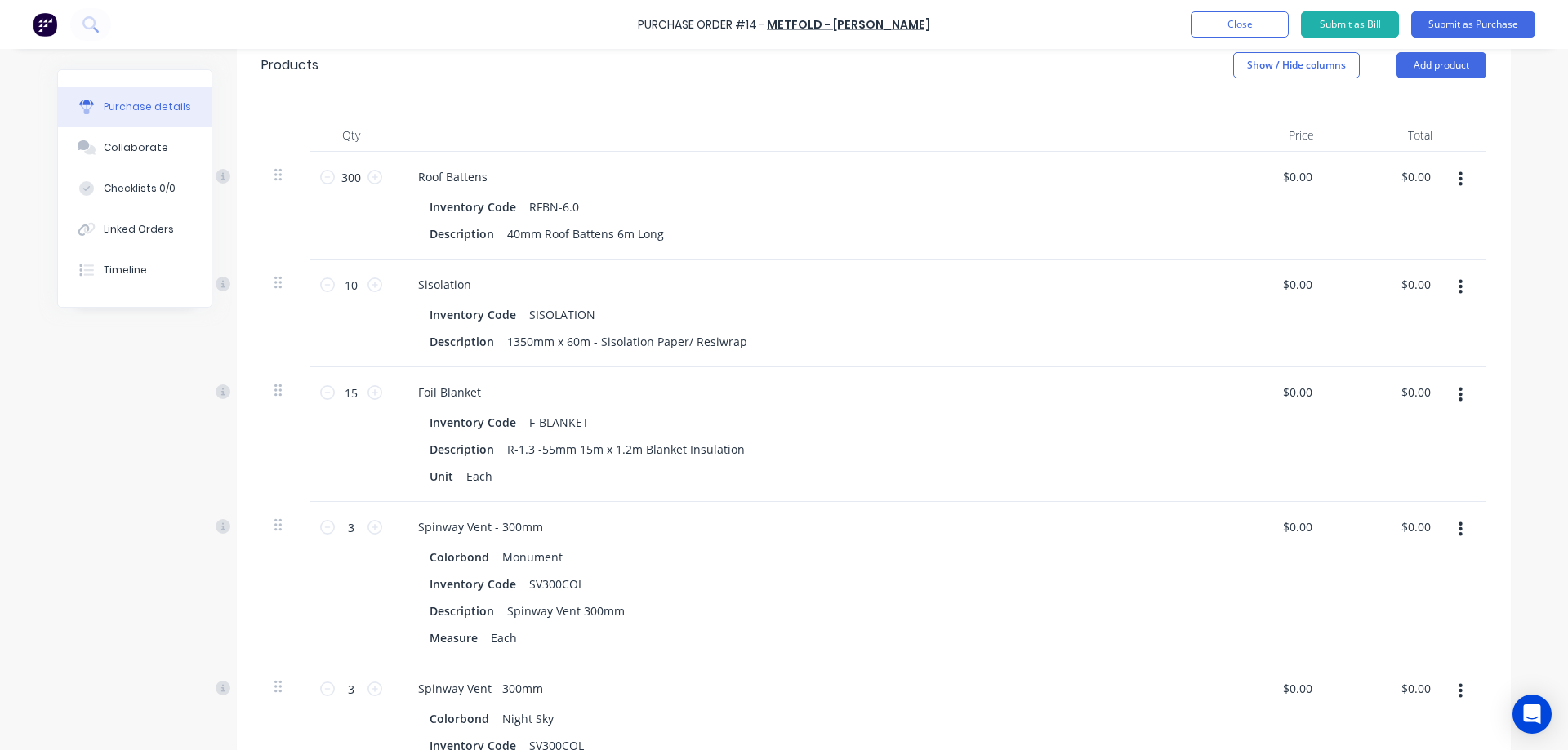
scroll to position [324, 0]
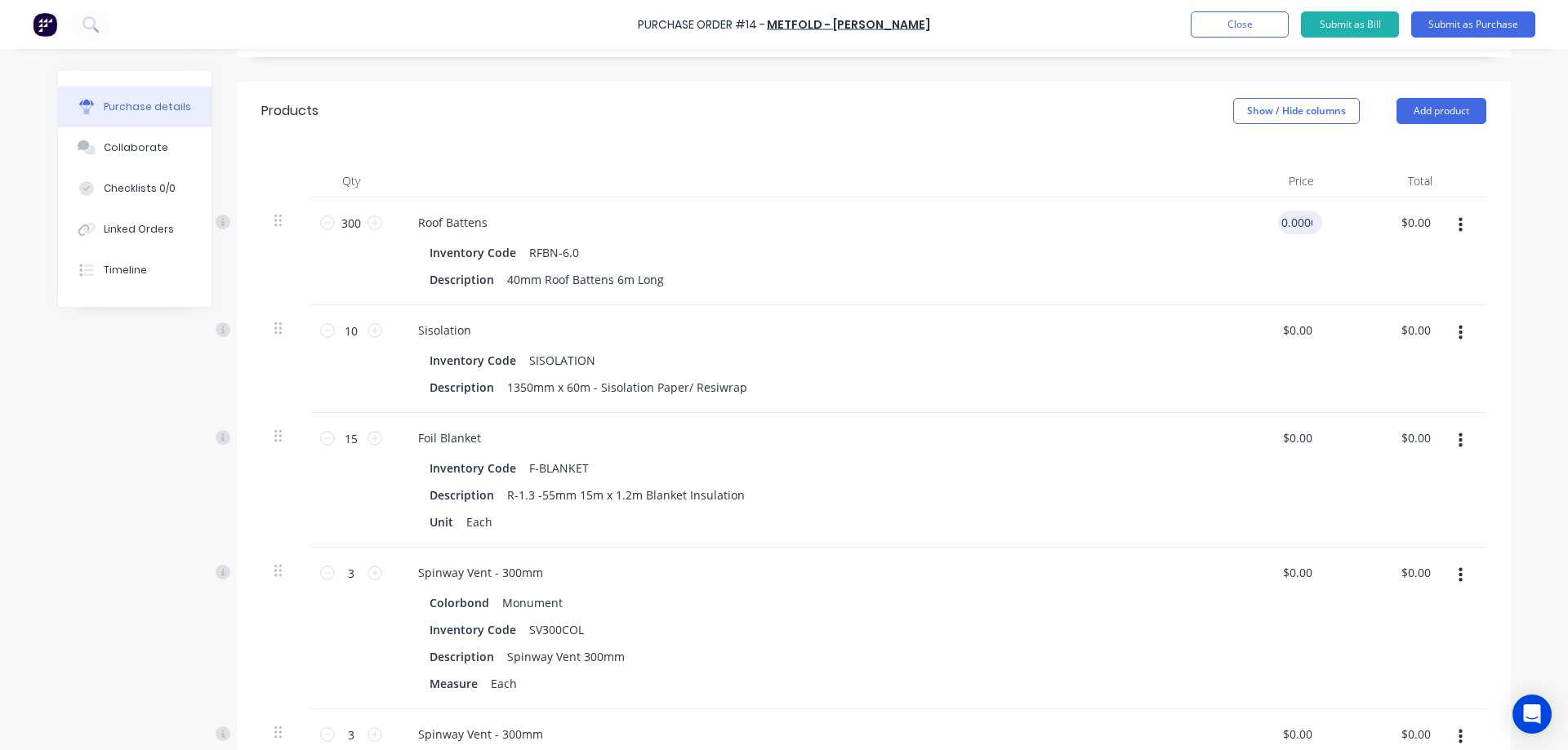
click at [1299, 214] on input "0.0000" at bounding box center [1297, 223] width 38 height 24
type input "0"
type input "$8.50"
type input "$2,550.00"
click at [1017, 255] on div "Inventory Code RFBN-6.0" at bounding box center [797, 253] width 748 height 24
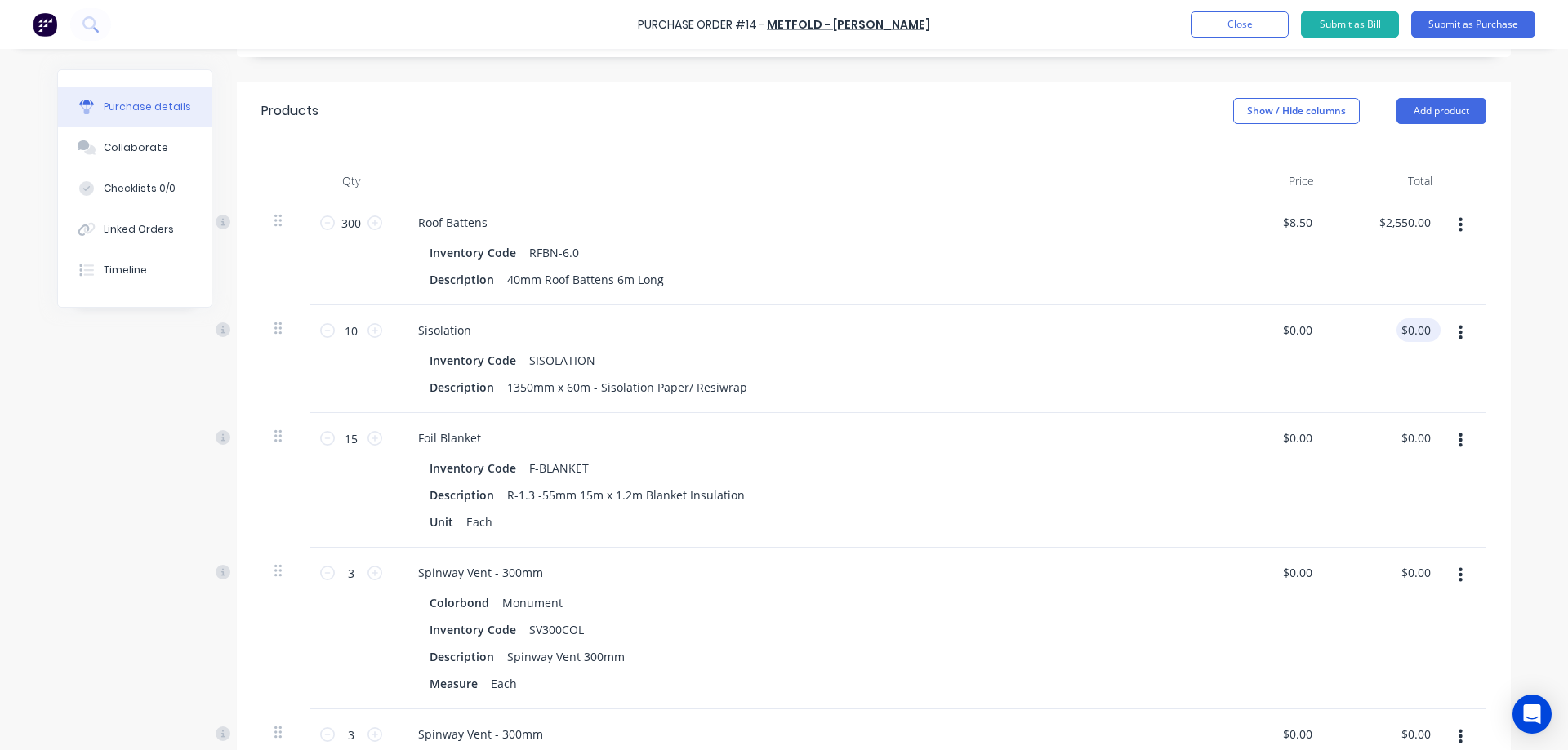
type input "0.00"
click at [1415, 330] on input "0.00" at bounding box center [1416, 330] width 38 height 24
type input "0.0000"
type input "$0.00"
click at [1302, 330] on input "0.0000" at bounding box center [1297, 330] width 38 height 24
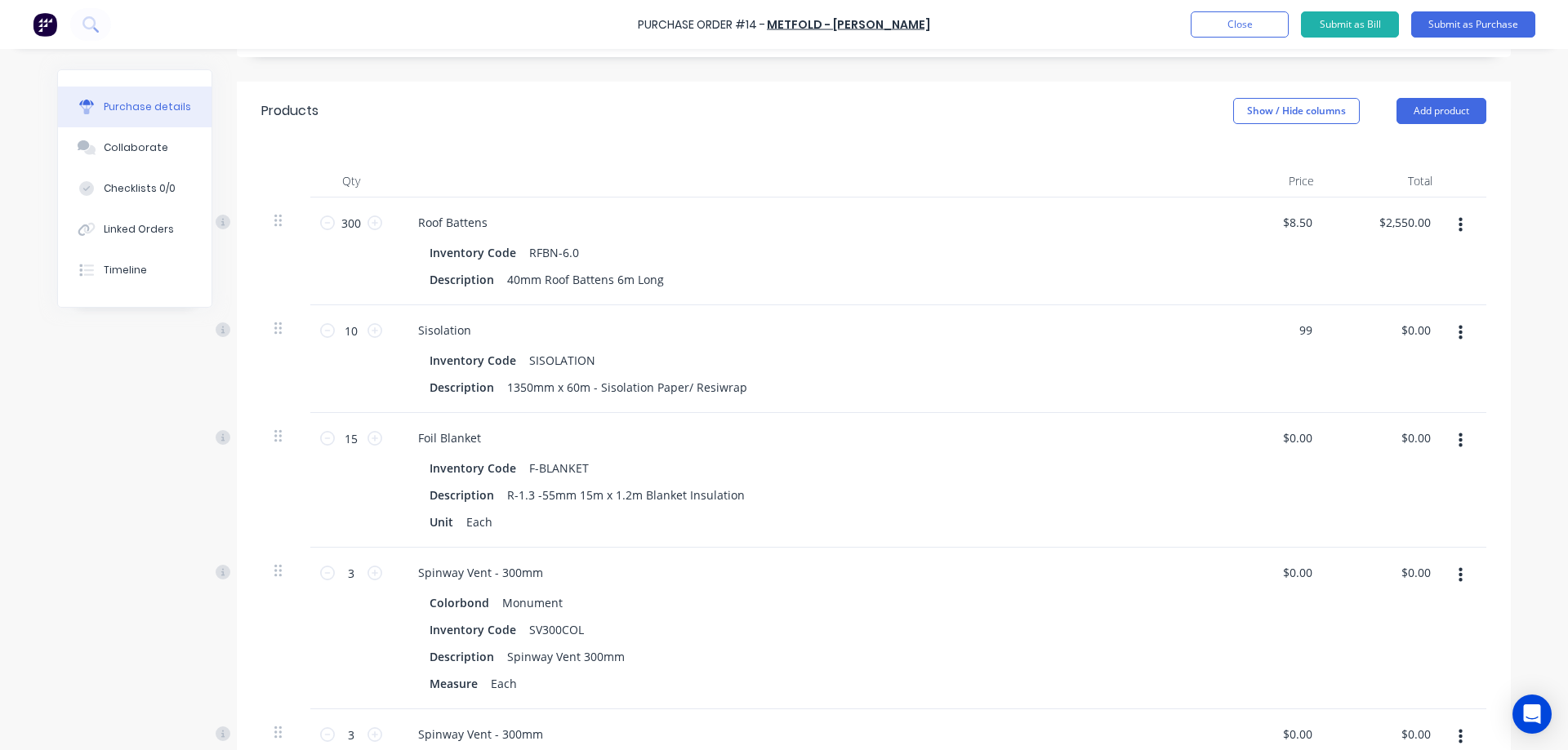
type input "$99.00"
type input "$990.00"
click at [1263, 369] on div "$99.00 $99.00" at bounding box center [1269, 359] width 119 height 108
click at [1311, 431] on div "$0.00 $0.00" at bounding box center [1299, 438] width 44 height 24
type input "0"
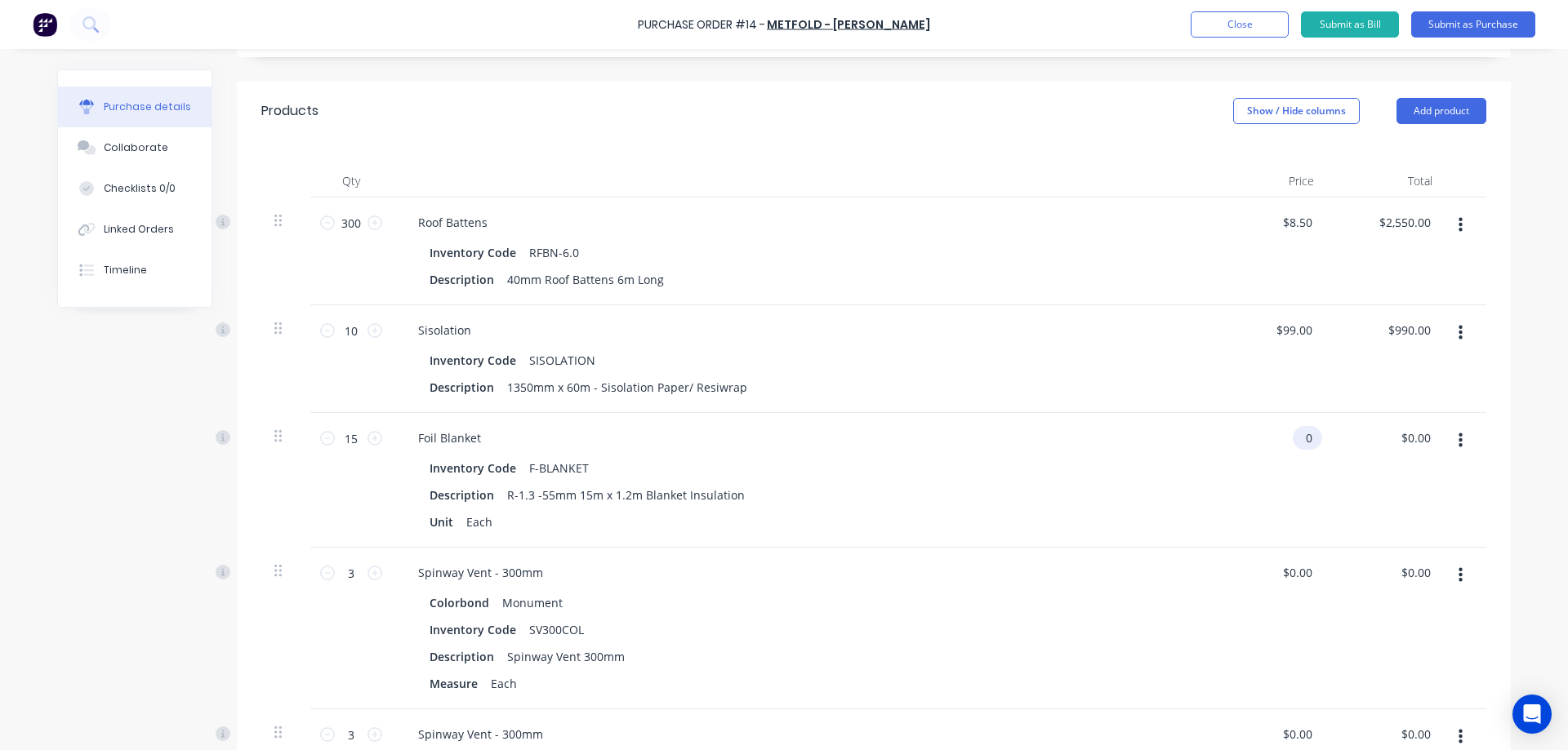
click at [1307, 438] on input "0" at bounding box center [1304, 438] width 23 height 24
type input "$80.00"
type input "$1,200.00"
click at [1259, 497] on div "$80.00 $80.00" at bounding box center [1269, 480] width 119 height 135
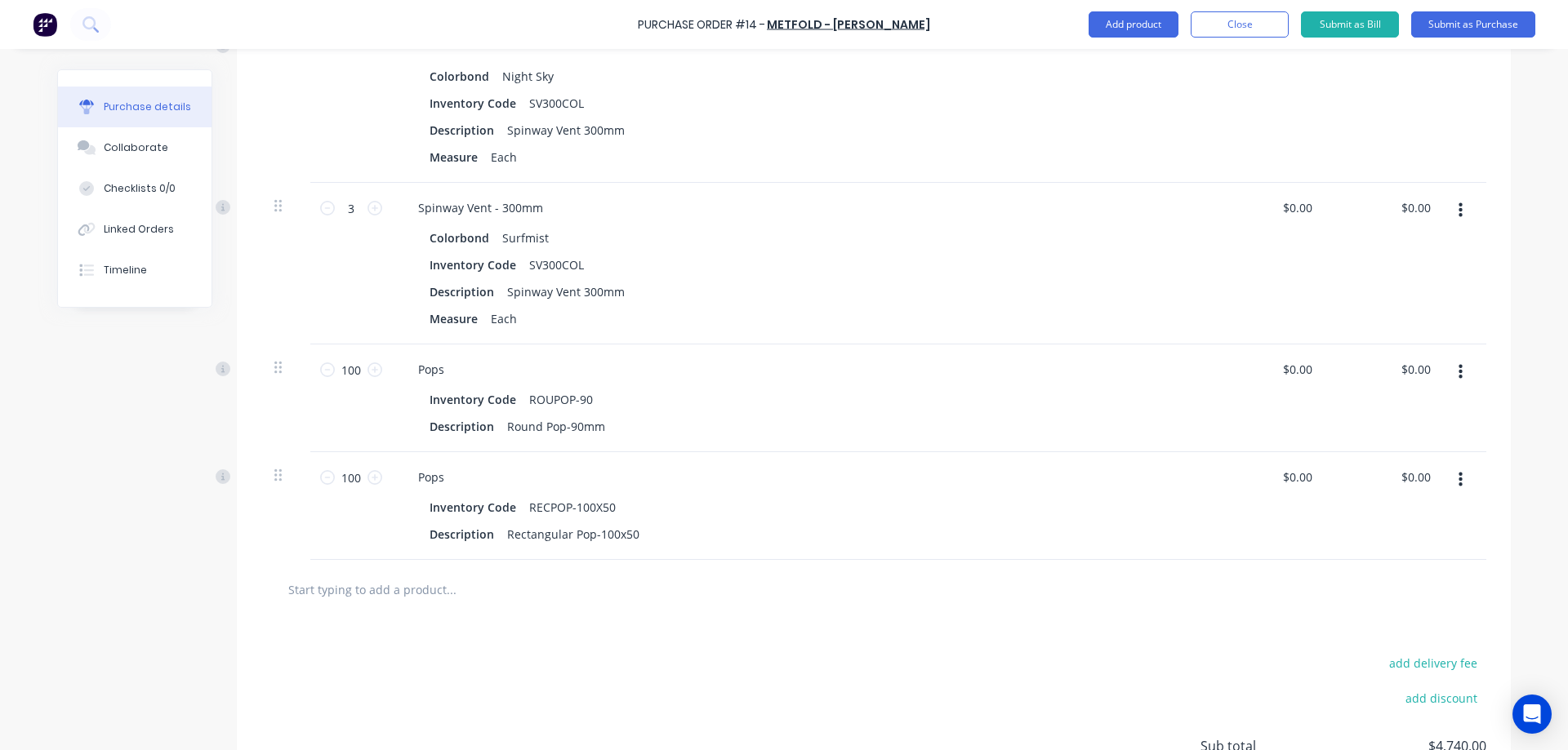
scroll to position [1059, 0]
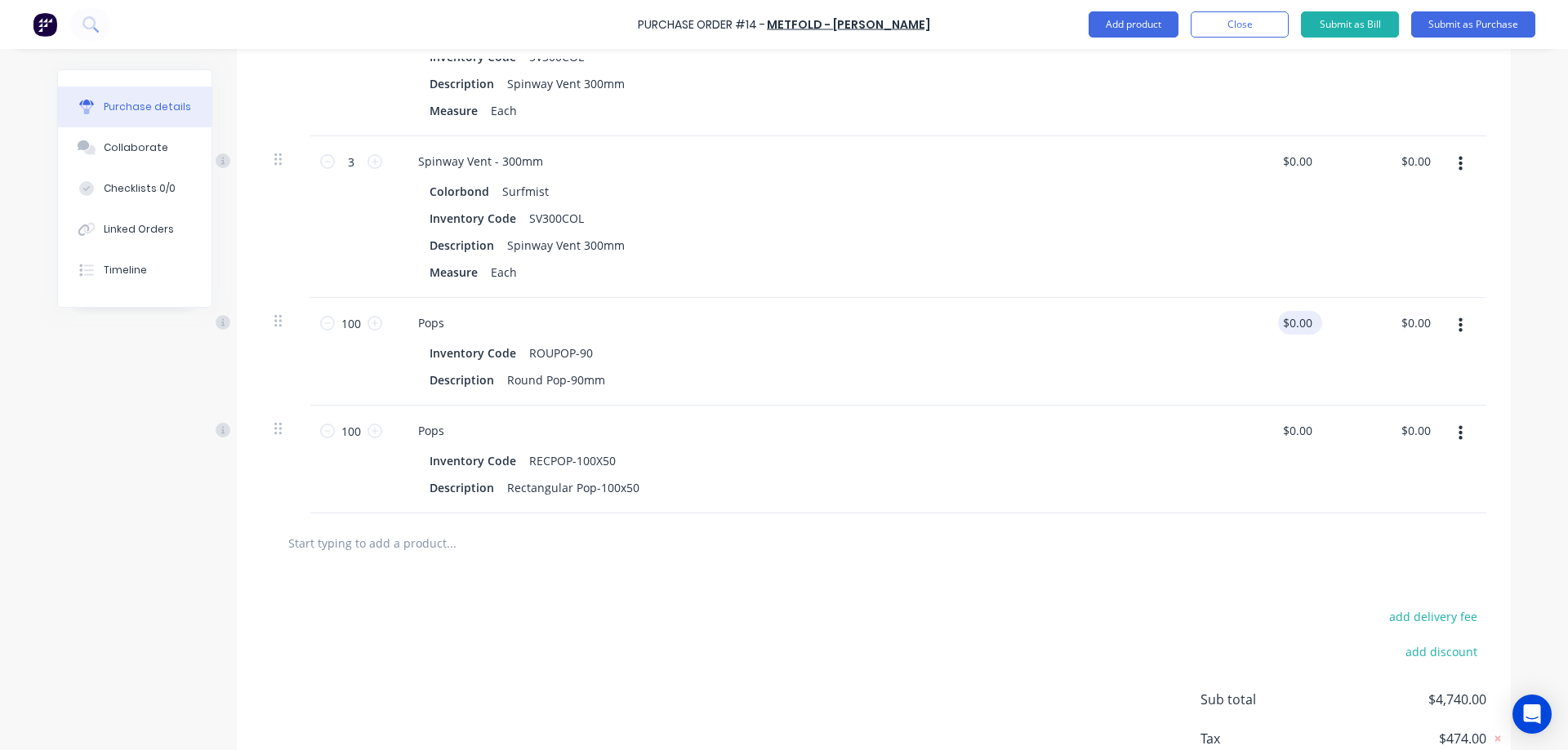
type input "0"
click at [1301, 317] on input "0" at bounding box center [1304, 323] width 23 height 24
type input "$1.10"
type input "$110.00"
click at [1217, 373] on div "$1.10 1.1" at bounding box center [1269, 351] width 119 height 108
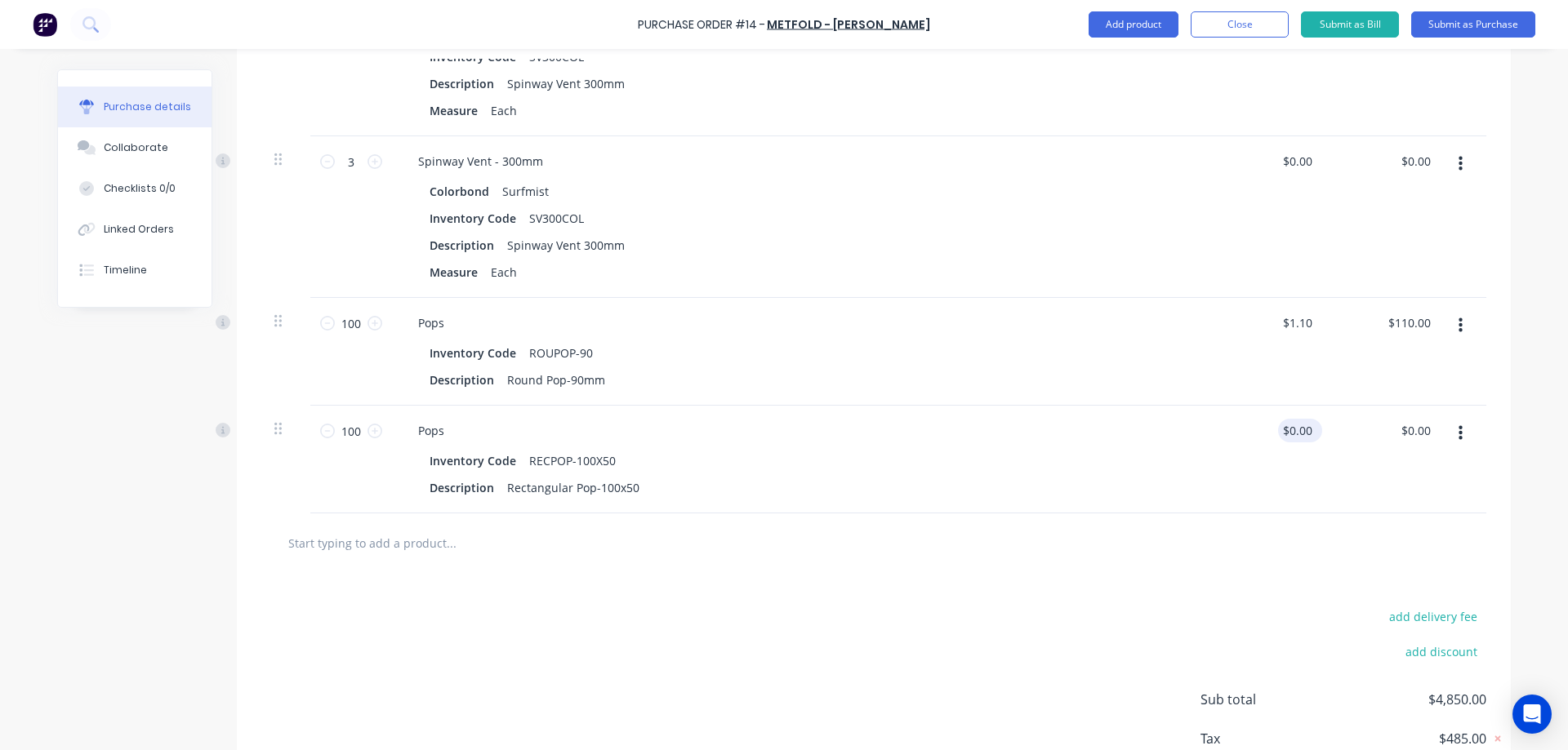
type input "0"
click at [1295, 433] on input "0" at bounding box center [1297, 431] width 38 height 24
type input "$0.95"
type input "$95.00"
click at [1195, 463] on div "Pops Inventory Code RECPOP-100X50 Description Rectangular Pop-100x50" at bounding box center [800, 459] width 817 height 108
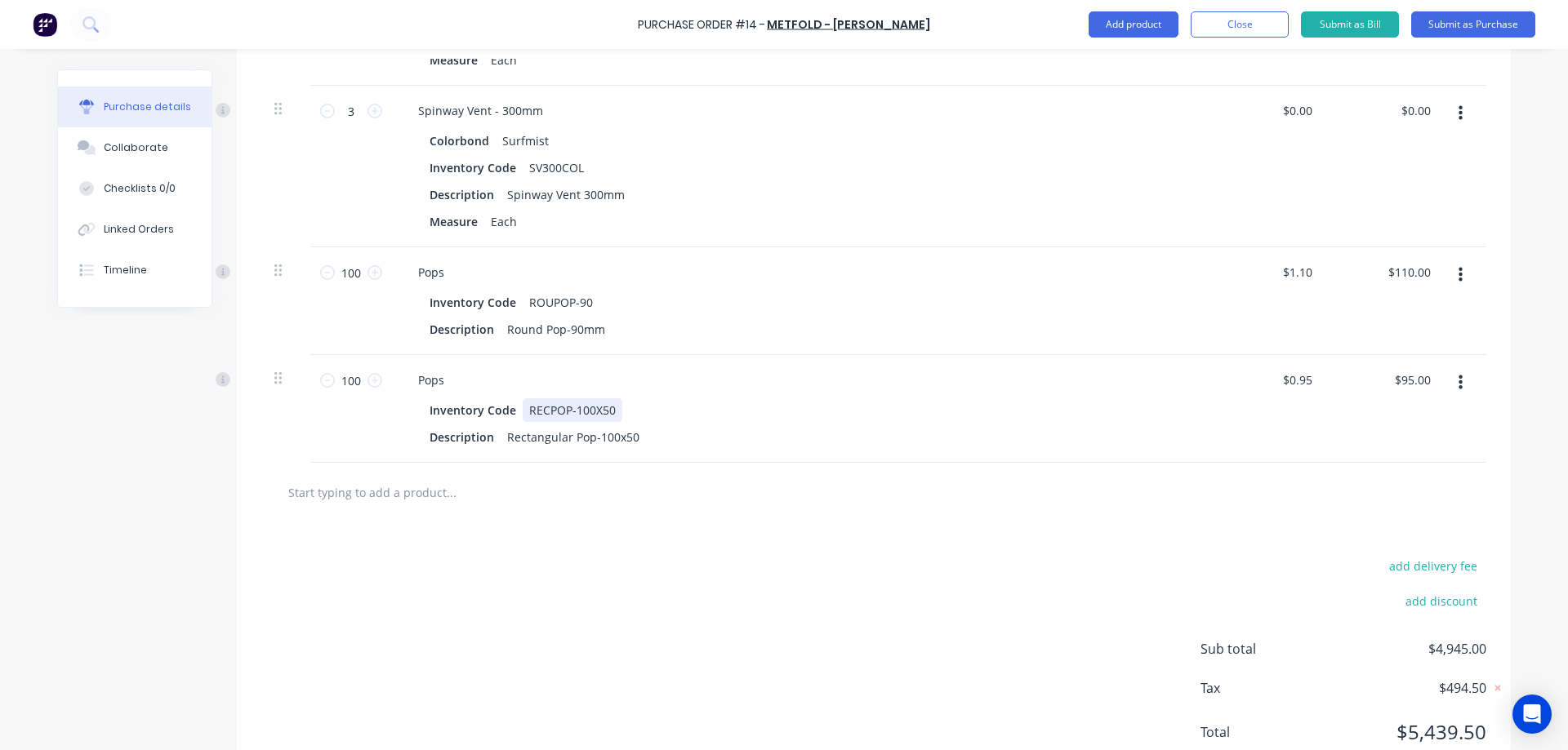
scroll to position [1166, 0]
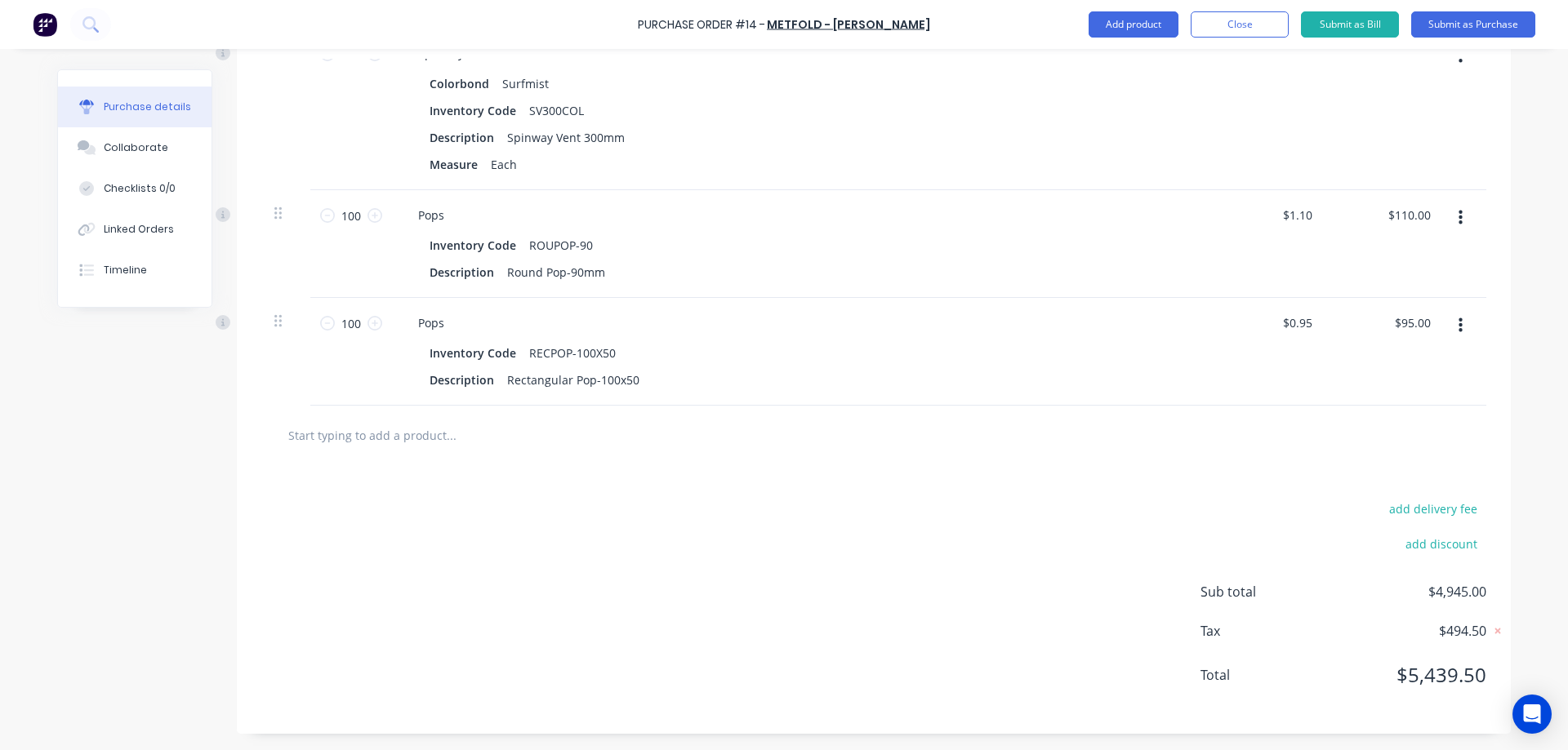
click at [498, 502] on div "add delivery fee add discount Sub total $4,945.00 Tax $494.50 Total $5,439.50" at bounding box center [874, 599] width 1275 height 268
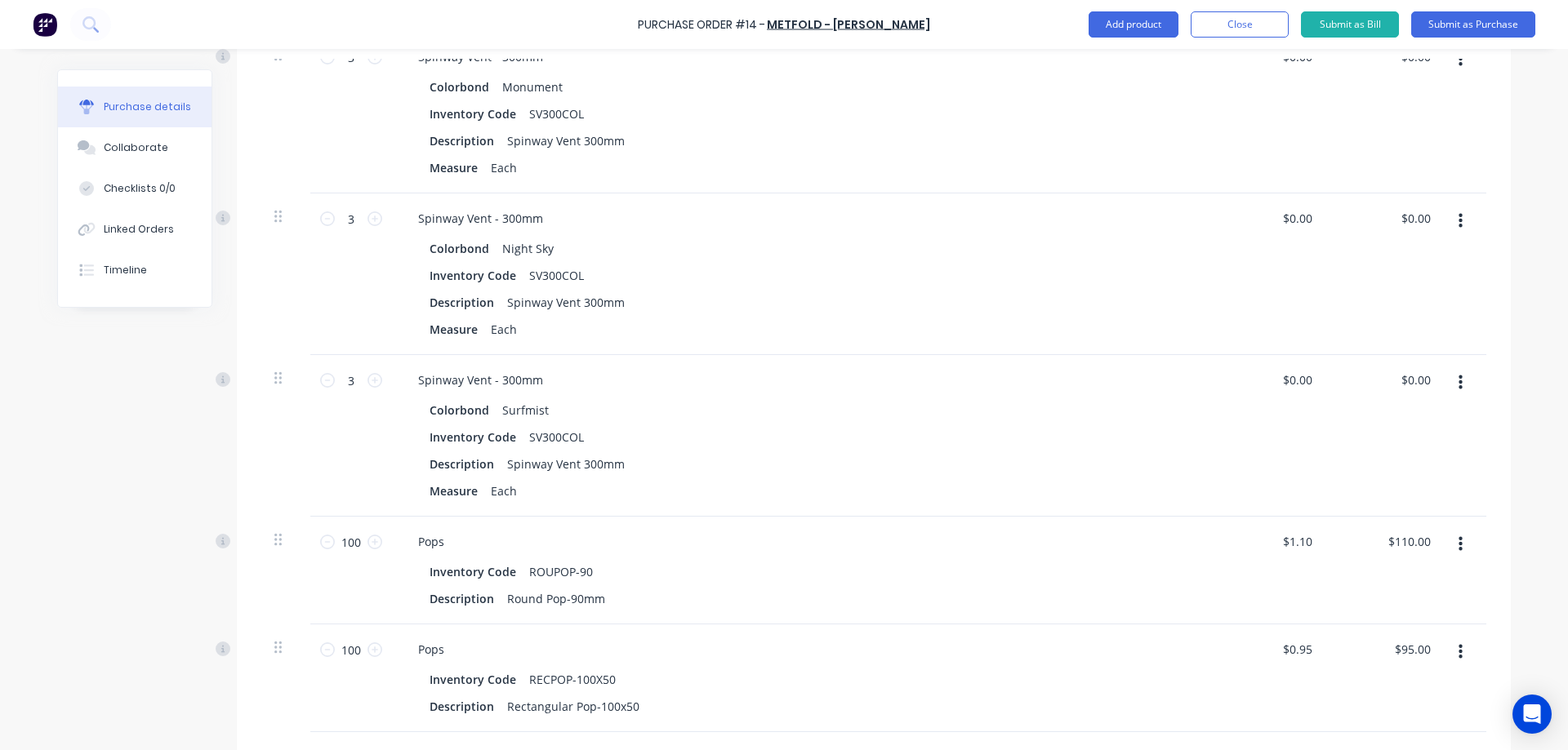
scroll to position [1003, 0]
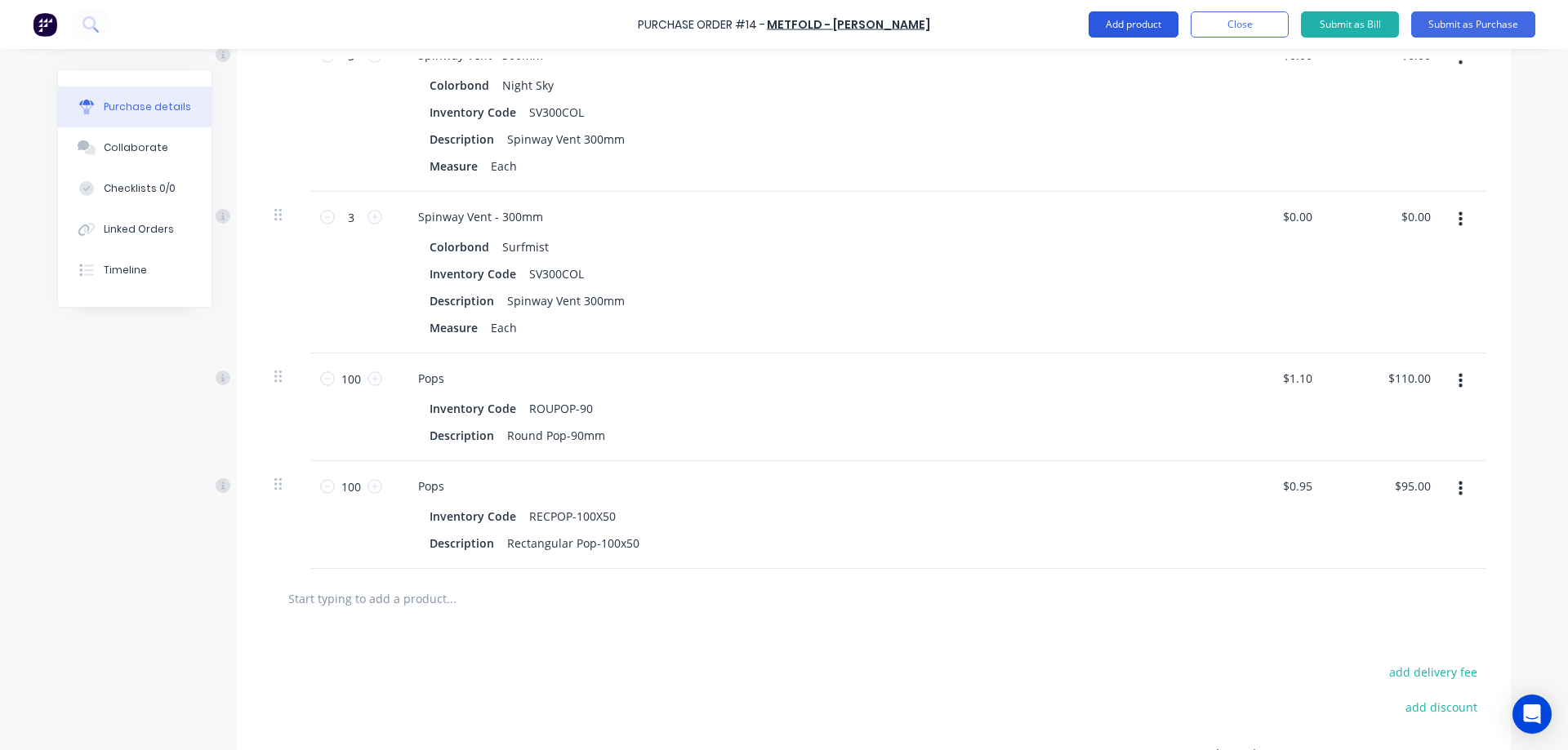
click at [1147, 34] on button "Add product" at bounding box center [1133, 24] width 90 height 26
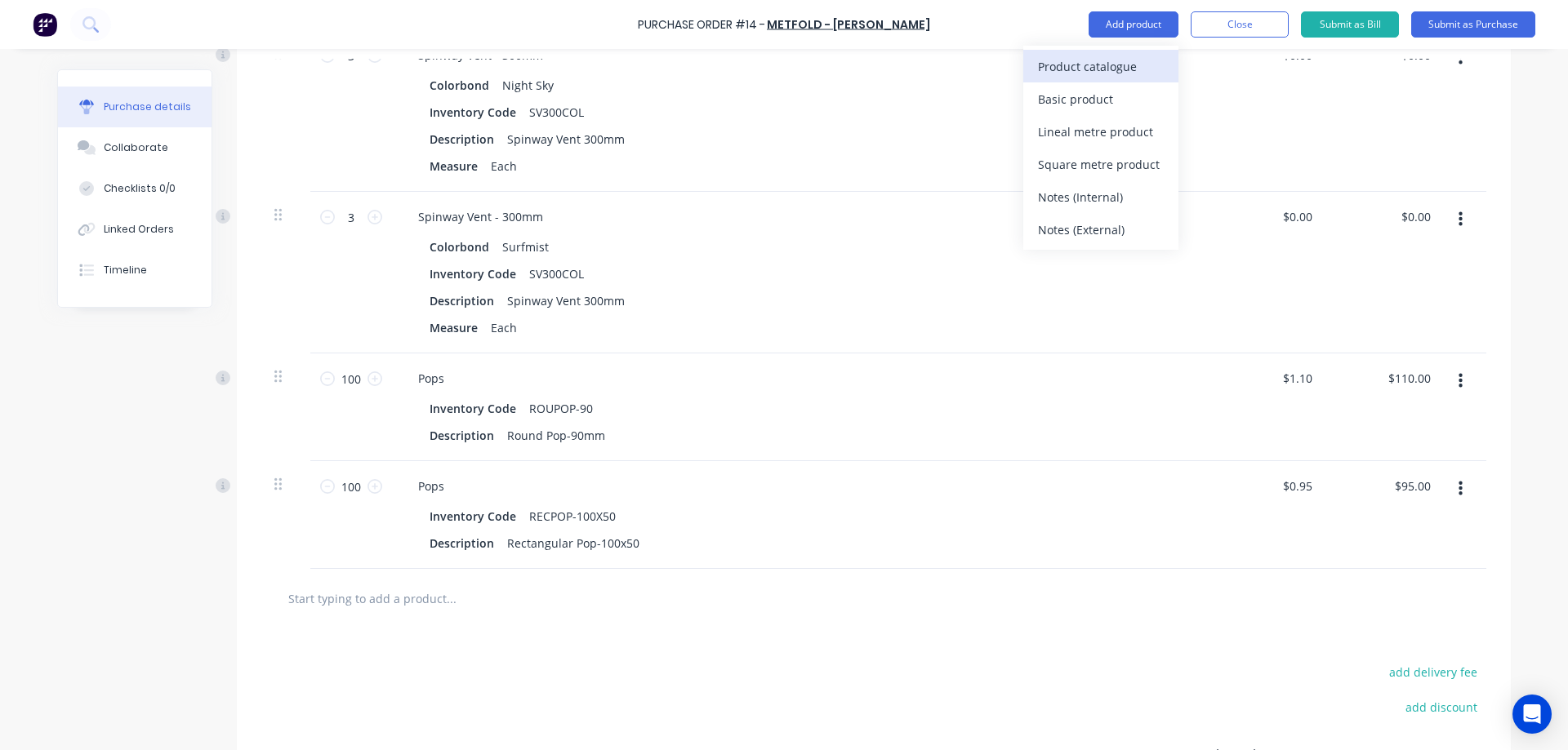
click at [1124, 71] on div "Product catalogue" at bounding box center [1101, 67] width 126 height 24
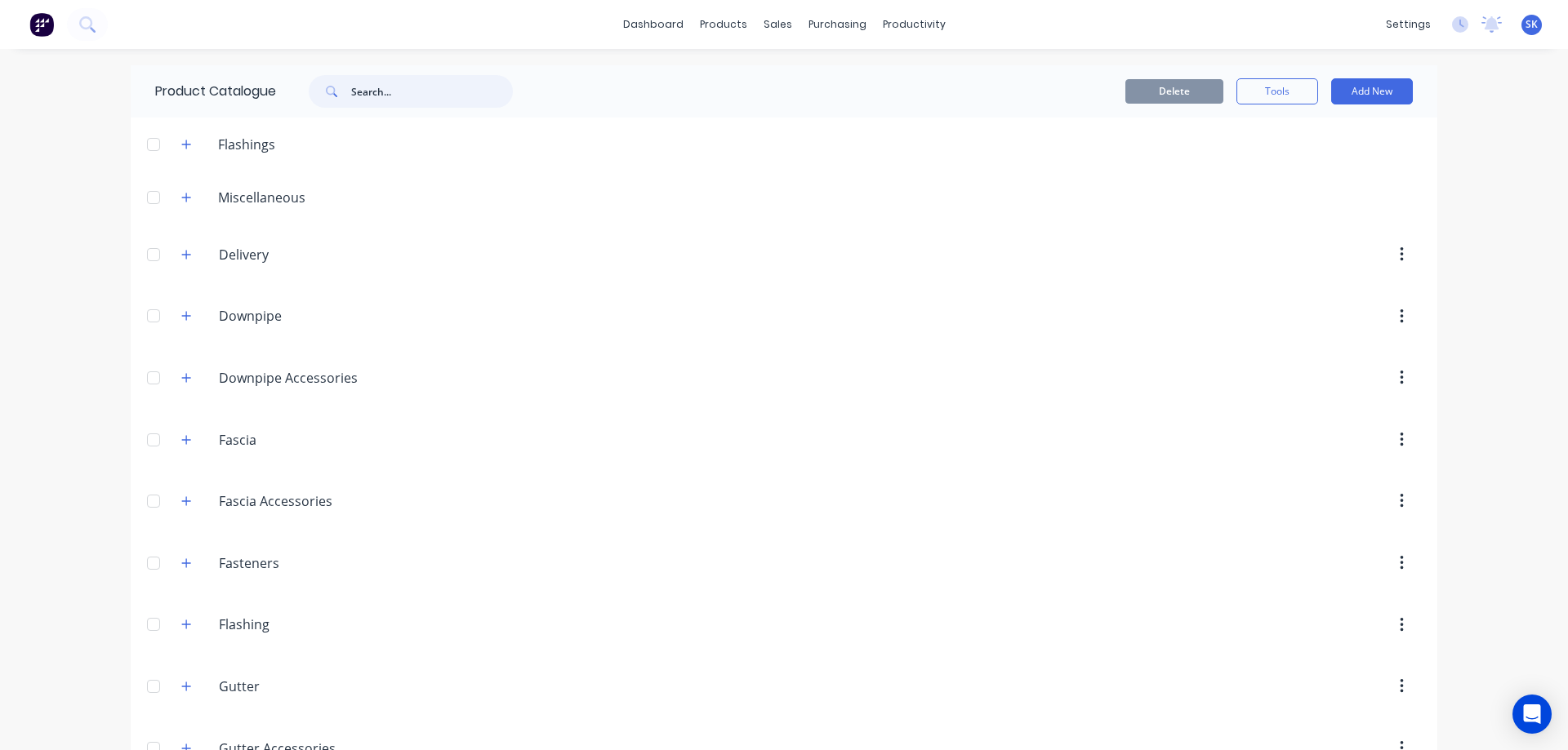
click at [407, 100] on input "text" at bounding box center [432, 91] width 162 height 33
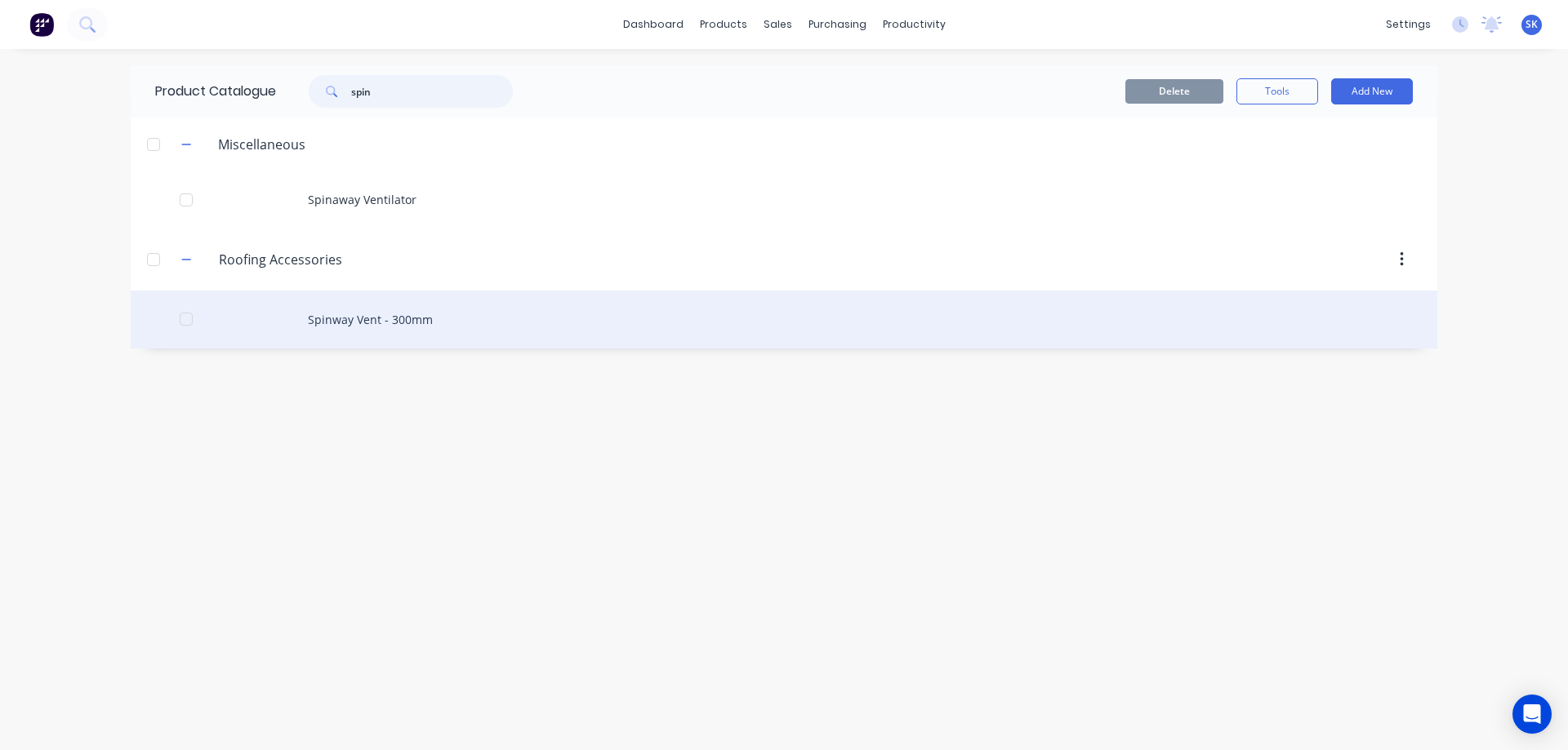
type input "spin"
click at [372, 315] on div "Spinway Vent - 300mm" at bounding box center [784, 319] width 1307 height 58
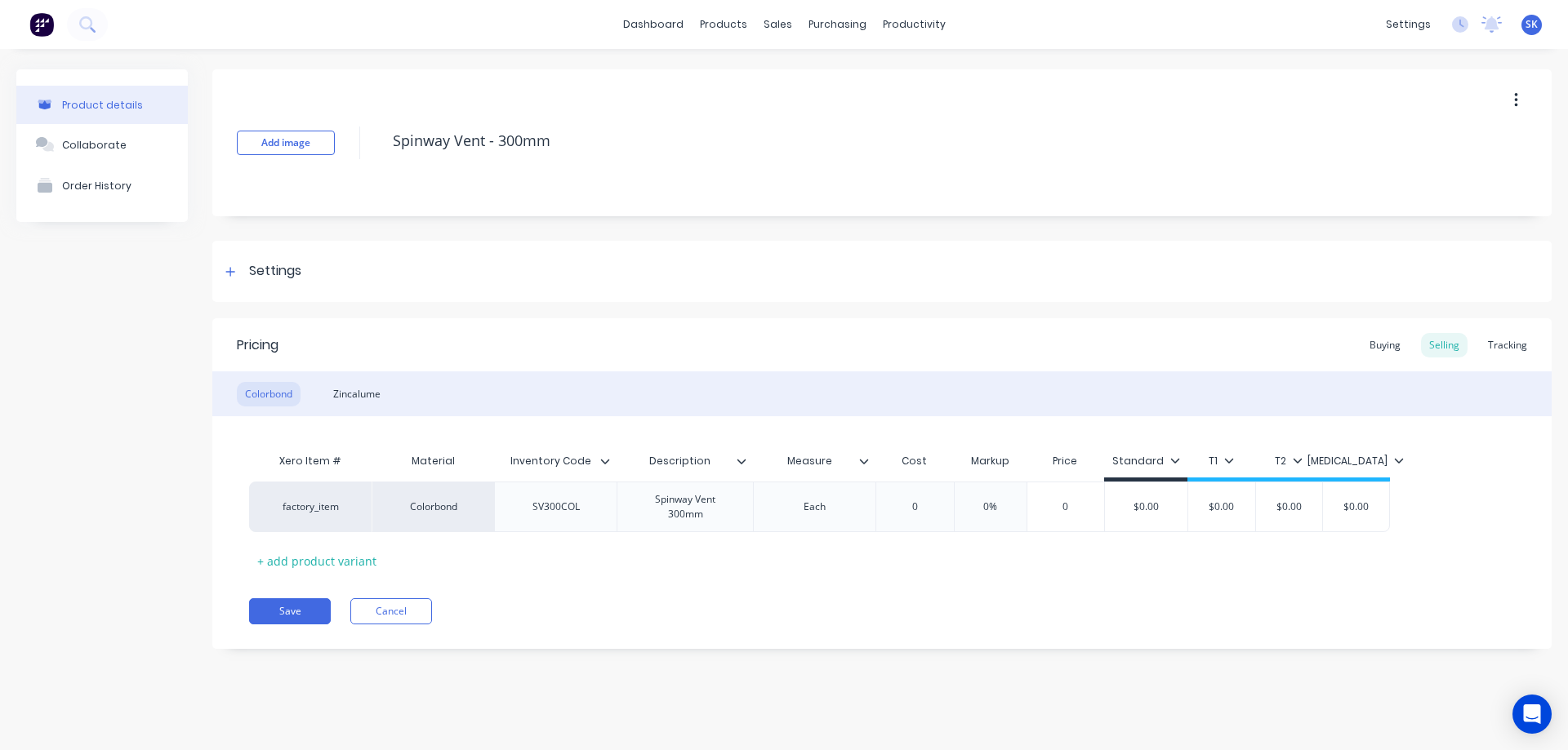
type textarea "x"
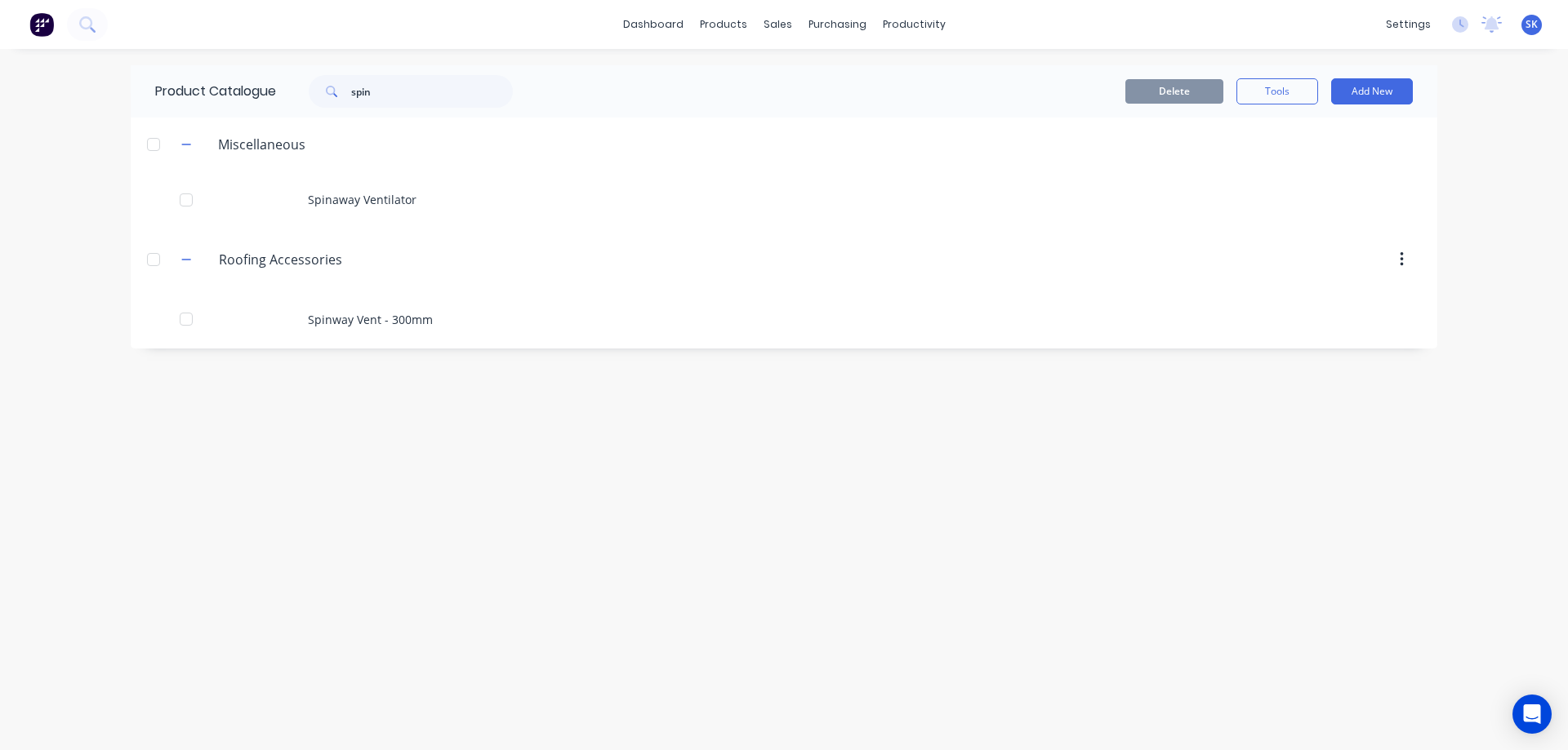
click at [44, 36] on img at bounding box center [41, 24] width 24 height 24
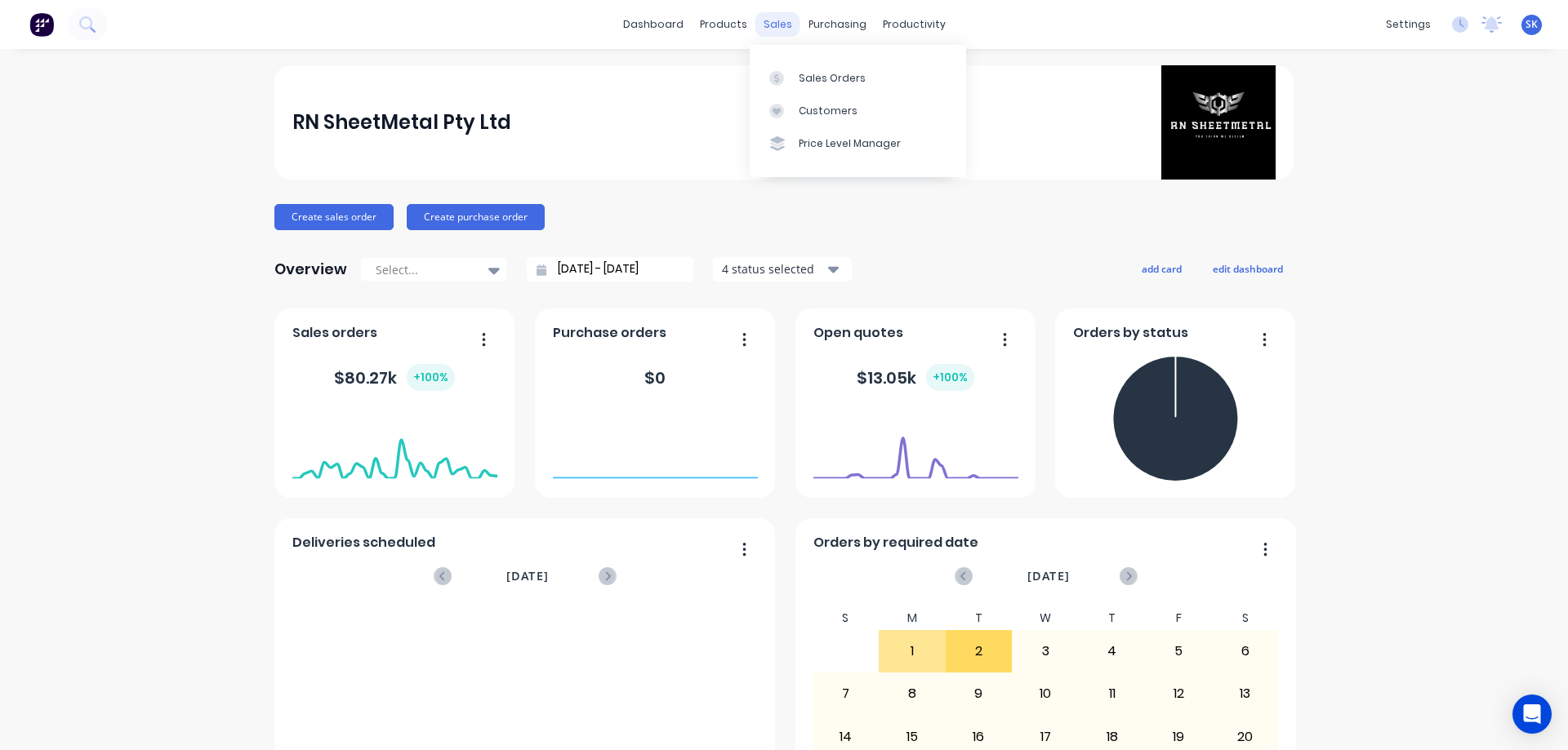
click at [774, 20] on div "sales" at bounding box center [778, 24] width 45 height 24
click at [809, 70] on link "Sales Orders" at bounding box center [858, 77] width 217 height 33
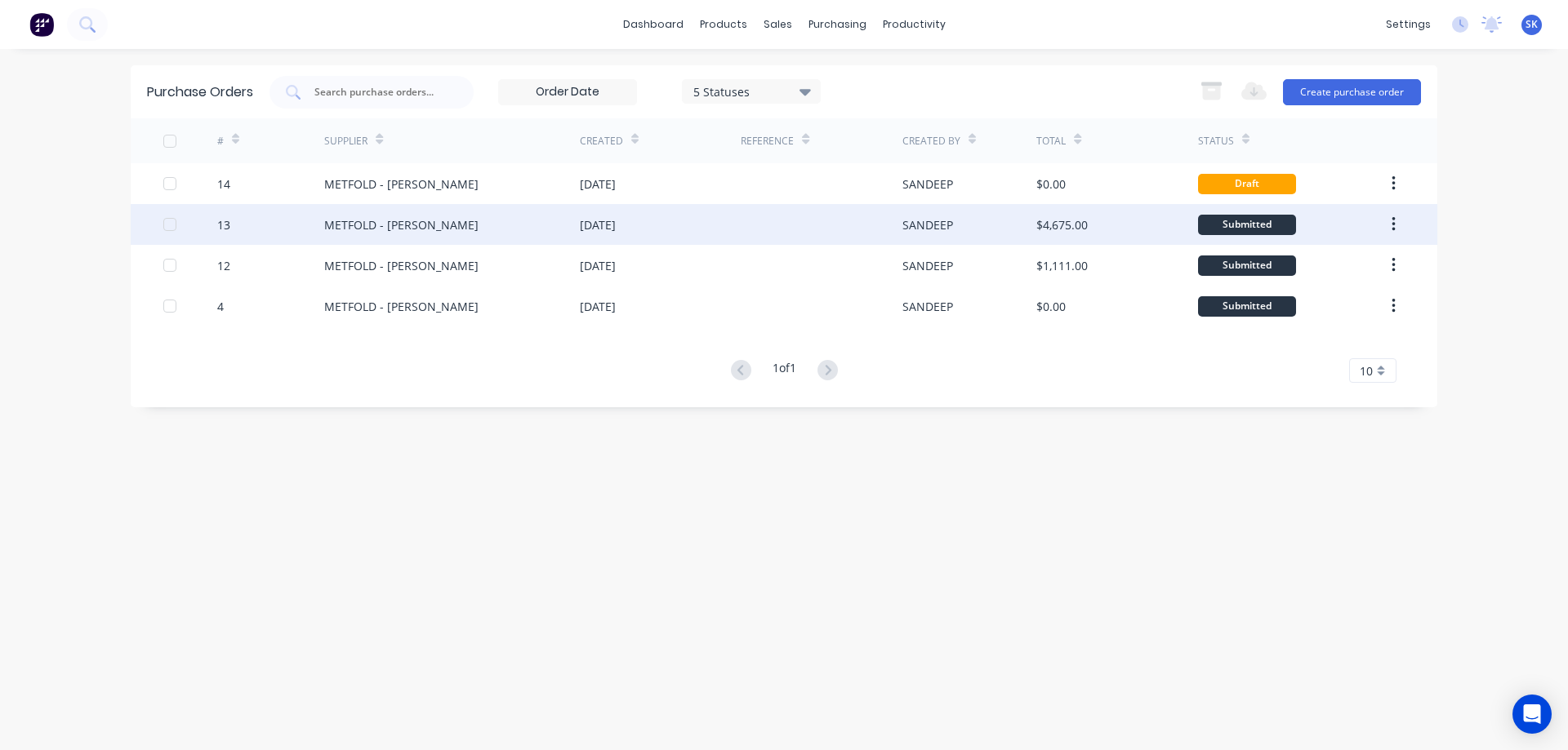
click at [1392, 223] on icon "button" at bounding box center [1393, 224] width 4 height 18
click at [725, 218] on div "[DATE]" at bounding box center [660, 224] width 161 height 40
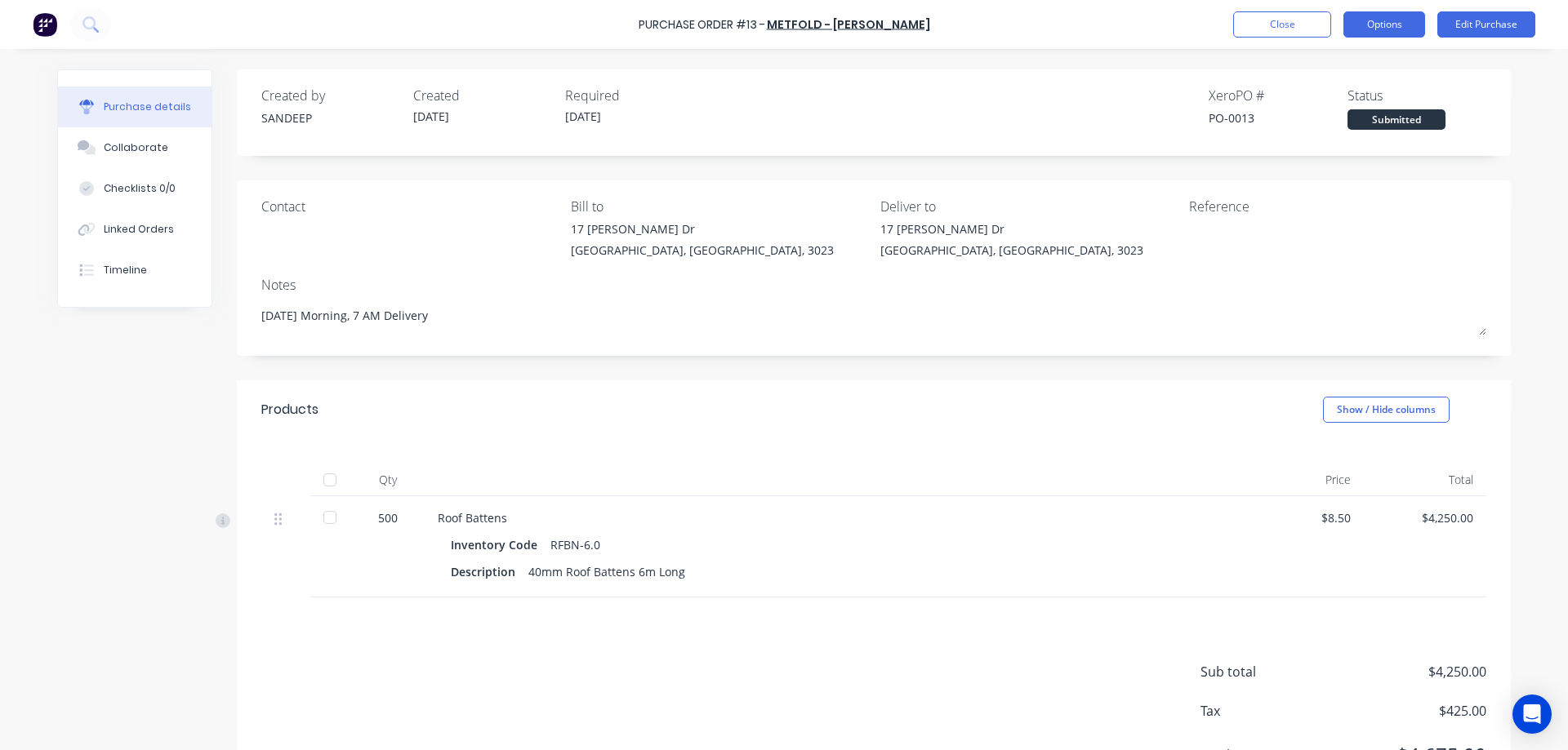
click at [1387, 27] on button "Options" at bounding box center [1384, 24] width 82 height 26
click at [41, 29] on img at bounding box center [45, 24] width 24 height 24
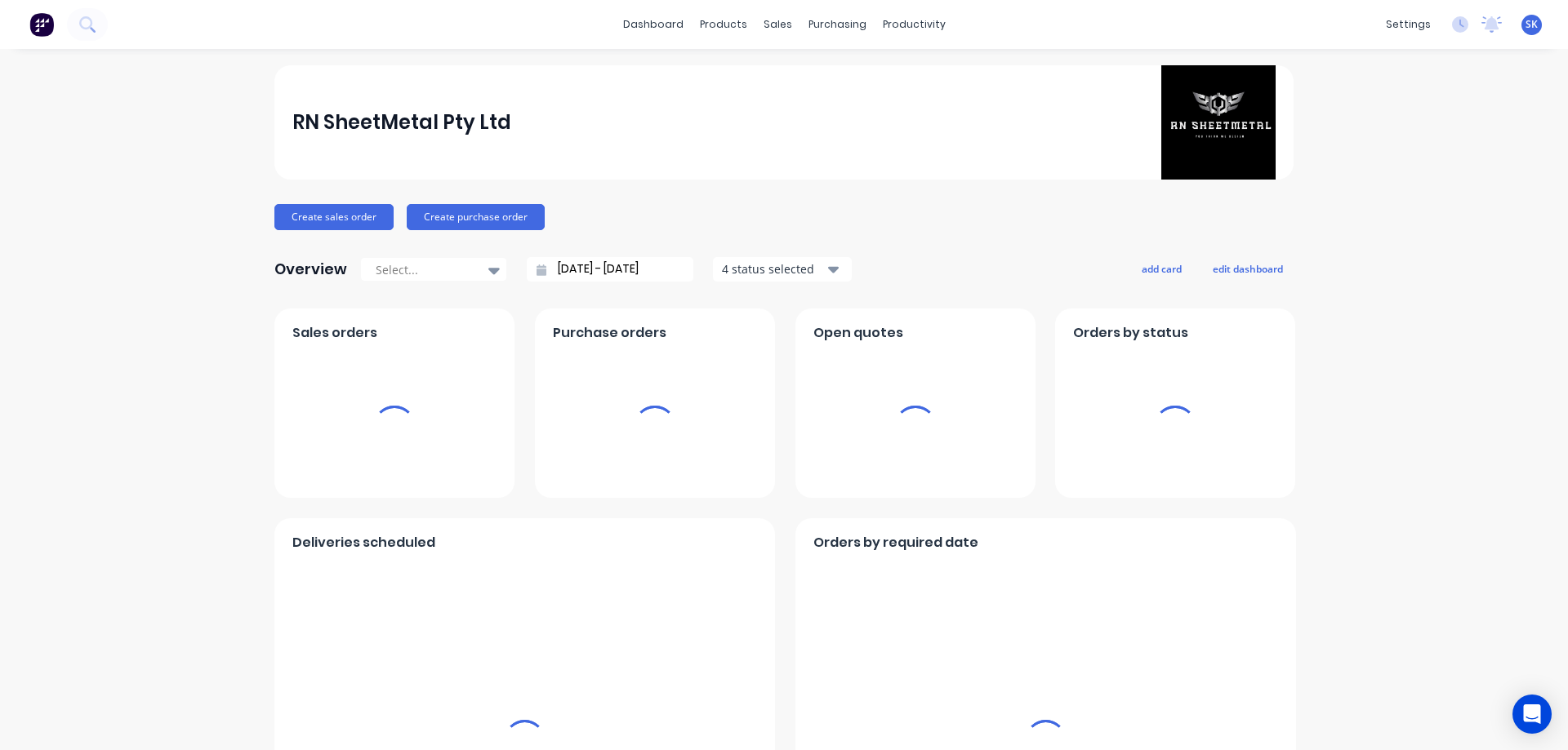
click at [39, 23] on img at bounding box center [41, 24] width 24 height 24
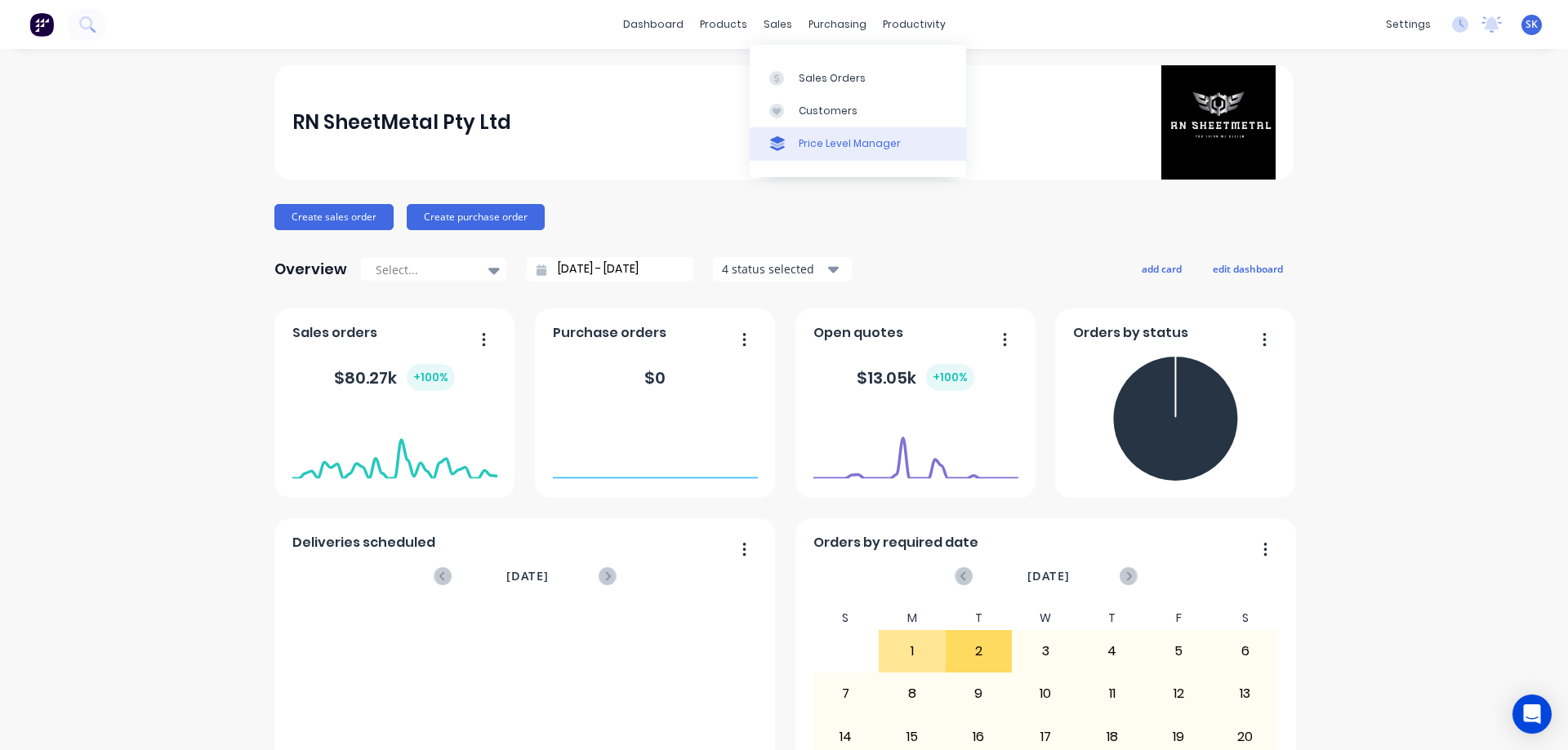
click at [824, 142] on div "Price Level Manager" at bounding box center [849, 143] width 102 height 15
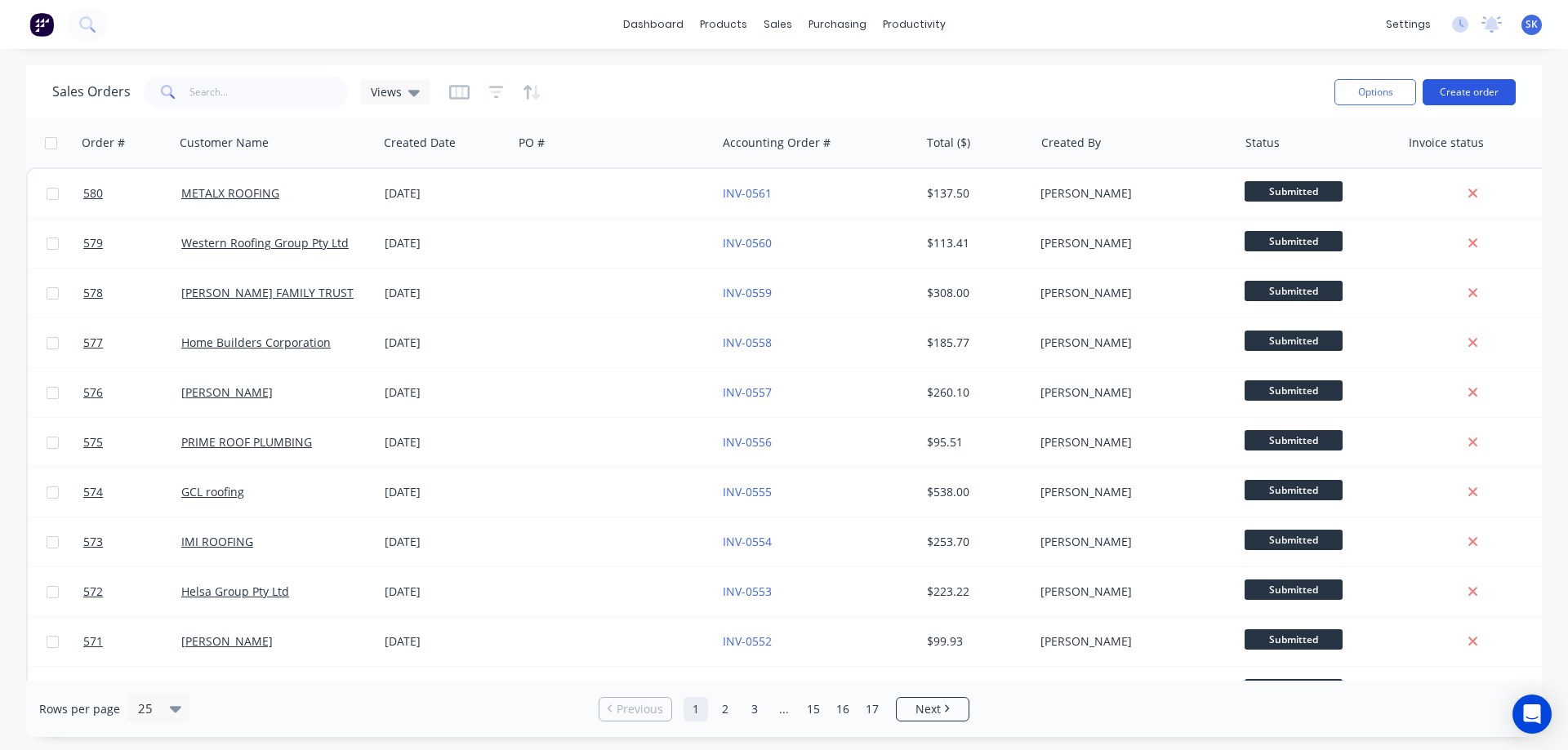
click at [1467, 89] on button "Create order" at bounding box center [1469, 92] width 93 height 26
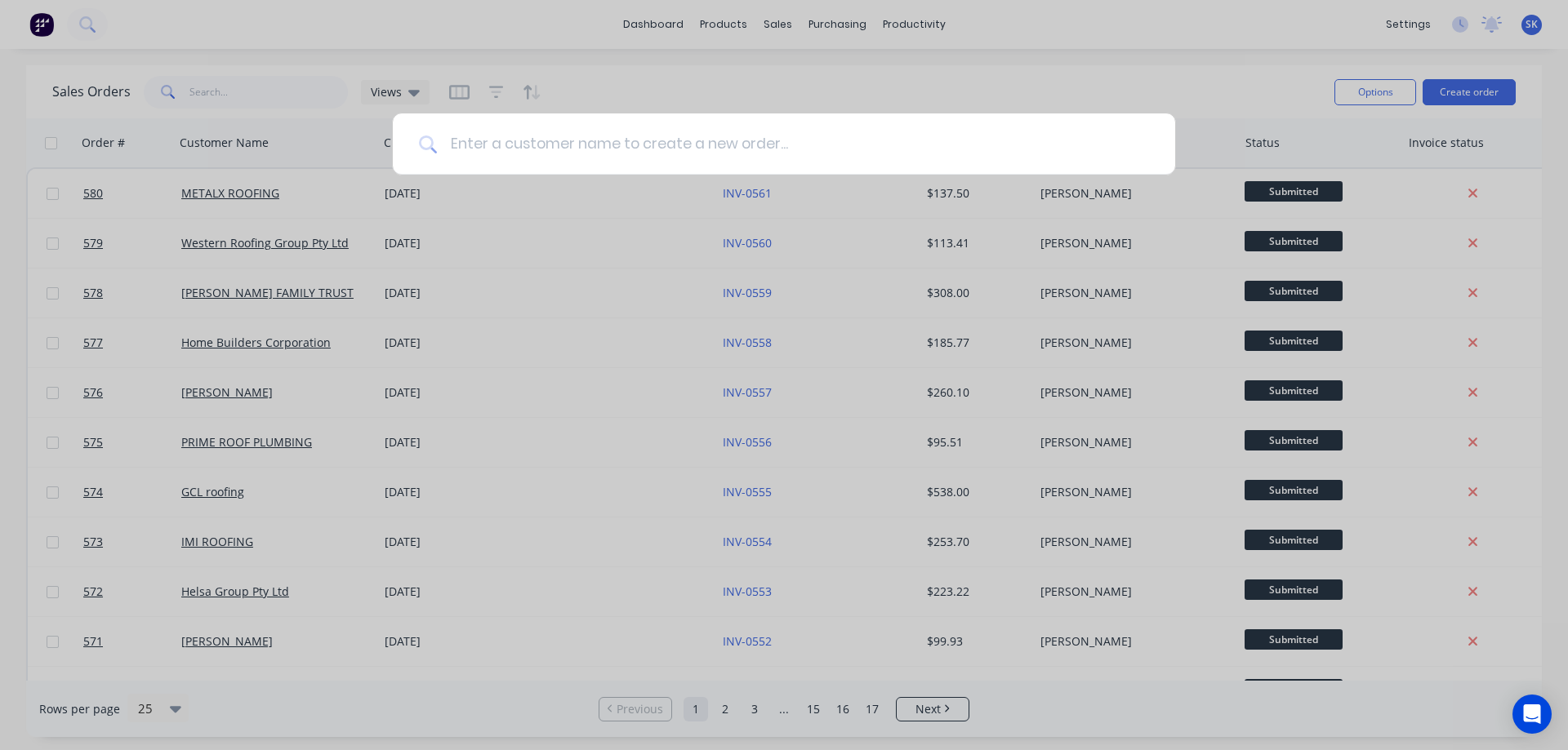
click at [618, 145] on input at bounding box center [793, 144] width 713 height 61
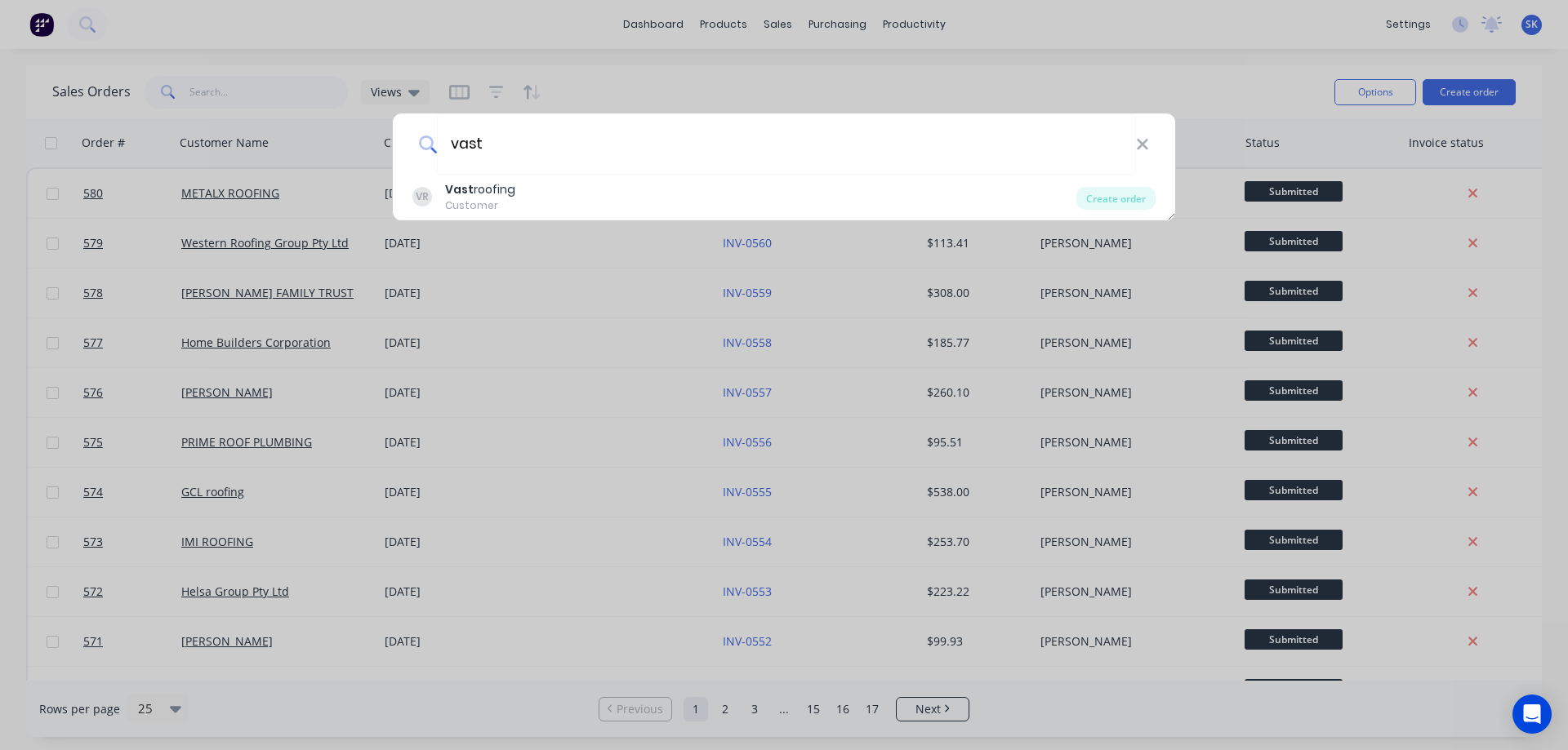
type input "vast"
click at [585, 192] on div "VR Vast roofing Customer" at bounding box center [744, 197] width 664 height 32
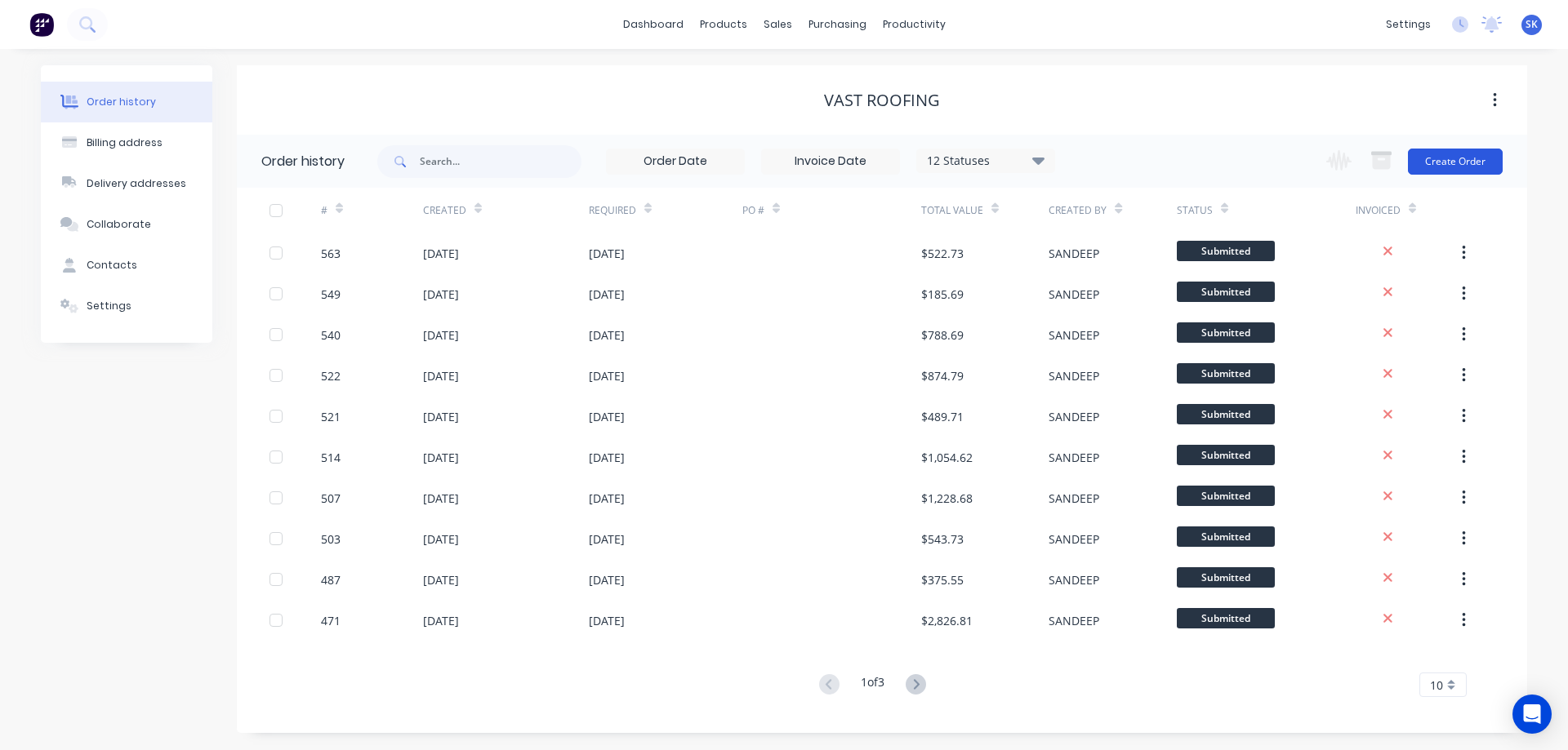
click at [1448, 159] on button "Create Order" at bounding box center [1455, 162] width 95 height 26
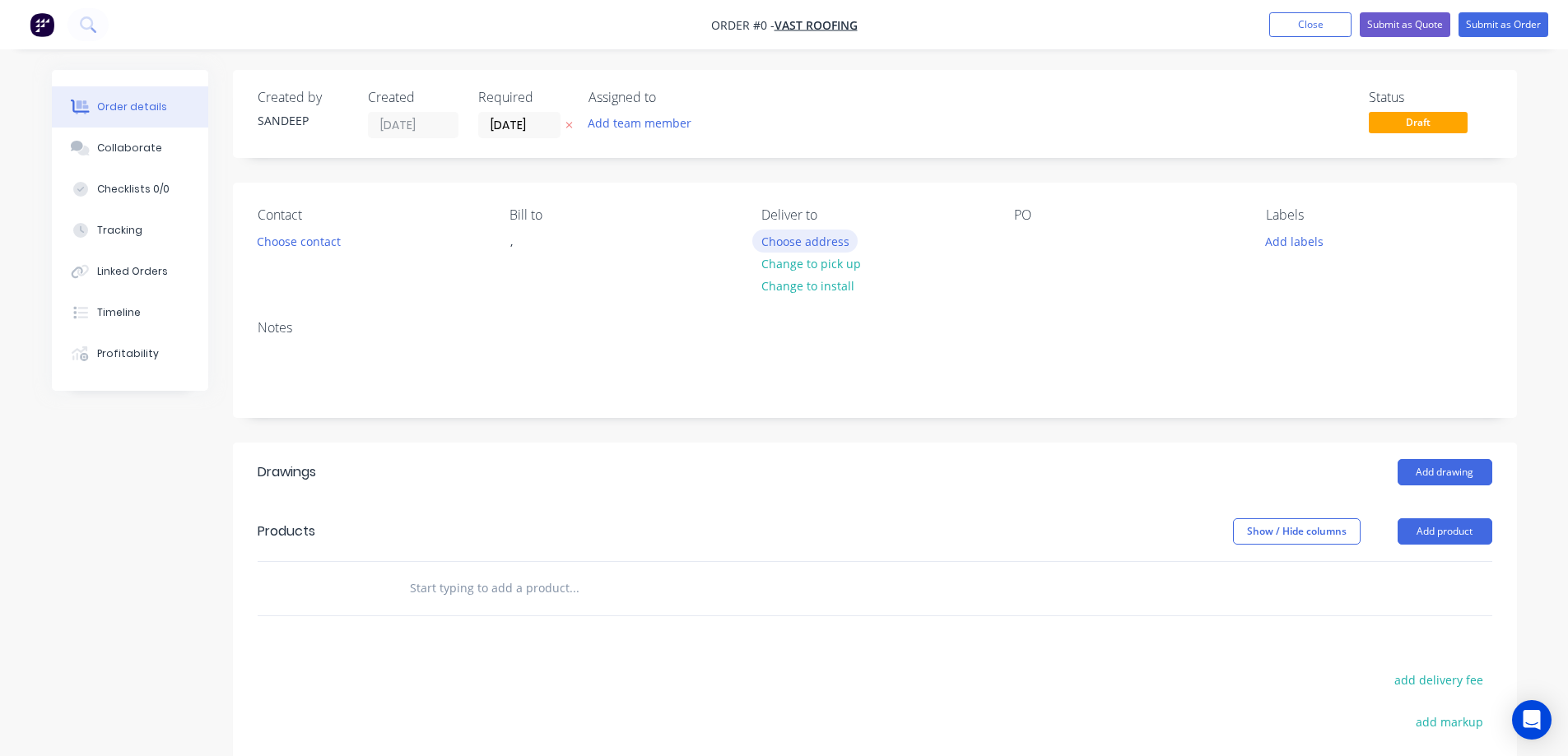
click at [807, 234] on button "Choose address" at bounding box center [804, 241] width 105 height 23
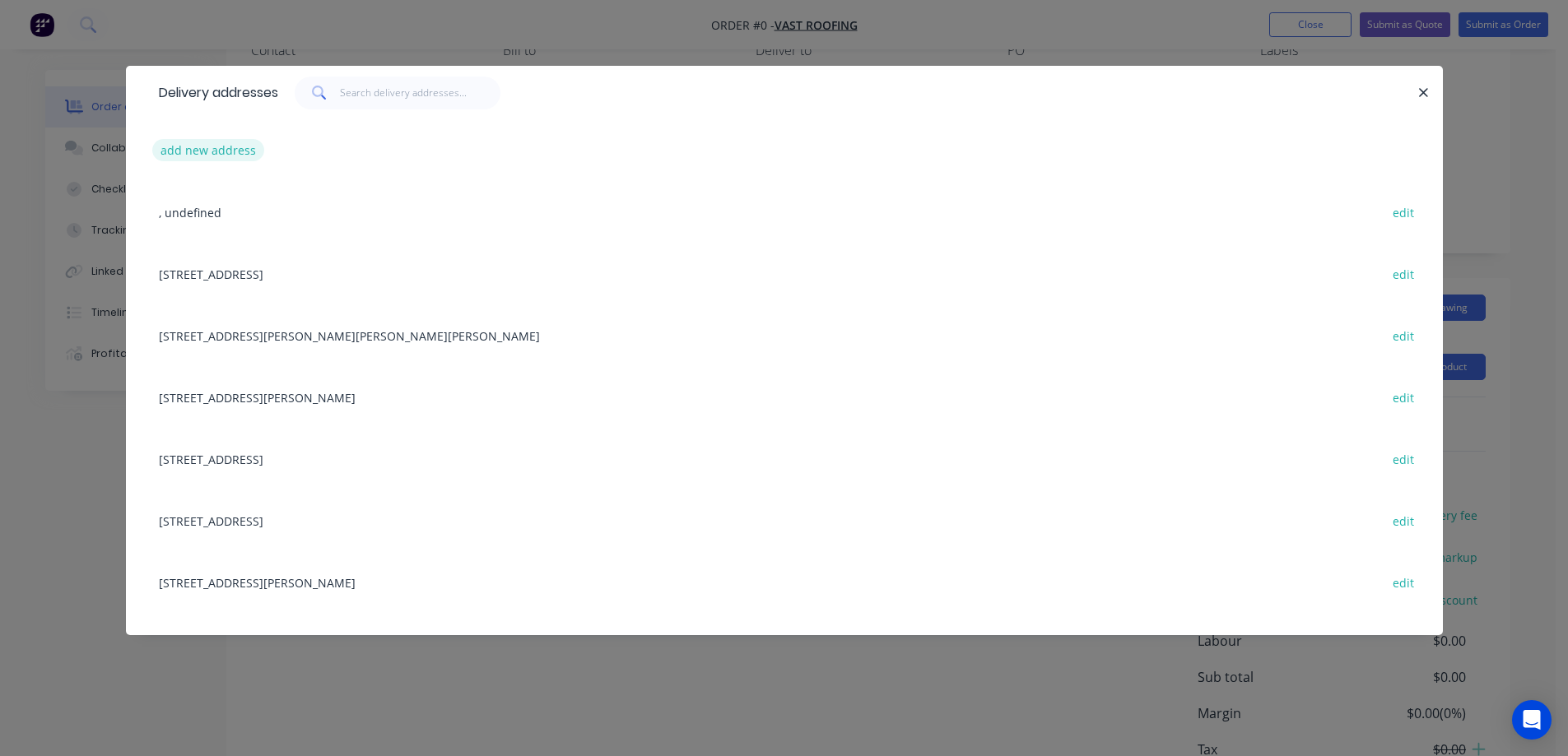
click at [186, 141] on button "add new address" at bounding box center [209, 150] width 113 height 23
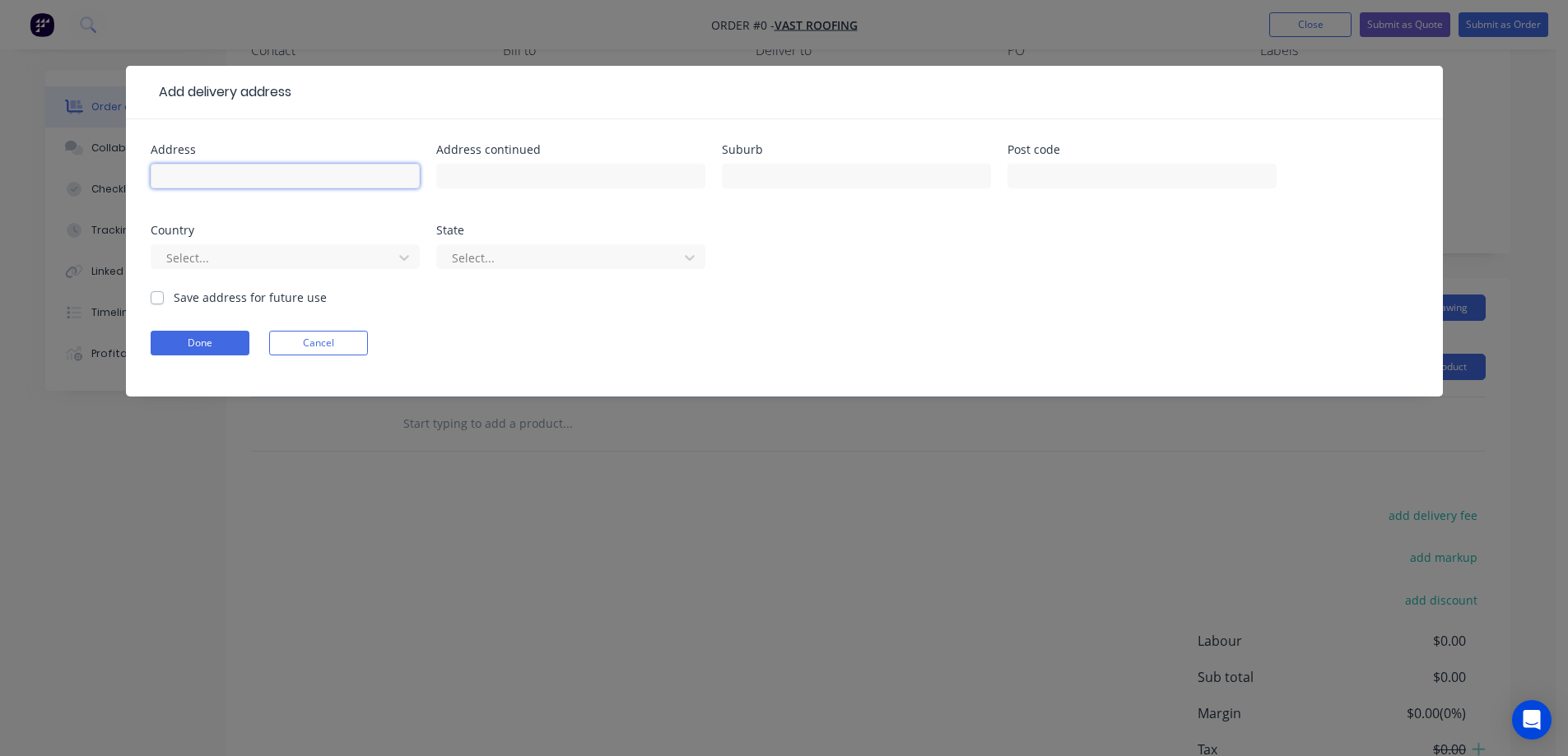
click at [234, 186] on input "text" at bounding box center [285, 176] width 269 height 24
paste input "Lot 114, Deanside Rd"
type input "Lot 114, Deanside Rd"
click at [742, 184] on input "text" at bounding box center [856, 176] width 269 height 24
paste input "DEANSIDE"
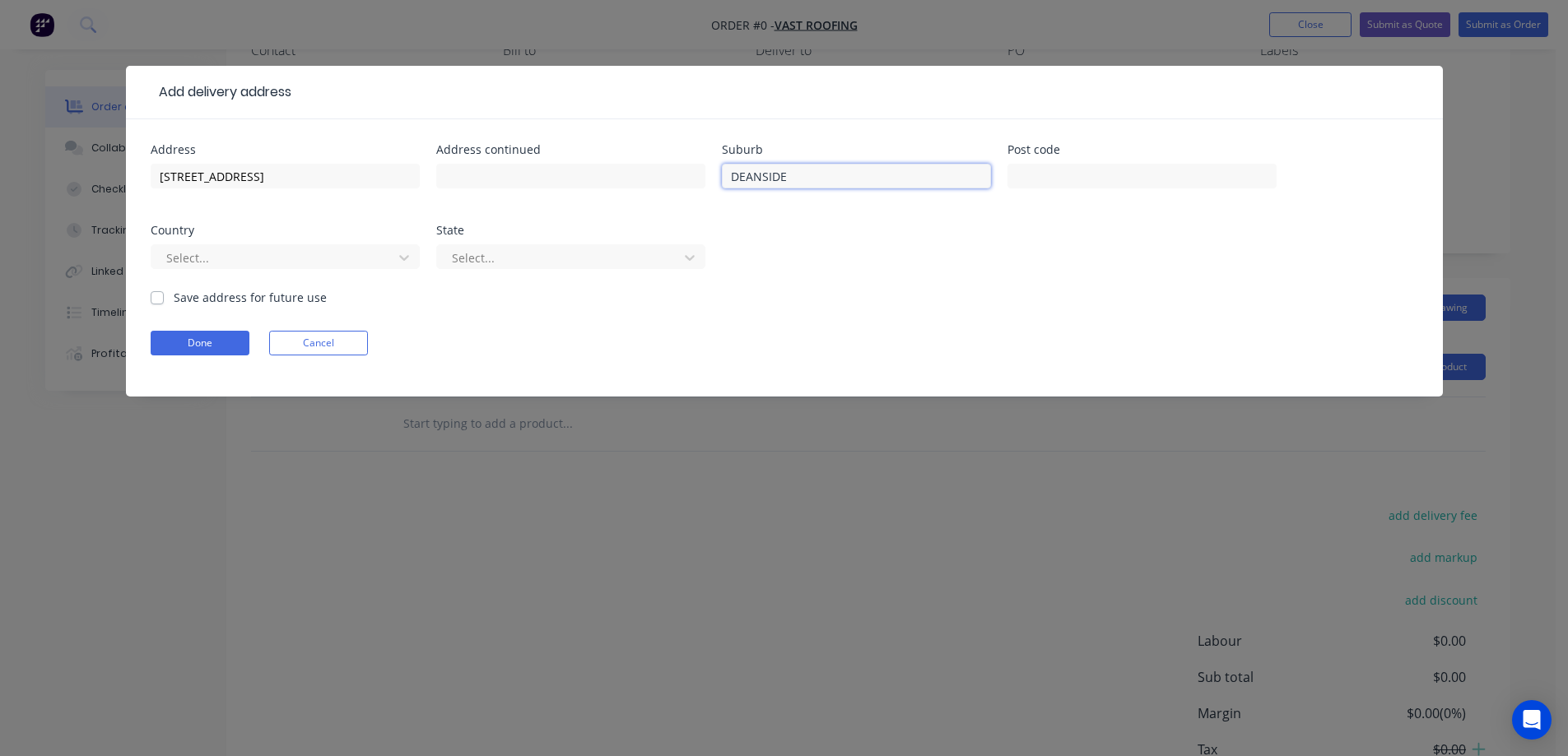
type input "DEANSIDE"
click at [1034, 175] on input "text" at bounding box center [1142, 176] width 269 height 24
paste input "3336"
type input "3336"
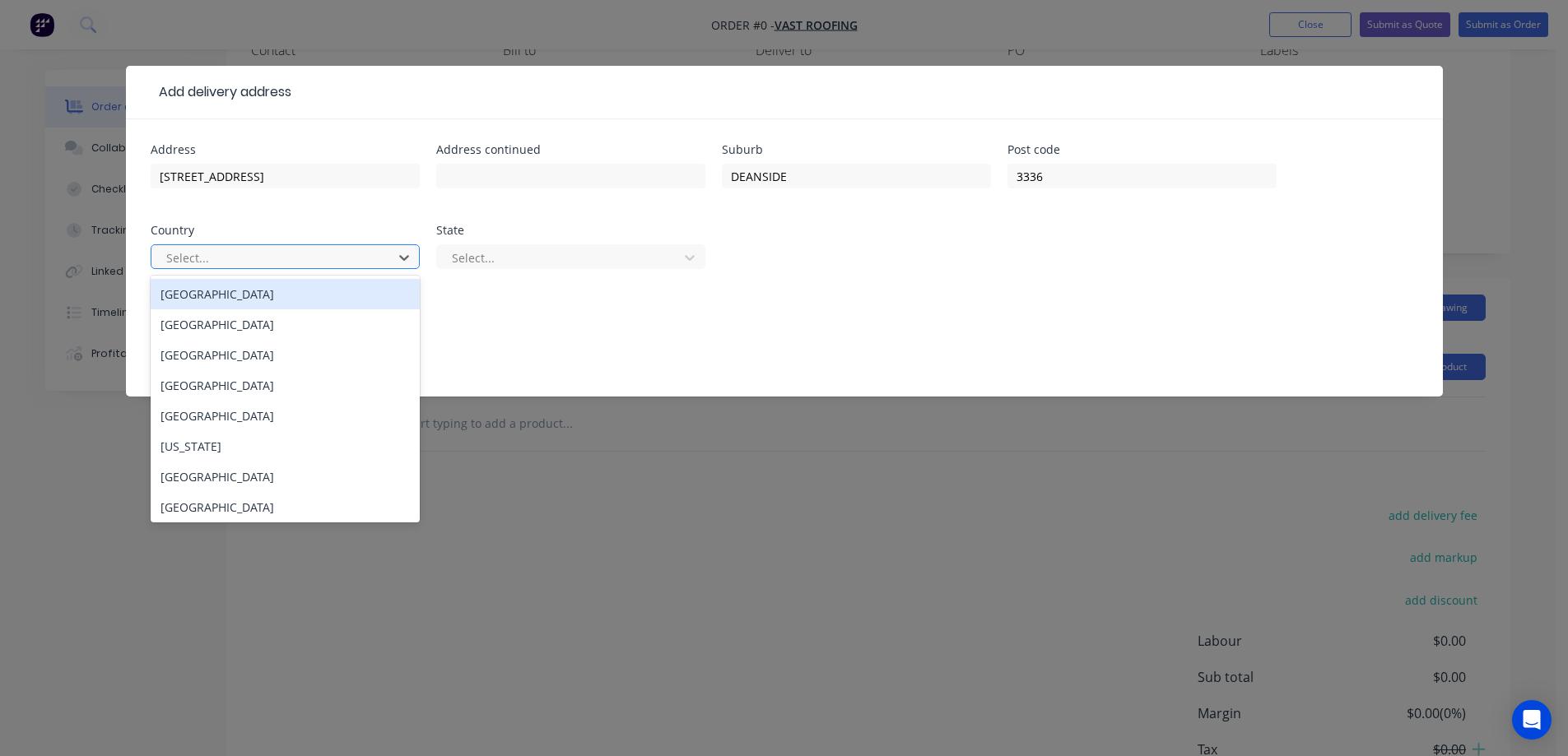
click at [349, 259] on div at bounding box center [274, 258] width 219 height 21
click at [310, 290] on div "Australia" at bounding box center [285, 294] width 269 height 30
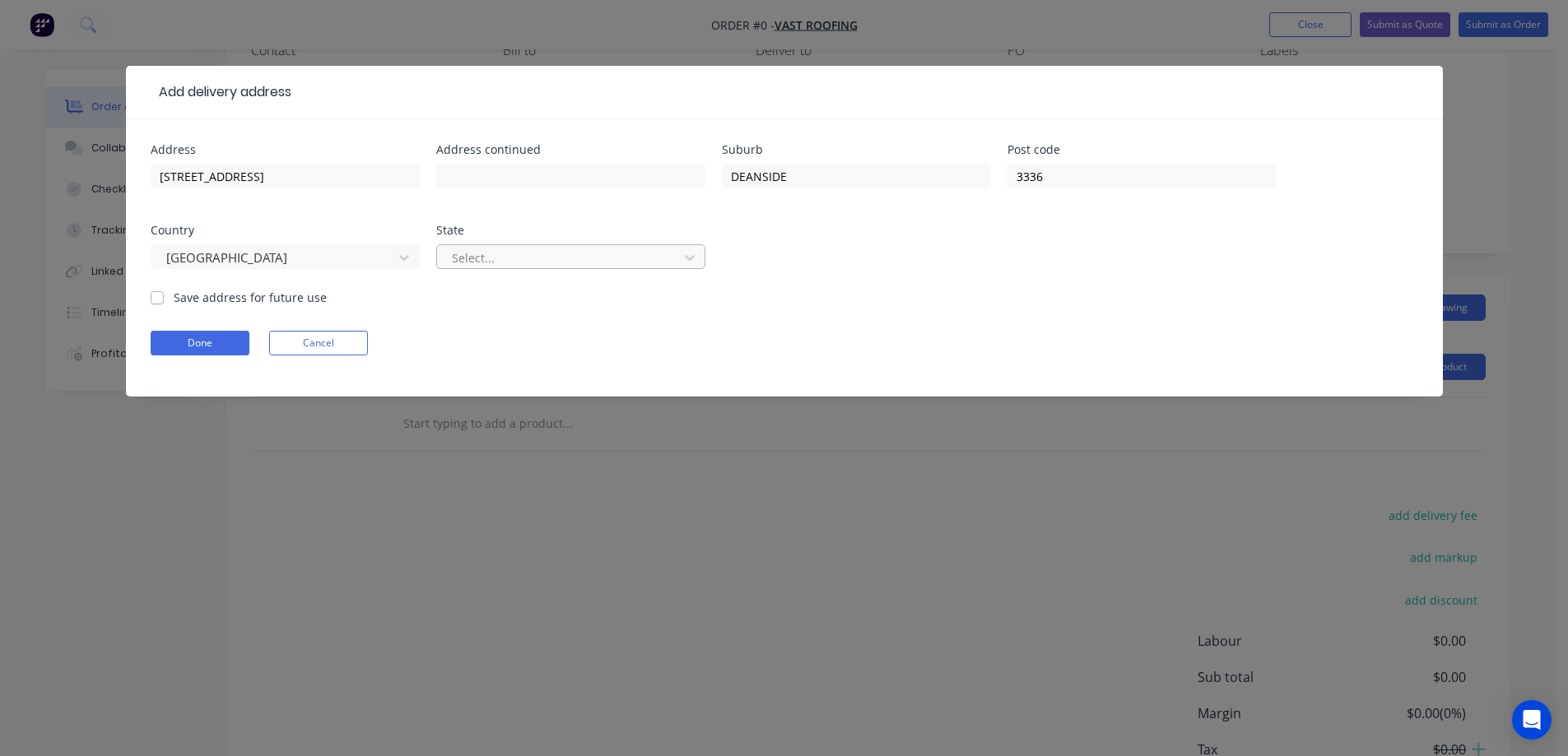
click at [544, 266] on div at bounding box center [559, 258] width 219 height 21
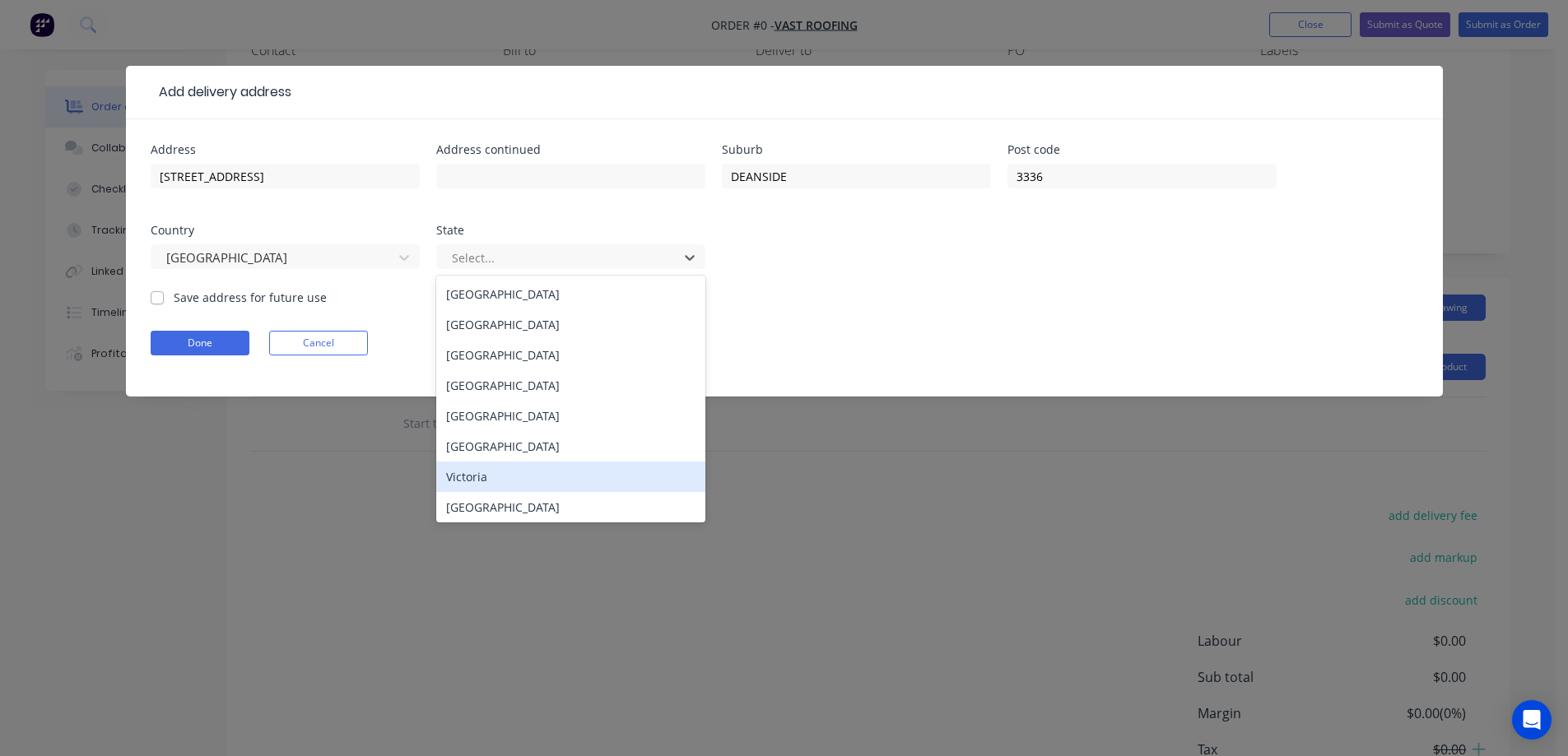
click at [486, 467] on div "Victoria" at bounding box center [571, 476] width 269 height 30
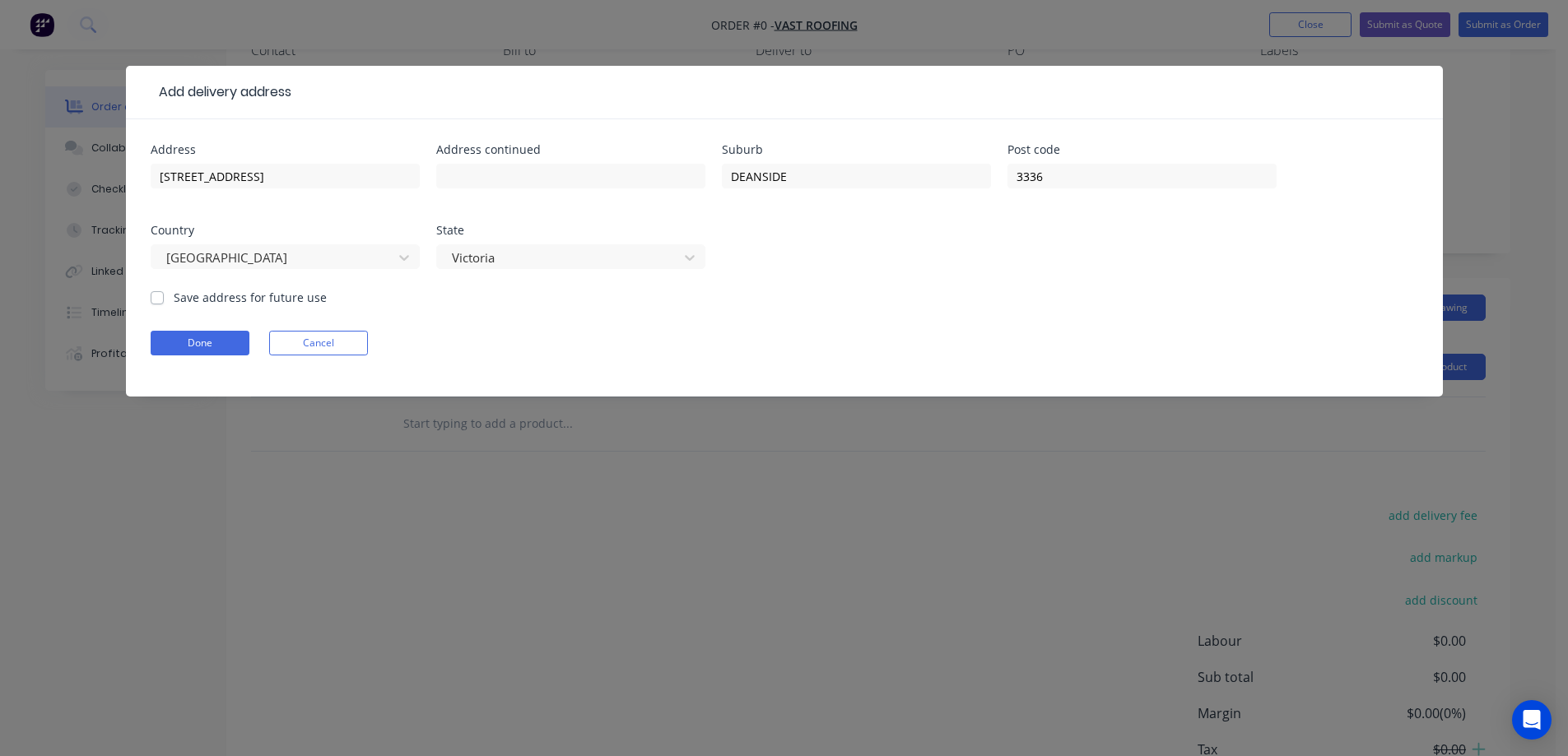
click at [284, 301] on label "Save address for future use" at bounding box center [250, 297] width 154 height 17
click at [164, 301] on input "Save address for future use" at bounding box center [157, 297] width 13 height 16
checkbox input "true"
click at [215, 341] on button "Done" at bounding box center [200, 343] width 99 height 24
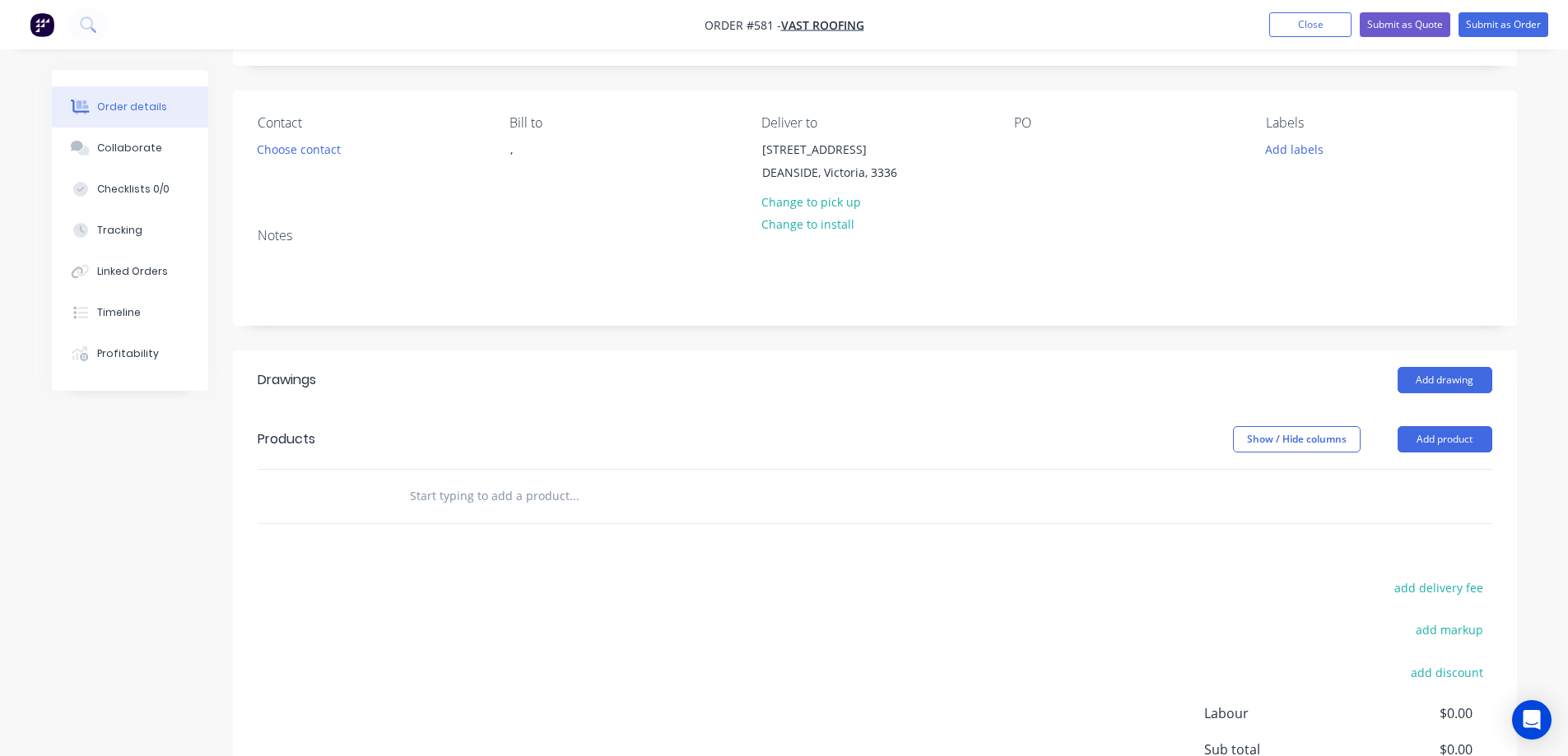
scroll to position [247, 0]
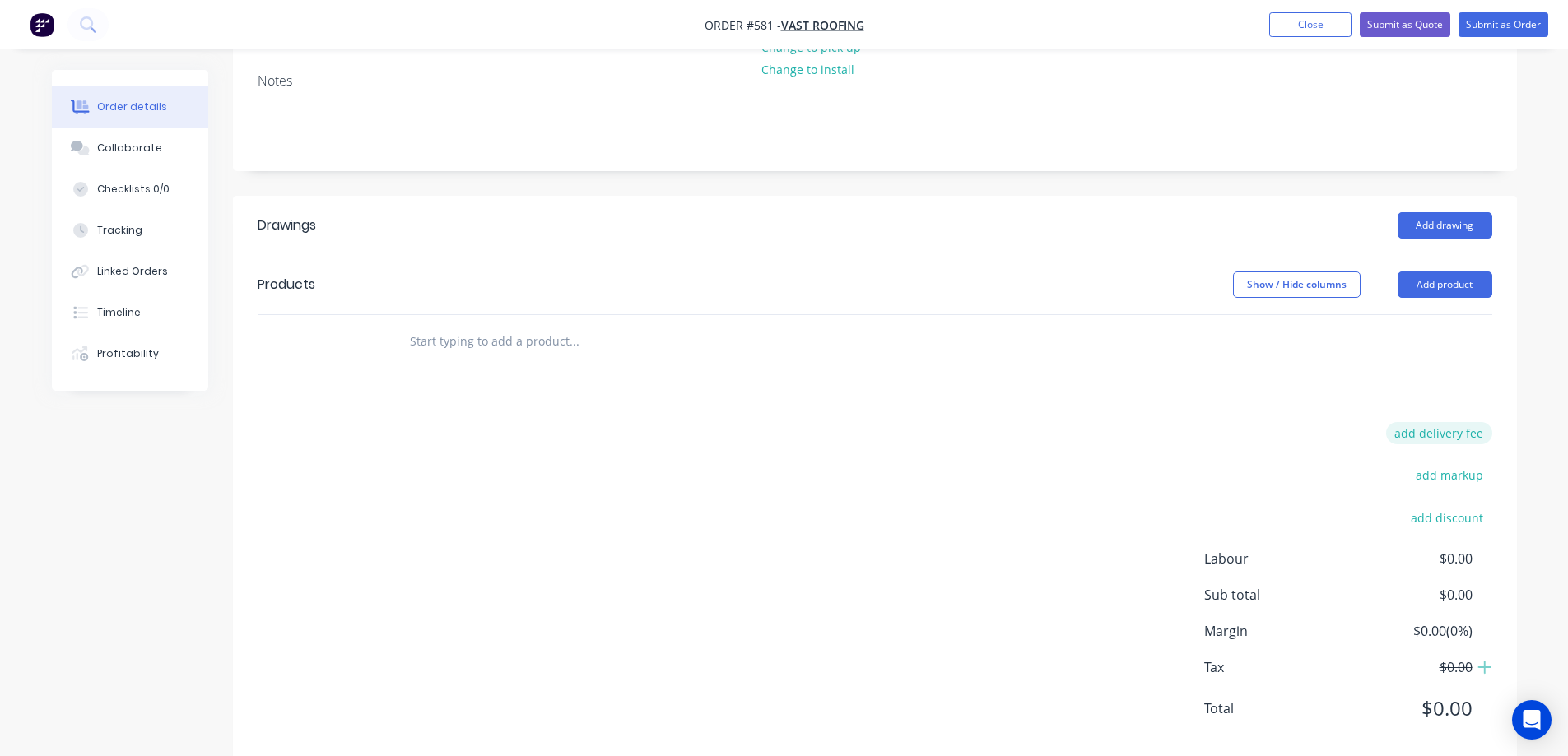
click at [1442, 437] on button "add delivery fee" at bounding box center [1439, 433] width 106 height 23
type input "50"
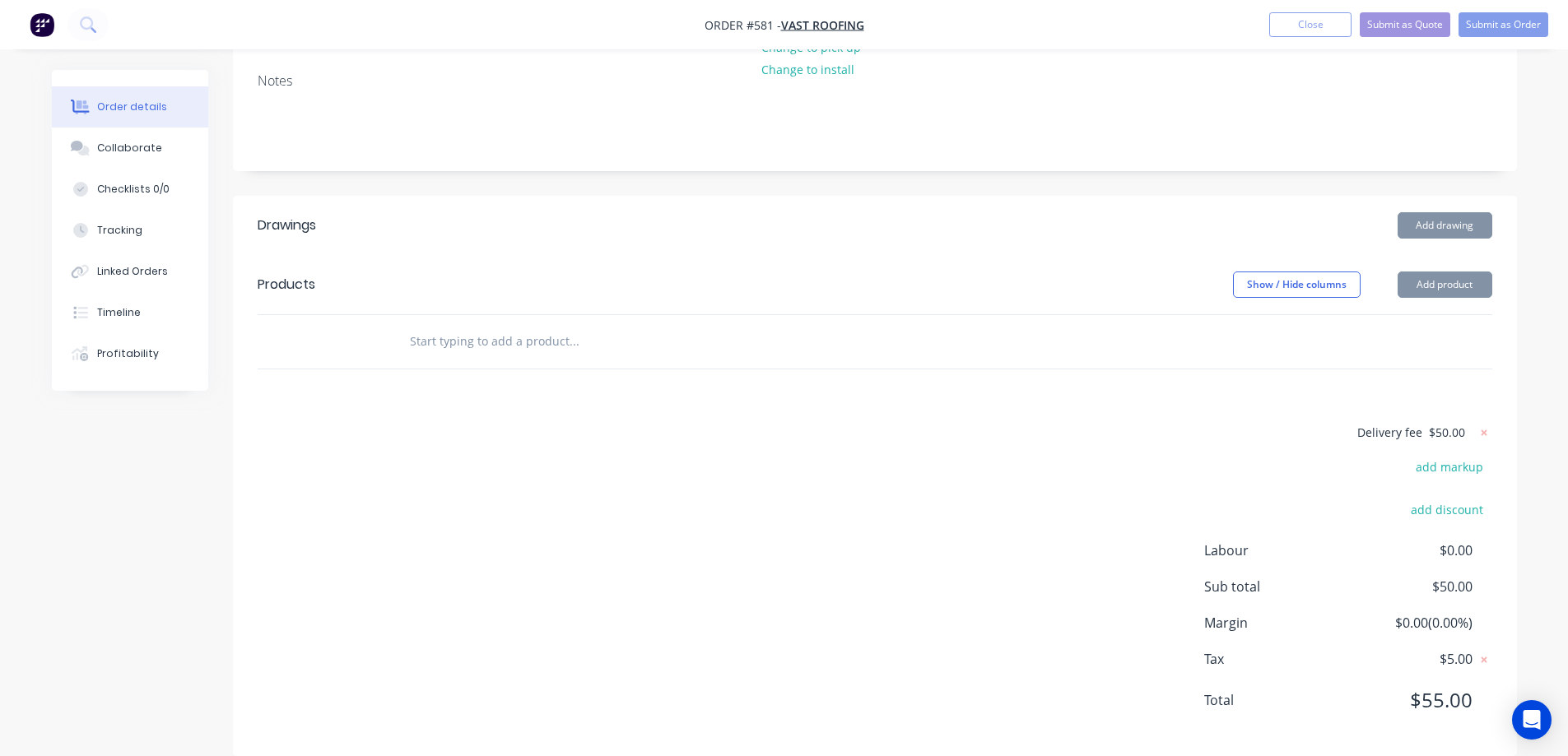
click at [855, 448] on div "Delivery fee $50.00 add markup add discount Labour $0.00 Sub total $50.00 Margi…" at bounding box center [875, 577] width 1235 height 310
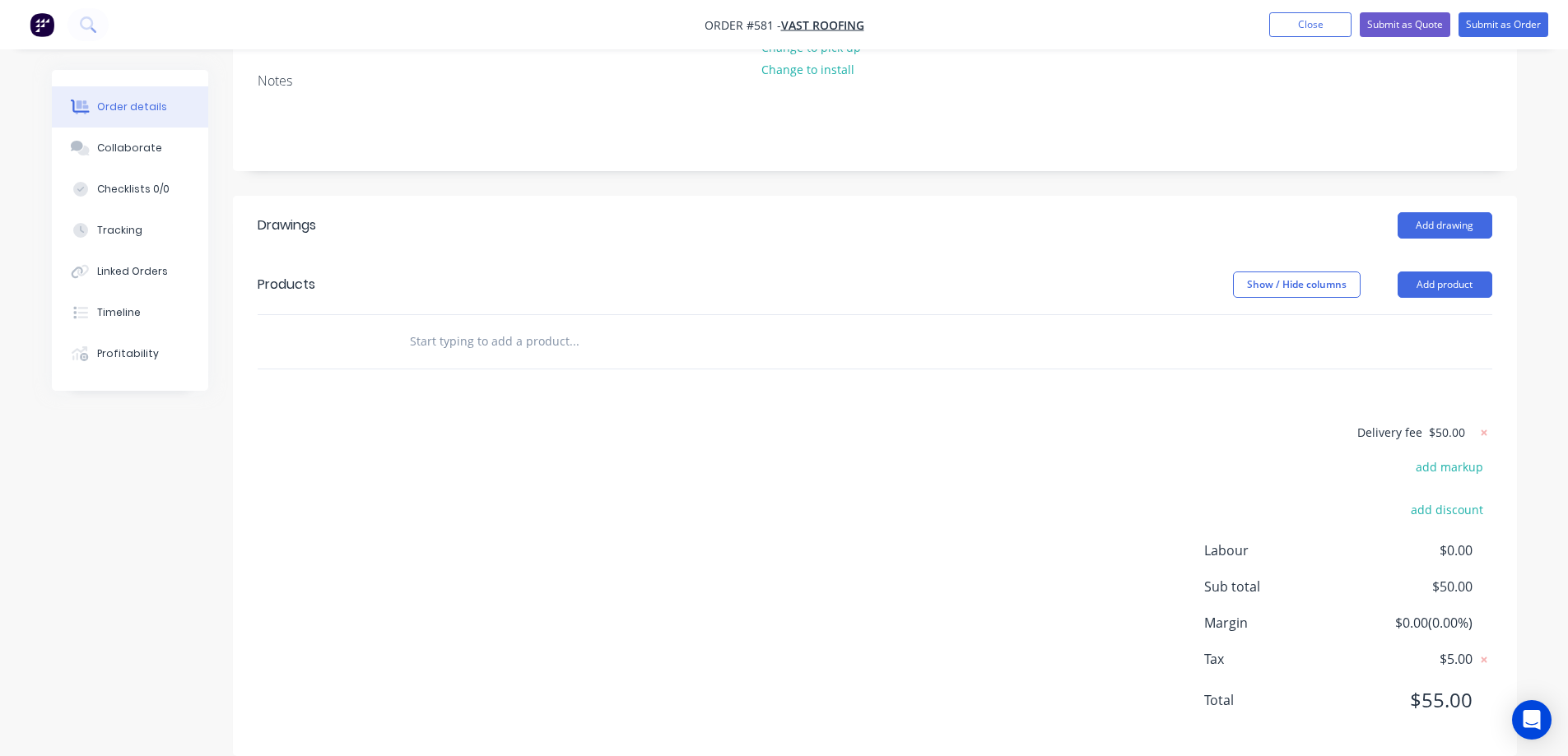
click at [505, 338] on input "text" at bounding box center [574, 342] width 330 height 33
click at [428, 331] on input "text" at bounding box center [574, 342] width 330 height 33
type input "r"
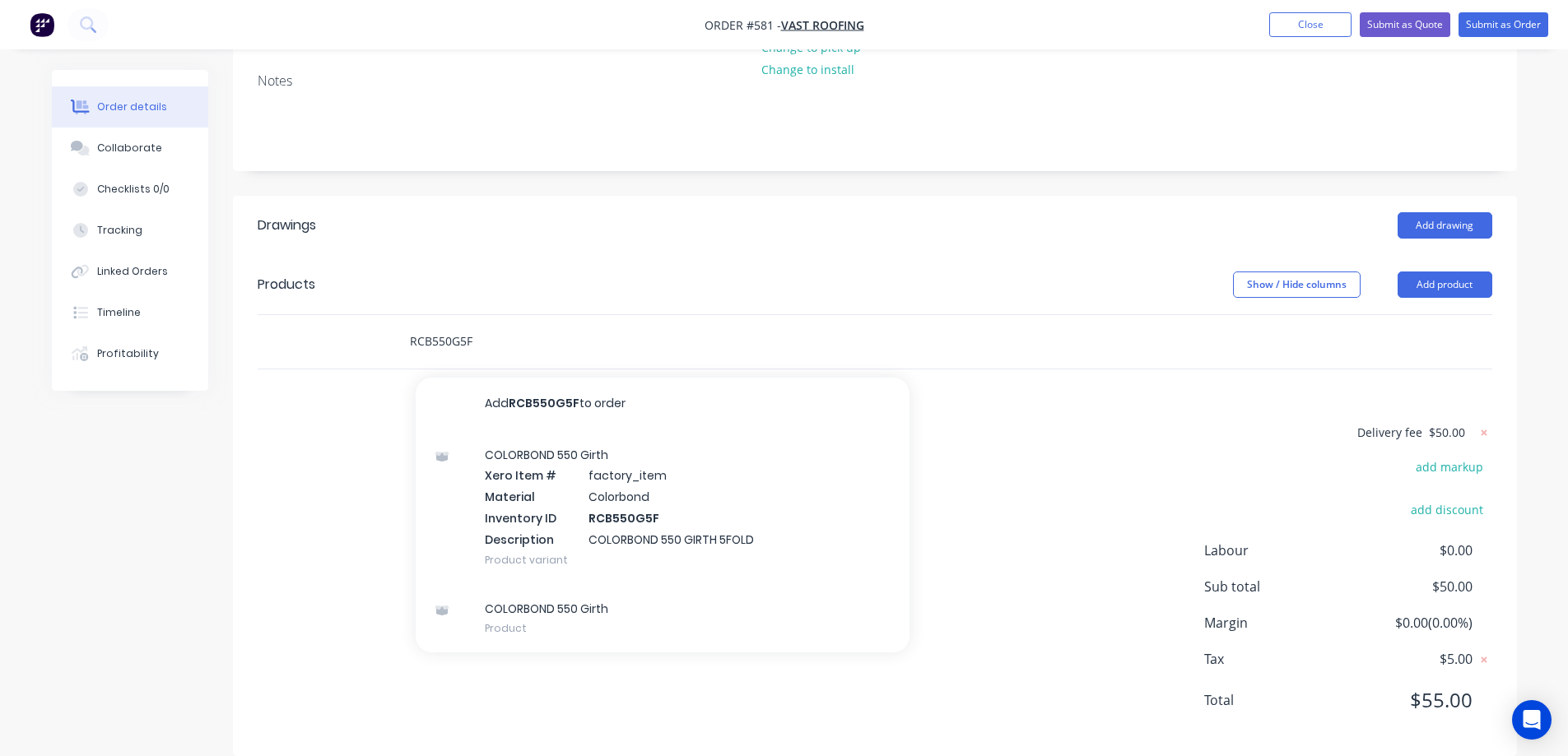
type input "RCB550G5F"
click at [551, 483] on div "COLORBOND 550 Girth Xero Item # factory_item Material Colorbond Inventory ID RC…" at bounding box center [662, 506] width 493 height 153
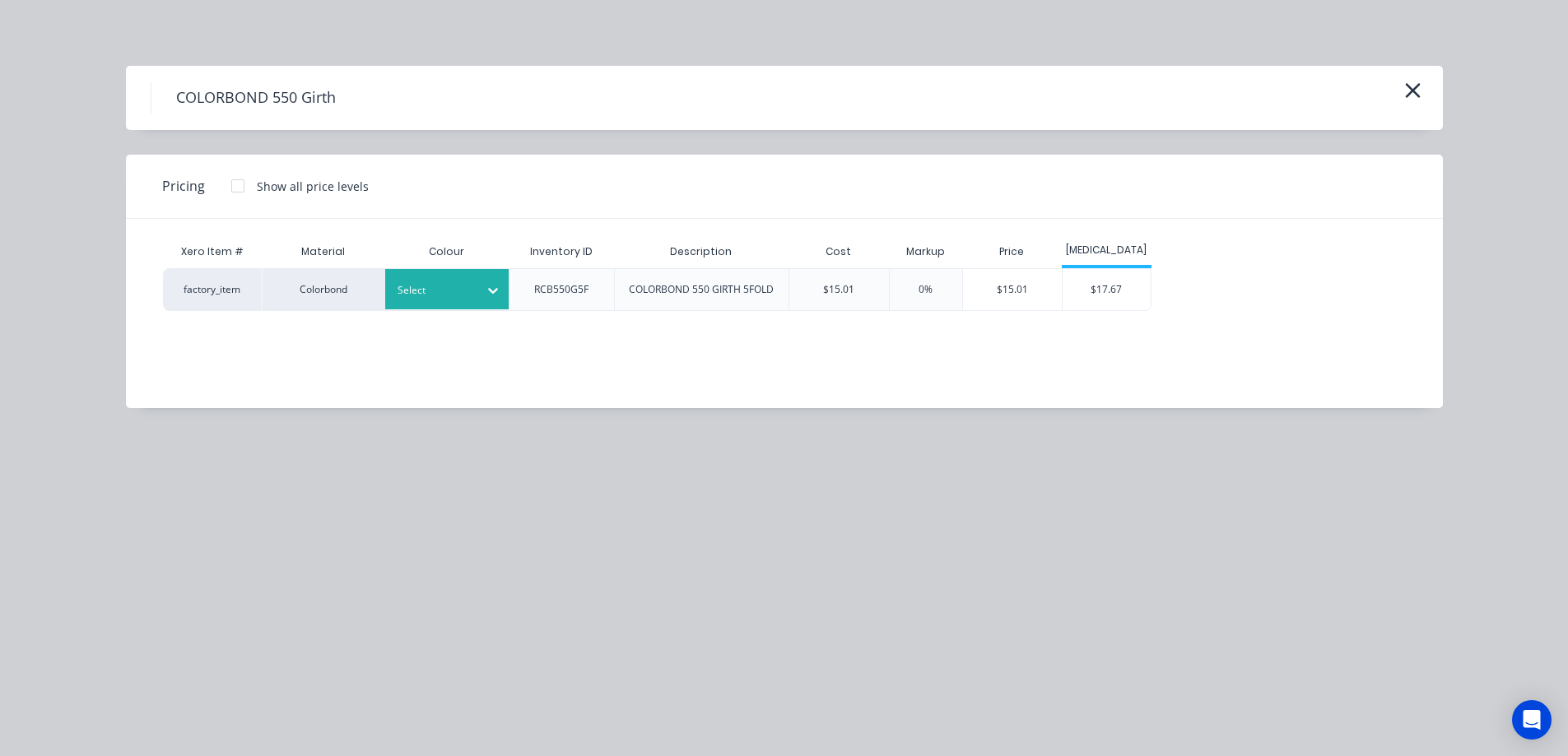
click at [408, 282] on div at bounding box center [434, 290] width 74 height 18
click at [461, 487] on div "COLORBOND 550 Girth Pricing Show all price levels Xero Item # Material Colour I…" at bounding box center [784, 378] width 1568 height 756
click at [1093, 276] on div "$17.67" at bounding box center [1107, 289] width 88 height 41
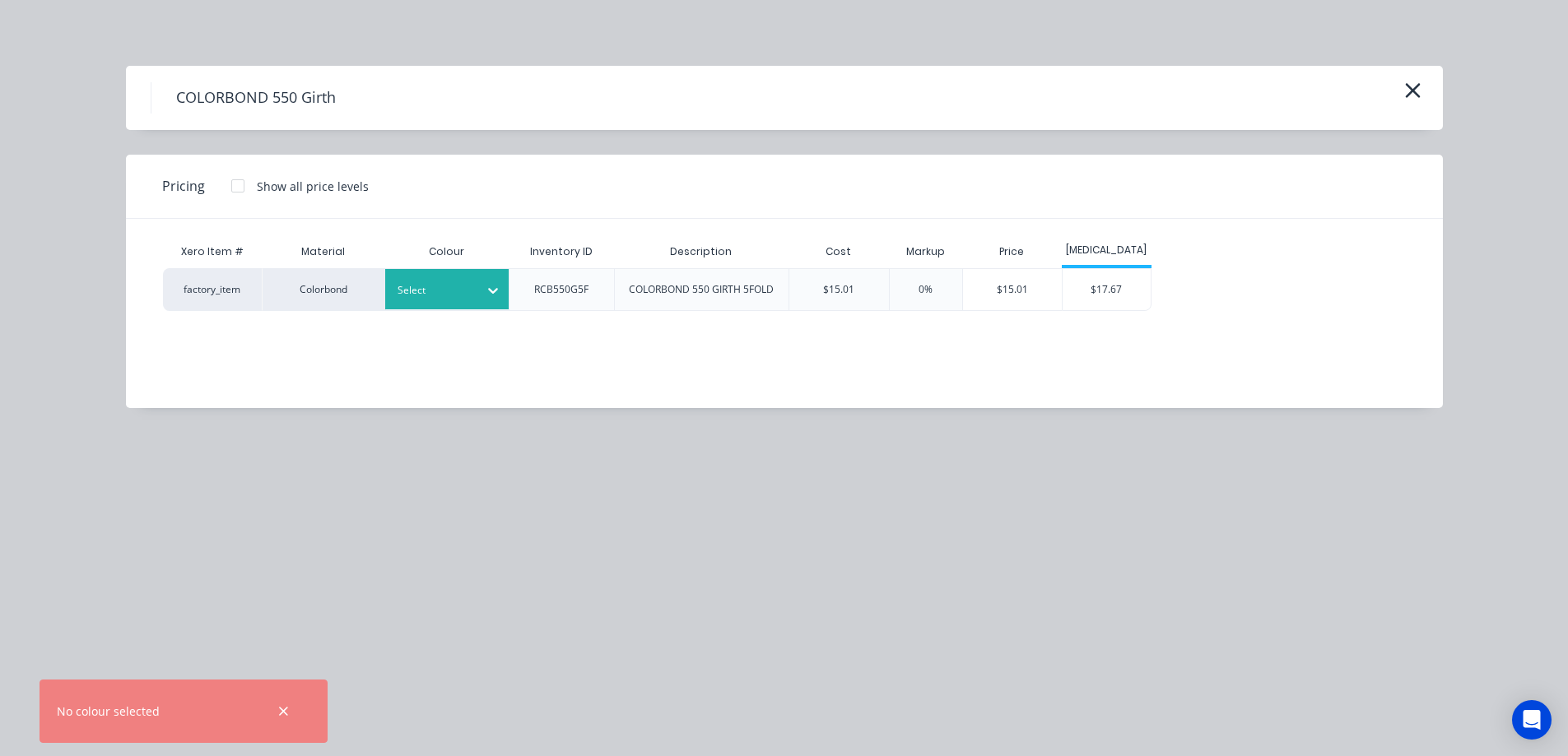
click at [477, 296] on div "Select" at bounding box center [432, 290] width 92 height 22
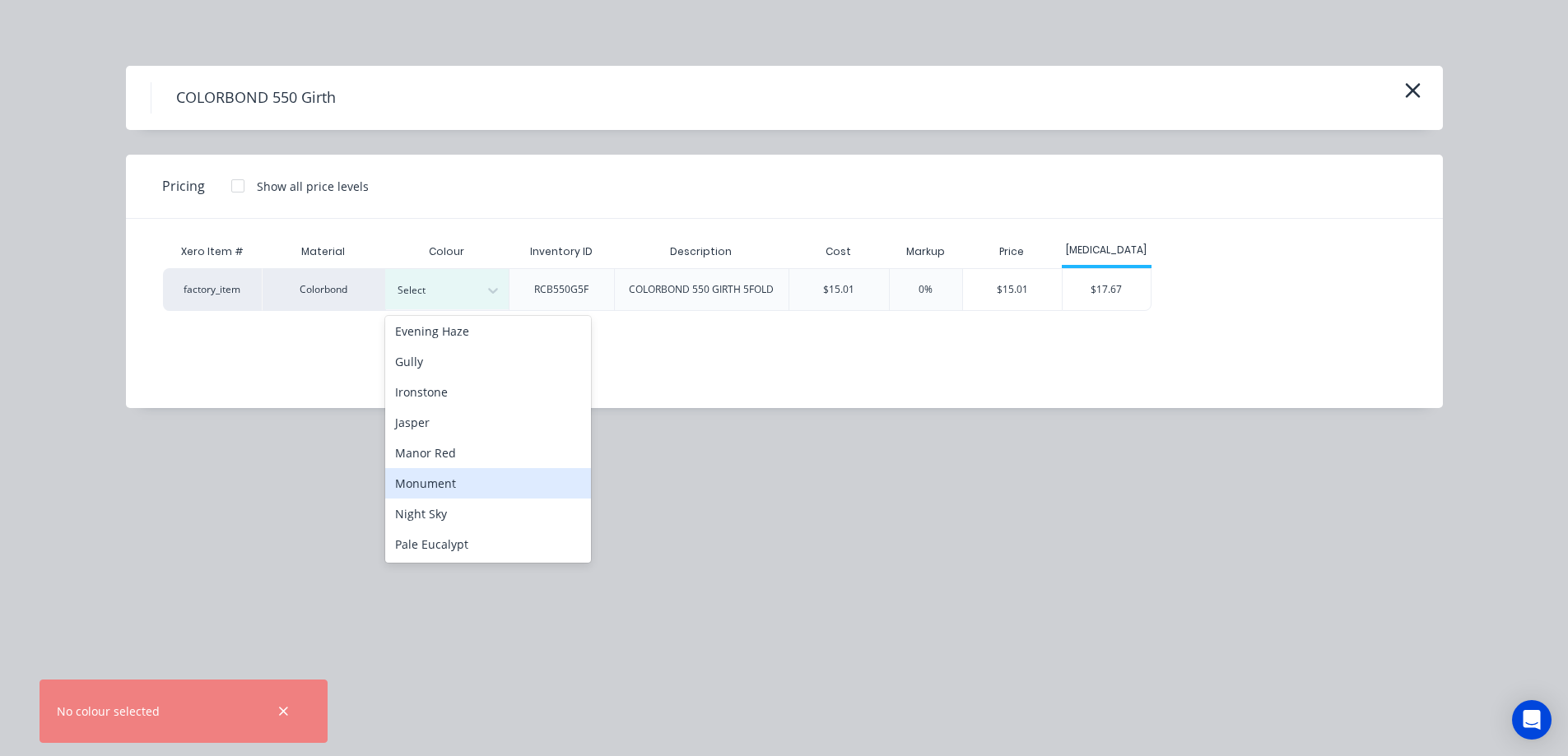
click at [448, 492] on div "Monument" at bounding box center [487, 483] width 206 height 30
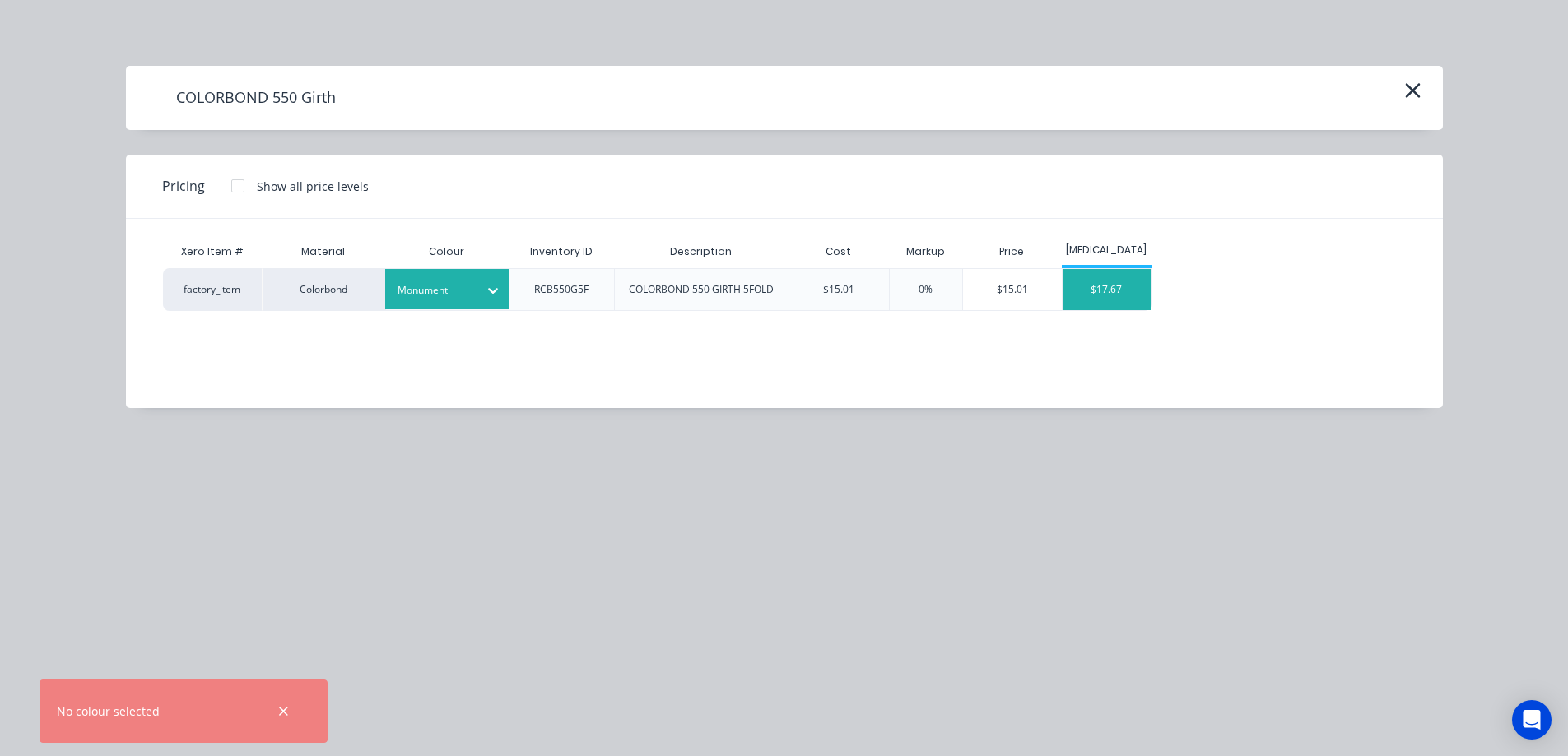
click at [1122, 297] on div "$17.67" at bounding box center [1107, 289] width 88 height 41
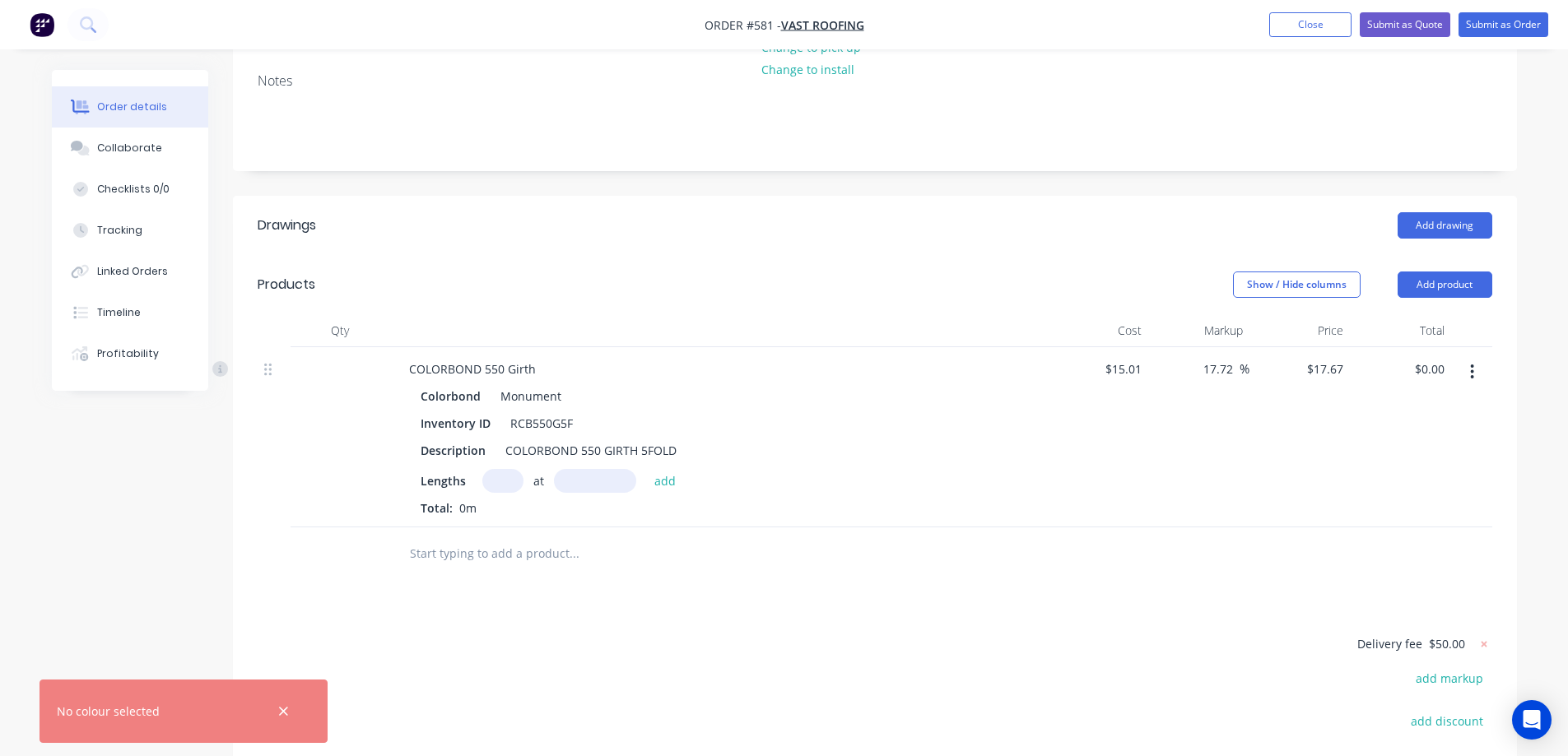
click at [506, 487] on input "text" at bounding box center [502, 481] width 41 height 24
click at [1468, 374] on button "button" at bounding box center [1472, 372] width 39 height 29
click at [1394, 415] on div "Edit" at bounding box center [1414, 415] width 127 height 24
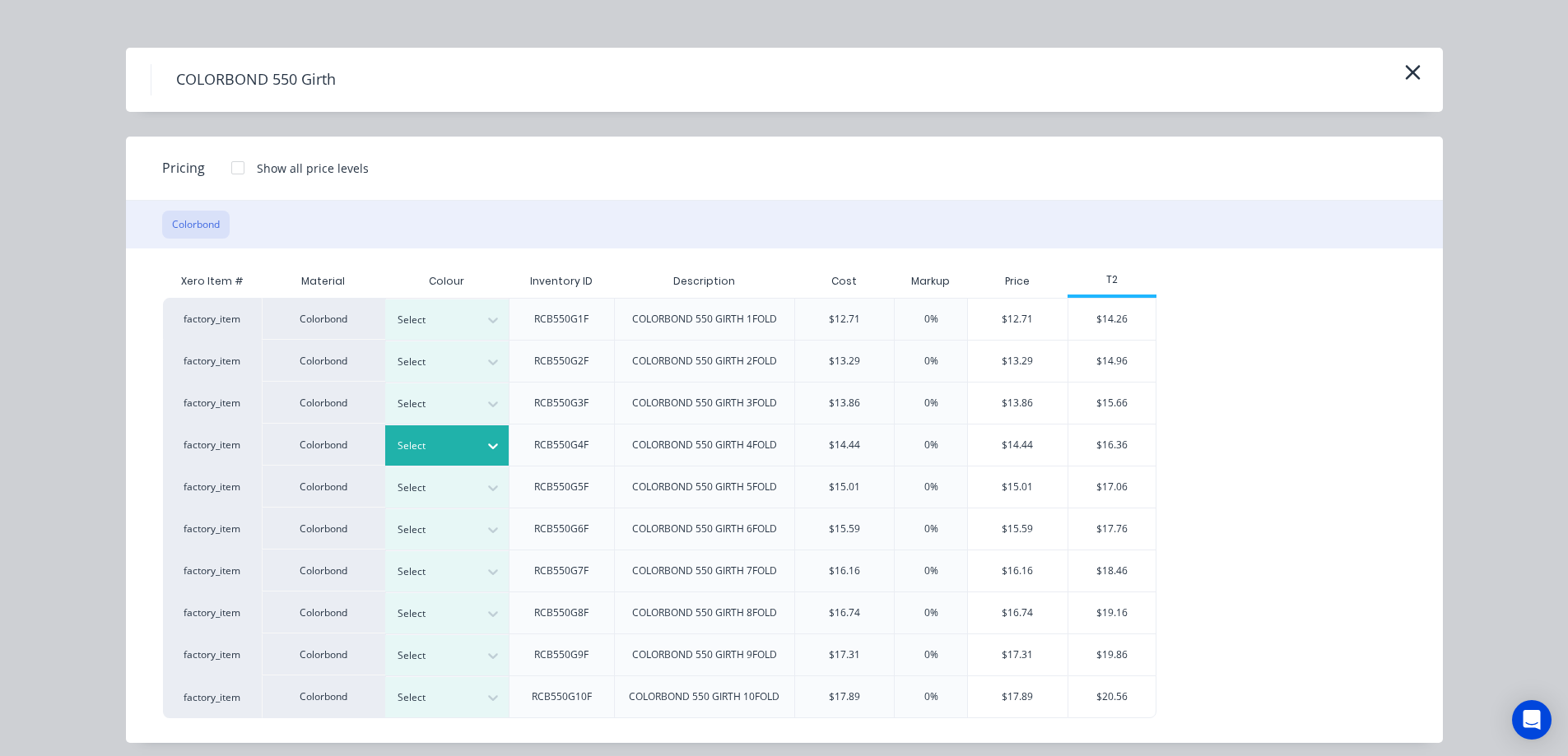
scroll to position [28, 0]
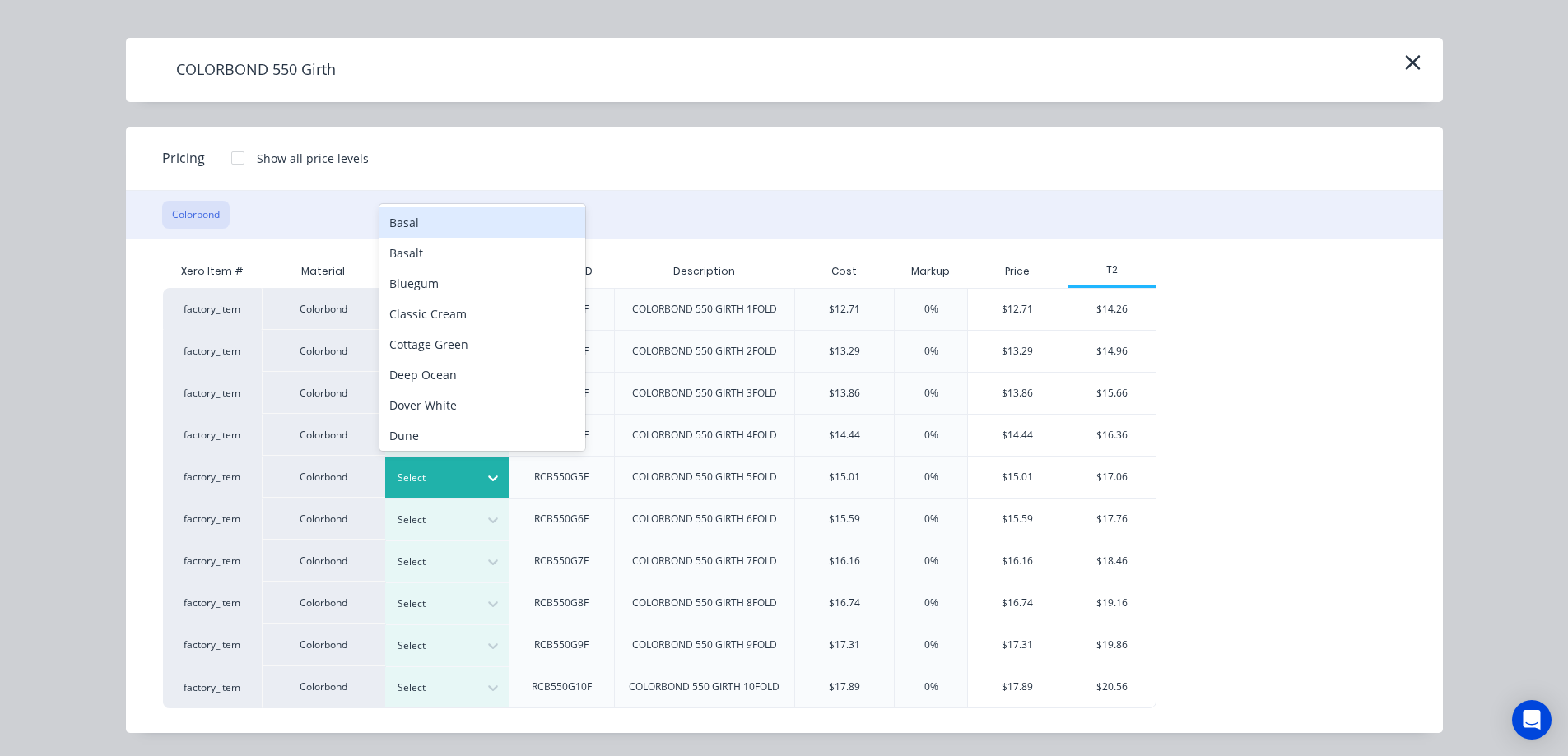
click at [489, 474] on icon at bounding box center [493, 478] width 16 height 16
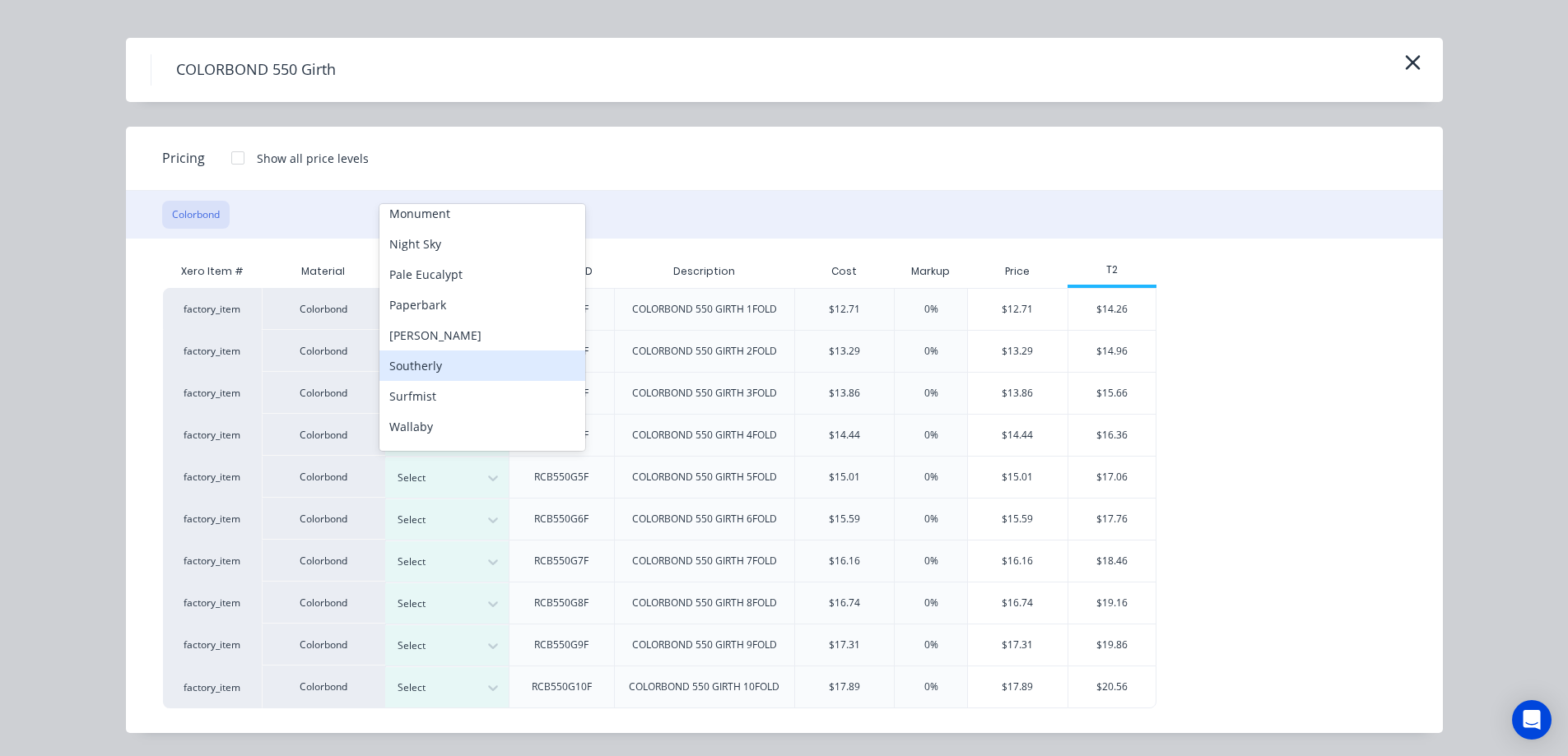
scroll to position [296, 0]
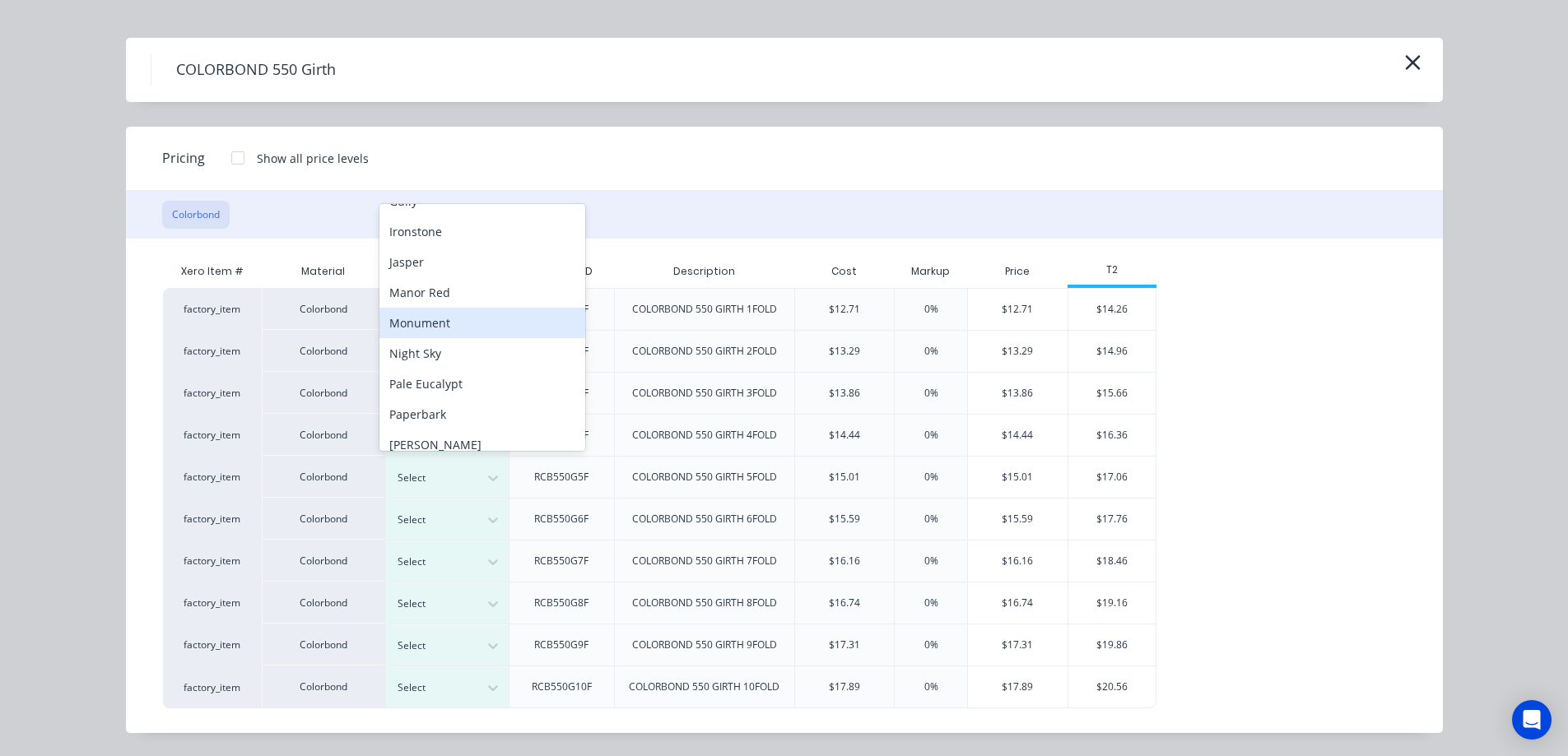
click at [447, 323] on div "Monument" at bounding box center [482, 323] width 206 height 30
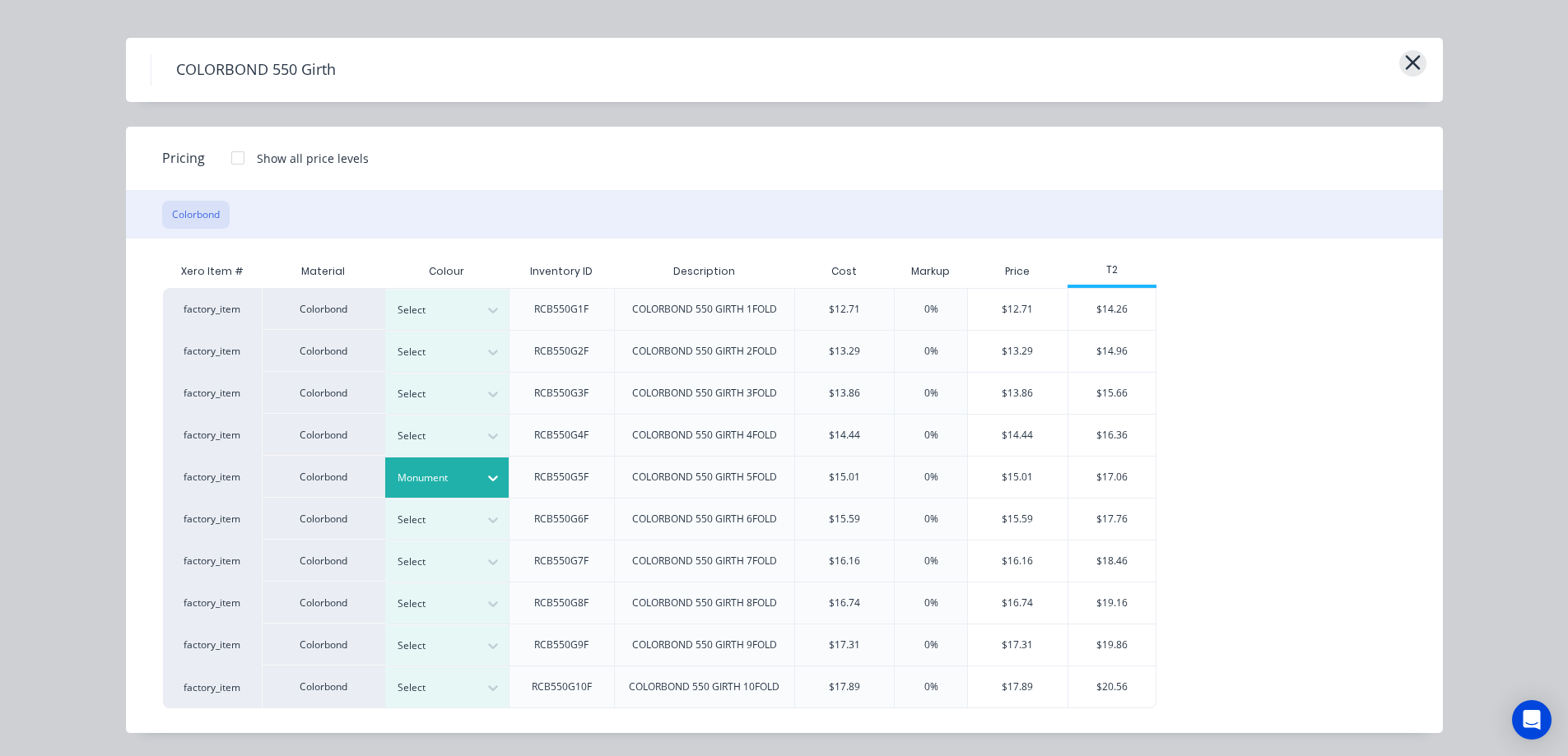
click at [1412, 60] on icon "button" at bounding box center [1413, 62] width 17 height 23
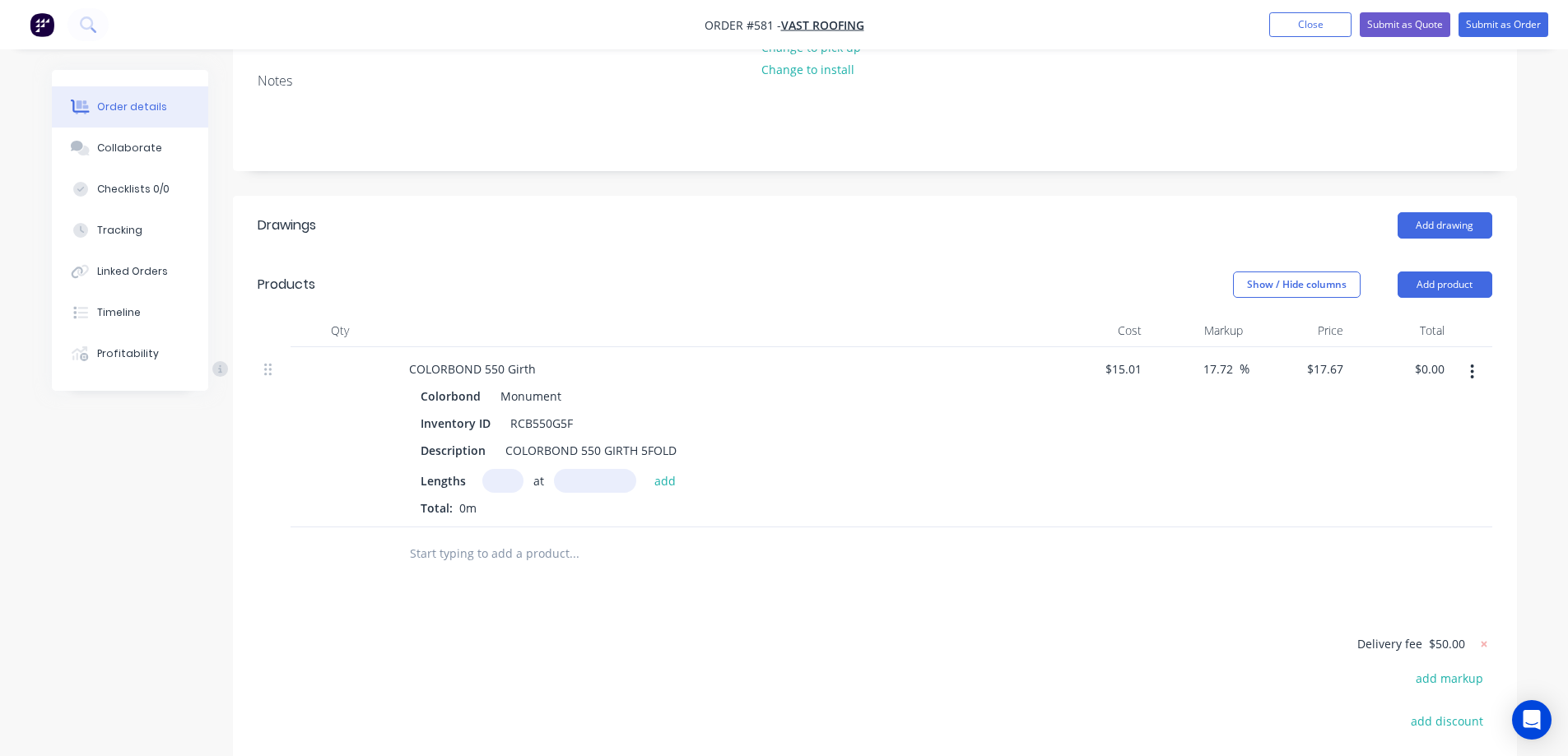
click at [1473, 371] on icon "button" at bounding box center [1473, 371] width 3 height 15
click at [1383, 413] on div "Edit" at bounding box center [1414, 415] width 127 height 24
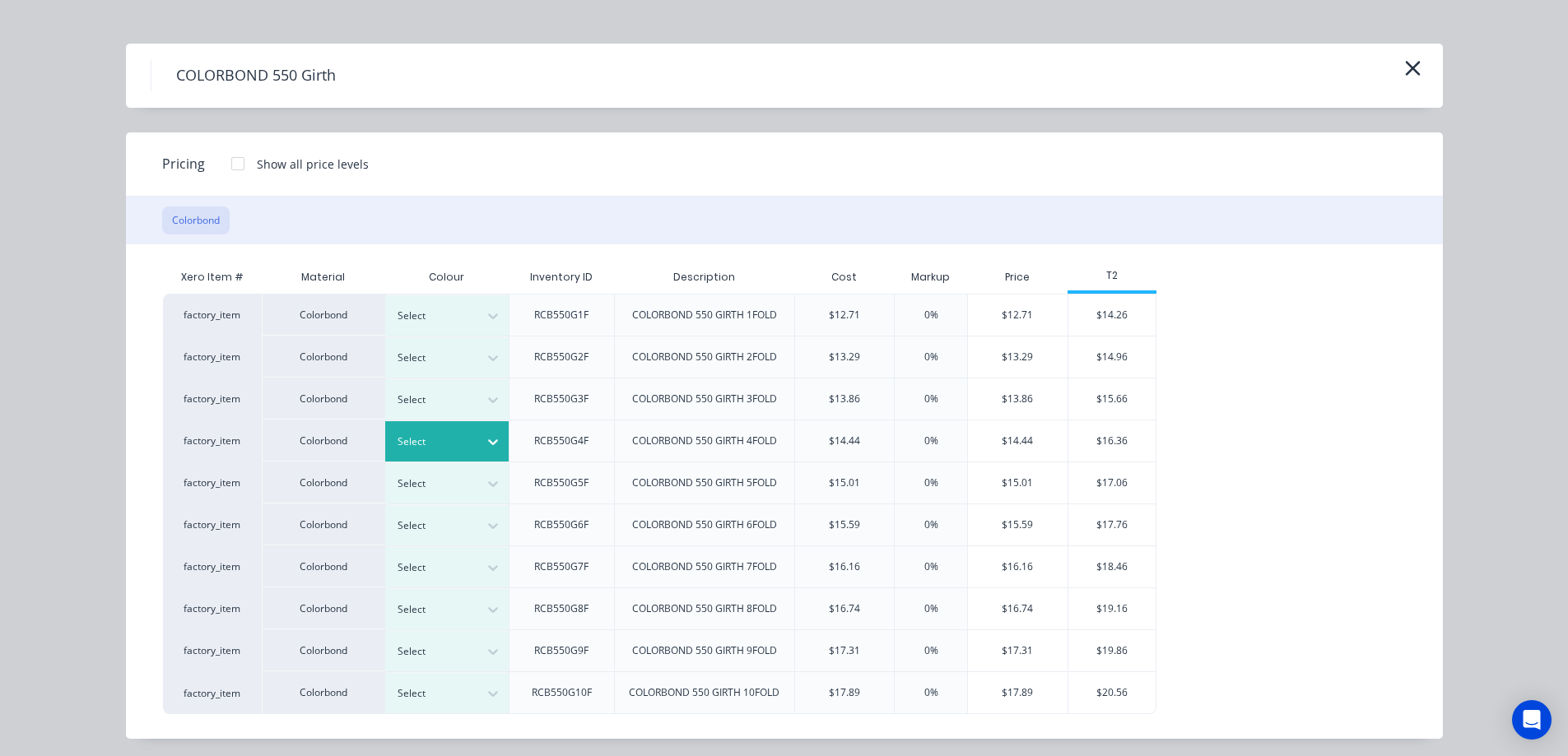
scroll to position [28, 0]
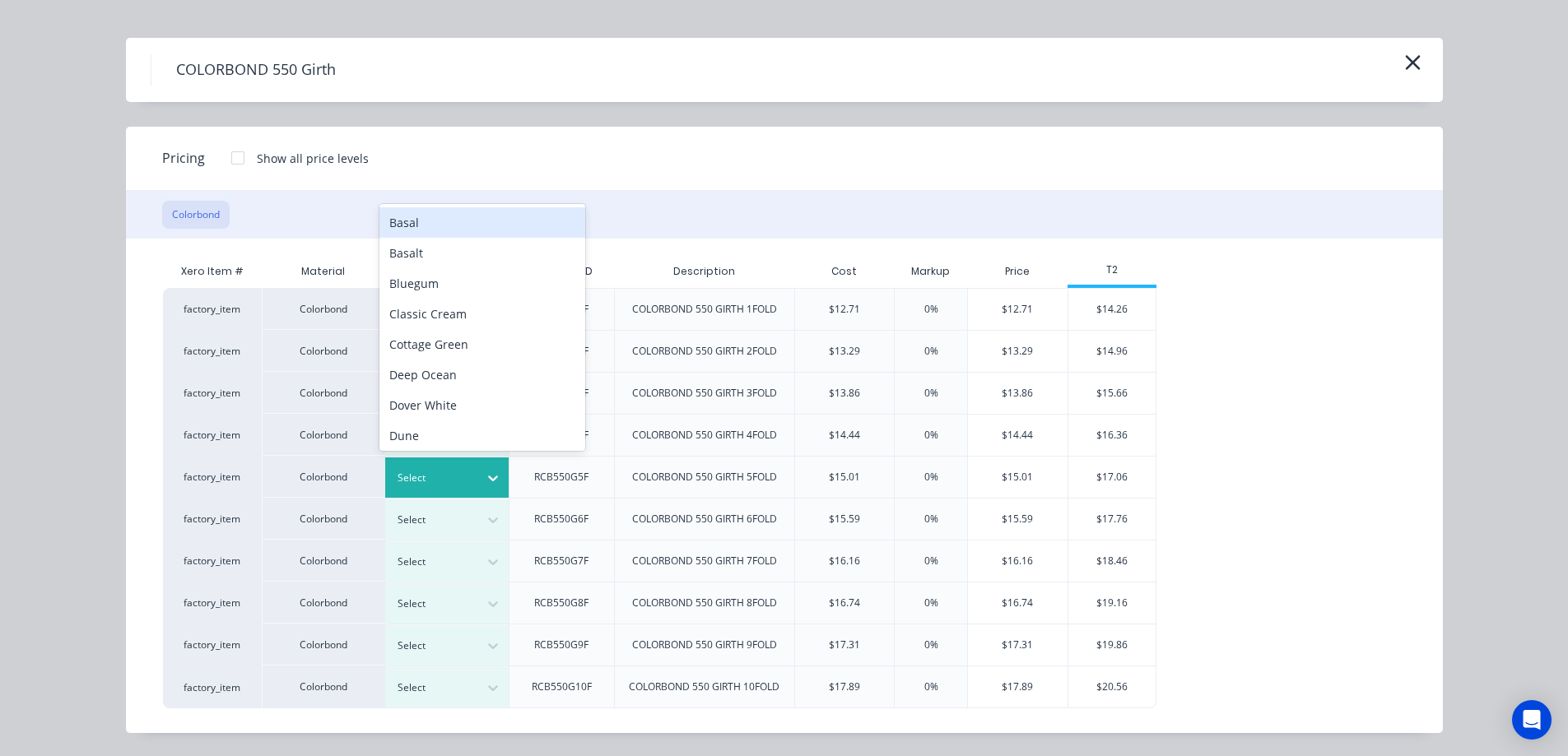
click at [485, 482] on icon at bounding box center [493, 478] width 16 height 16
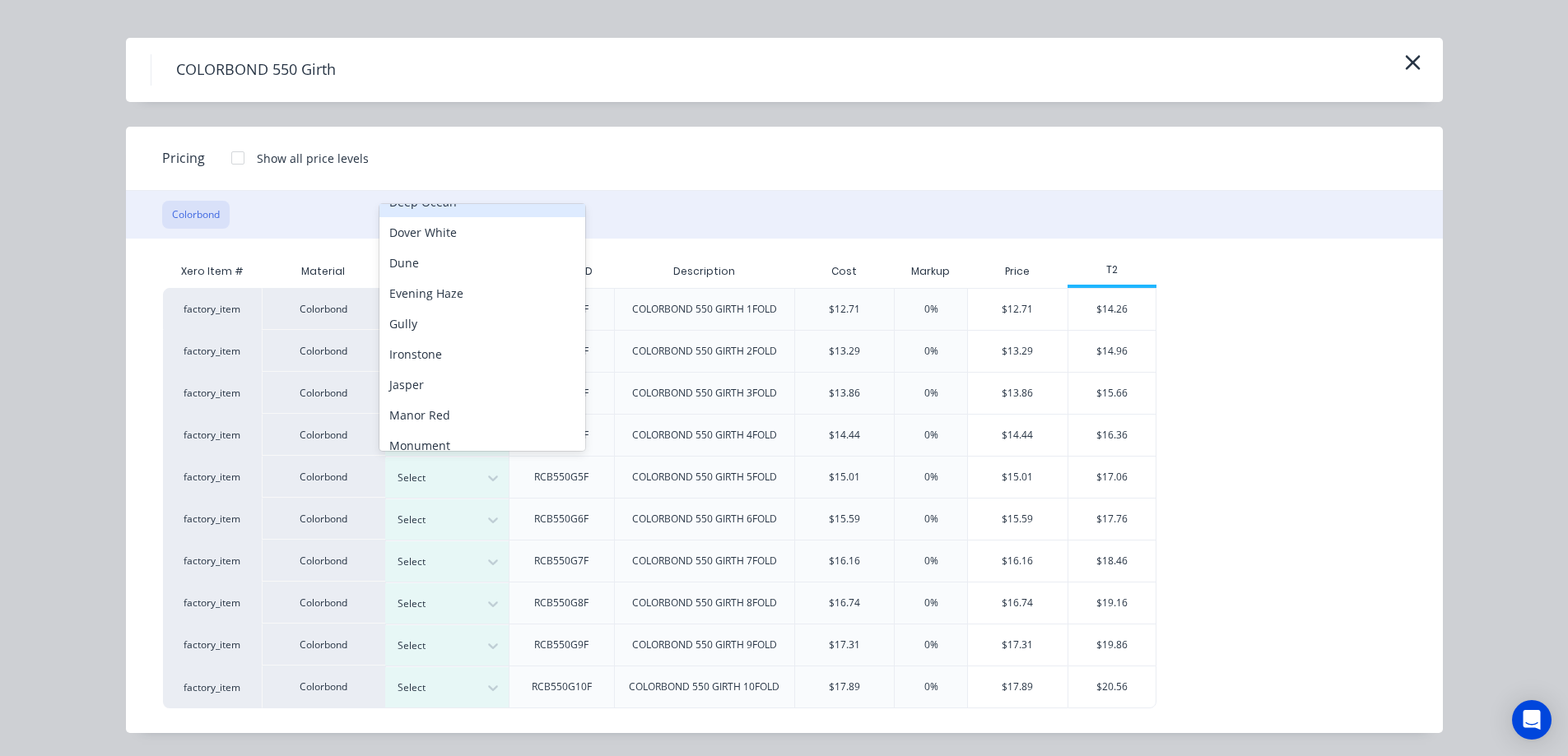
scroll to position [257, 0]
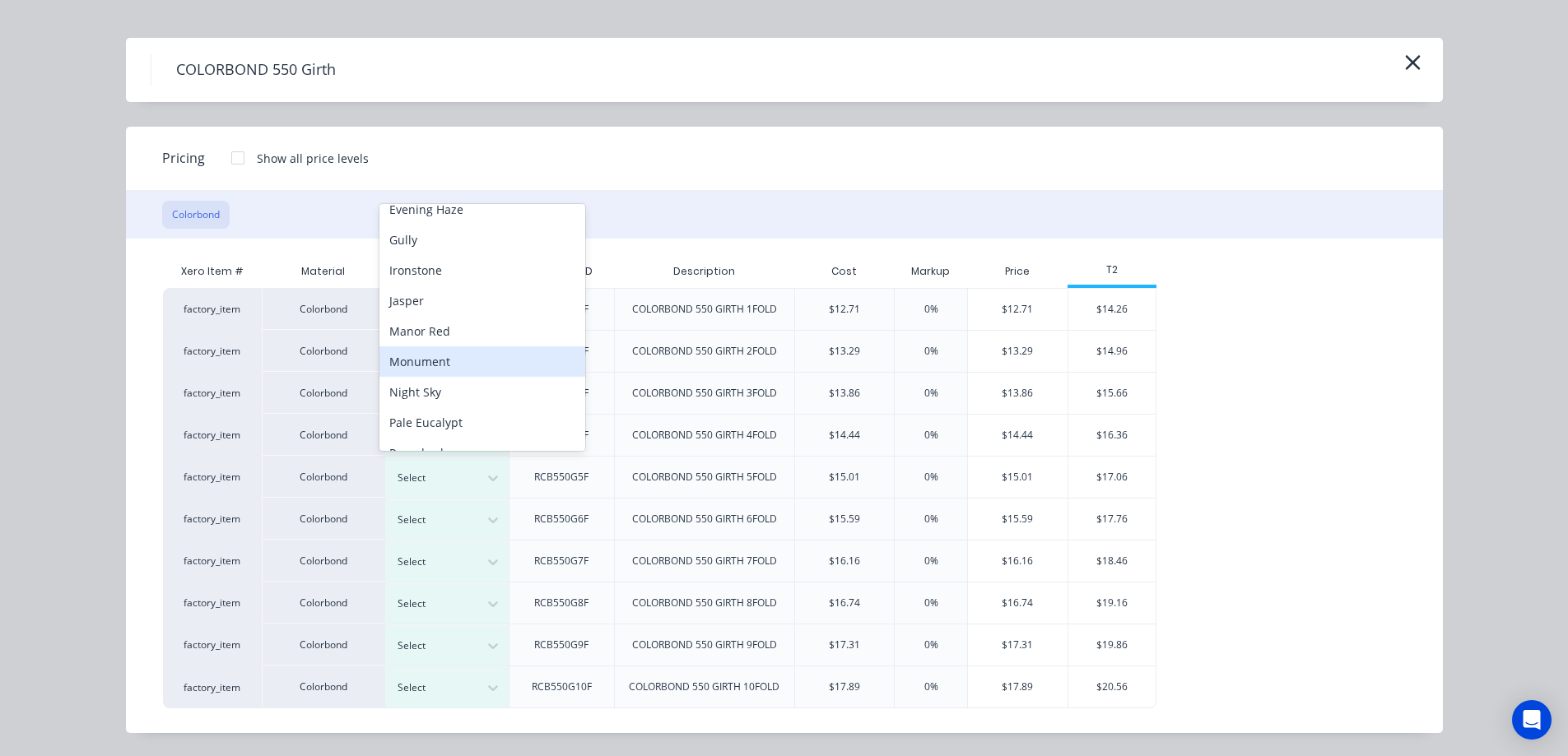
click at [449, 356] on div "Monument" at bounding box center [482, 362] width 206 height 30
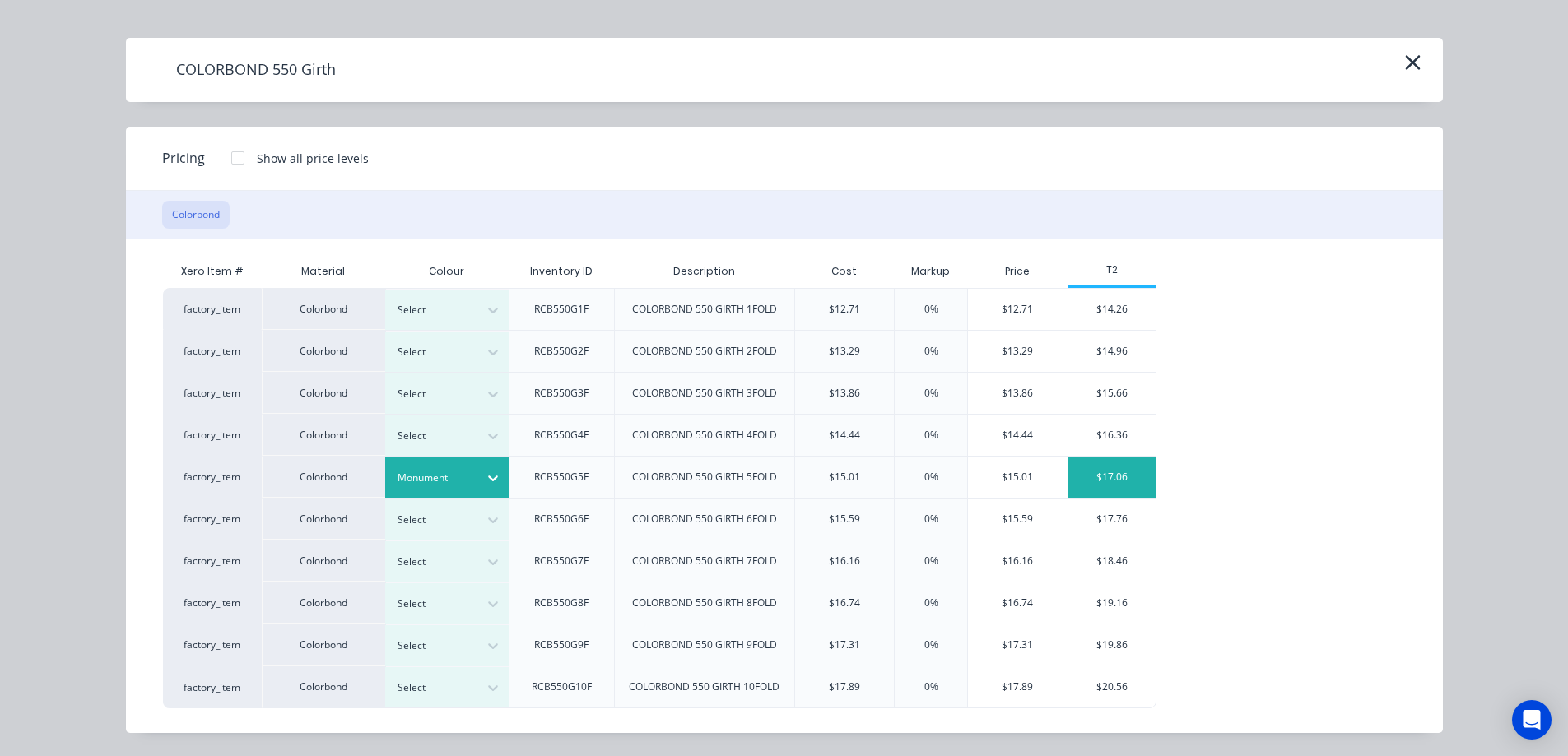
click at [1105, 489] on div "$17.06" at bounding box center [1113, 477] width 88 height 41
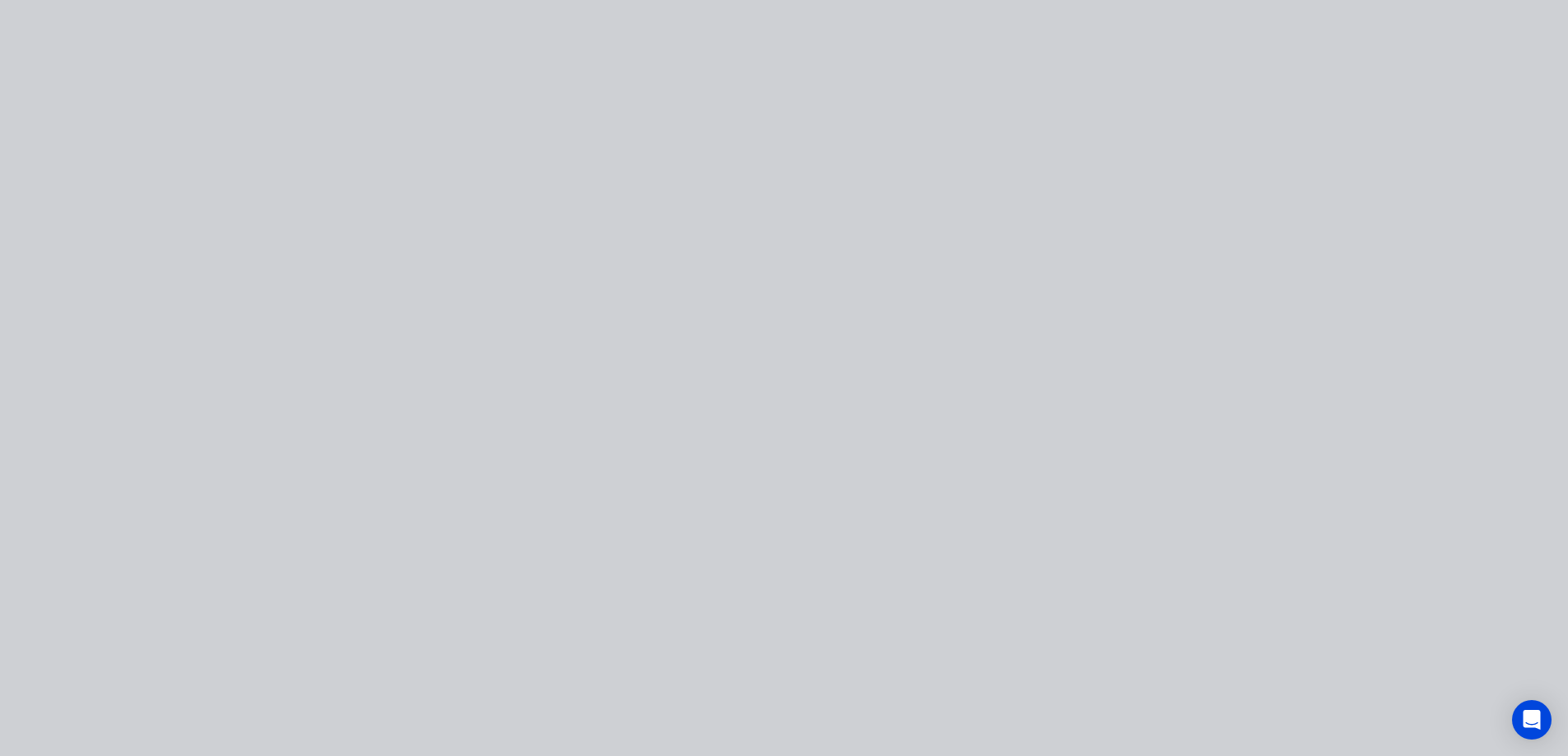
type input "13.66"
type input "$17.06"
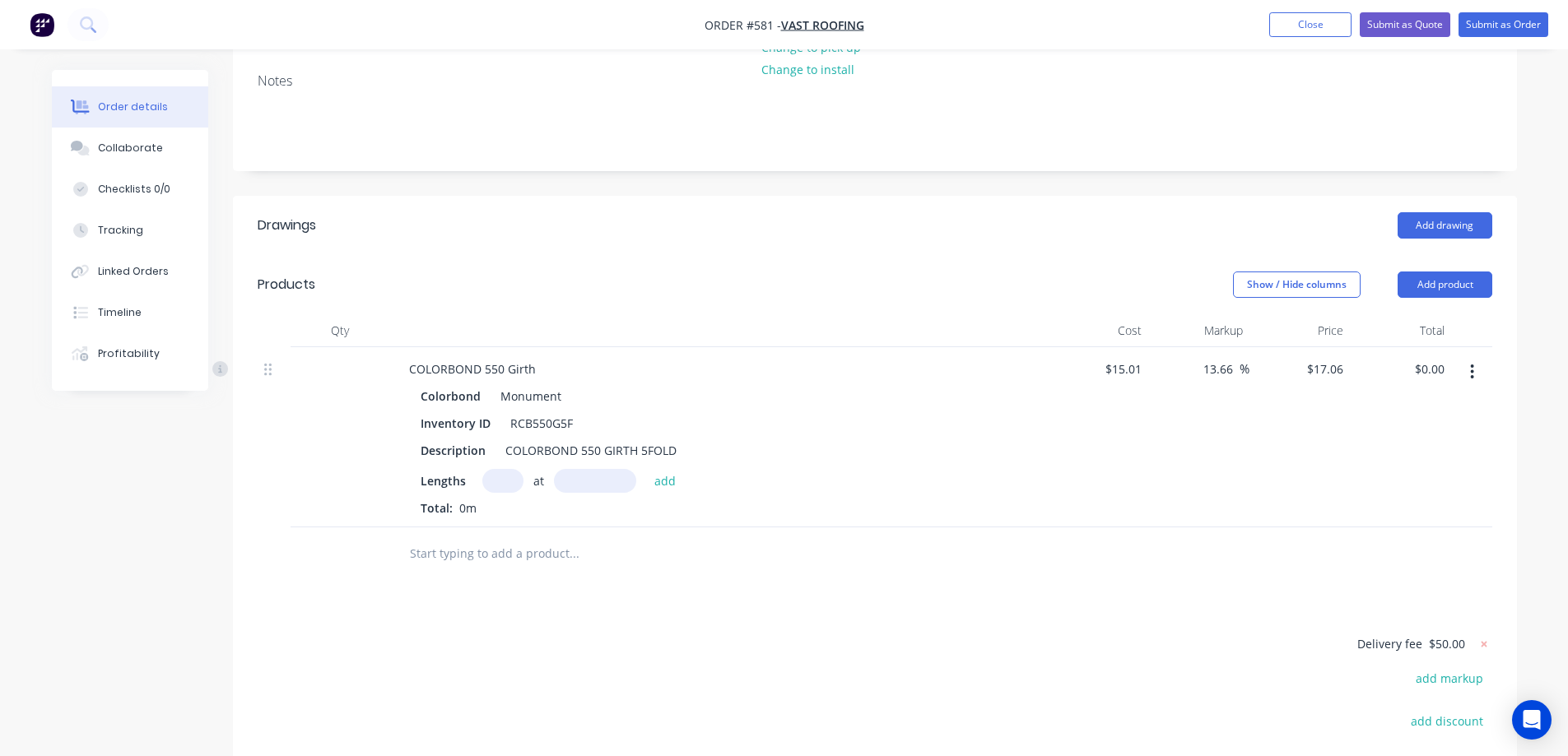
click at [510, 481] on input "text" at bounding box center [502, 481] width 41 height 24
type input "2"
type input "4500mm"
click at [666, 485] on button "add" at bounding box center [665, 480] width 39 height 23
type input "$153.54"
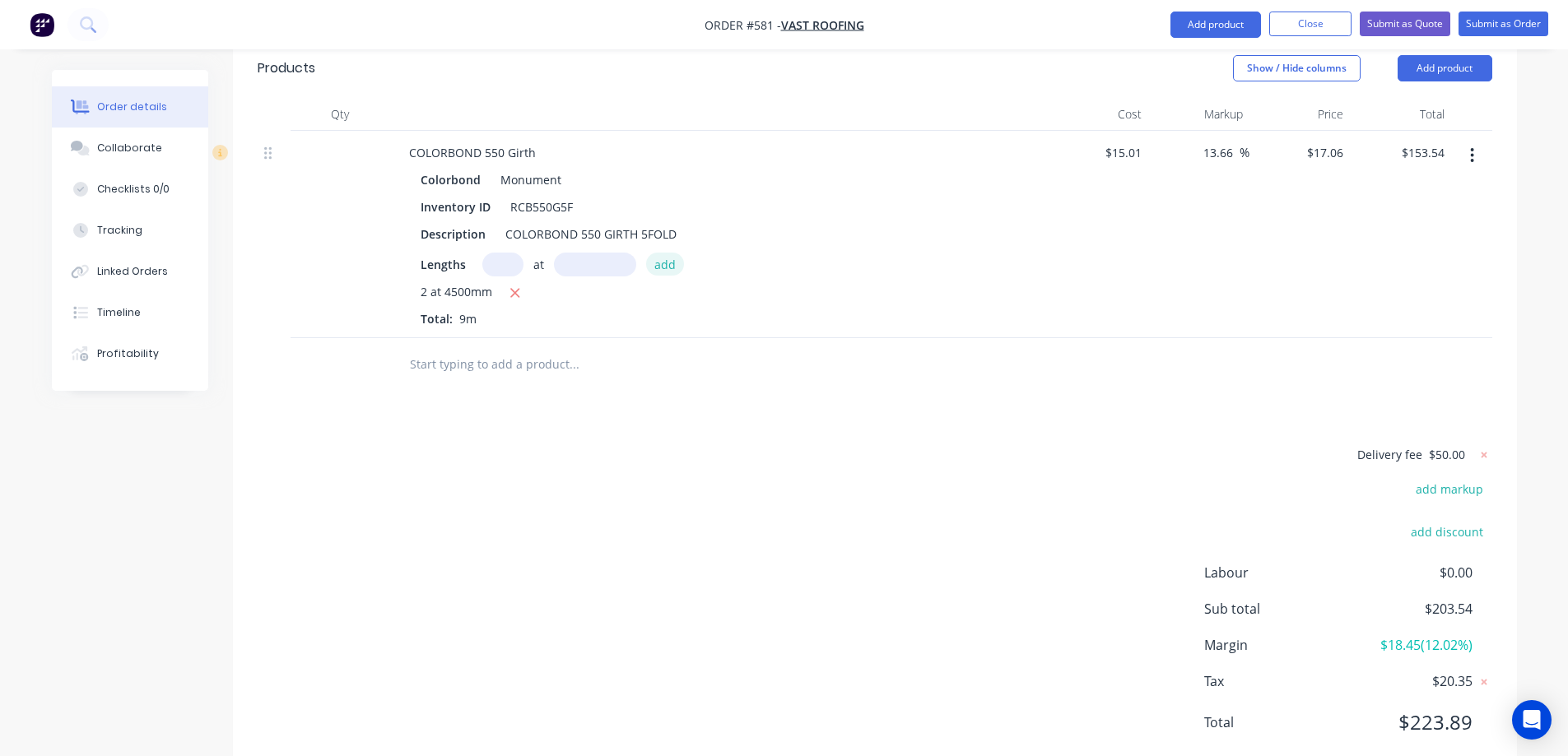
scroll to position [510, 0]
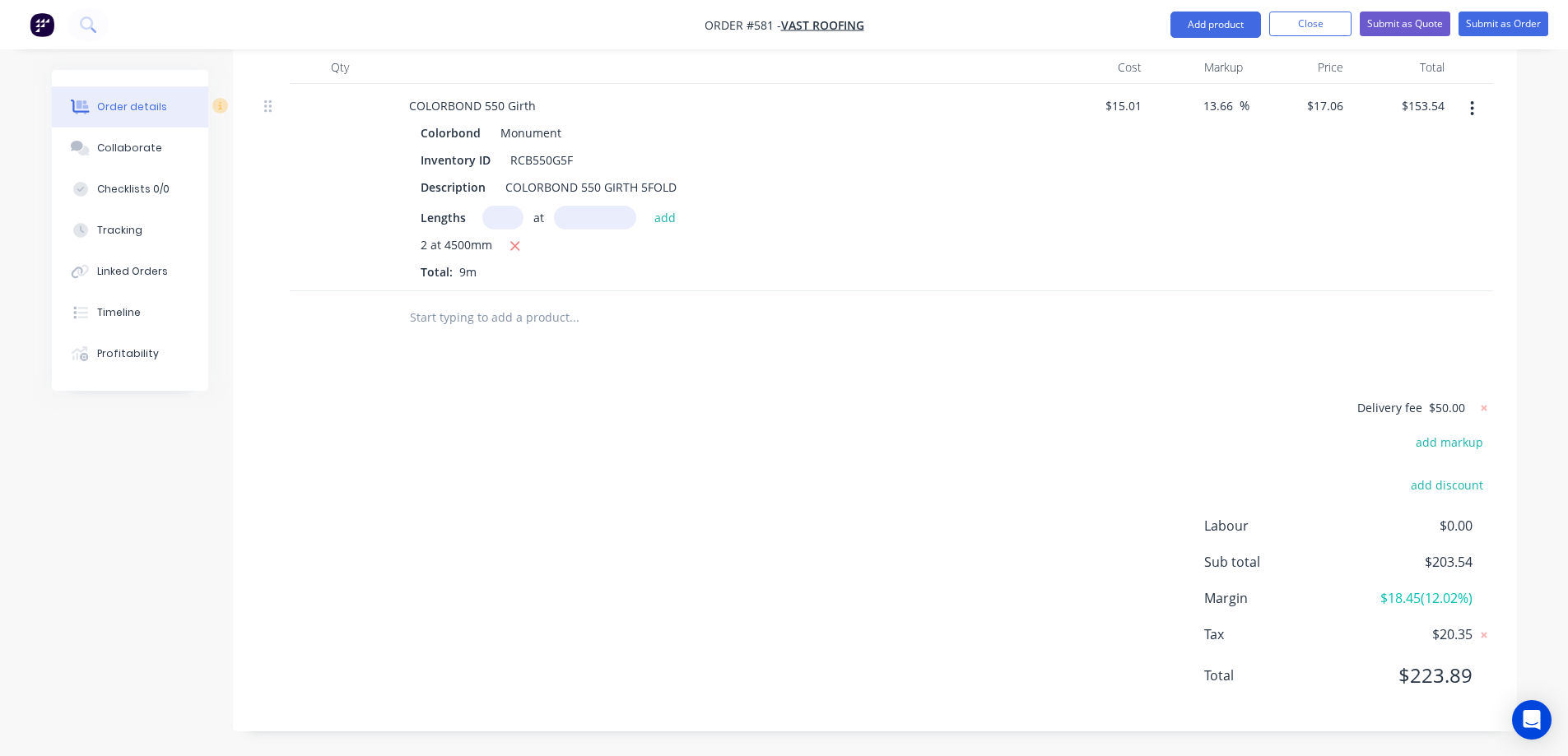
click at [493, 331] on input "text" at bounding box center [574, 317] width 330 height 33
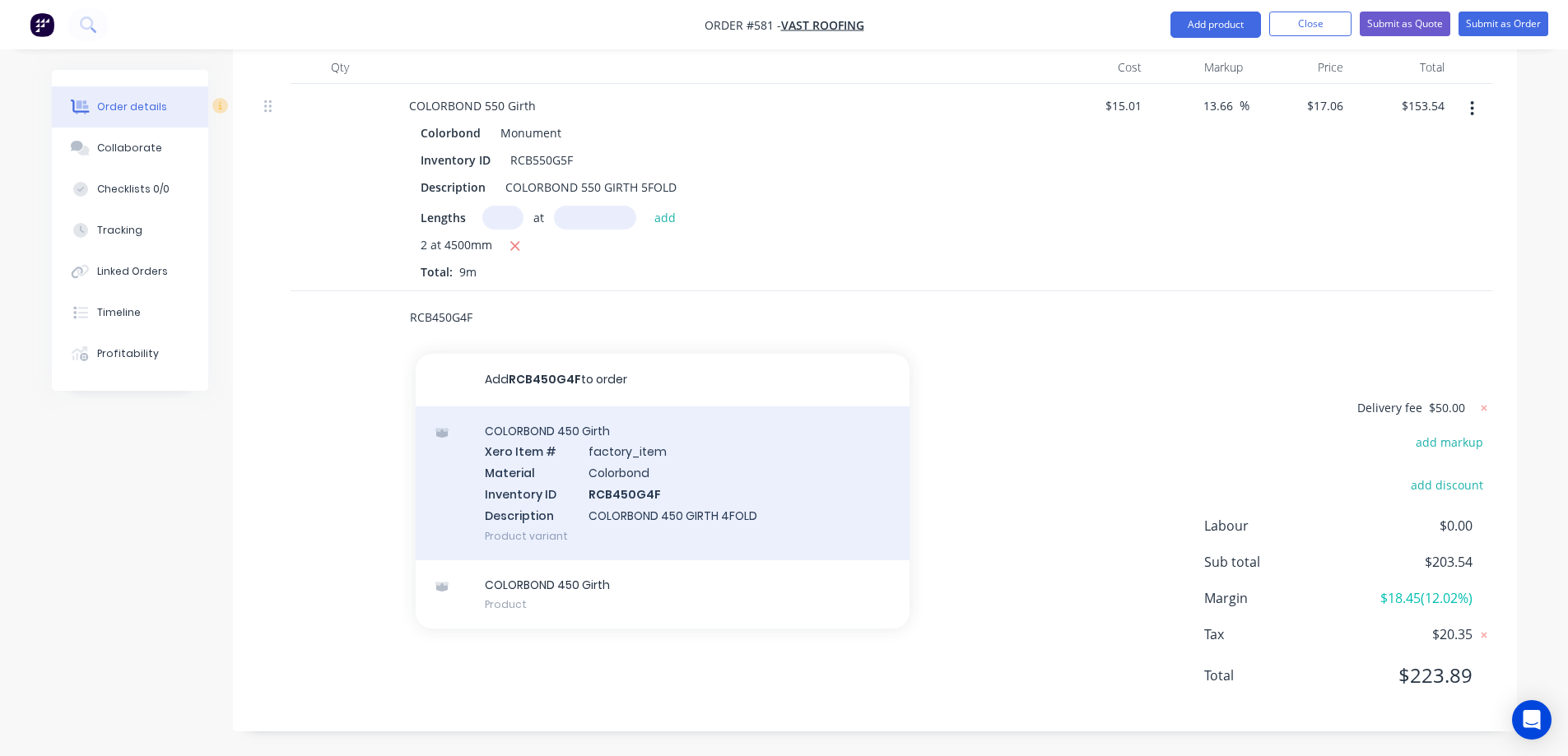
type input "RCB450G4F"
click at [556, 472] on div "COLORBOND 450 Girth Xero Item # factory_item Material Colorbond Inventory ID RC…" at bounding box center [662, 483] width 493 height 153
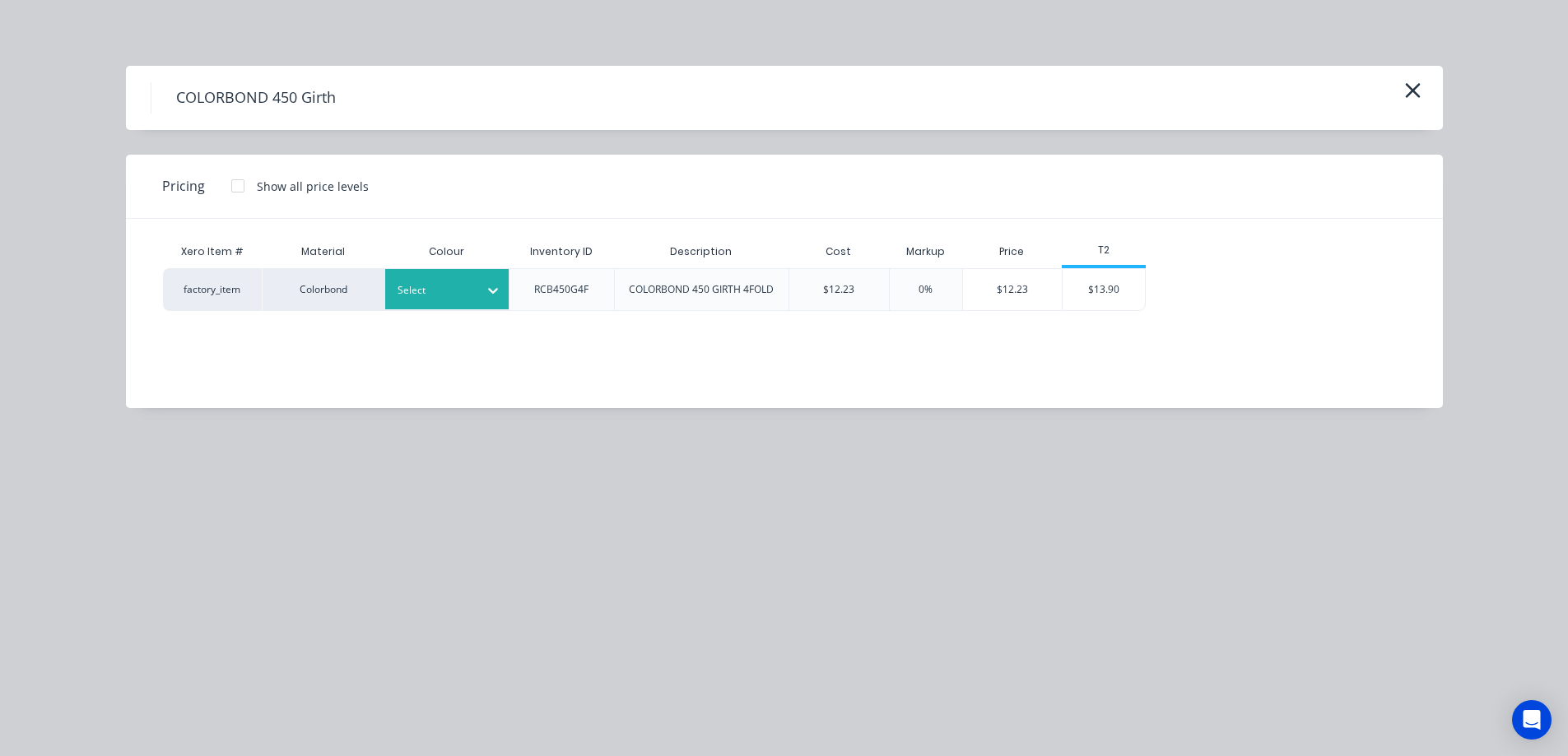
click at [454, 297] on div at bounding box center [434, 290] width 74 height 18
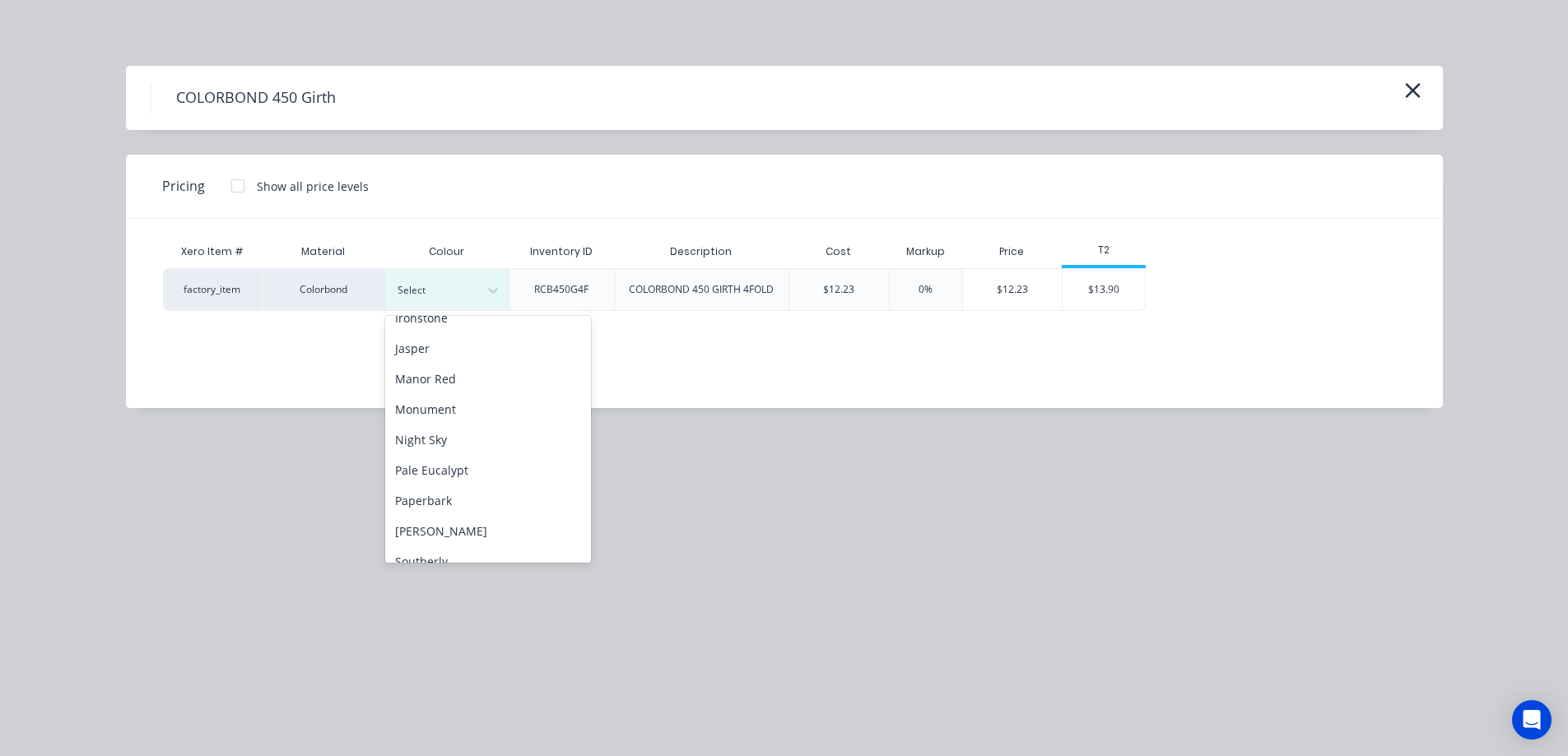
scroll to position [329, 0]
click at [453, 407] on div "Monument" at bounding box center [487, 401] width 206 height 30
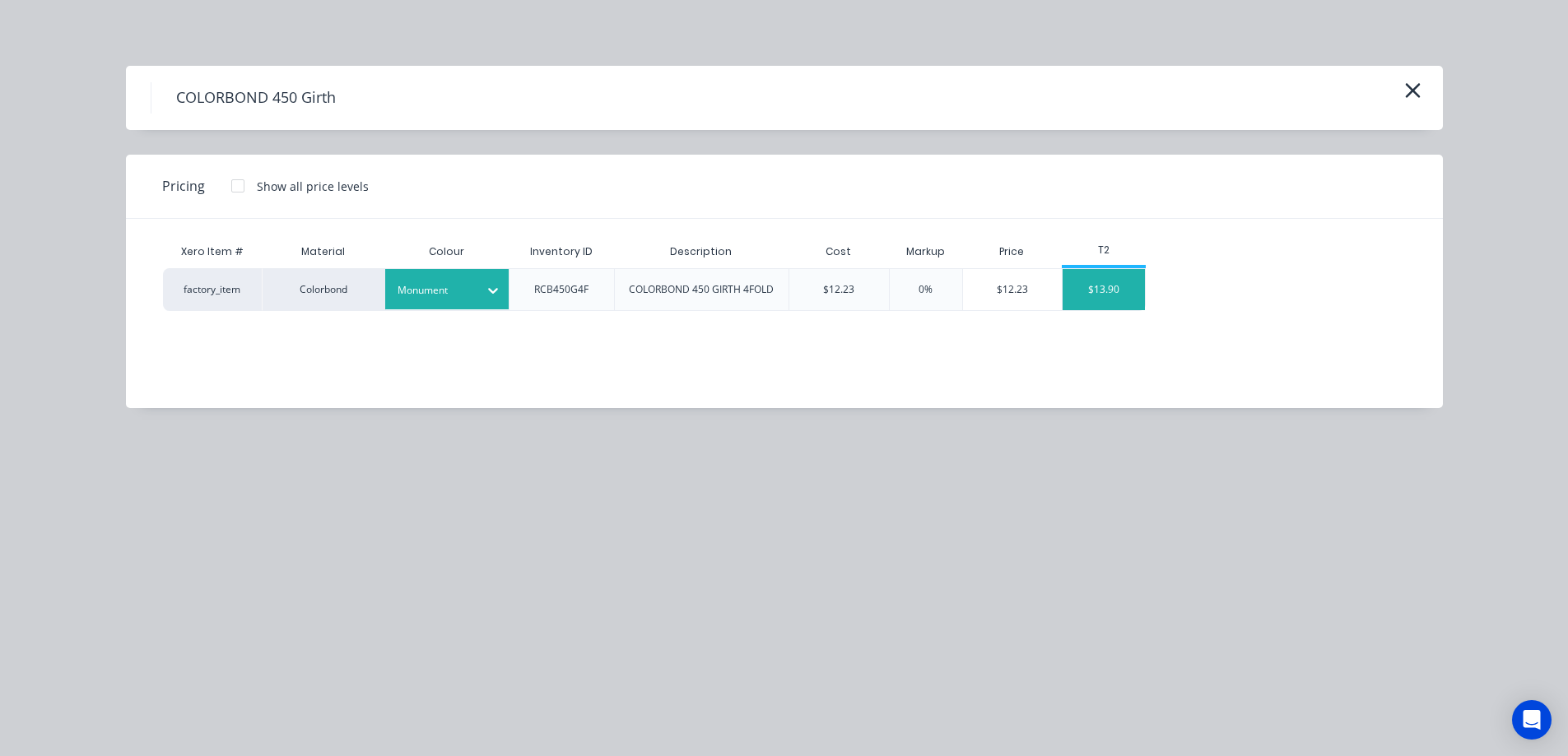
click at [1099, 301] on div "$13.90" at bounding box center [1103, 289] width 82 height 41
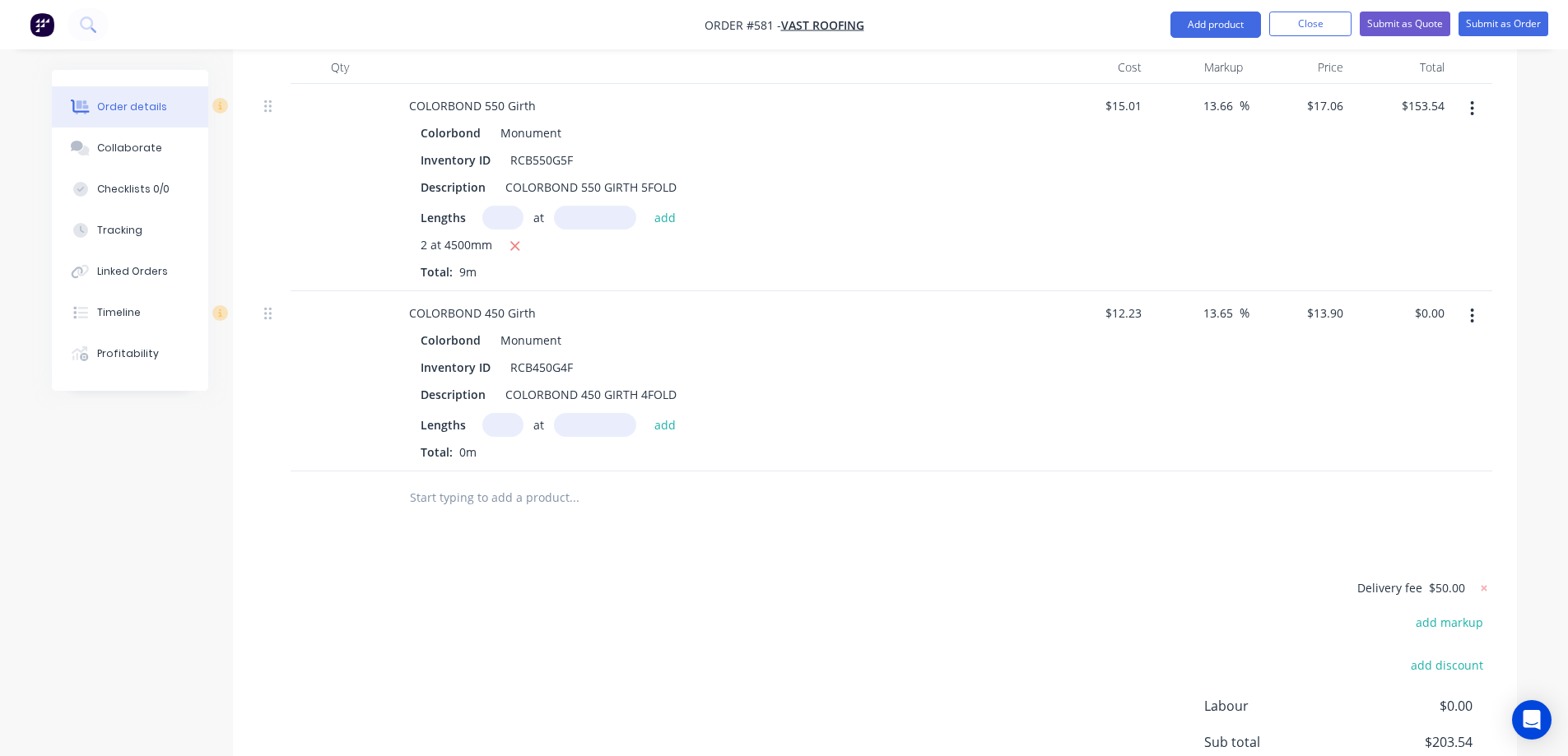
click at [509, 417] on input "text" at bounding box center [502, 425] width 41 height 24
type input "2"
type input "2800mm"
click at [674, 427] on button "add" at bounding box center [665, 424] width 39 height 23
type input "$77.84"
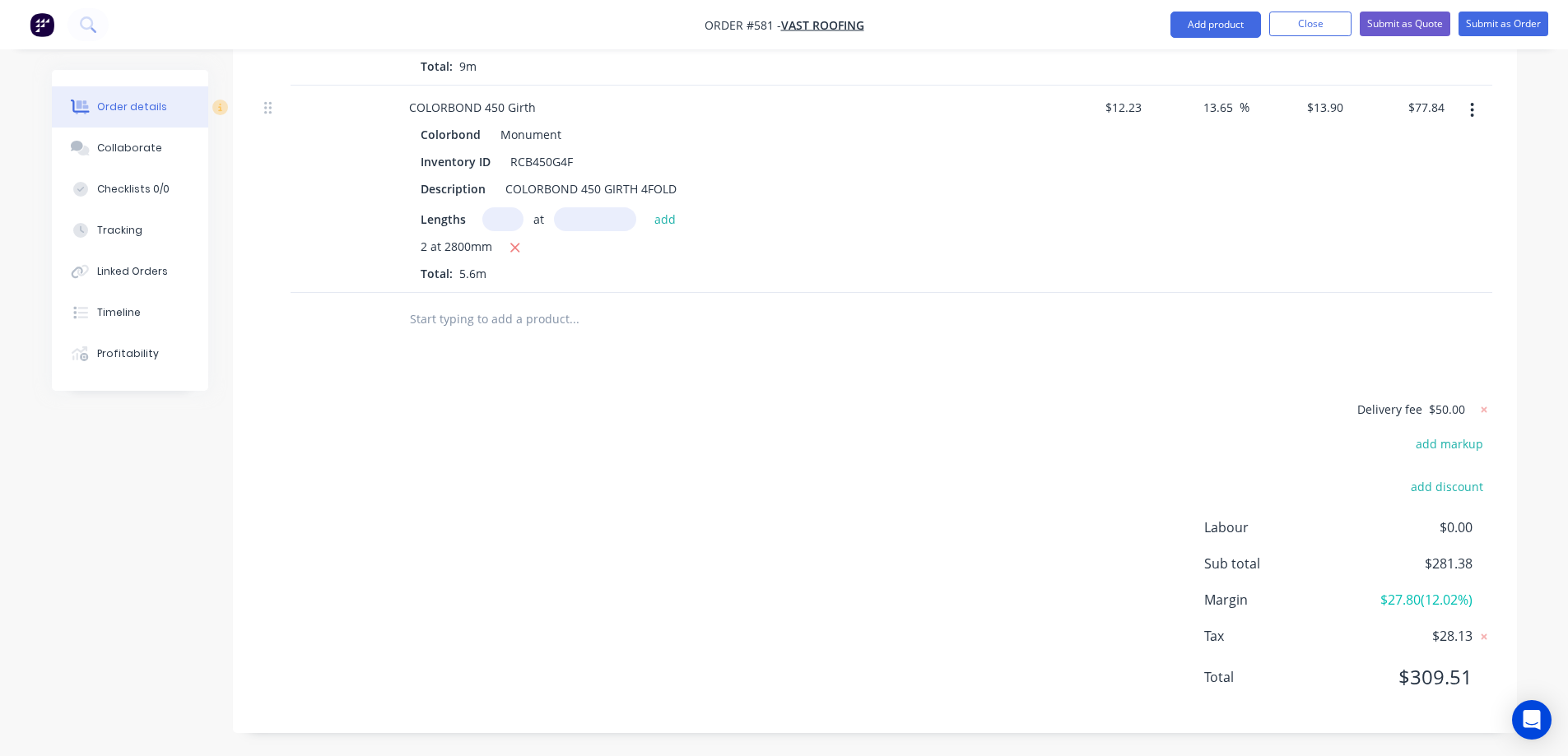
scroll to position [718, 0]
click at [486, 323] on input "text" at bounding box center [574, 317] width 330 height 33
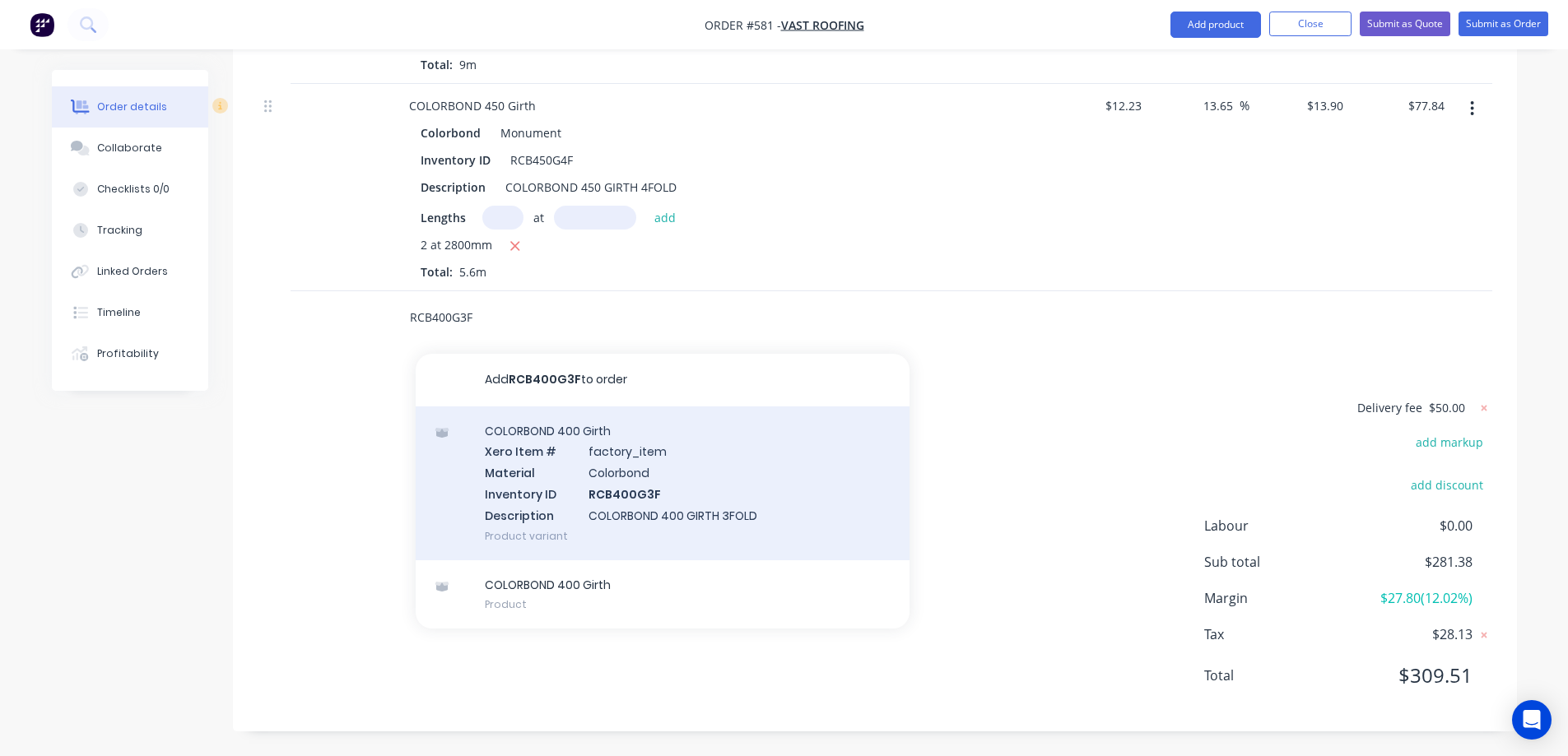
type input "RCB400G3F"
click at [527, 466] on div "COLORBOND 400 Girth Xero Item # factory_item Material Colorbond Inventory ID RC…" at bounding box center [662, 483] width 493 height 153
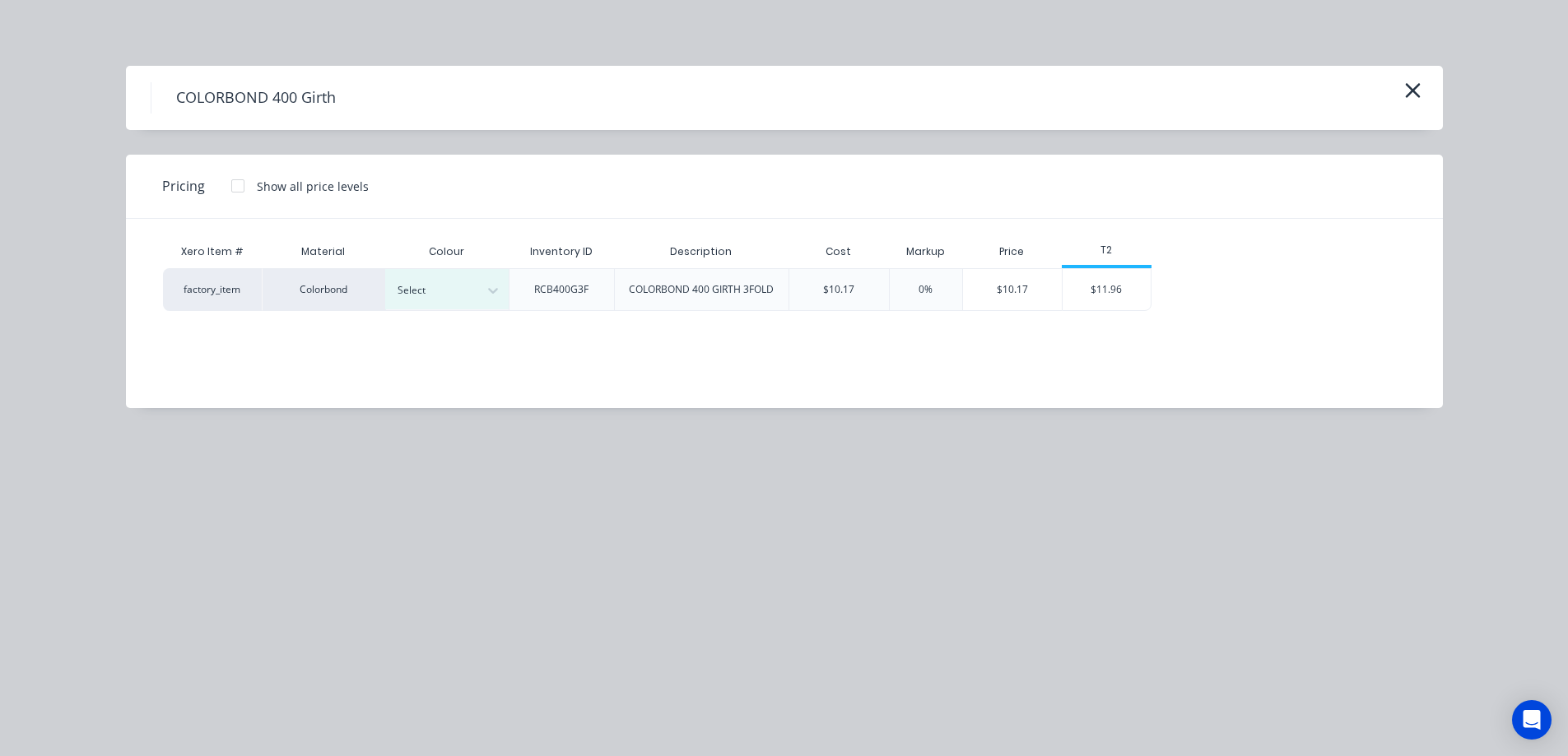
click at [445, 312] on div "Xero Item # Material Colour Inventory ID Description Cost Markup Price T2 facto…" at bounding box center [772, 301] width 1292 height 165
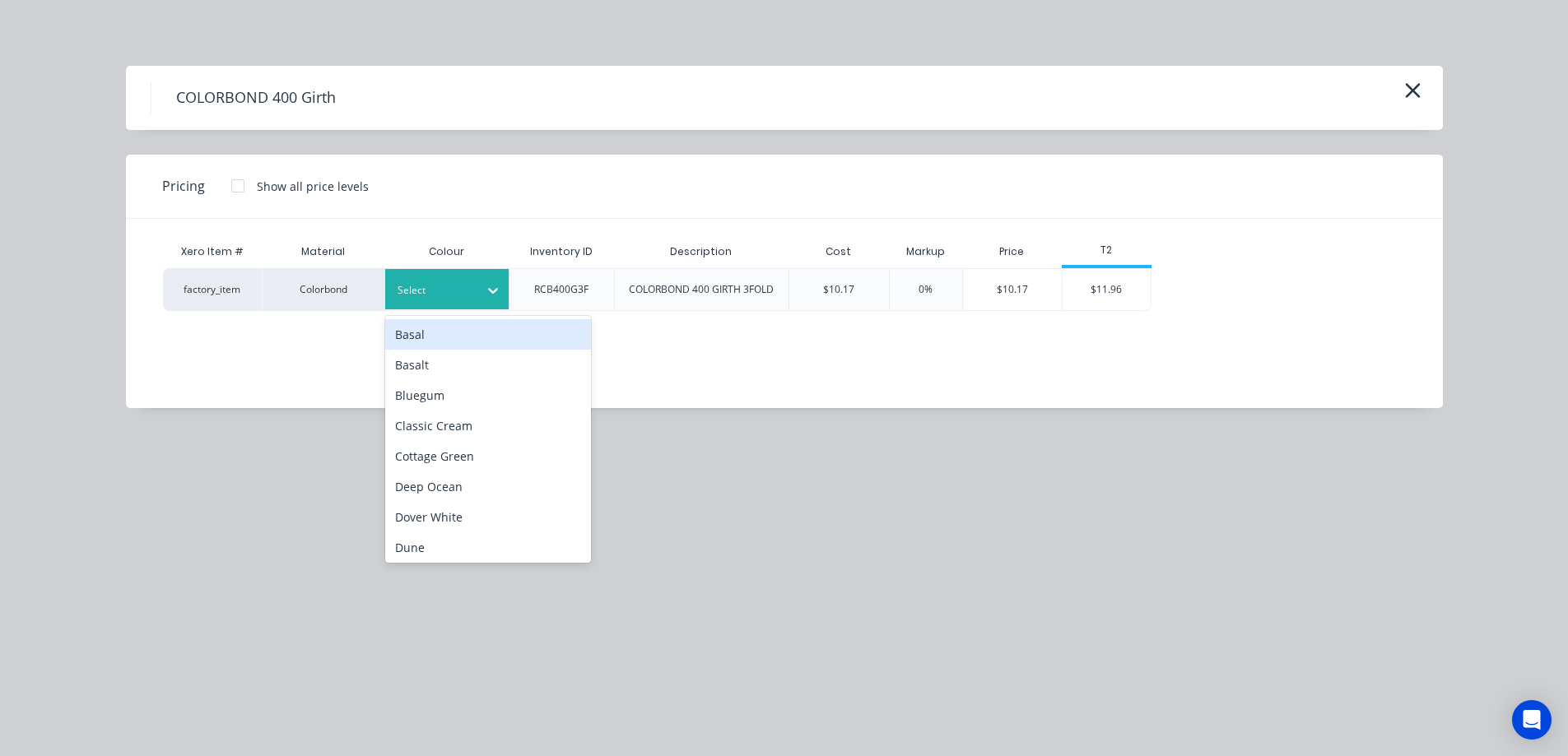
click at [452, 300] on div "Select" at bounding box center [432, 290] width 92 height 22
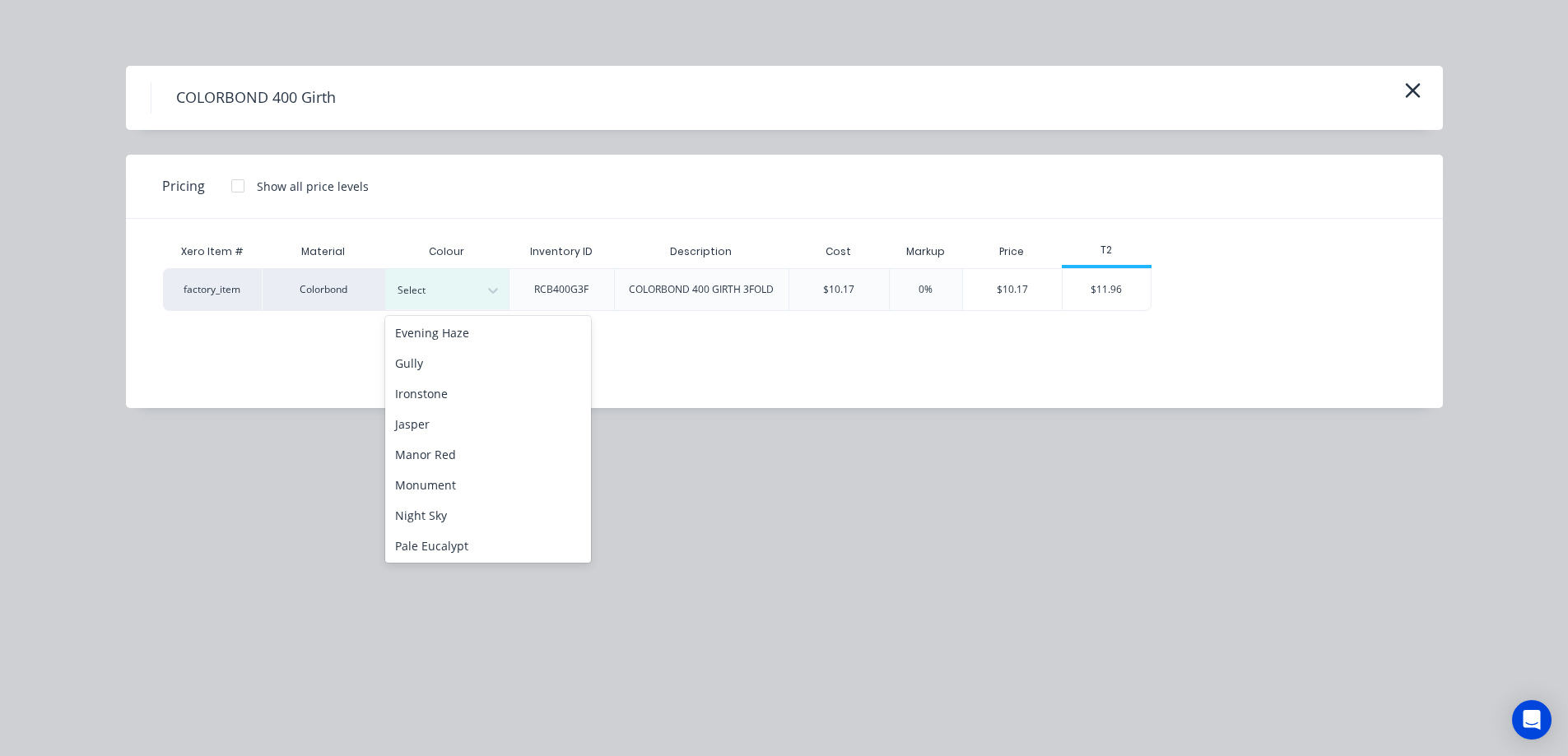
scroll to position [247, 0]
click at [439, 476] on div "Monument" at bounding box center [487, 483] width 206 height 30
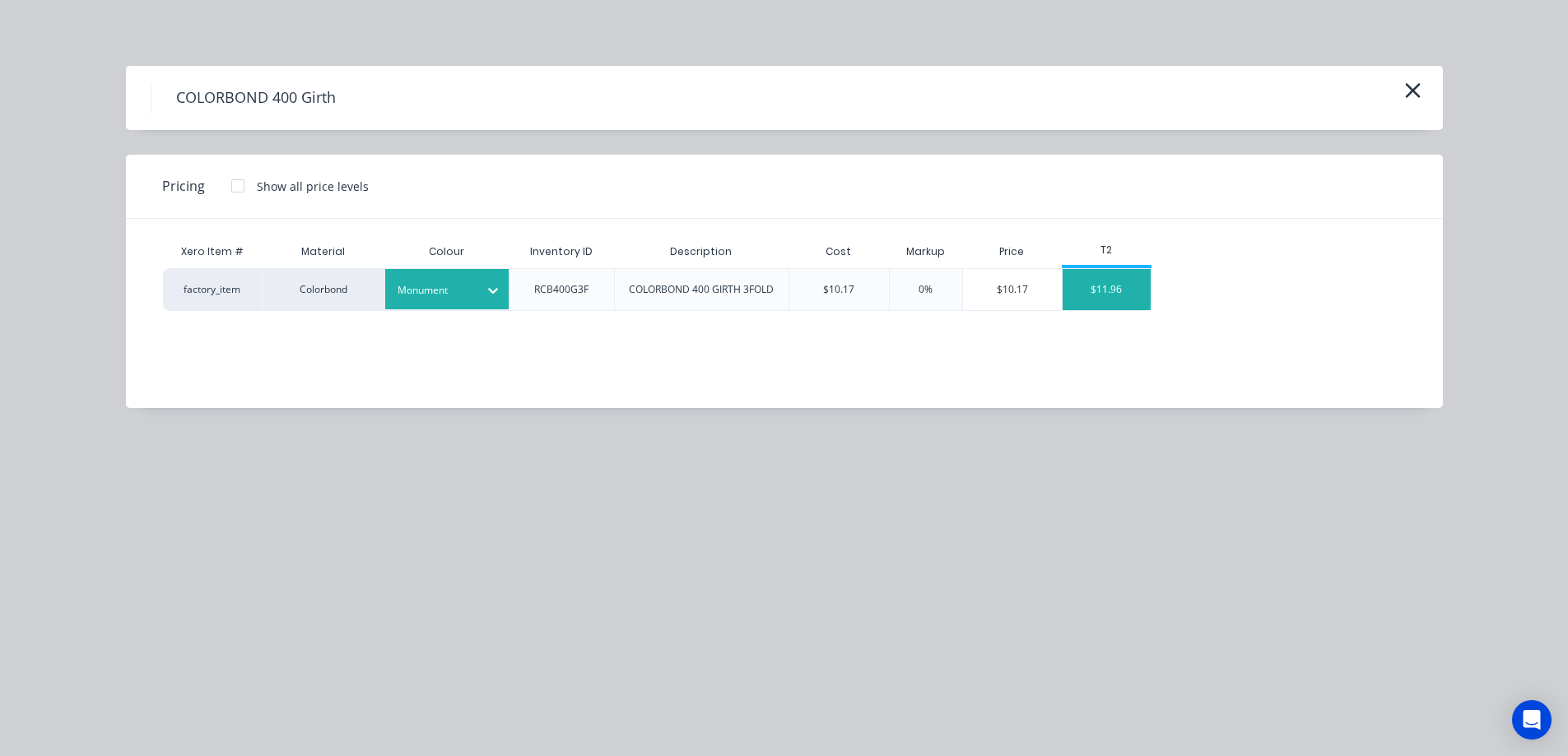
click at [1082, 301] on div "$11.96" at bounding box center [1107, 289] width 88 height 41
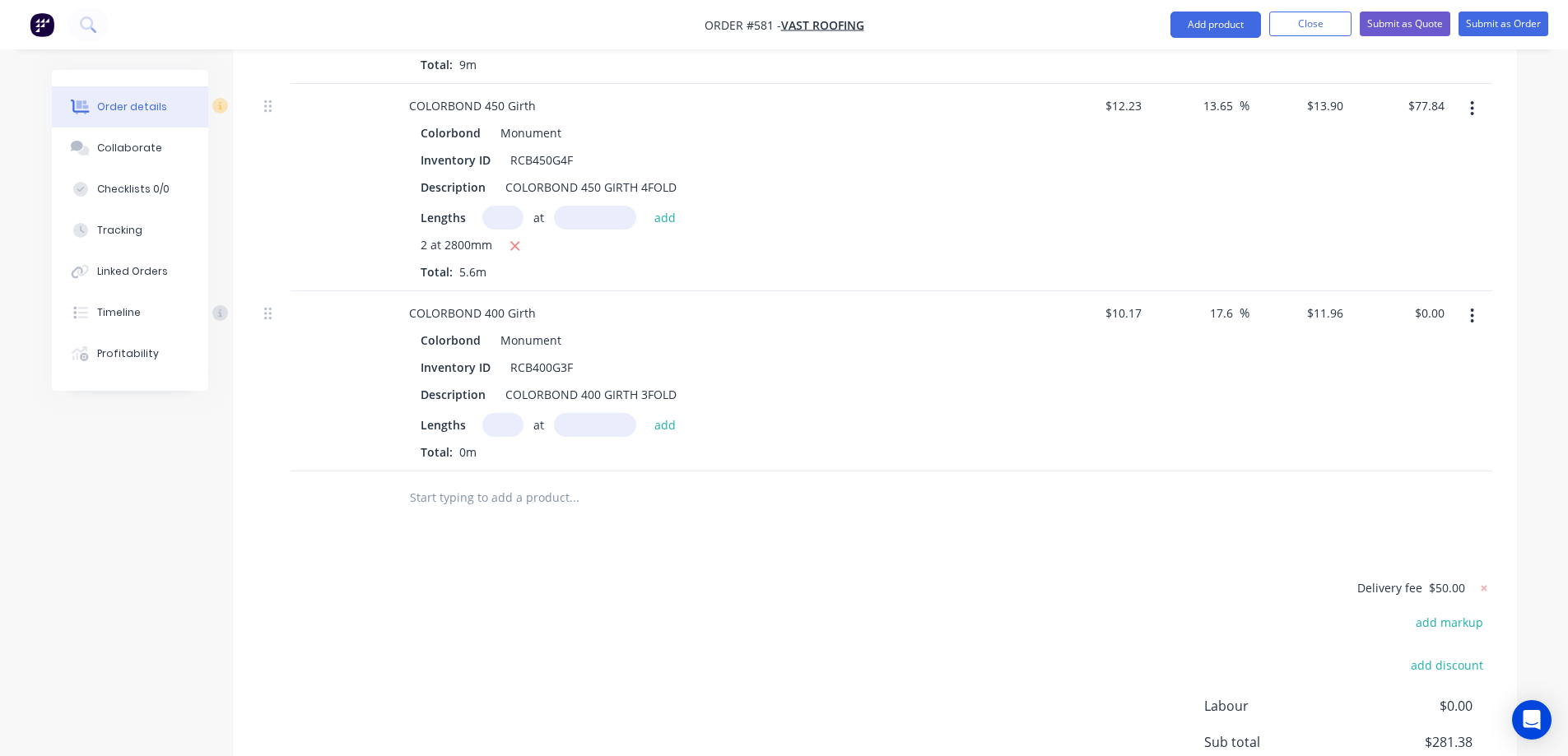
click at [509, 424] on input "text" at bounding box center [502, 425] width 41 height 24
type input "1"
type input "1300mm"
click at [662, 419] on button "add" at bounding box center [665, 424] width 39 height 23
type input "$15.55"
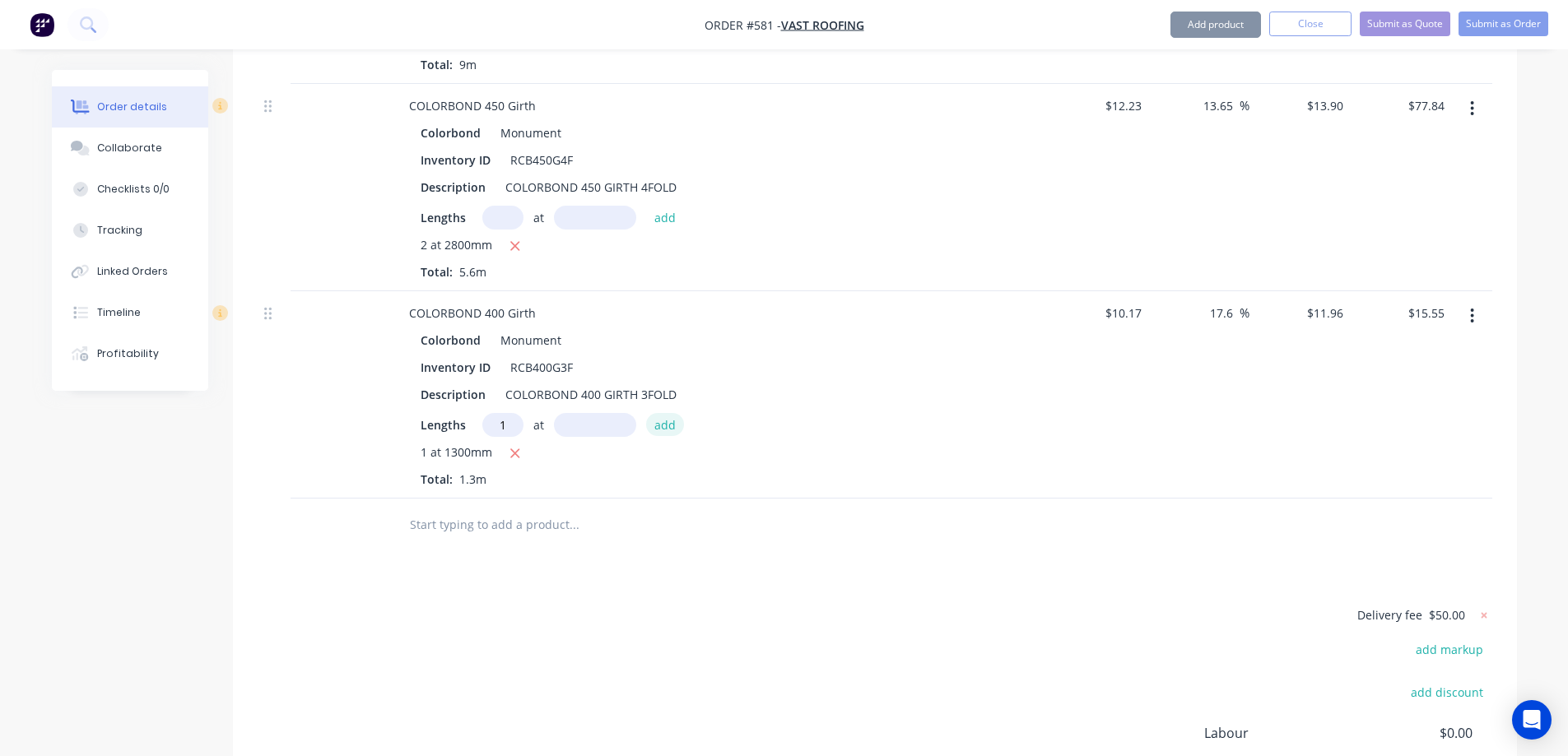
type input "1"
type input "1000mm"
click at [662, 419] on button "add" at bounding box center [665, 424] width 39 height 23
type input "$27.51"
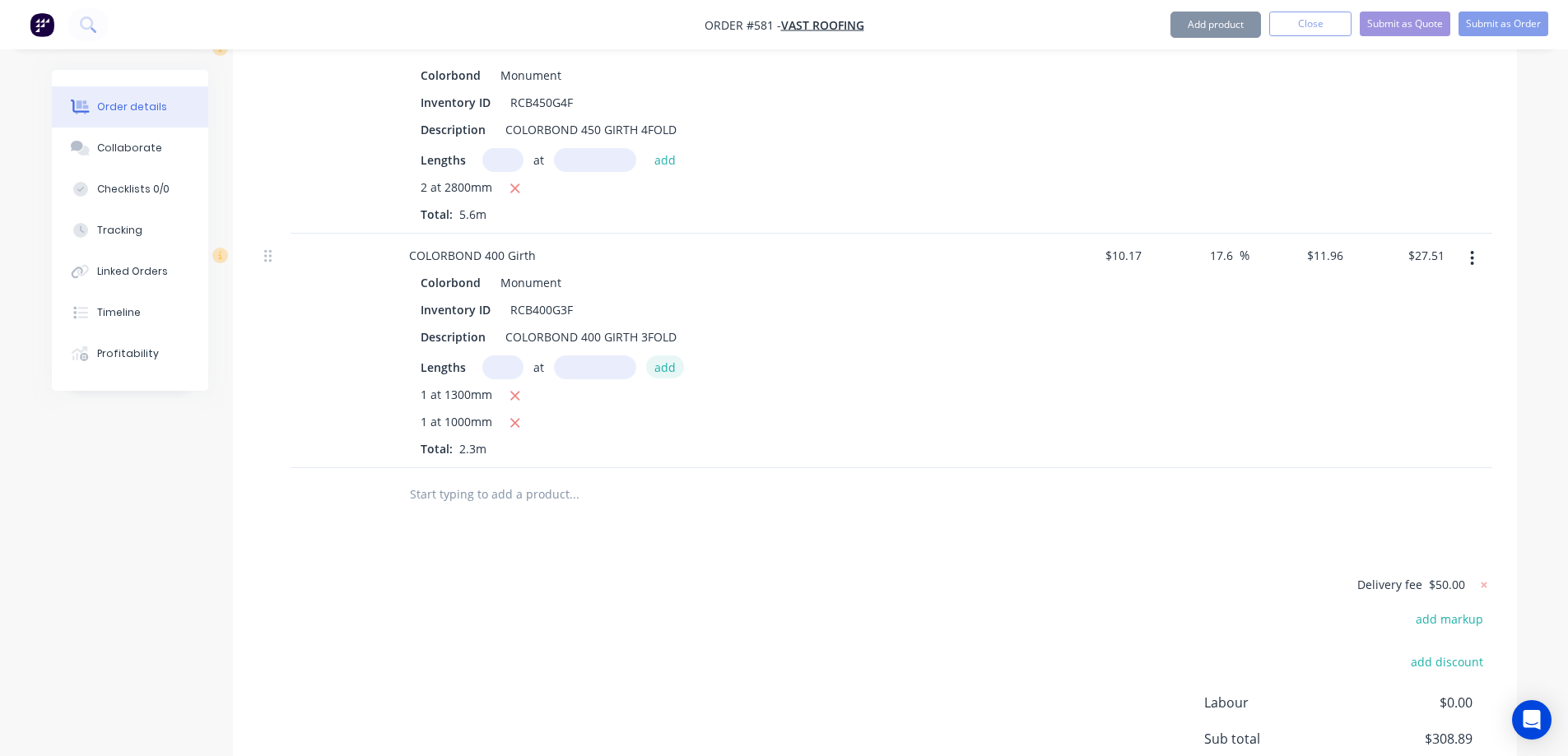
scroll to position [952, 0]
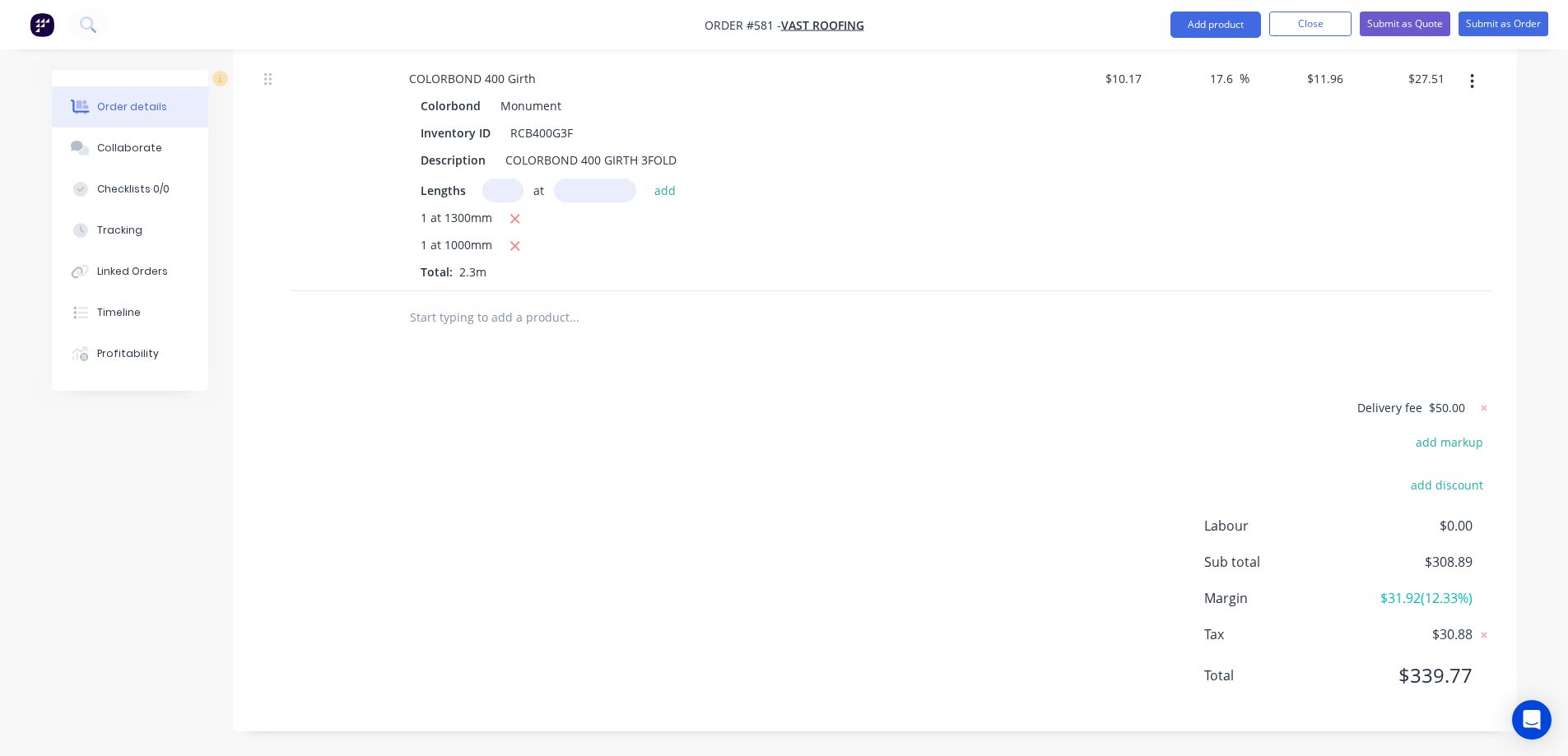
click at [565, 323] on input "text" at bounding box center [574, 317] width 330 height 33
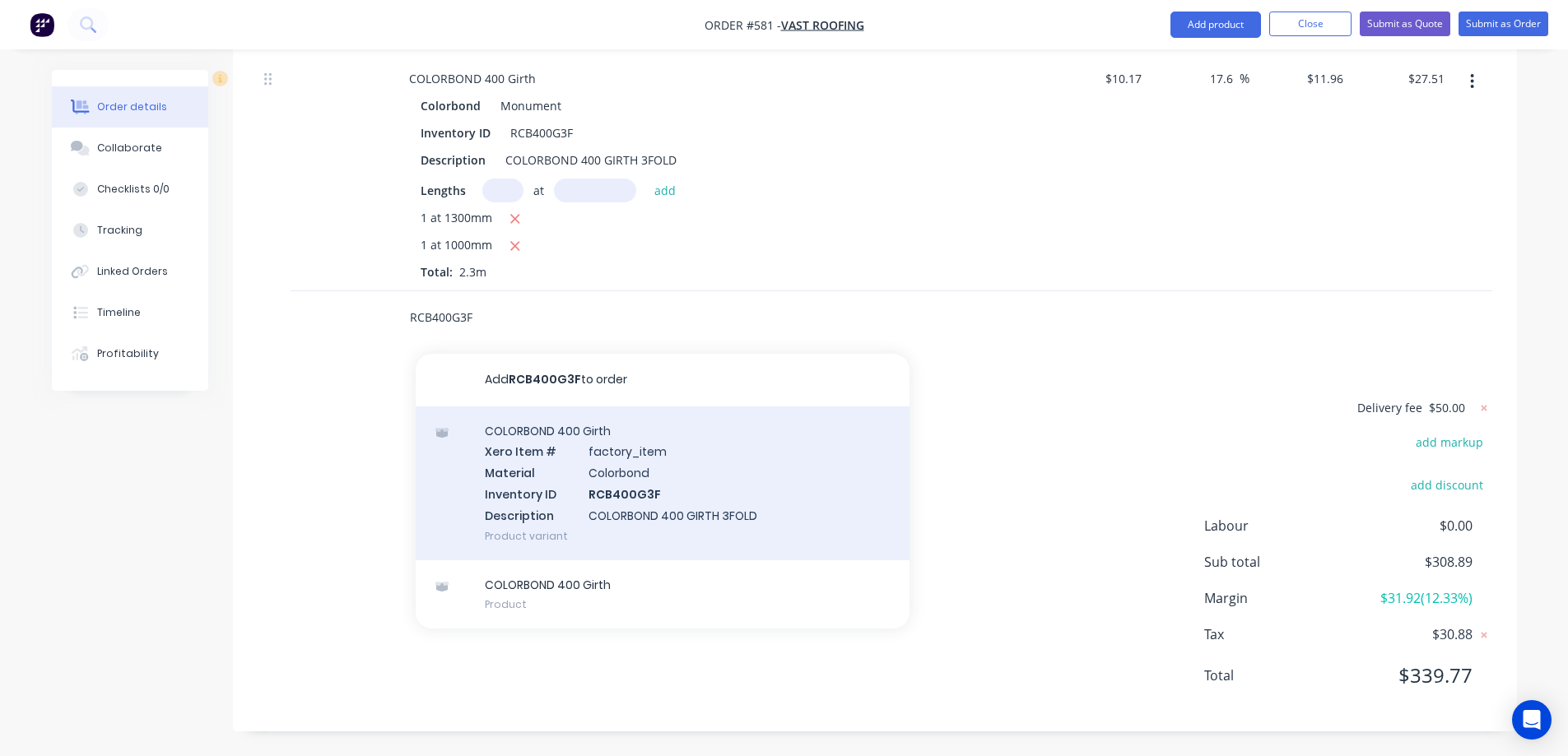
type input "RCB400G3F"
click at [574, 466] on div "COLORBOND 400 Girth Xero Item # factory_item Material Colorbond Inventory ID RC…" at bounding box center [662, 483] width 493 height 153
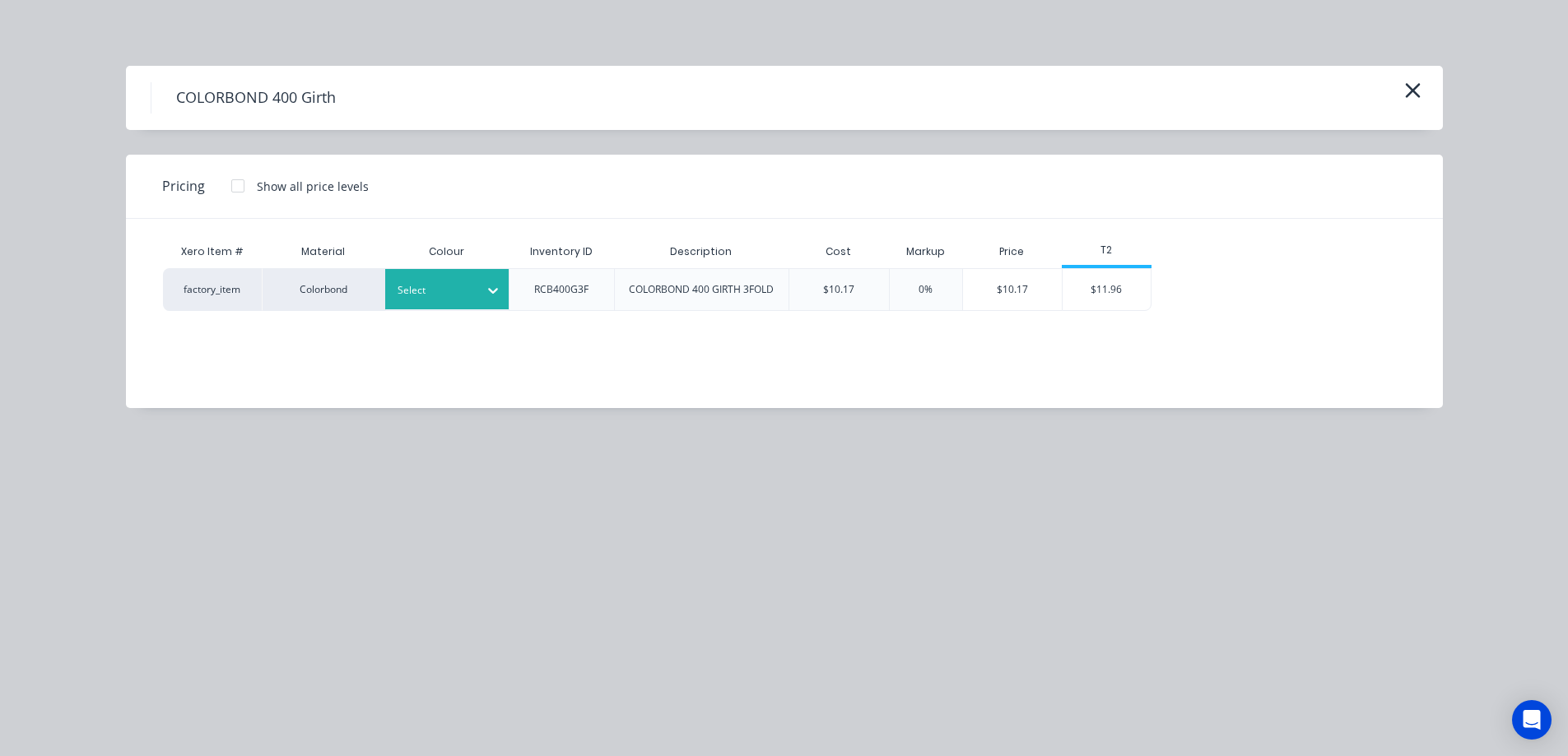
click at [443, 297] on div at bounding box center [434, 290] width 74 height 18
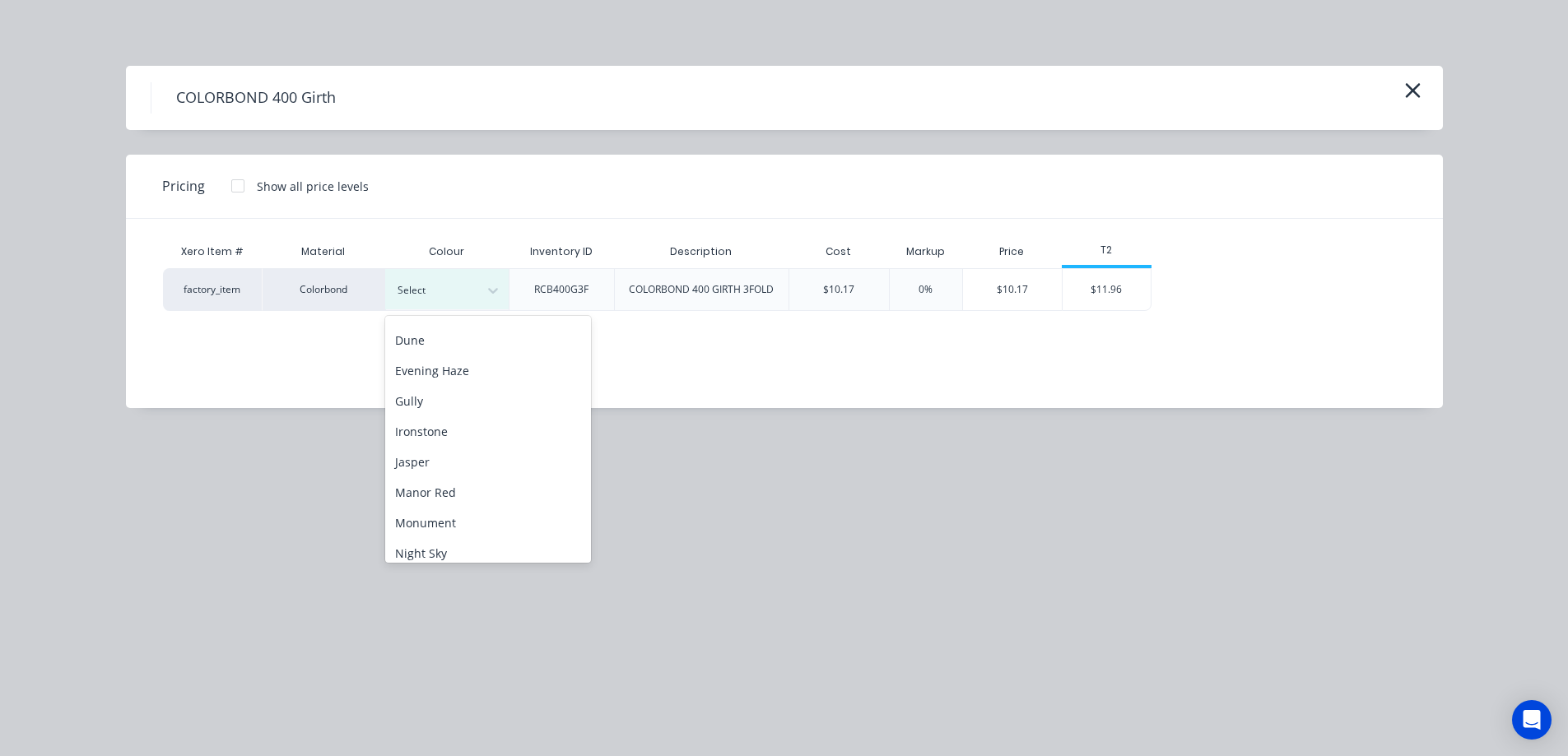
scroll to position [247, 0]
click at [457, 481] on div "Monument" at bounding box center [487, 483] width 206 height 30
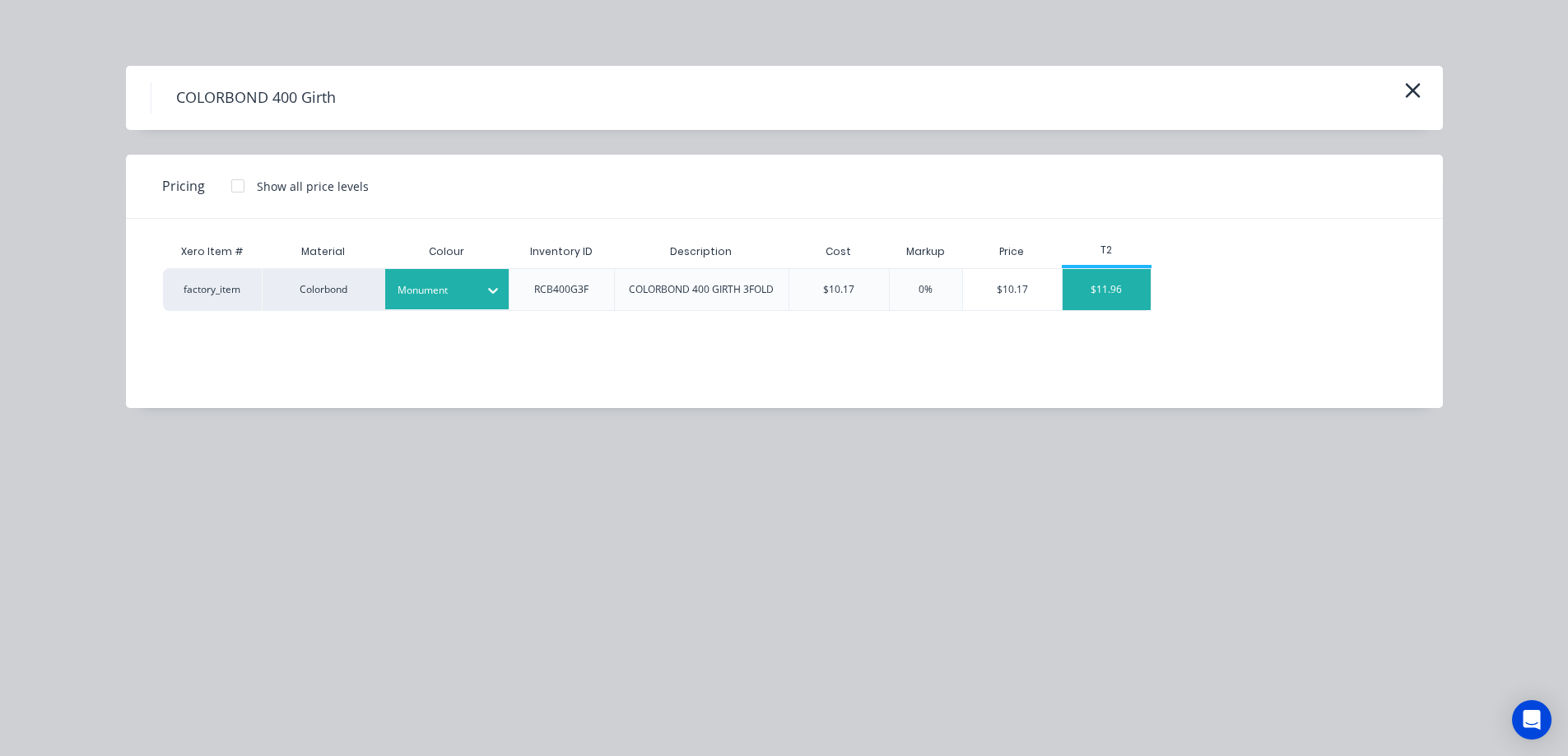
click at [1081, 296] on div "$11.96" at bounding box center [1107, 289] width 88 height 41
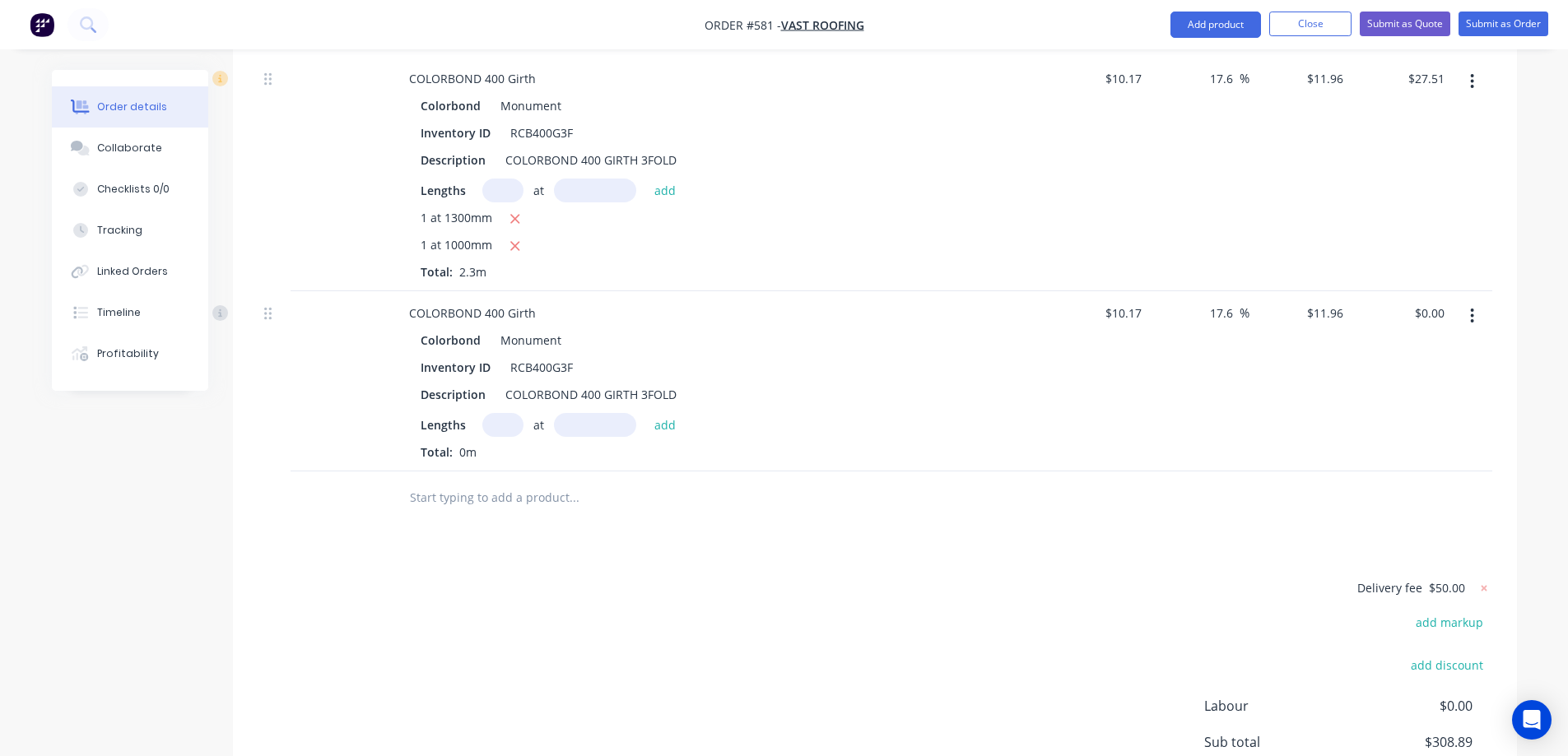
click at [487, 423] on input "text" at bounding box center [502, 425] width 41 height 24
type input "1"
type input "6500mm"
click at [671, 423] on button "add" at bounding box center [665, 424] width 39 height 23
type input "$77.74"
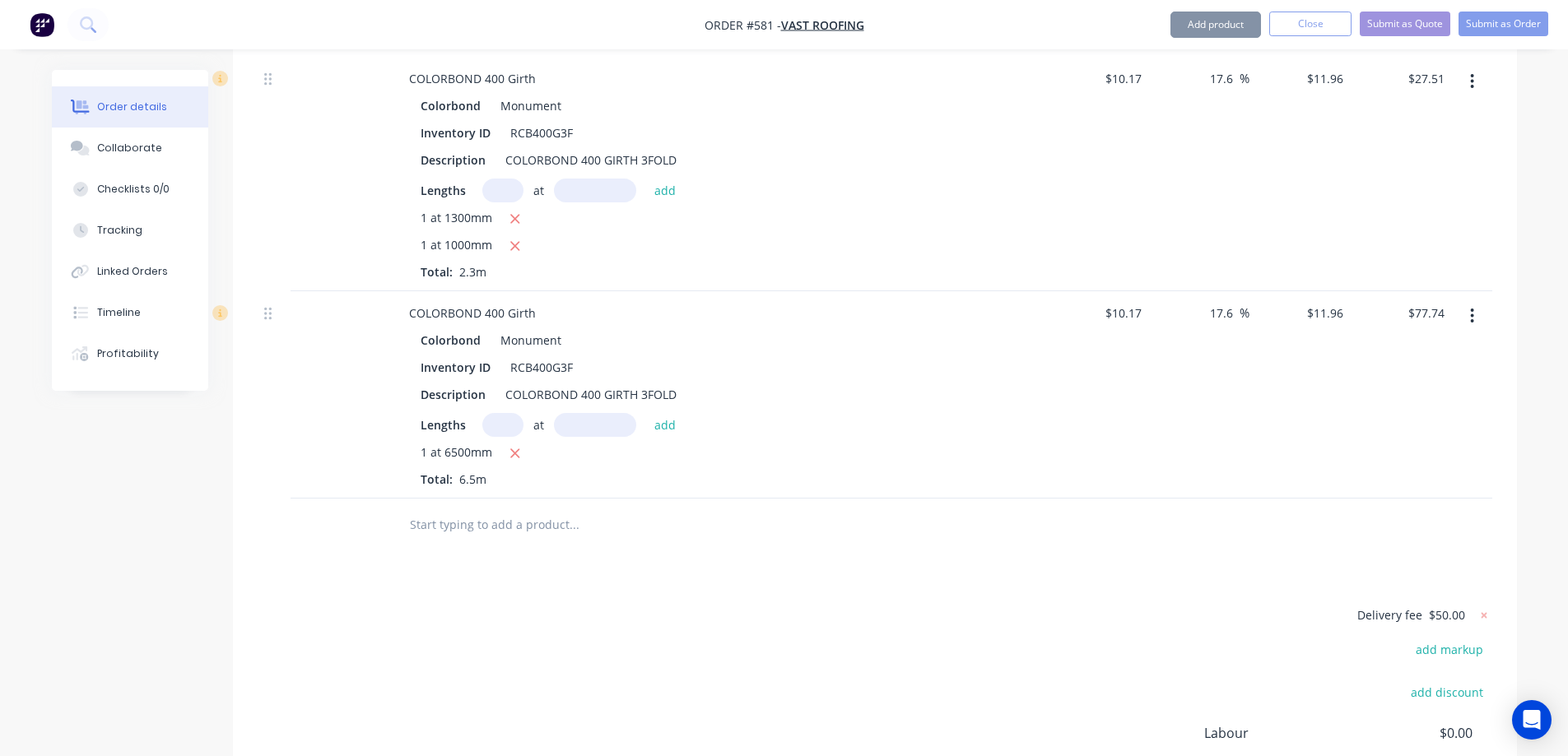
scroll to position [1117, 0]
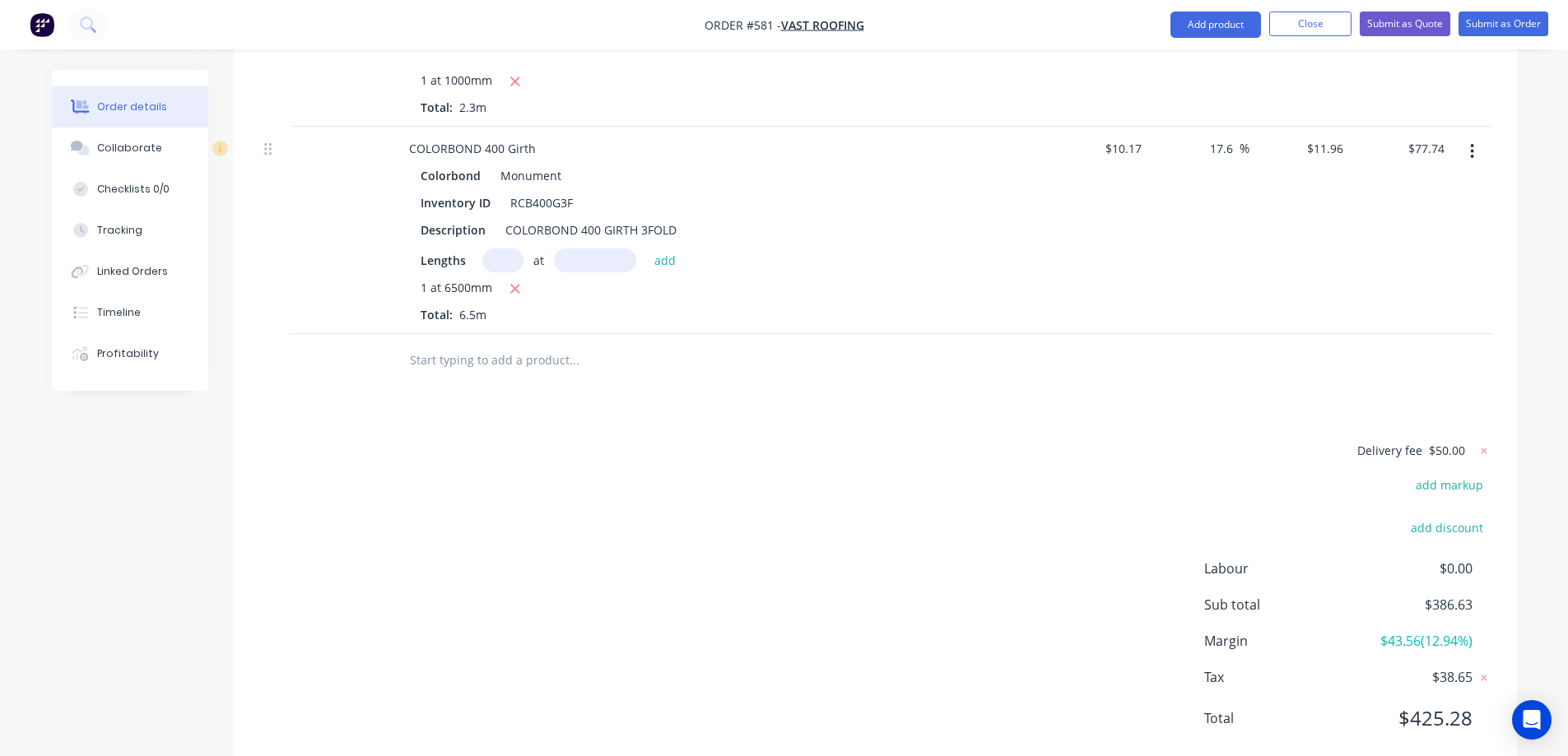
click at [480, 375] on input "text" at bounding box center [574, 361] width 330 height 33
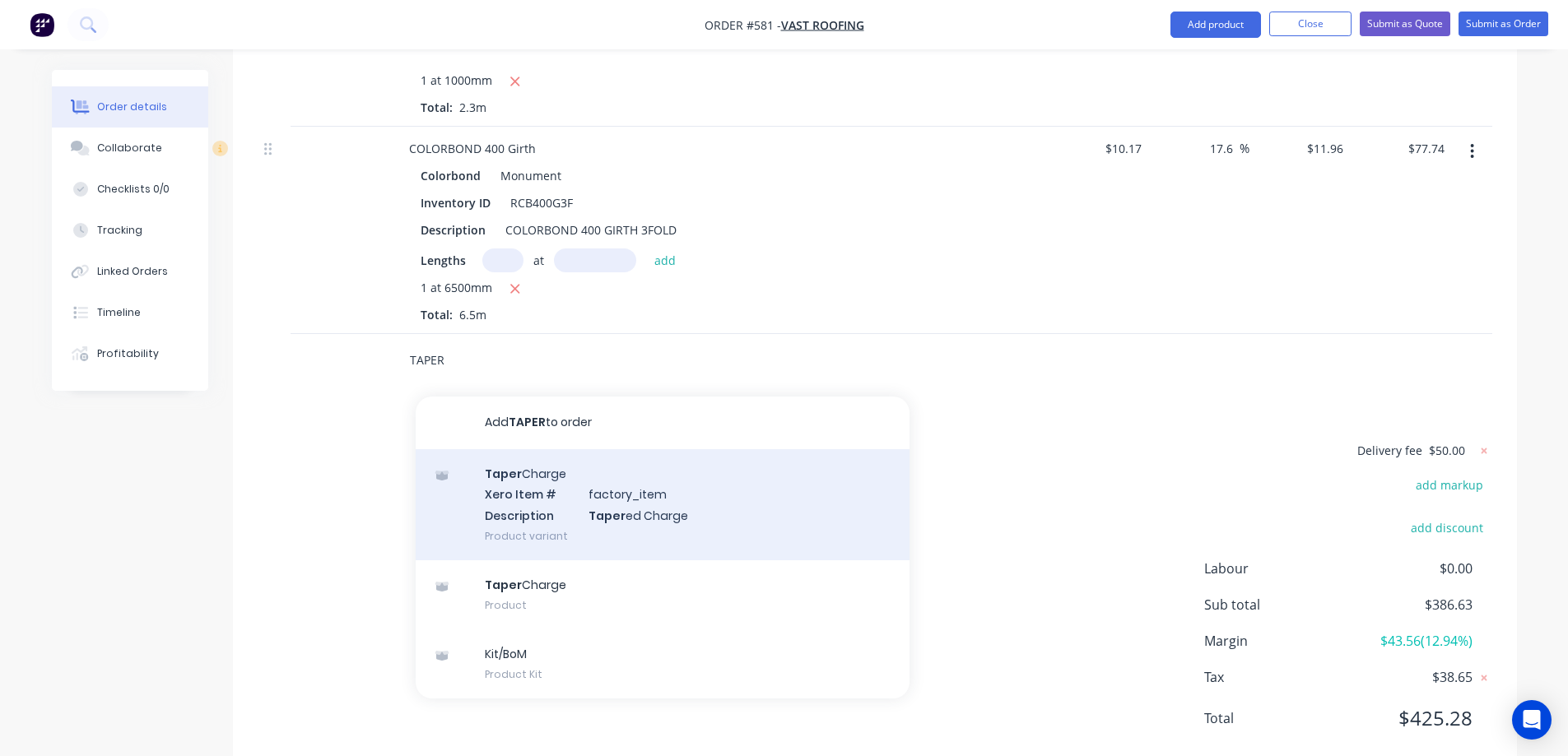
type input "TAPER"
click at [501, 483] on div "Taper Charge Xero Item # factory_item Description Taper ed Charge Product varia…" at bounding box center [662, 505] width 493 height 111
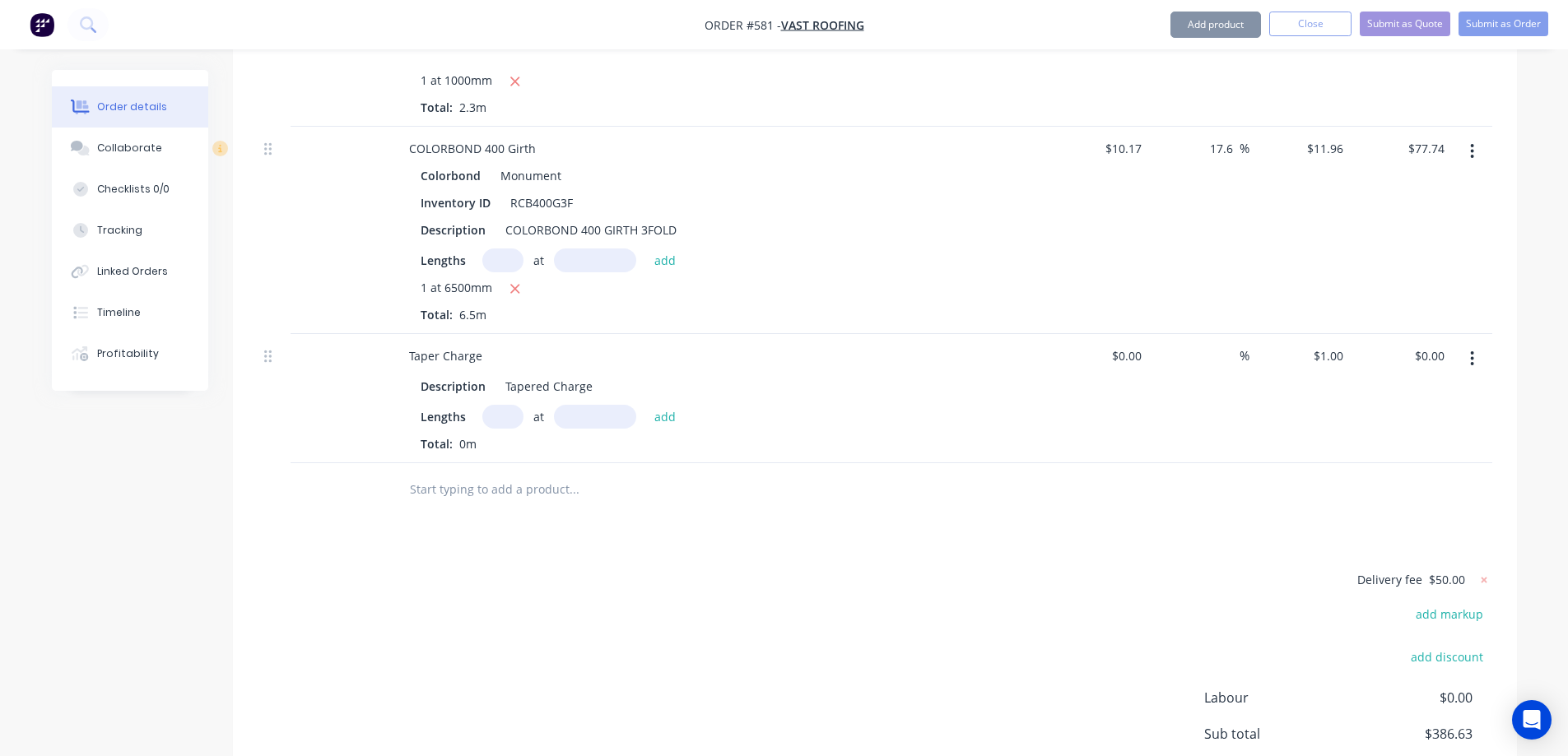
click at [496, 412] on input "text" at bounding box center [502, 417] width 41 height 24
type input "1"
type input "6500mm"
click at [668, 419] on button "add" at bounding box center [665, 416] width 39 height 23
type input "$6.50"
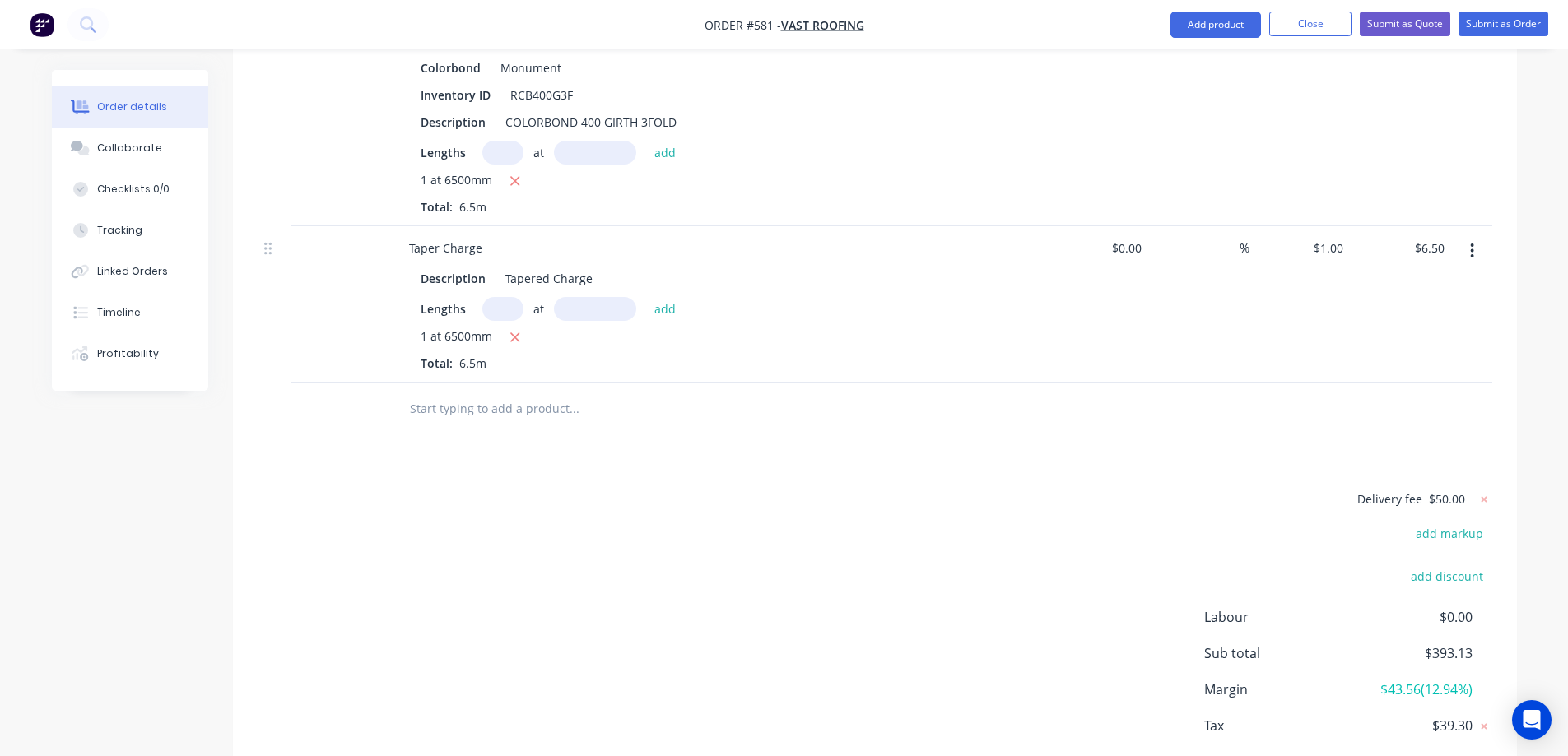
scroll to position [1281, 0]
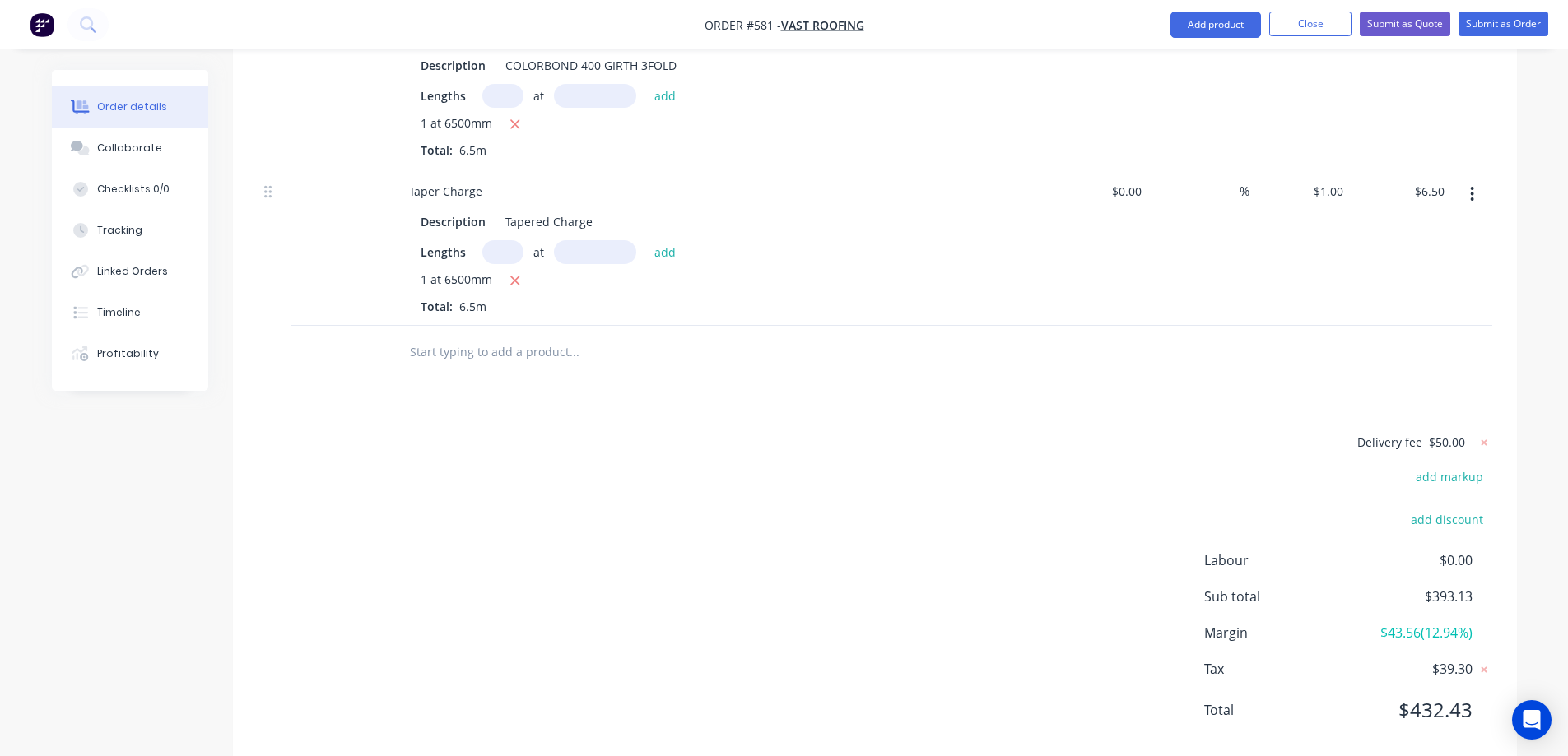
click at [462, 349] on input "text" at bounding box center [574, 352] width 330 height 33
click at [438, 340] on input "text" at bounding box center [574, 352] width 330 height 33
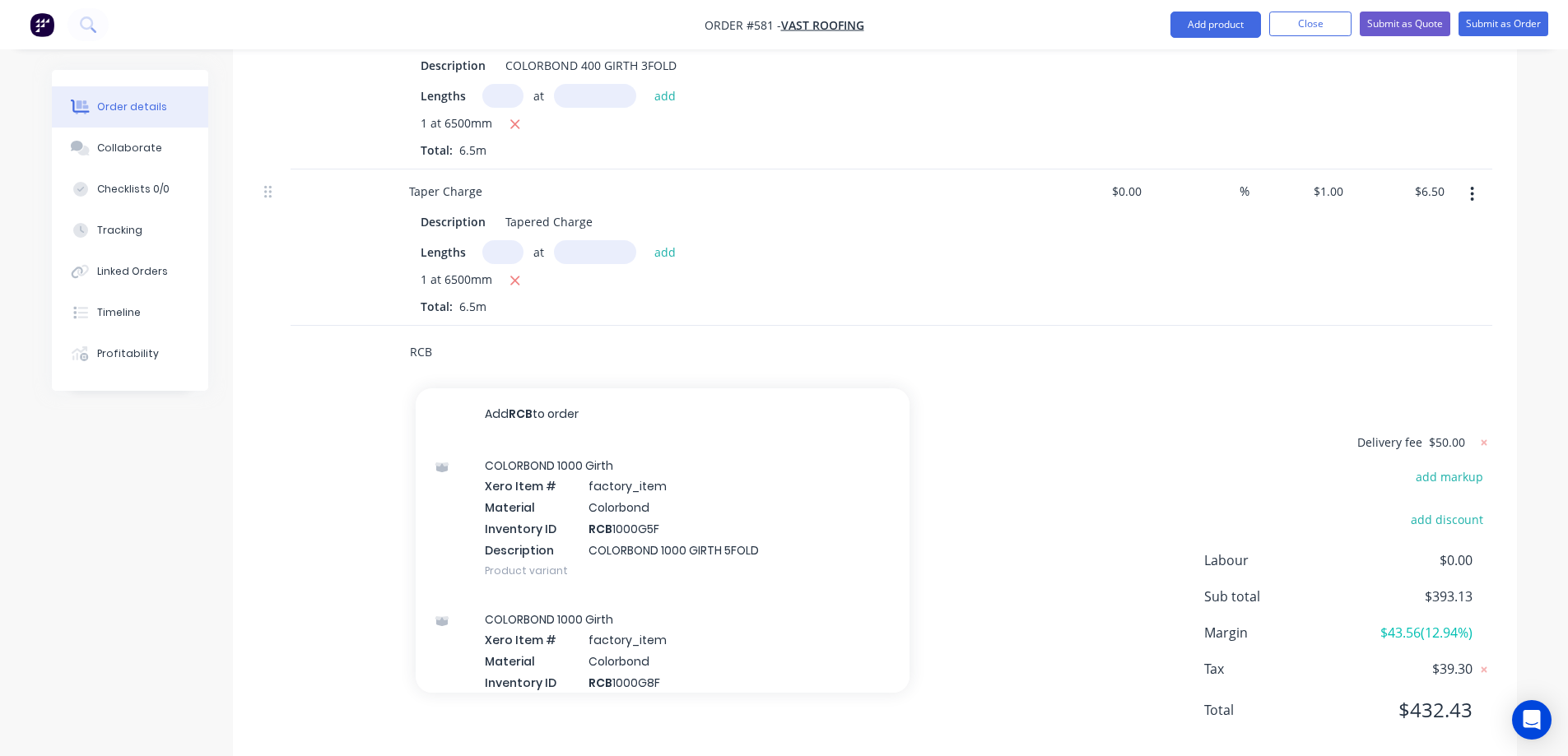
click at [445, 347] on input "RCB" at bounding box center [574, 352] width 330 height 33
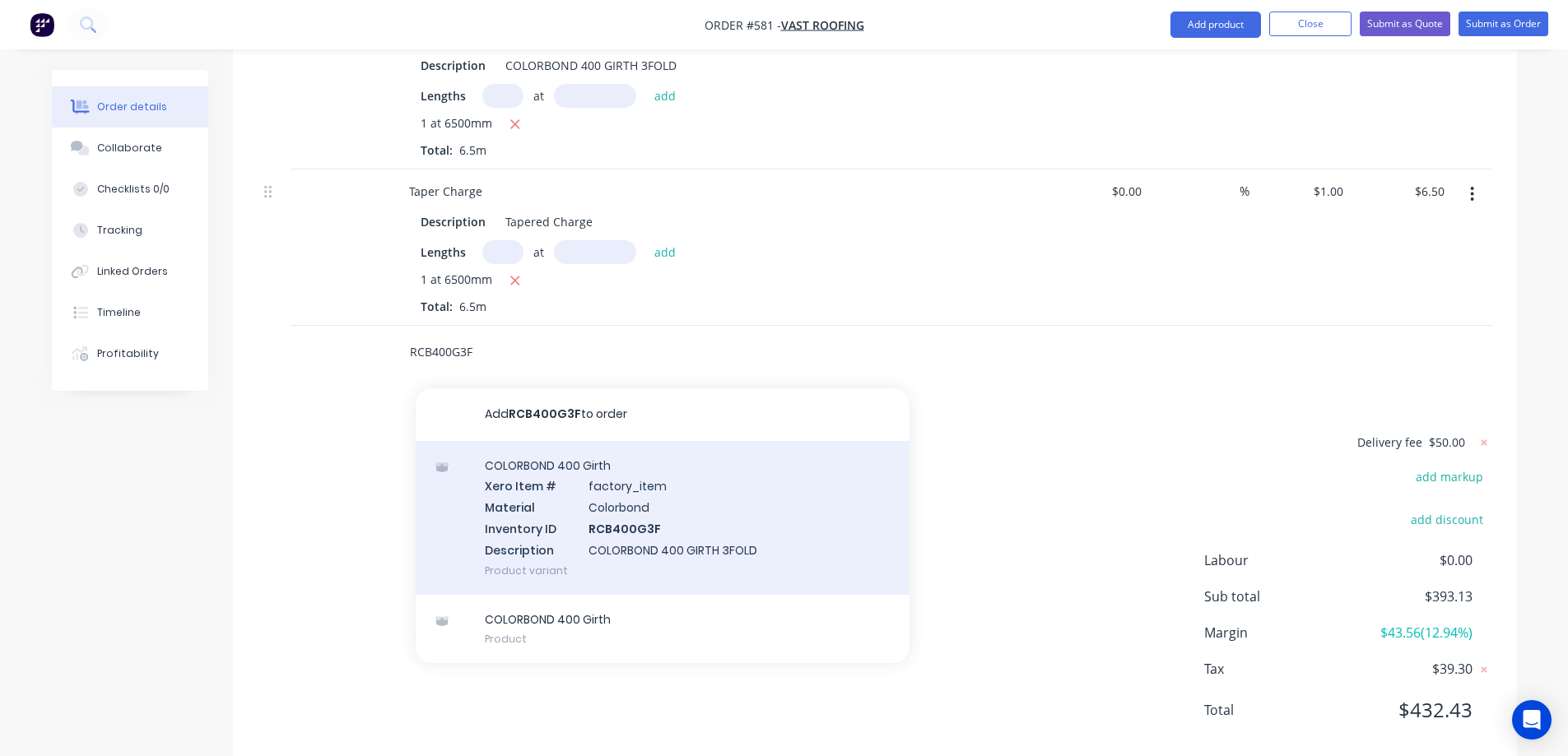
type input "RCB400G3F"
click at [574, 512] on div "COLORBOND 400 Girth Xero Item # factory_item Material Colorbond Inventory ID RC…" at bounding box center [662, 518] width 493 height 153
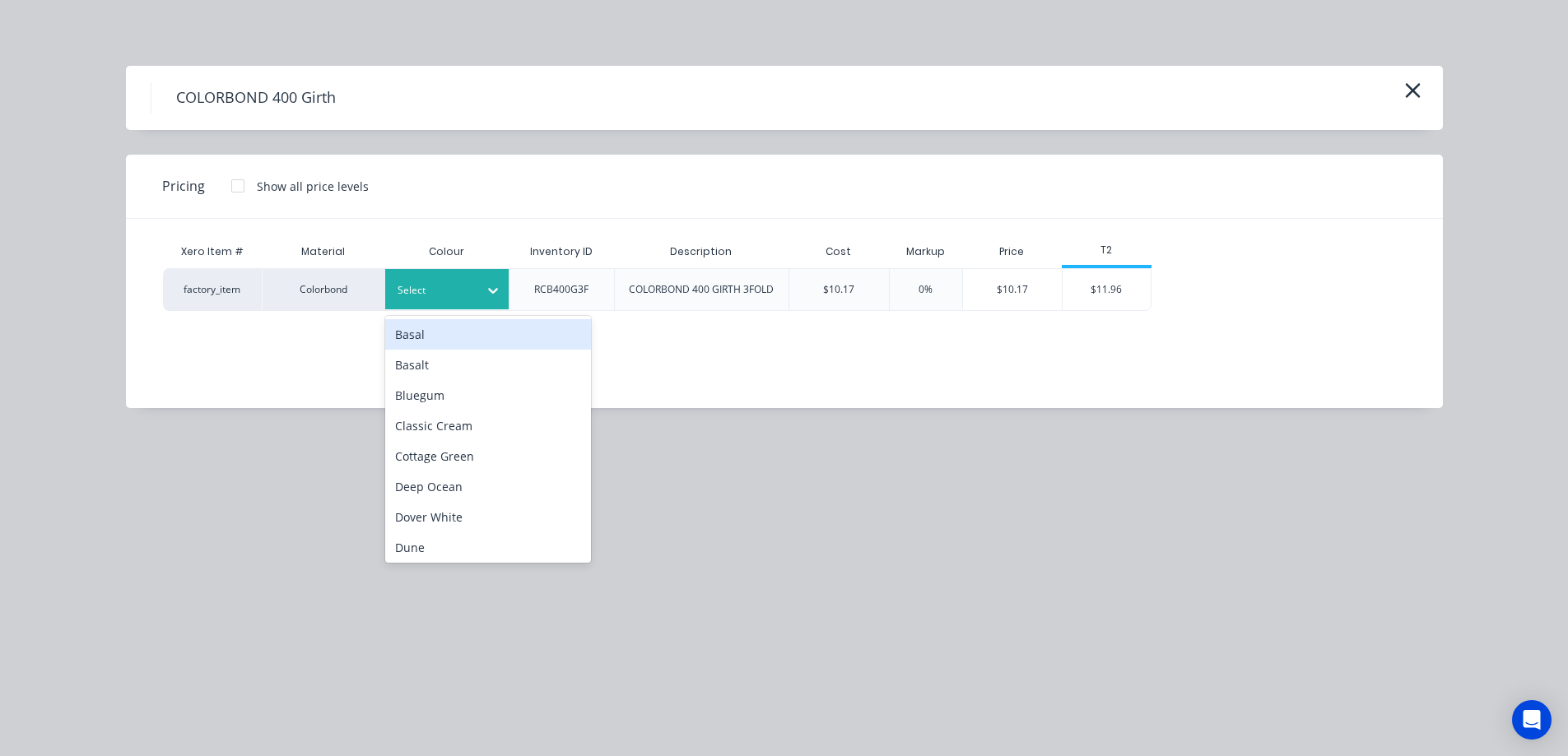
click at [427, 277] on div "Select" at bounding box center [447, 289] width 123 height 41
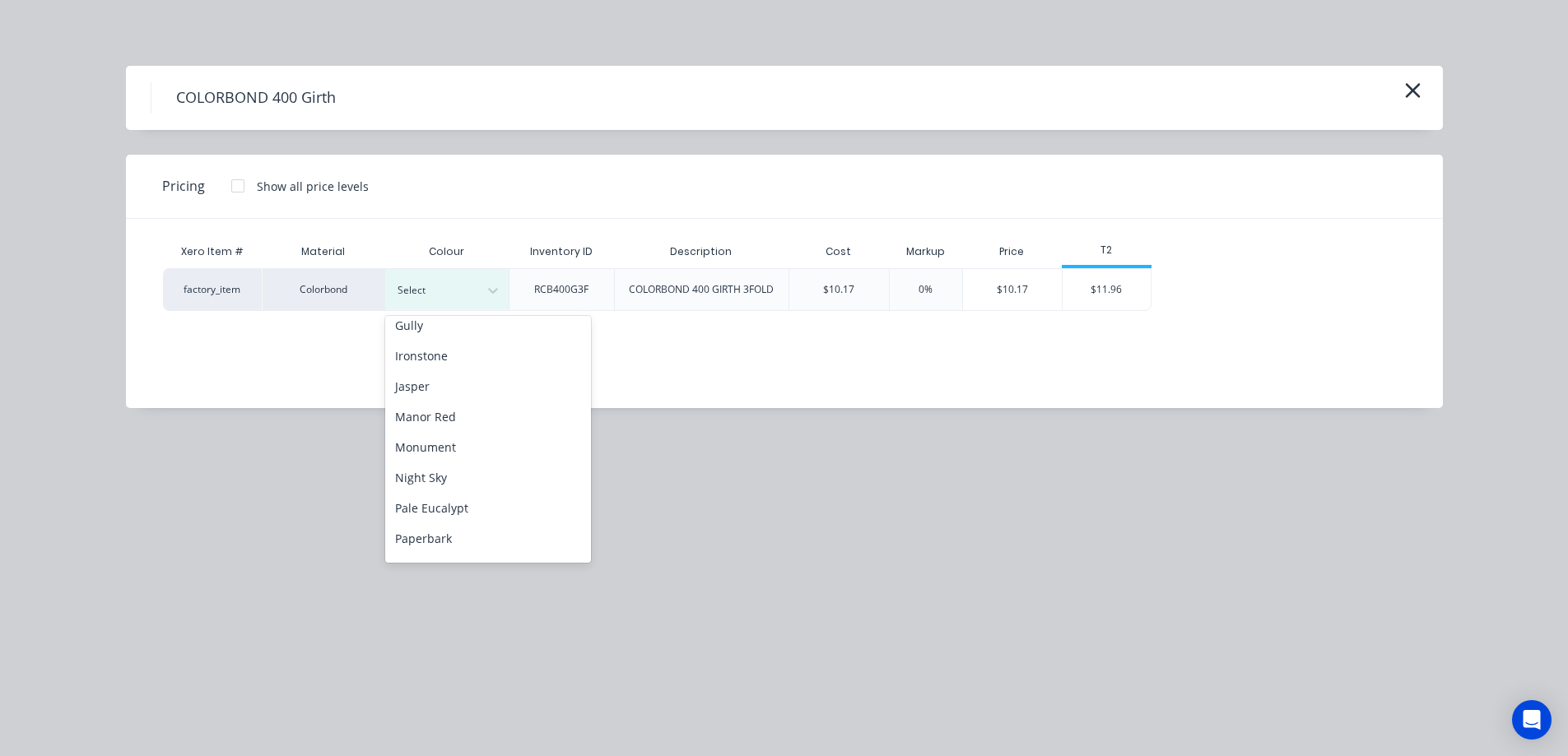
scroll to position [329, 0]
click at [444, 401] on div "Monument" at bounding box center [487, 401] width 206 height 30
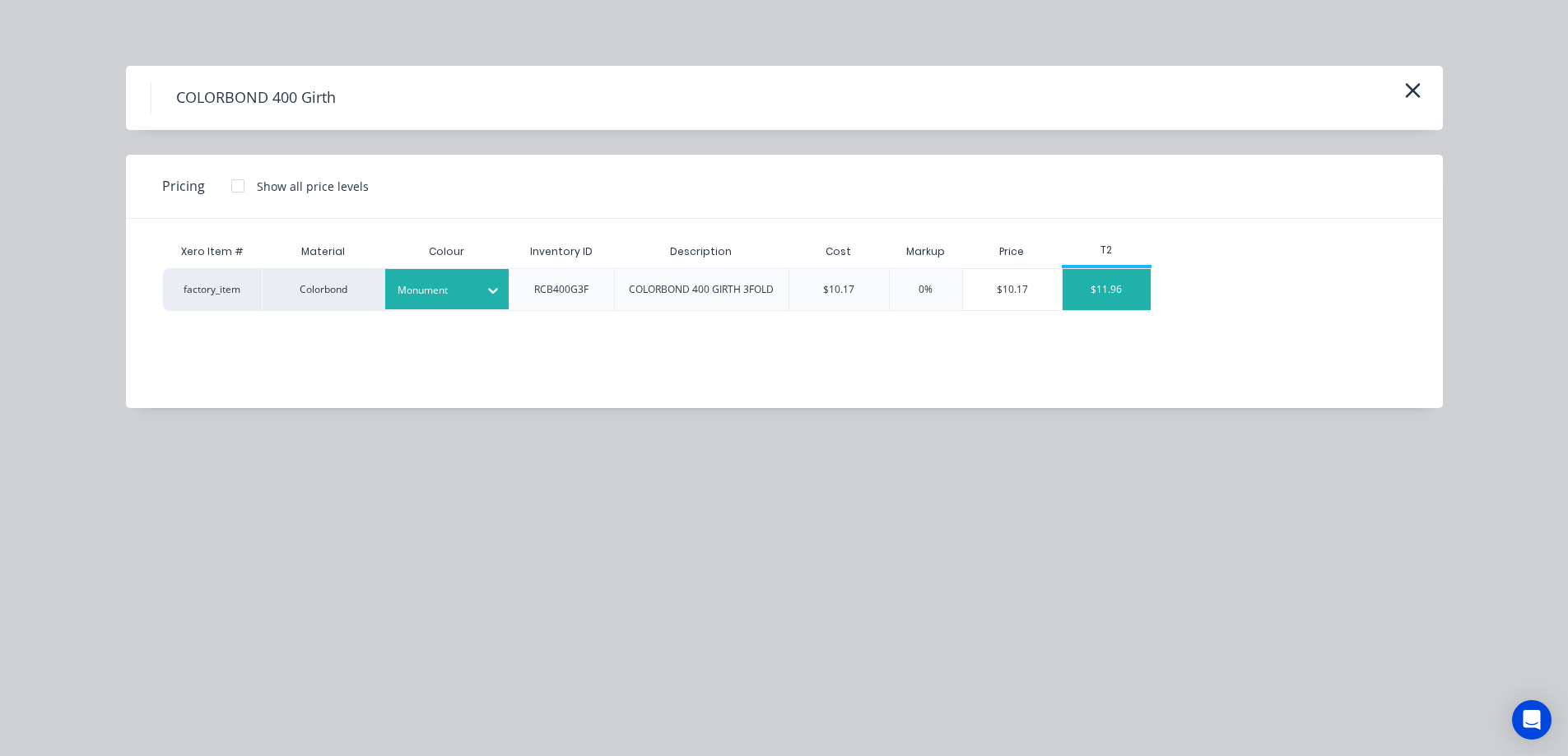
click at [1094, 288] on div "$11.96" at bounding box center [1107, 289] width 88 height 41
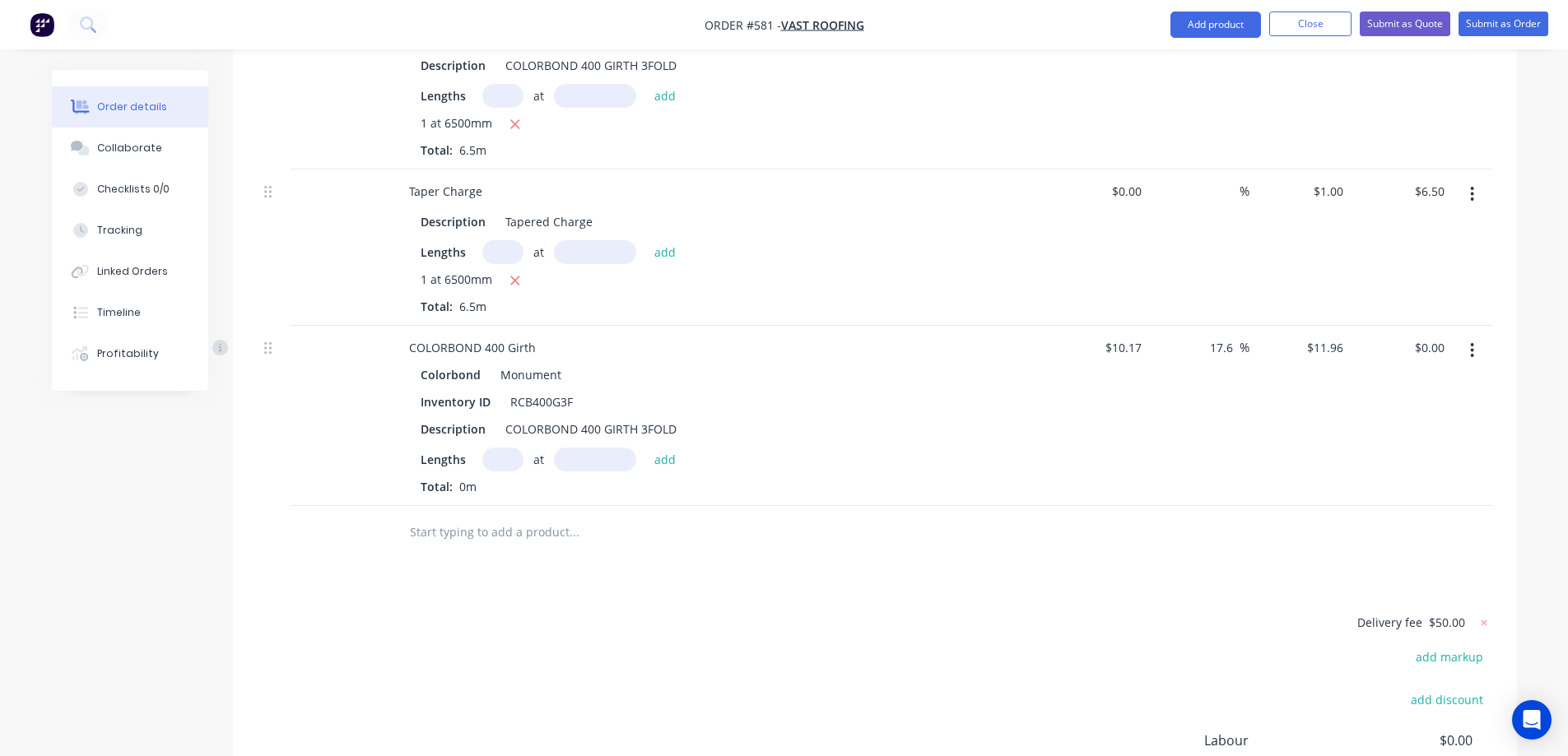
click at [493, 452] on input "text" at bounding box center [502, 459] width 41 height 24
type input "1"
type input "1000mm"
click at [669, 463] on button "add" at bounding box center [665, 459] width 39 height 23
type input "$11.96"
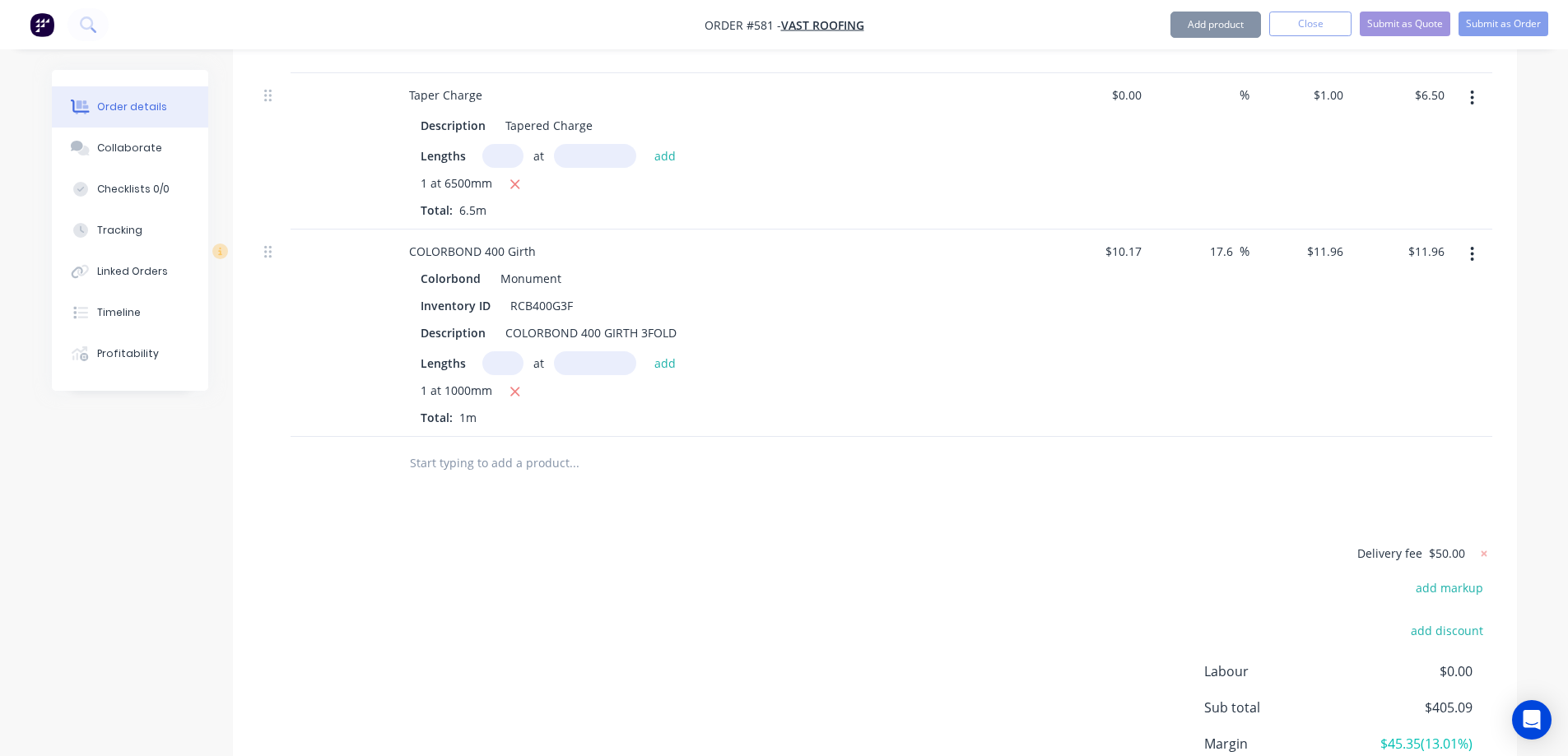
scroll to position [1523, 0]
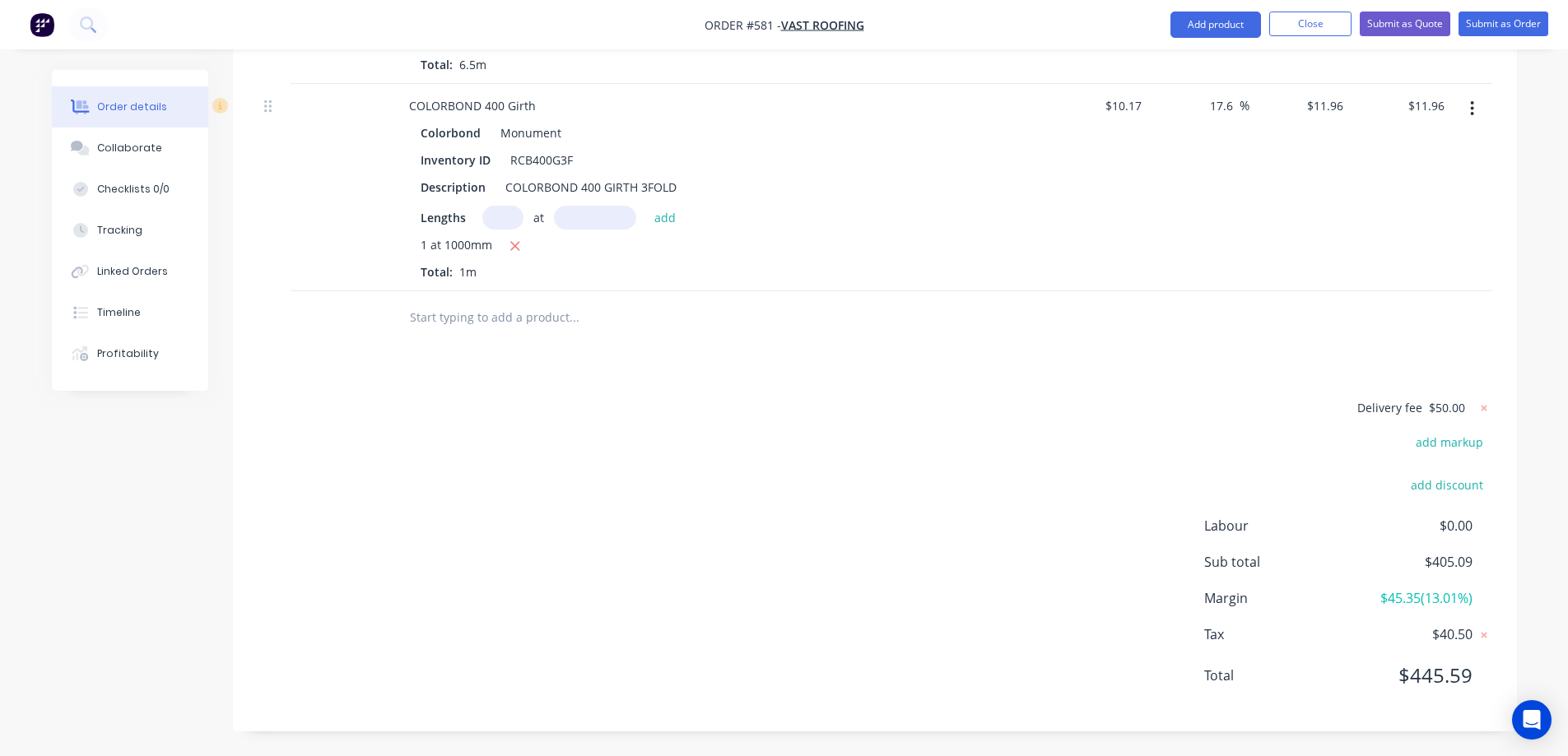
click at [489, 328] on input "text" at bounding box center [574, 317] width 330 height 33
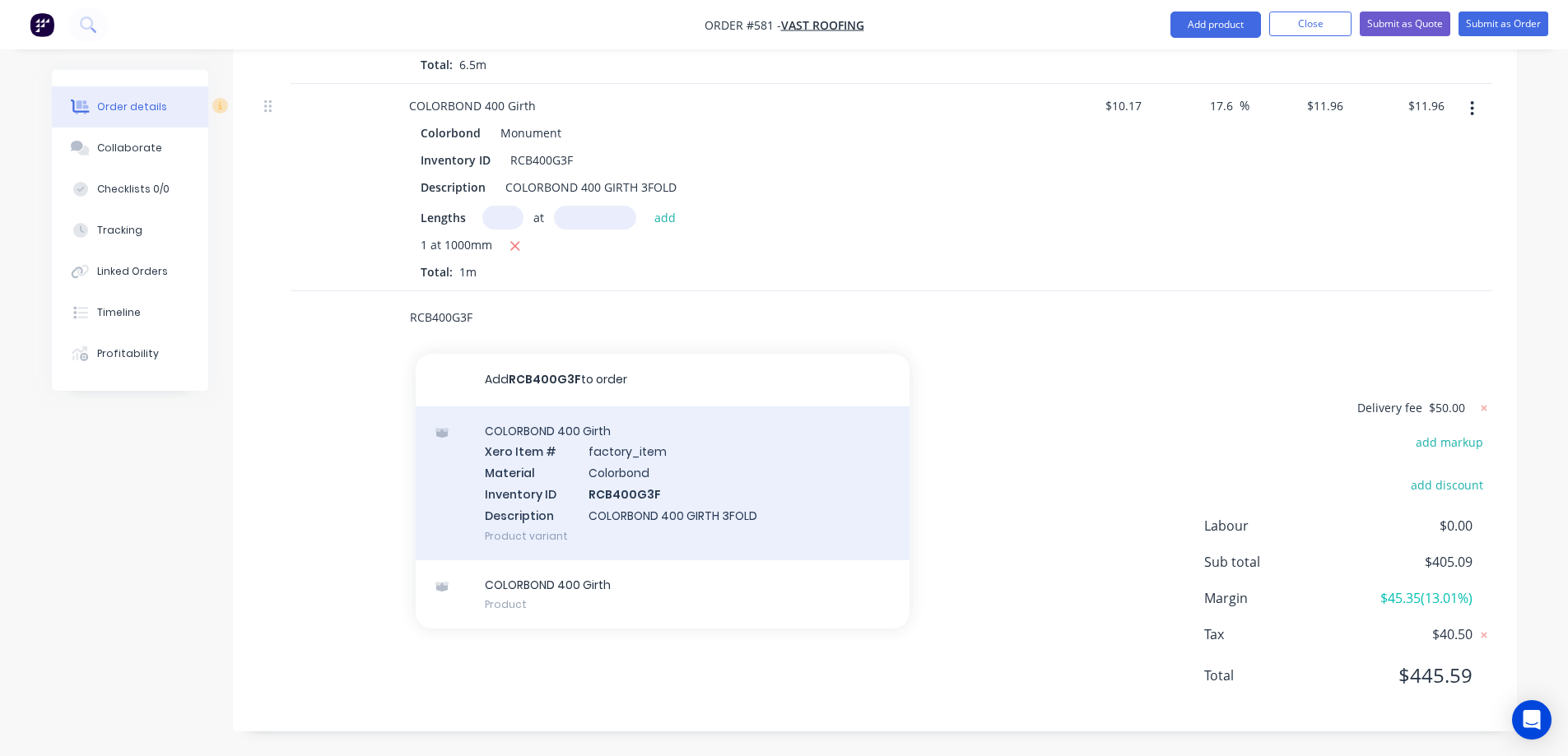
type input "RCB400G3F"
click at [543, 492] on div "COLORBOND 400 Girth Xero Item # factory_item Material Colorbond Inventory ID RC…" at bounding box center [662, 483] width 493 height 153
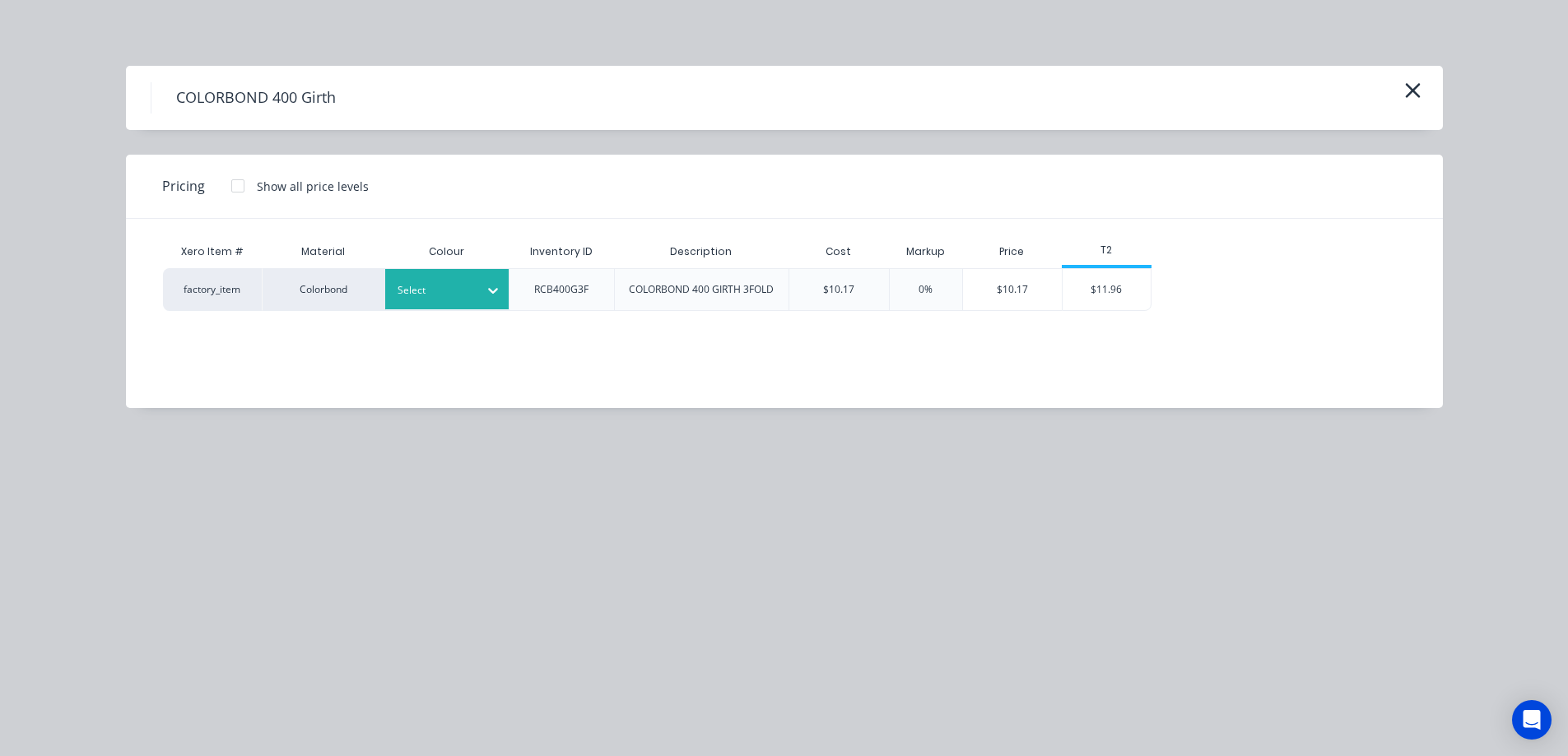
click at [466, 302] on div "Select" at bounding box center [447, 289] width 123 height 41
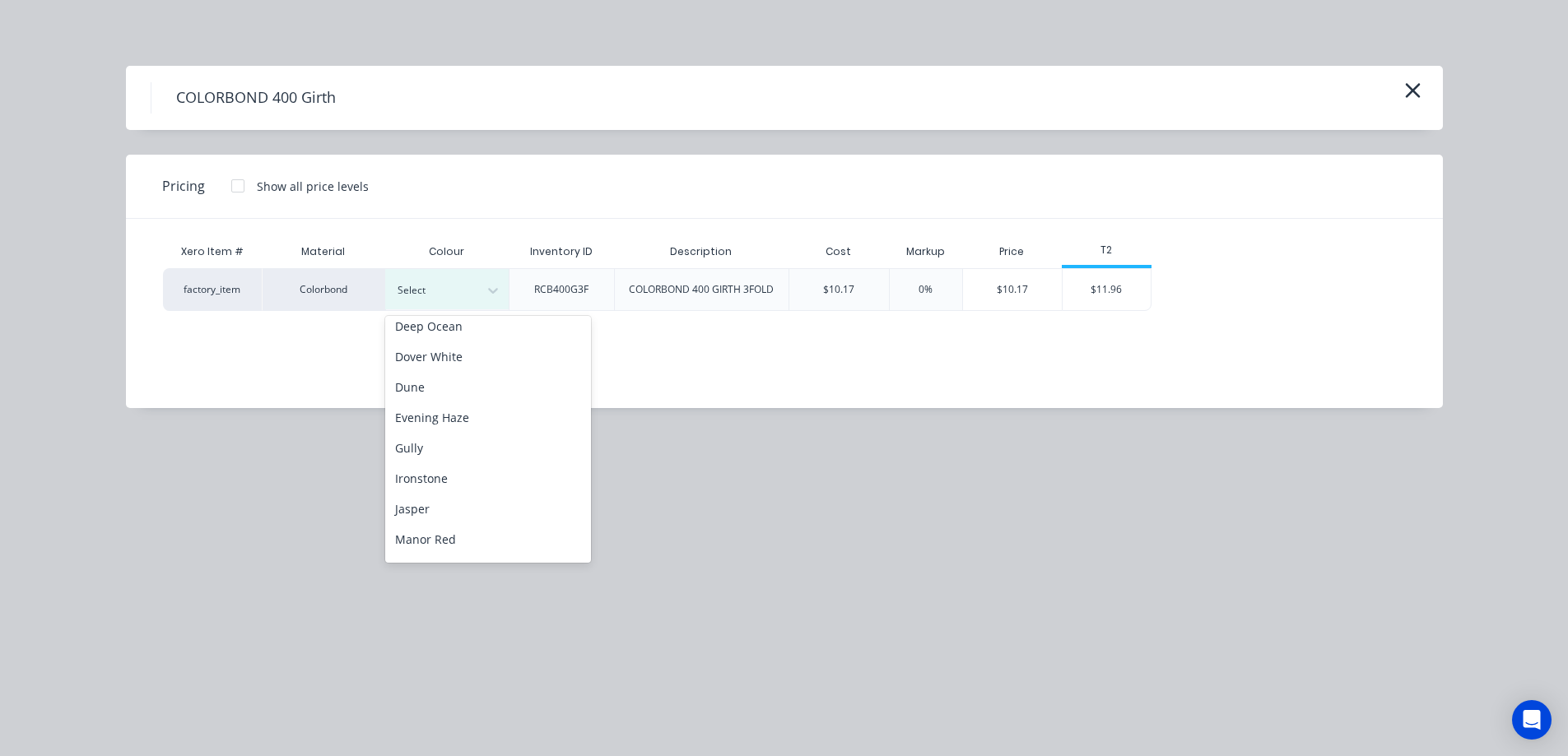
scroll to position [329, 0]
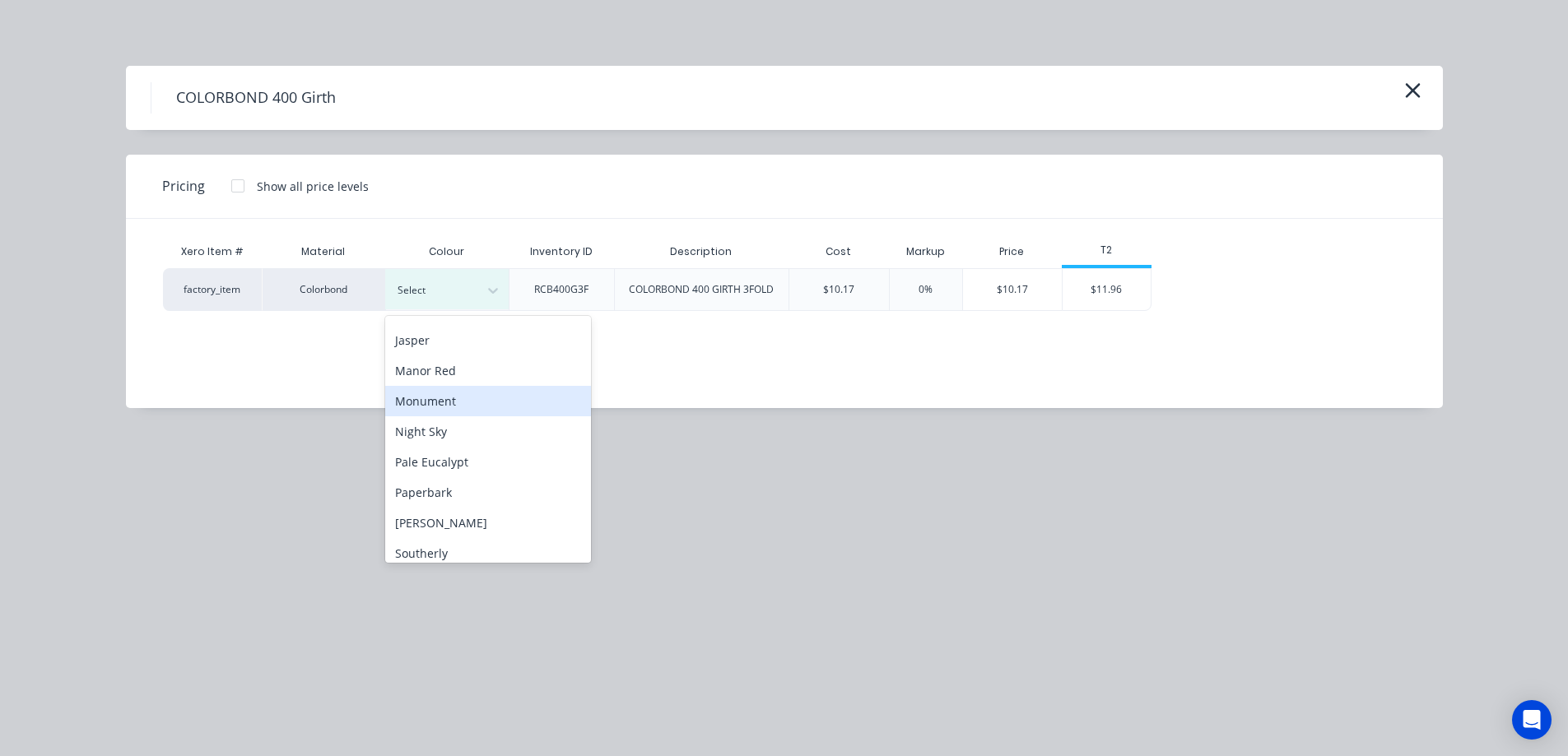
click at [451, 403] on div "Monument" at bounding box center [487, 401] width 206 height 30
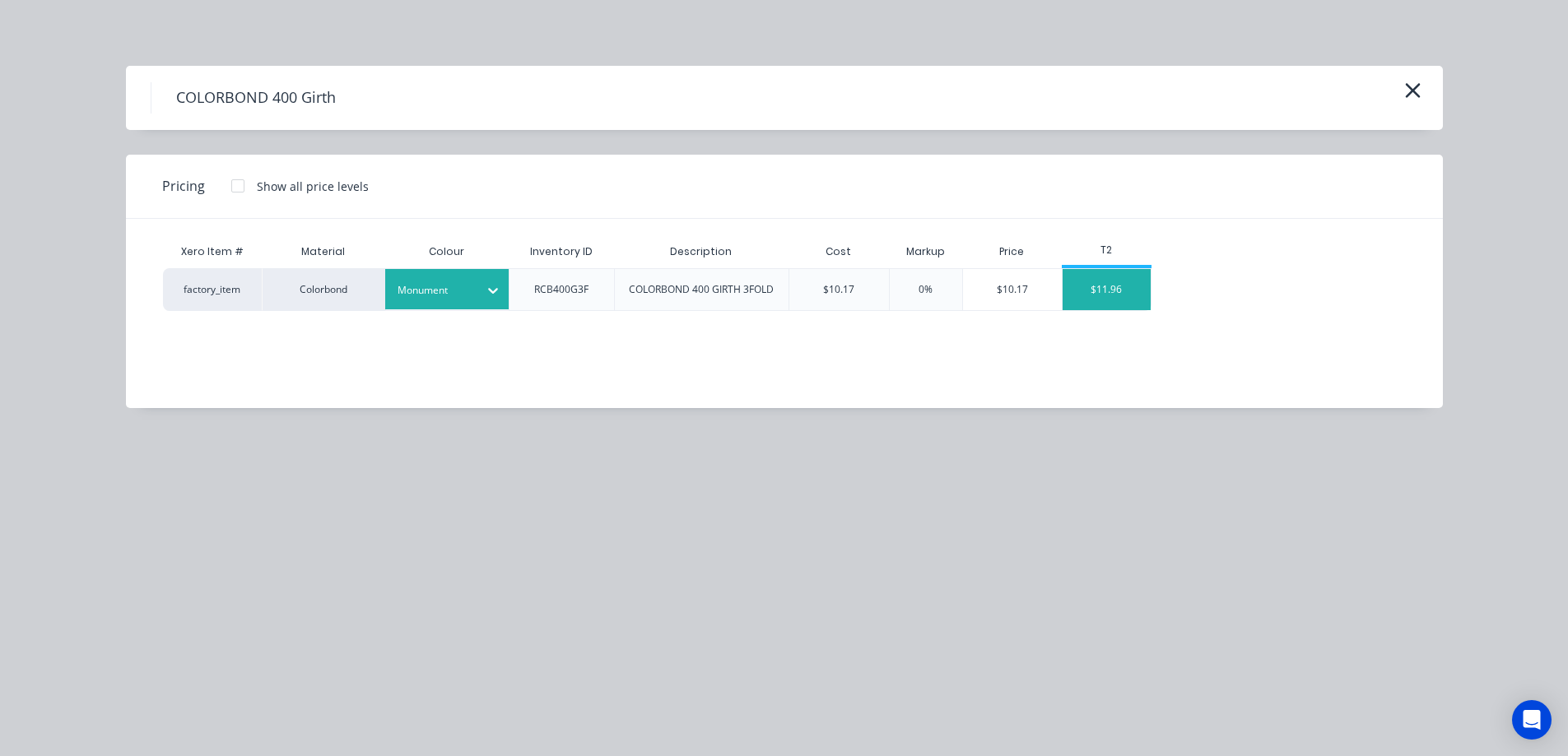
click at [1140, 295] on div "$11.96" at bounding box center [1107, 289] width 88 height 41
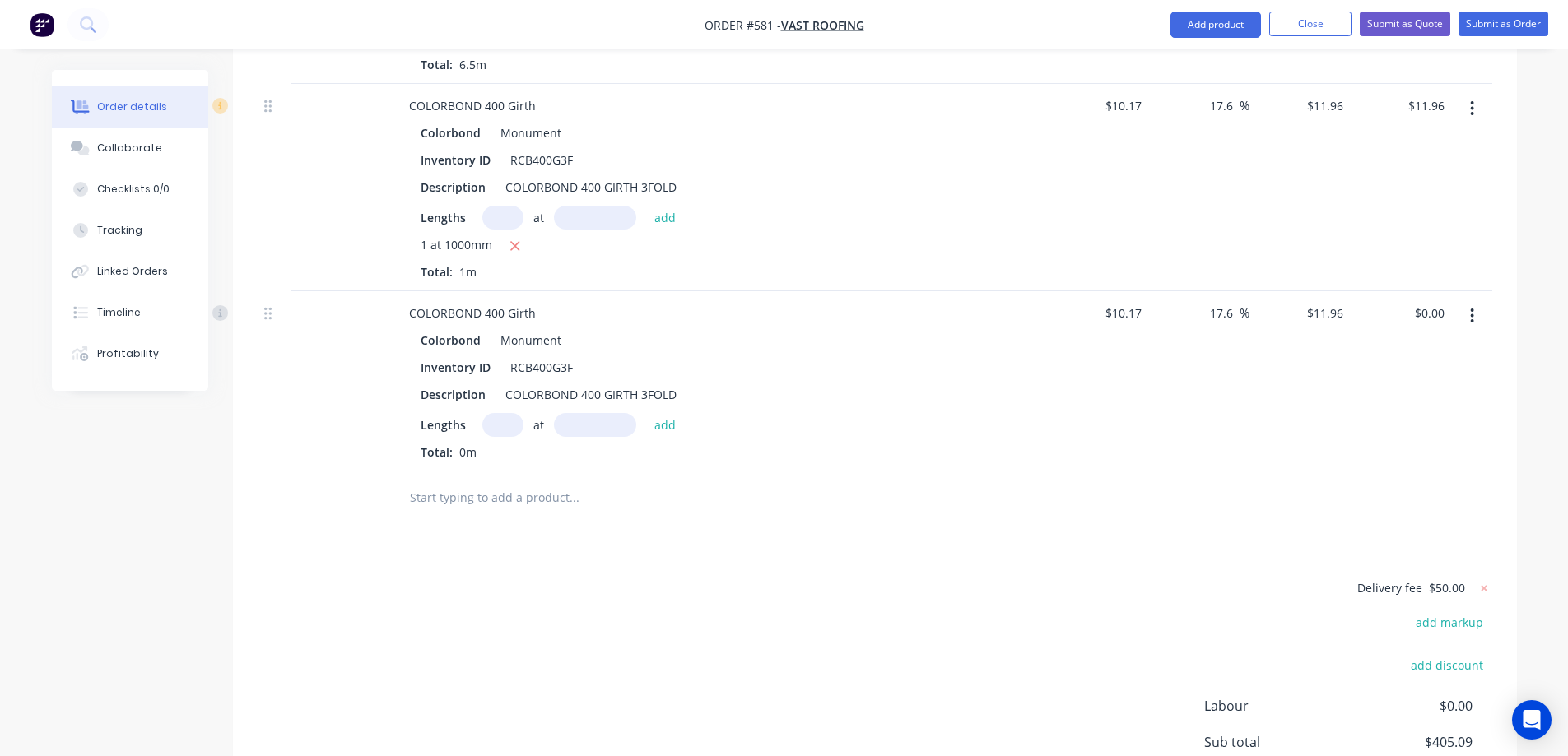
click at [506, 426] on input "text" at bounding box center [502, 425] width 41 height 24
type input "1"
type input "4700mm"
click at [665, 421] on button "add" at bounding box center [665, 424] width 39 height 23
type input "$56.21"
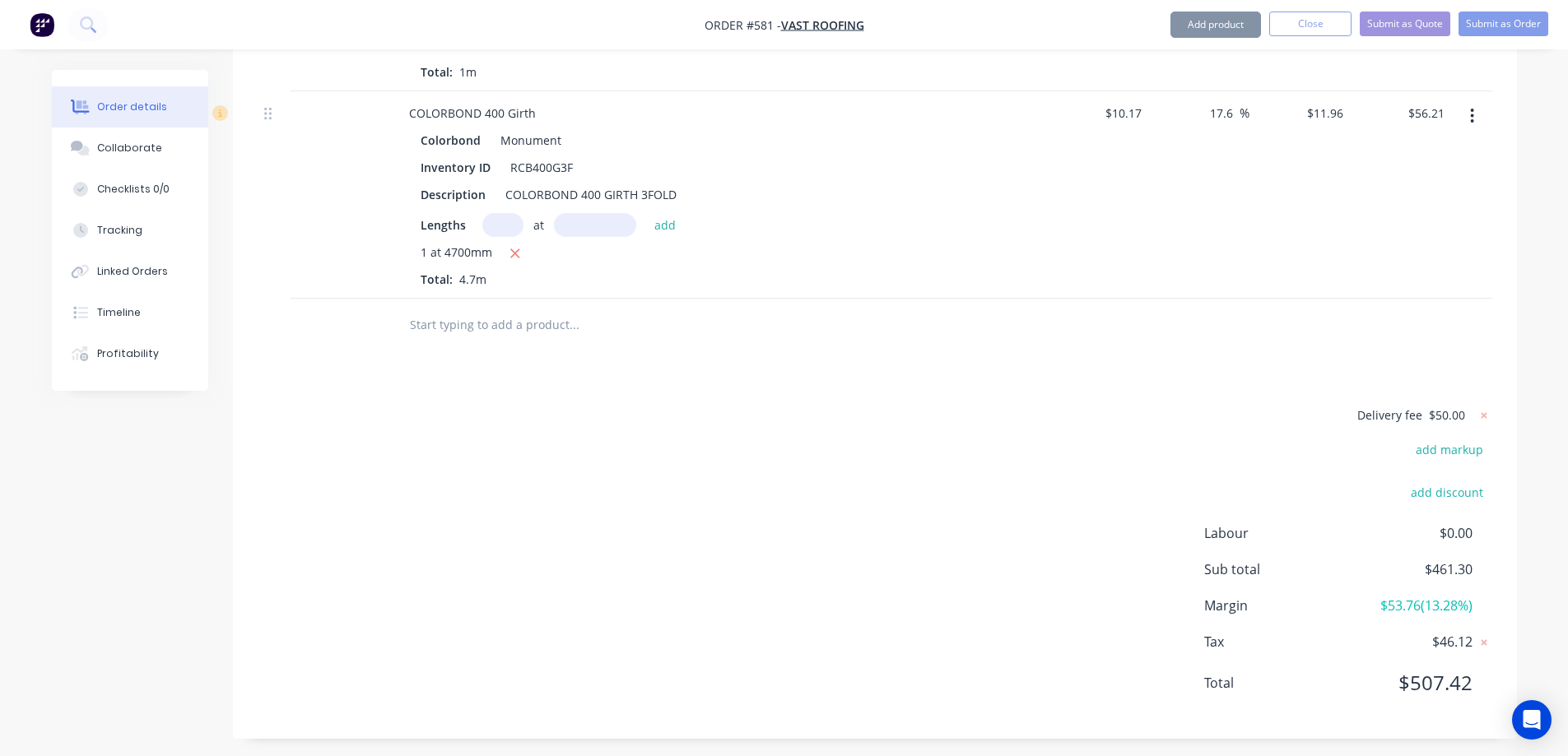
scroll to position [1730, 0]
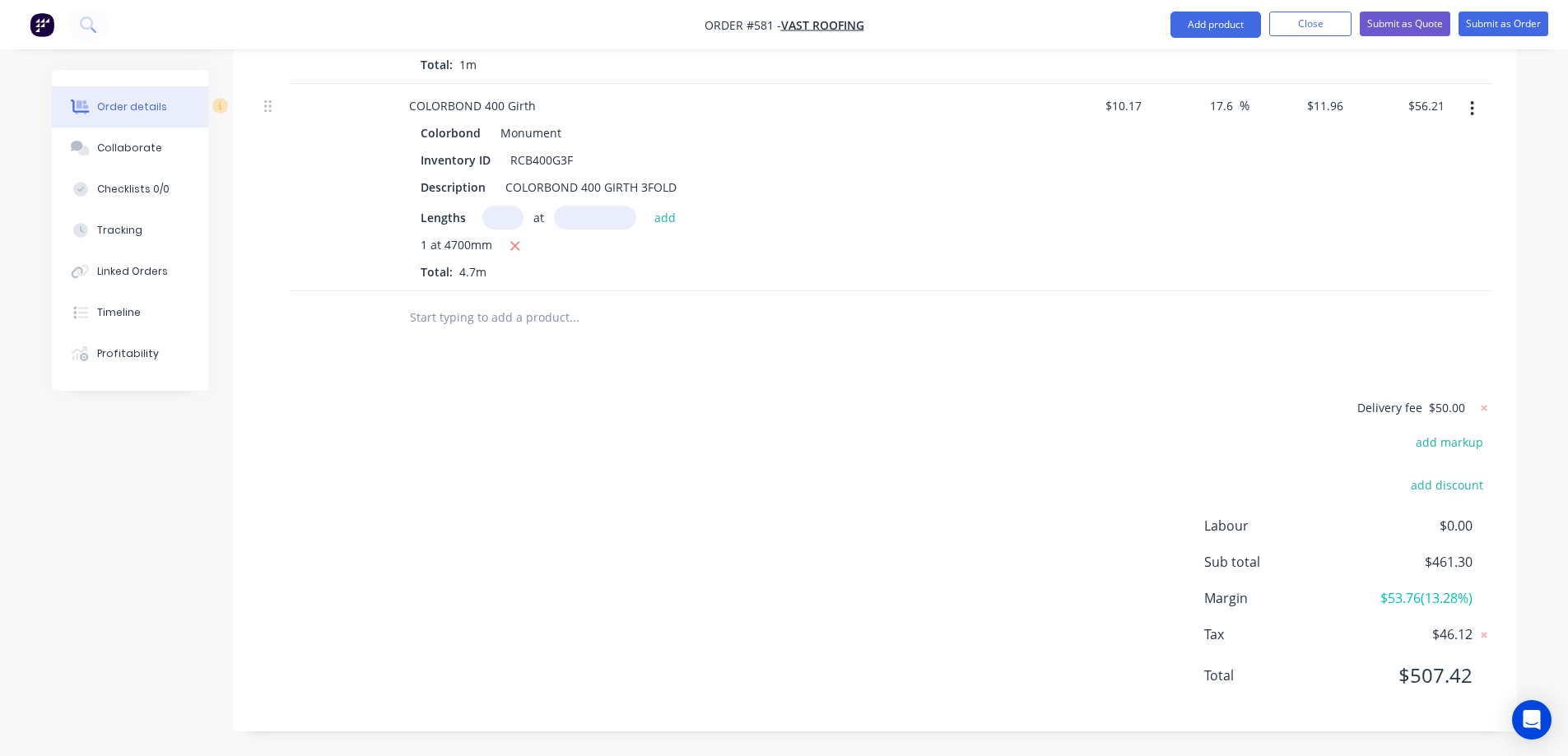
click at [509, 308] on input "text" at bounding box center [574, 317] width 330 height 33
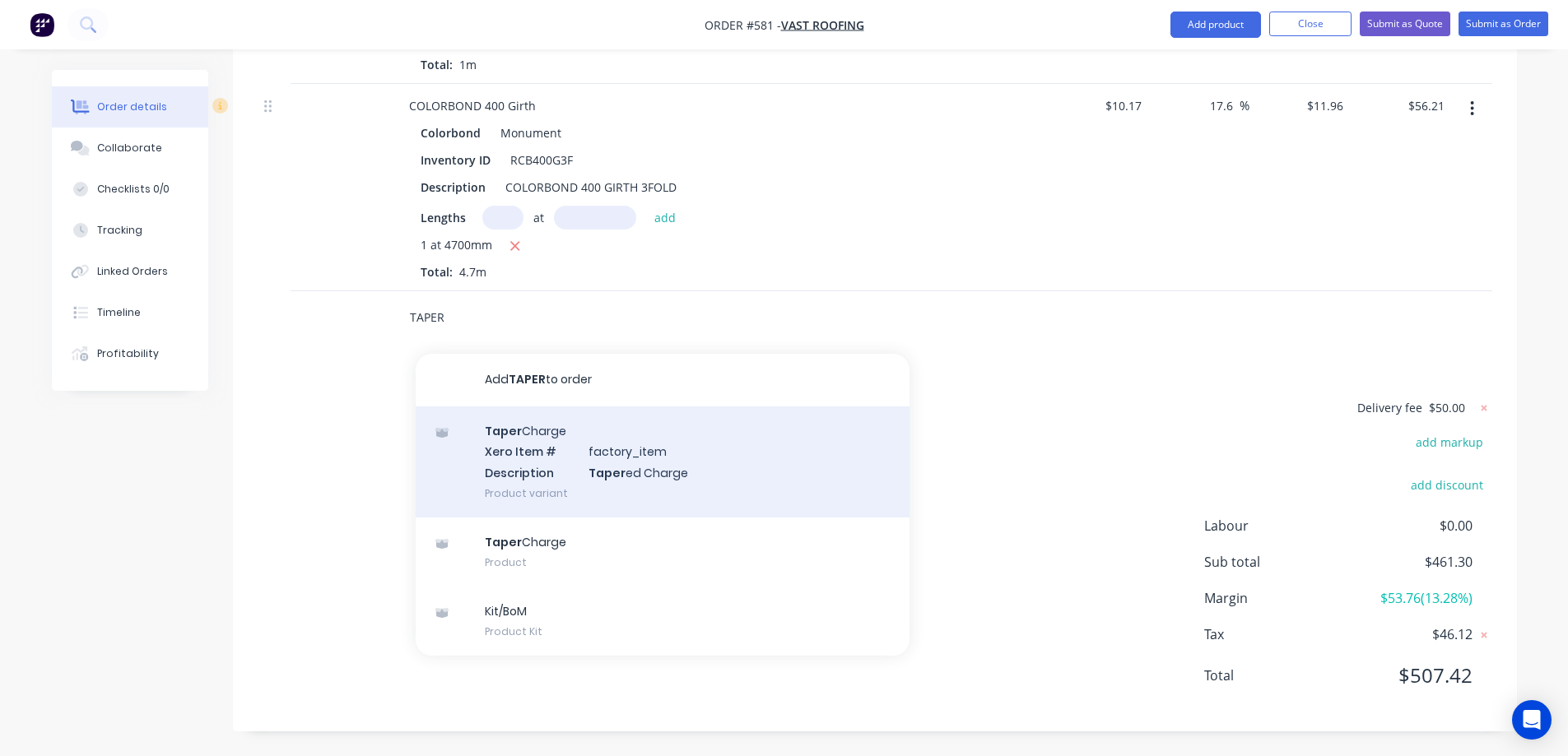
type input "TAPER"
click at [497, 466] on div "Taper Charge Xero Item # factory_item Description Taper ed Charge Product varia…" at bounding box center [662, 462] width 493 height 111
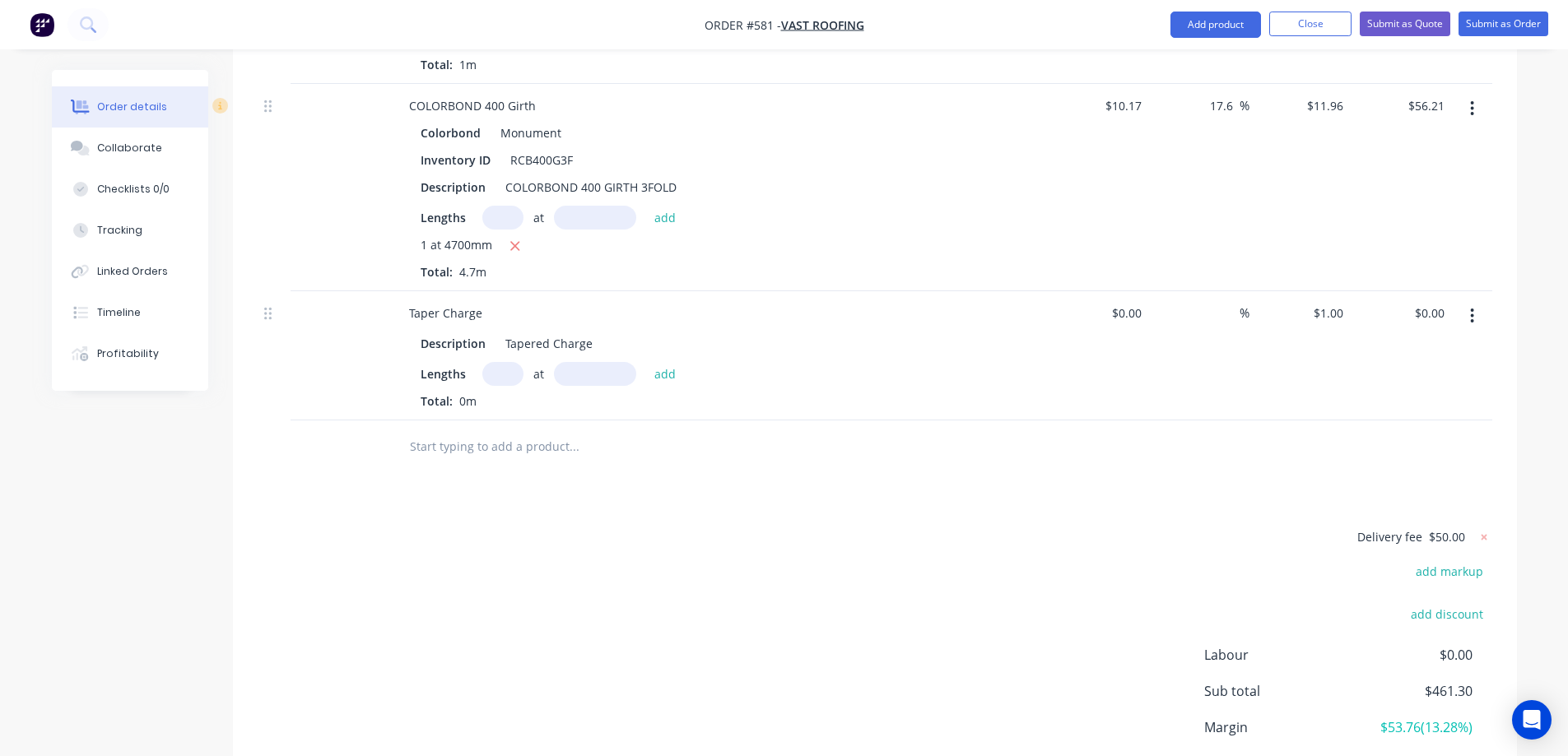
click at [493, 370] on input "text" at bounding box center [502, 375] width 41 height 24
type input "1"
type input "4700mm"
click at [671, 376] on button "add" at bounding box center [665, 374] width 39 height 23
type input "$4.70"
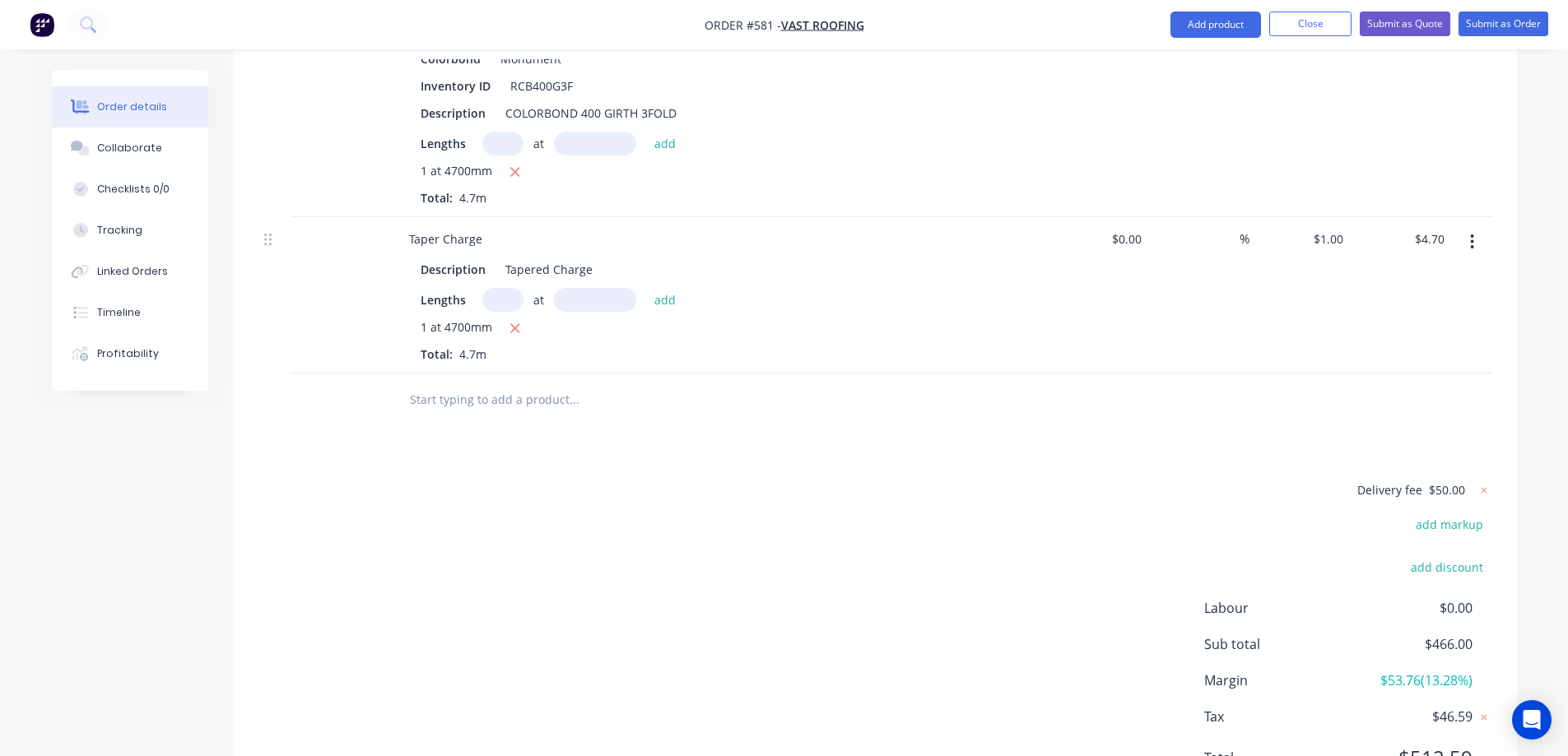
scroll to position [1887, 0]
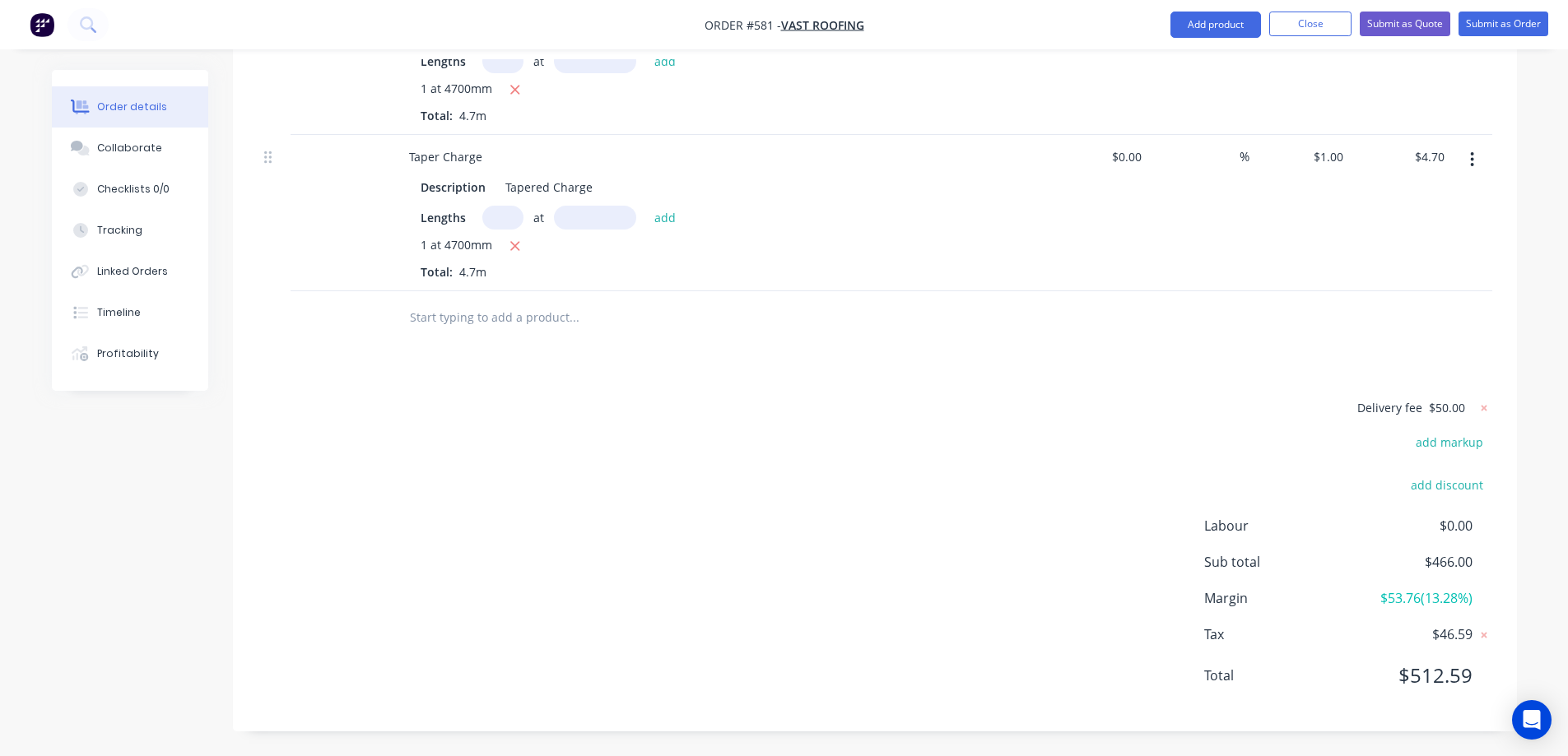
click at [477, 313] on input "text" at bounding box center [574, 317] width 330 height 33
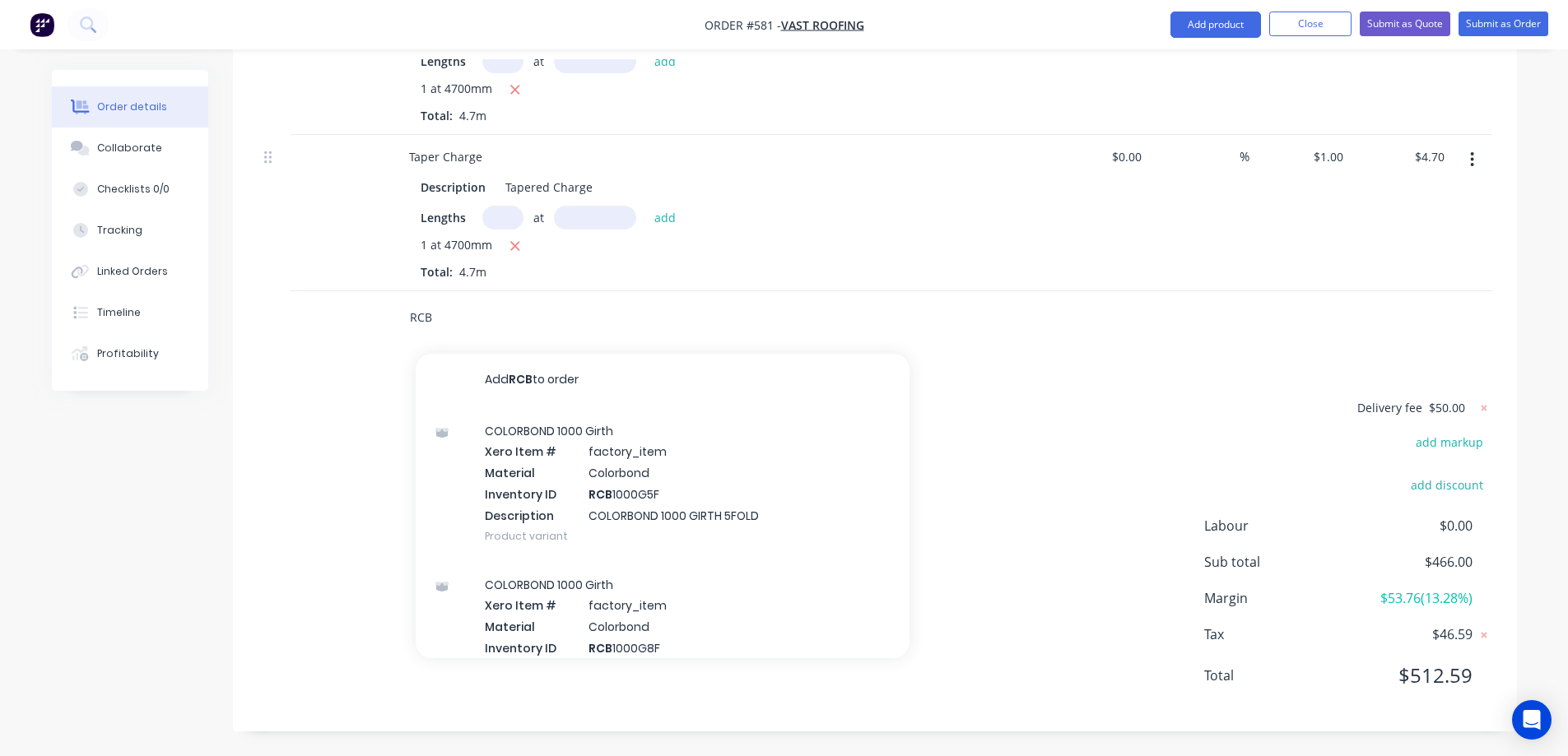
click at [464, 317] on input "RCB" at bounding box center [574, 317] width 330 height 33
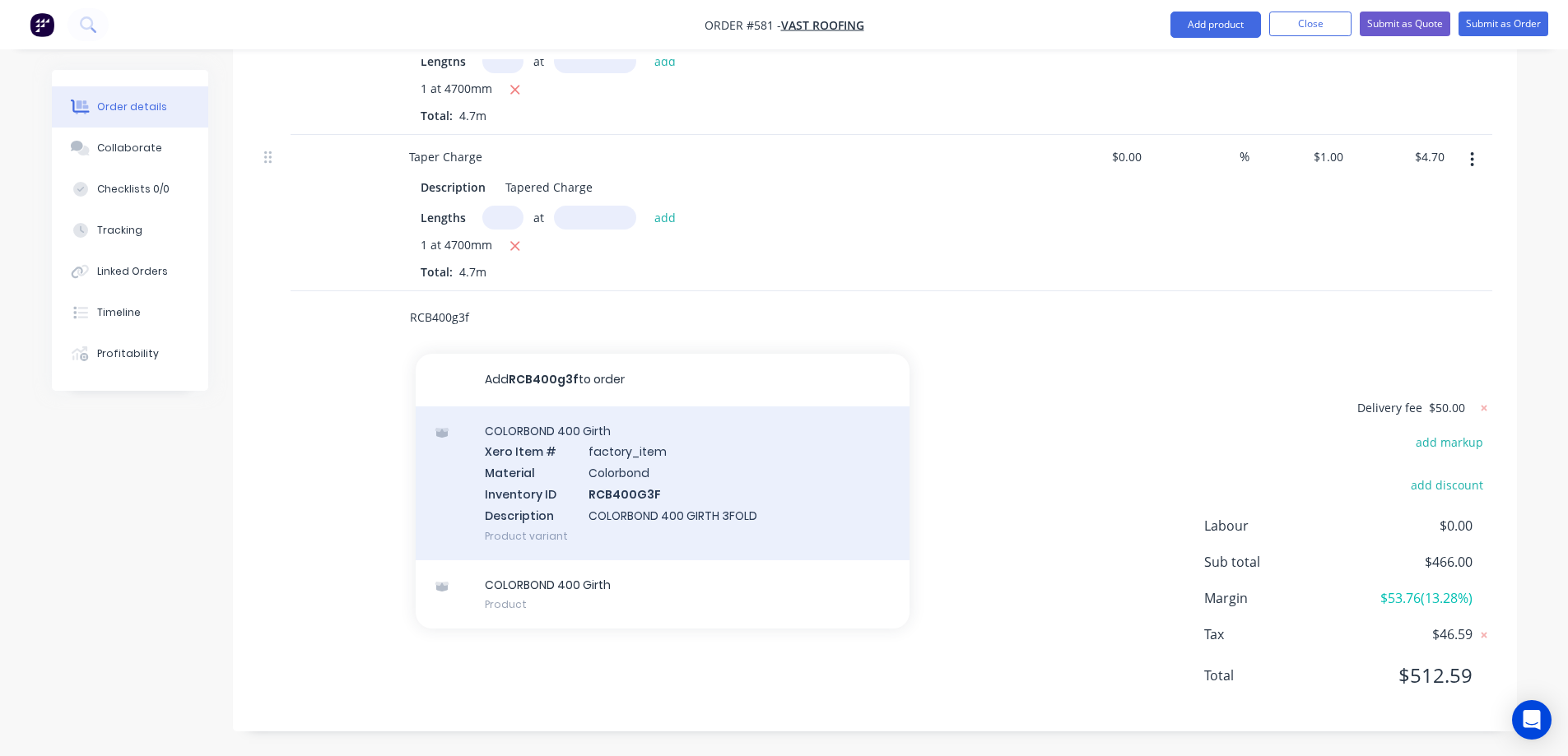
type input "RCB400g3f"
click at [500, 466] on div "COLORBOND 400 Girth Xero Item # factory_item Material Colorbond Inventory ID RC…" at bounding box center [662, 483] width 493 height 153
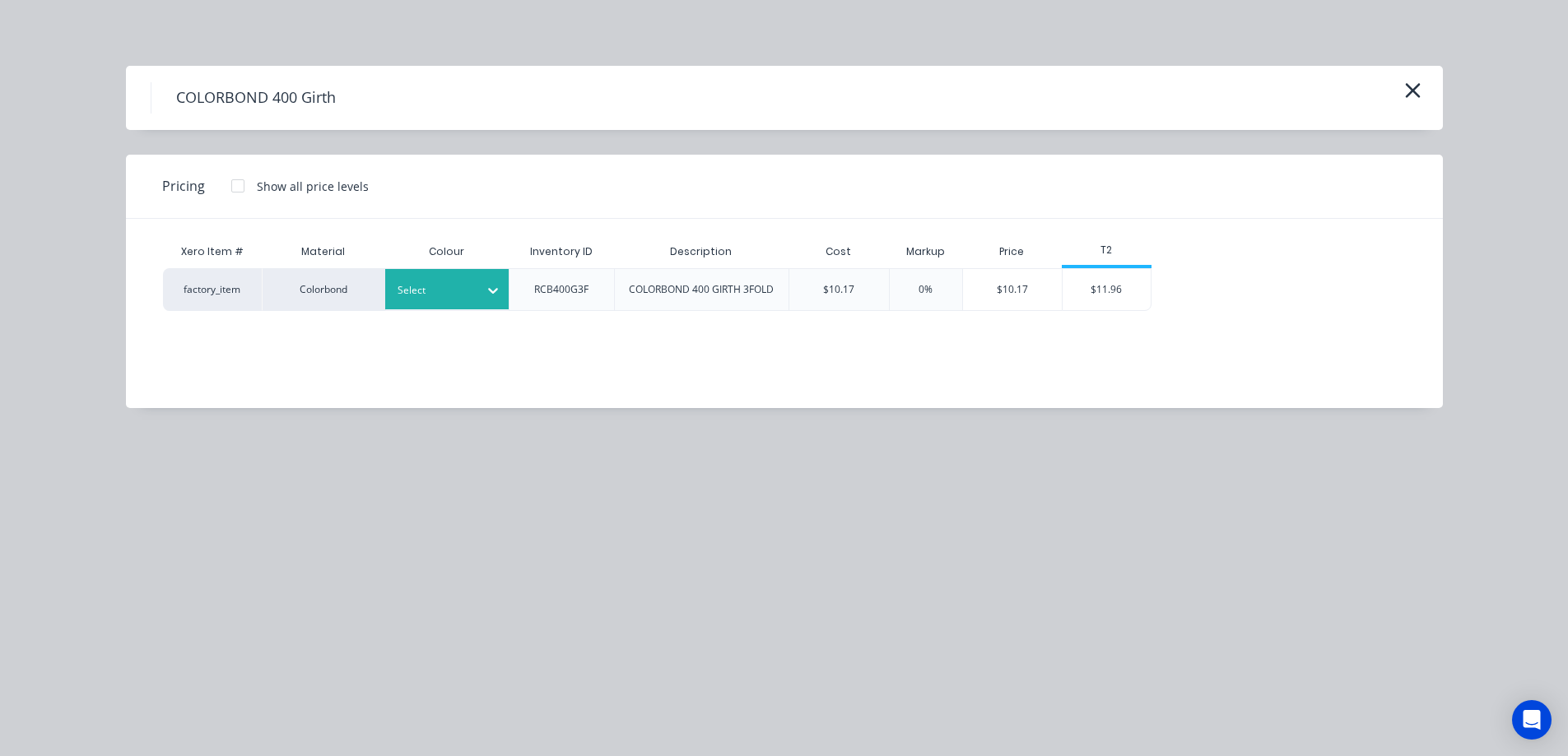
click at [431, 284] on div at bounding box center [434, 290] width 74 height 18
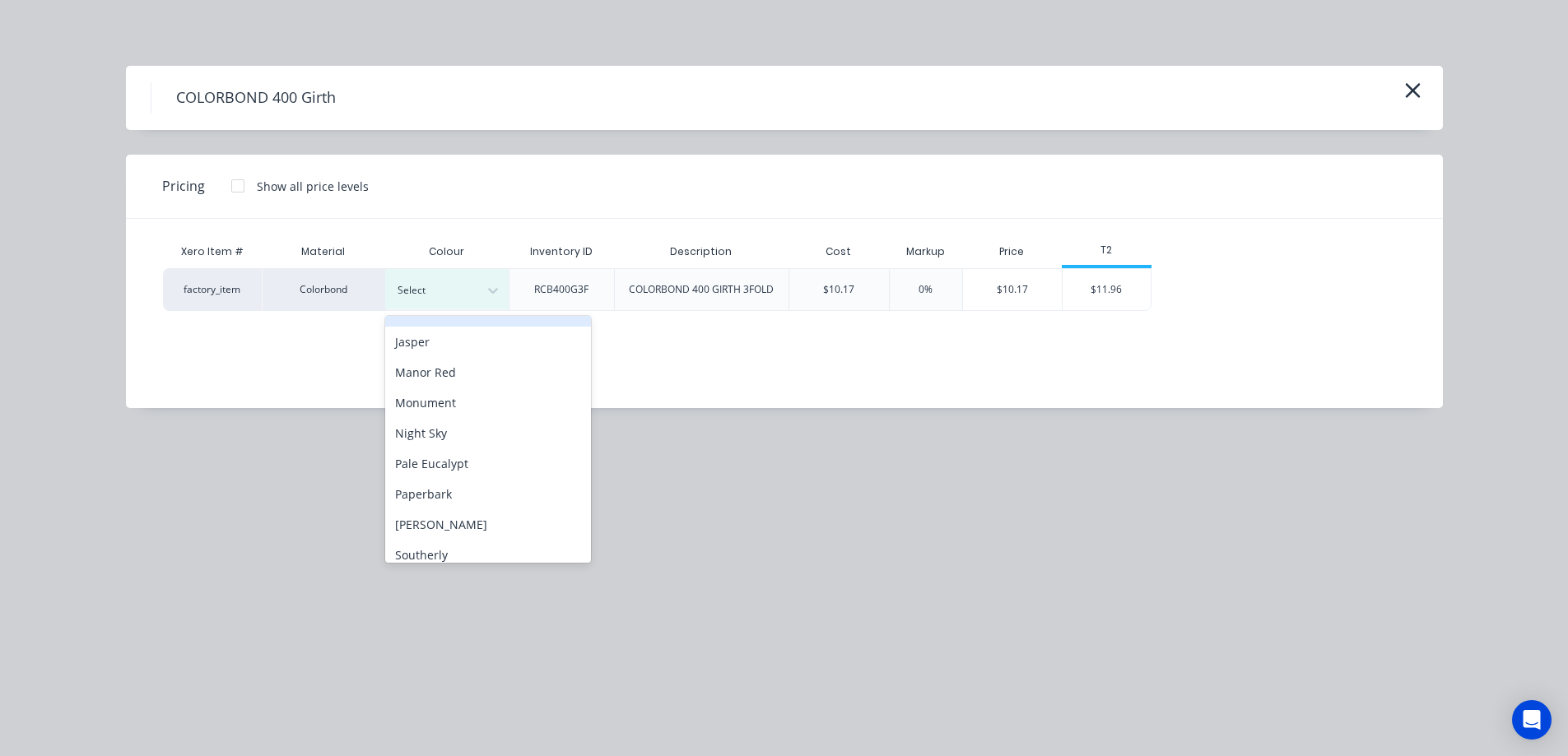
scroll to position [329, 0]
click at [437, 410] on div "Monument" at bounding box center [487, 401] width 206 height 30
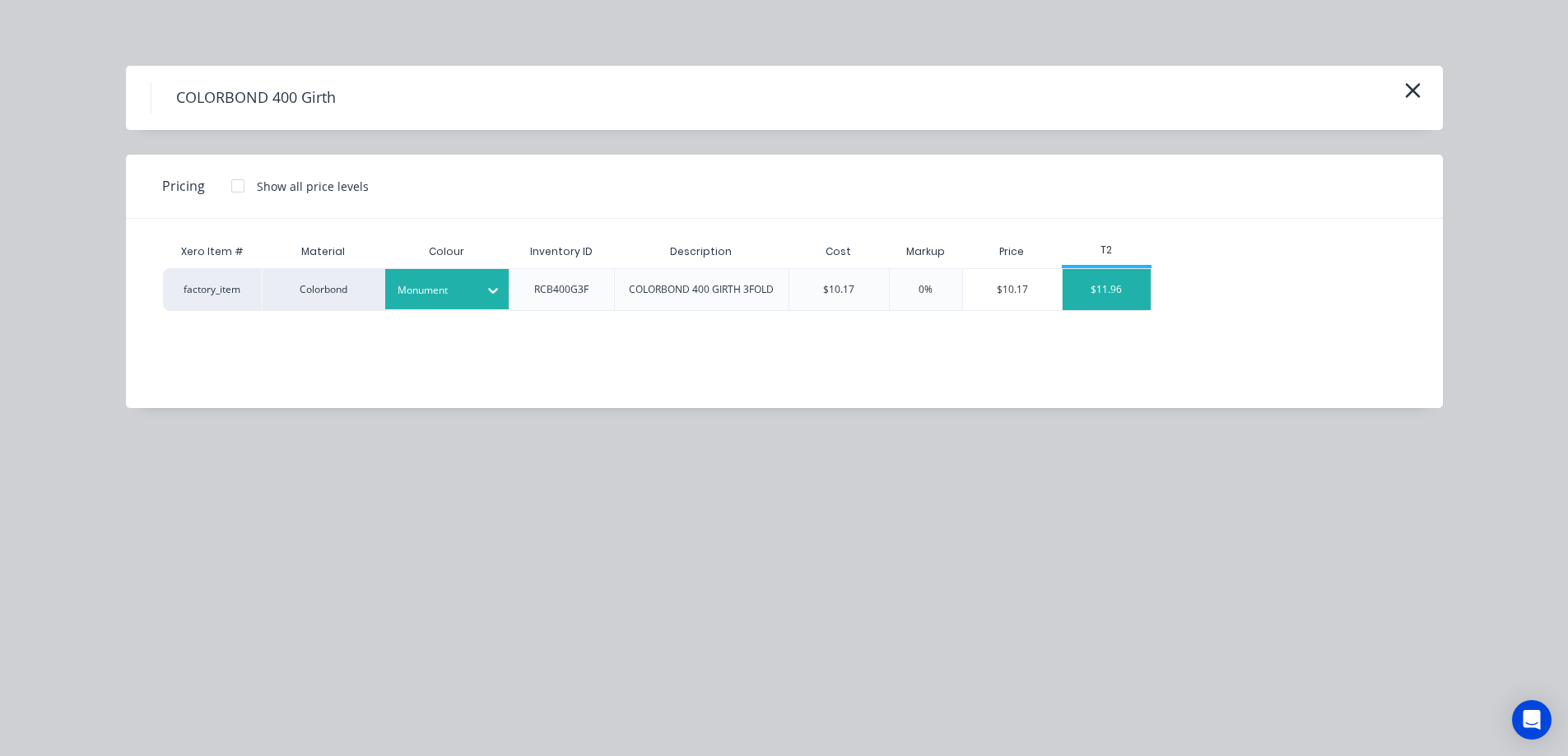
click at [1093, 303] on div "$11.96" at bounding box center [1107, 289] width 88 height 41
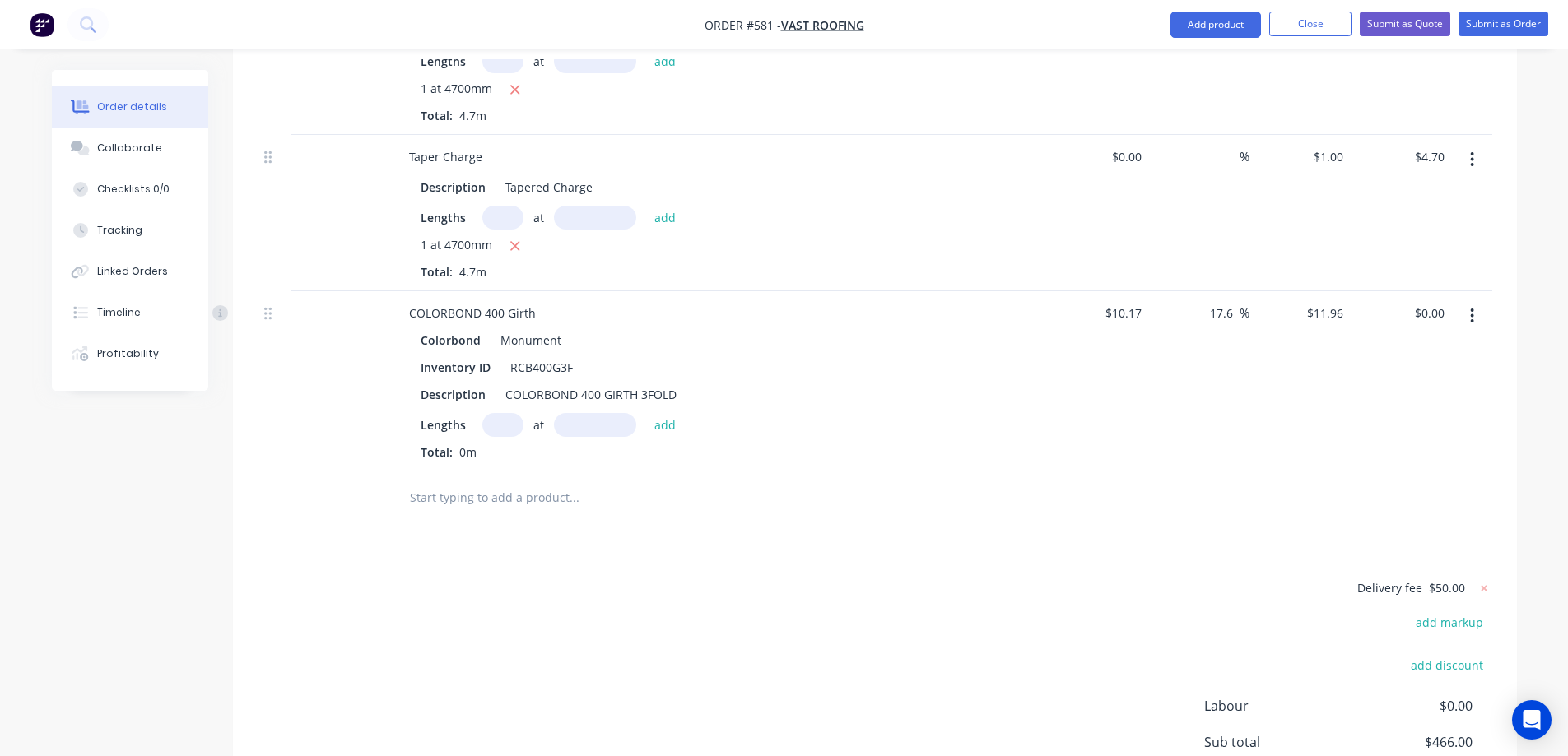
click at [503, 418] on input "text" at bounding box center [502, 425] width 41 height 24
type input "1"
type input "4800mm"
click at [674, 425] on button "add" at bounding box center [665, 424] width 39 height 23
type input "$57.41"
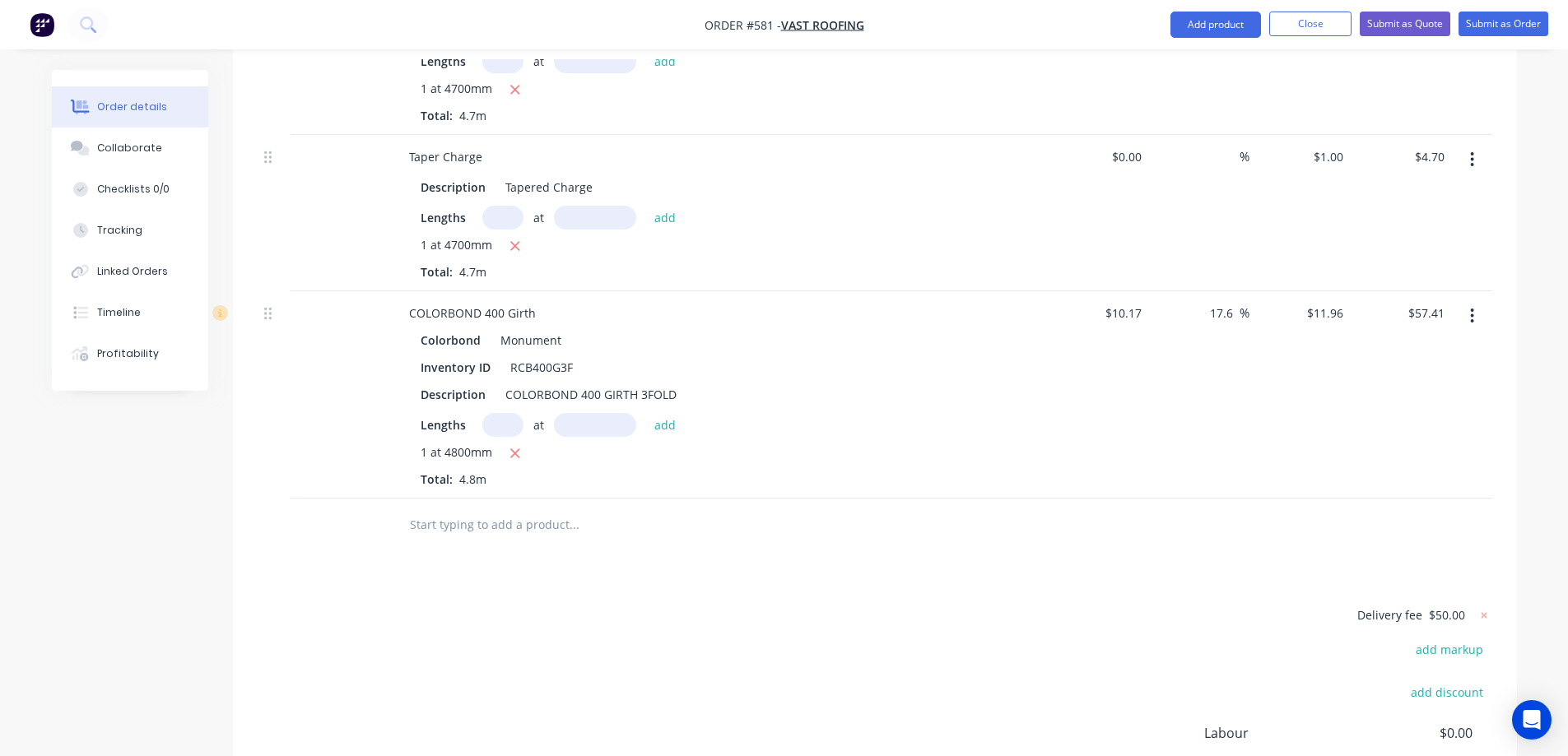
click at [509, 528] on input "text" at bounding box center [574, 525] width 330 height 33
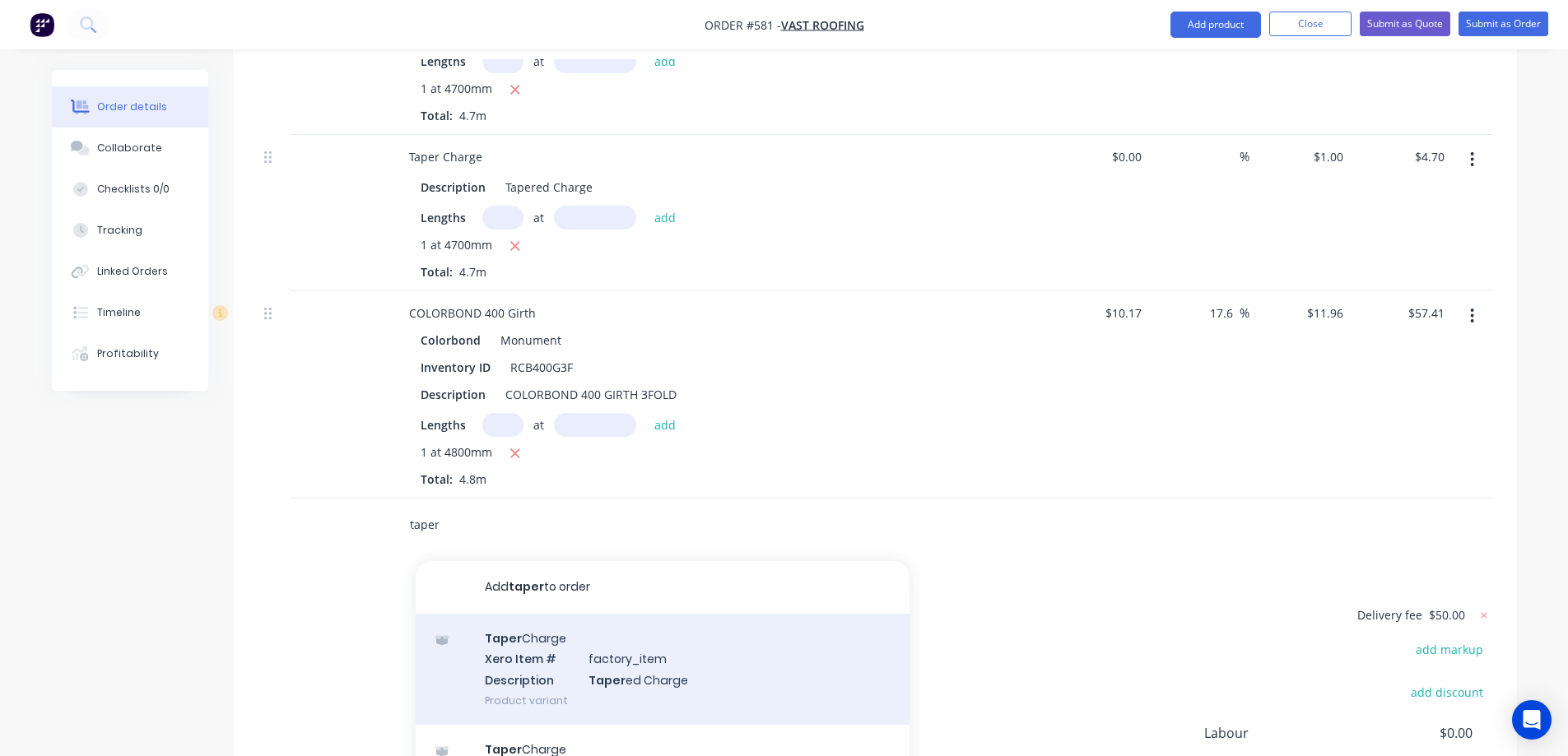
type input "taper"
click at [541, 662] on div "Taper Charge Xero Item # factory_item Description Taper ed Charge Product varia…" at bounding box center [662, 669] width 493 height 111
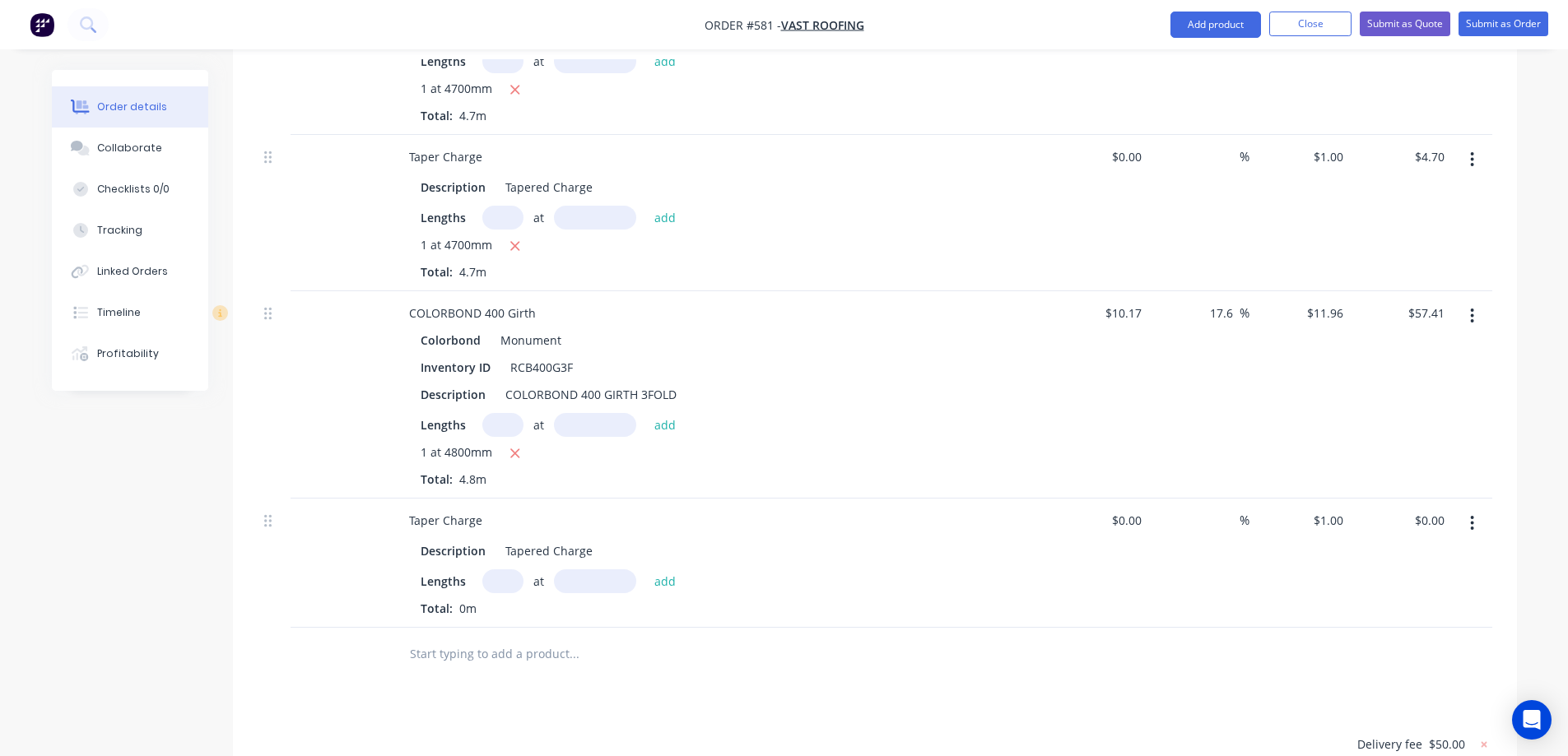
click at [499, 577] on input "text" at bounding box center [502, 582] width 41 height 24
type input "1"
type input "4800mm"
click at [660, 577] on button "add" at bounding box center [665, 581] width 39 height 23
type input "$4.80"
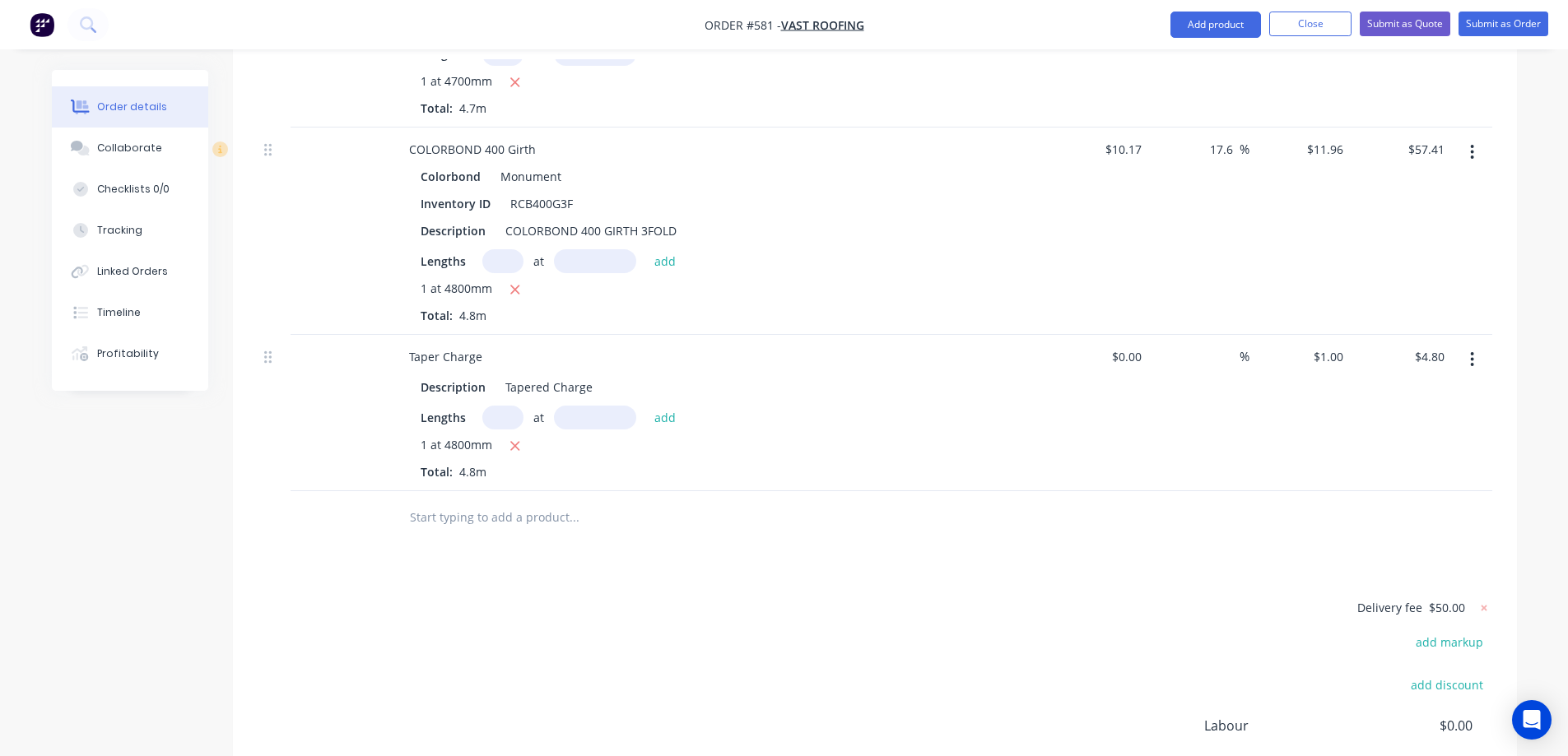
scroll to position [2051, 0]
click at [513, 515] on input "text" at bounding box center [574, 517] width 330 height 33
type input "t"
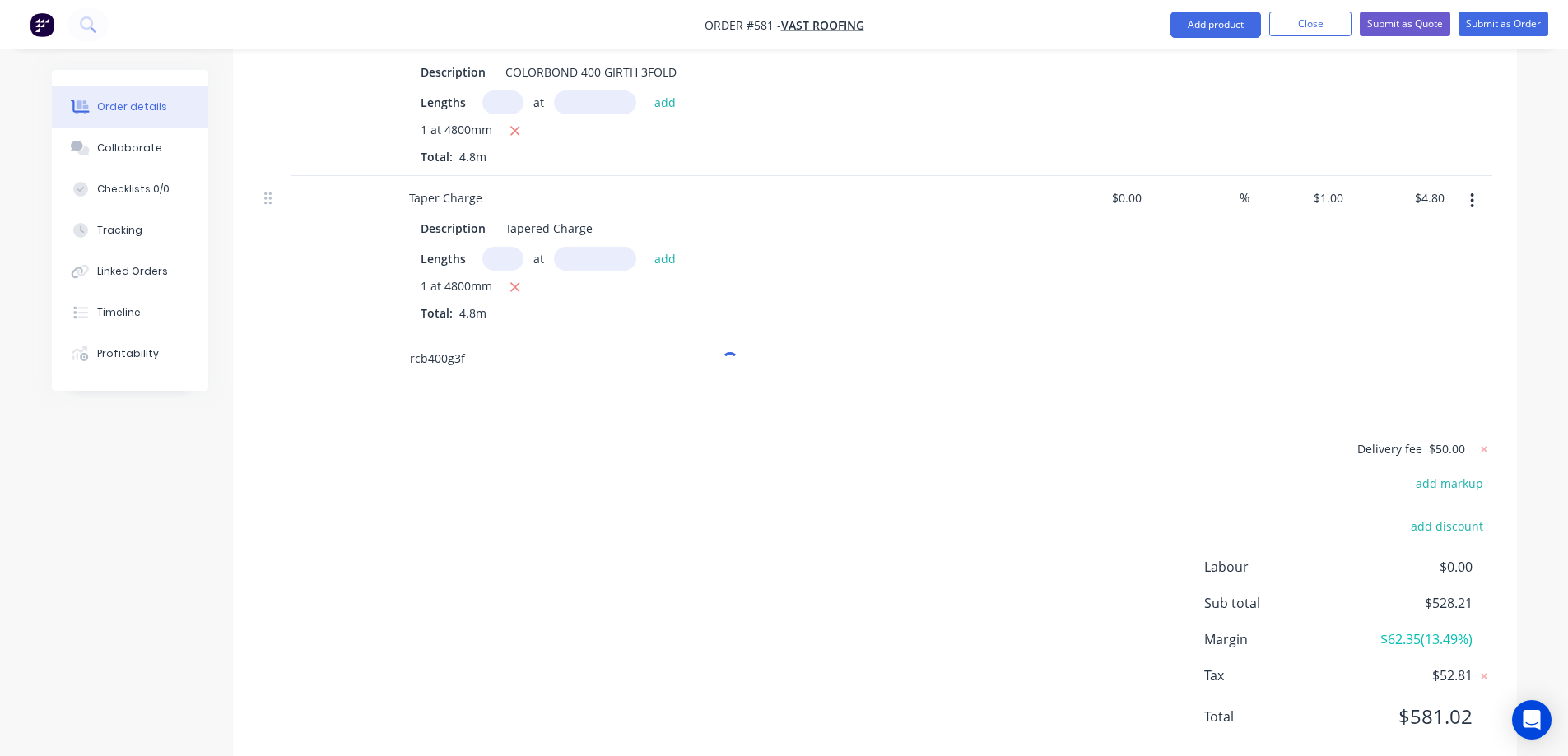
scroll to position [2216, 0]
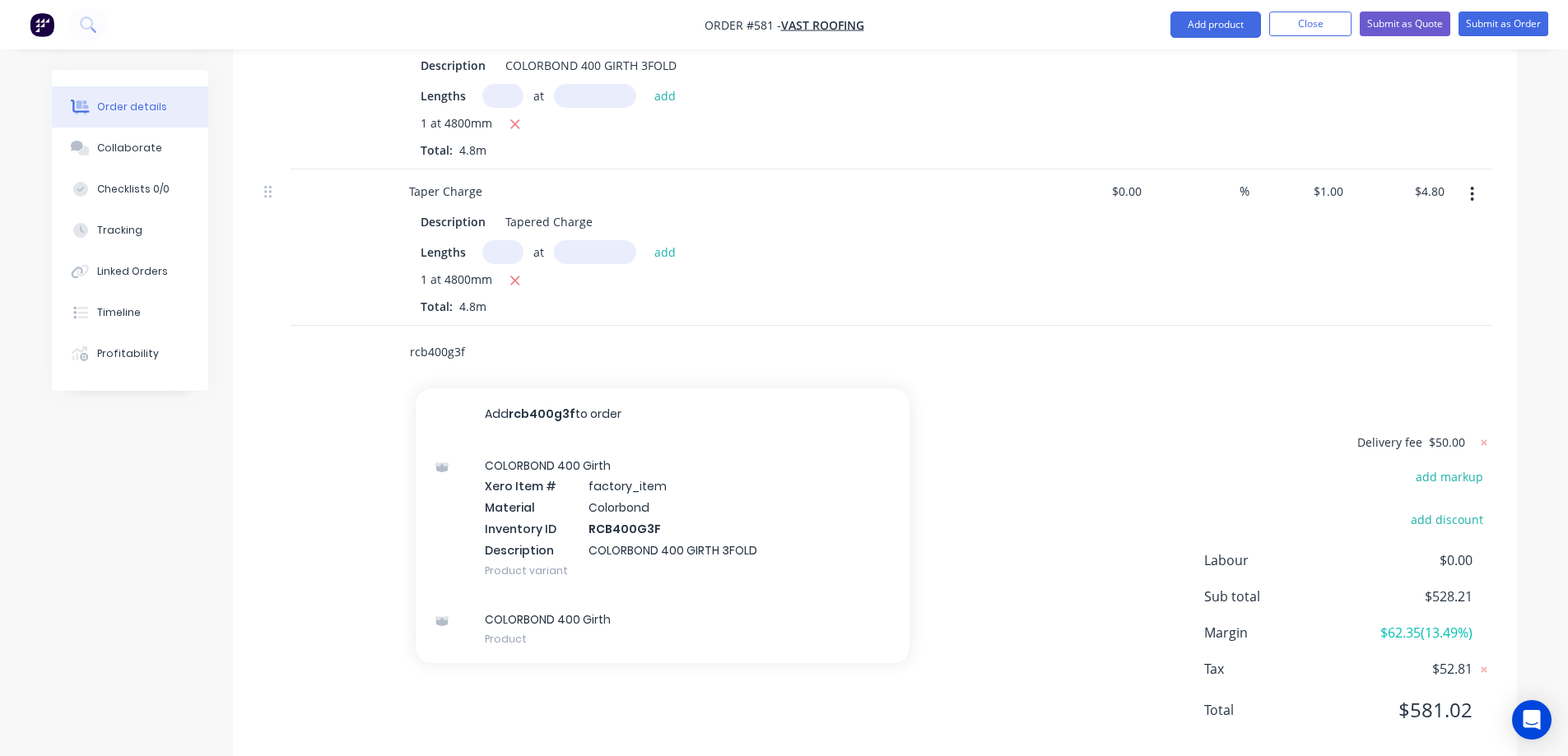
type input "rcb400g3f"
click at [512, 525] on div "COLORBOND 400 Girth Xero Item # factory_item Material Colorbond Inventory ID RC…" at bounding box center [662, 518] width 493 height 153
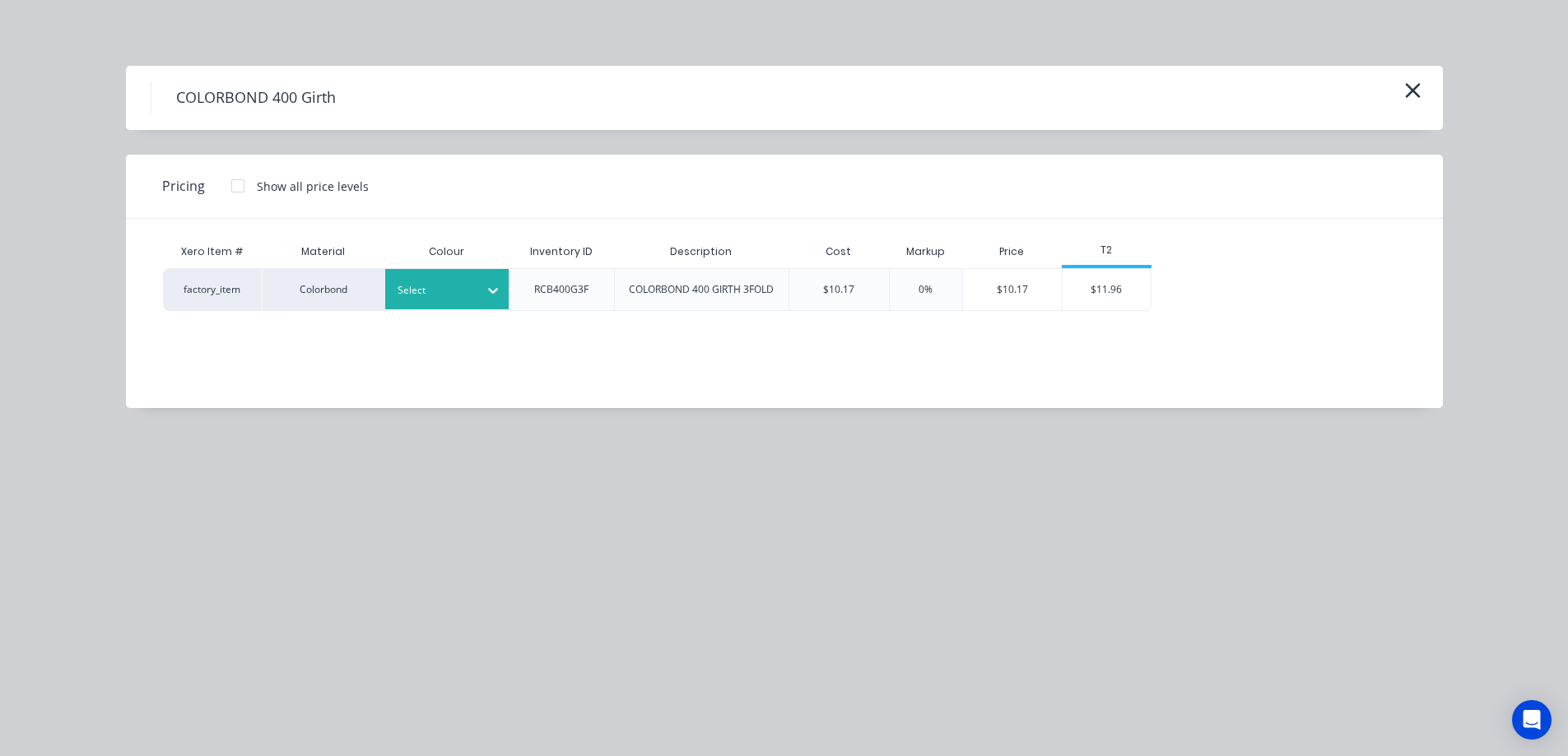
click at [448, 304] on div "Select" at bounding box center [447, 289] width 123 height 41
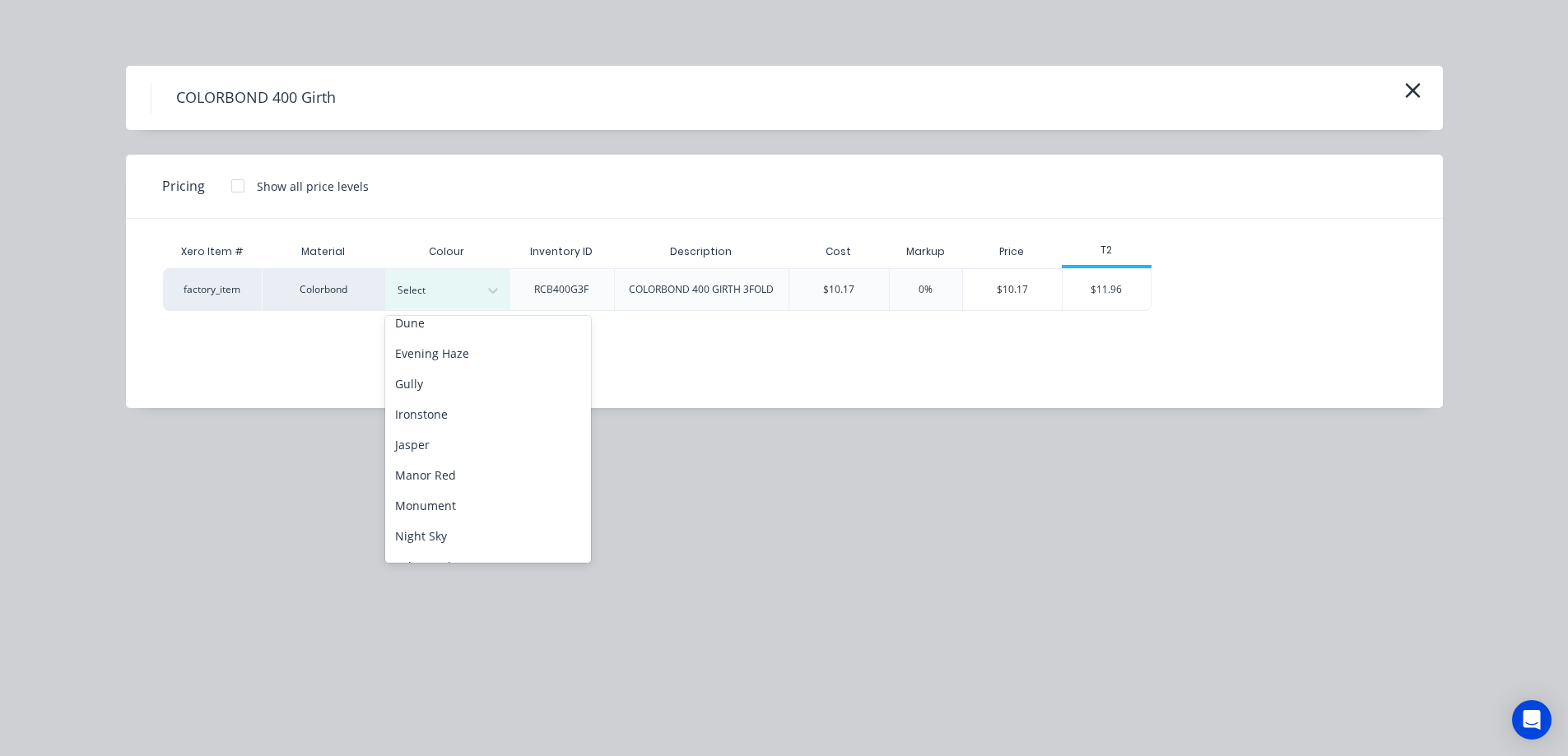
scroll to position [247, 0]
click at [457, 485] on div "Monument" at bounding box center [487, 483] width 206 height 30
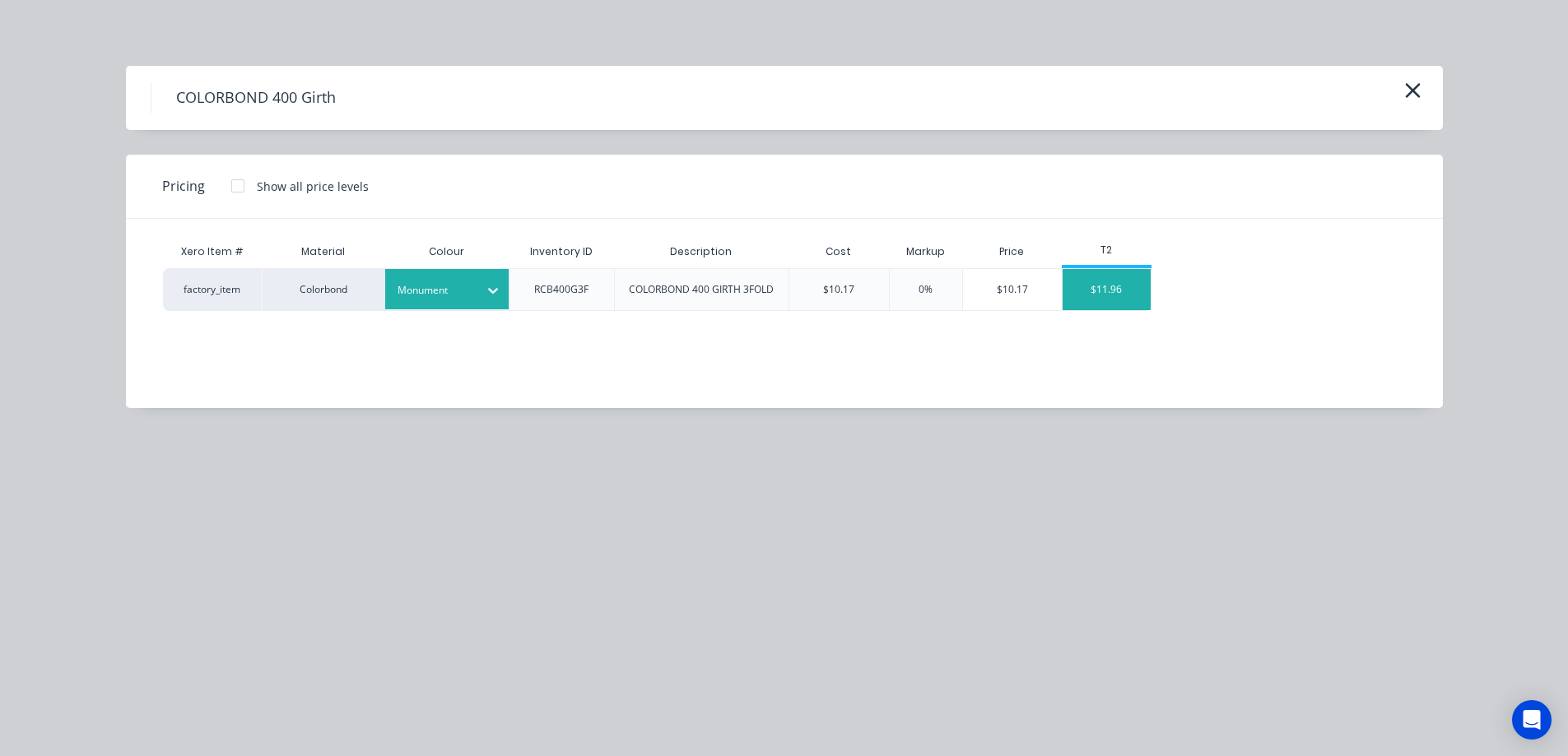
click at [1114, 299] on div "$11.96" at bounding box center [1107, 289] width 88 height 41
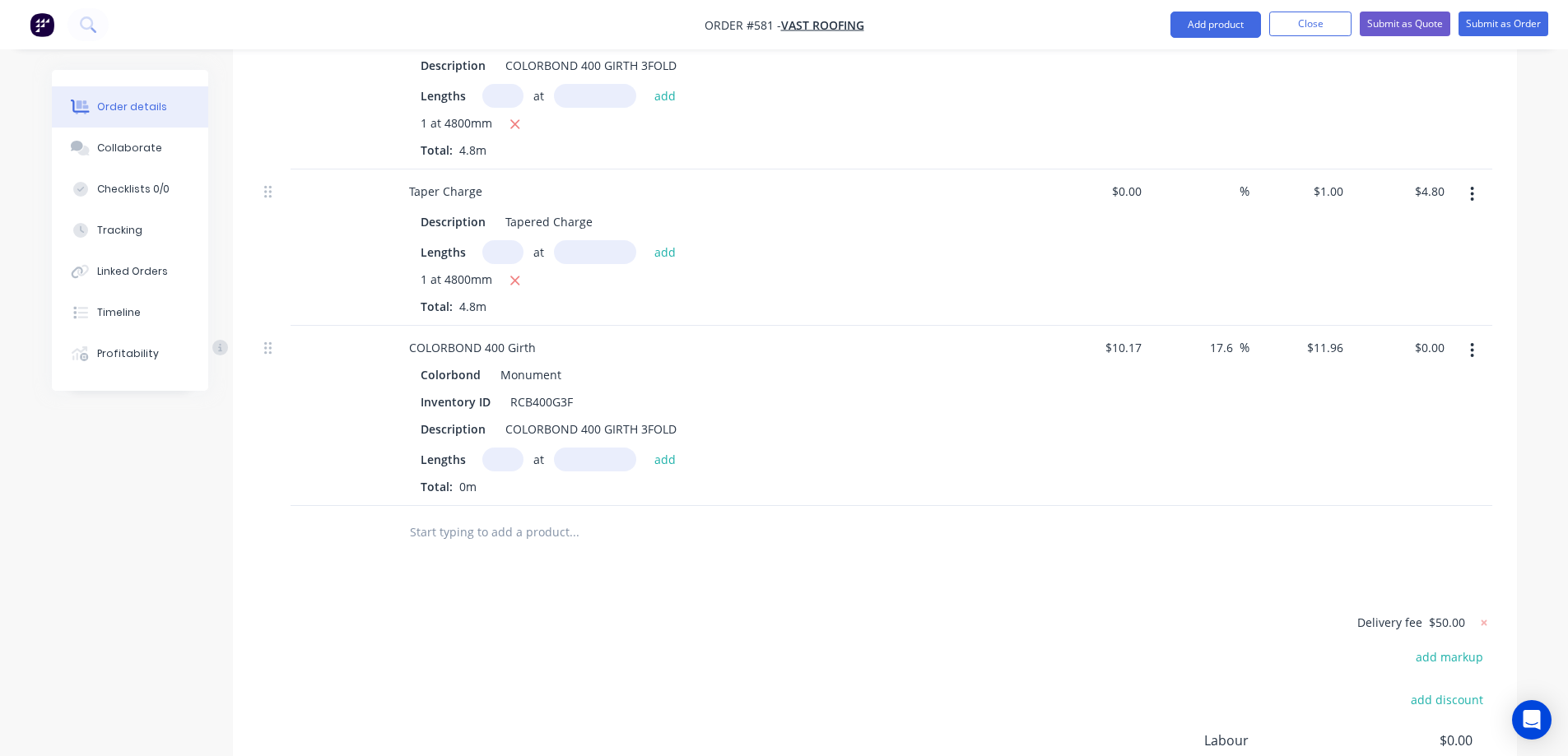
click at [510, 460] on input "text" at bounding box center [502, 459] width 41 height 24
type input "1"
type input "2700mm"
click at [650, 461] on button "add" at bounding box center [665, 459] width 39 height 23
type input "$32.29"
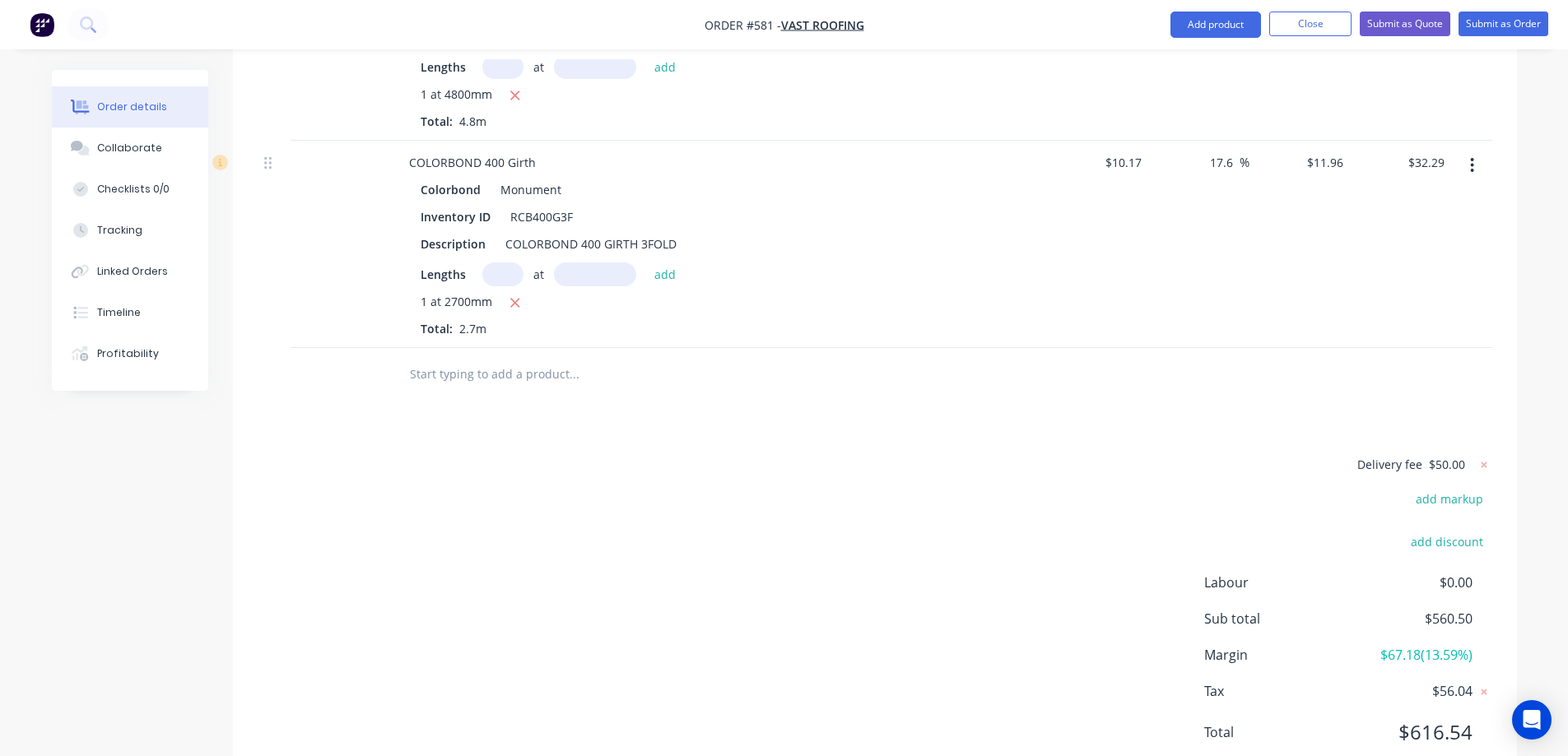
scroll to position [2458, 0]
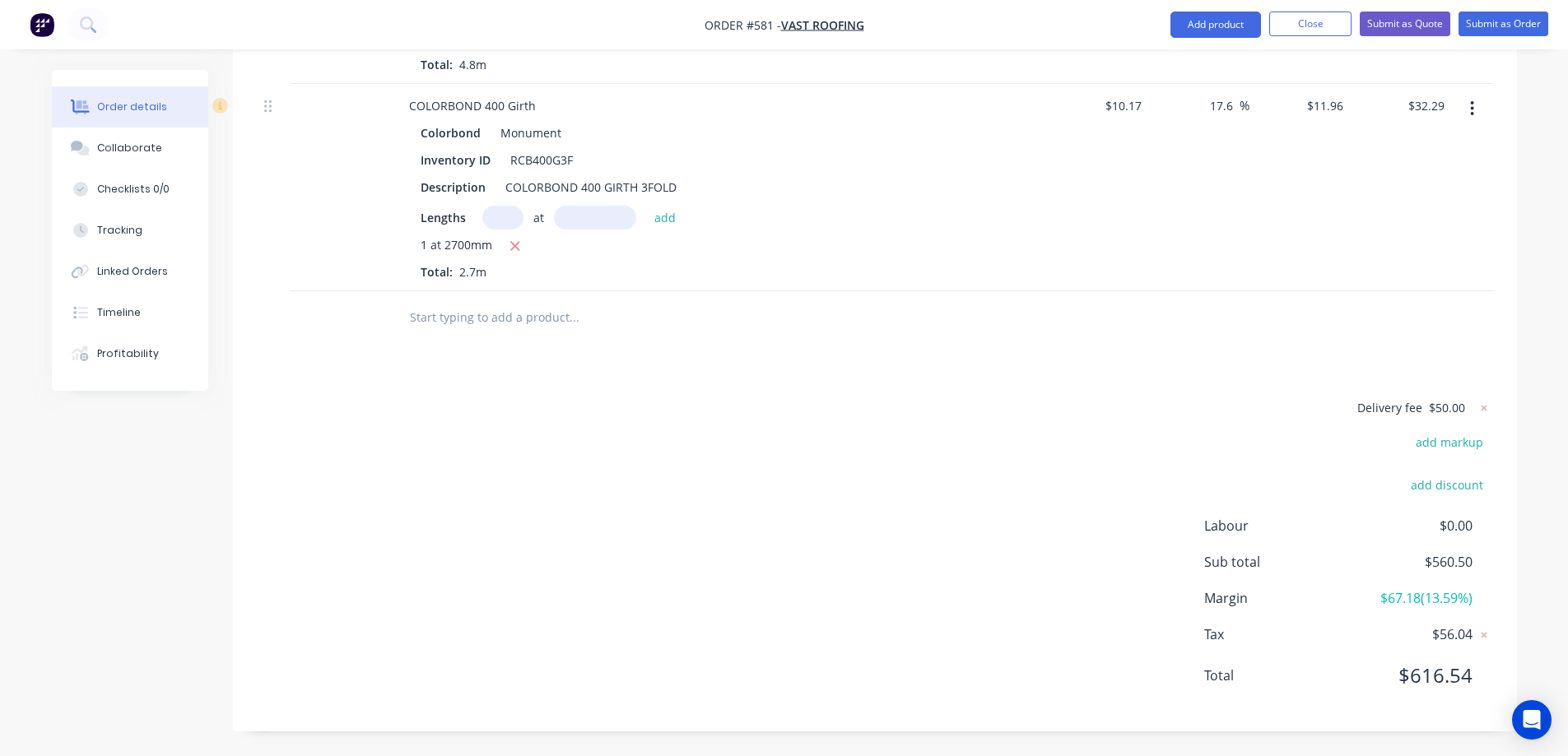
click at [469, 323] on input "text" at bounding box center [574, 317] width 330 height 33
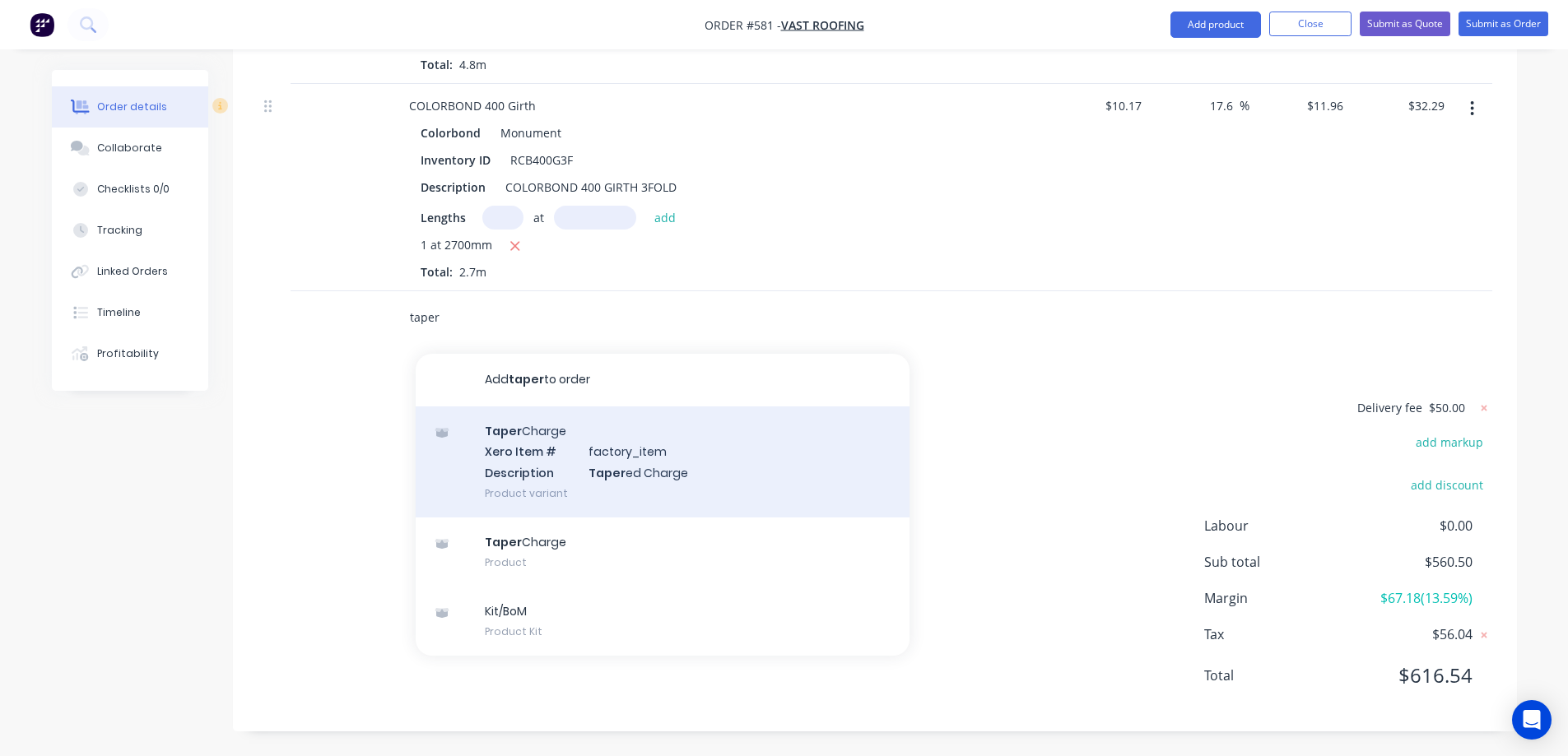
type input "taper"
click at [521, 471] on div "Taper Charge Xero Item # factory_item Description Taper ed Charge Product varia…" at bounding box center [662, 462] width 493 height 111
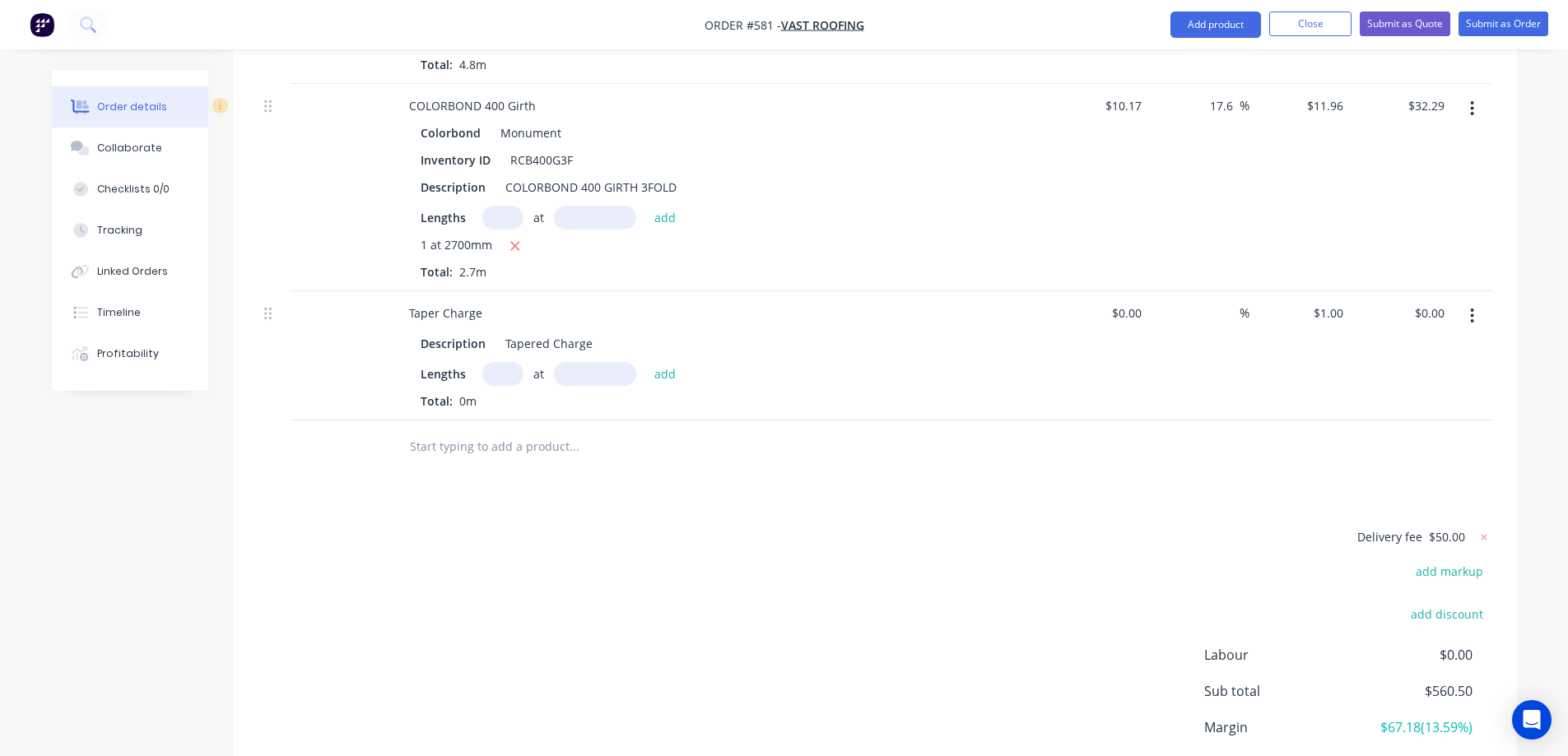
click at [509, 372] on input "text" at bounding box center [502, 375] width 41 height 24
type input "1"
type input "2700mm"
click at [653, 373] on button "add" at bounding box center [665, 374] width 39 height 23
type input "$2.70"
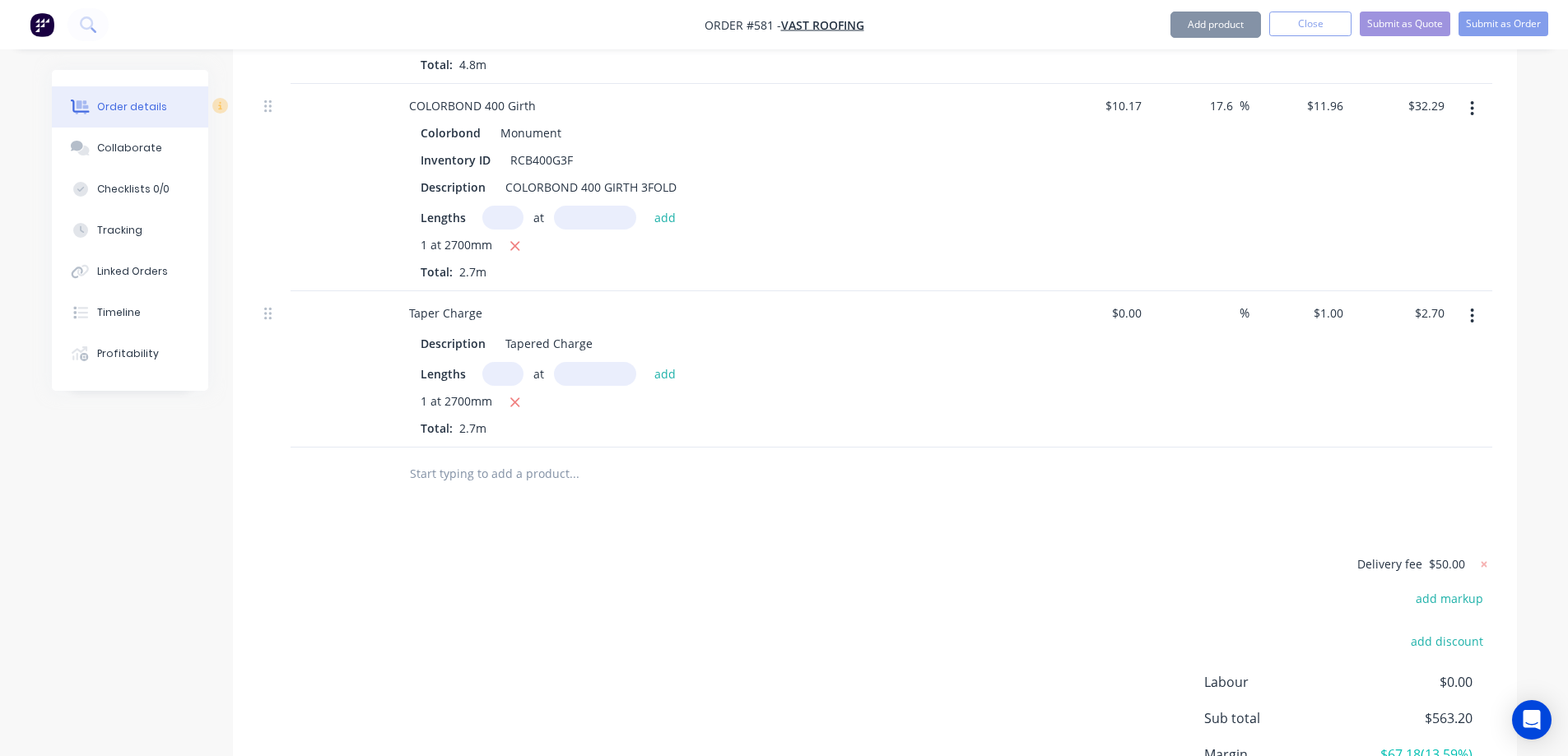
click at [512, 477] on input "text" at bounding box center [574, 474] width 330 height 33
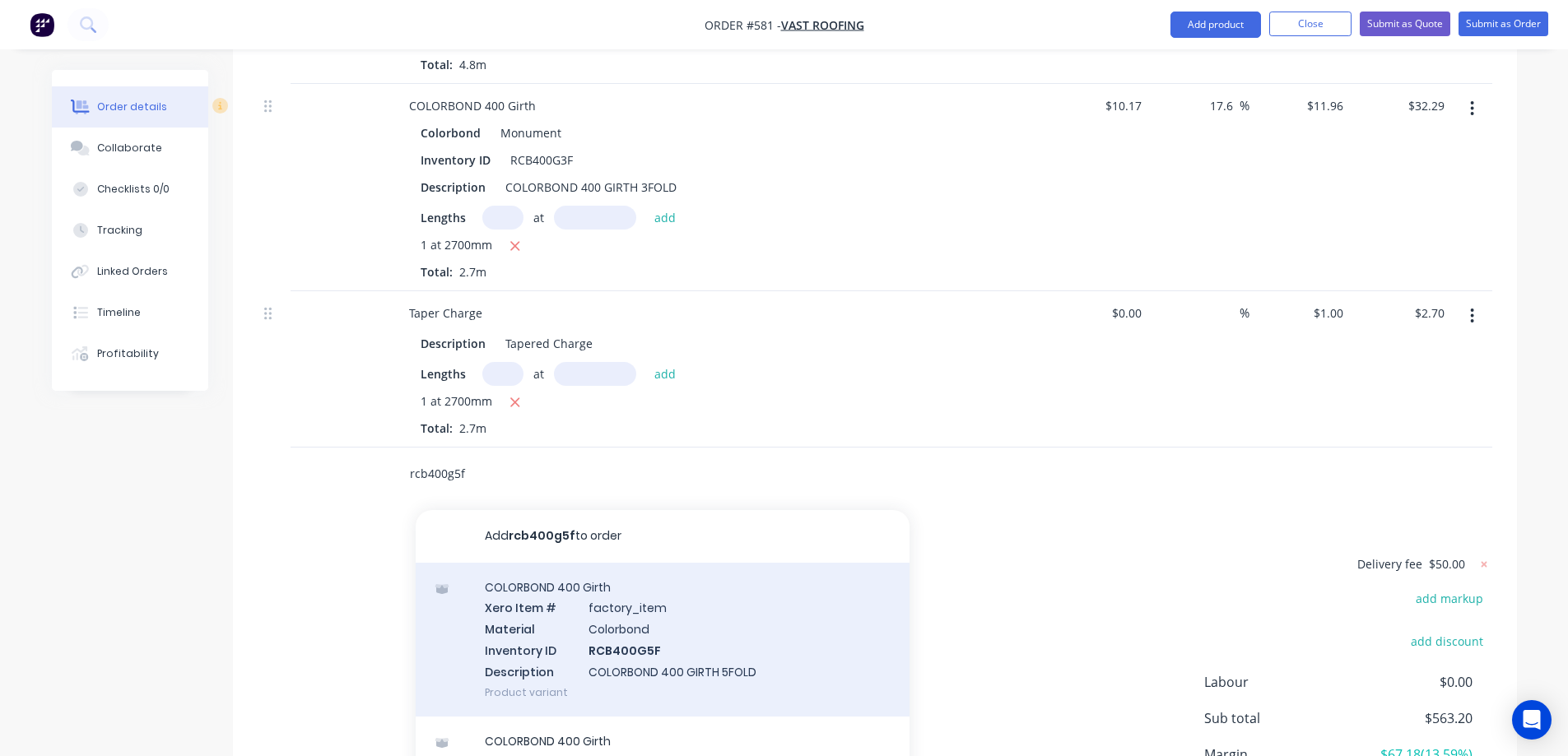
type input "rcb400g5f"
click at [559, 622] on div "COLORBOND 400 Girth Xero Item # factory_item Material Colorbond Inventory ID RC…" at bounding box center [662, 639] width 493 height 153
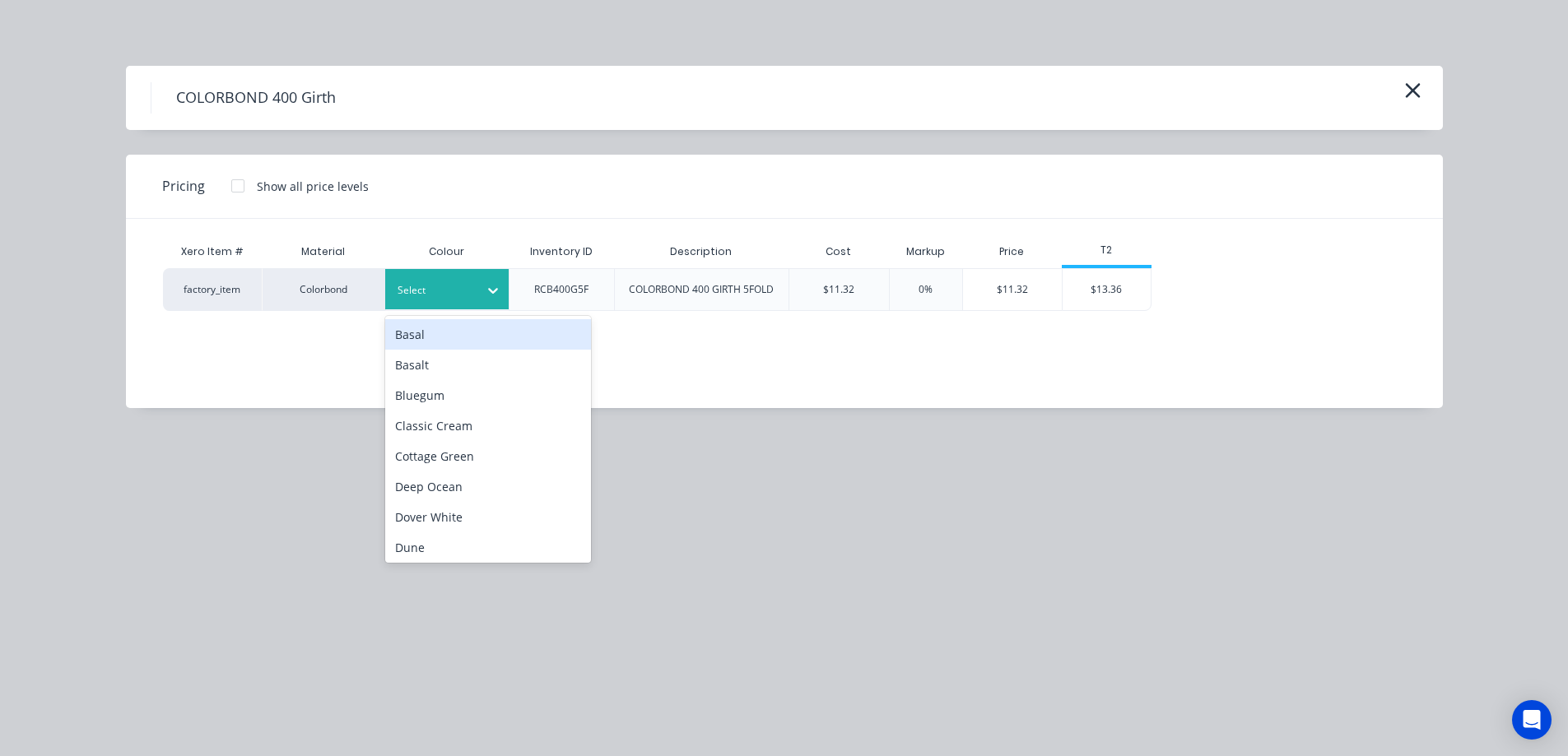
click at [477, 293] on div "Select" at bounding box center [432, 290] width 92 height 22
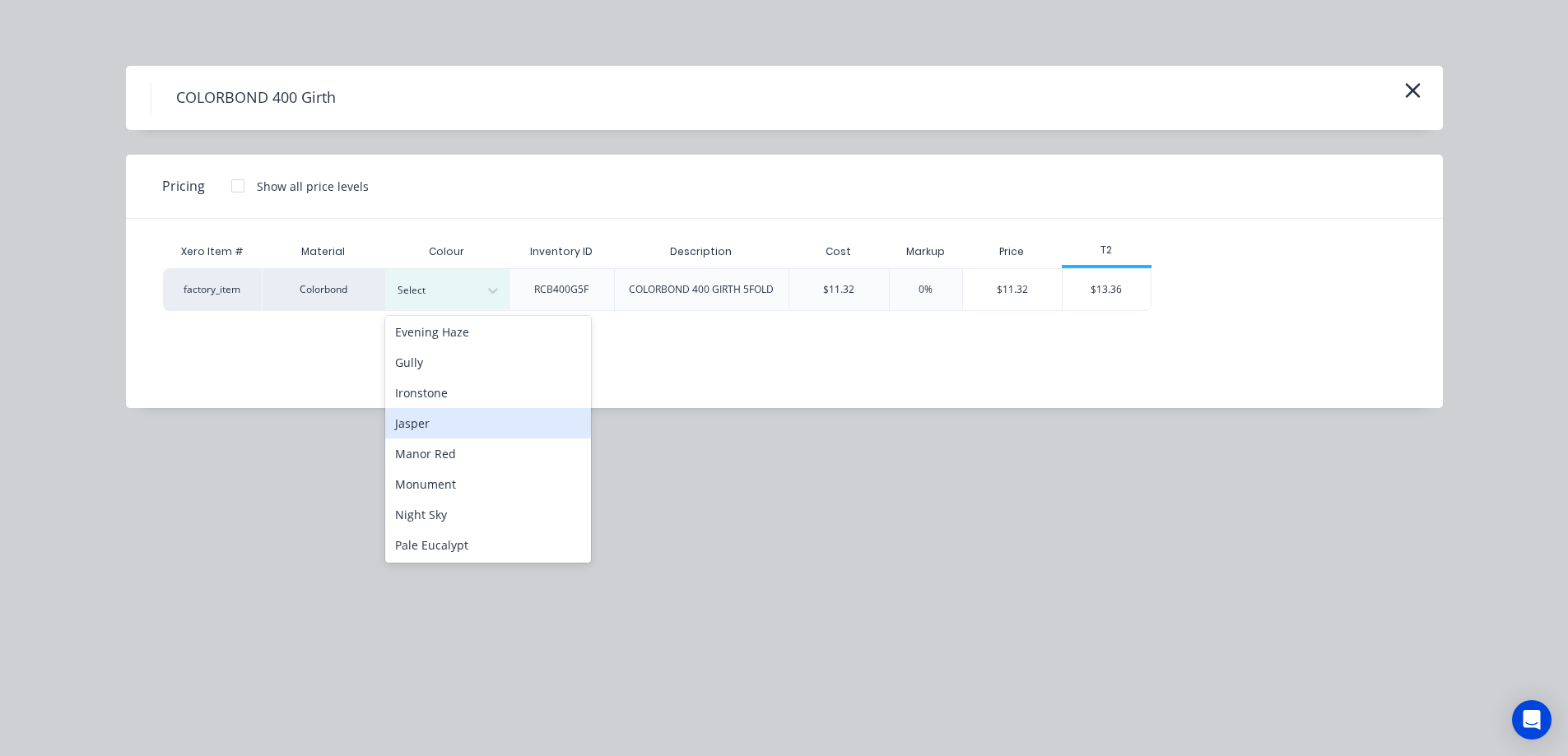
scroll to position [247, 0]
click at [456, 488] on div "Monument" at bounding box center [487, 483] width 206 height 30
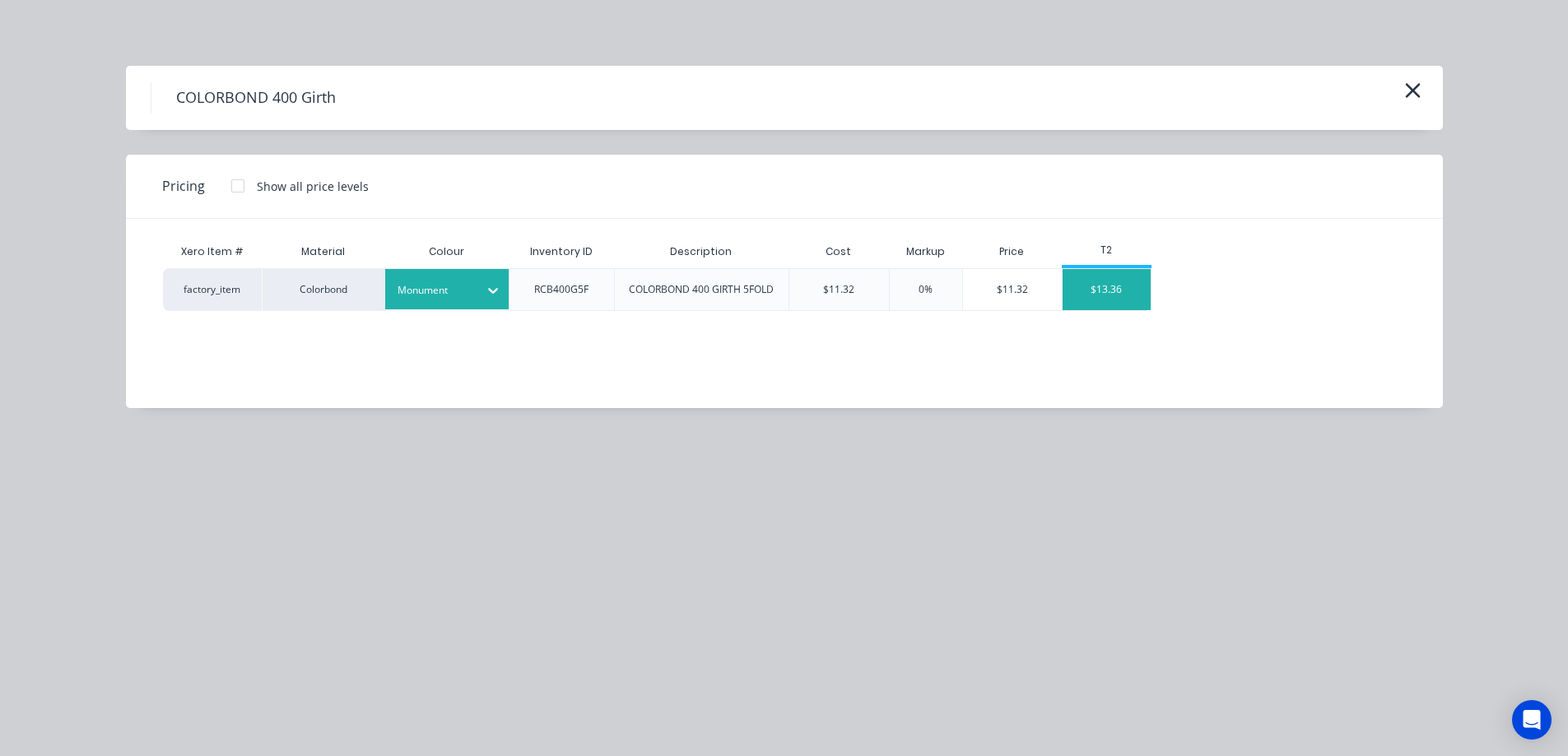
click at [1121, 288] on div "$13.36" at bounding box center [1107, 289] width 88 height 41
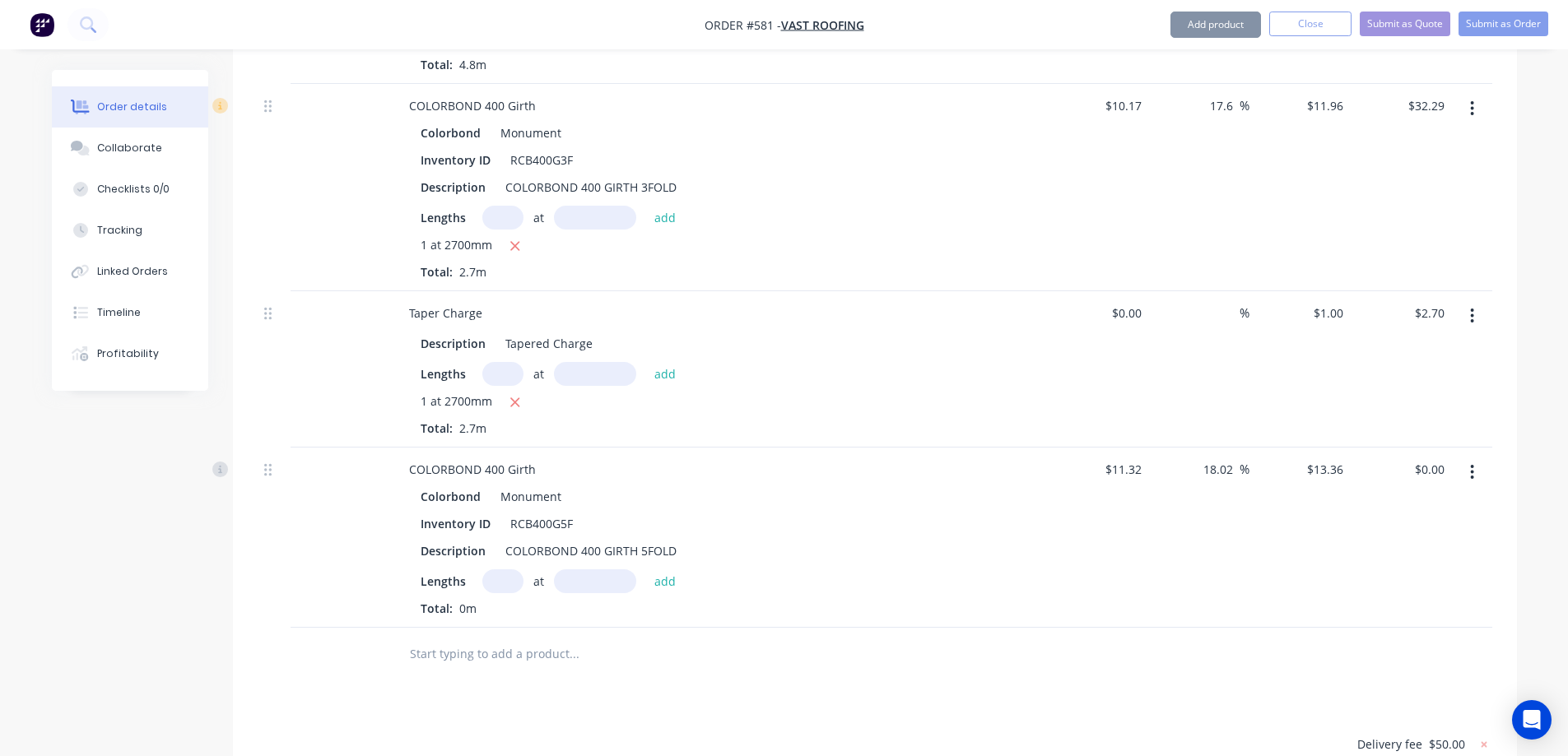
click at [499, 585] on input "text" at bounding box center [502, 582] width 41 height 24
type input "1"
type input "5800mm"
click at [668, 583] on button "add" at bounding box center [665, 581] width 39 height 23
type input "$77.49"
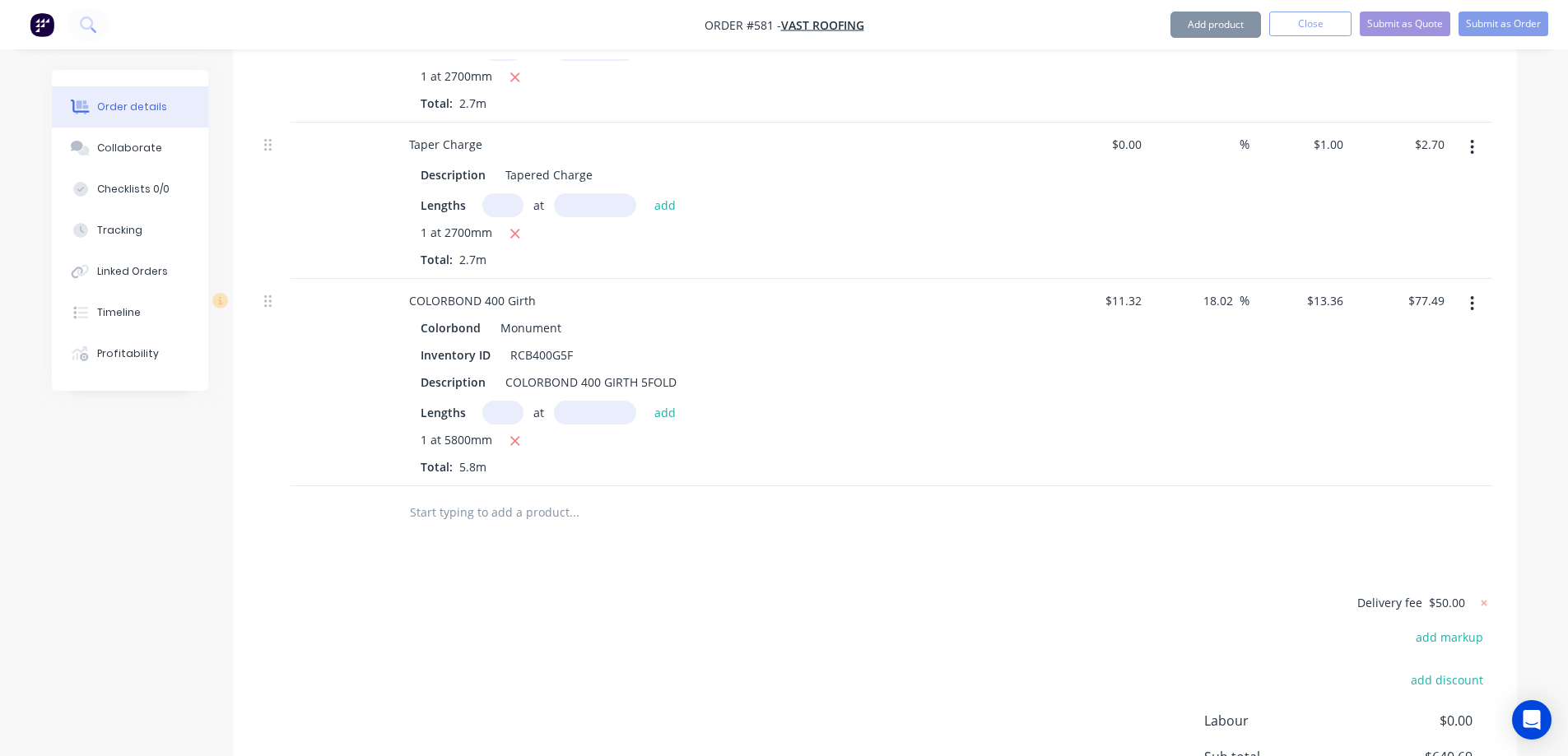
scroll to position [2705, 0]
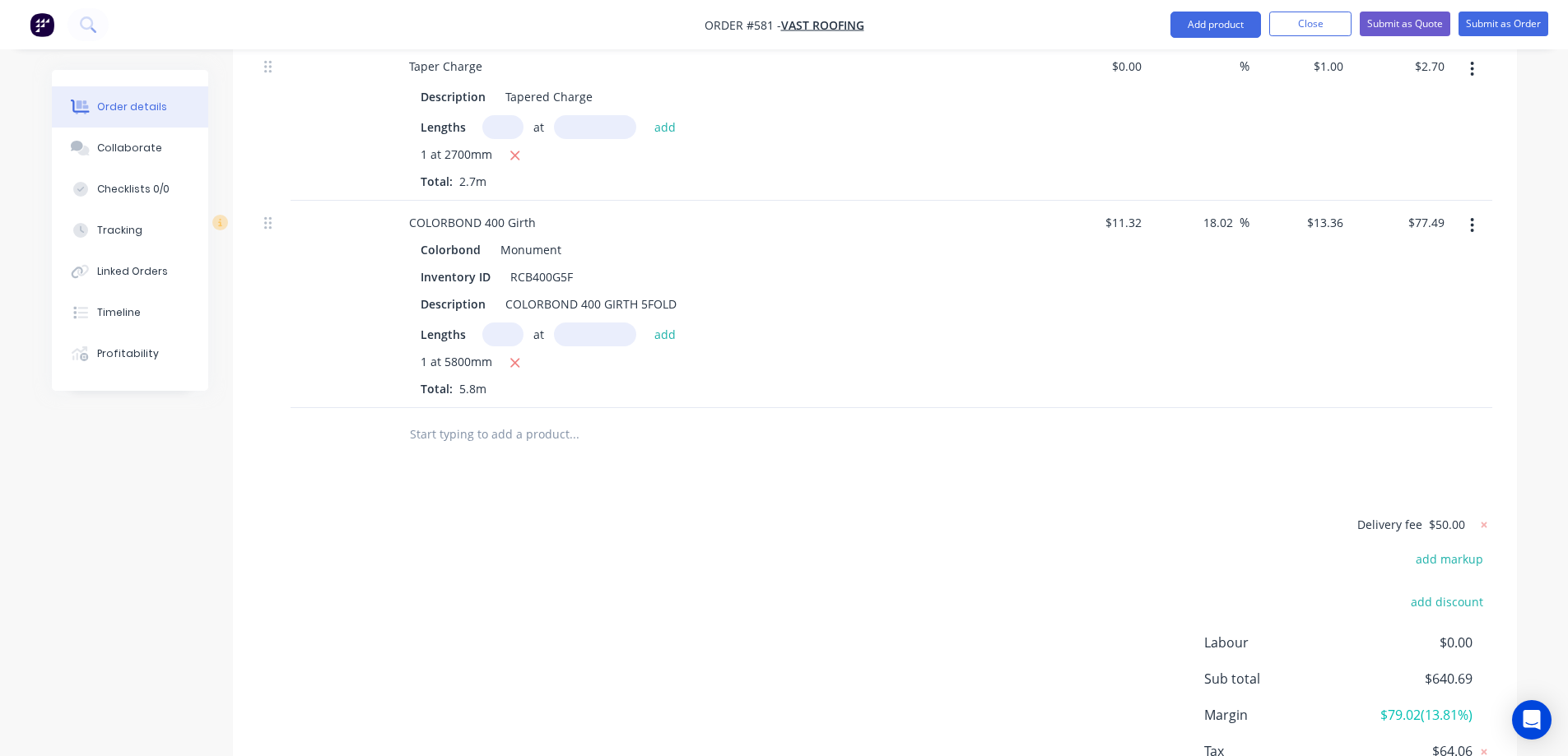
click at [501, 442] on input "text" at bounding box center [574, 434] width 330 height 33
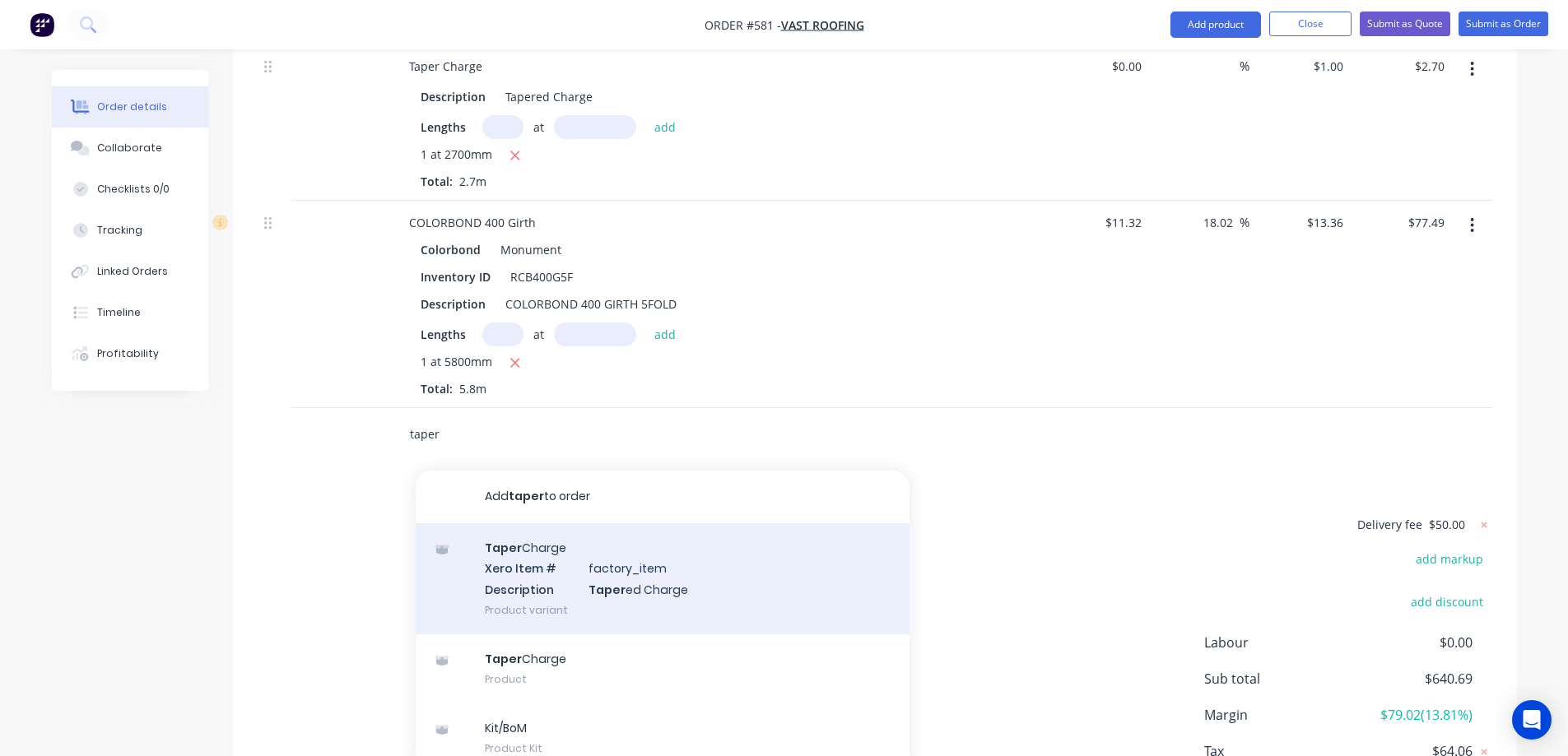
type input "taper"
click at [509, 579] on div "Taper Charge Xero Item # factory_item Description Taper ed Charge Product varia…" at bounding box center [662, 579] width 493 height 111
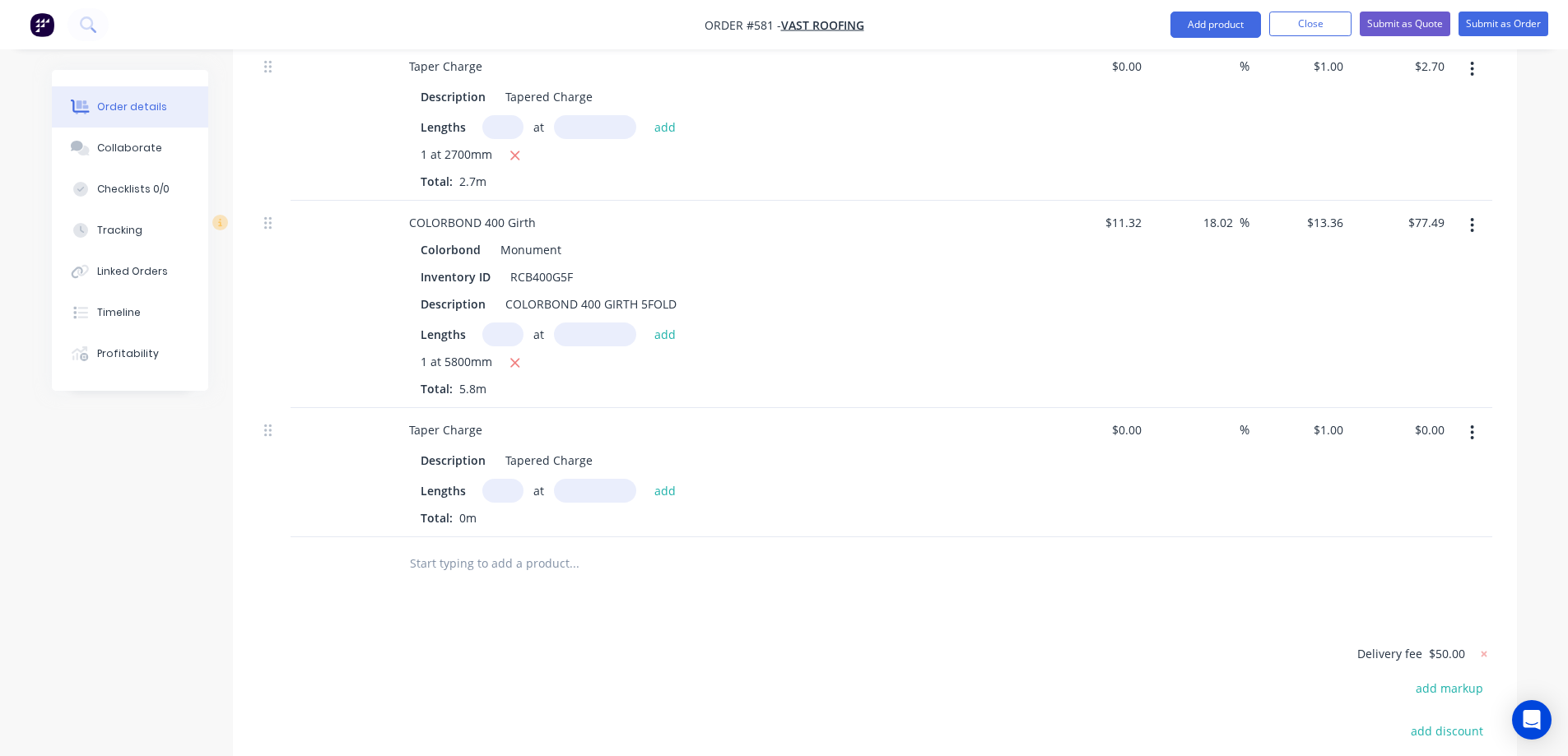
click at [497, 503] on div "Lengths at add Total: 0m" at bounding box center [718, 502] width 596 height 48
type input "1"
type input "5800mm"
click at [655, 485] on button "add" at bounding box center [665, 490] width 39 height 23
type input "$5.80"
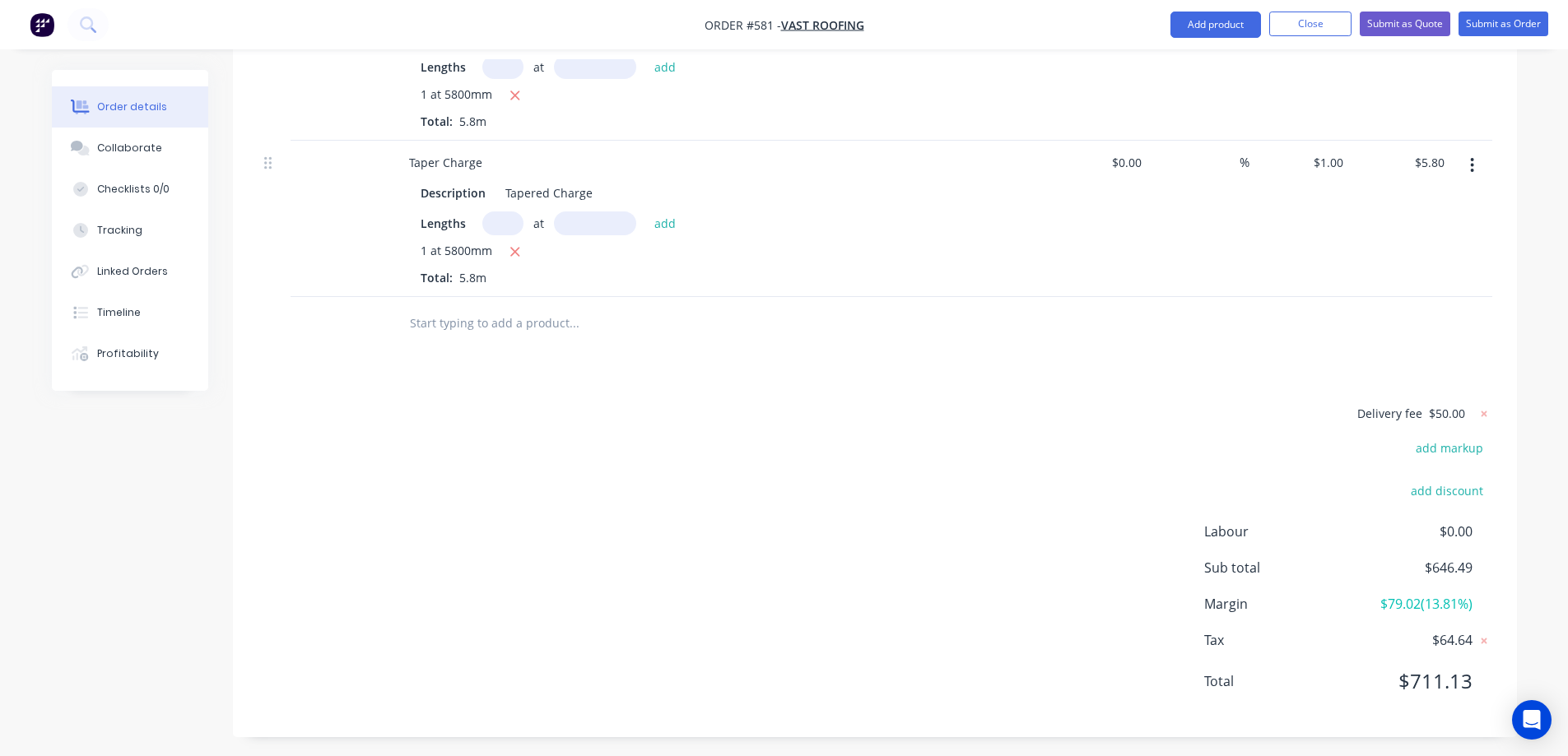
scroll to position [2978, 0]
click at [445, 316] on input "text" at bounding box center [574, 317] width 330 height 33
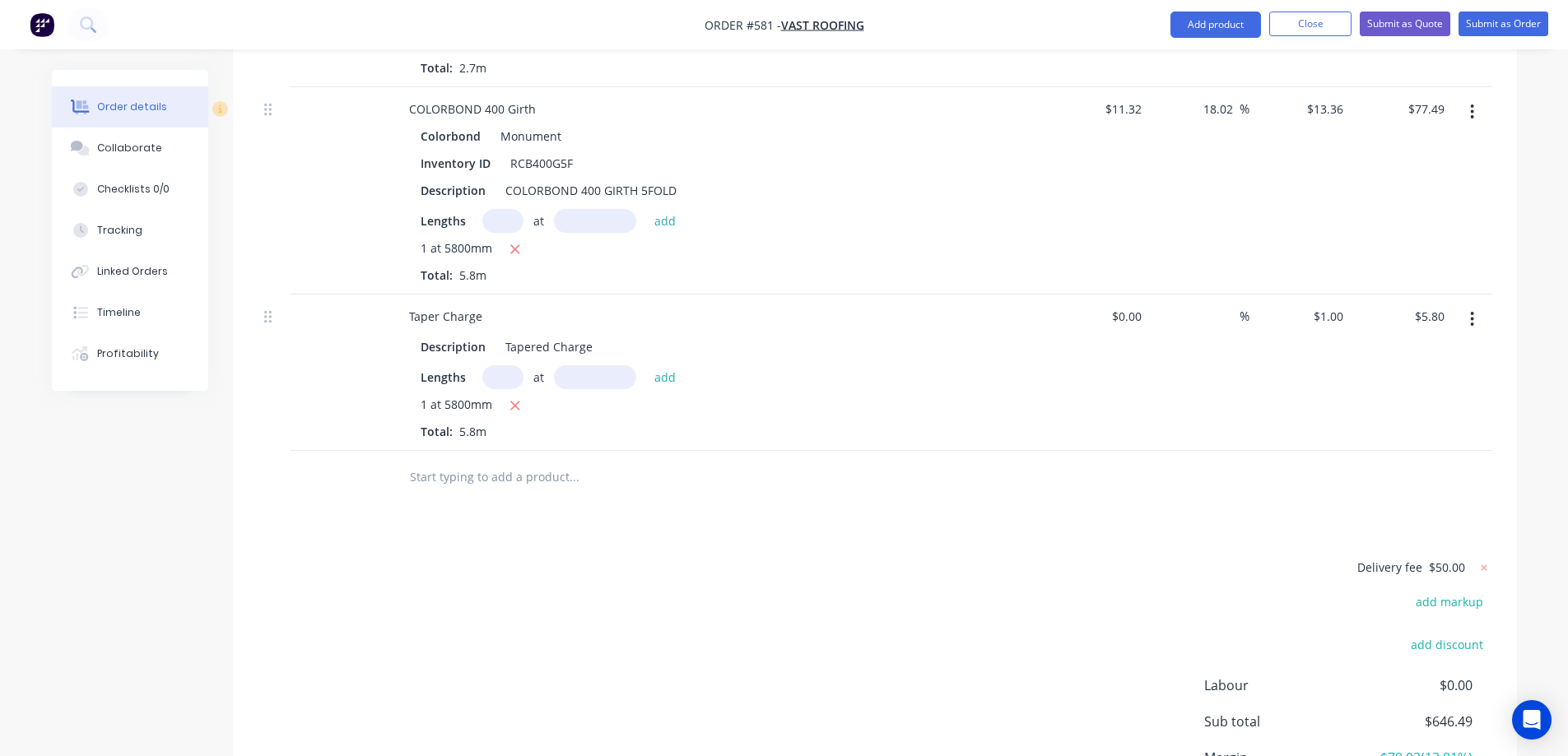
scroll to position [2813, 0]
click at [1468, 317] on button "button" at bounding box center [1472, 324] width 39 height 29
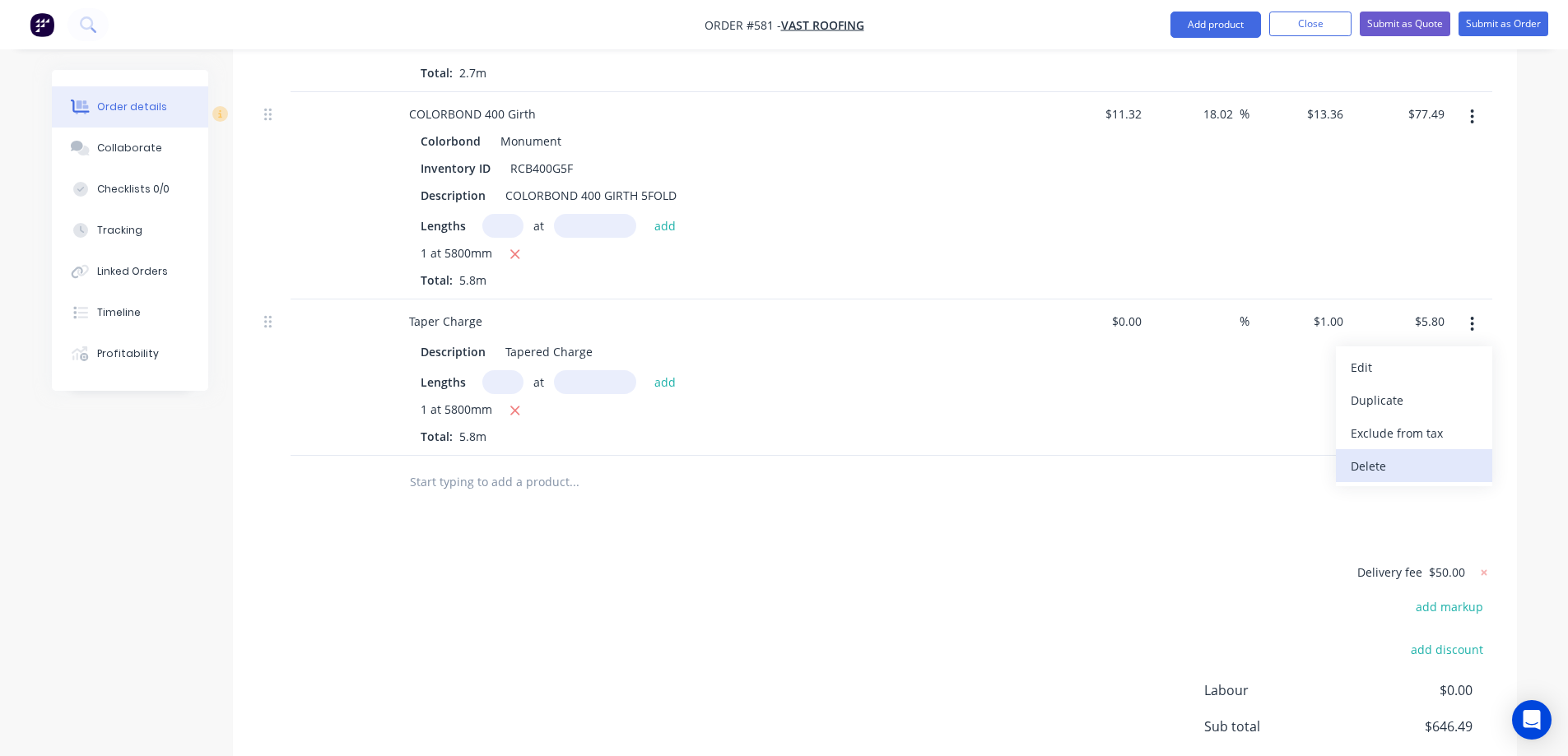
click at [1371, 458] on div "Delete" at bounding box center [1414, 466] width 127 height 24
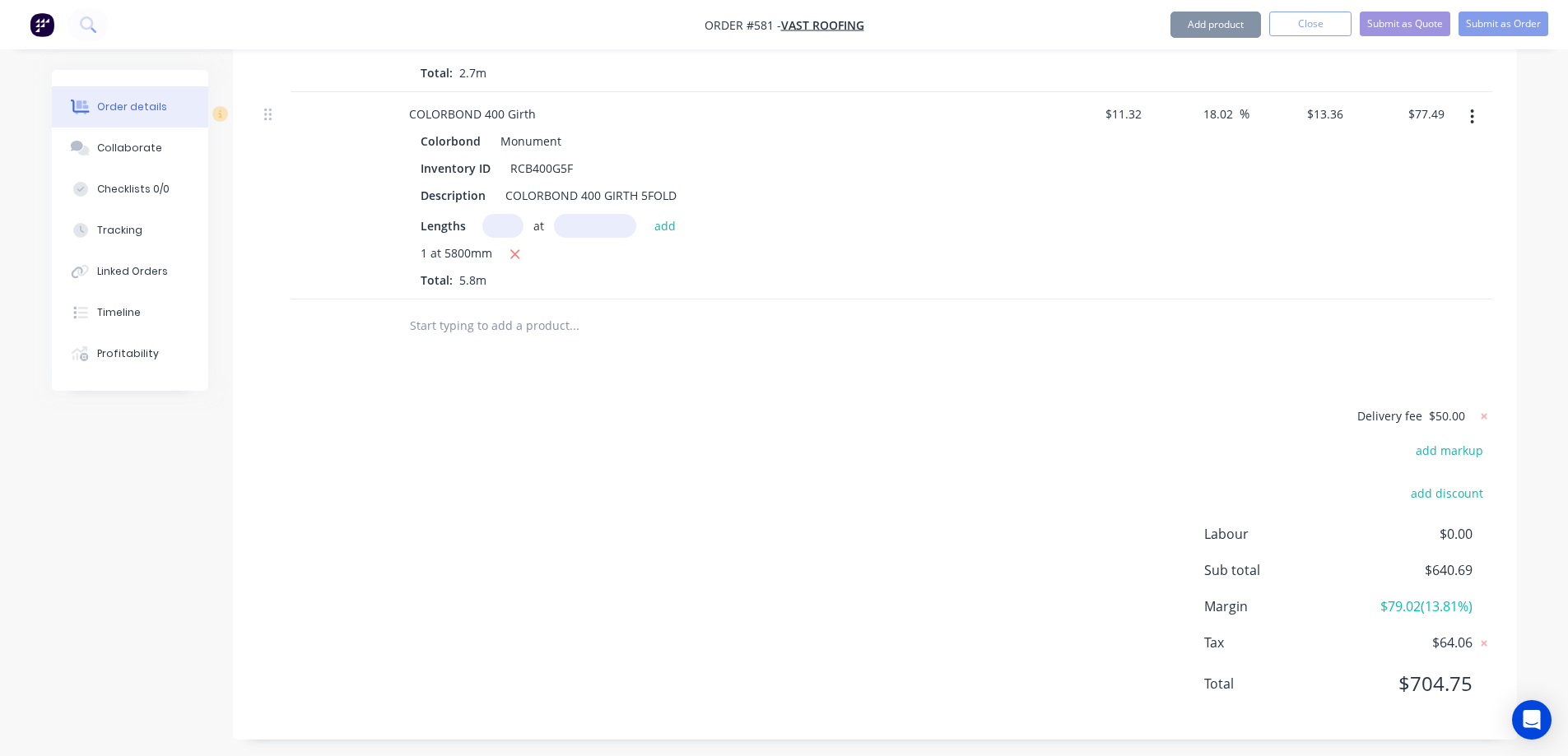
click at [453, 335] on input "text" at bounding box center [574, 326] width 330 height 33
type input "r"
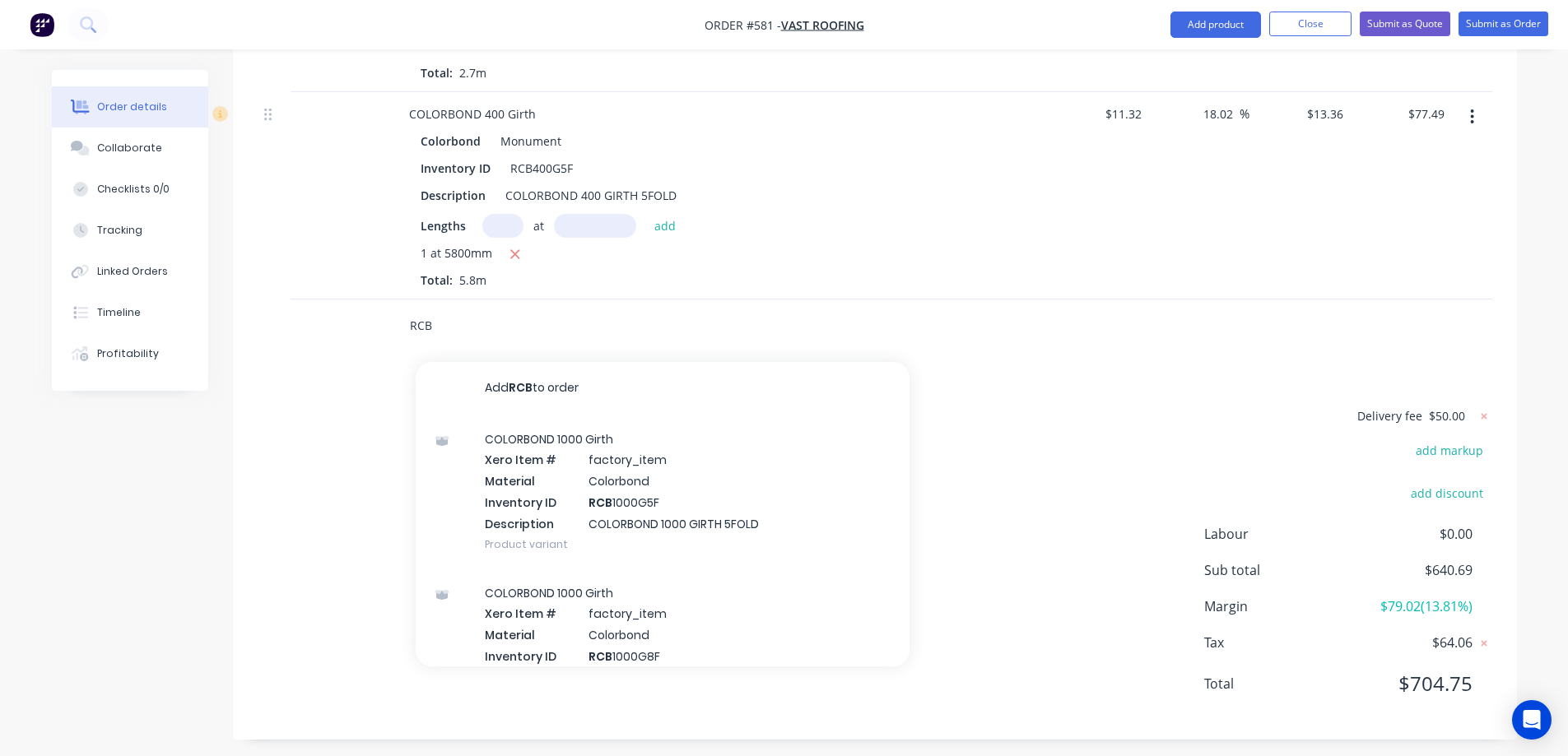
click at [453, 335] on input "RCB" at bounding box center [574, 326] width 330 height 33
type input "RCB400G4F"
click at [584, 505] on div "COLORBOND 400 Girth Xero Item # factory_item Material Colorbond Inventory ID RC…" at bounding box center [662, 491] width 493 height 153
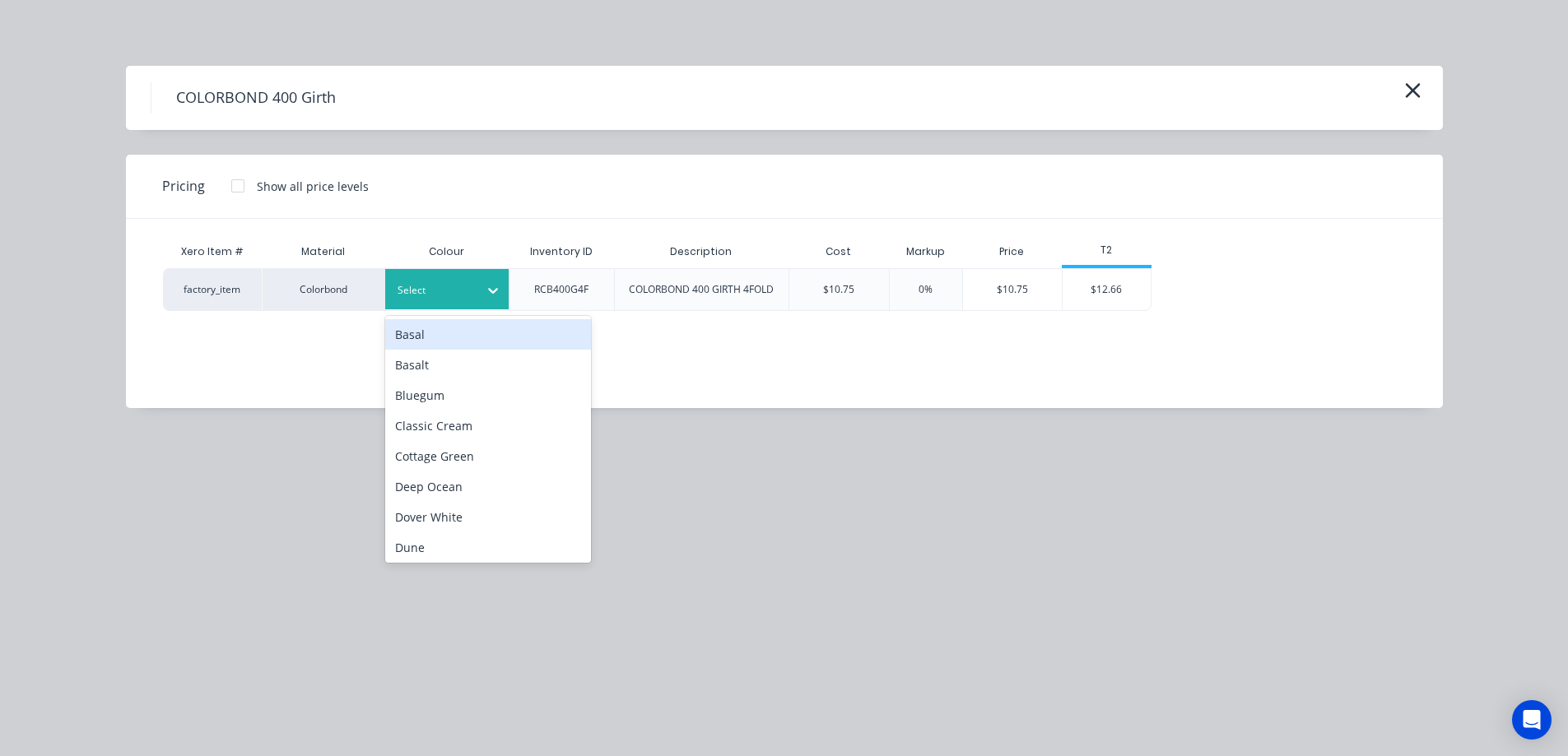
click at [472, 288] on div "Select" at bounding box center [432, 290] width 92 height 22
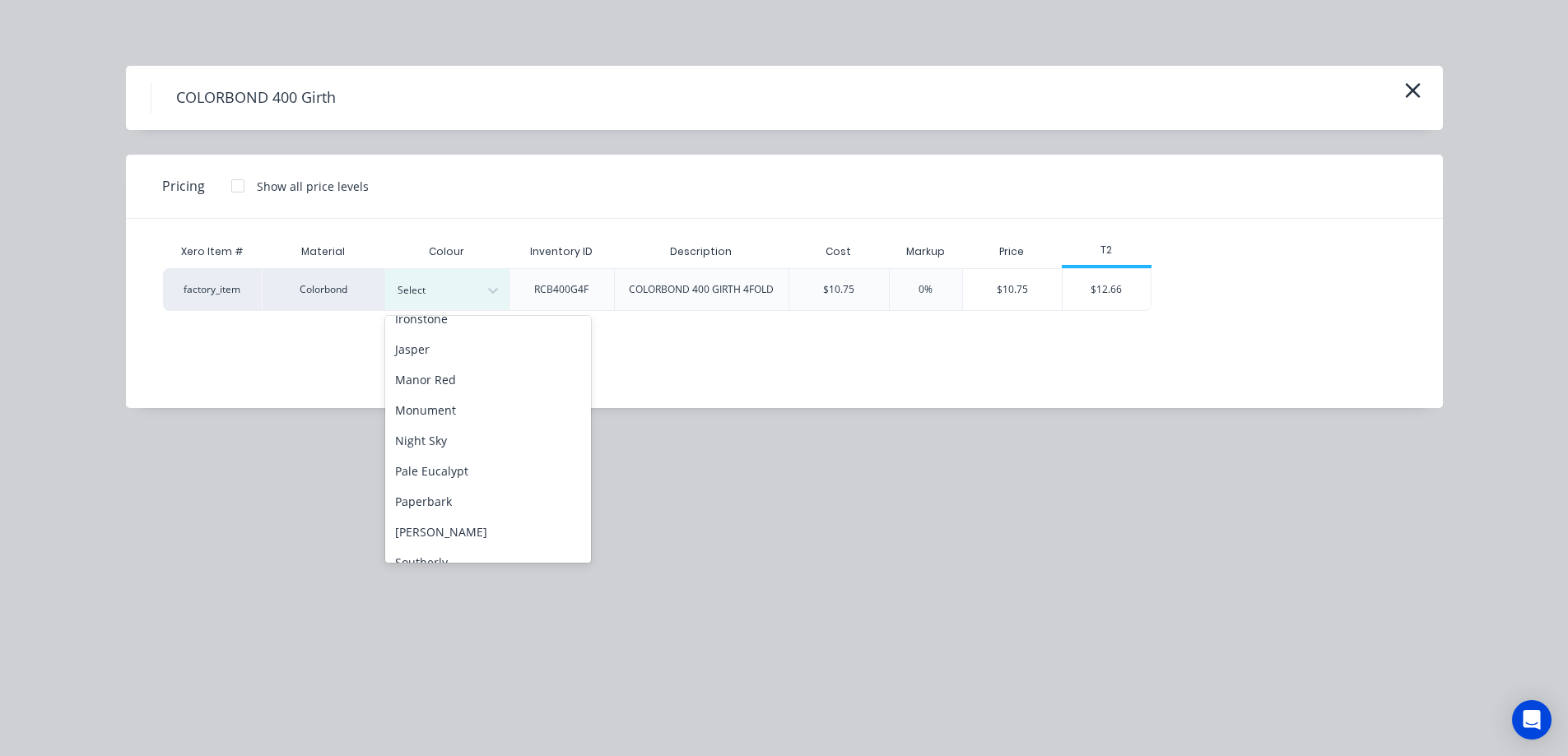
scroll to position [329, 0]
click at [461, 410] on div "Monument" at bounding box center [487, 401] width 206 height 30
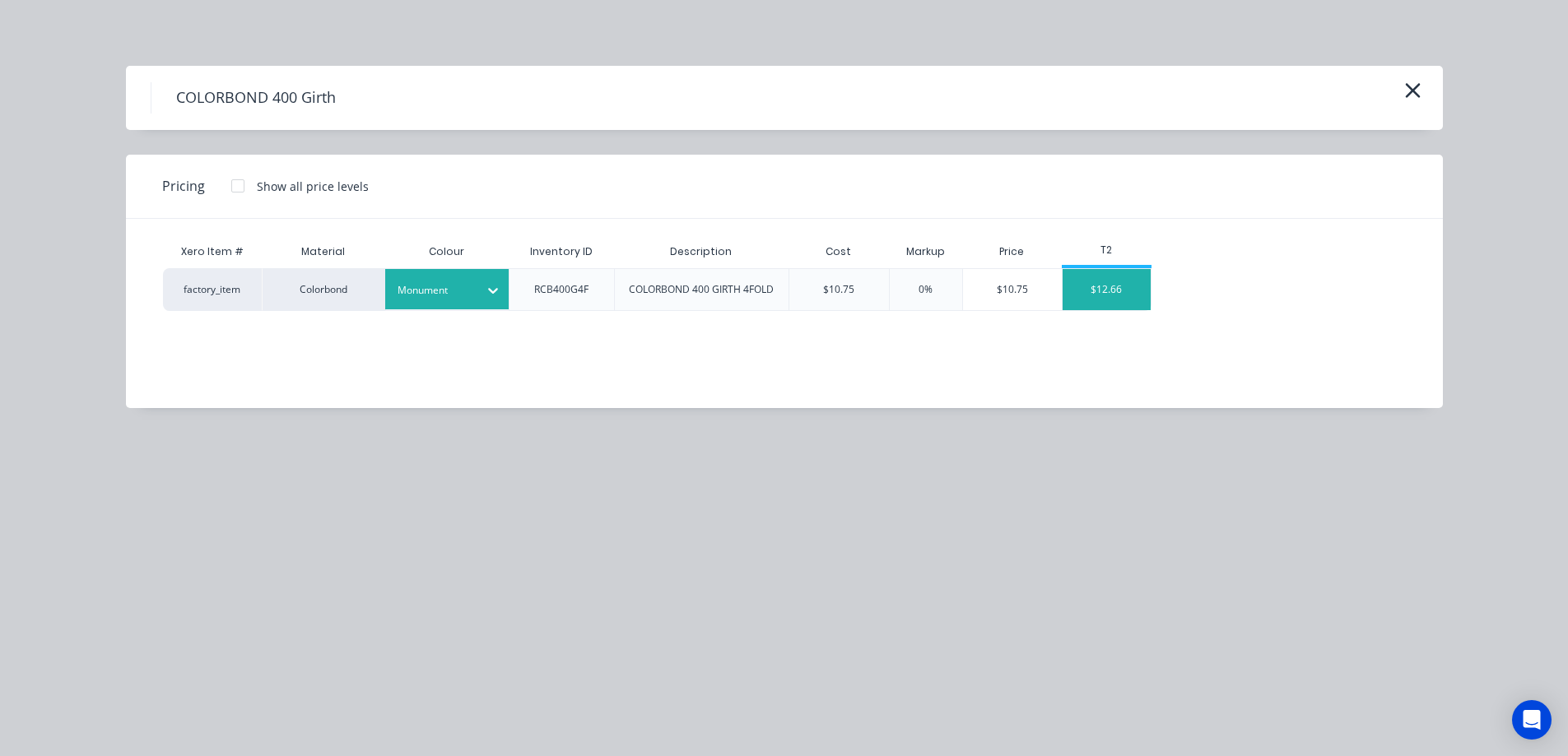
click at [1103, 283] on div "$12.66" at bounding box center [1107, 289] width 88 height 41
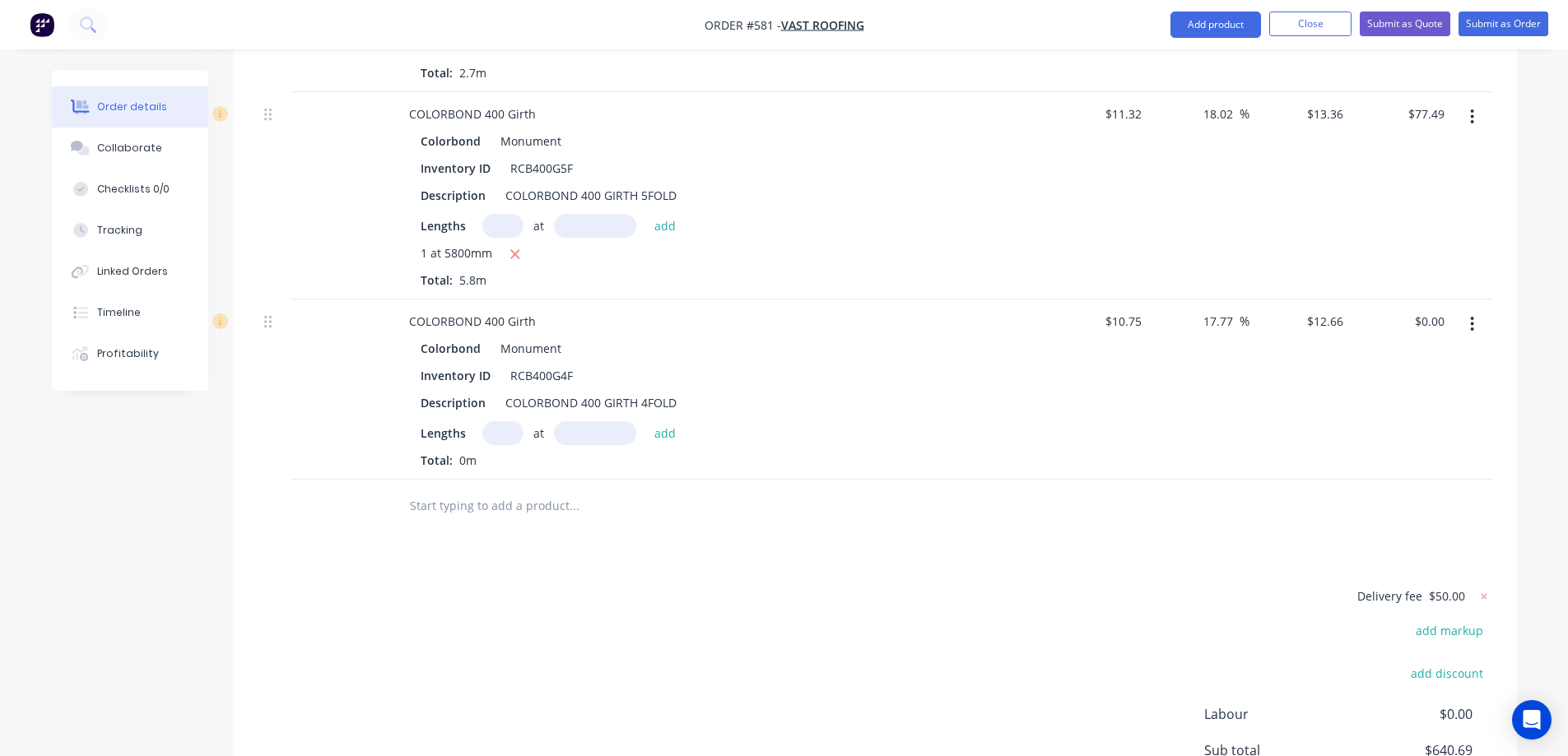
click at [494, 438] on input "text" at bounding box center [502, 433] width 41 height 24
type input "1"
type input "2600mm"
click at [665, 418] on div "Colorbond Monument Inventory ID RCB400G4F Description COLORBOND 400 GIRTH 4FOLD…" at bounding box center [719, 402] width 645 height 133
click at [665, 426] on button "add" at bounding box center [665, 433] width 39 height 23
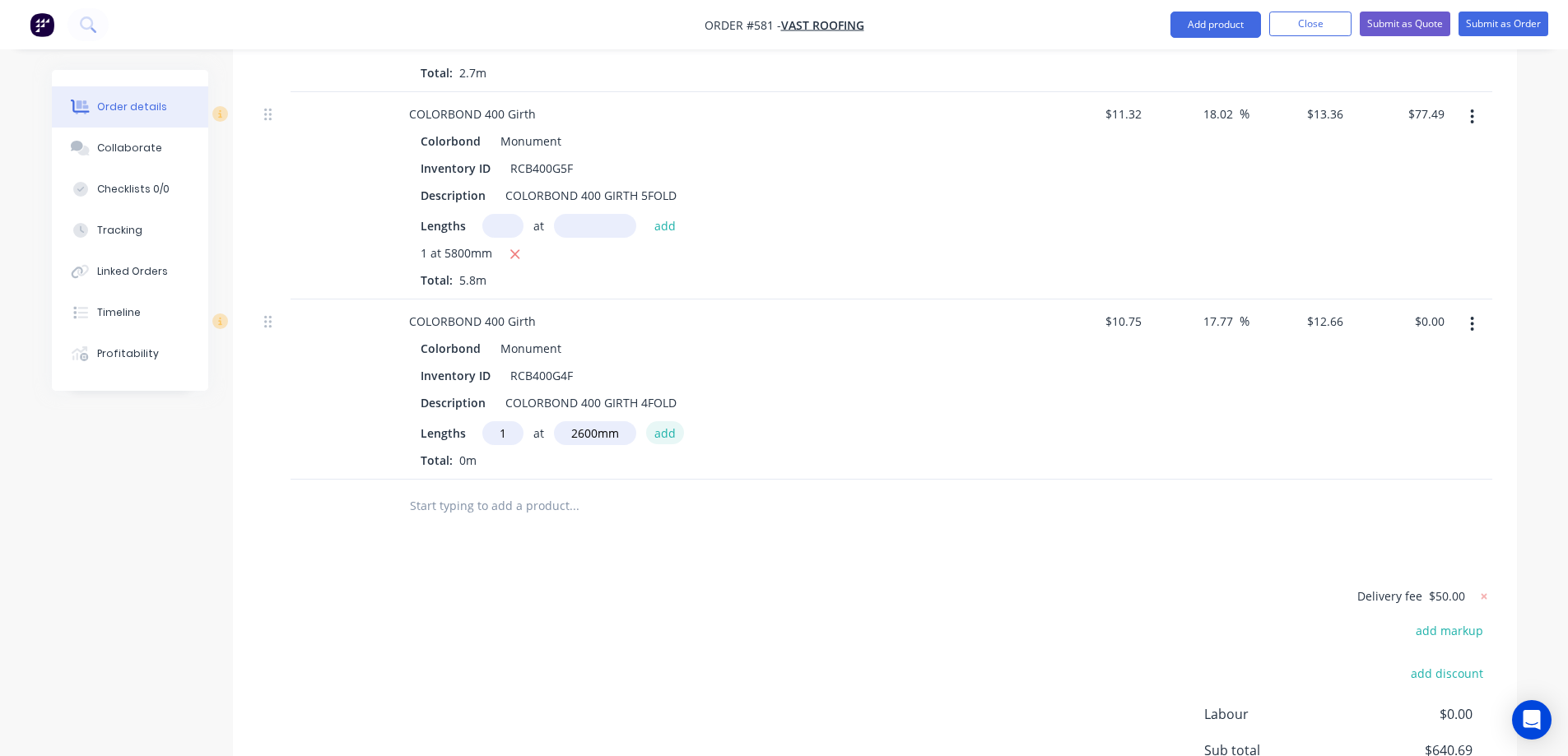
type input "$32.92"
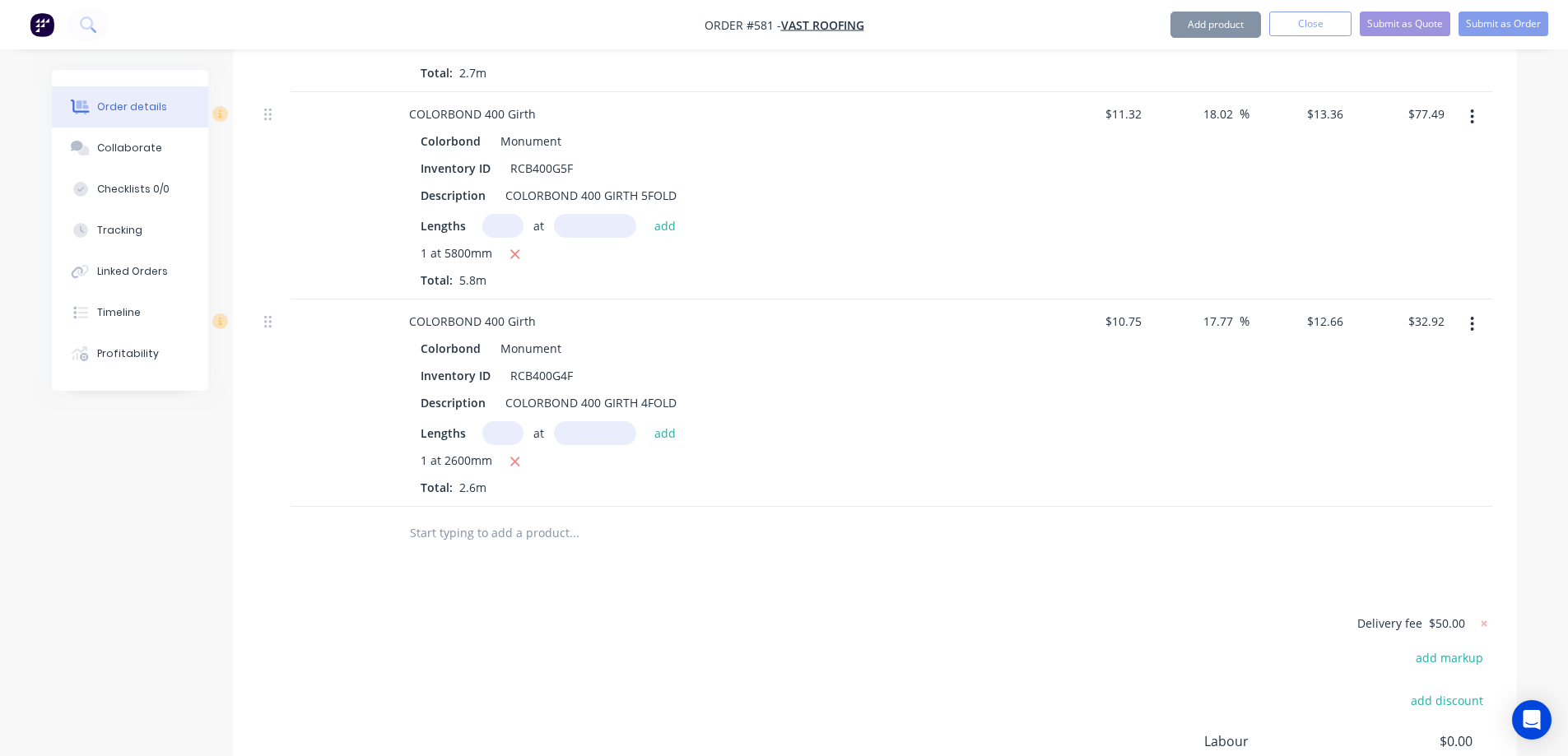
click at [566, 535] on input "text" at bounding box center [574, 533] width 330 height 33
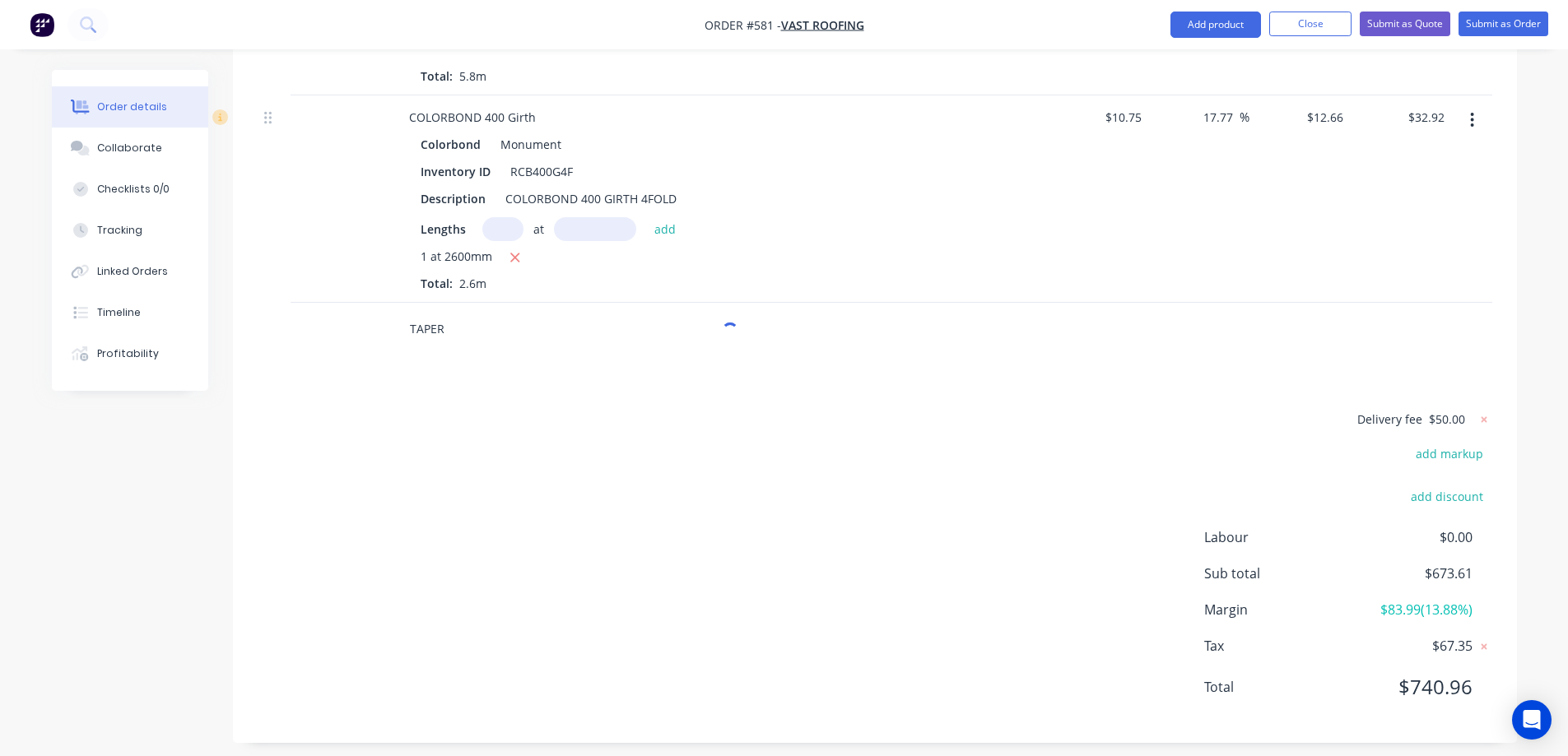
scroll to position [3029, 0]
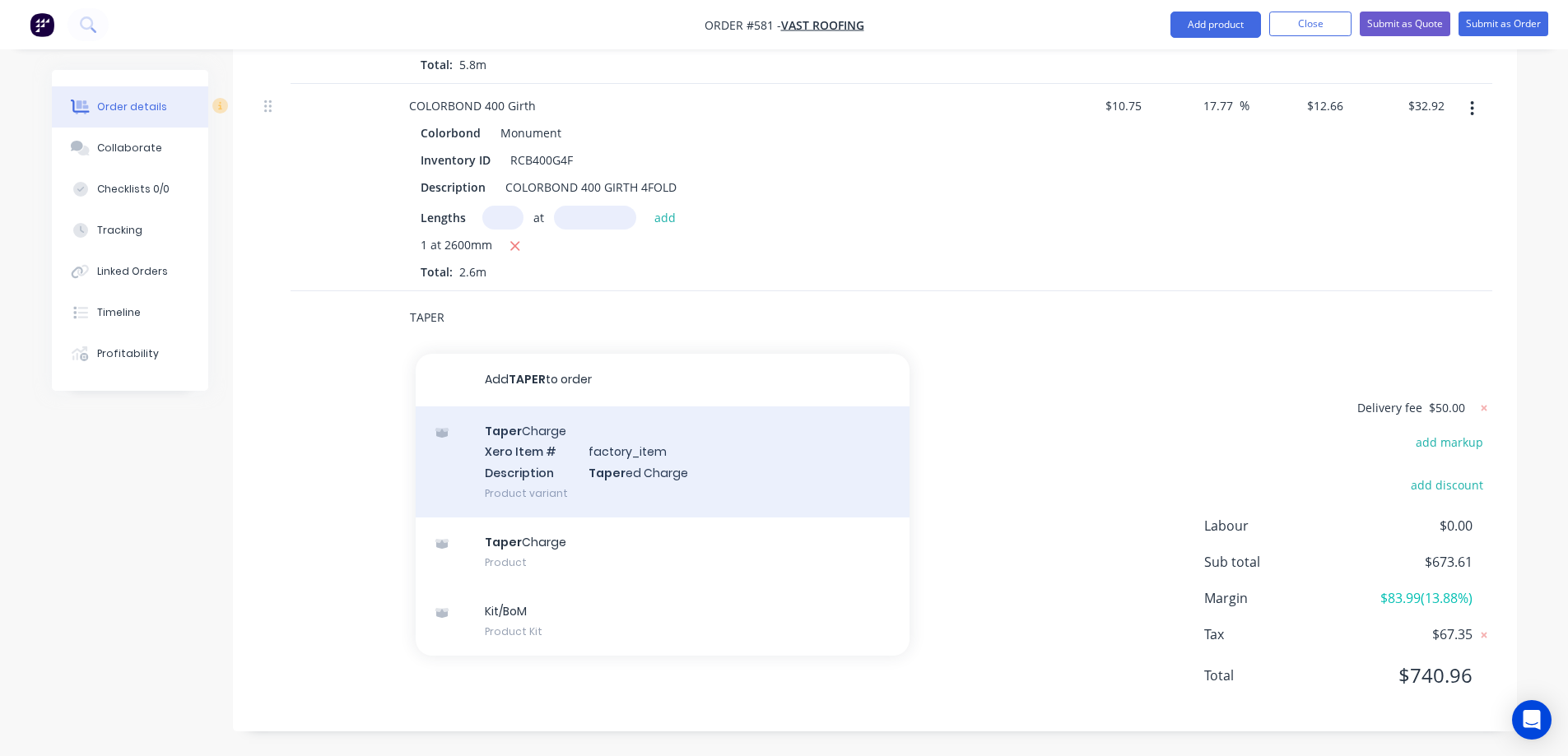
type input "TAPER"
click at [550, 465] on div "Taper Charge Xero Item # factory_item Description Taper ed Charge Product varia…" at bounding box center [662, 462] width 493 height 111
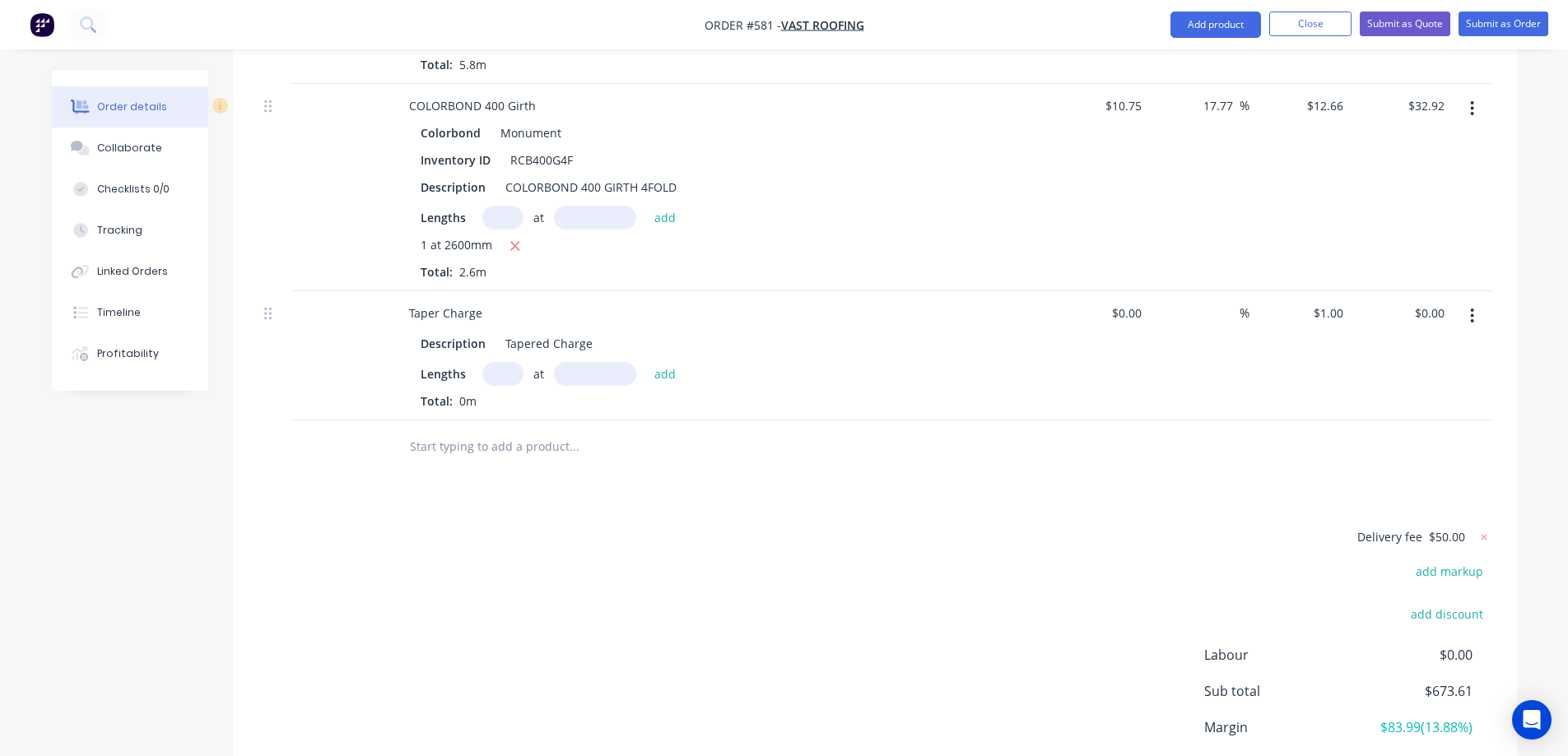
click at [505, 377] on input "text" at bounding box center [502, 375] width 41 height 24
type input "1"
type input "2600mm"
click at [664, 375] on button "add" at bounding box center [665, 374] width 39 height 23
type input "$2.60"
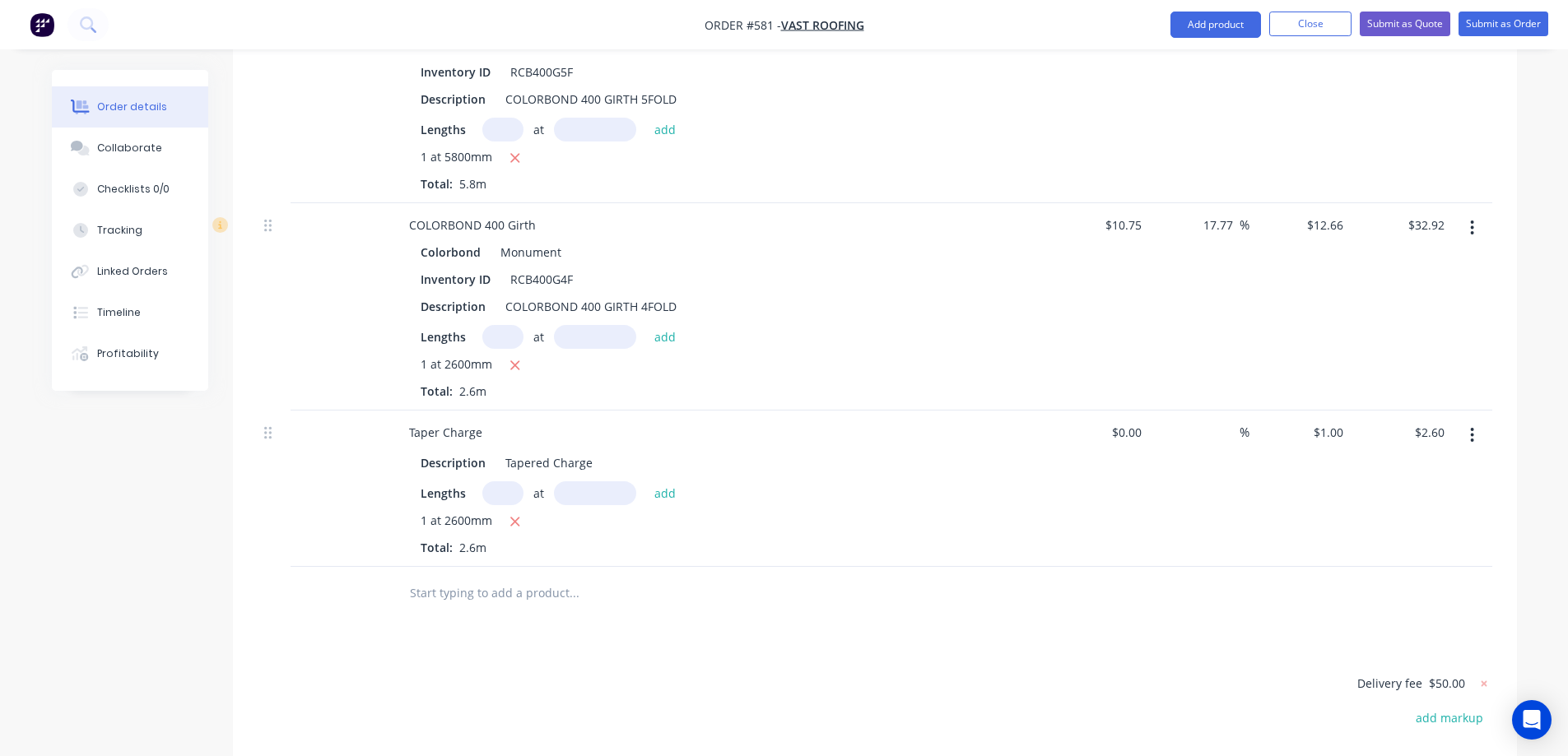
scroll to position [2938, 0]
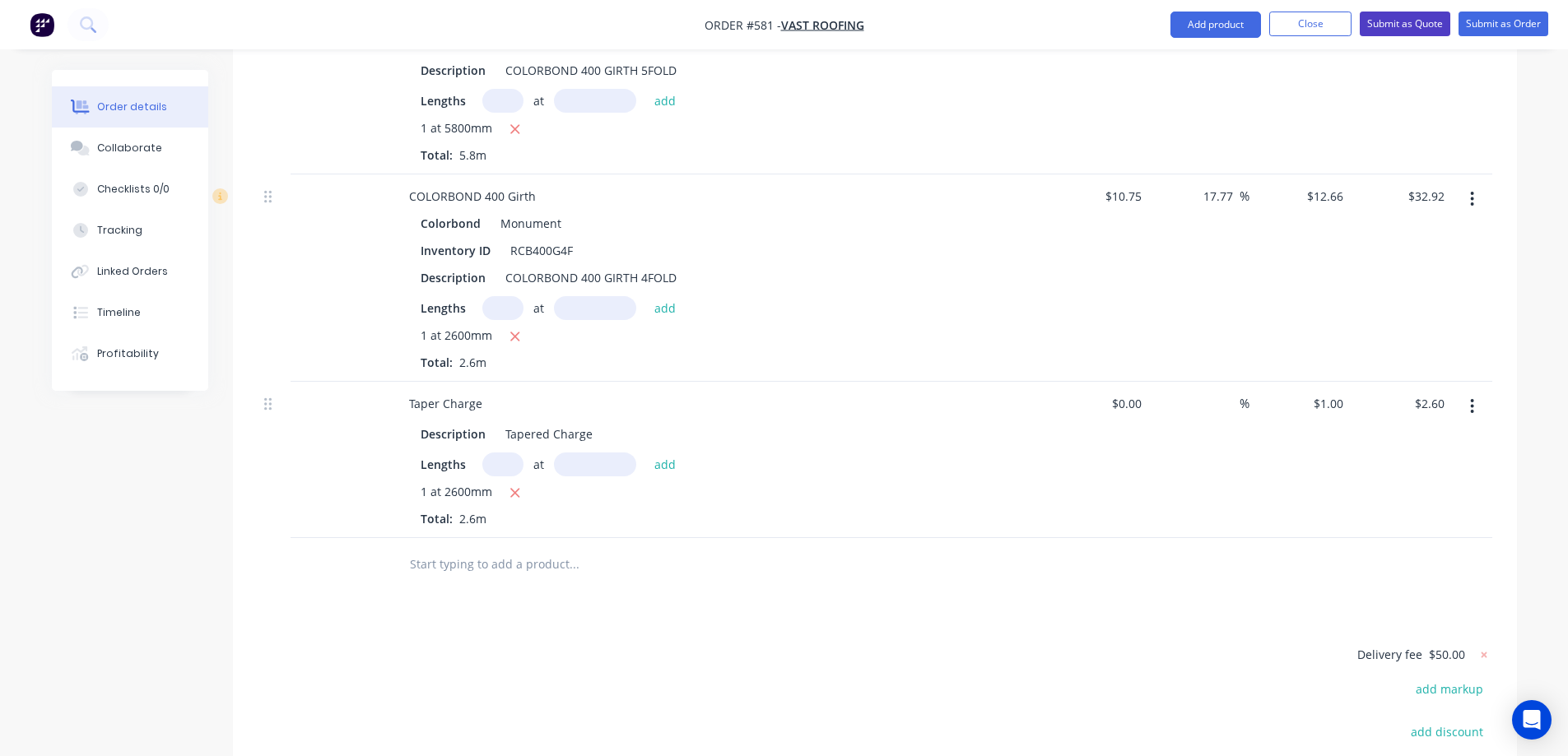
click at [1386, 21] on button "Submit as Quote" at bounding box center [1405, 23] width 90 height 24
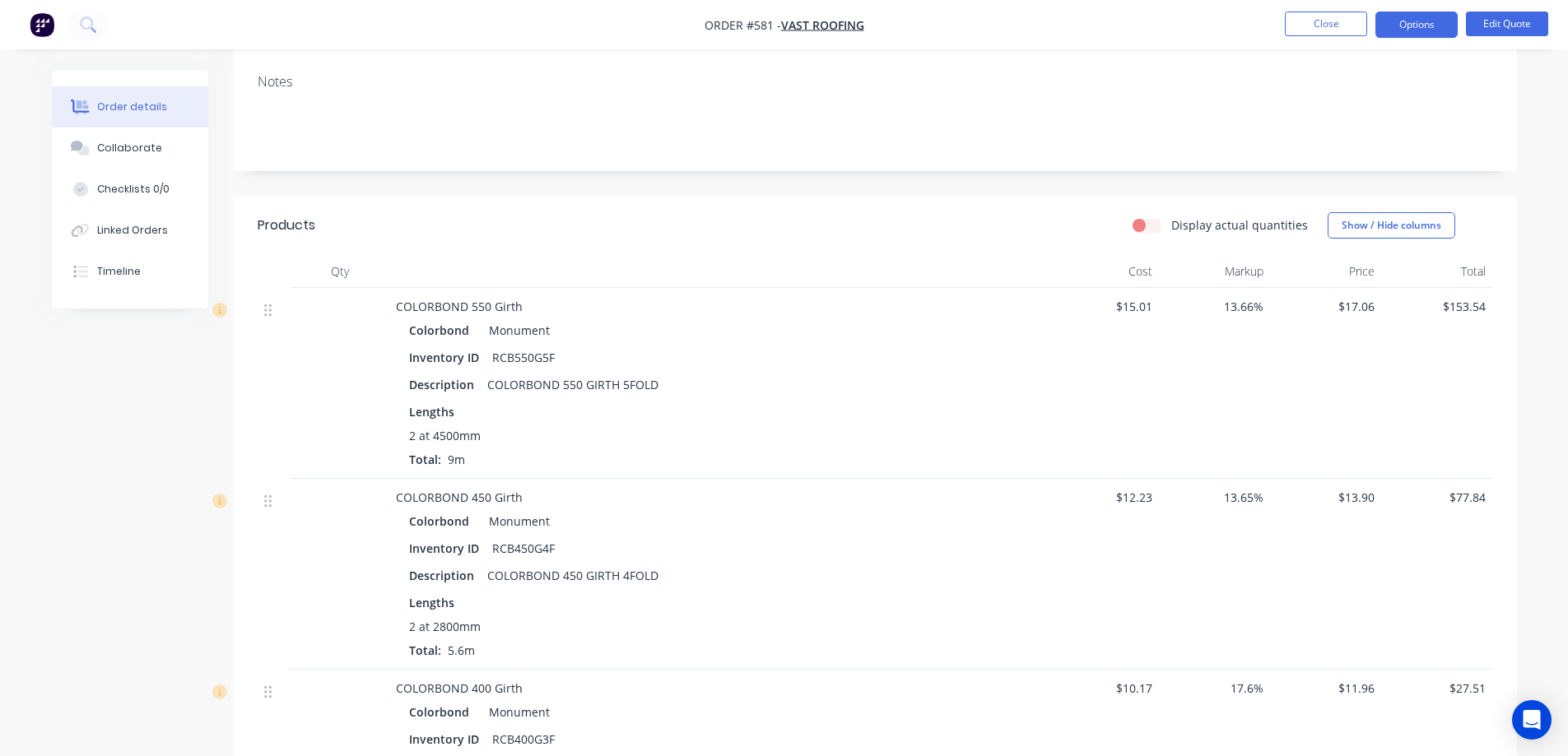
scroll to position [247, 0]
click at [1396, 20] on button "Options" at bounding box center [1416, 24] width 82 height 26
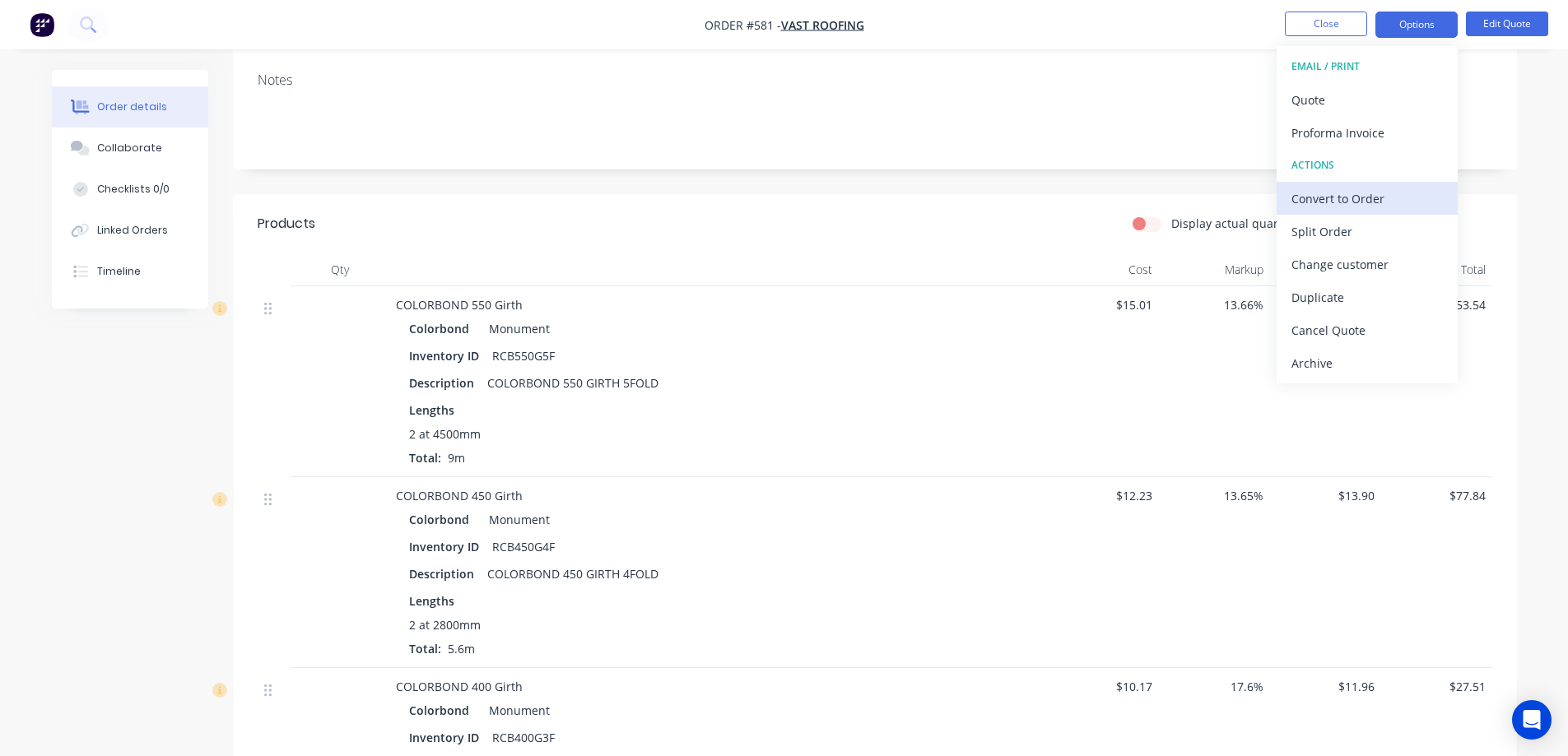
click at [1308, 199] on div "Convert to Order" at bounding box center [1367, 199] width 152 height 24
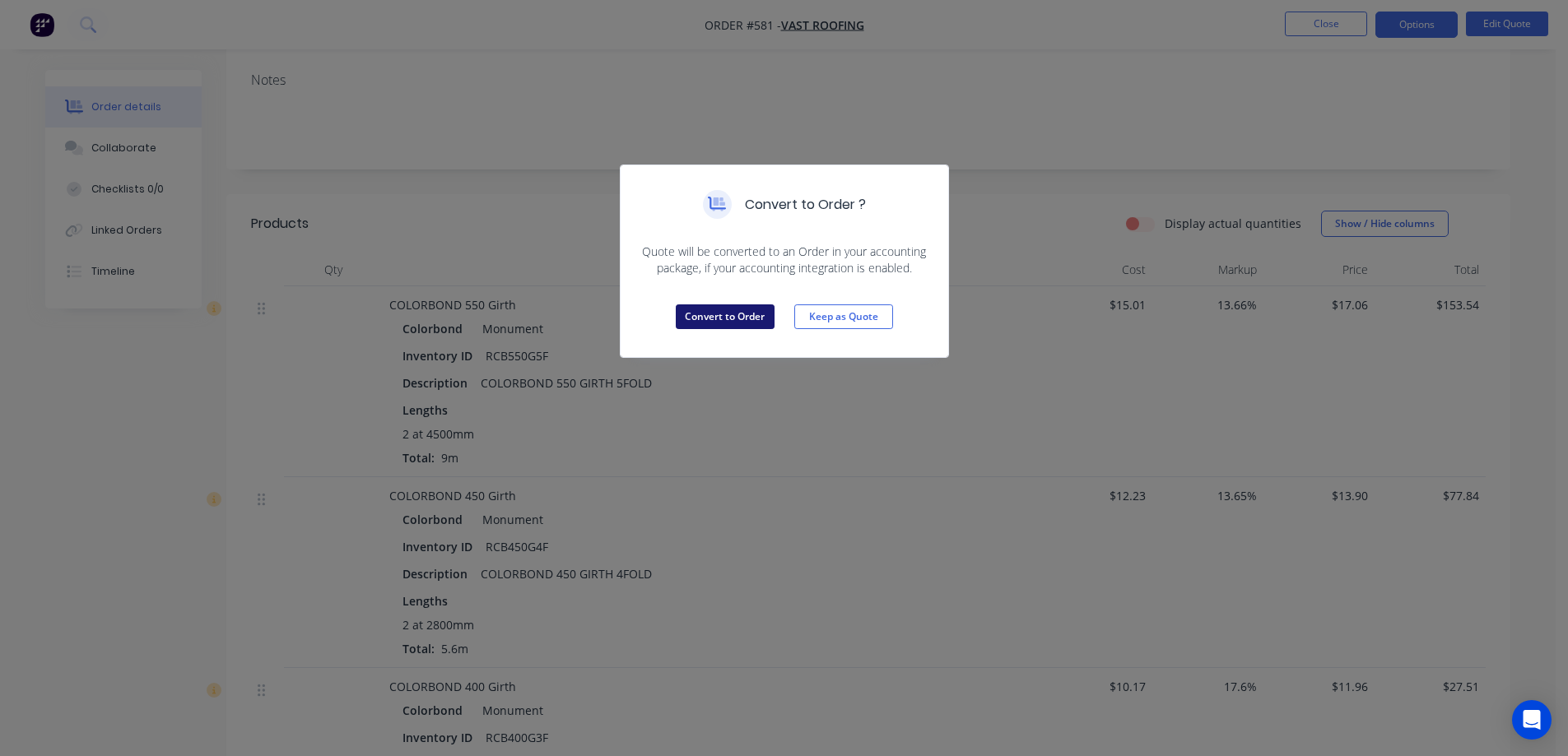
click at [699, 323] on button "Convert to Order" at bounding box center [725, 316] width 99 height 24
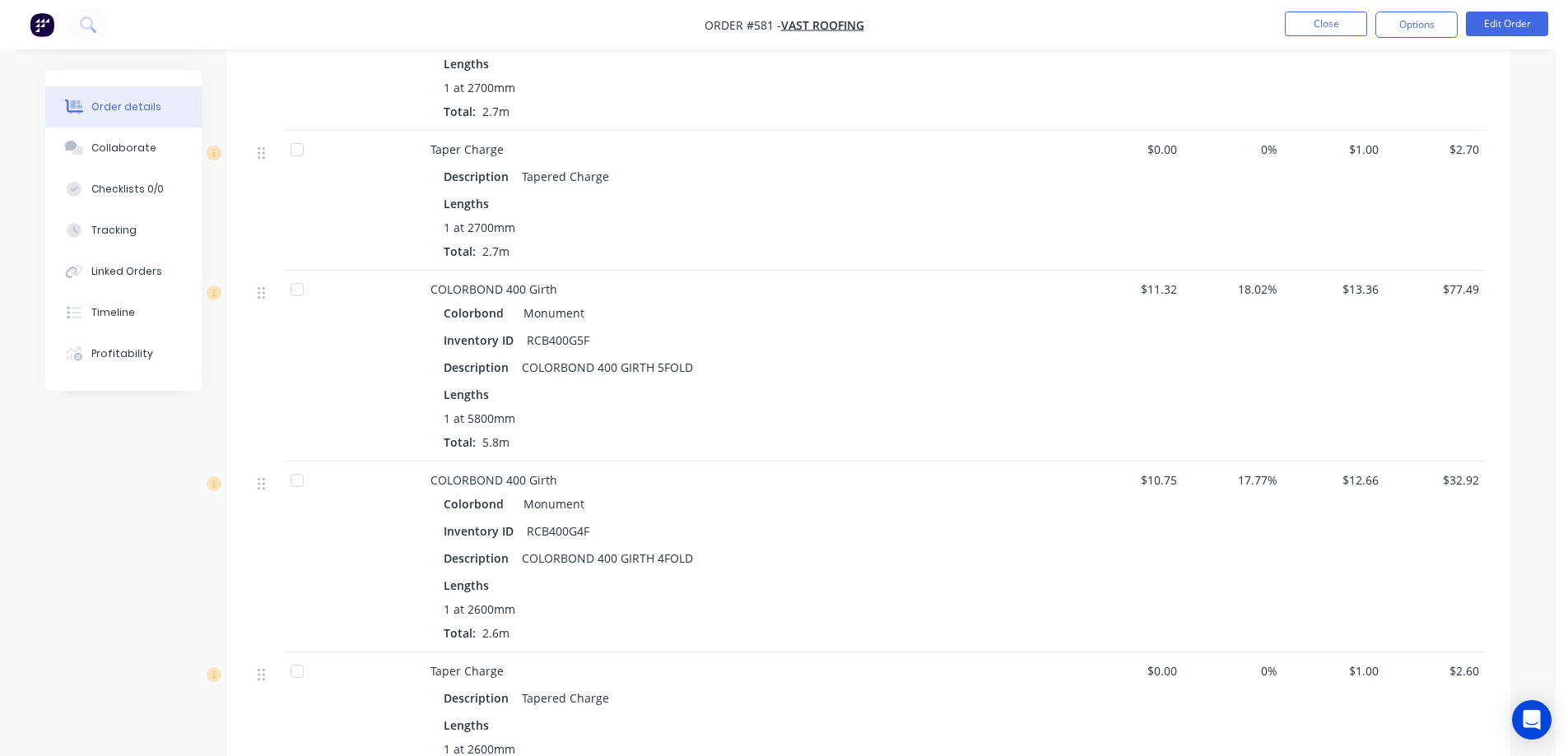
scroll to position [2492, 0]
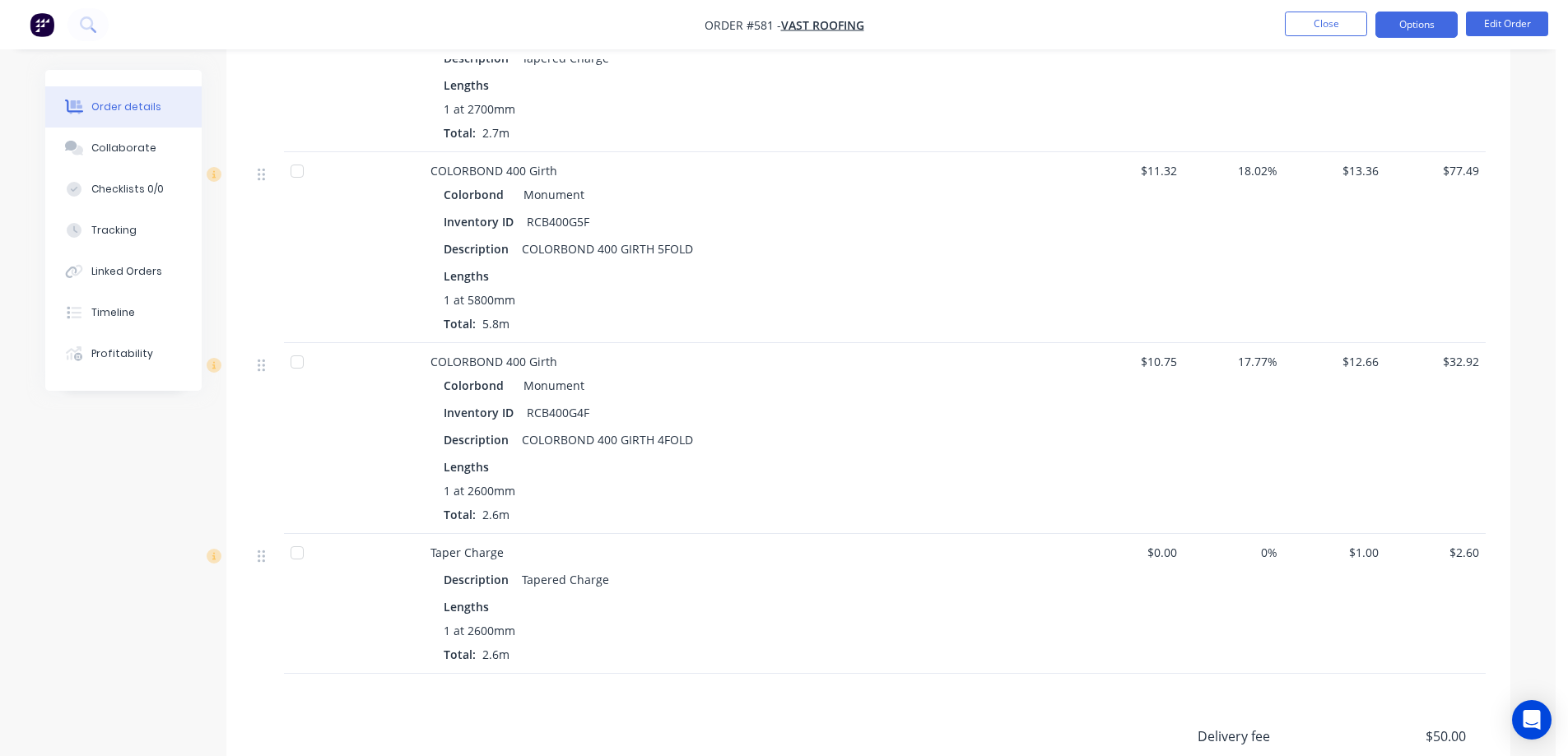
click at [1408, 23] on button "Options" at bounding box center [1416, 24] width 82 height 26
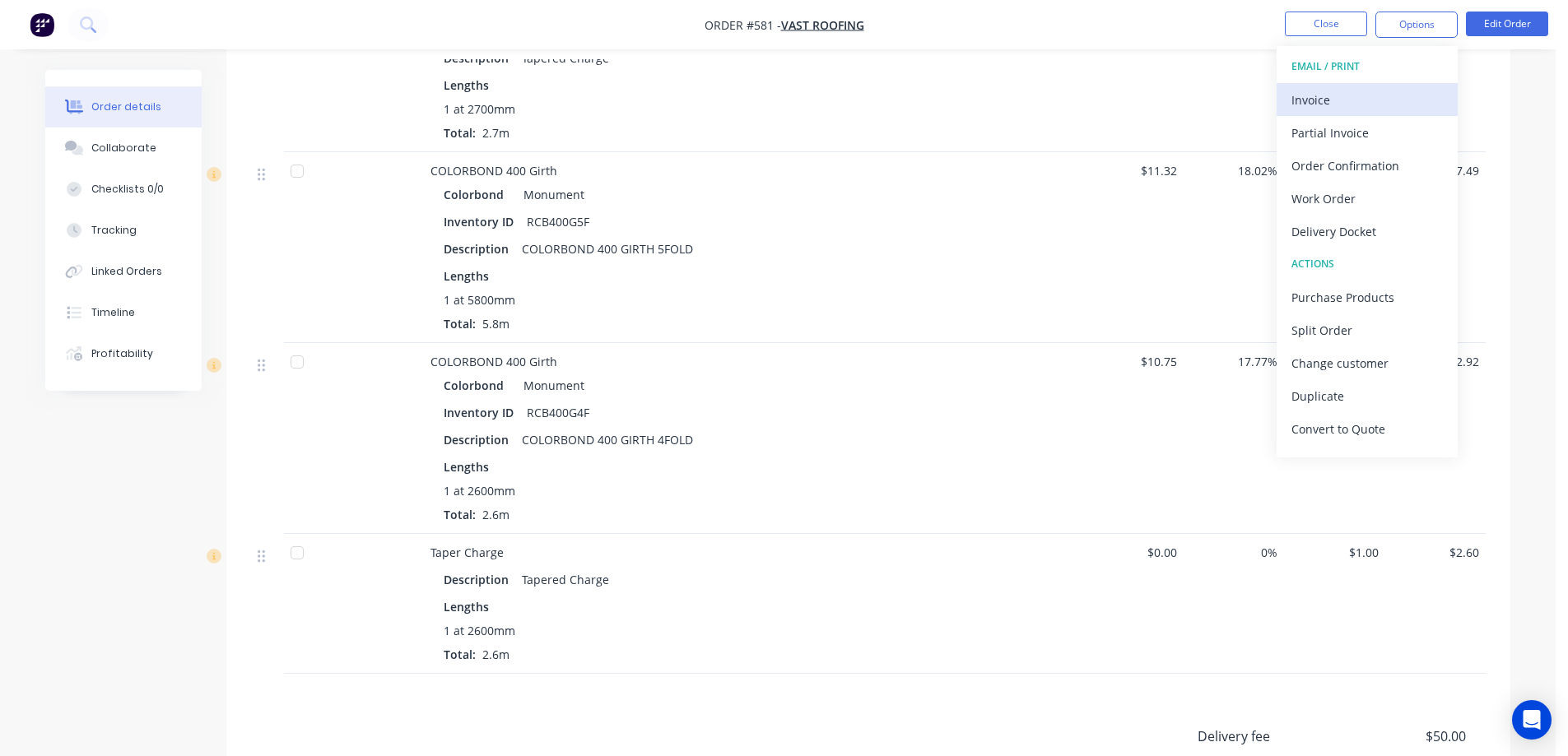
click at [1352, 96] on div "Invoice" at bounding box center [1367, 101] width 152 height 24
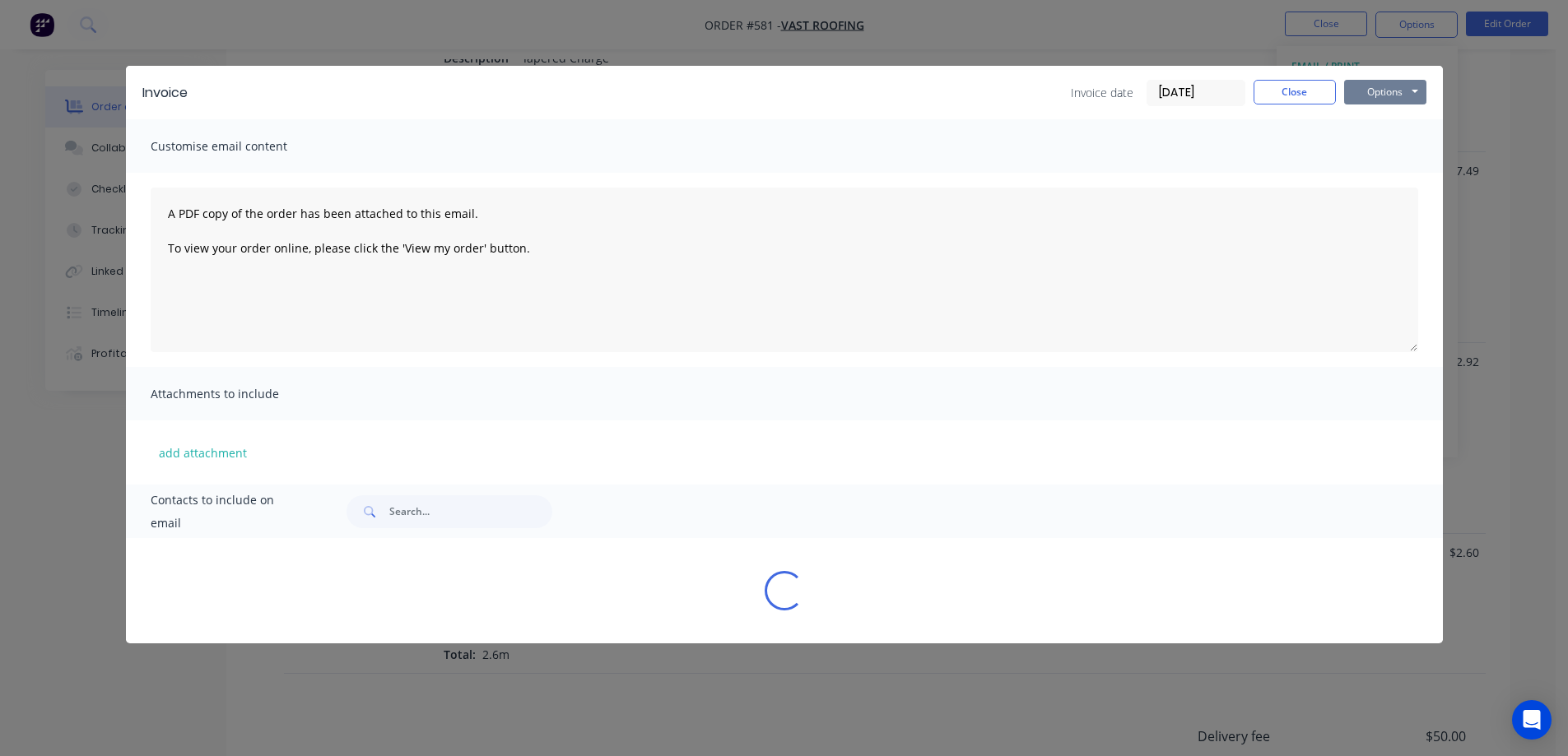
click at [1374, 96] on button "Options" at bounding box center [1385, 92] width 82 height 24
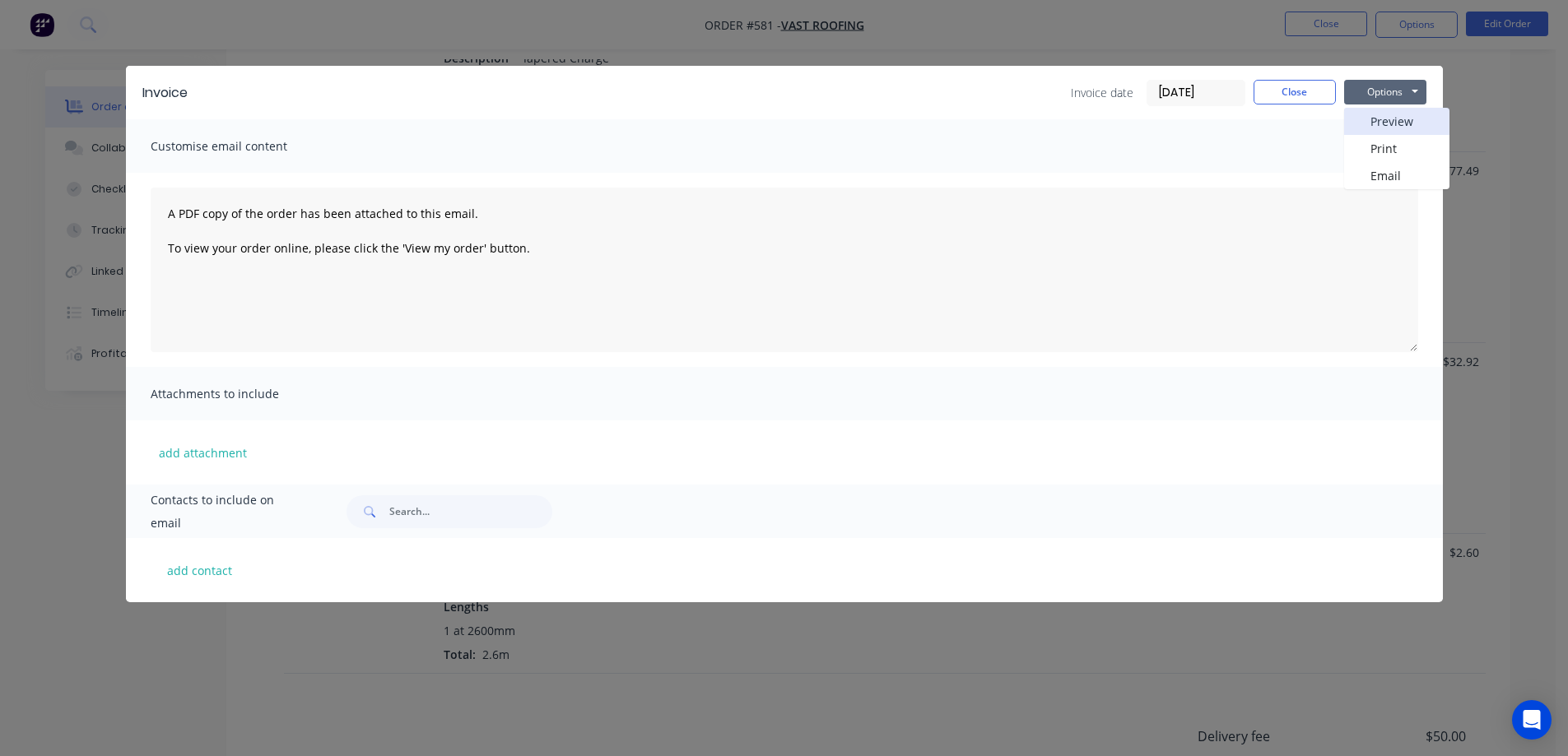
click at [1353, 121] on button "Preview" at bounding box center [1396, 121] width 105 height 27
click at [1311, 88] on button "Close" at bounding box center [1294, 92] width 82 height 24
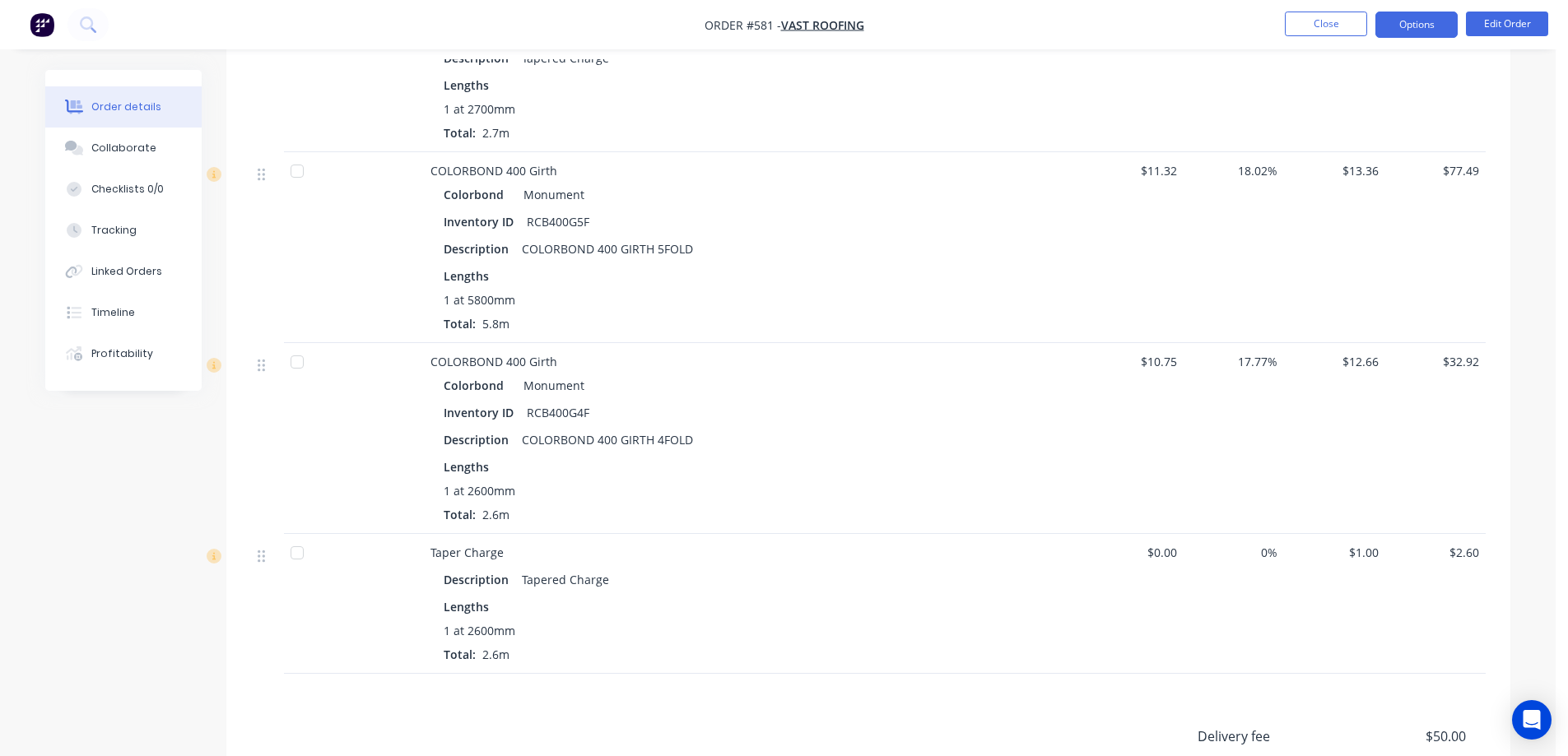
click at [1412, 24] on button "Options" at bounding box center [1416, 24] width 82 height 26
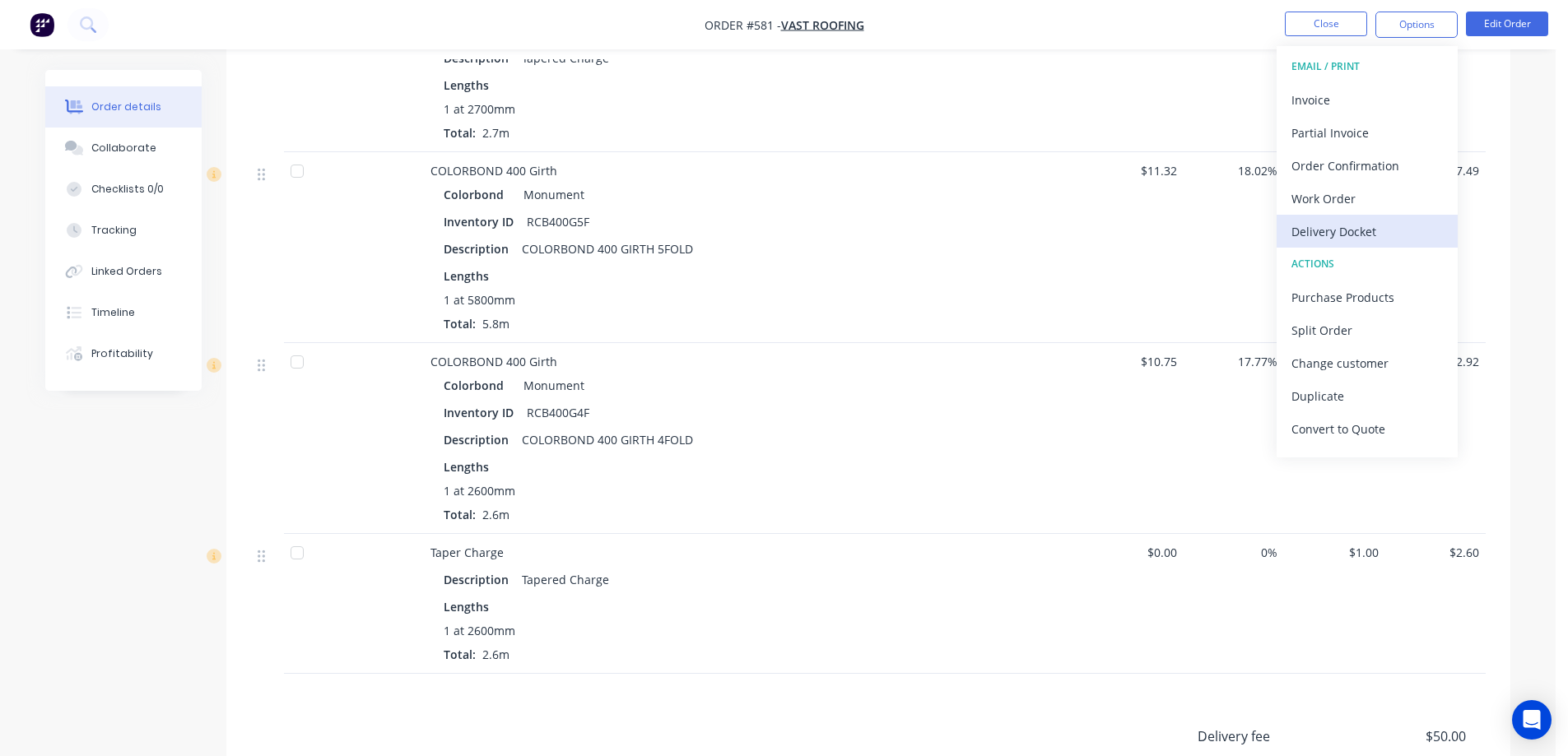
click at [1351, 229] on div "Delivery Docket" at bounding box center [1367, 231] width 152 height 24
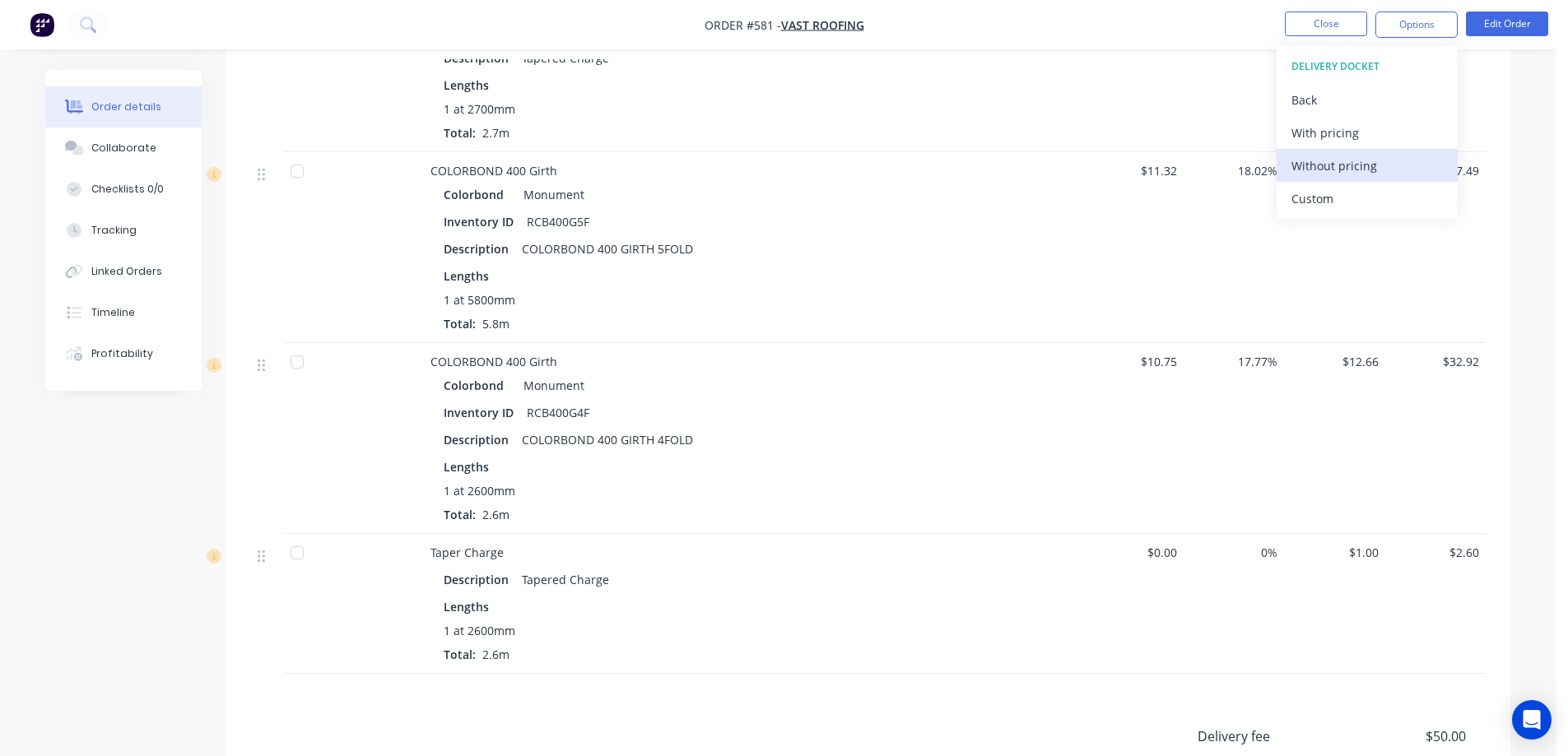
click at [1343, 172] on div "Without pricing" at bounding box center [1367, 166] width 152 height 24
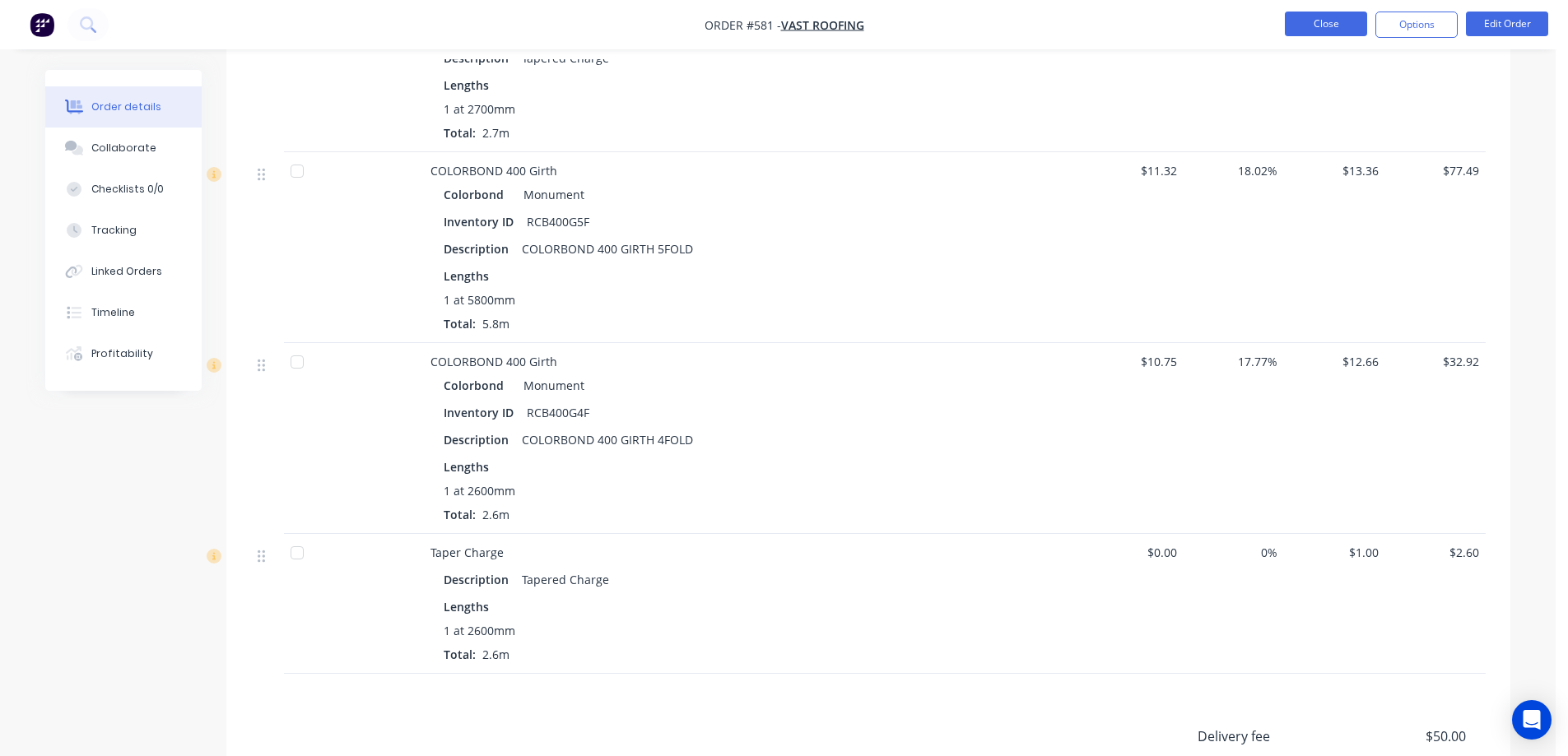
click at [1311, 21] on button "Close" at bounding box center [1326, 23] width 82 height 24
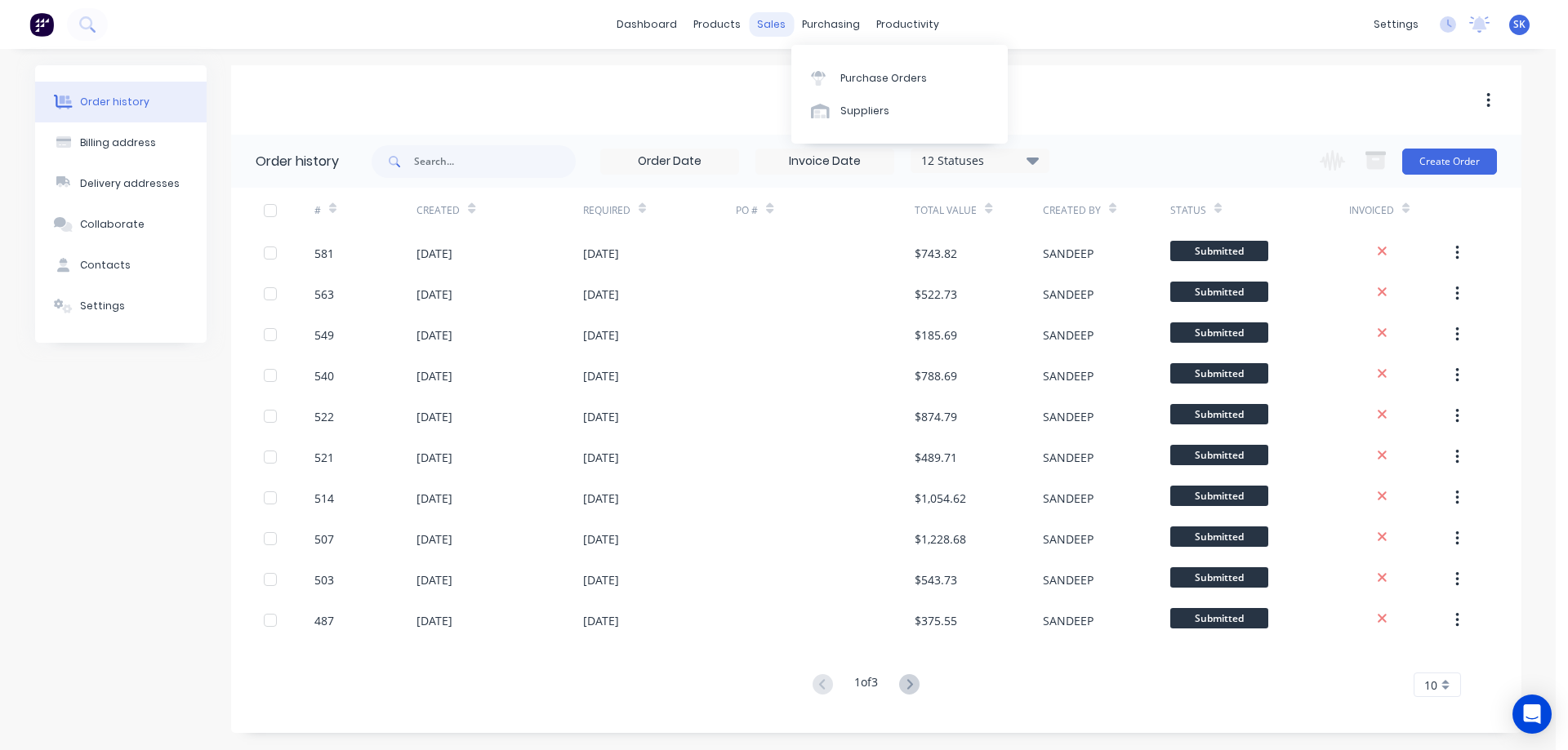
click at [771, 31] on div "sales" at bounding box center [771, 24] width 45 height 24
click at [789, 69] on link "Sales Orders" at bounding box center [858, 77] width 217 height 33
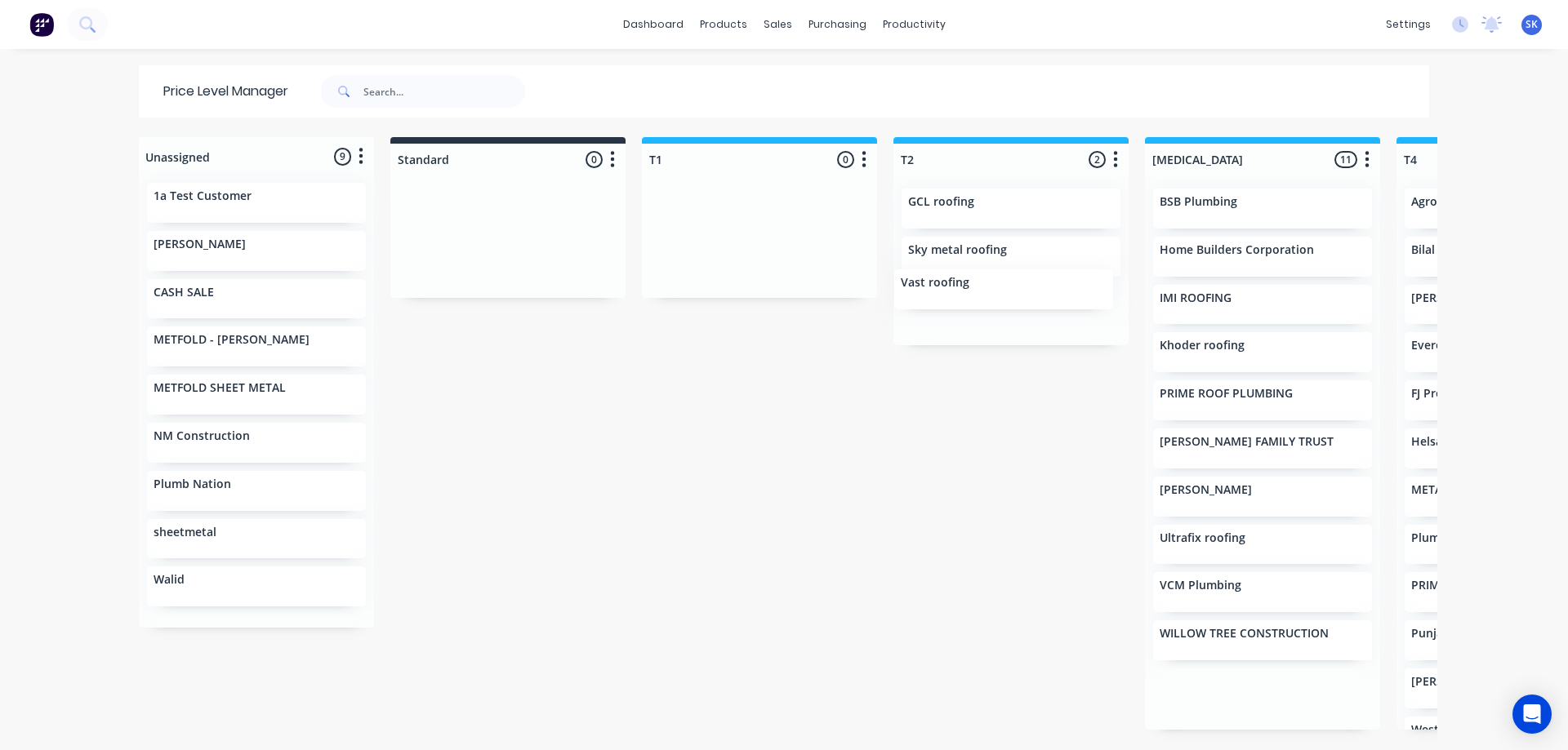
drag, startPoint x: 1203, startPoint y: 594, endPoint x: 947, endPoint y: 285, distance: 401.3
click at [947, 285] on div "Unassigned 9 Move all customers Standard T1 T2 T3 T4 T5 1a Test Customer ANKIT …" at bounding box center [784, 442] width 1307 height 612
click at [728, 29] on div "products" at bounding box center [724, 24] width 64 height 24
click at [760, 24] on div "sales" at bounding box center [778, 24] width 45 height 24
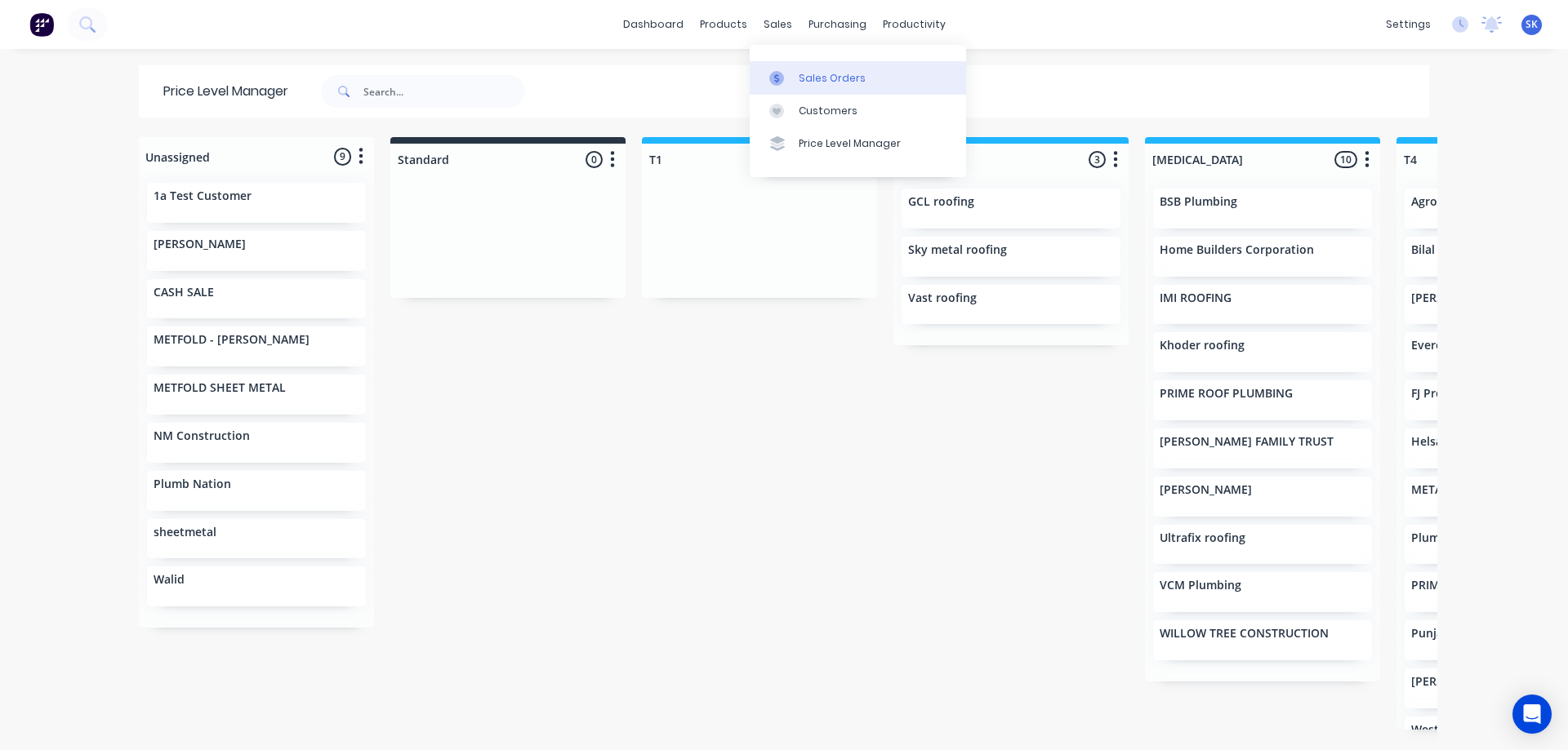
click at [842, 77] on div "Sales Orders" at bounding box center [832, 78] width 67 height 15
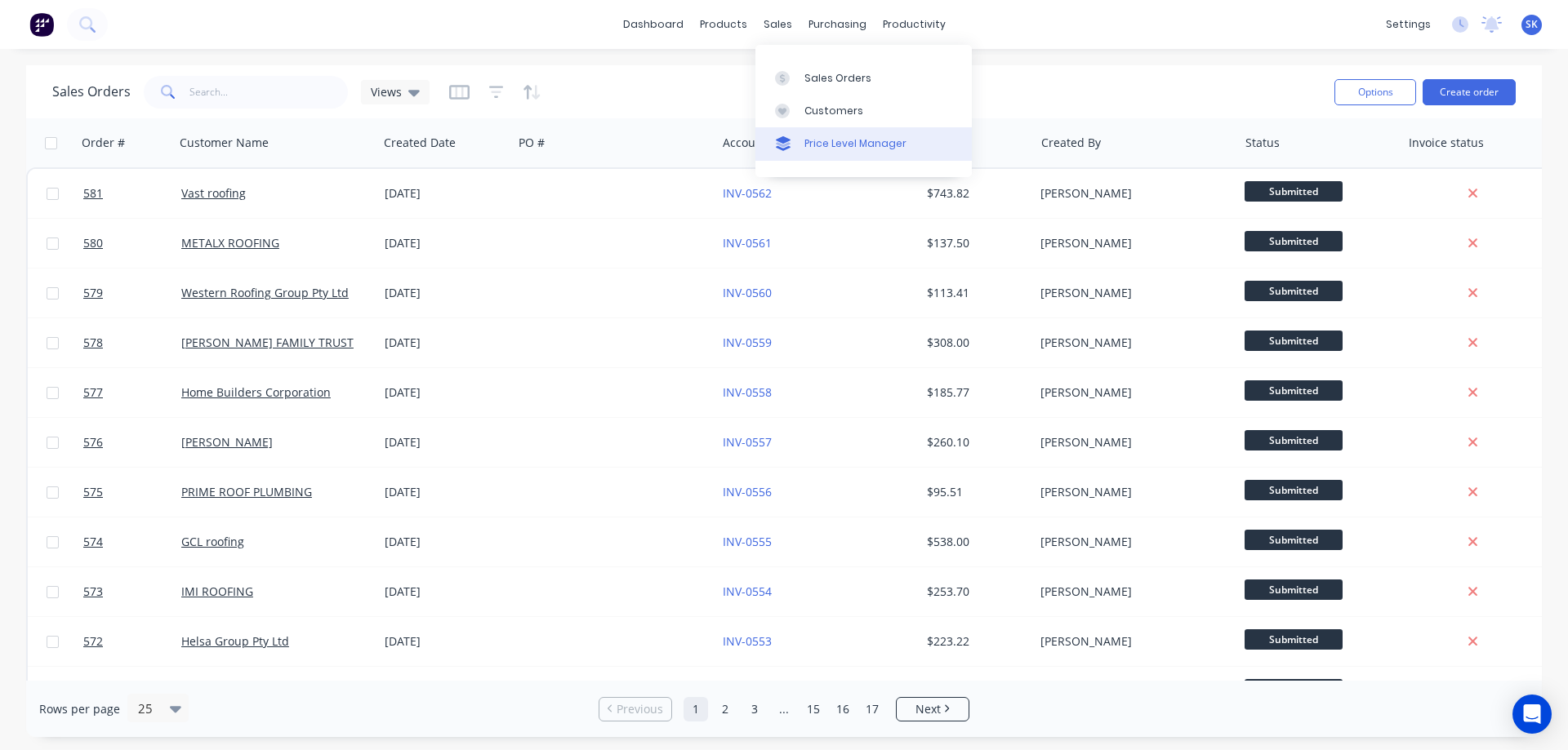
click at [825, 136] on link "Price Level Manager" at bounding box center [864, 144] width 217 height 33
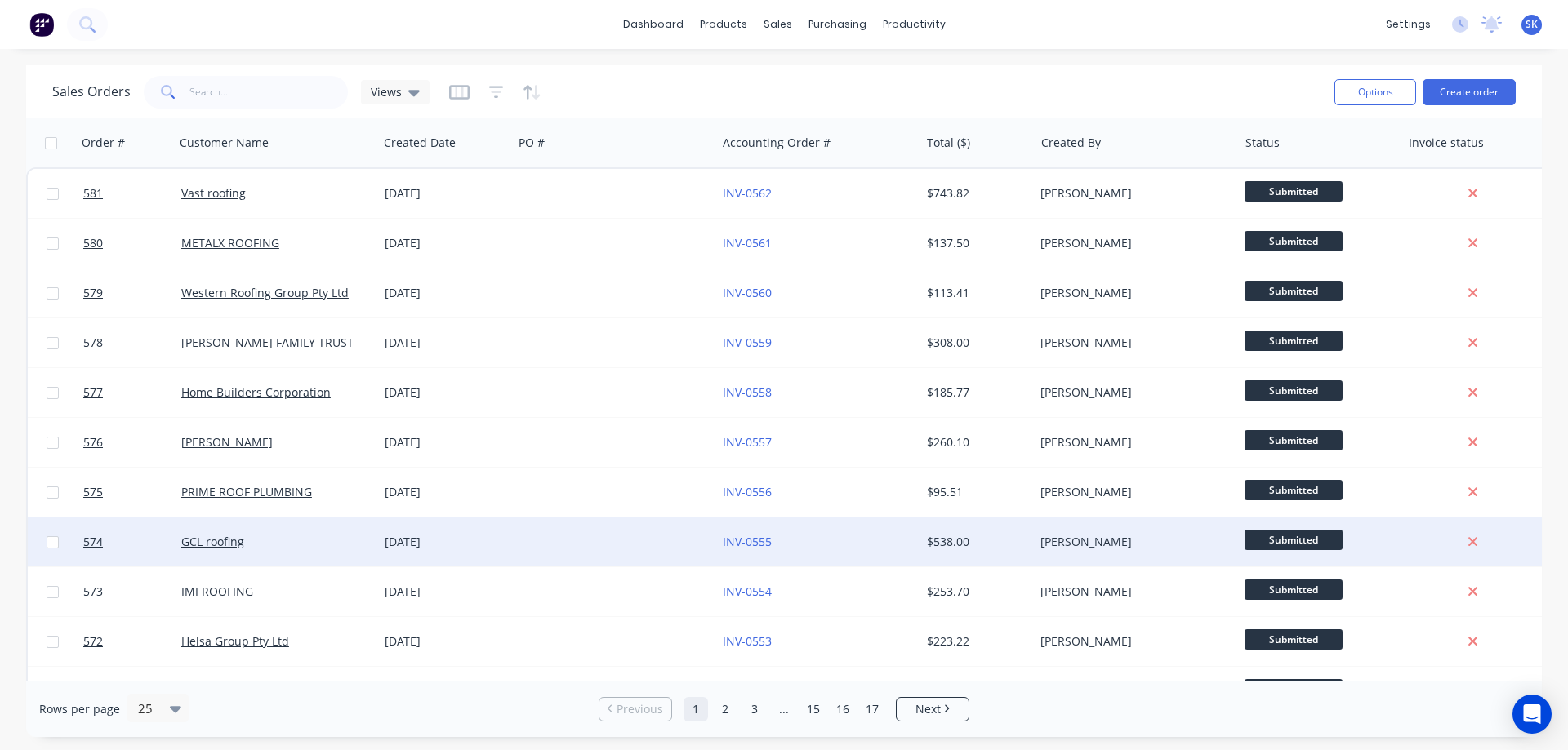
click at [306, 556] on div "GCL roofing" at bounding box center [276, 542] width 203 height 49
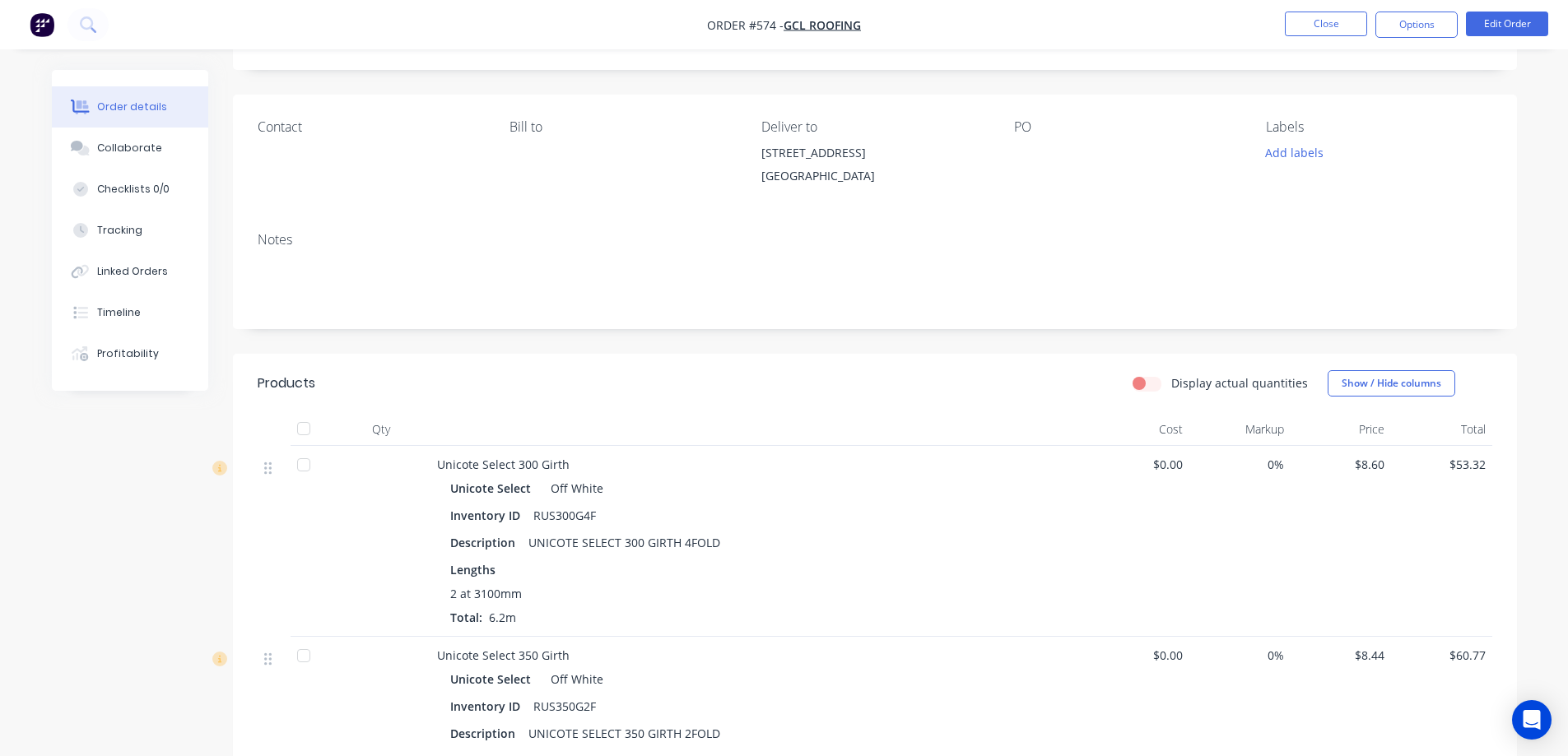
scroll to position [82, 0]
click at [1417, 14] on button "Options" at bounding box center [1416, 24] width 82 height 26
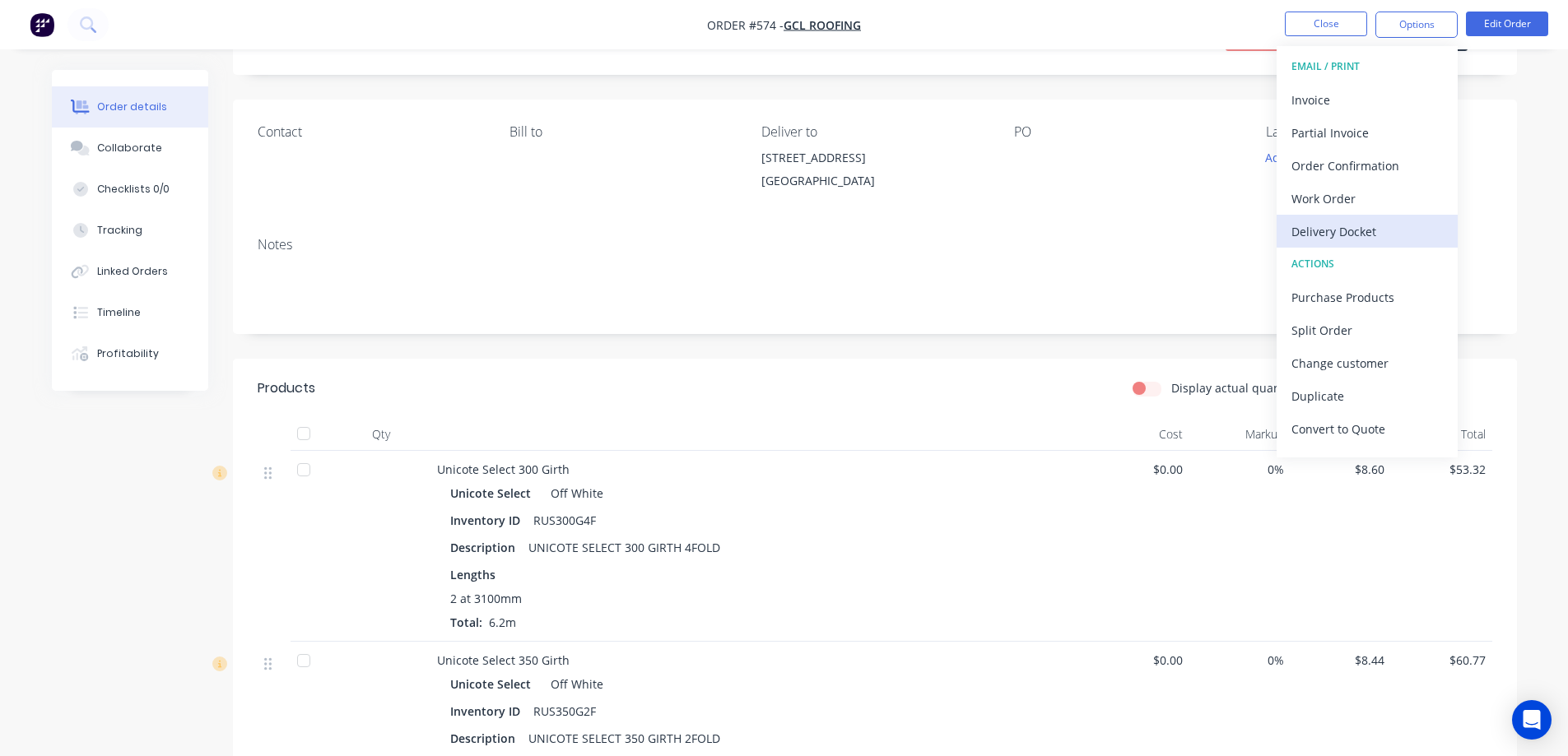
click at [1313, 227] on div "Delivery Docket" at bounding box center [1367, 231] width 152 height 24
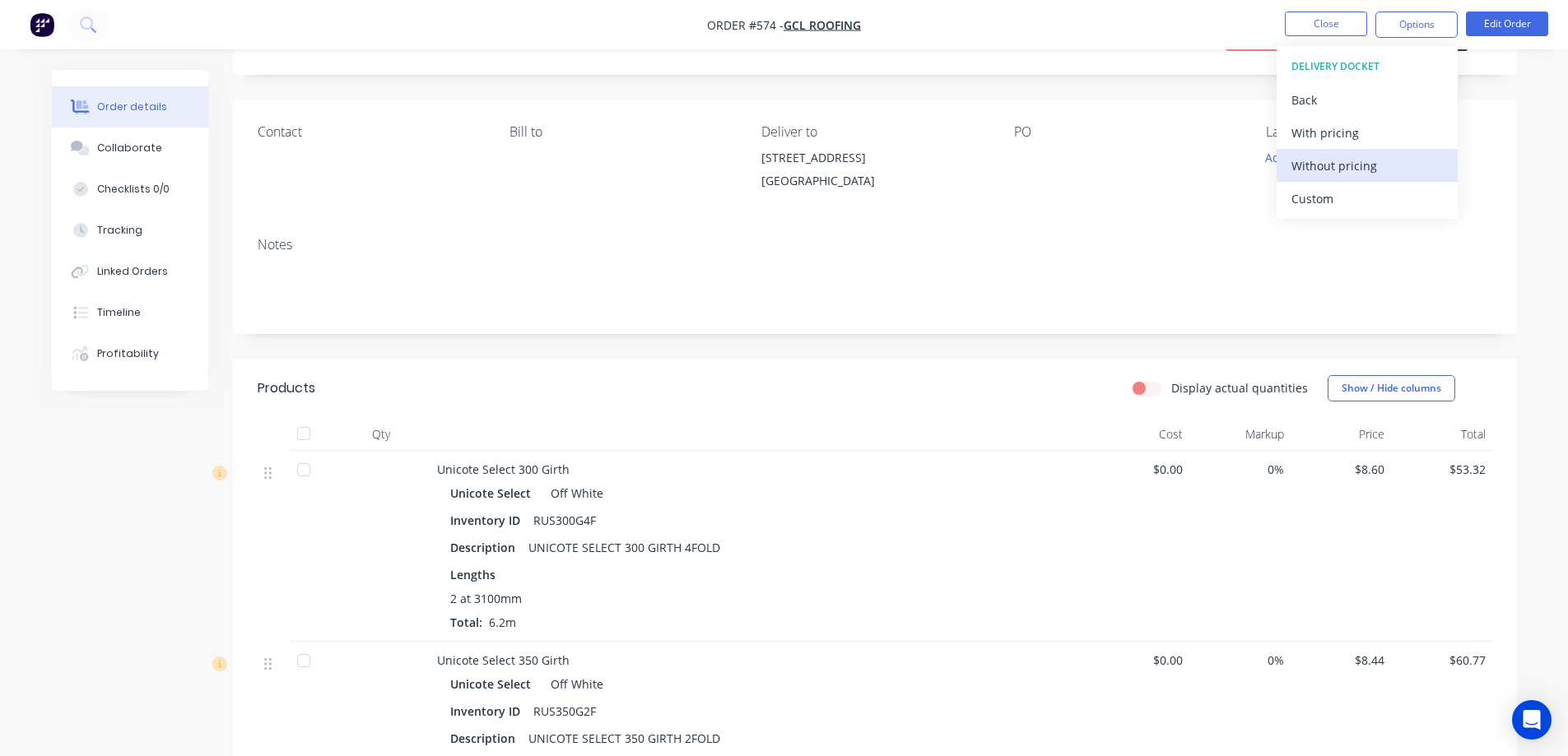
click at [1318, 160] on div "Without pricing" at bounding box center [1367, 166] width 152 height 24
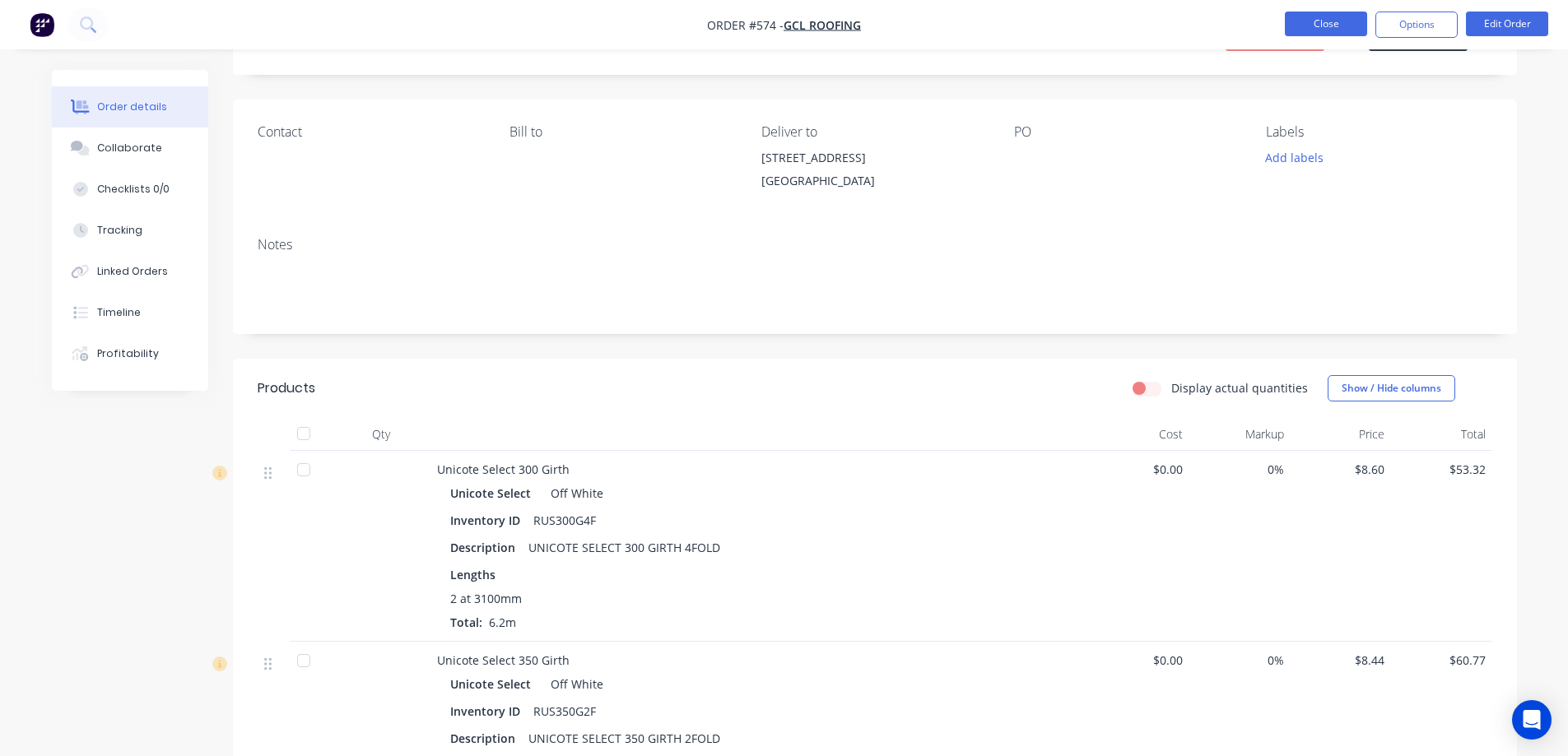
click at [1329, 24] on button "Close" at bounding box center [1326, 23] width 82 height 24
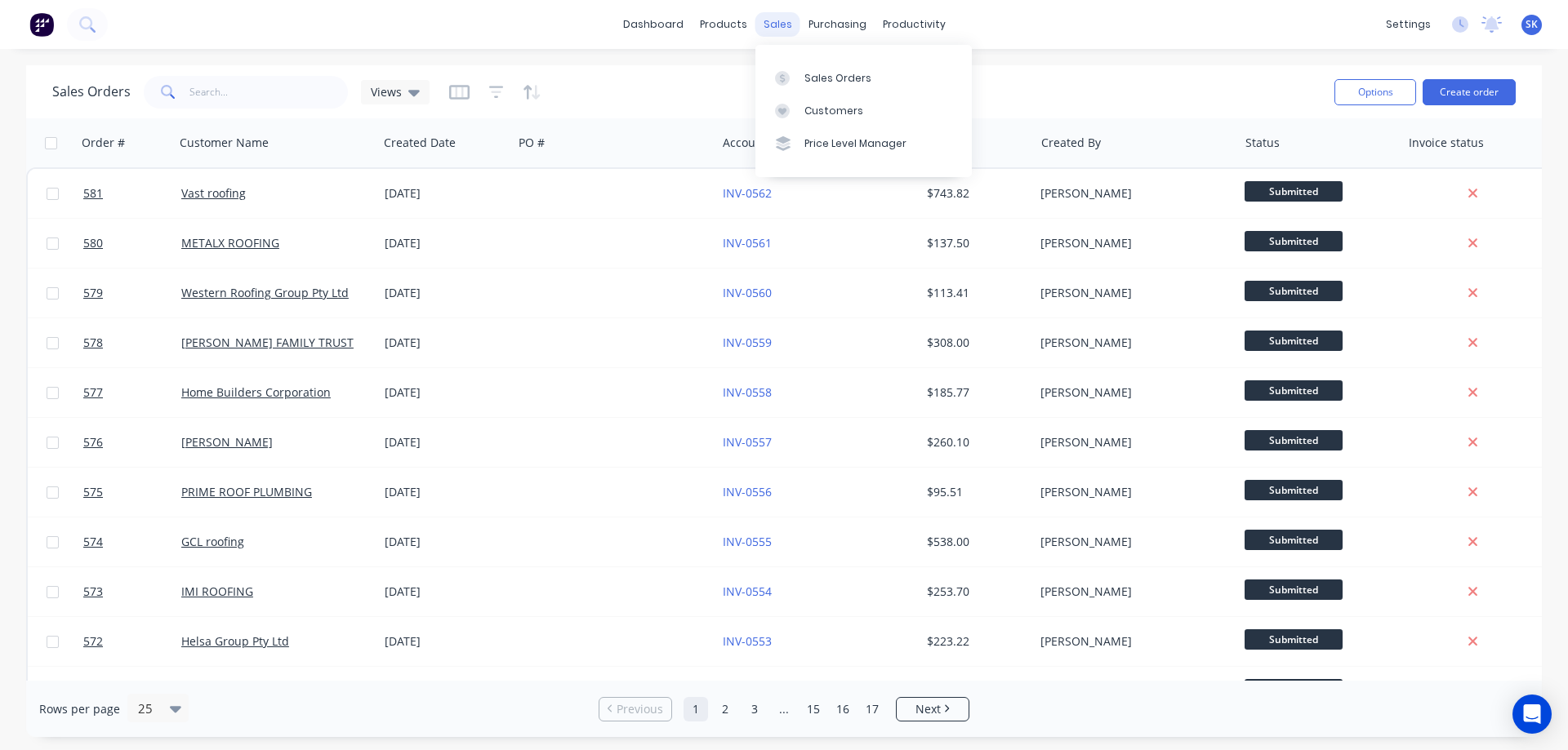
click at [775, 23] on div "sales" at bounding box center [778, 24] width 45 height 24
click at [806, 72] on div "Sales Orders" at bounding box center [838, 78] width 67 height 15
click at [1468, 85] on button "Create order" at bounding box center [1469, 92] width 93 height 26
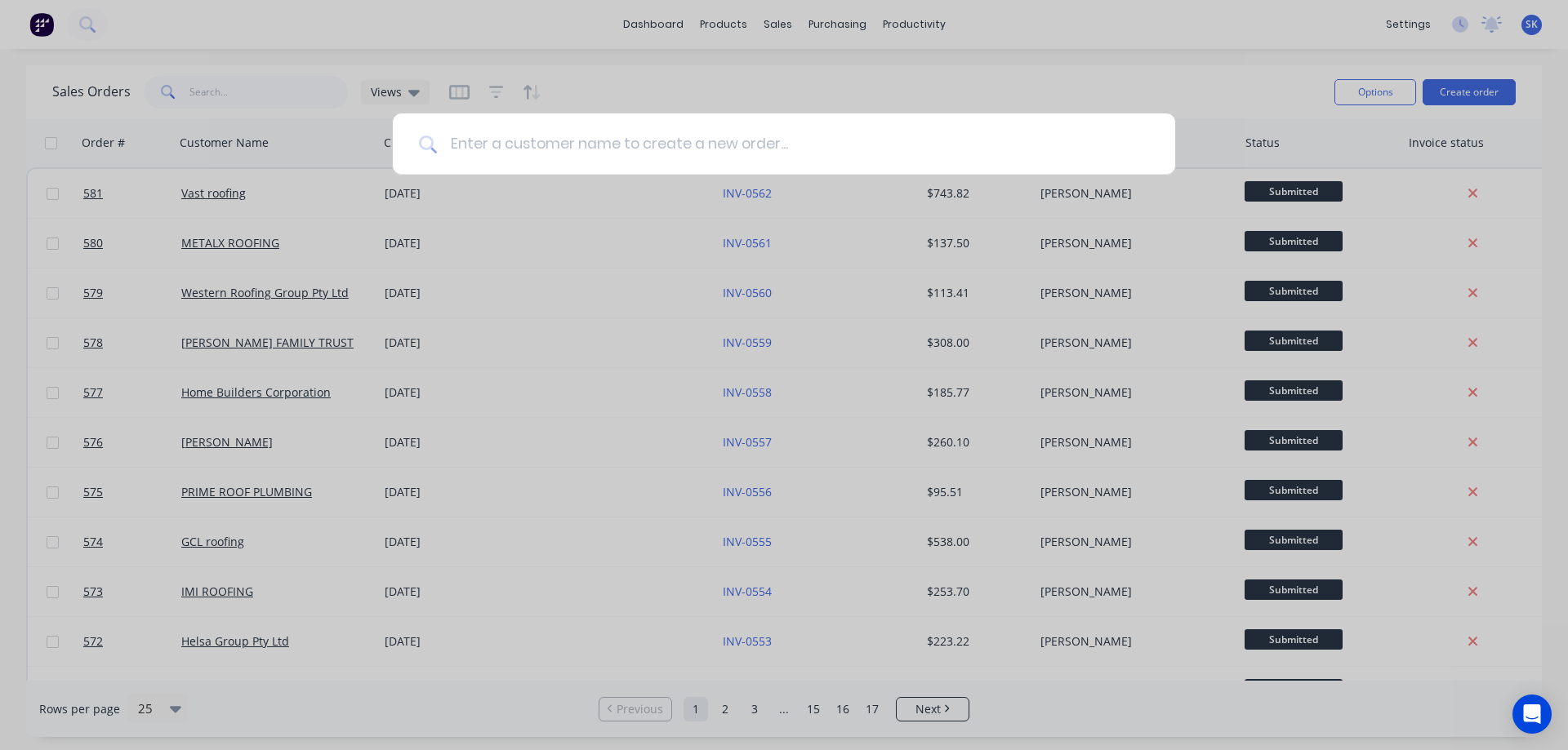
click at [528, 141] on input at bounding box center [793, 144] width 713 height 61
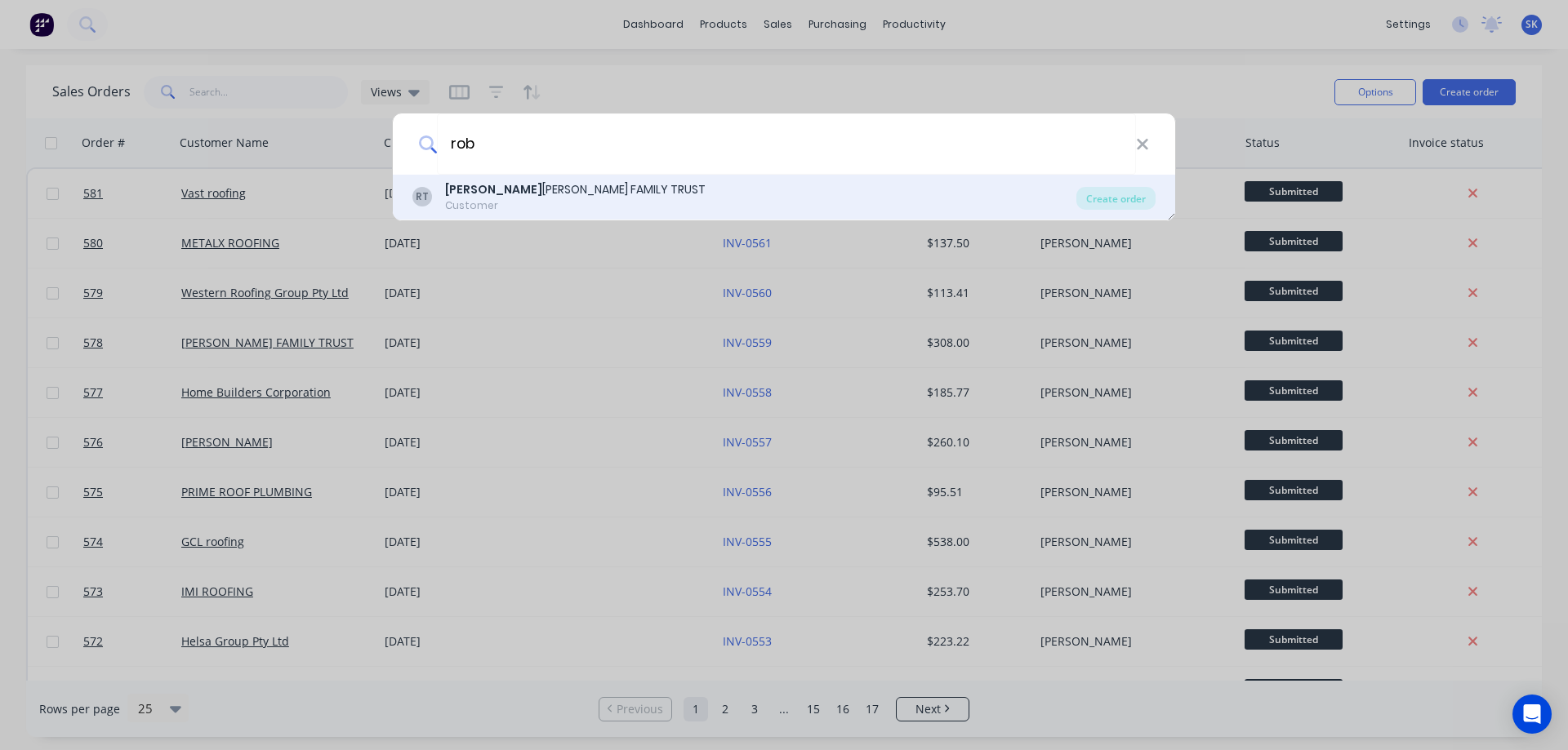
type input "rob"
click at [527, 181] on div "[PERSON_NAME] ERT [PERSON_NAME] FAMILY TRUST" at bounding box center [575, 190] width 261 height 17
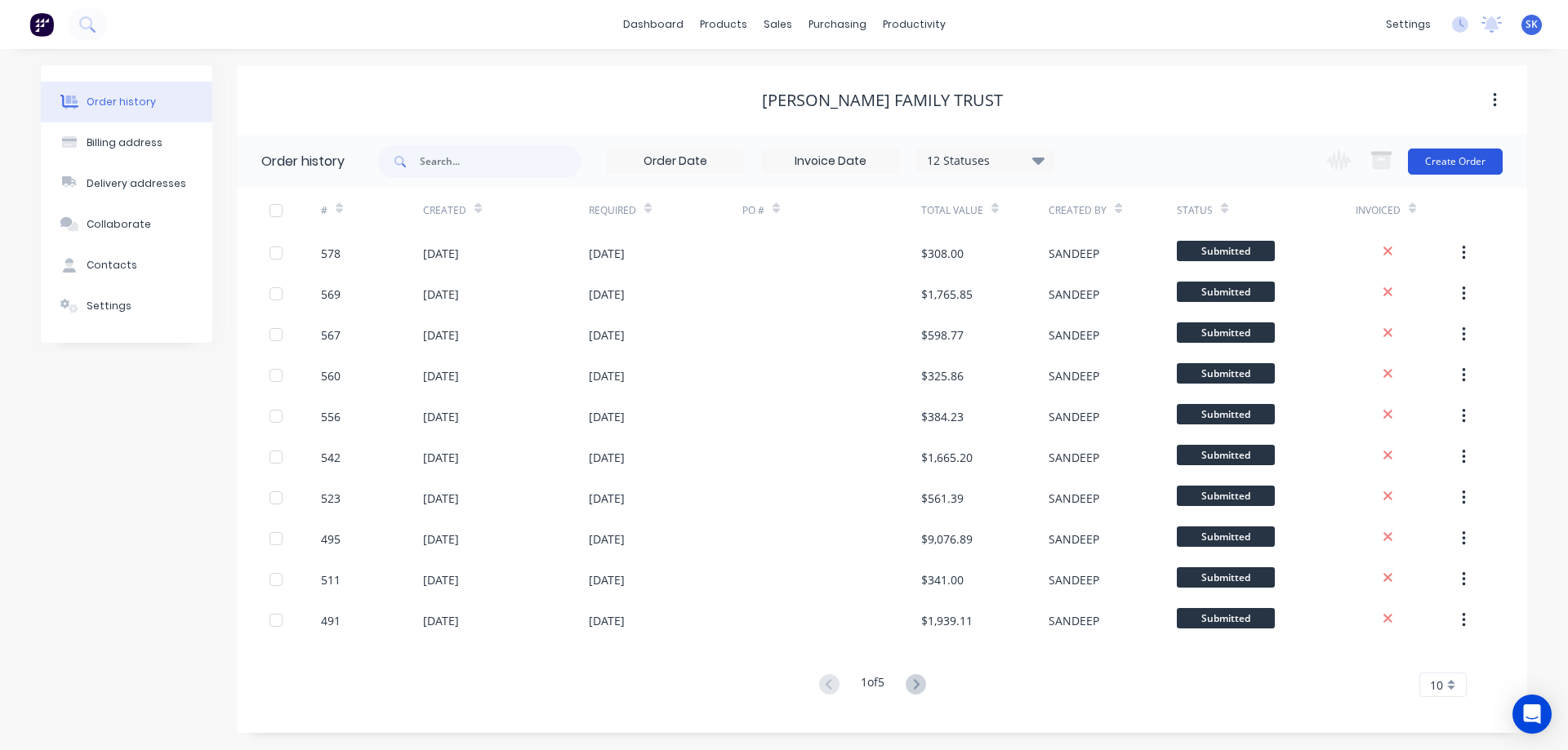
click at [1439, 154] on button "Create Order" at bounding box center [1455, 162] width 95 height 26
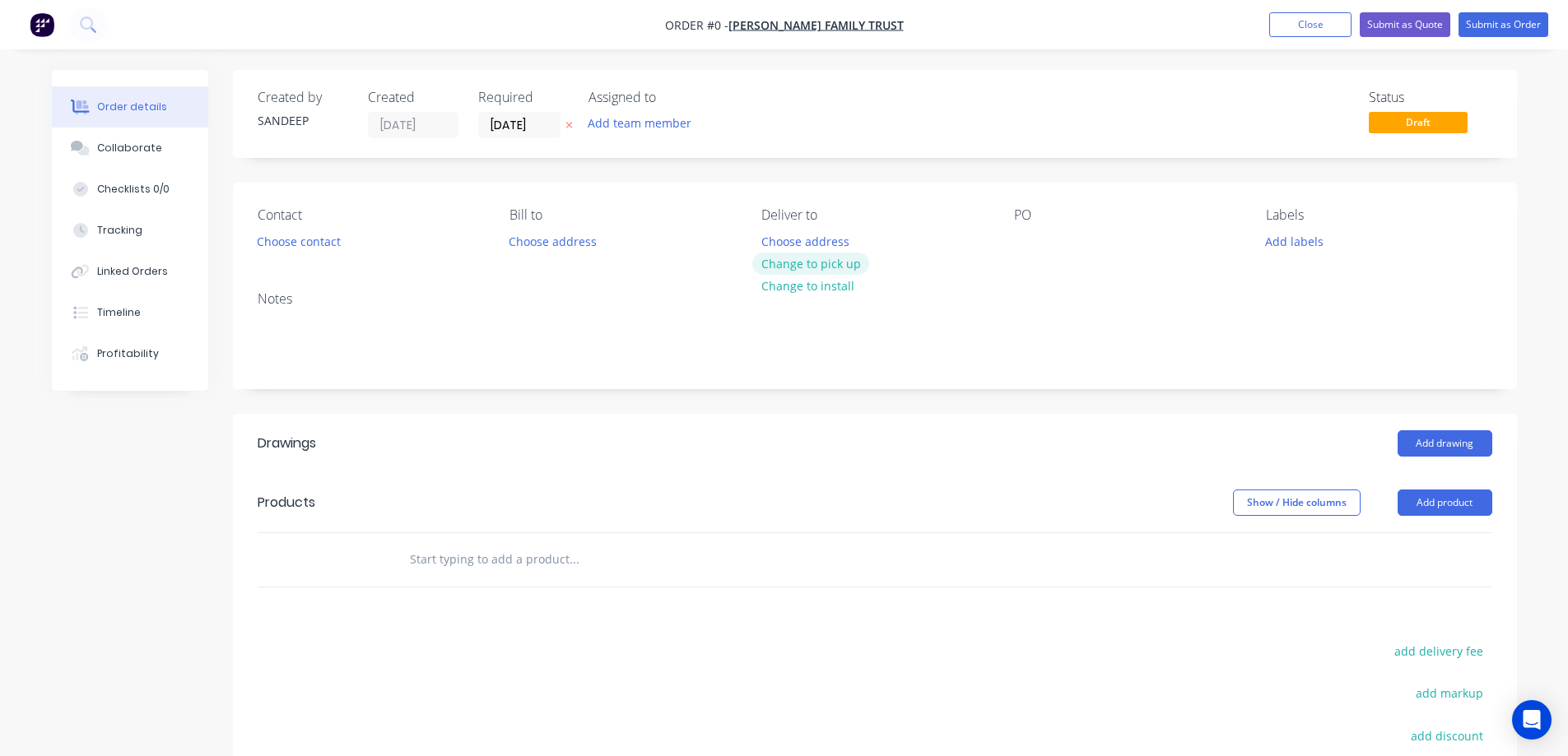
click at [800, 264] on button "Change to pick up" at bounding box center [810, 264] width 117 height 23
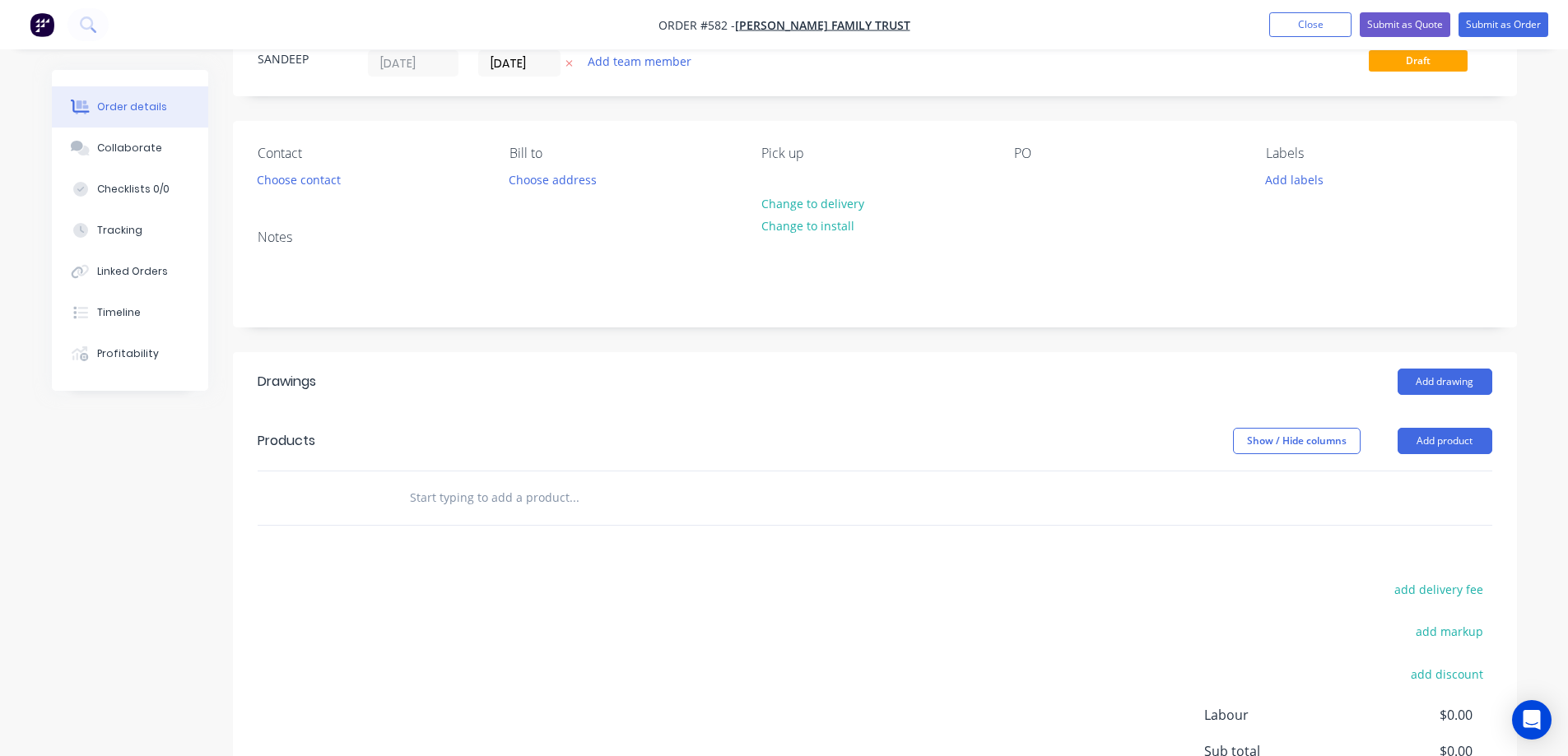
scroll to position [247, 0]
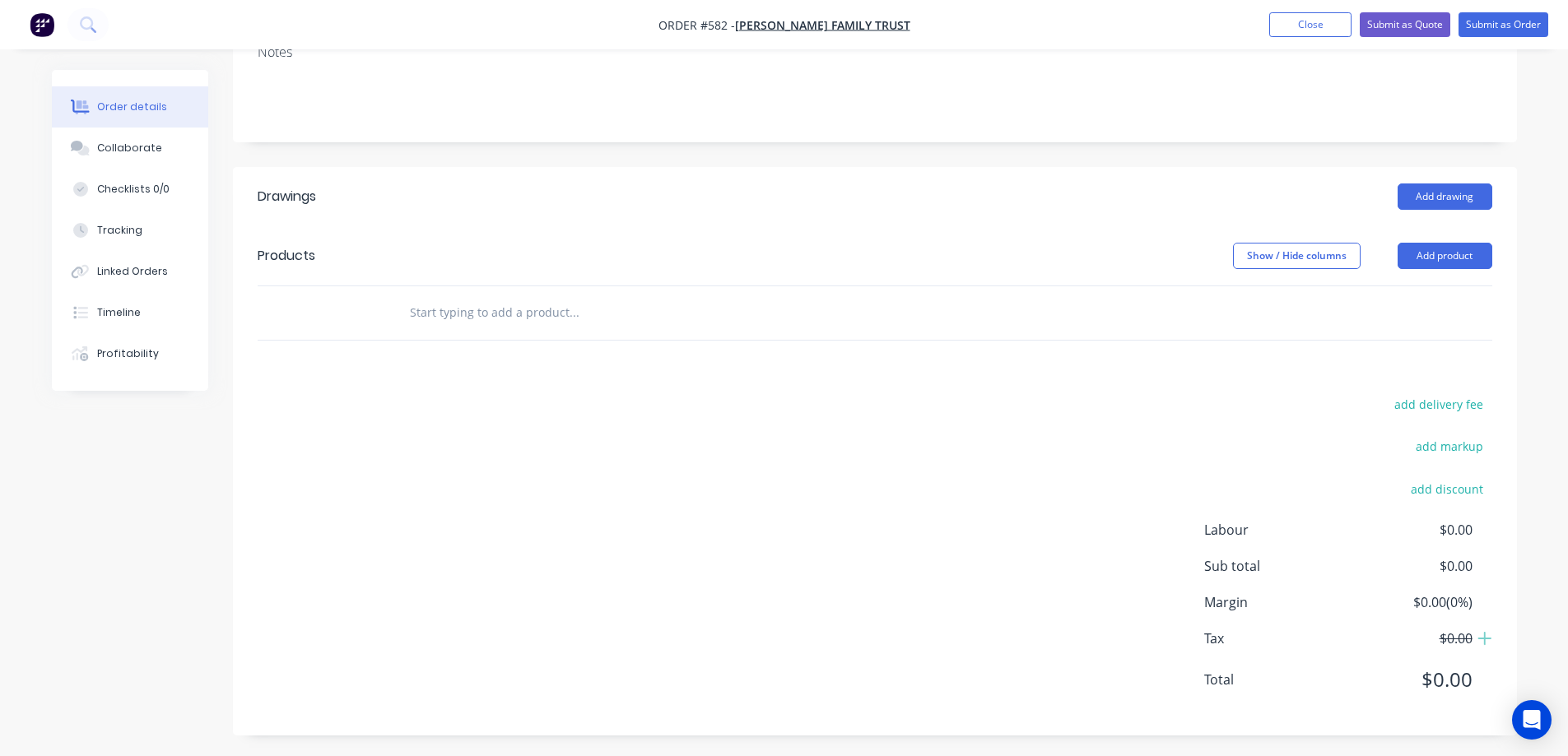
click at [467, 319] on input "text" at bounding box center [574, 313] width 330 height 33
type input "r"
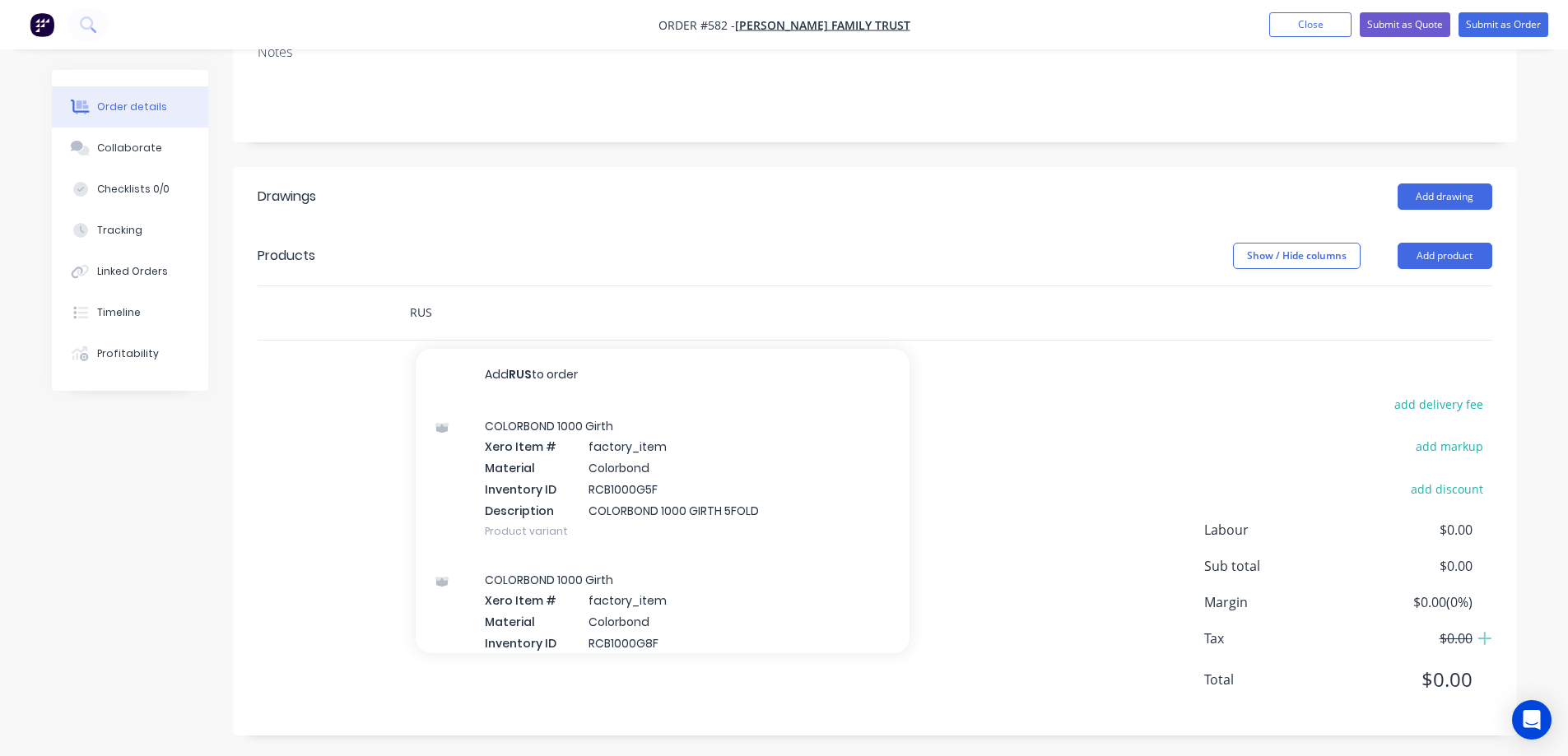
click at [441, 305] on input "RUS" at bounding box center [574, 313] width 330 height 33
type input "RUS450G5F"
click at [538, 452] on div "Unicote Select 450 Girth Xero Item # factory_item Material Unicote Select Inven…" at bounding box center [662, 478] width 493 height 153
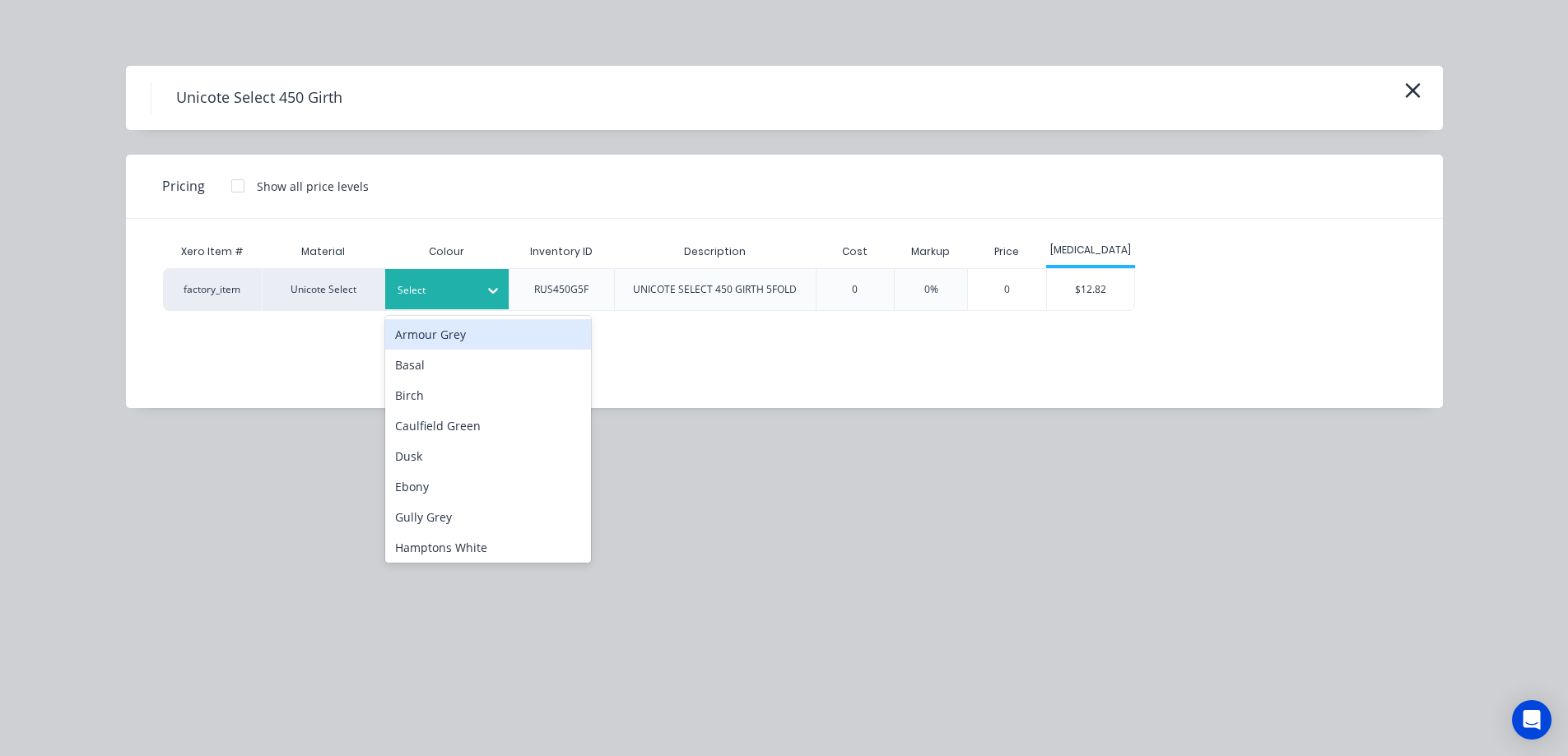
click at [471, 270] on div "Select" at bounding box center [447, 289] width 123 height 41
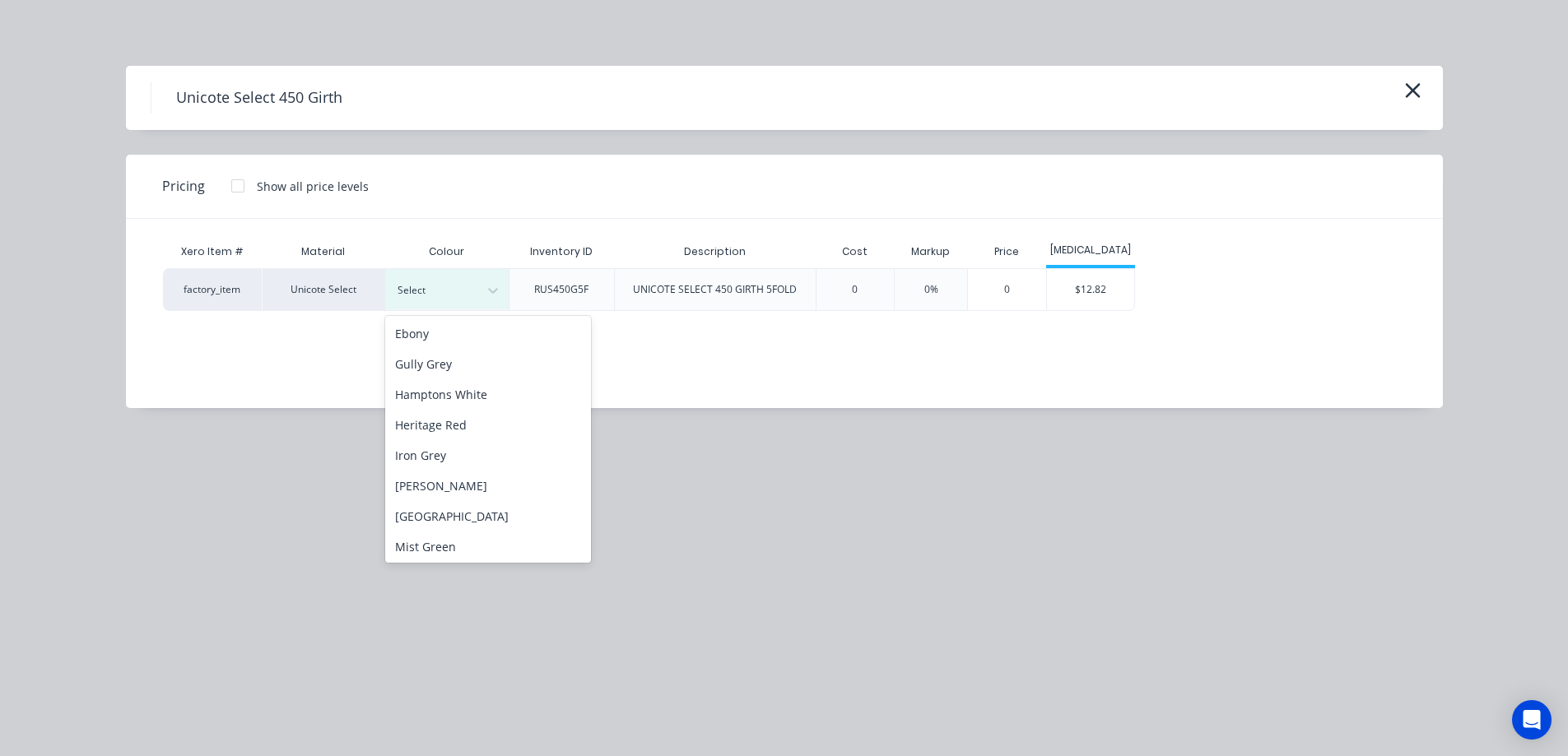
scroll to position [165, 0]
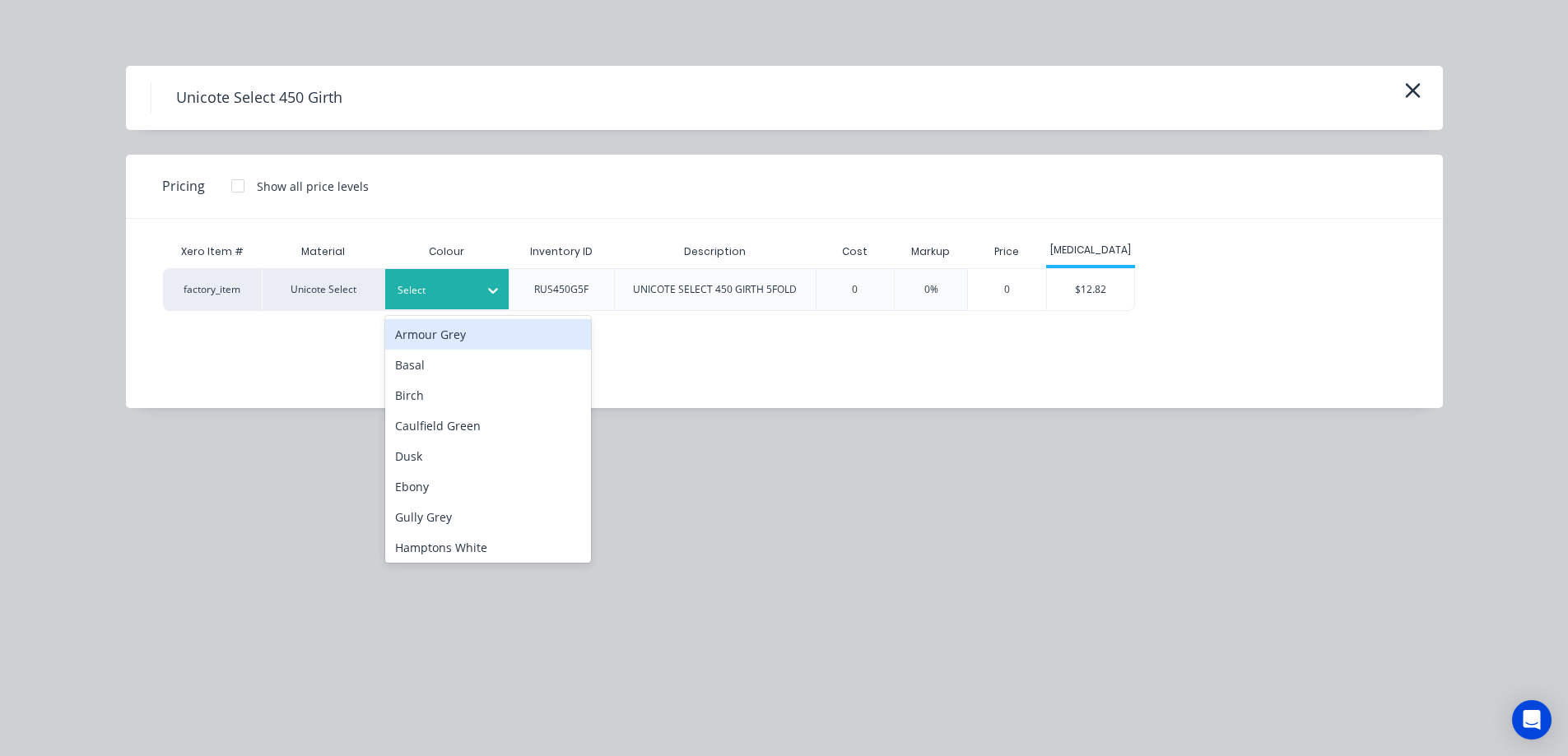
click at [449, 280] on div "Select" at bounding box center [432, 290] width 92 height 22
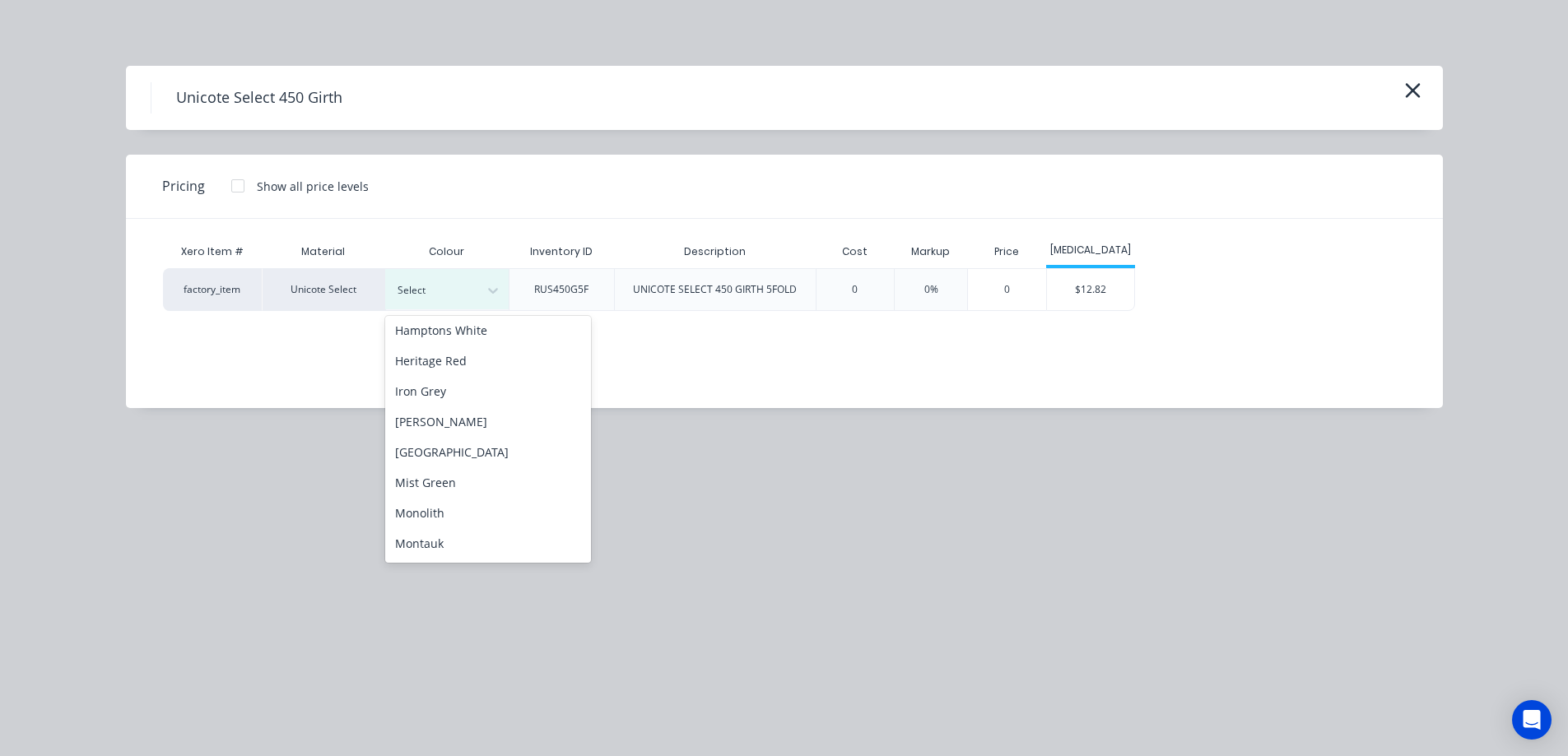
scroll to position [247, 0]
click at [461, 494] on div "Monolith" at bounding box center [487, 483] width 206 height 30
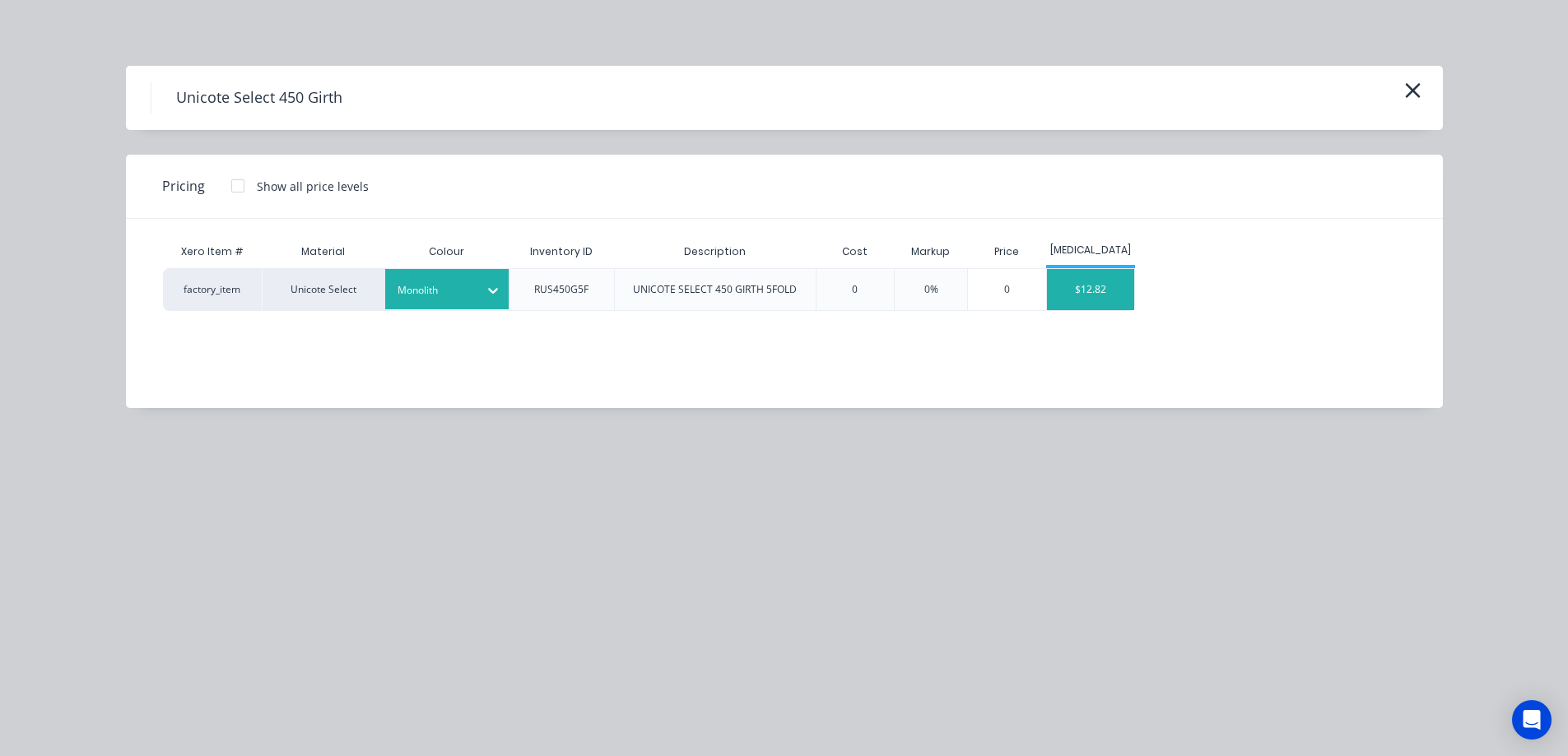
click at [1057, 287] on div "$12.82" at bounding box center [1091, 289] width 88 height 41
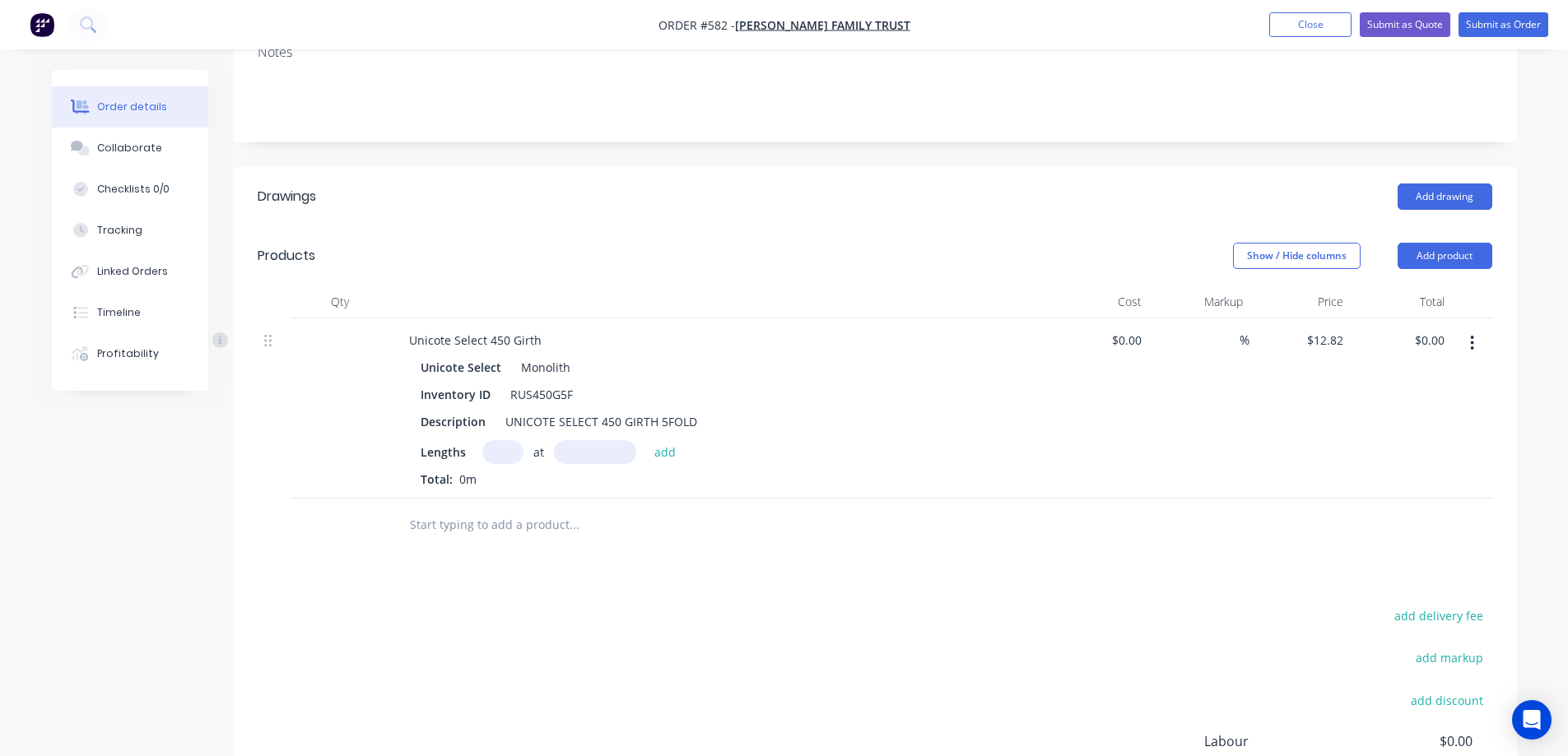
click at [514, 455] on input "text" at bounding box center [502, 453] width 41 height 24
type input "3"
type input "6100mm"
click at [664, 452] on button "add" at bounding box center [665, 452] width 39 height 23
type input "$234.61"
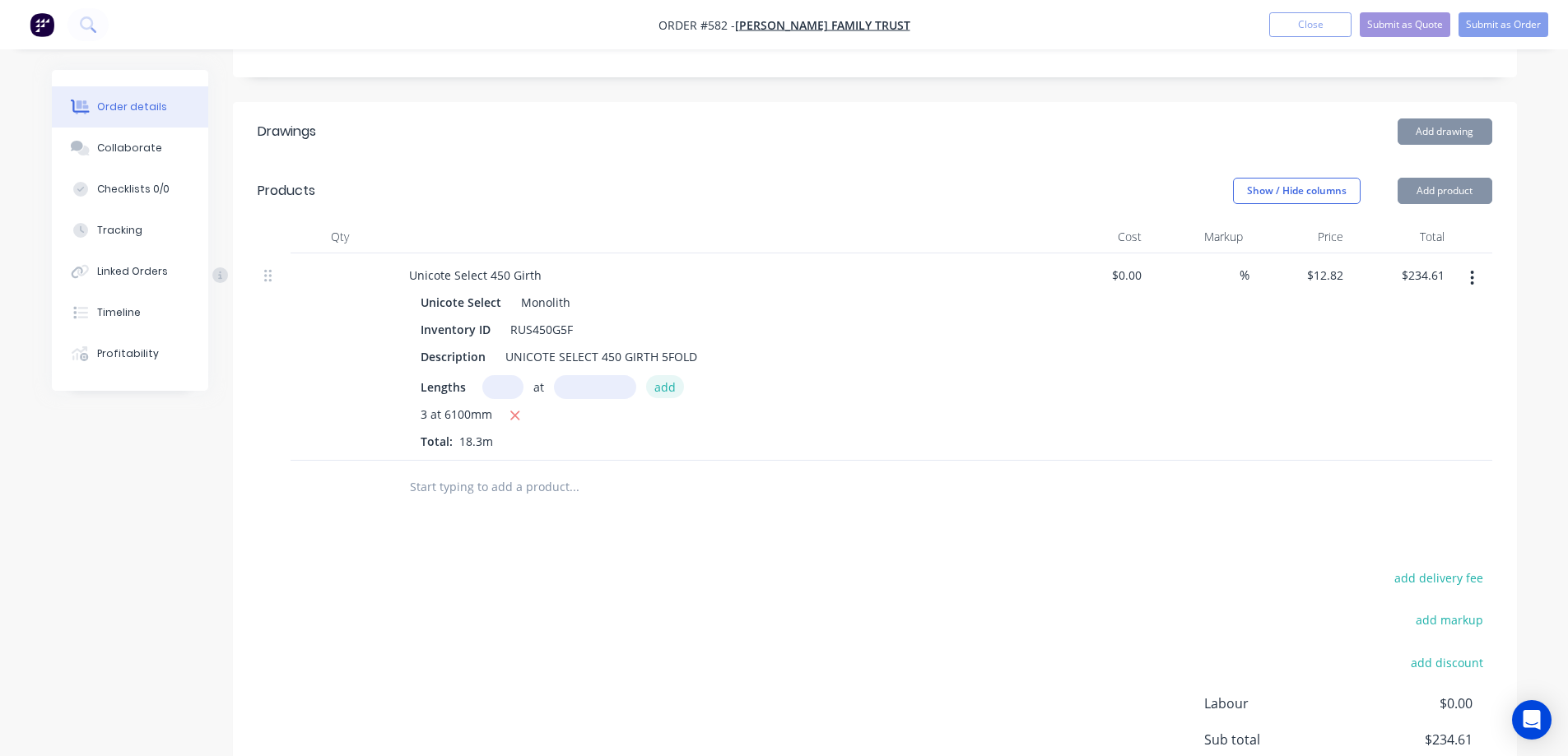
scroll to position [490, 0]
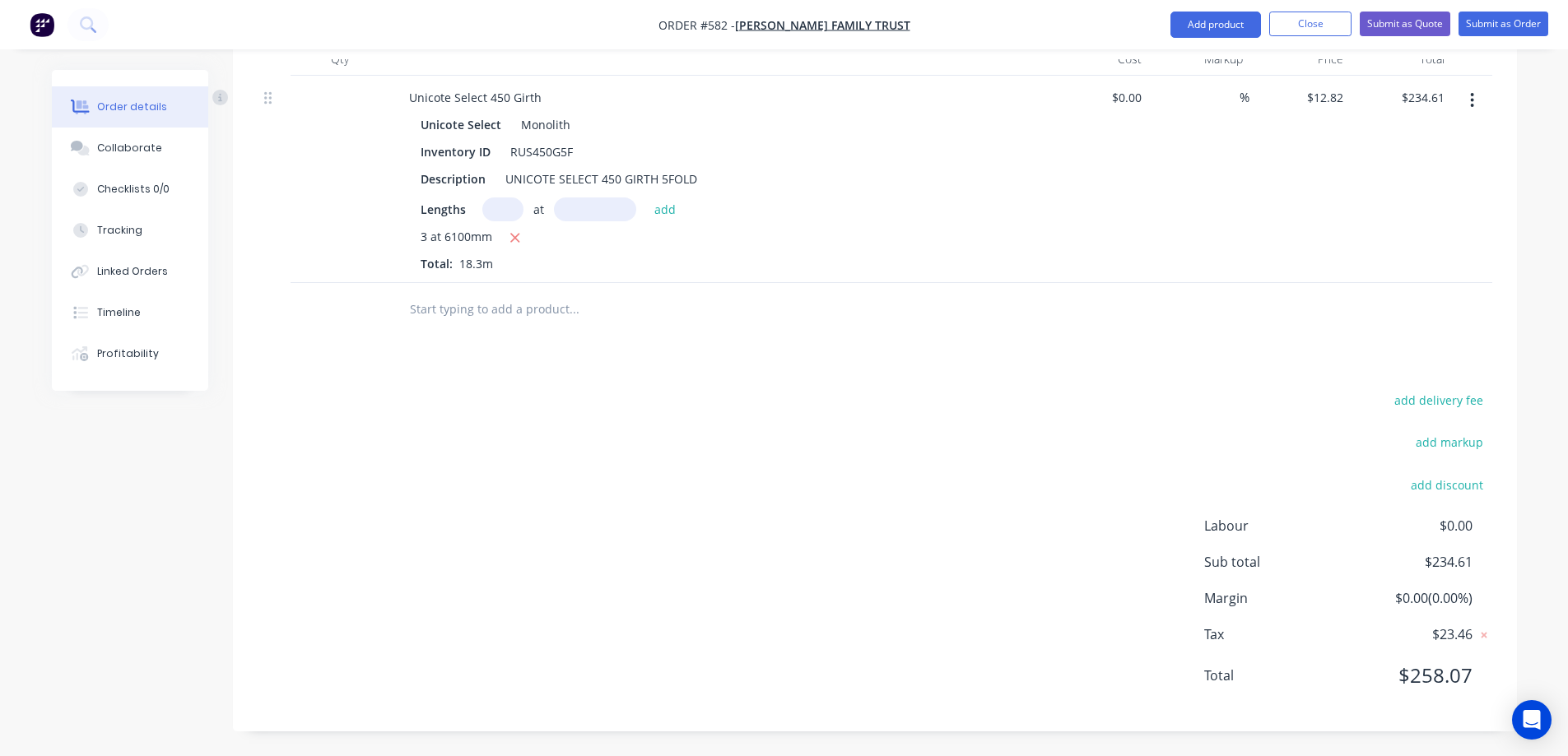
click at [492, 311] on input "text" at bounding box center [574, 310] width 330 height 33
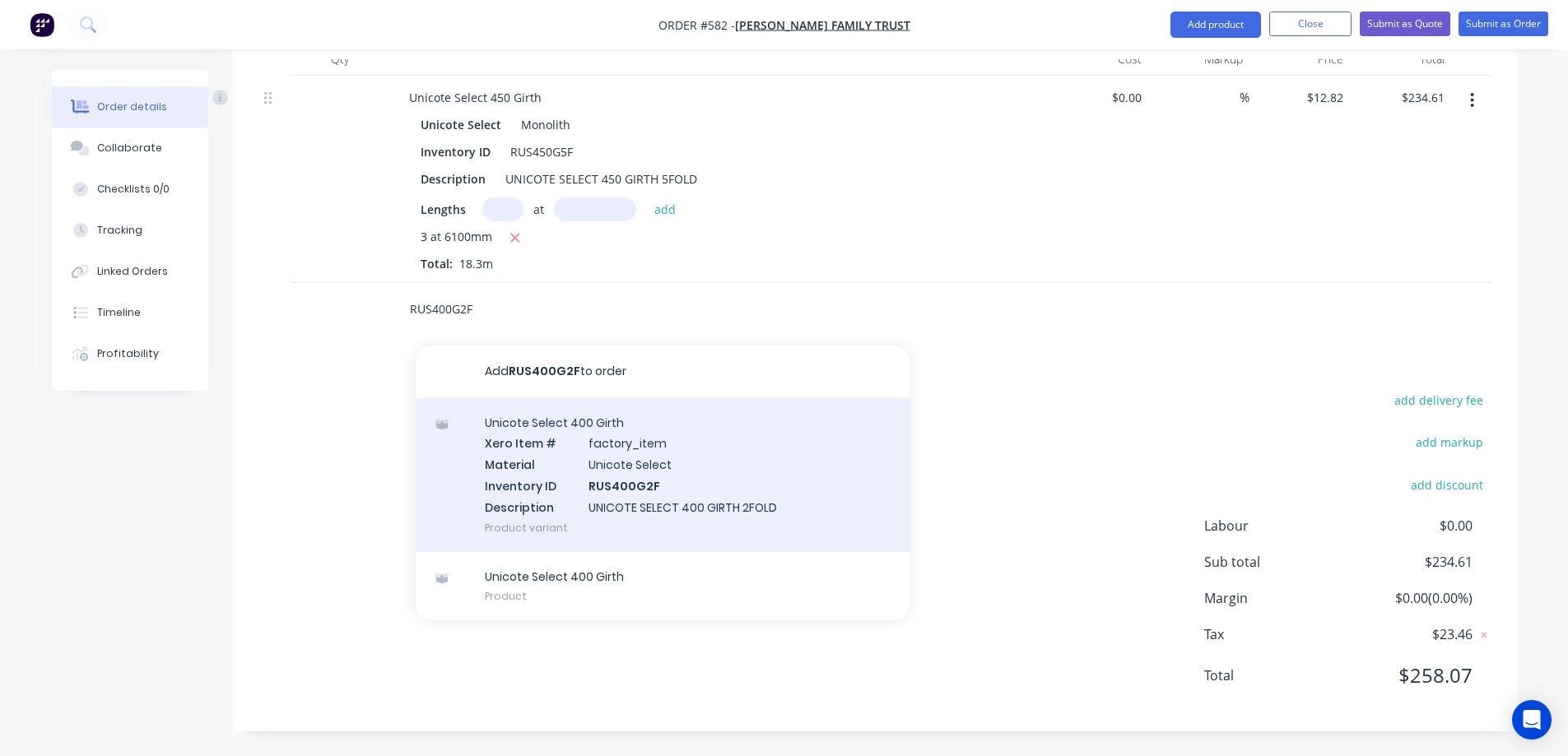
type input "RUS400G2F"
click at [559, 458] on div "Unicote Select 400 Girth Xero Item # factory_item Material Unicote Select Inven…" at bounding box center [662, 474] width 493 height 153
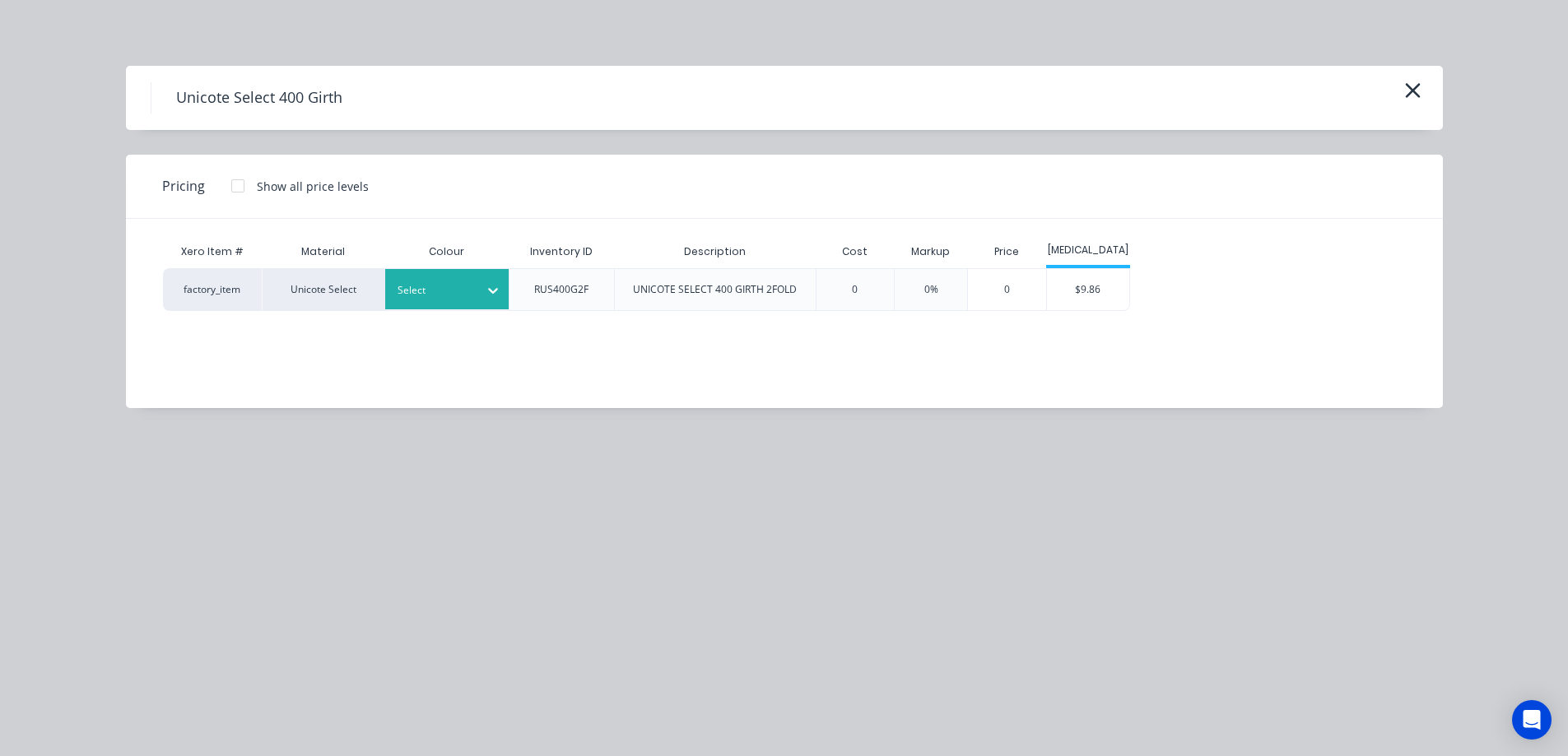
click at [500, 297] on icon at bounding box center [493, 290] width 16 height 16
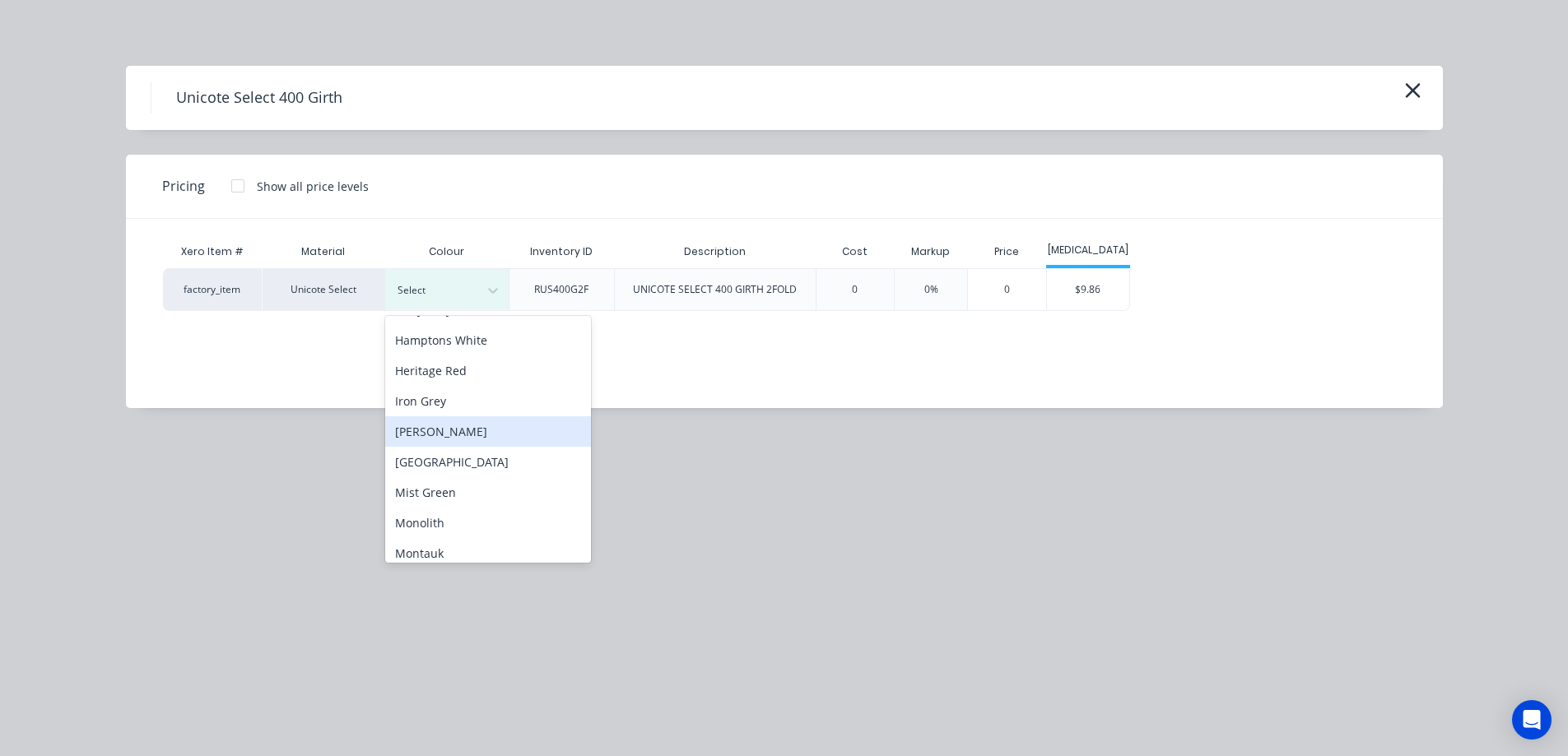
scroll to position [247, 0]
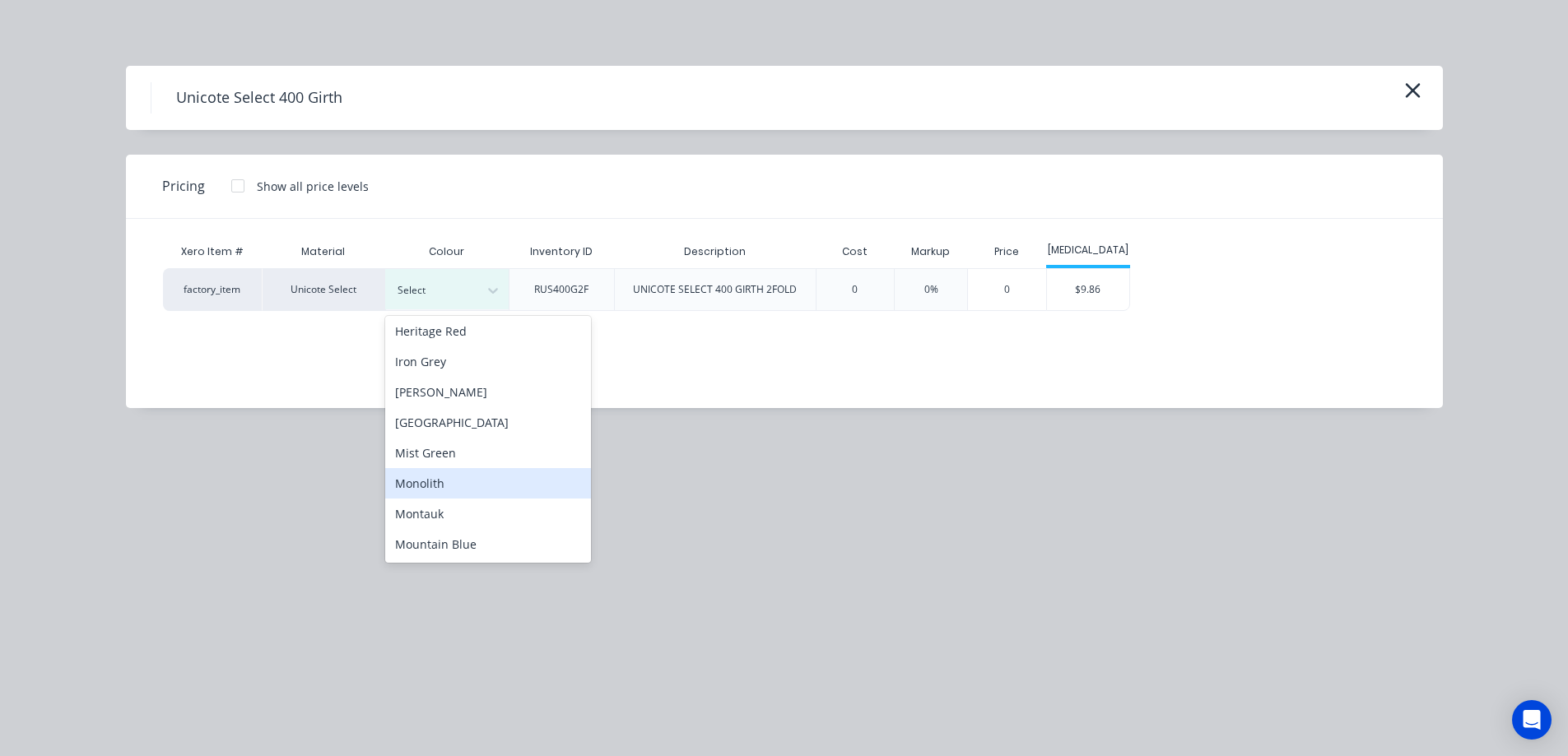
click at [451, 486] on div "Monolith" at bounding box center [487, 483] width 206 height 30
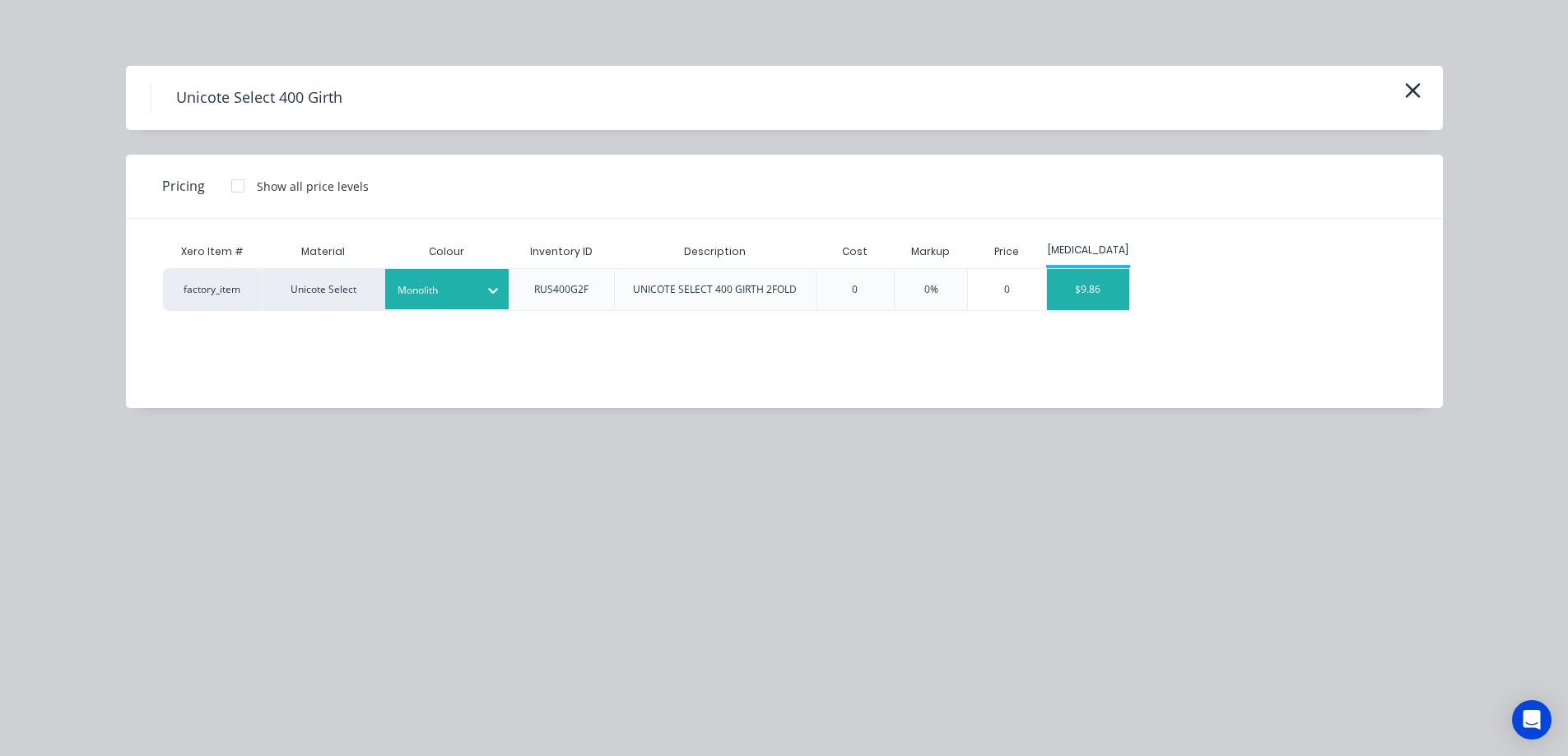
click at [1116, 294] on div "$9.86" at bounding box center [1088, 289] width 82 height 41
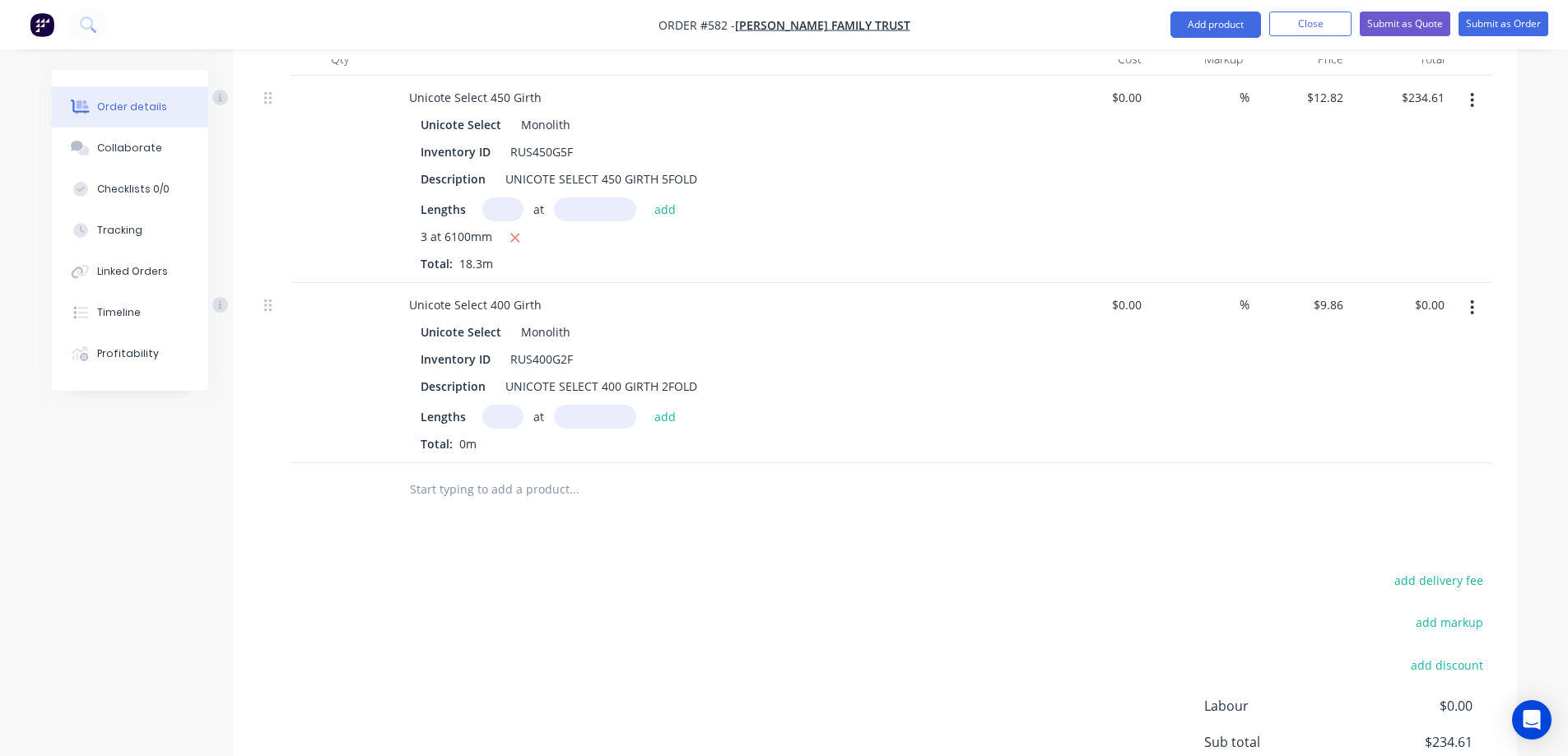
click at [493, 420] on input "text" at bounding box center [502, 417] width 41 height 24
type input "4"
type input "4600mm"
click at [672, 416] on button "add" at bounding box center [665, 416] width 39 height 23
type input "$181.42"
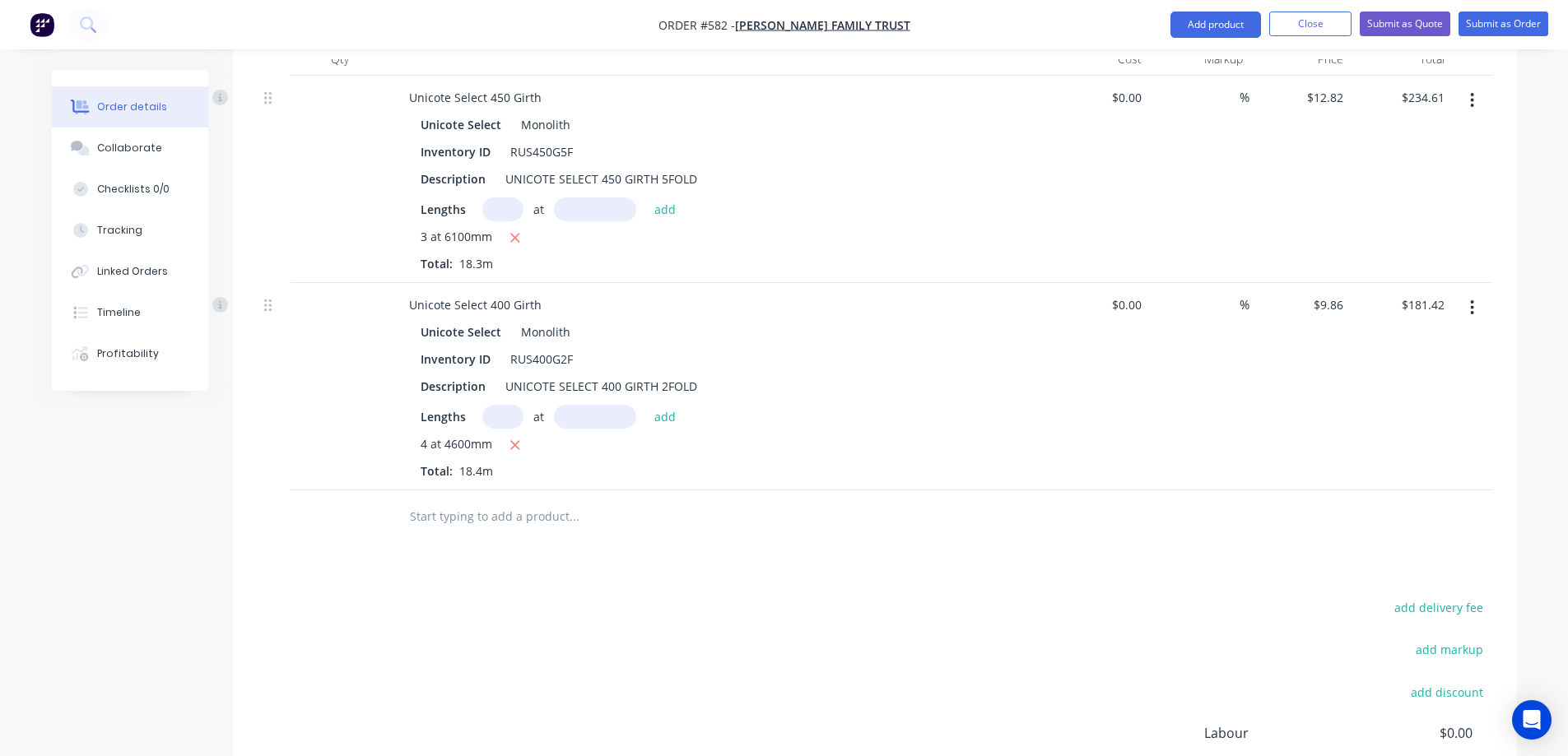
click at [487, 515] on input "text" at bounding box center [574, 517] width 330 height 33
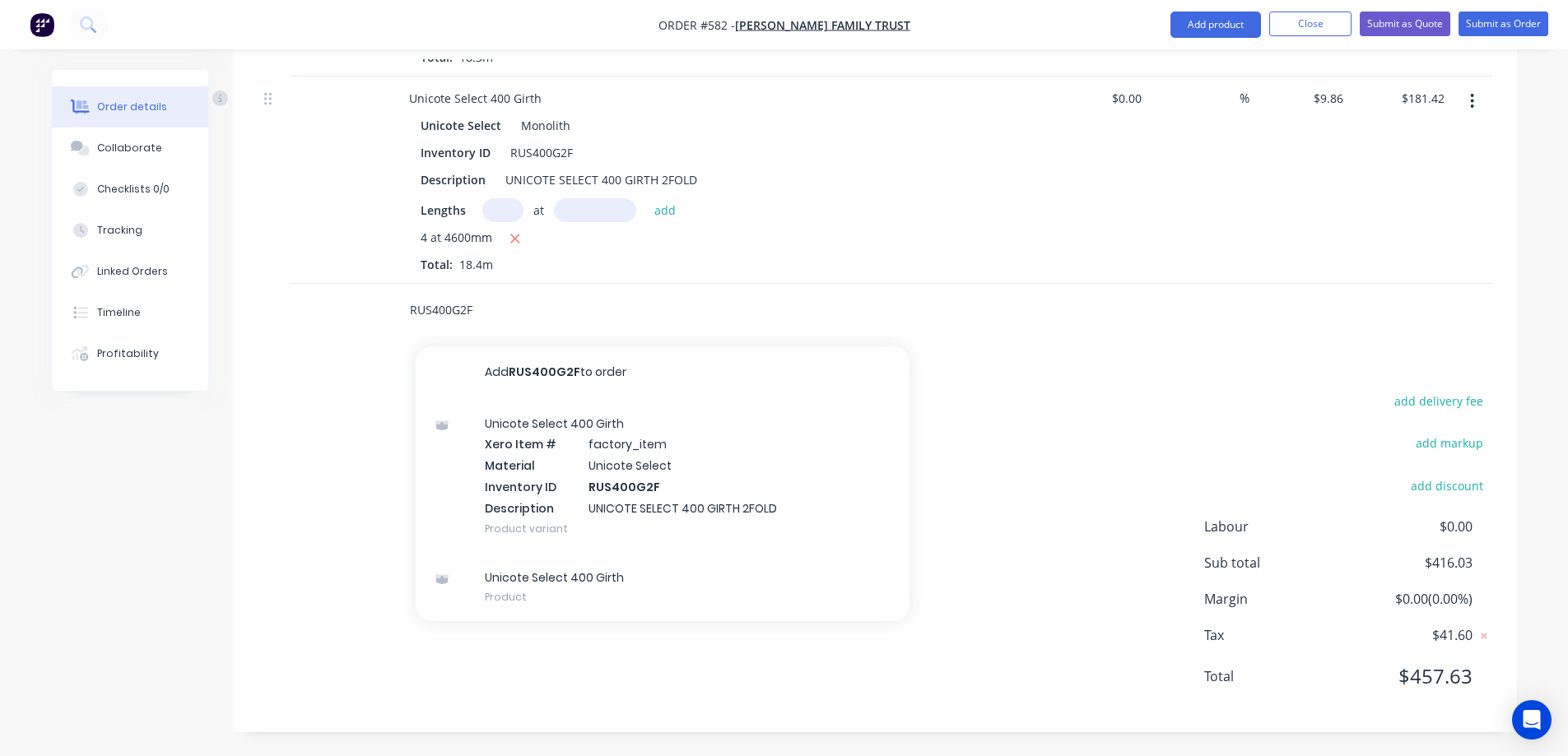
scroll to position [697, 0]
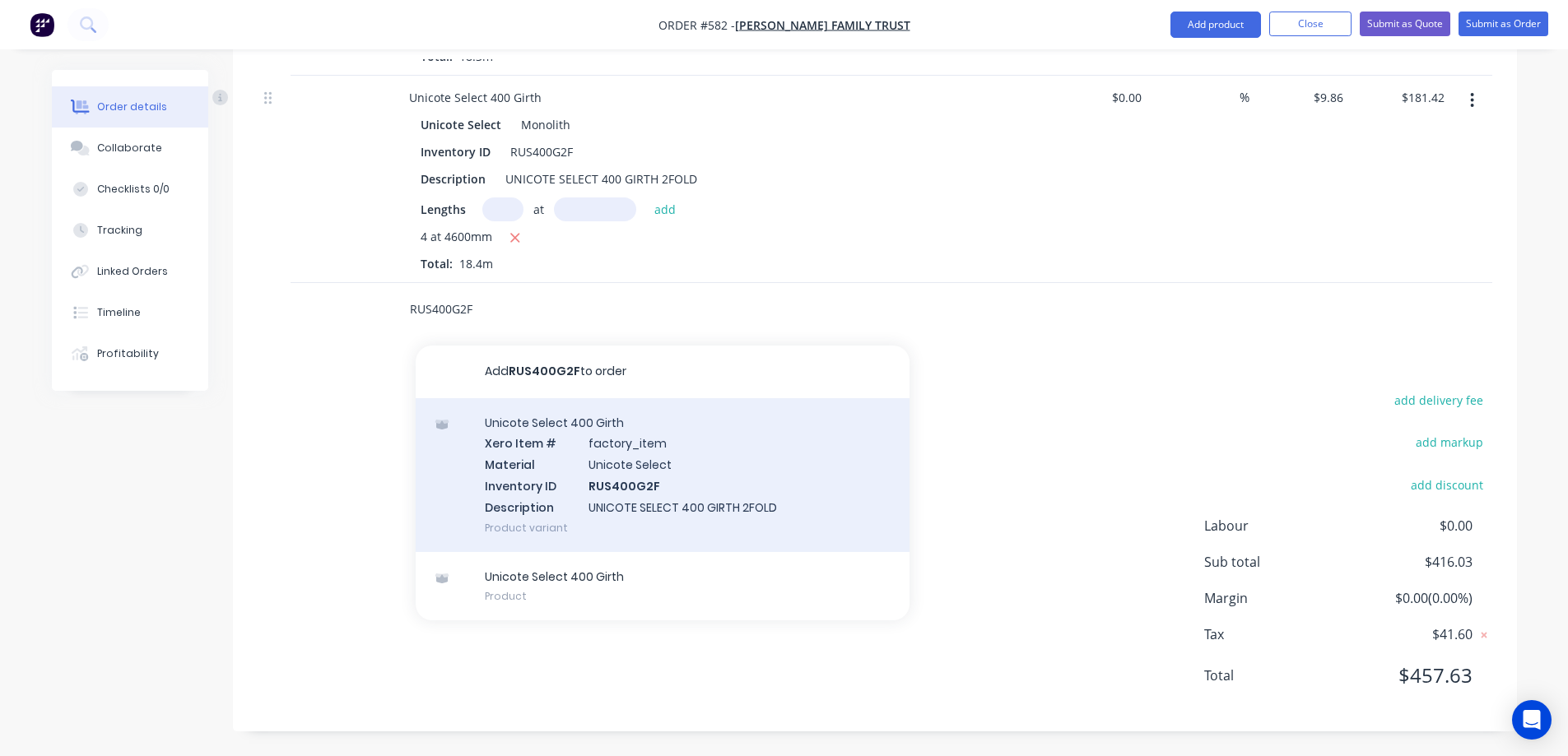
type input "RUS400G2F"
click at [557, 492] on div "Unicote Select 400 Girth Xero Item # factory_item Material Unicote Select Inven…" at bounding box center [662, 474] width 493 height 153
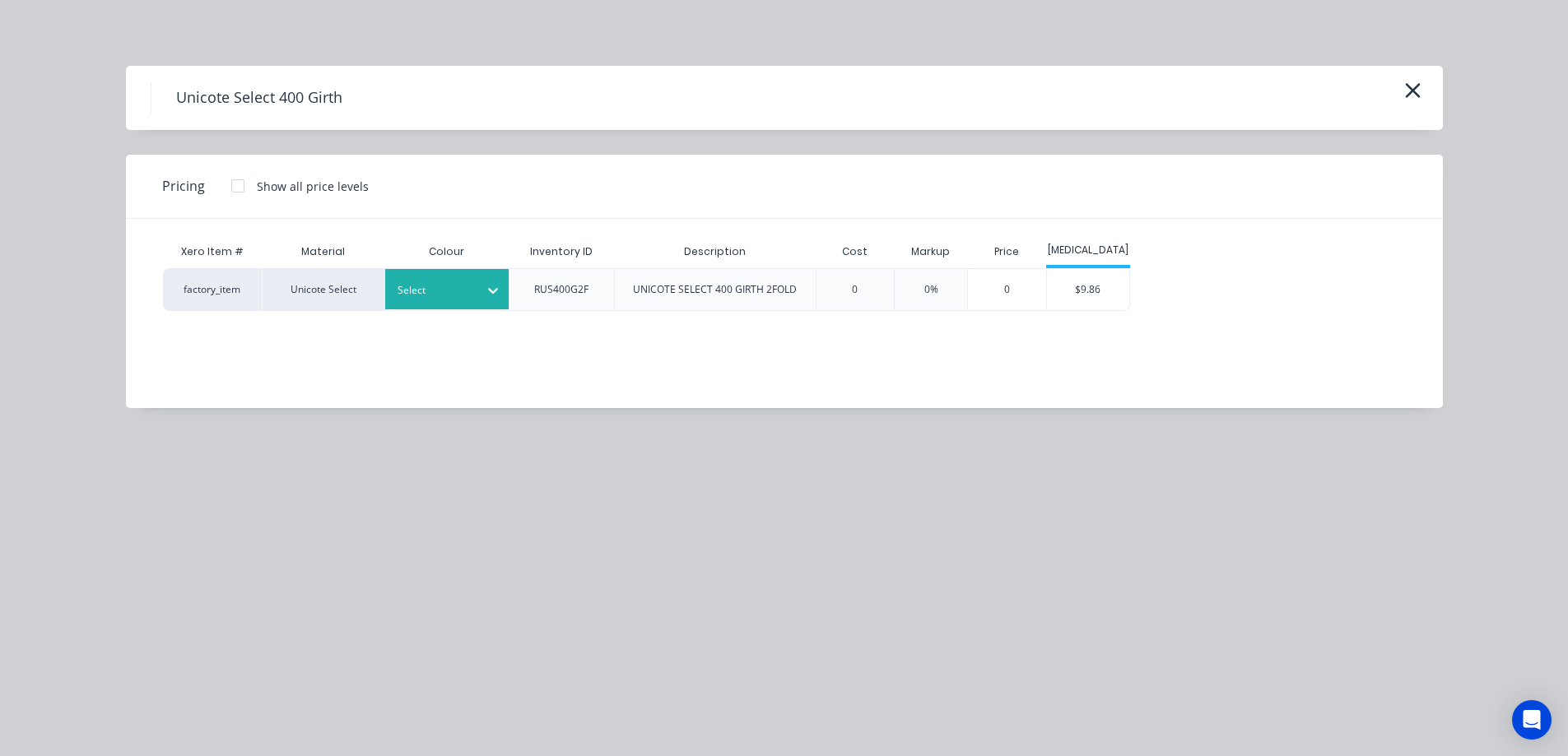
click at [449, 292] on div at bounding box center [434, 290] width 74 height 18
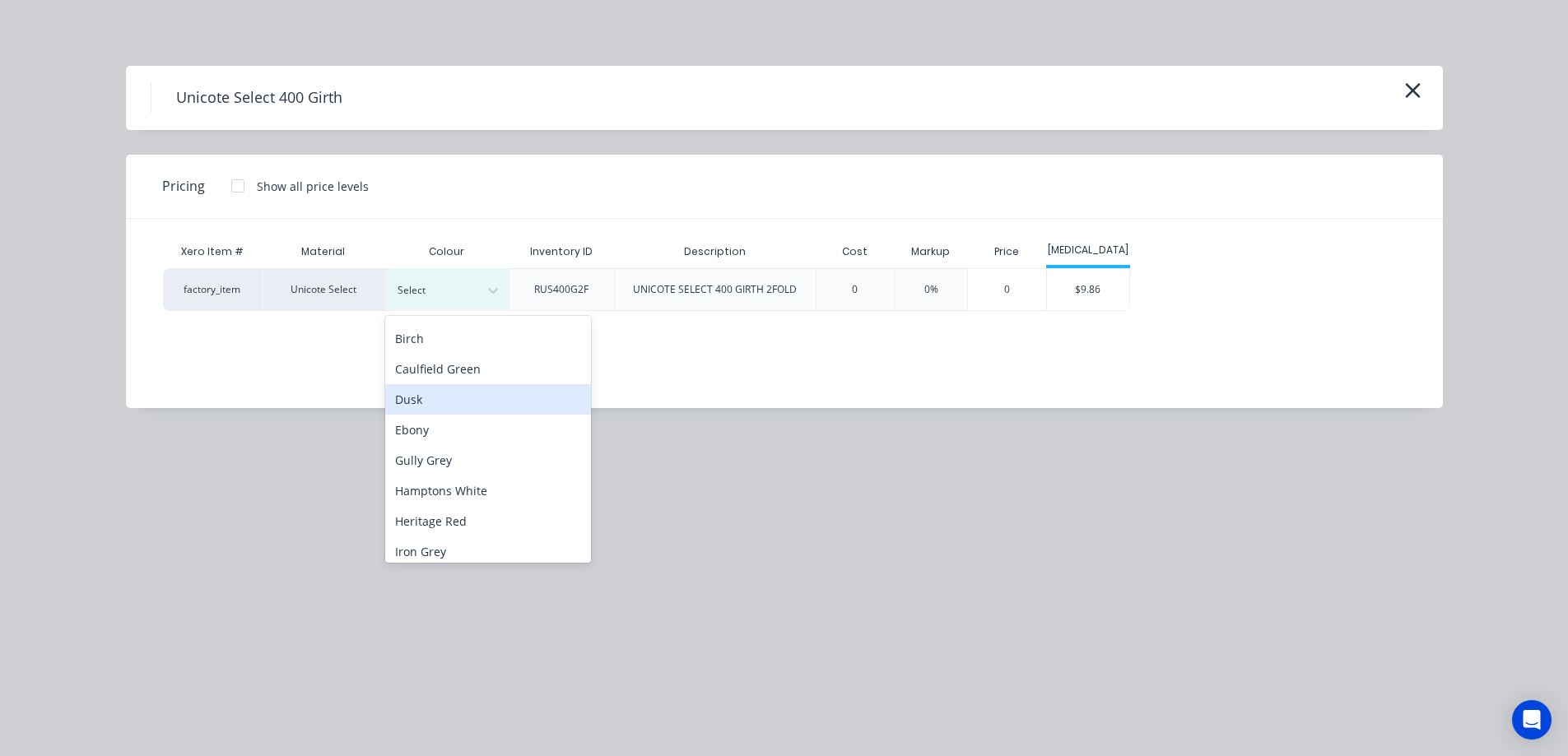
scroll to position [247, 0]
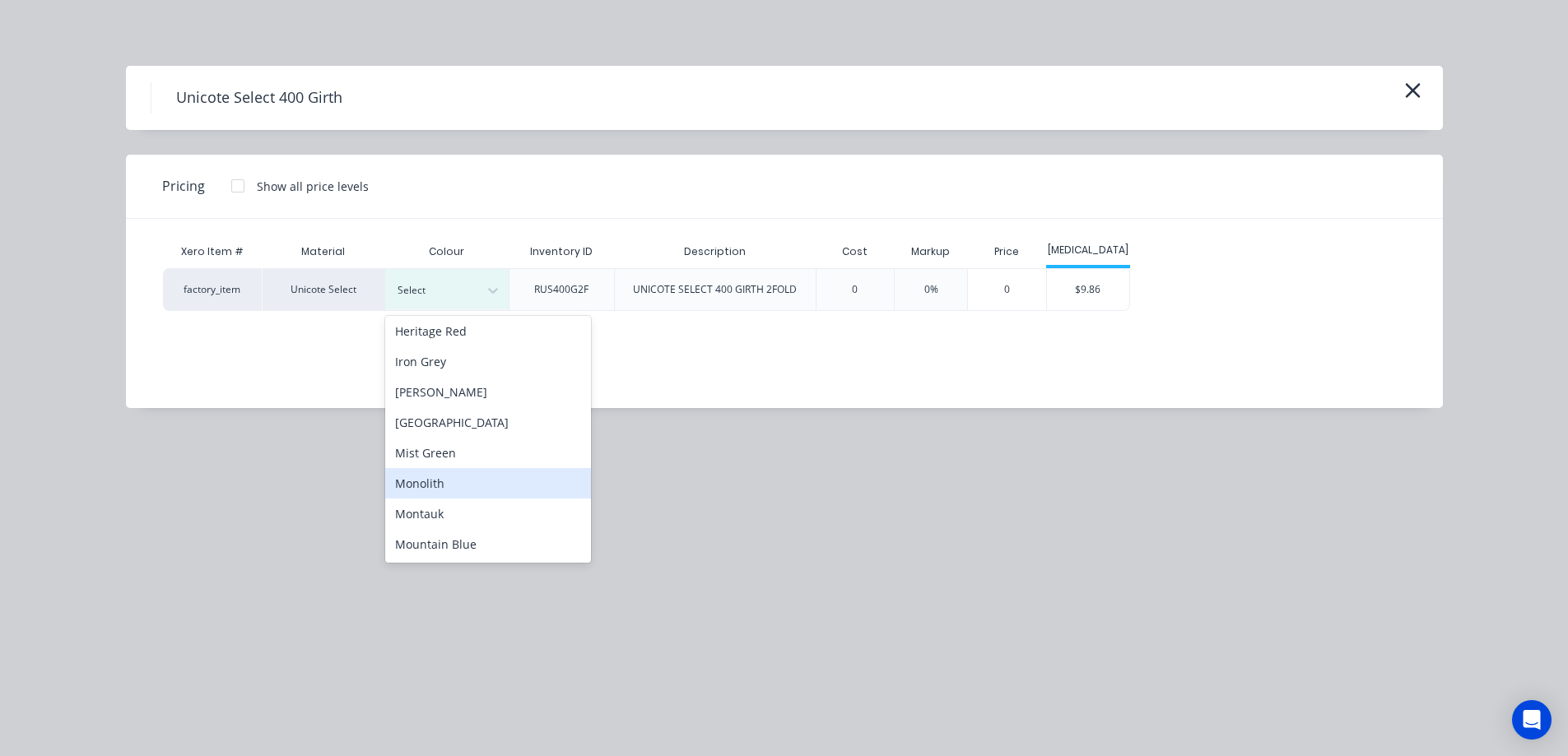
click at [476, 469] on div "Monolith" at bounding box center [487, 483] width 206 height 30
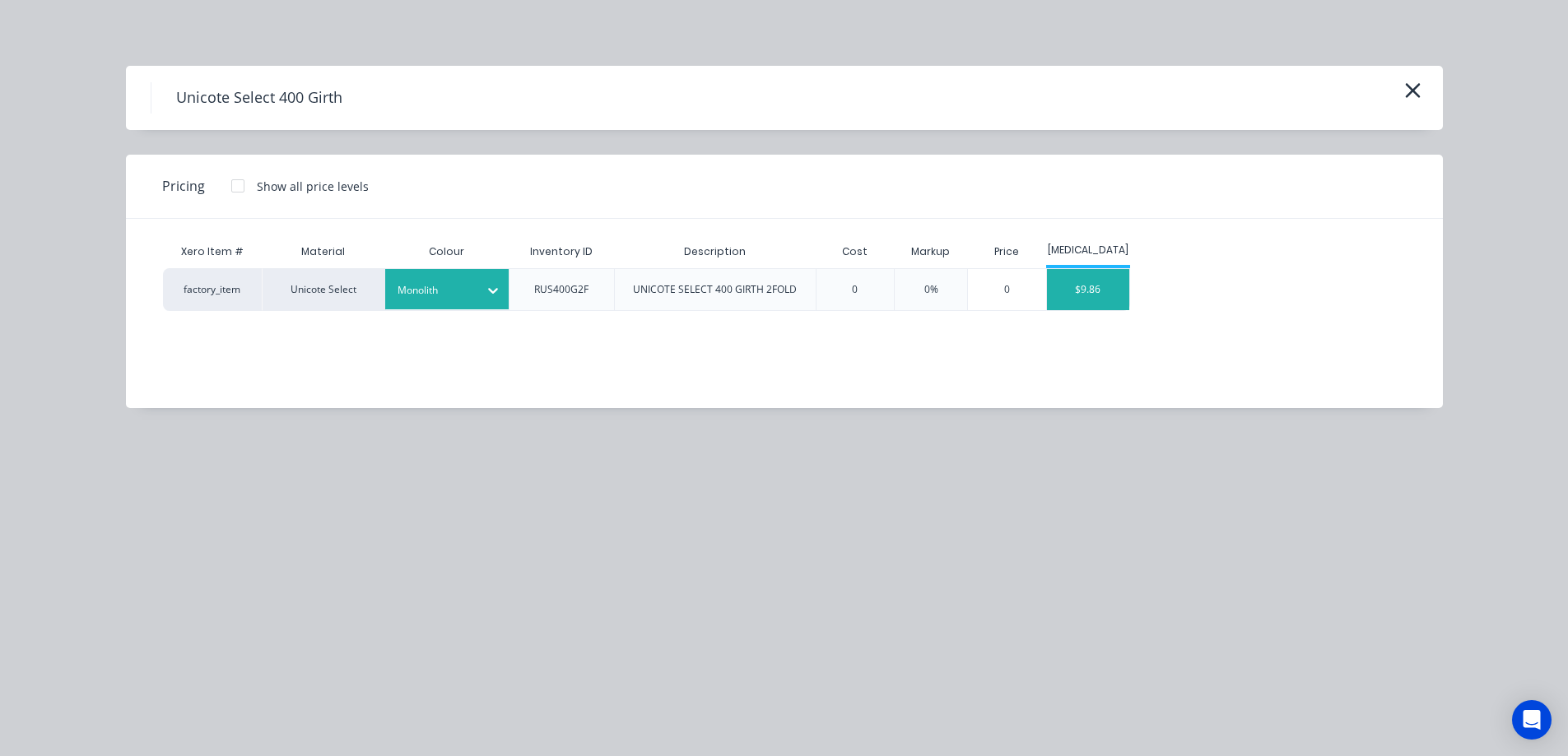
click at [1093, 292] on div "$9.86" at bounding box center [1088, 289] width 82 height 41
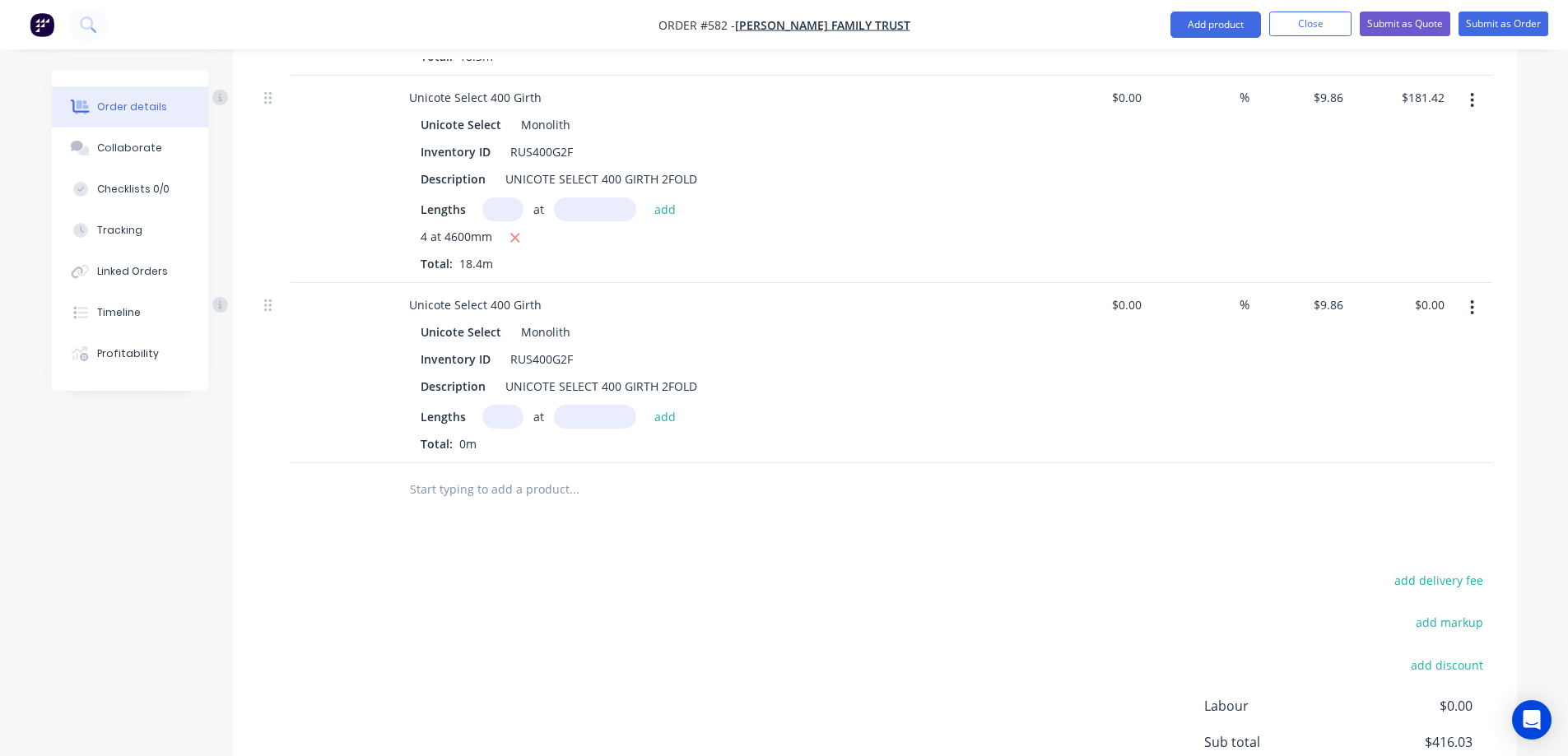
click at [506, 420] on input "text" at bounding box center [502, 417] width 41 height 24
type input "2"
type input "2500mm"
click at [657, 420] on button "add" at bounding box center [665, 416] width 39 height 23
type input "$49.30"
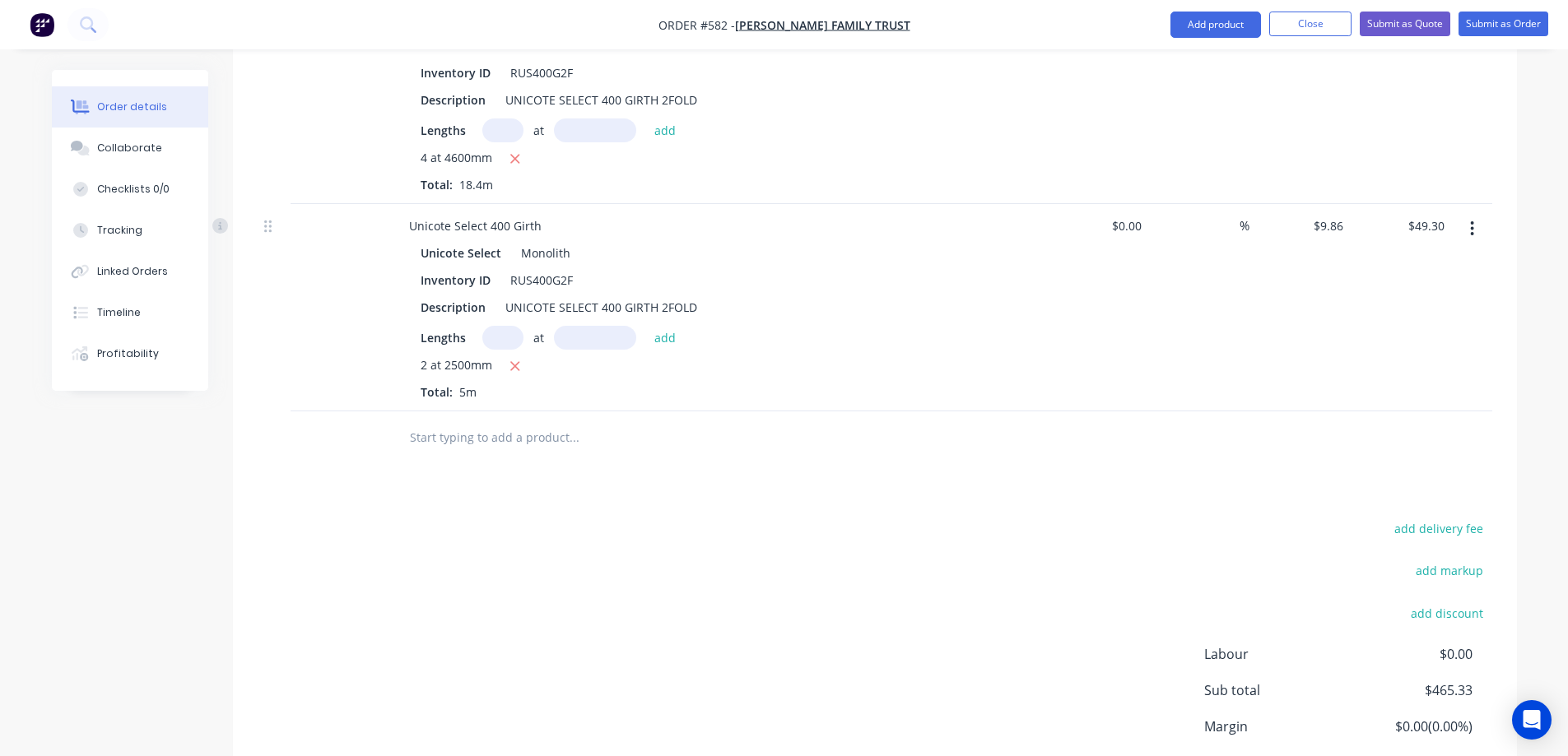
scroll to position [779, 0]
click at [526, 433] on input "text" at bounding box center [574, 434] width 330 height 33
click at [489, 440] on input "text" at bounding box center [574, 434] width 330 height 33
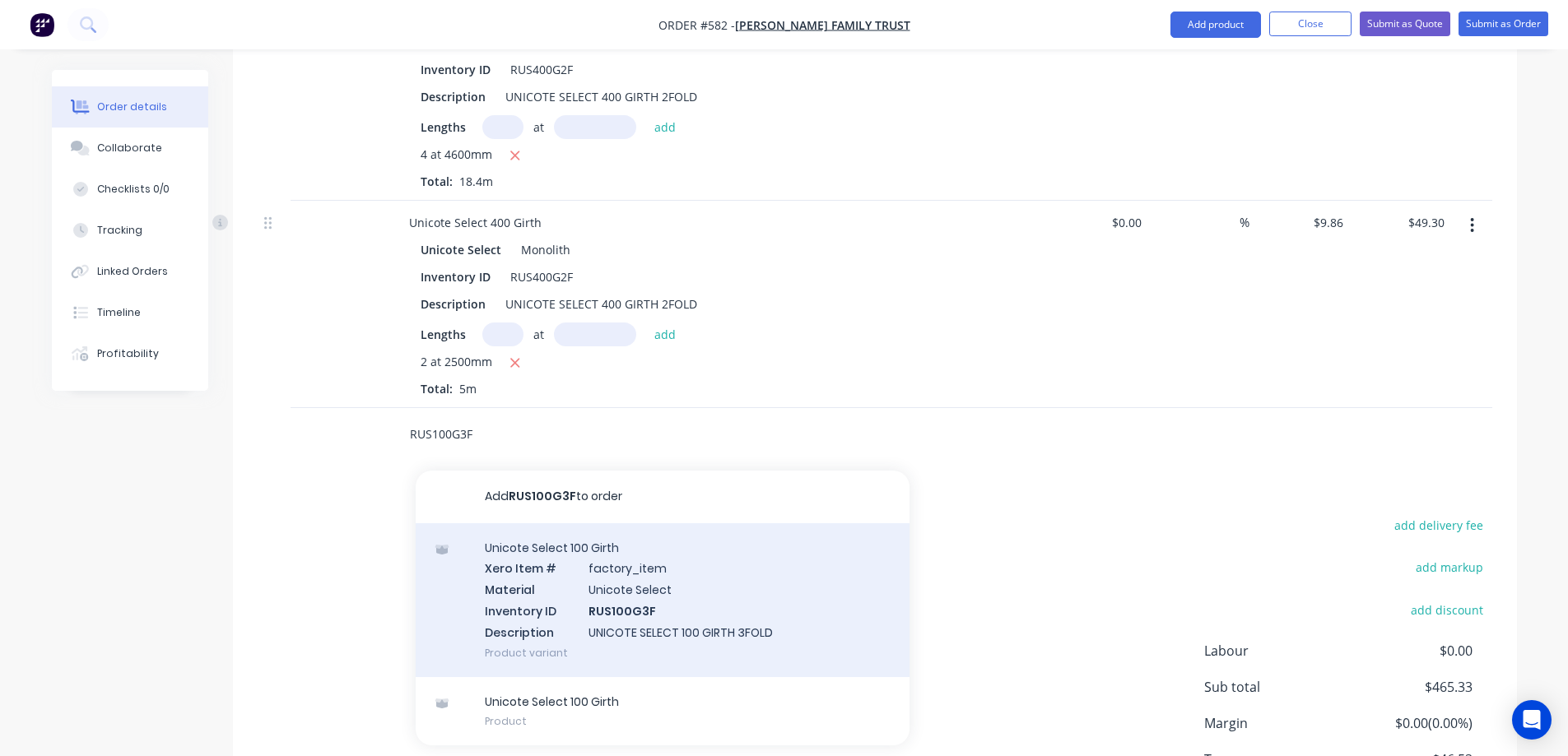
type input "RUS100G3F"
click at [546, 578] on div "Unicote Select 100 Girth Xero Item # factory_item Material Unicote Select Inven…" at bounding box center [662, 600] width 493 height 153
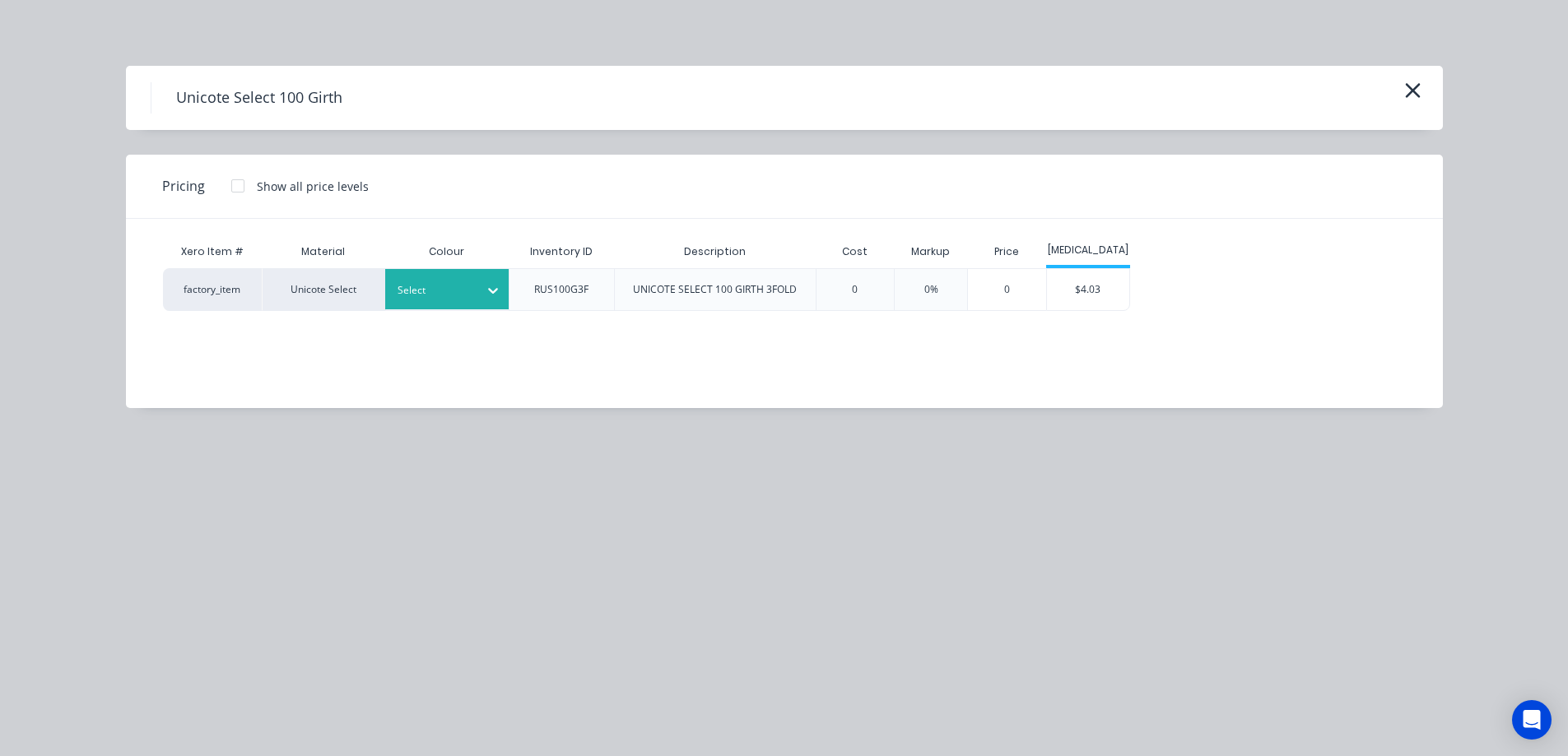
click at [441, 303] on div "Select" at bounding box center [447, 289] width 123 height 41
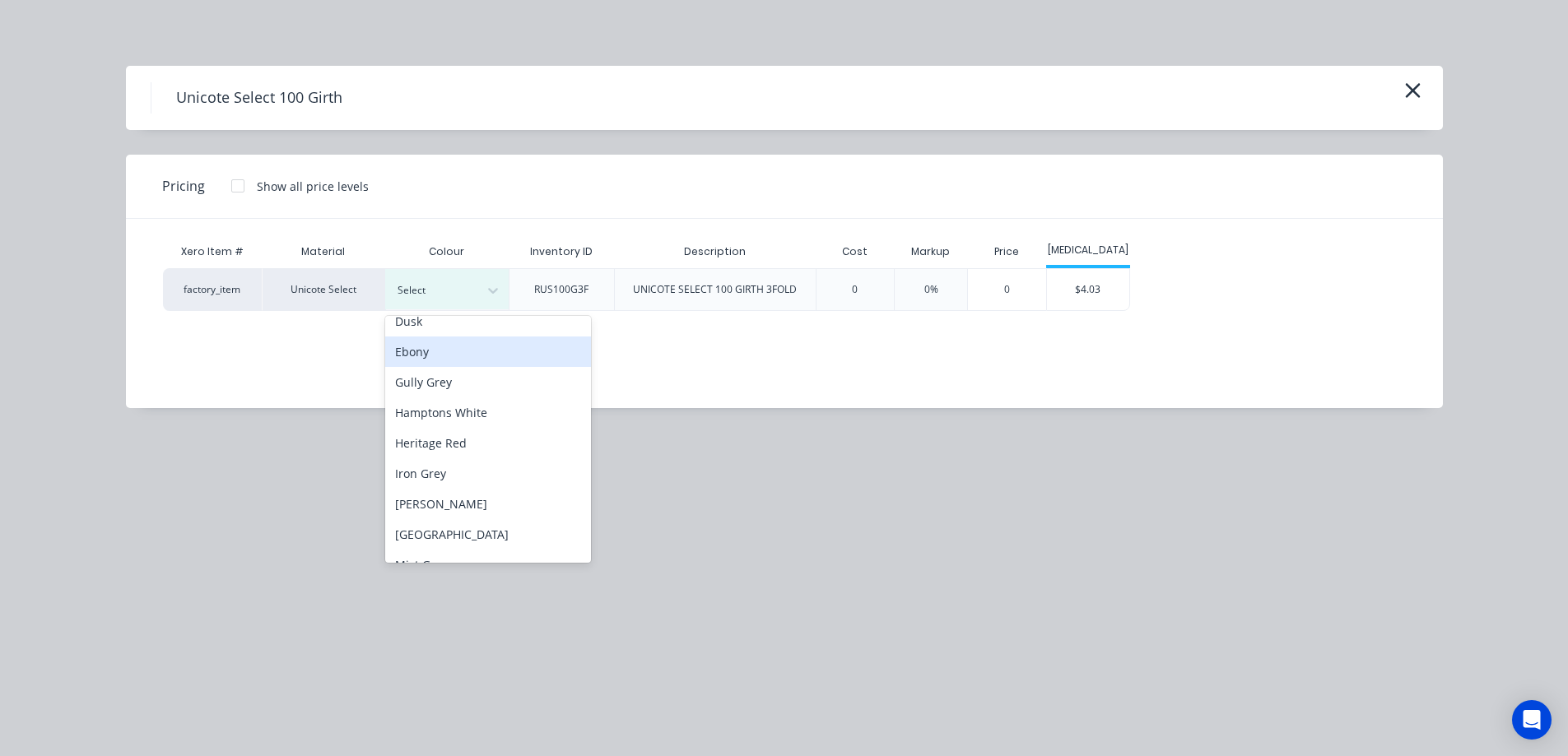
scroll to position [165, 0]
drag, startPoint x: 453, startPoint y: 388, endPoint x: 526, endPoint y: 393, distance: 73.2
click at [453, 388] on div "Hamptons White" at bounding box center [487, 382] width 206 height 30
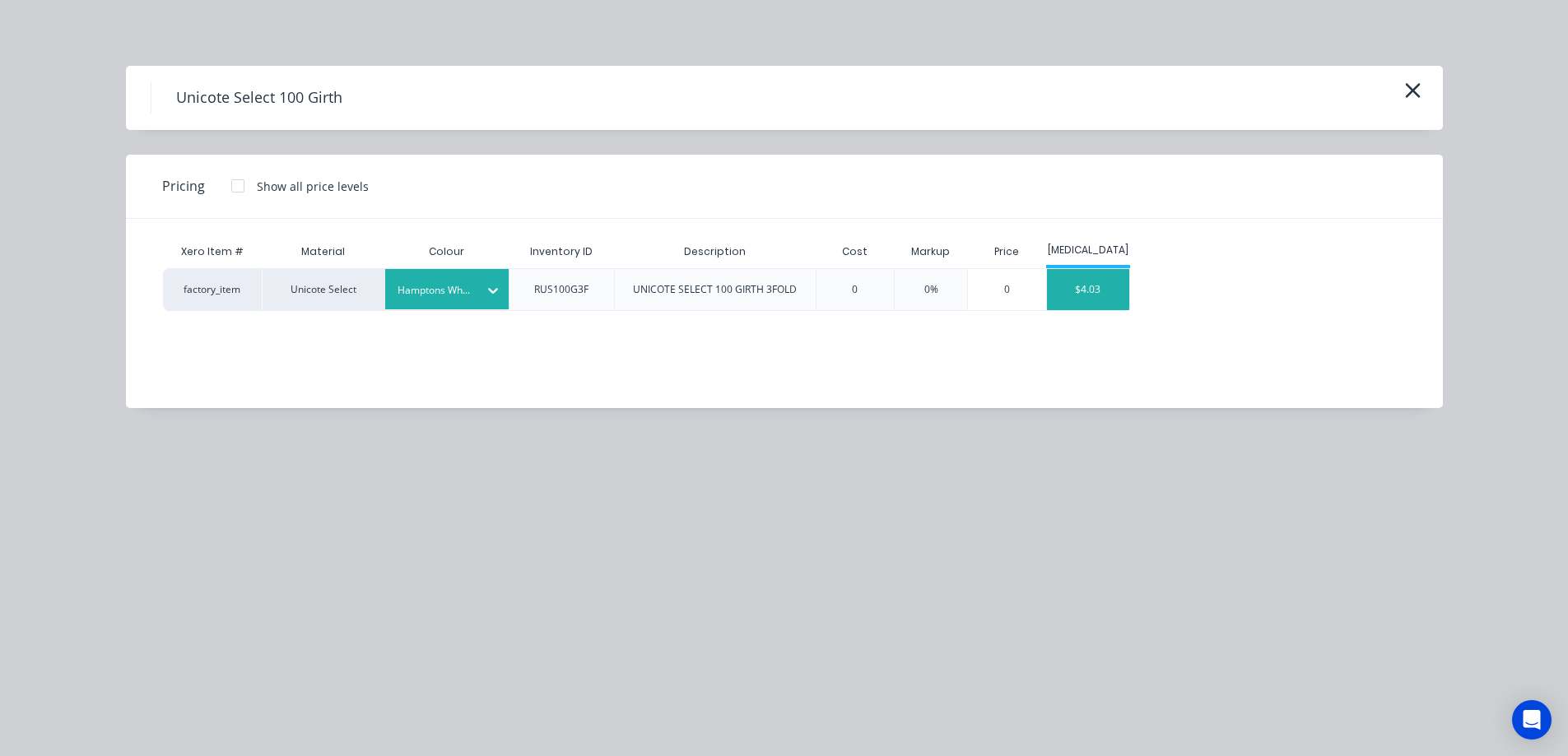
click at [1107, 301] on div "$4.03" at bounding box center [1088, 289] width 82 height 41
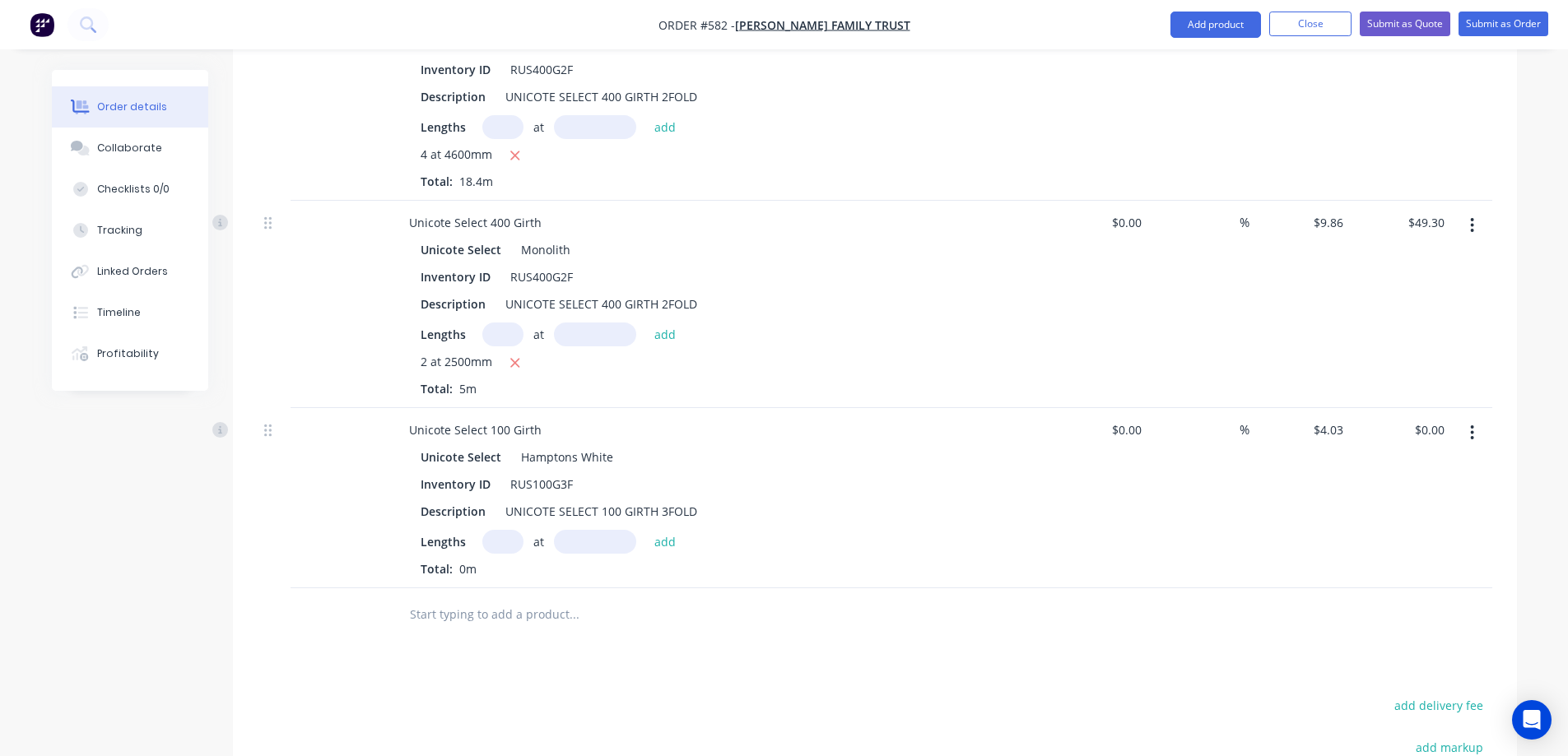
click at [503, 539] on input "text" at bounding box center [502, 542] width 41 height 24
type input "1"
type input "3000mm"
click at [657, 530] on div "1 at 3000mm add" at bounding box center [583, 542] width 202 height 24
click at [657, 531] on button "add" at bounding box center [665, 541] width 39 height 23
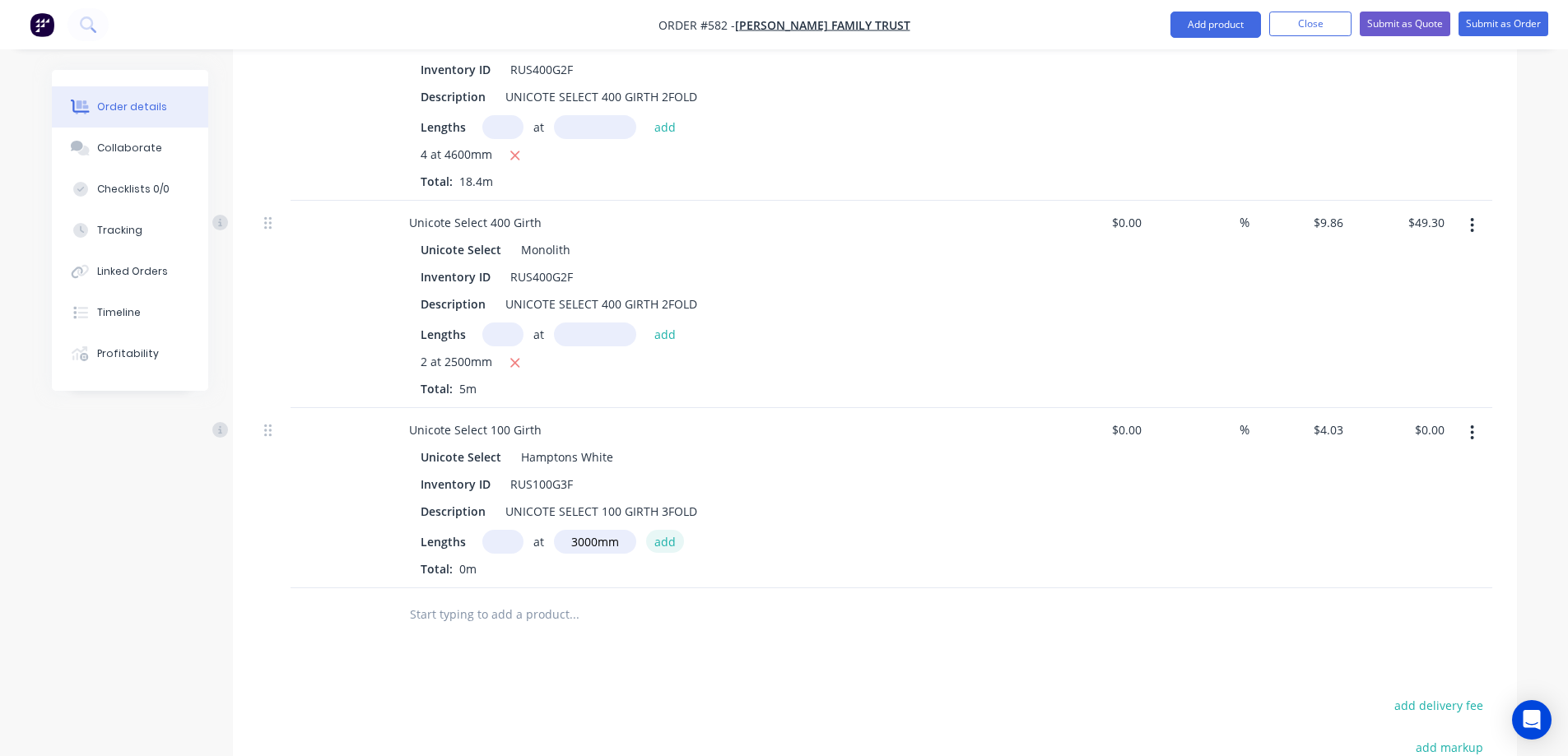
type input "$12.09"
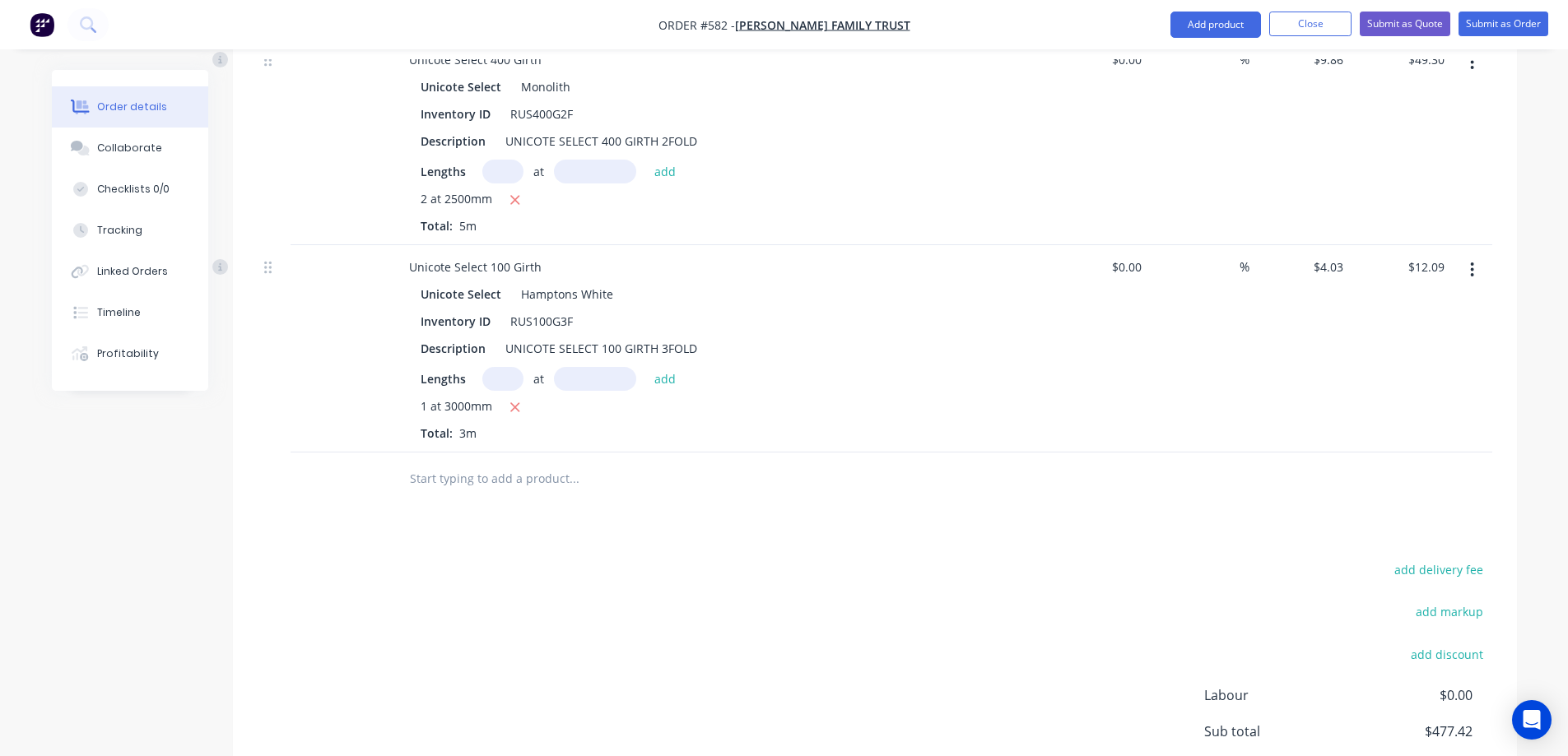
scroll to position [1111, 0]
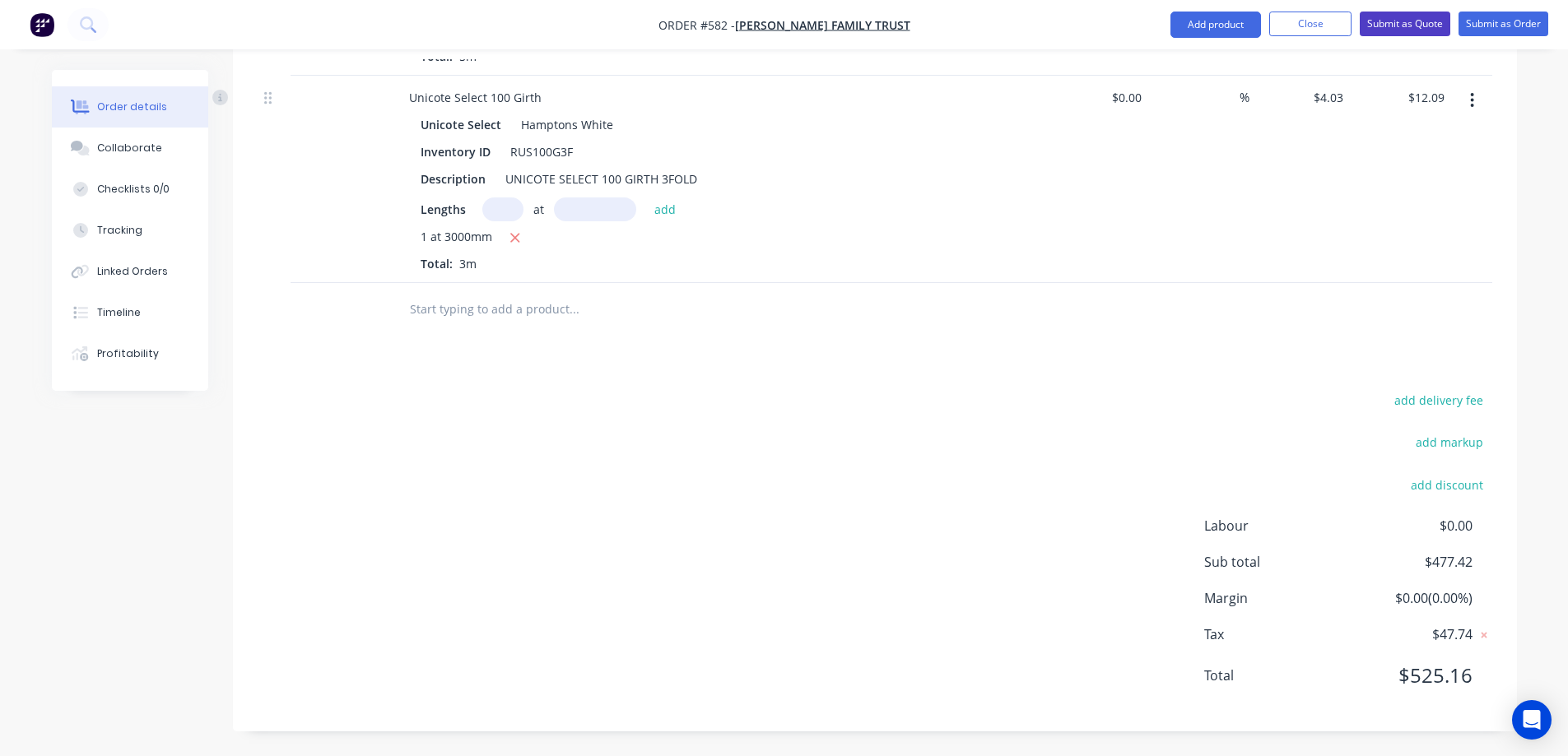
click at [1405, 32] on button "Submit as Quote" at bounding box center [1405, 23] width 90 height 24
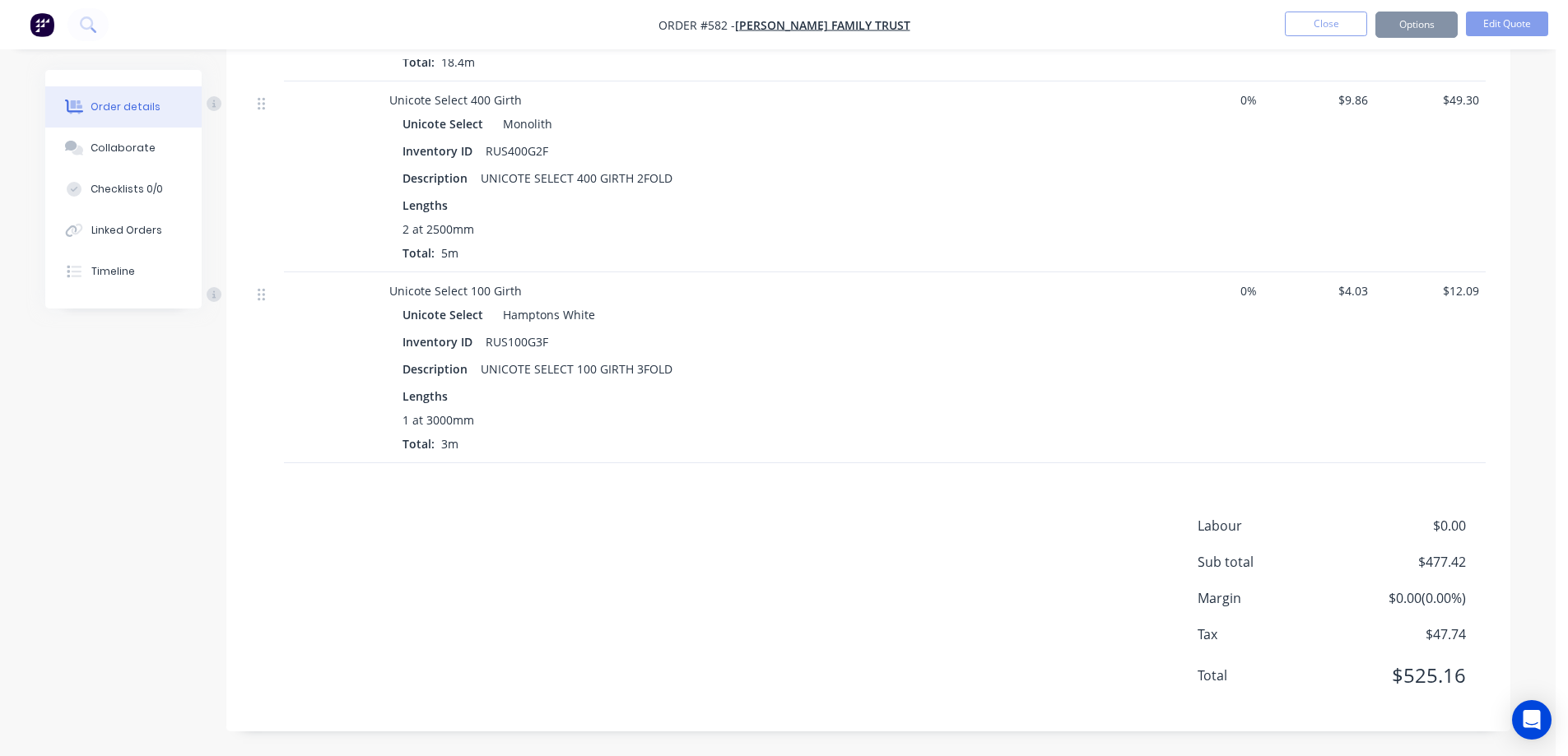
scroll to position [0, 0]
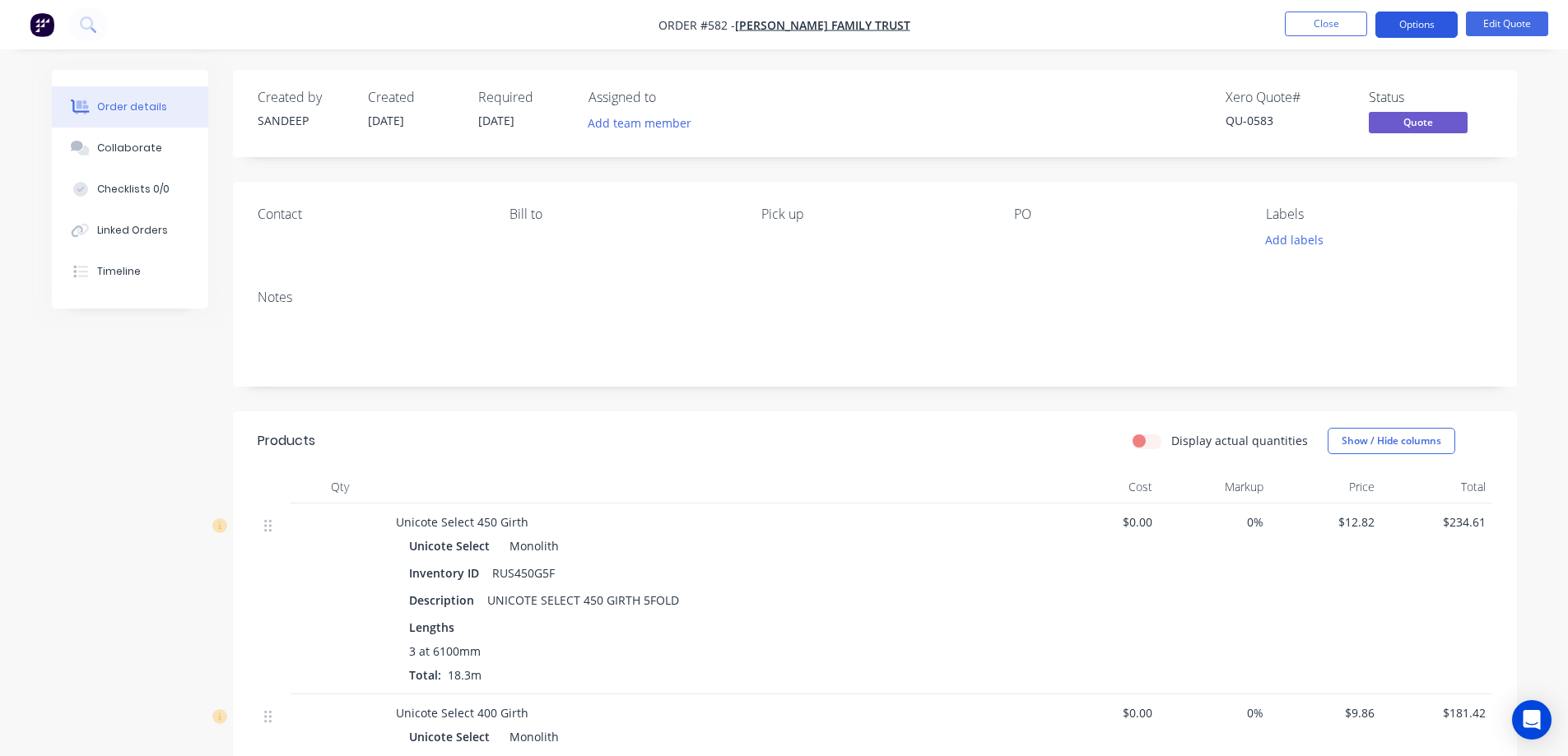
click at [1390, 24] on button "Options" at bounding box center [1416, 24] width 82 height 26
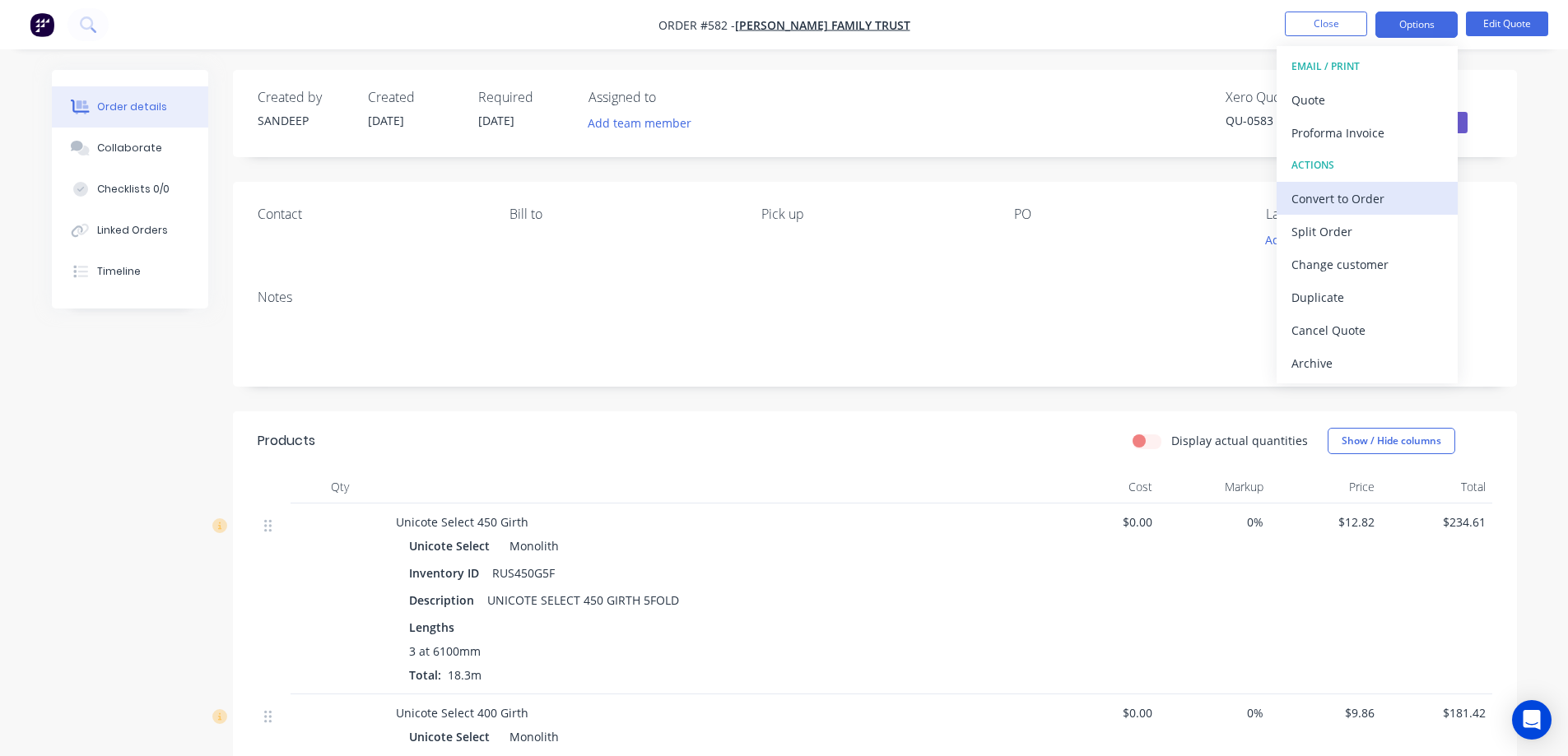
click at [1374, 200] on div "Convert to Order" at bounding box center [1367, 199] width 152 height 24
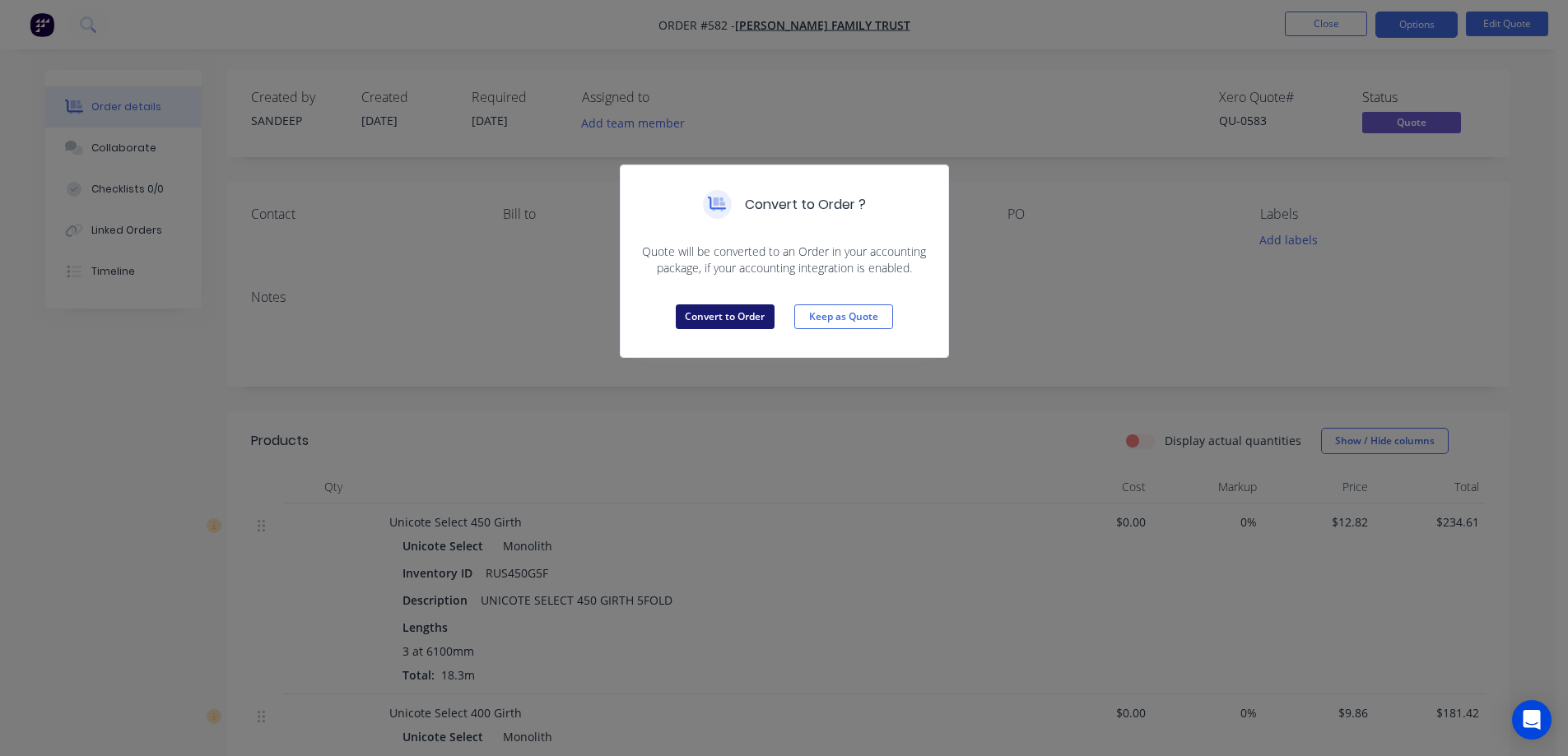
click at [763, 314] on button "Convert to Order" at bounding box center [725, 316] width 99 height 24
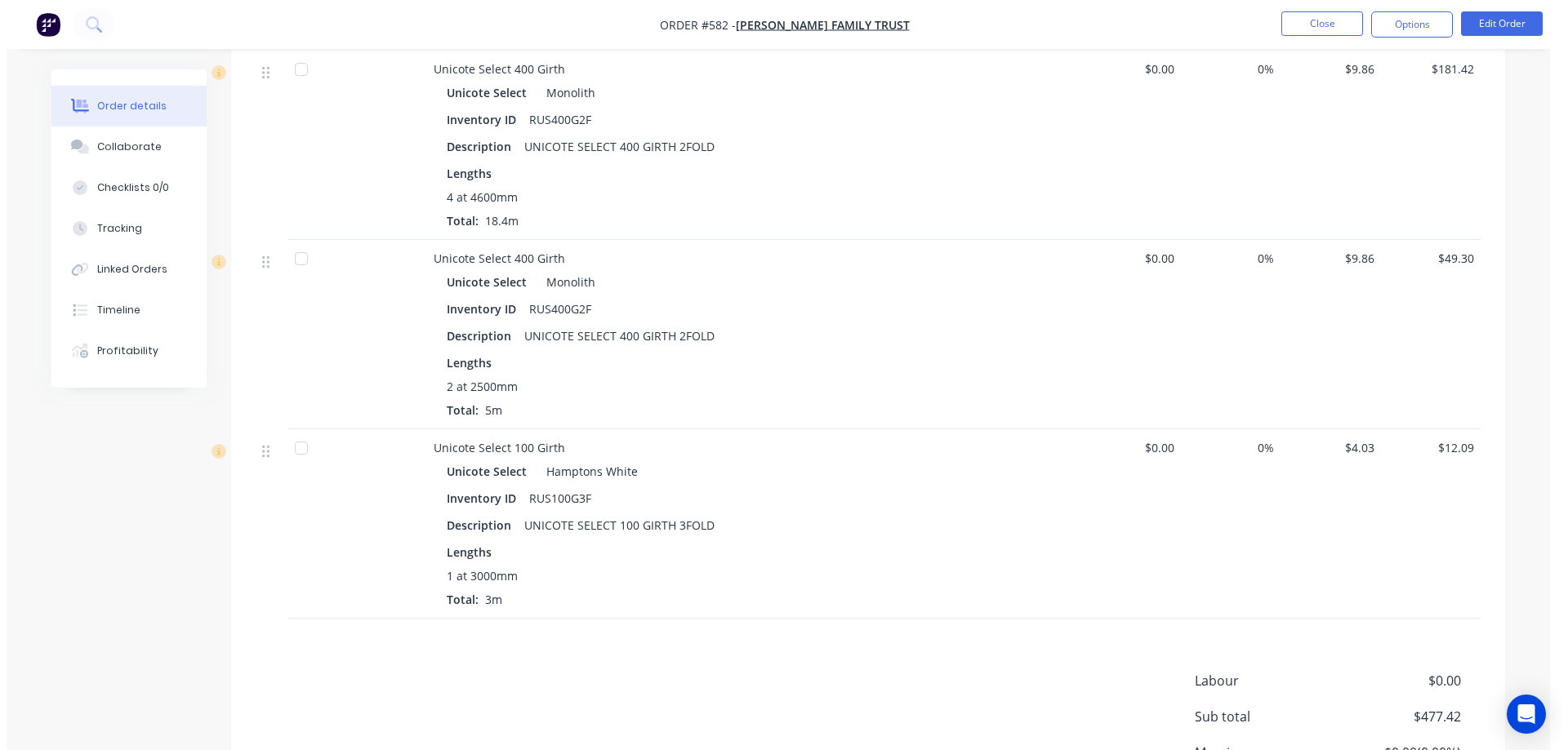
scroll to position [653, 0]
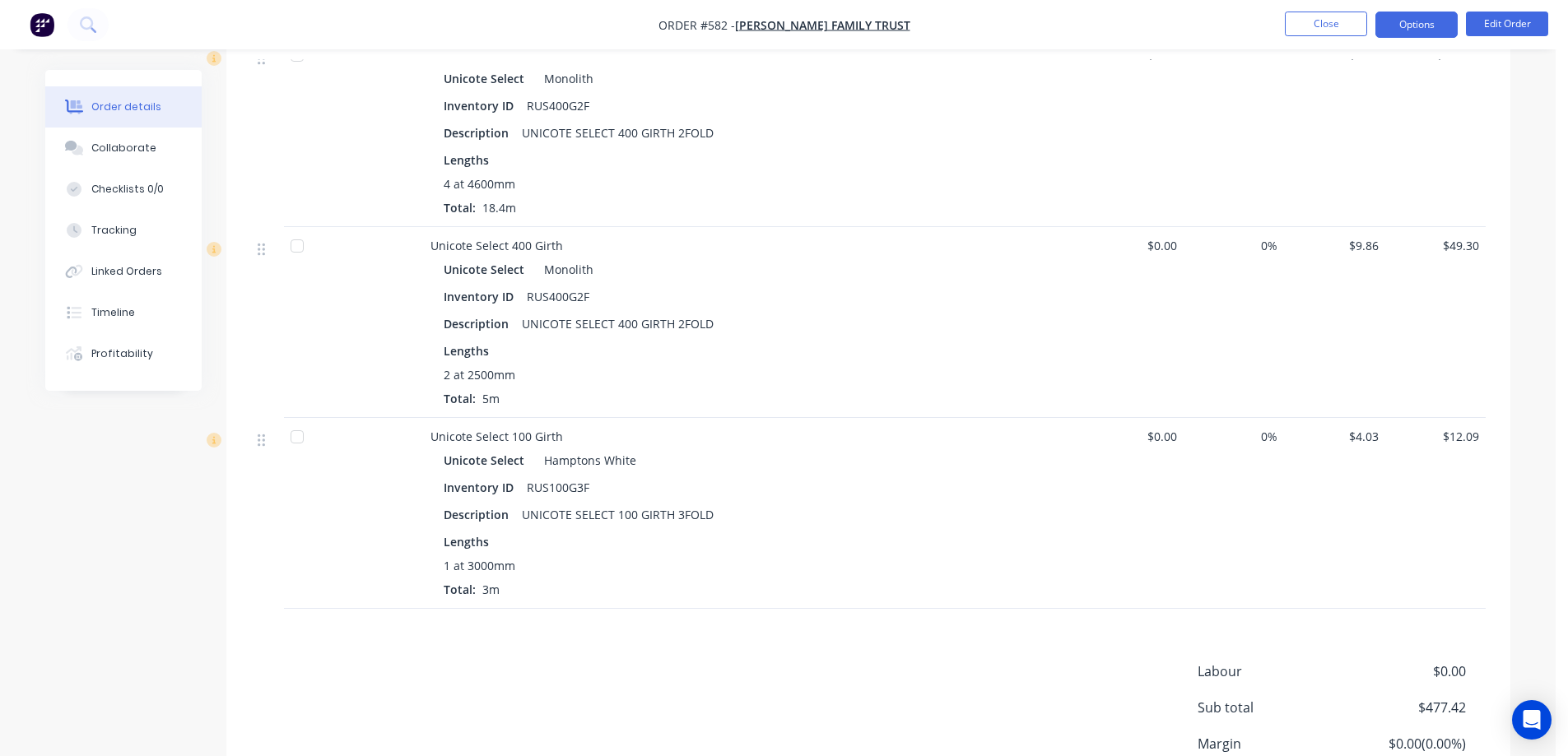
click at [1384, 23] on button "Options" at bounding box center [1416, 24] width 82 height 26
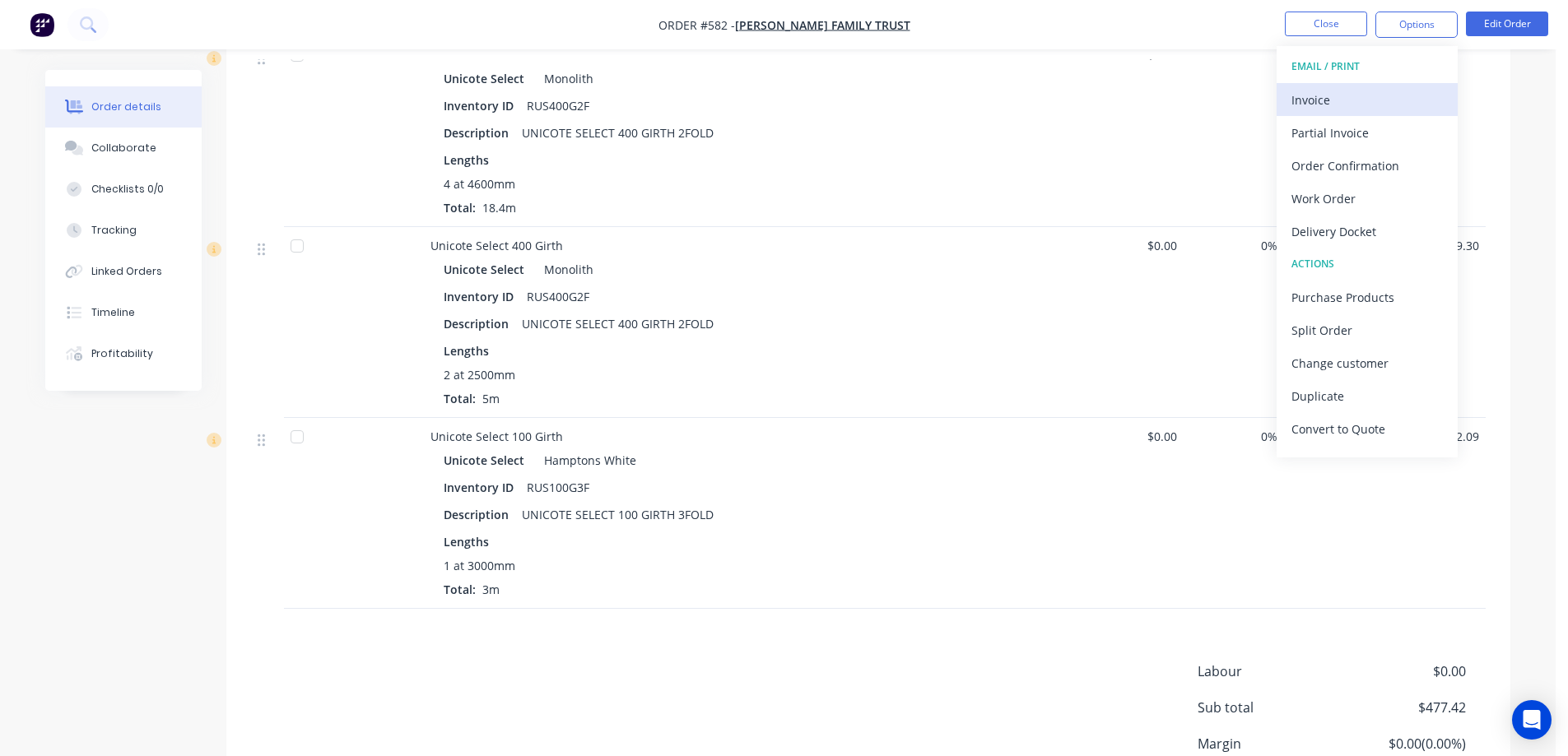
click at [1361, 91] on div "Invoice" at bounding box center [1367, 101] width 152 height 24
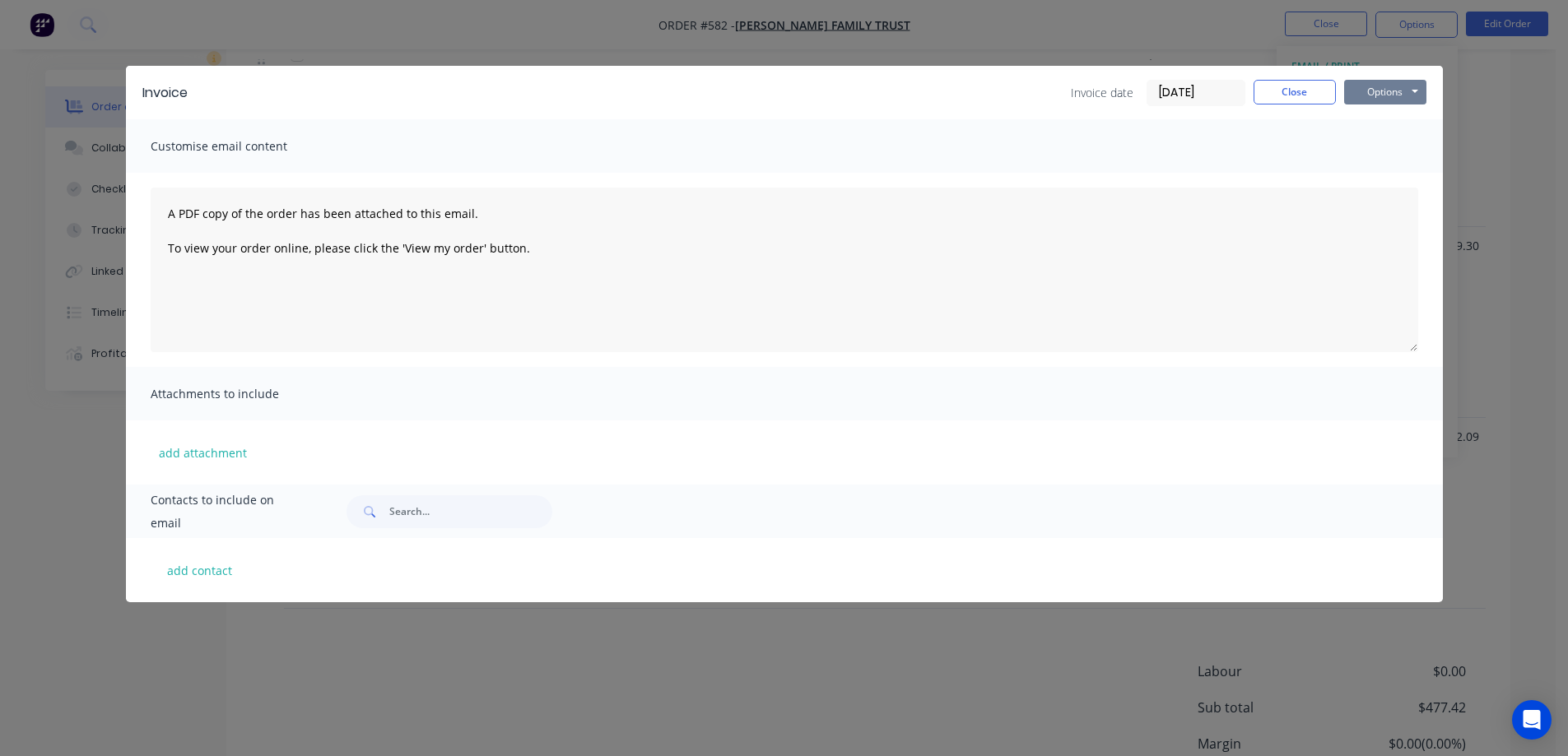
click at [1375, 83] on button "Options" at bounding box center [1385, 92] width 82 height 24
click at [1373, 119] on button "Preview" at bounding box center [1396, 121] width 105 height 27
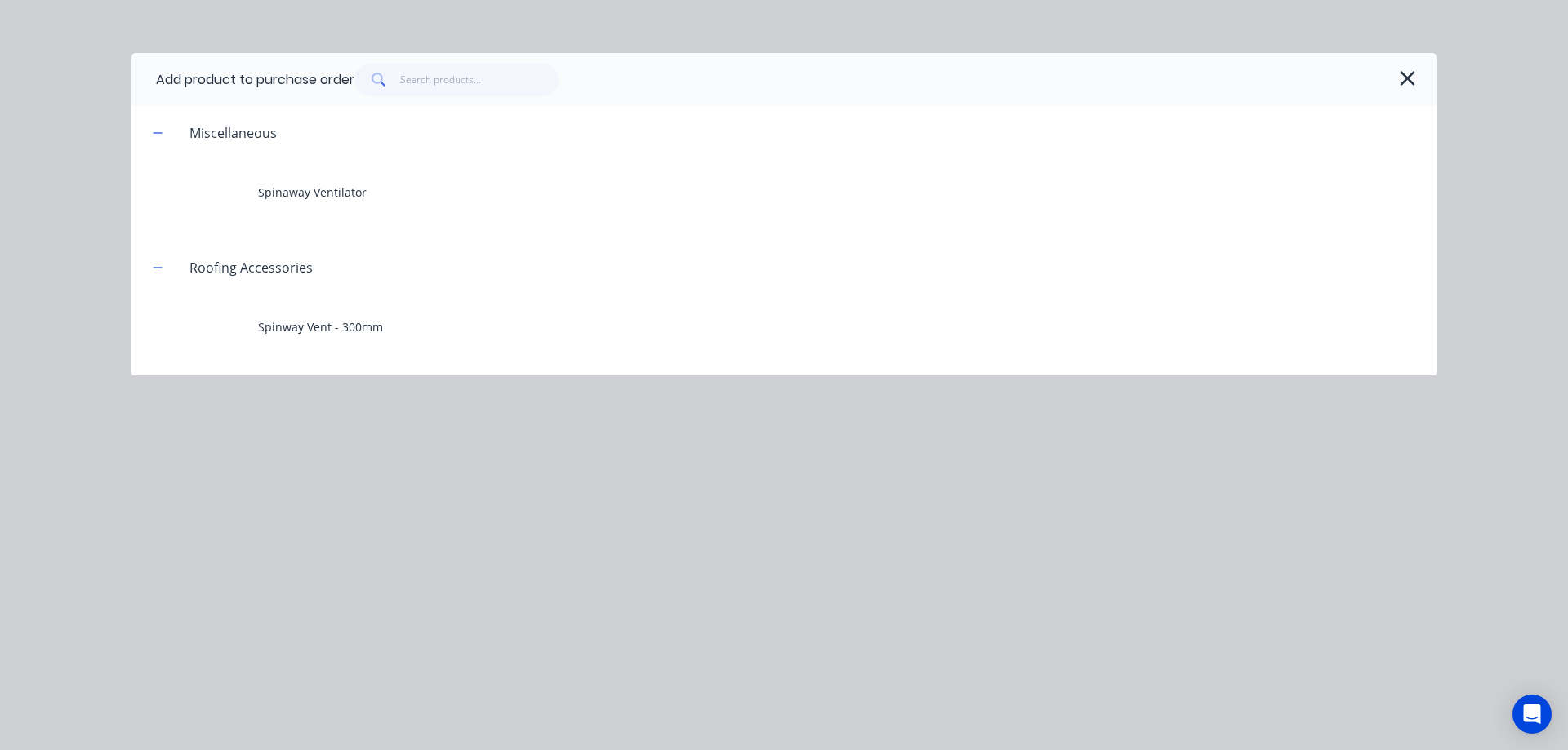
scroll to position [1003, 0]
click at [1413, 77] on icon "button" at bounding box center [1408, 78] width 17 height 23
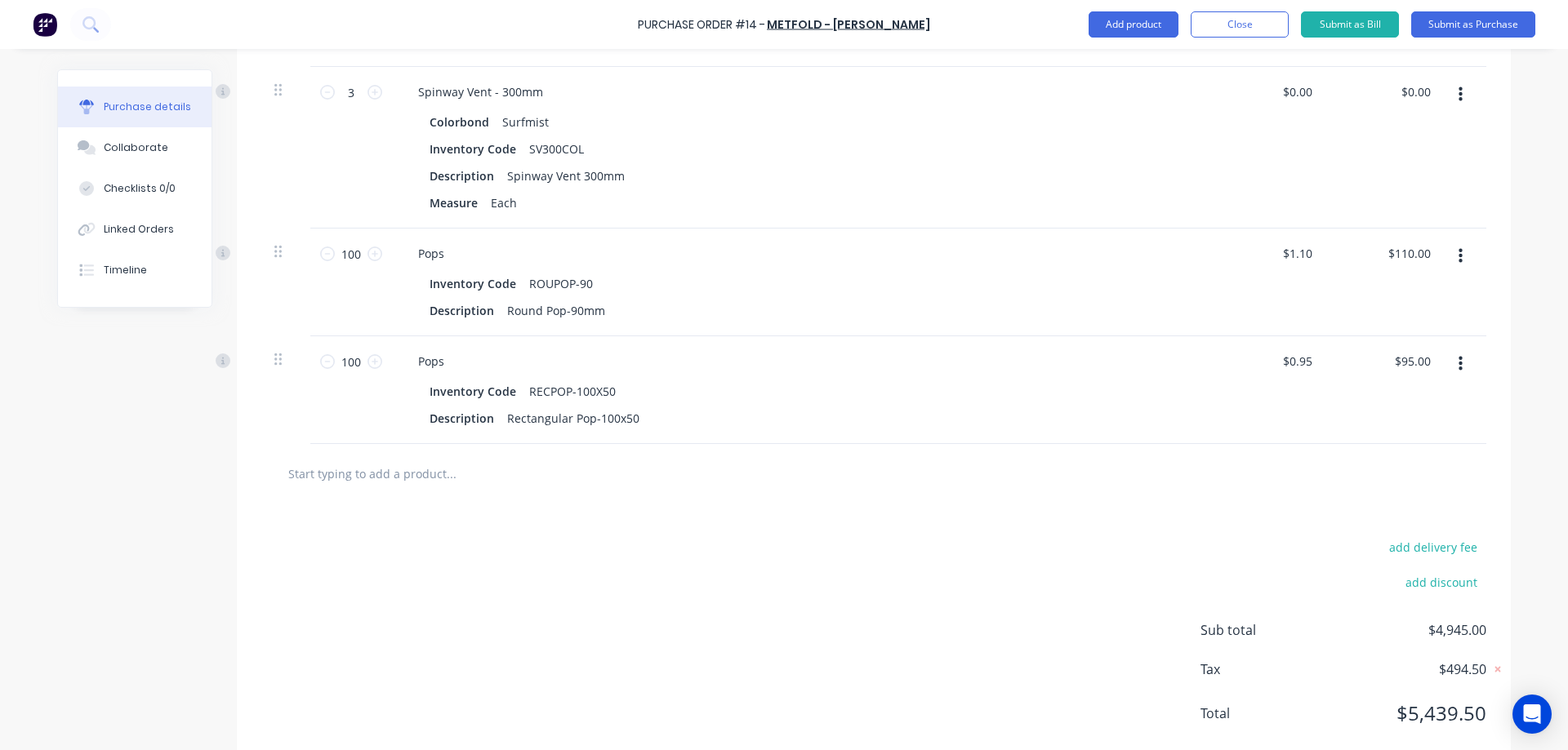
scroll to position [1166, 0]
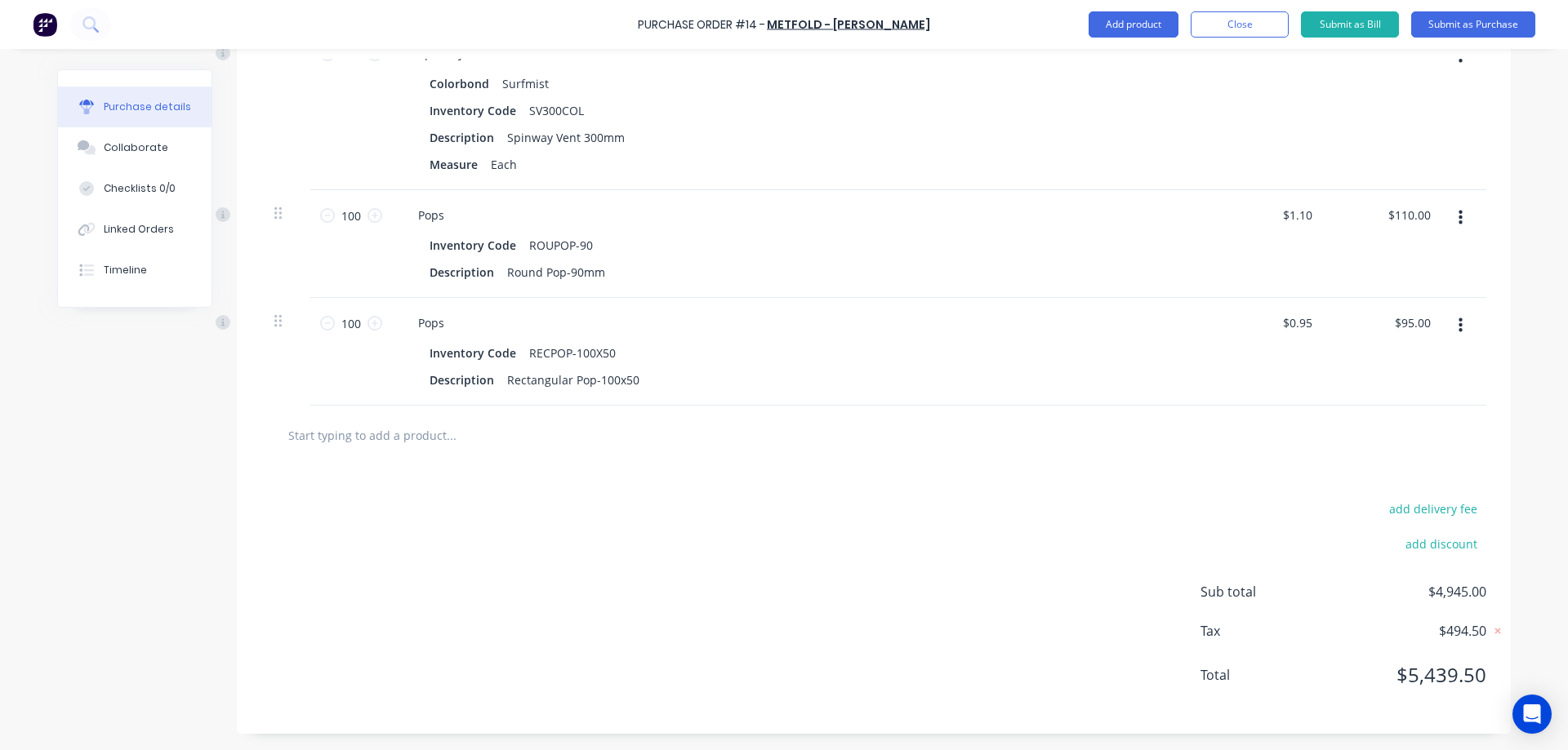
click at [440, 434] on input "text" at bounding box center [451, 435] width 327 height 33
click at [1115, 24] on button "Add product" at bounding box center [1133, 24] width 90 height 26
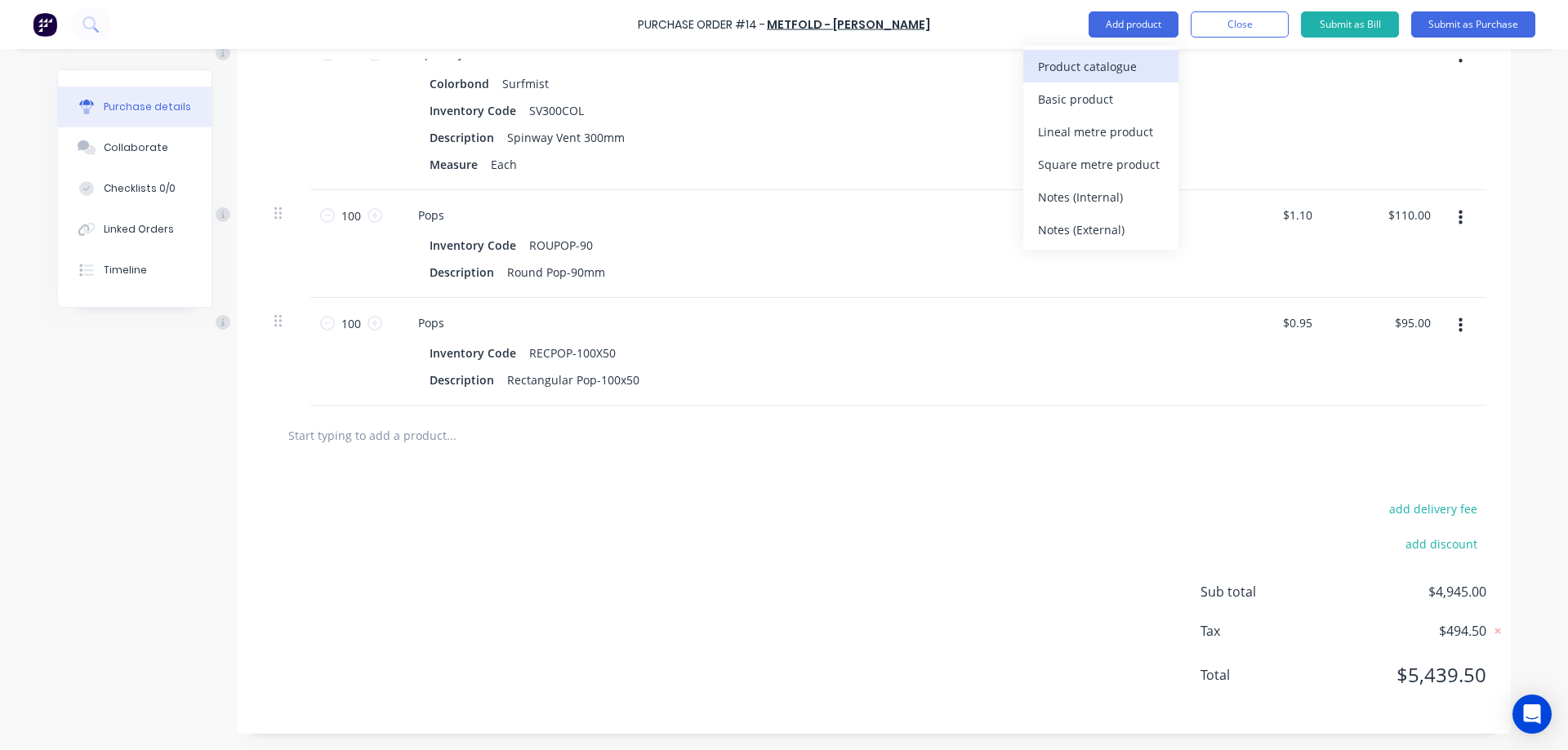
click at [1077, 62] on div "Product catalogue" at bounding box center [1101, 67] width 126 height 24
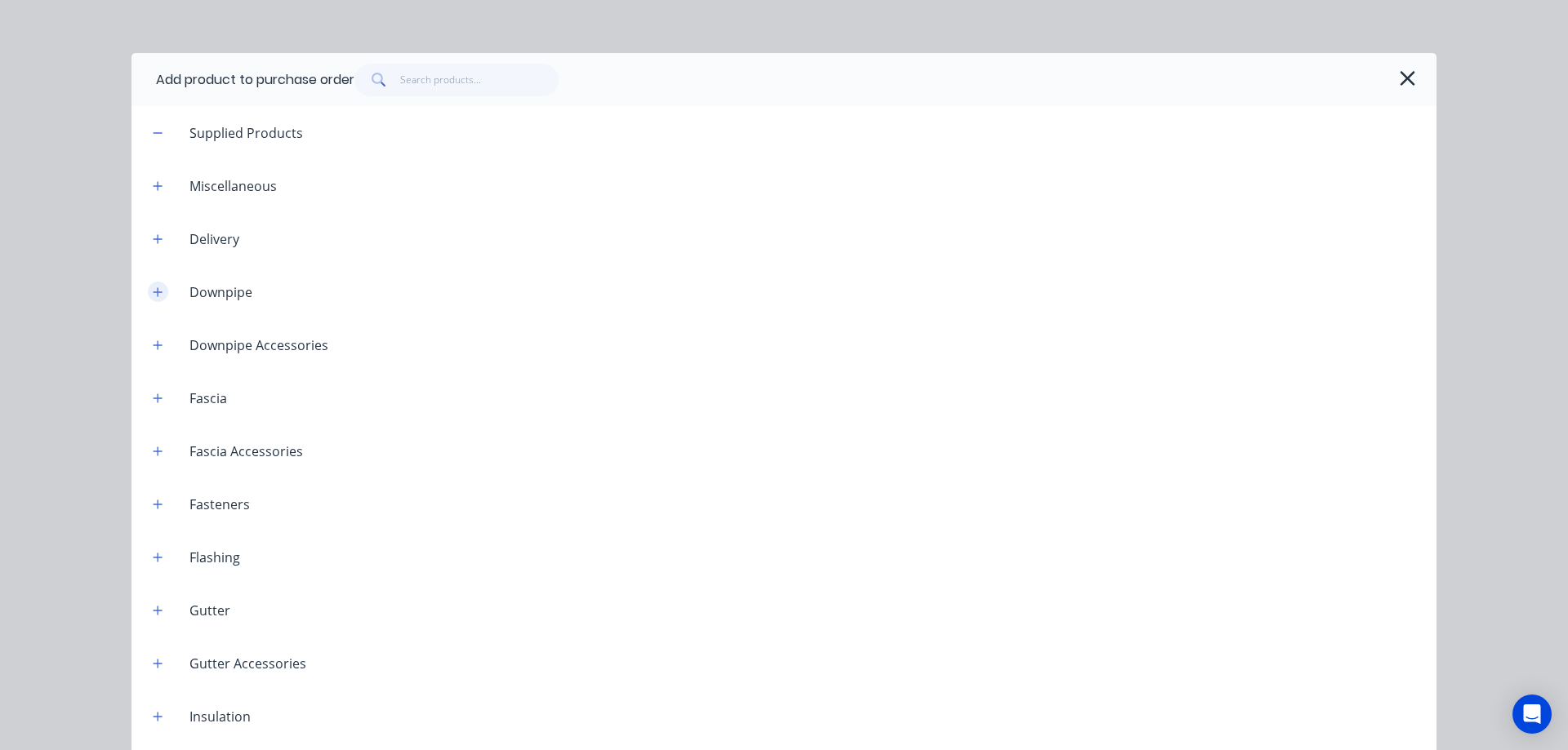
click at [148, 290] on button "button" at bounding box center [158, 292] width 21 height 21
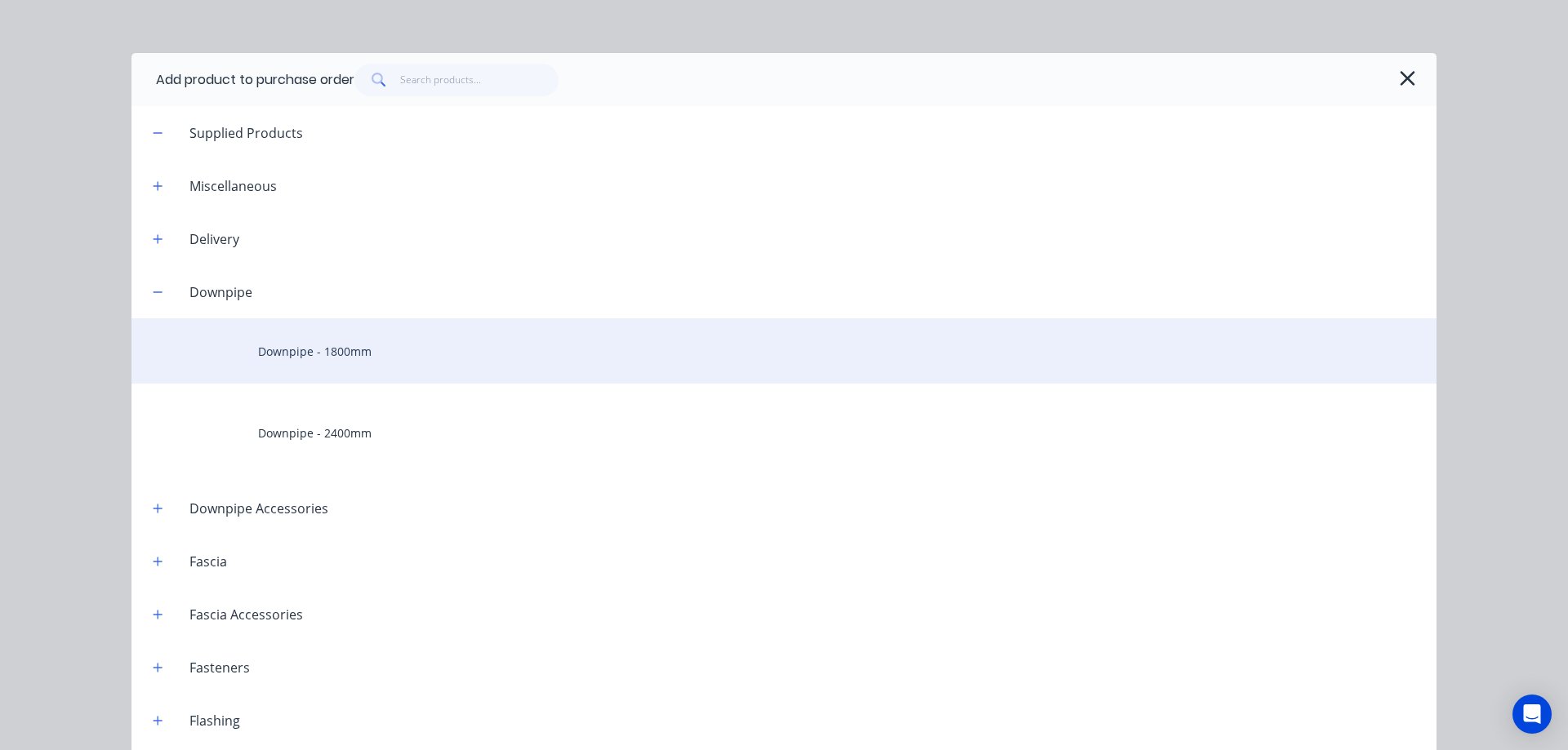
click at [287, 358] on div "Downpipe - 1800mm" at bounding box center [784, 351] width 1306 height 65
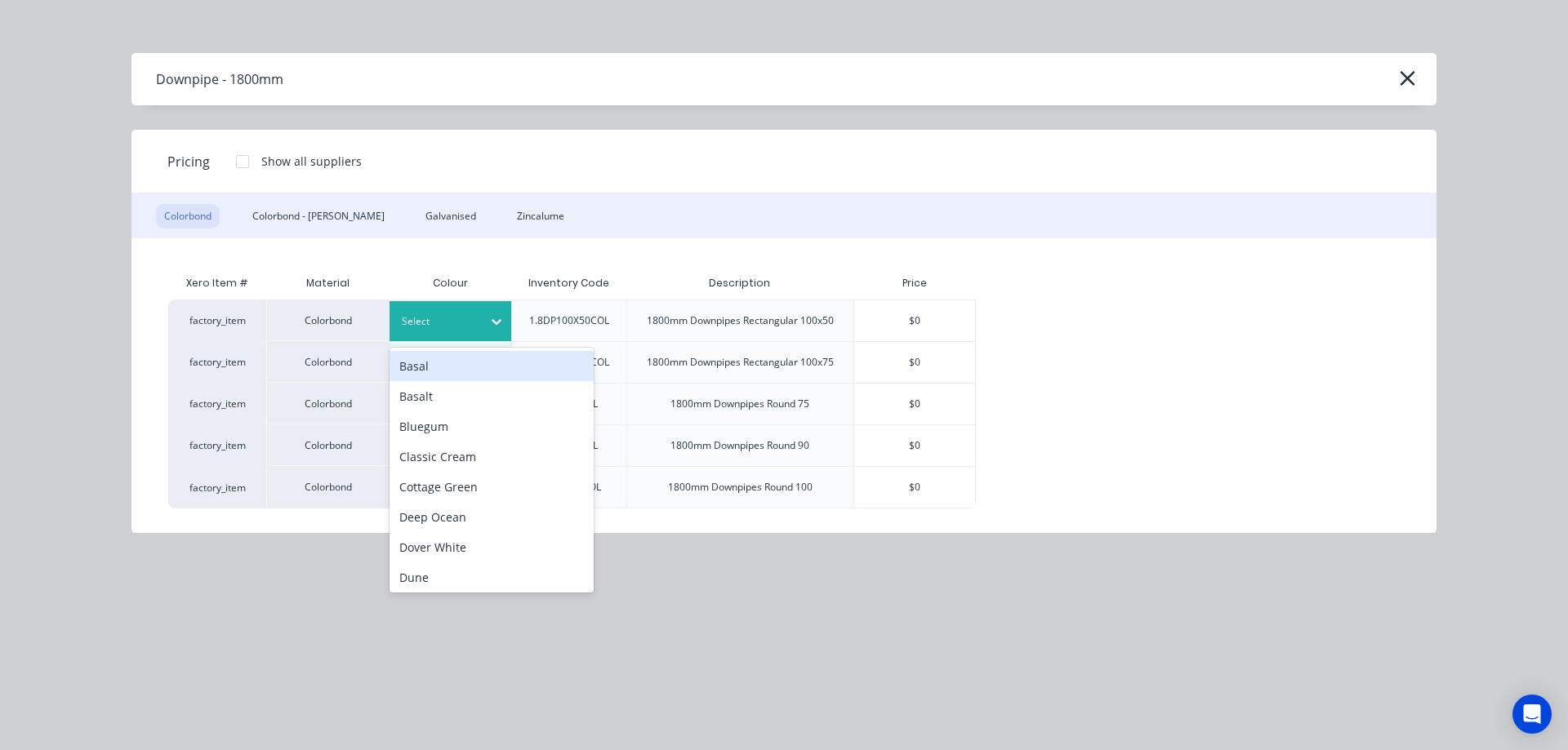
click at [483, 328] on div at bounding box center [497, 322] width 29 height 26
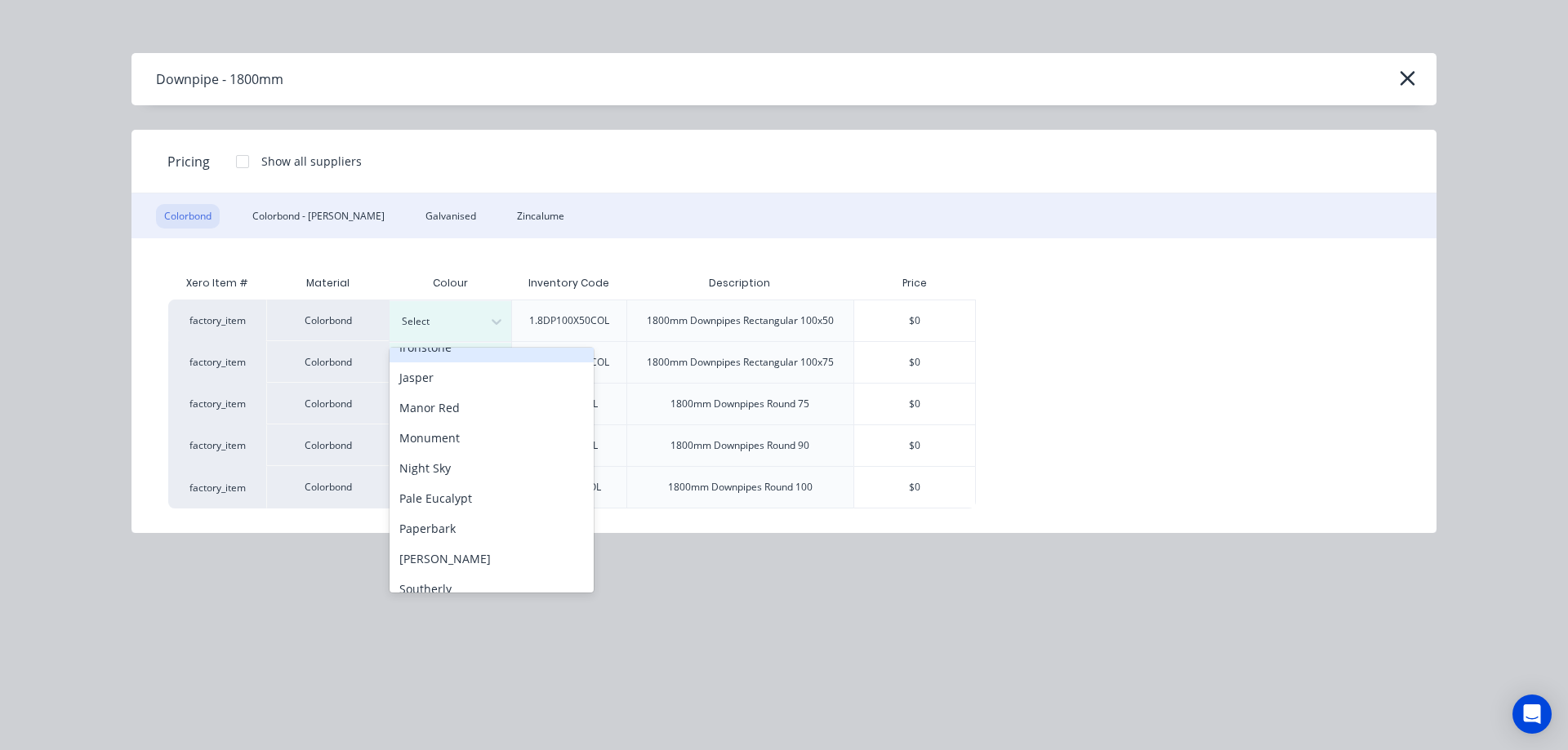
scroll to position [327, 0]
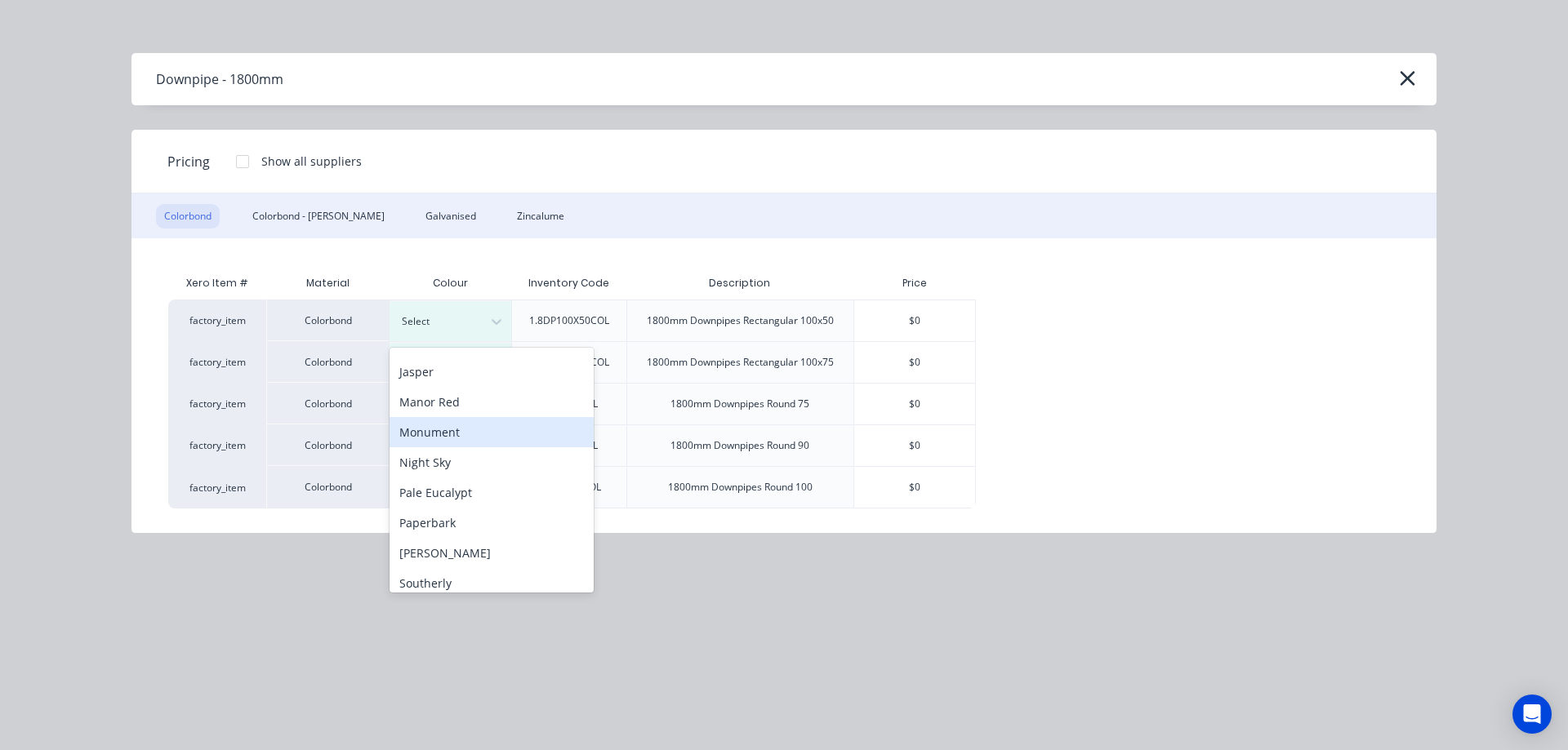
click at [448, 425] on div "Monument" at bounding box center [491, 432] width 204 height 30
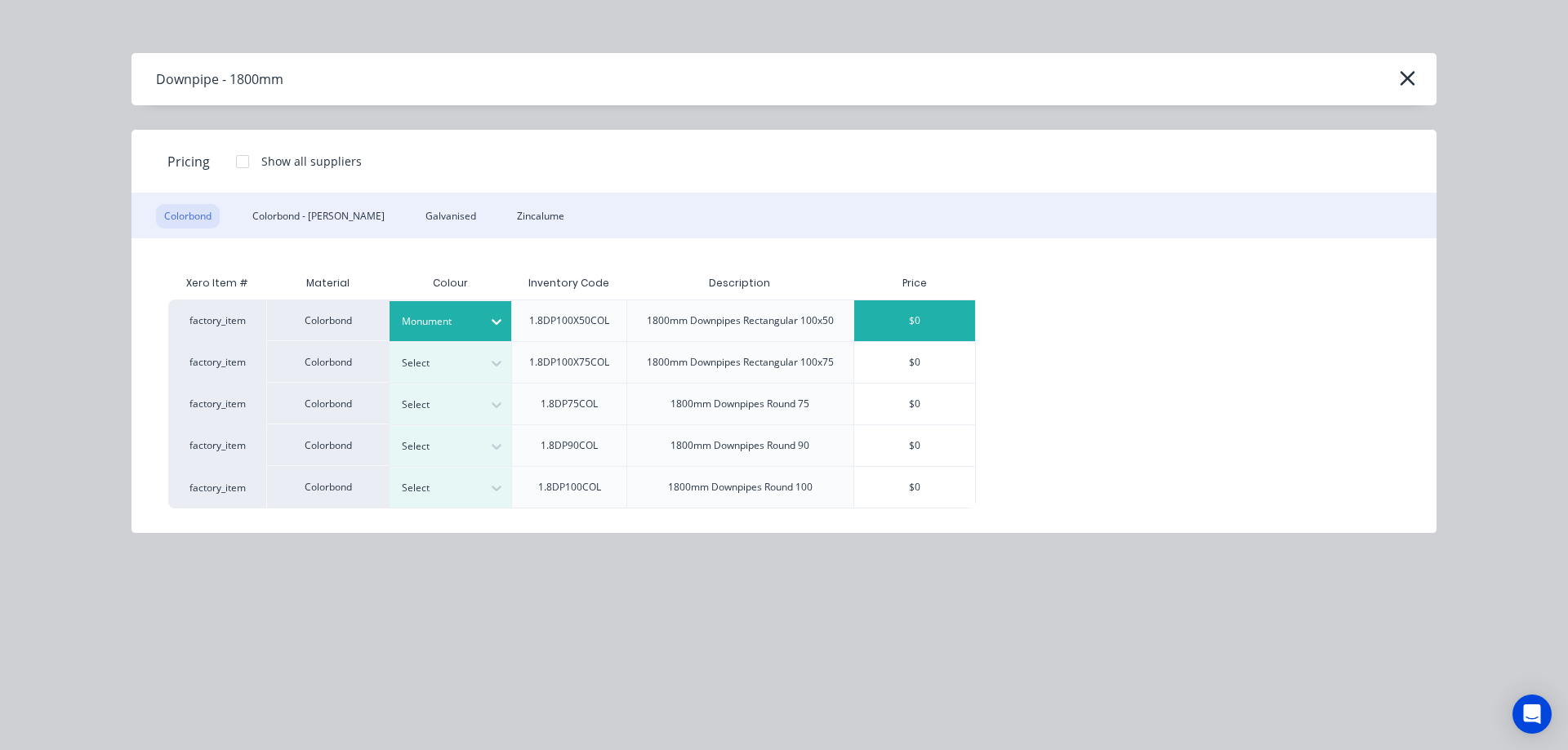
click at [903, 317] on div "$0" at bounding box center [915, 320] width 120 height 40
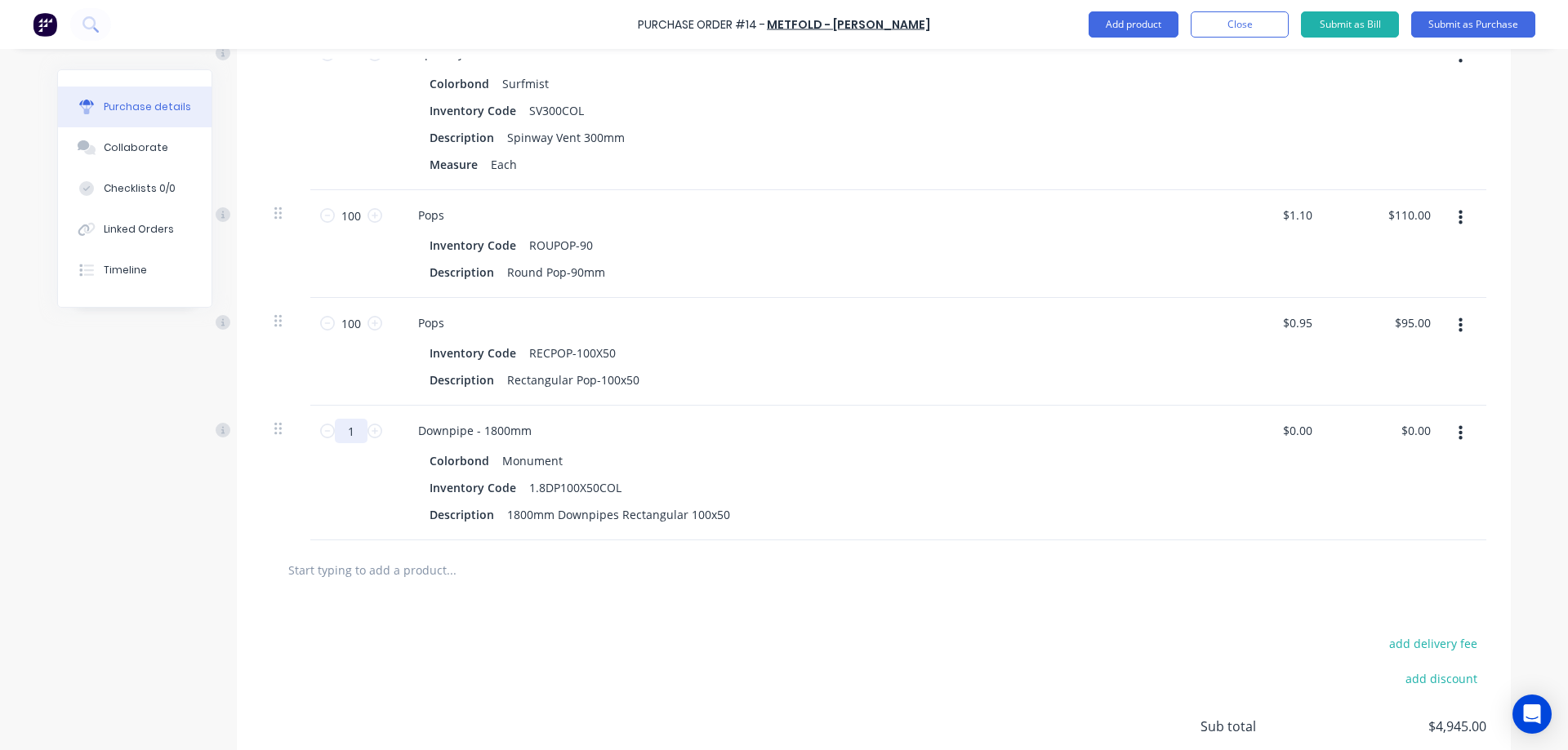
click at [356, 434] on input "1" at bounding box center [351, 431] width 33 height 24
type input "5"
type input "100"
click at [536, 592] on div at bounding box center [874, 569] width 1225 height 59
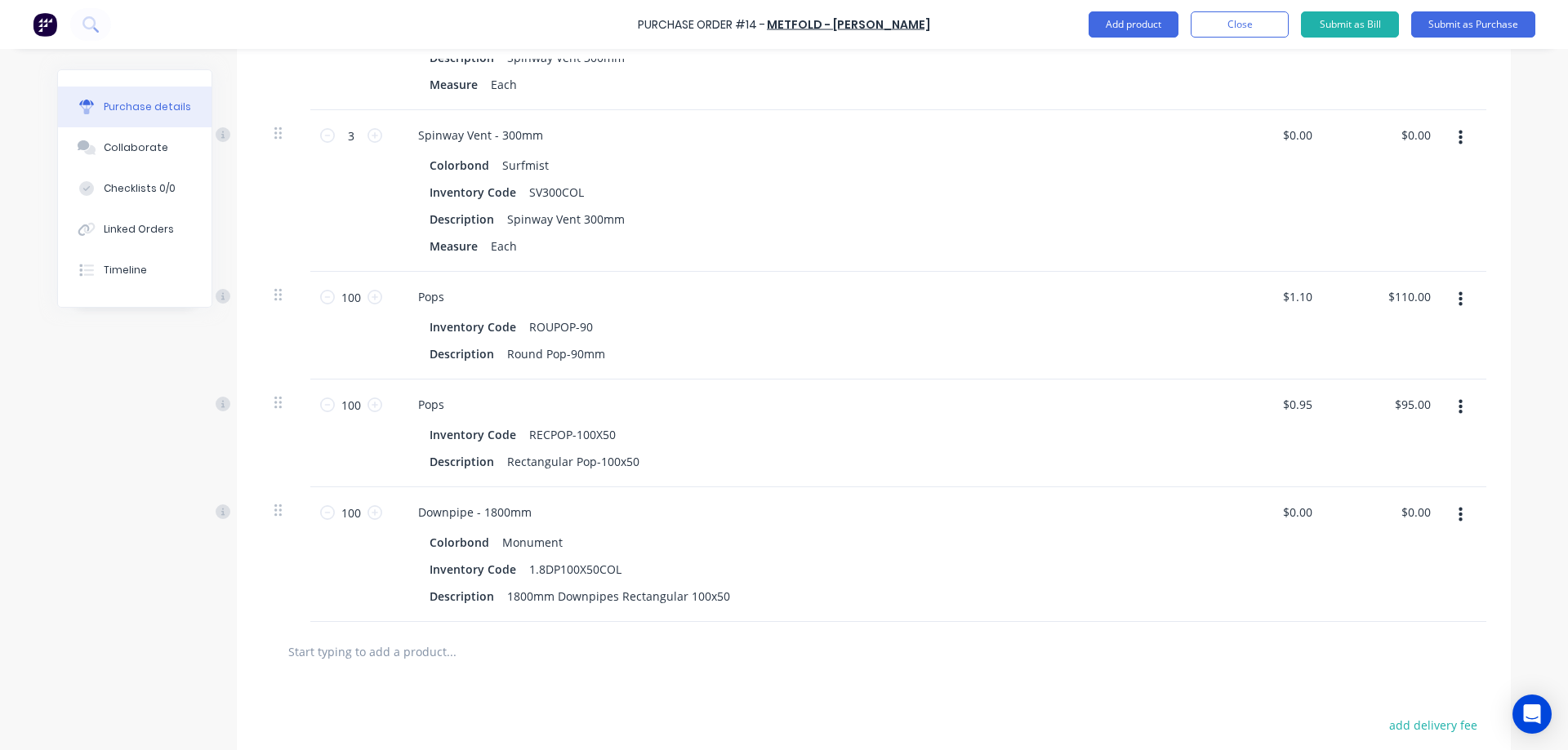
scroll to position [1166, 0]
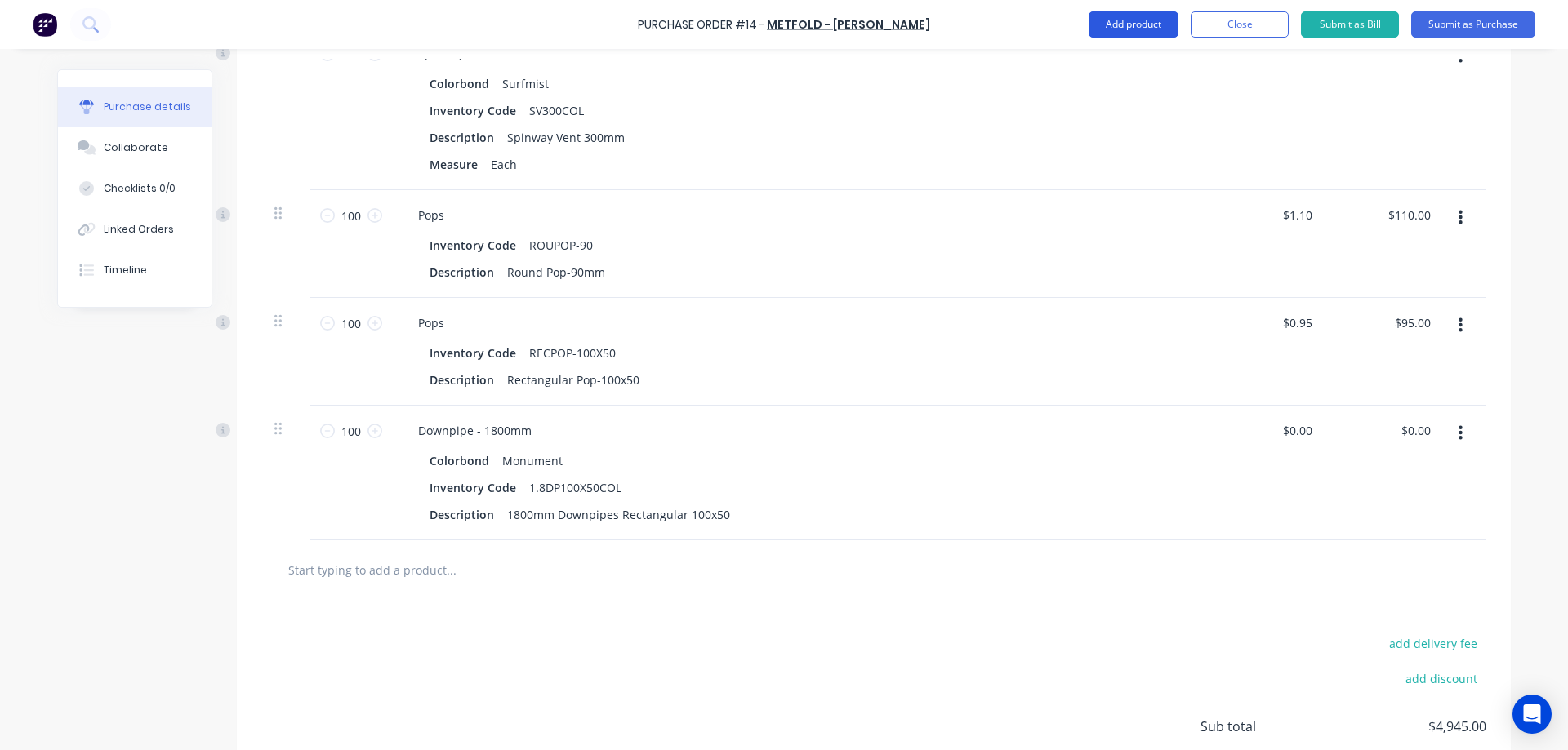
click at [1132, 17] on button "Add product" at bounding box center [1133, 24] width 90 height 26
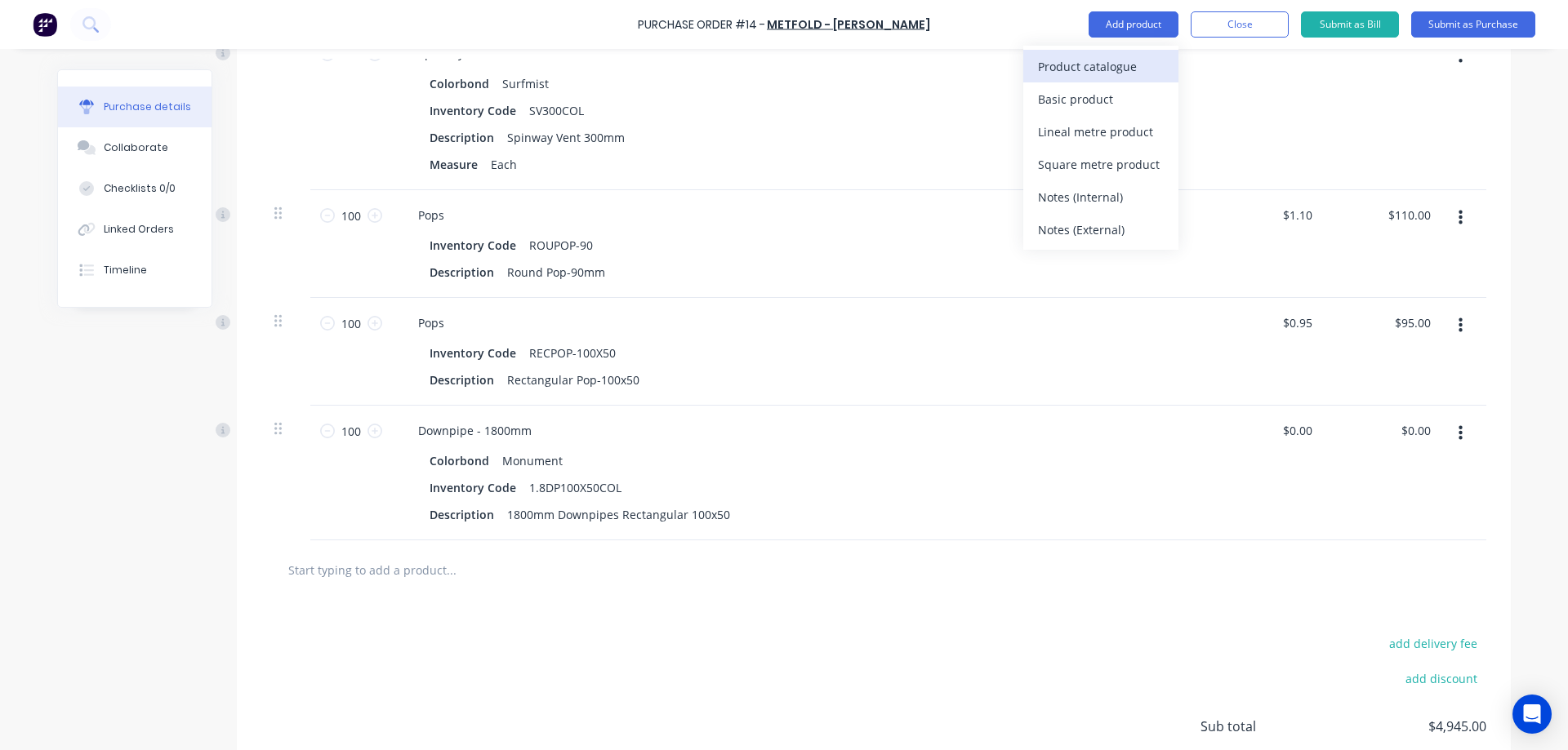
click at [1121, 57] on div "Product catalogue" at bounding box center [1101, 67] width 126 height 24
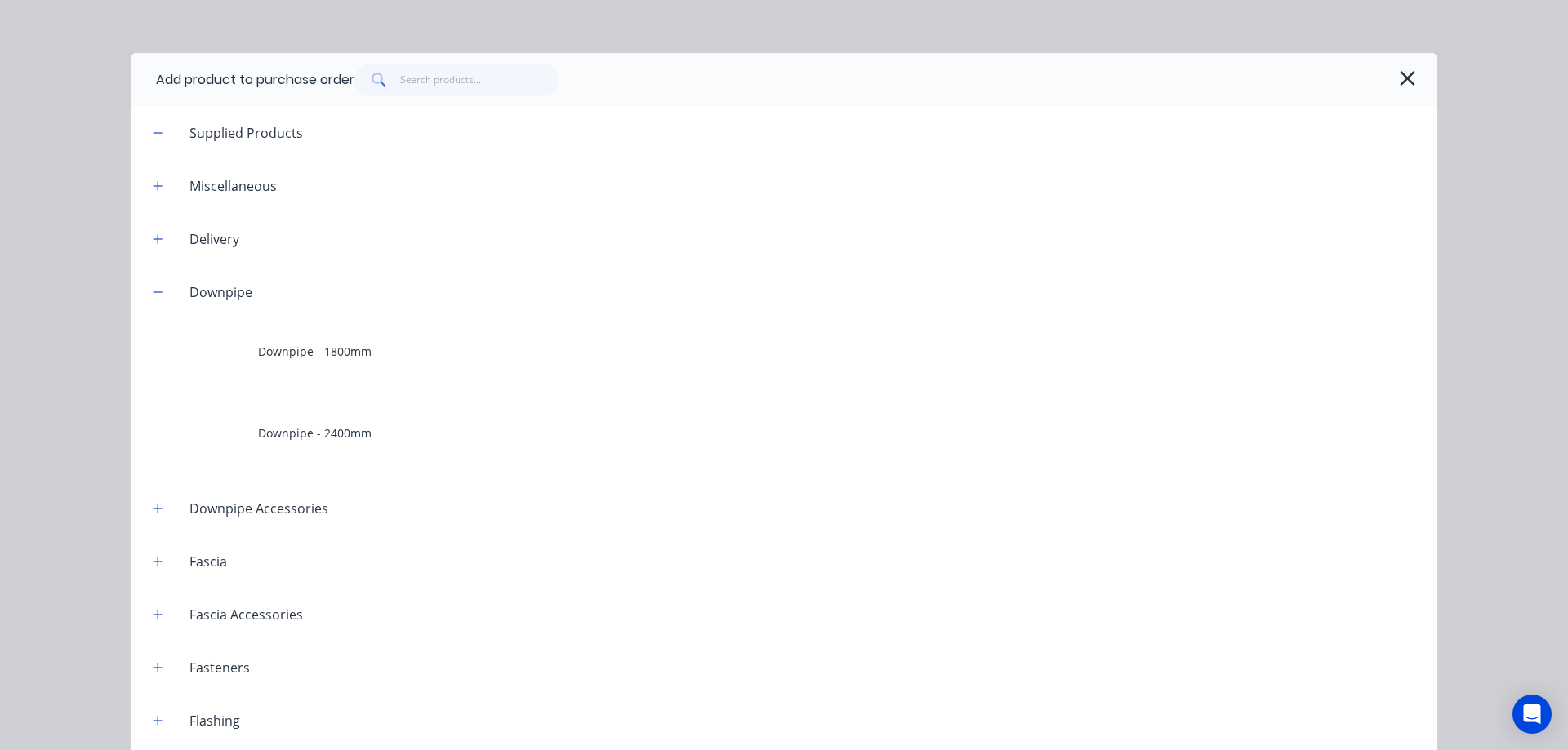
click at [250, 505] on div "Downpipe Accessories" at bounding box center [259, 508] width 165 height 20
click at [156, 504] on icon "button" at bounding box center [157, 508] width 9 height 11
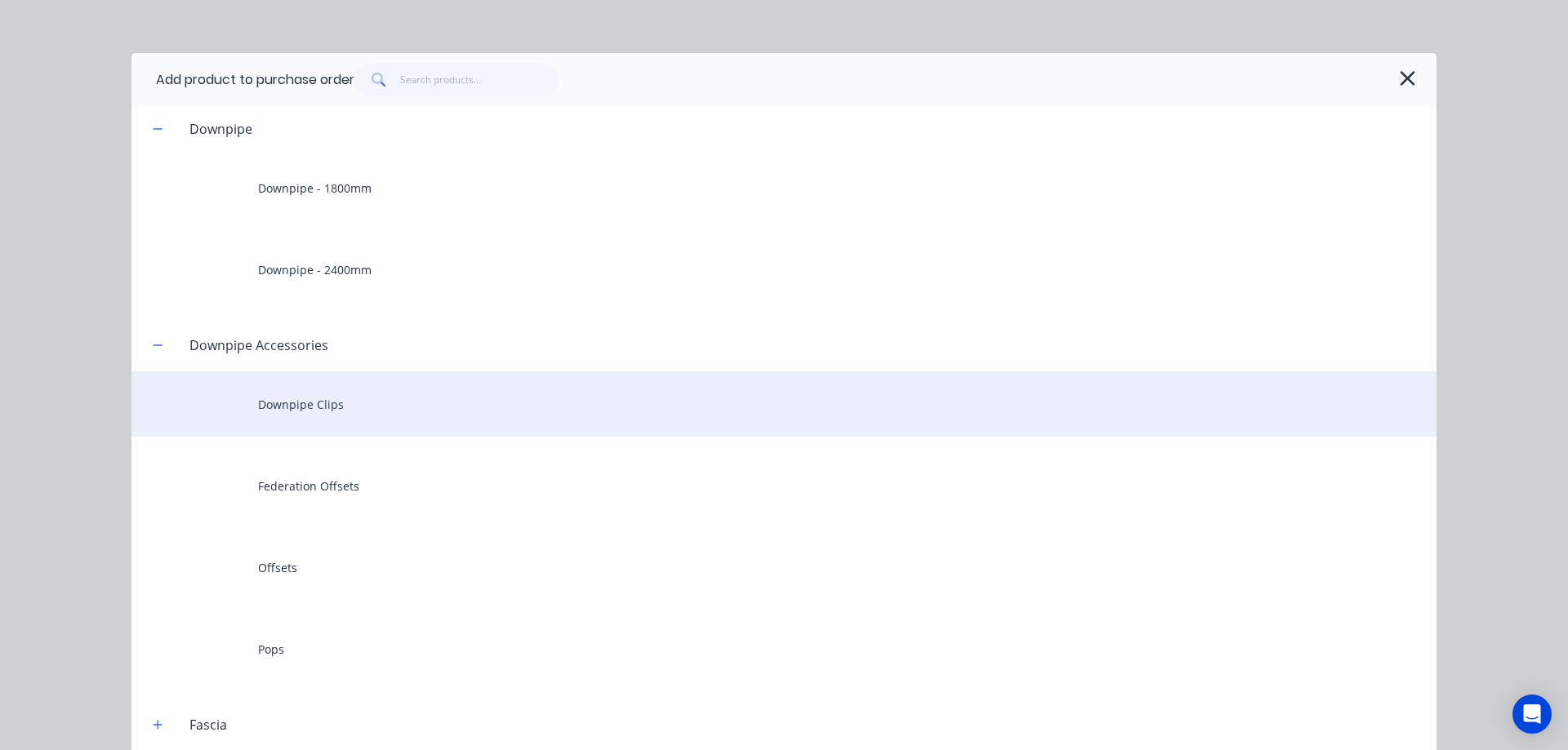
click at [338, 417] on div "Downpipe Clips" at bounding box center [784, 404] width 1306 height 65
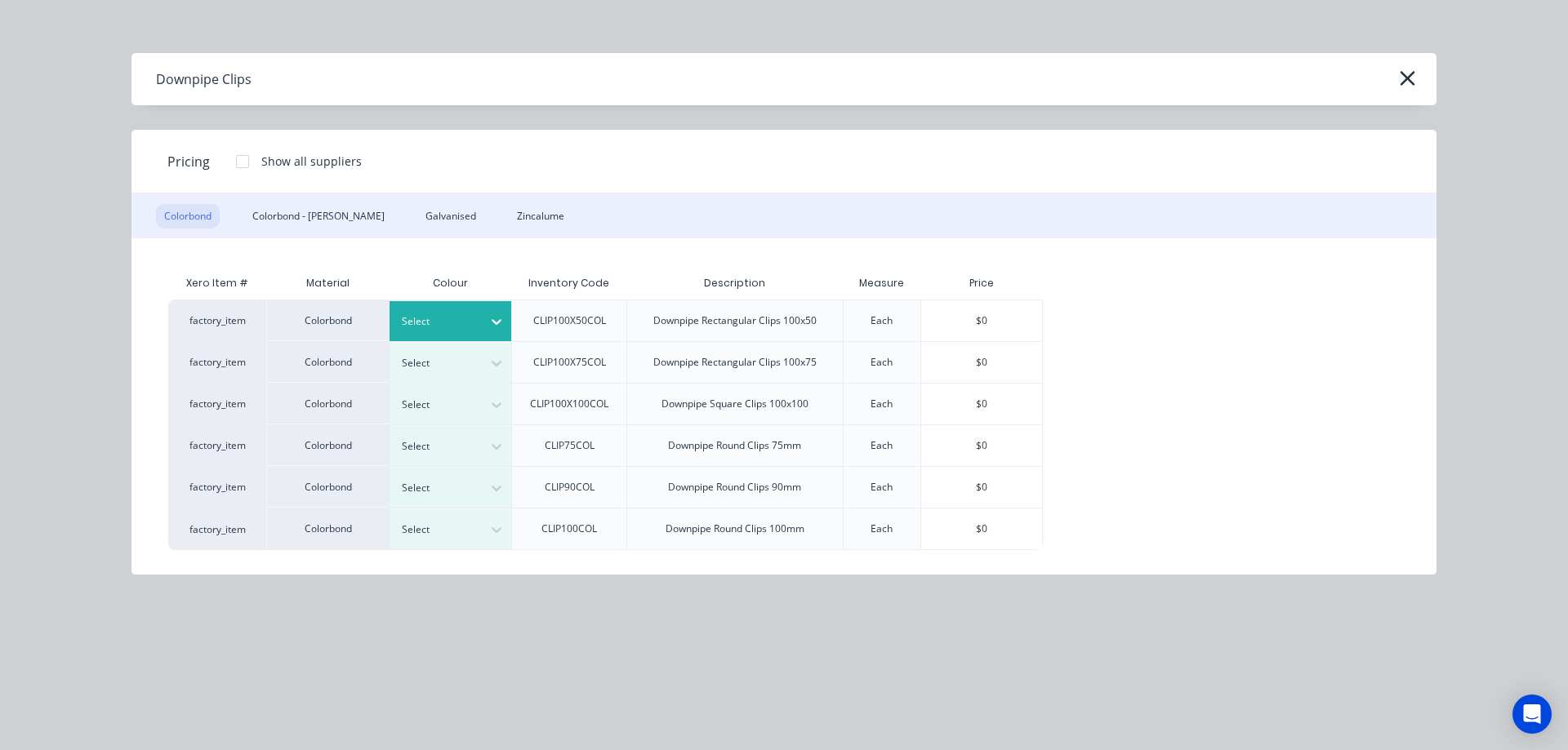
click at [502, 319] on icon at bounding box center [497, 321] width 16 height 16
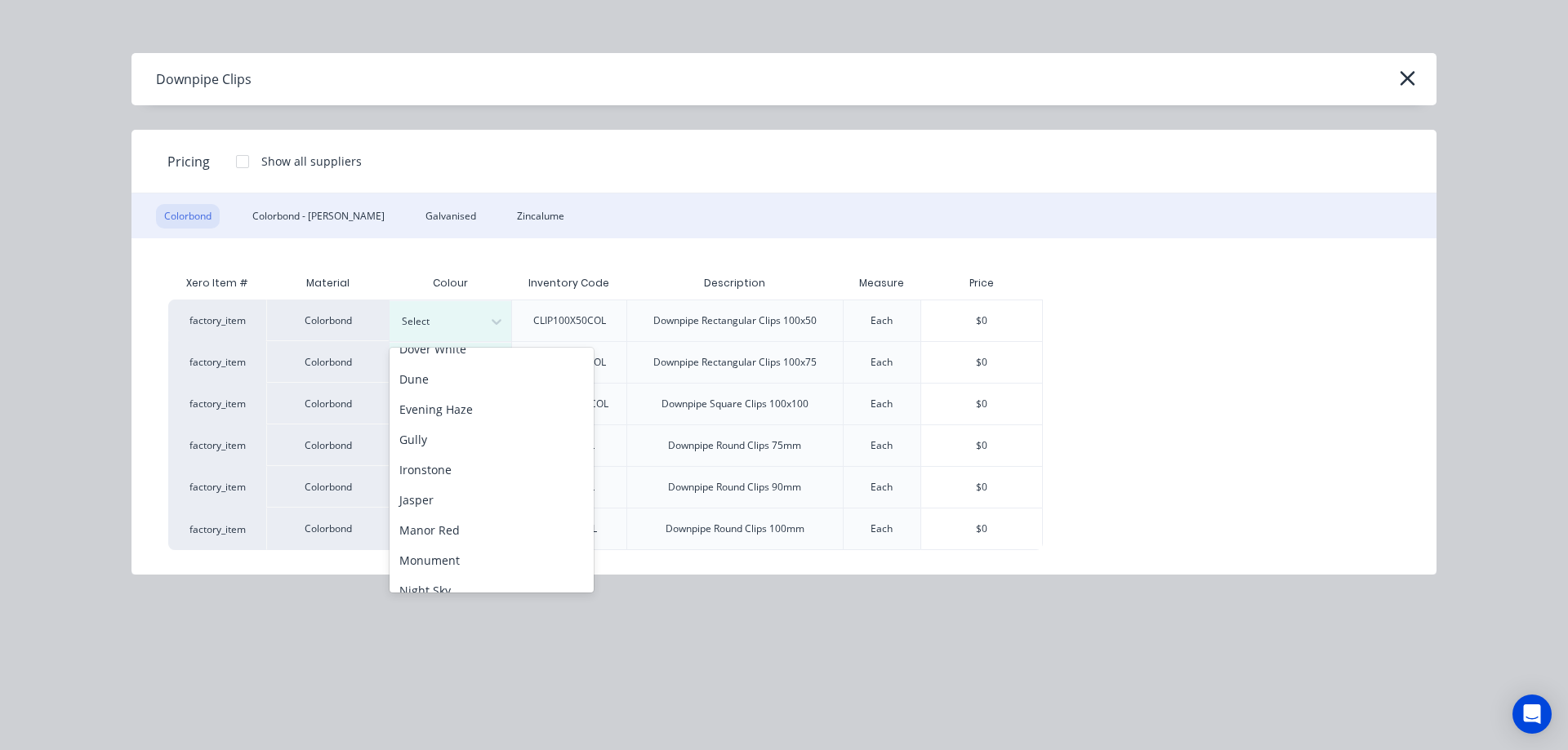
scroll to position [245, 0]
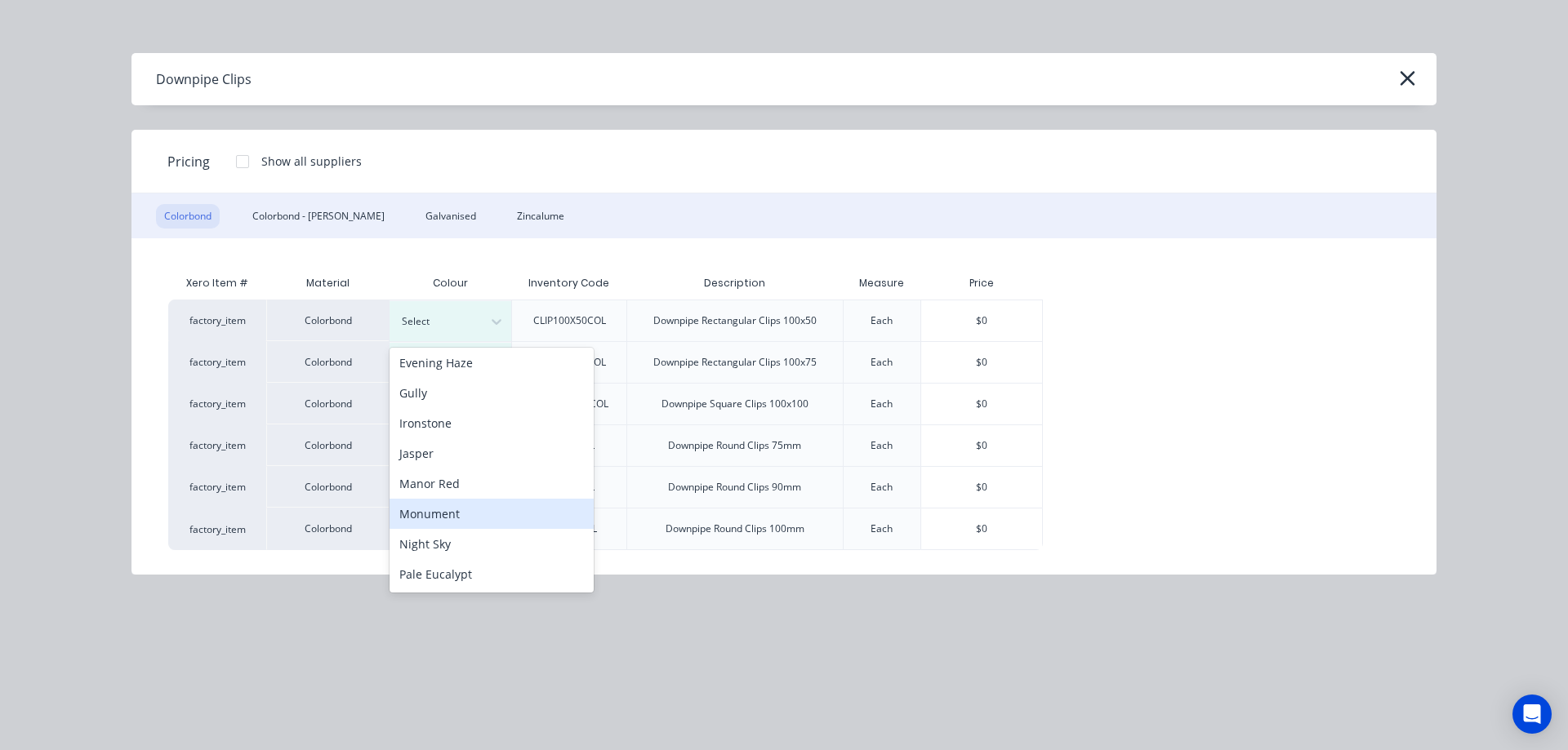
click at [438, 508] on div "Monument" at bounding box center [491, 513] width 204 height 30
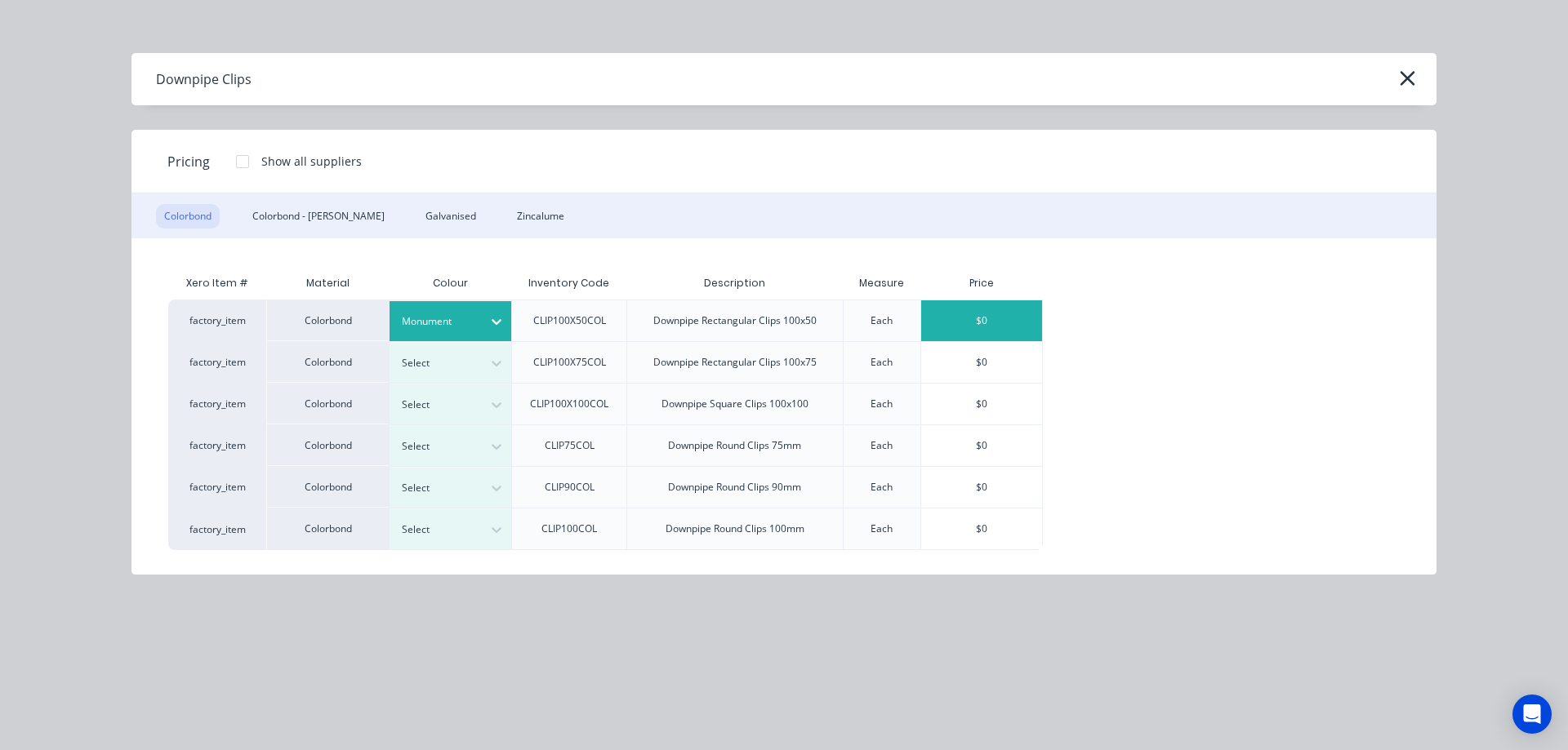
click at [962, 319] on div "$0" at bounding box center [982, 320] width 120 height 40
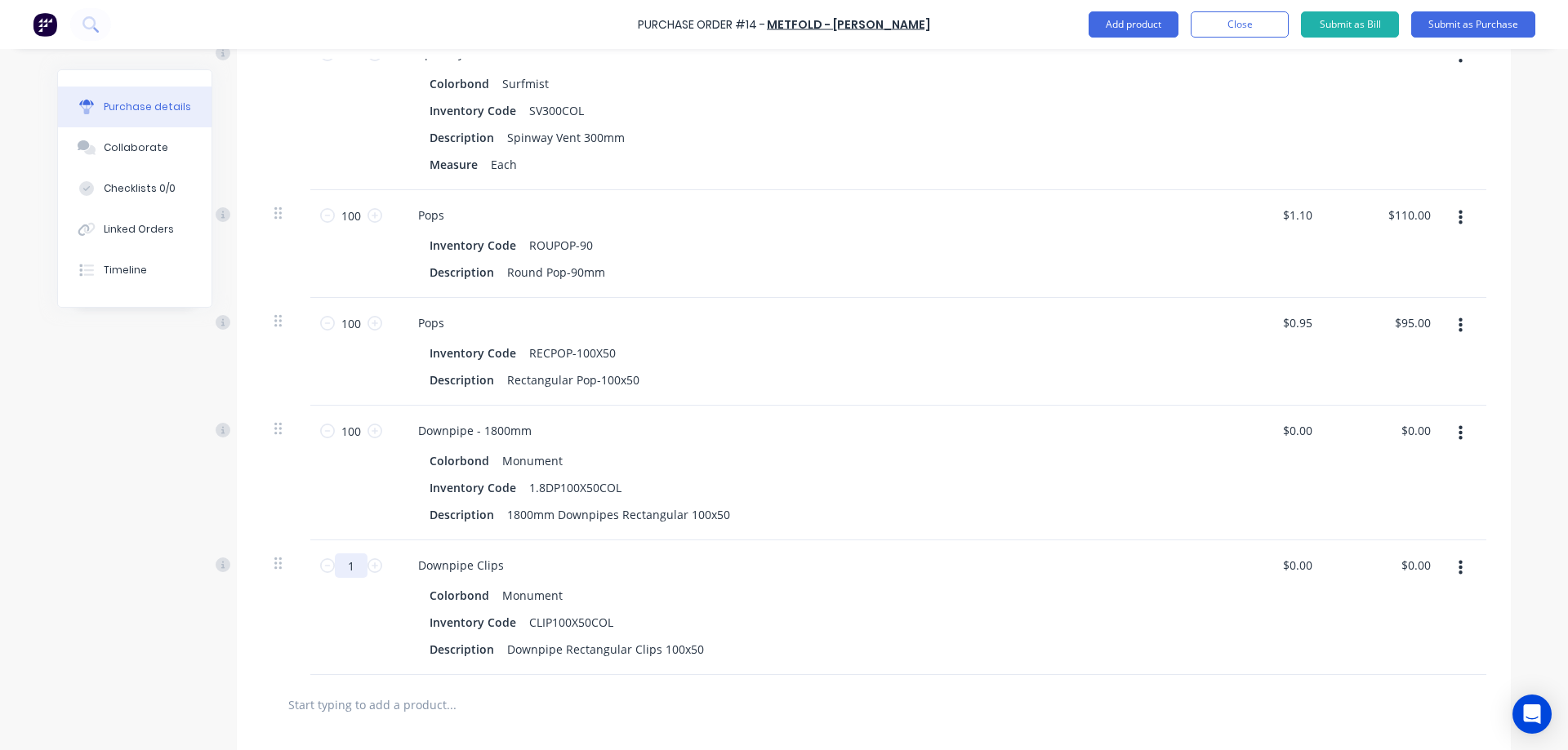
click at [349, 574] on input "1" at bounding box center [351, 565] width 33 height 24
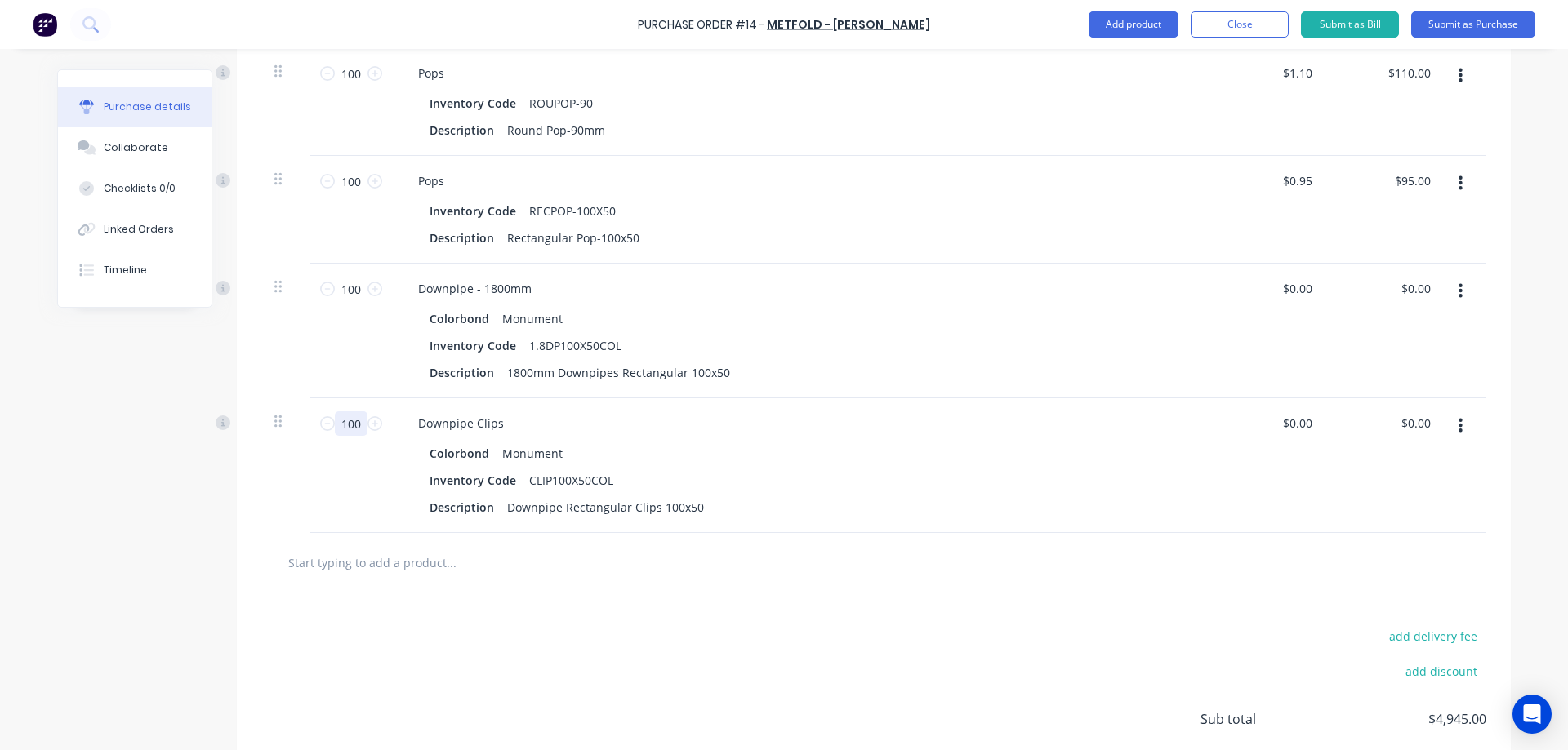
scroll to position [1330, 0]
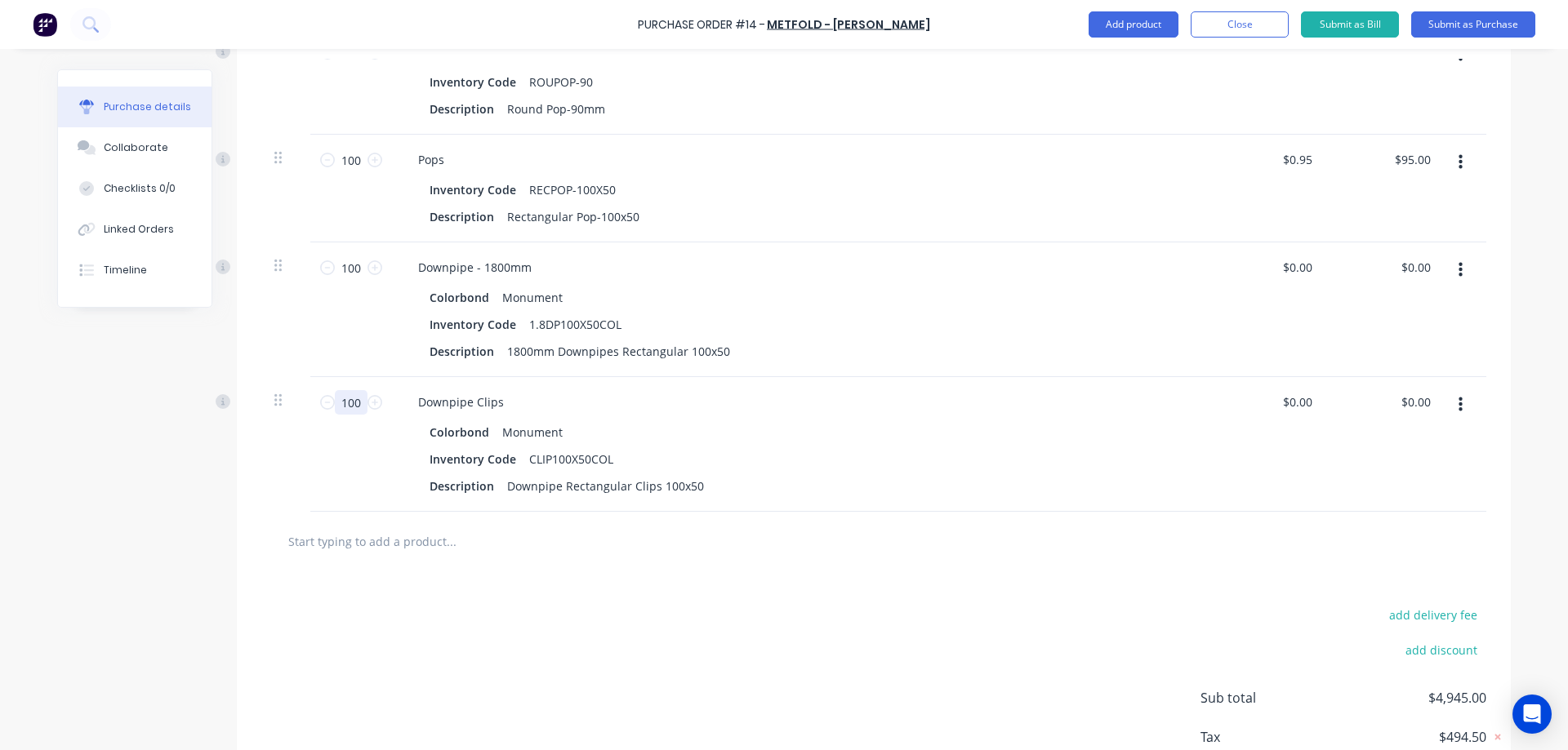
type input "100"
click at [474, 547] on input "text" at bounding box center [451, 541] width 327 height 33
click at [1136, 26] on button "Add product" at bounding box center [1133, 24] width 90 height 26
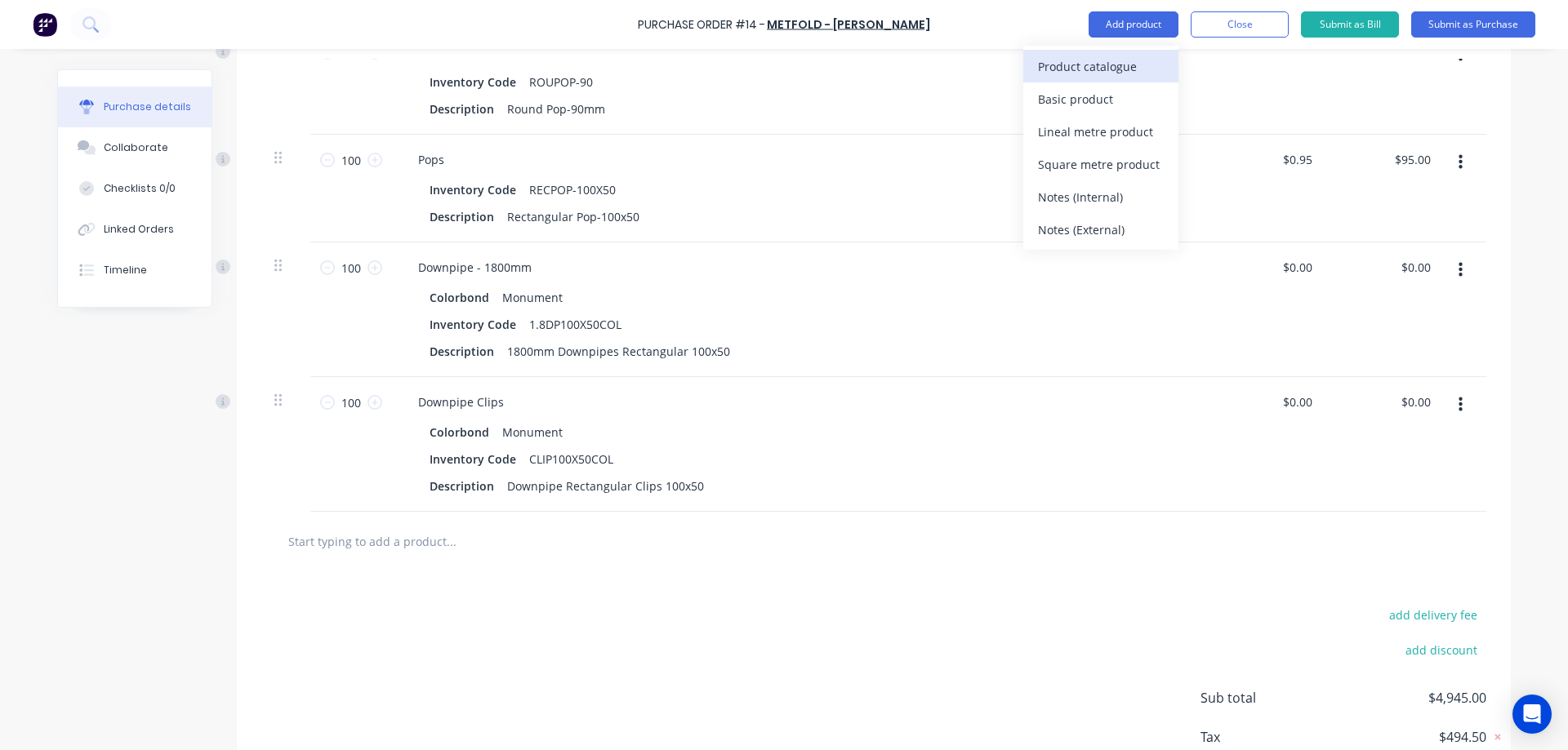
click at [1121, 58] on div "Product catalogue" at bounding box center [1101, 67] width 126 height 24
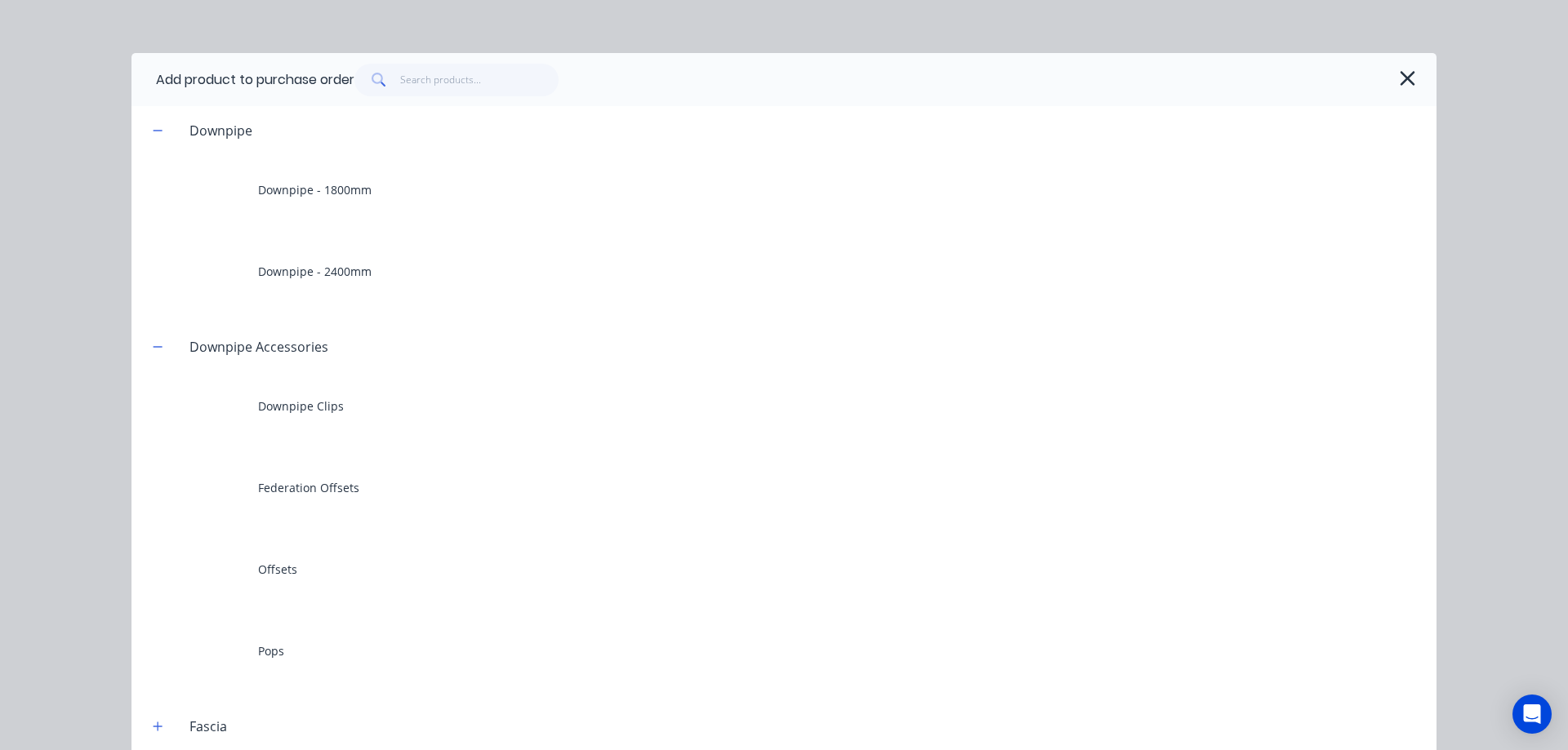
scroll to position [163, 0]
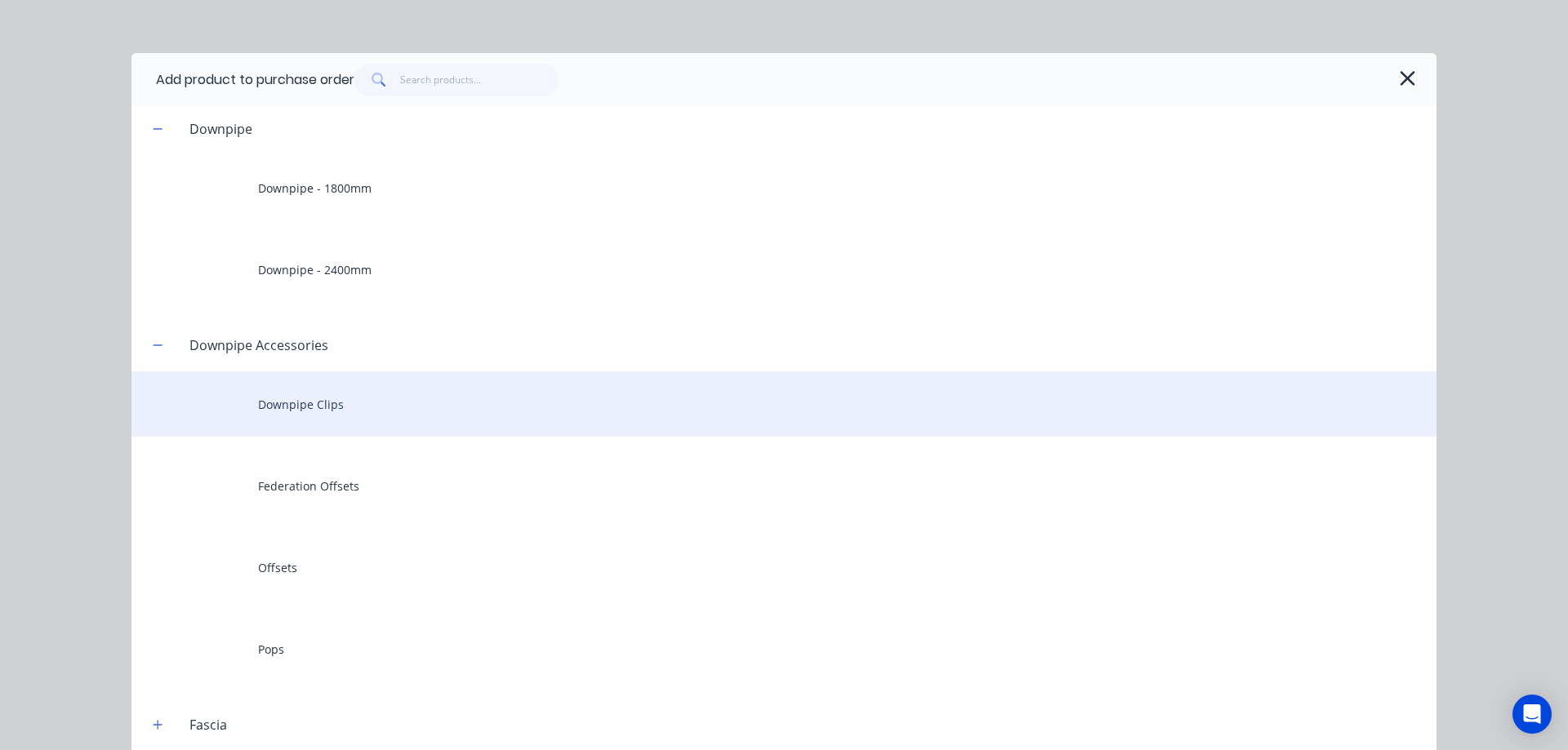
click at [287, 410] on div "Downpipe Clips" at bounding box center [784, 404] width 1306 height 65
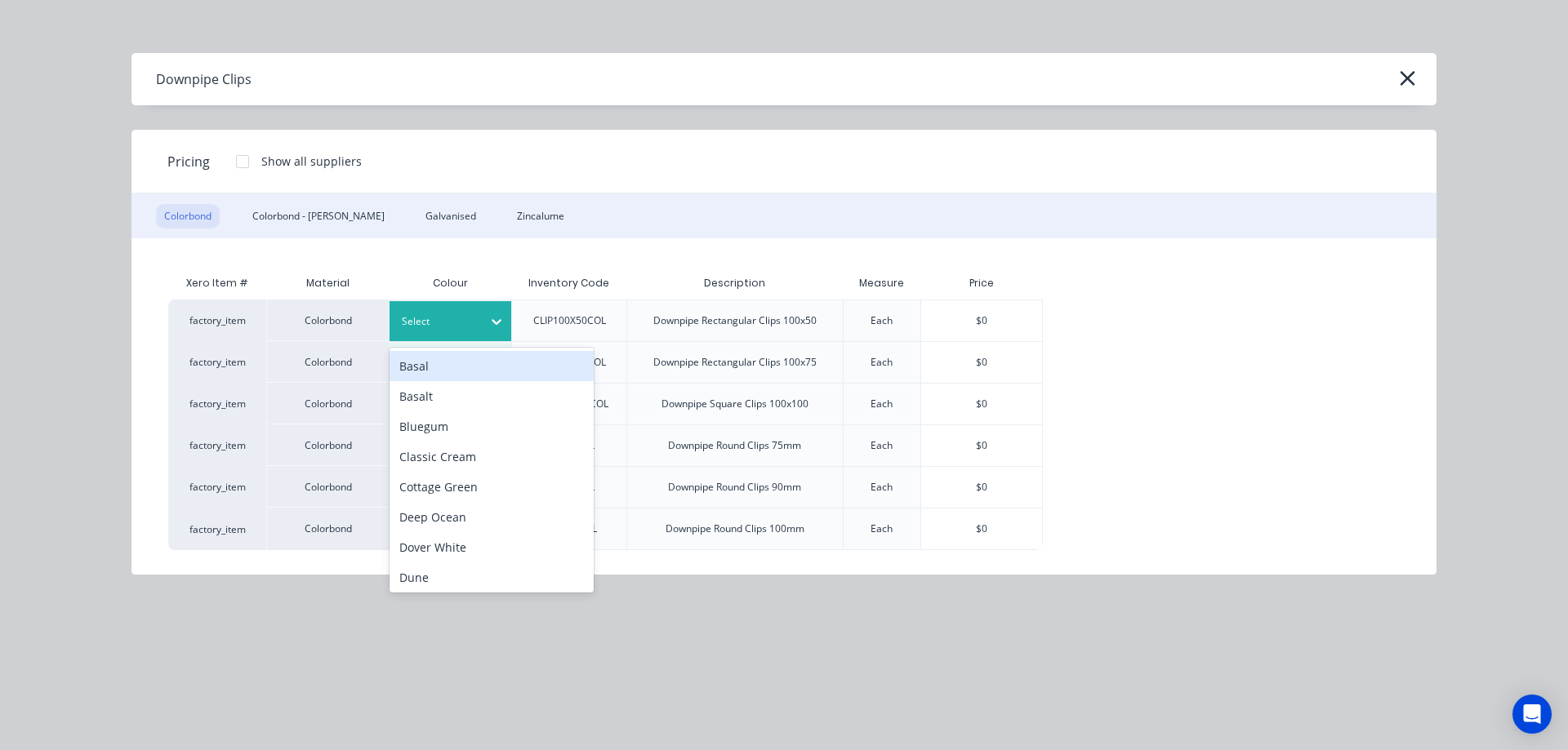
click at [491, 321] on icon at bounding box center [497, 321] width 16 height 16
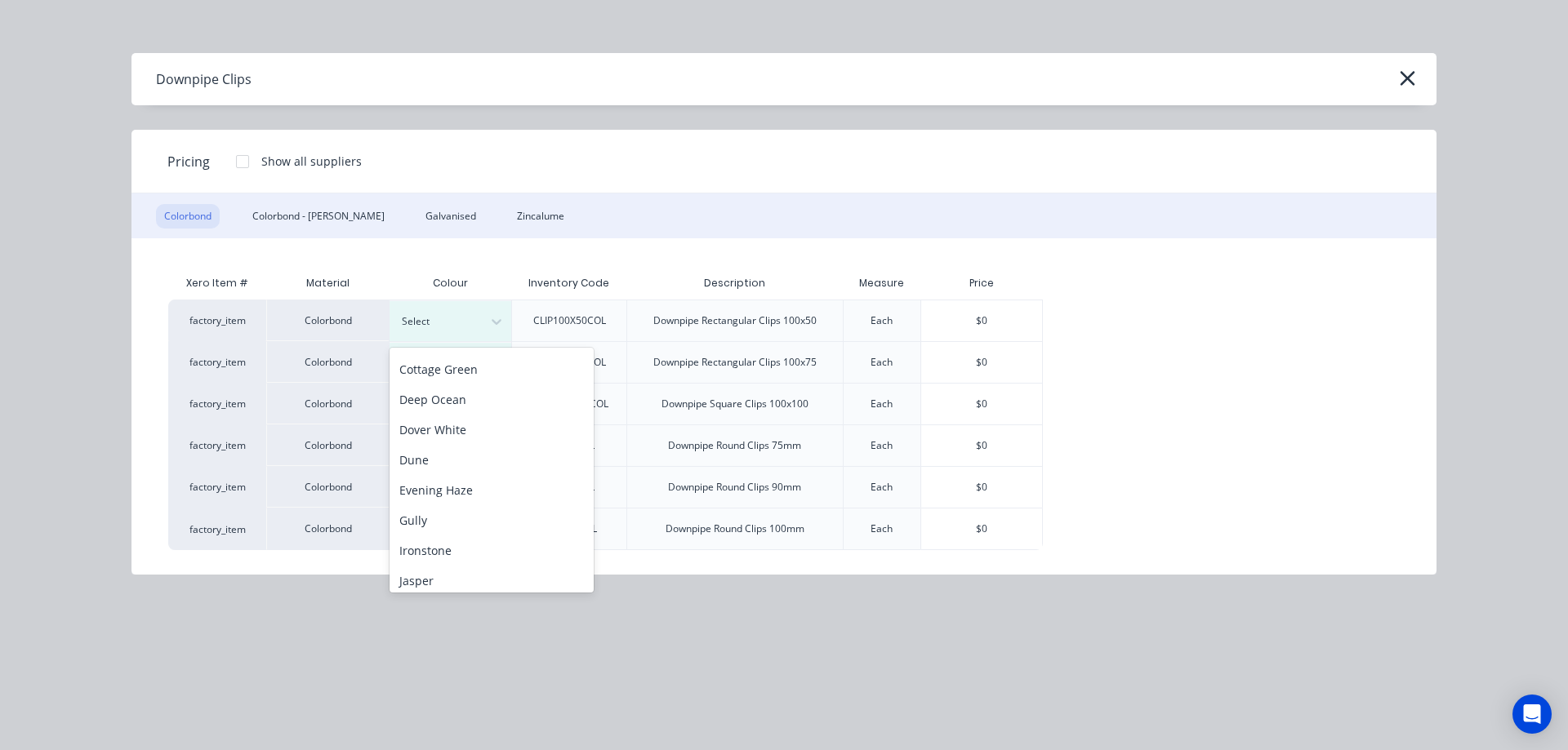
scroll to position [245, 0]
click at [421, 511] on div "Monument" at bounding box center [491, 513] width 204 height 30
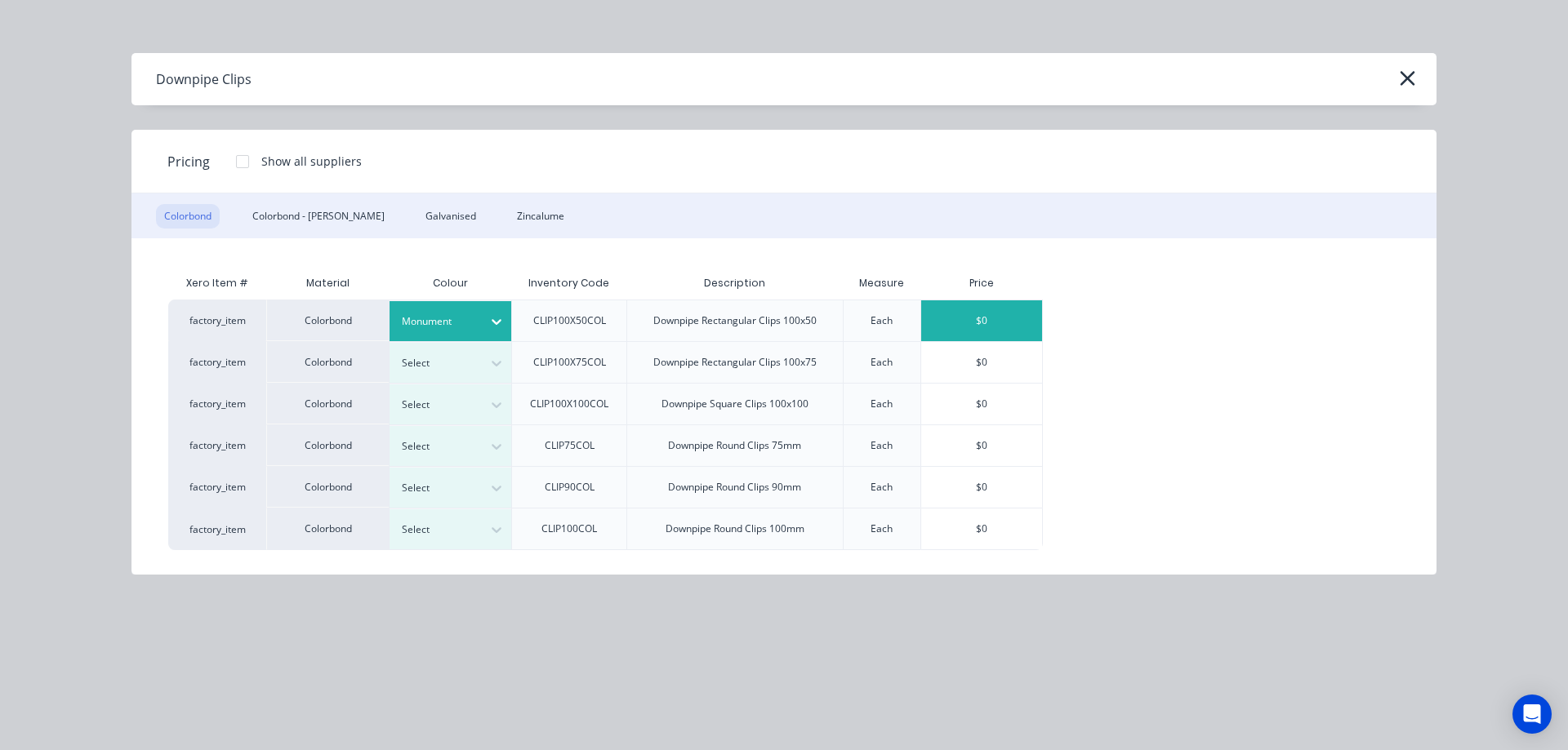
click at [971, 329] on div "$0" at bounding box center [982, 320] width 120 height 40
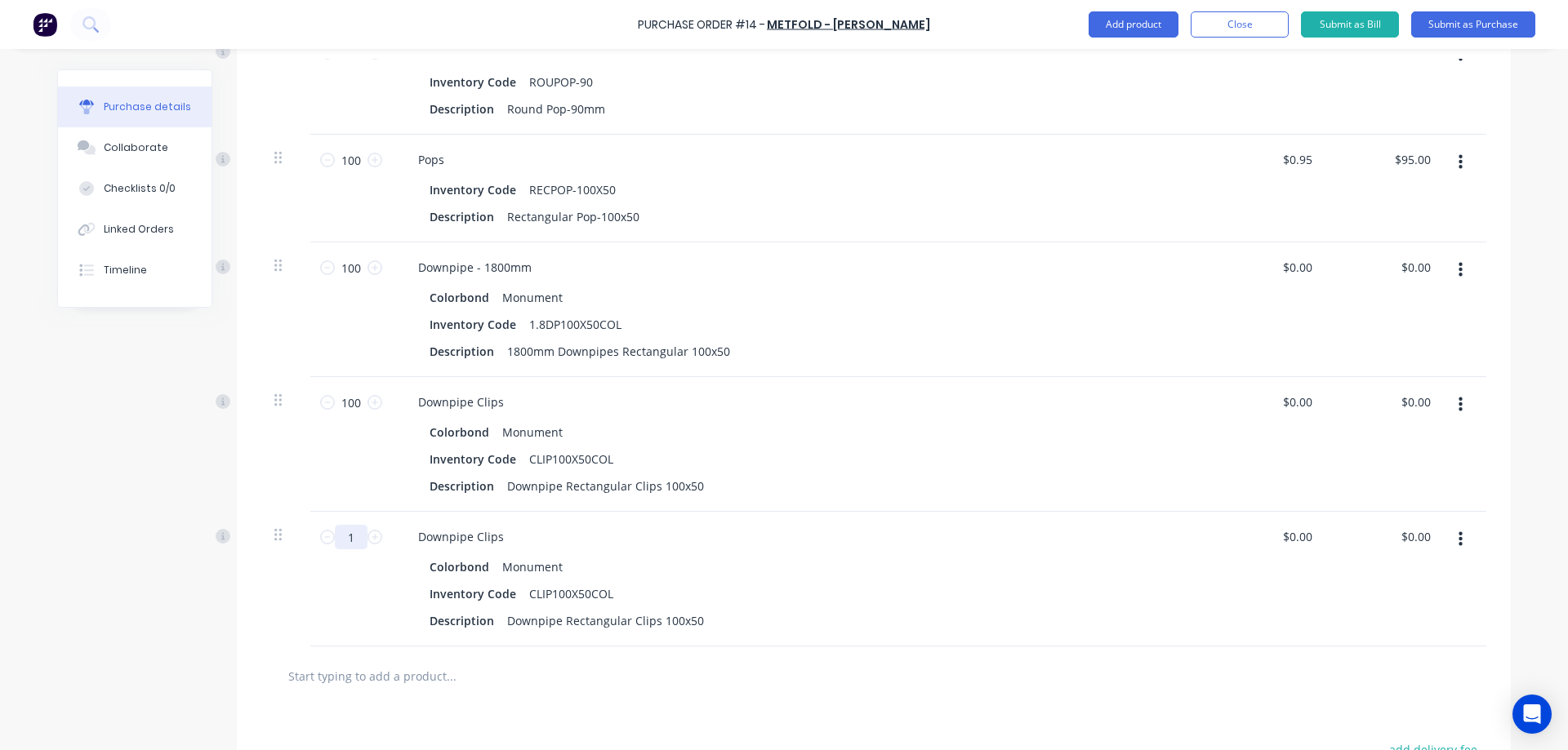
click at [346, 534] on input "1" at bounding box center [351, 537] width 33 height 24
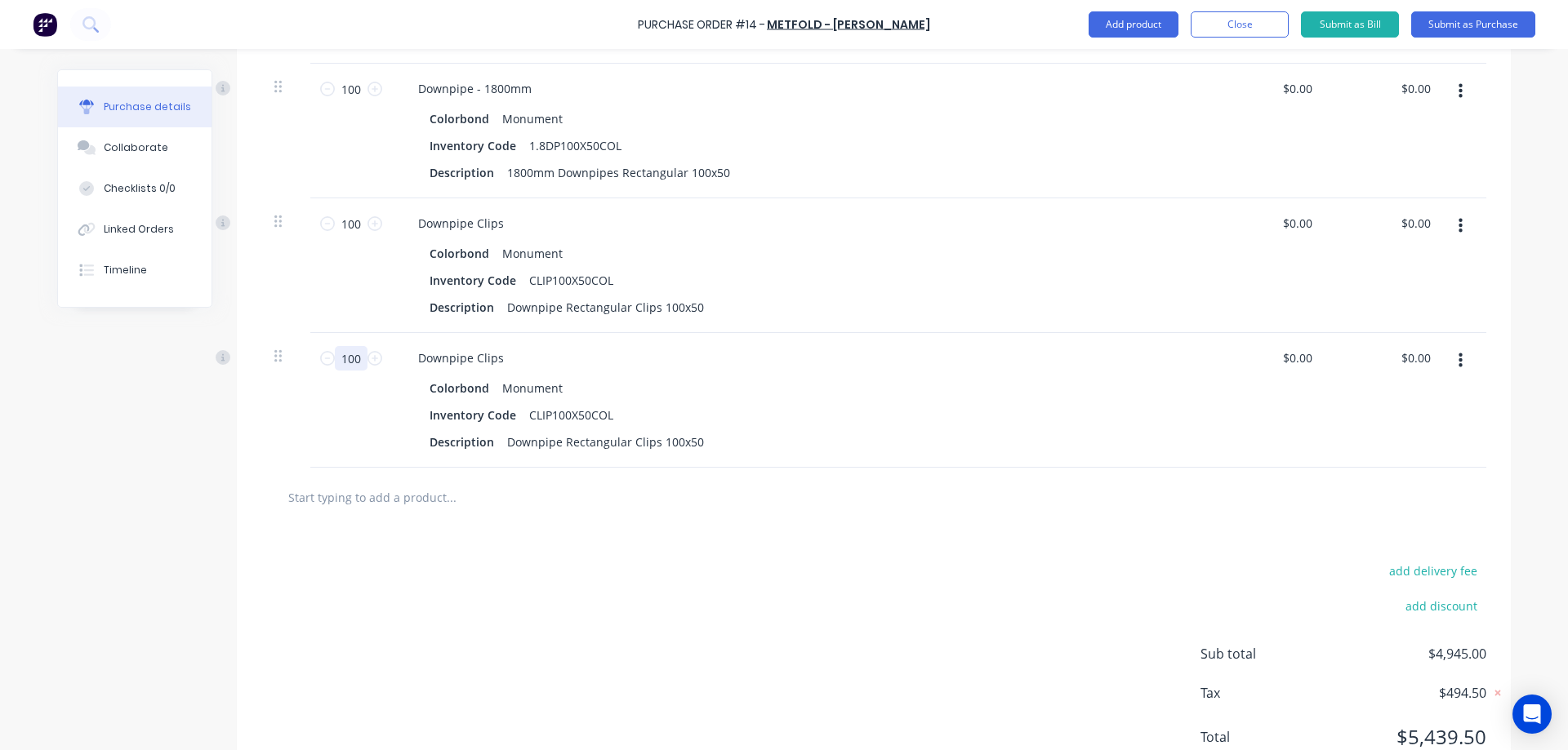
scroll to position [1571, 0]
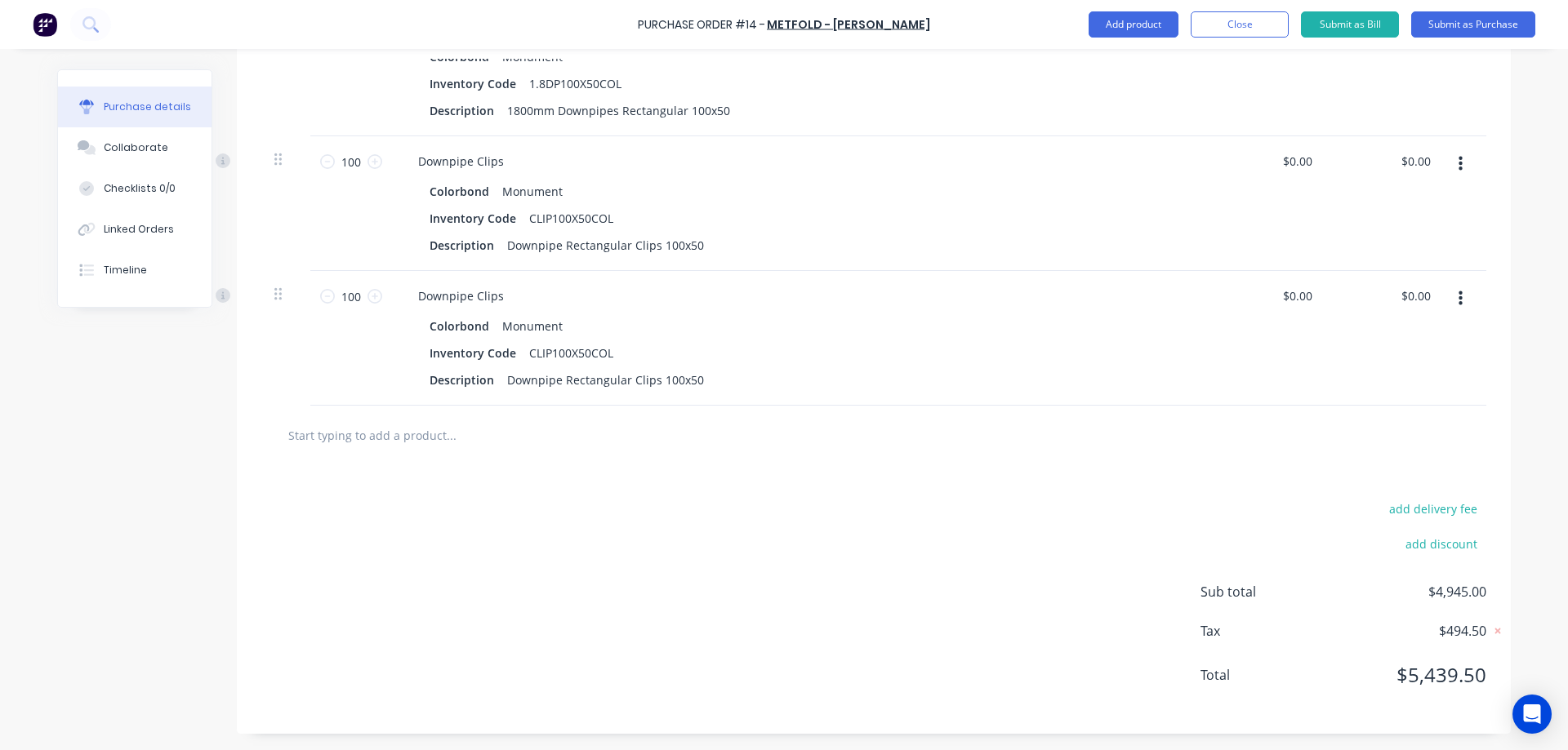
click at [569, 492] on div "add delivery fee add discount Sub total $4,945.00 Tax $494.50 Total $5,439.50" at bounding box center [874, 599] width 1275 height 268
click at [1459, 167] on icon "button" at bounding box center [1460, 163] width 4 height 18
click at [1392, 238] on button "Duplicate" at bounding box center [1410, 240] width 139 height 33
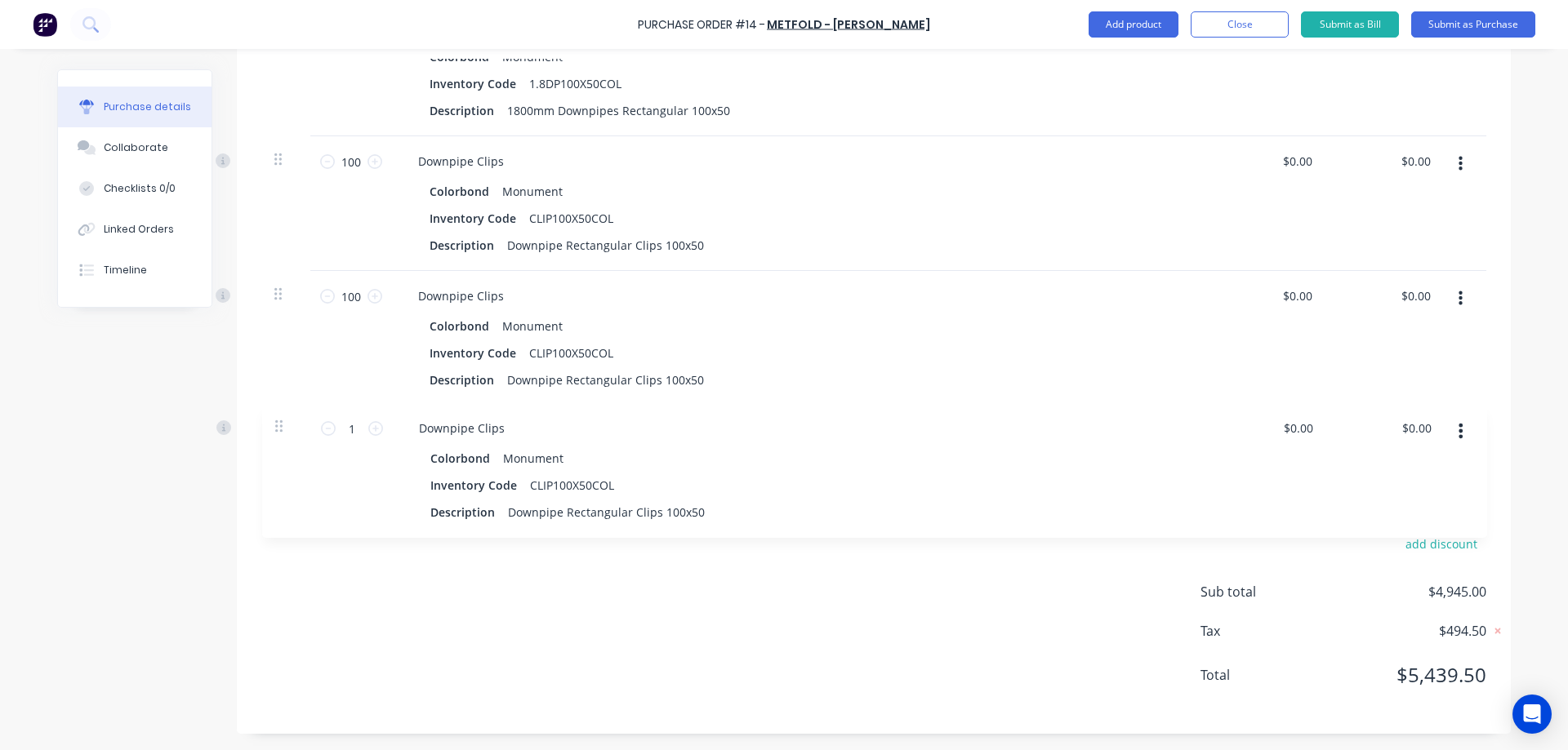
drag, startPoint x: 269, startPoint y: 290, endPoint x: 278, endPoint y: 427, distance: 137.3
type input "100"
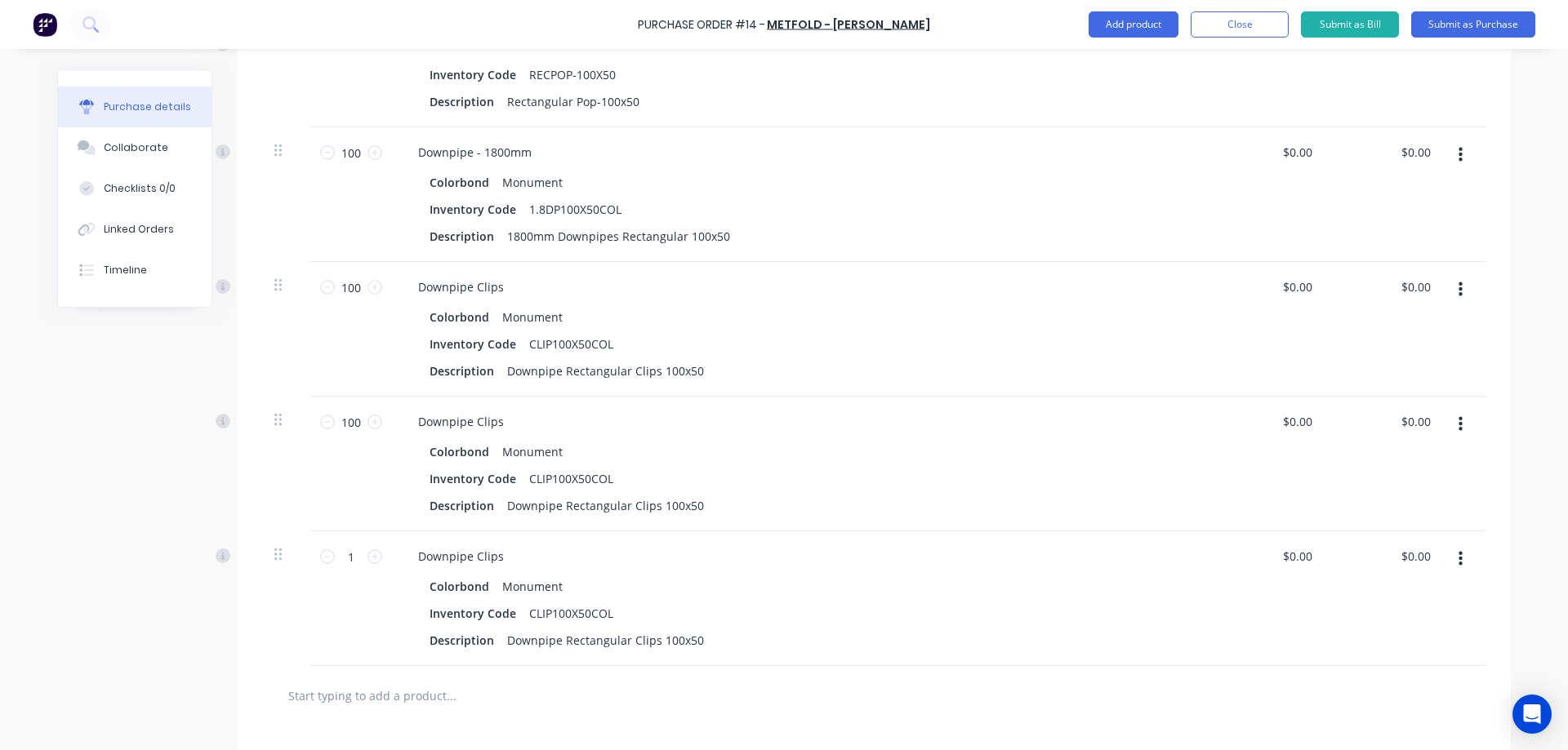
scroll to position [1407, 0]
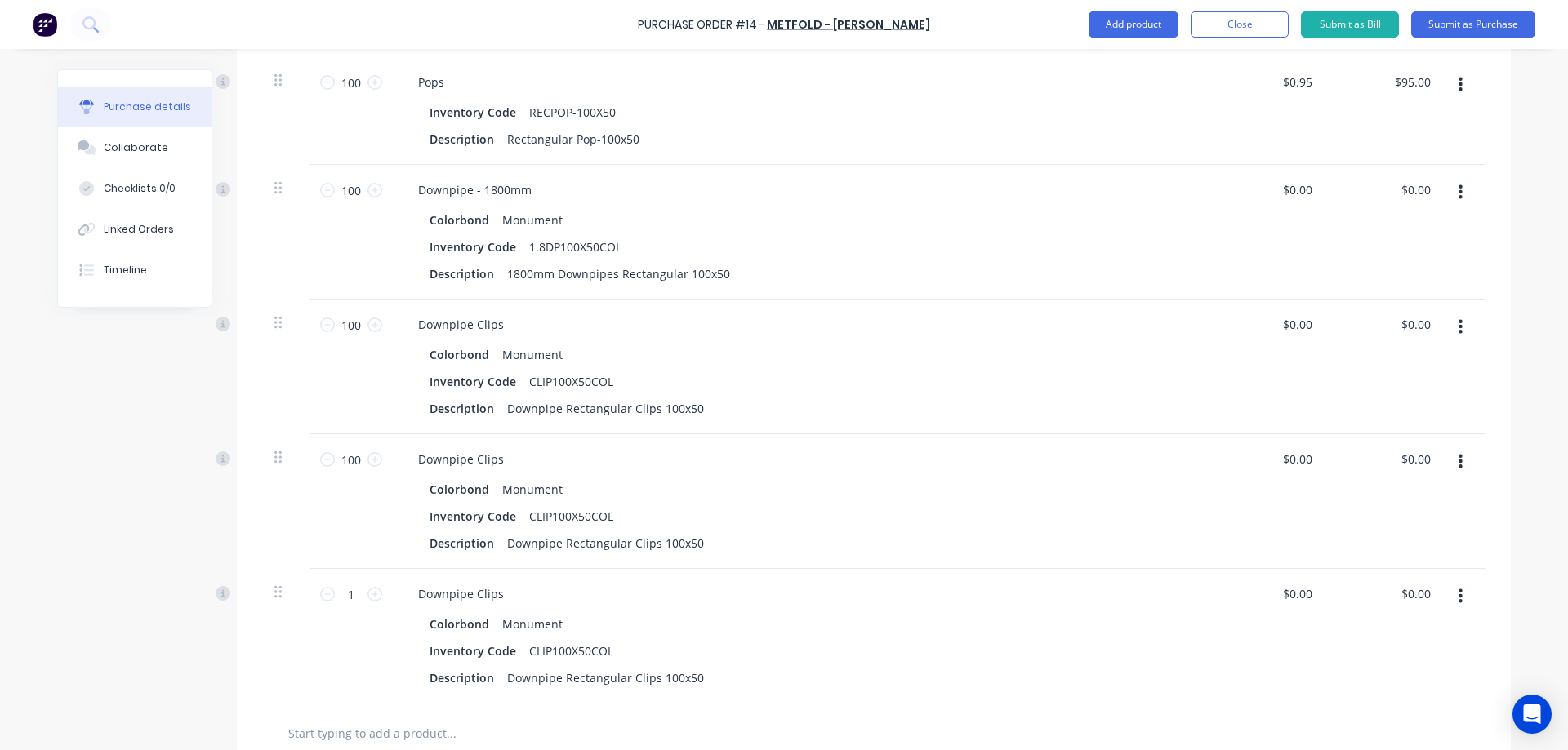
click at [1460, 461] on button "button" at bounding box center [1460, 462] width 39 height 29
click at [1375, 599] on button "Delete" at bounding box center [1410, 603] width 139 height 33
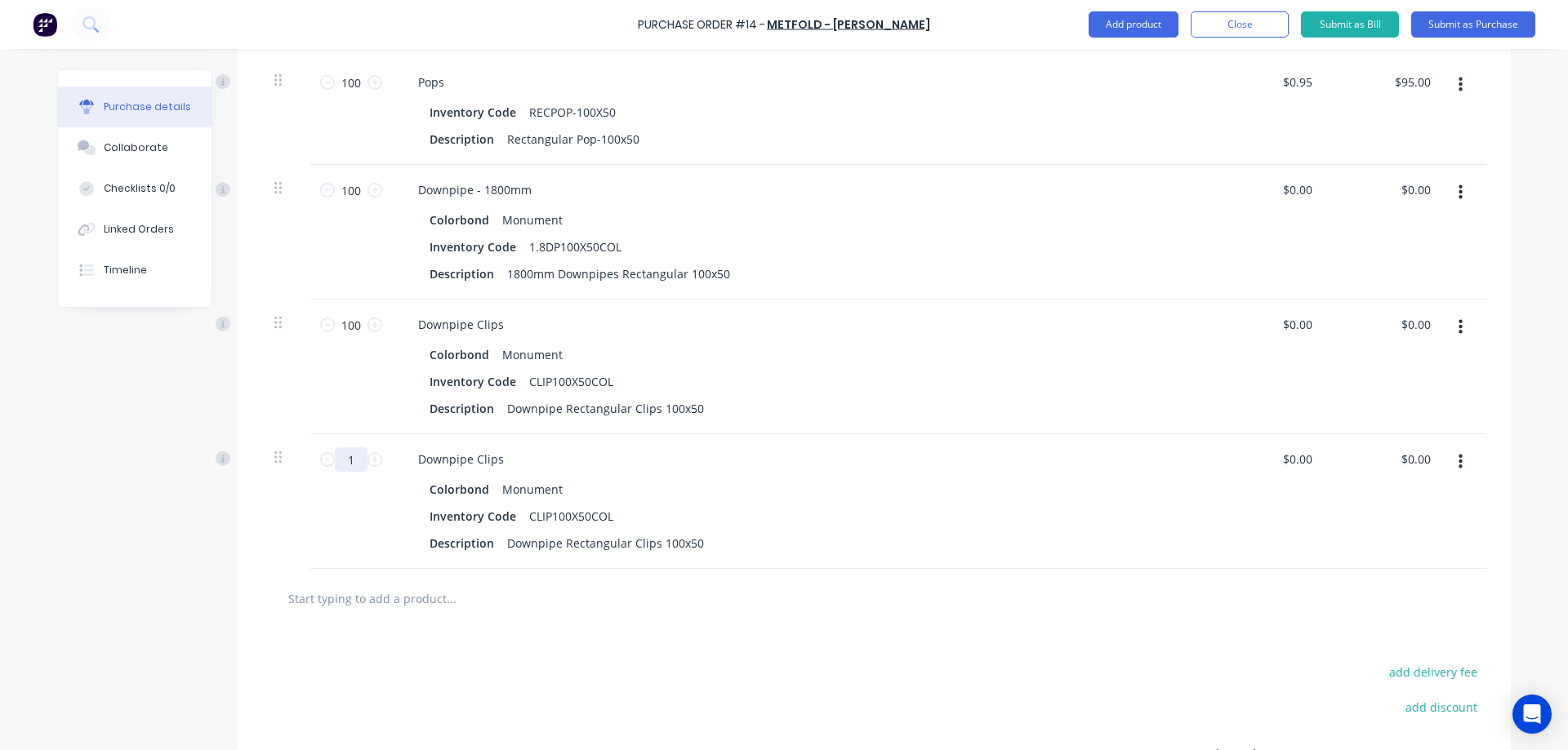
click at [356, 459] on input "1" at bounding box center [351, 459] width 33 height 24
type input "50"
click at [777, 658] on div "add delivery fee add discount Sub total $4,945.00 Tax $494.50 Total $5,439.50" at bounding box center [874, 763] width 1275 height 268
click at [1459, 458] on icon "button" at bounding box center [1460, 462] width 4 height 18
click at [1397, 501] on button "Edit" at bounding box center [1410, 506] width 139 height 33
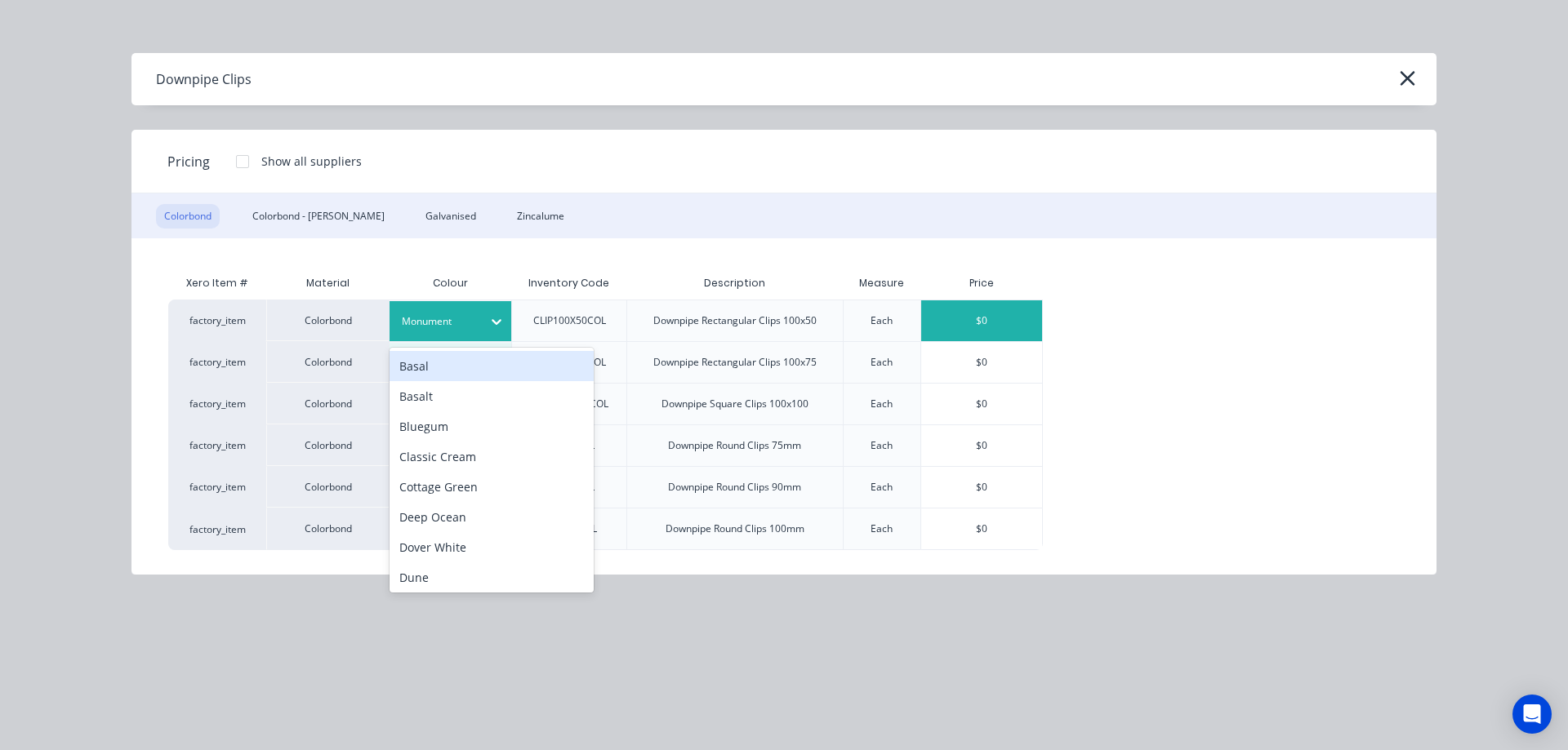
click at [473, 321] on div at bounding box center [438, 321] width 73 height 18
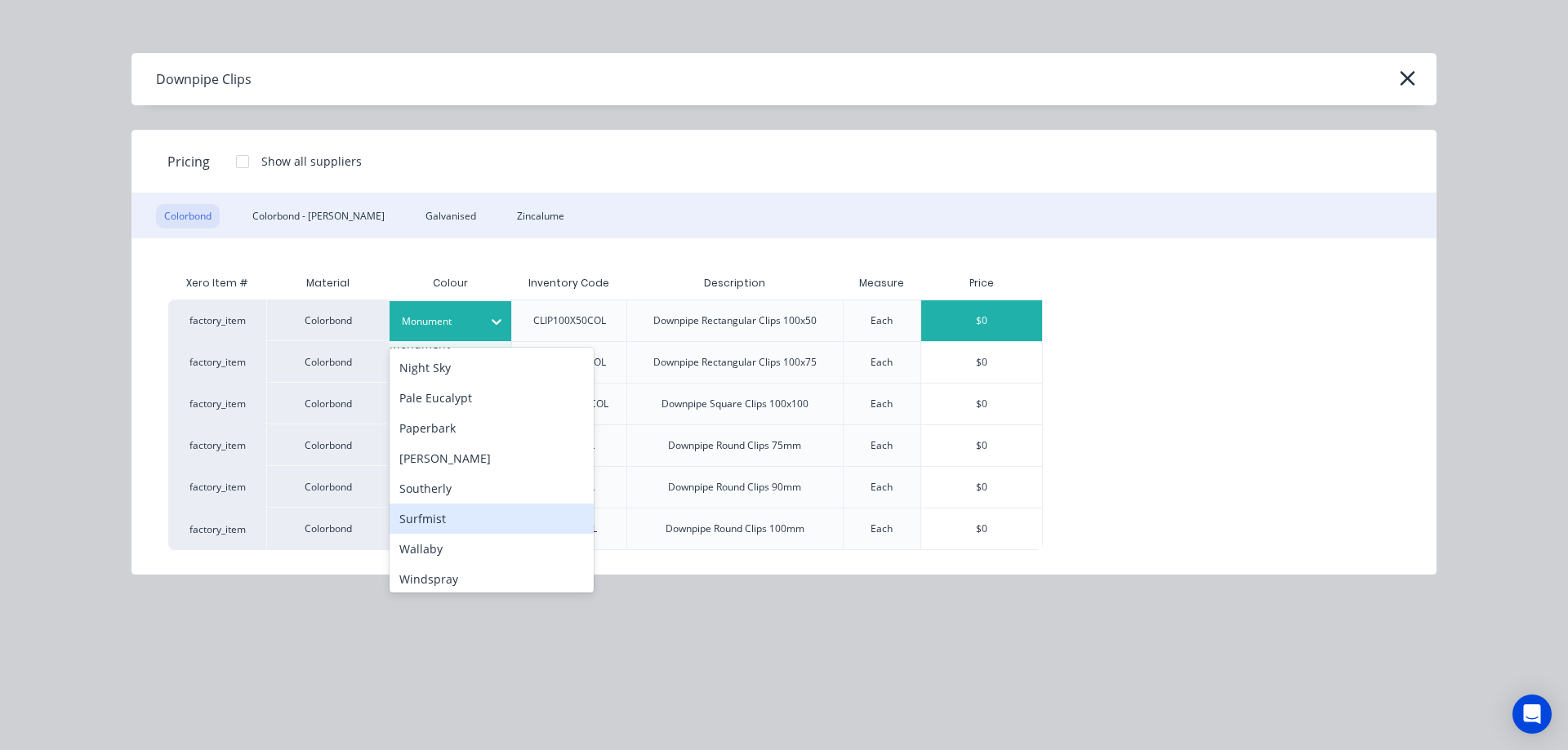
click at [441, 533] on div "Surfmist" at bounding box center [491, 519] width 204 height 30
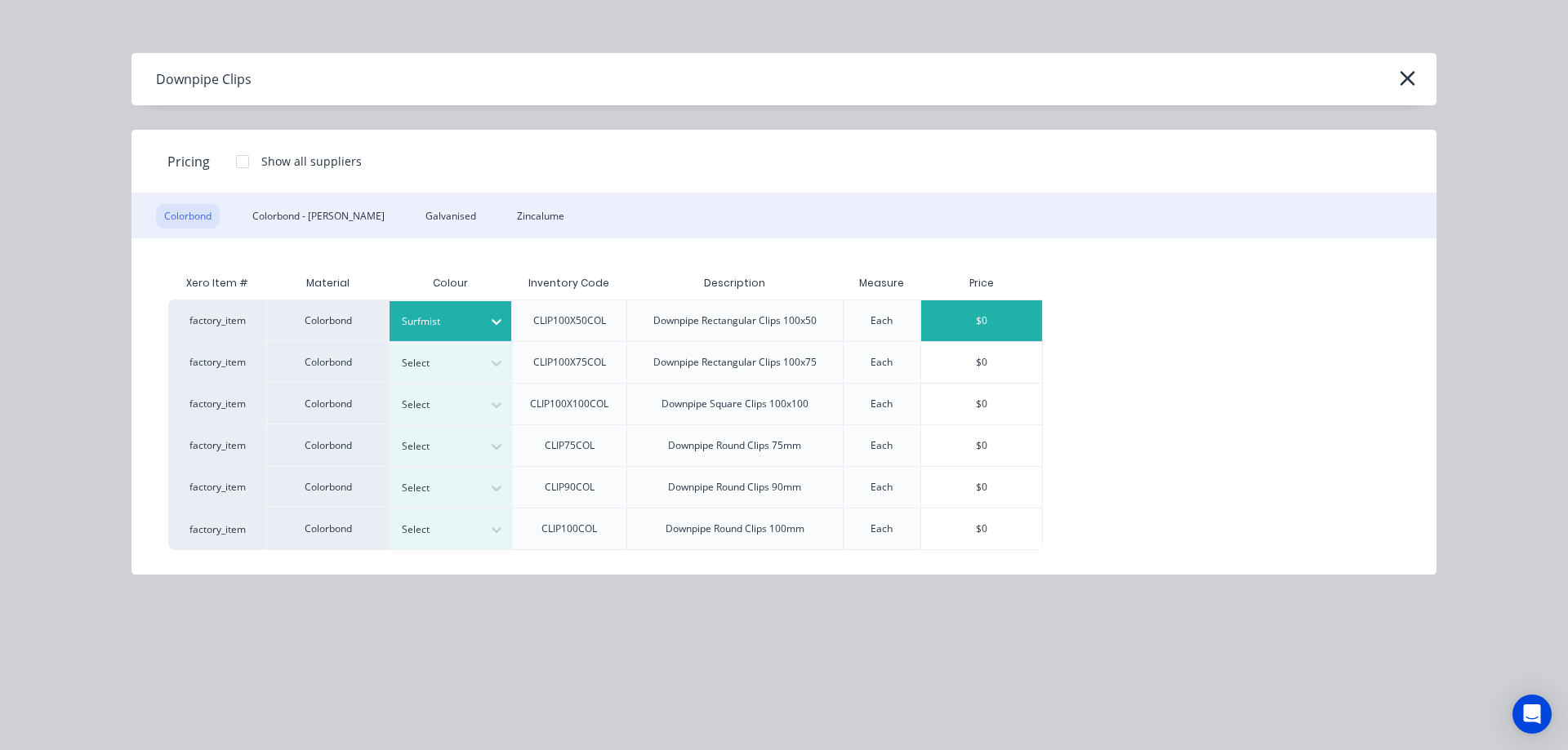
click at [1028, 325] on div "$0" at bounding box center [982, 320] width 120 height 40
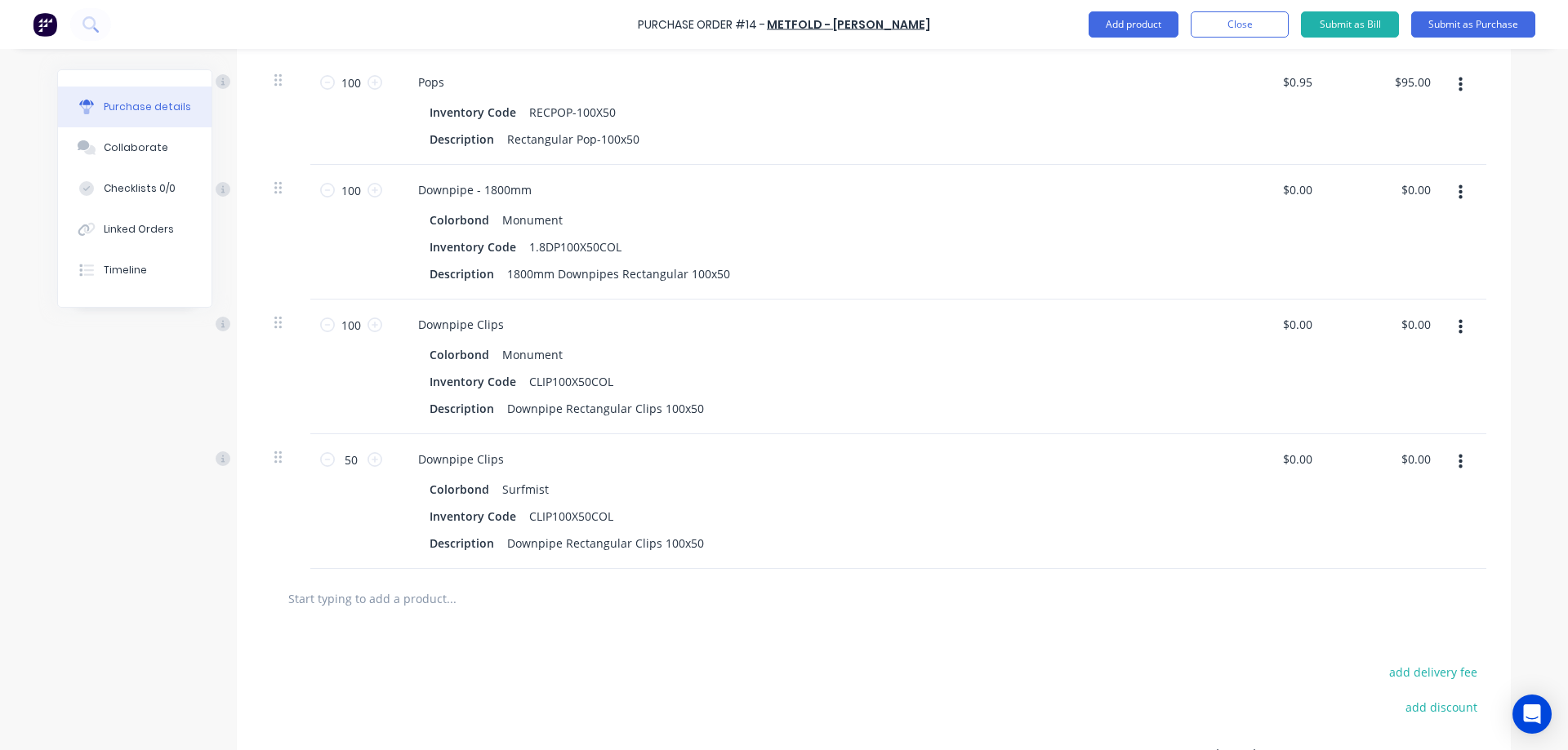
click at [1460, 190] on button "button" at bounding box center [1460, 193] width 39 height 29
click at [1392, 269] on button "Duplicate" at bounding box center [1410, 268] width 139 height 33
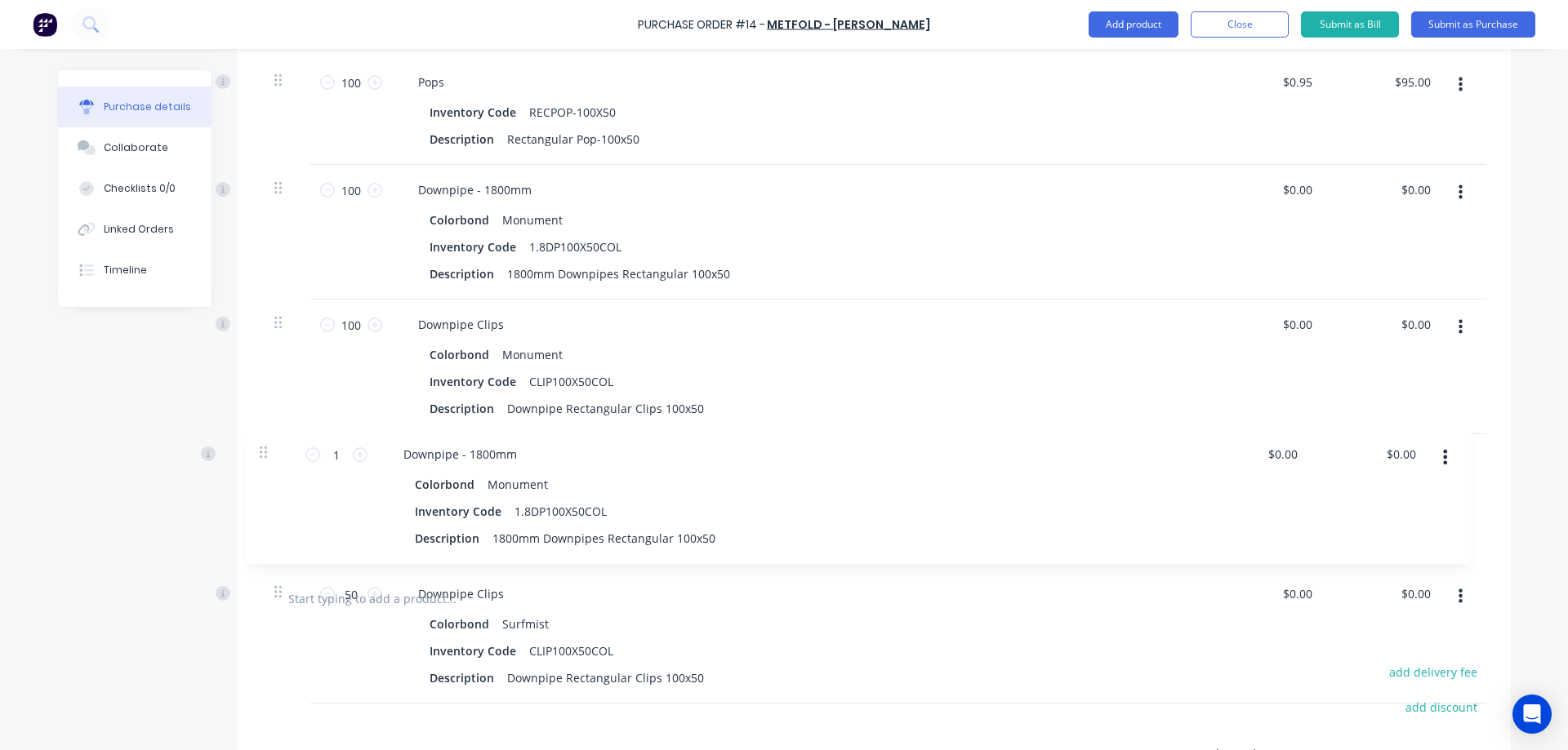
drag, startPoint x: 271, startPoint y: 328, endPoint x: 259, endPoint y: 468, distance: 140.5
type input "100"
click at [1459, 464] on icon "button" at bounding box center [1460, 462] width 4 height 18
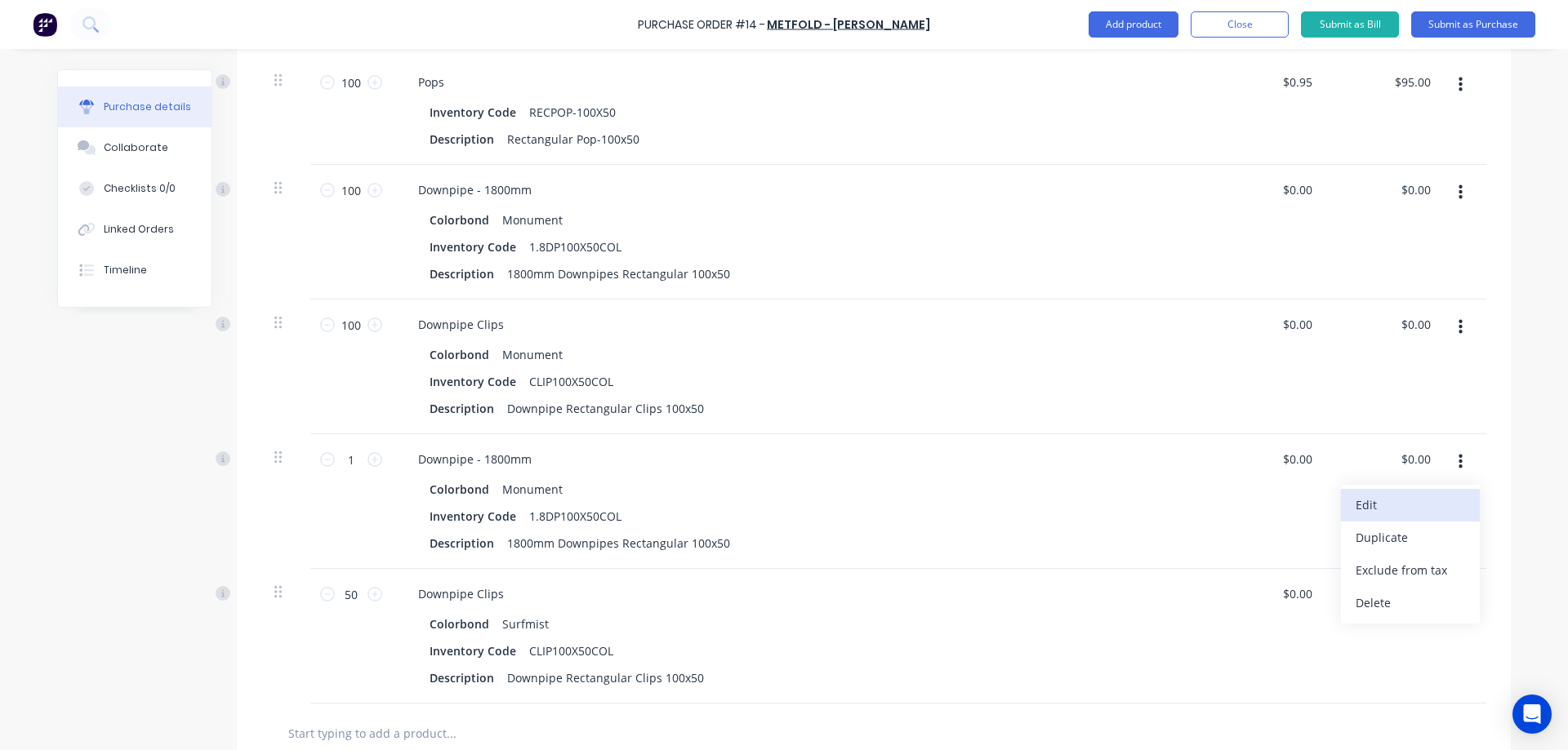
click at [1382, 512] on button "Edit" at bounding box center [1410, 506] width 139 height 33
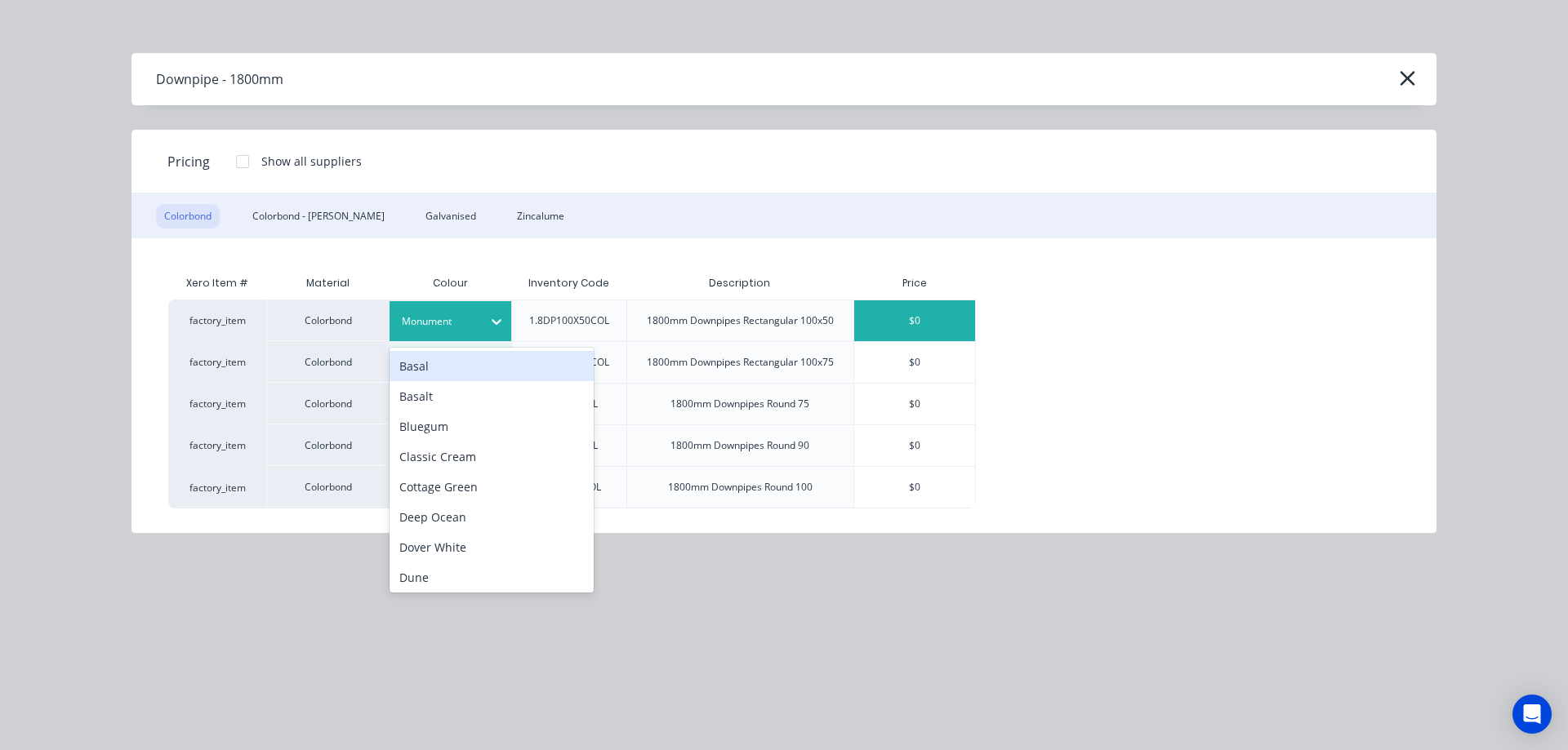
click at [491, 313] on icon at bounding box center [497, 321] width 16 height 16
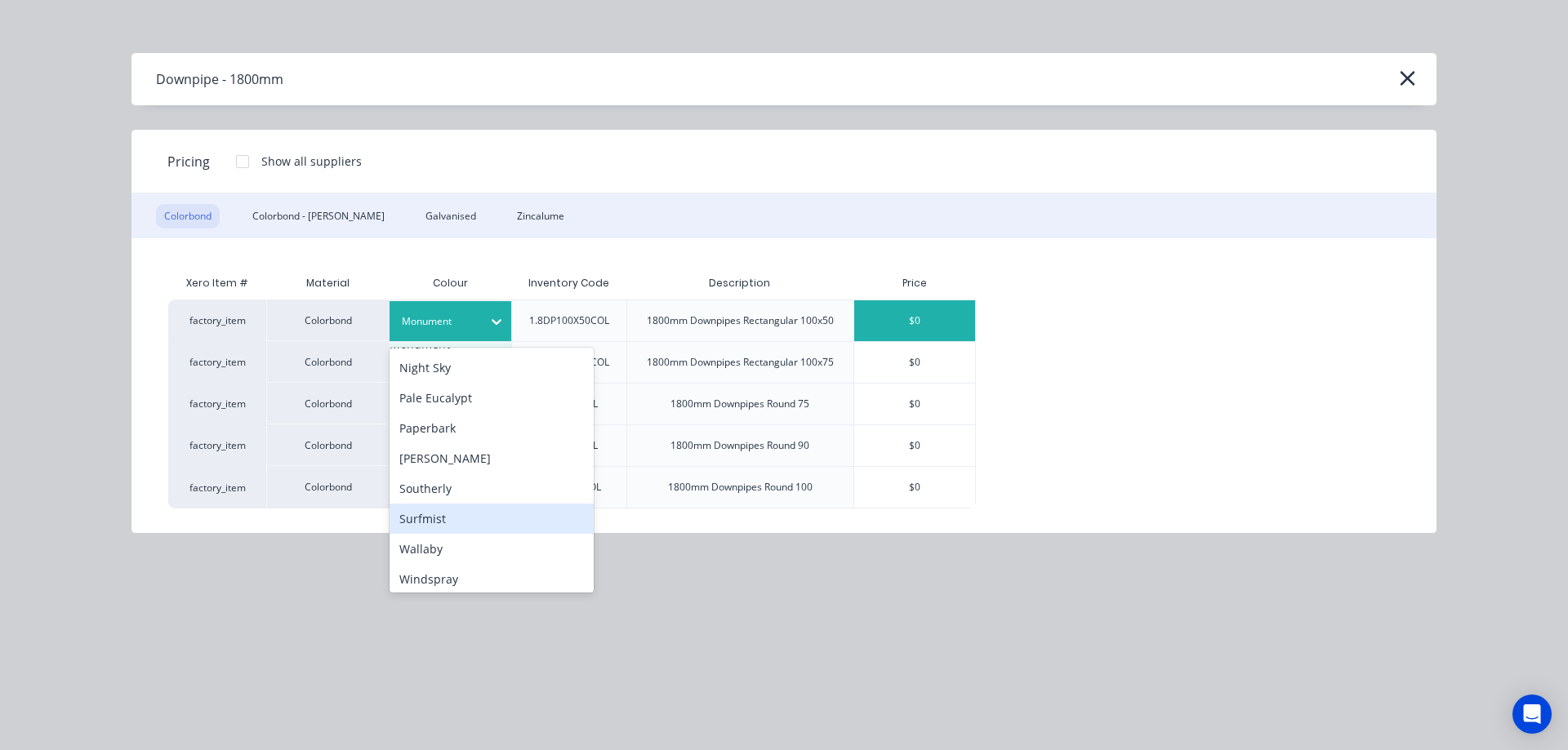
click at [441, 526] on div "Surfmist" at bounding box center [491, 519] width 204 height 30
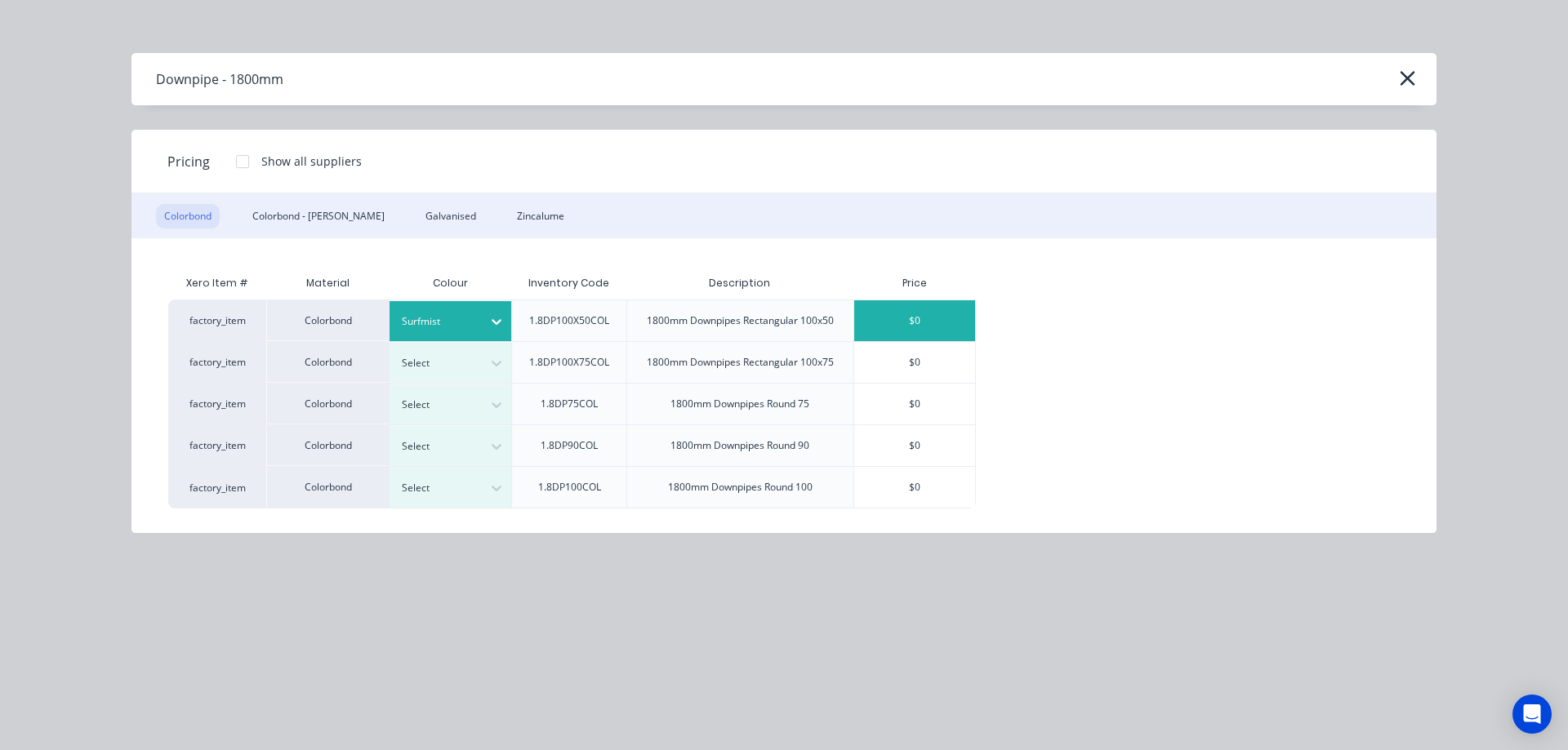
click at [946, 320] on div "$0" at bounding box center [915, 320] width 120 height 40
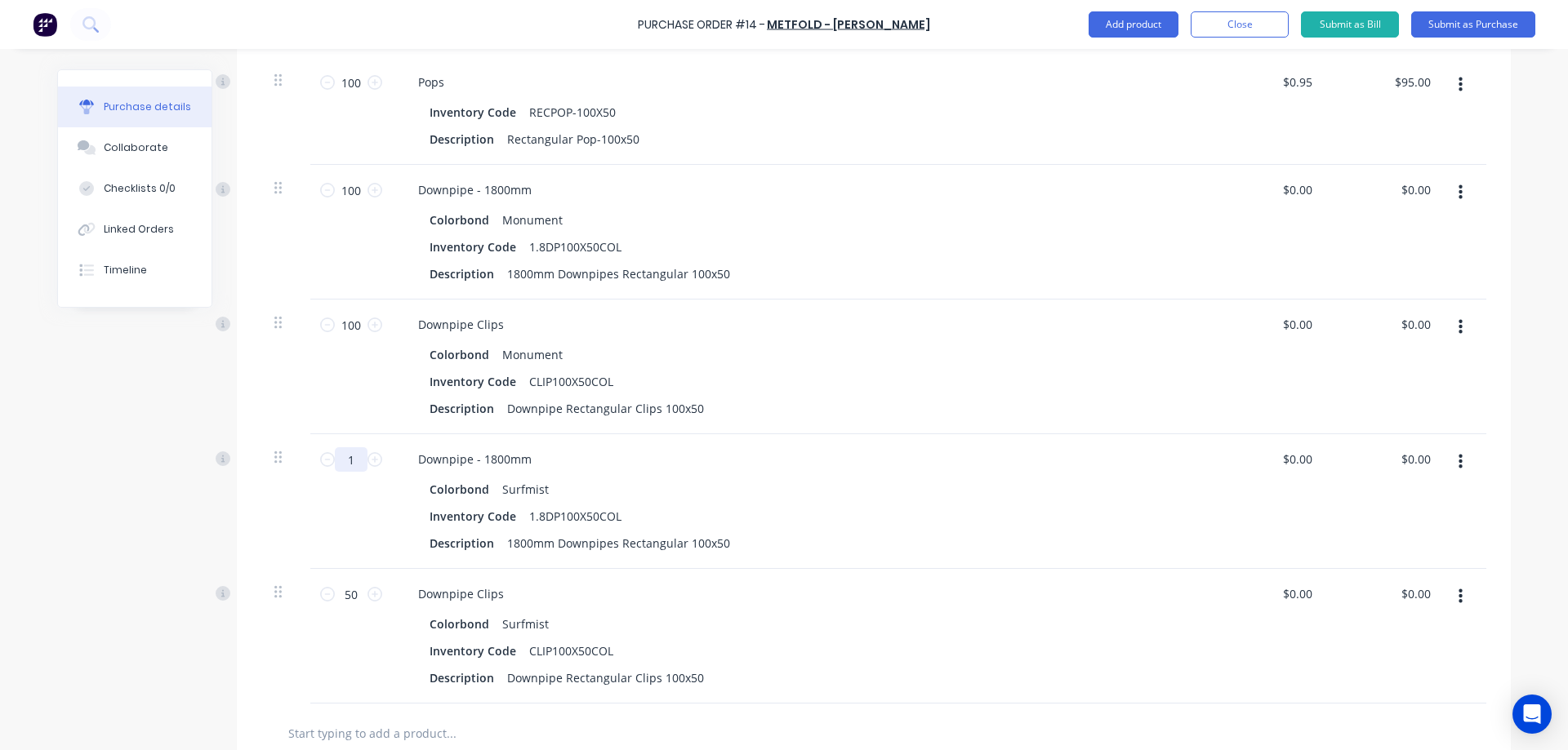
click at [352, 458] on input "1" at bounding box center [351, 459] width 33 height 24
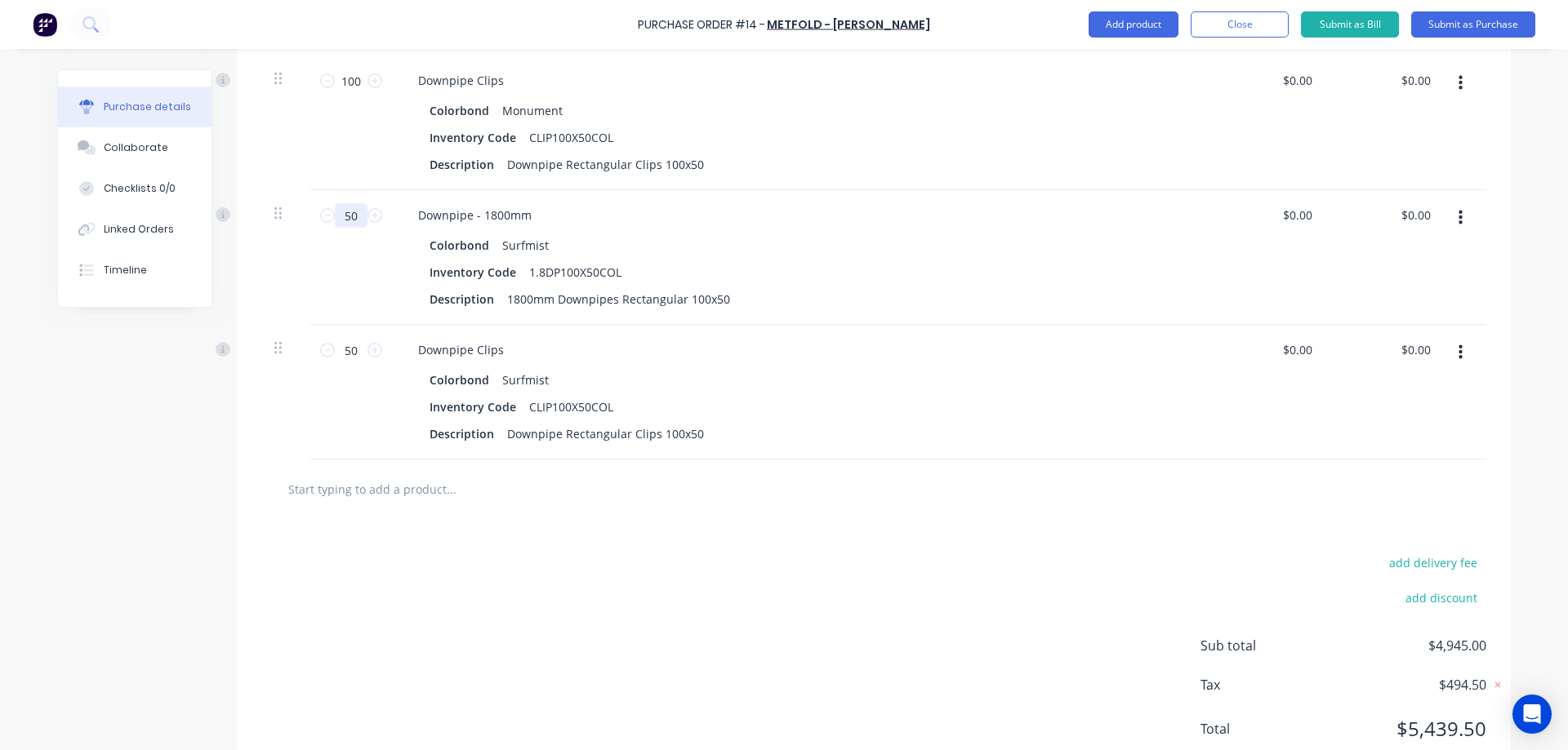
scroll to position [1652, 0]
type input "50"
click at [569, 560] on div "add delivery fee add discount Sub total $4,945.00 Tax $494.50 Total $5,439.50" at bounding box center [874, 653] width 1275 height 268
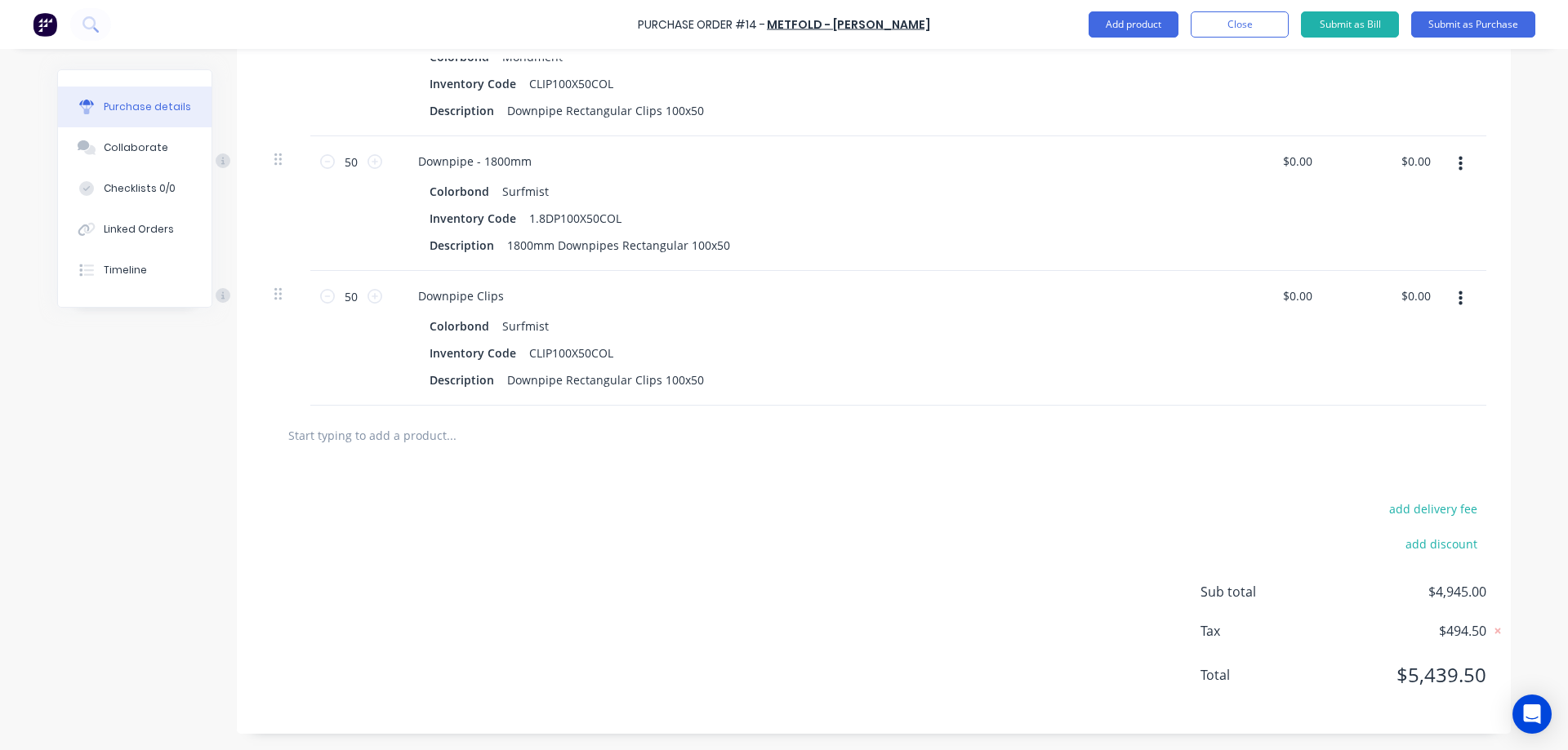
click at [733, 515] on div "add delivery fee add discount Sub total $4,945.00 Tax $494.50 Total $5,439.50" at bounding box center [874, 599] width 1275 height 268
click at [522, 442] on input "text" at bounding box center [451, 435] width 327 height 33
click at [1459, 163] on icon "button" at bounding box center [1460, 163] width 4 height 18
click at [1384, 232] on button "Duplicate" at bounding box center [1410, 240] width 139 height 33
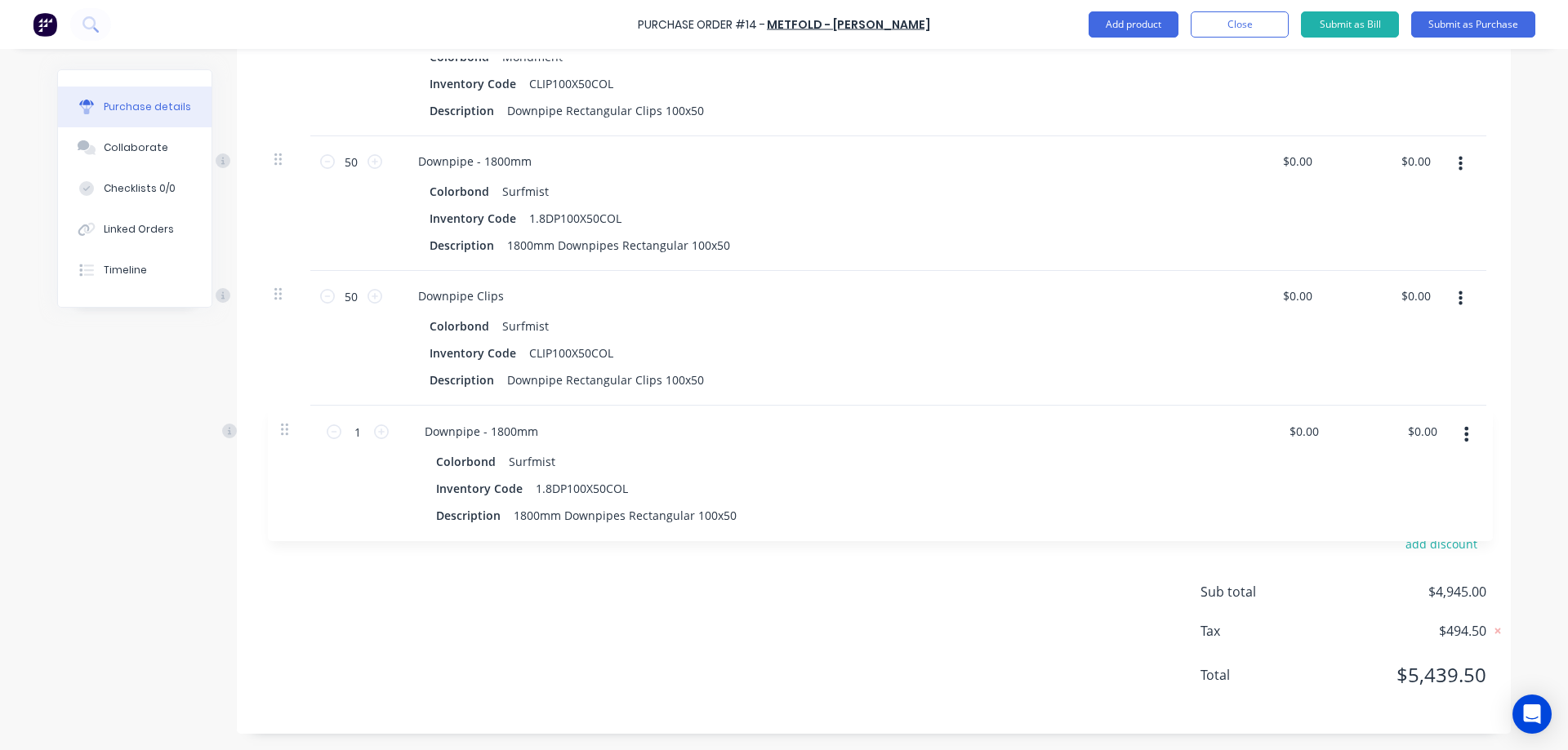
drag, startPoint x: 271, startPoint y: 297, endPoint x: 287, endPoint y: 475, distance: 178.7
type input "50"
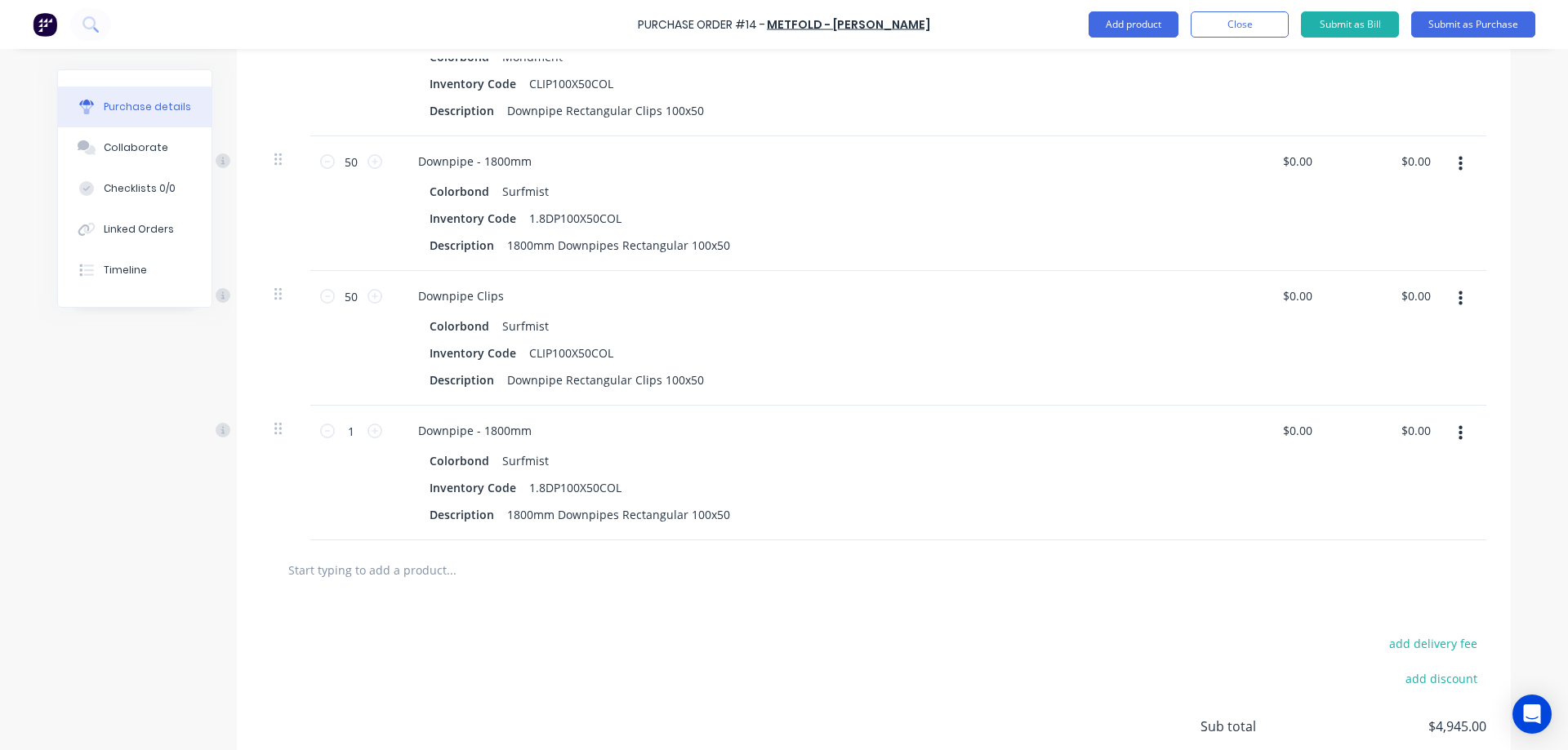
click at [1448, 429] on button "button" at bounding box center [1460, 433] width 39 height 29
click at [1374, 480] on button "Edit" at bounding box center [1410, 476] width 139 height 33
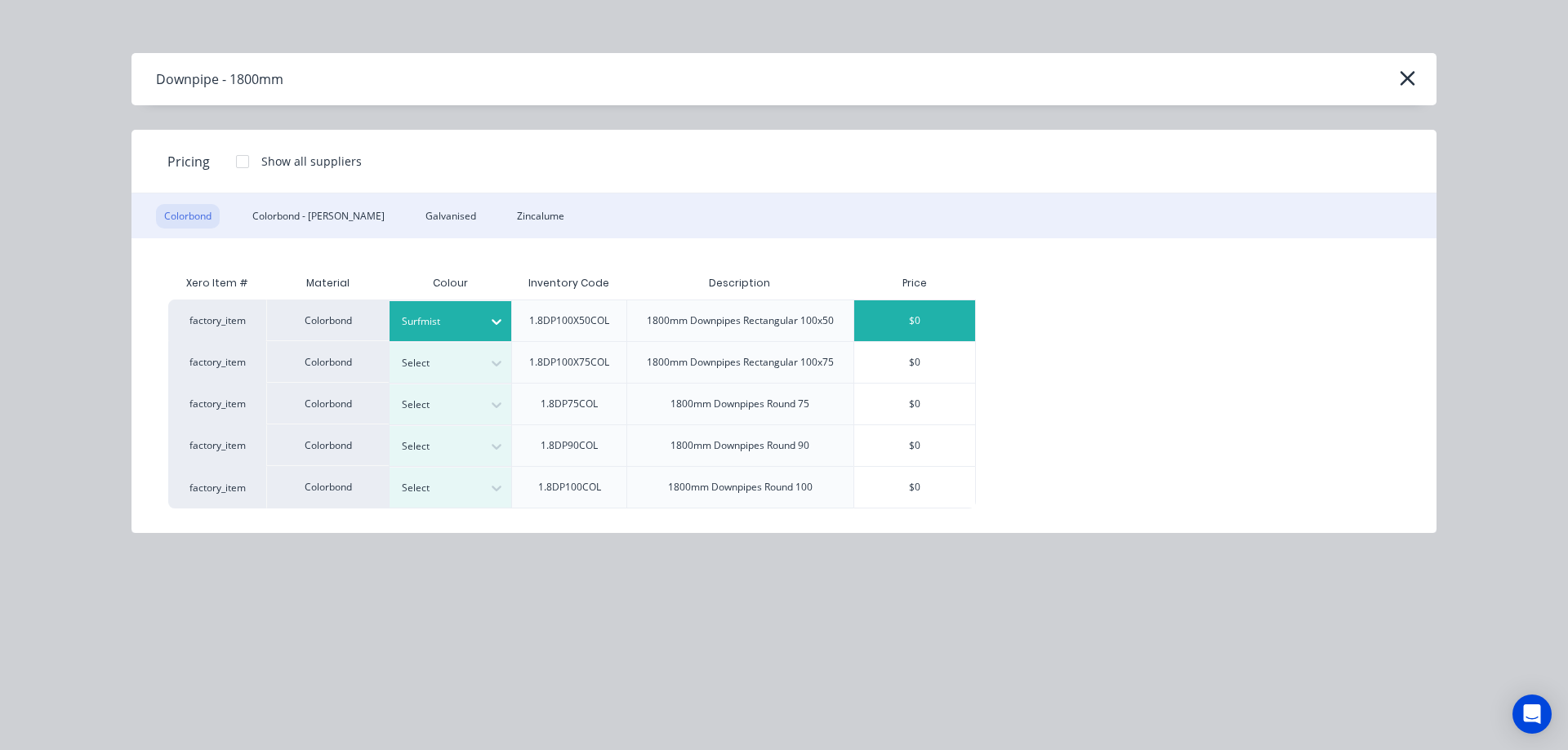
click at [472, 325] on div at bounding box center [438, 321] width 73 height 18
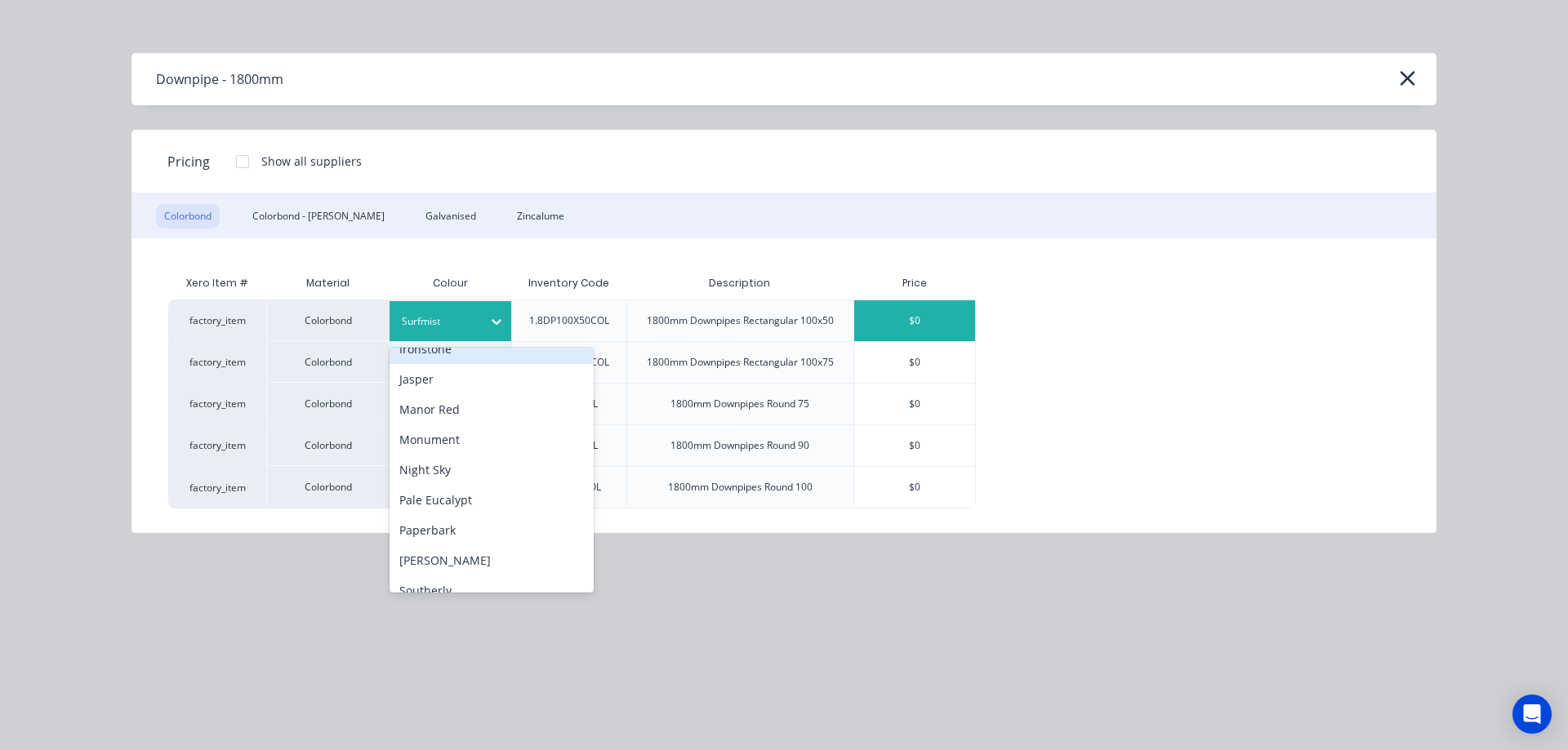
scroll to position [327, 0]
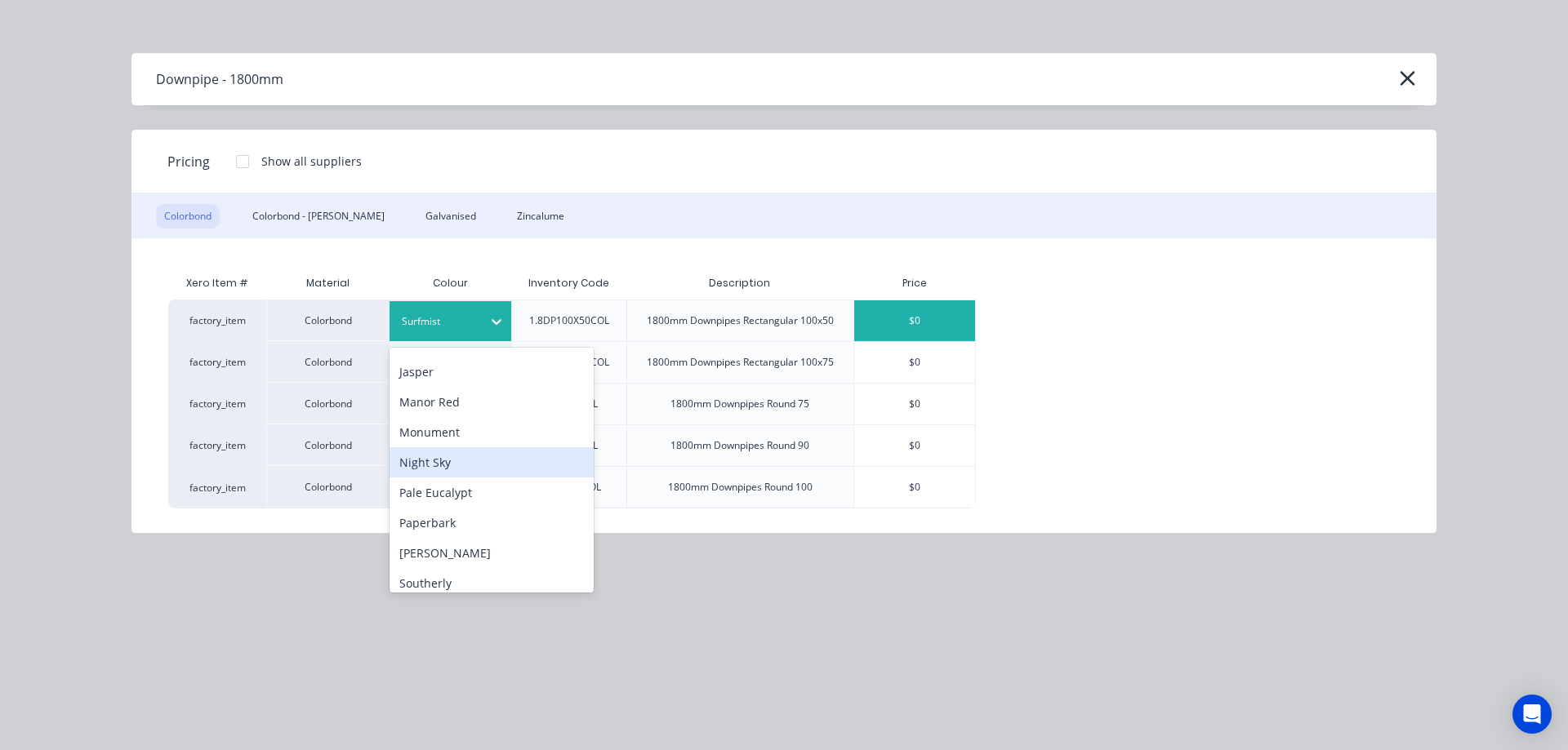
click at [448, 467] on div "Night Sky" at bounding box center [491, 462] width 204 height 30
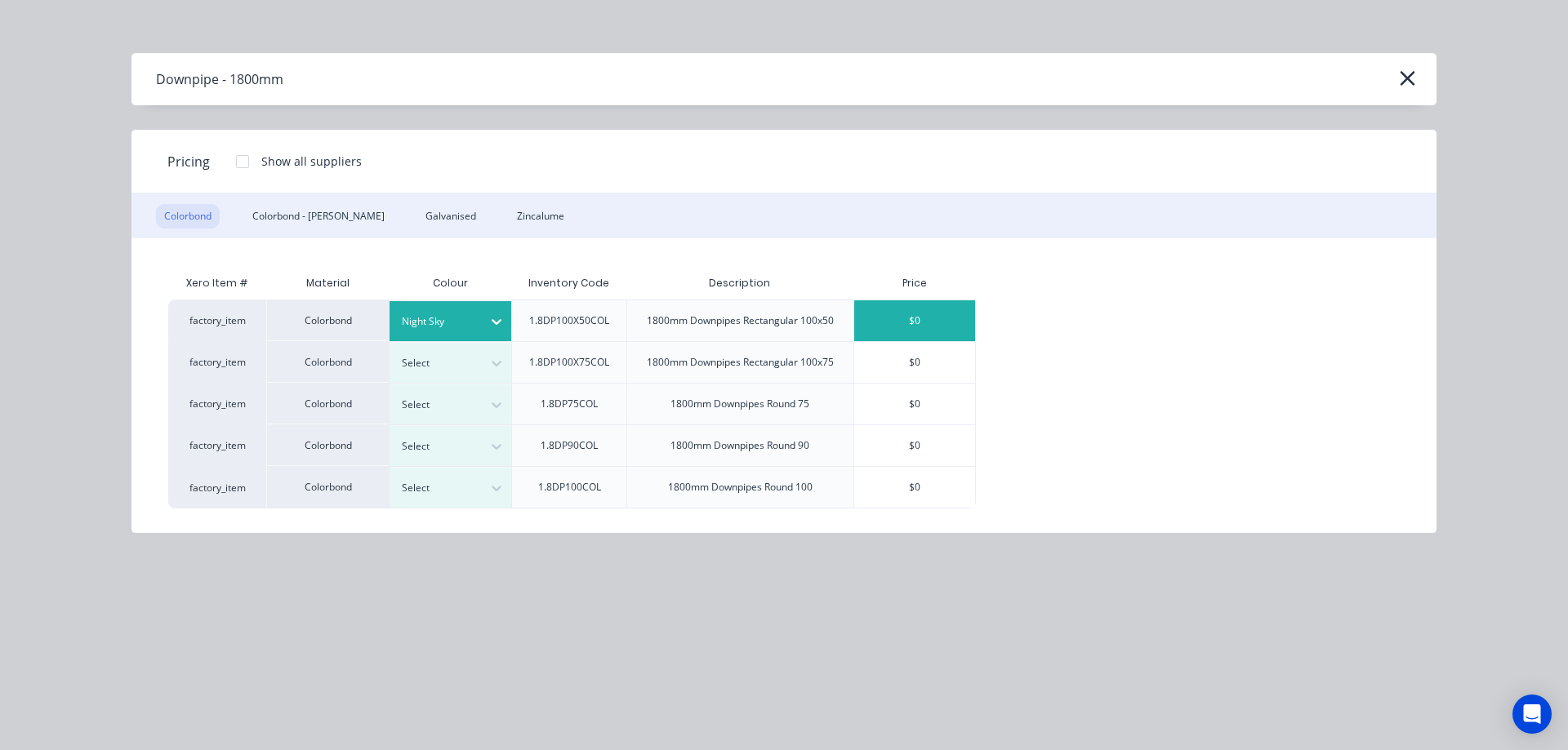
click at [932, 314] on div "$0" at bounding box center [915, 320] width 120 height 40
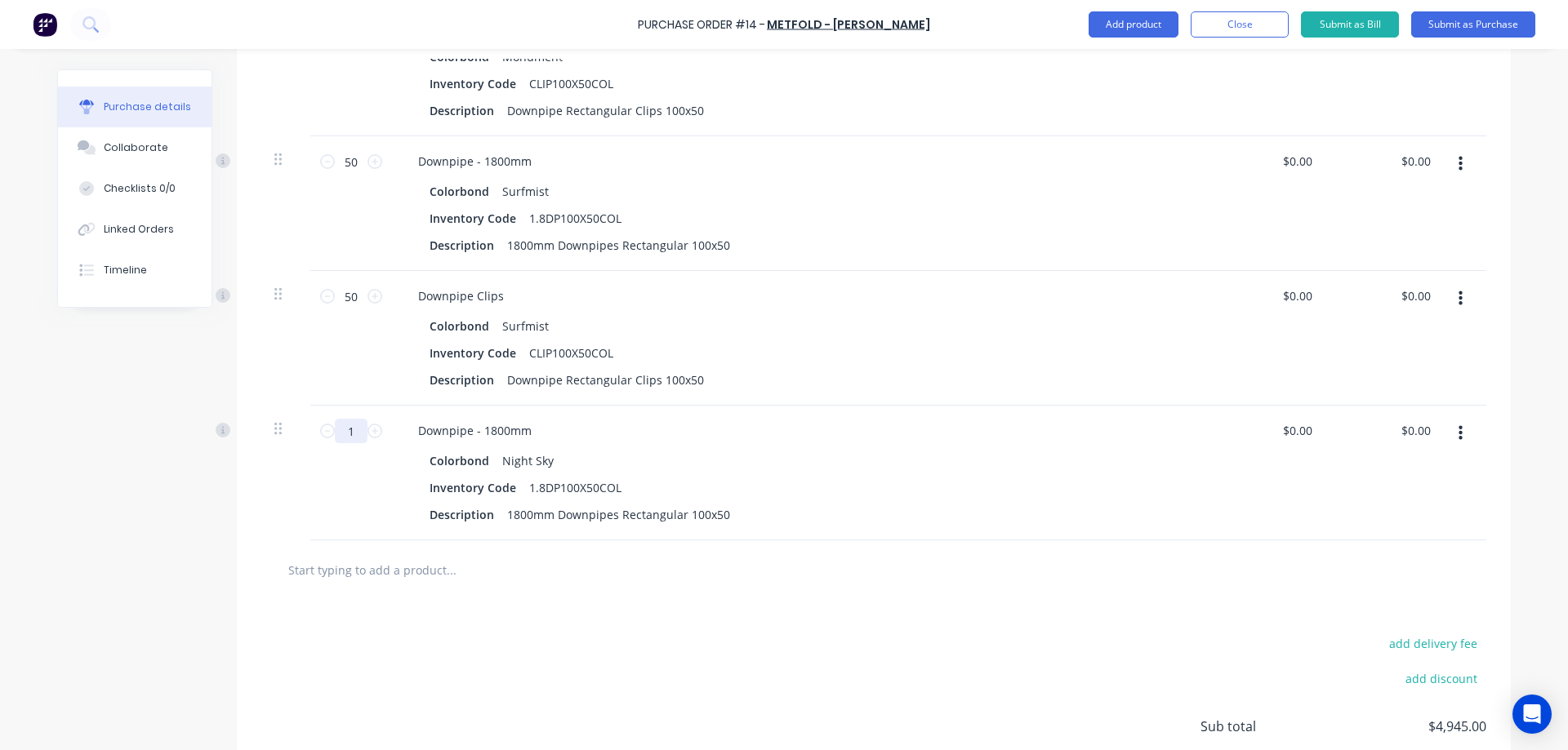
click at [355, 428] on input "1" at bounding box center [351, 431] width 33 height 24
click at [490, 571] on input "text" at bounding box center [451, 569] width 327 height 33
click at [1452, 293] on button "button" at bounding box center [1460, 298] width 39 height 29
click at [1393, 364] on button "Duplicate" at bounding box center [1410, 375] width 139 height 33
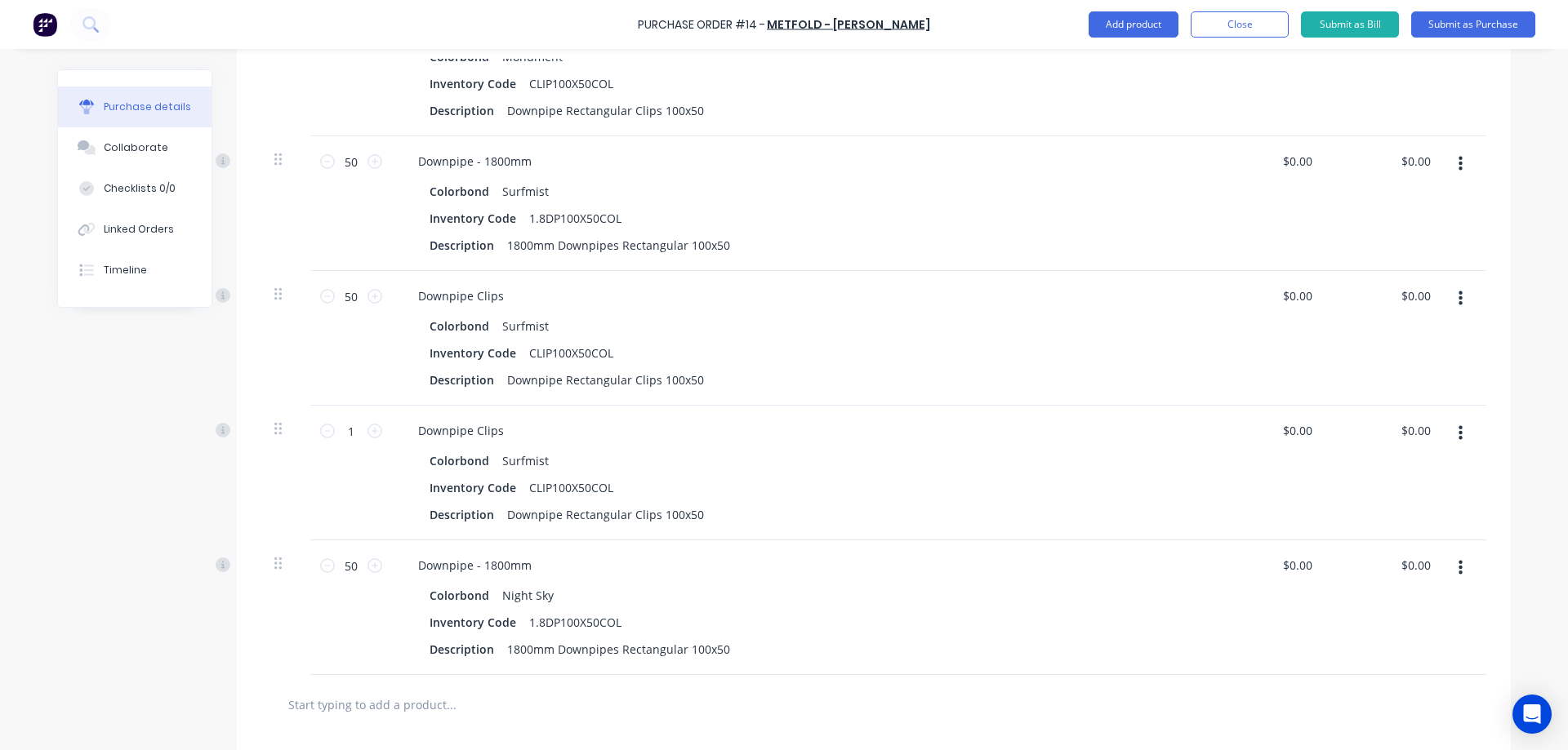
click at [267, 427] on div at bounding box center [286, 473] width 49 height 135
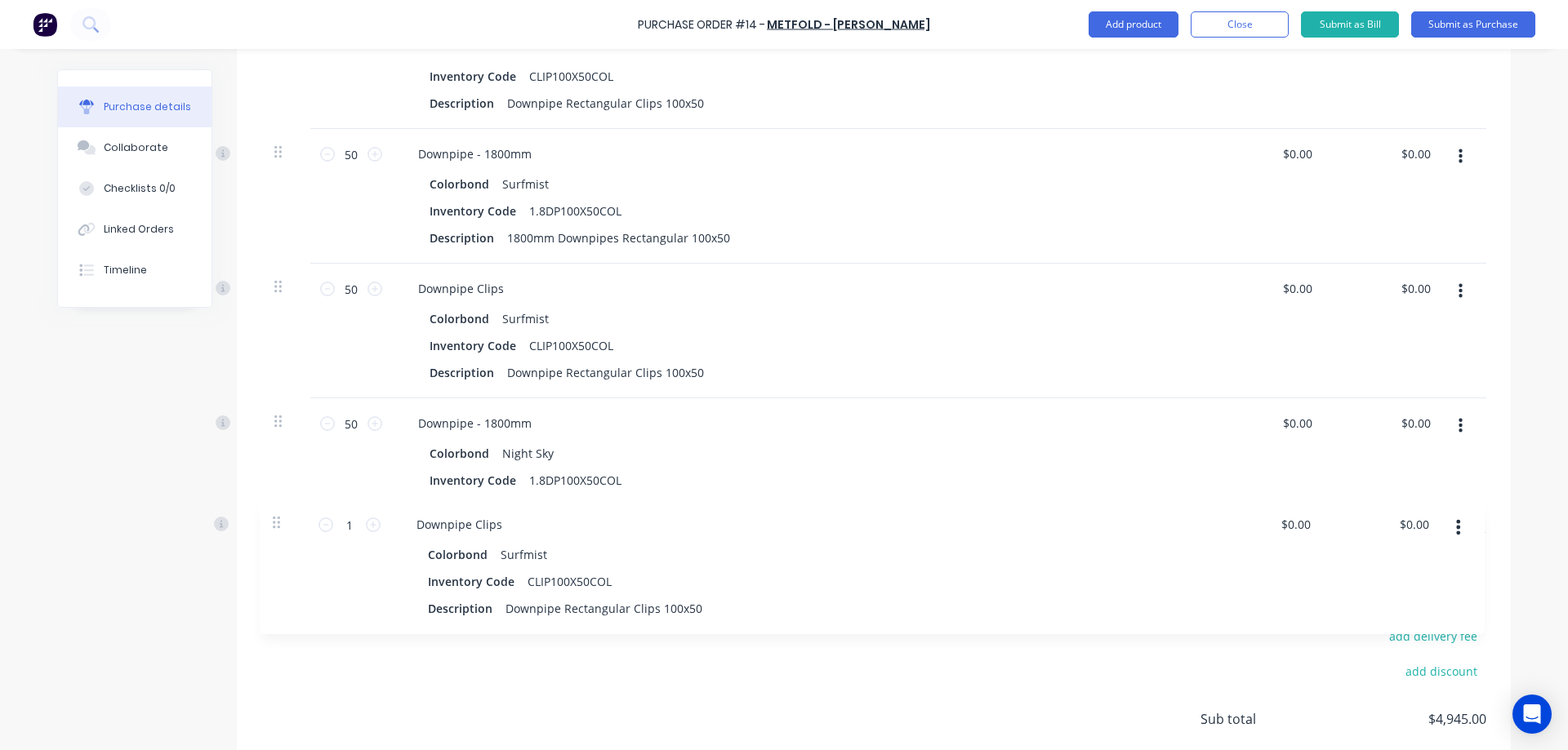
drag, startPoint x: 270, startPoint y: 427, endPoint x: 274, endPoint y: 550, distance: 123.1
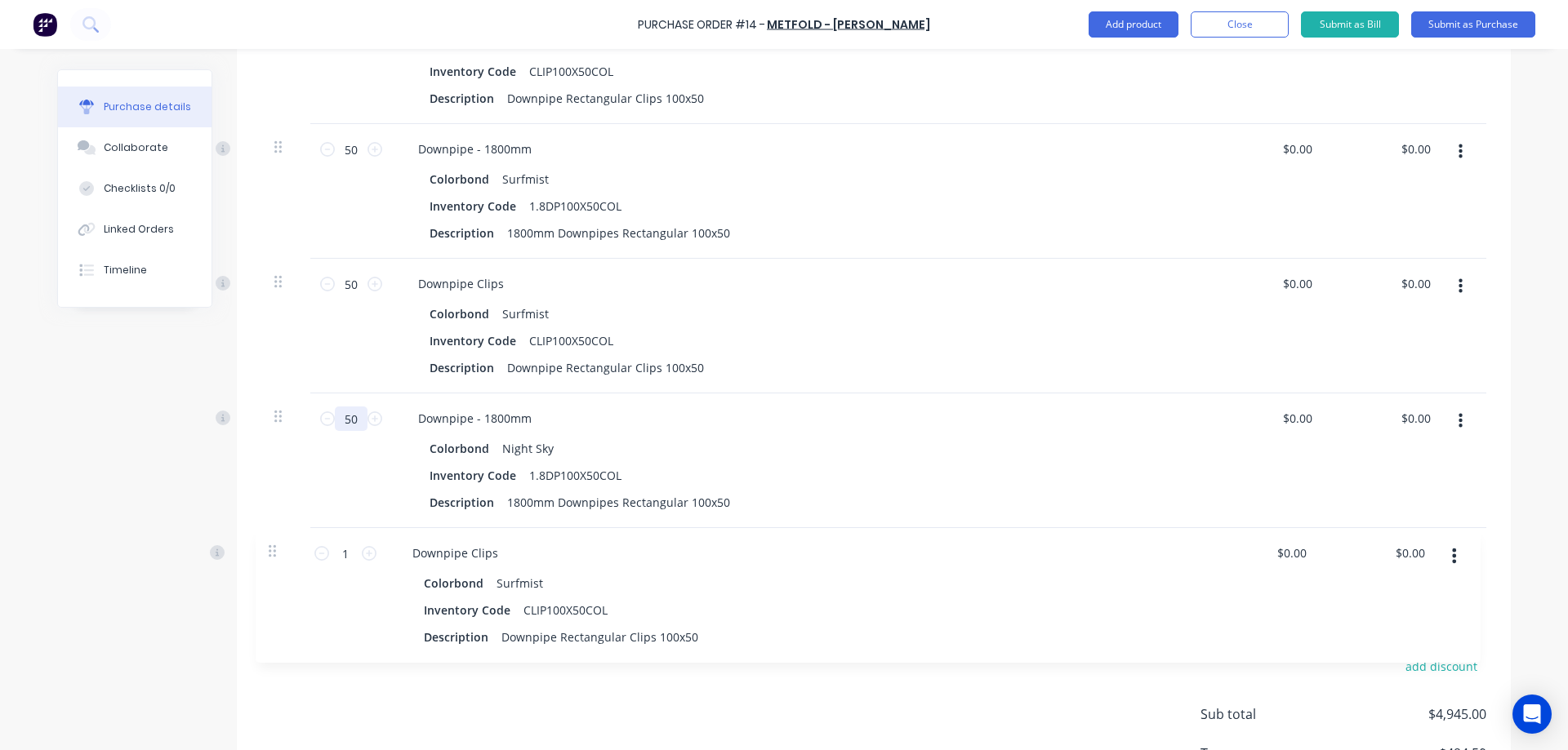
type input "50"
click at [349, 557] on input "1" at bounding box center [351, 553] width 33 height 24
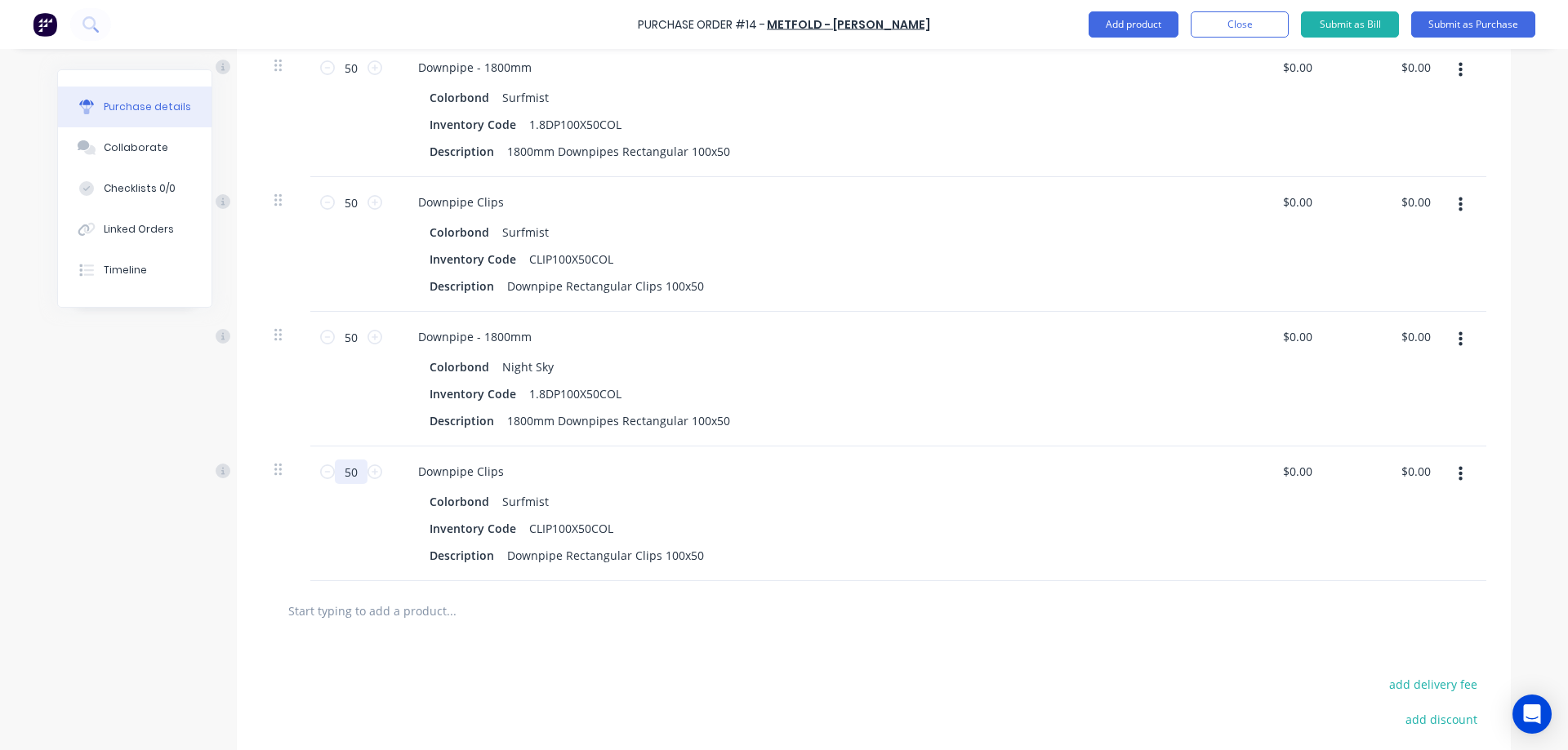
type input "50"
click at [646, 593] on div at bounding box center [874, 611] width 1225 height 59
click at [1459, 470] on icon "button" at bounding box center [1460, 474] width 4 height 15
click at [1397, 521] on button "Edit" at bounding box center [1410, 518] width 139 height 33
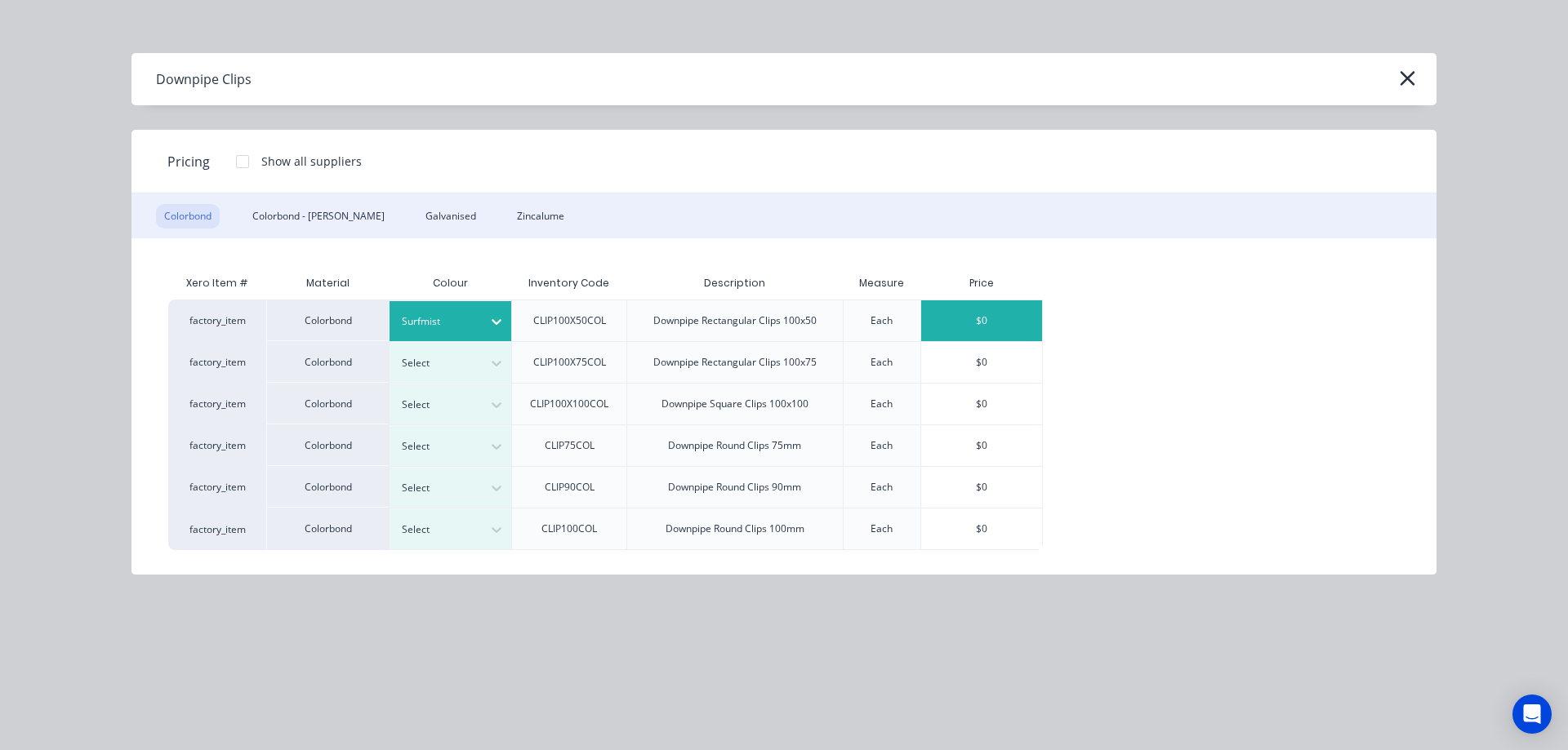
click at [472, 312] on div "Surfmist" at bounding box center [436, 322] width 91 height 22
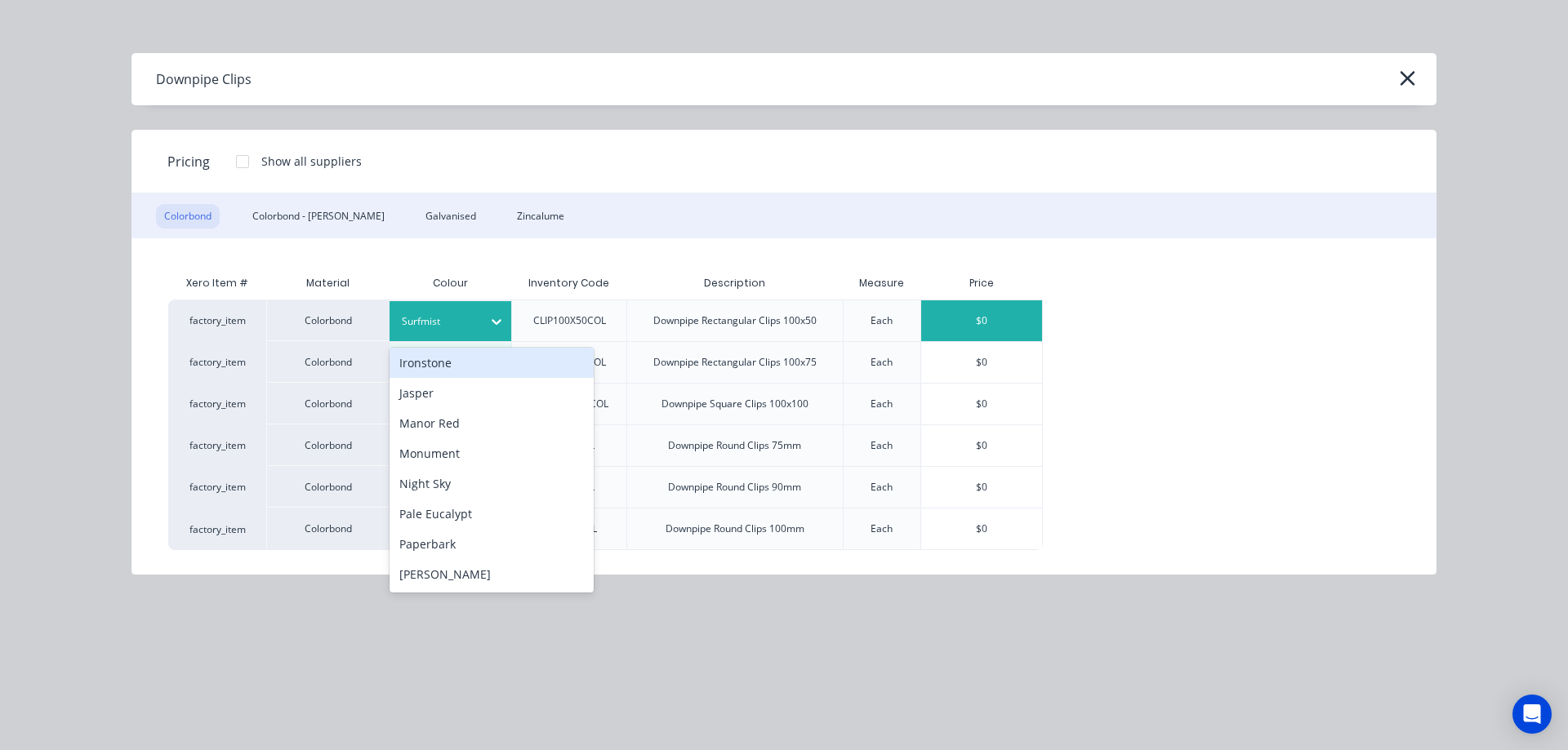
scroll to position [327, 0]
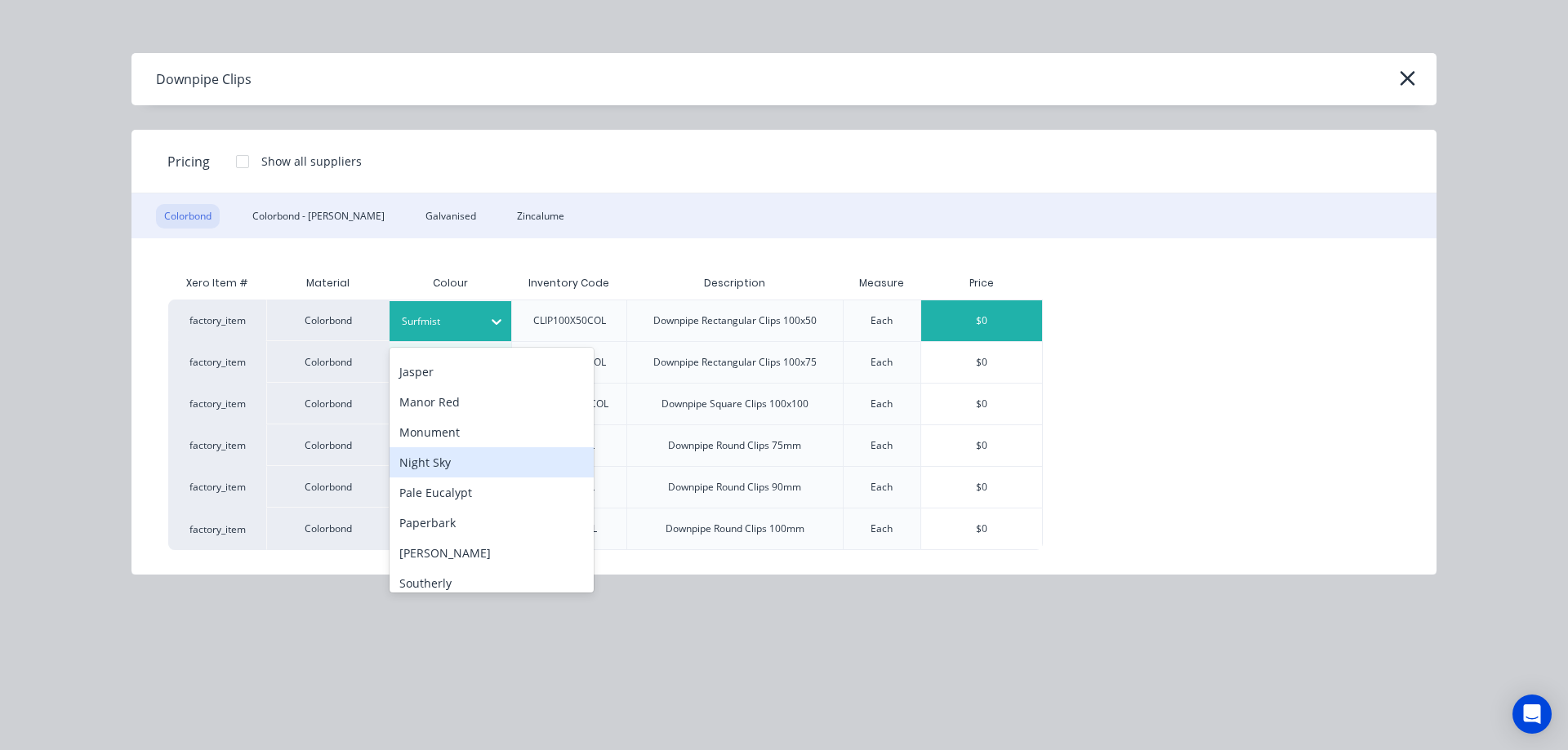
click at [449, 458] on div "Night Sky" at bounding box center [491, 462] width 204 height 30
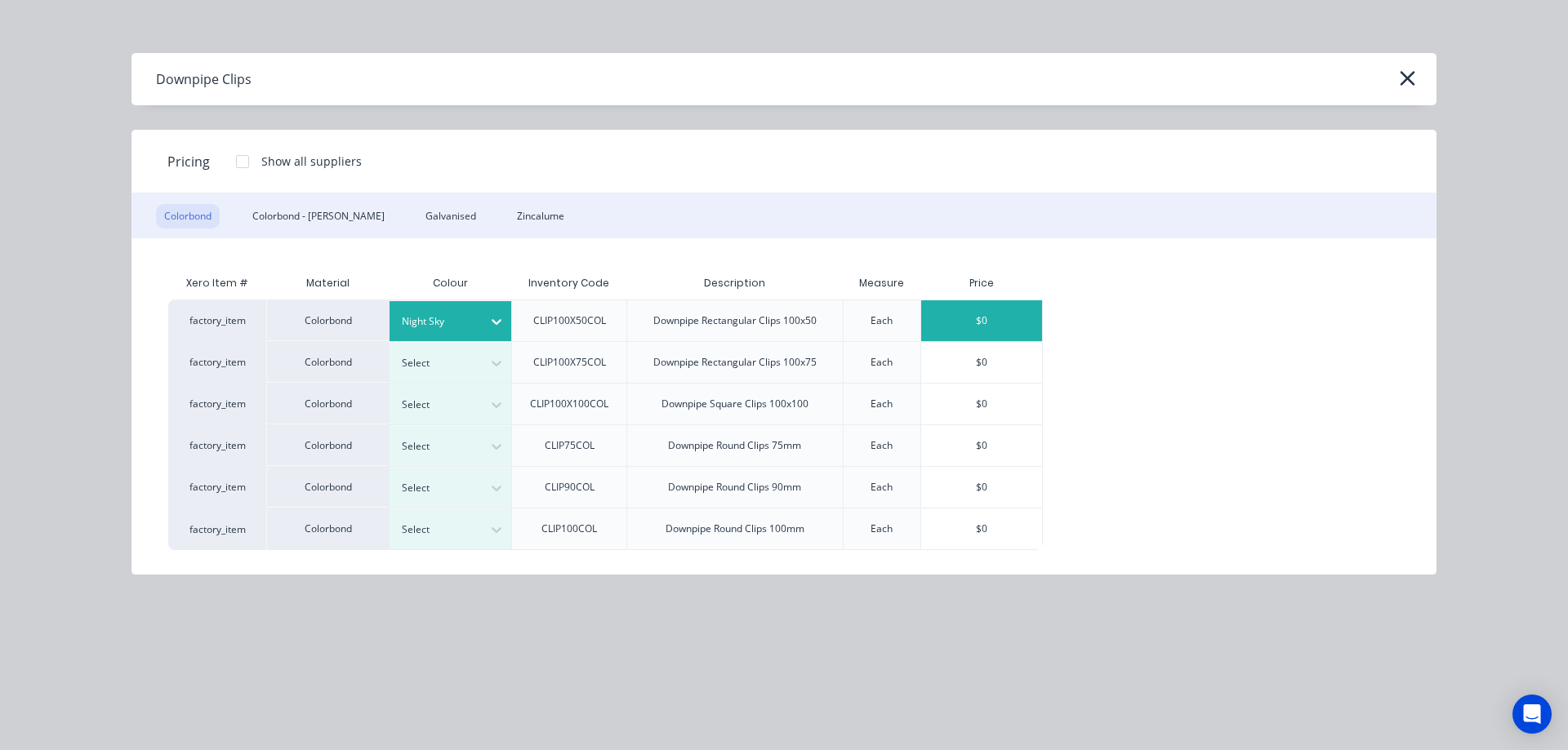
click at [1014, 307] on div "$0" at bounding box center [982, 320] width 120 height 40
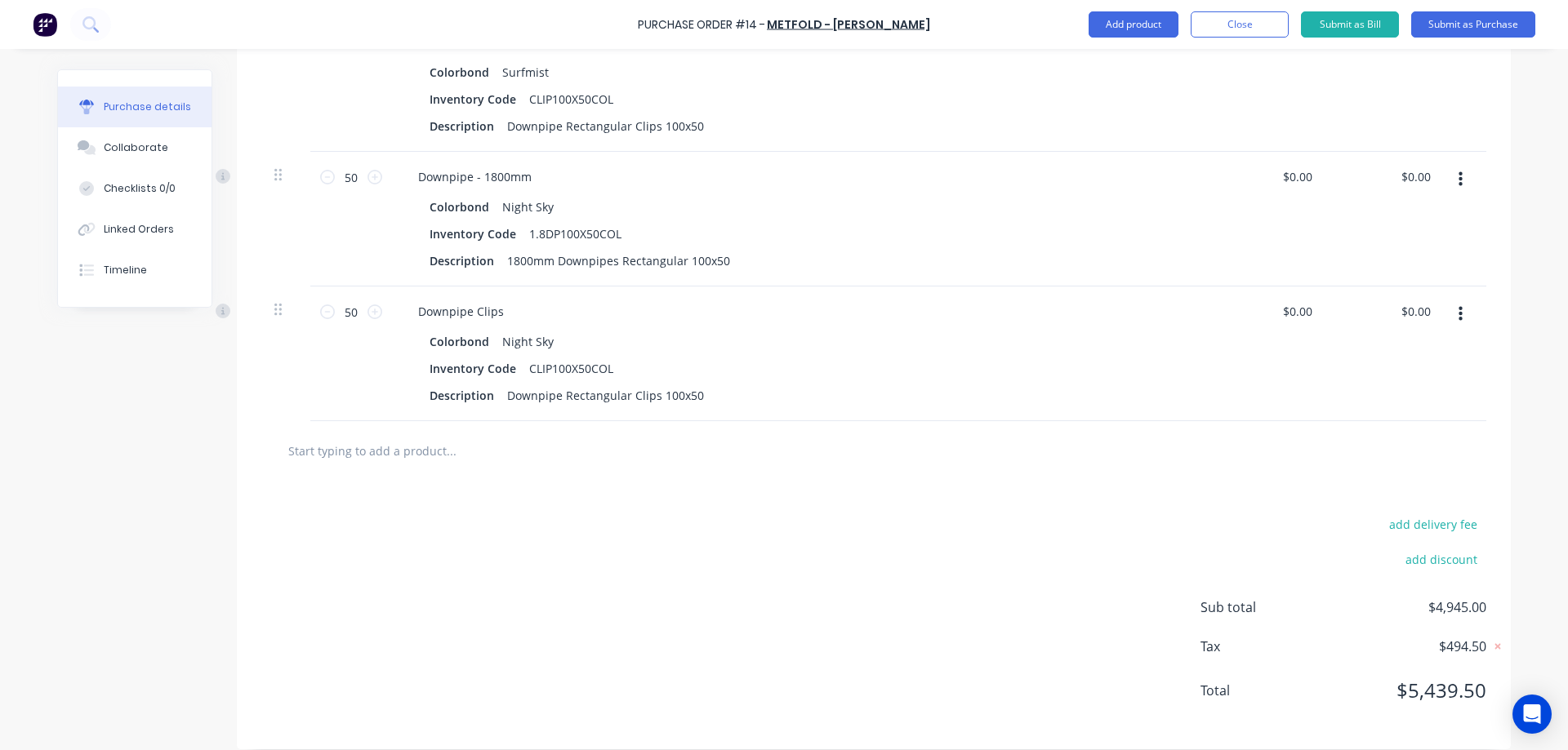
scroll to position [1963, 0]
click at [473, 440] on input "text" at bounding box center [451, 447] width 327 height 33
click at [1457, 314] on button "button" at bounding box center [1460, 311] width 39 height 29
click at [1388, 381] on button "Duplicate" at bounding box center [1410, 387] width 139 height 33
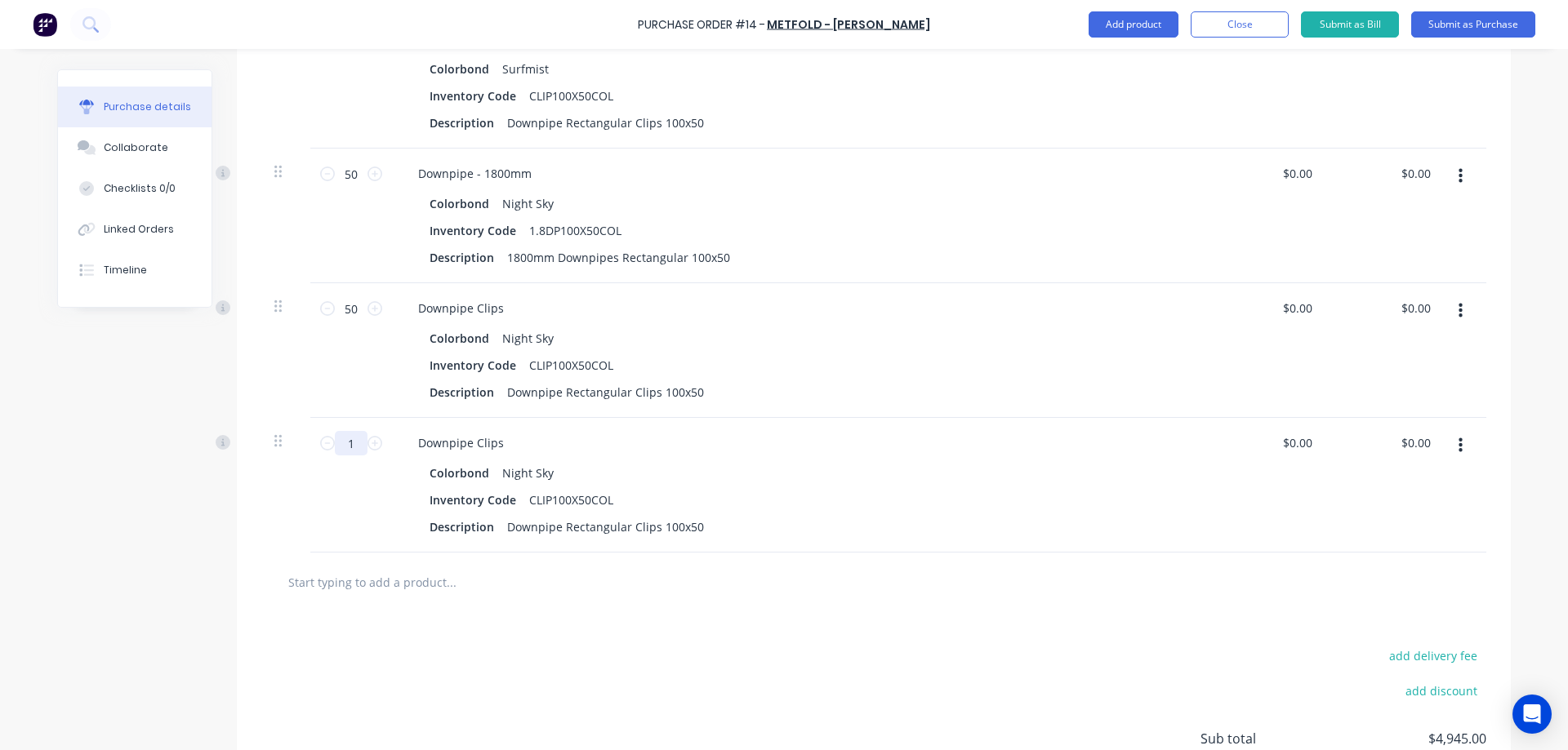
click at [349, 440] on input "1" at bounding box center [351, 443] width 33 height 24
type input "50"
click at [545, 622] on div "add delivery fee add discount Sub total $4,945.00 Tax $494.50 Total $5,439.50" at bounding box center [874, 747] width 1275 height 268
click at [1457, 448] on button "button" at bounding box center [1460, 446] width 39 height 29
click at [1420, 484] on button "Edit" at bounding box center [1410, 489] width 139 height 33
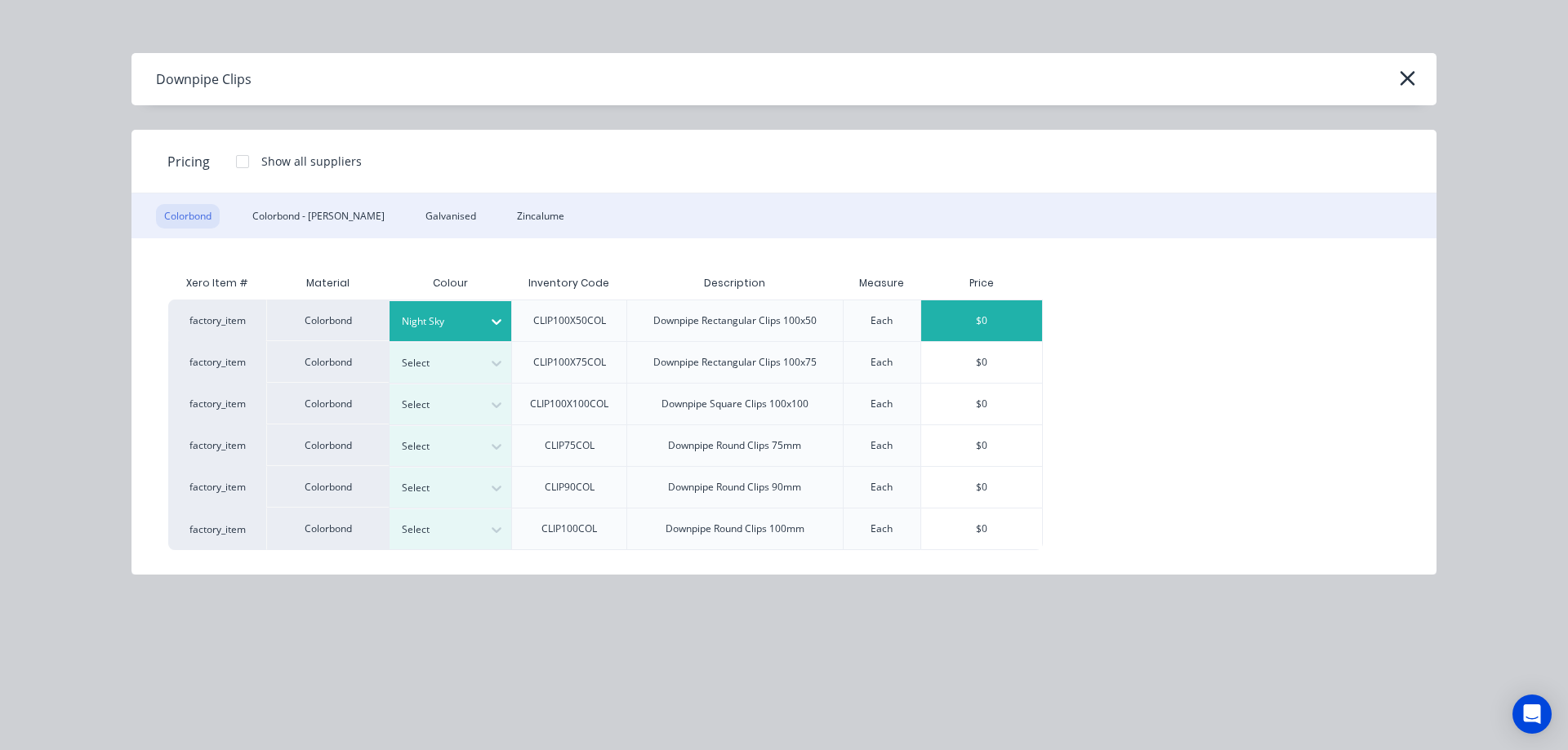
click at [472, 319] on div at bounding box center [438, 321] width 73 height 18
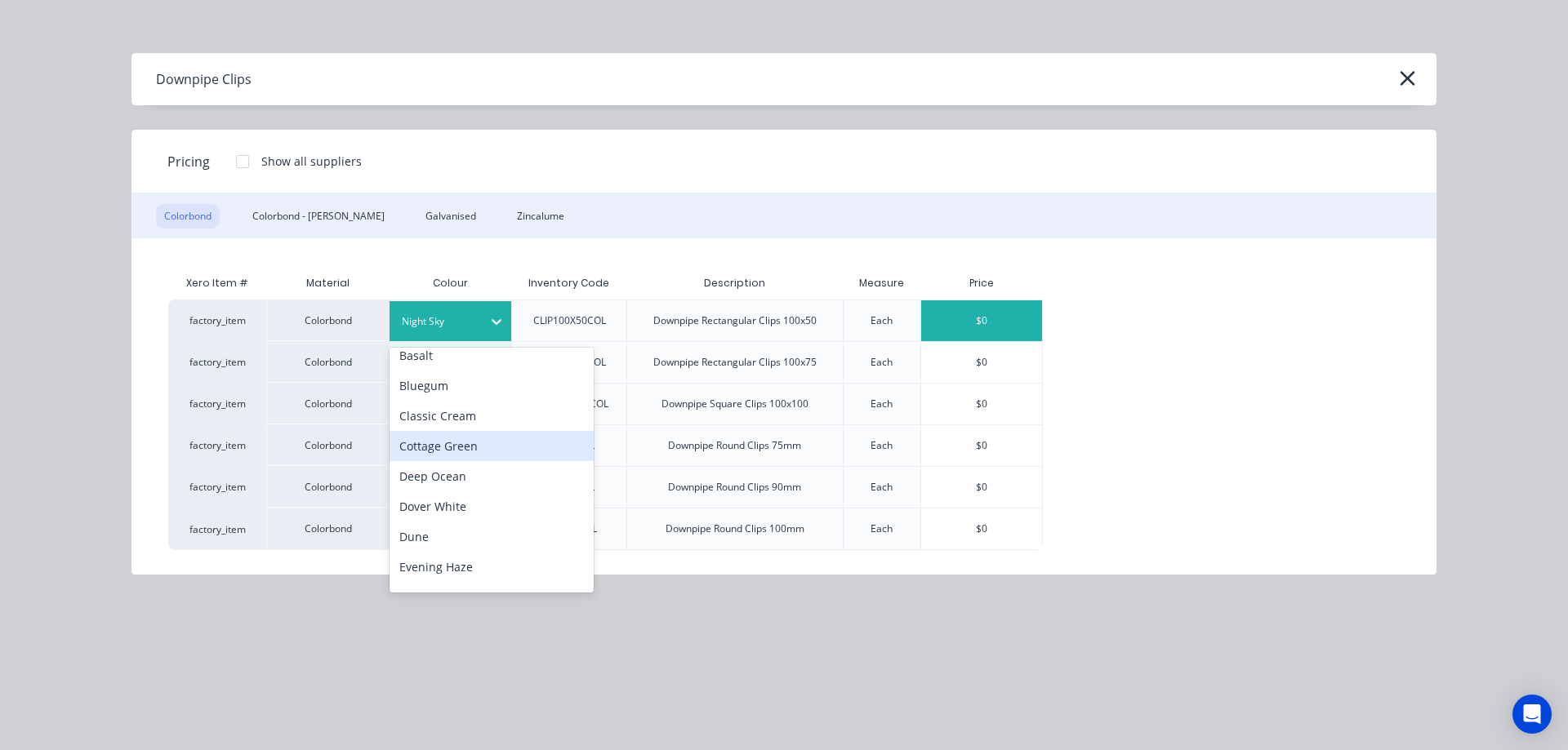
scroll to position [82, 0]
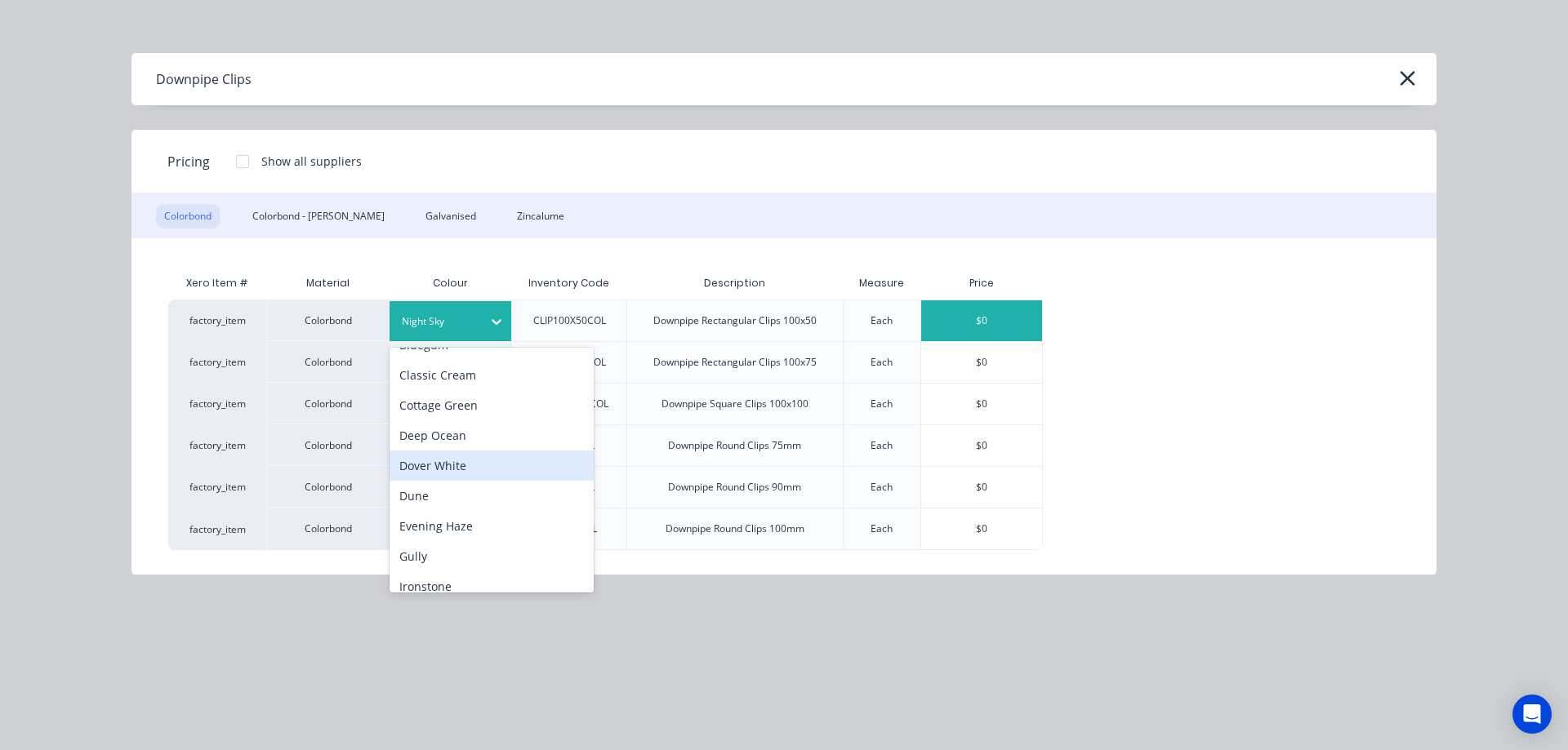
click at [456, 462] on div "Dover White" at bounding box center [491, 465] width 204 height 30
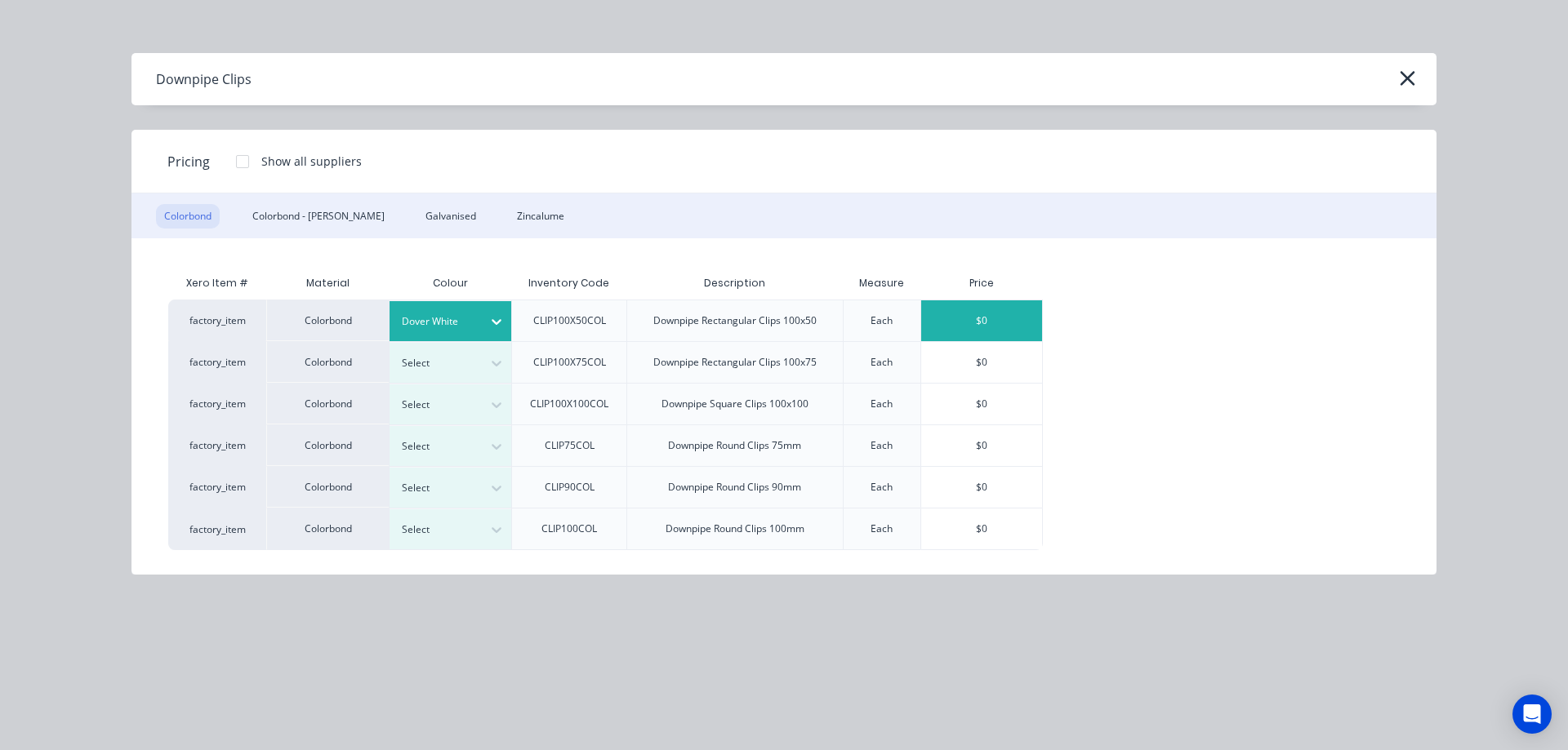
click at [984, 320] on div "$0" at bounding box center [982, 320] width 120 height 40
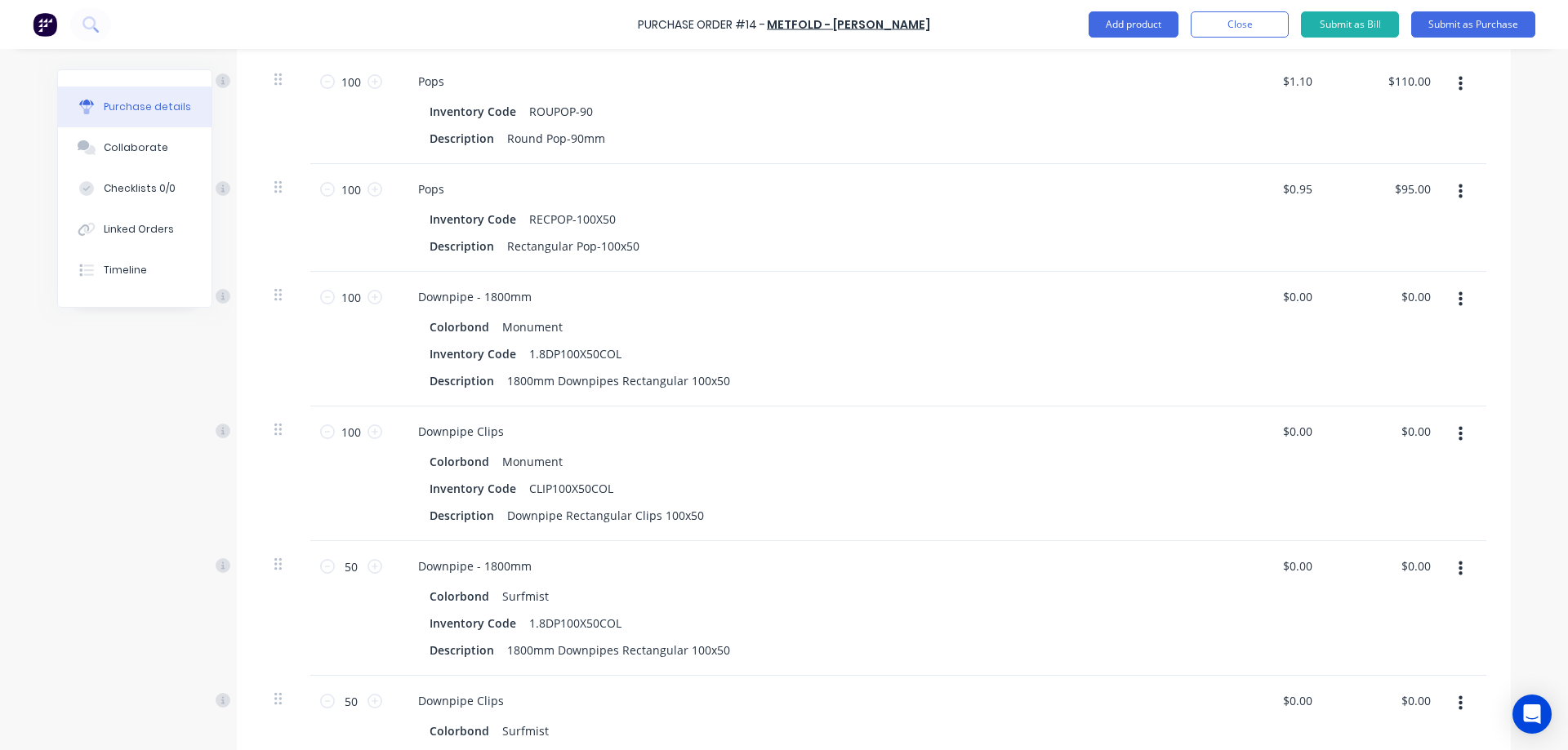
scroll to position [1309, 0]
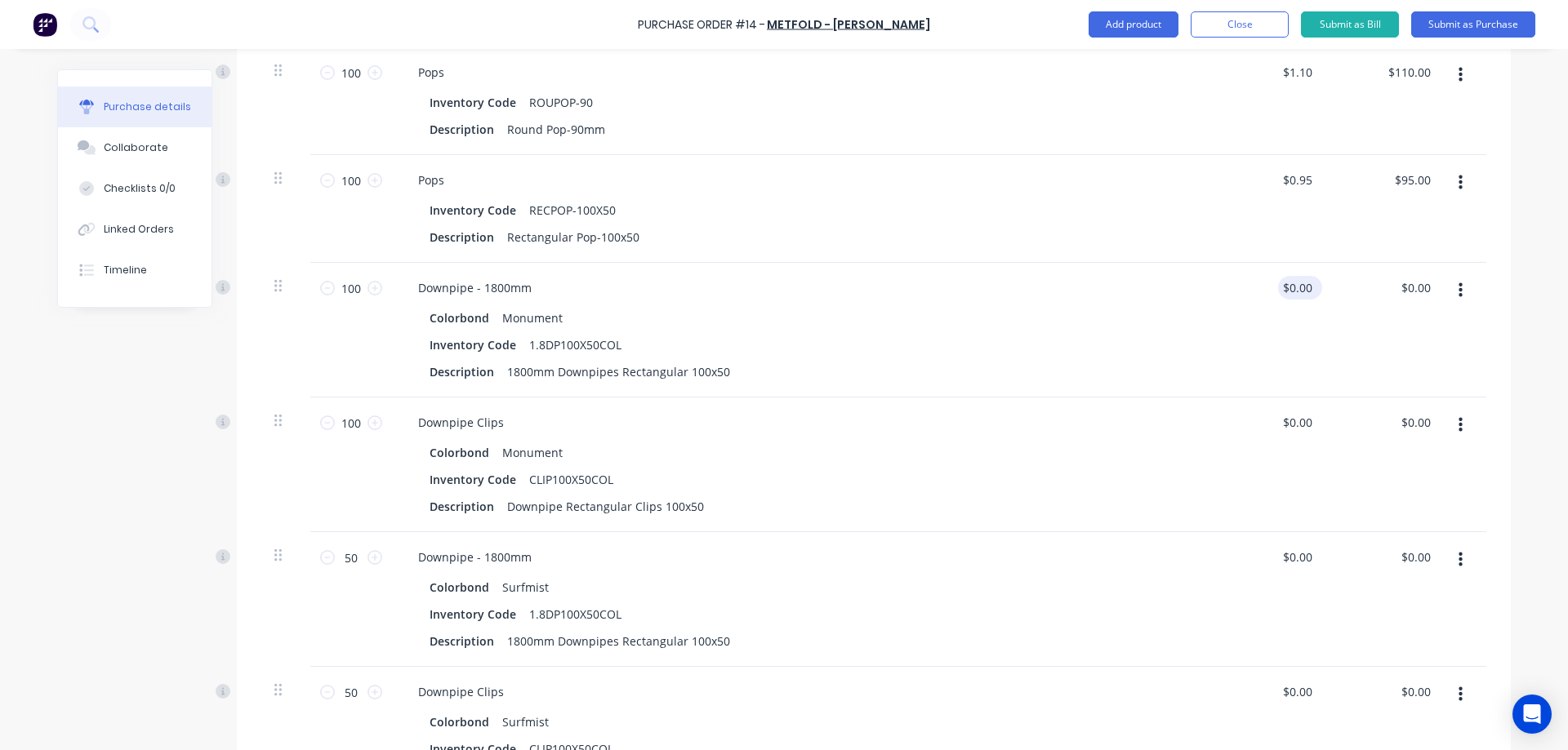
click at [1296, 288] on input "$0.00" at bounding box center [1297, 288] width 38 height 24
type input "$11.50"
type input "$1,150.00"
click at [1234, 352] on div "$11.50 11.50" at bounding box center [1269, 330] width 119 height 135
click at [1286, 559] on div "0 $0.00" at bounding box center [1269, 599] width 119 height 135
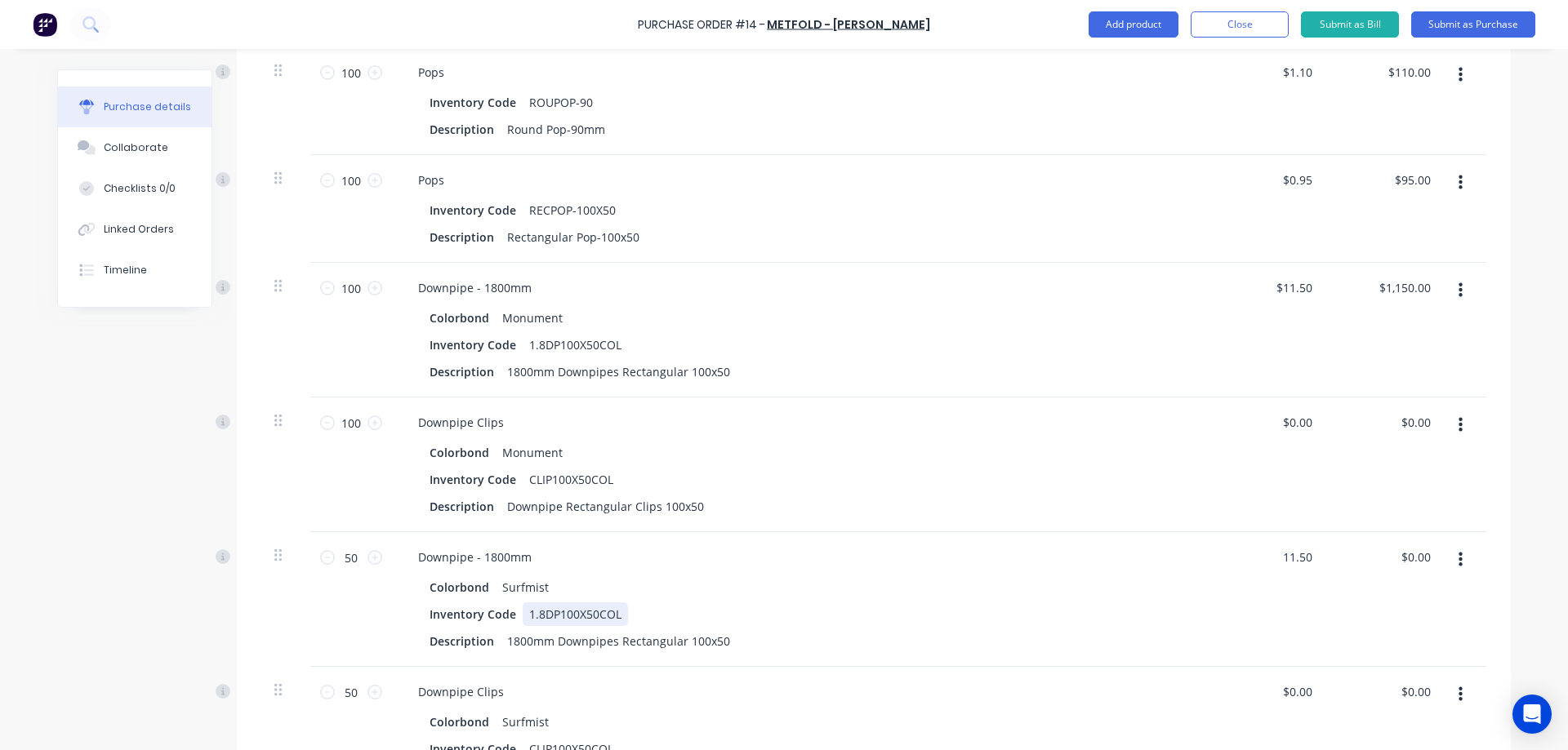
type input "$11.50"
type input "$575.00"
click at [1193, 612] on div "Downpipe - 1800mm Colorbond Surfmist Inventory Code 1.8DP100X50COL Description …" at bounding box center [800, 599] width 817 height 135
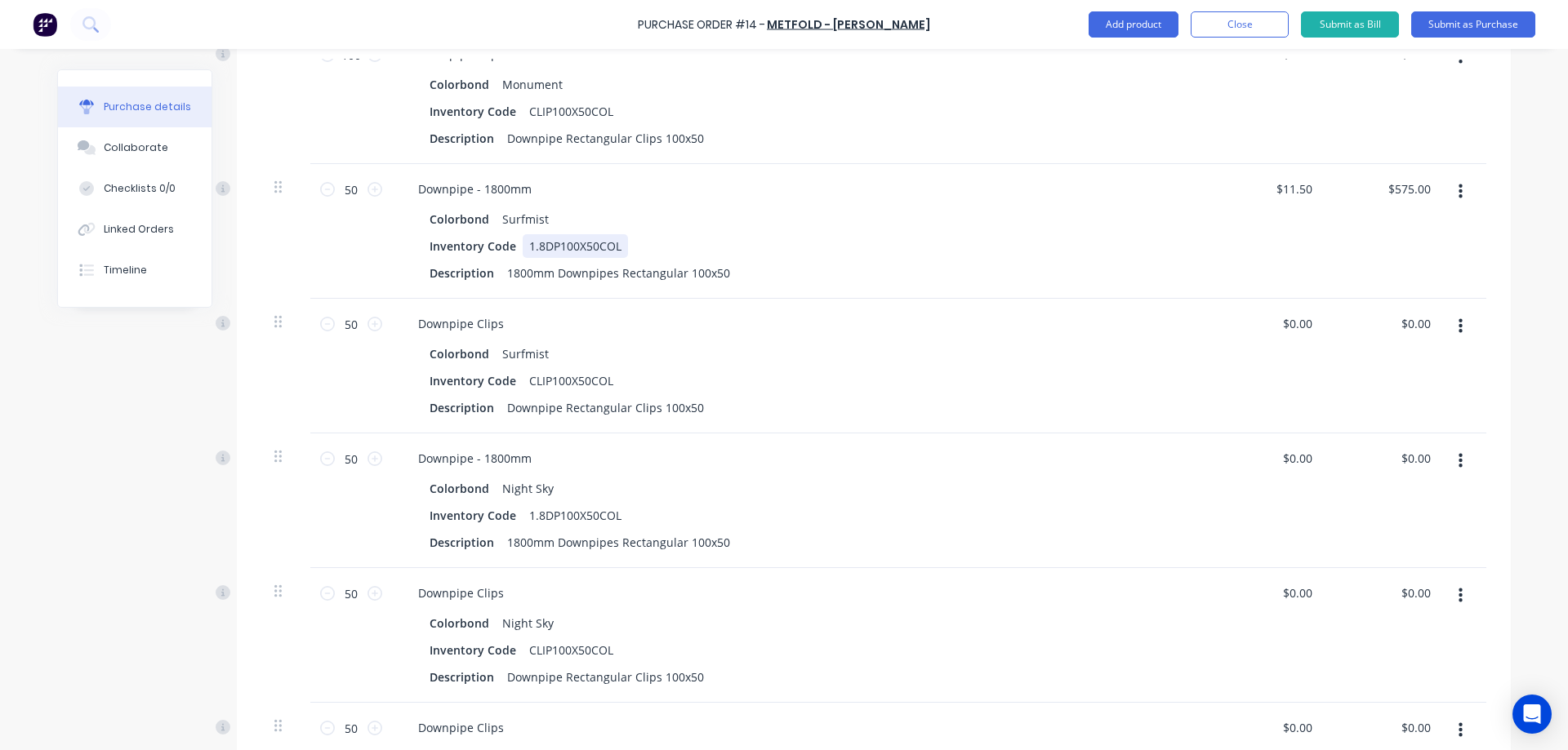
scroll to position [1718, 0]
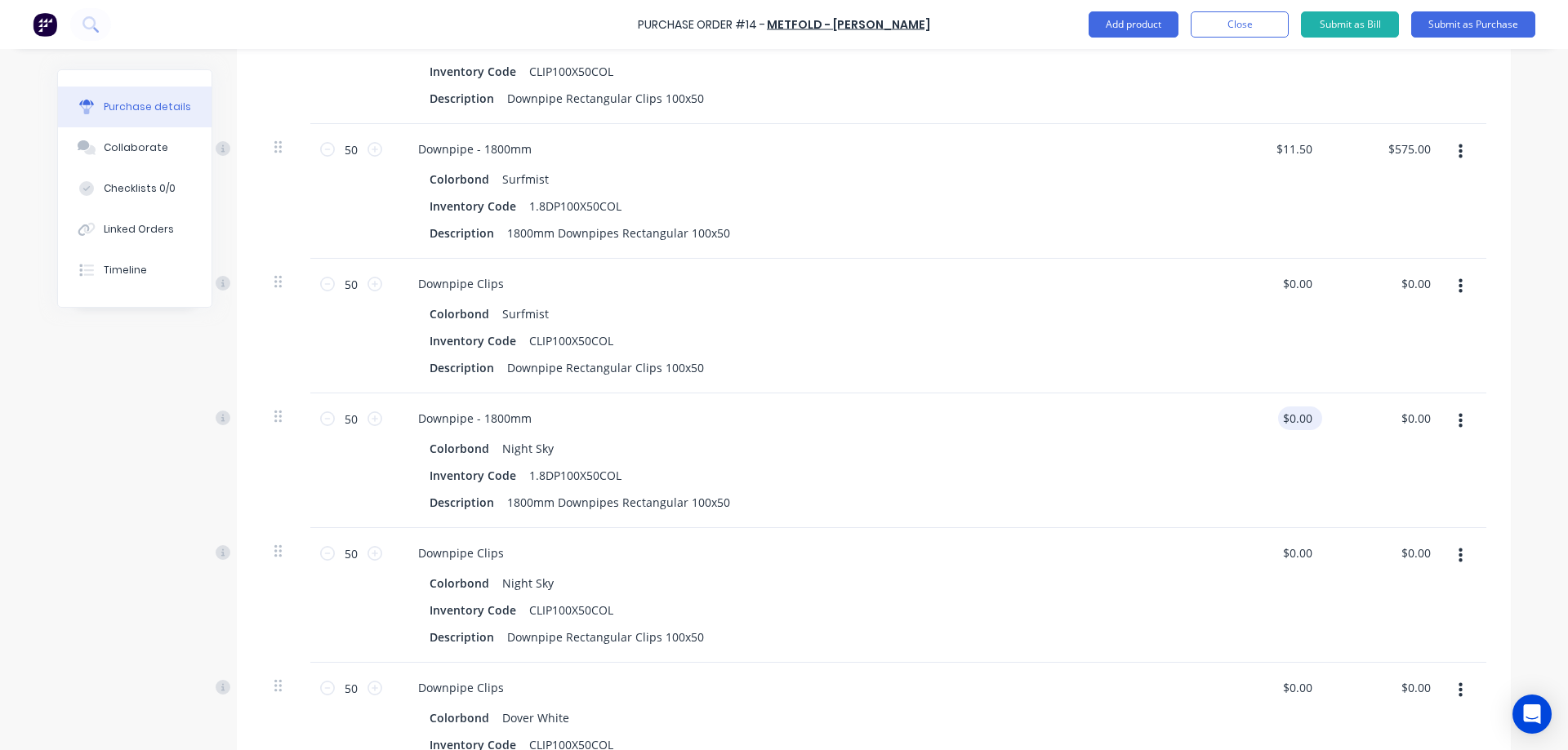
type input "0"
click at [1302, 421] on input "0" at bounding box center [1297, 419] width 38 height 24
type input "$11.50"
type input "$575.00"
click at [1239, 490] on div "$11.50 $11.50" at bounding box center [1269, 460] width 119 height 135
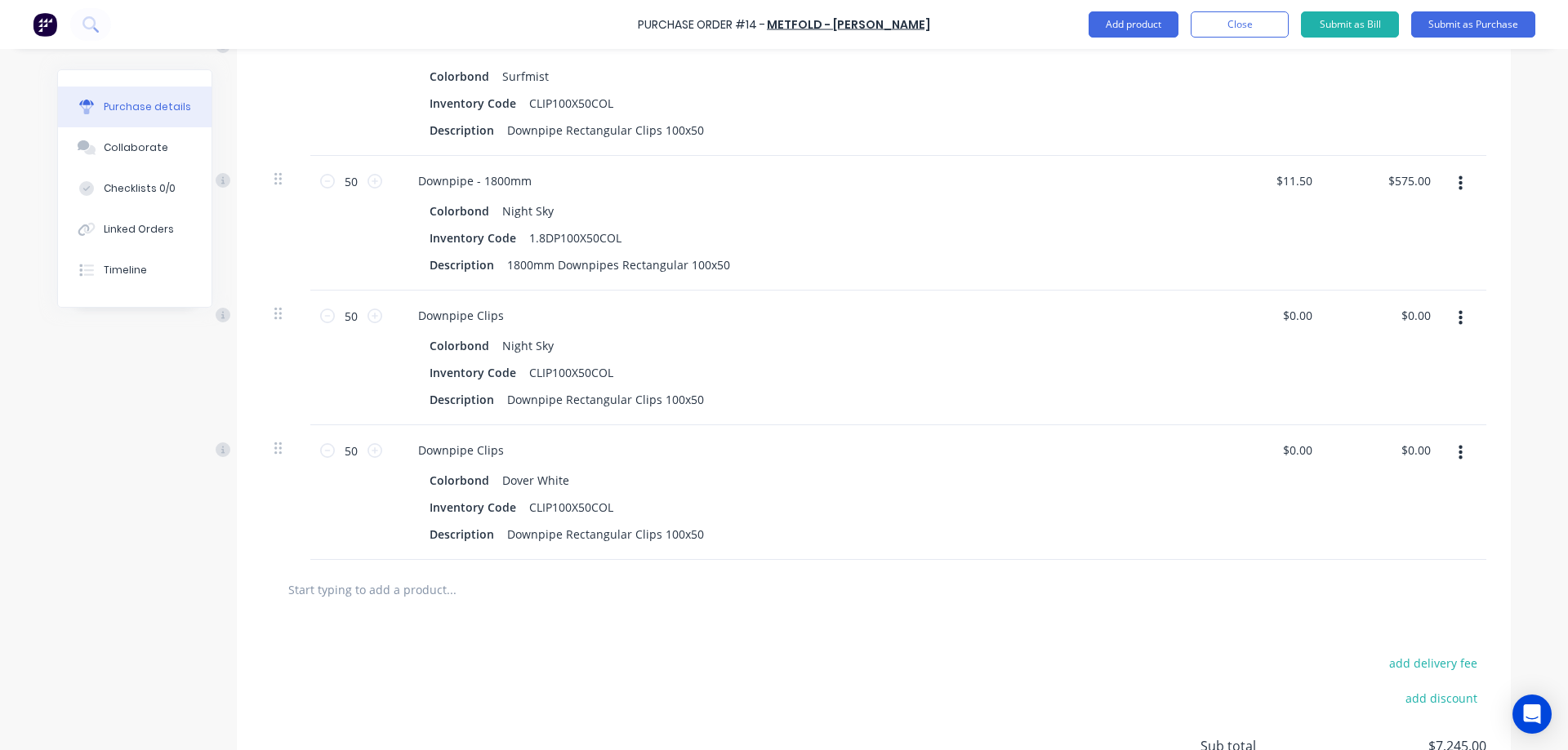
scroll to position [1963, 0]
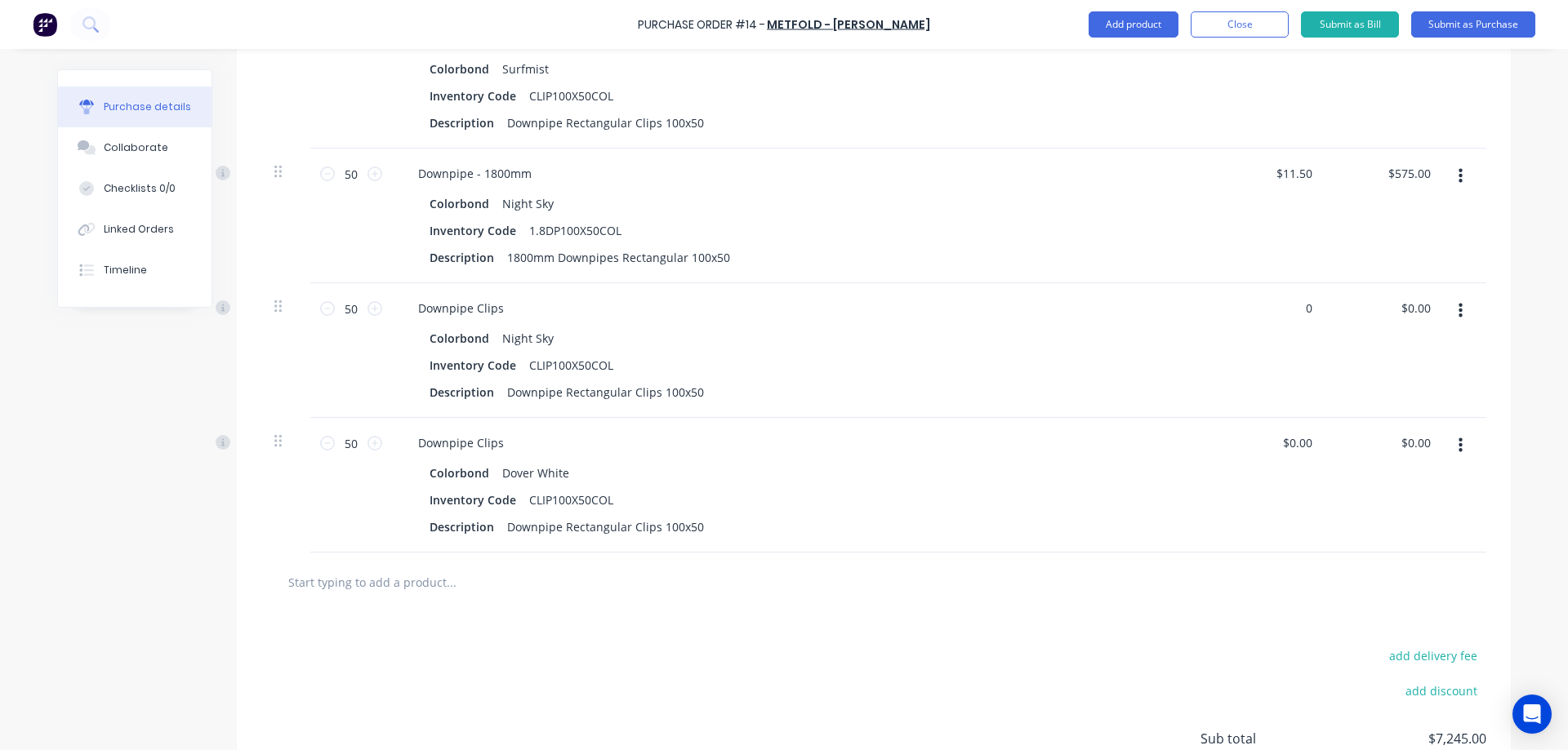
click at [1283, 301] on div "0 0" at bounding box center [1269, 350] width 119 height 135
type input "$1.00"
type input "$50.00"
click at [1284, 347] on div "$1.00 1" at bounding box center [1269, 350] width 119 height 135
type input "0"
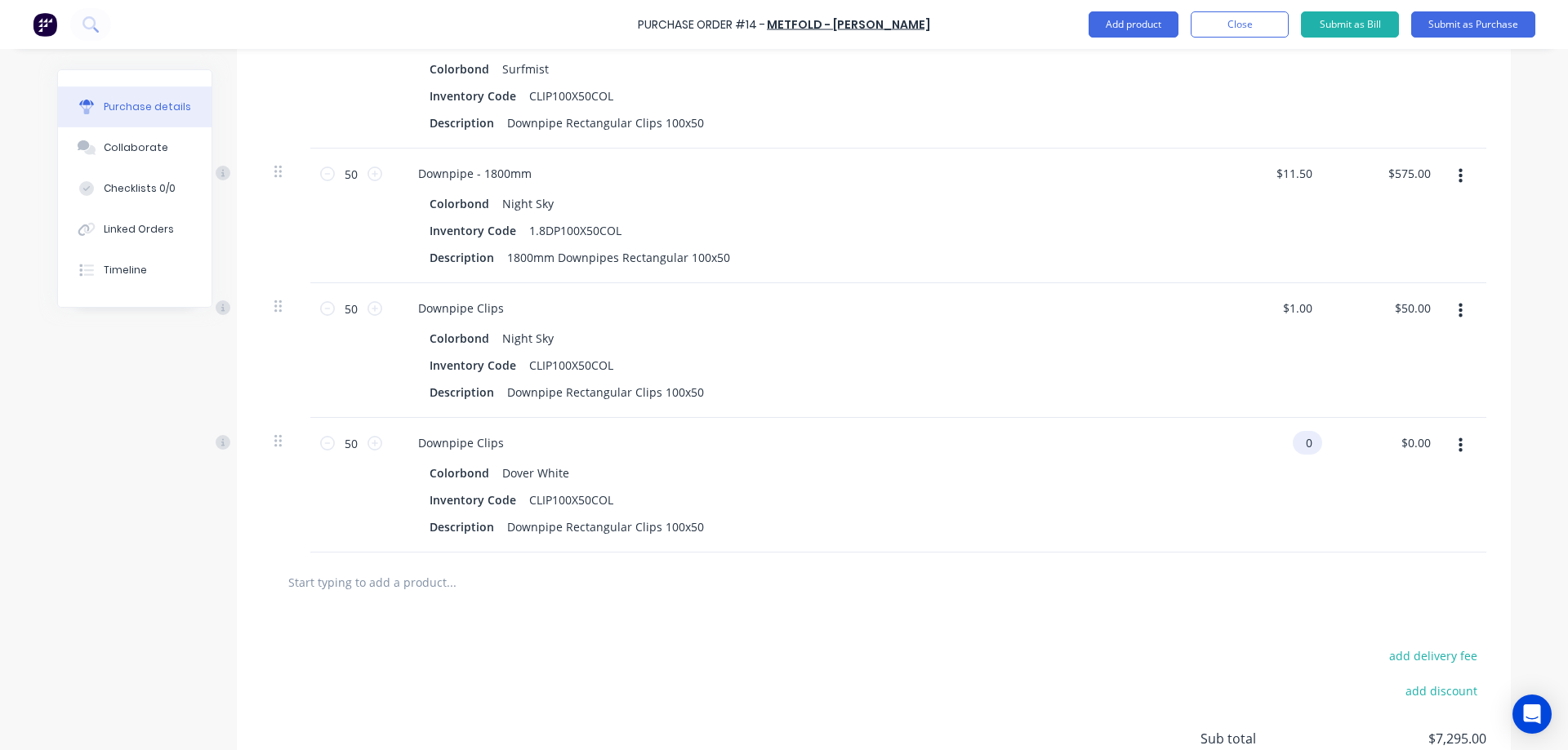
click at [1304, 443] on input "0" at bounding box center [1304, 443] width 23 height 24
type input "$1.00"
type input "$50.00"
click at [1283, 472] on div "$1.00 1" at bounding box center [1269, 485] width 119 height 135
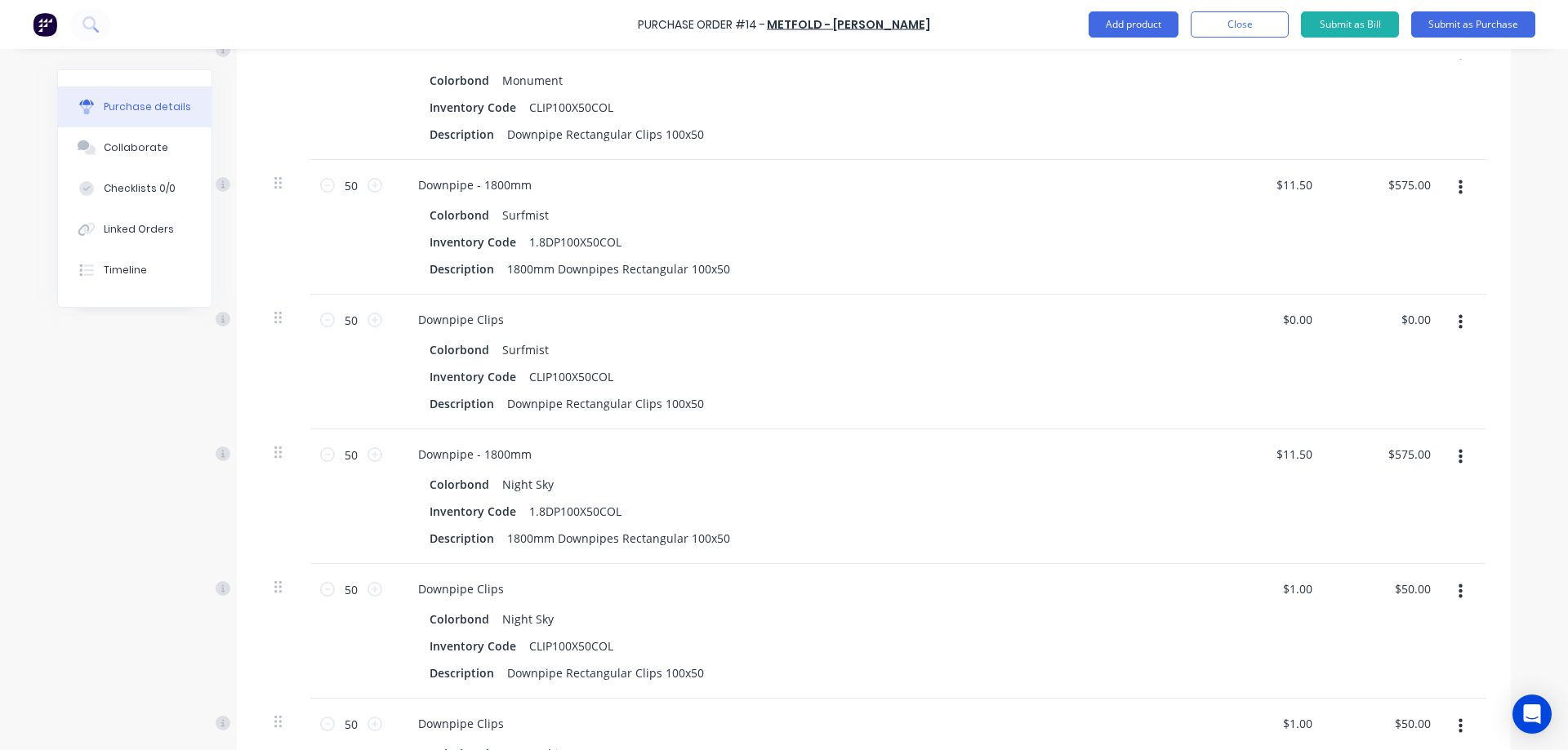
scroll to position [1636, 0]
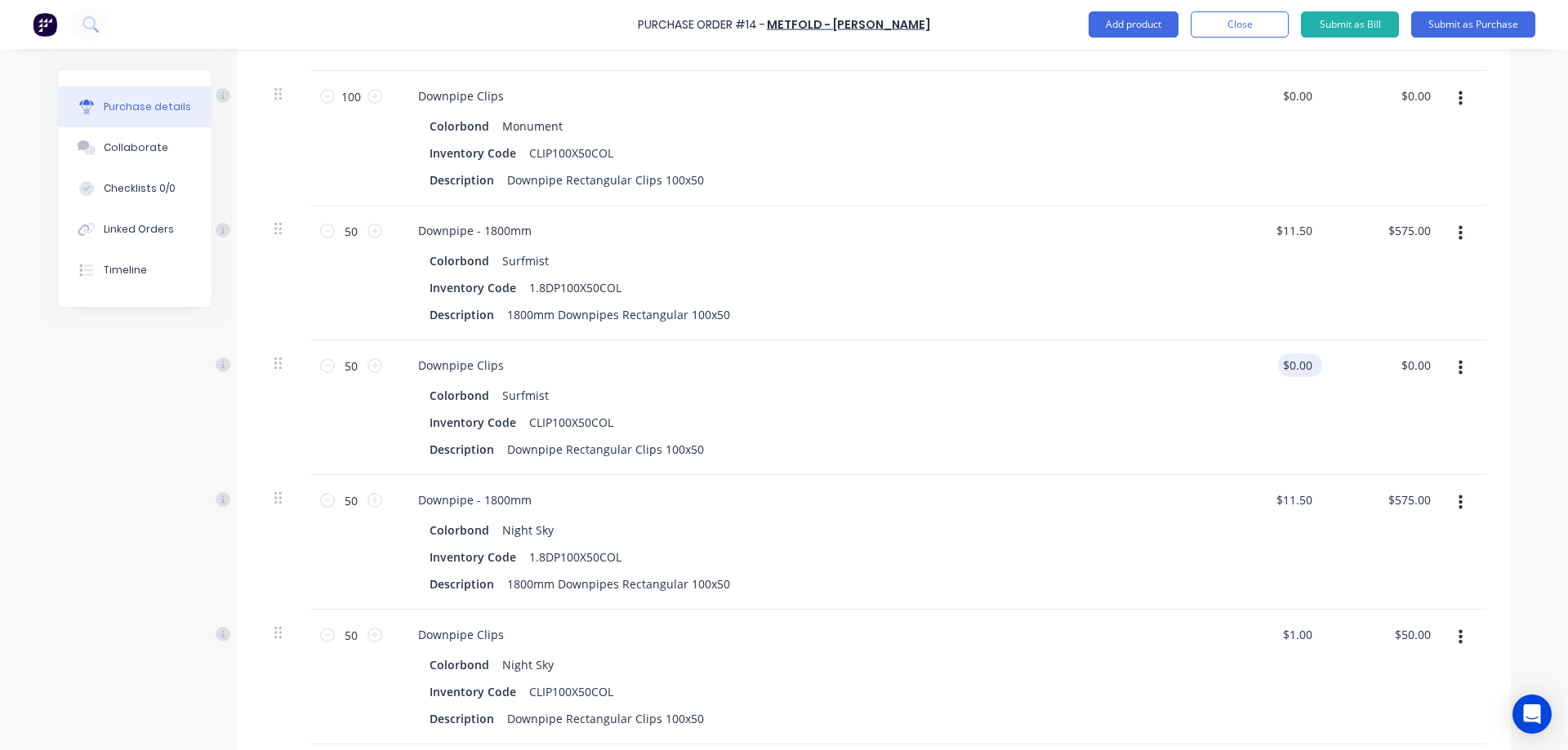
click at [1313, 372] on div "$0.00 $0.00" at bounding box center [1299, 366] width 44 height 24
drag, startPoint x: 1307, startPoint y: 360, endPoint x: 1256, endPoint y: 371, distance: 52.2
click at [1256, 371] on div "0 0" at bounding box center [1269, 408] width 119 height 135
type input "$1.00"
type input "$50.00"
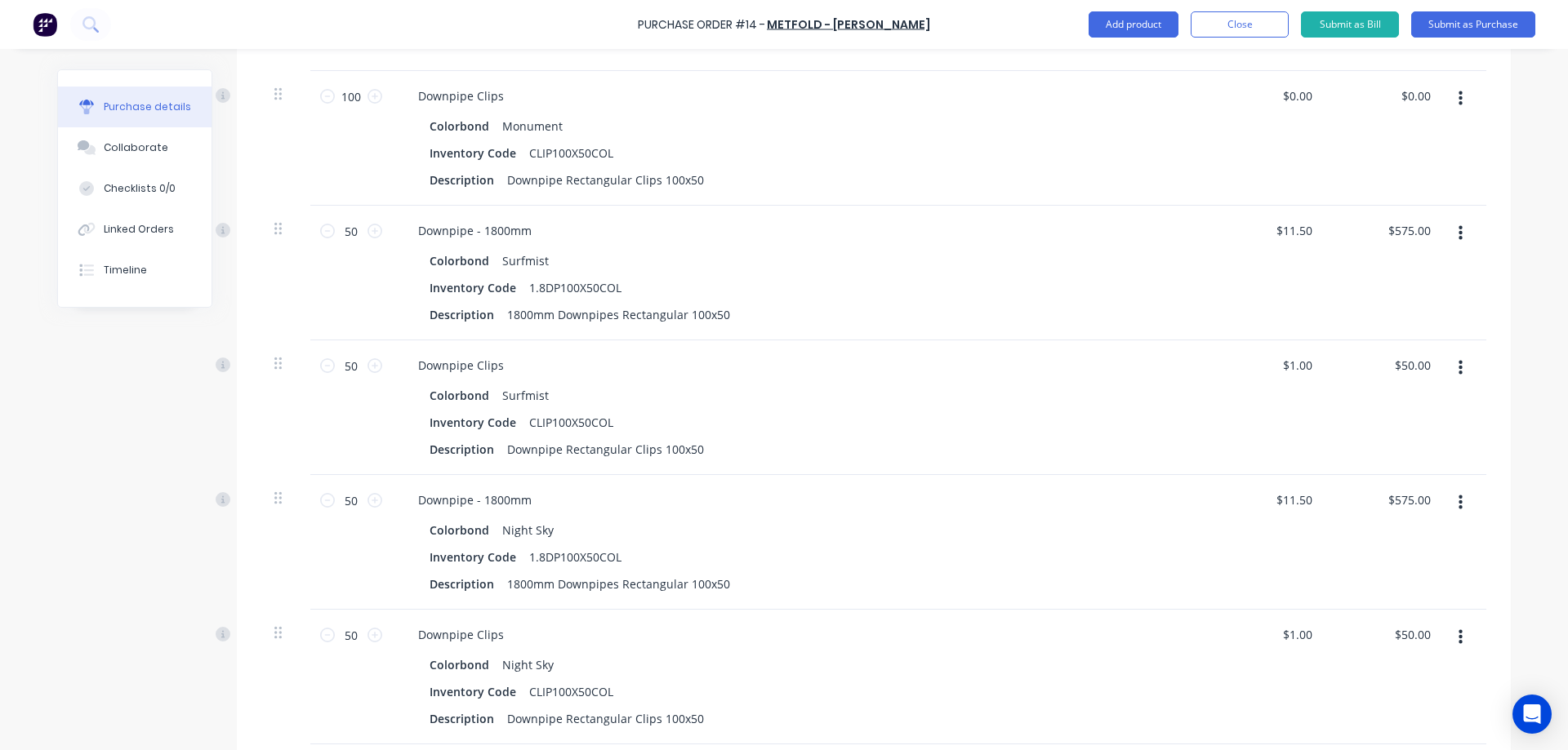
click at [1111, 397] on div "Colorbond Surfmist" at bounding box center [800, 396] width 742 height 24
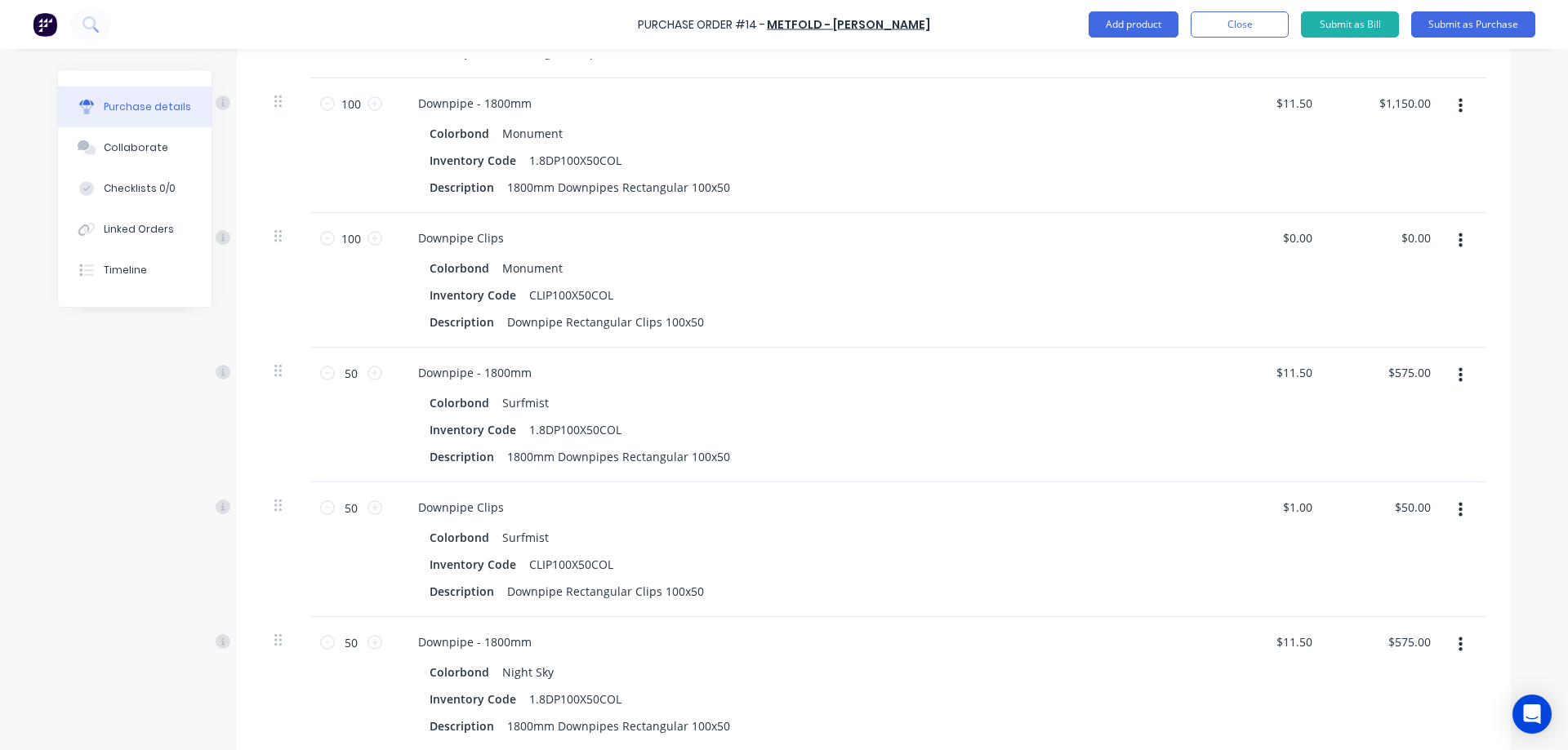
scroll to position [1472, 0]
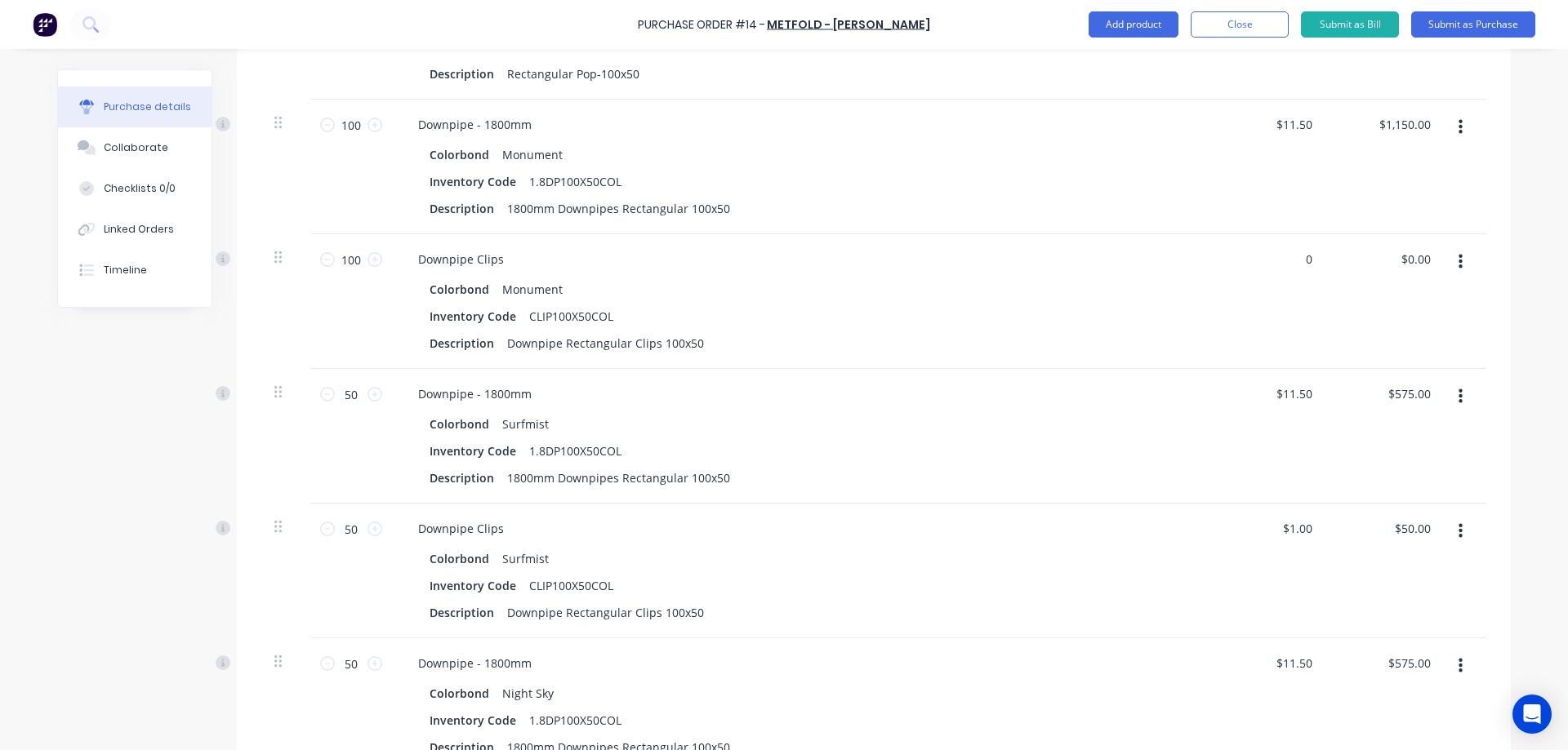
drag, startPoint x: 1307, startPoint y: 258, endPoint x: 1251, endPoint y: 261, distance: 56.1
click at [1251, 261] on div "0 0" at bounding box center [1269, 301] width 119 height 135
type input "$1.00"
type input "$100.00"
click at [1227, 297] on div "$1.00 $1.00" at bounding box center [1269, 301] width 119 height 135
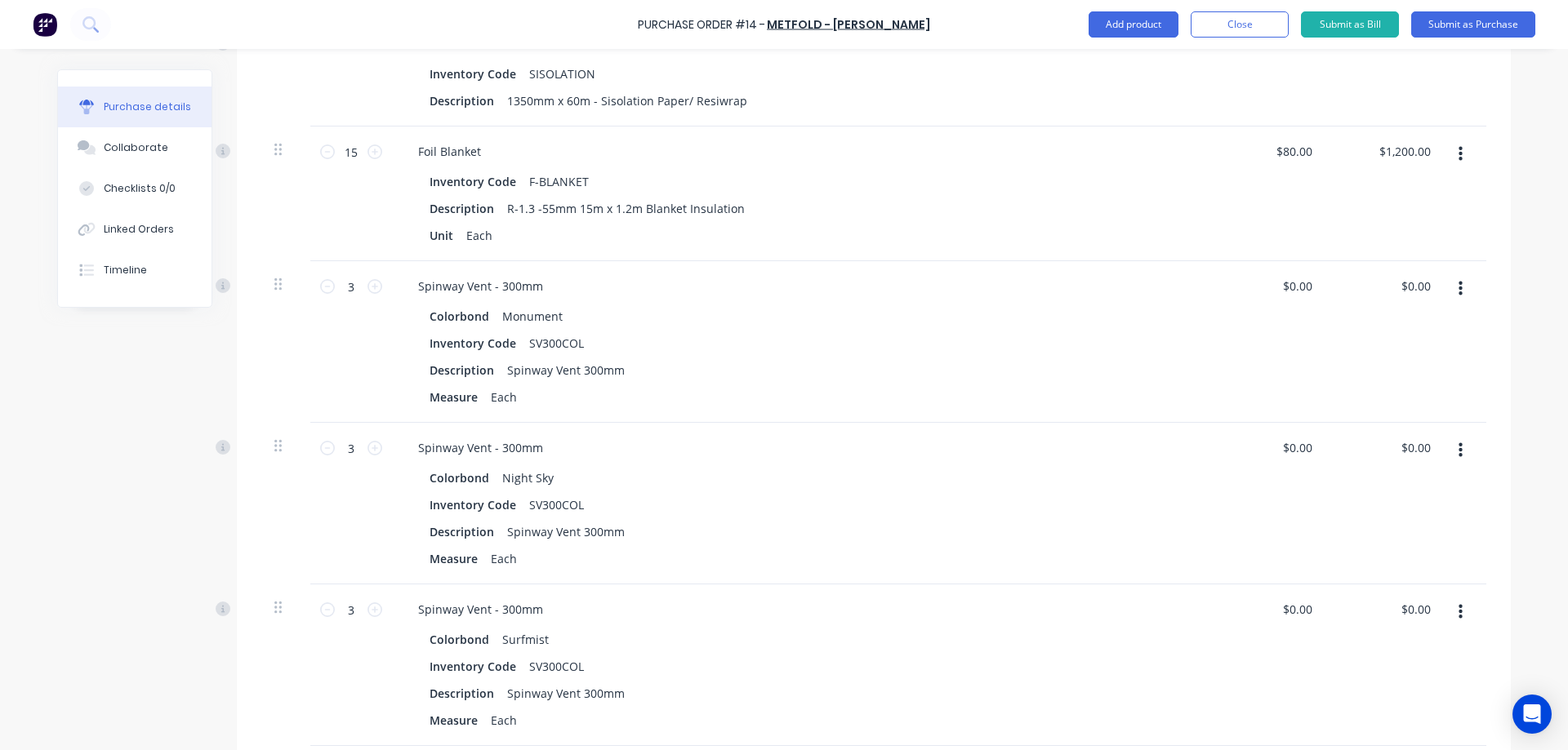
scroll to position [395, 0]
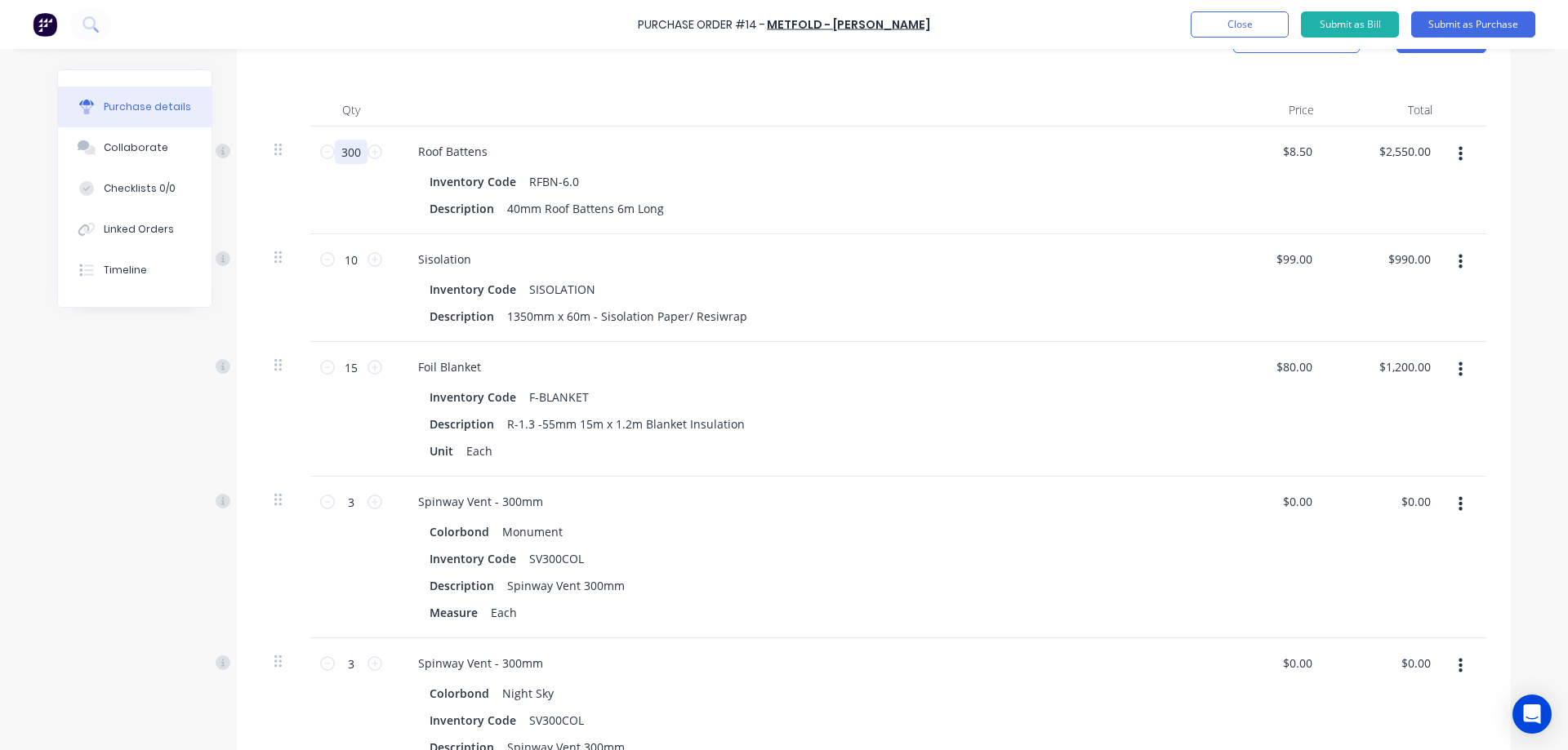
click at [355, 151] on input "300" at bounding box center [351, 151] width 33 height 24
type input "1"
type input "$8.50"
type input "15"
type input "$127.50"
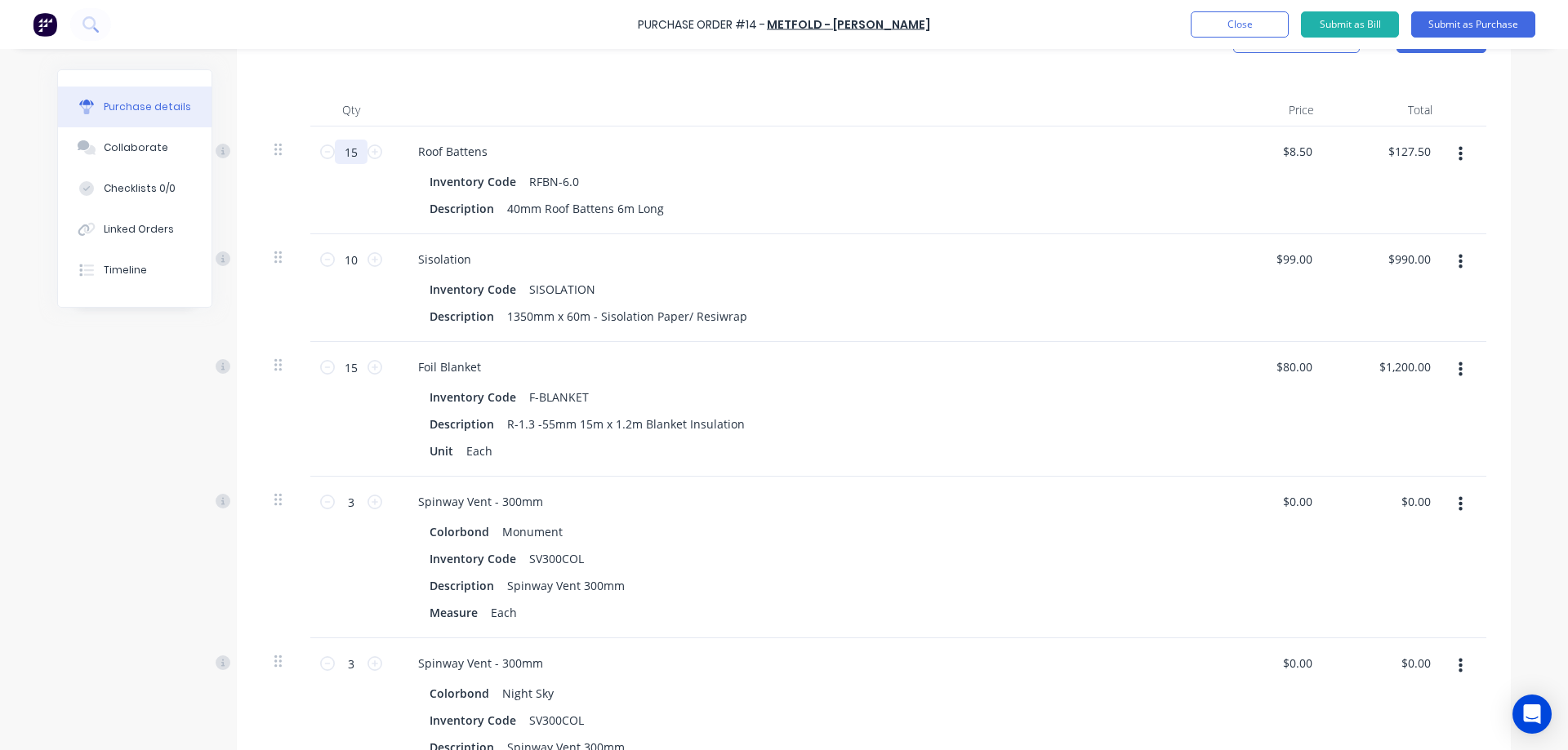
type input "150"
type input "$1,275.00"
type input "150"
click at [372, 192] on div "150 150" at bounding box center [351, 180] width 82 height 108
click at [356, 259] on input "10" at bounding box center [351, 260] width 33 height 24
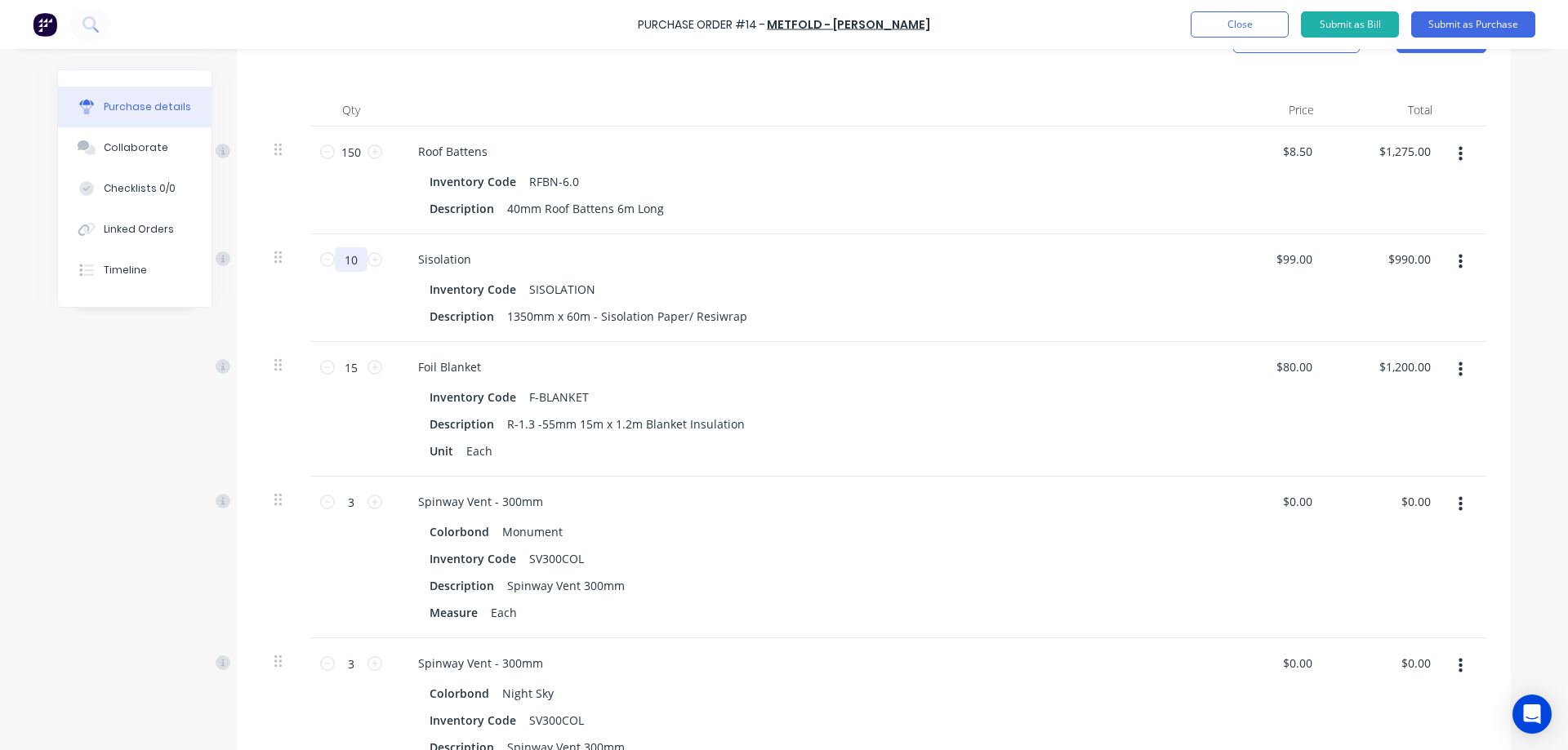
type input "5"
type input "$495.00"
type input "5"
click at [355, 309] on div "5 5" at bounding box center [351, 287] width 82 height 108
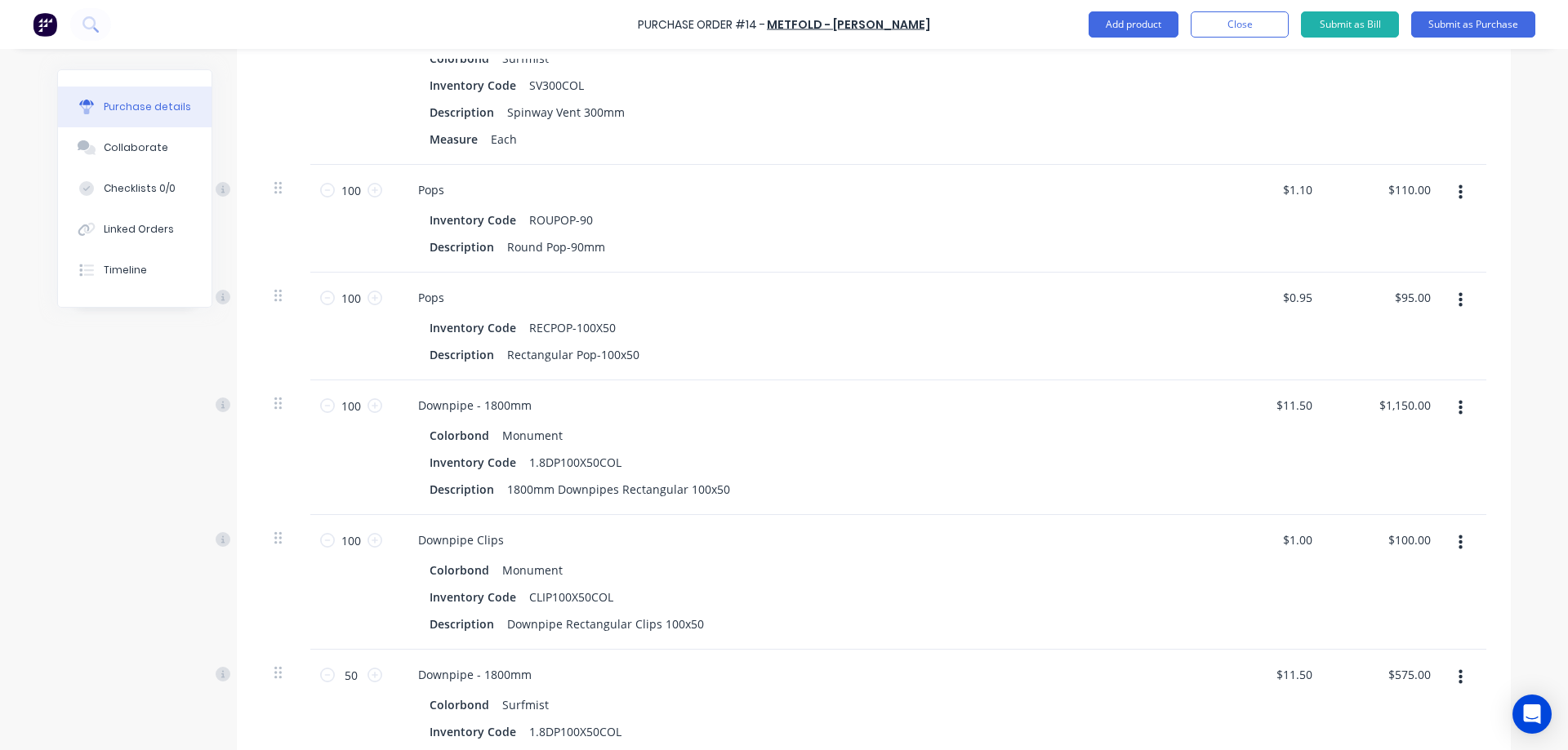
scroll to position [1211, 0]
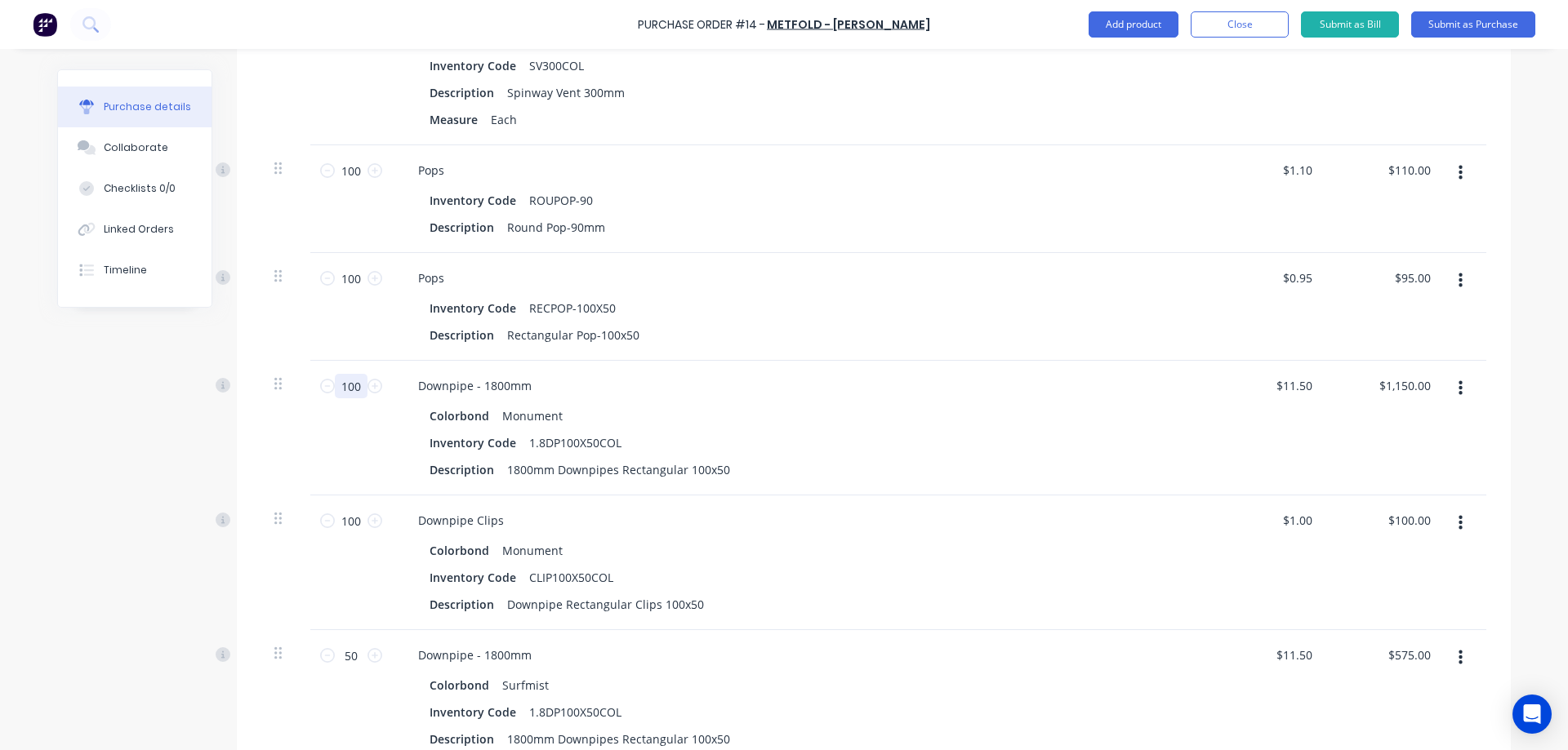
click at [357, 397] on input "100" at bounding box center [351, 386] width 33 height 24
type input "5"
type input "$57.50"
type input "50"
type input "$575.00"
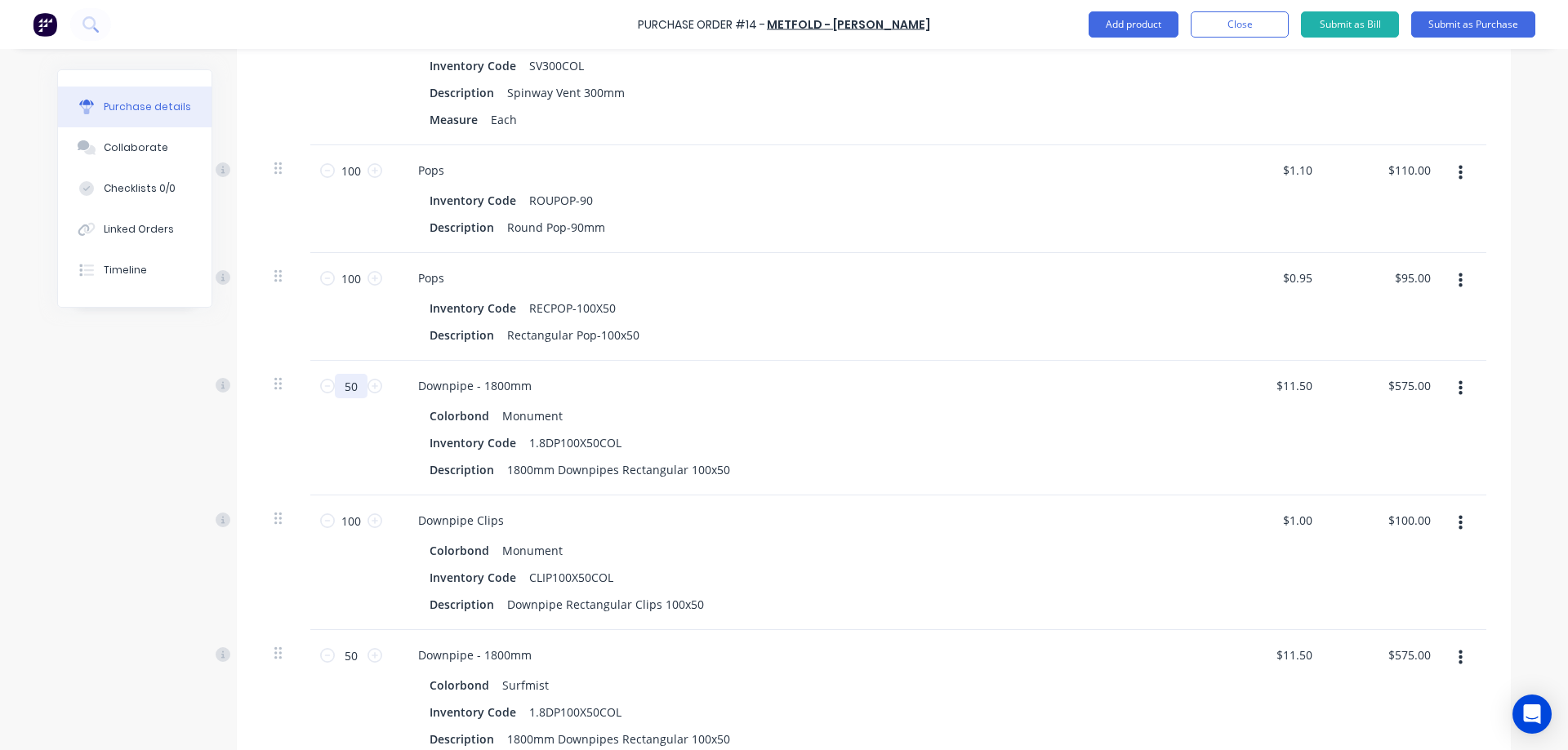
type input "50"
click at [355, 441] on div "50 50" at bounding box center [351, 427] width 82 height 135
click at [355, 525] on input "100" at bounding box center [351, 520] width 33 height 24
type input "5"
type input "$5.00"
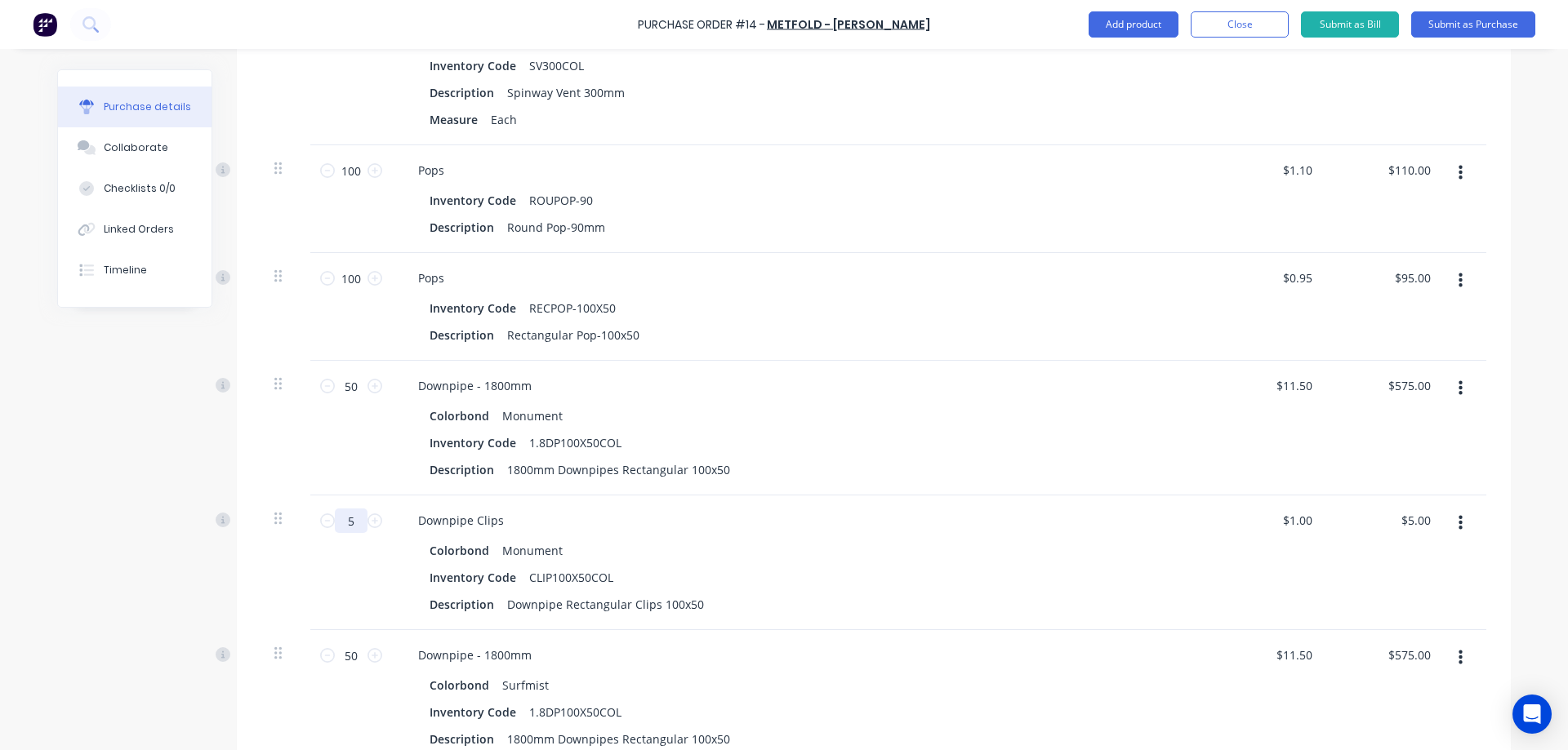
type input "50"
type input "$50.00"
type input "50"
click at [355, 559] on div "50 50" at bounding box center [351, 562] width 82 height 135
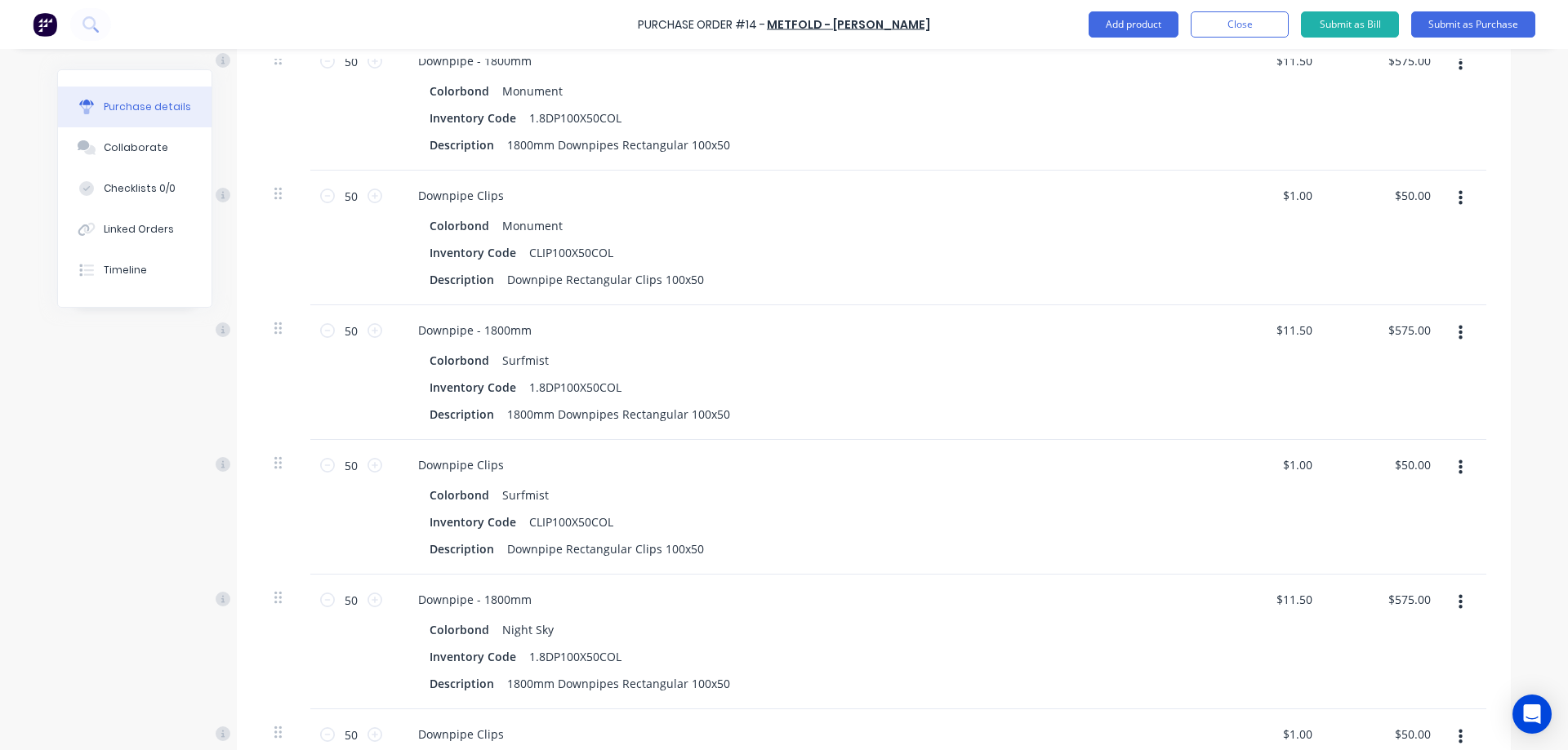
scroll to position [1538, 0]
click at [344, 329] on input "50" at bounding box center [351, 329] width 33 height 24
type input "2"
type input "$23.00"
type input "25"
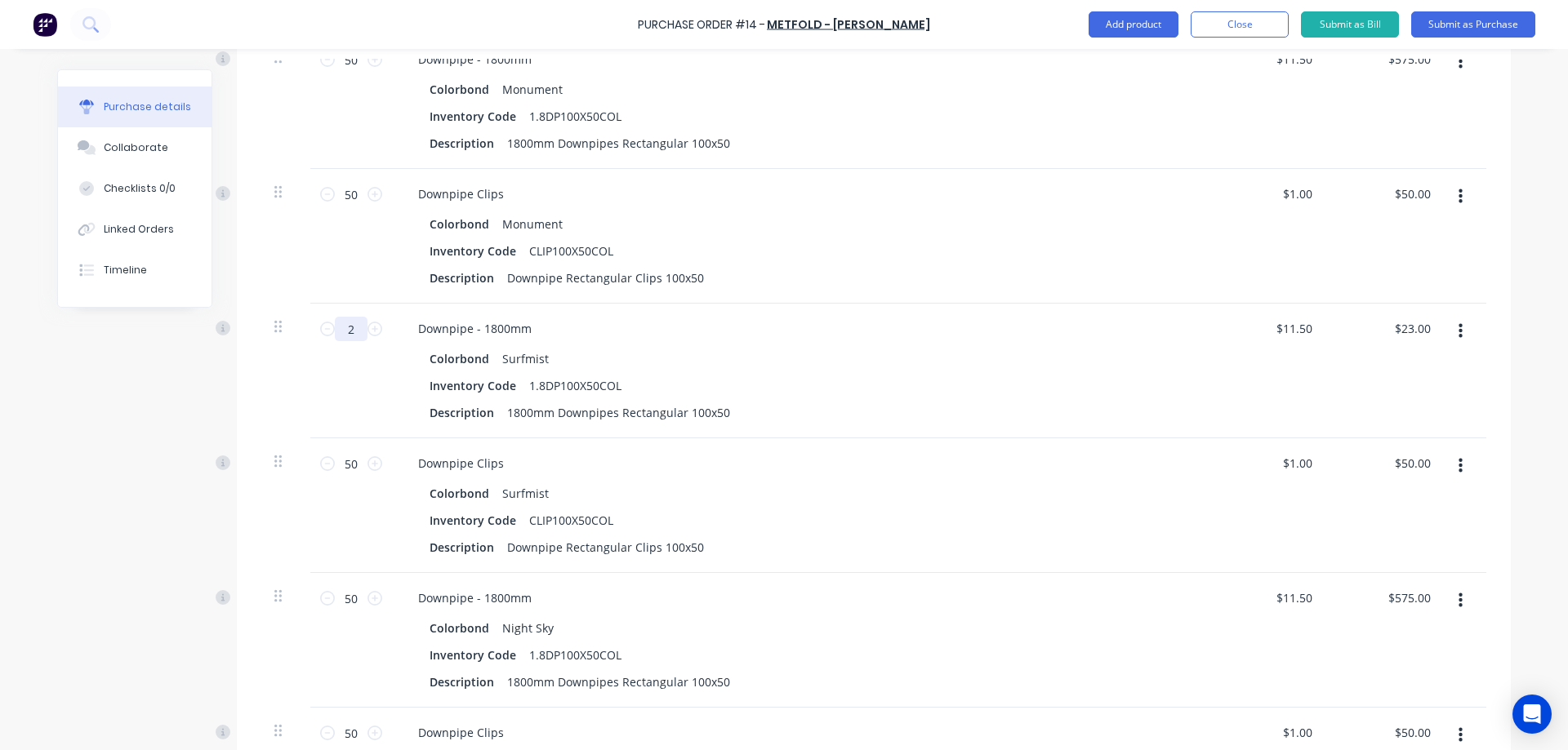
type input "$287.50"
type input "25"
click at [364, 371] on div "25 25" at bounding box center [351, 371] width 82 height 135
click at [355, 468] on input "50" at bounding box center [351, 464] width 33 height 24
type input "2"
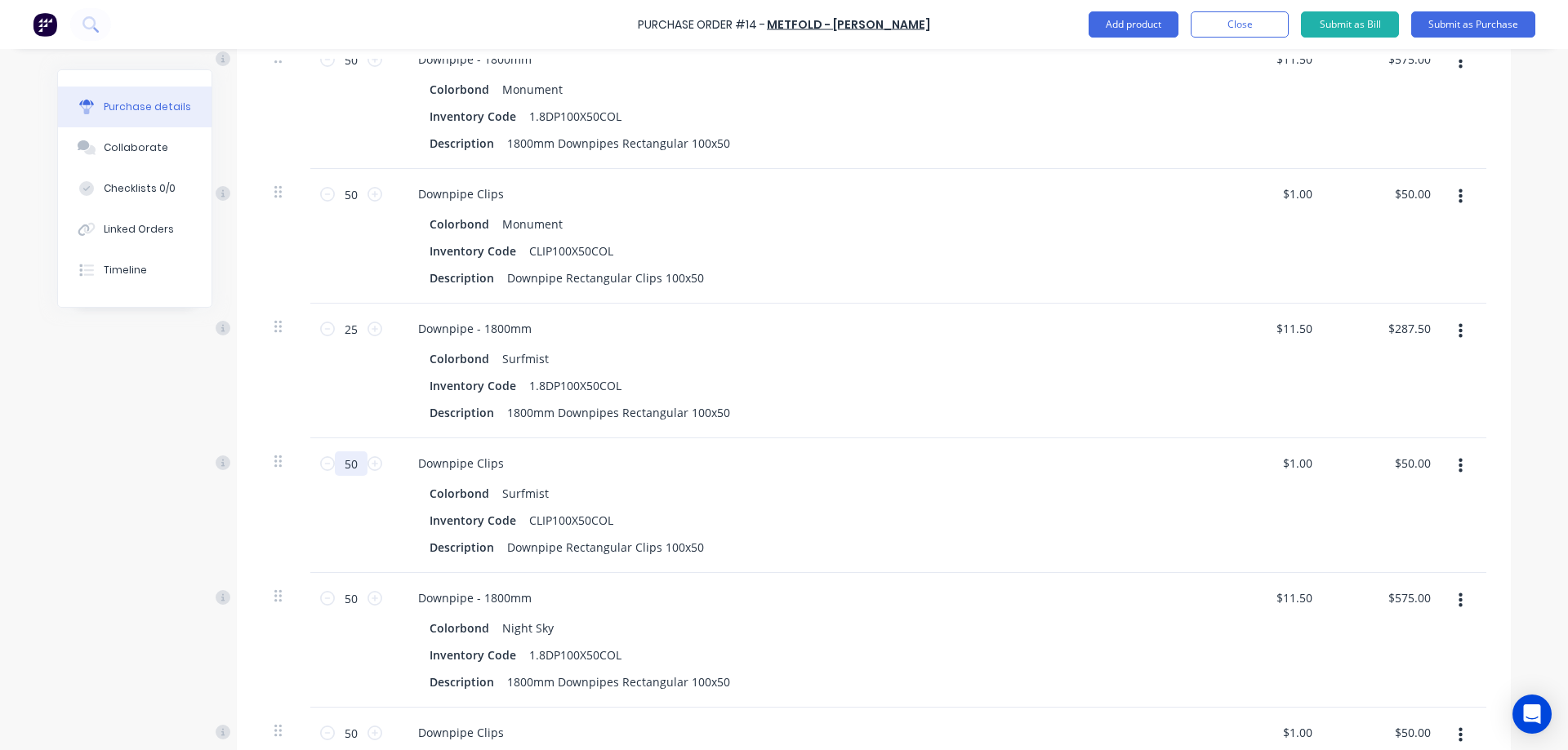
type input "$2.00"
type input "25"
type input "$25.00"
type input "25"
click at [367, 499] on div "25 25" at bounding box center [351, 506] width 82 height 135
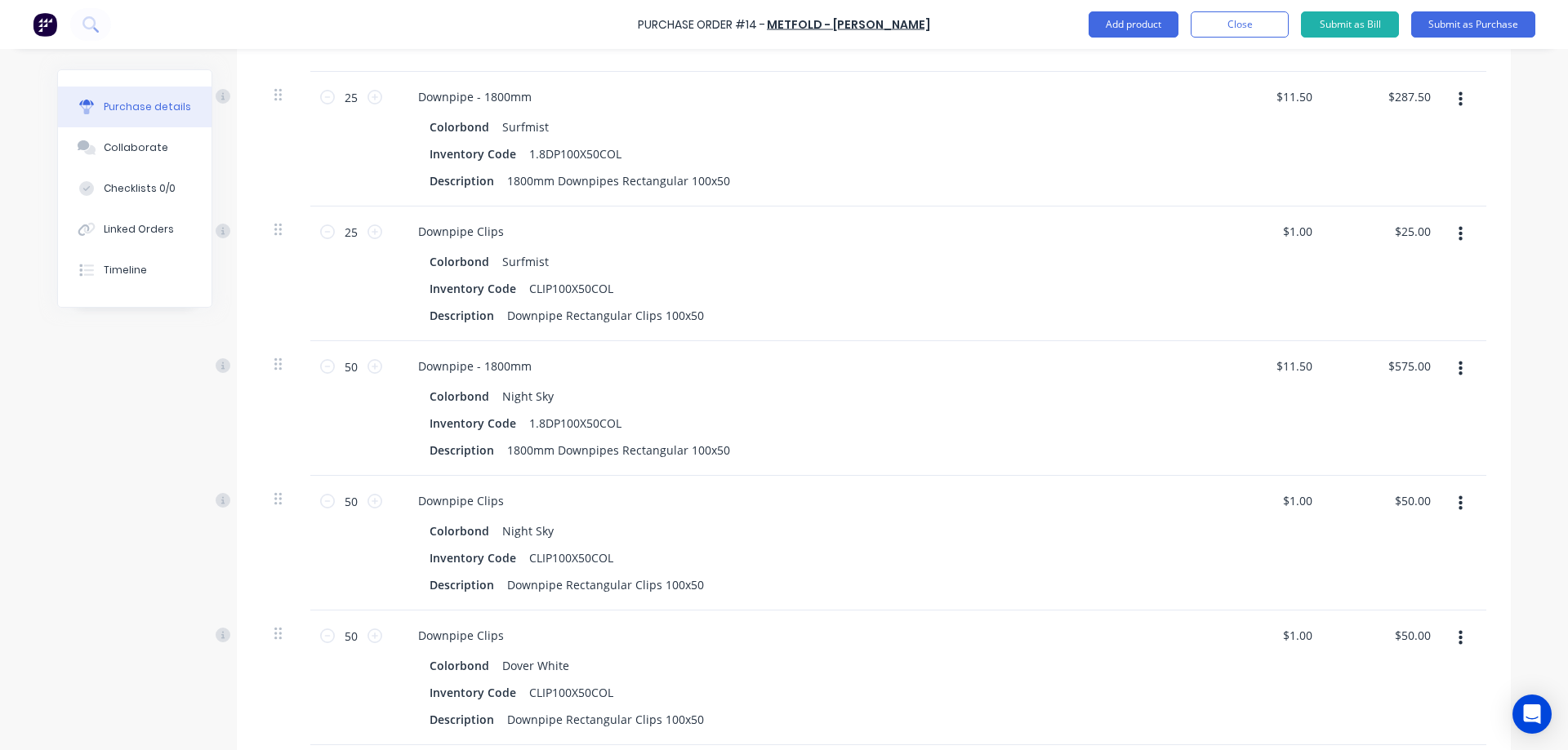
scroll to position [1783, 0]
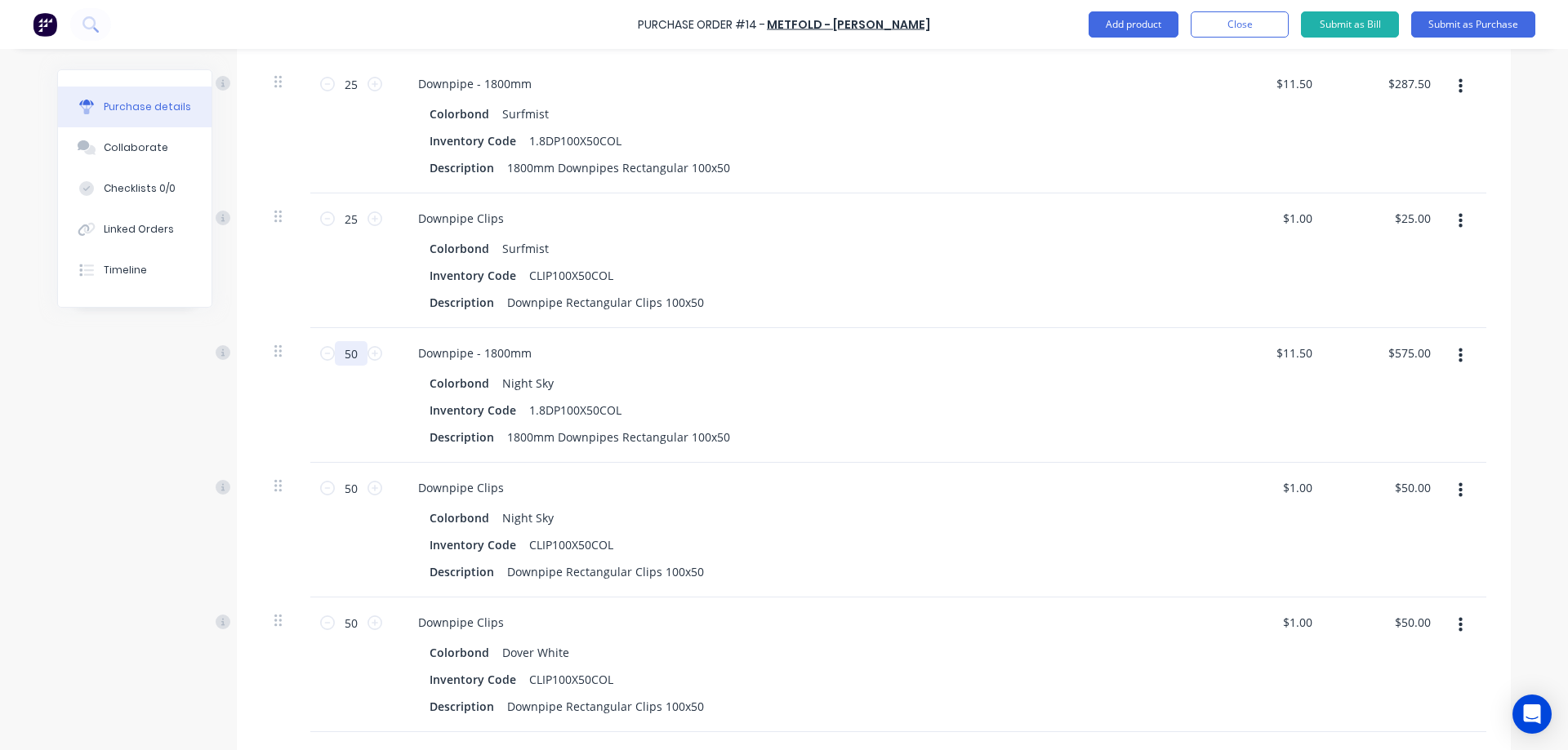
click at [357, 359] on input "50" at bounding box center [351, 353] width 33 height 24
type input "2"
type input "$23.00"
type input "25"
type input "$287.50"
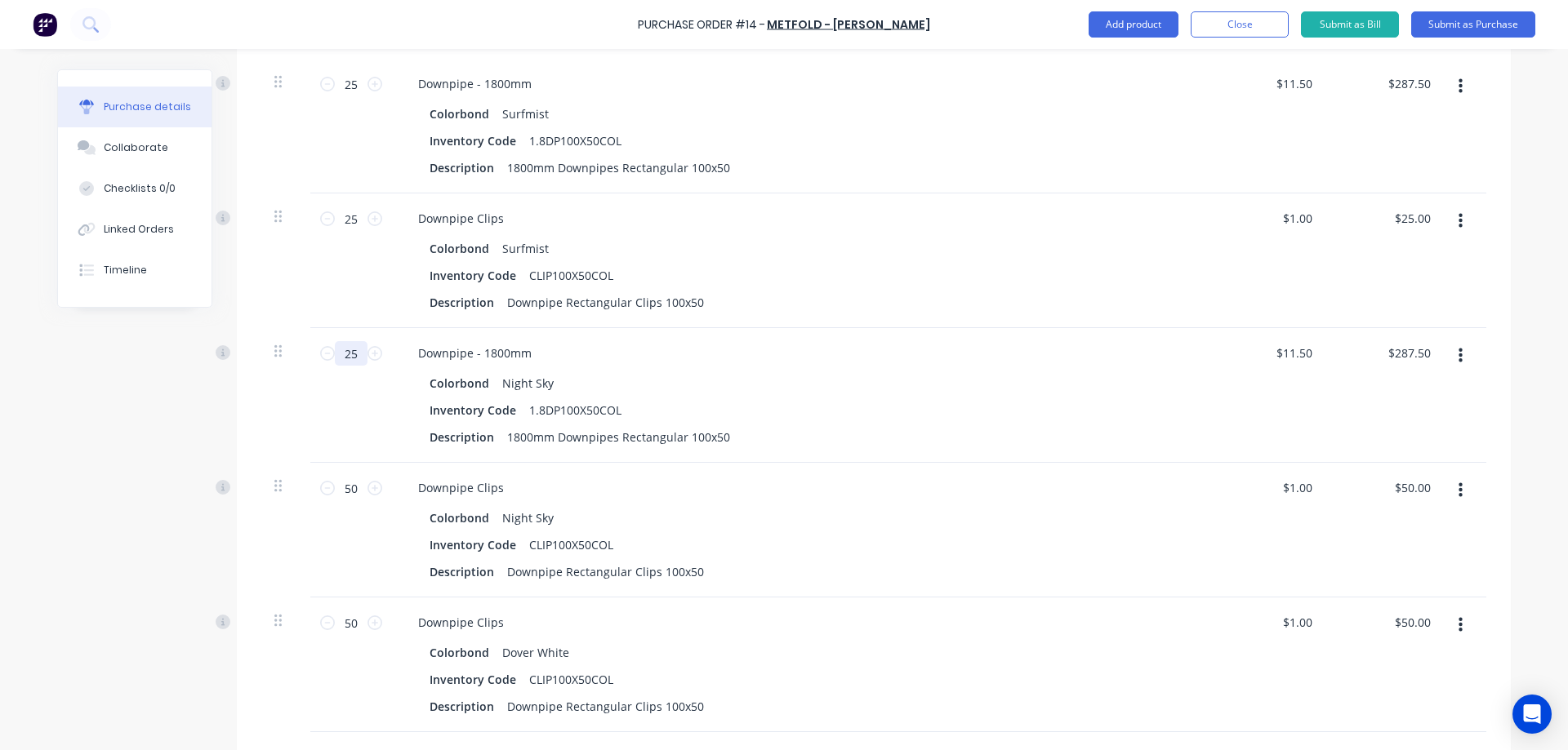
type input "25"
click at [357, 425] on div "25 25" at bounding box center [351, 396] width 82 height 135
click at [351, 493] on input "50" at bounding box center [351, 488] width 33 height 24
type input "2"
type input "$2.00"
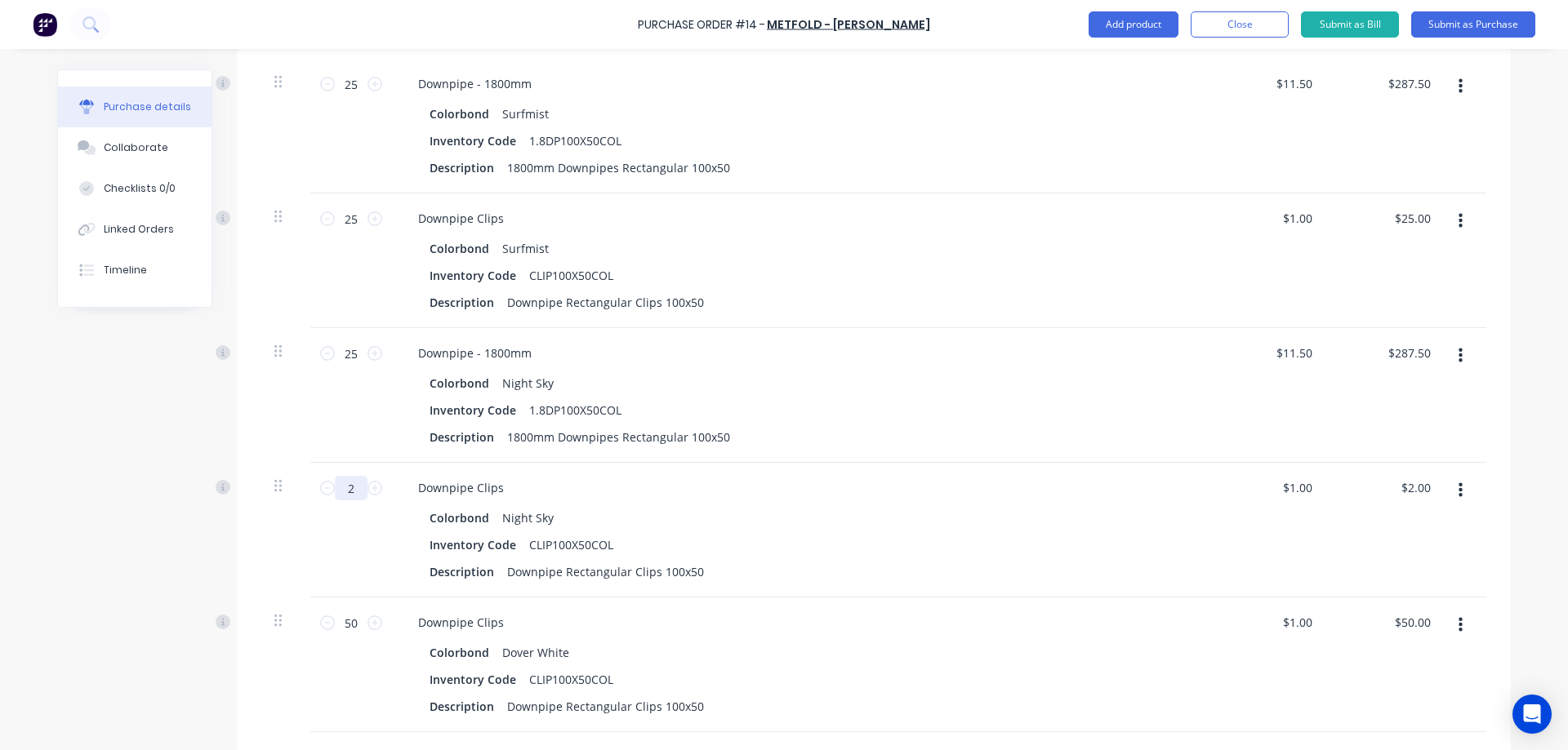
type input "25"
type input "$25.00"
type input "25"
click at [343, 537] on div "25 25" at bounding box center [351, 530] width 82 height 135
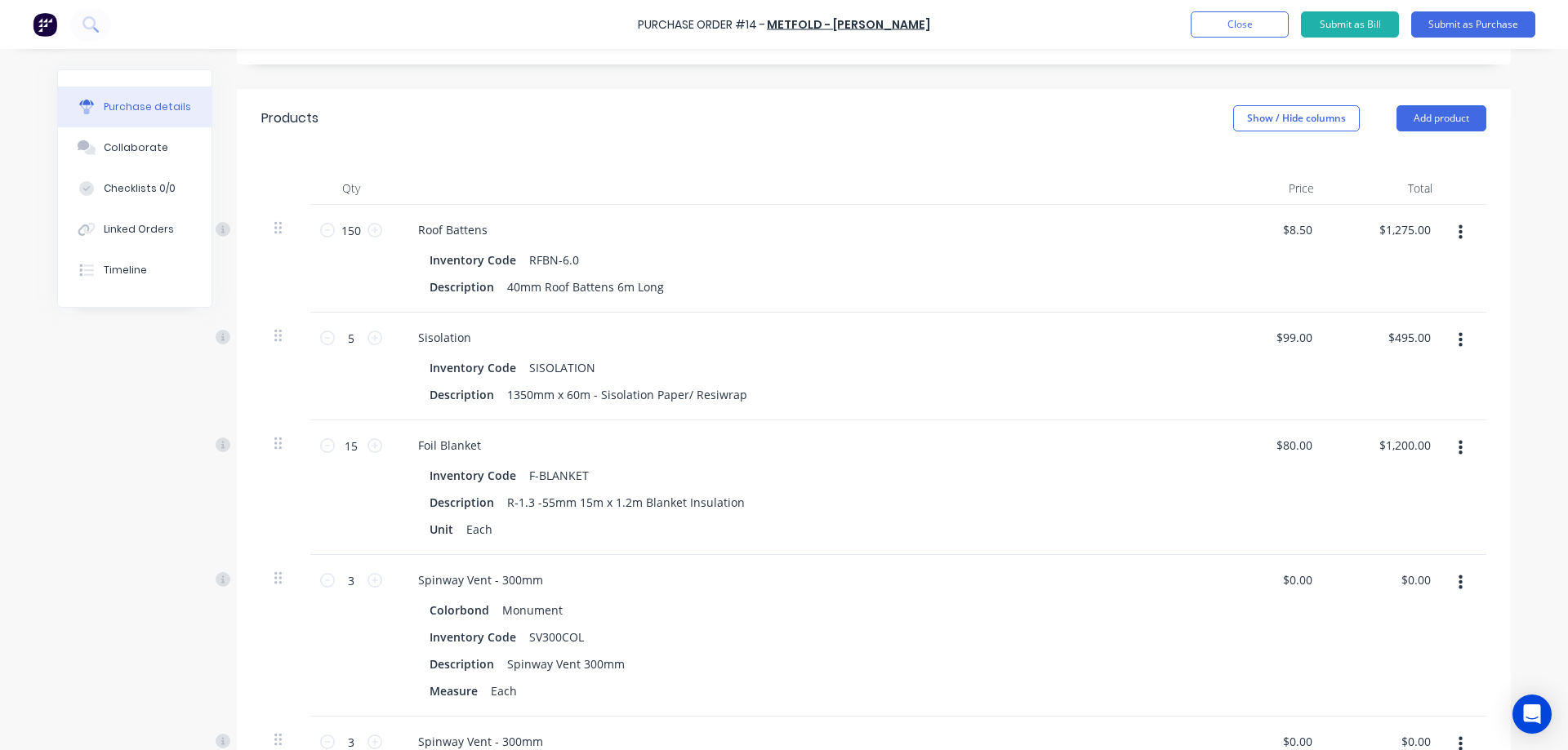
scroll to position [313, 0]
click at [354, 233] on input "150" at bounding box center [351, 233] width 33 height 24
type input "1"
type input "$8.50"
type input "10"
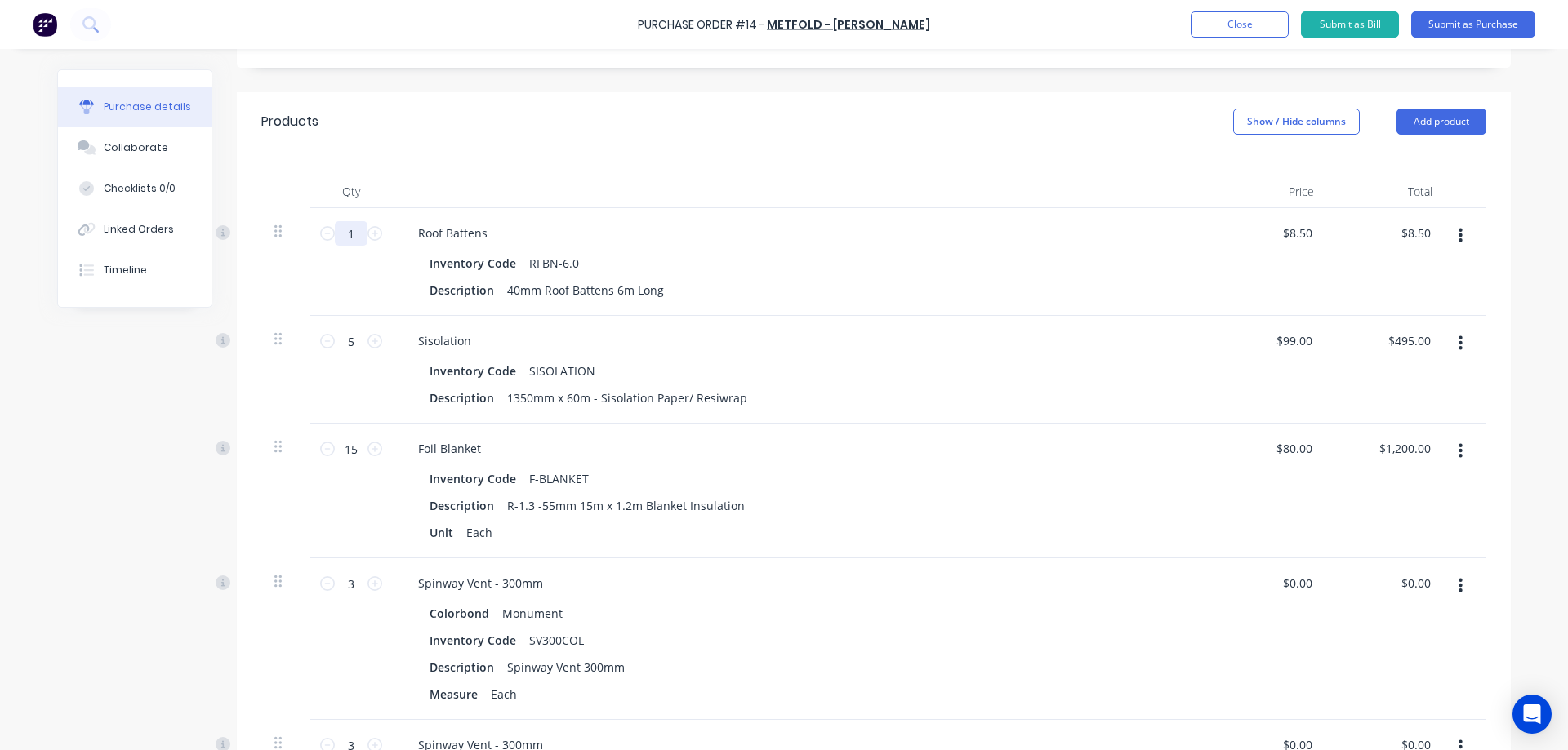
type input "$85.00"
type input "100"
type input "$850.00"
click at [343, 280] on div "100 100" at bounding box center [351, 261] width 82 height 108
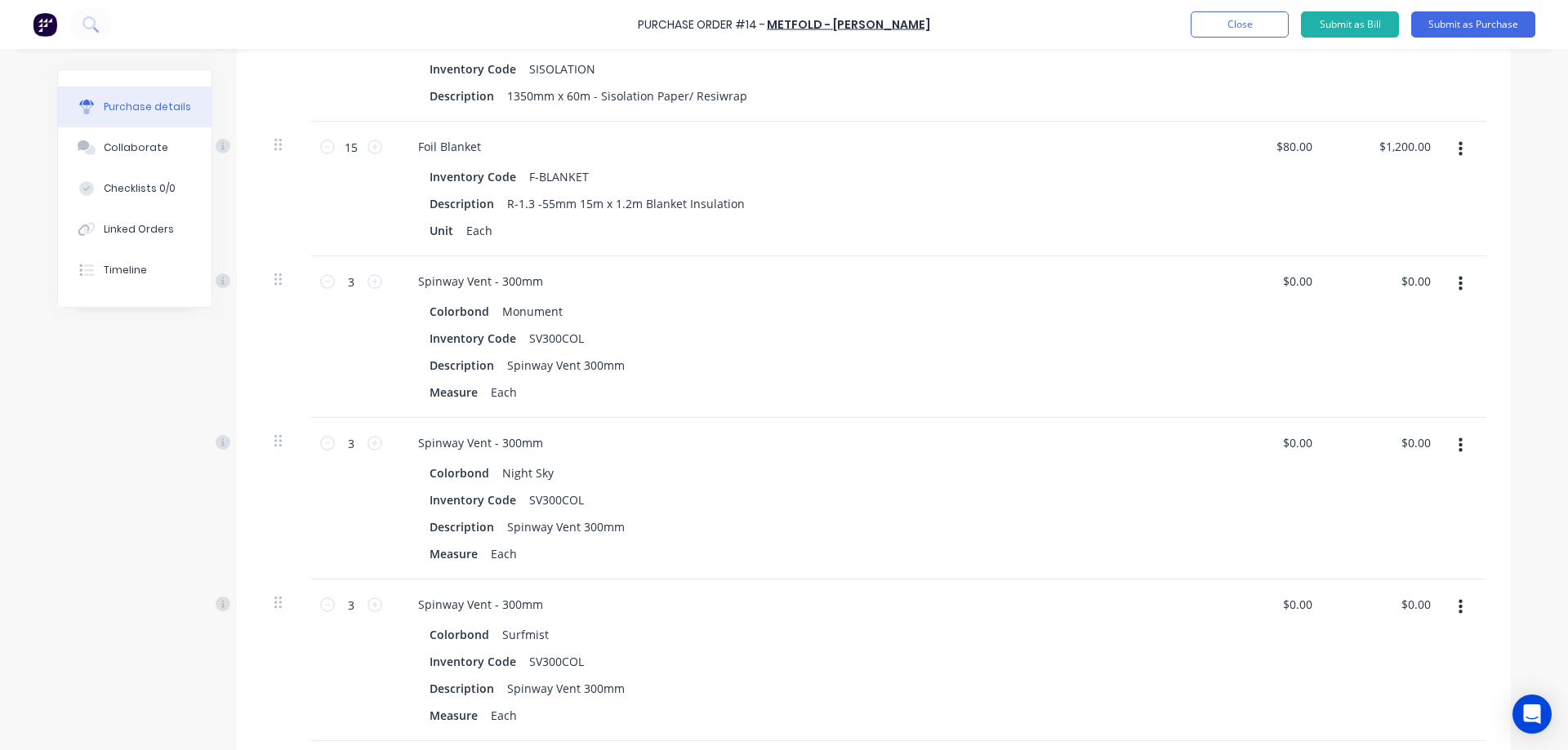
scroll to position [395, 0]
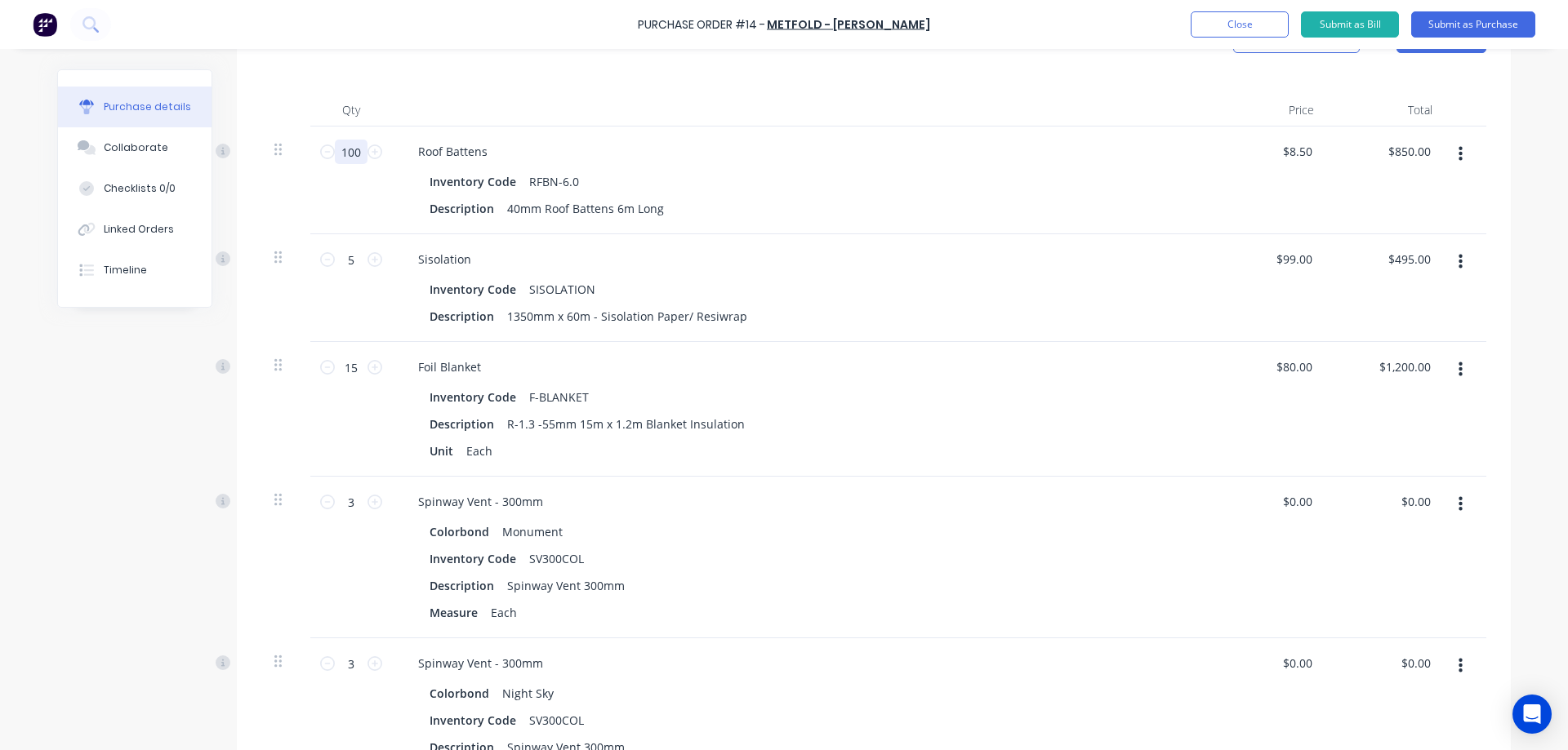
click at [357, 157] on input "100" at bounding box center [351, 151] width 33 height 24
type input "1"
type input "$8.50"
type input "15"
type input "$127.50"
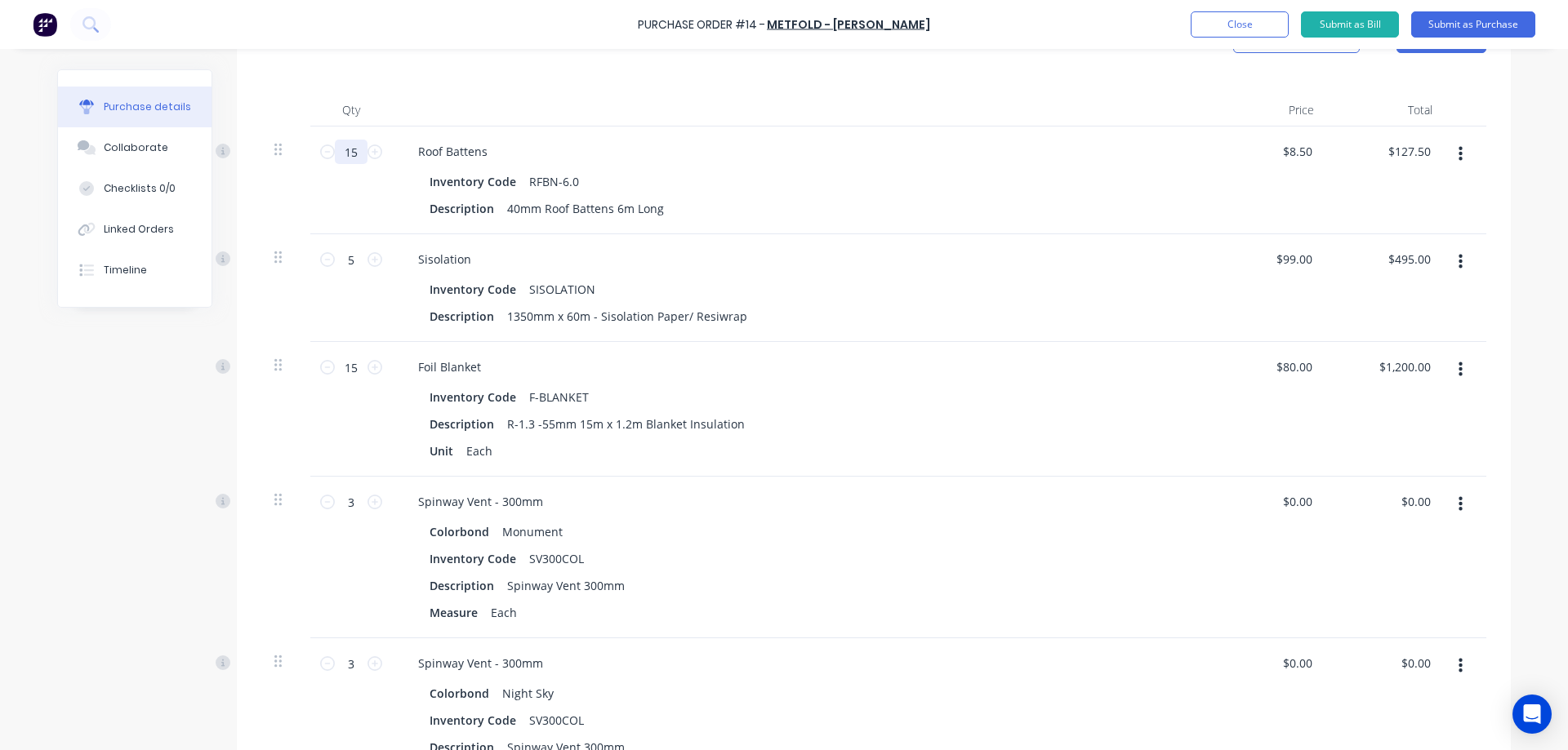
type input "150"
type input "$1,275.00"
type input "150"
click at [393, 184] on div "Roof Battens Inventory Code RFBN-6.0 Description 40mm Roof Battens 6m Long" at bounding box center [800, 180] width 817 height 108
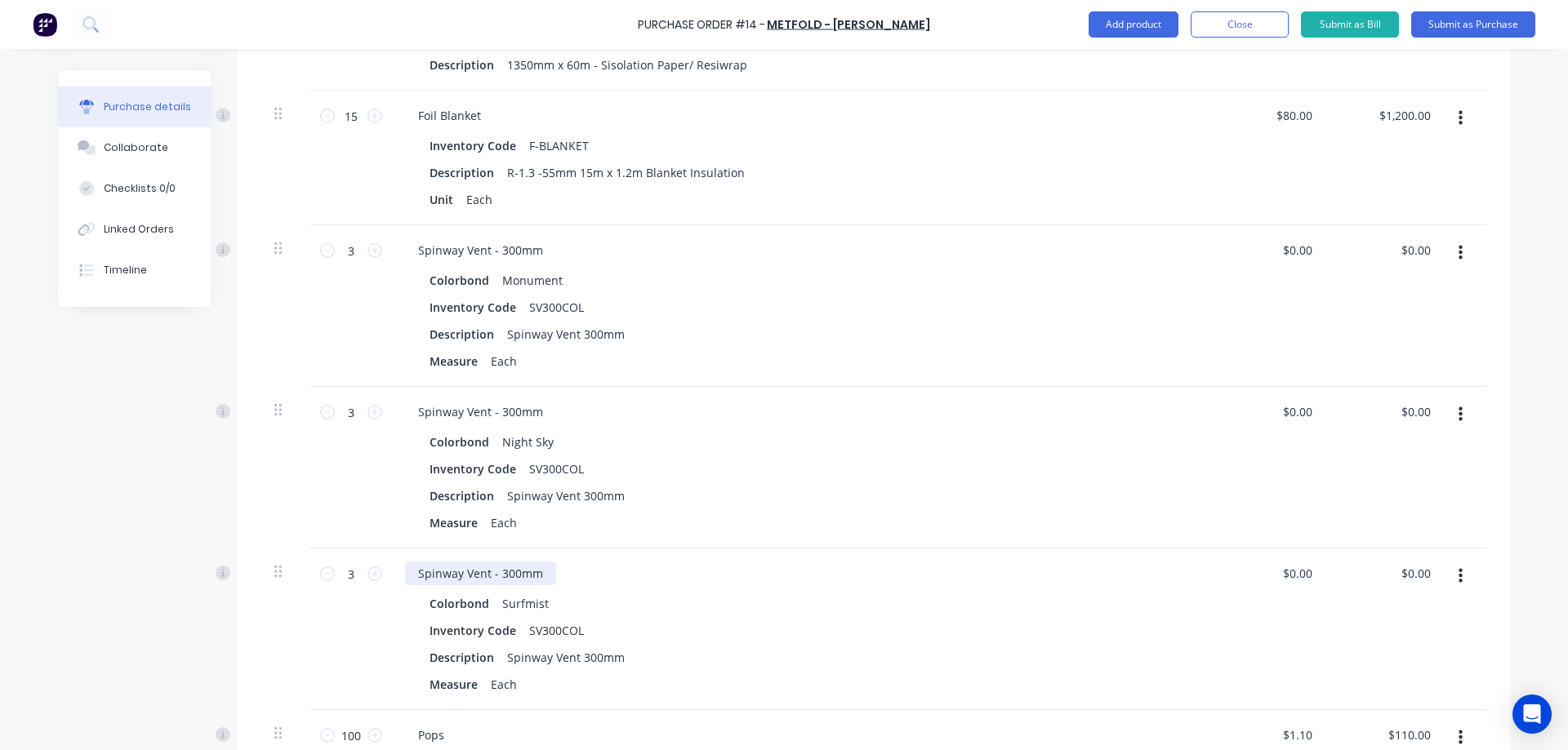
scroll to position [640, 0]
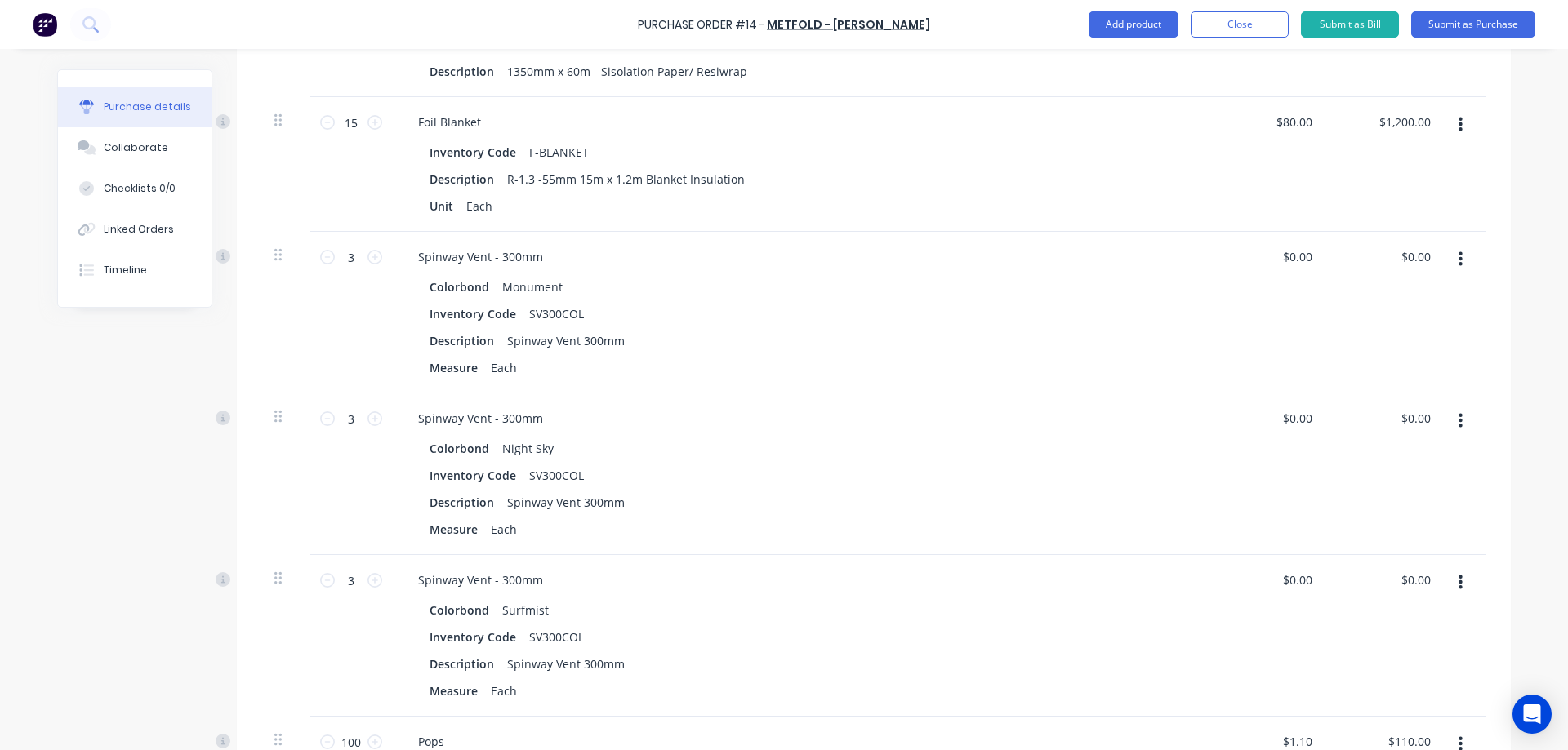
click at [1459, 261] on icon "button" at bounding box center [1460, 259] width 4 height 15
click at [1371, 392] on button "Delete" at bounding box center [1410, 401] width 139 height 33
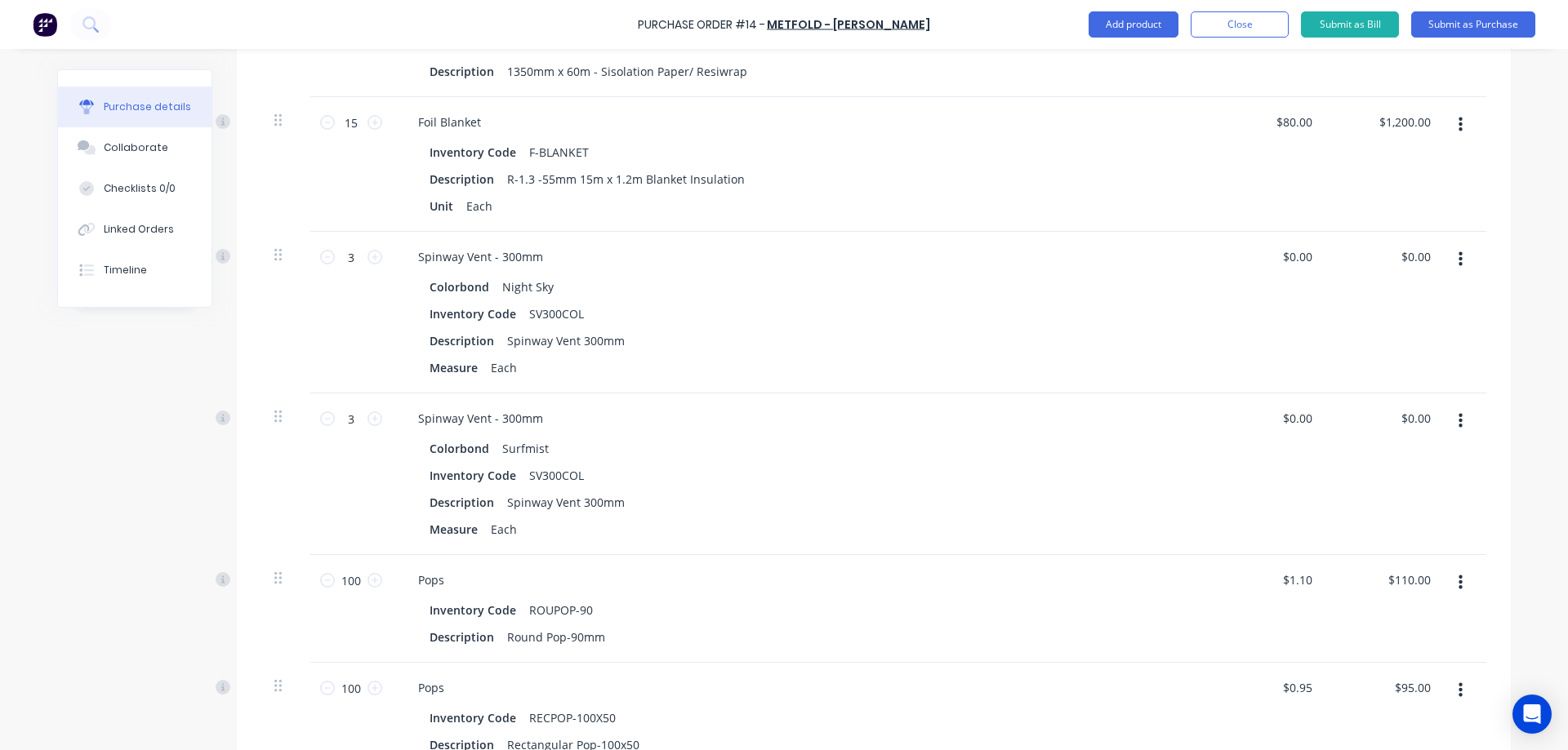
click at [1459, 260] on icon "button" at bounding box center [1460, 259] width 4 height 15
click at [1388, 395] on button "Delete" at bounding box center [1410, 401] width 139 height 33
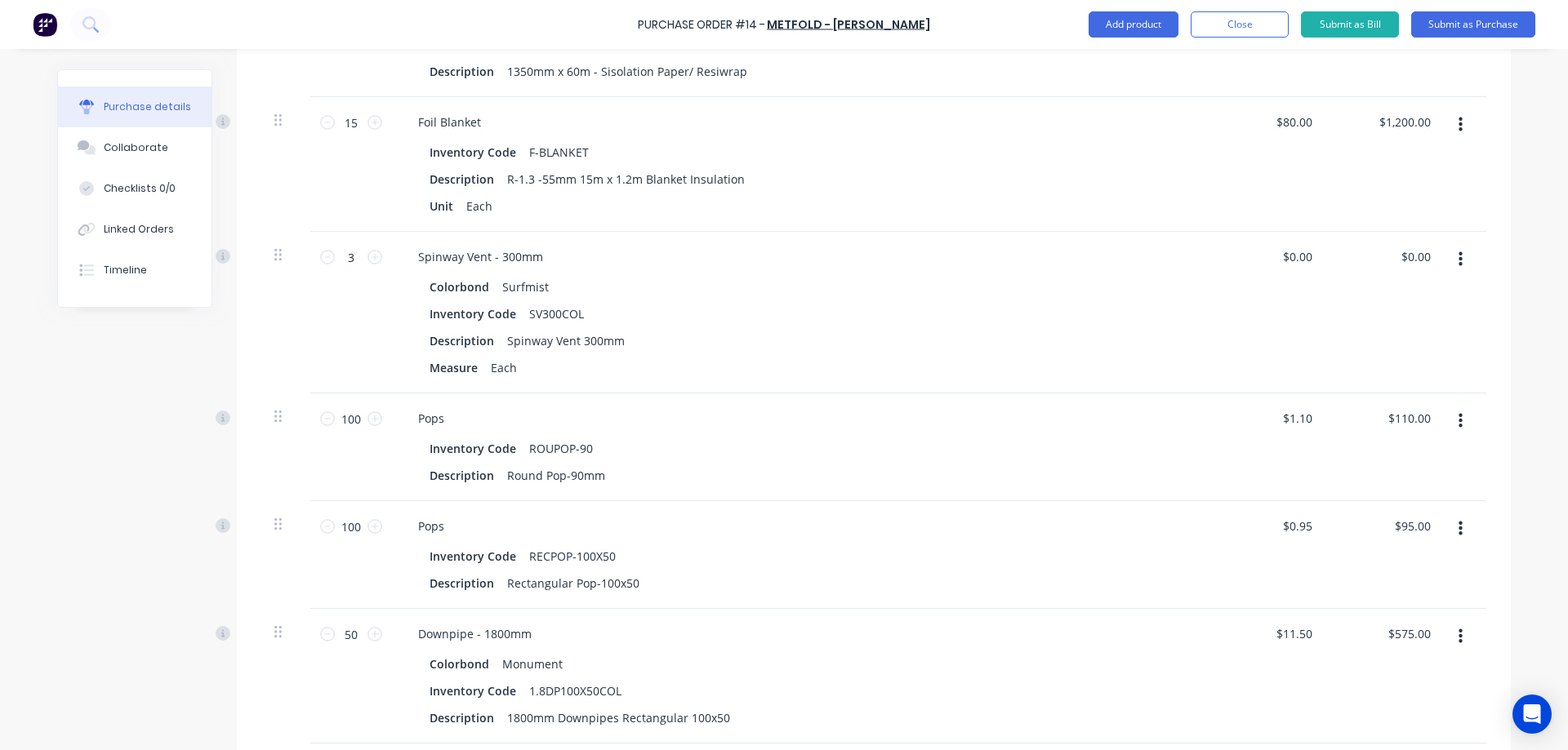
click at [1450, 264] on button "button" at bounding box center [1460, 260] width 39 height 29
click at [1386, 409] on button "Delete" at bounding box center [1410, 401] width 139 height 33
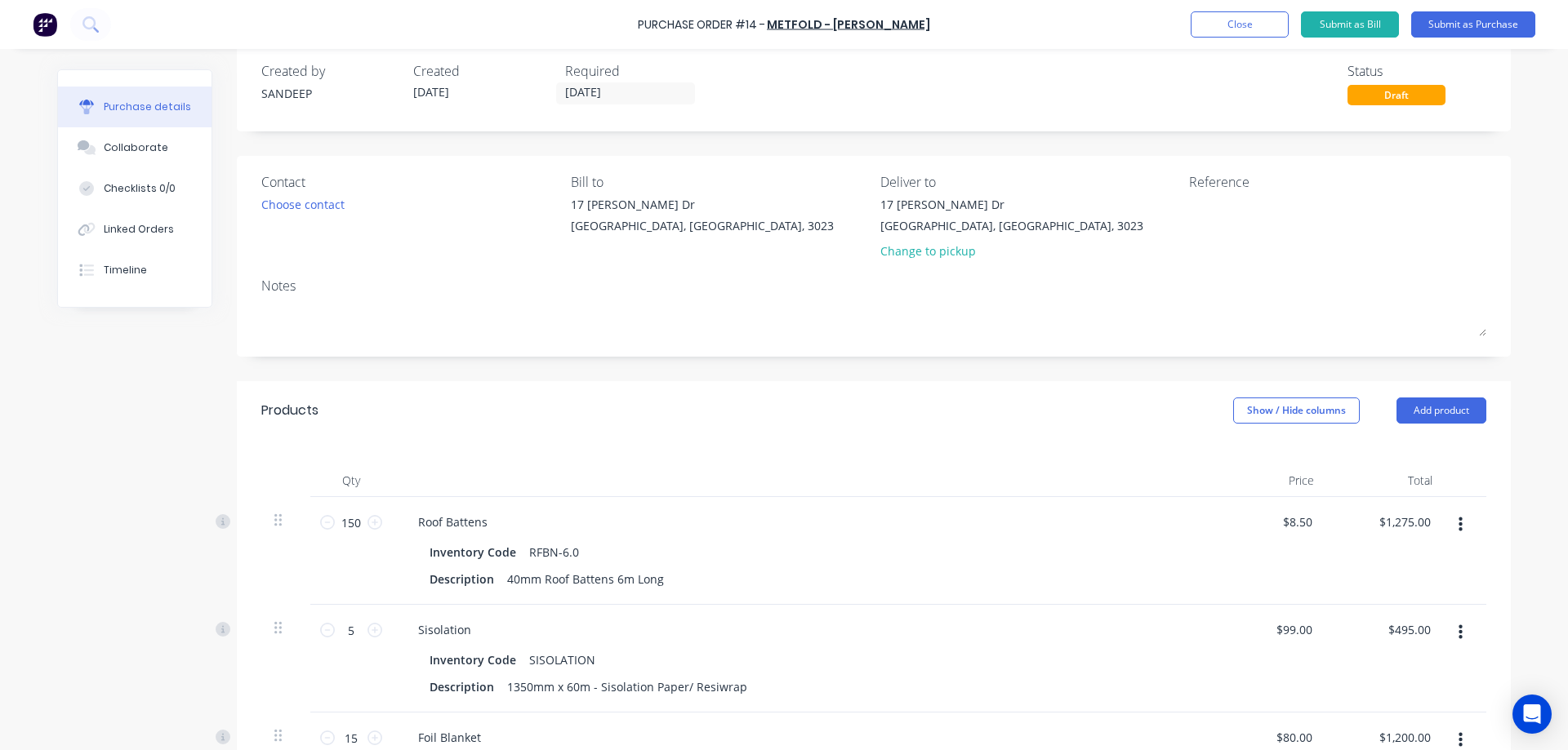
scroll to position [0, 0]
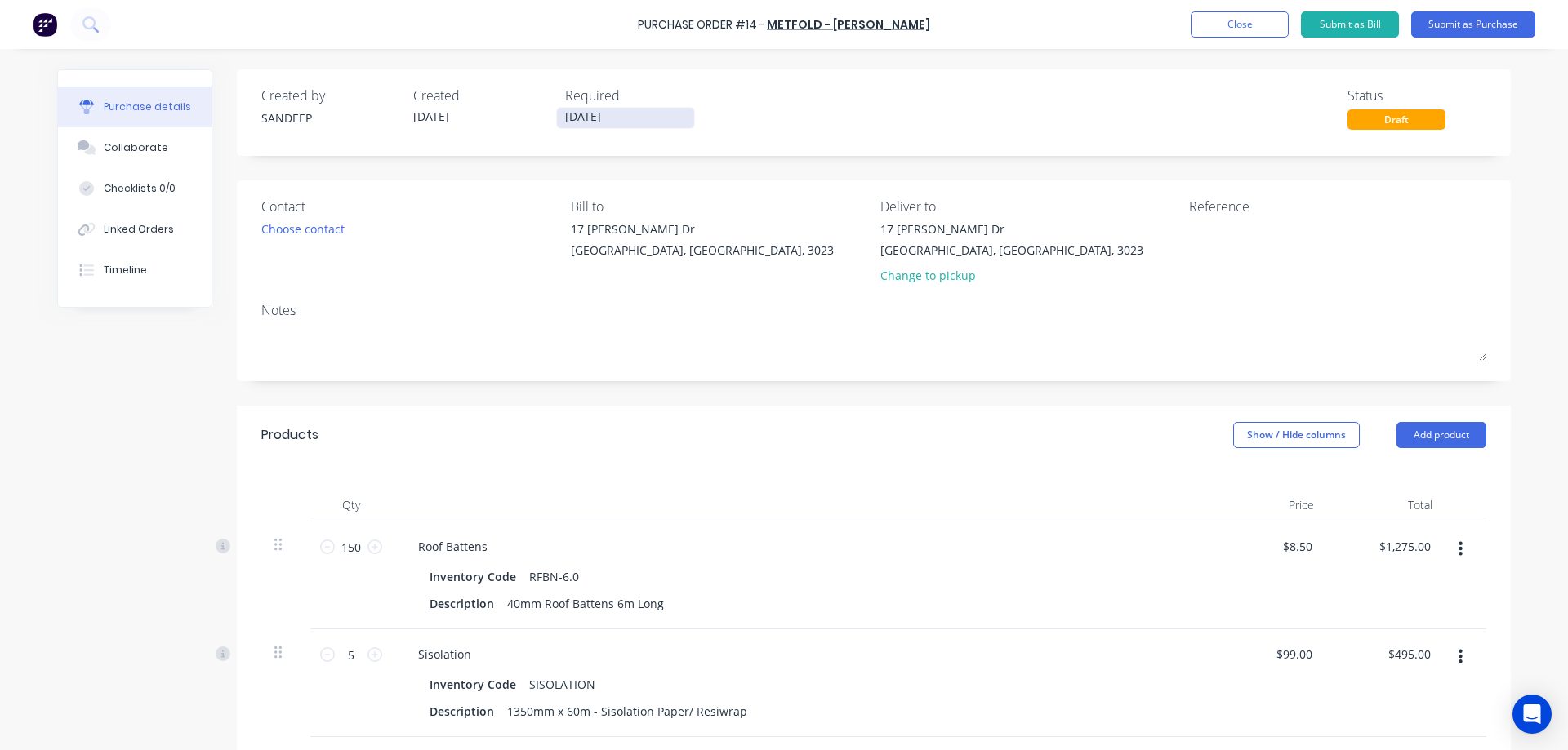
click at [579, 113] on input "02/09/25" at bounding box center [625, 118] width 137 height 21
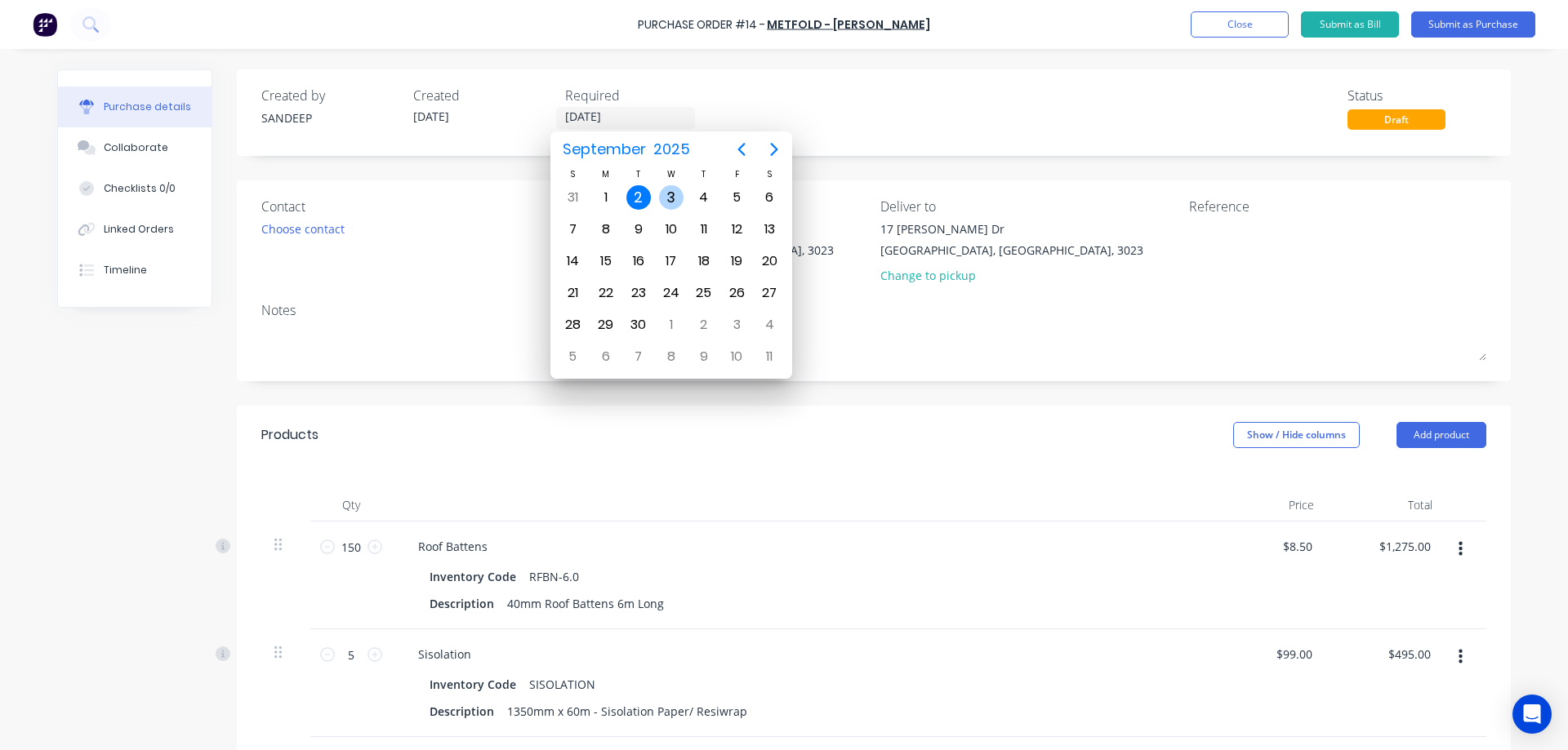
click at [665, 193] on div "3" at bounding box center [671, 197] width 24 height 24
type input "03/09/25"
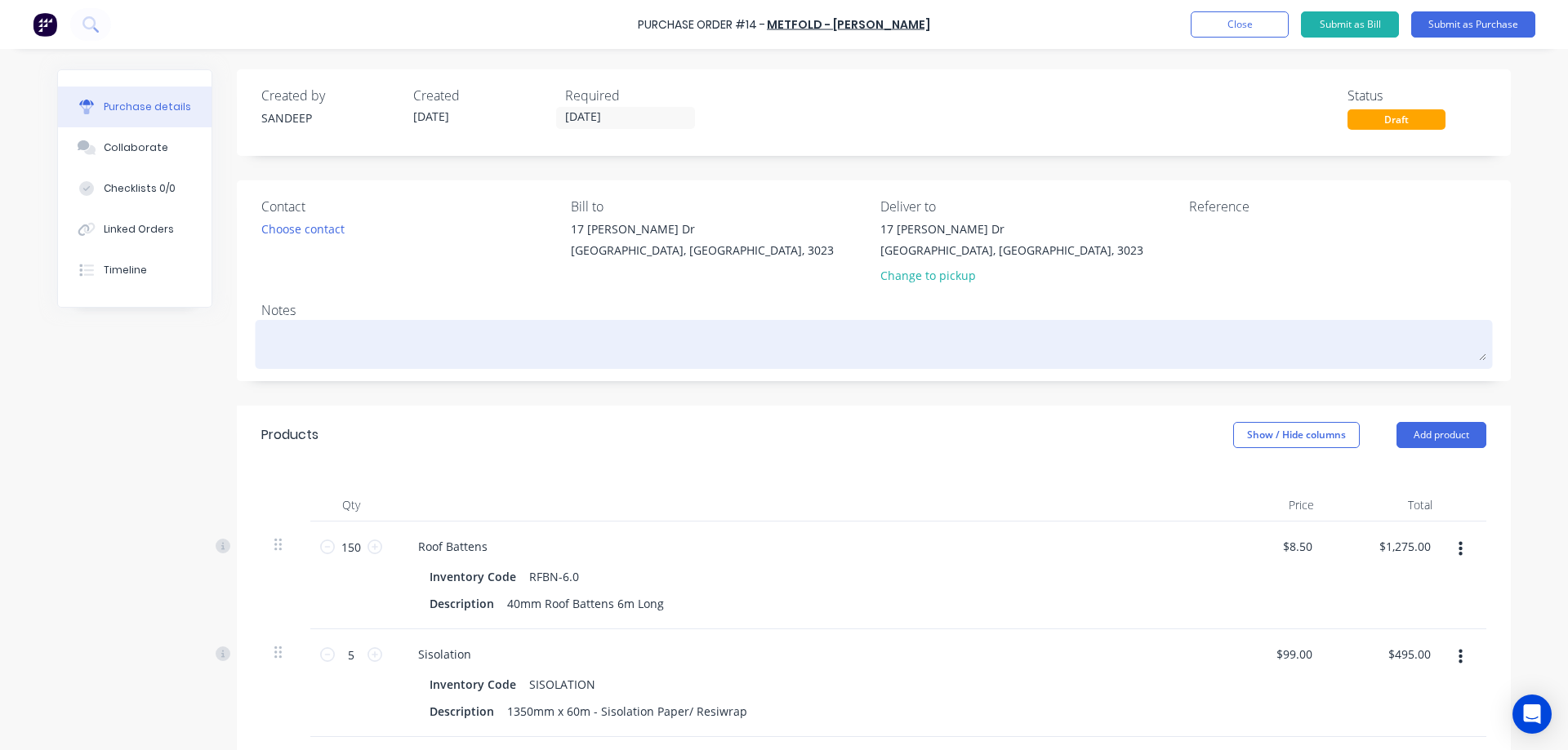
click at [507, 360] on textarea at bounding box center [874, 342] width 1225 height 37
type textarea "T"
type textarea "x"
type textarea "To"
type textarea "x"
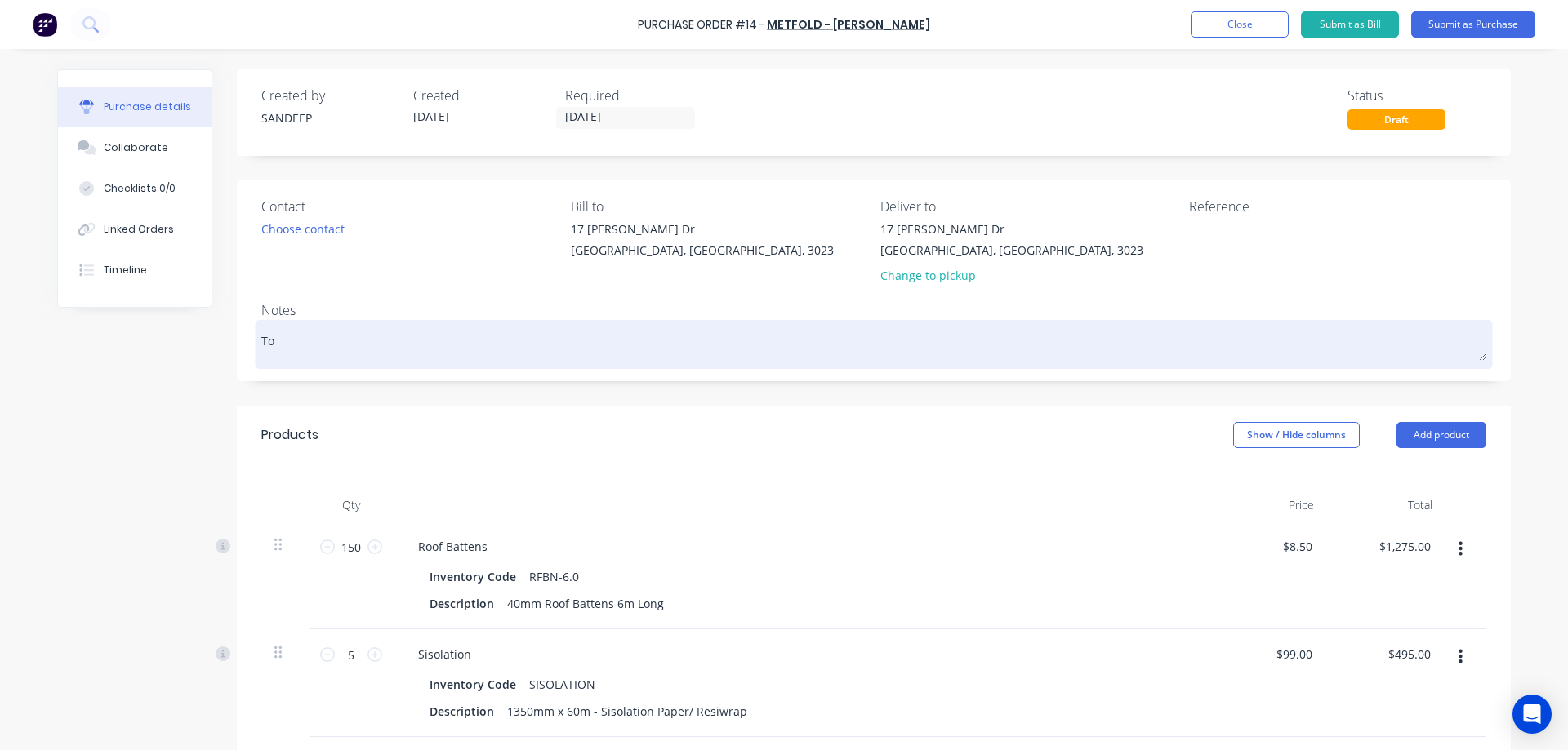
type textarea "Tom"
type textarea "x"
type textarea "Tomo"
type textarea "x"
type textarea "Tomor"
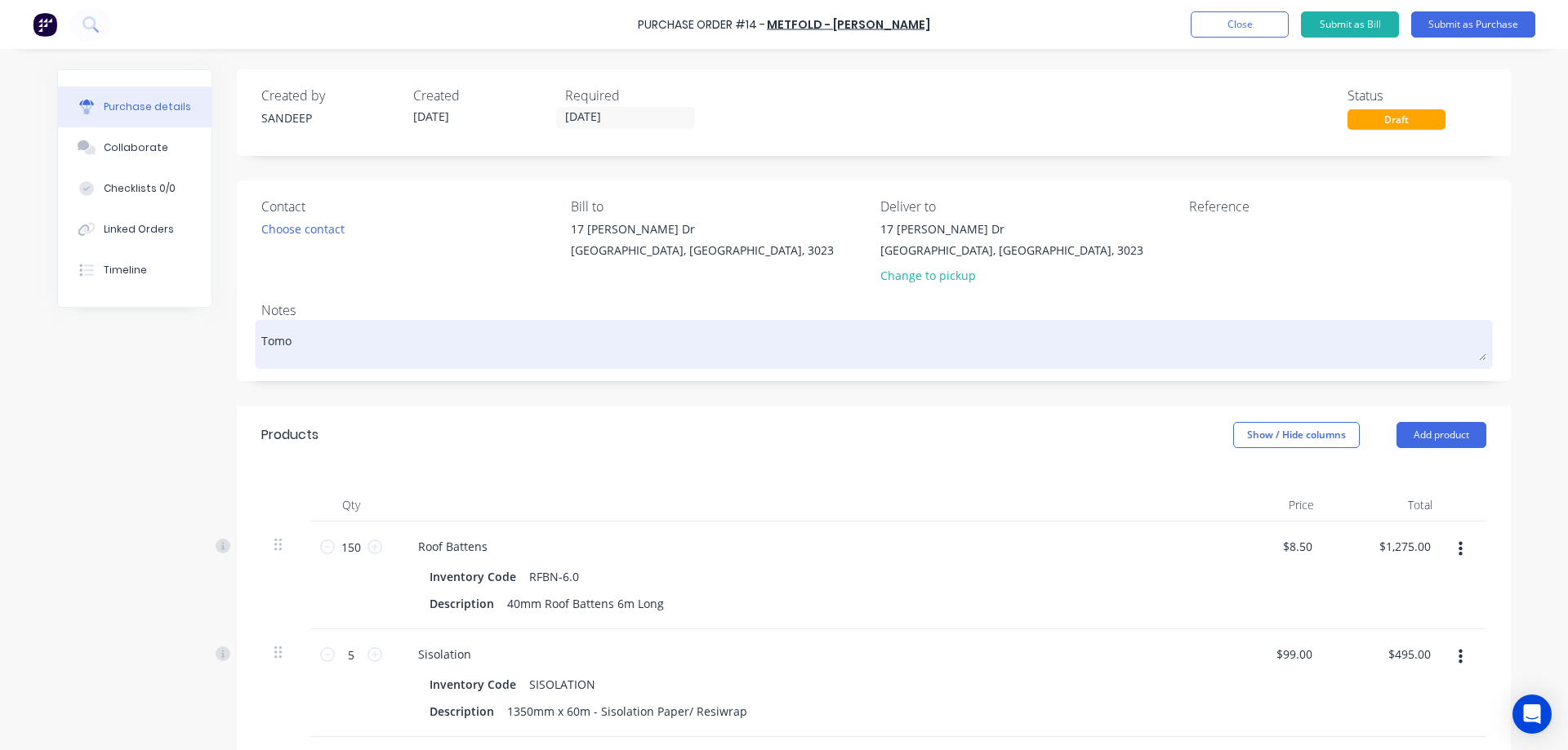
type textarea "x"
type textarea "Tomorr"
type textarea "x"
type textarea "Tomorro"
type textarea "x"
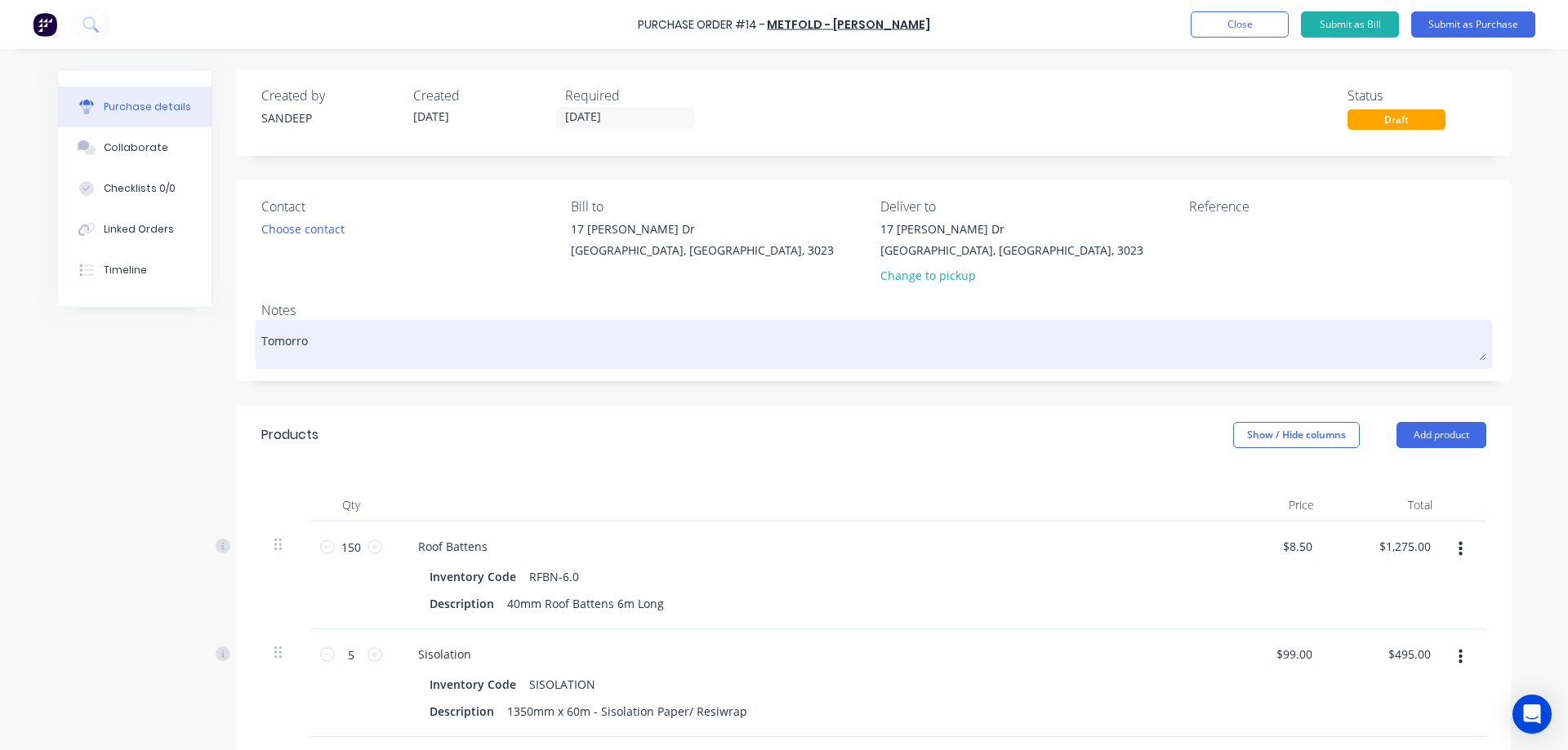
type textarea "Tomorrow"
type textarea "x"
type textarea "Tomorrow"
type textarea "x"
type textarea "Tomorrow M"
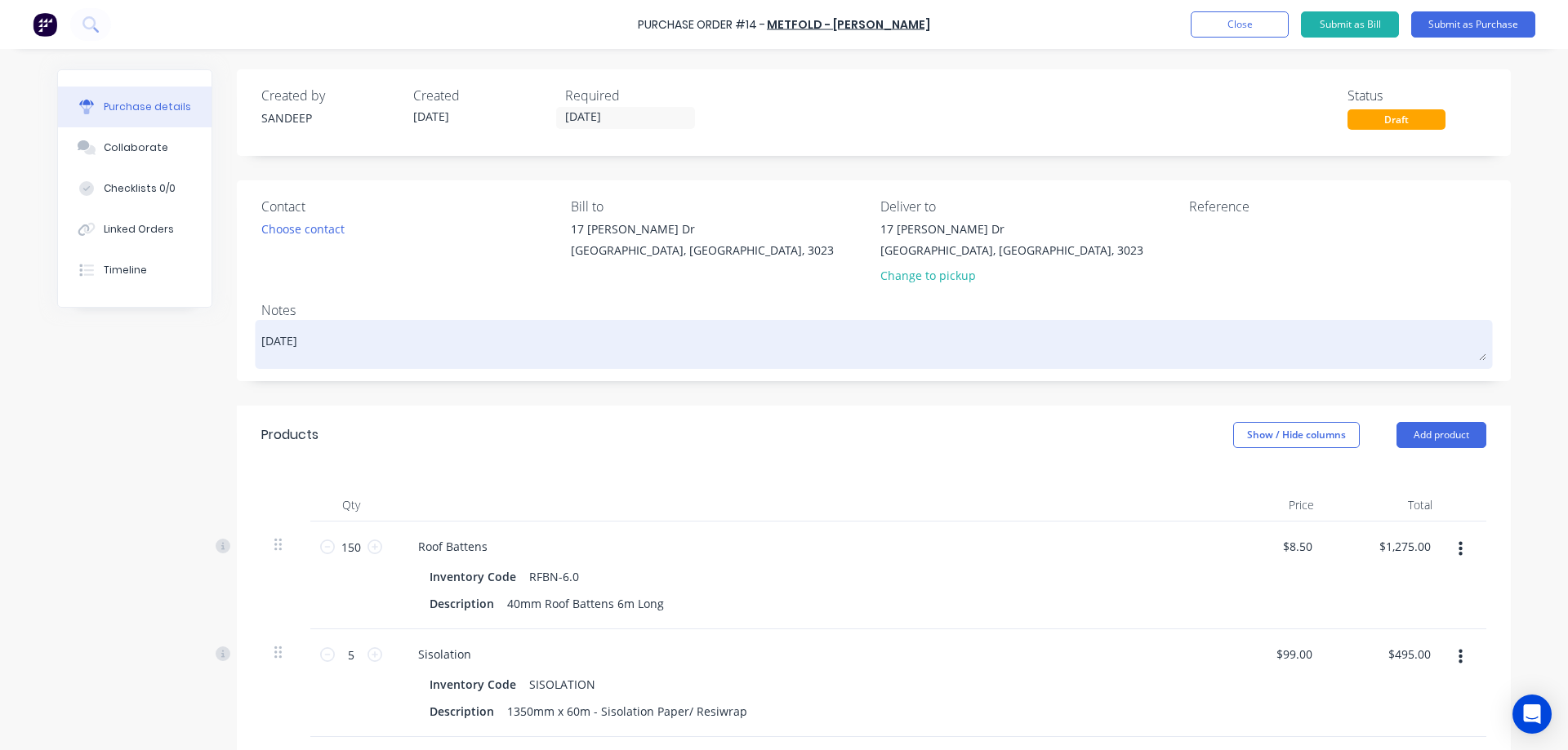
type textarea "x"
type textarea "Tomorrow Mo"
type textarea "x"
type textarea "Tomorrow Mor"
type textarea "x"
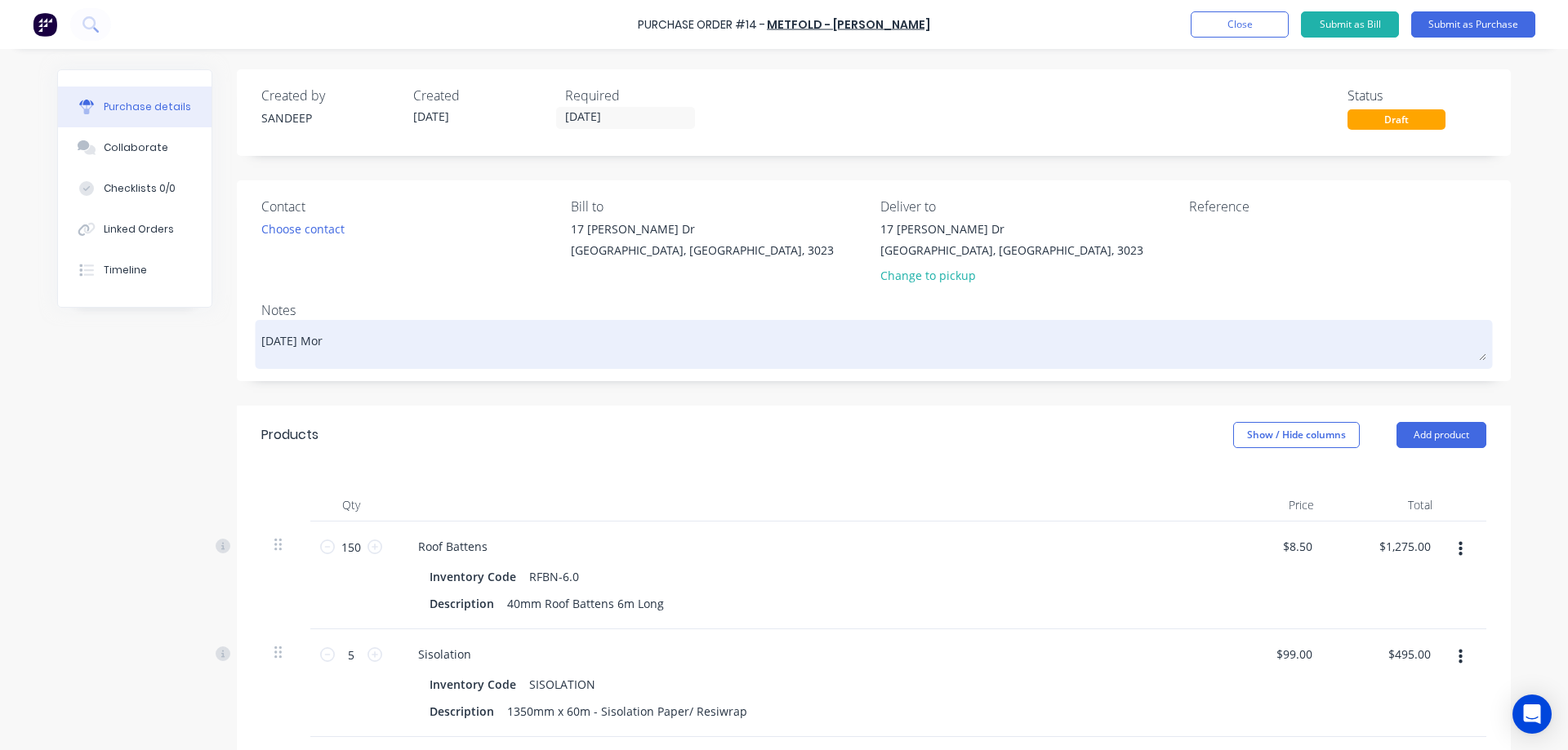
type textarea "Tomorrow Morn"
type textarea "x"
type textarea "Tomorrow Morni"
type textarea "x"
type textarea "Tomorrow Mornin"
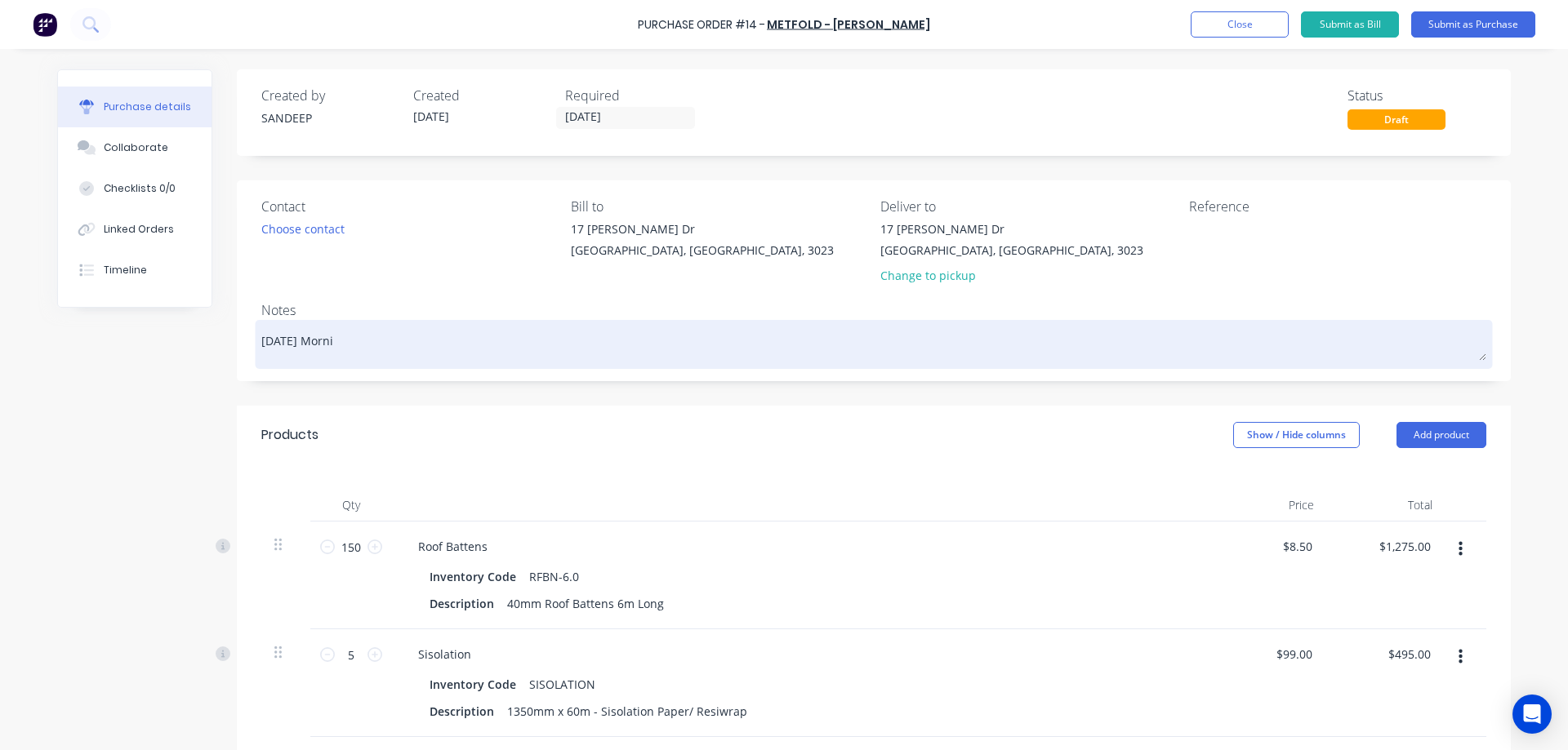
type textarea "x"
type textarea "Tomorrow Morning"
type textarea "x"
type textarea "Tomorrow Morning"
type textarea "x"
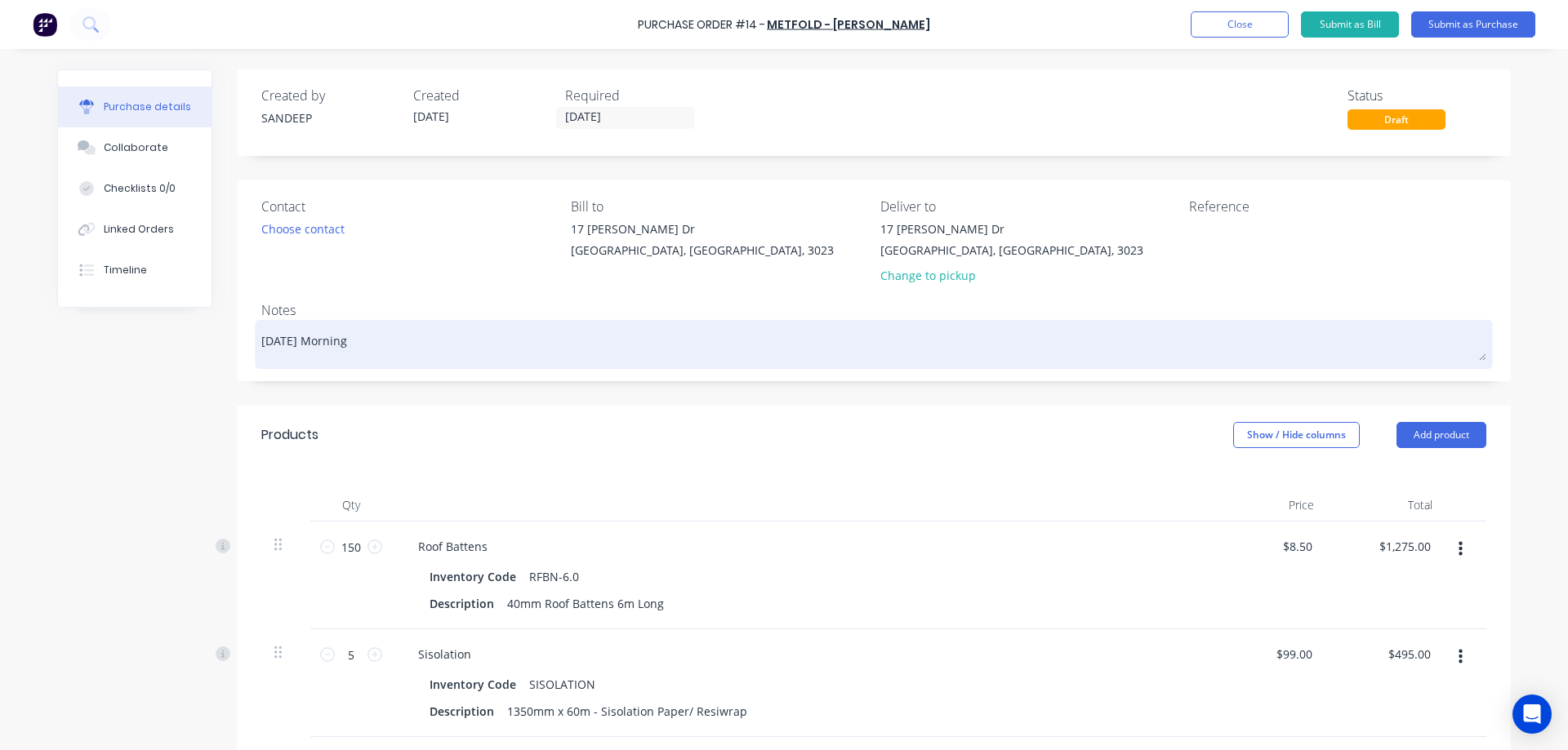
type textarea "Tomorrow Morning D"
type textarea "x"
type textarea "Tomorrow Morning De"
type textarea "x"
type textarea "Tomorrow Morning Del"
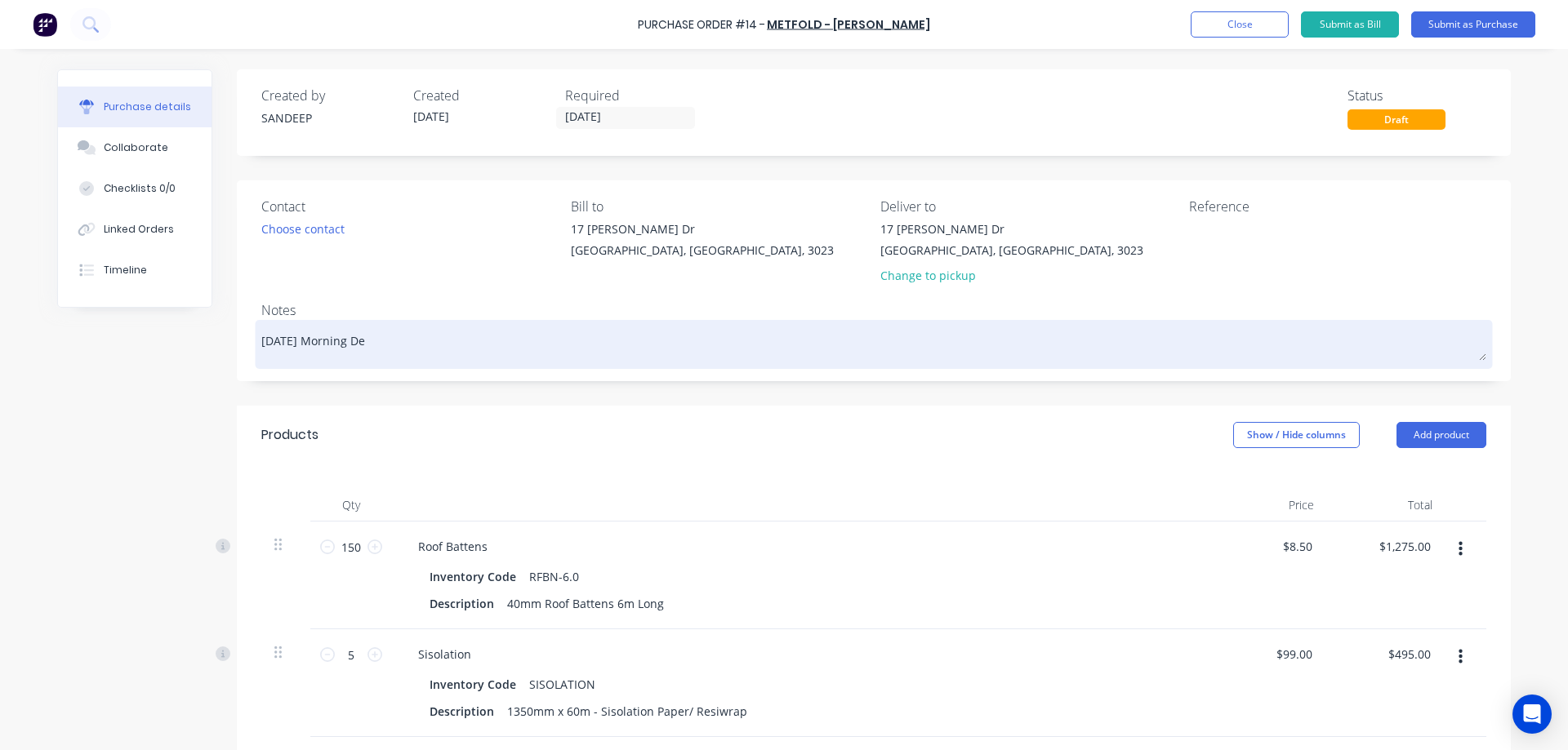
type textarea "x"
type textarea "Tomorrow Morning Deli"
type textarea "x"
type textarea "Tomorrow Morning Deliv"
type textarea "x"
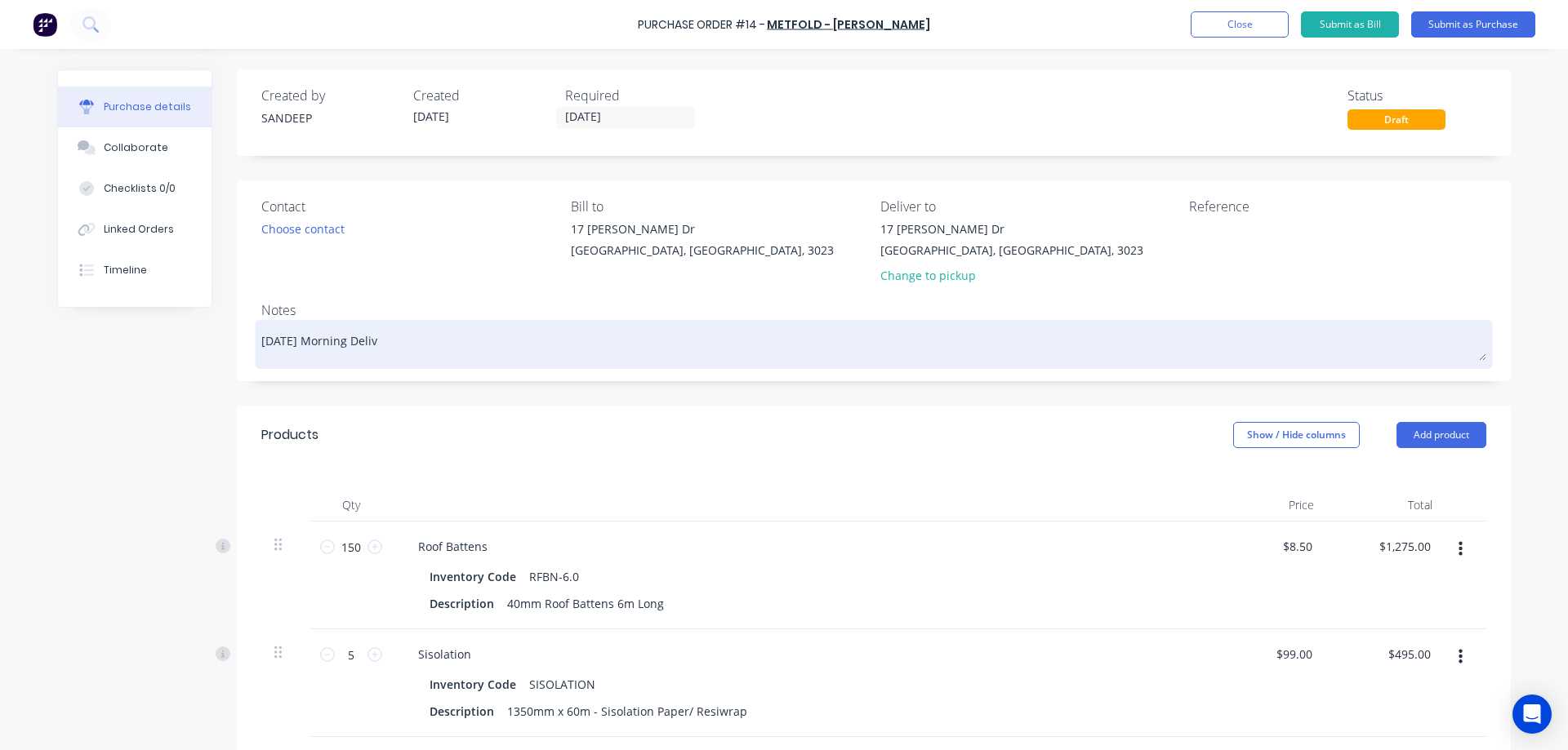
type textarea "Tomorrow Morning Delive"
type textarea "x"
type textarea "Tomorrow Morning Deliver"
type textarea "x"
type textarea "Tomorrow Morning Delivery"
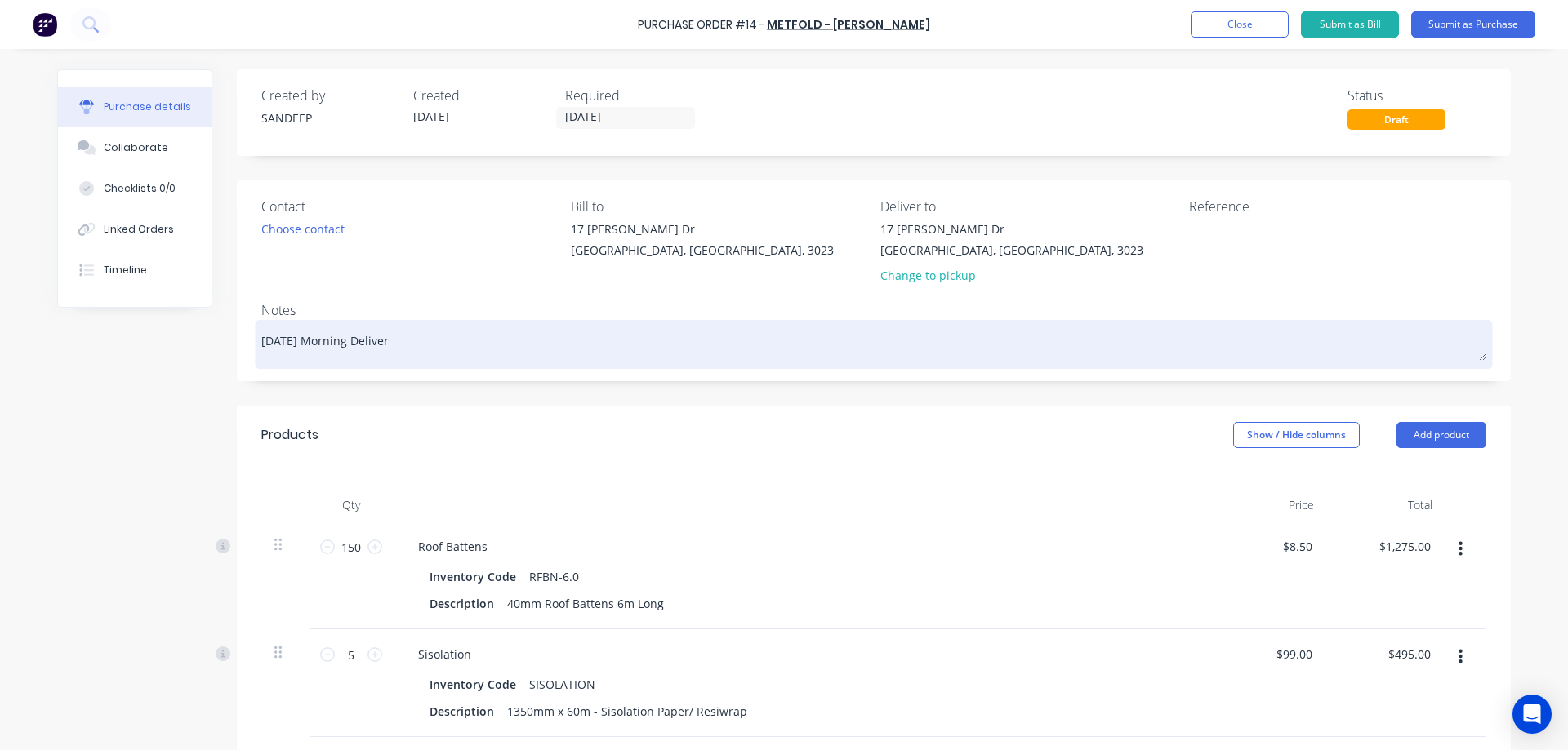
type textarea "x"
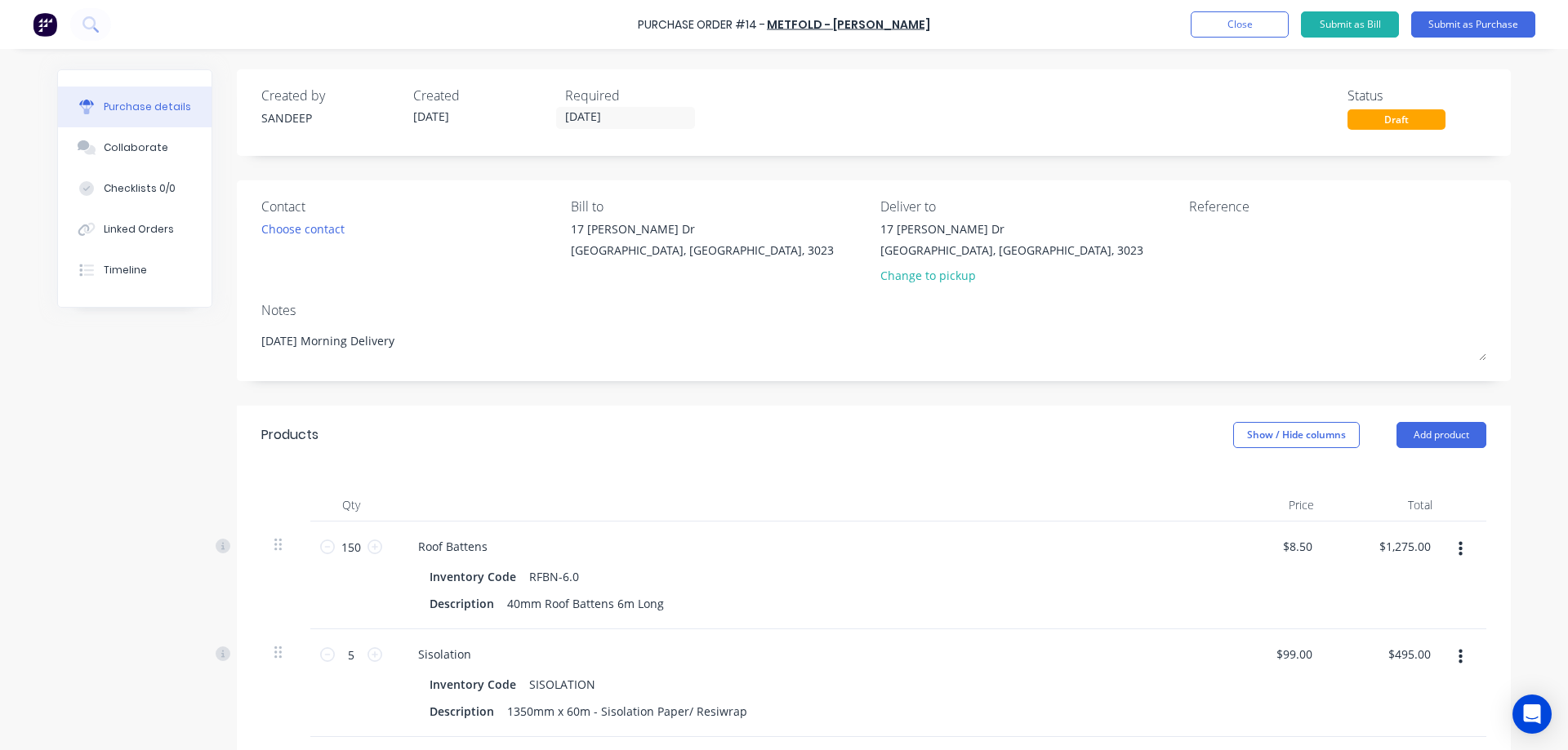
type textarea "Tomorrow Morning Delivery"
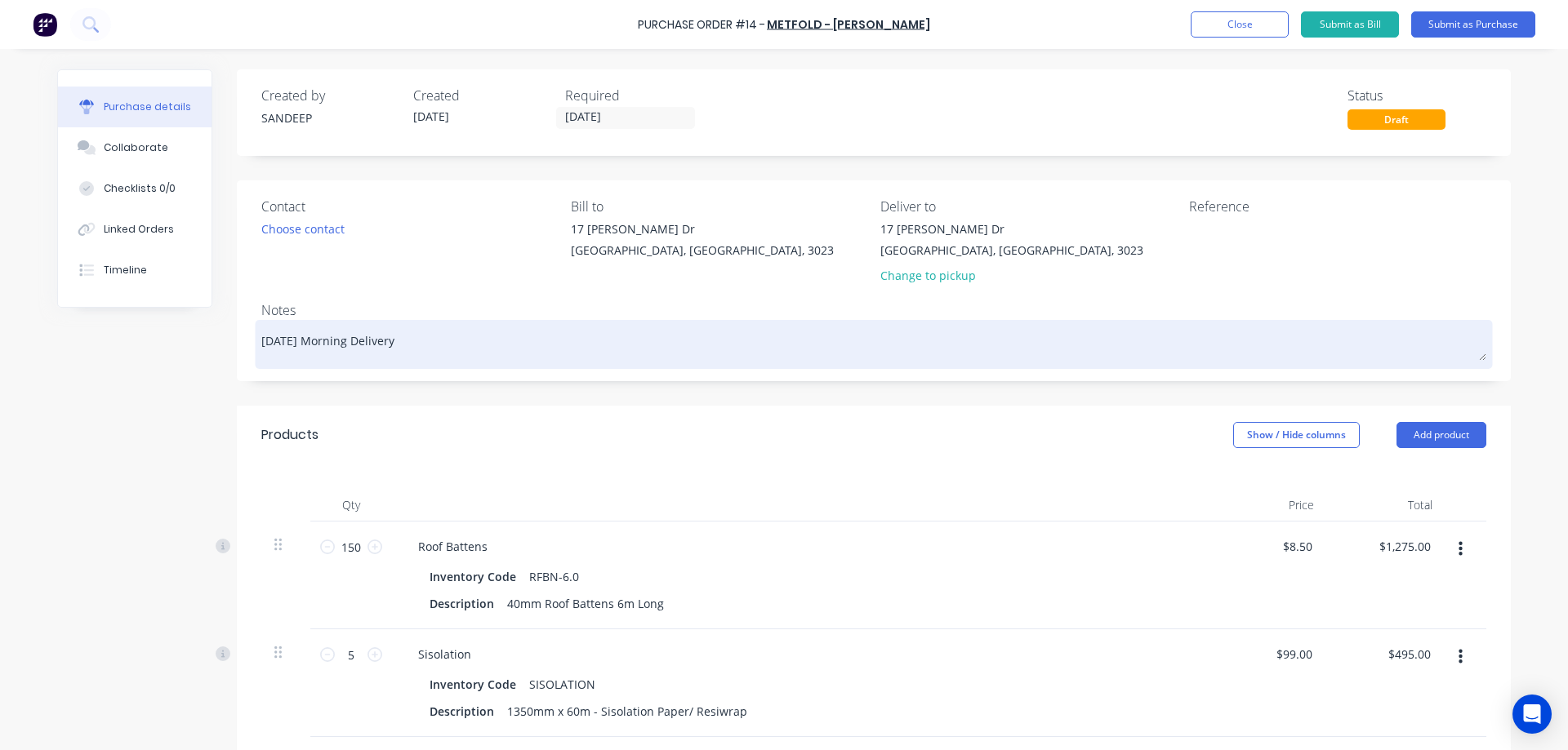
type textarea "x"
click at [425, 345] on textarea "Tomorrow Morning Delivery" at bounding box center [874, 342] width 1225 height 37
type textarea "Tomorrow Morning Delivery"
type textarea "x"
type textarea "Tomorrow Morning Delivery P"
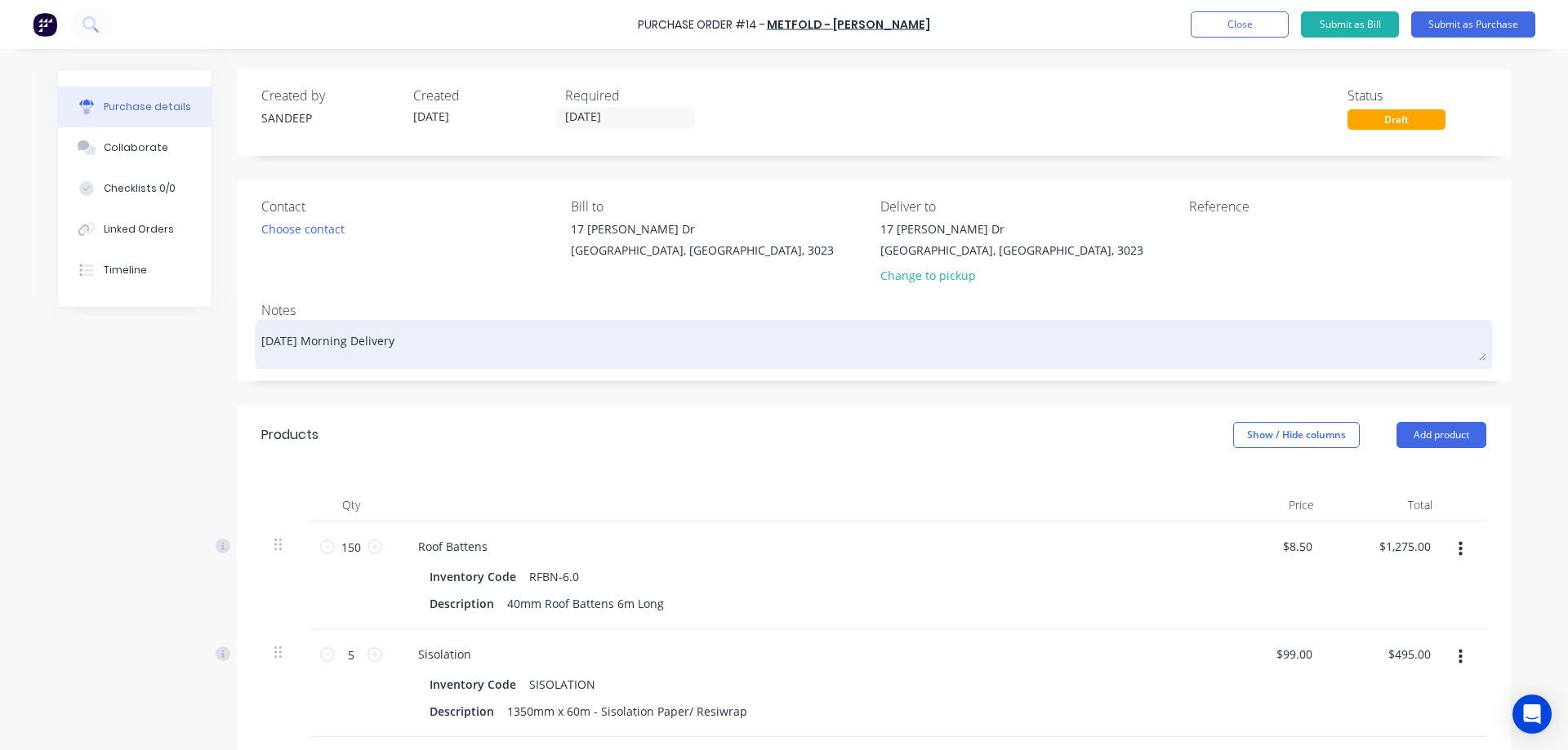
type textarea "x"
type textarea "Tomorrow Morning Delivery Pl"
type textarea "x"
type textarea "Tomorrow Morning Delivery Ple"
type textarea "x"
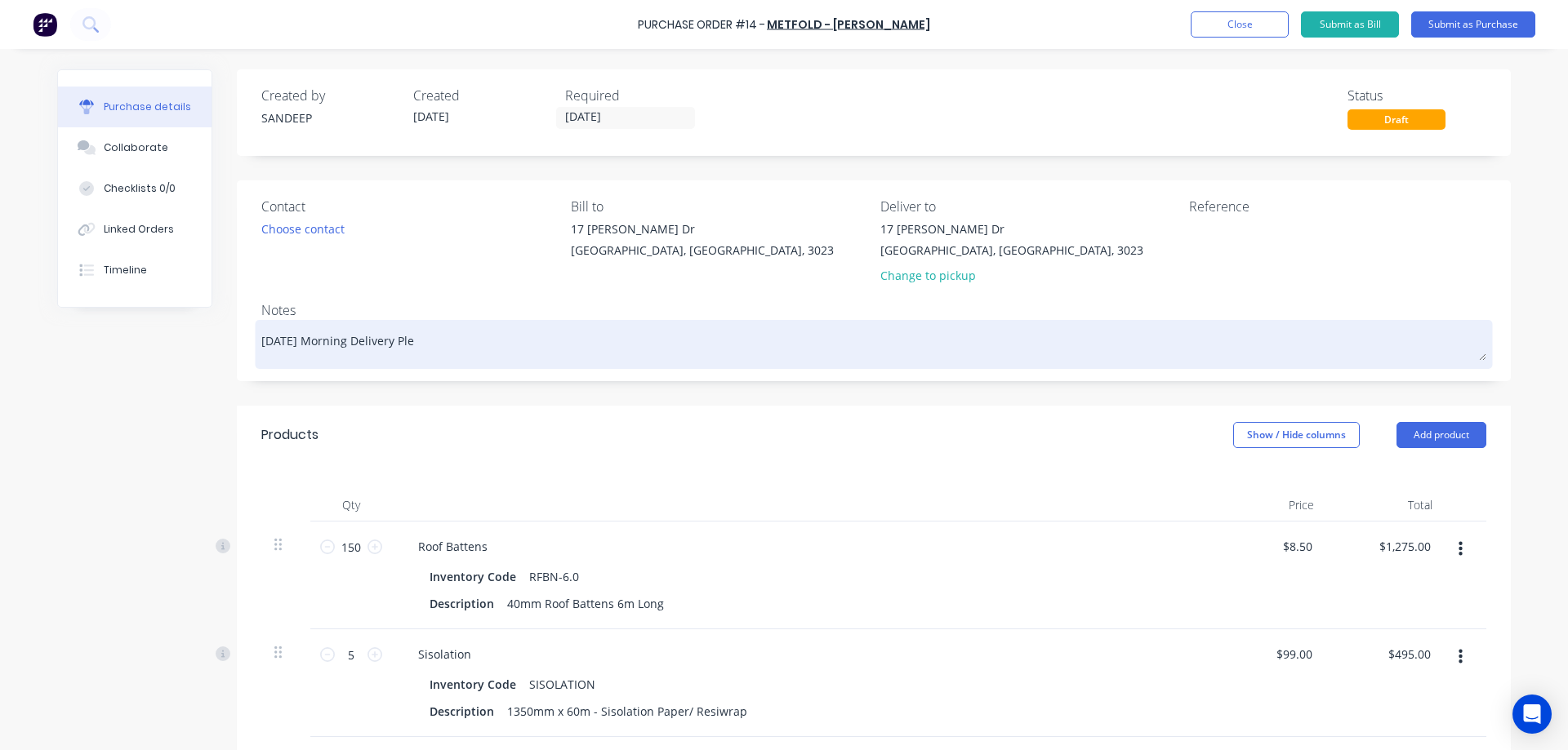
type textarea "Tomorrow Morning Delivery Plea"
type textarea "x"
type textarea "Tomorrow Morning Delivery Pleas"
type textarea "x"
type textarea "Tomorrow Morning Delivery Please"
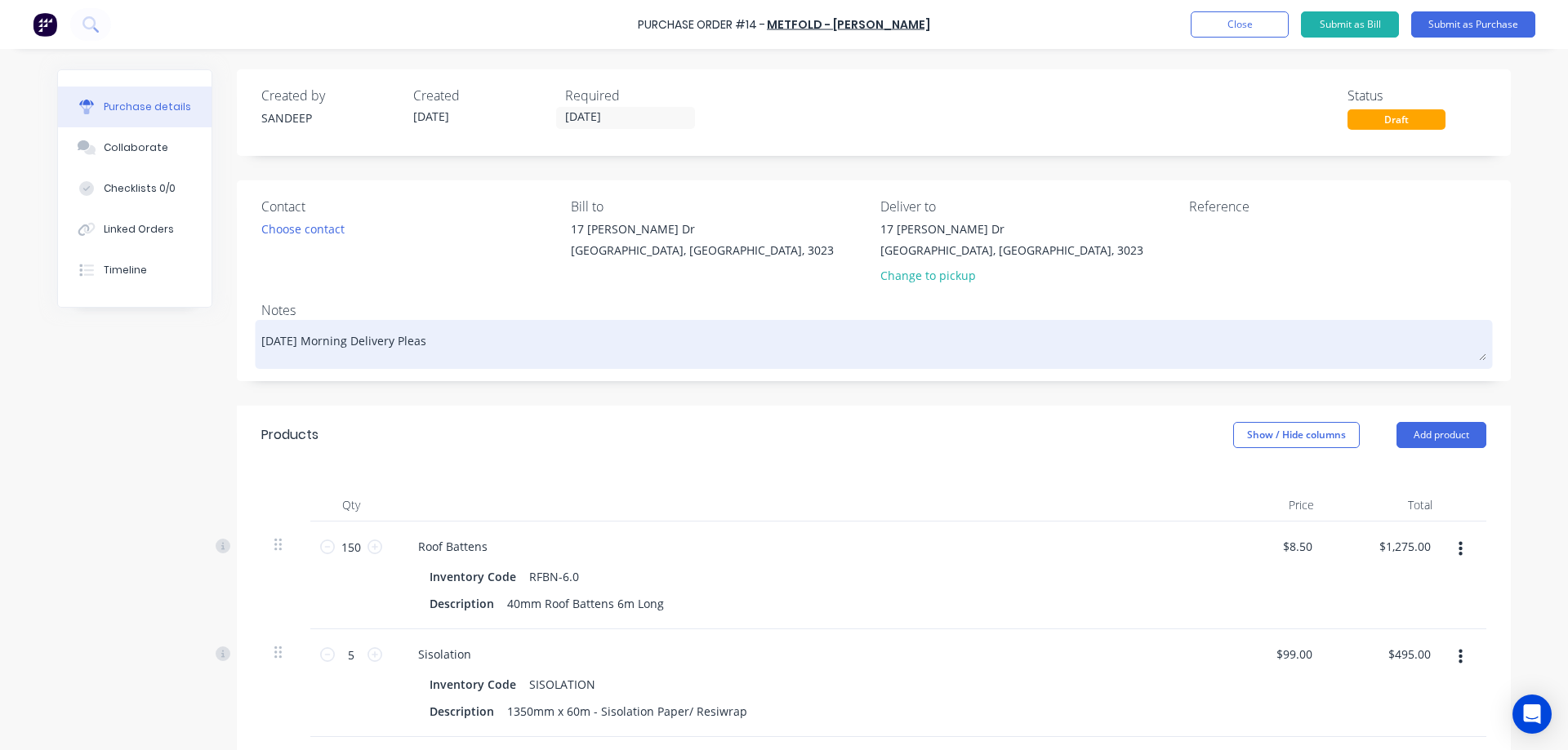
type textarea "x"
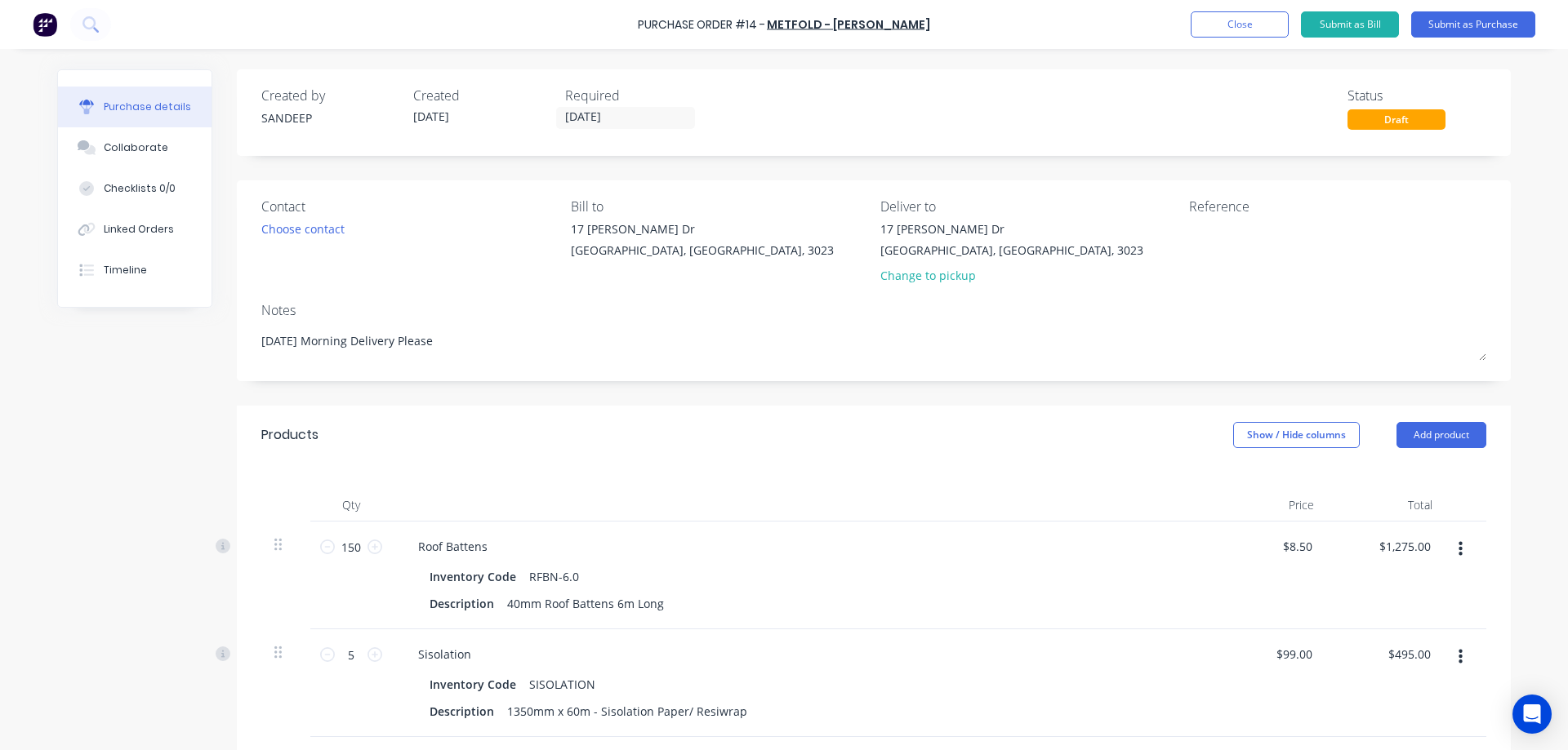
type textarea "Tomorrow Morning Delivery Please"
click at [1462, 22] on button "Submit as Purchase" at bounding box center [1473, 24] width 124 height 26
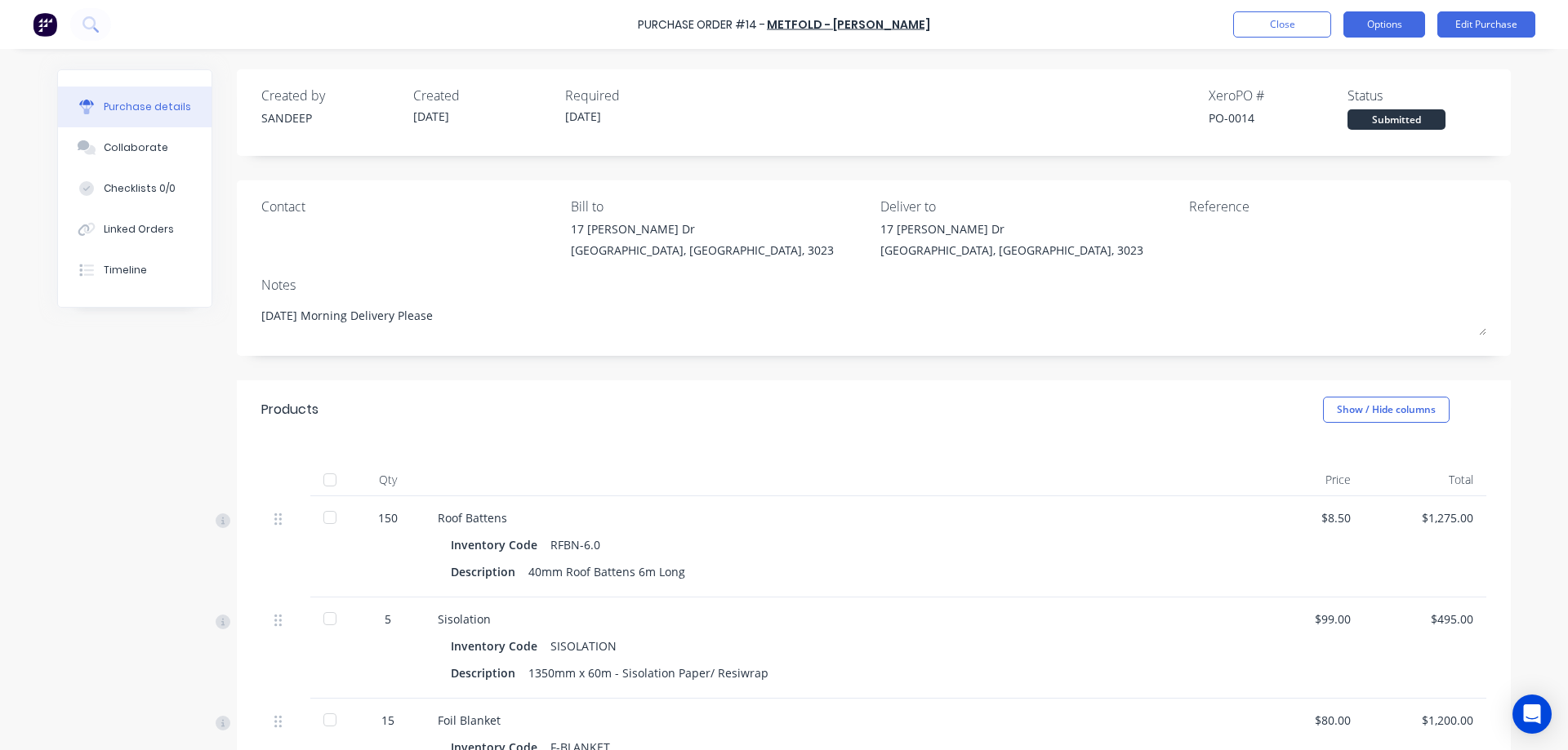
click at [1404, 16] on button "Options" at bounding box center [1384, 24] width 82 height 26
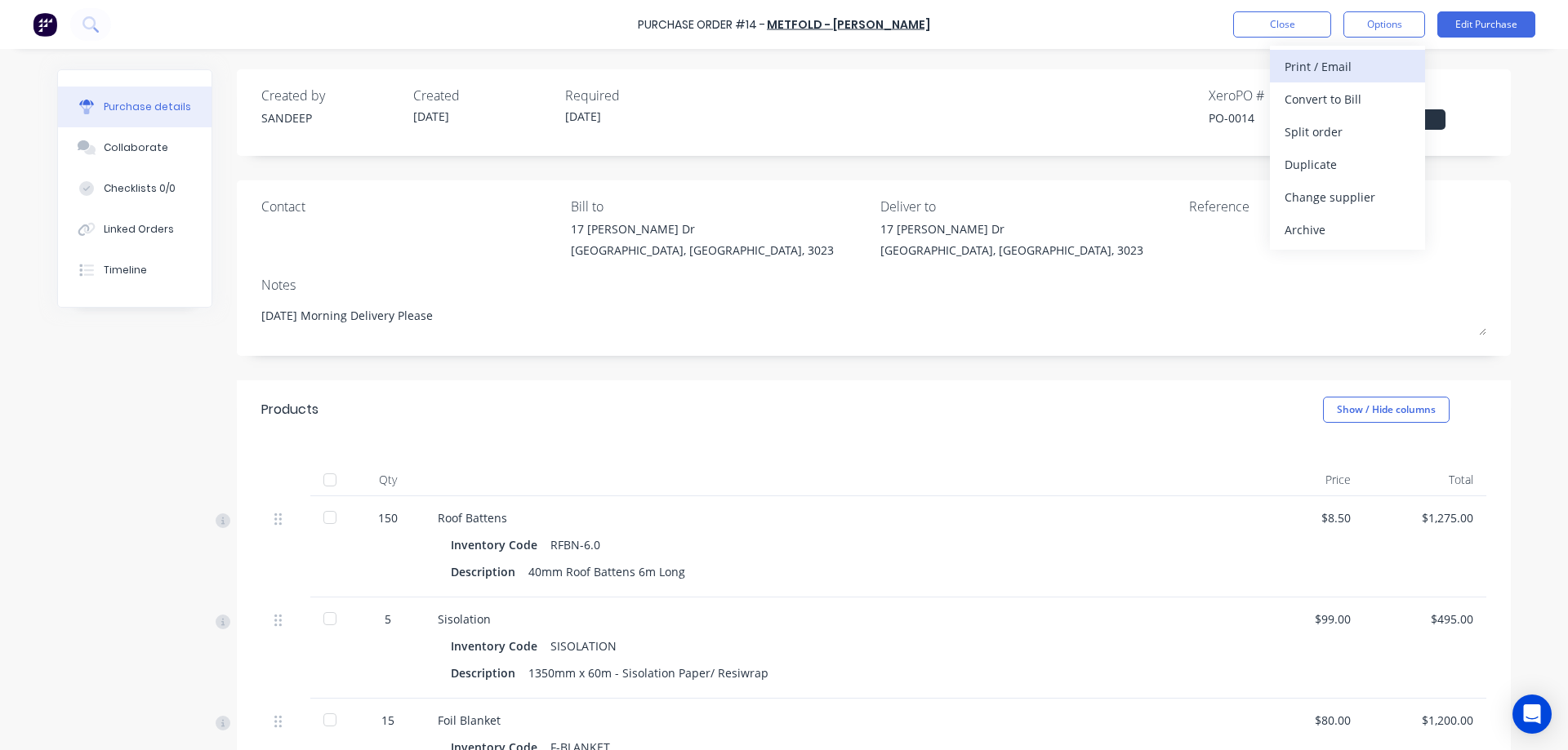
click at [1292, 74] on div "Print / Email" at bounding box center [1348, 67] width 126 height 24
click at [1292, 92] on div "With pricing" at bounding box center [1348, 100] width 126 height 24
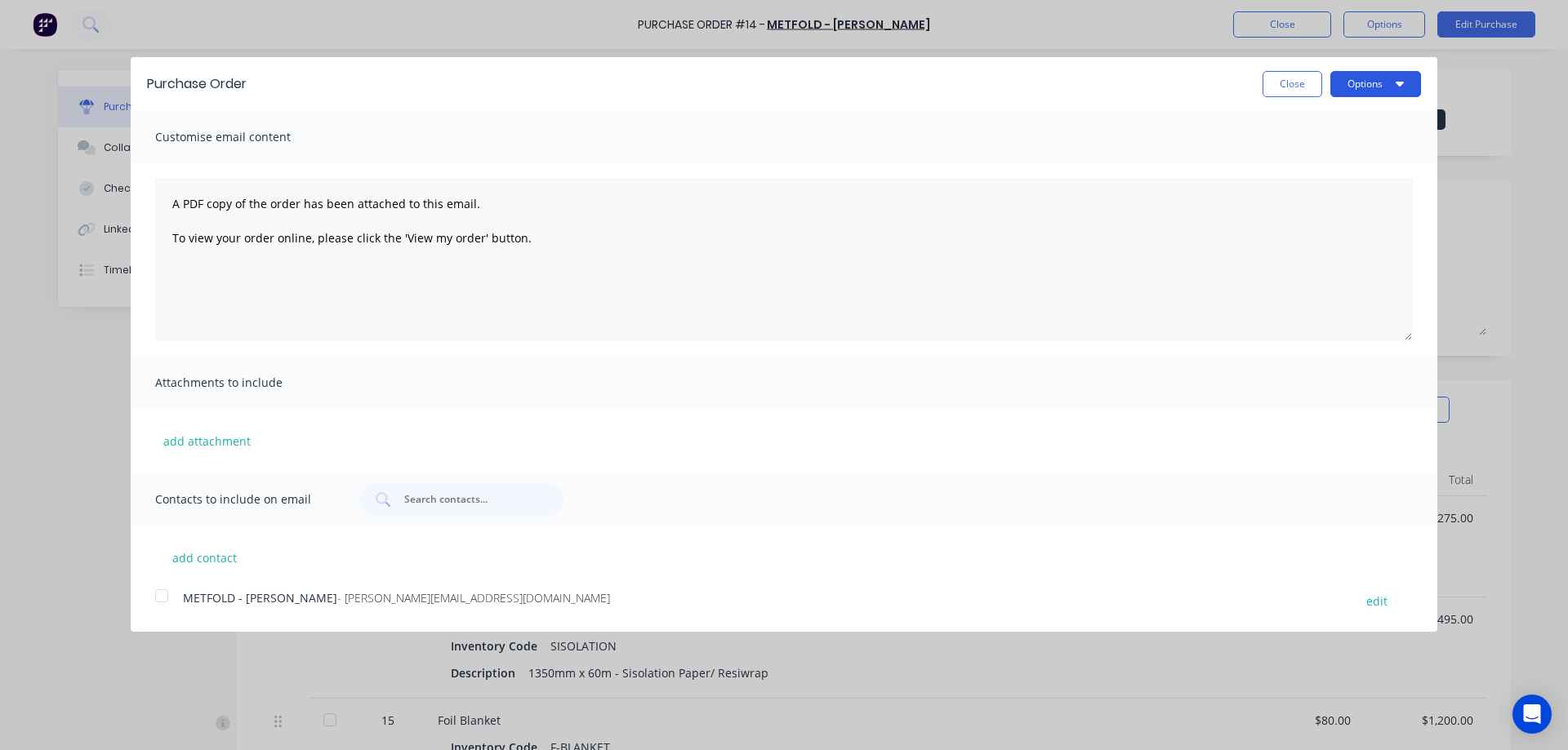
click at [1409, 83] on button "Options" at bounding box center [1375, 84] width 90 height 26
click at [1331, 114] on div "Print" at bounding box center [1343, 126] width 126 height 24
click at [1287, 89] on button "Close" at bounding box center [1292, 84] width 59 height 26
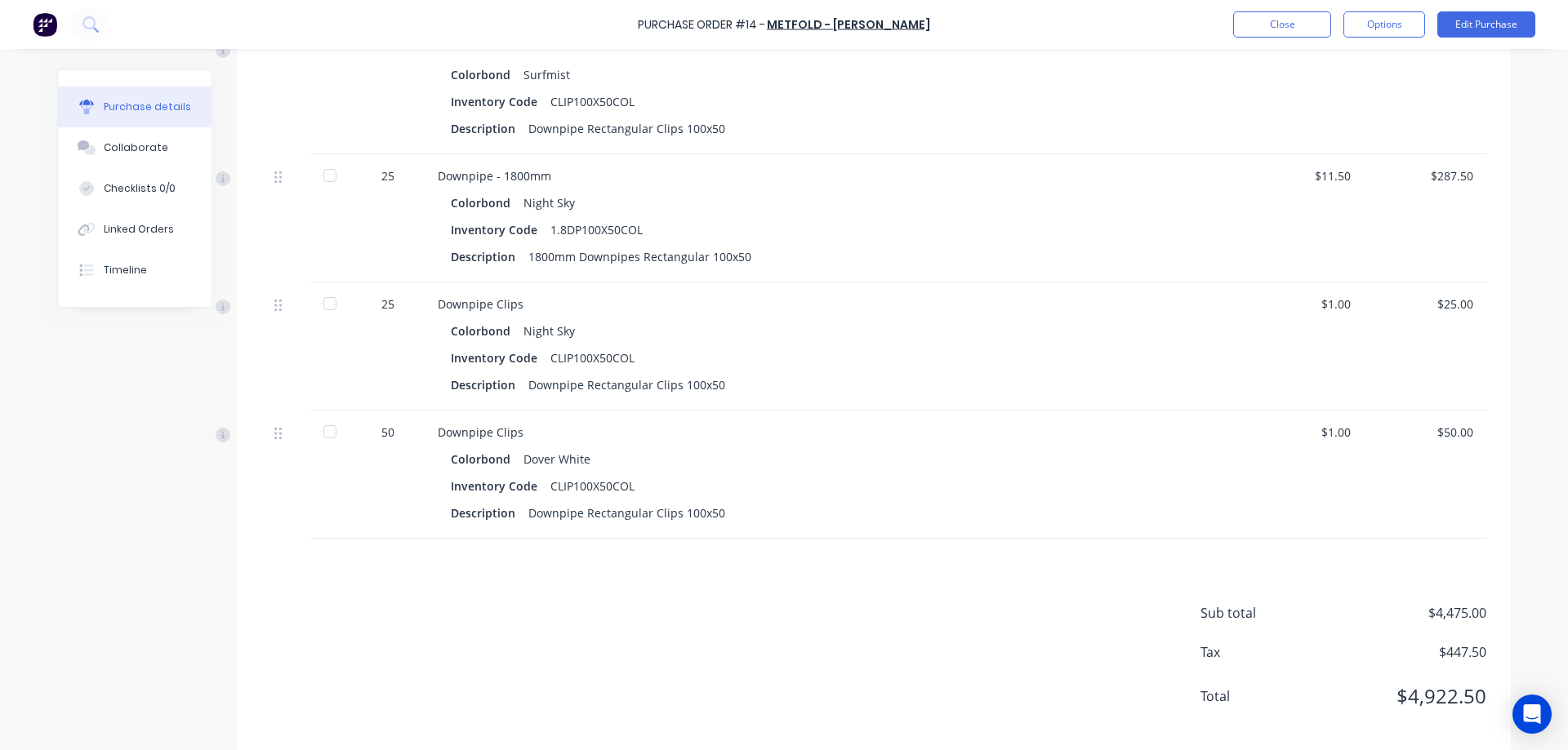
scroll to position [1409, 0]
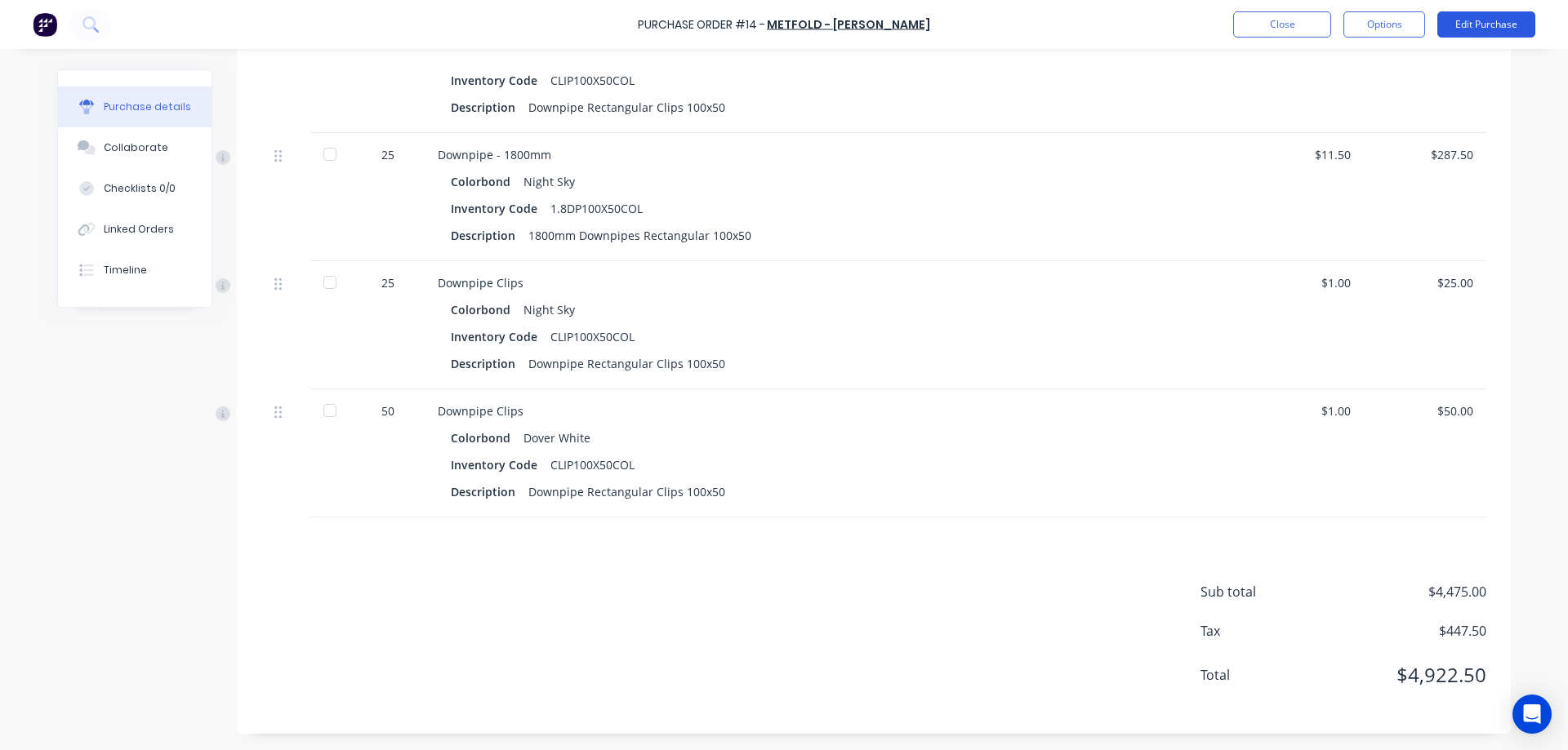
click at [1494, 18] on button "Edit Purchase" at bounding box center [1486, 24] width 98 height 26
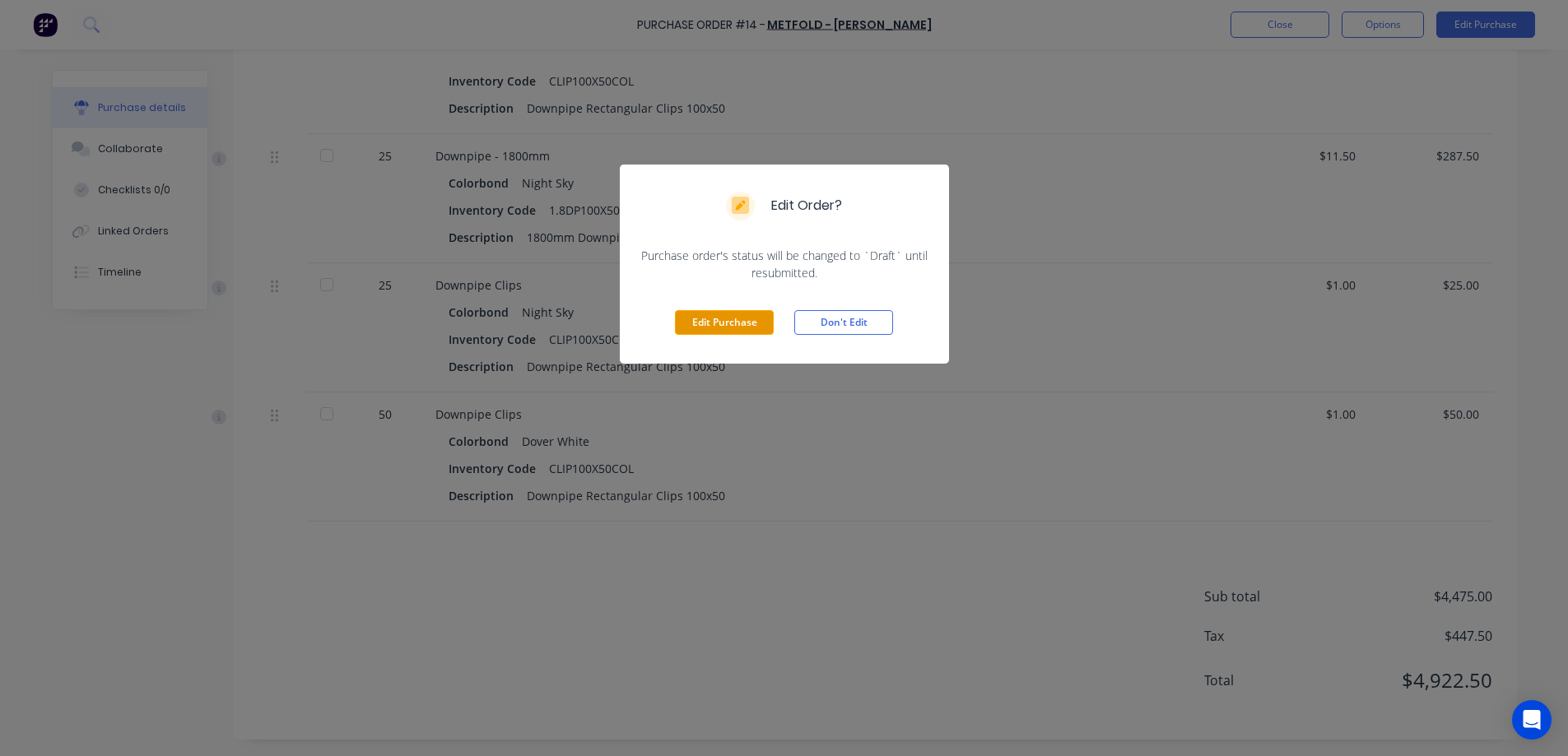
click at [712, 330] on button "Edit Purchase" at bounding box center [724, 323] width 99 height 24
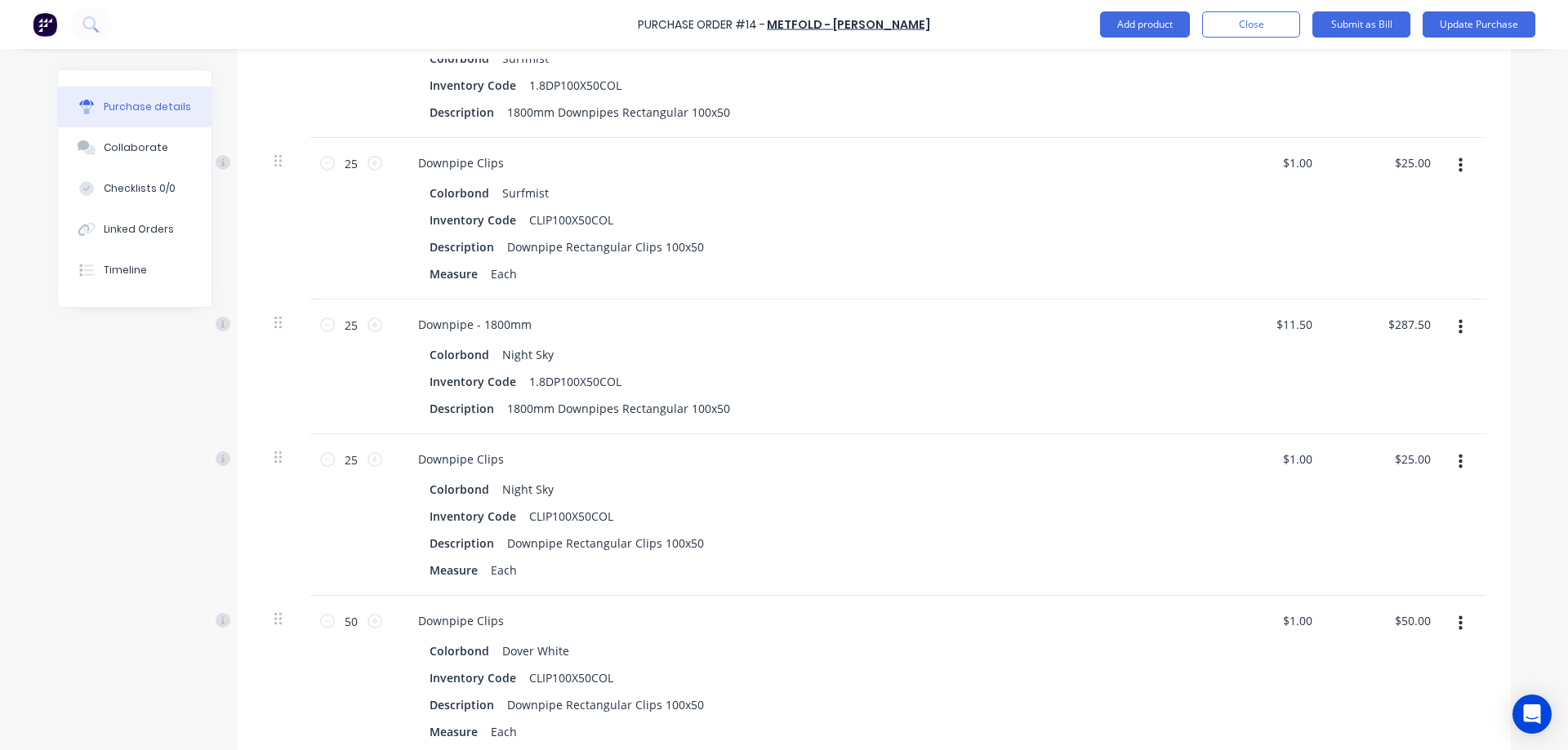
scroll to position [1786, 0]
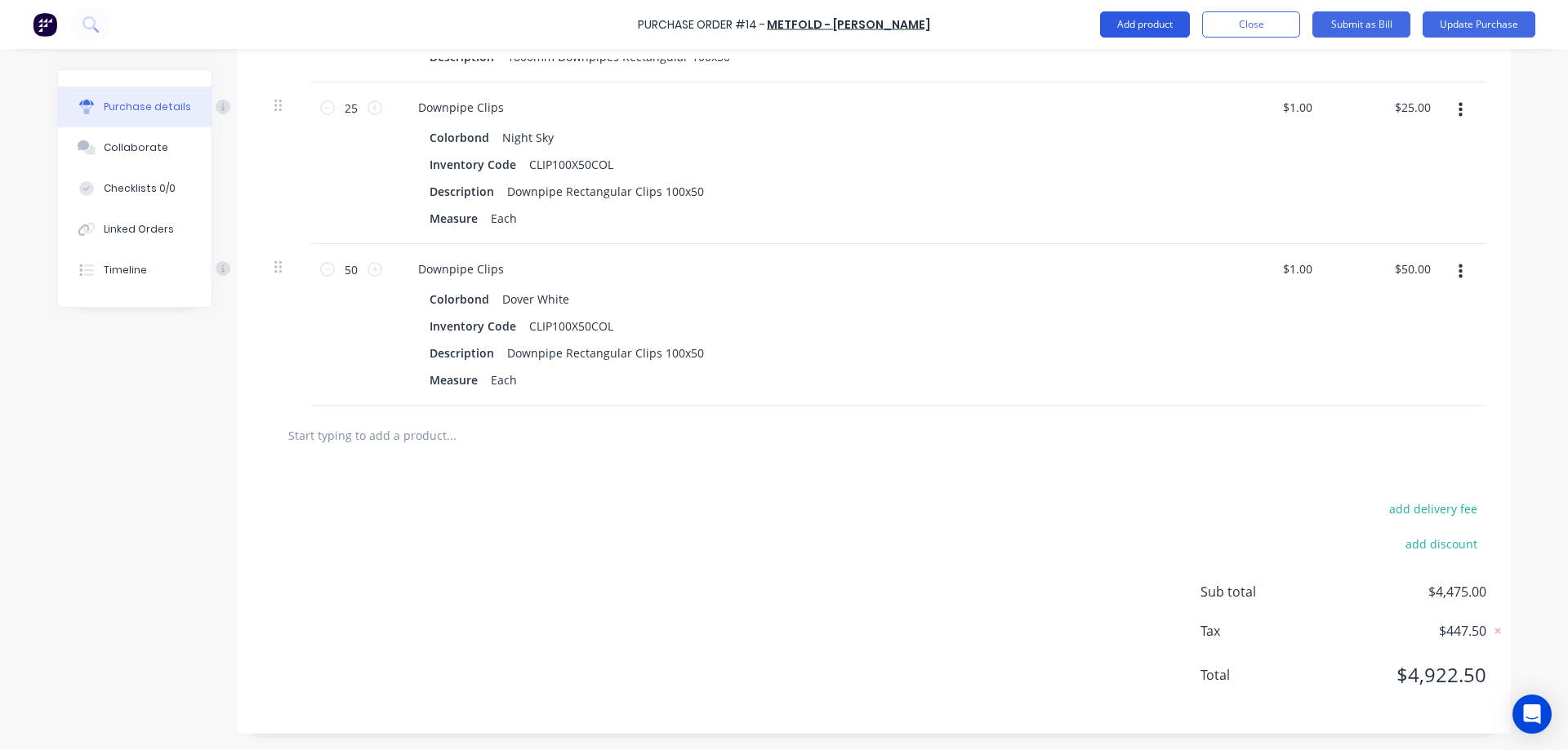
click at [1112, 23] on button "Add product" at bounding box center [1145, 24] width 90 height 26
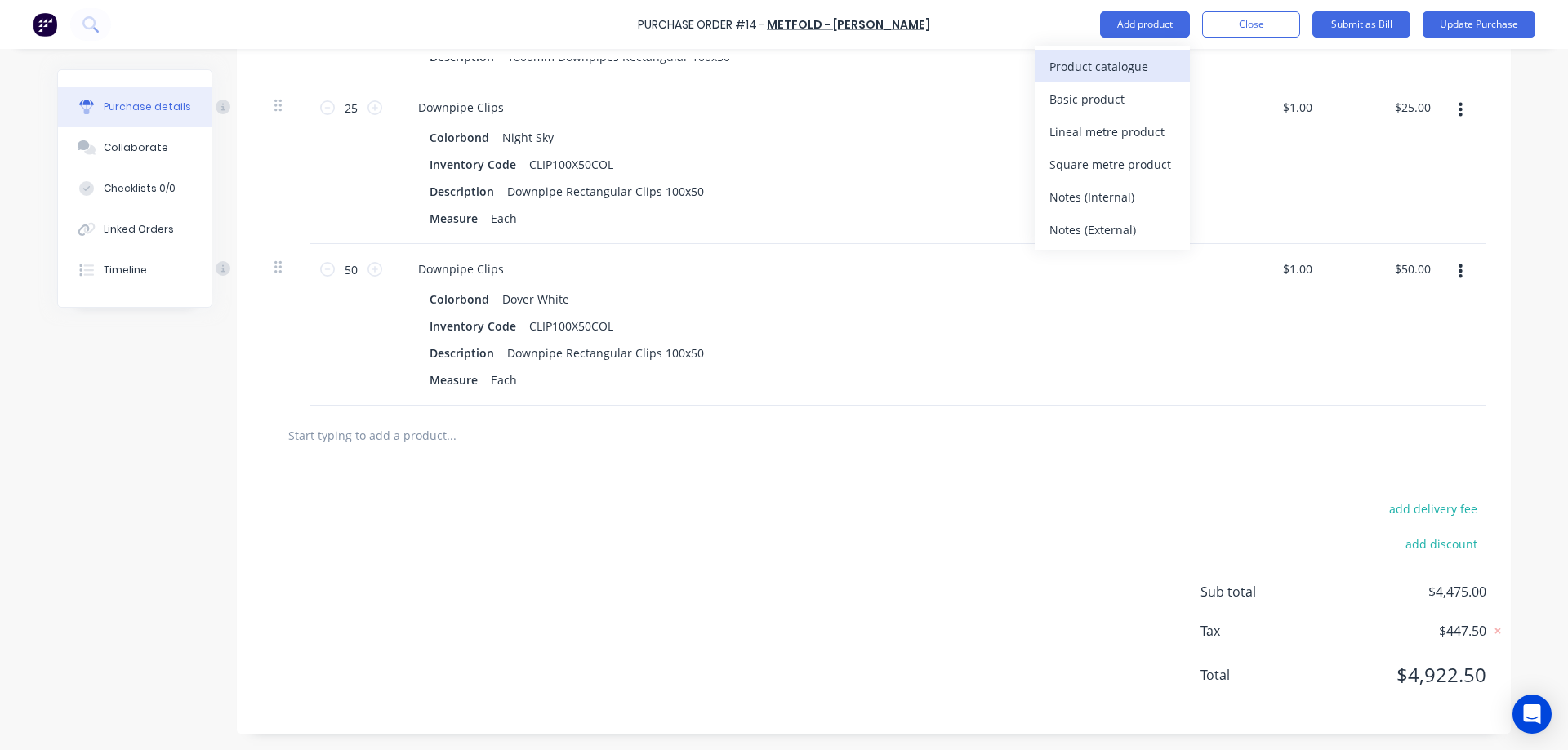
click at [1093, 63] on div "Product catalogue" at bounding box center [1113, 67] width 126 height 24
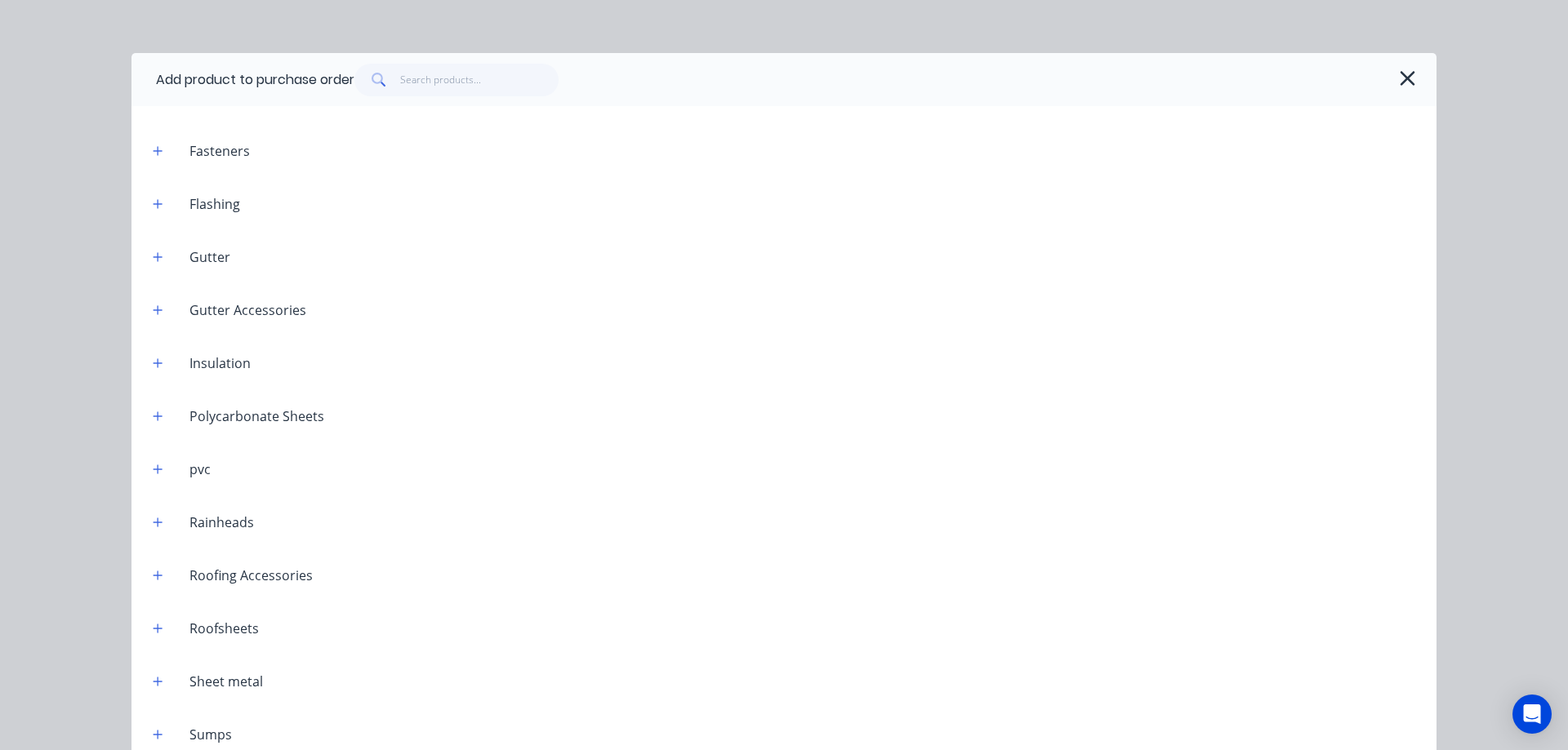
scroll to position [355, 0]
click at [155, 582] on button "button" at bounding box center [158, 574] width 21 height 21
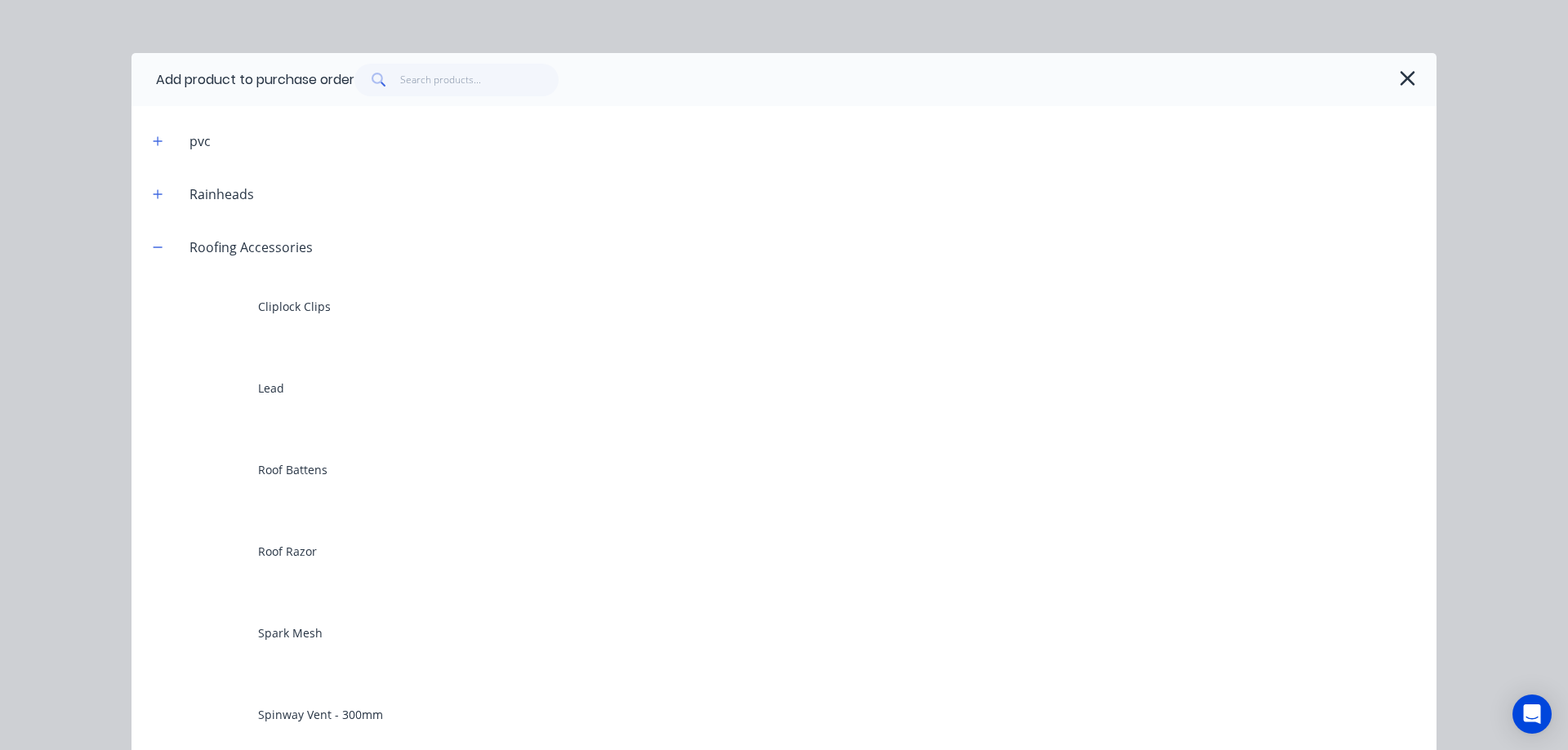
scroll to position [845, 0]
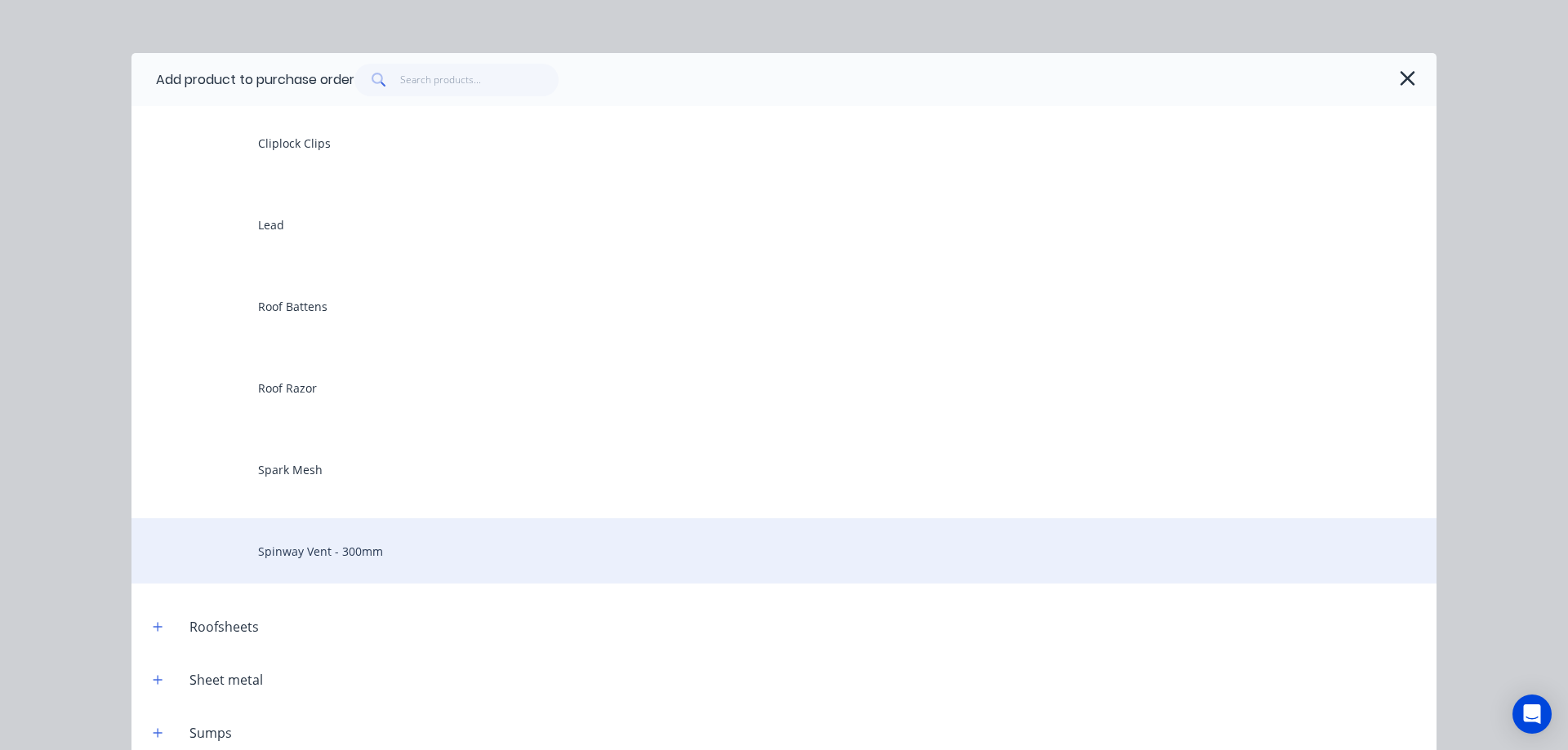
click at [279, 563] on div "Spinway Vent - 300mm" at bounding box center [784, 551] width 1306 height 65
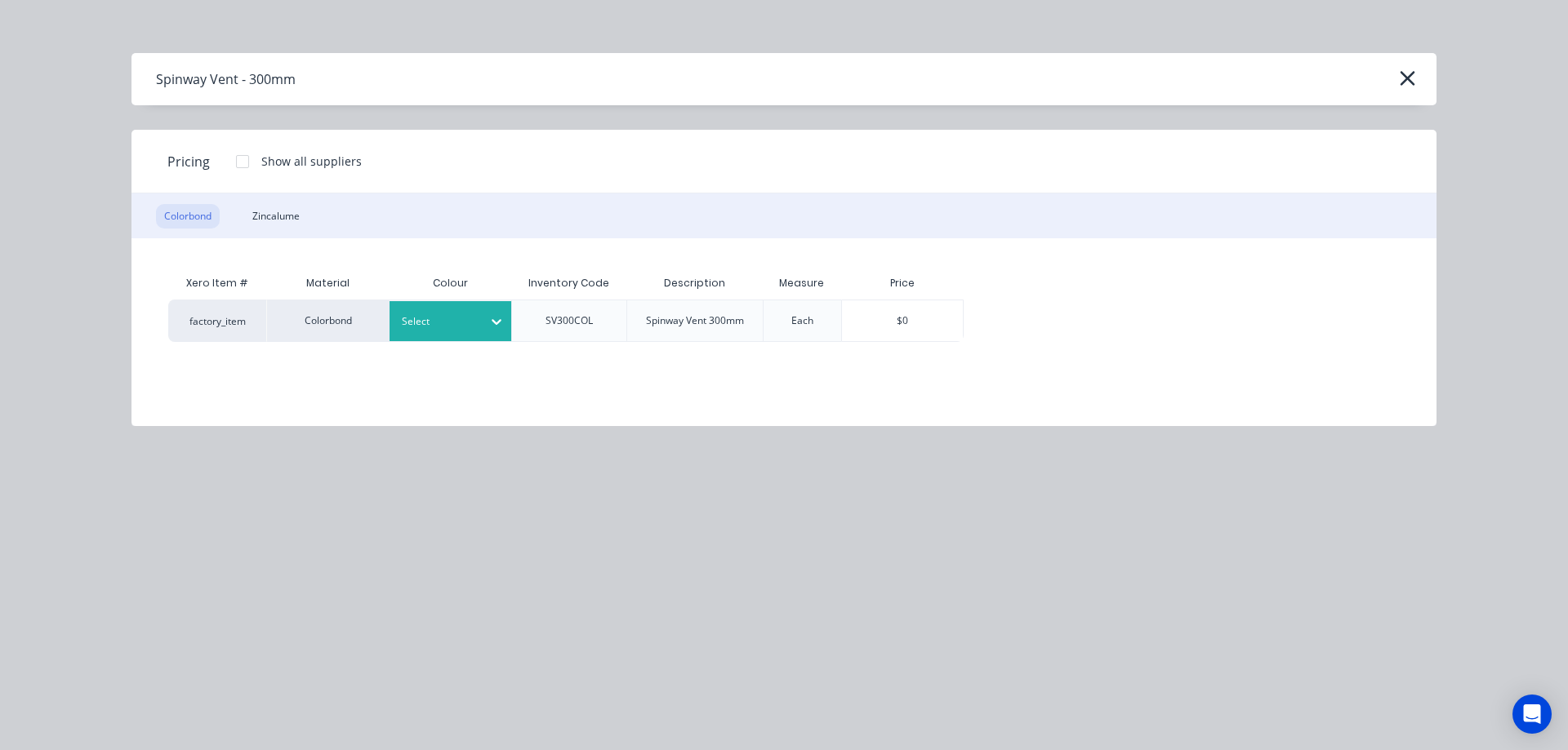
click at [497, 325] on icon at bounding box center [497, 321] width 16 height 16
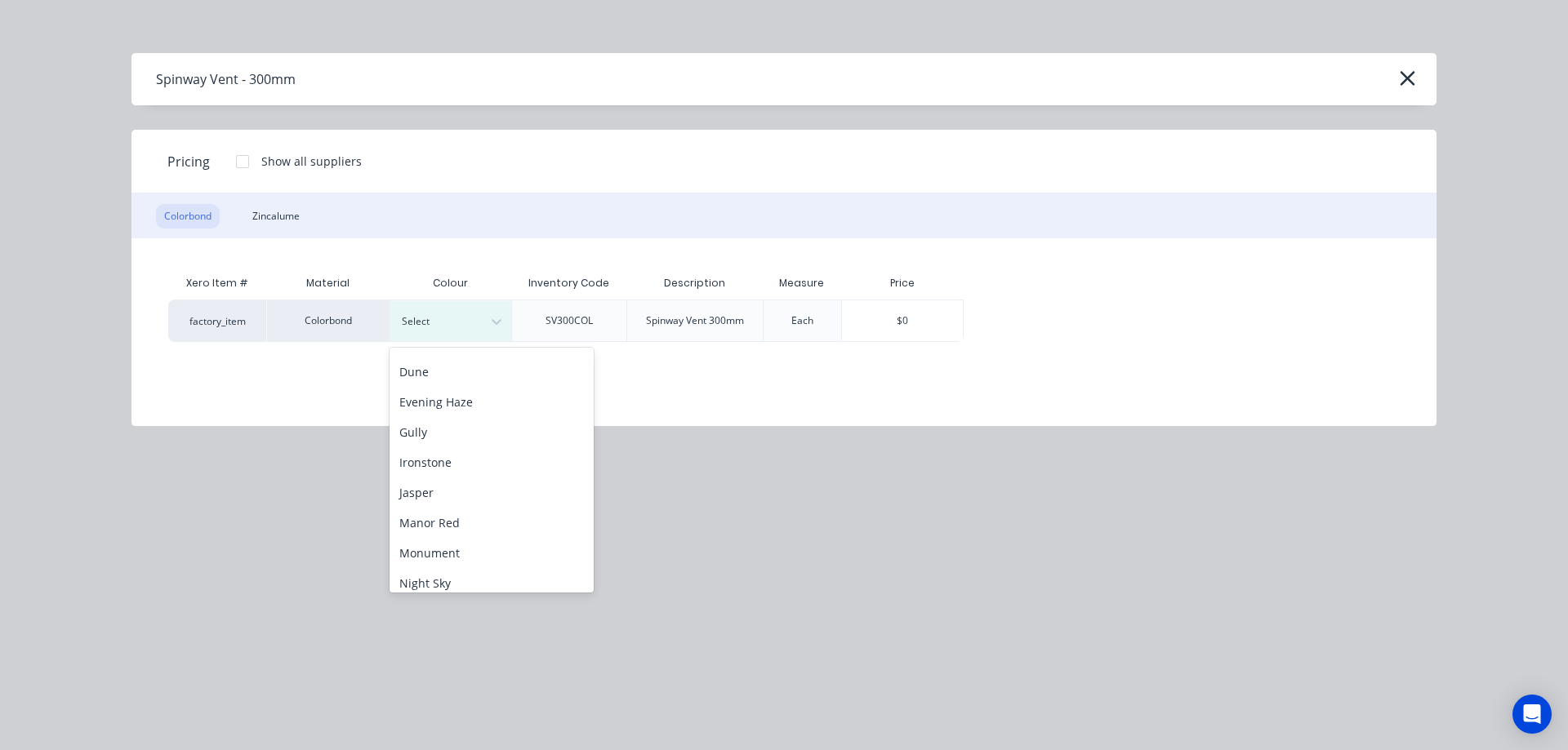
scroll to position [245, 0]
click at [440, 510] on div "Monument" at bounding box center [491, 513] width 204 height 30
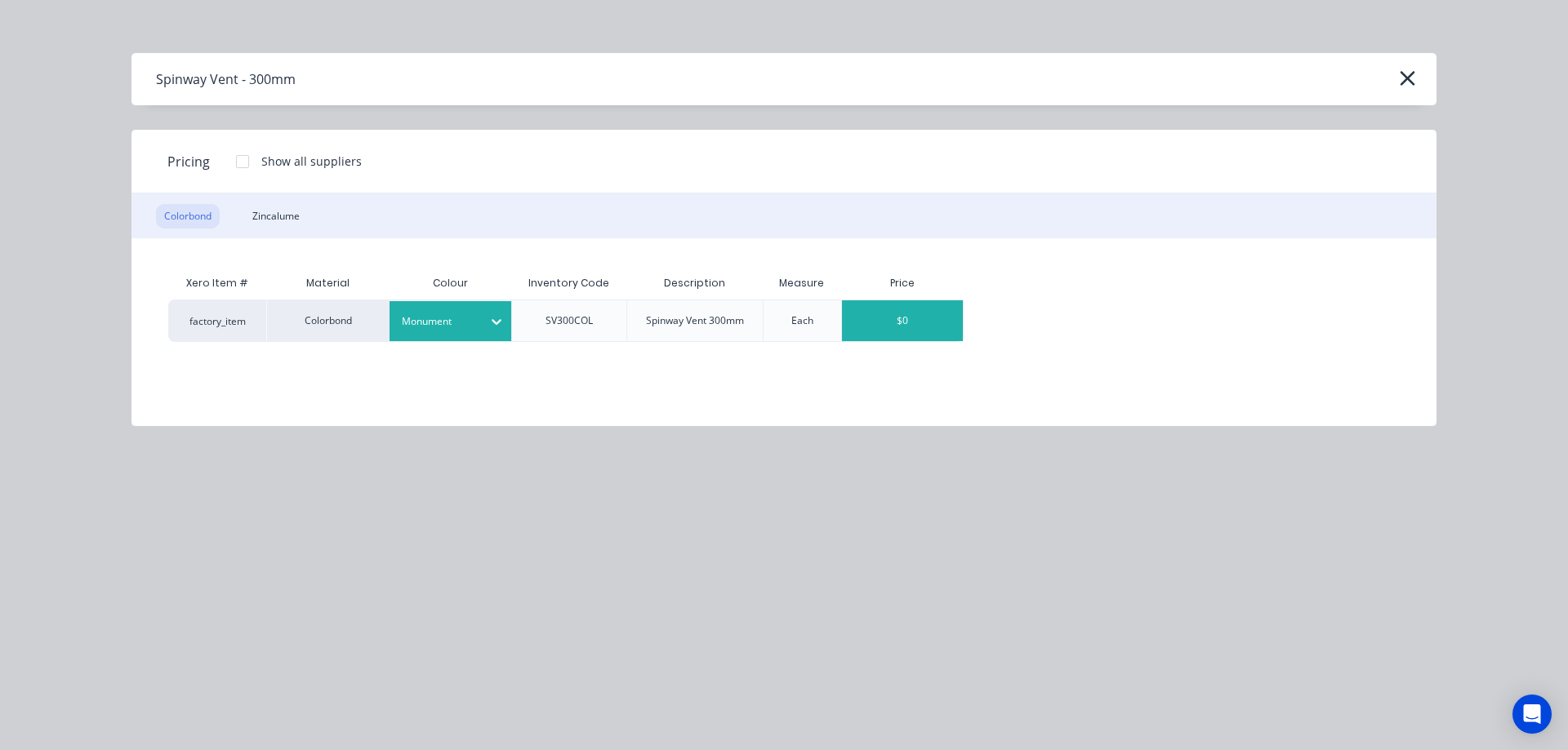
click at [886, 312] on div "$0" at bounding box center [903, 320] width 120 height 40
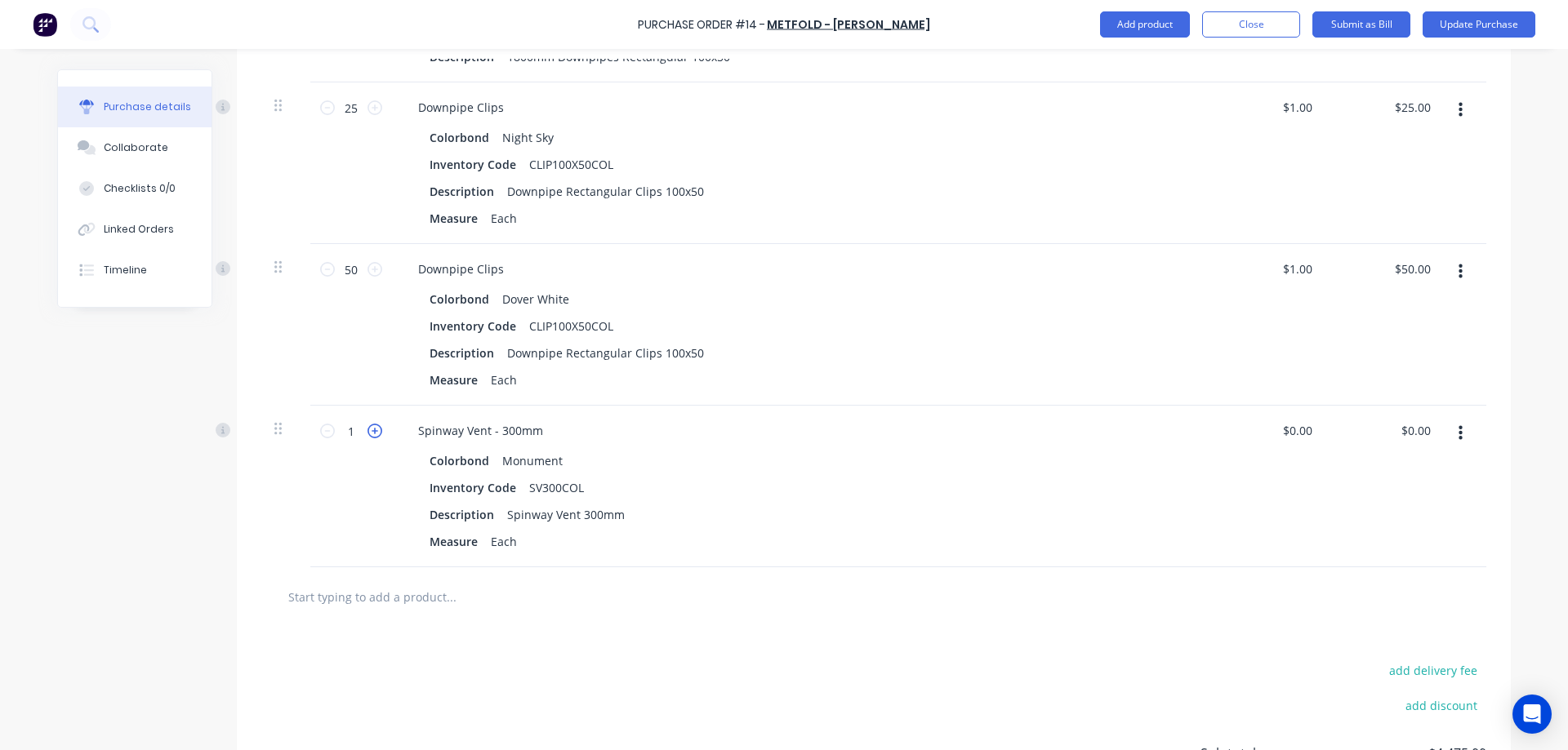
click at [371, 430] on icon at bounding box center [374, 431] width 15 height 15
type textarea "x"
type input "2"
click at [371, 430] on icon at bounding box center [374, 431] width 15 height 15
type textarea "x"
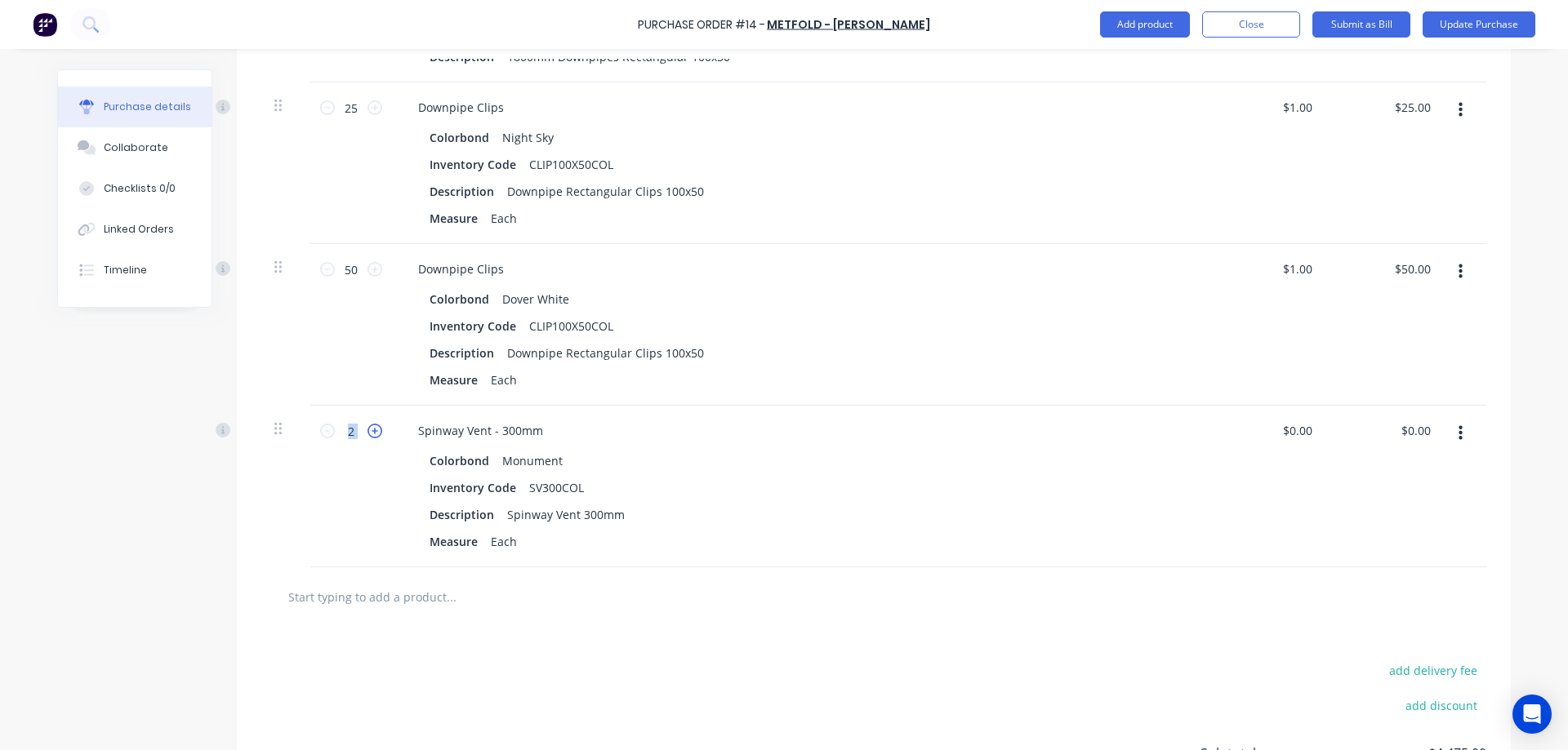
type input "3"
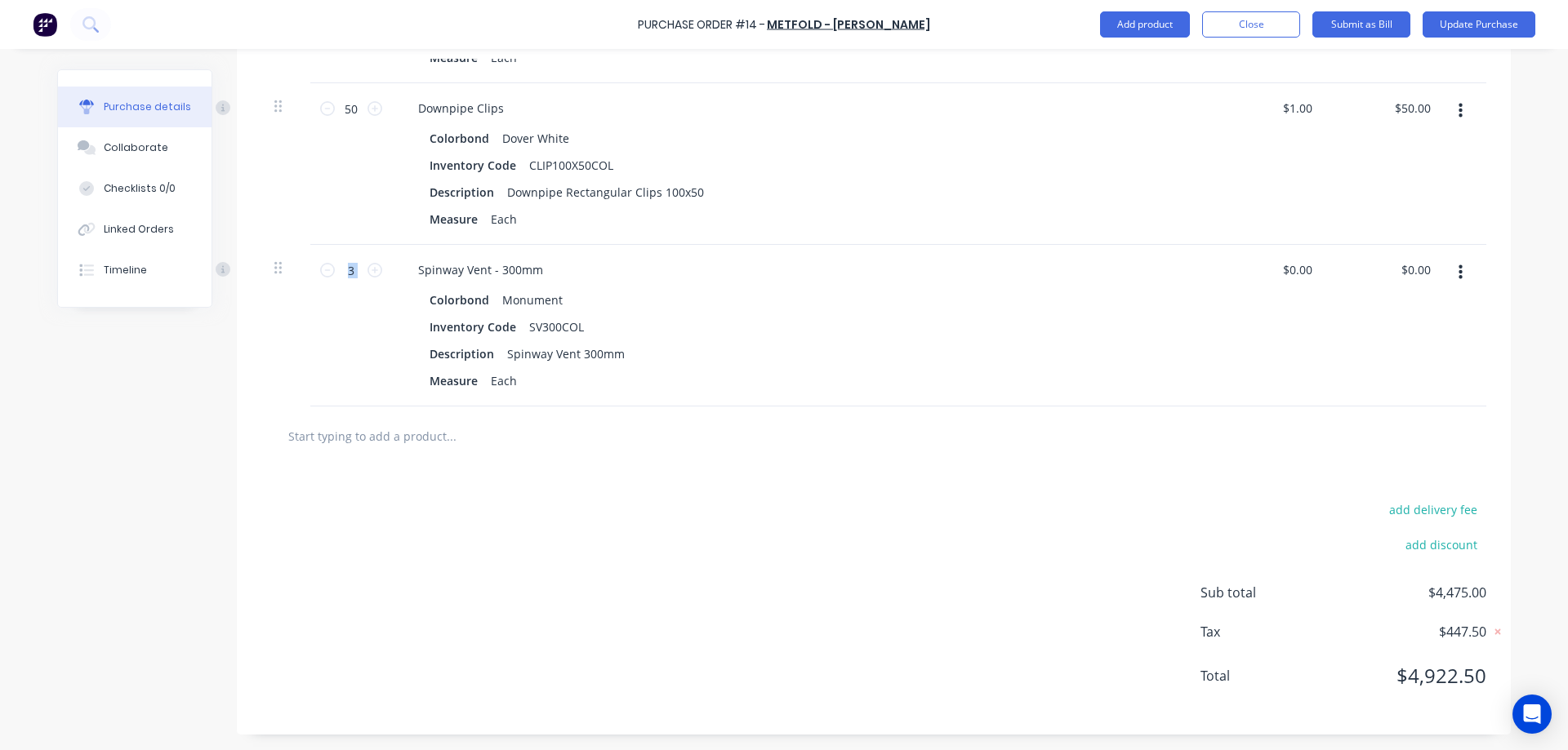
scroll to position [1948, 0]
click at [476, 450] on input "text" at bounding box center [451, 435] width 327 height 33
click at [1153, 24] on button "Add product" at bounding box center [1145, 24] width 90 height 26
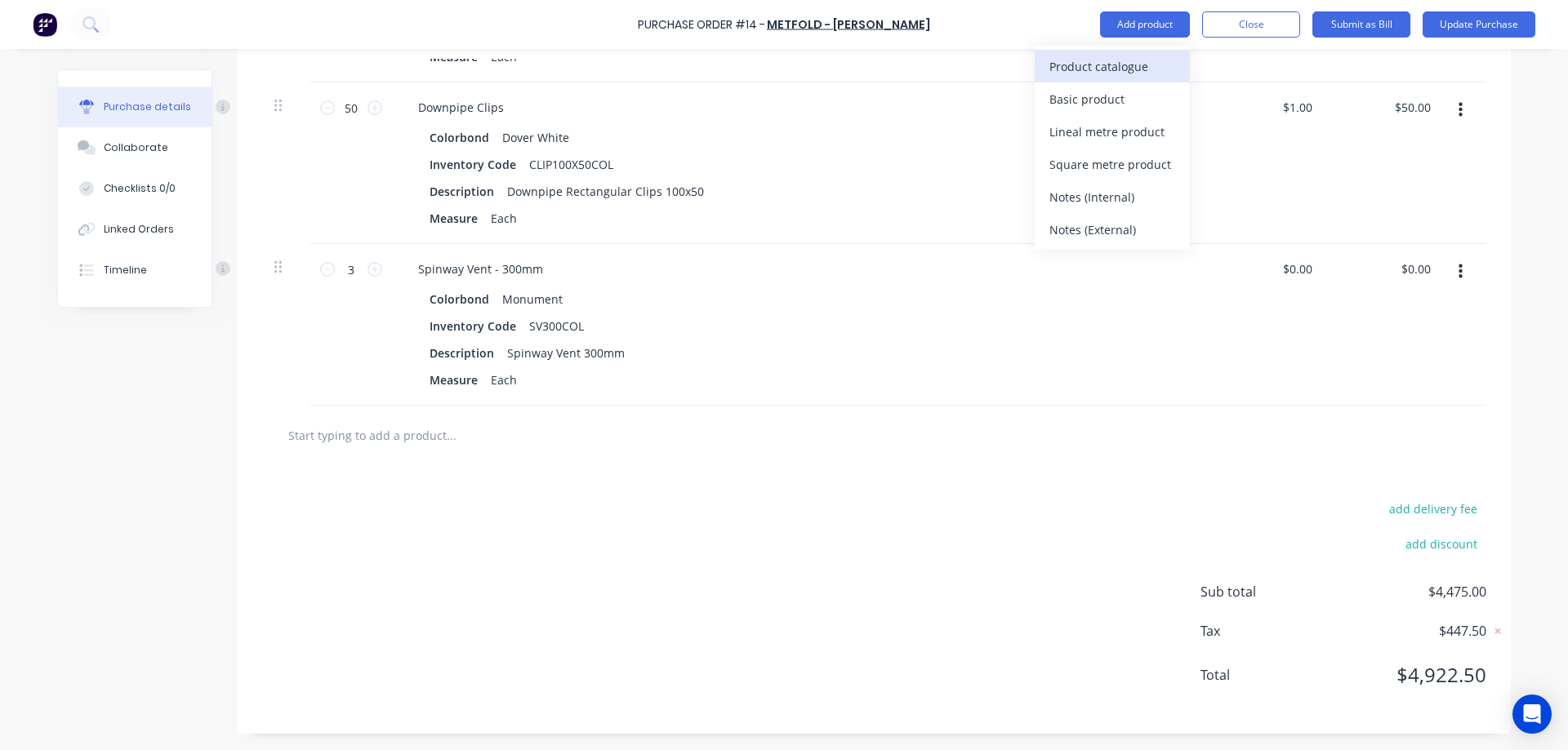
click at [1127, 55] on div "Product catalogue" at bounding box center [1113, 67] width 126 height 24
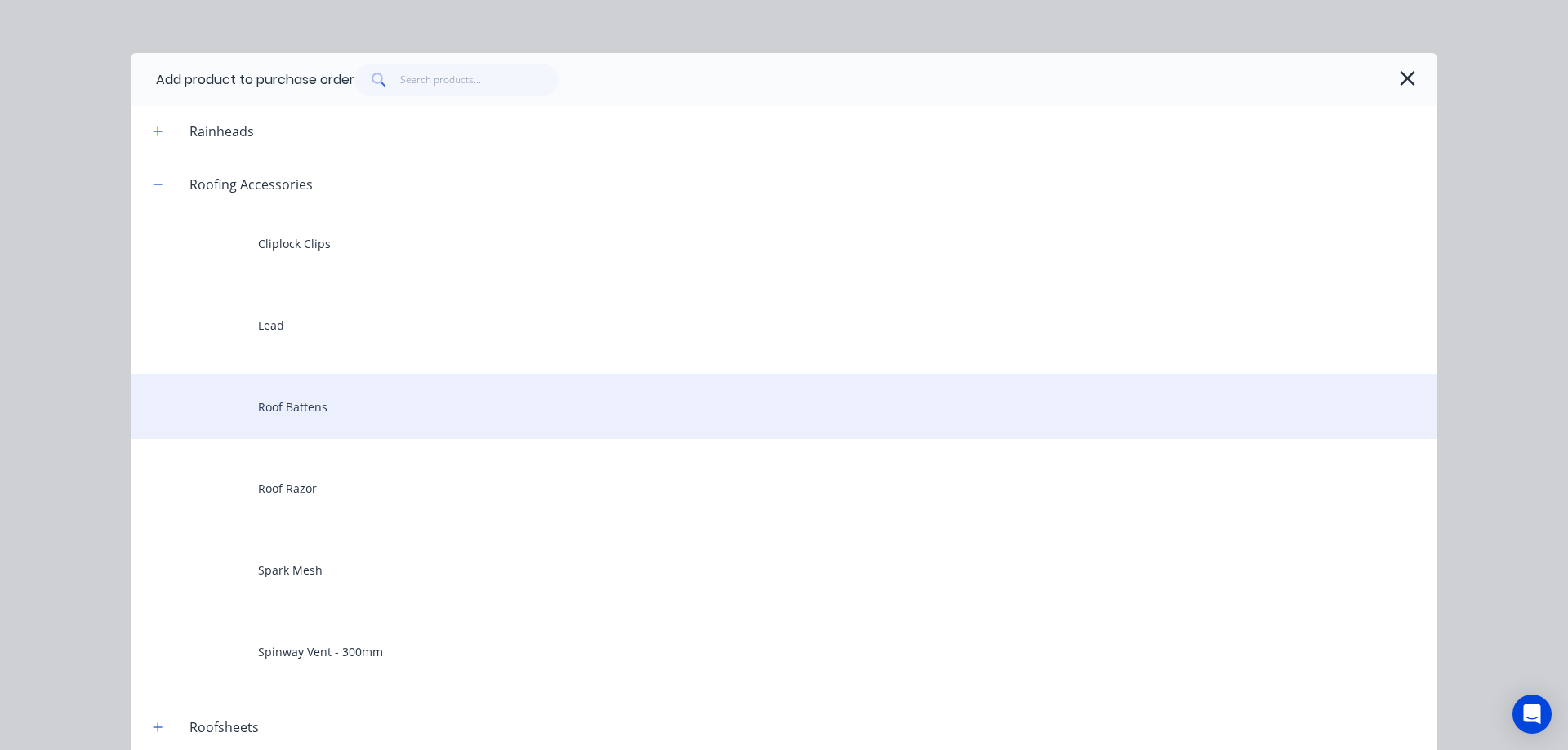
scroll to position [845, 0]
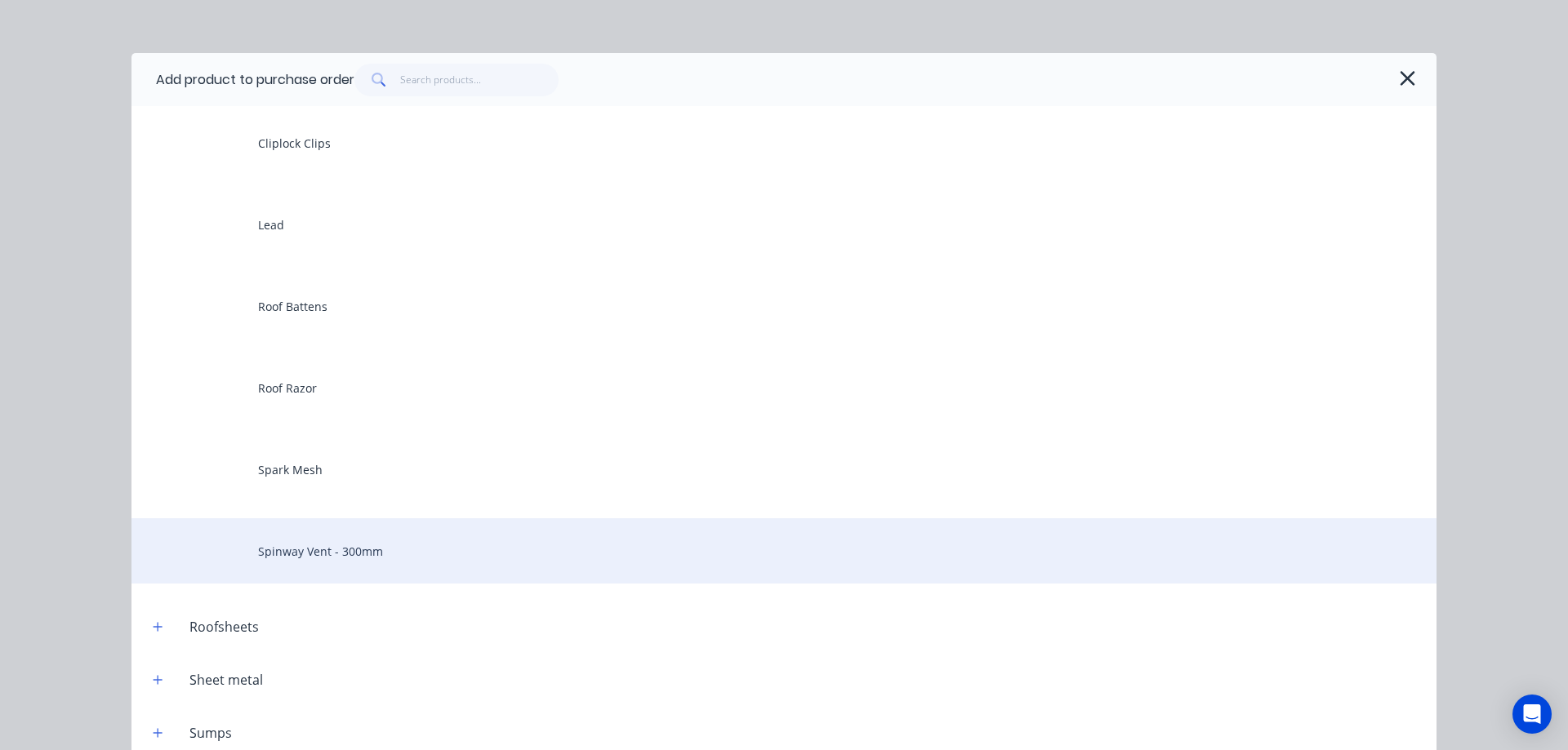
click at [306, 554] on div "Spinway Vent - 300mm" at bounding box center [784, 551] width 1306 height 65
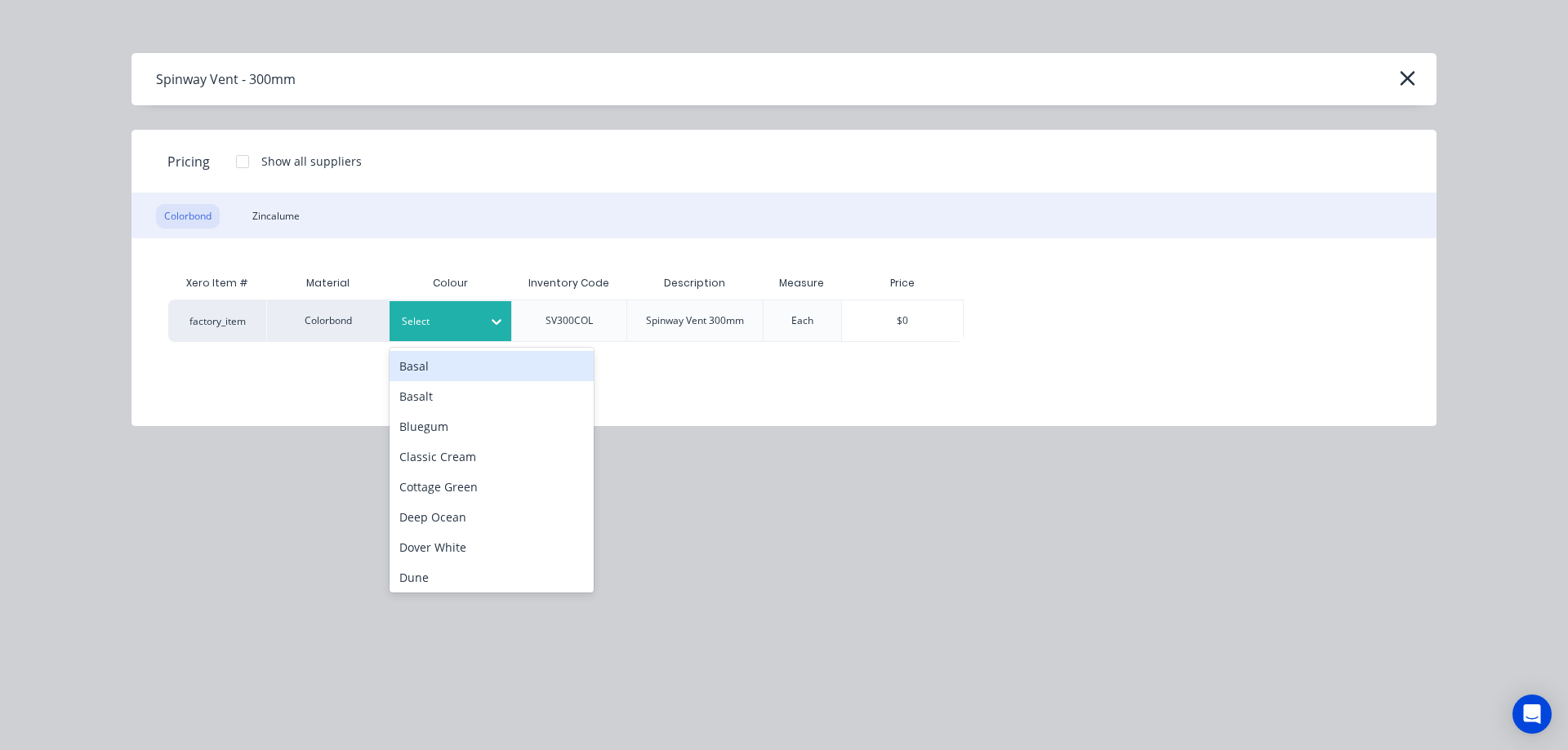
click at [458, 324] on div at bounding box center [438, 321] width 73 height 18
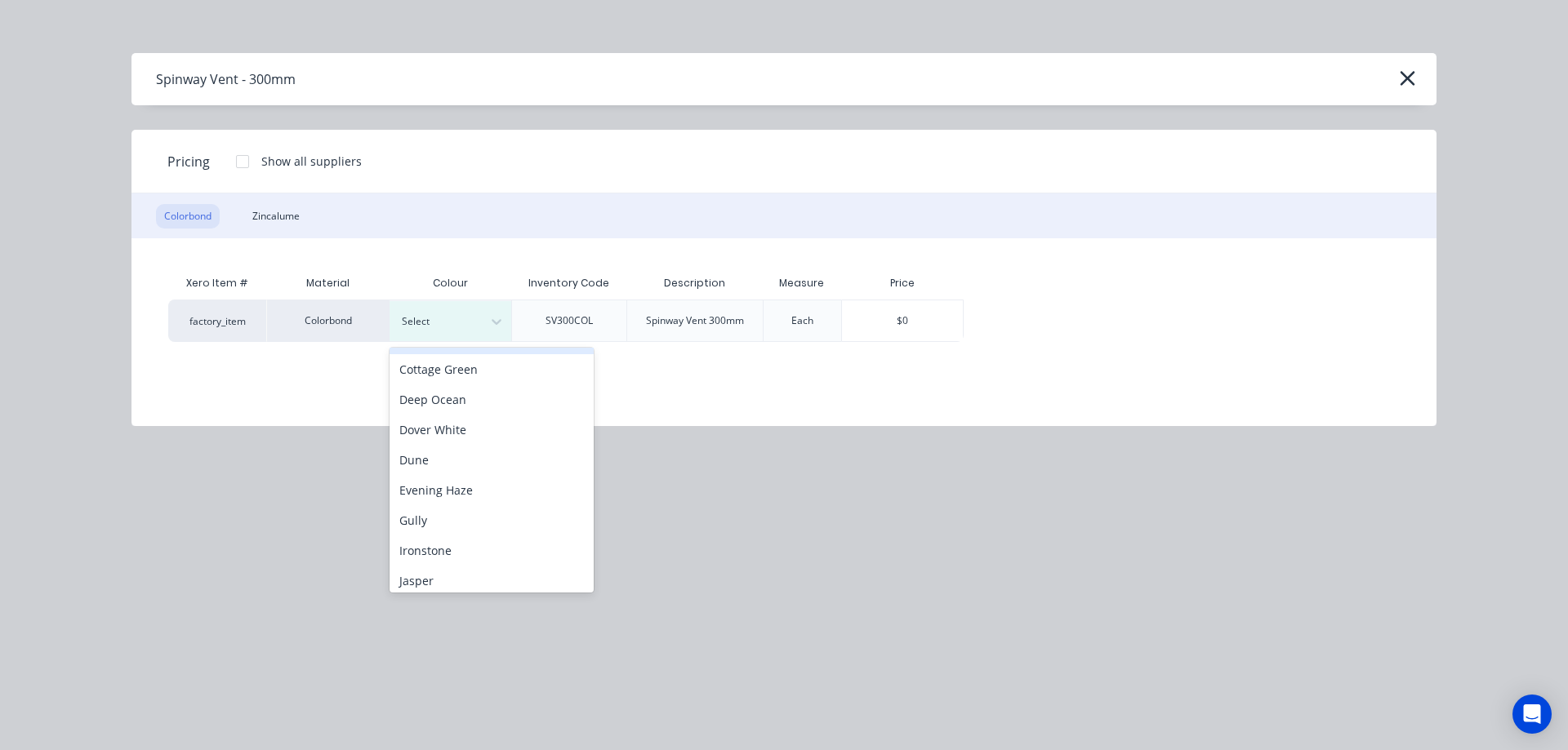
scroll to position [245, 0]
click at [441, 540] on div "Night Sky" at bounding box center [491, 544] width 204 height 30
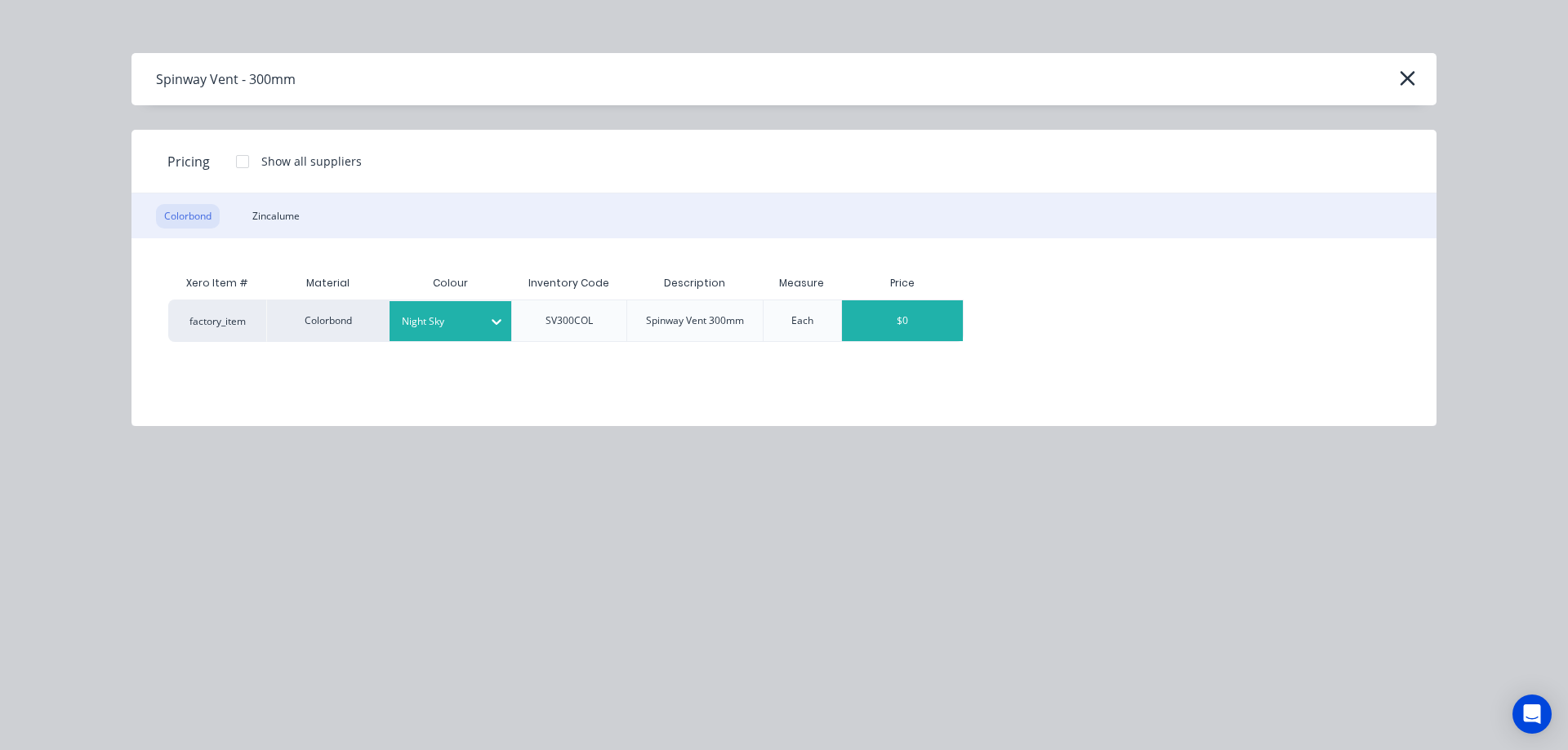
click at [867, 328] on div "$0" at bounding box center [903, 320] width 120 height 40
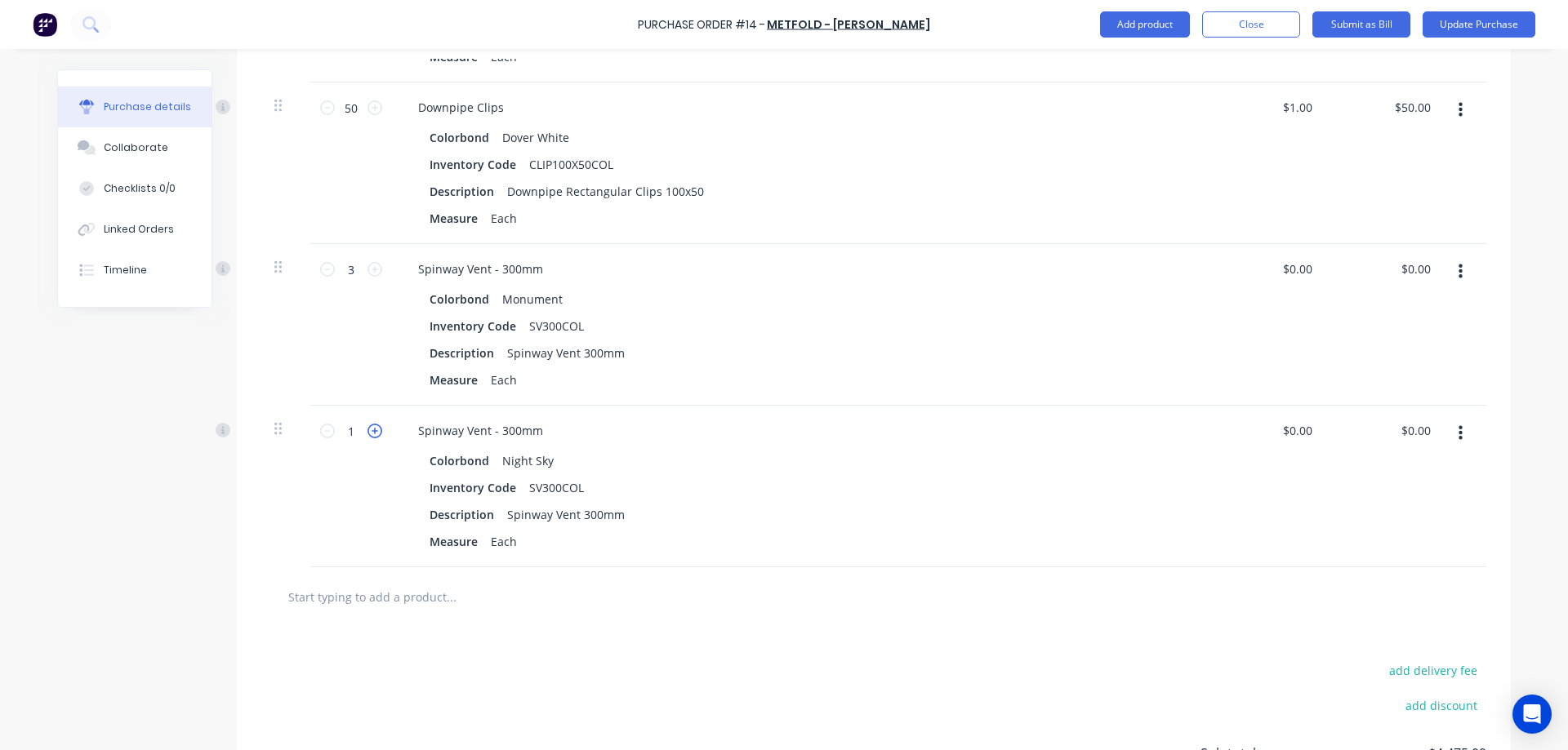
click at [373, 430] on icon at bounding box center [374, 431] width 15 height 15
type textarea "x"
type input "2"
click at [373, 430] on icon at bounding box center [374, 431] width 15 height 15
type textarea "x"
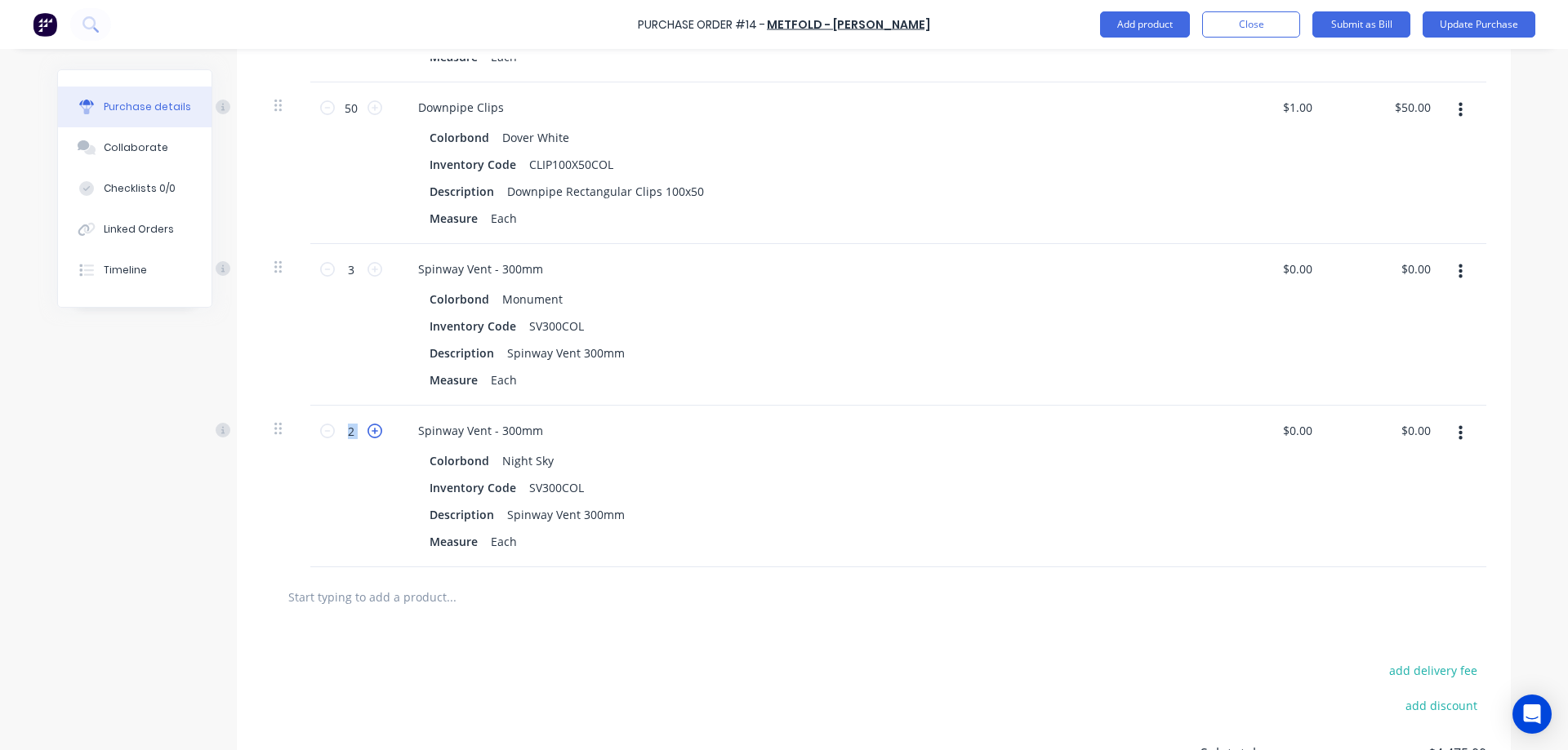
type input "3"
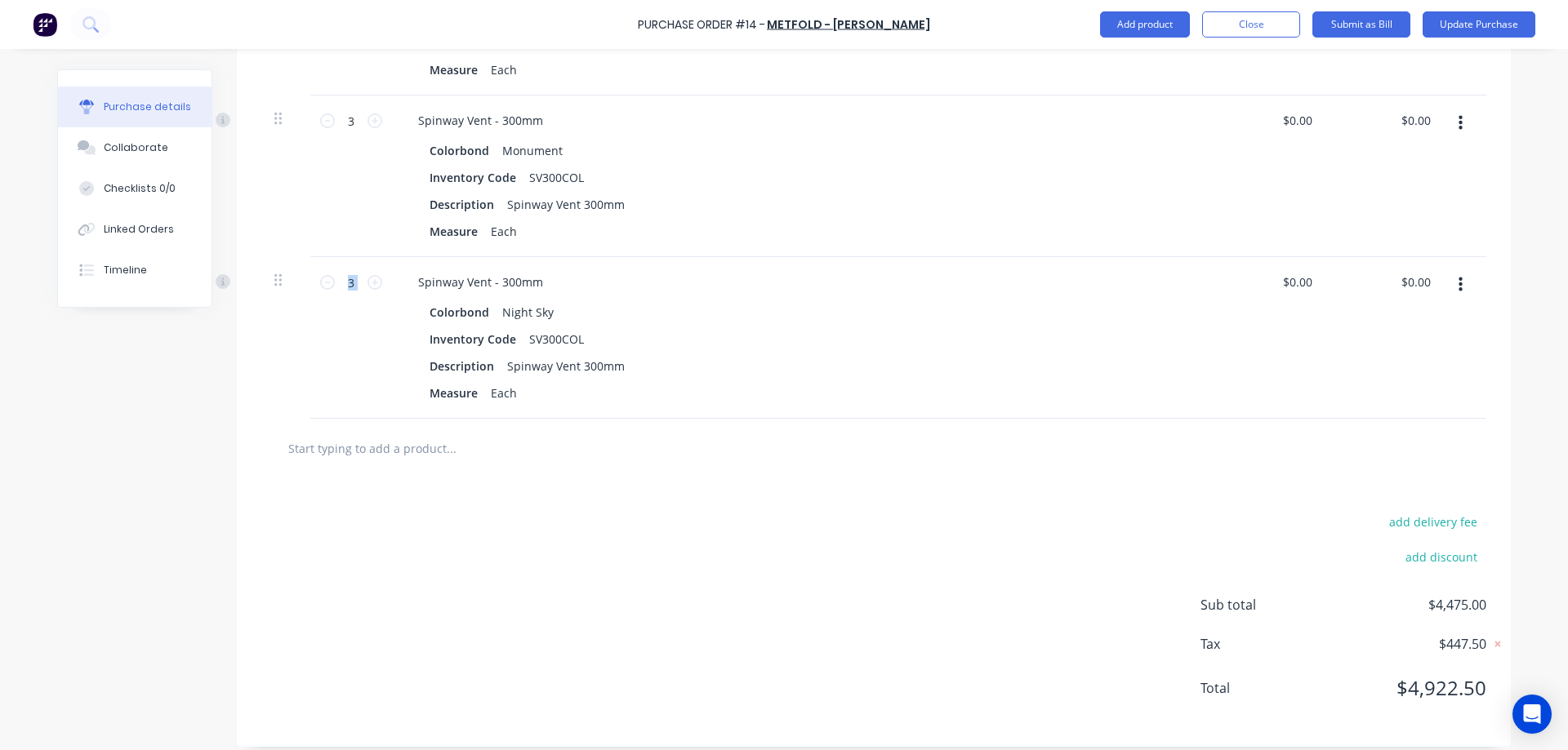
scroll to position [2109, 0]
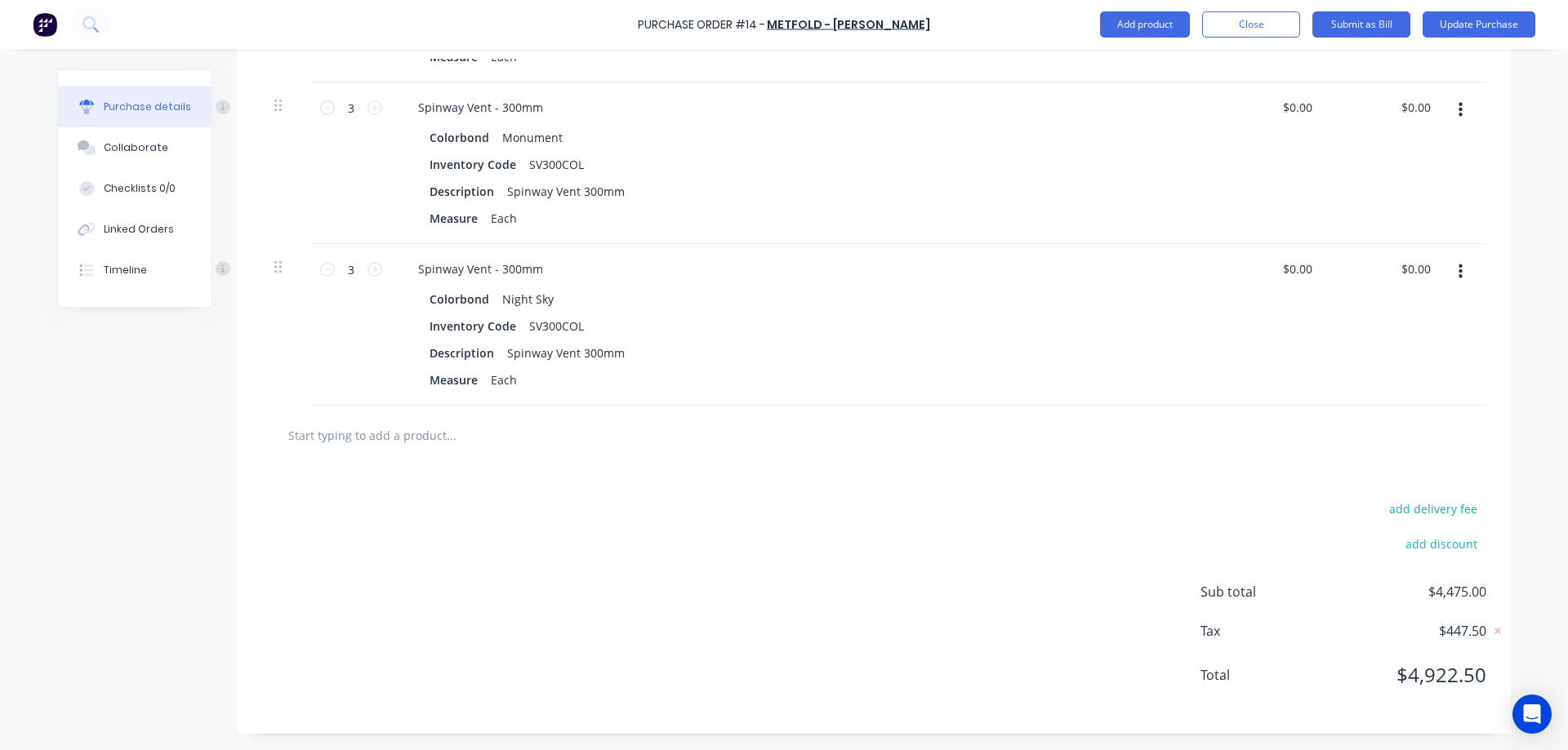
click at [526, 482] on div "add delivery fee add discount Sub total $4,475.00 Tax $447.50 Total $4,922.50" at bounding box center [874, 599] width 1275 height 268
click at [1162, 26] on button "Add product" at bounding box center [1145, 24] width 90 height 26
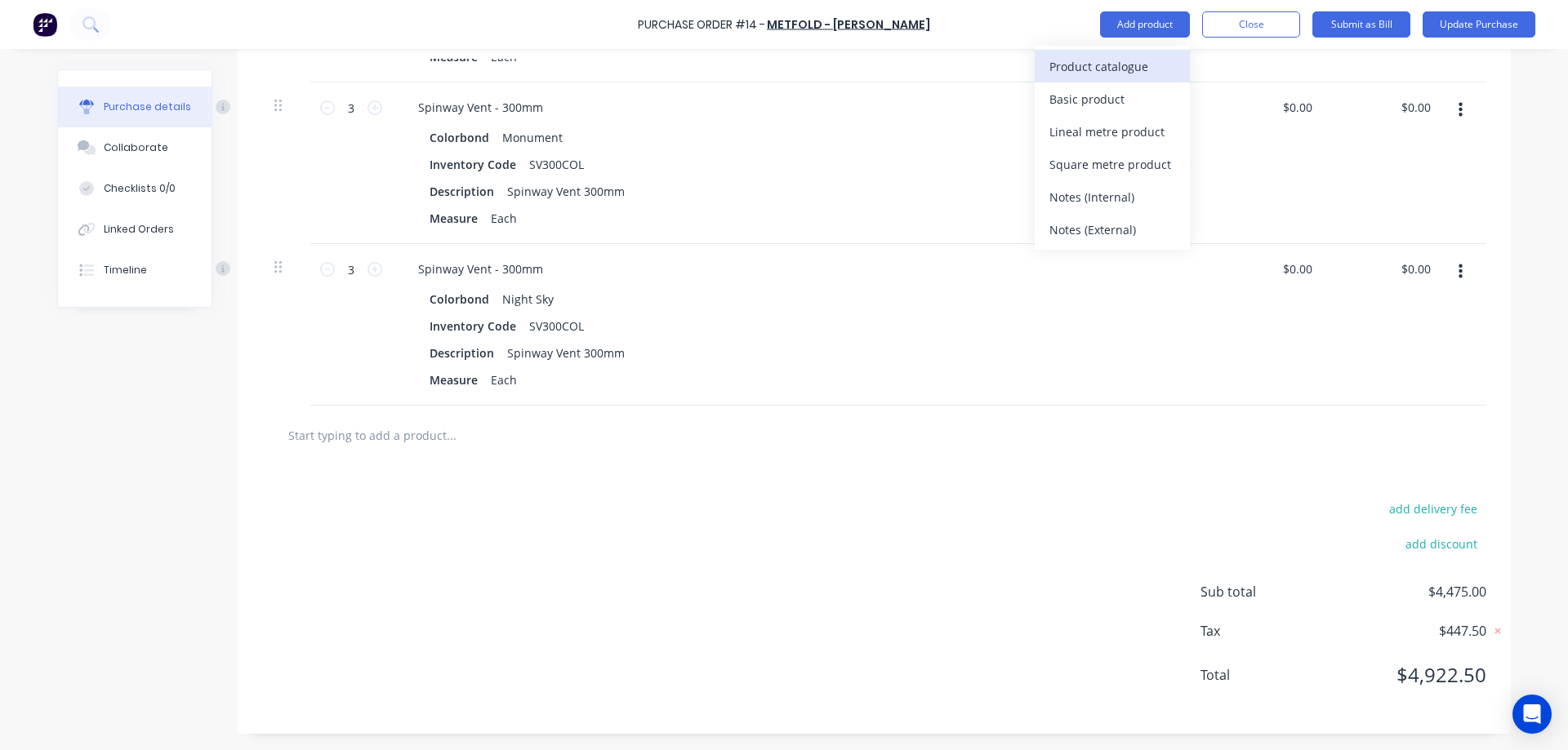
click at [1131, 59] on div "Product catalogue" at bounding box center [1113, 67] width 126 height 24
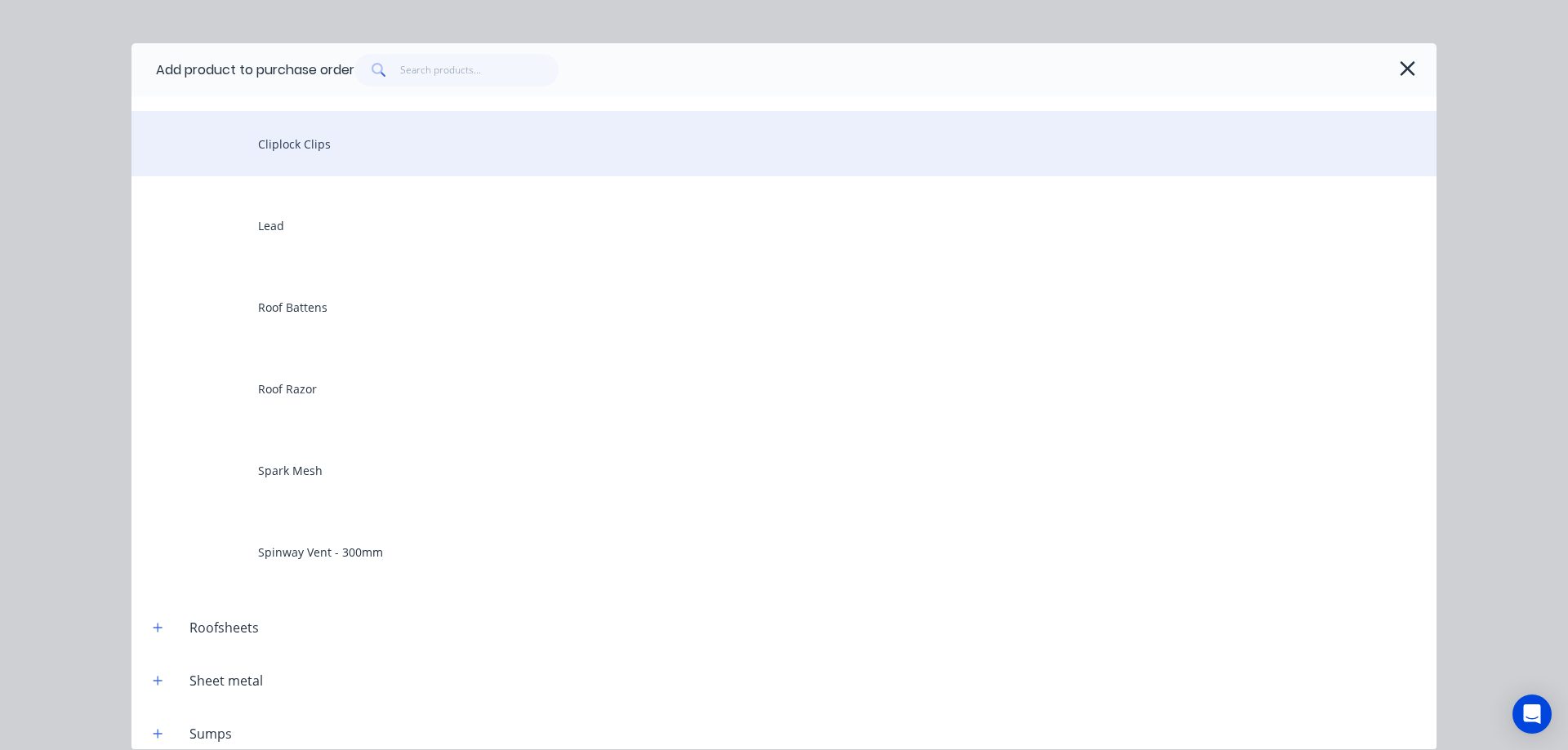
scroll to position [845, 0]
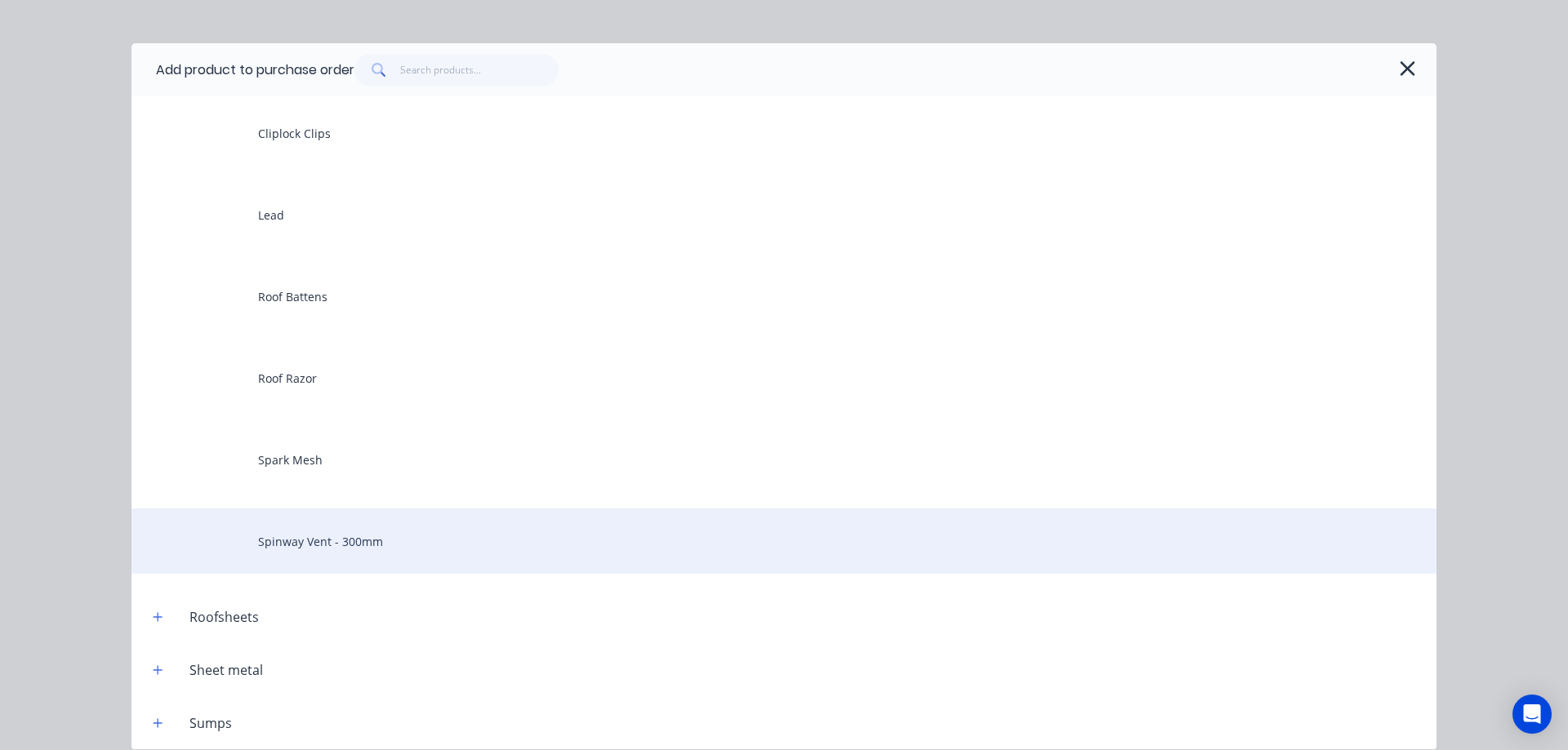
click at [321, 541] on div "Spinway Vent - 300mm" at bounding box center [784, 541] width 1306 height 65
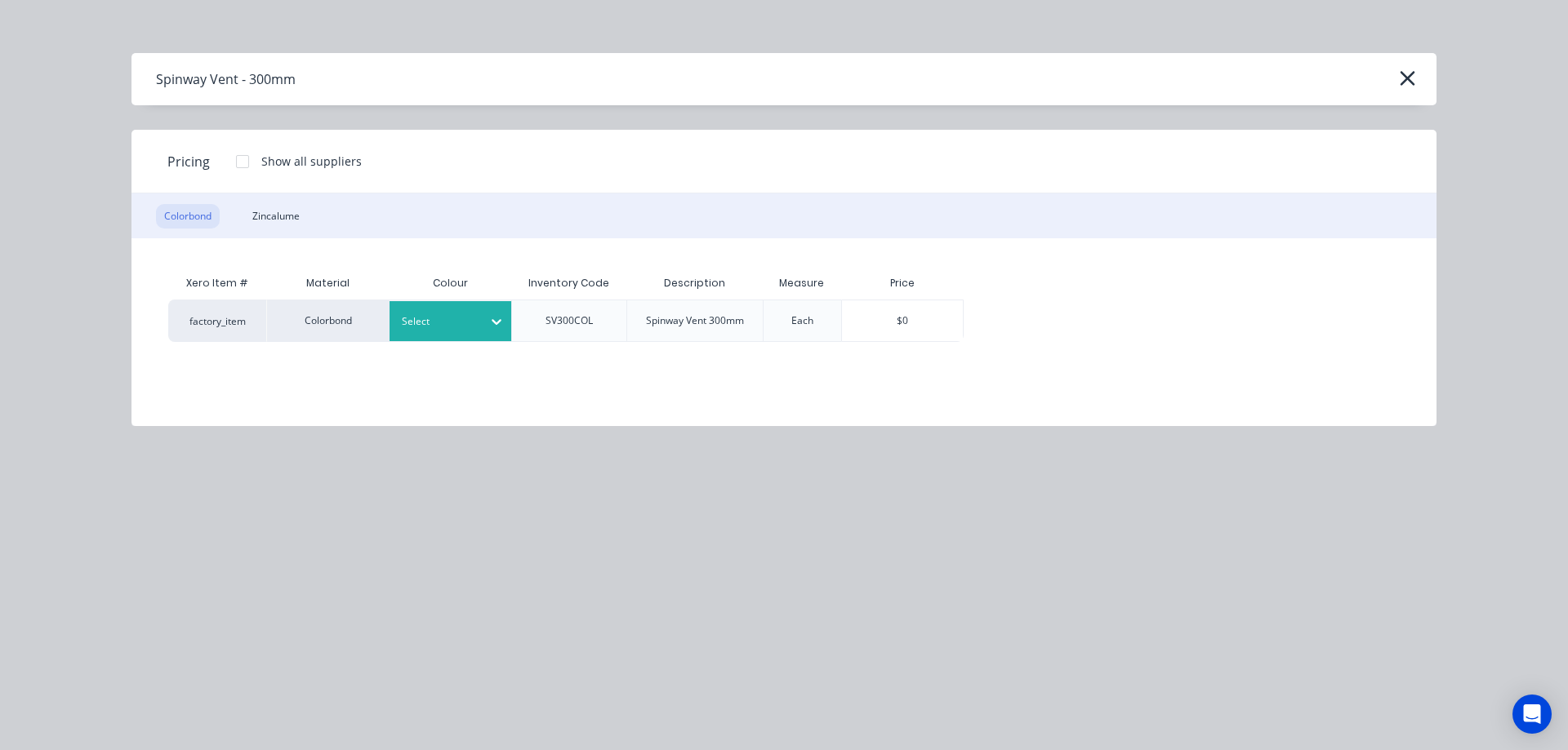
click at [469, 323] on div at bounding box center [438, 321] width 73 height 18
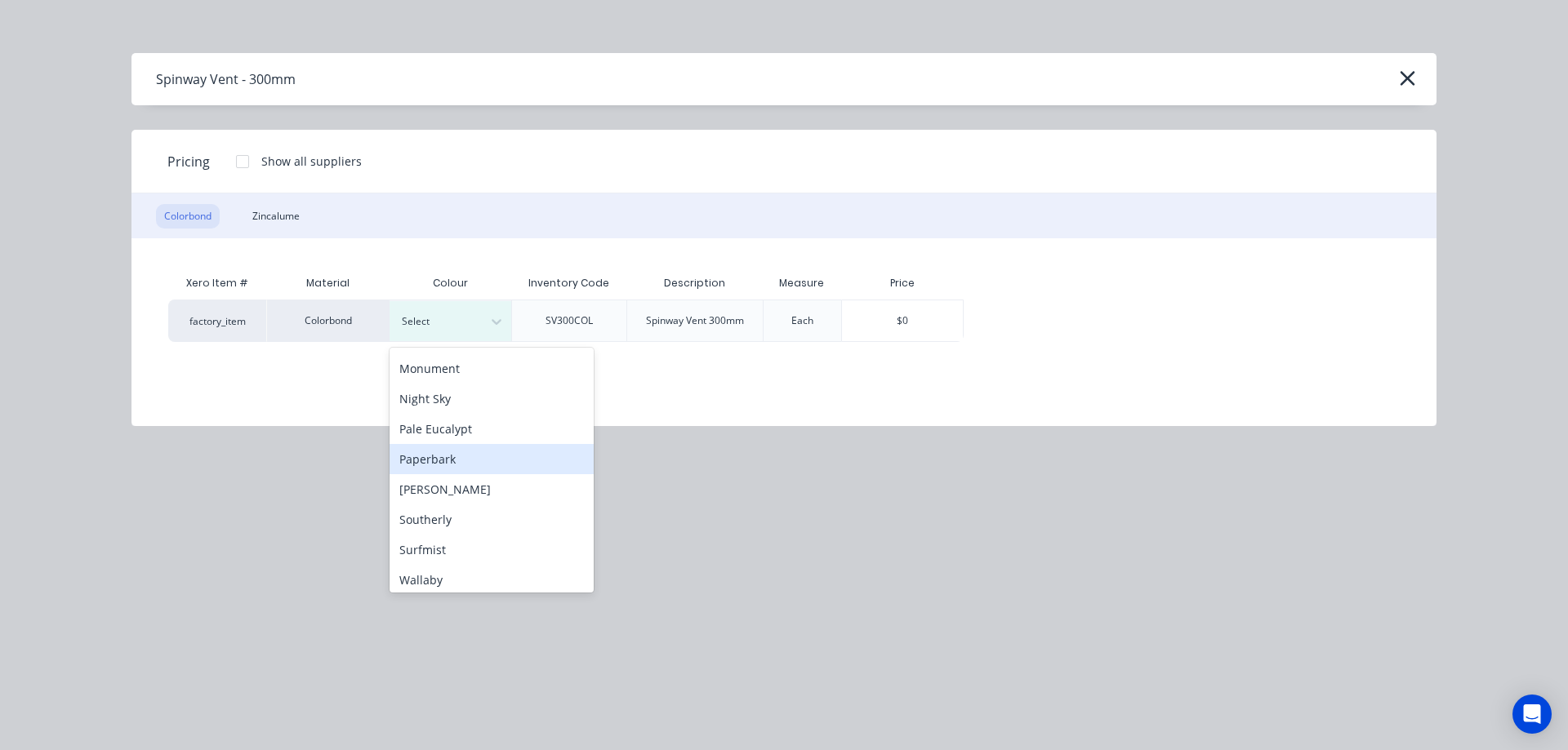
scroll to position [457, 0]
click at [435, 478] on div "Surfmist" at bounding box center [491, 483] width 204 height 30
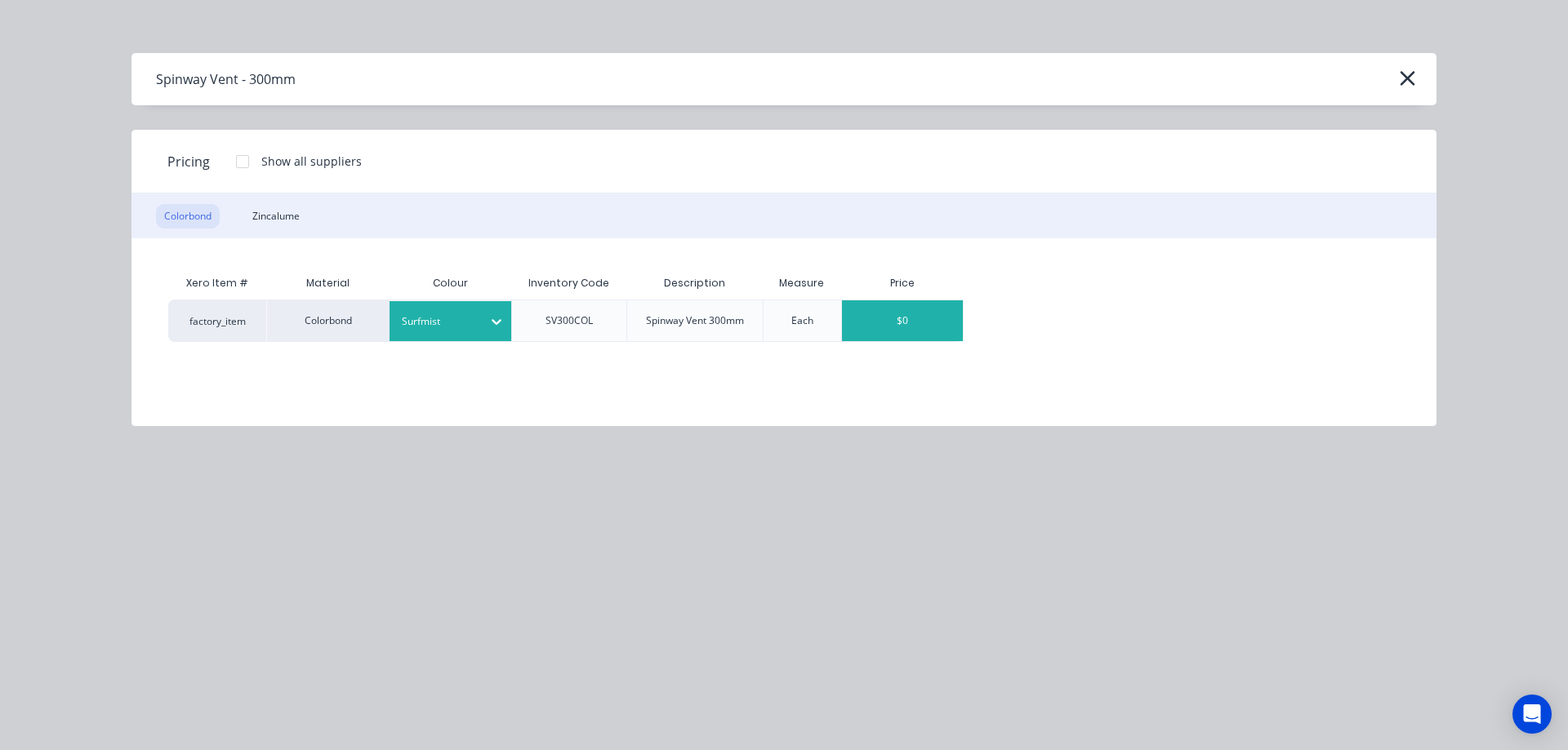
click at [907, 320] on div "$0" at bounding box center [903, 320] width 120 height 40
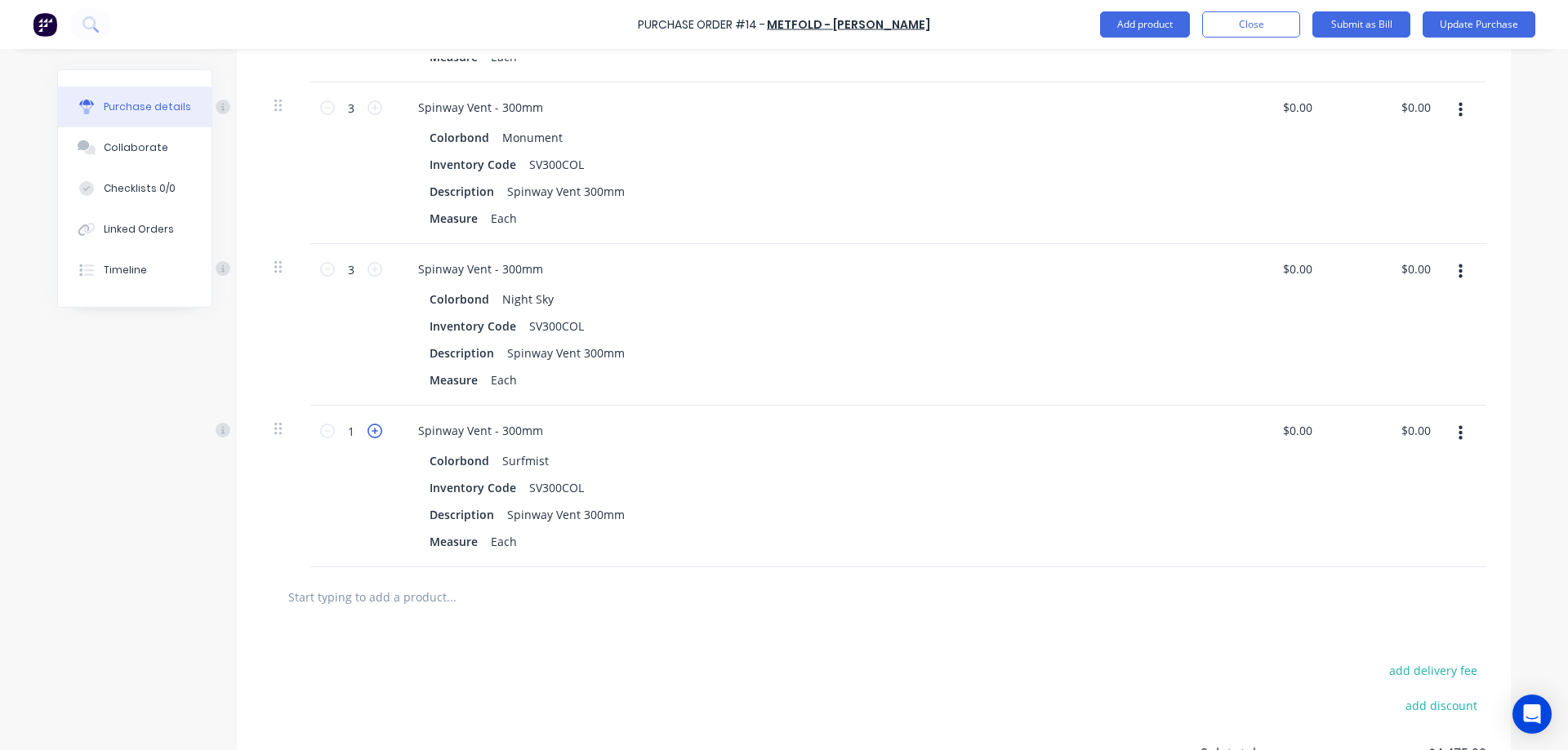
click at [368, 427] on icon at bounding box center [374, 431] width 15 height 15
type textarea "x"
type input "2"
click at [368, 427] on icon at bounding box center [374, 431] width 15 height 15
type textarea "x"
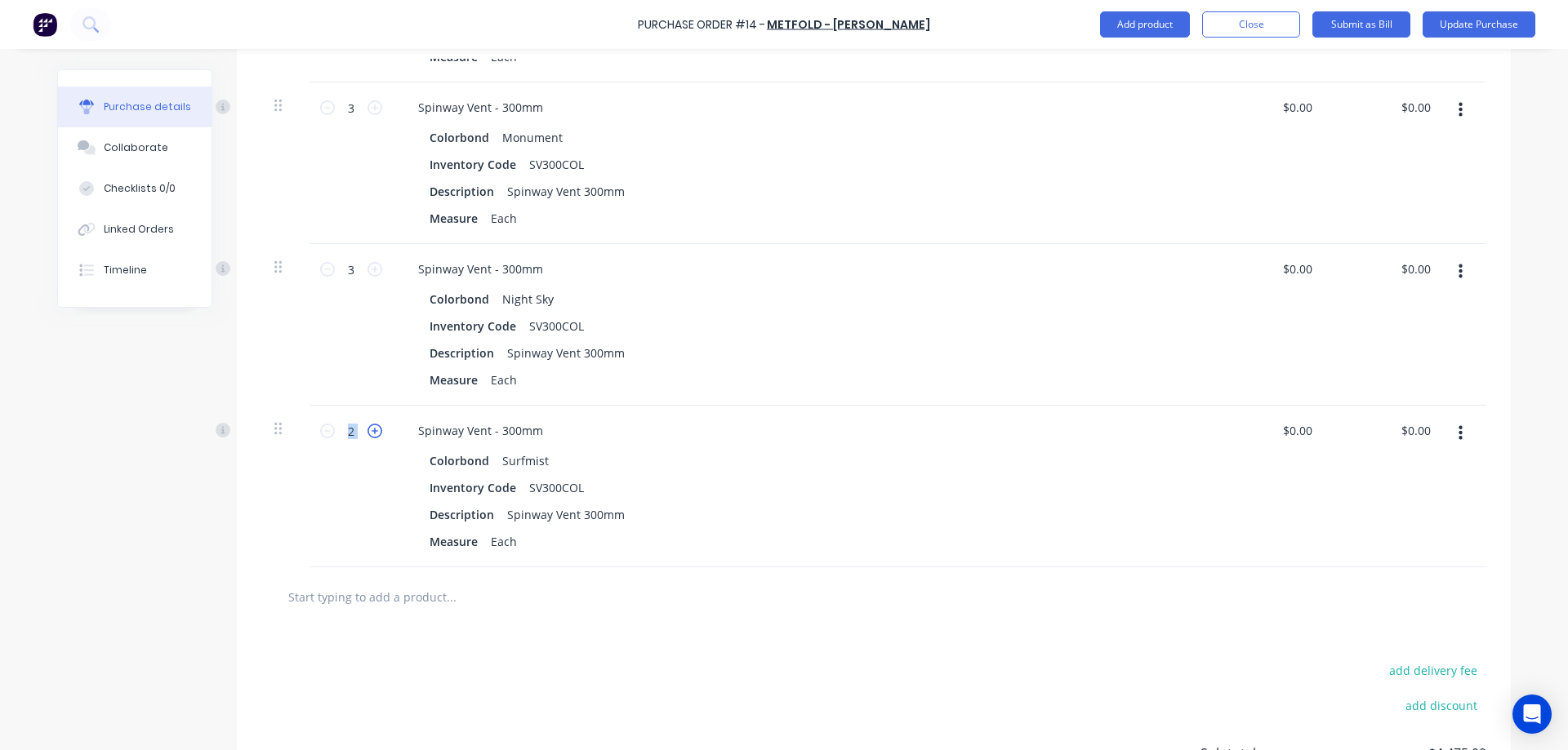
type input "3"
click at [552, 625] on div at bounding box center [874, 597] width 1225 height 59
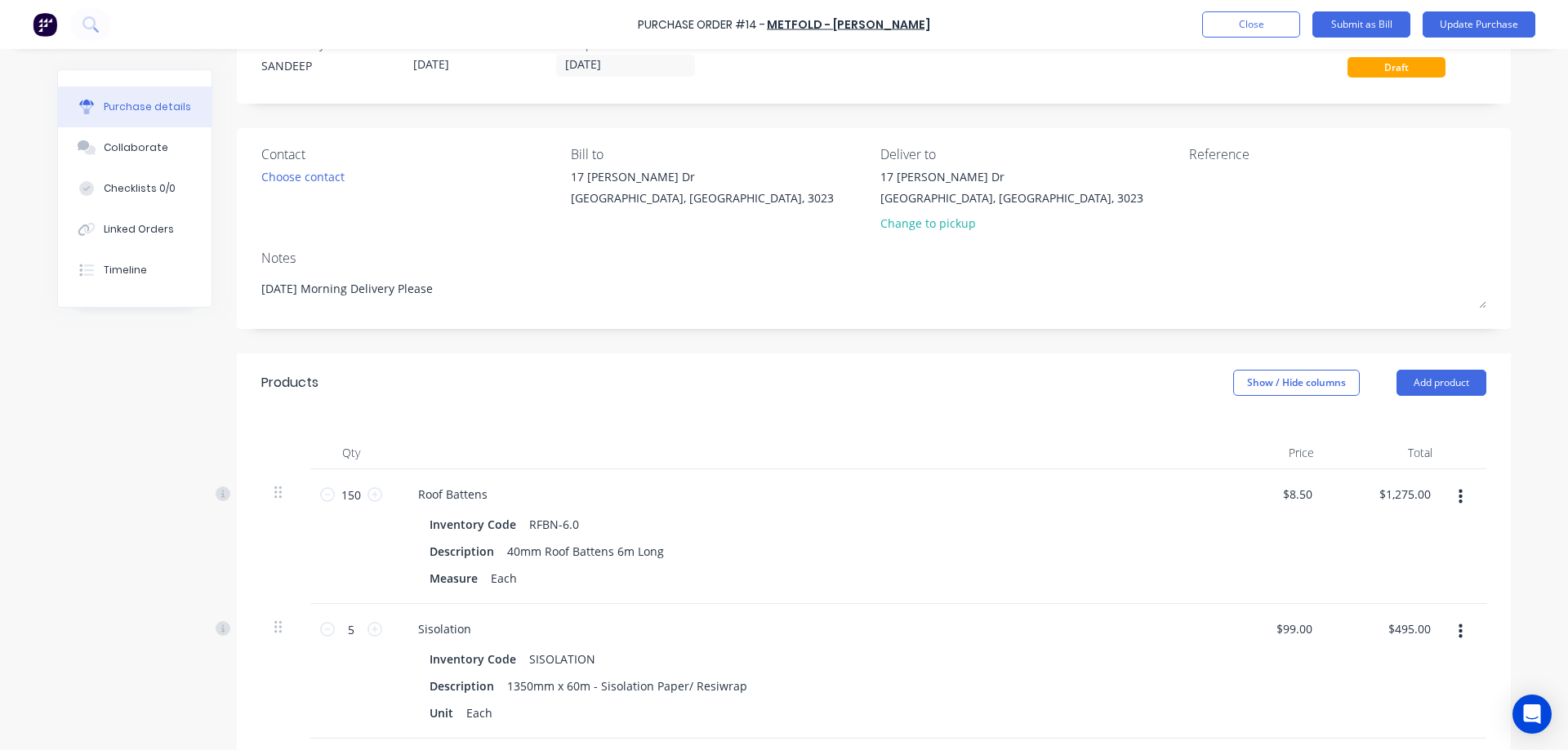
scroll to position [0, 0]
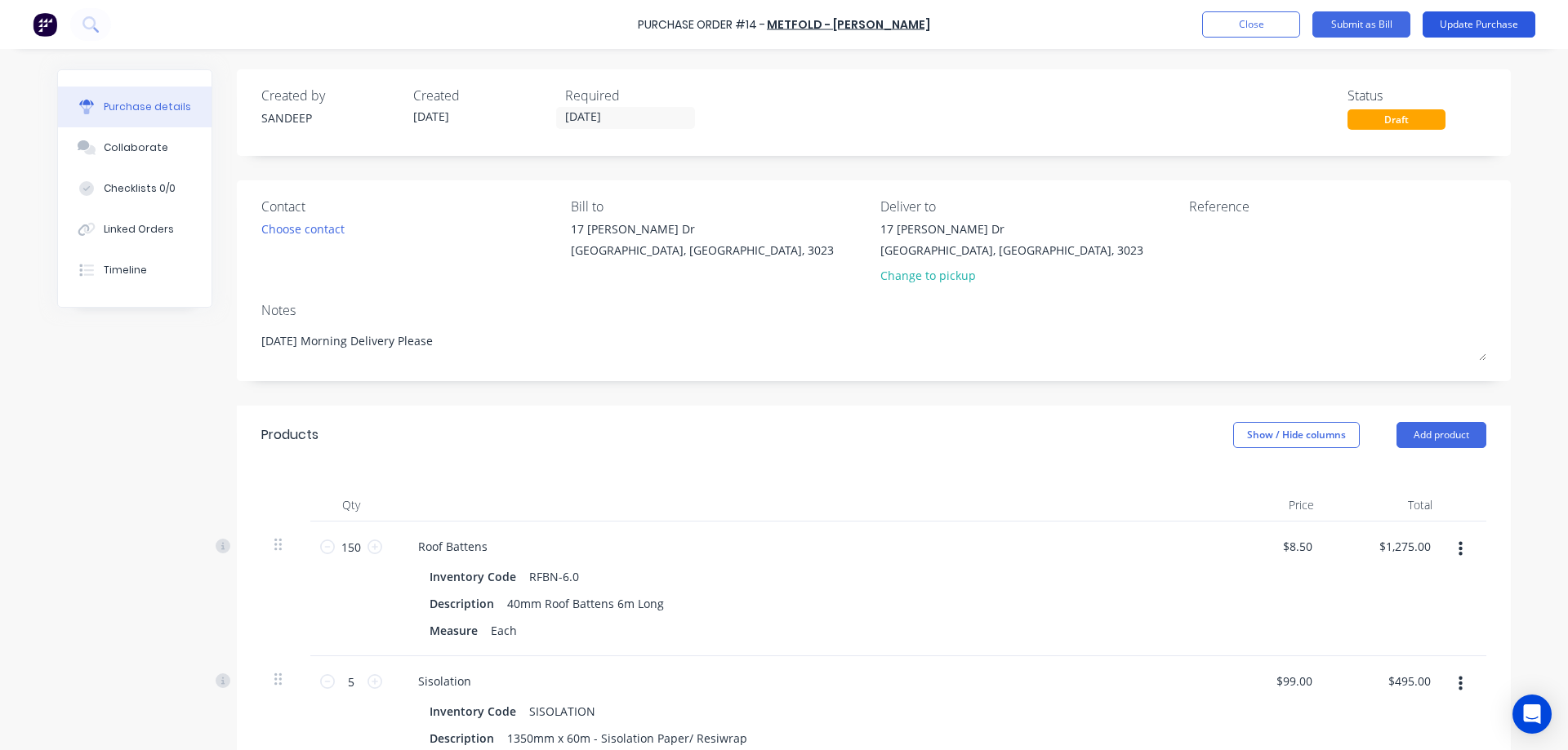
click at [1446, 24] on button "Update Purchase" at bounding box center [1478, 24] width 113 height 26
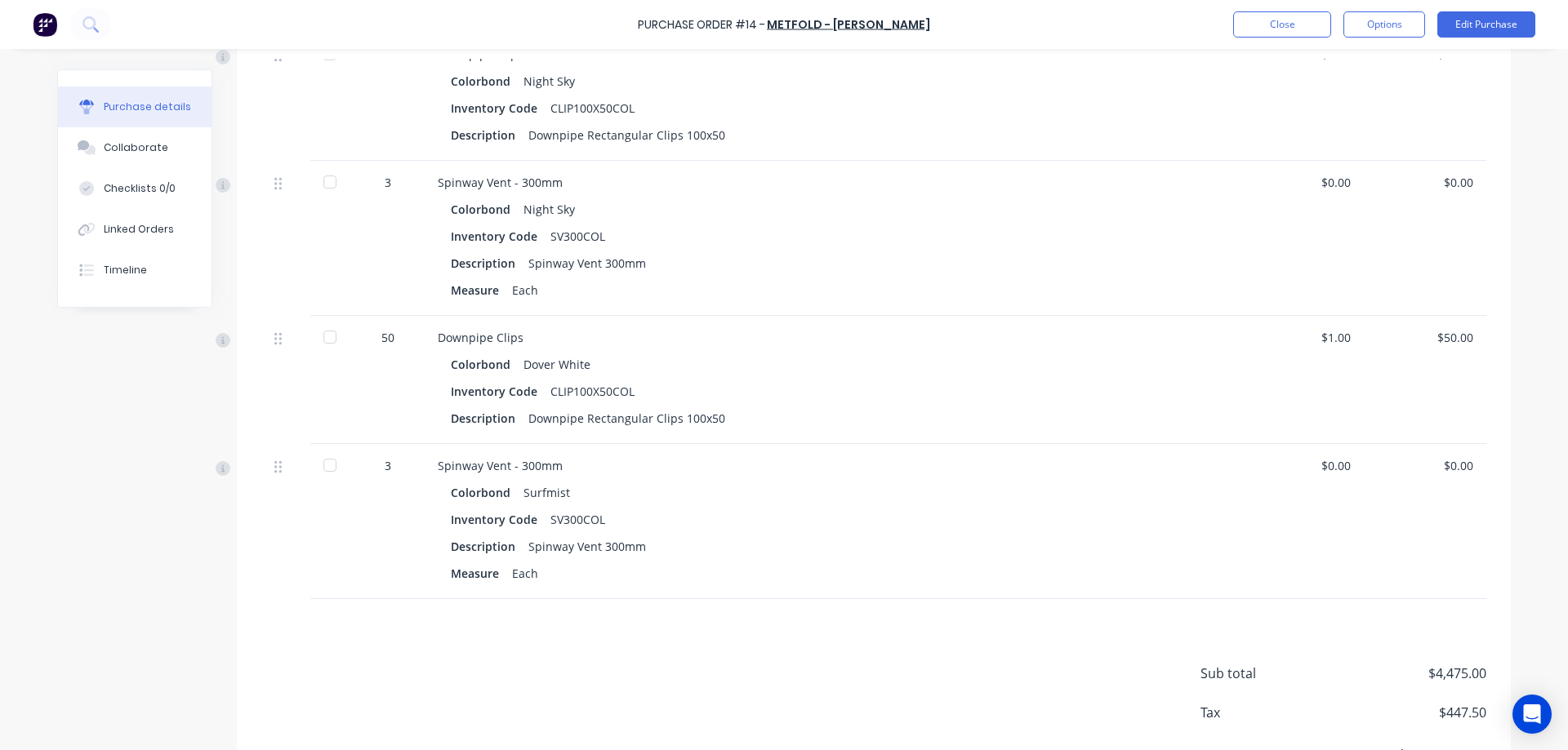
scroll to position [1874, 0]
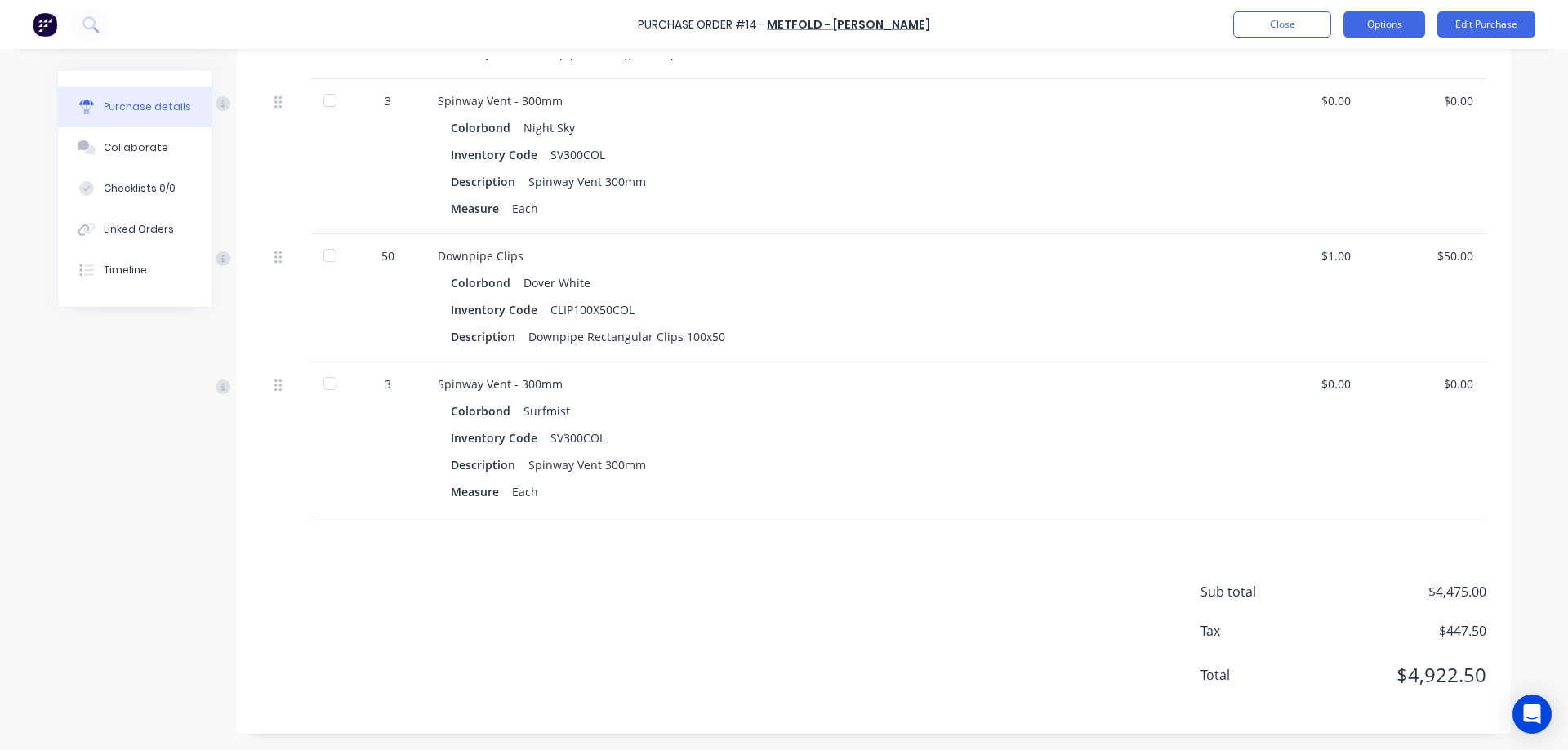
click at [1394, 24] on button "Options" at bounding box center [1384, 24] width 82 height 26
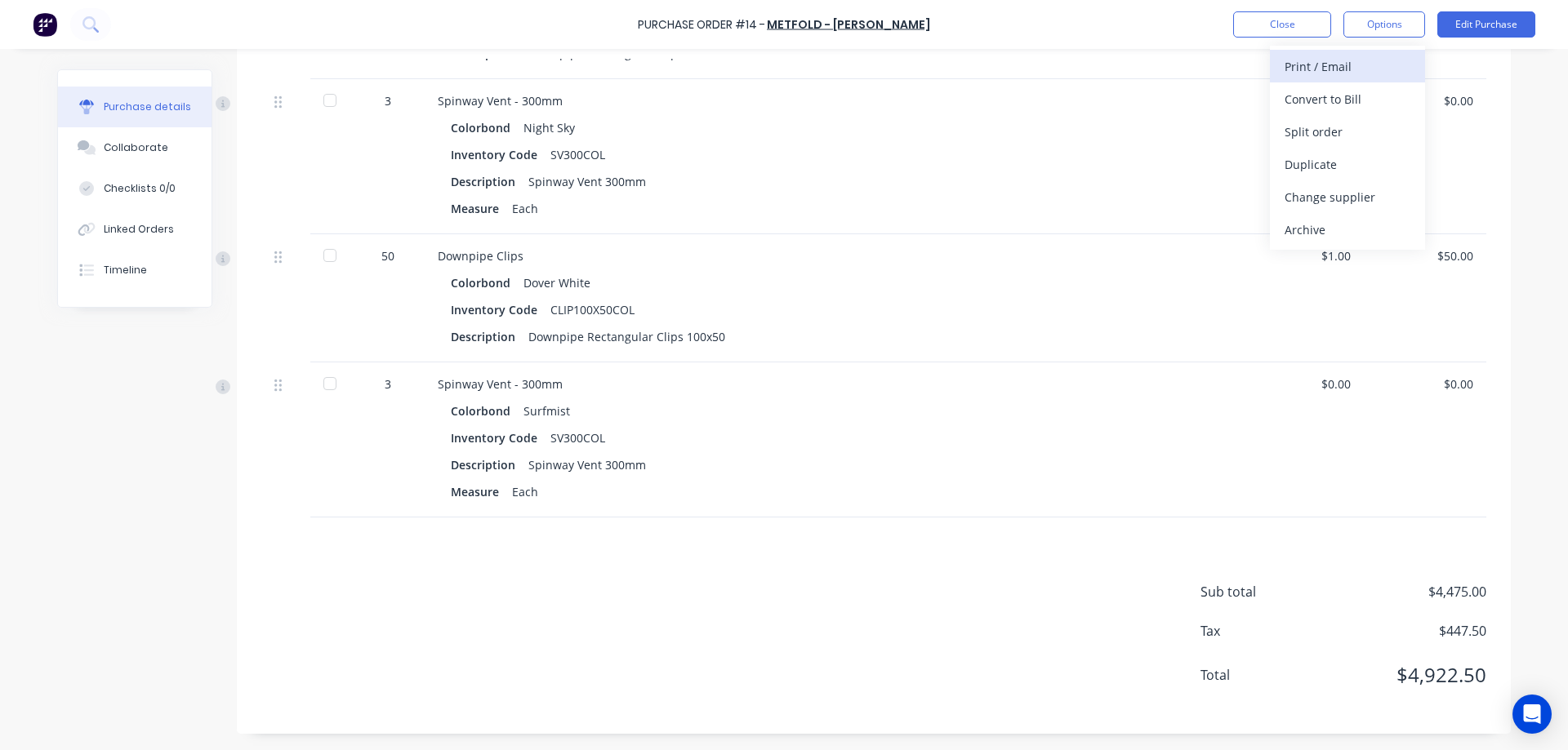
click at [1353, 60] on div "Print / Email" at bounding box center [1348, 67] width 126 height 24
click at [1374, 26] on button "Options" at bounding box center [1384, 24] width 82 height 26
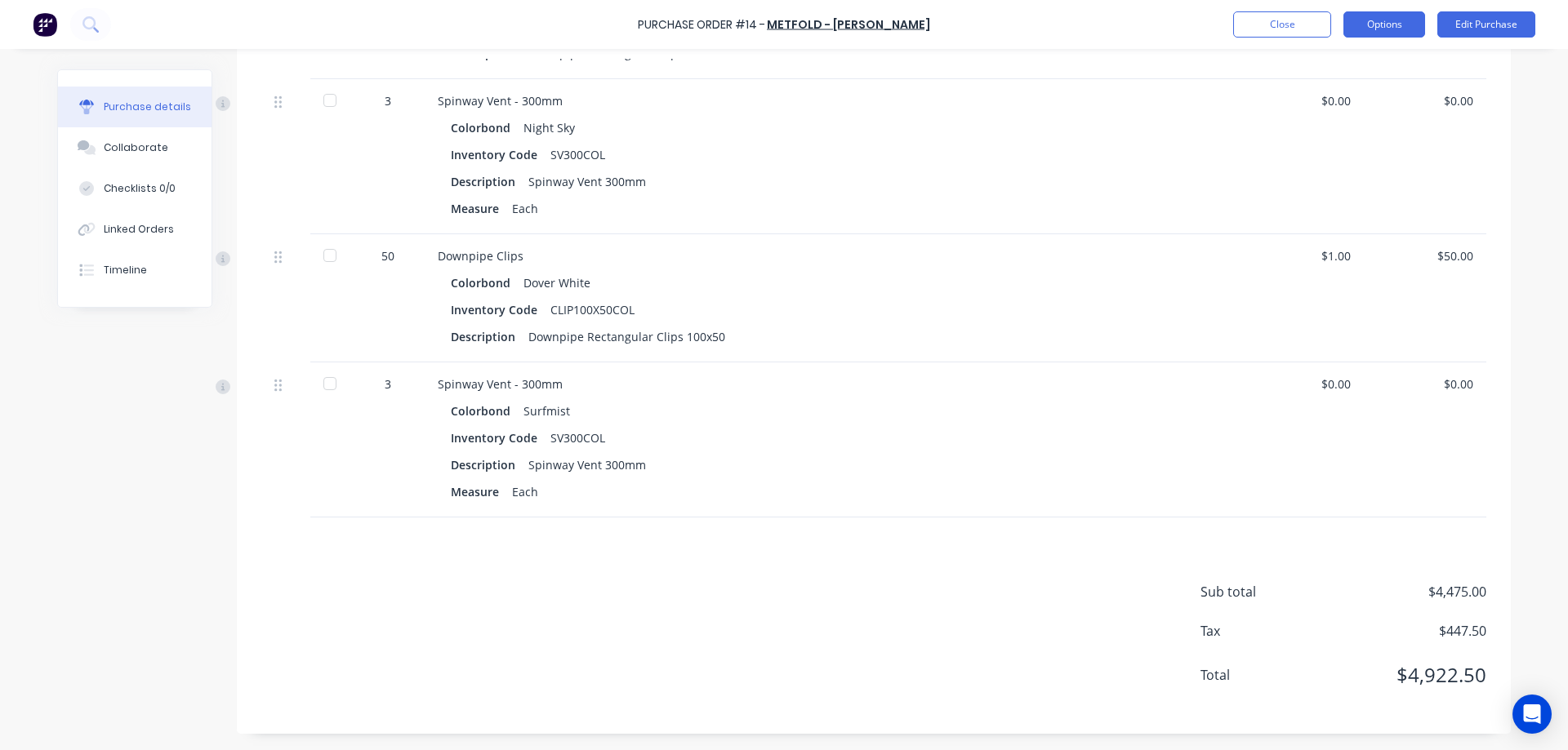
click at [1374, 26] on button "Options" at bounding box center [1384, 24] width 82 height 26
click at [1324, 99] on div "With pricing" at bounding box center [1348, 100] width 126 height 24
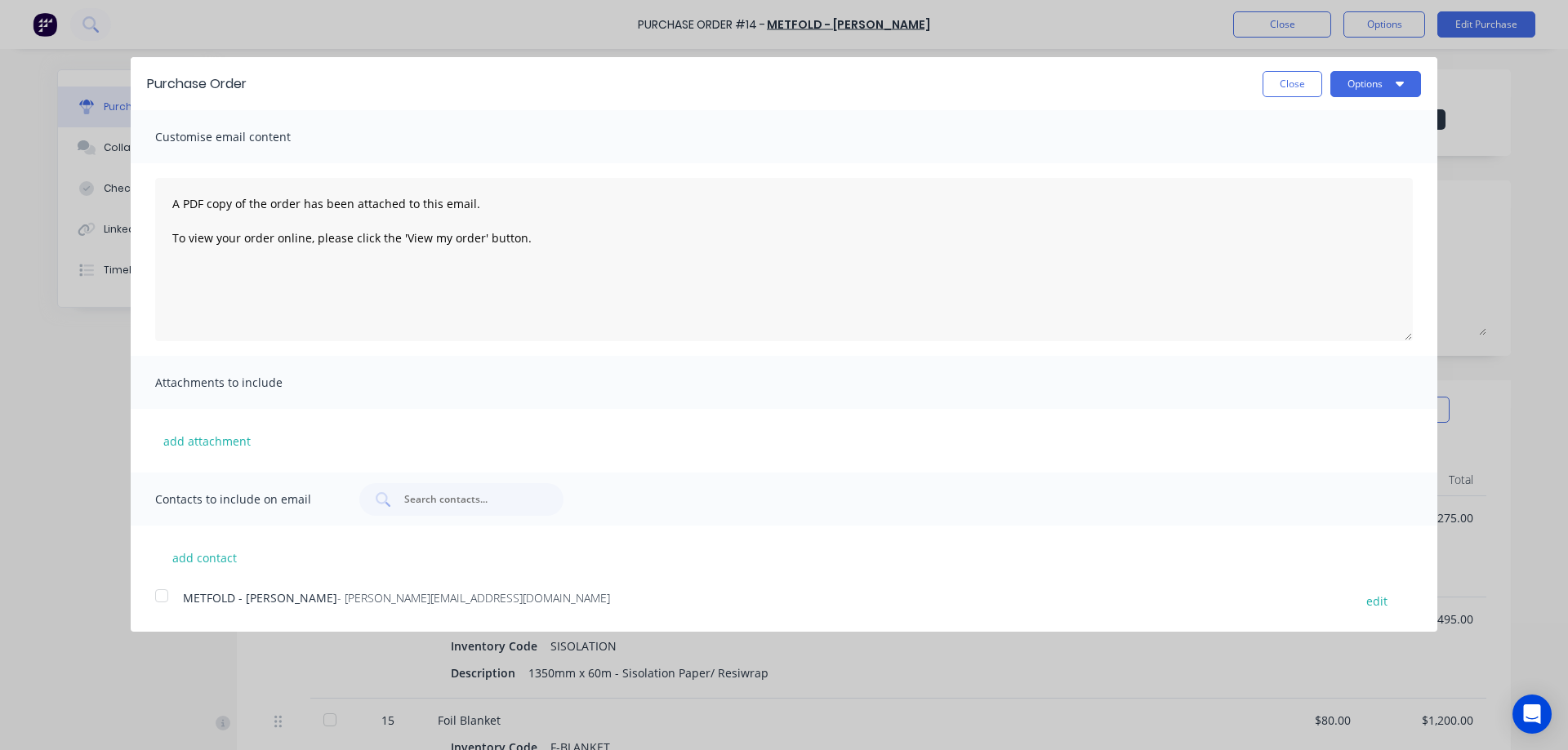
click at [158, 595] on div at bounding box center [162, 596] width 33 height 33
click at [263, 116] on div "Customise email content" at bounding box center [784, 137] width 1307 height 53
click at [267, 138] on span "Customise email content" at bounding box center [244, 137] width 180 height 23
click at [312, 136] on span "Customise email content" at bounding box center [244, 137] width 180 height 23
click at [279, 378] on span "Attachments to include" at bounding box center [244, 383] width 180 height 23
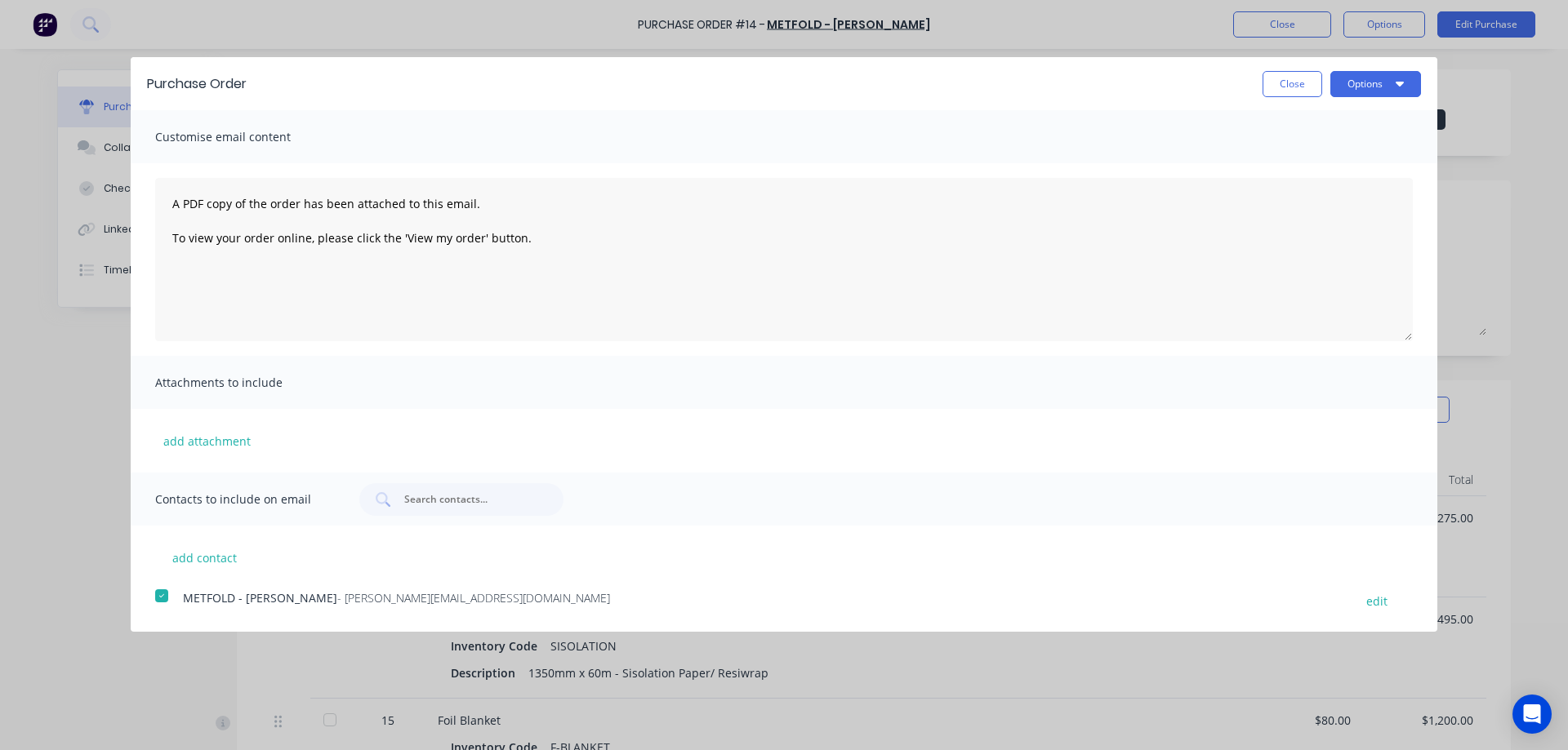
click at [279, 389] on span "Attachments to include" at bounding box center [244, 383] width 180 height 23
click at [1373, 89] on button "Options" at bounding box center [1375, 84] width 90 height 26
click at [1311, 165] on div "Email" at bounding box center [1343, 158] width 126 height 24
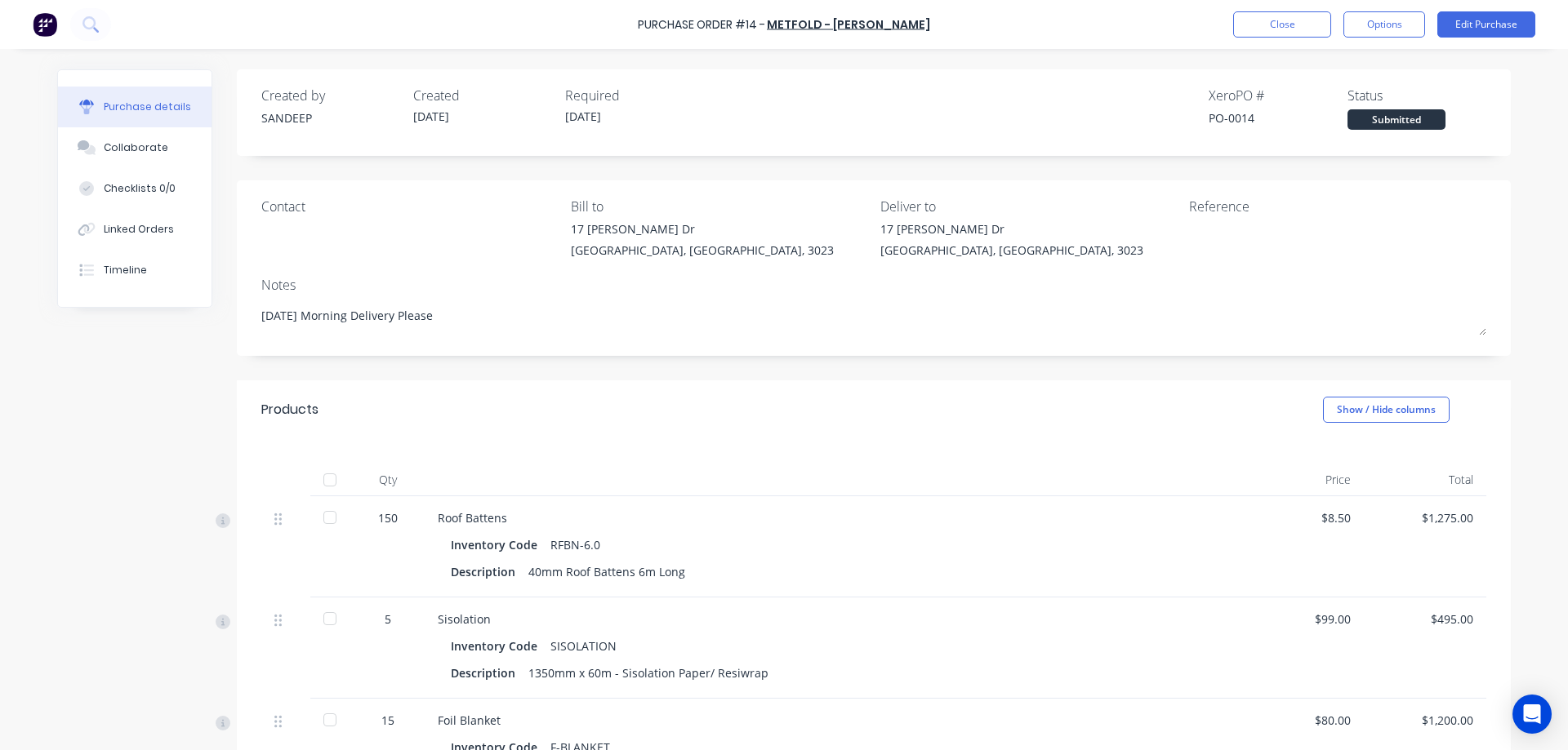
type textarea "x"
click at [37, 34] on img at bounding box center [45, 24] width 24 height 24
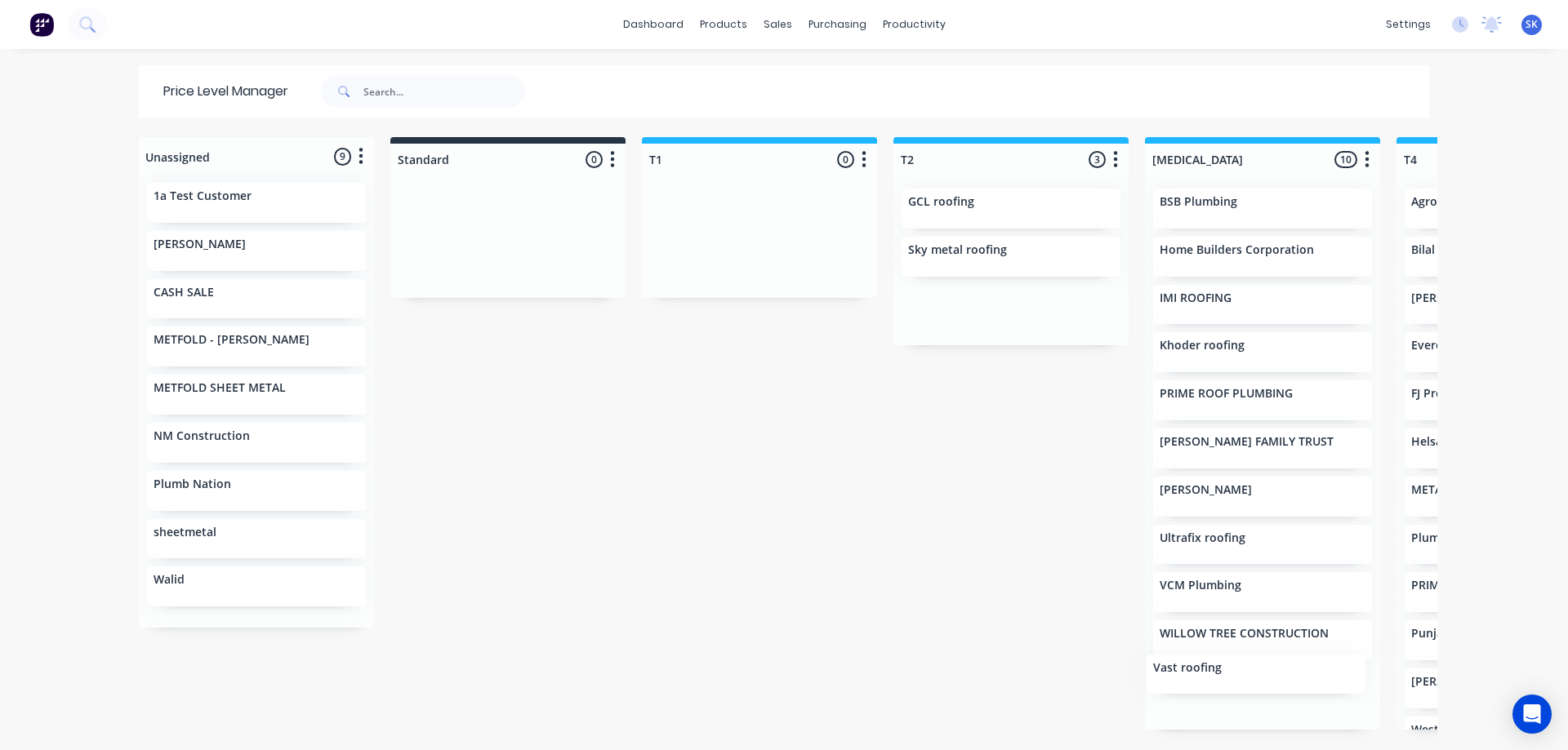
drag, startPoint x: 928, startPoint y: 297, endPoint x: 1200, endPoint y: 681, distance: 470.6
click at [1200, 681] on div "Unassigned 9 Move all customers Standard T1 T2 [MEDICAL_DATA] T4 T5 1a Test Cus…" at bounding box center [784, 442] width 1307 height 612
click at [756, 22] on div "sales" at bounding box center [778, 24] width 45 height 24
click at [719, 22] on div "products" at bounding box center [724, 24] width 64 height 24
click at [763, 15] on div "sales" at bounding box center [778, 24] width 45 height 24
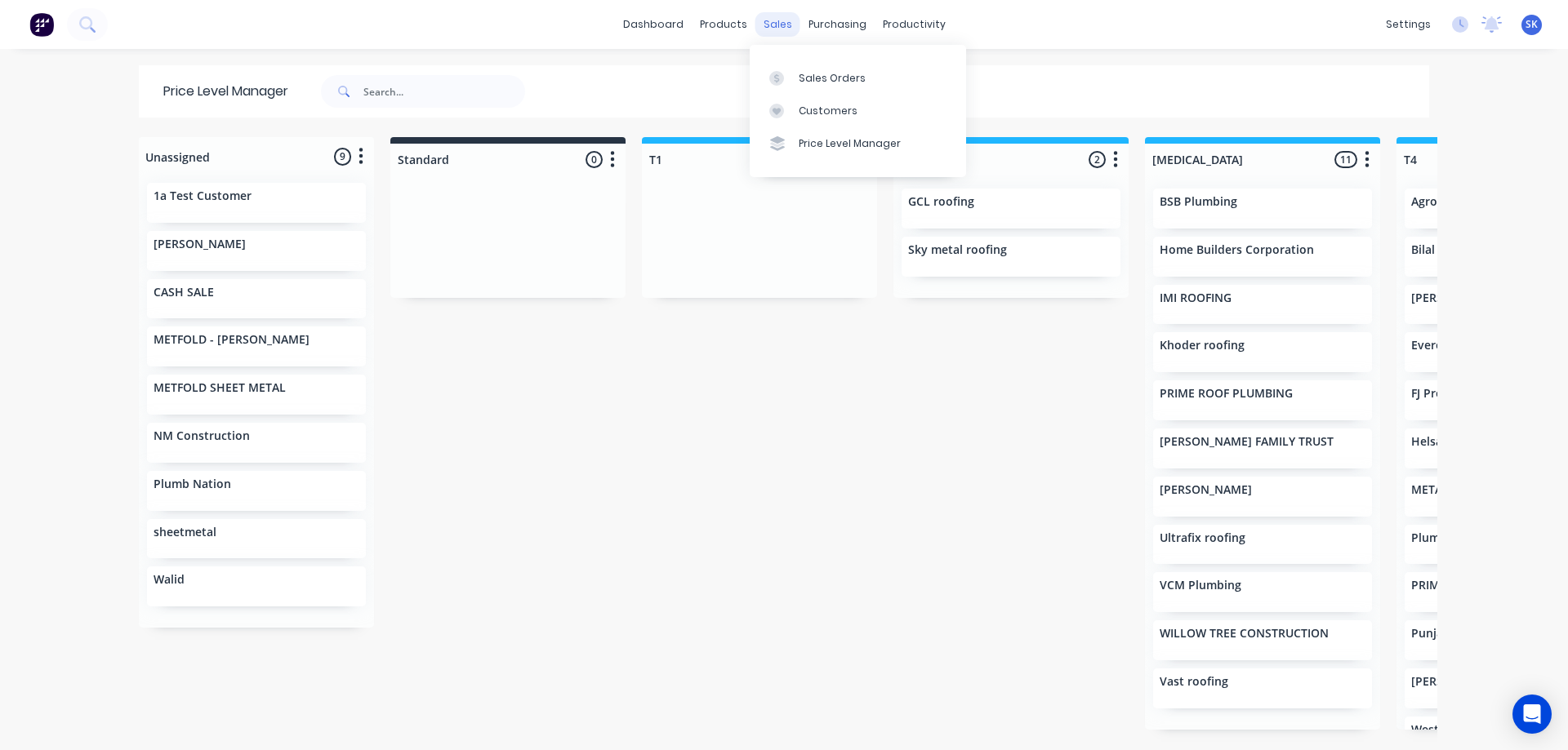
click at [770, 23] on div "sales" at bounding box center [778, 24] width 45 height 24
click at [806, 85] on div "Sales Orders" at bounding box center [832, 78] width 67 height 15
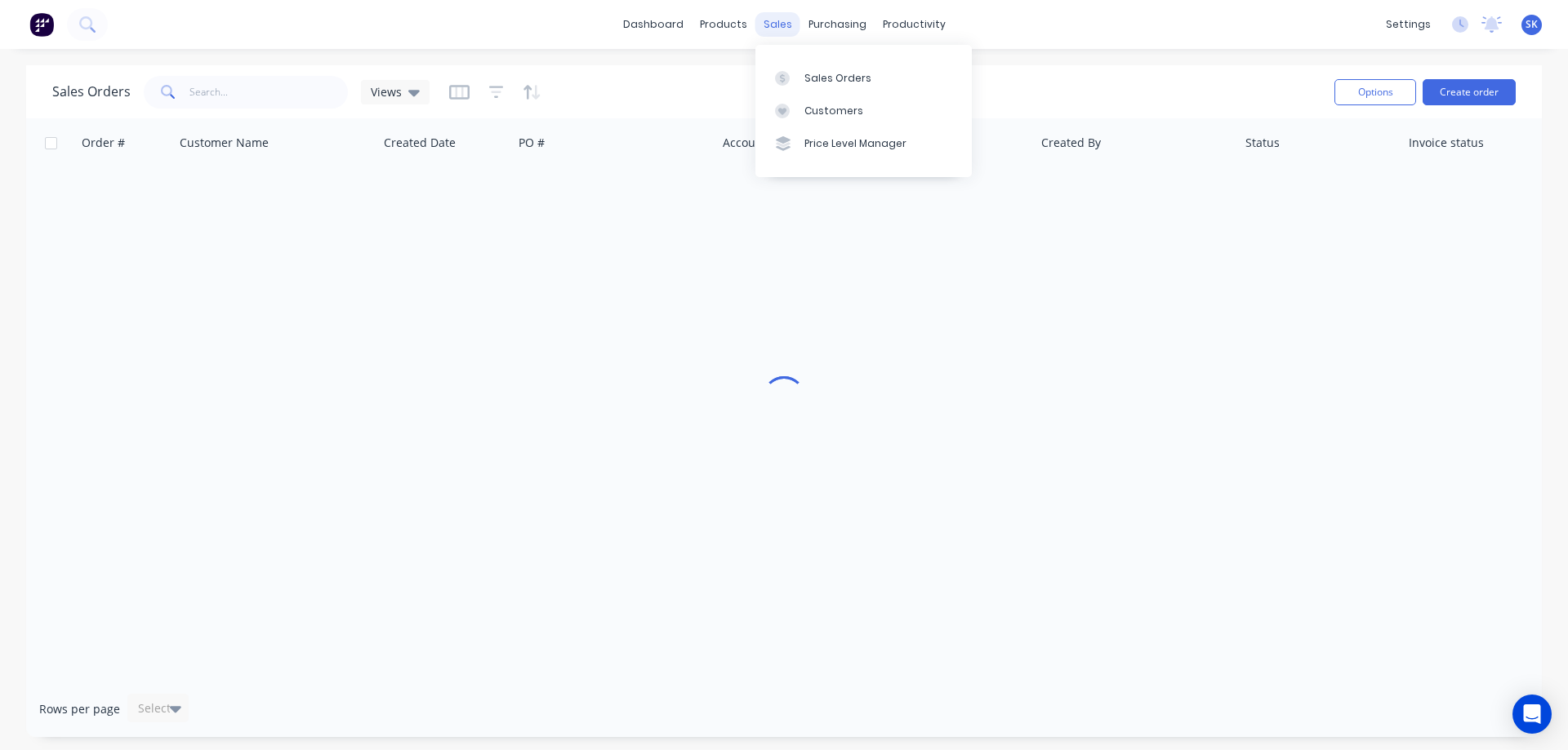
click at [781, 24] on div "sales" at bounding box center [778, 24] width 45 height 24
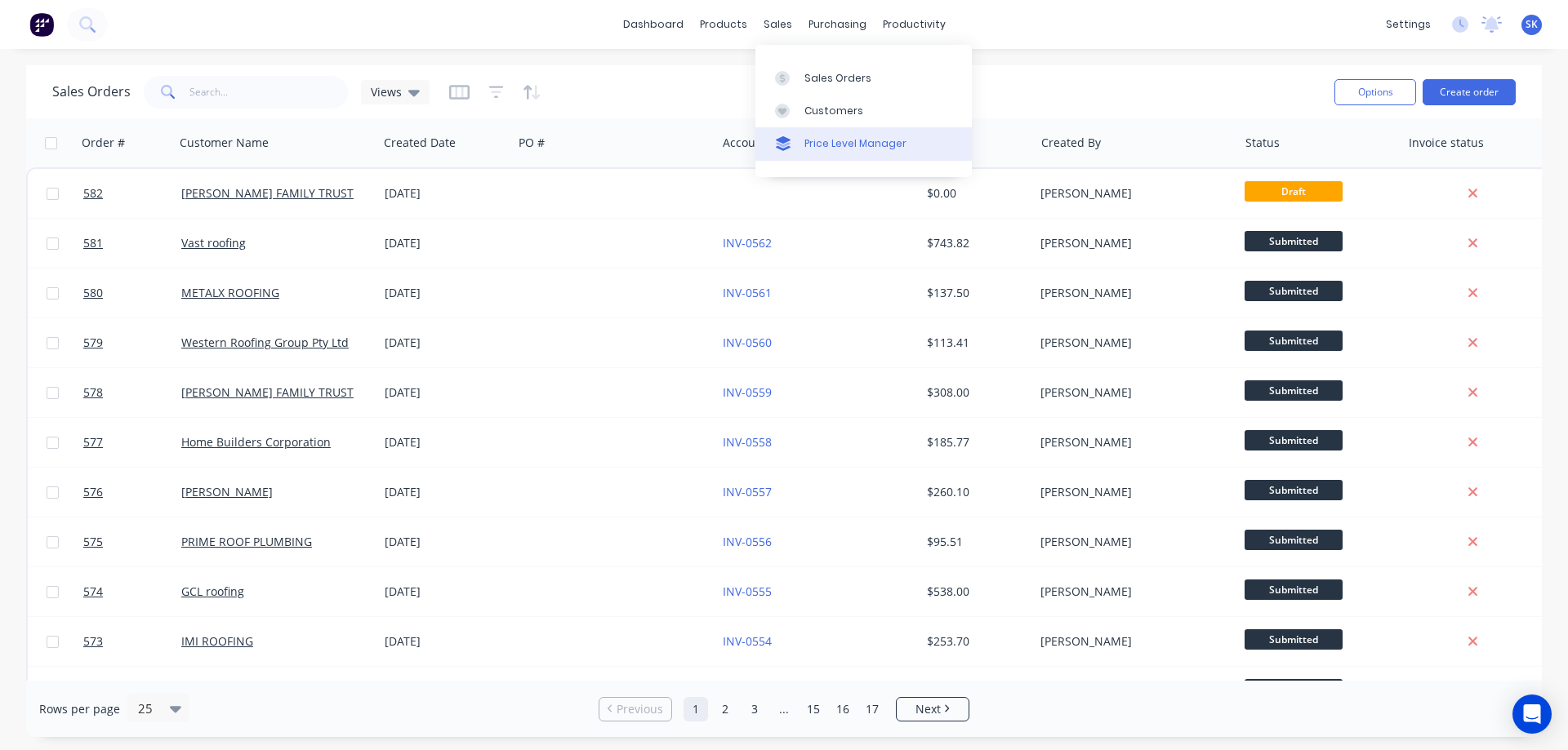
click at [830, 149] on div "Price Level Manager" at bounding box center [855, 143] width 102 height 15
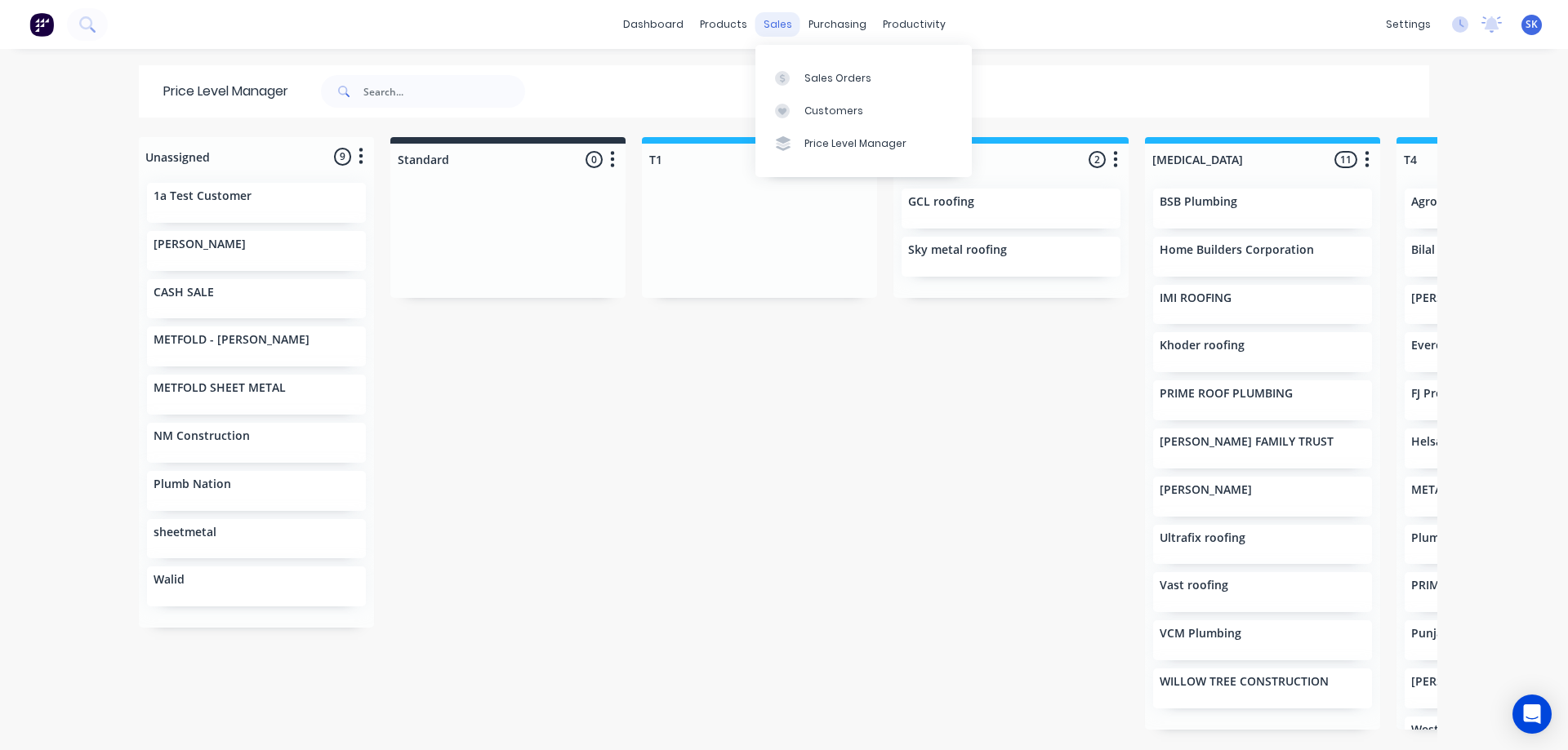
click at [779, 30] on div "sales" at bounding box center [778, 24] width 45 height 24
click at [803, 72] on link "Sales Orders" at bounding box center [864, 77] width 217 height 33
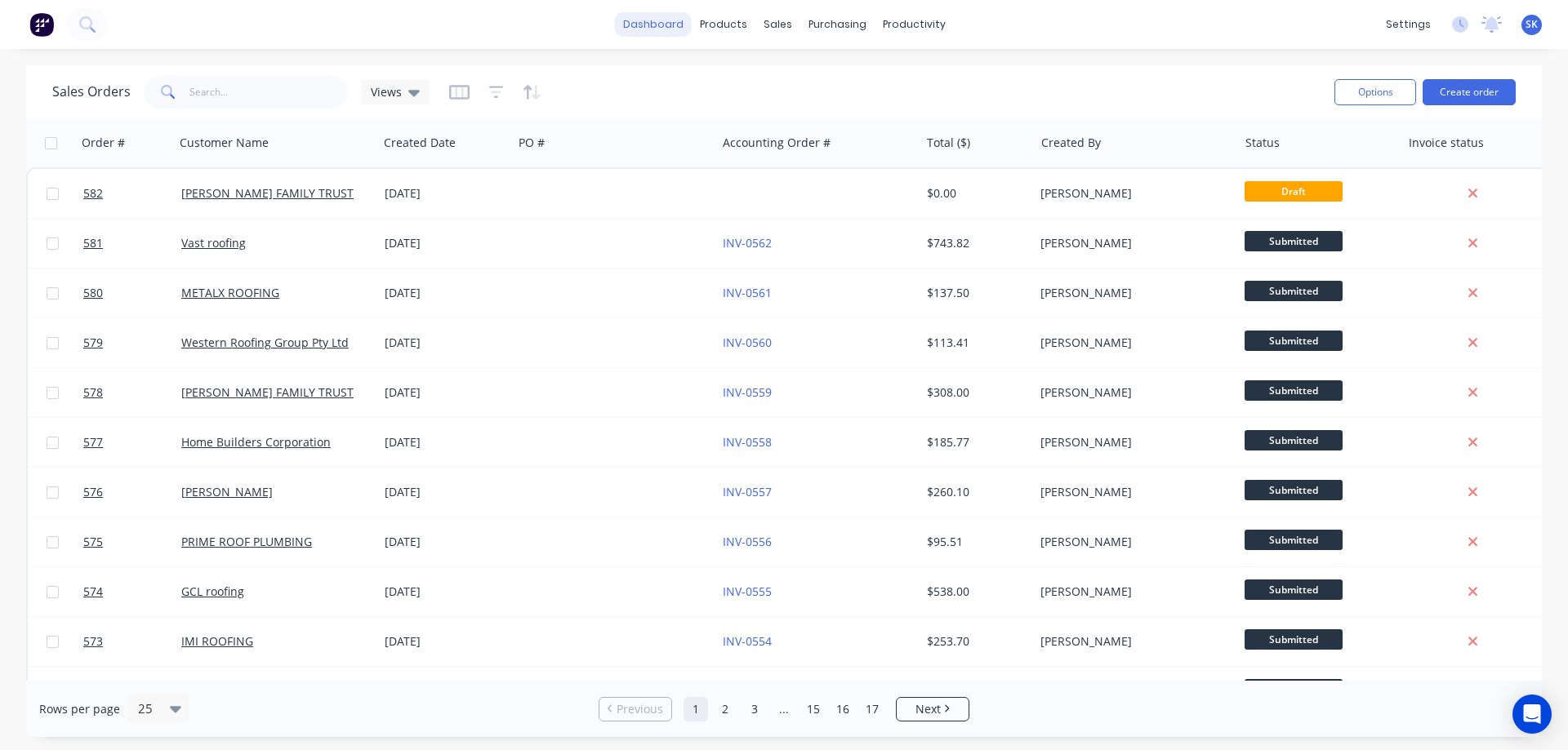
click at [657, 25] on link "dashboard" at bounding box center [653, 24] width 77 height 24
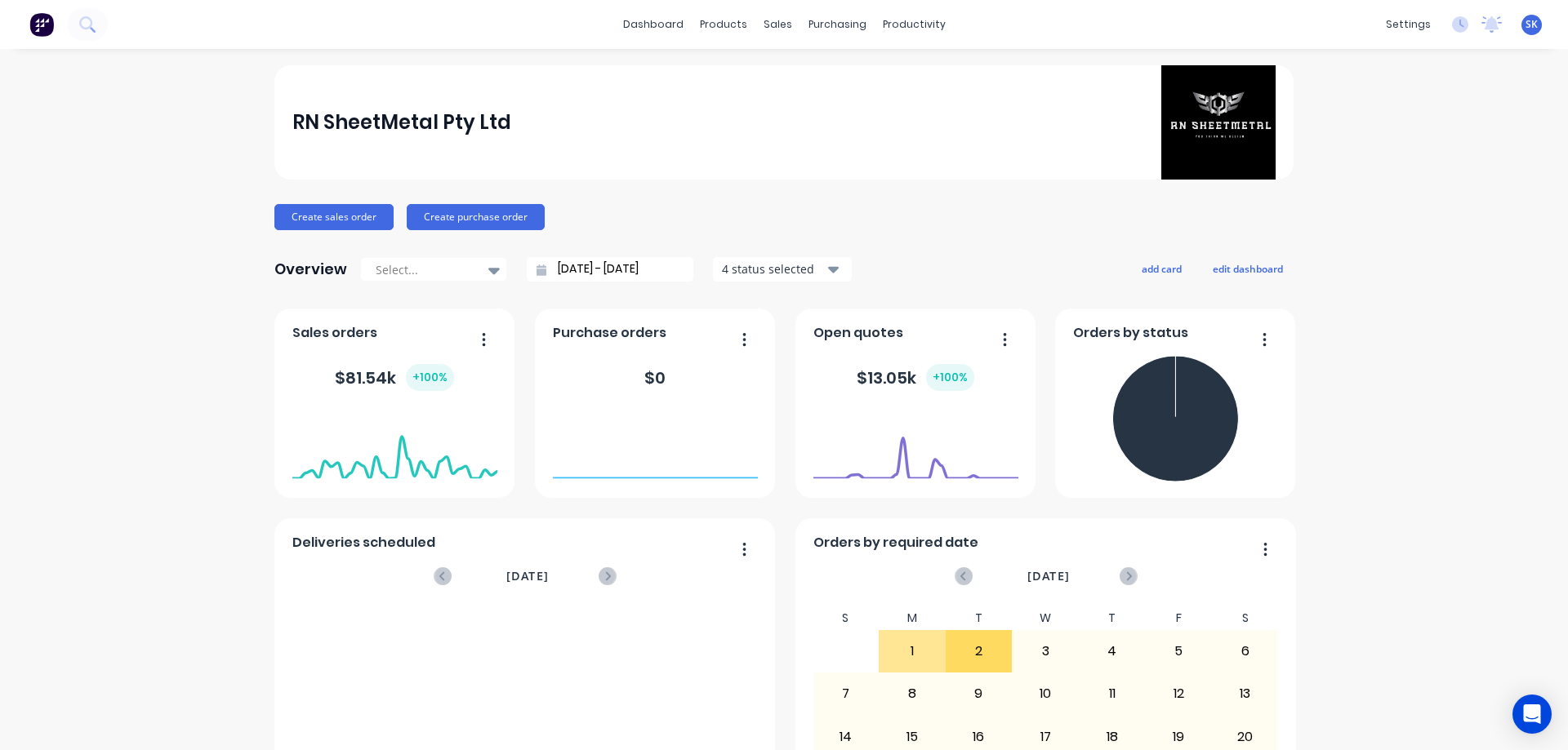
click at [623, 270] on input "[DATE] - [DATE]" at bounding box center [616, 269] width 140 height 24
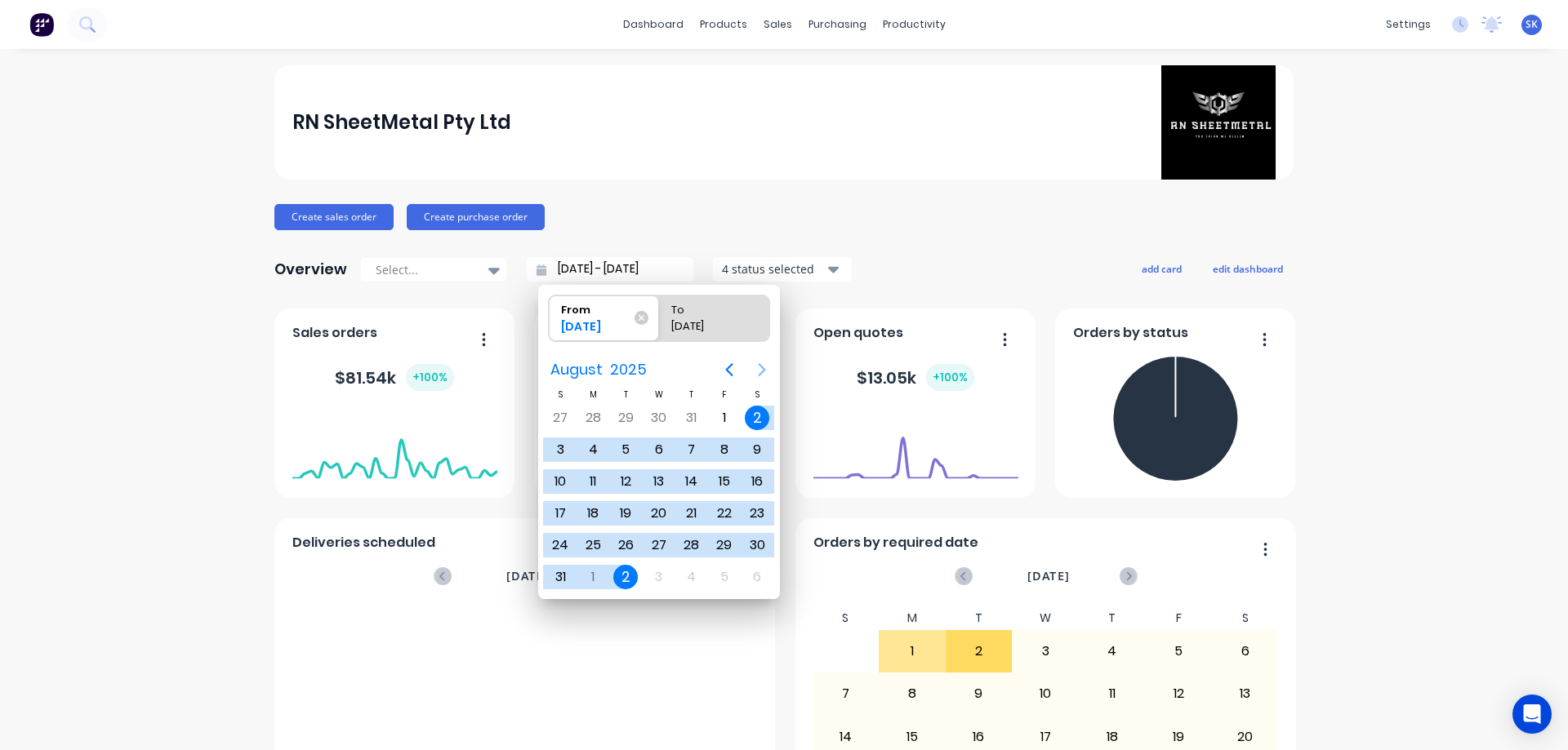
click at [761, 367] on icon "Next page" at bounding box center [762, 370] width 20 height 20
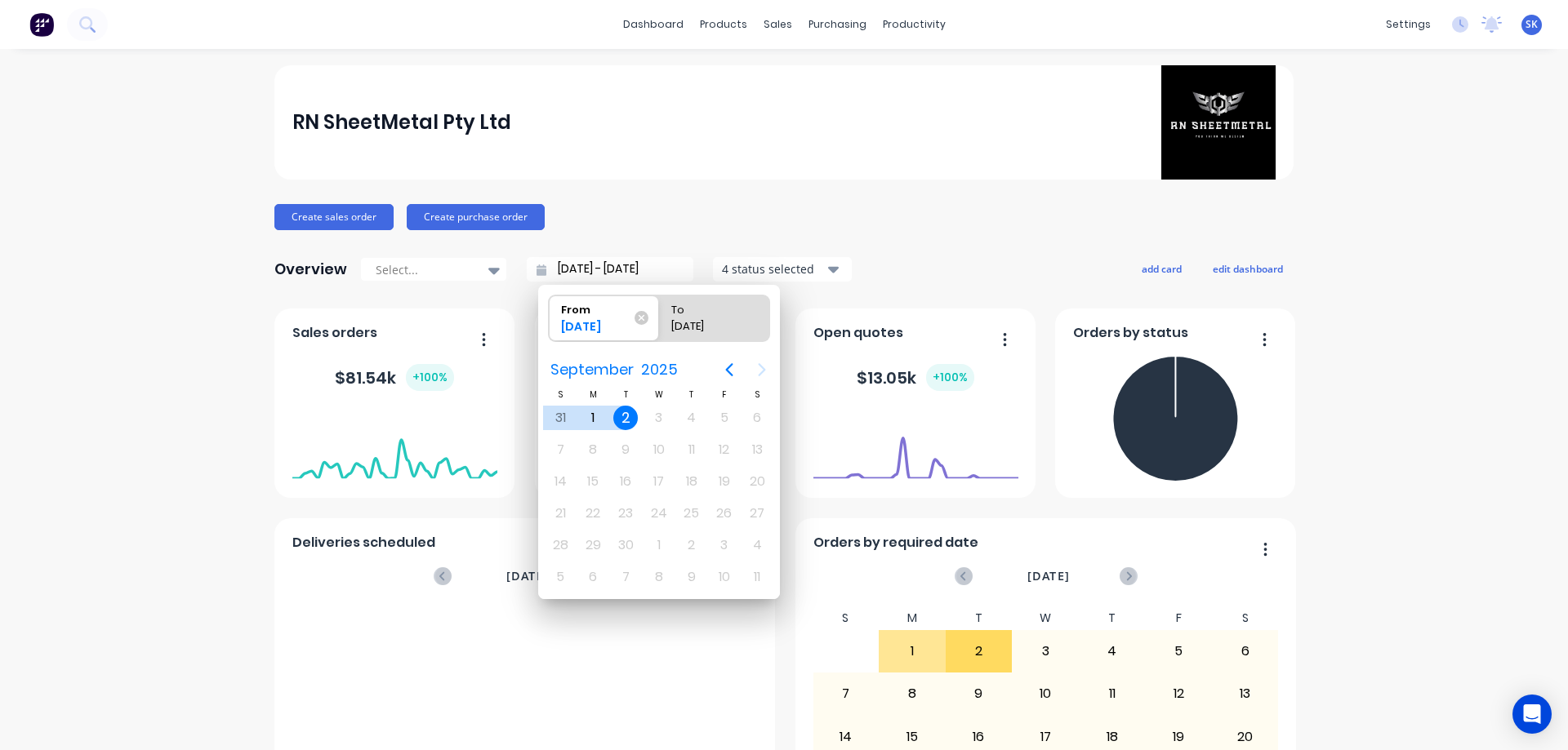
click at [621, 417] on div "2" at bounding box center [626, 418] width 24 height 24
type input "[DATE] - [DATE]"
radio input "false"
radio input "true"
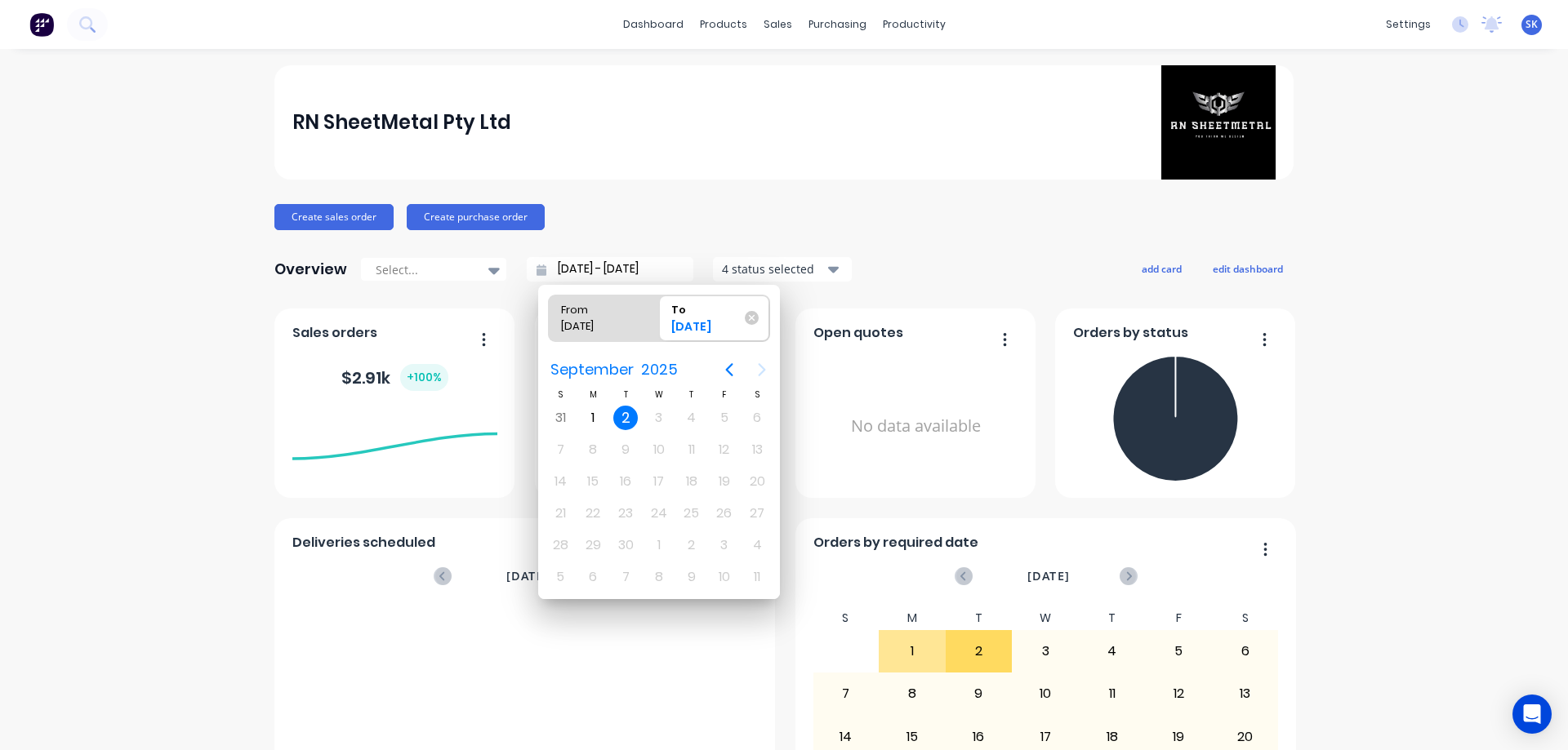
click at [819, 131] on div "RN SheetMetal Pty Ltd" at bounding box center [785, 122] width 985 height 114
